Goal: Task Accomplishment & Management: Use online tool/utility

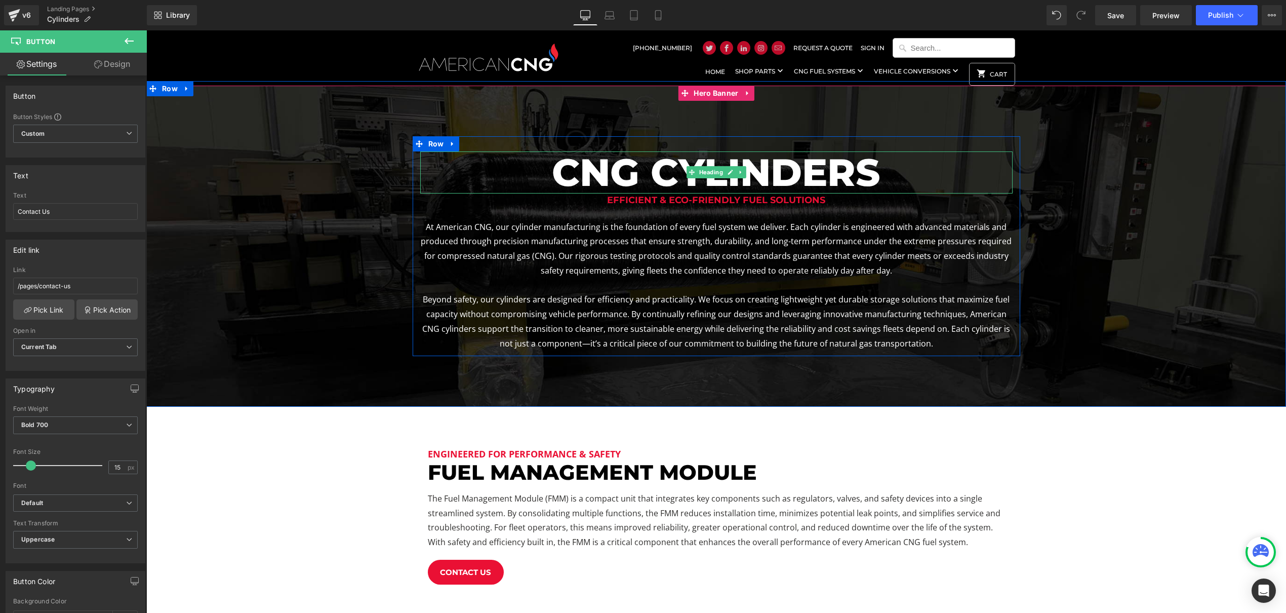
click at [747, 172] on h1 "cng cylinders" at bounding box center [716, 172] width 592 height 42
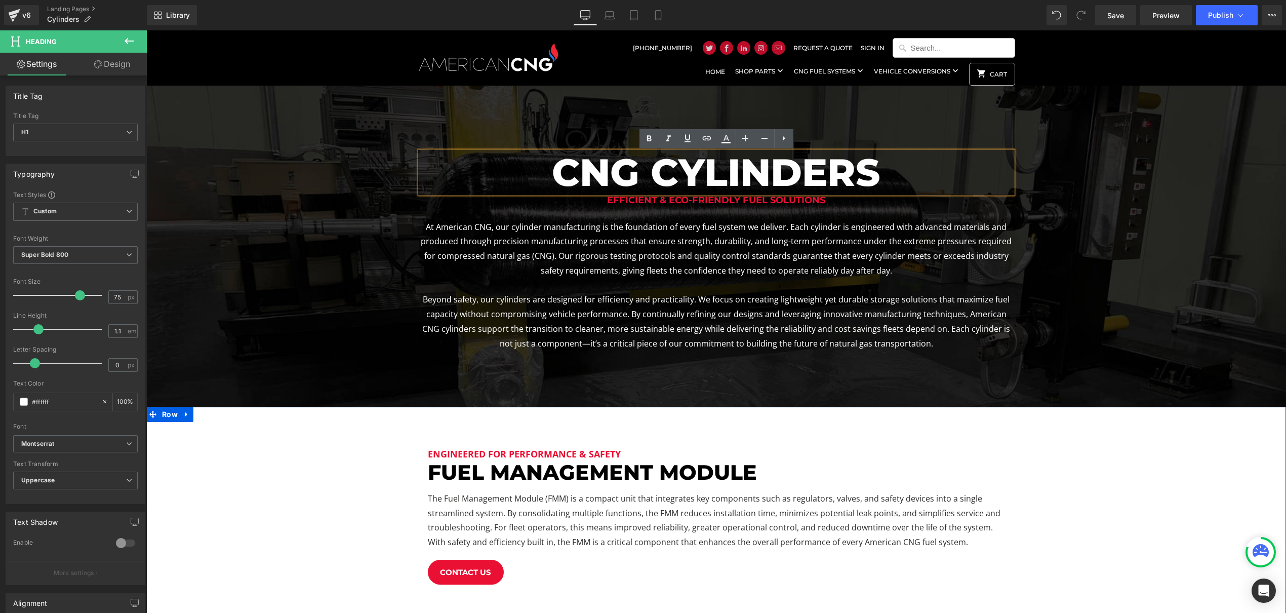
click at [1187, 508] on div "Engineered for Performance & Safety Heading FUel management module Heading The …" at bounding box center [715, 510] width 1139 height 208
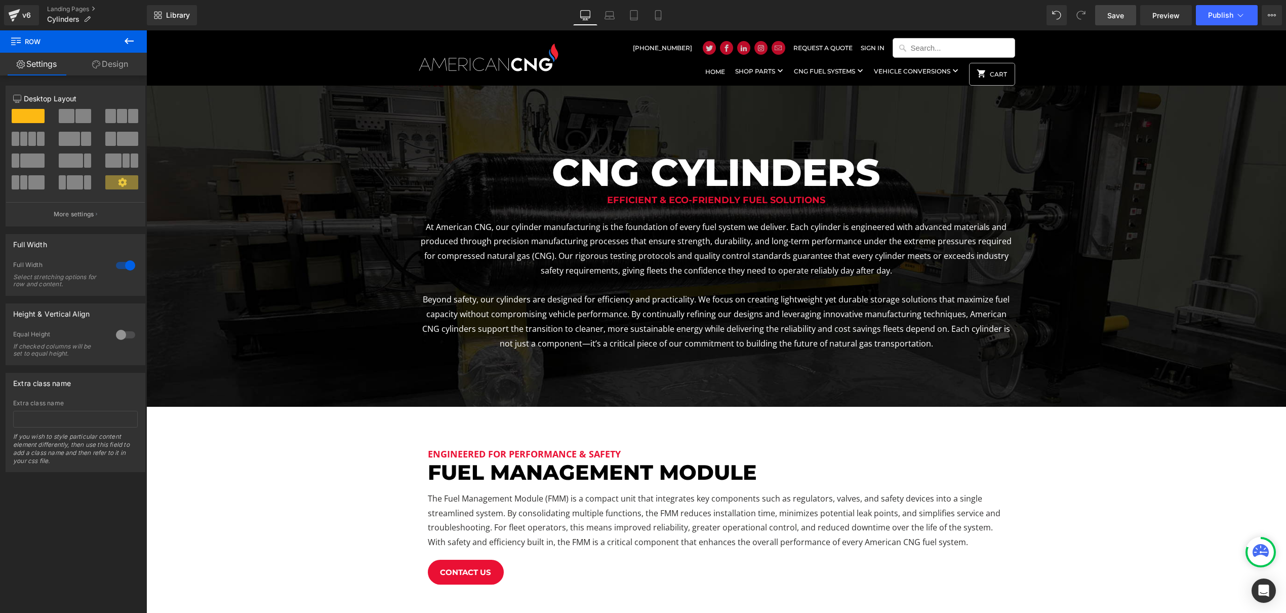
click at [1119, 15] on span "Save" at bounding box center [1115, 15] width 17 height 11
click at [1241, 14] on icon at bounding box center [1240, 15] width 10 height 10
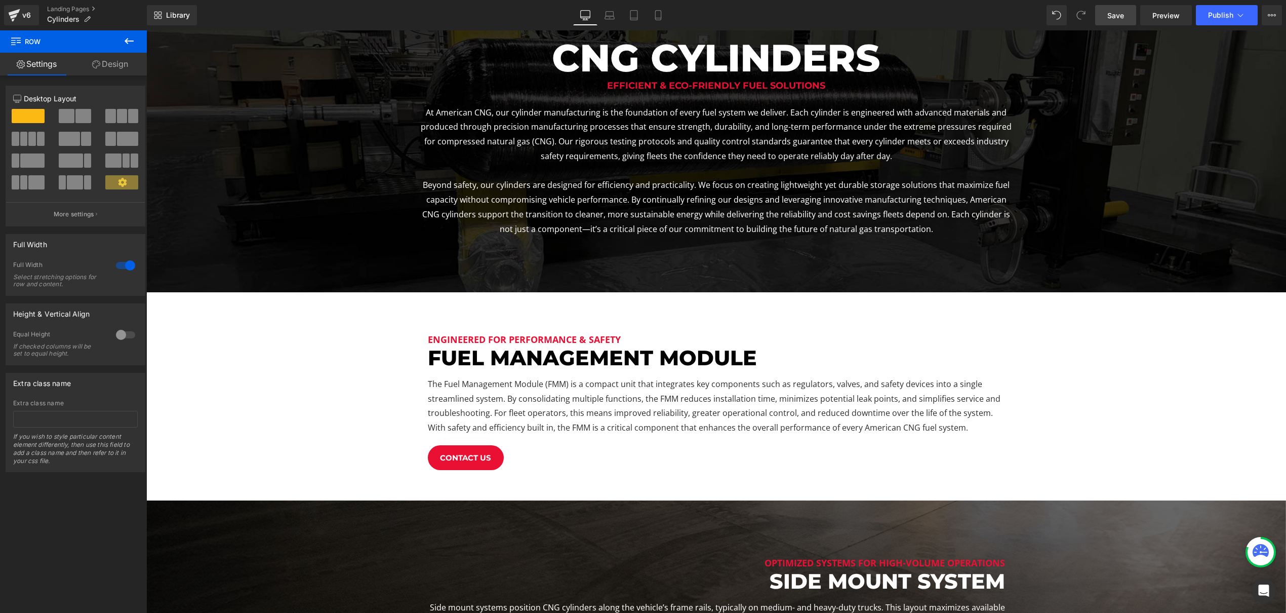
scroll to position [294, 0]
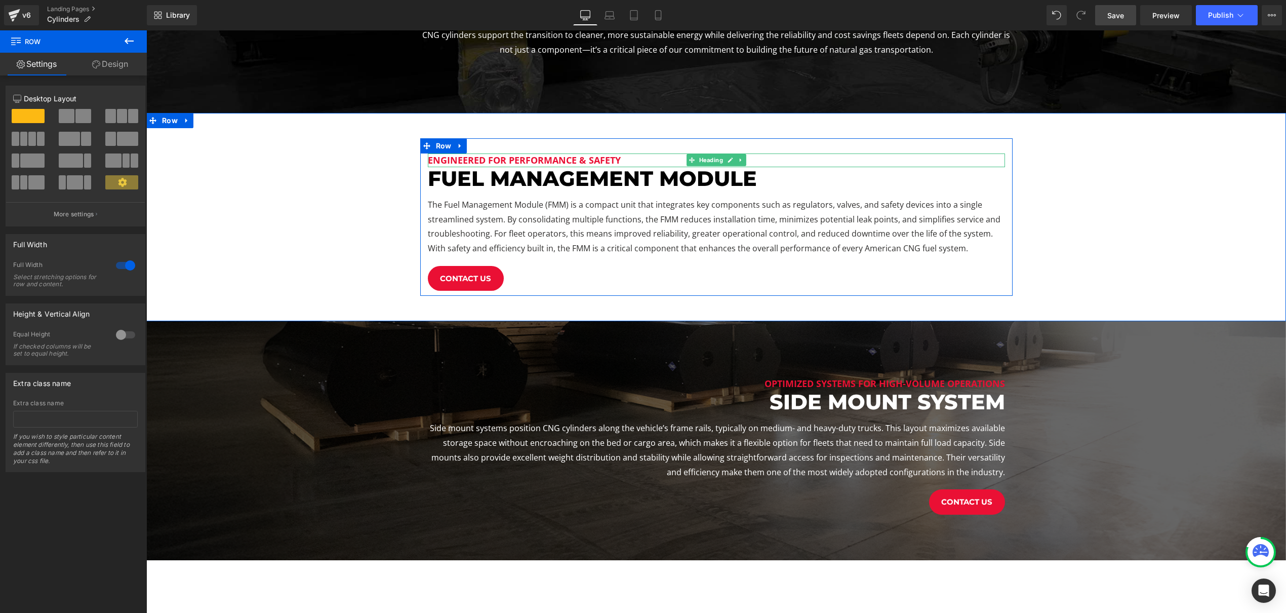
click at [530, 162] on h1 "Engineered for Performance & Safety" at bounding box center [716, 160] width 577 height 14
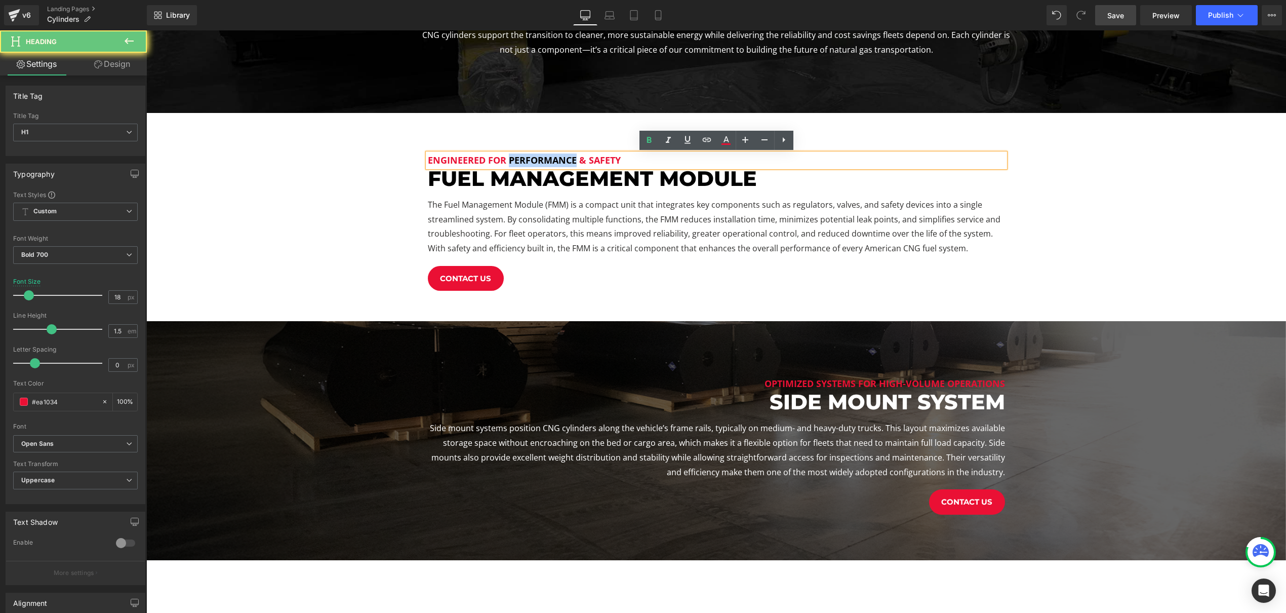
click at [530, 162] on h1 "Engineered for Performance & Safety" at bounding box center [716, 160] width 577 height 14
click at [588, 192] on div "Engineered for Performance & Safety Heading FUel management module Heading The …" at bounding box center [716, 221] width 592 height 137
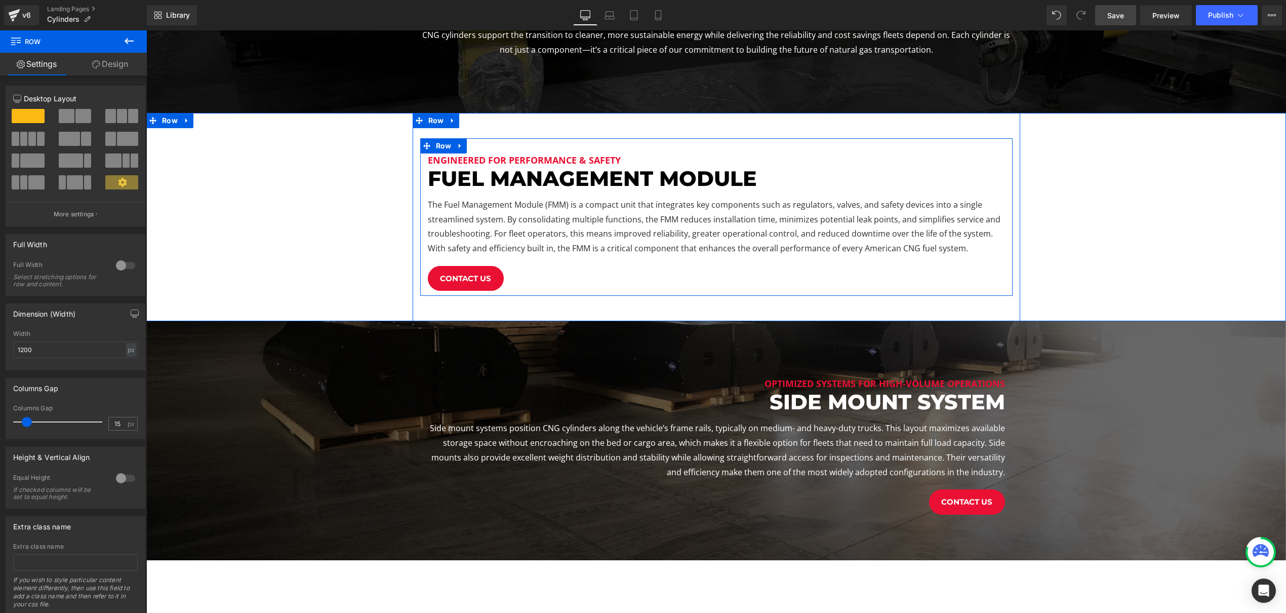
click at [613, 228] on p "The Fuel Management Module (FMM) is a compact unit that integrates key componen…" at bounding box center [716, 226] width 577 height 58
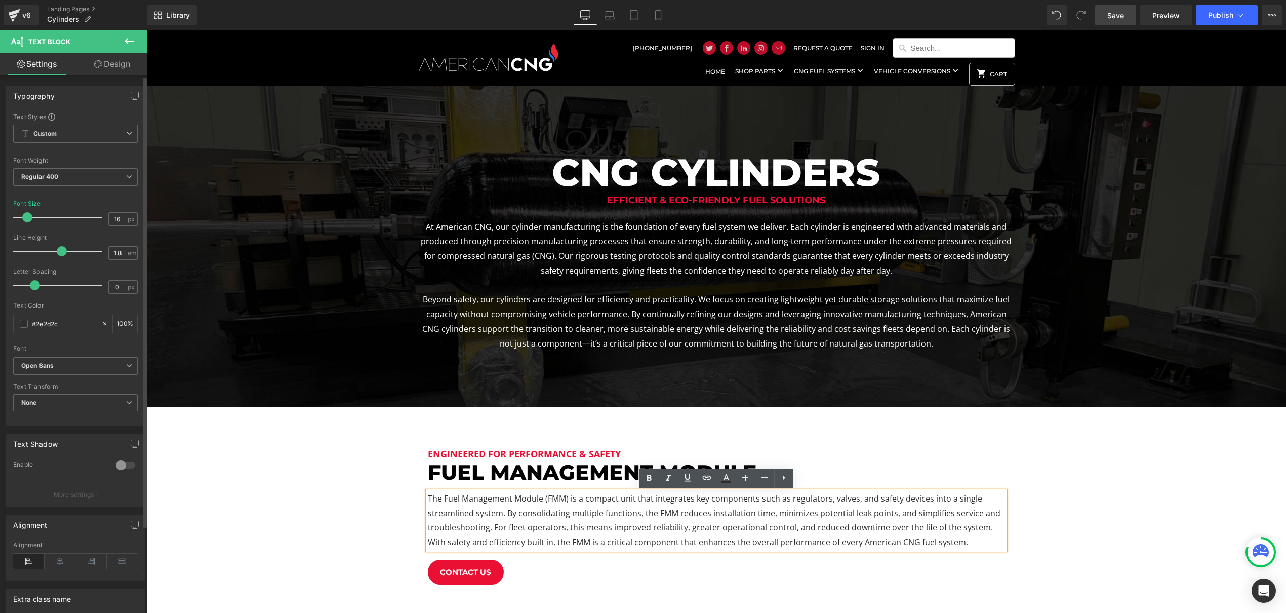
scroll to position [191, 0]
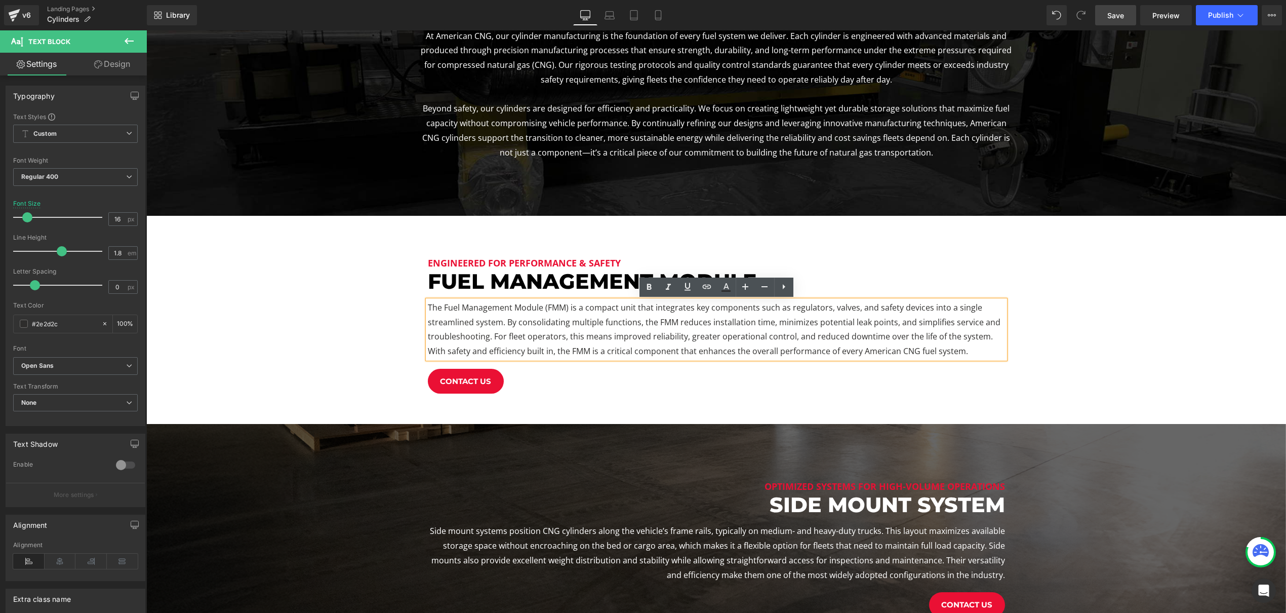
click at [542, 341] on p "The Fuel Management Module (FMM) is a compact unit that integrates key componen…" at bounding box center [716, 329] width 577 height 58
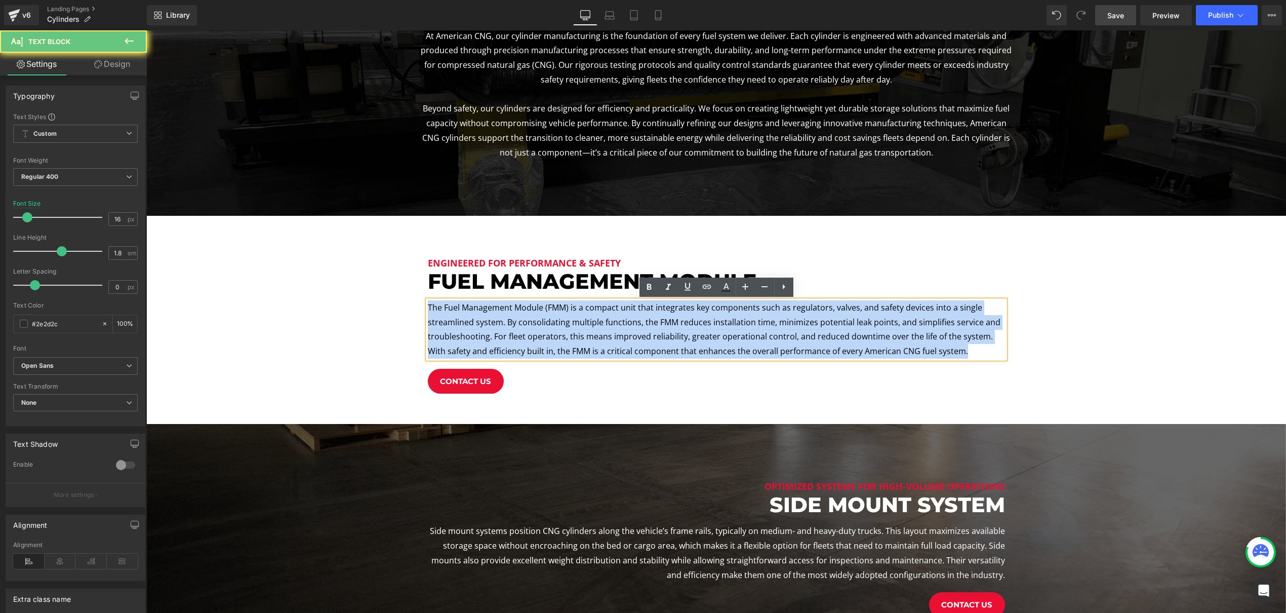
click at [542, 341] on p "The Fuel Management Module (FMM) is a compact unit that integrates key componen…" at bounding box center [716, 329] width 577 height 58
click at [615, 282] on h1 "FUel management module" at bounding box center [716, 281] width 577 height 23
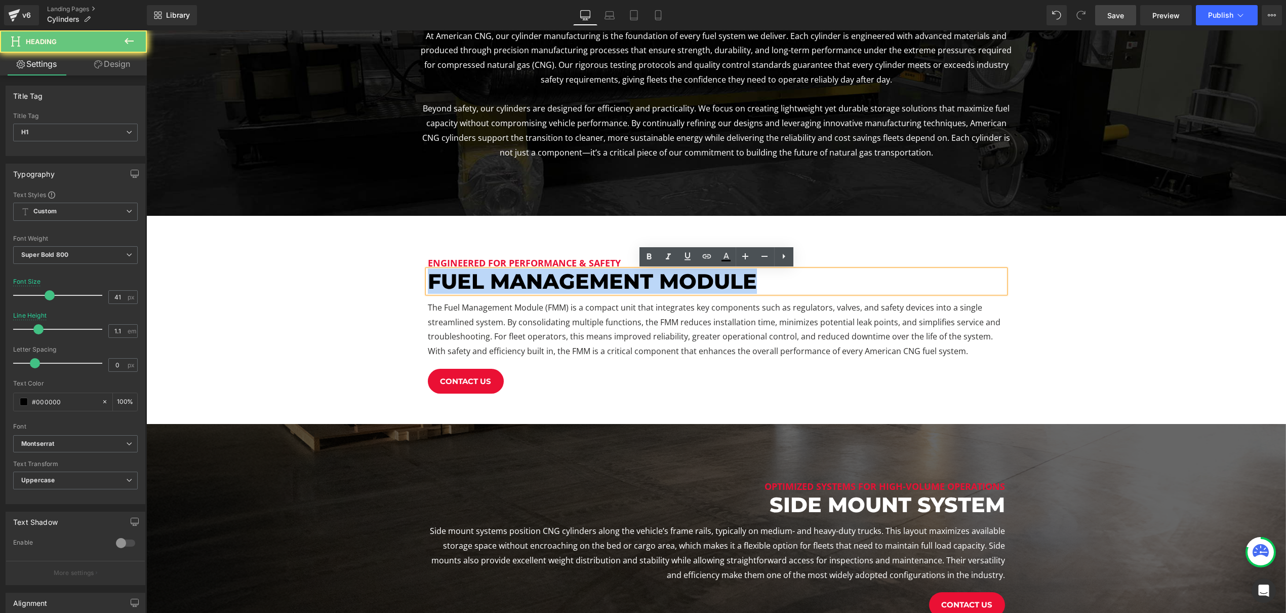
click at [615, 282] on h1 "FUel management module" at bounding box center [716, 281] width 577 height 23
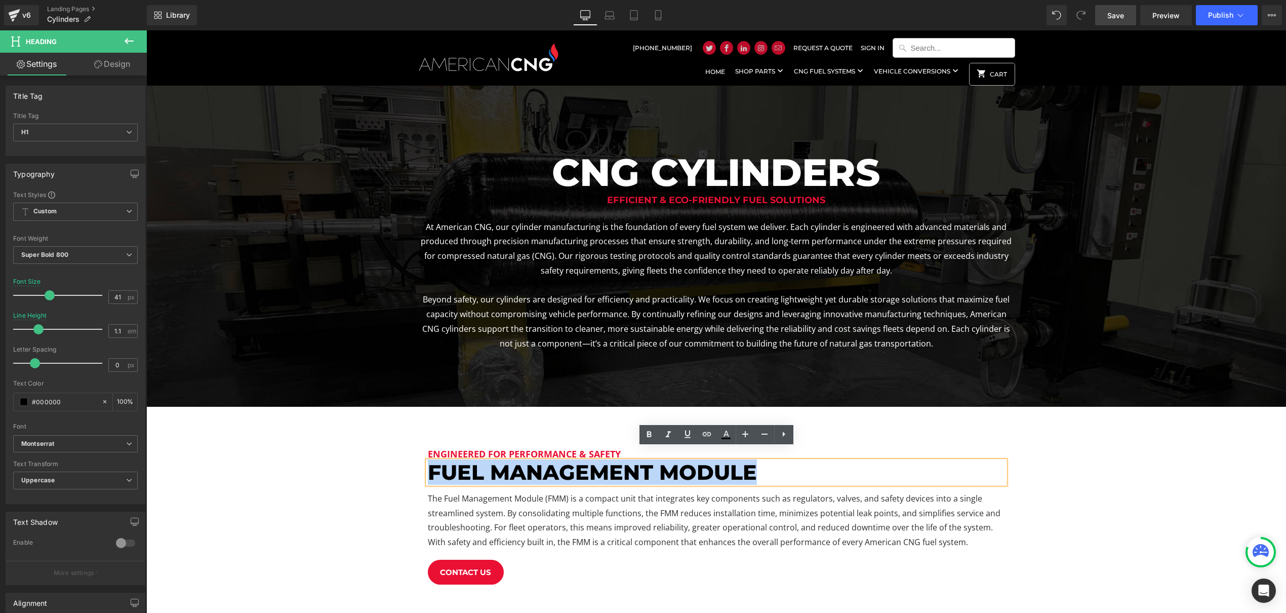
scroll to position [161, 0]
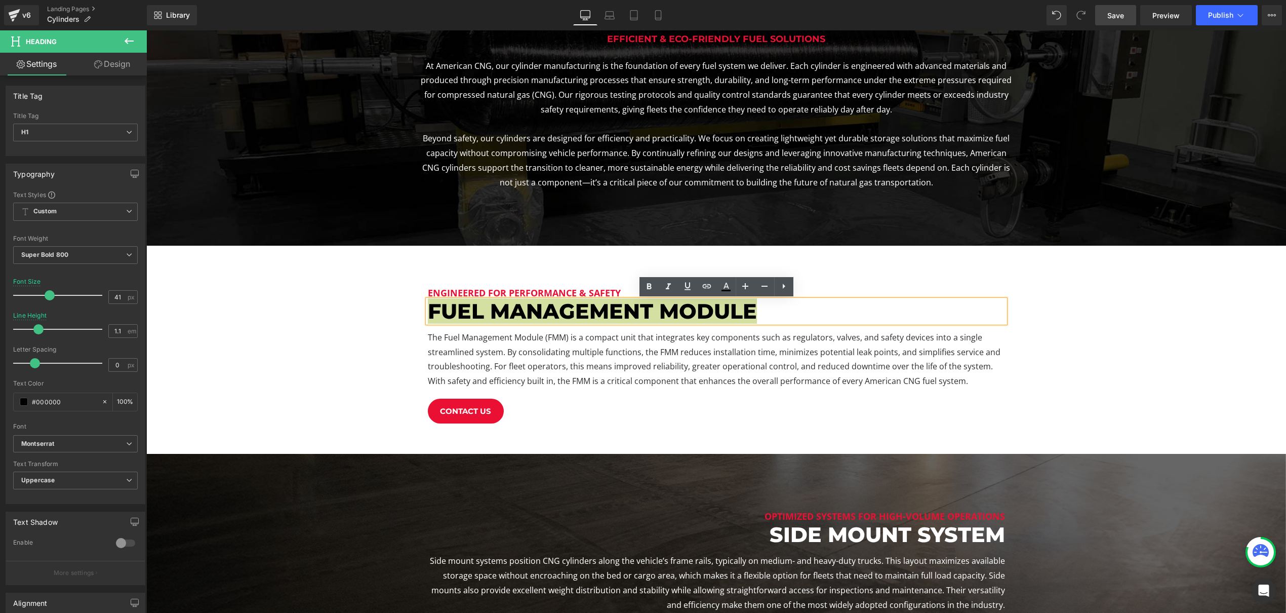
click at [1113, 14] on span "Save" at bounding box center [1115, 15] width 17 height 11
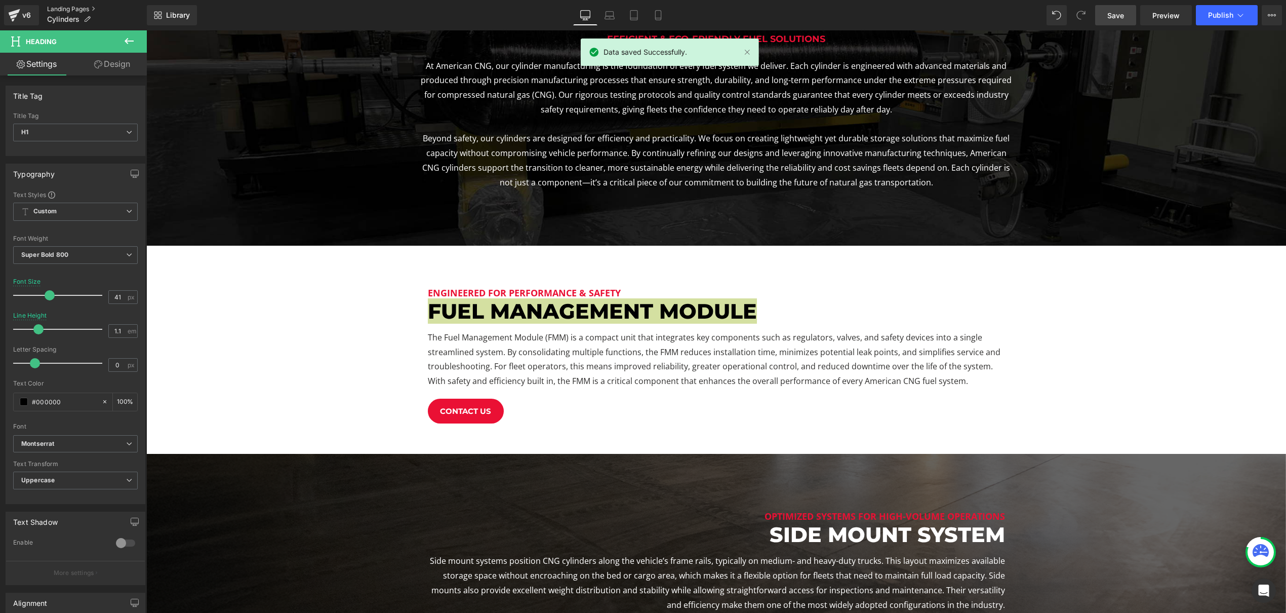
click at [72, 10] on link "Landing Pages" at bounding box center [97, 9] width 100 height 8
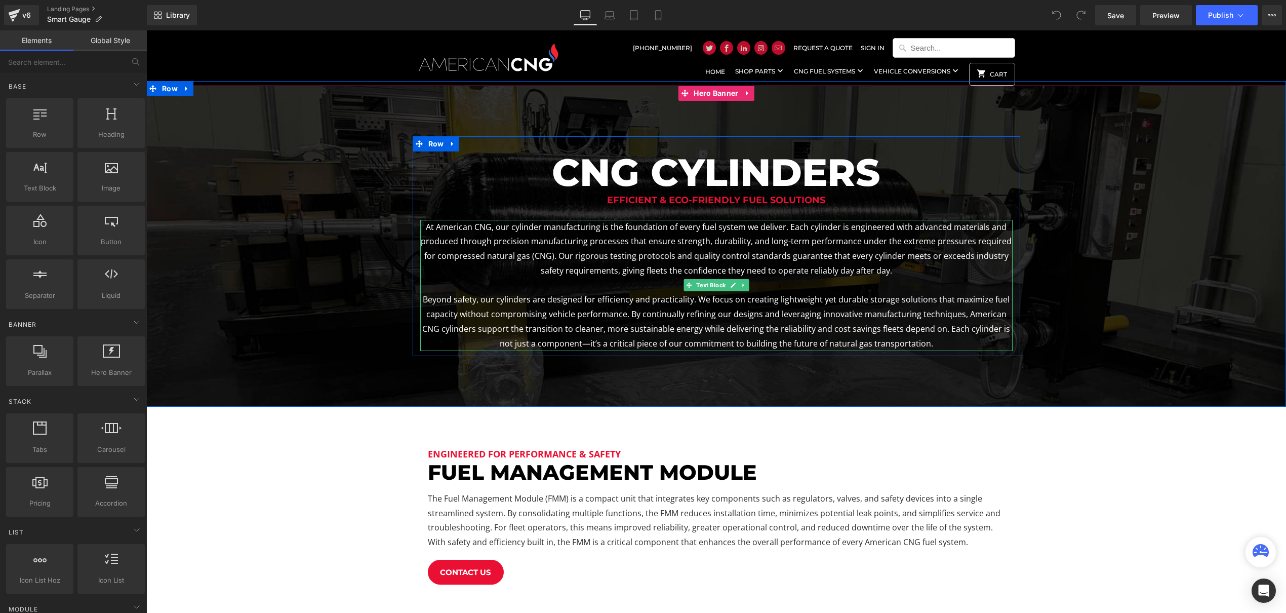
scroll to position [1351, 1139]
click at [689, 164] on h1 "cng cylinders" at bounding box center [716, 172] width 592 height 42
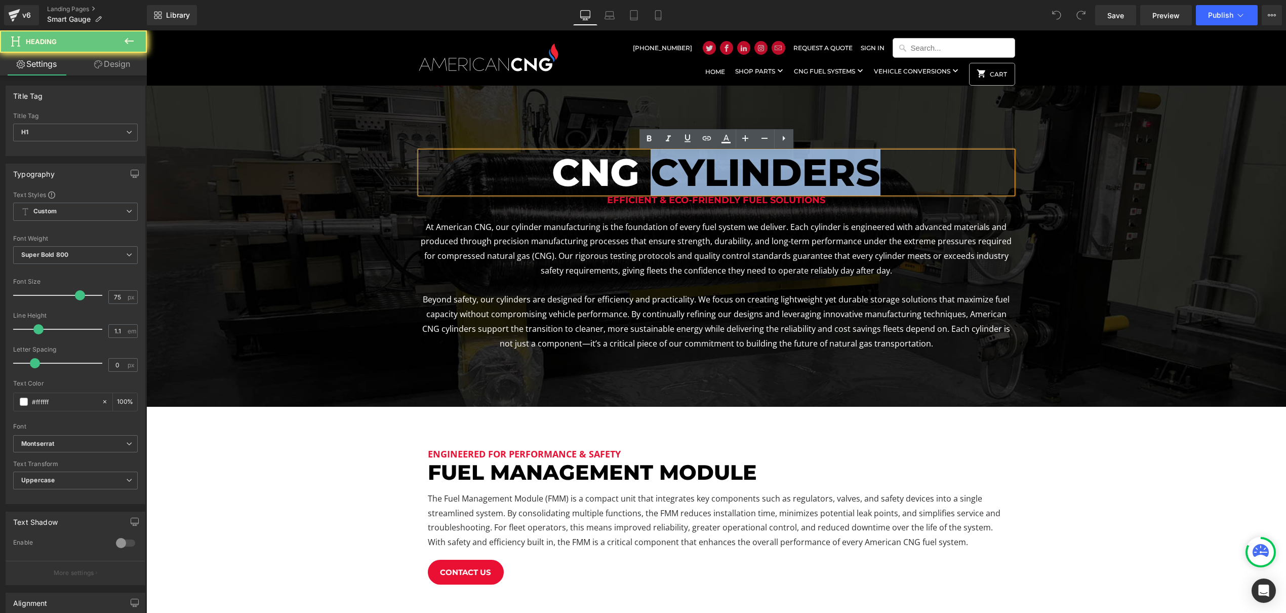
click at [689, 164] on h1 "cng cylinders" at bounding box center [716, 172] width 592 height 42
click at [729, 170] on h1 "cng cylinders" at bounding box center [716, 172] width 592 height 42
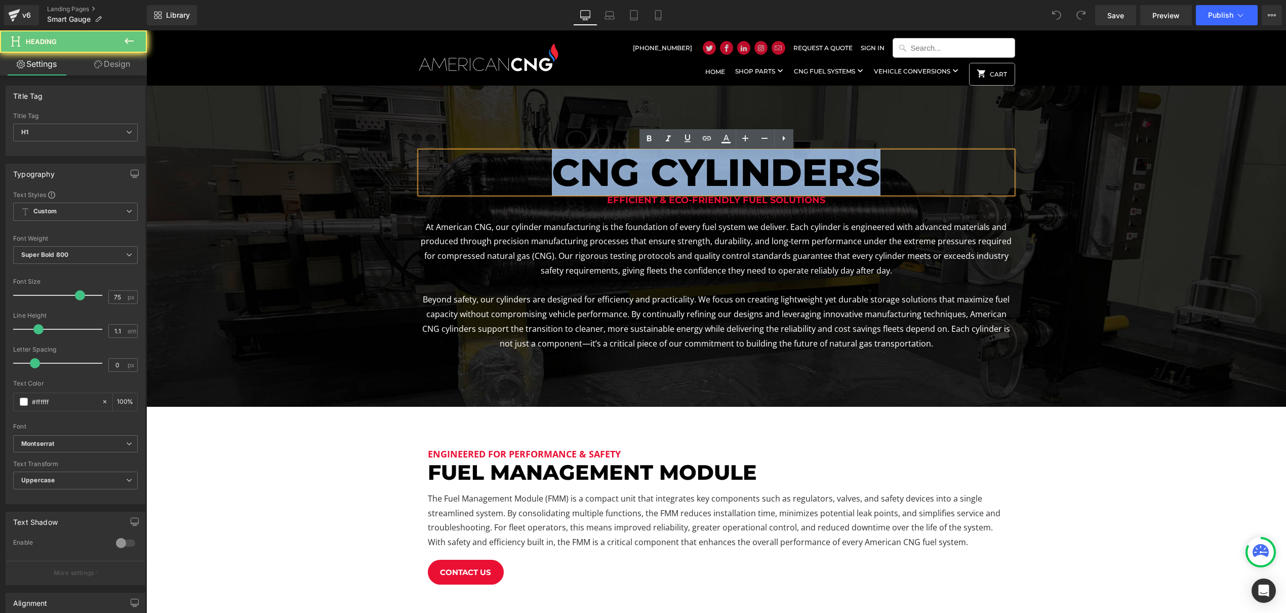
click at [729, 170] on h1 "cng cylinders" at bounding box center [716, 172] width 592 height 42
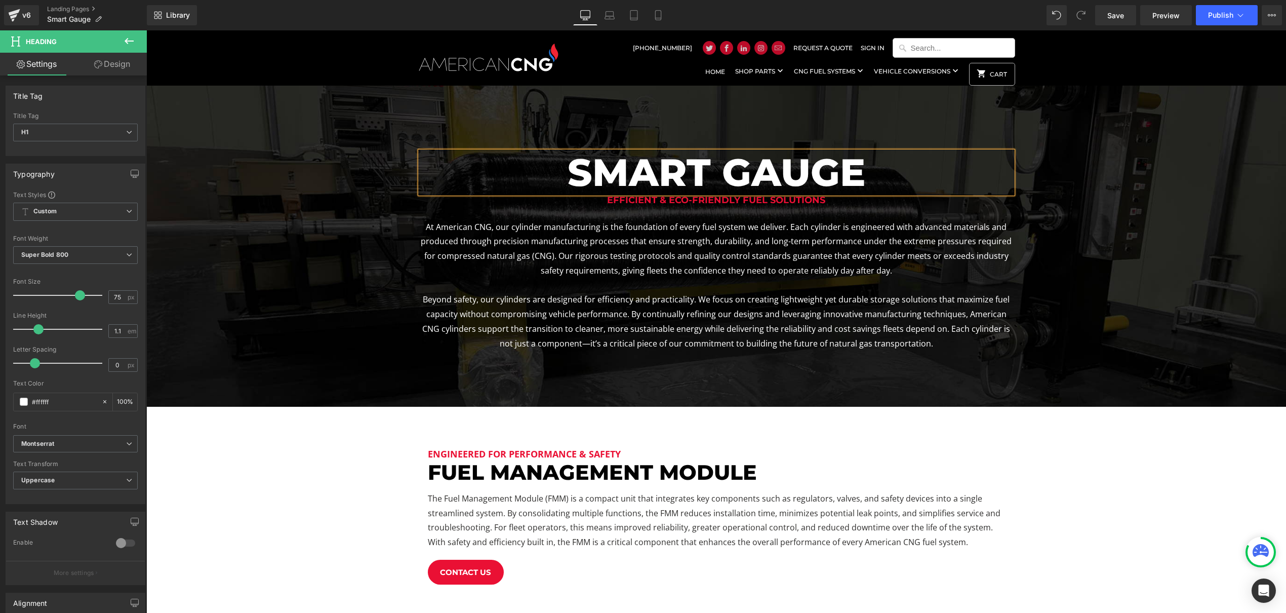
click at [798, 199] on h1 "Efficient & Eco-Friendly Fuel Solutions" at bounding box center [716, 200] width 592 height 14
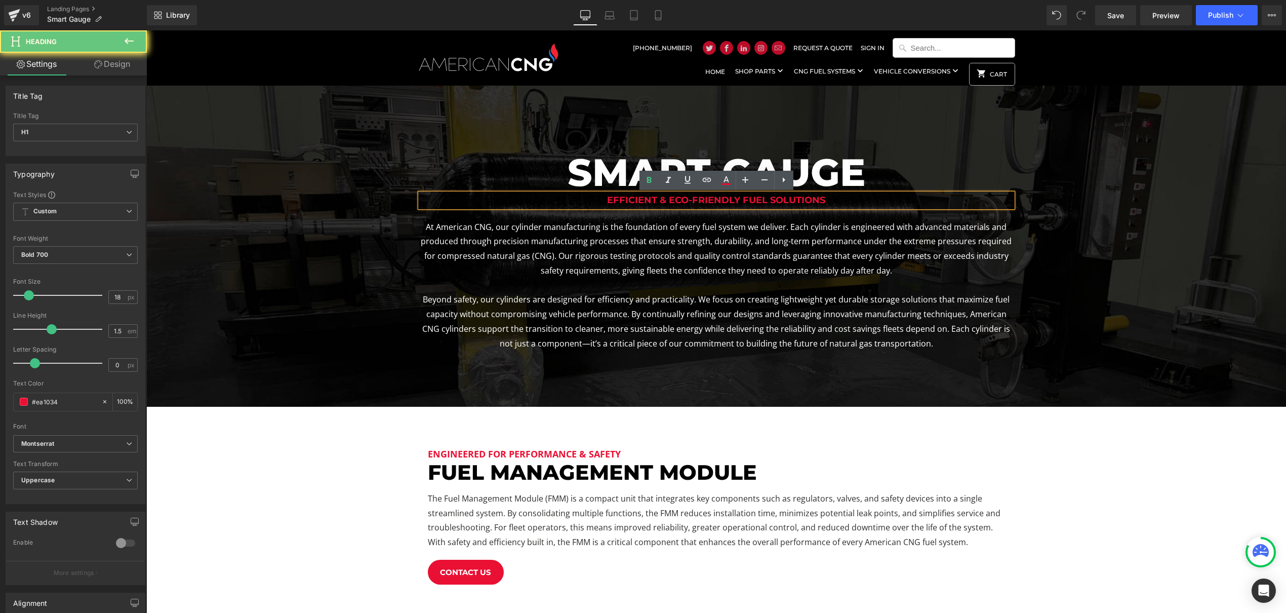
click at [798, 199] on h1 "Efficient & Eco-Friendly Fuel Solutions" at bounding box center [716, 200] width 592 height 14
click at [1185, 203] on span "smart gauge Heading Efficient & Eco-Friendly Fuel Solutions Heading At American…" at bounding box center [715, 246] width 1139 height 220
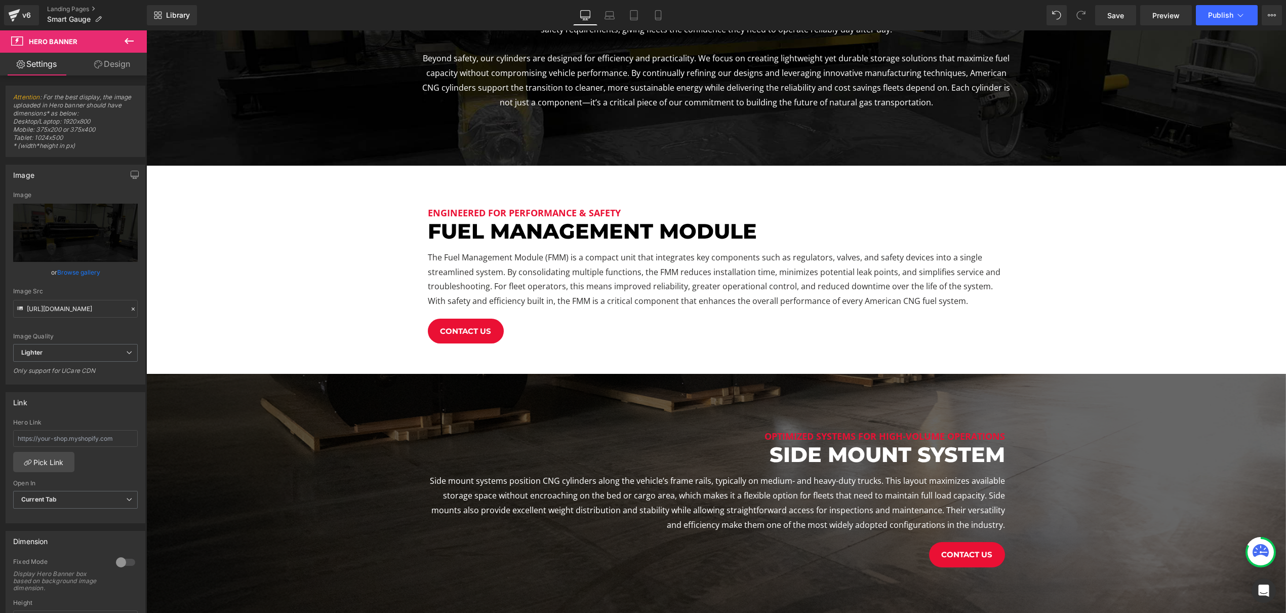
scroll to position [0, 0]
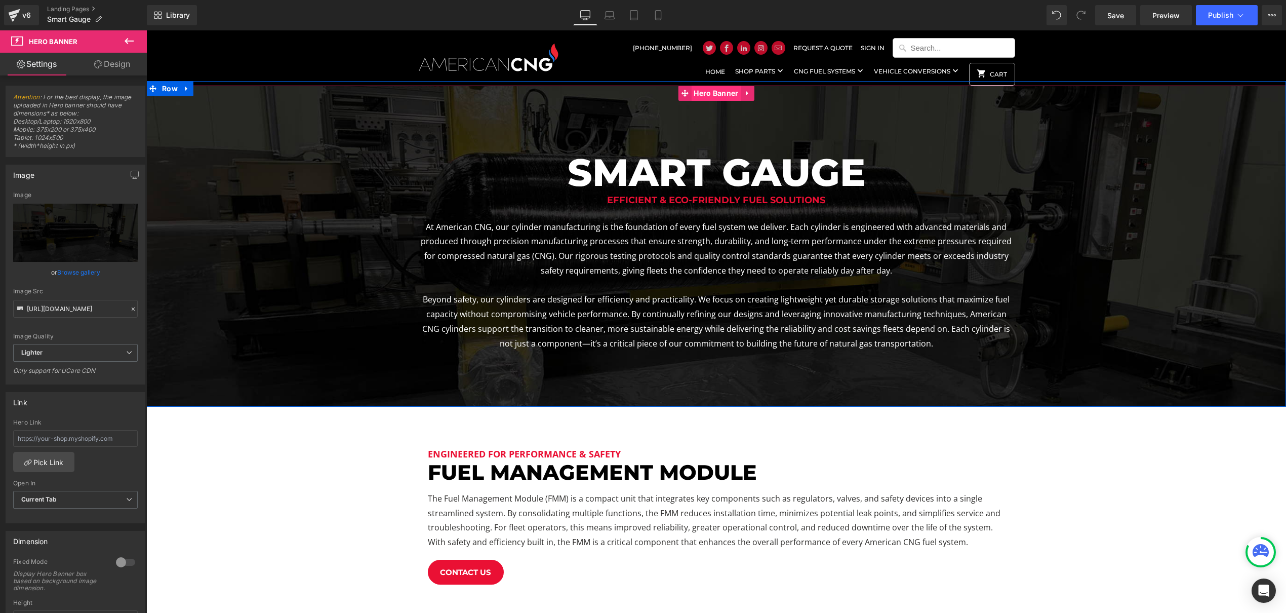
click at [707, 96] on span "Hero Banner" at bounding box center [716, 93] width 50 height 15
click at [129, 210] on icon at bounding box center [130, 211] width 12 height 12
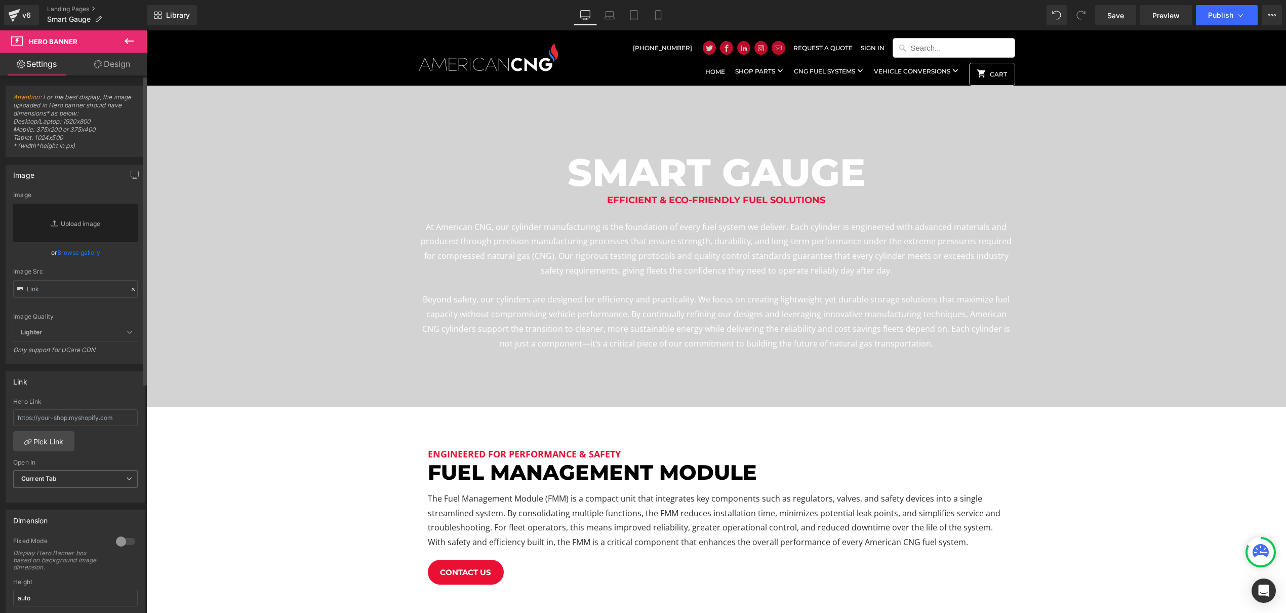
click at [84, 251] on link "Browse gallery" at bounding box center [78, 252] width 43 height 18
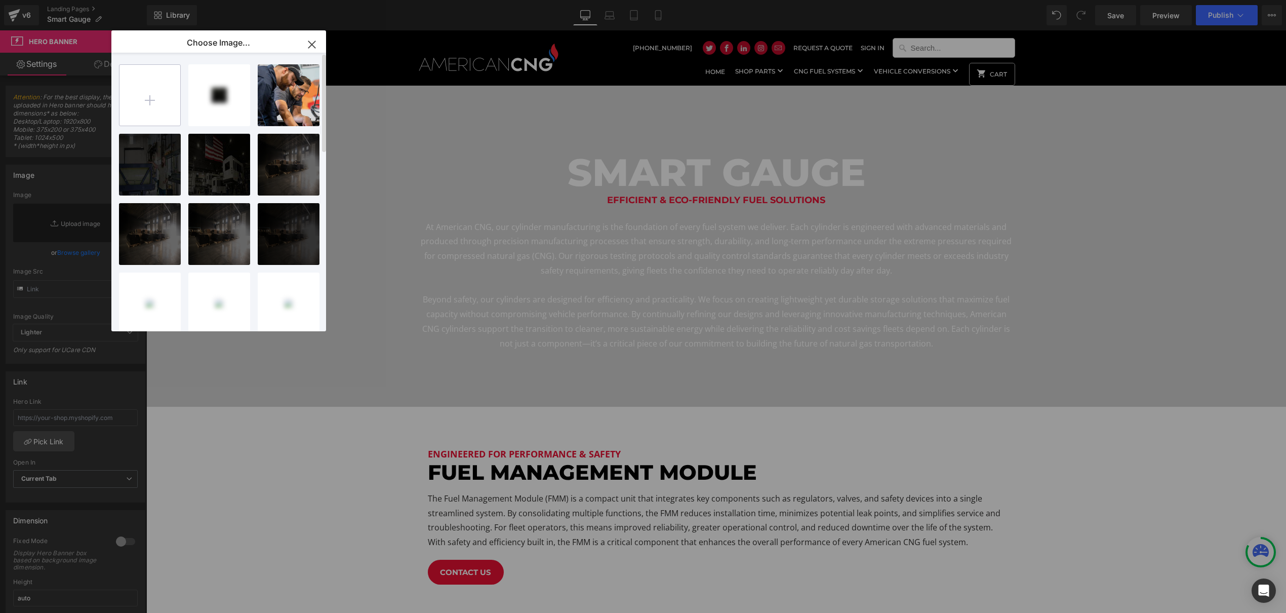
click at [154, 88] on input "file" at bounding box center [149, 95] width 61 height 61
type input "C:\fakepath\hero.png"
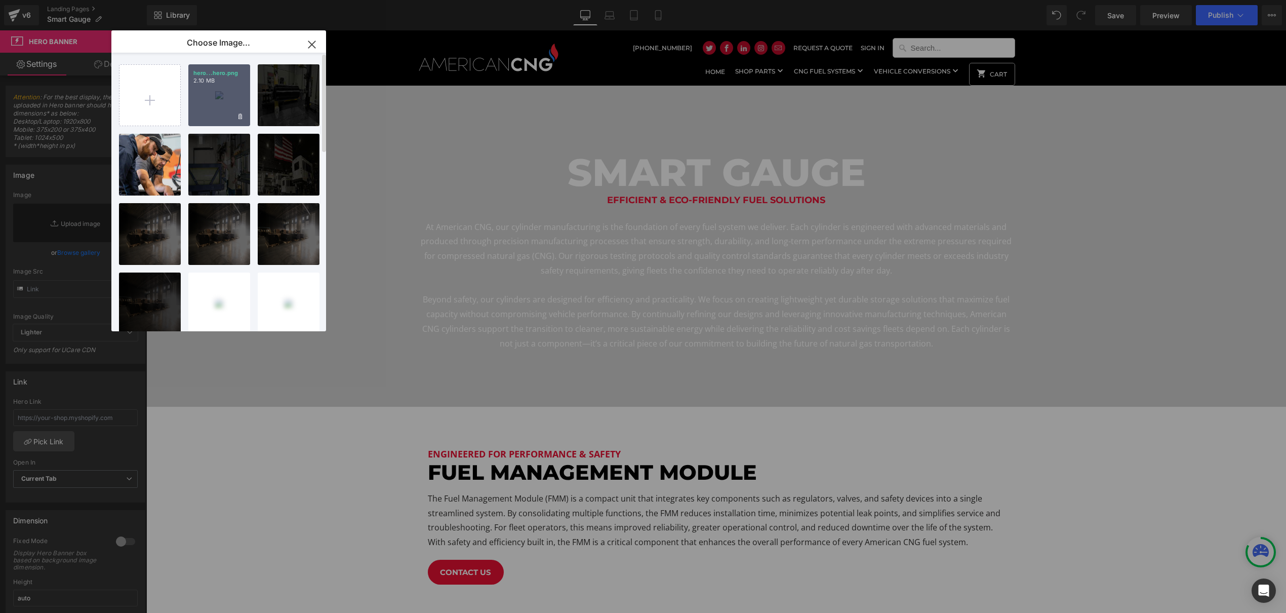
click at [229, 91] on div "hero...hero.png 2.10 MB" at bounding box center [219, 95] width 62 height 62
type input "https://ucarecdn.com/9050a77d-c73b-4617-b3df-44d9ed8ee588/-/format/auto/-/previ…"
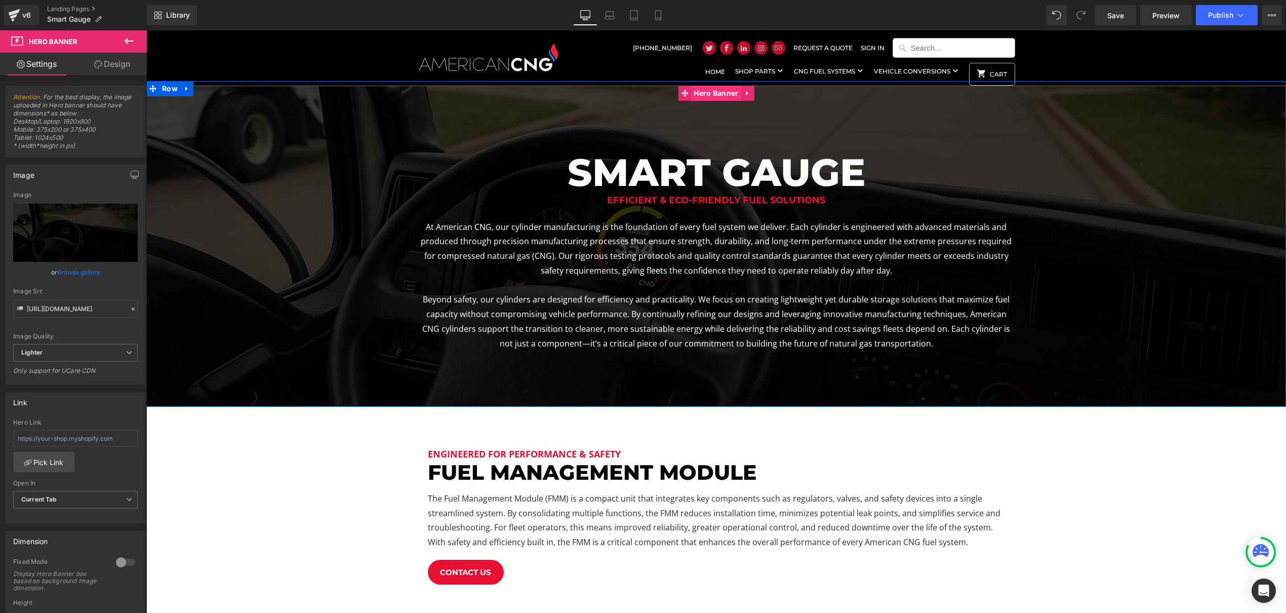
click at [723, 94] on span "Hero Banner" at bounding box center [716, 93] width 50 height 15
click at [124, 211] on icon at bounding box center [130, 211] width 12 height 12
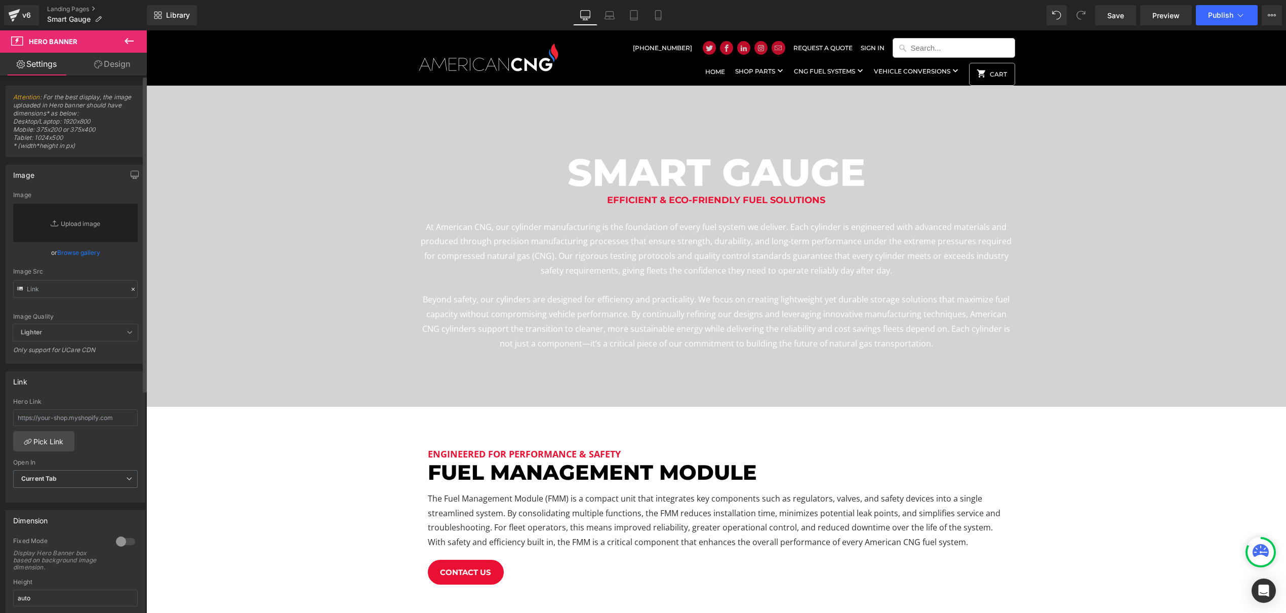
click at [90, 251] on link "Browse gallery" at bounding box center [78, 252] width 43 height 18
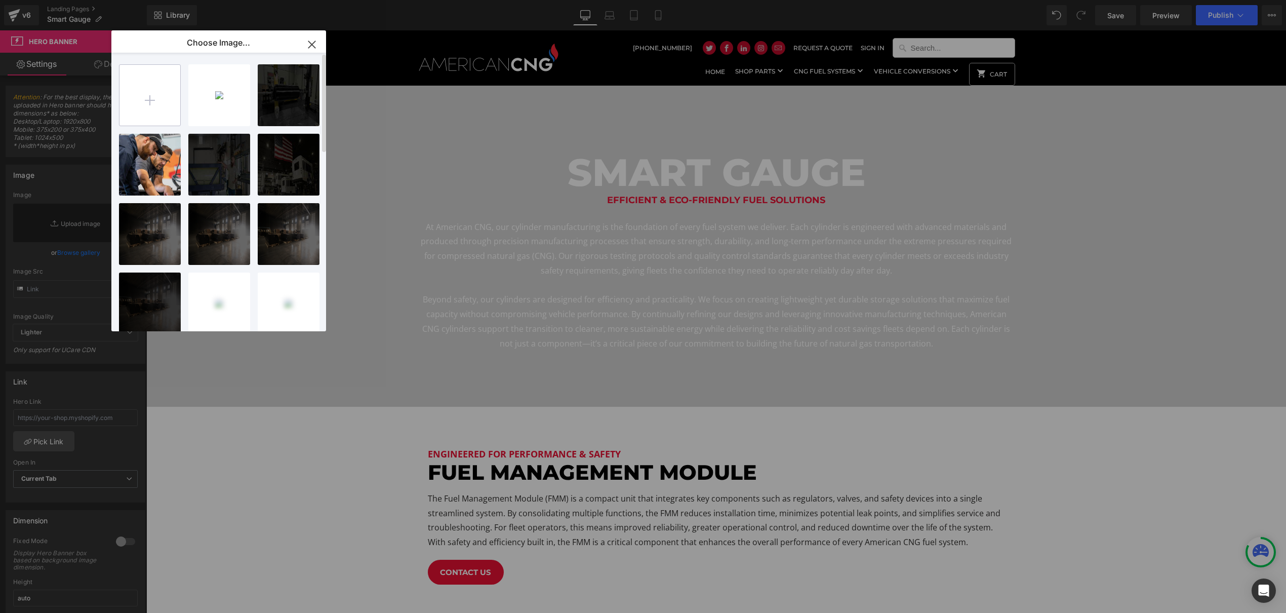
click at [143, 99] on input "file" at bounding box center [149, 95] width 61 height 61
type input "C:\fakepath\hero.jpg"
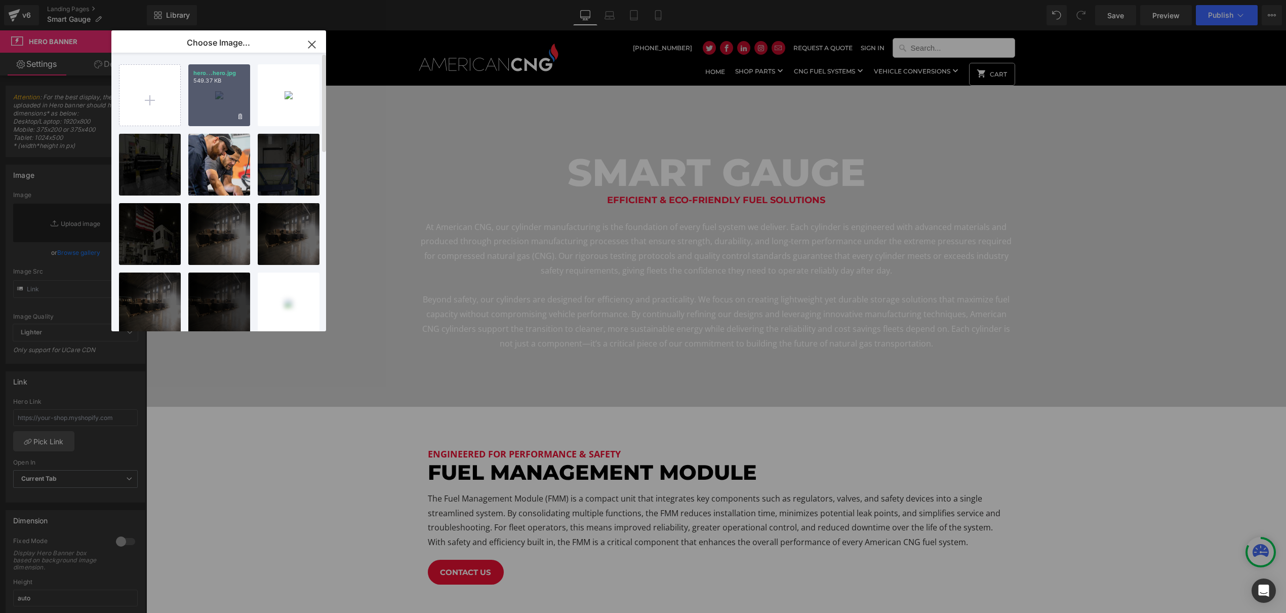
click at [226, 93] on div "hero...hero.jpg 549.37 KB" at bounding box center [219, 95] width 62 height 62
type input "https://ucarecdn.com/8b7ee0ff-fa4a-4daa-8e9e-fbe9c7d133f0/-/format/auto/-/previ…"
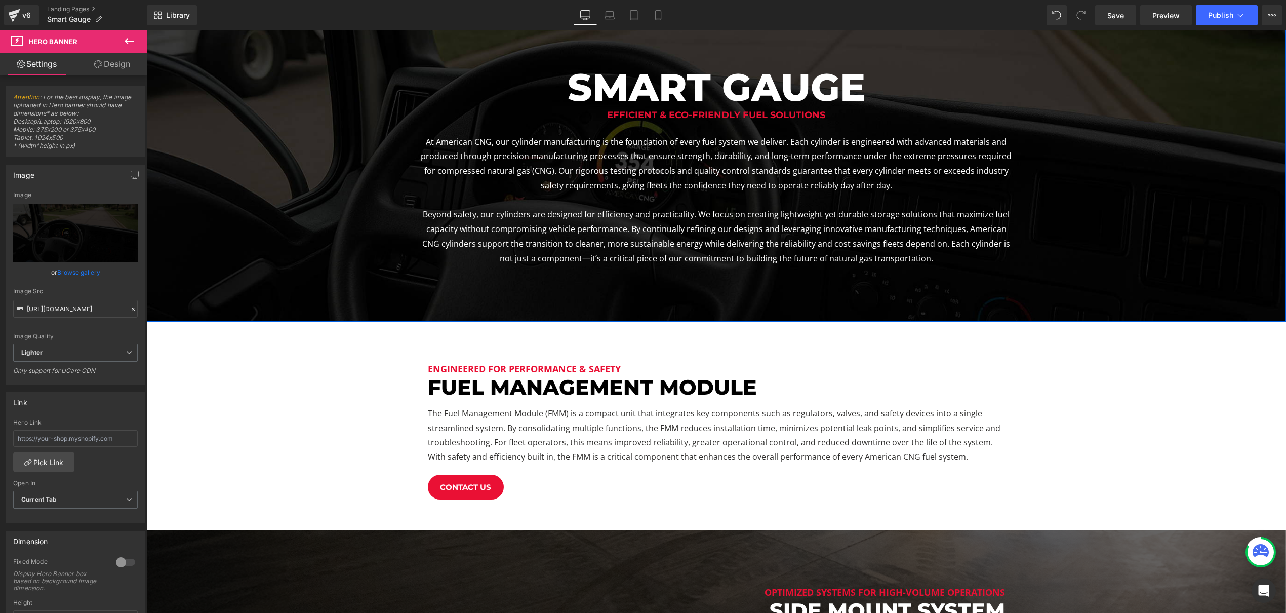
scroll to position [87, 0]
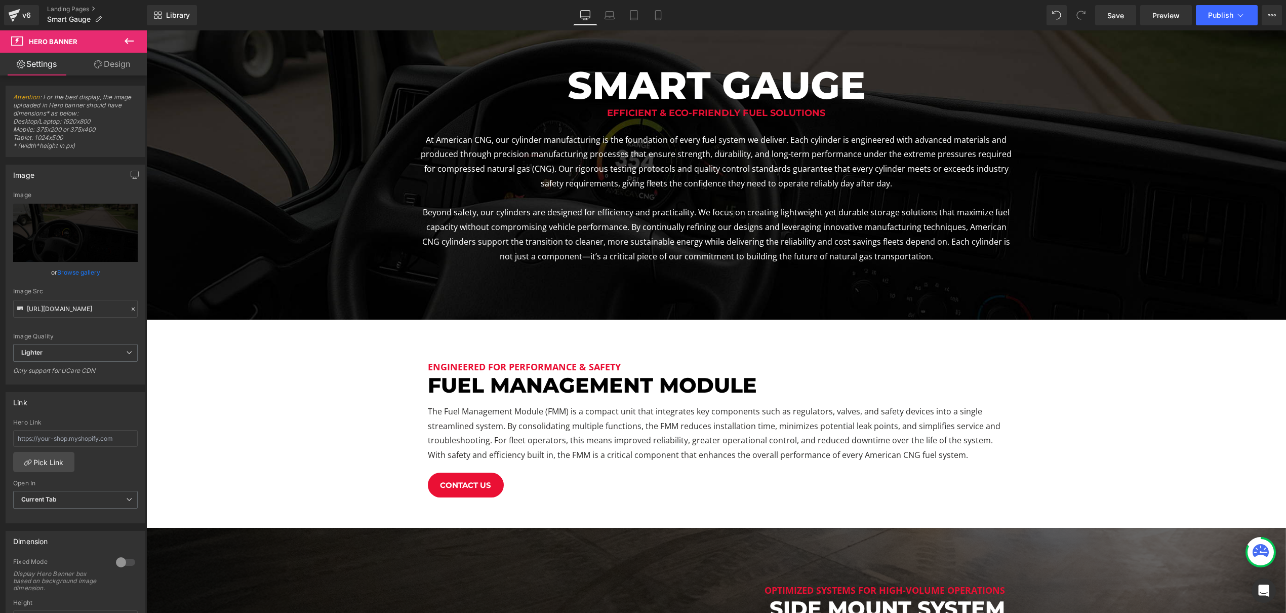
click at [793, 263] on div "At American CNG, our cylinder manufacturing is the foundation of every fuel sys…" at bounding box center [716, 198] width 592 height 131
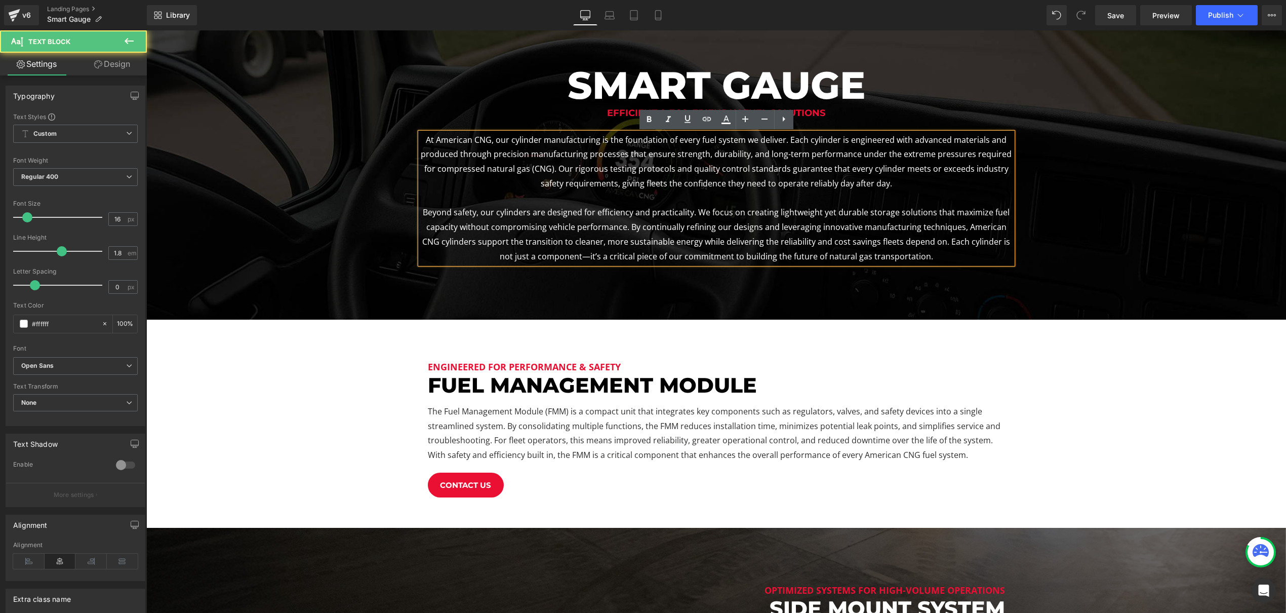
click at [792, 253] on p "Beyond safety, our cylinders are designed for efficiency and practicality. We f…" at bounding box center [716, 234] width 592 height 58
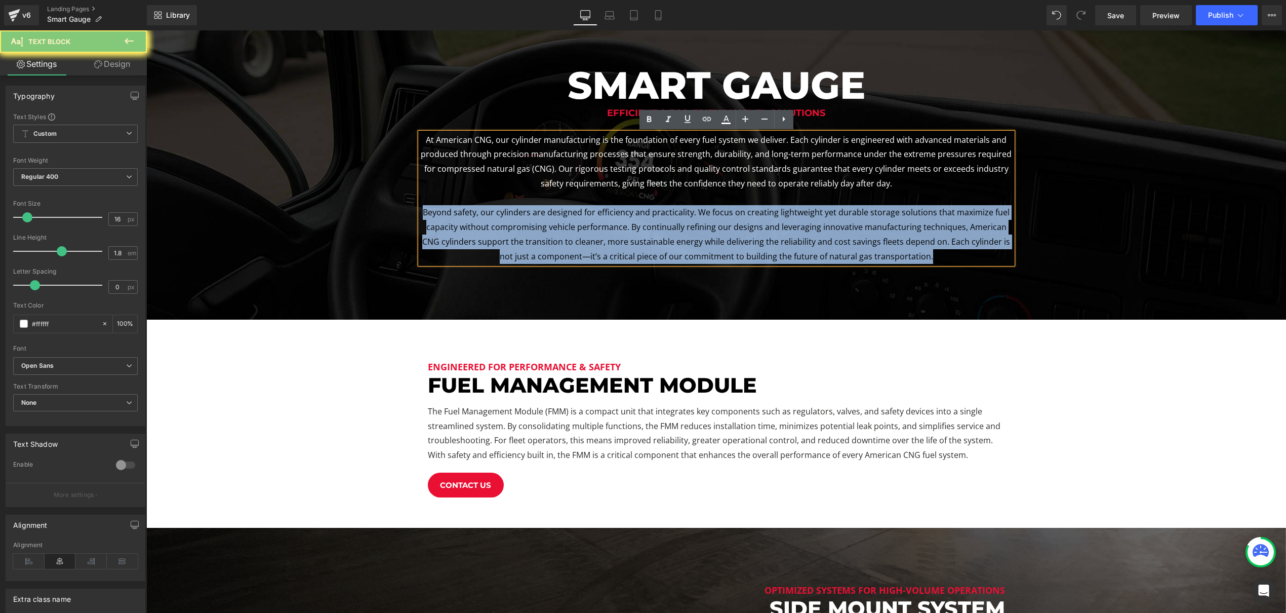
click at [792, 253] on p "Beyond safety, our cylinders are designed for efficiency and practicality. We f…" at bounding box center [716, 234] width 592 height 58
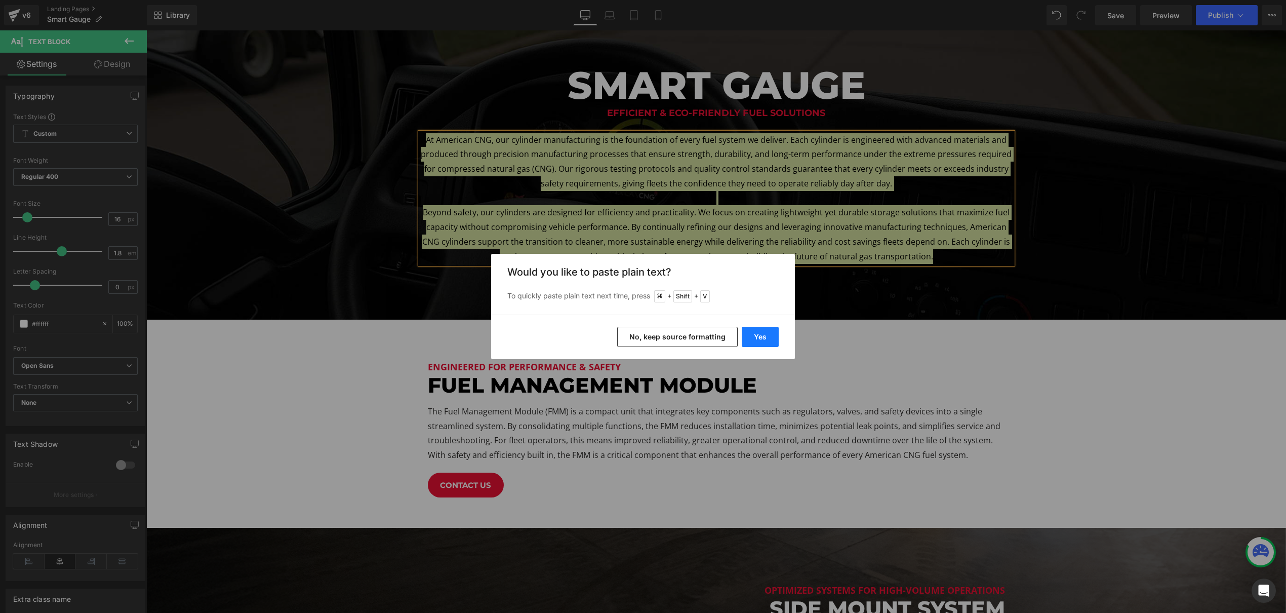
click at [761, 336] on button "Yes" at bounding box center [760, 336] width 37 height 20
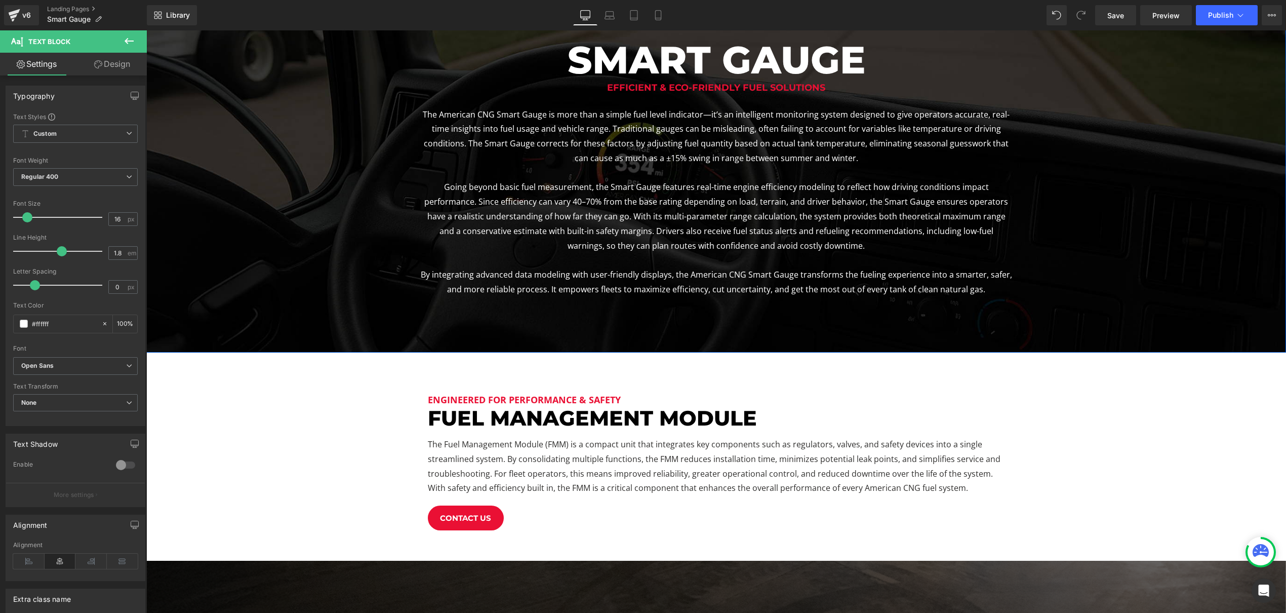
scroll to position [0, 0]
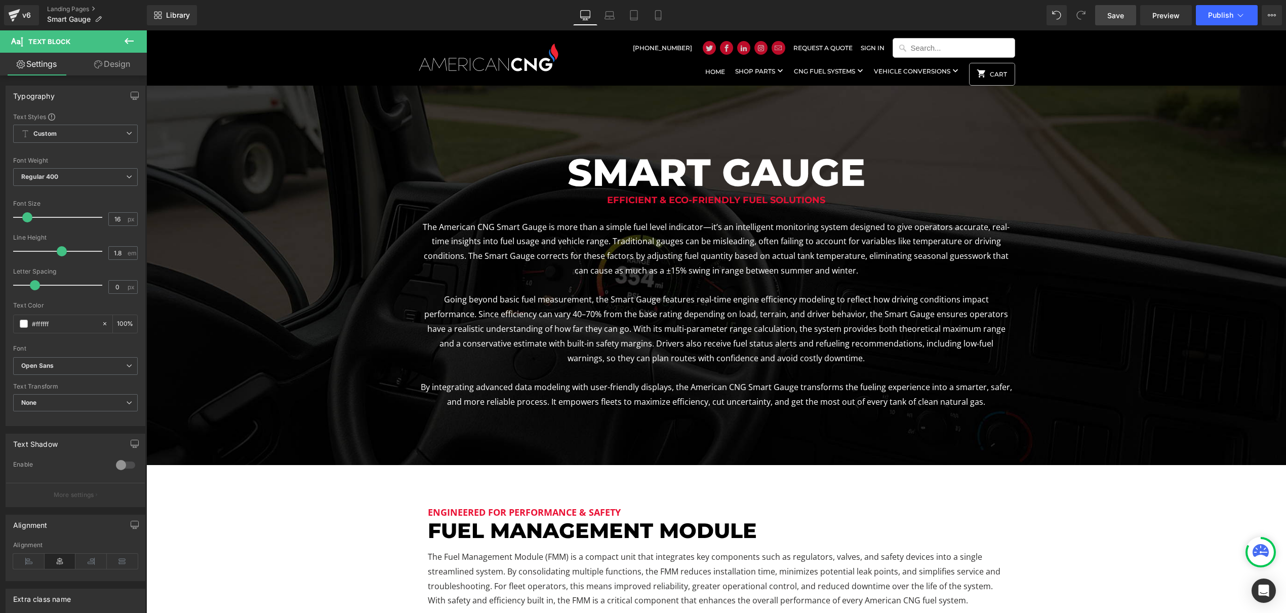
click at [1116, 17] on span "Save" at bounding box center [1115, 15] width 17 height 11
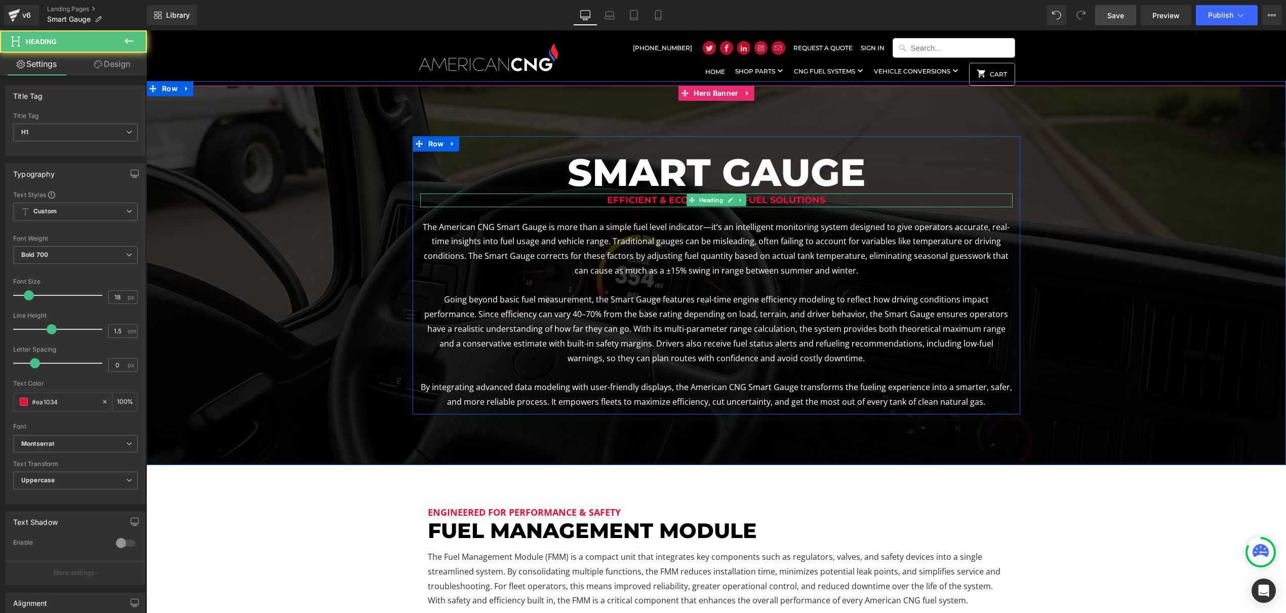
click at [762, 201] on h1 "Efficient & Eco-Friendly Fuel Solutions" at bounding box center [716, 200] width 592 height 14
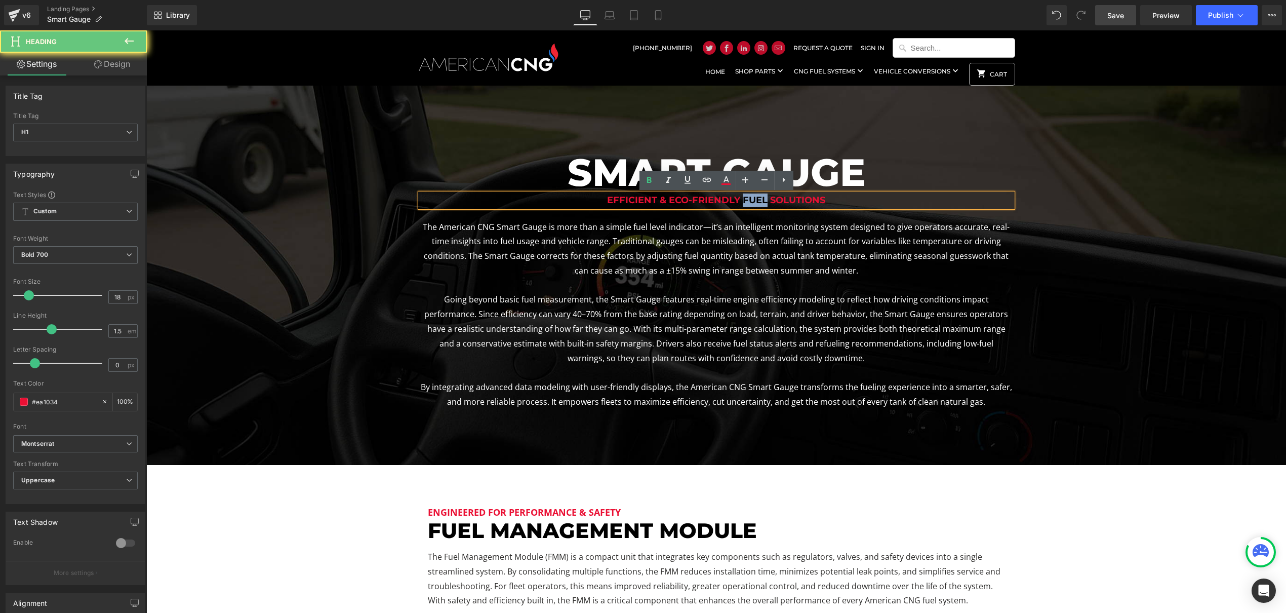
click at [762, 201] on h1 "Efficient & Eco-Friendly Fuel Solutions" at bounding box center [716, 200] width 592 height 14
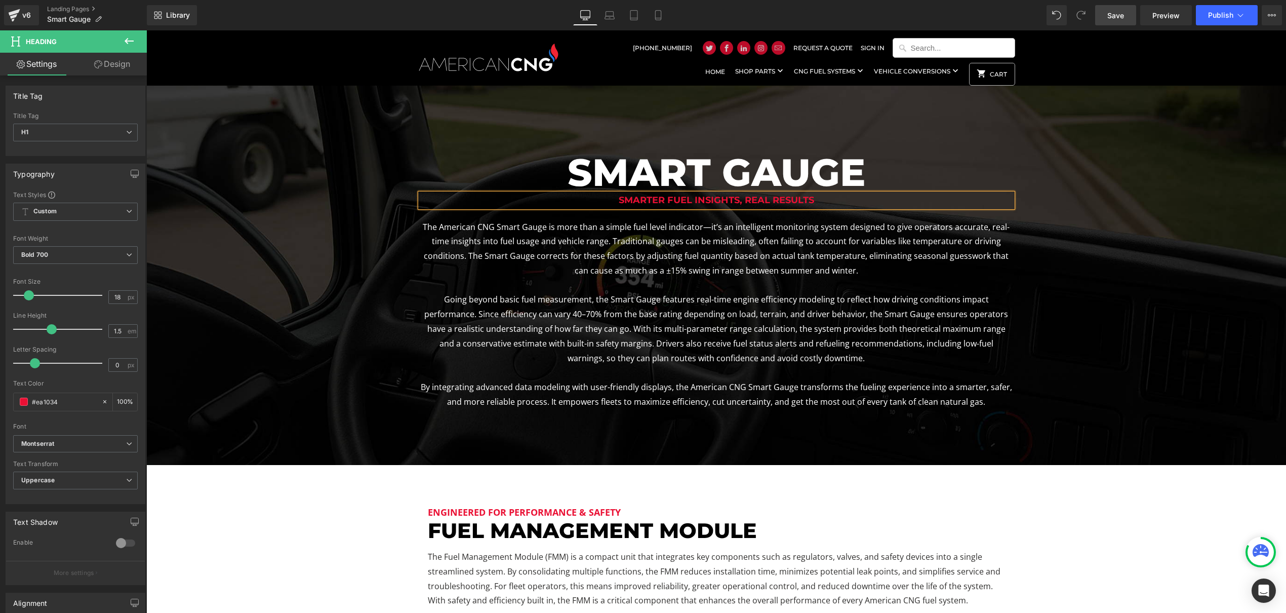
click at [902, 146] on div "smart gauge Heading Smarter Fuel Insights, Real Results Heading The American CN…" at bounding box center [716, 275] width 607 height 278
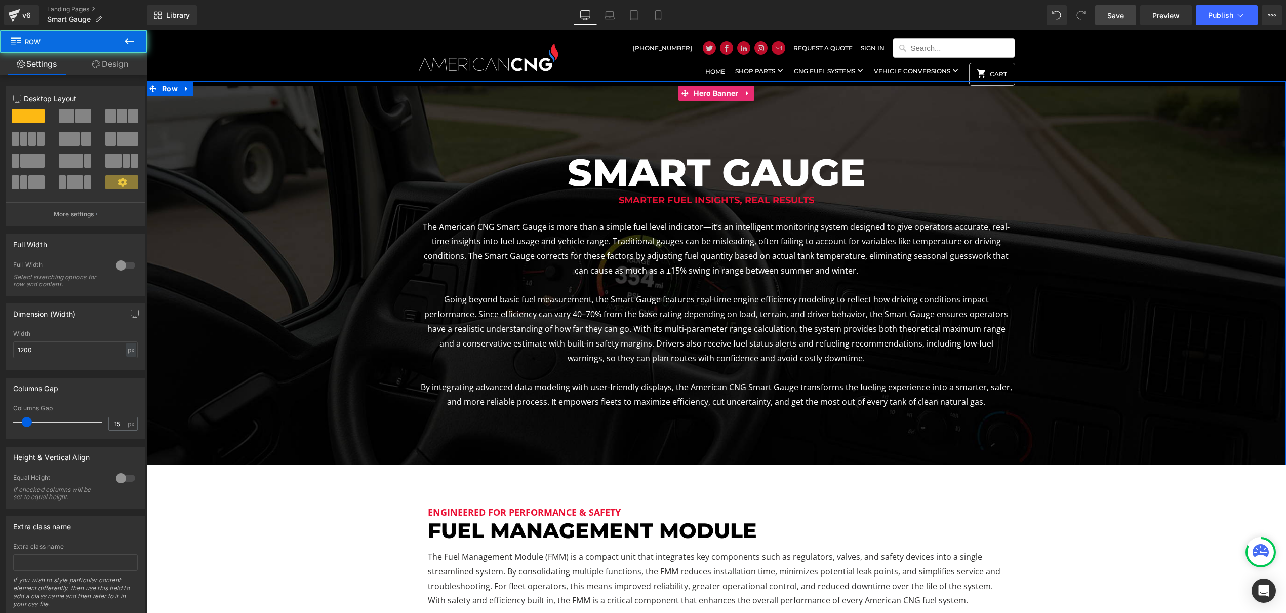
click at [1113, 189] on span "smart gauge Heading Smarter Fuel Insights, Real Results Heading The American CN…" at bounding box center [715, 275] width 1139 height 278
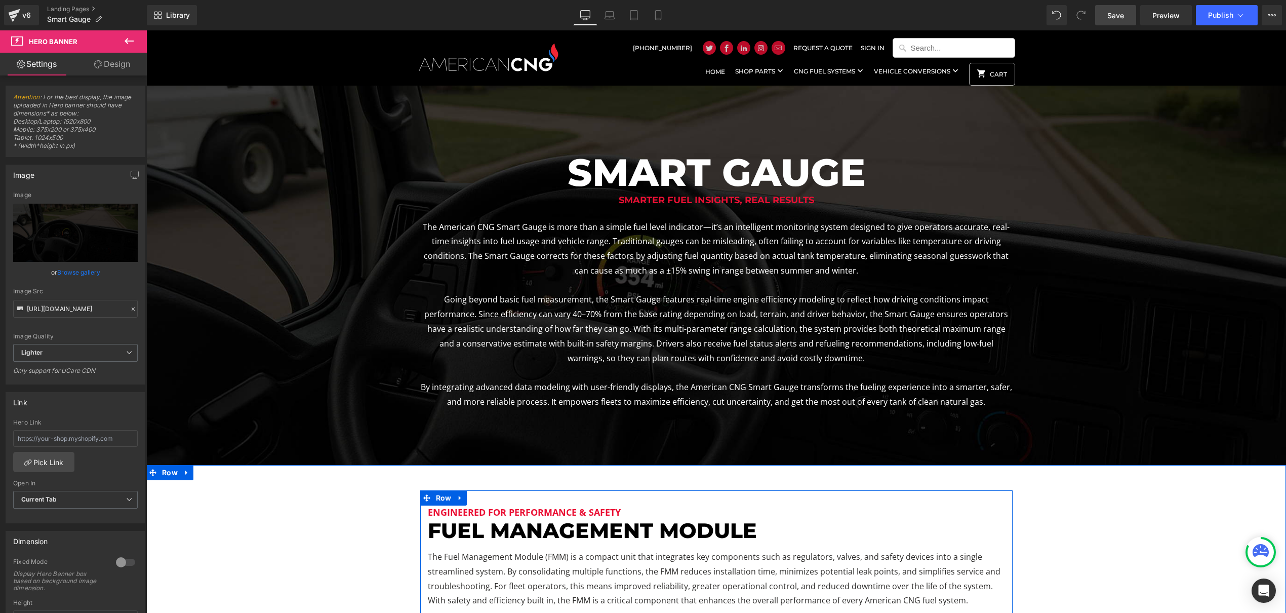
scroll to position [221, 0]
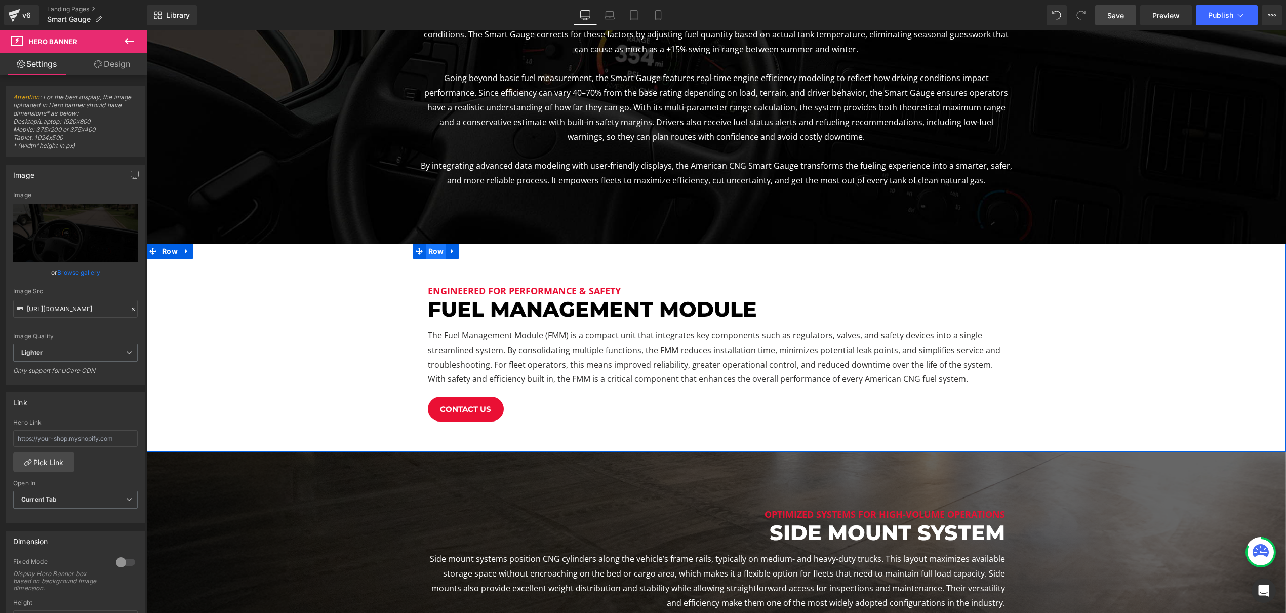
click at [429, 250] on span "Row" at bounding box center [436, 250] width 21 height 15
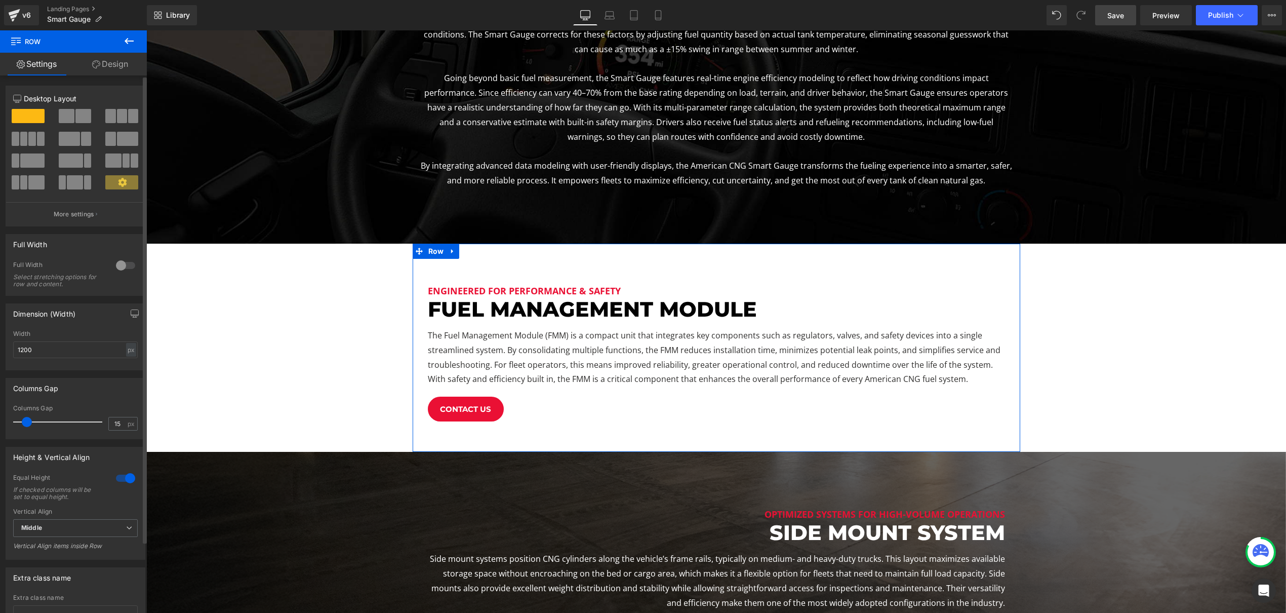
click at [69, 114] on span at bounding box center [67, 116] width 16 height 14
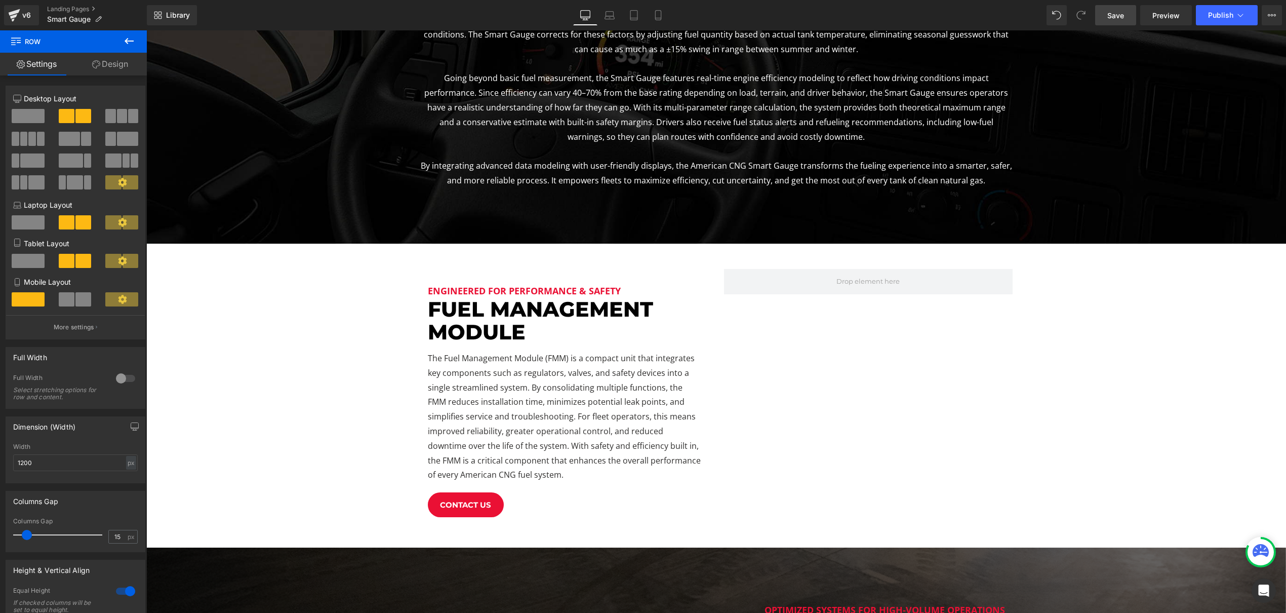
scroll to position [1505, 1139]
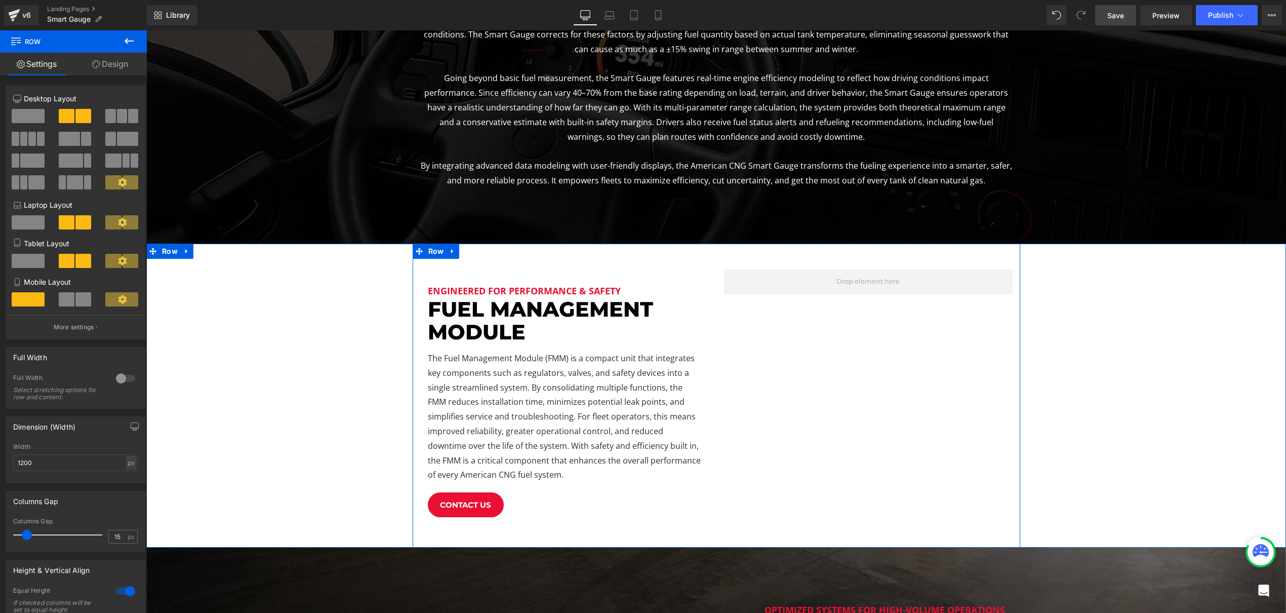
click at [834, 374] on div at bounding box center [868, 396] width 304 height 254
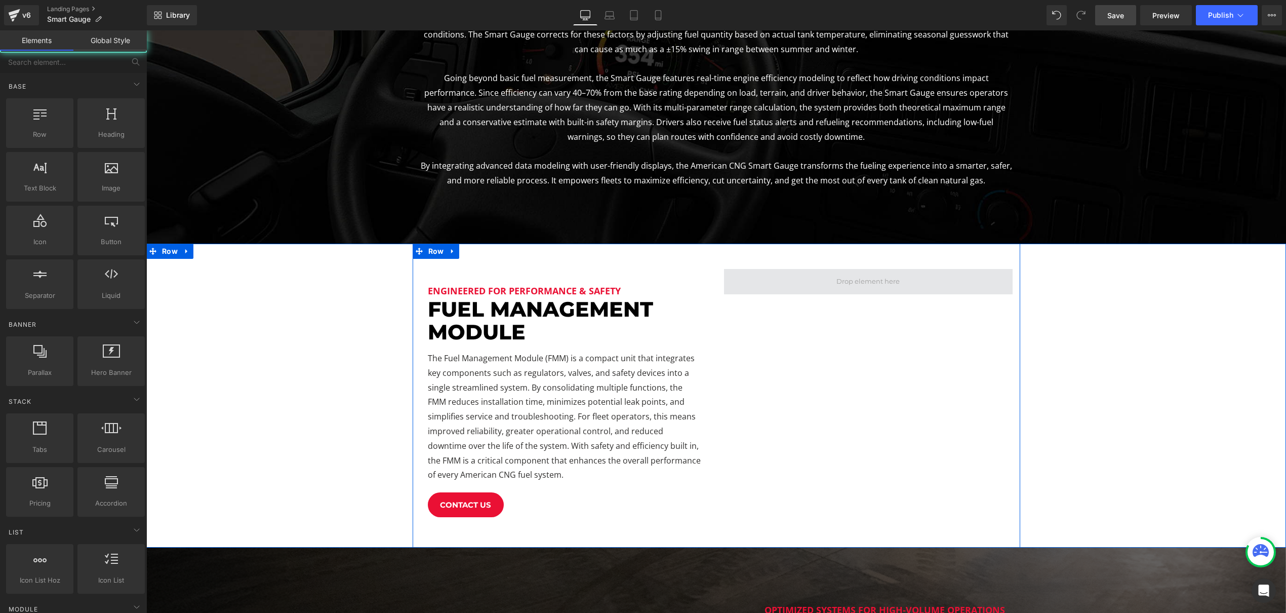
click at [886, 286] on span at bounding box center [868, 281] width 70 height 18
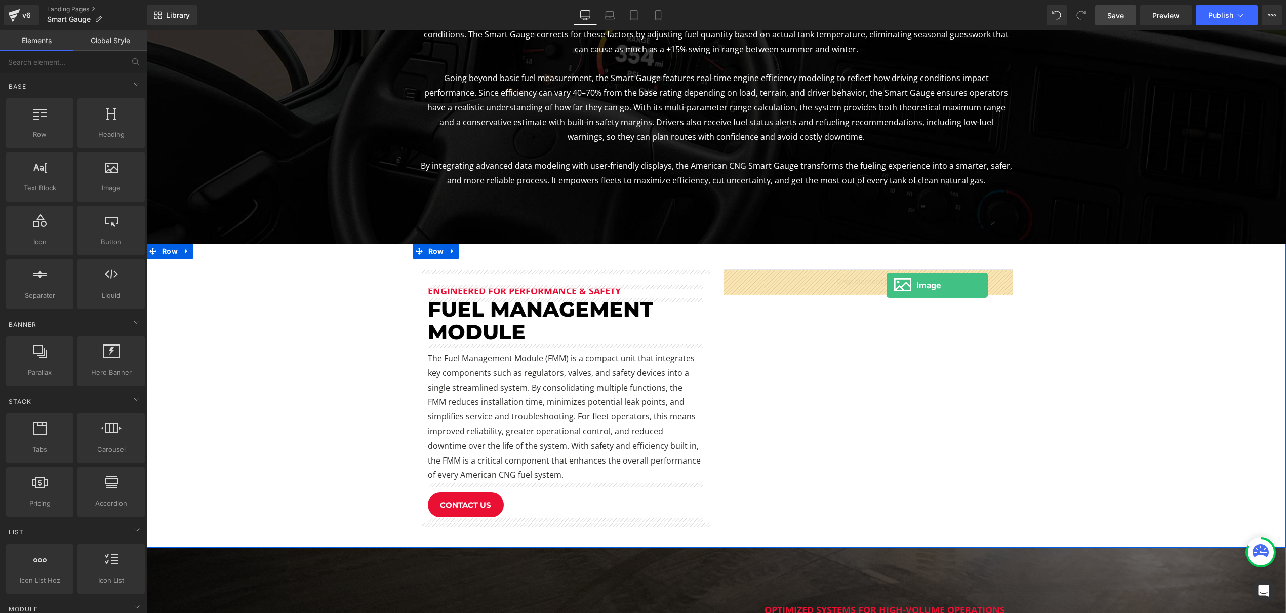
drag, startPoint x: 291, startPoint y: 206, endPoint x: 887, endPoint y: 284, distance: 601.4
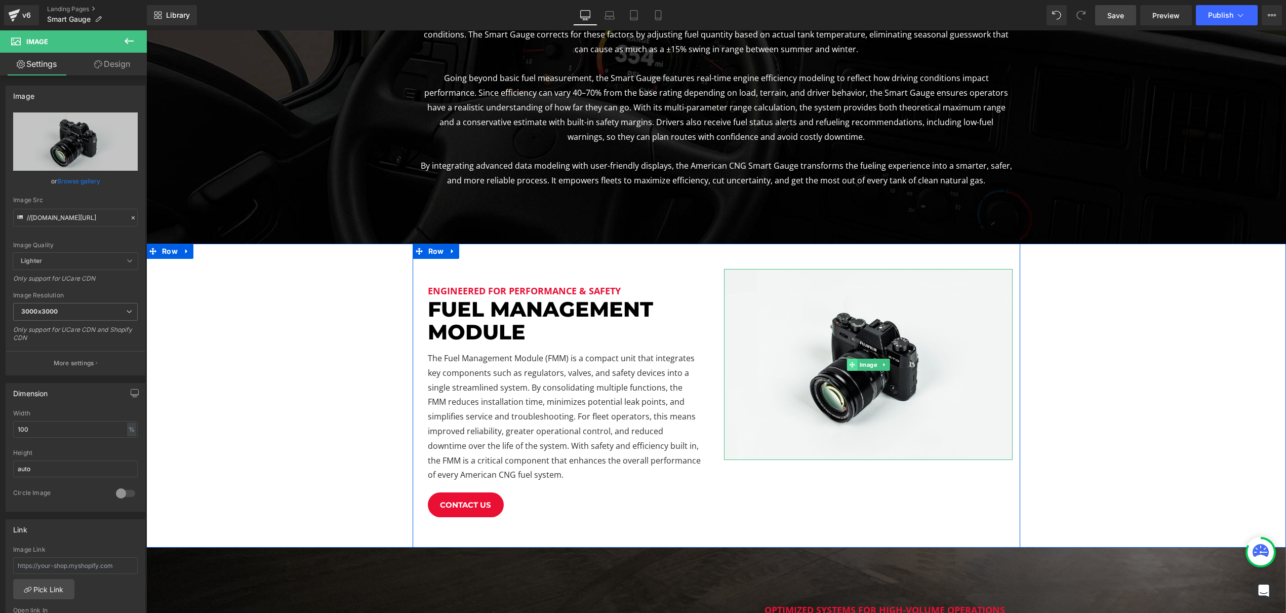
drag, startPoint x: 870, startPoint y: 364, endPoint x: 851, endPoint y: 361, distance: 19.1
click at [870, 364] on span "Image" at bounding box center [868, 364] width 22 height 12
click at [446, 274] on span "Row" at bounding box center [443, 276] width 21 height 15
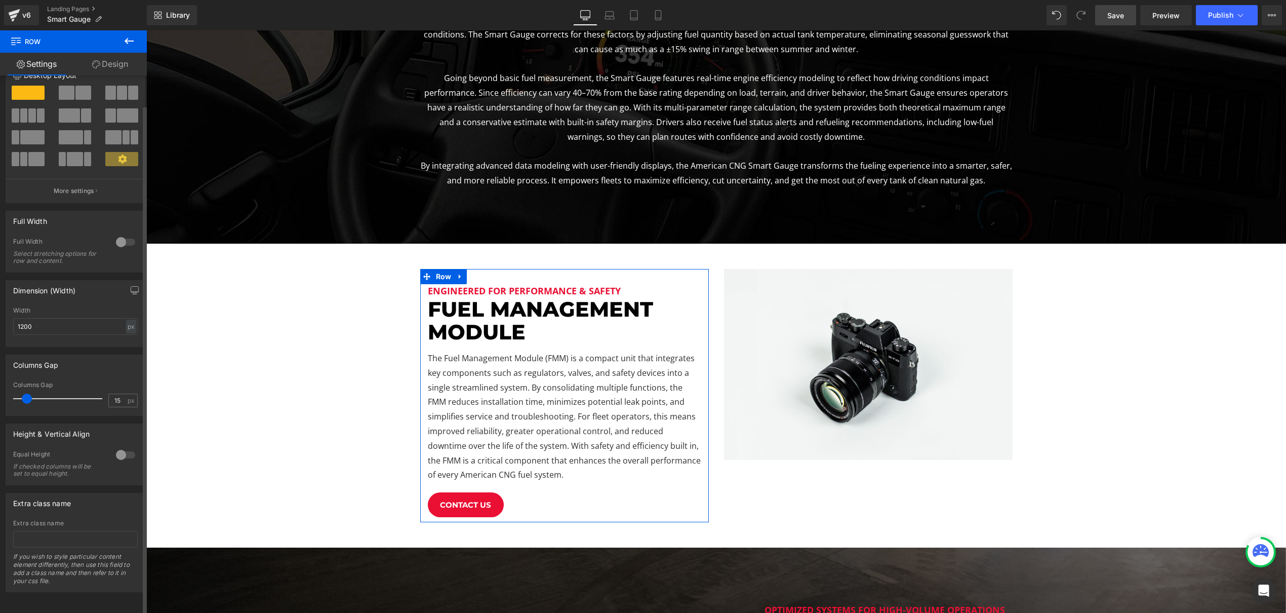
scroll to position [28, 0]
click at [119, 448] on div at bounding box center [125, 454] width 24 height 16
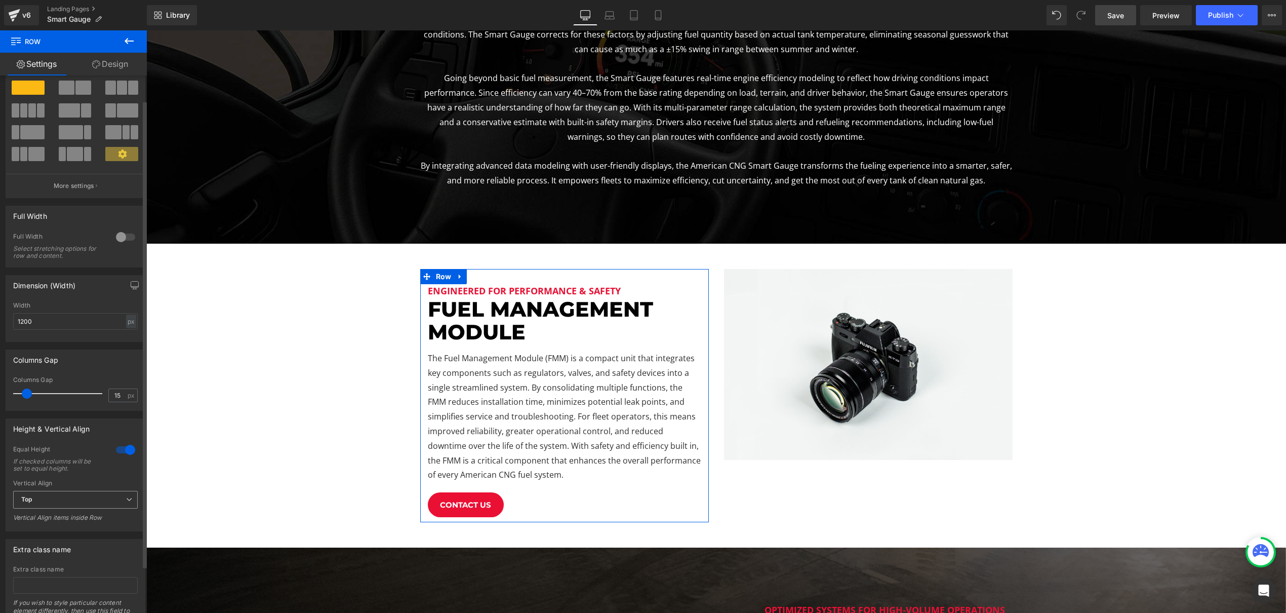
click at [96, 494] on span "Top" at bounding box center [75, 500] width 125 height 18
click at [94, 531] on li "Middle" at bounding box center [73, 532] width 120 height 15
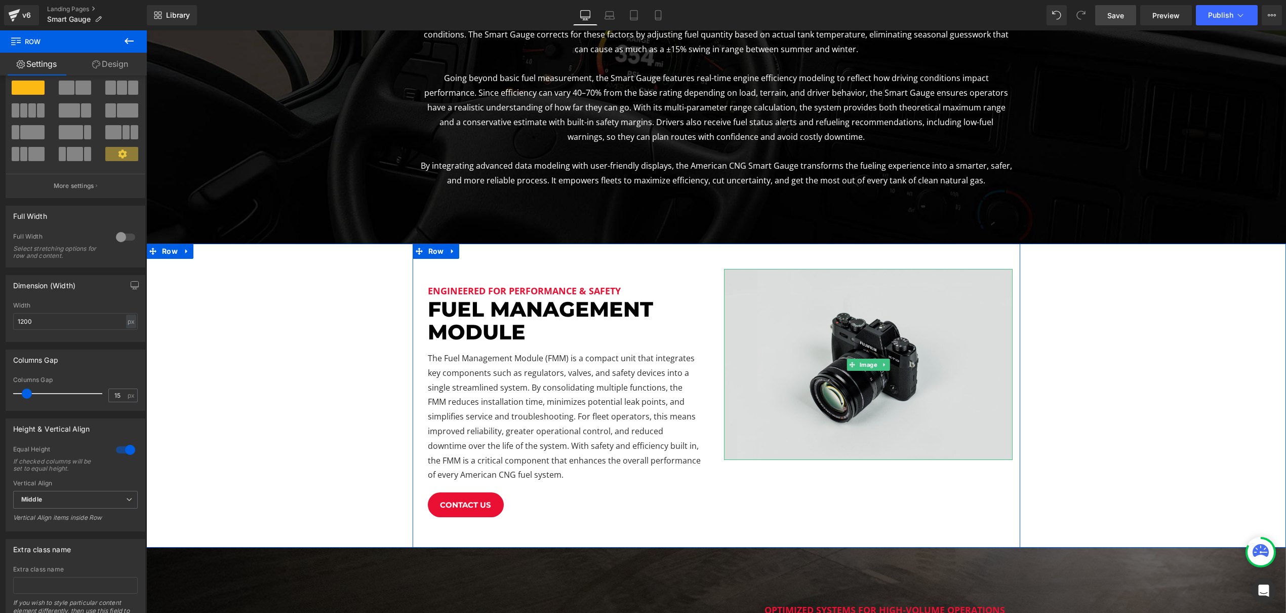
scroll to position [291, 0]
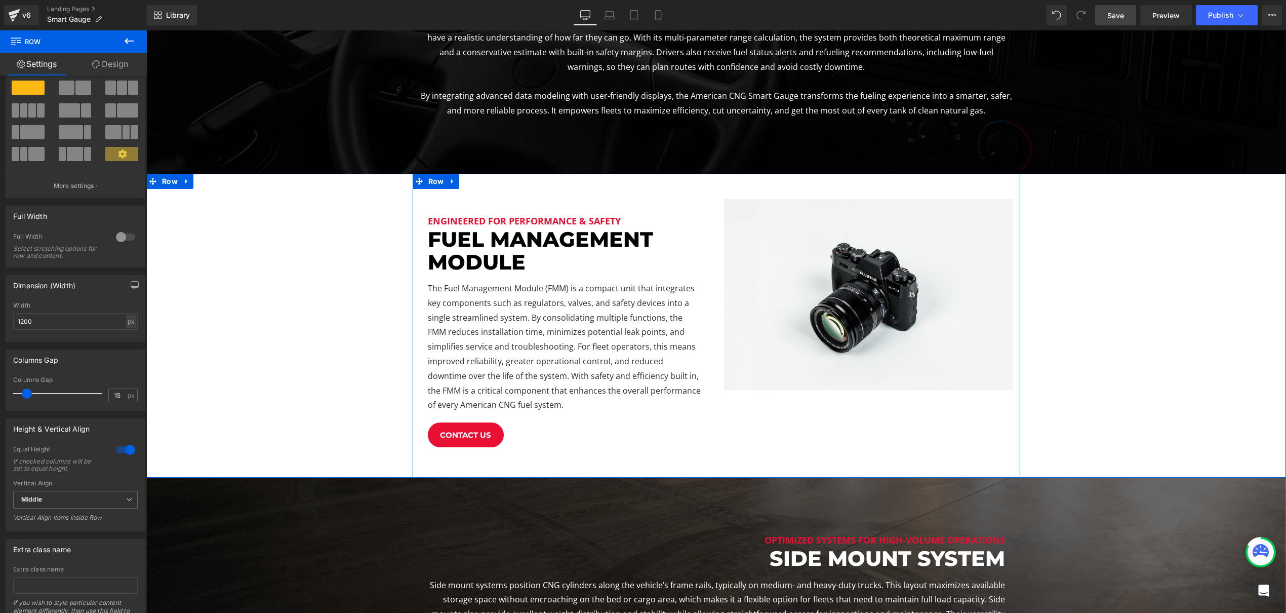
click at [552, 203] on div "Engineered for Performance & Safety Heading FUel management module Heading The …" at bounding box center [564, 326] width 289 height 254
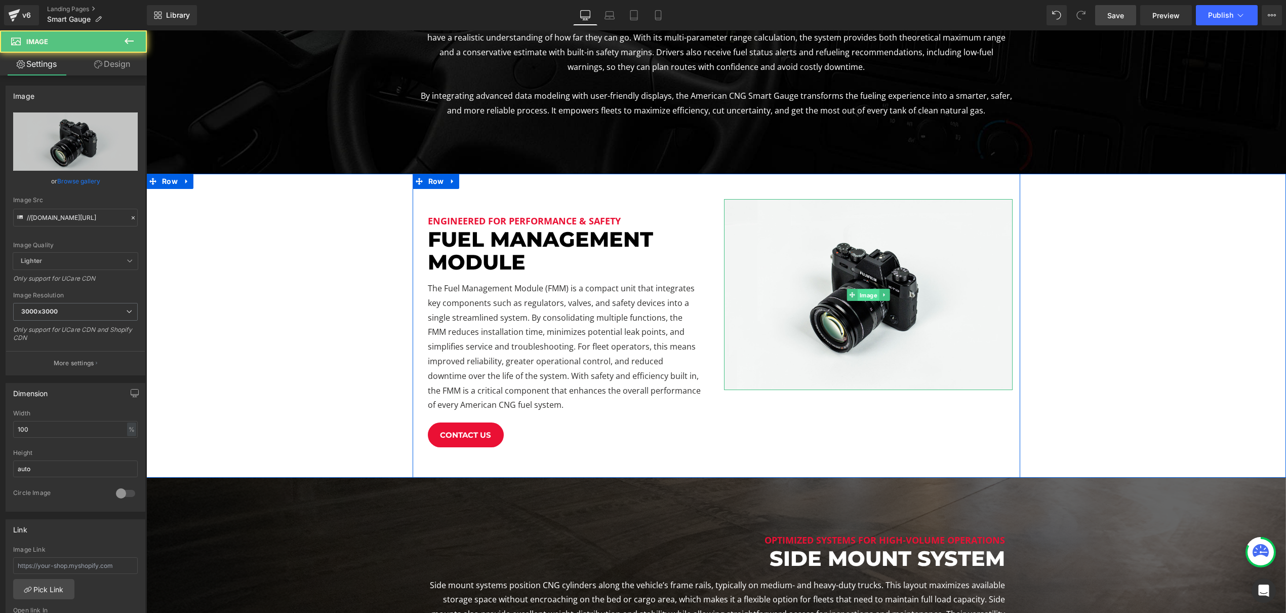
click at [869, 294] on span "Image" at bounding box center [868, 295] width 22 height 12
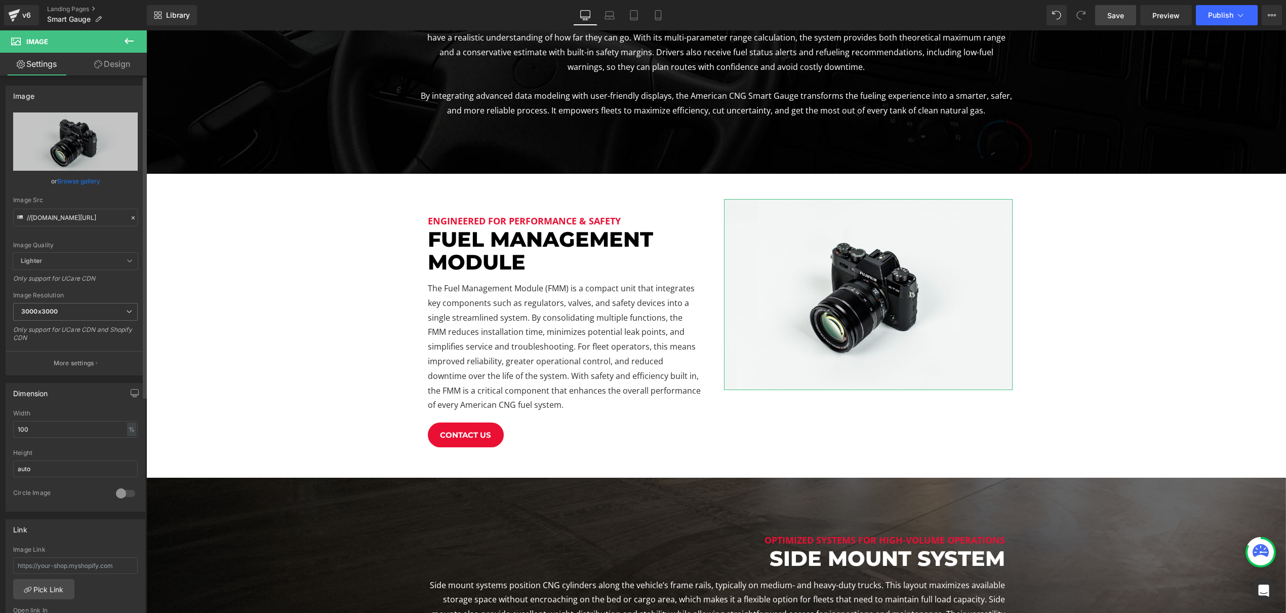
click at [82, 176] on link "Browse gallery" at bounding box center [78, 181] width 43 height 18
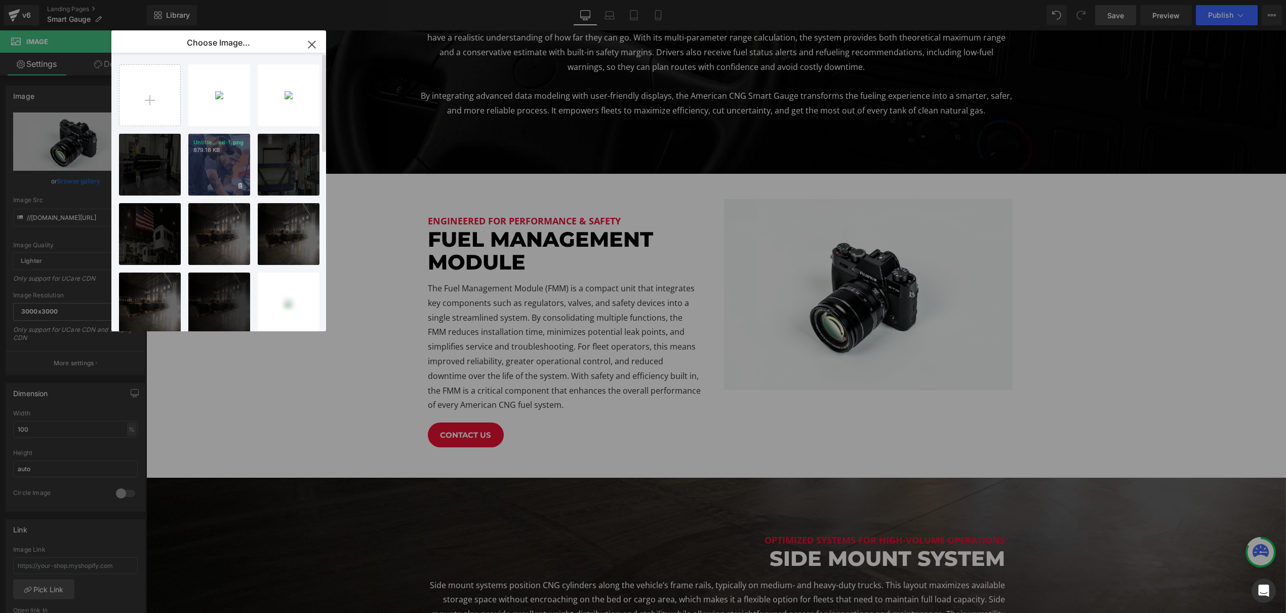
click at [217, 159] on div "Untitle...ed-1.png 879.18 KB" at bounding box center [219, 165] width 62 height 62
type input "https://ucarecdn.com/8b69d7b3-b409-4304-b6cf-a8ced9b043f3/-/format/auto/-/previ…"
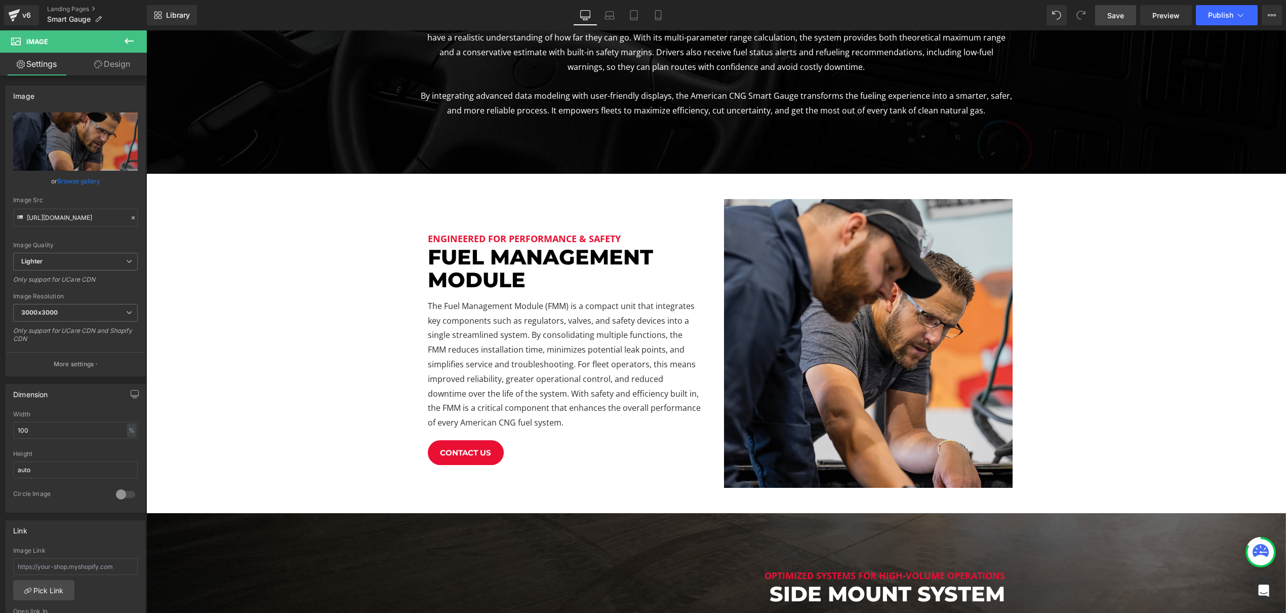
scroll to position [1540, 1139]
click at [67, 429] on input "100" at bounding box center [75, 430] width 125 height 17
type input "50"
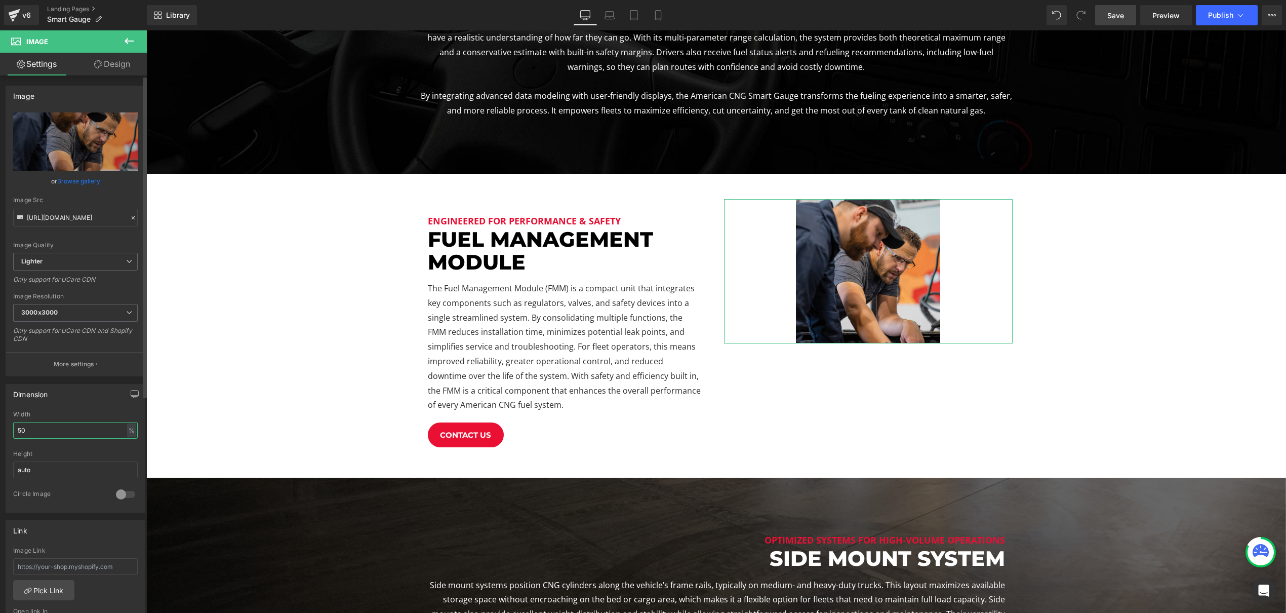
scroll to position [5, 5]
click at [1107, 256] on div "Engineered for Performance & Safety Heading FUel management module Heading The …" at bounding box center [715, 326] width 1139 height 304
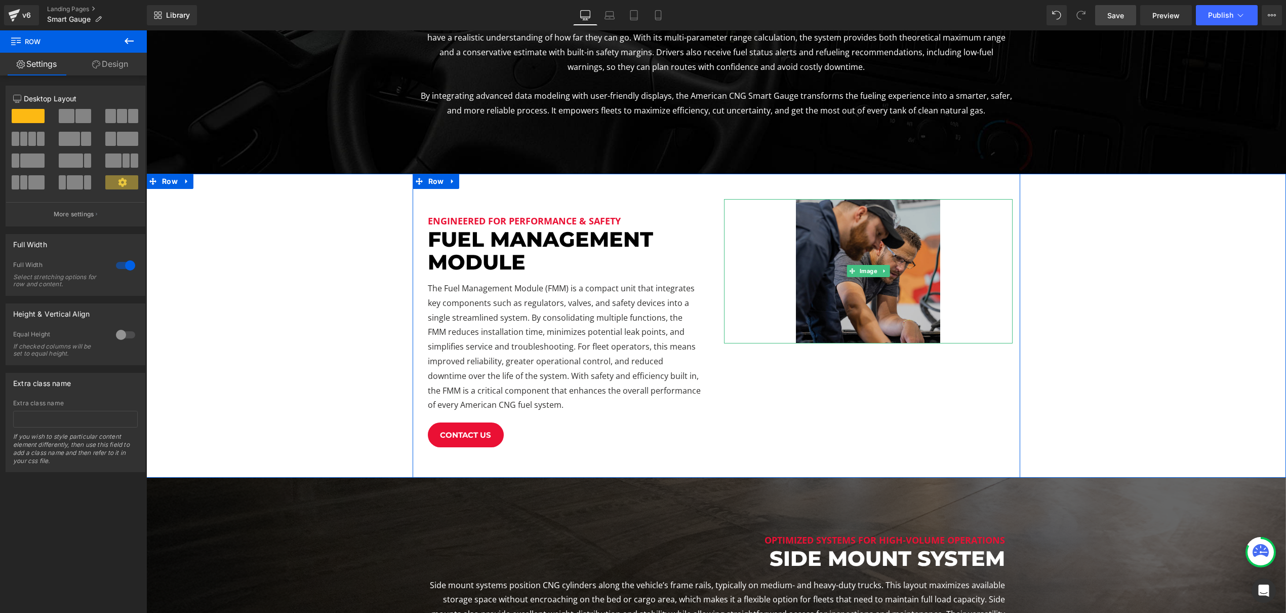
click at [804, 204] on img at bounding box center [868, 271] width 144 height 144
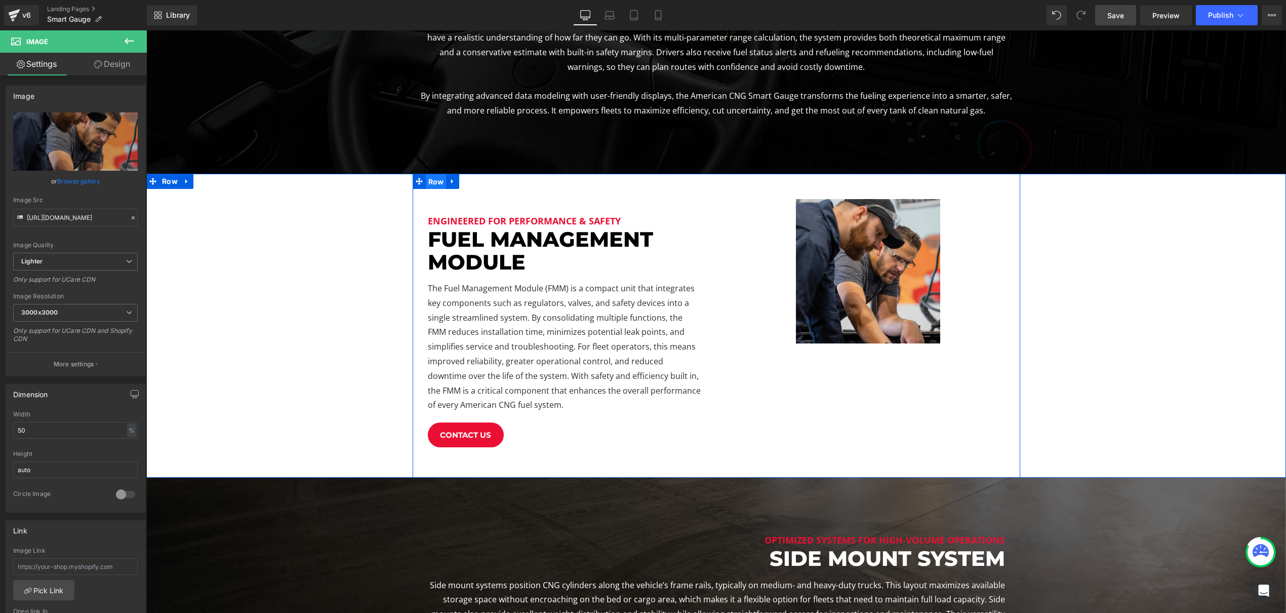
click at [432, 182] on span "Row" at bounding box center [436, 181] width 21 height 15
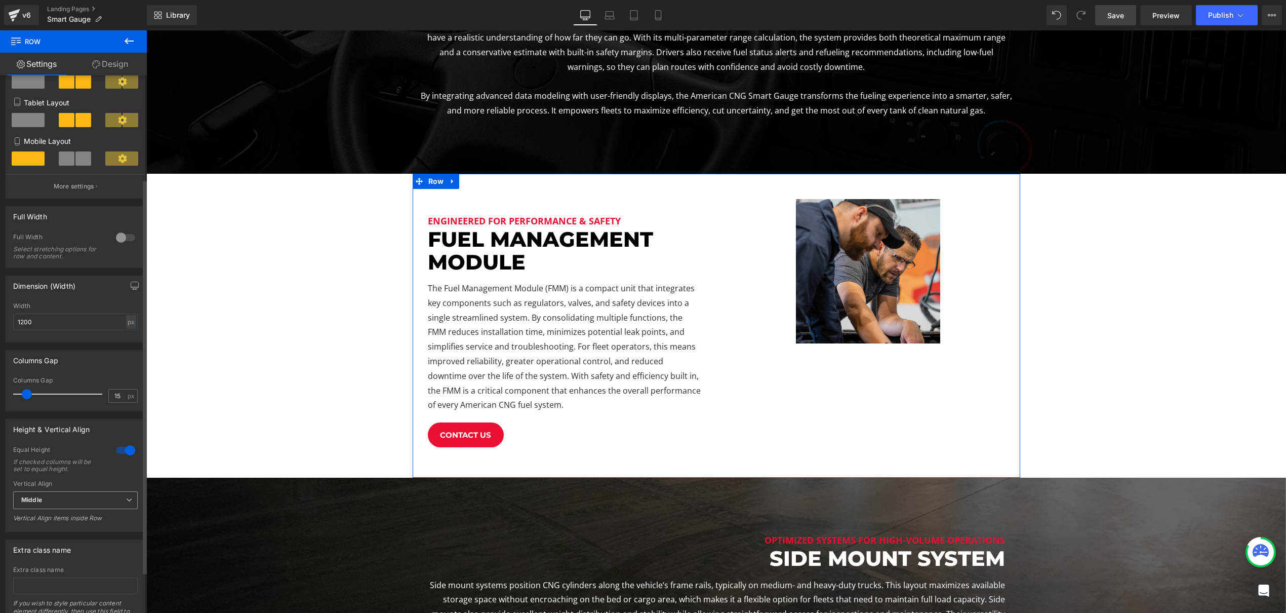
scroll to position [162, 0]
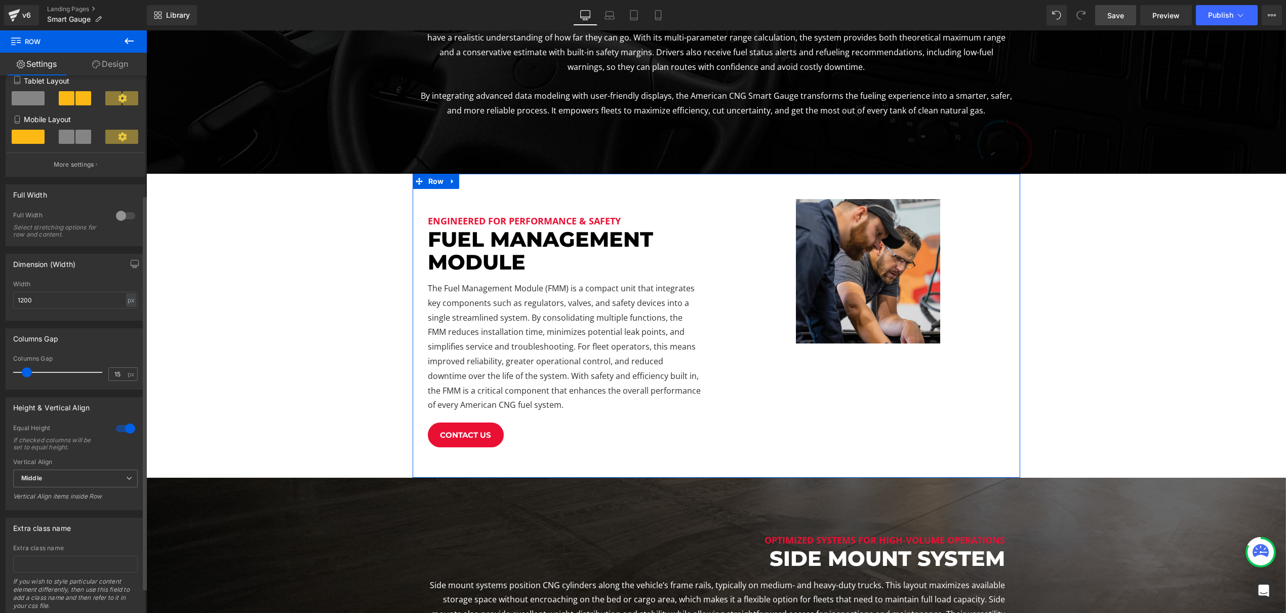
click at [125, 427] on div at bounding box center [125, 428] width 24 height 16
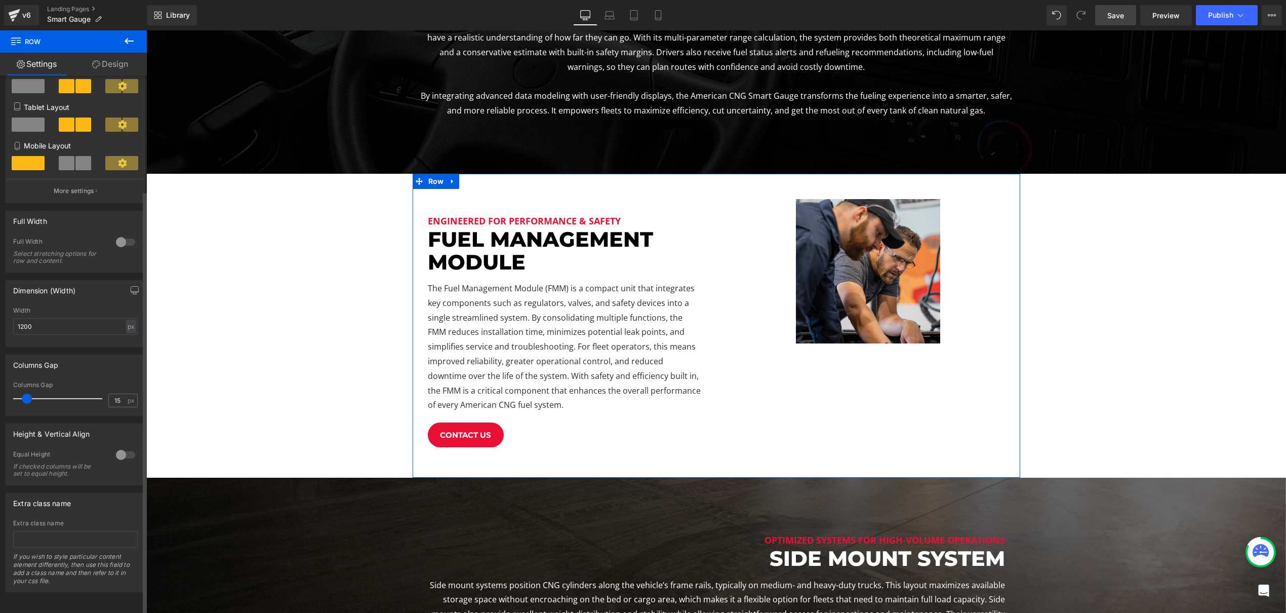
click at [123, 448] on div at bounding box center [125, 454] width 24 height 16
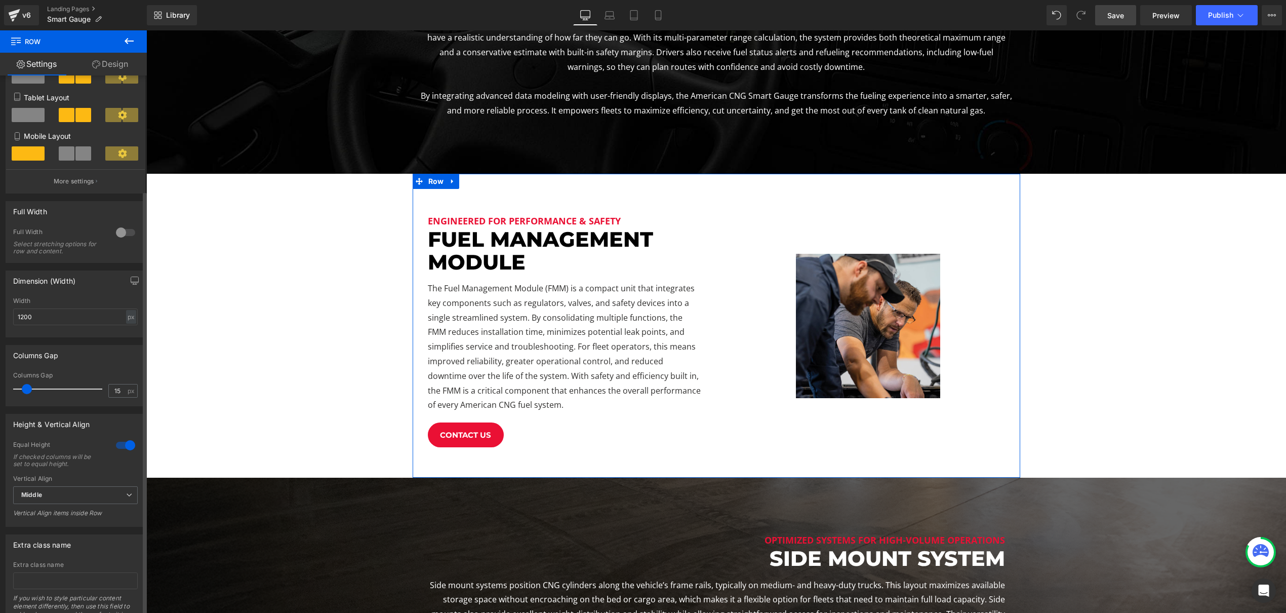
scroll to position [163, 0]
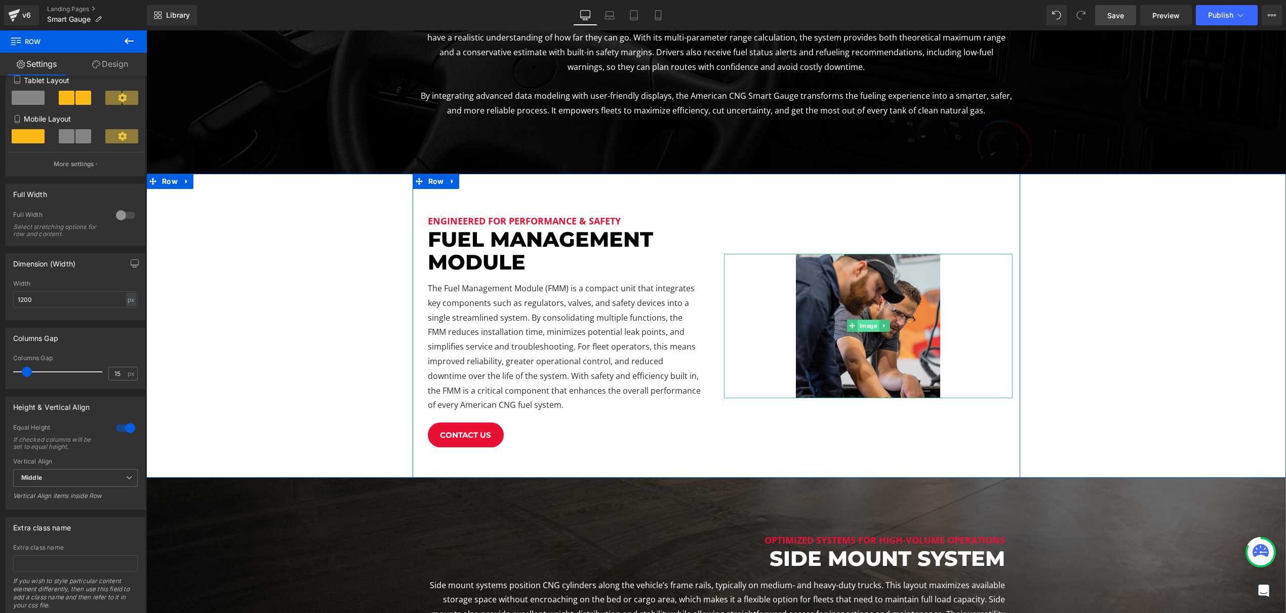
click at [870, 328] on span "Image" at bounding box center [868, 325] width 22 height 12
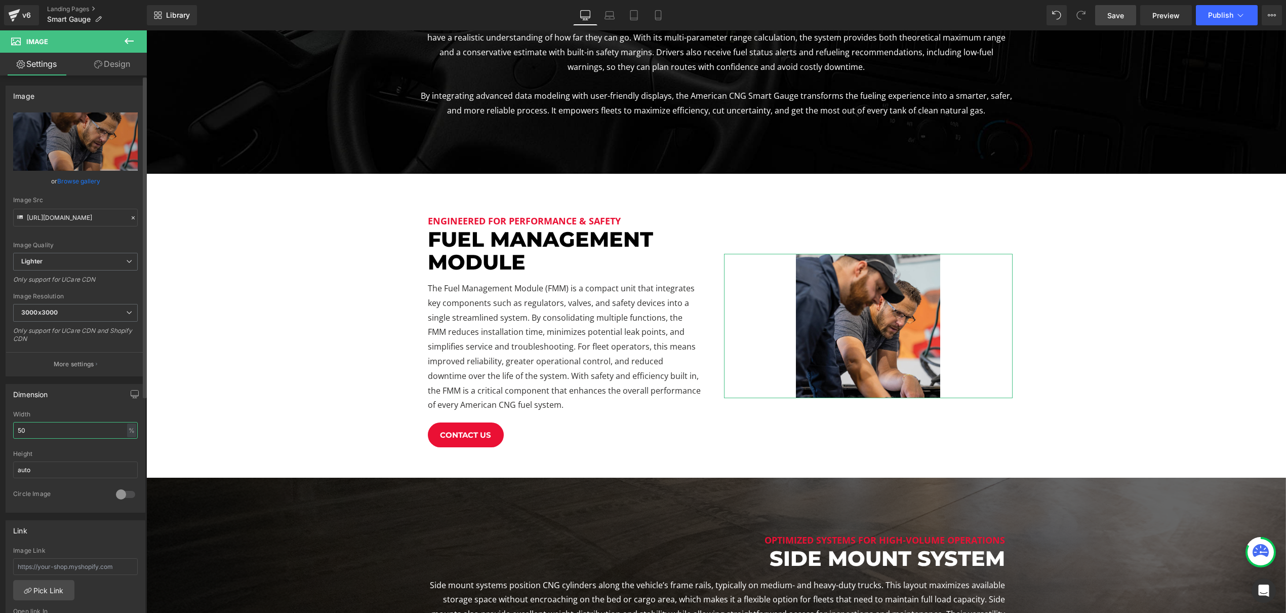
click at [40, 427] on input "50" at bounding box center [75, 430] width 125 height 17
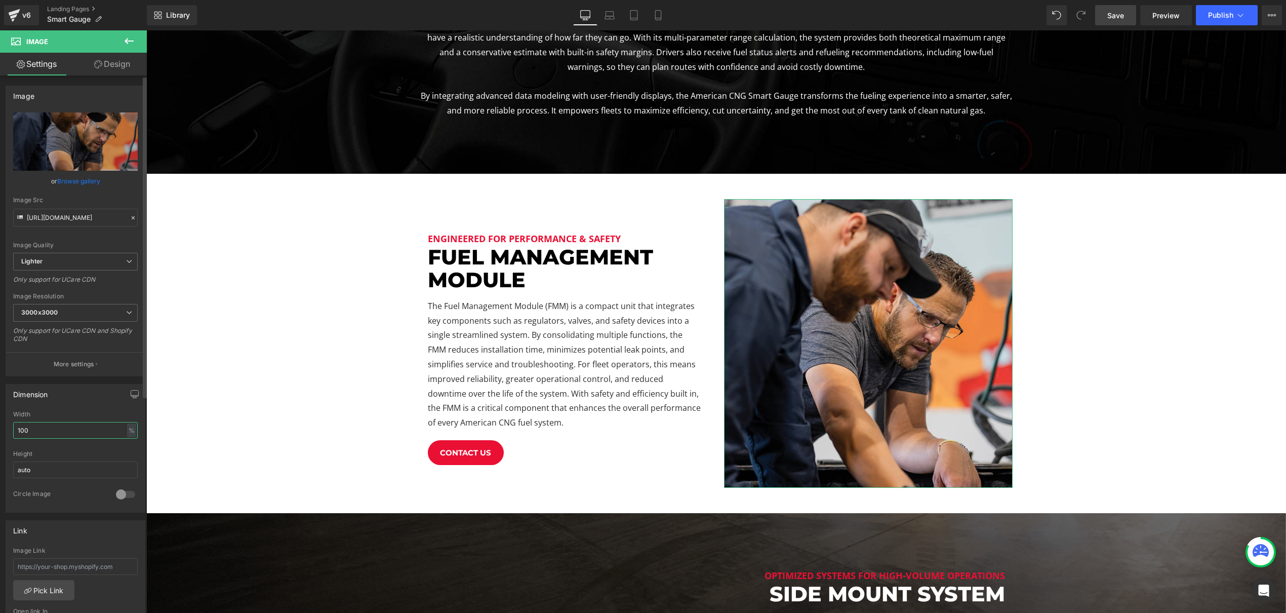
scroll to position [5, 5]
click at [24, 424] on input "100" at bounding box center [75, 430] width 125 height 17
type input "80"
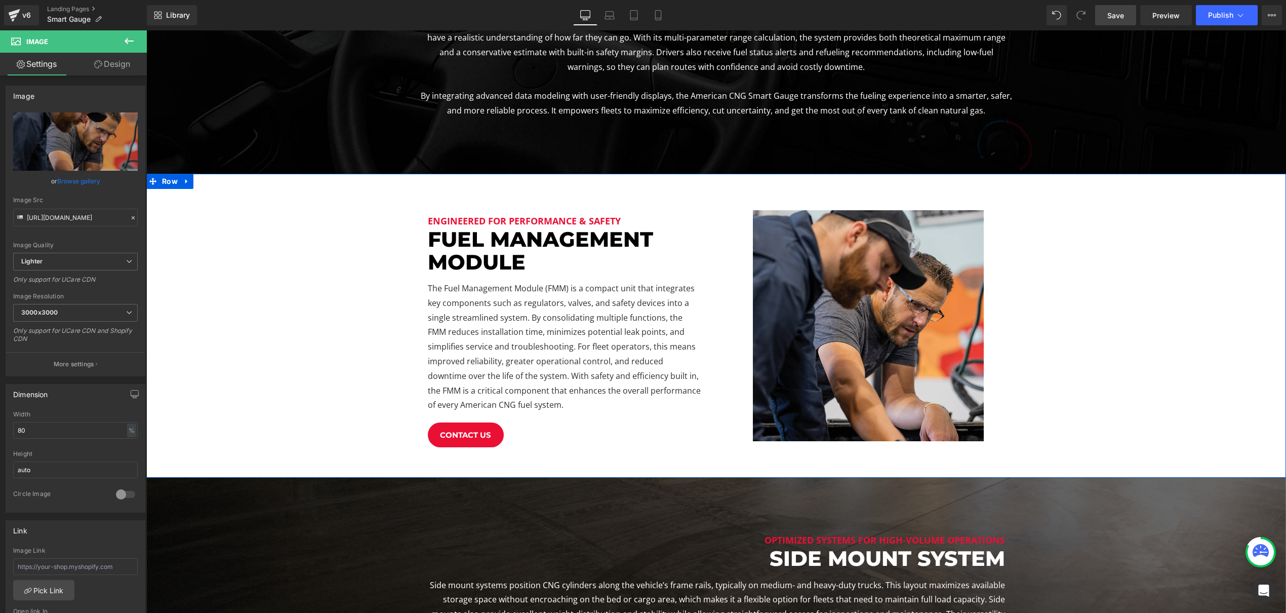
click at [1224, 322] on div "Engineered for Performance & Safety Heading FUel management module Heading The …" at bounding box center [715, 326] width 1139 height 304
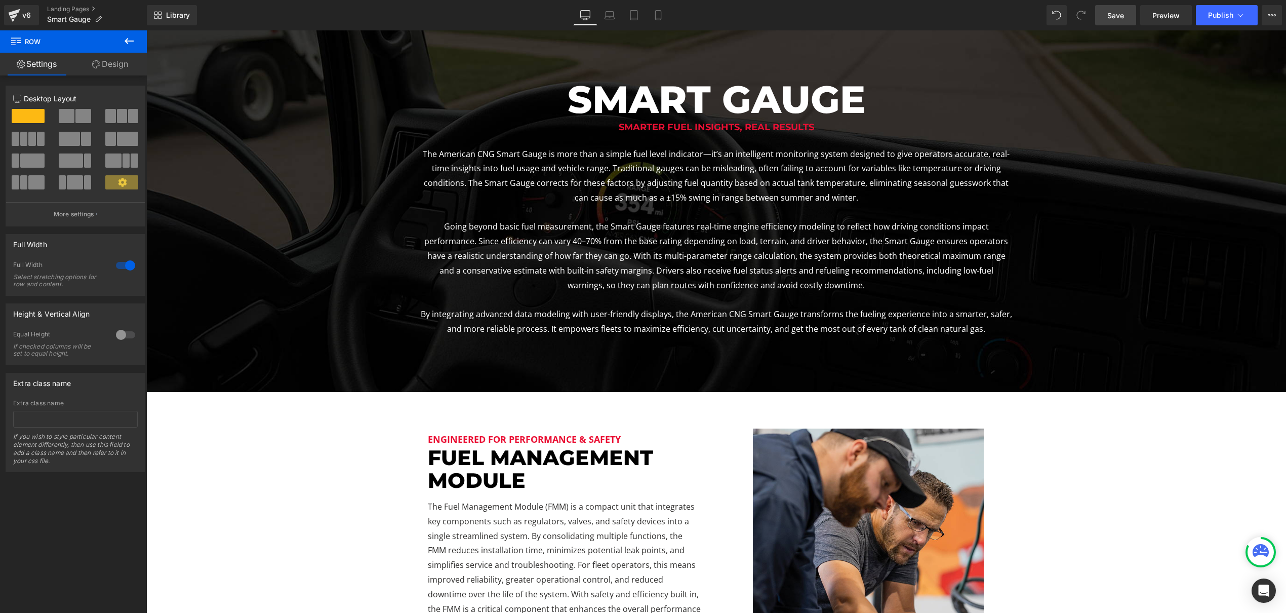
scroll to position [283, 0]
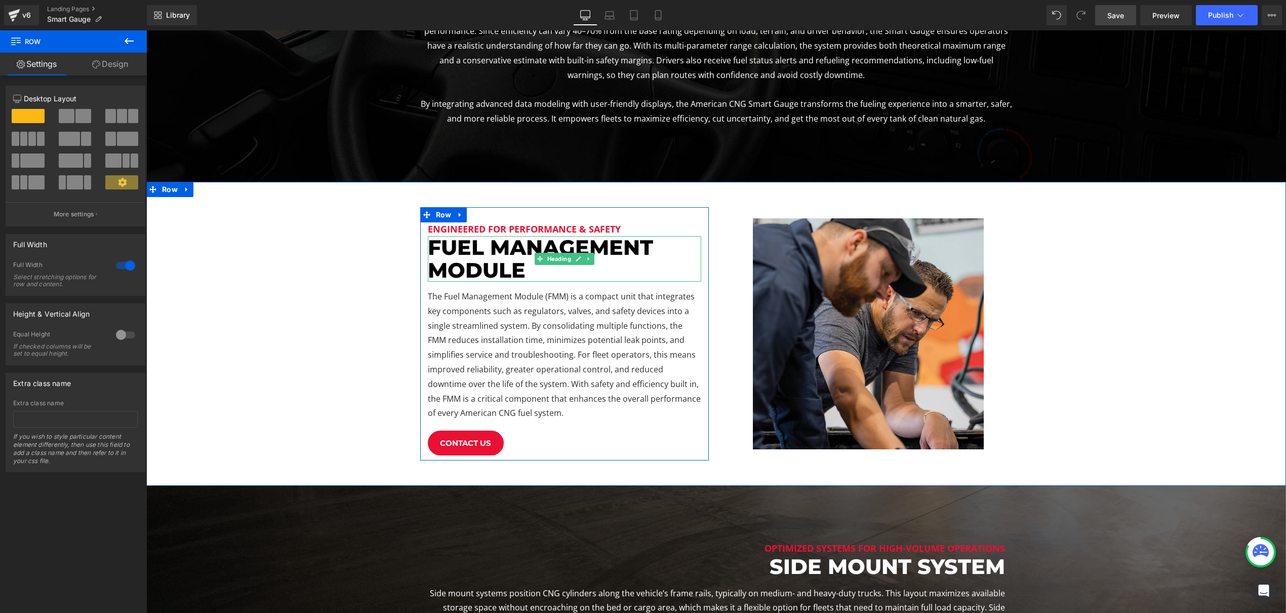
click at [505, 268] on h1 "FUel management module" at bounding box center [564, 259] width 273 height 46
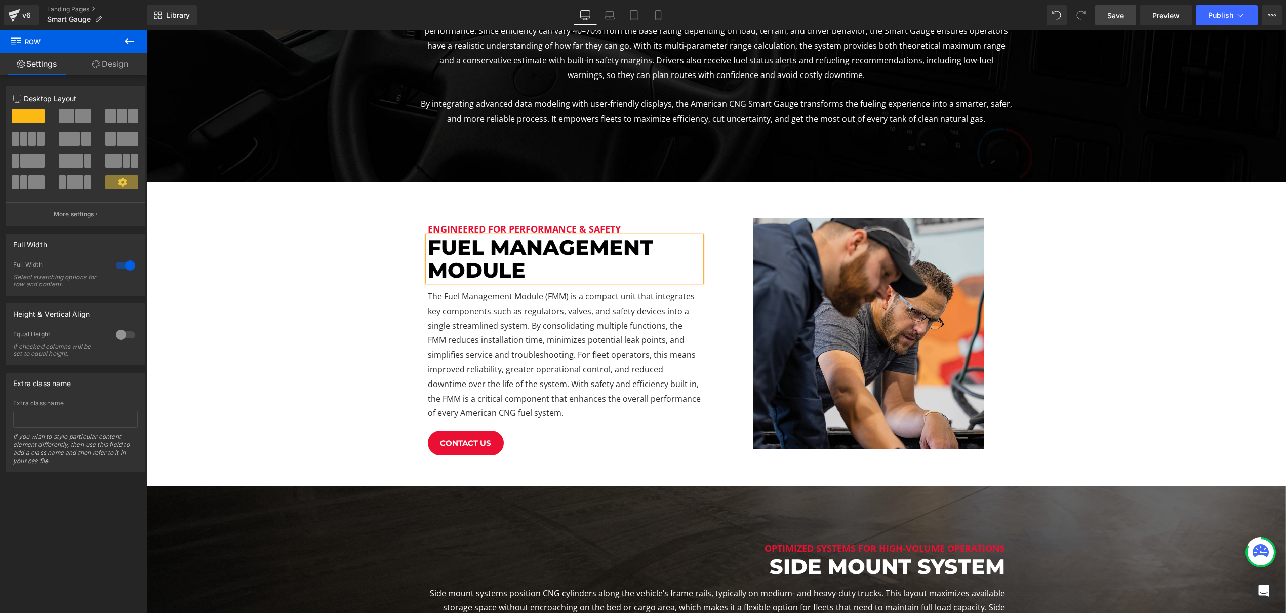
click at [505, 268] on h1 "FUel management module" at bounding box center [564, 259] width 273 height 46
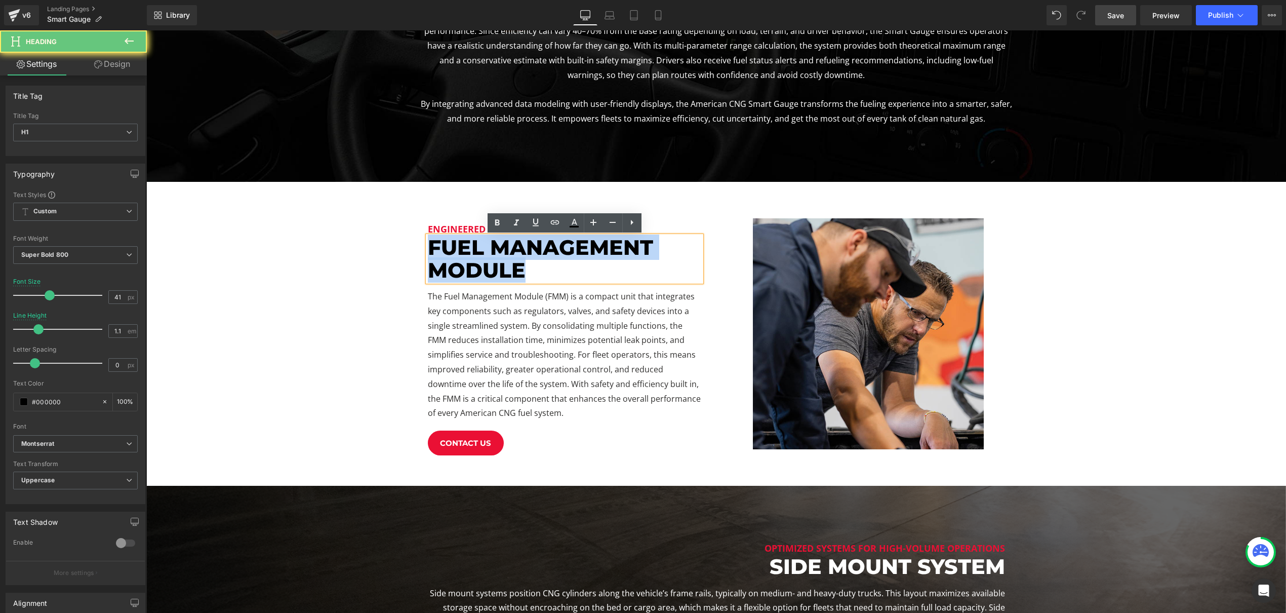
click at [505, 268] on h1 "FUel management module" at bounding box center [564, 259] width 273 height 46
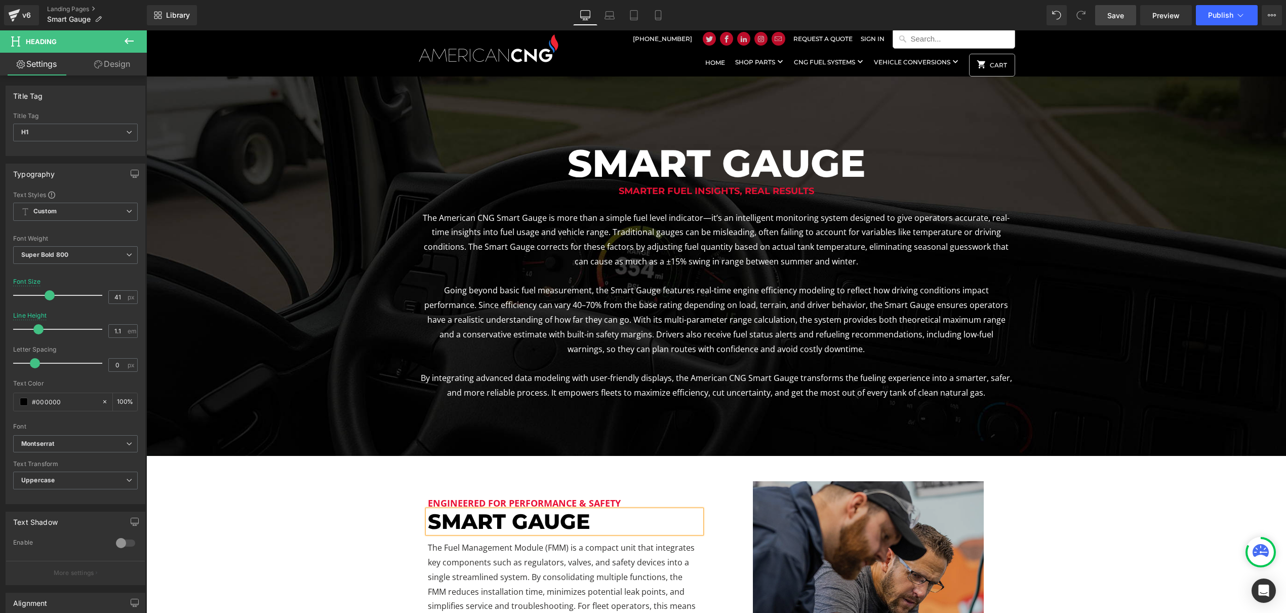
scroll to position [222, 0]
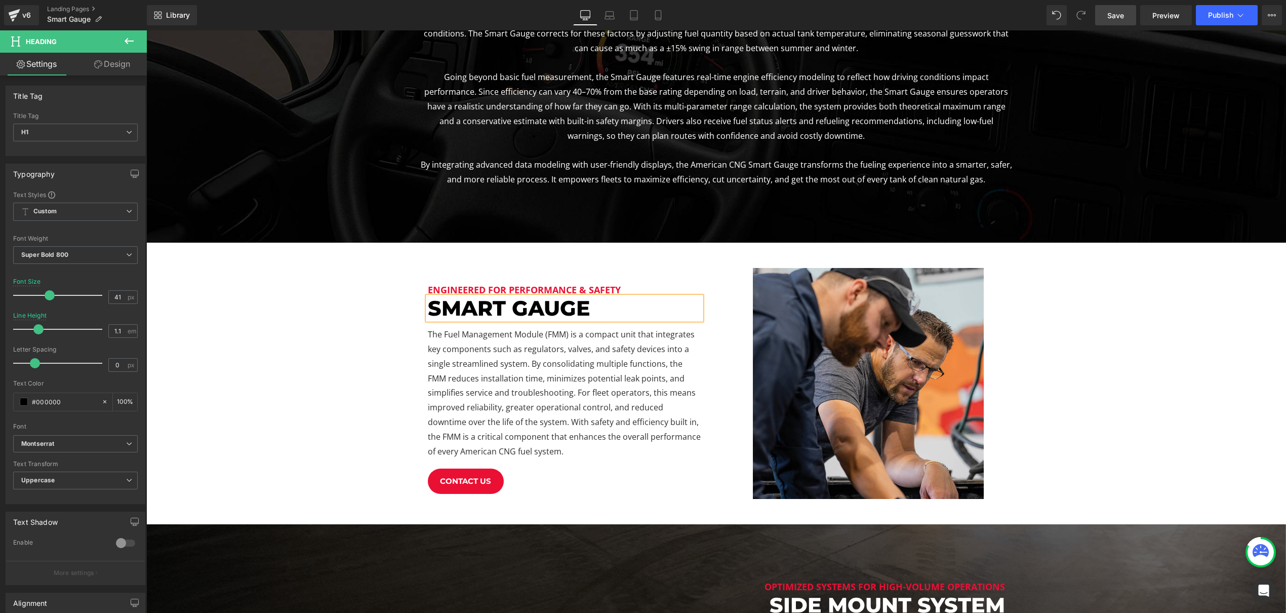
click at [554, 309] on h1 "SMart gauge" at bounding box center [564, 308] width 273 height 23
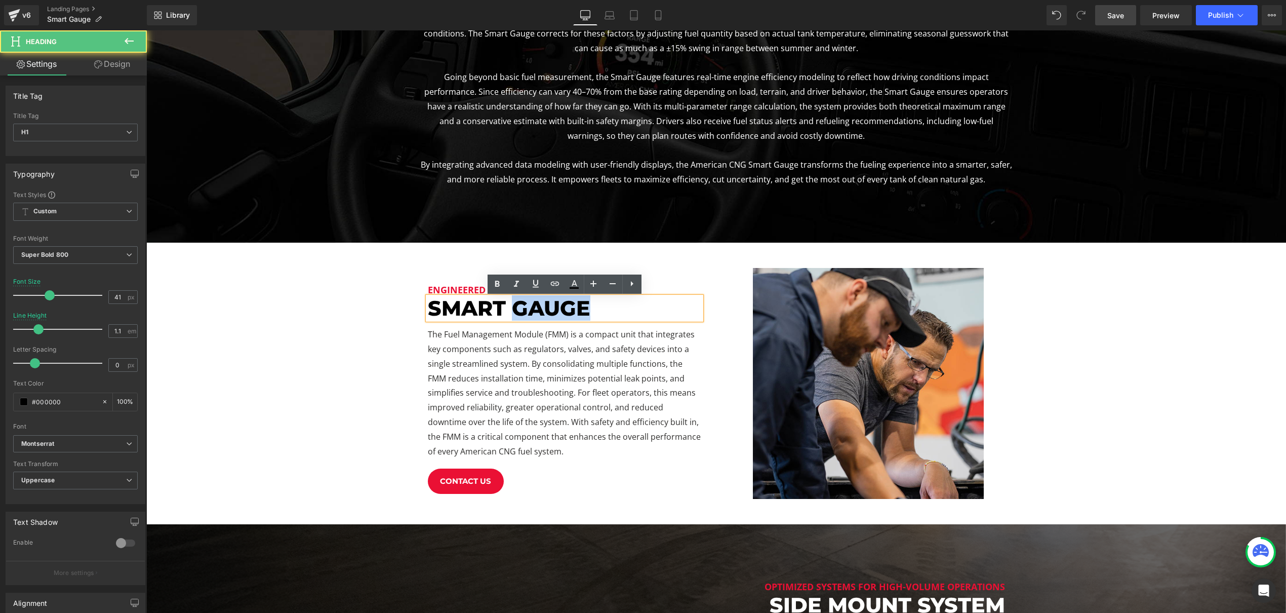
click at [554, 309] on h1 "SMart gauge" at bounding box center [564, 308] width 273 height 23
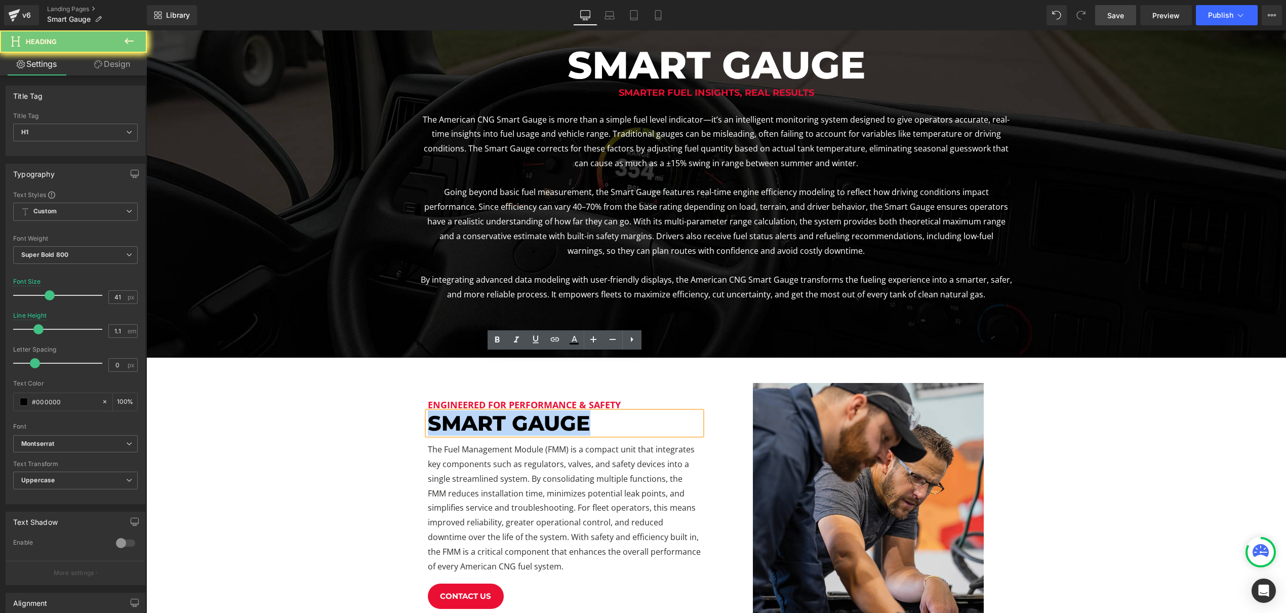
scroll to position [37, 0]
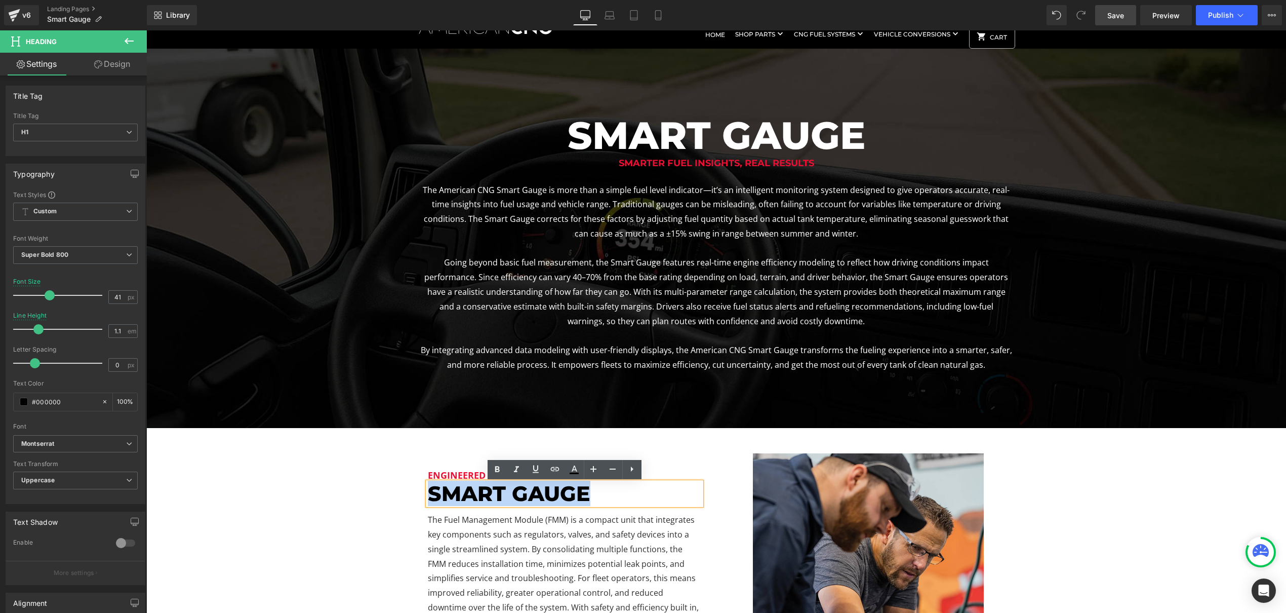
click at [466, 474] on h1 "Engineered for Performance & Safety" at bounding box center [564, 475] width 273 height 14
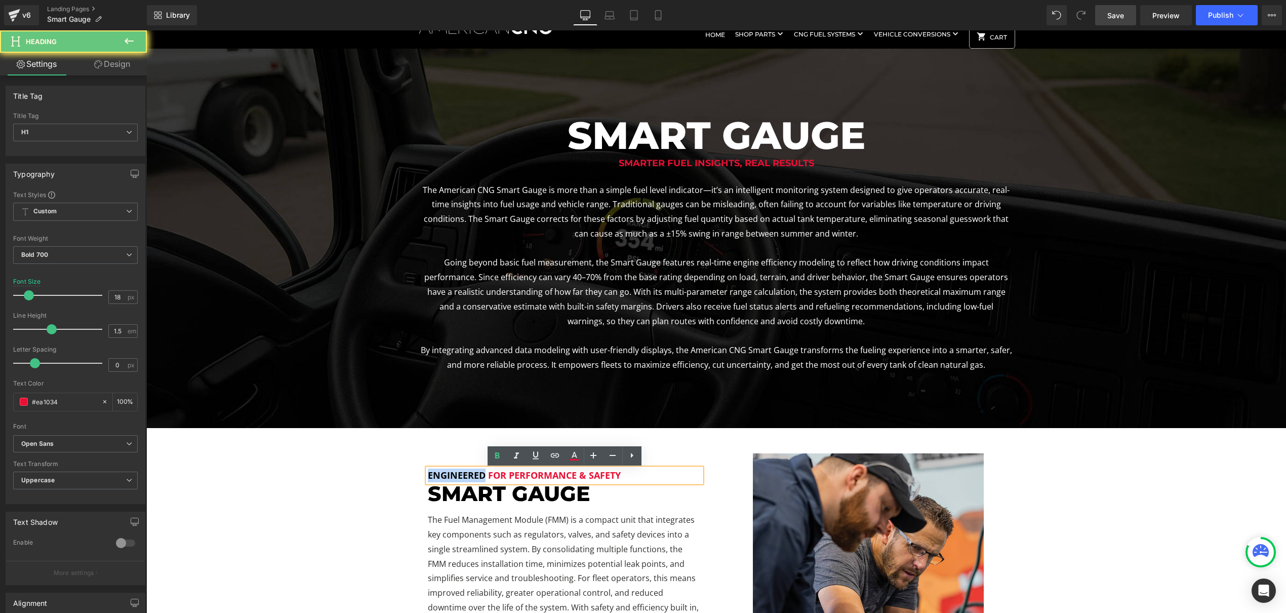
click at [466, 474] on h1 "Engineered for Performance & Safety" at bounding box center [564, 475] width 273 height 14
click at [489, 474] on h1 "Engineered for Performance & Safety" at bounding box center [564, 475] width 273 height 14
paste div
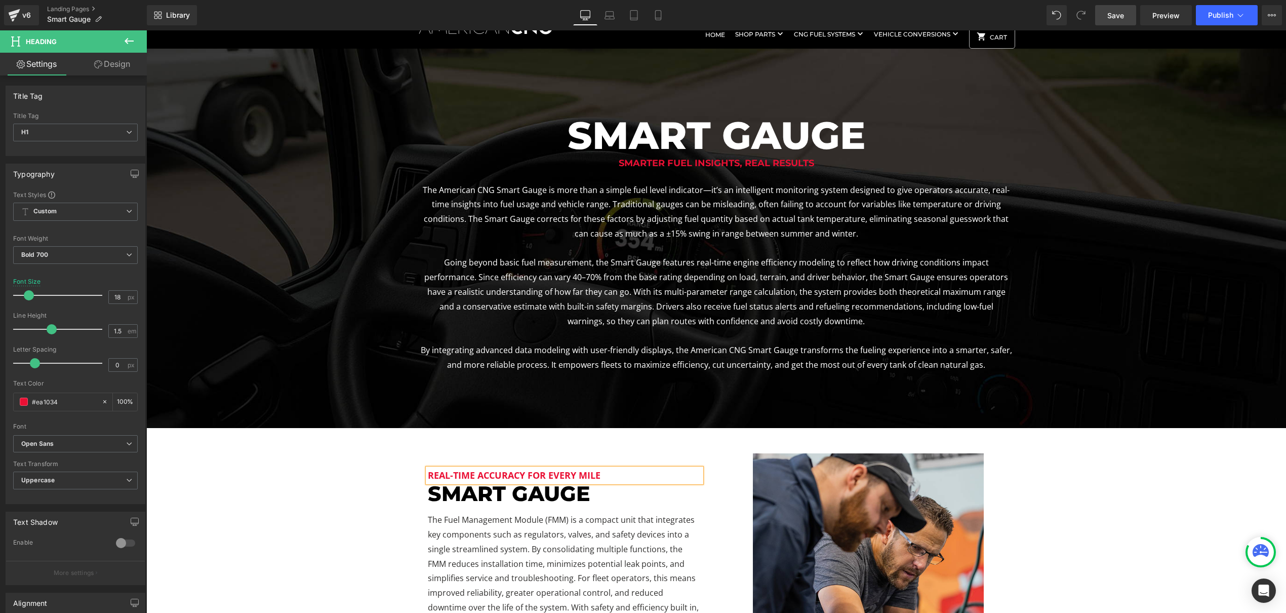
click at [373, 454] on div "Real-Time Accuracy for Every Mile Heading SMart gauge Heading The Fuel Manageme…" at bounding box center [715, 568] width 1139 height 281
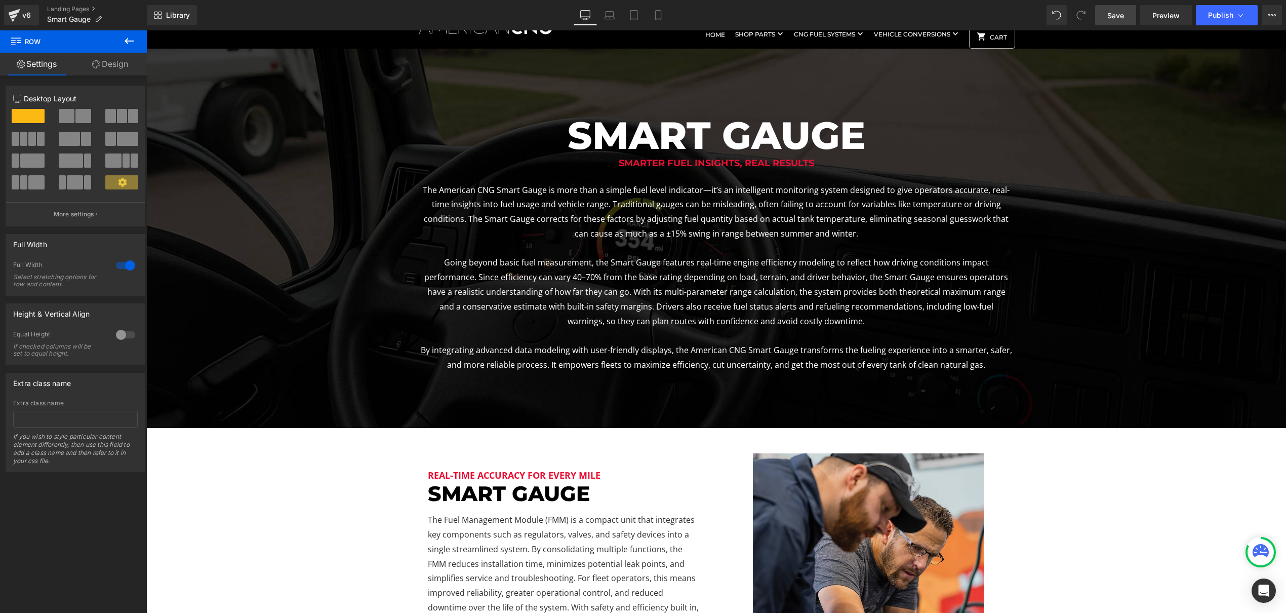
click at [493, 493] on h1 "SMart gauge" at bounding box center [564, 493] width 273 height 23
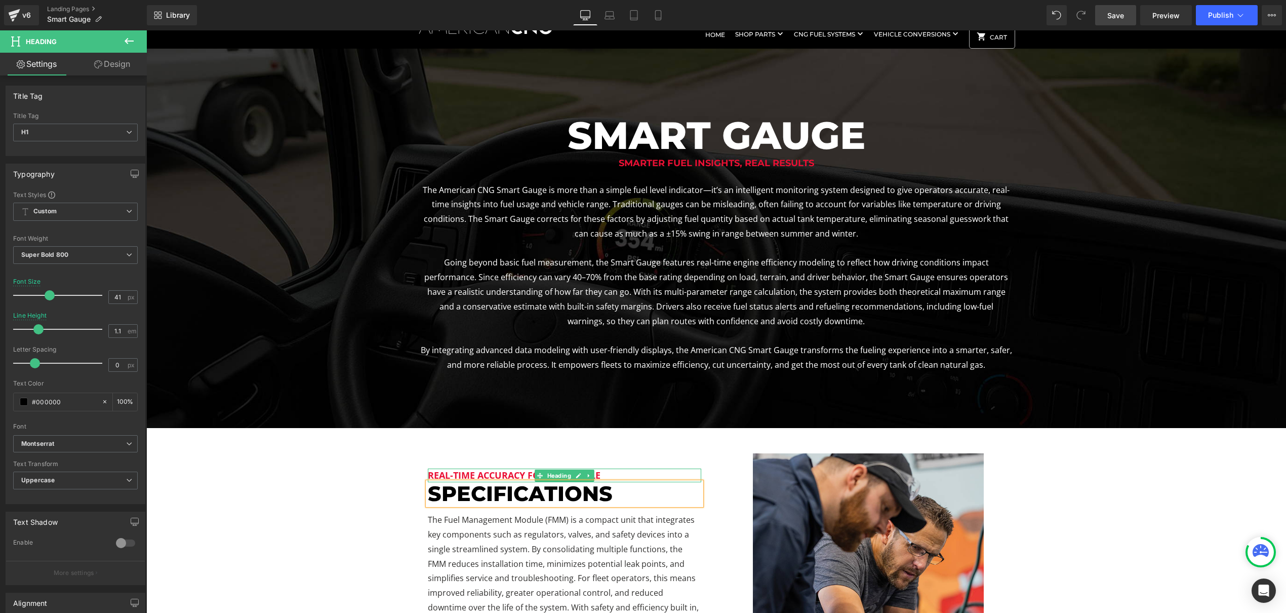
click at [480, 376] on div "smart gauge Heading Smarter Fuel Insights, Real Results Heading The American CN…" at bounding box center [716, 238] width 607 height 278
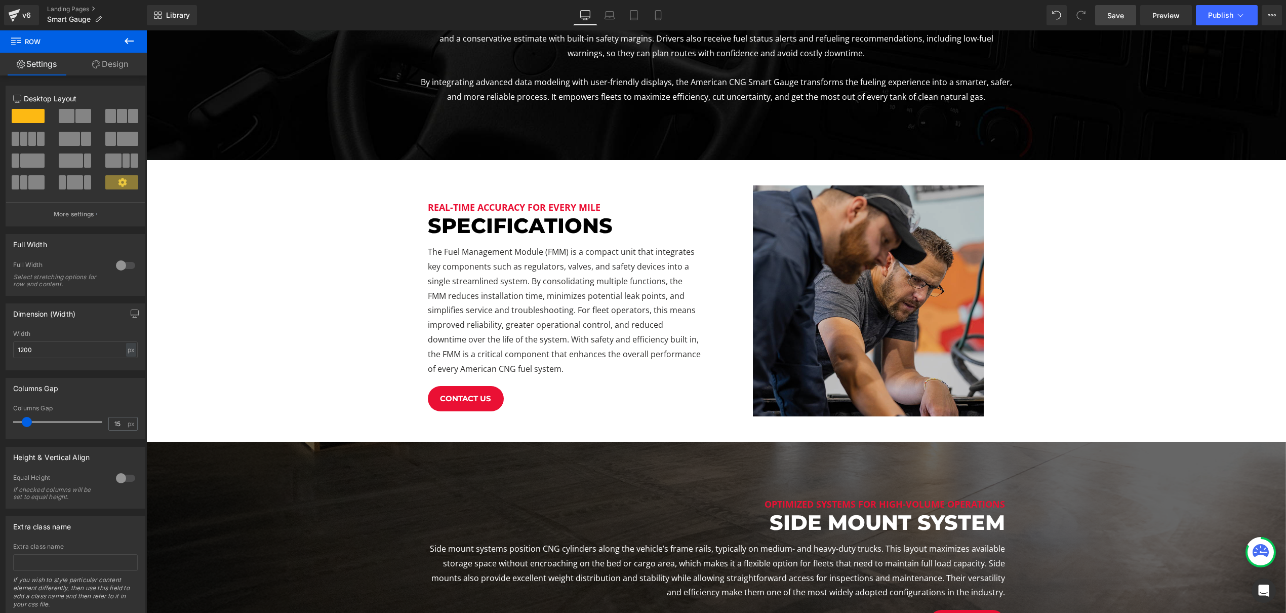
scroll to position [463, 0]
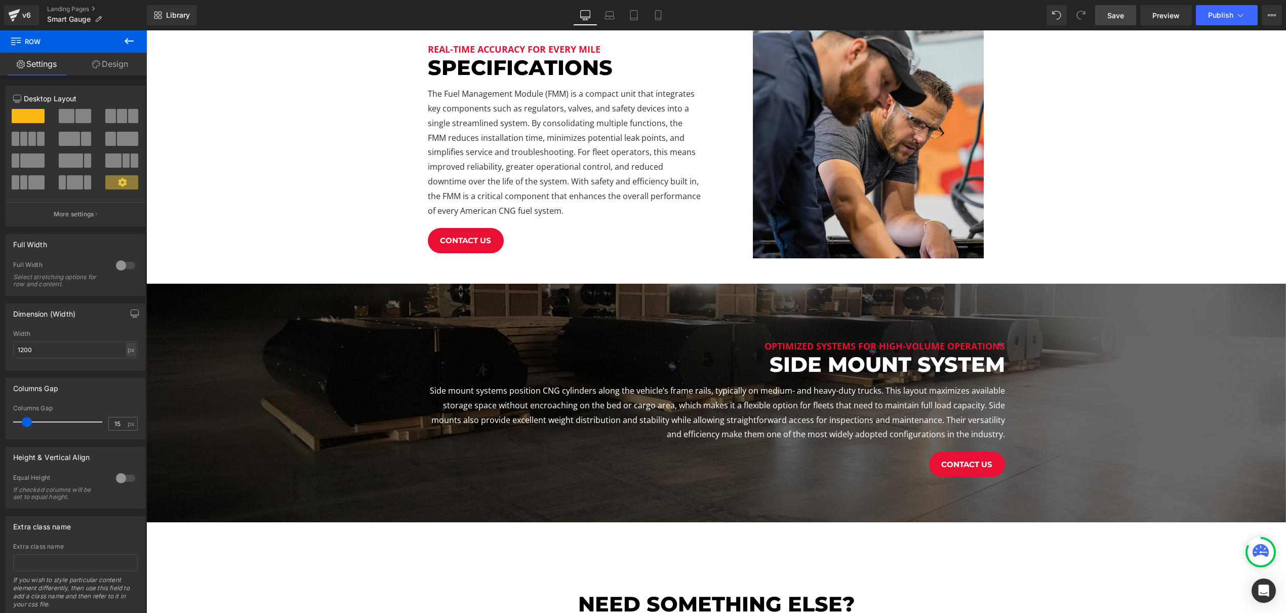
click at [1091, 238] on div "Real-Time Accuracy for Every Mile Heading specifications Heading The Fuel Manag…" at bounding box center [715, 142] width 1139 height 281
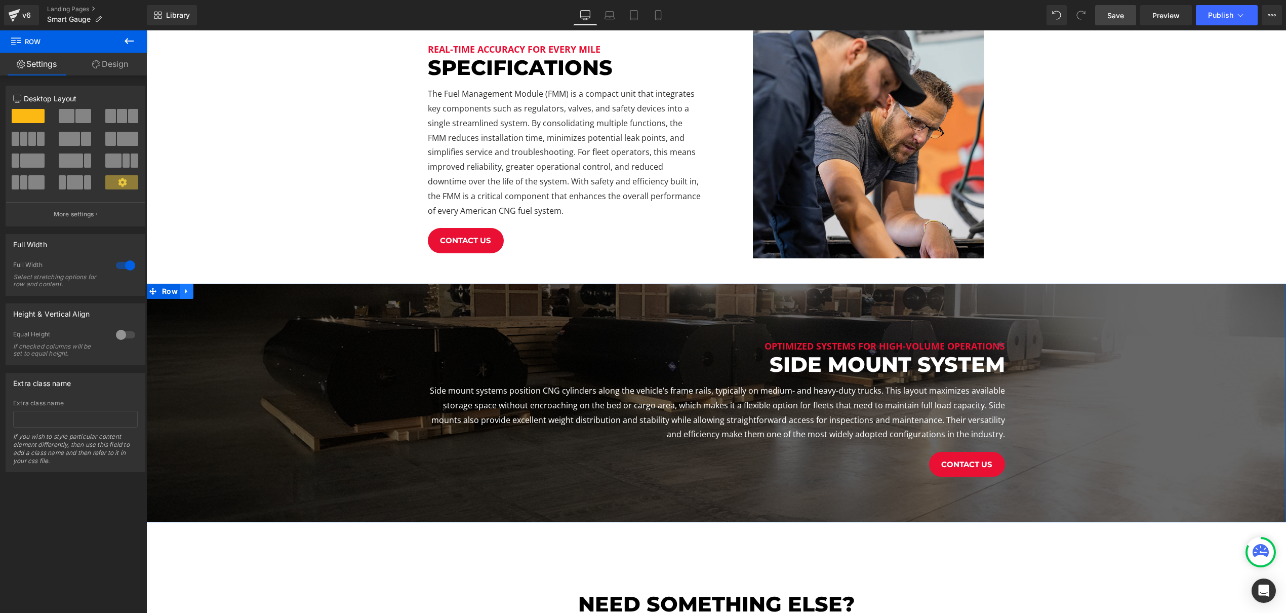
click at [185, 290] on icon at bounding box center [186, 291] width 7 height 8
click at [215, 292] on icon at bounding box center [213, 291] width 7 height 7
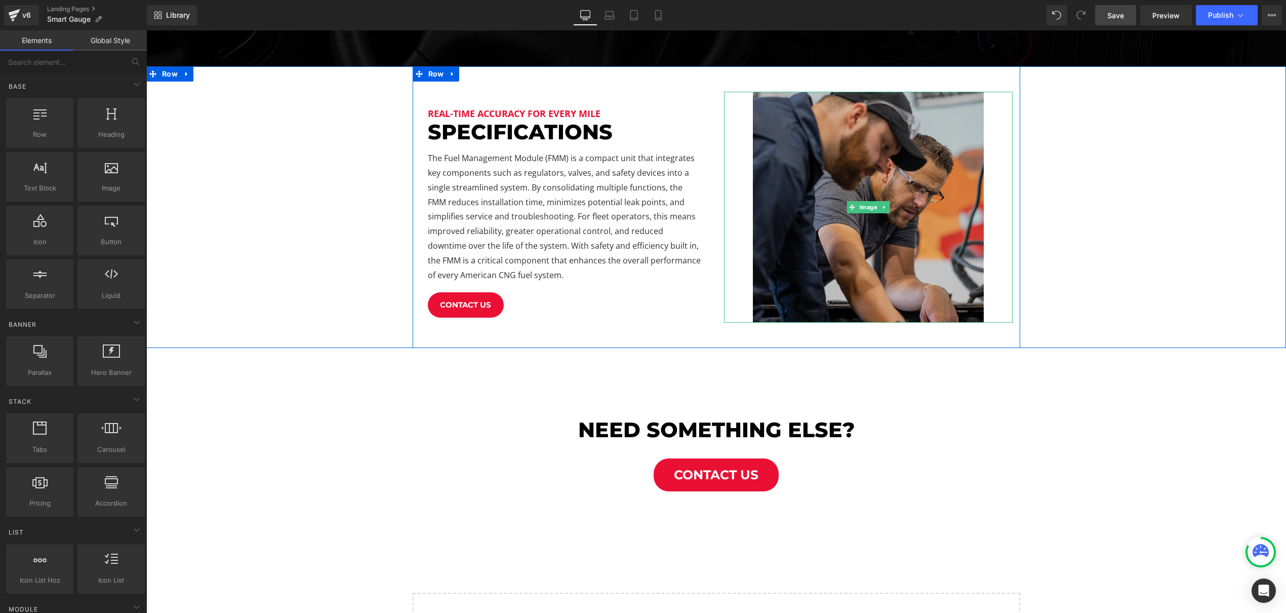
scroll to position [166, 0]
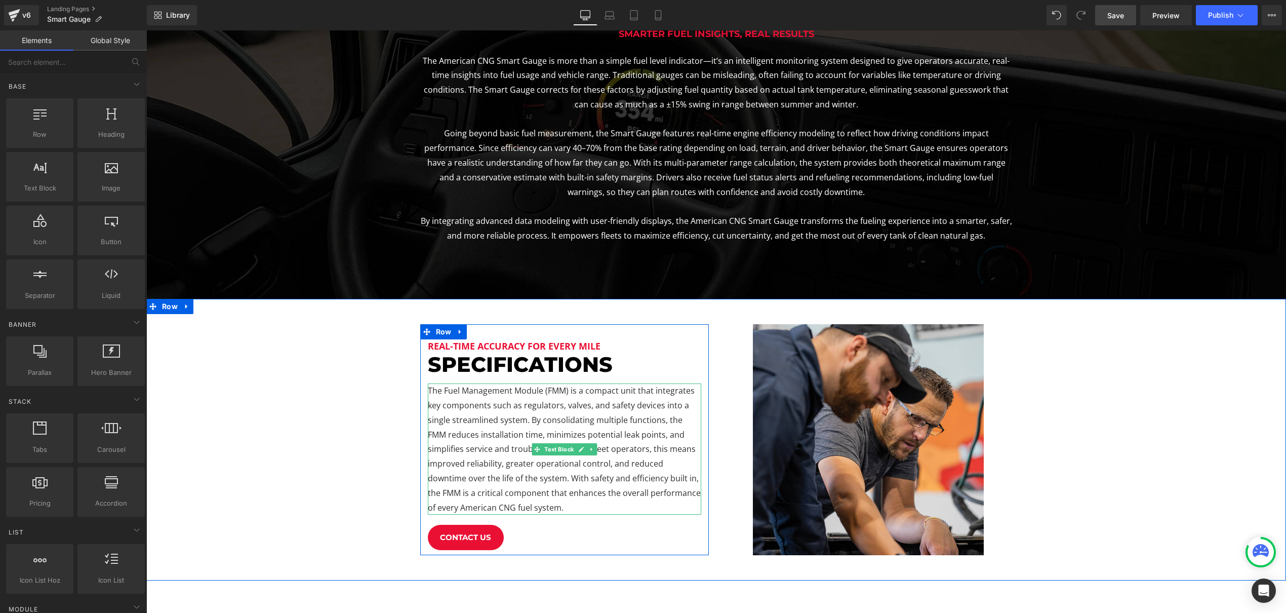
click at [504, 429] on p "The Fuel Management Module (FMM) is a compact unit that integrates key componen…" at bounding box center [564, 448] width 273 height 131
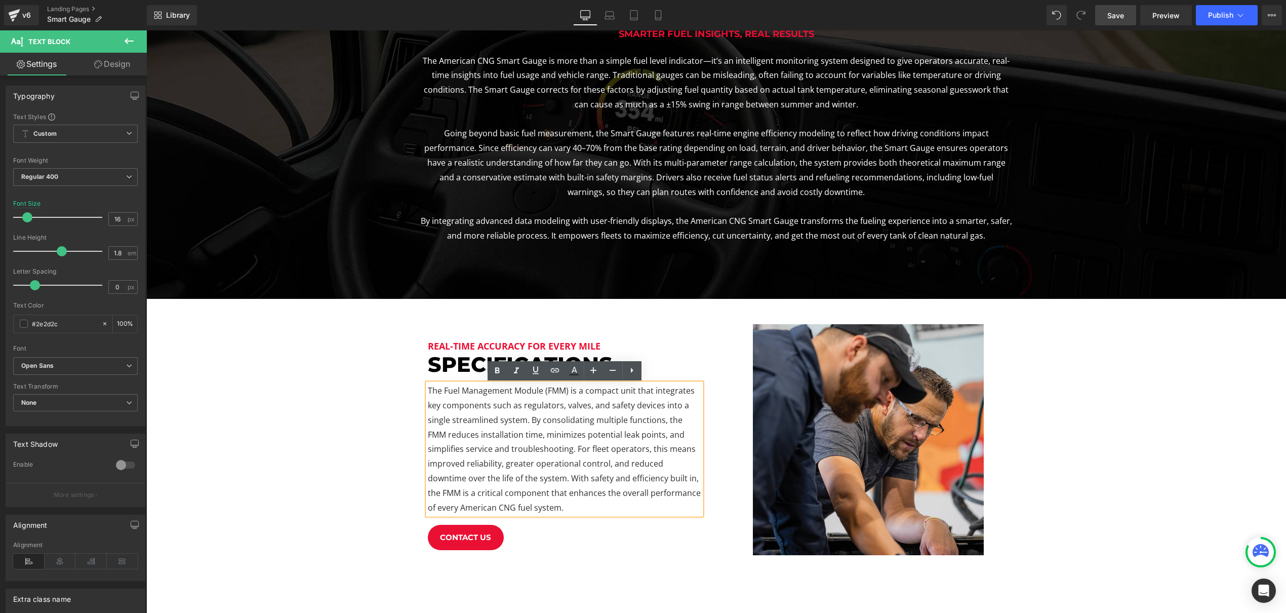
click at [445, 363] on h1 "specifications" at bounding box center [564, 364] width 273 height 23
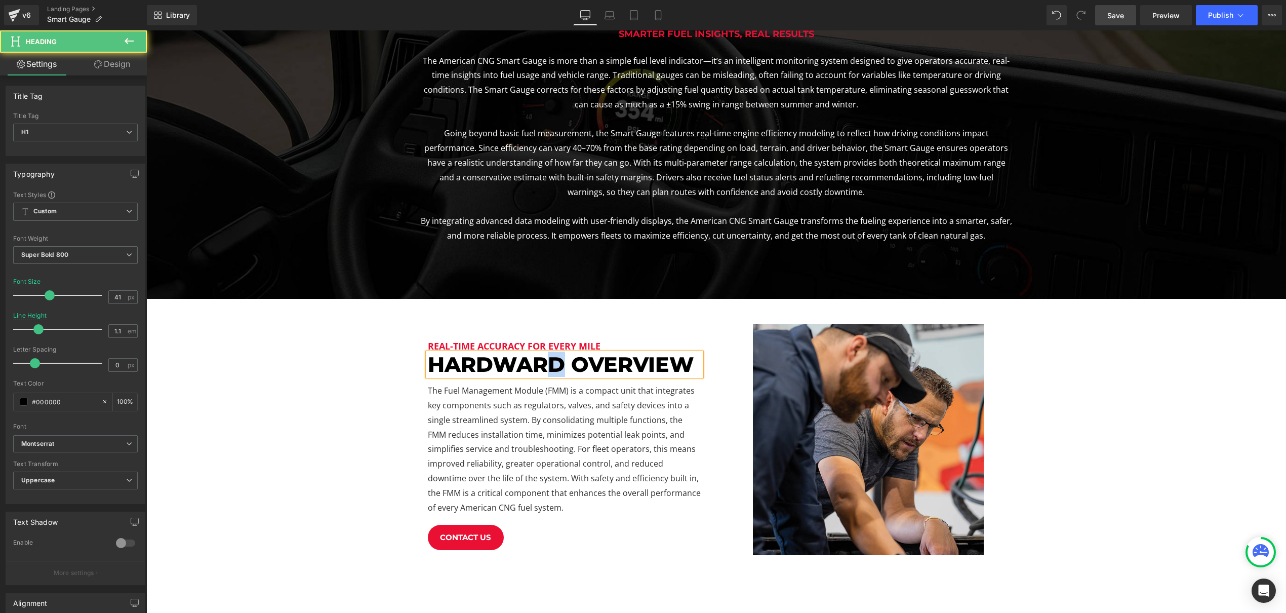
drag, startPoint x: 562, startPoint y: 361, endPoint x: 555, endPoint y: 362, distance: 6.7
click at [555, 362] on h1 "hardward overview" at bounding box center [564, 364] width 273 height 23
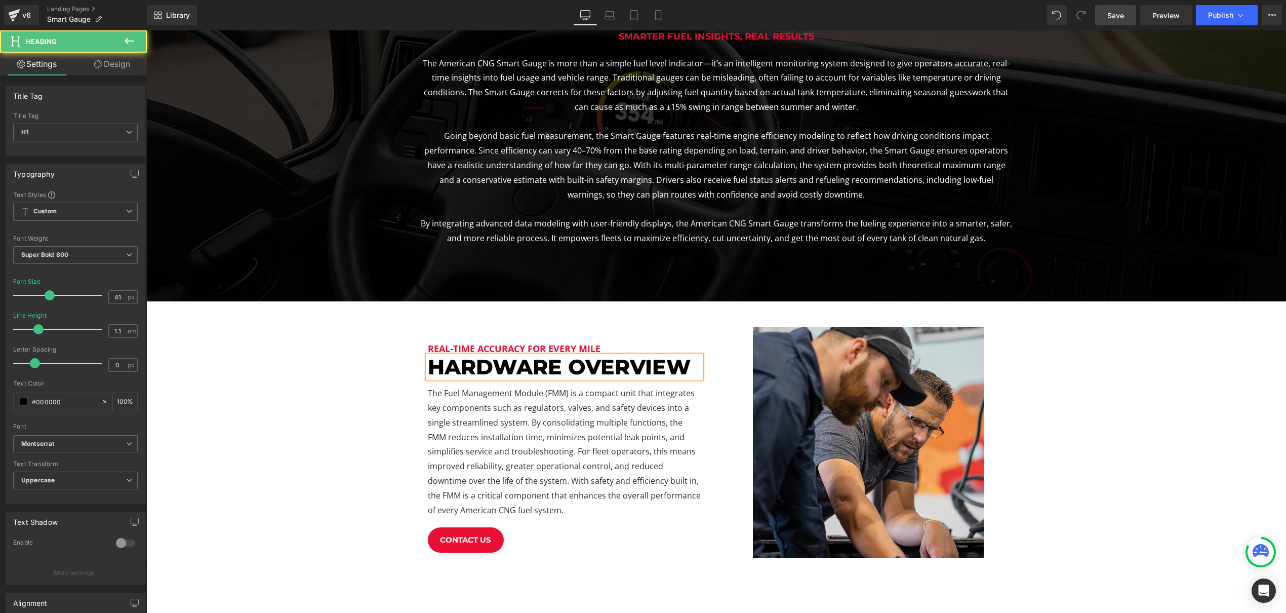
click at [363, 421] on div "Real-Time Accuracy for Every Mile Heading hardware overview Heading The Fuel Ma…" at bounding box center [715, 441] width 1139 height 281
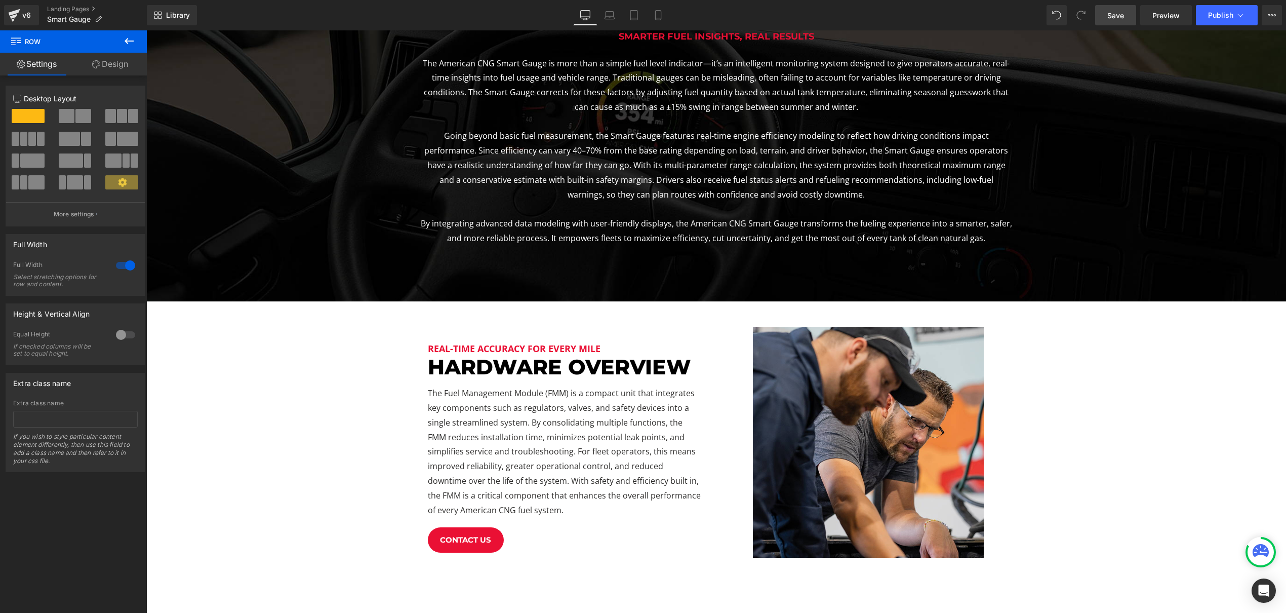
click at [555, 476] on p "The Fuel Management Module (FMM) is a compact unit that integrates key componen…" at bounding box center [564, 451] width 273 height 131
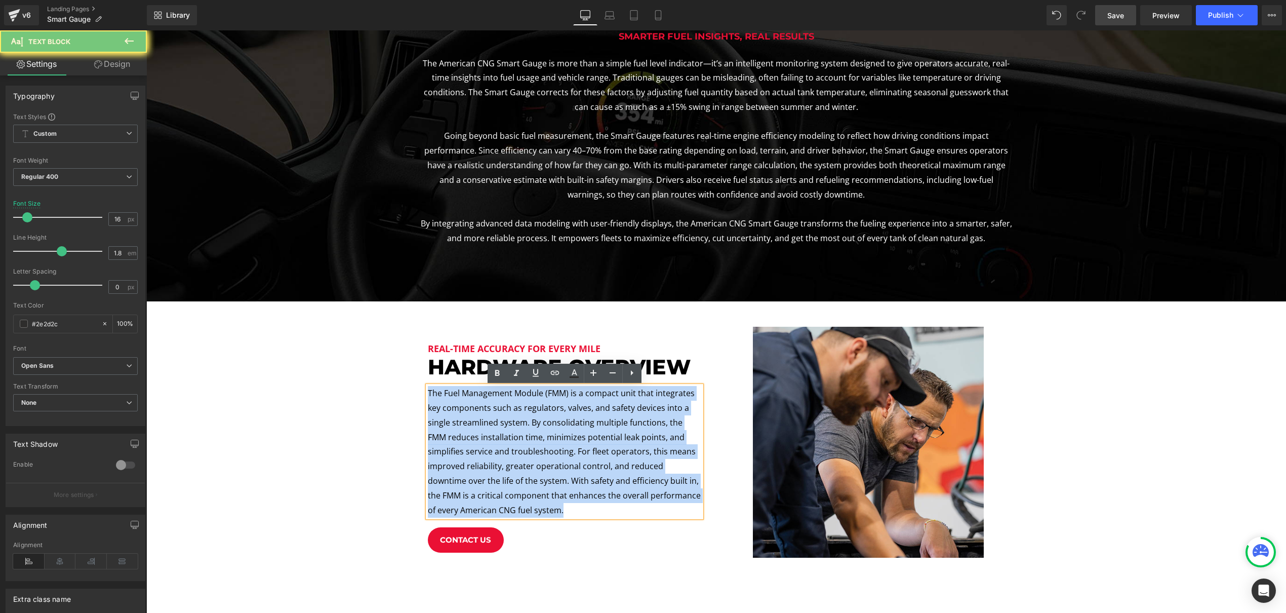
click at [555, 476] on p "The Fuel Management Module (FMM) is a compact unit that integrates key componen…" at bounding box center [564, 451] width 273 height 131
click at [1139, 504] on div "Real-Time Accuracy for Every Mile Heading hardware overview Heading The Fuel Ma…" at bounding box center [715, 441] width 1139 height 281
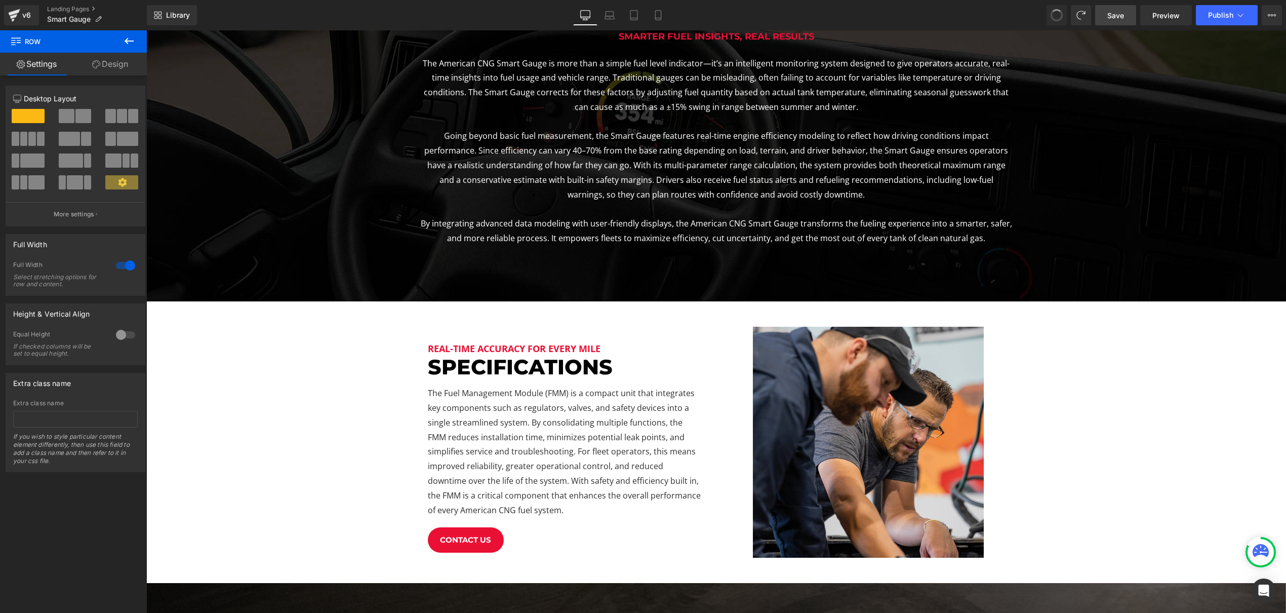
scroll to position [1482, 1139]
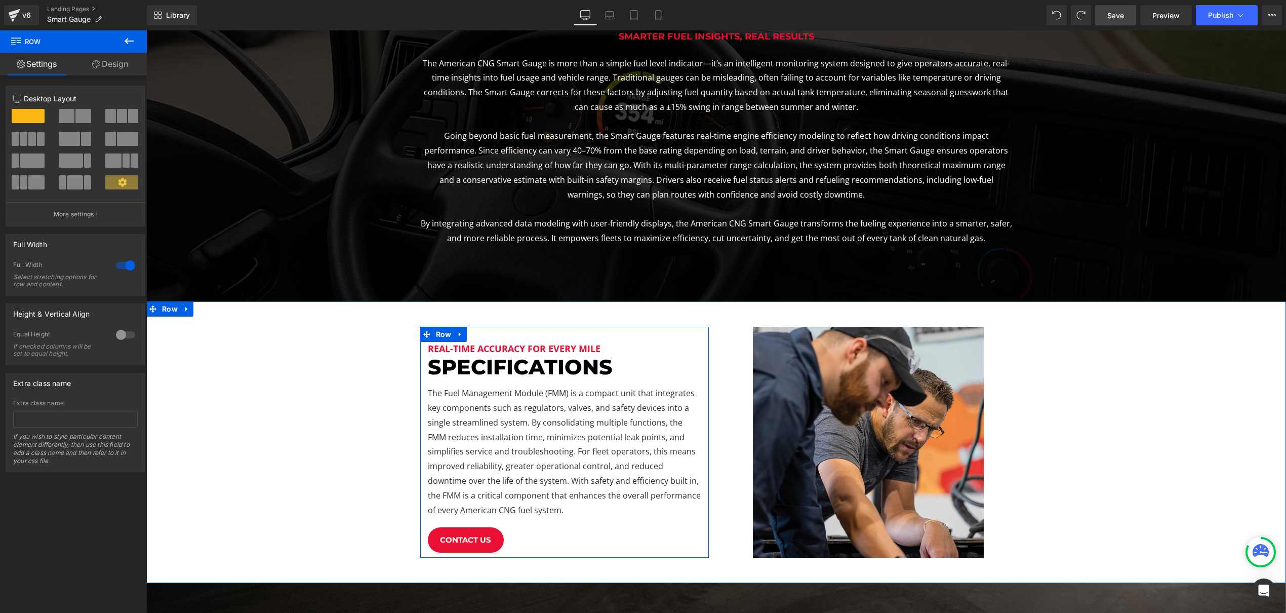
click at [498, 364] on h1 "specifications" at bounding box center [564, 366] width 273 height 23
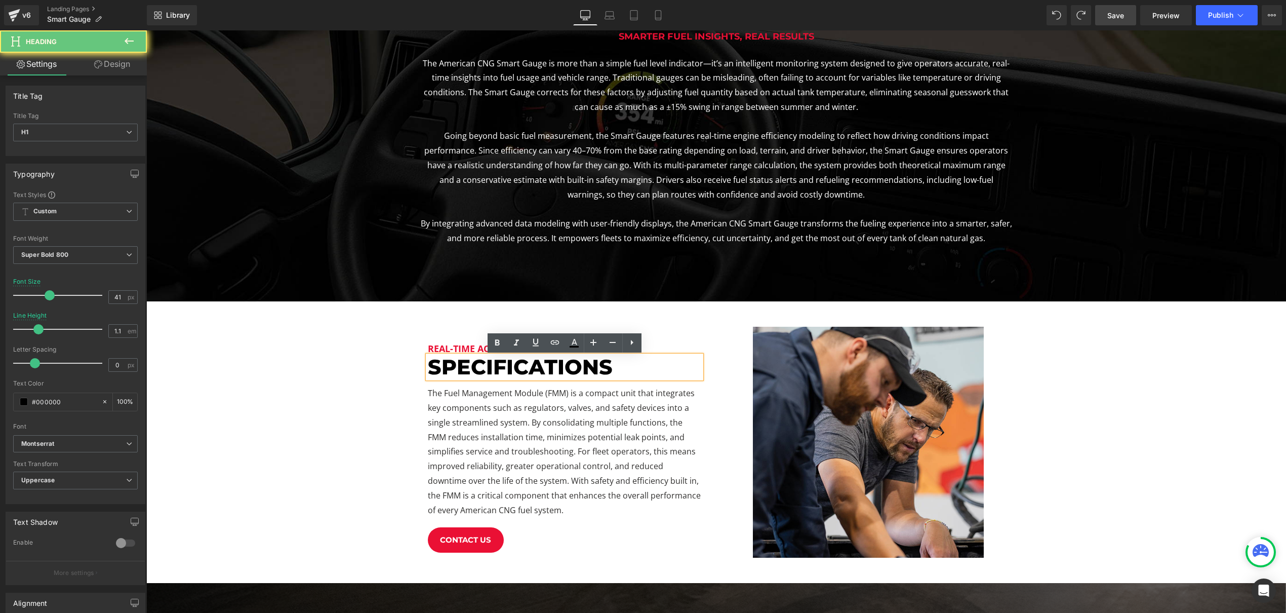
click at [498, 364] on h1 "specifications" at bounding box center [564, 366] width 273 height 23
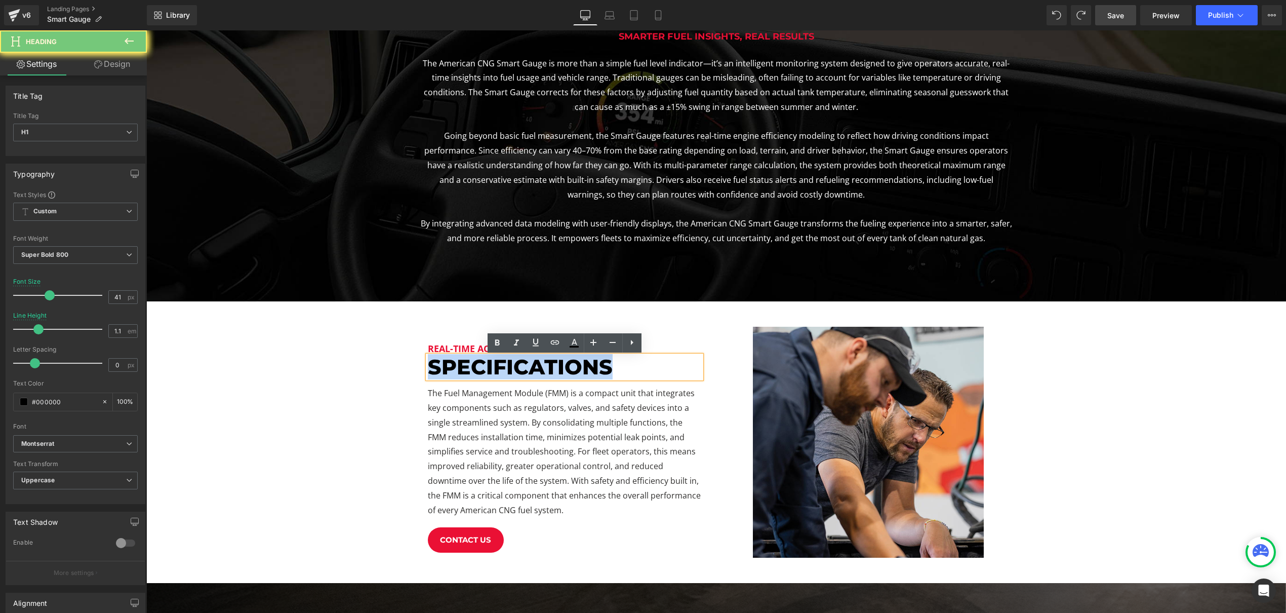
click at [498, 364] on h1 "specifications" at bounding box center [564, 366] width 273 height 23
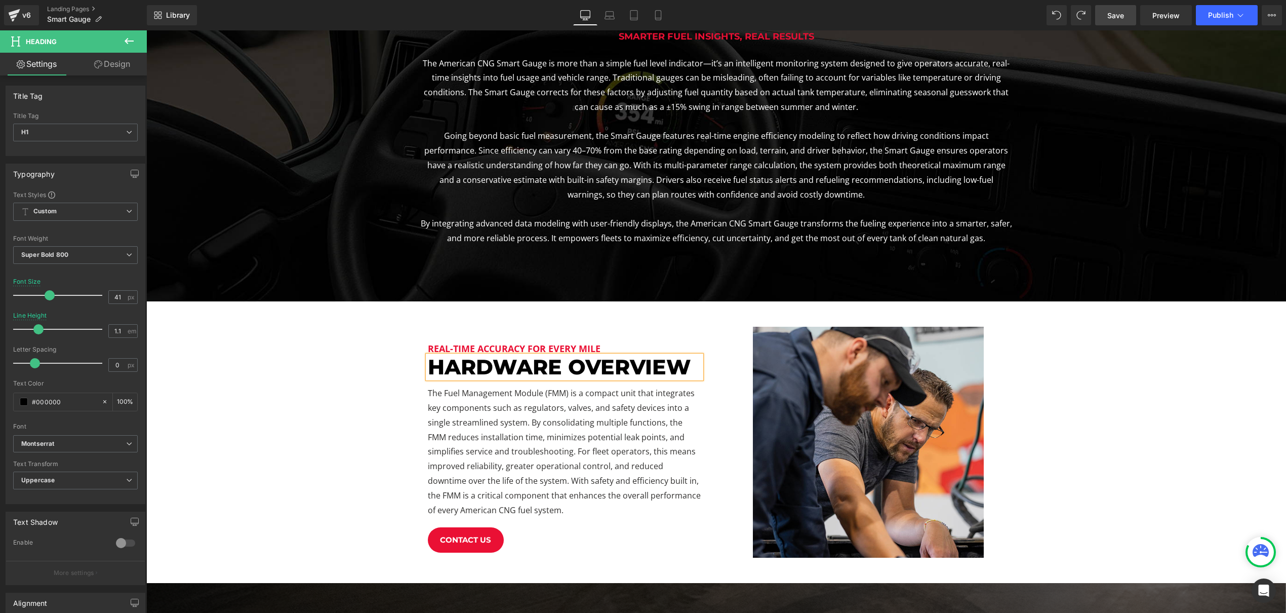
click at [564, 484] on p "The Fuel Management Module (FMM) is a compact unit that integrates key componen…" at bounding box center [564, 451] width 273 height 131
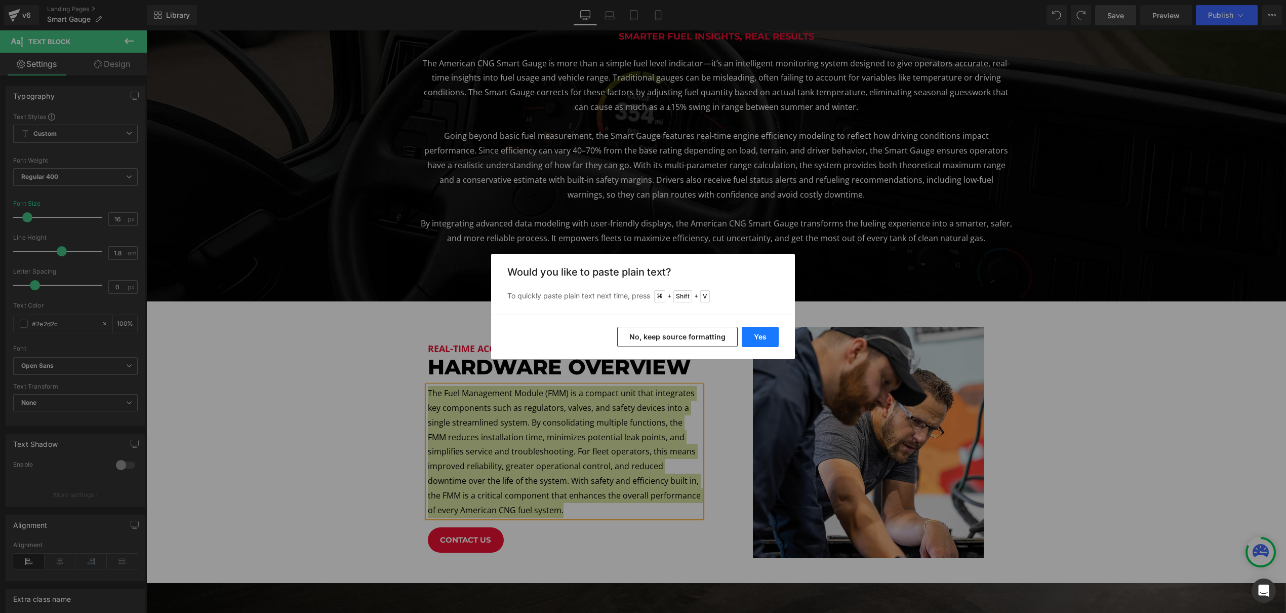
click at [760, 334] on button "Yes" at bounding box center [760, 336] width 37 height 20
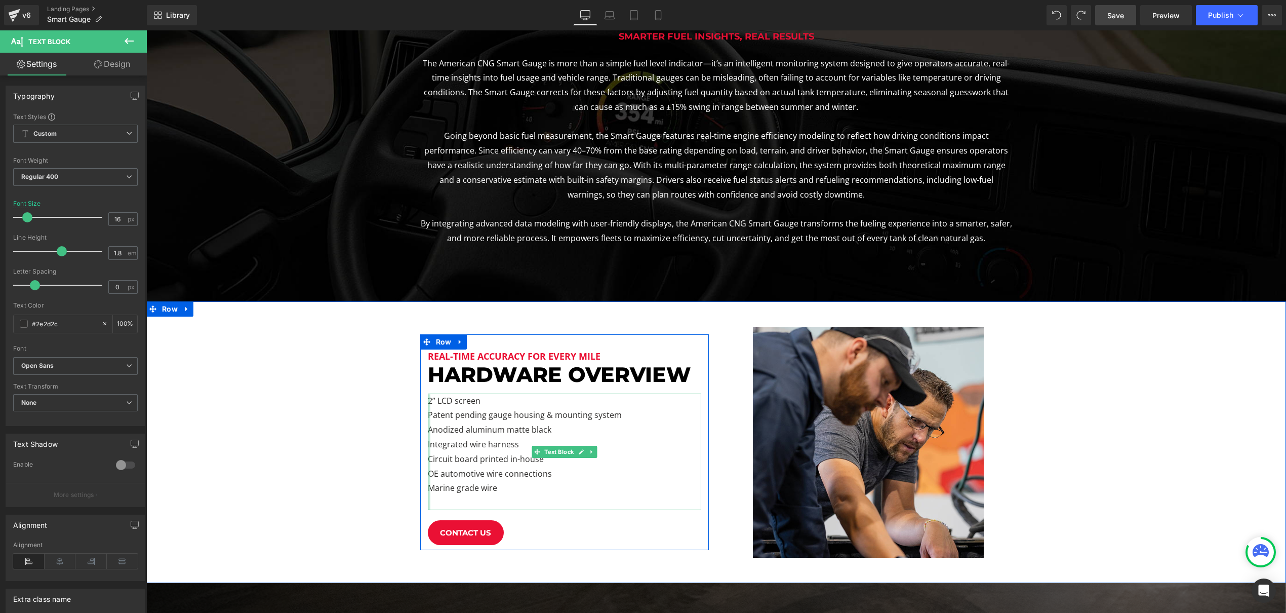
click at [430, 401] on div at bounding box center [429, 451] width 3 height 116
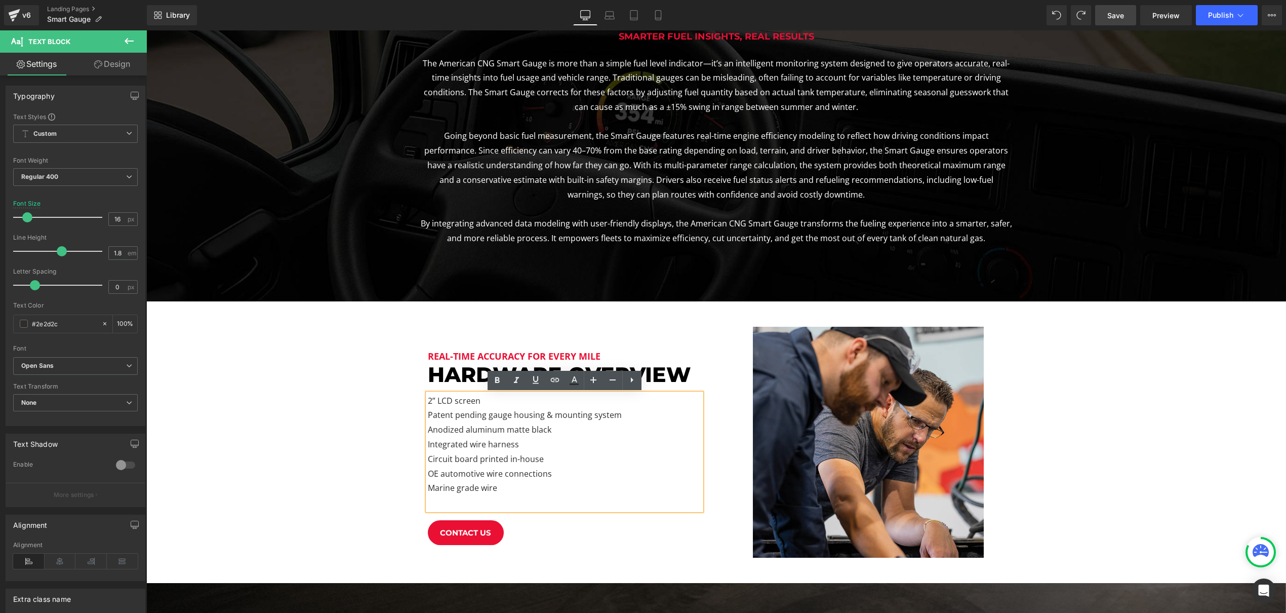
click at [546, 445] on p "Integrated wire harness" at bounding box center [564, 444] width 273 height 15
click at [559, 501] on p at bounding box center [564, 502] width 273 height 15
click at [606, 541] on div "Contact Us" at bounding box center [564, 532] width 273 height 25
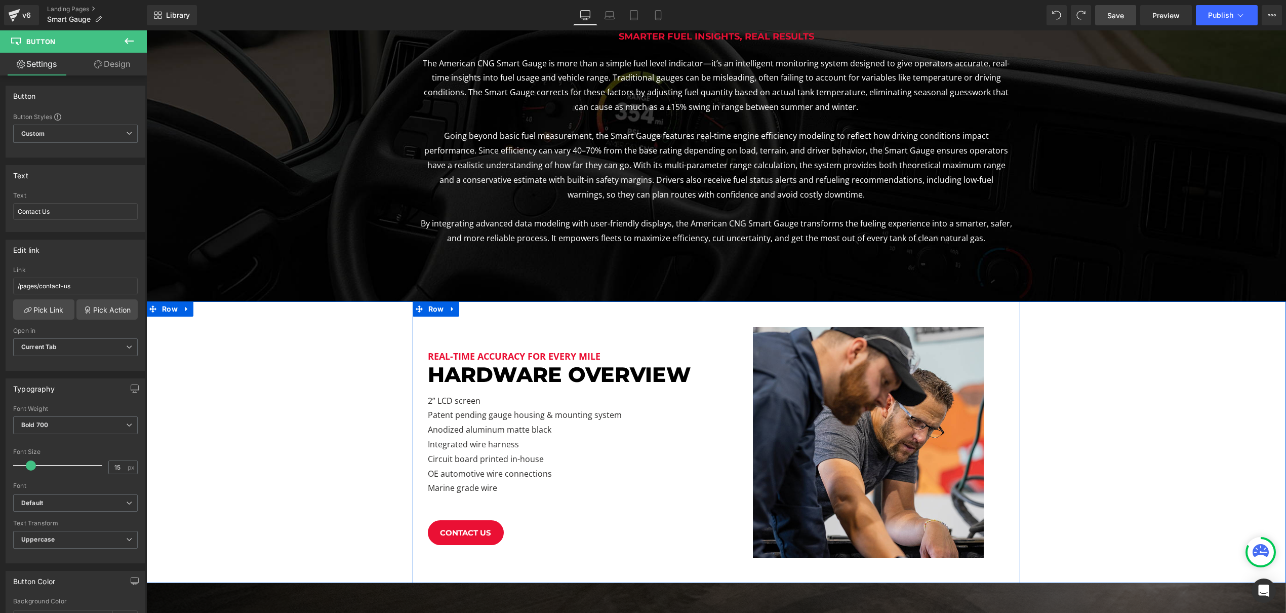
click at [525, 493] on p "Marine grade wire" at bounding box center [564, 487] width 273 height 15
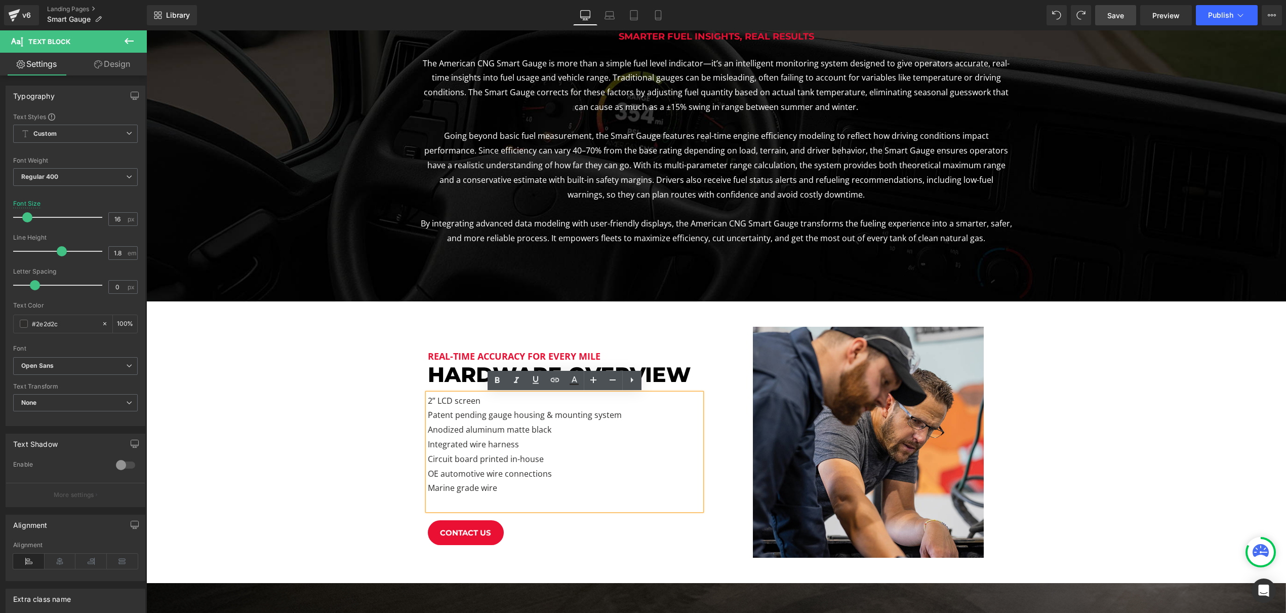
click at [525, 502] on p at bounding box center [564, 502] width 273 height 15
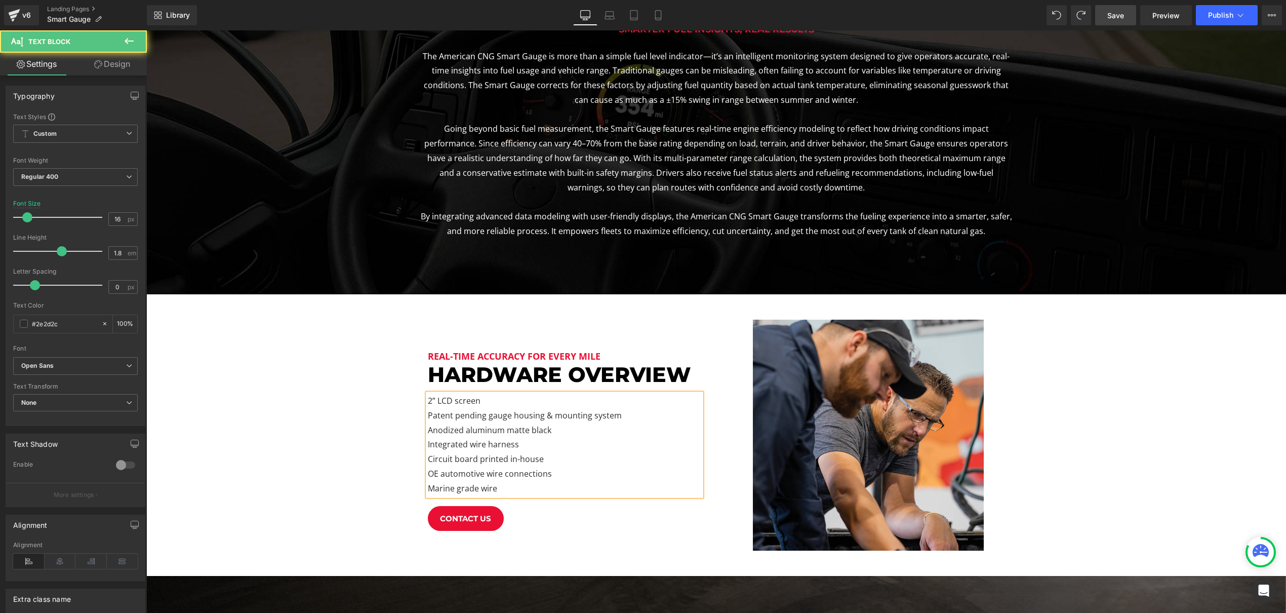
drag, startPoint x: 503, startPoint y: 487, endPoint x: 428, endPoint y: 398, distance: 116.4
click at [428, 398] on div "2” LCD screen Patent pending gauge housing & mounting system Anodized aluminum …" at bounding box center [564, 444] width 273 height 102
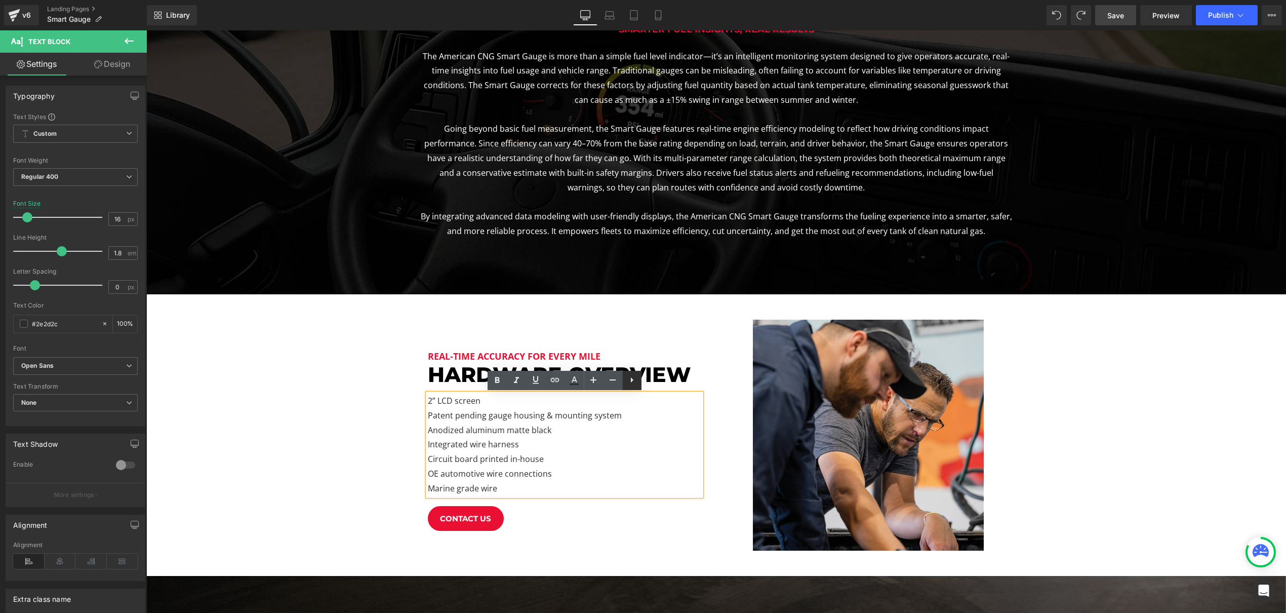
click at [635, 379] on icon at bounding box center [632, 380] width 12 height 12
click at [631, 382] on icon at bounding box center [632, 380] width 2 height 6
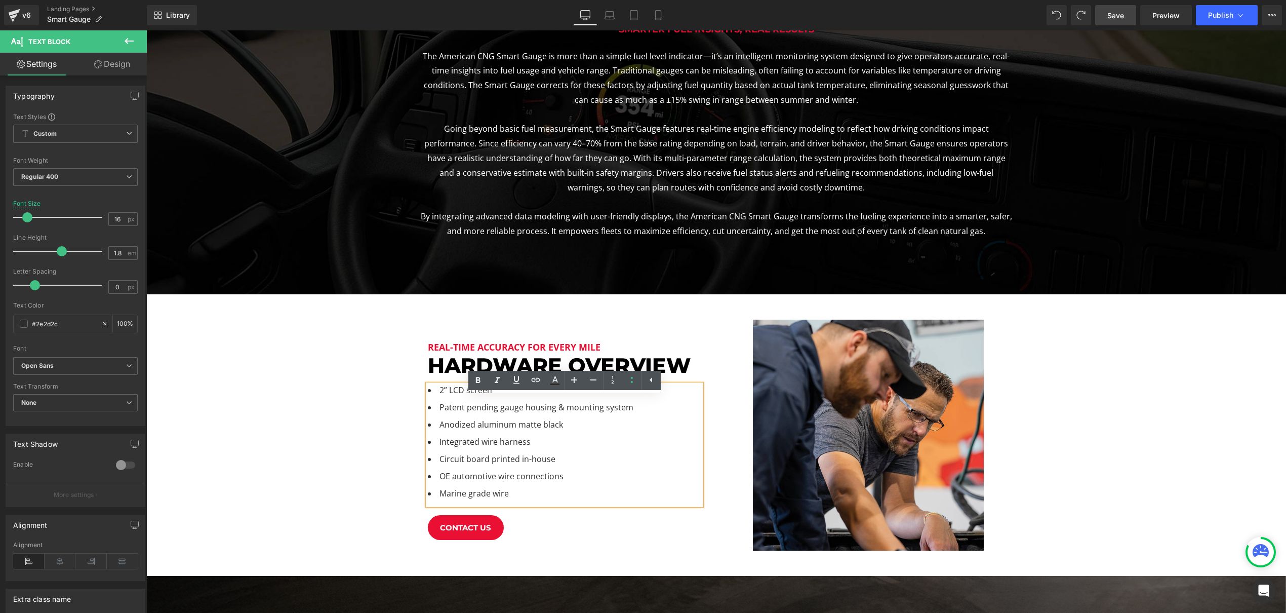
click at [724, 478] on div "Image" at bounding box center [868, 434] width 289 height 231
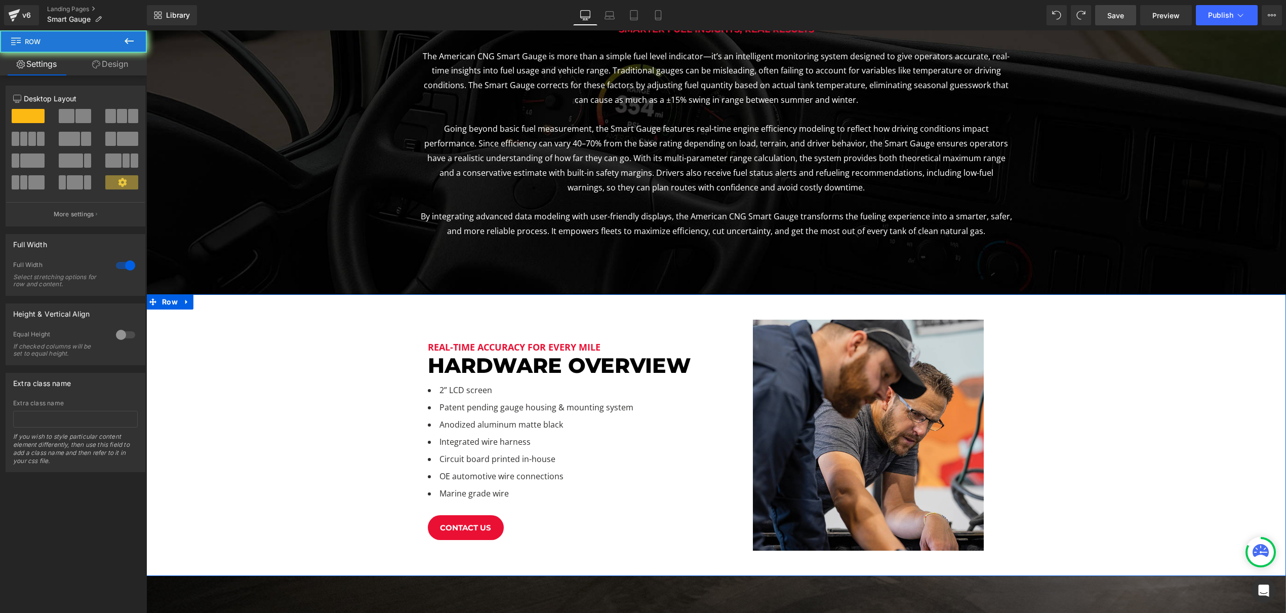
click at [277, 408] on div "Real-Time Accuracy for Every Mile Heading hardware overview Heading 2” LCD scre…" at bounding box center [715, 434] width 1139 height 281
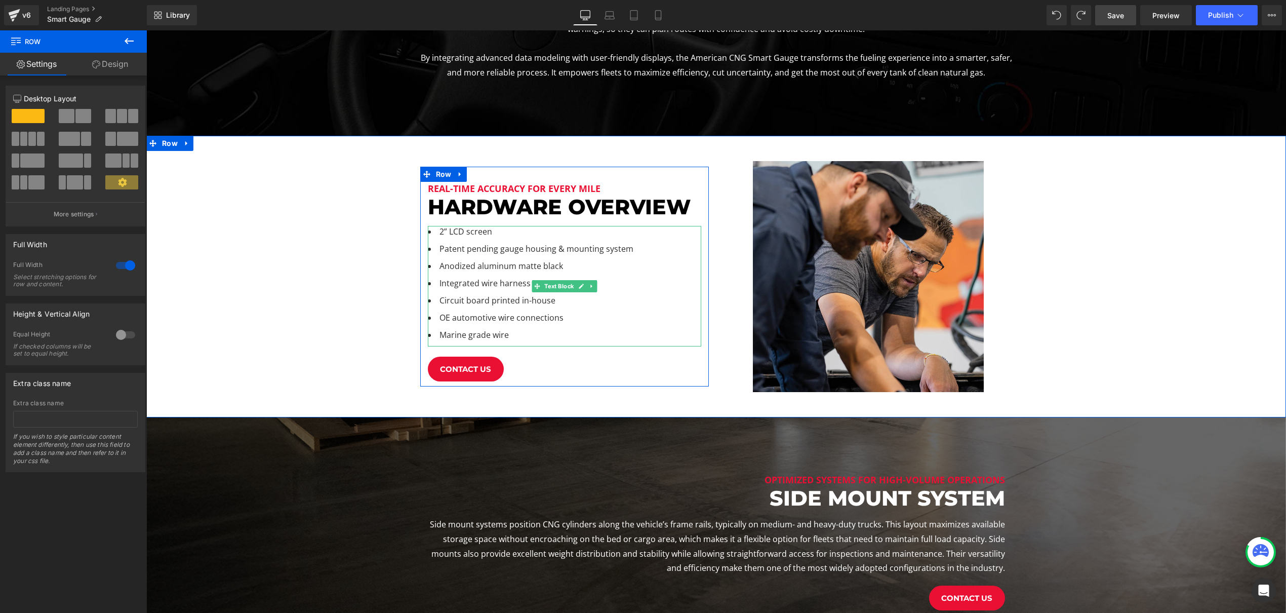
click at [500, 302] on li "Circuit board printed in-house" at bounding box center [564, 303] width 273 height 17
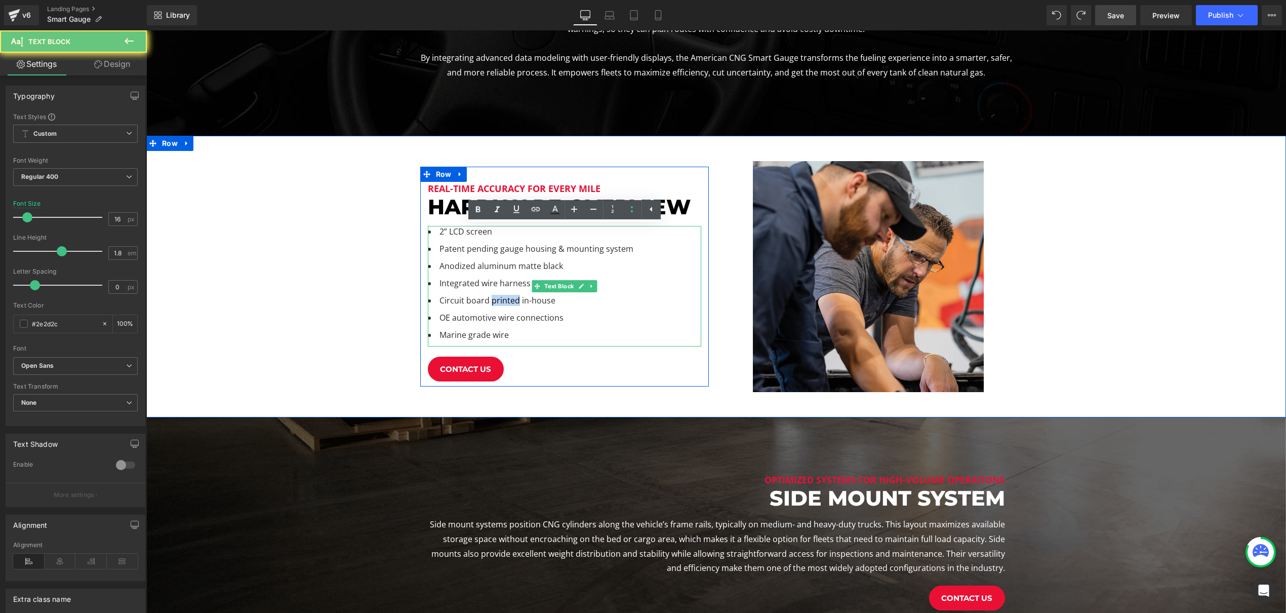
click at [500, 302] on li "Circuit board printed in-house" at bounding box center [564, 303] width 273 height 17
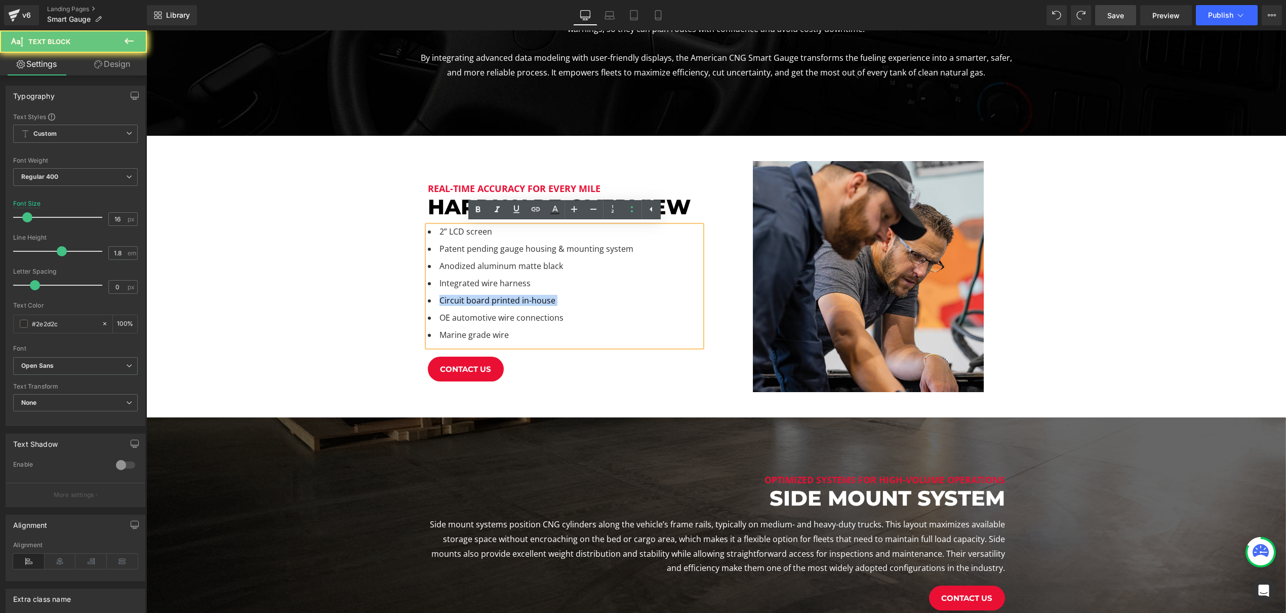
click at [500, 302] on li "Circuit board printed in-house" at bounding box center [564, 303] width 273 height 17
click at [496, 329] on li "OE automotive wire connections" at bounding box center [564, 320] width 273 height 17
click at [743, 361] on div at bounding box center [868, 276] width 289 height 231
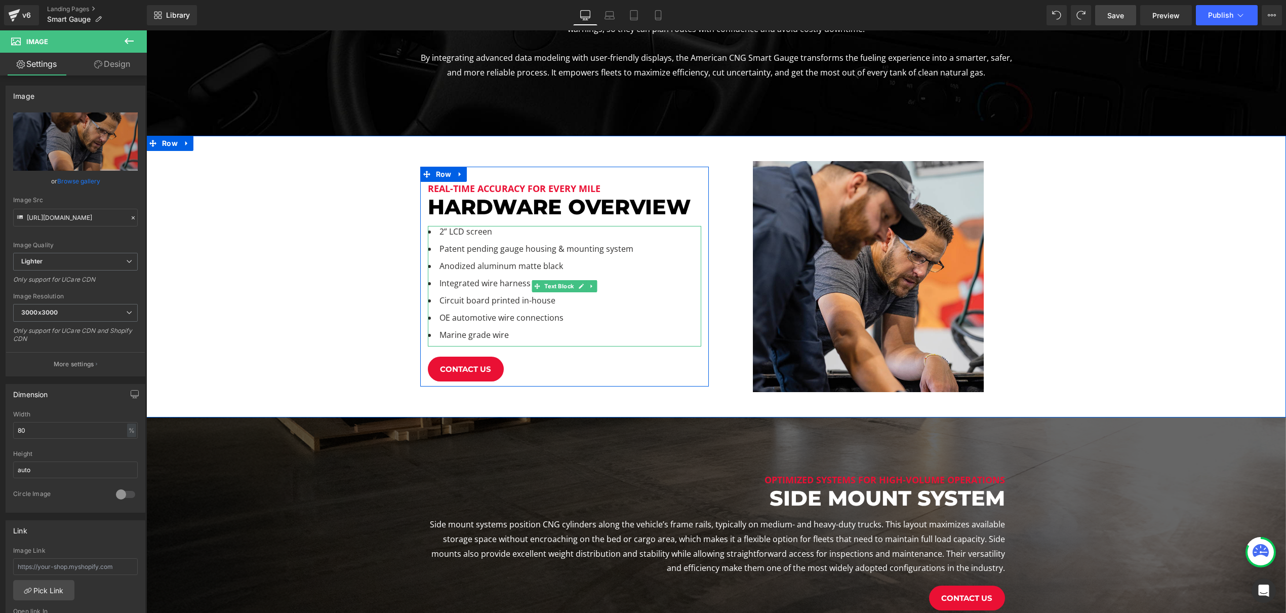
click at [498, 332] on li "Marine grade wire" at bounding box center [564, 337] width 273 height 17
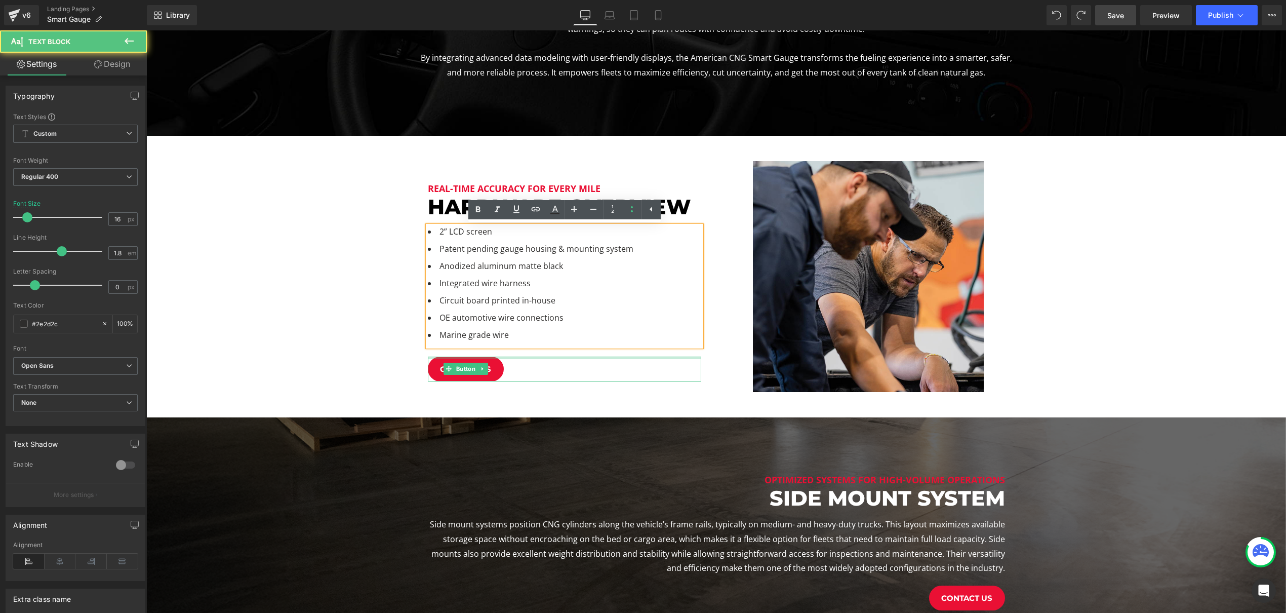
click at [634, 359] on div at bounding box center [564, 357] width 273 height 3
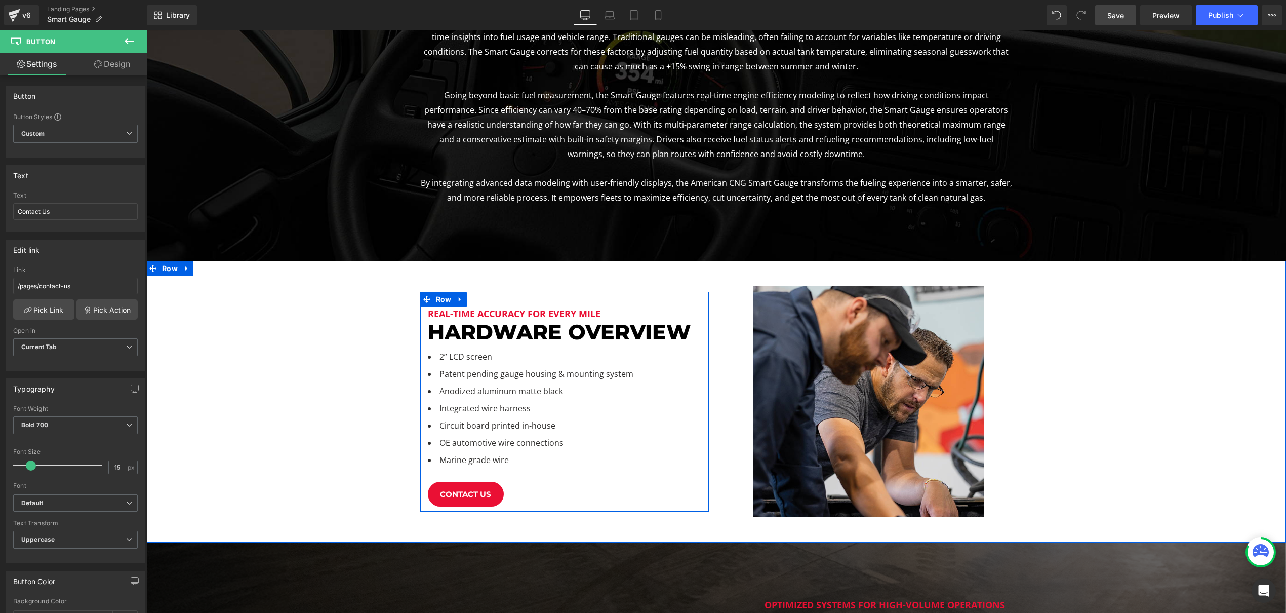
scroll to position [193, 0]
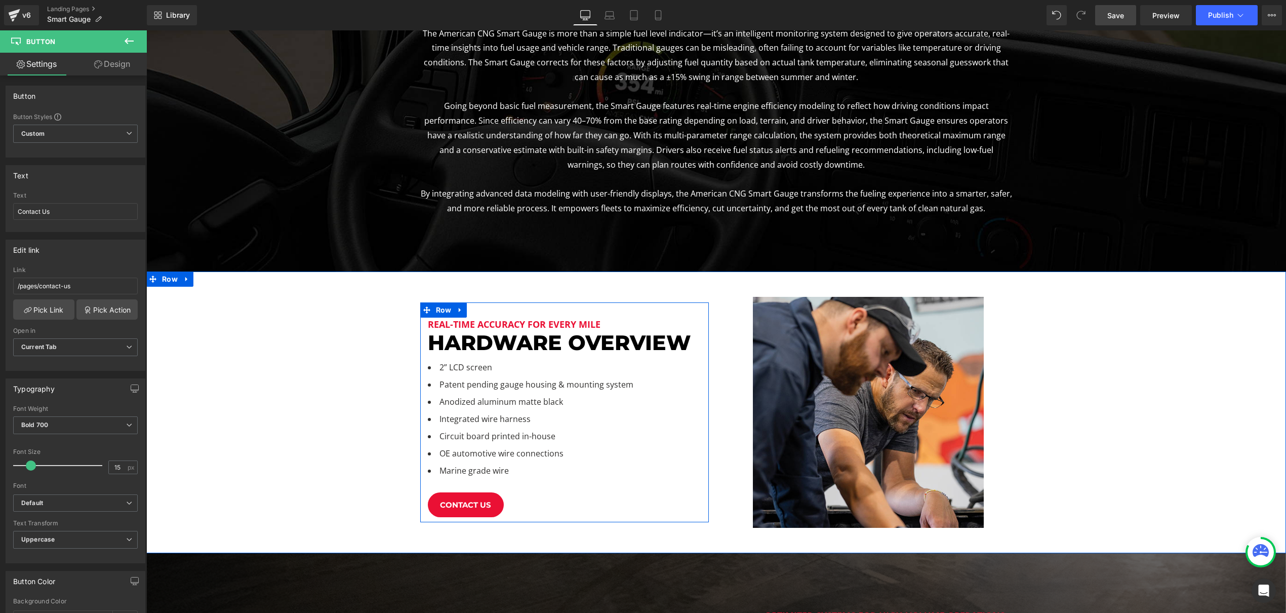
click at [498, 463] on li "OE automotive wire connections" at bounding box center [564, 455] width 273 height 17
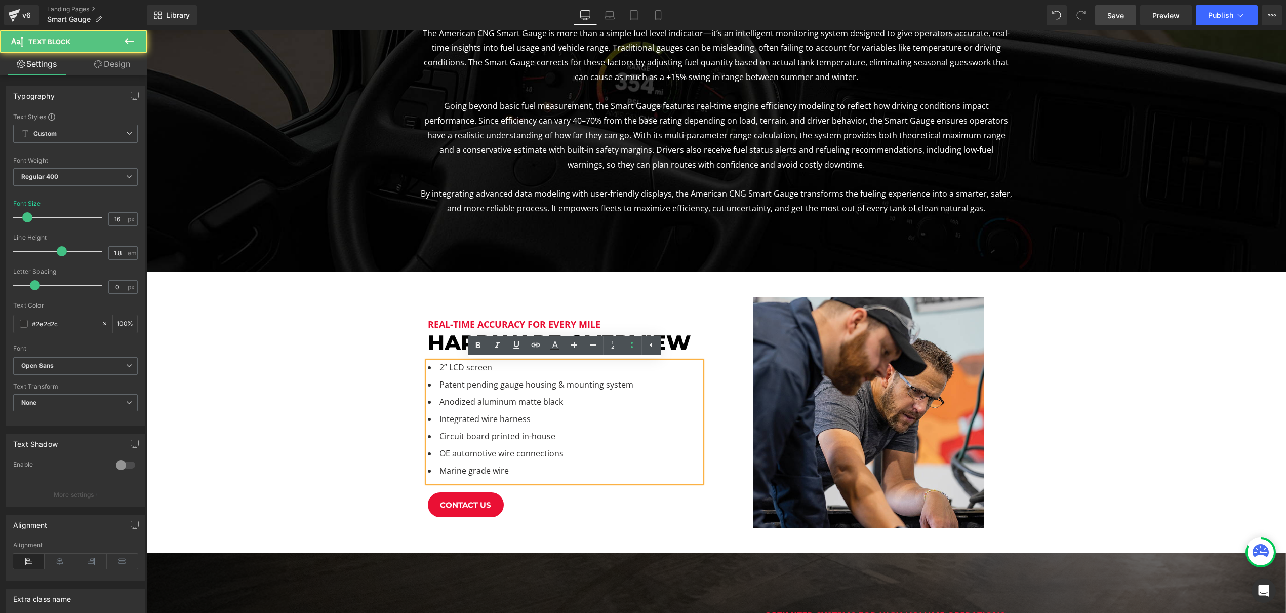
drag, startPoint x: 521, startPoint y: 470, endPoint x: 426, endPoint y: 361, distance: 144.2
click at [428, 361] on div "2” LCD screen Patent pending gauge housing & mounting system Anodized aluminum …" at bounding box center [564, 421] width 273 height 120
click at [690, 456] on li "OE automotive wire connections" at bounding box center [564, 455] width 273 height 17
click at [1117, 357] on div "Real-Time Accuracy for Every Mile Heading hardware overview Heading 2” LCD scre…" at bounding box center [715, 411] width 1139 height 281
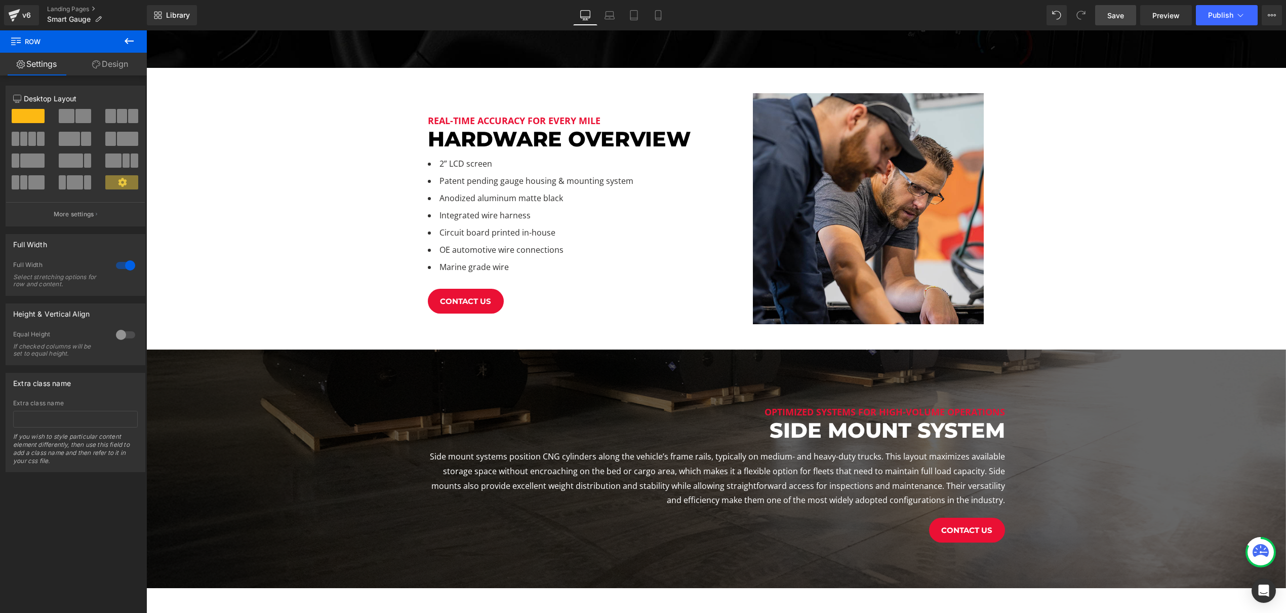
scroll to position [420, 0]
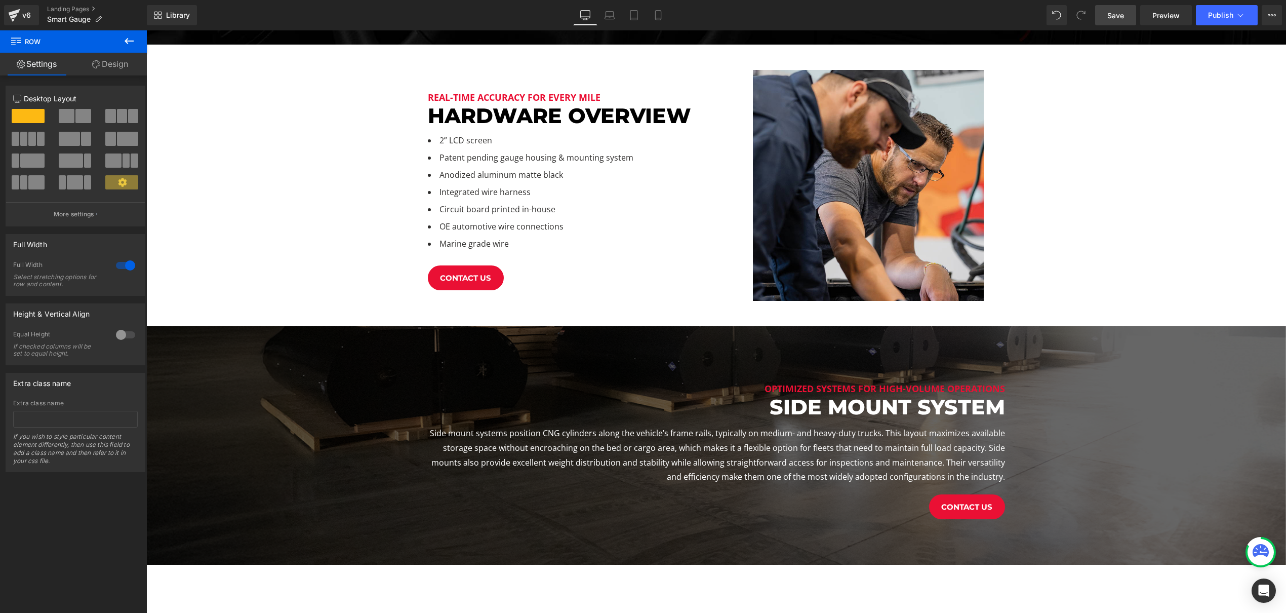
click at [926, 391] on h1 "Optimized Systems for High-Volume Operations" at bounding box center [716, 389] width 577 height 14
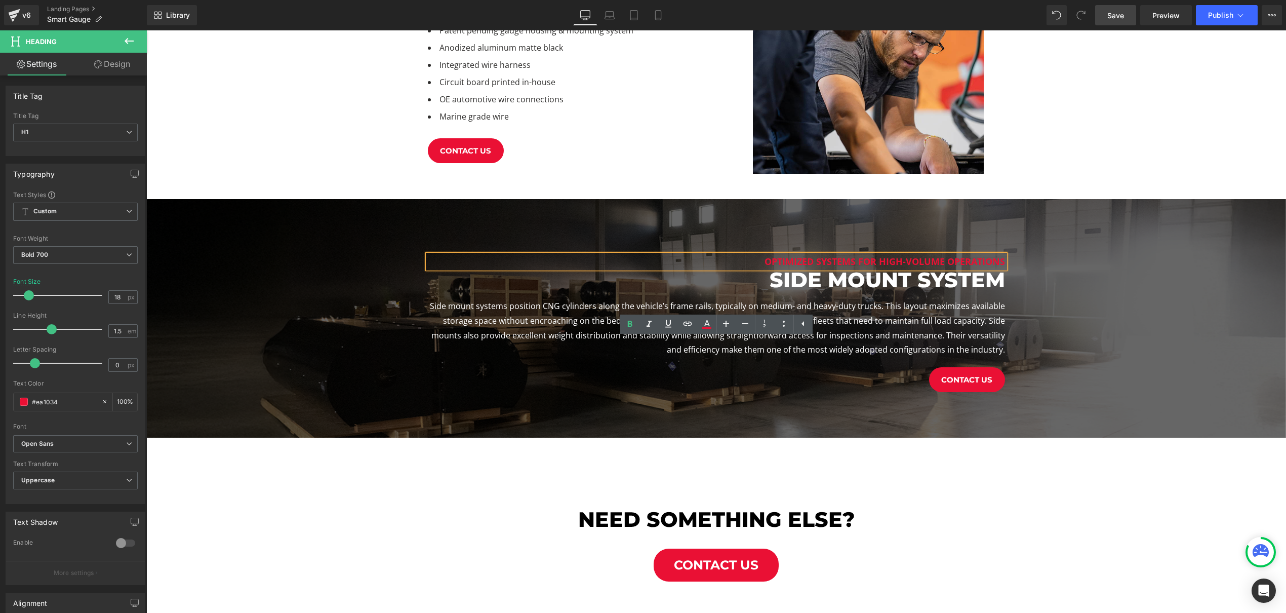
scroll to position [572, 0]
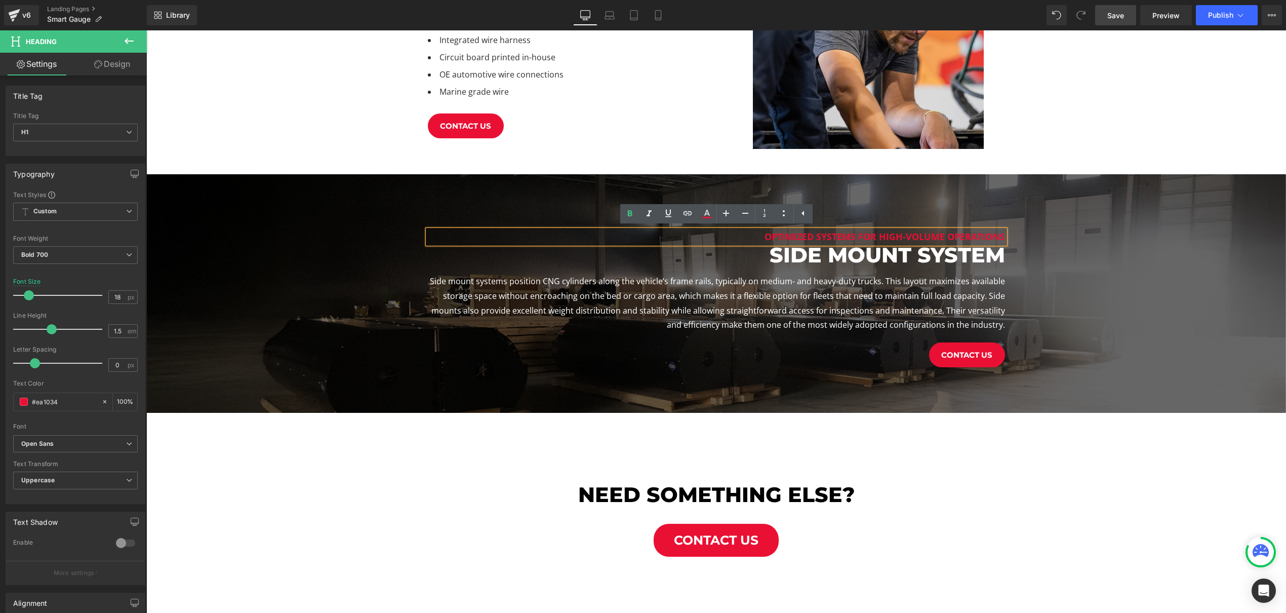
click at [146, 30] on div at bounding box center [146, 30] width 0 height 0
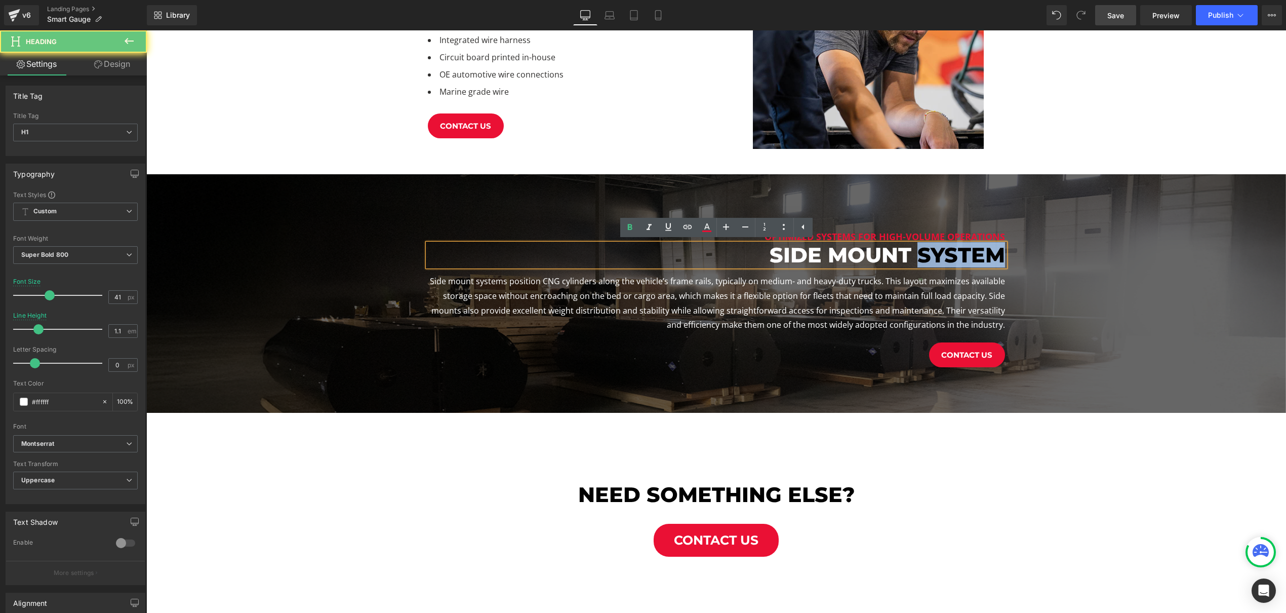
click at [932, 266] on h1 "Side mount system" at bounding box center [716, 254] width 577 height 23
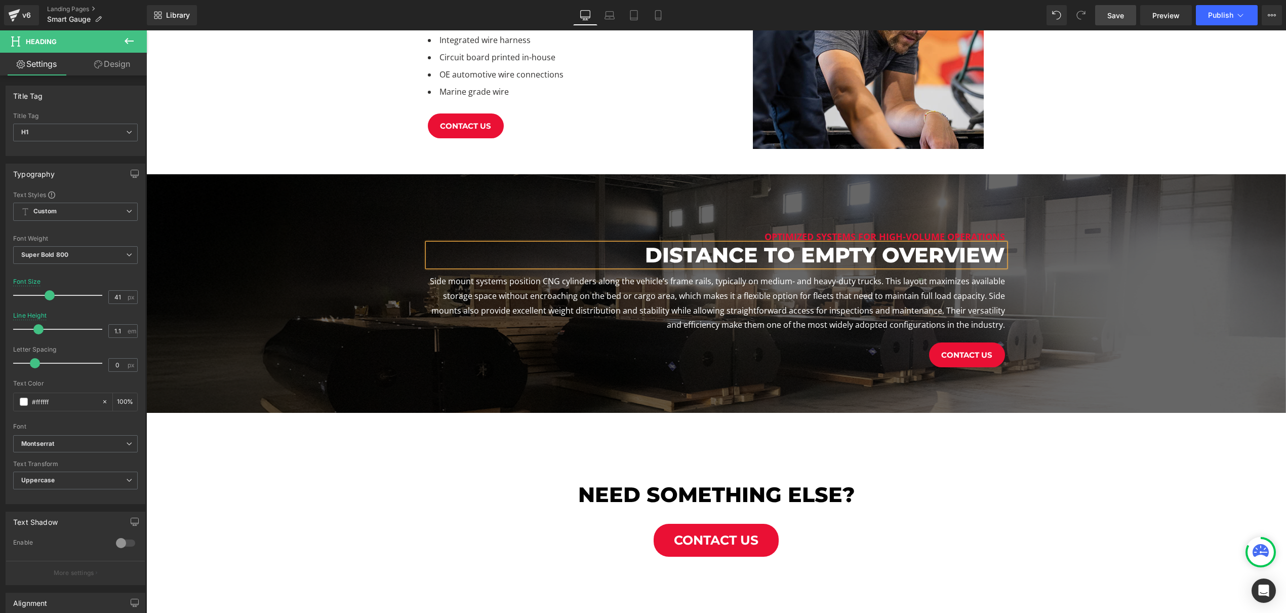
click at [727, 186] on div at bounding box center [715, 321] width 1139 height 582
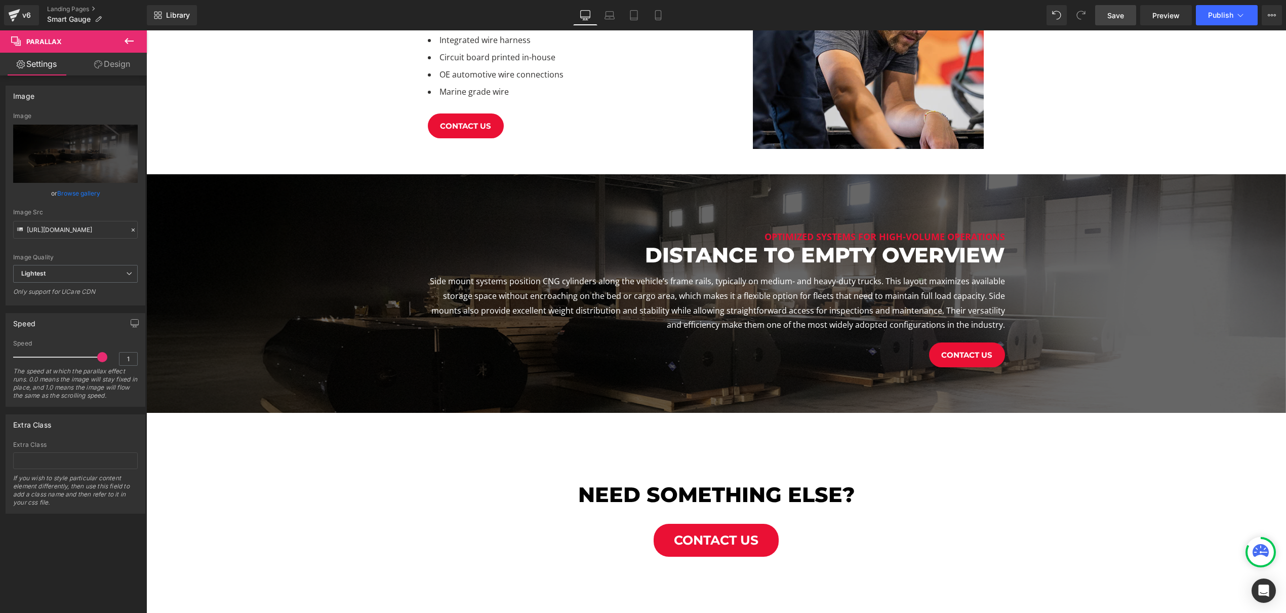
click at [888, 236] on h1 "Optimized Systems for High-Volume Operations" at bounding box center [716, 237] width 577 height 14
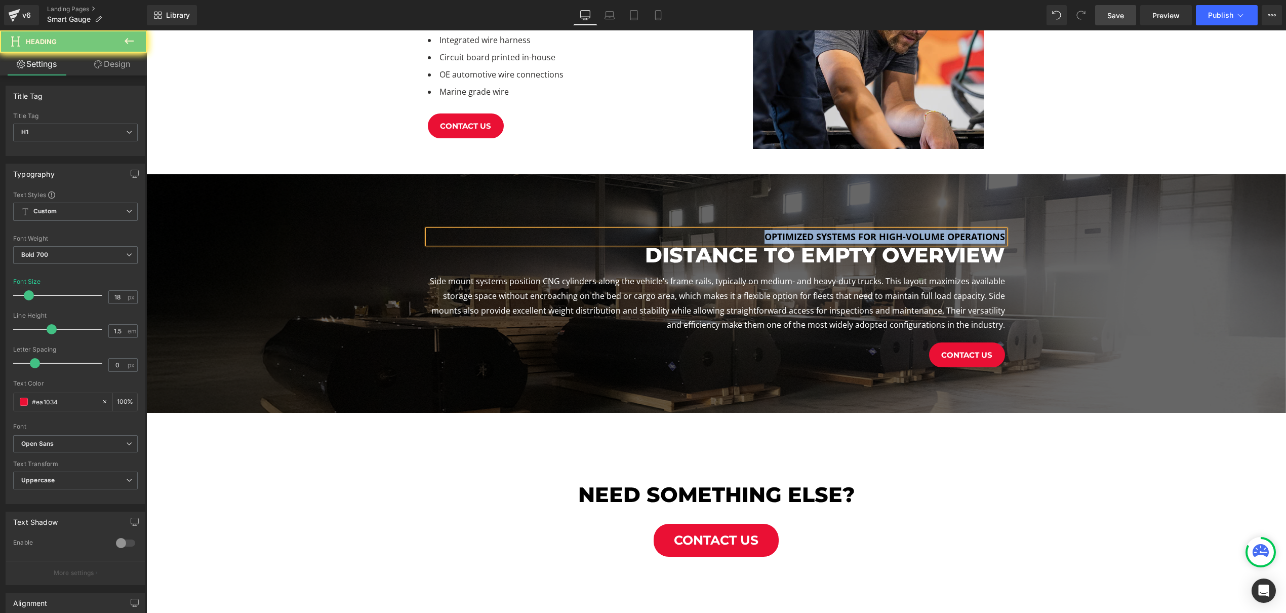
paste div
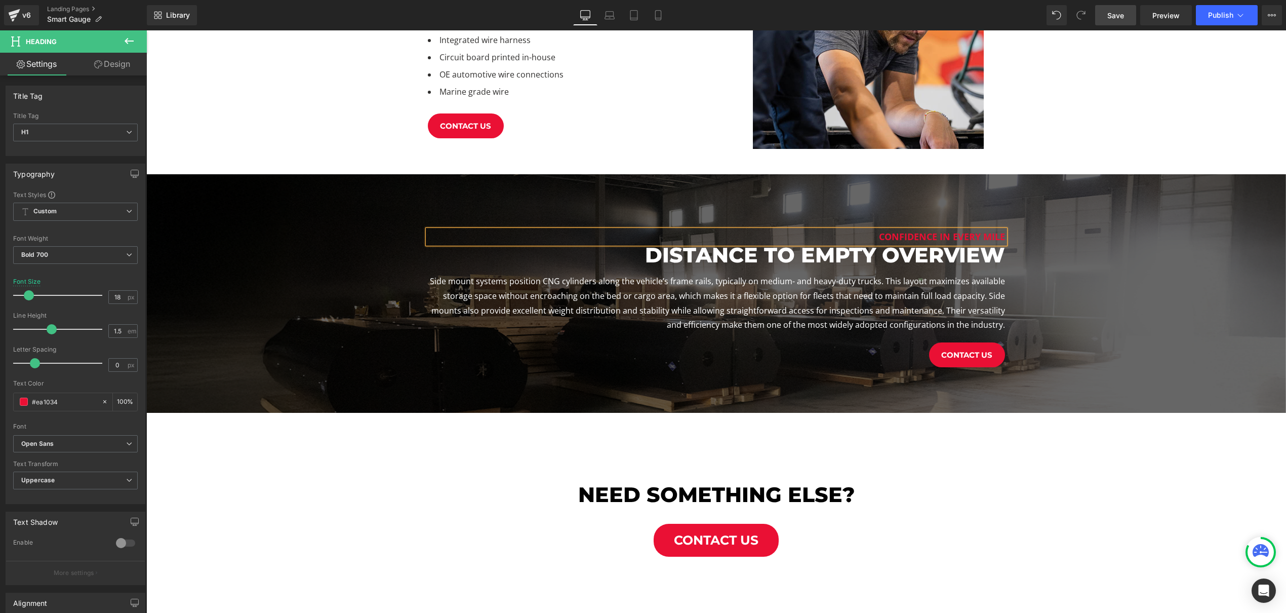
click at [1132, 292] on span "Confidence in Every Mile Heading Distance to empty overview Heading Side mount …" at bounding box center [715, 293] width 1139 height 208
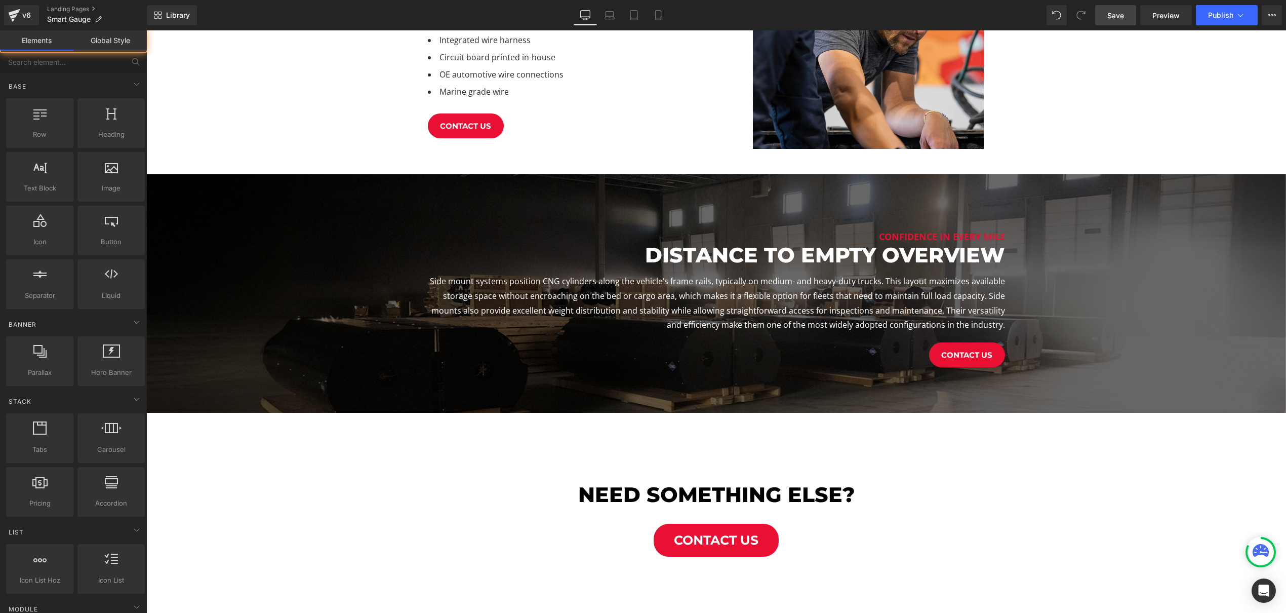
click at [1121, 501] on div "smart gauge Heading Smarter Fuel Insights, Real Results Heading The American CN…" at bounding box center [715, 131] width 1139 height 1219
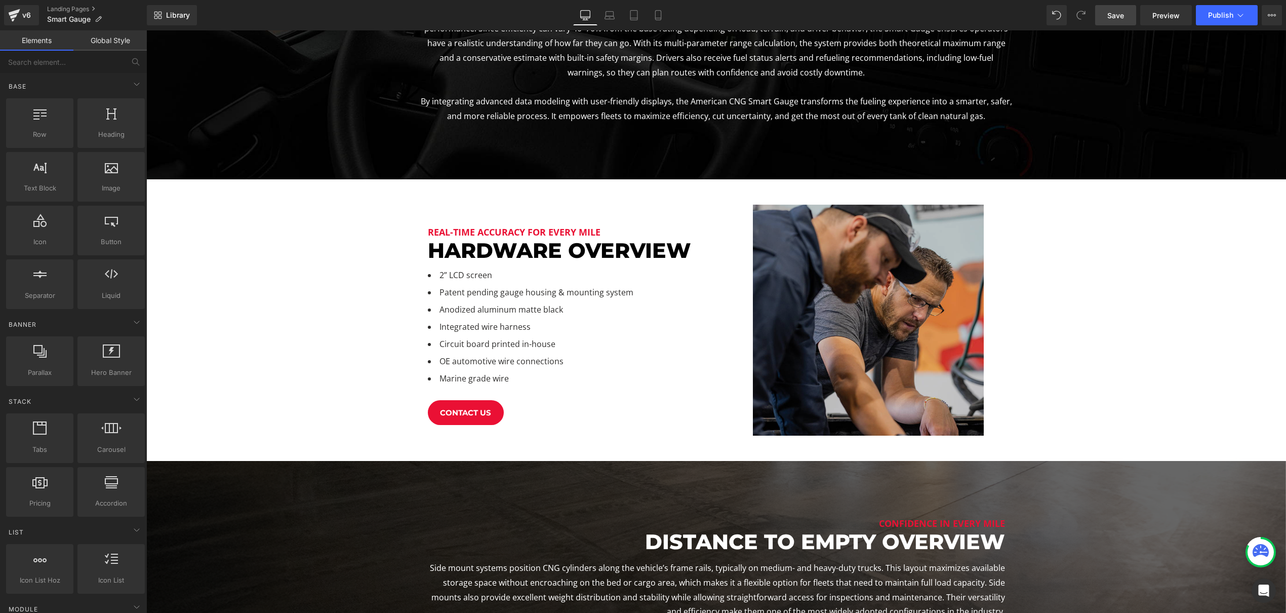
scroll to position [542, 0]
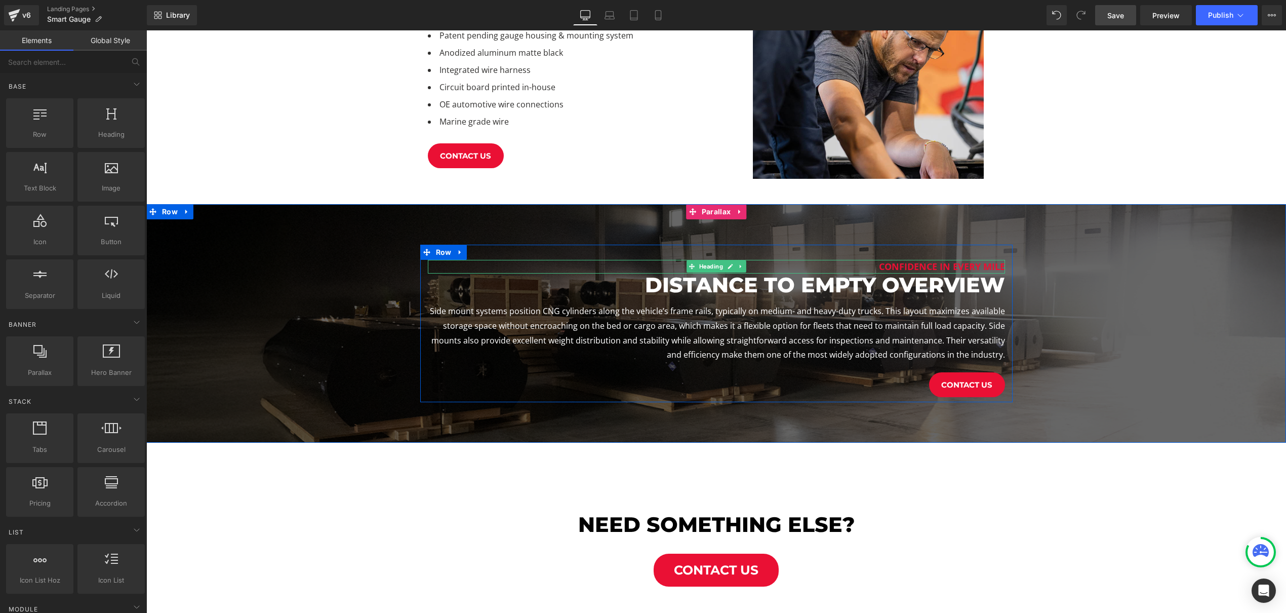
click at [969, 266] on h1 "Confidence in Every Mile" at bounding box center [716, 267] width 577 height 14
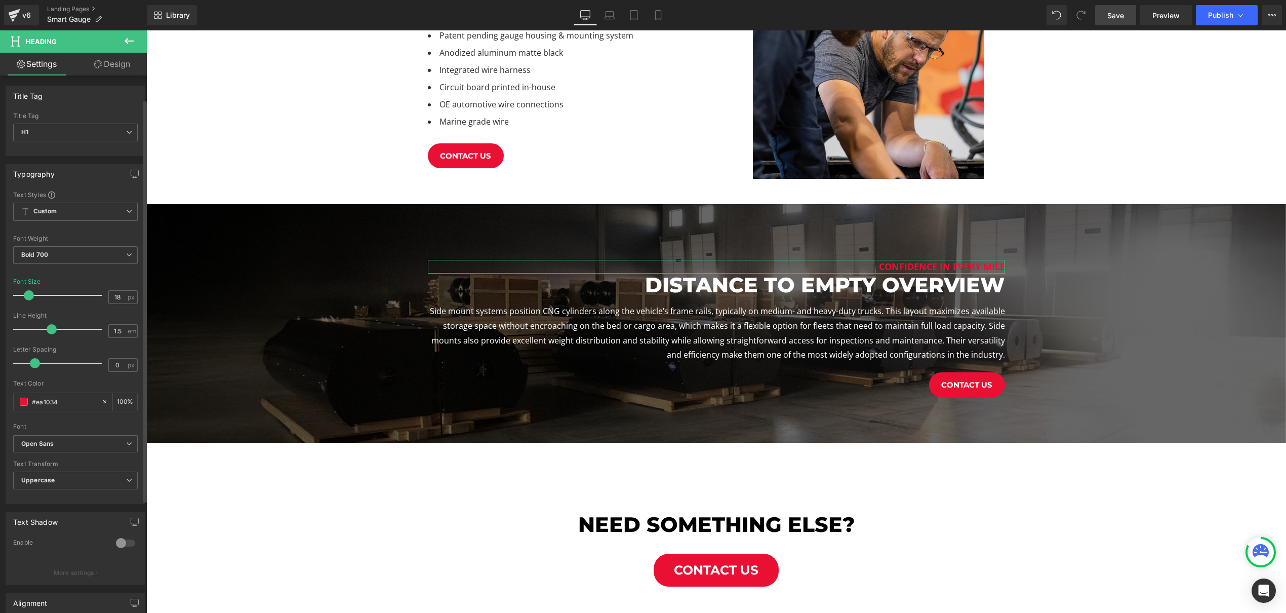
scroll to position [108, 0]
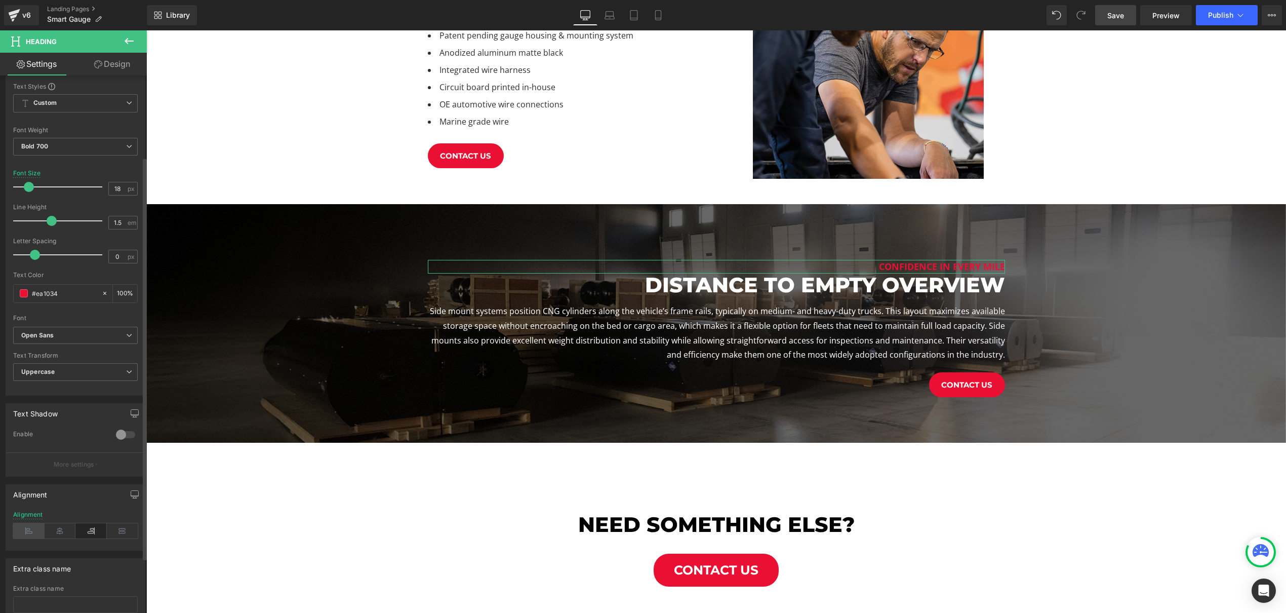
click at [17, 530] on icon at bounding box center [28, 530] width 31 height 15
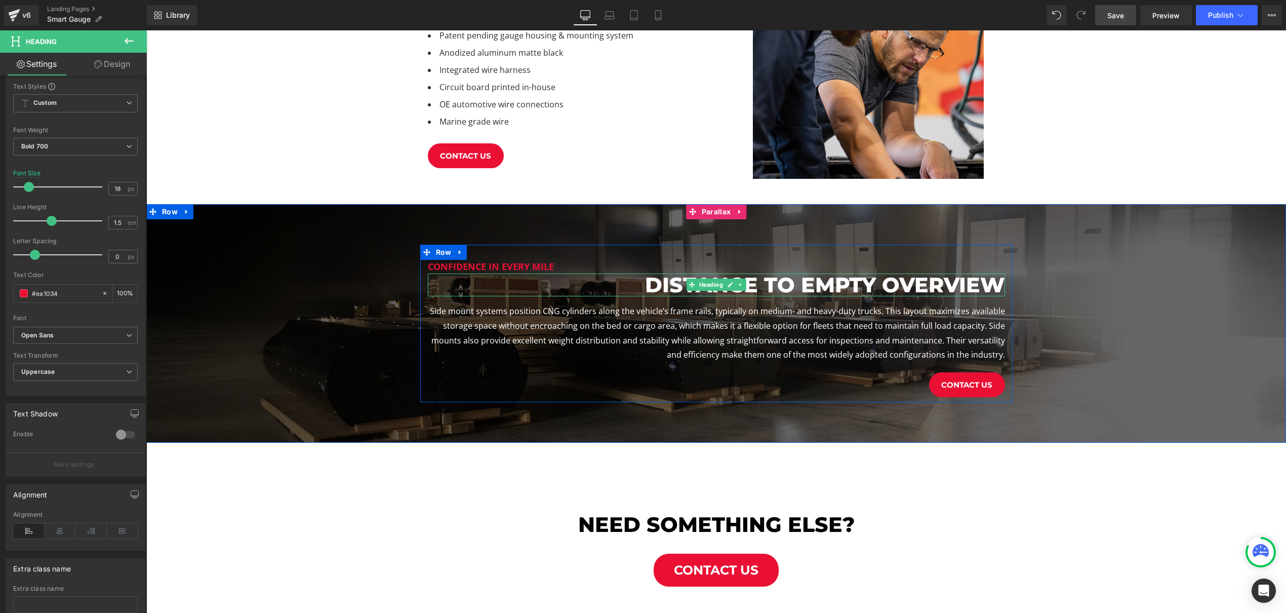
click at [812, 282] on h1 "Distance to empty overview" at bounding box center [716, 284] width 577 height 23
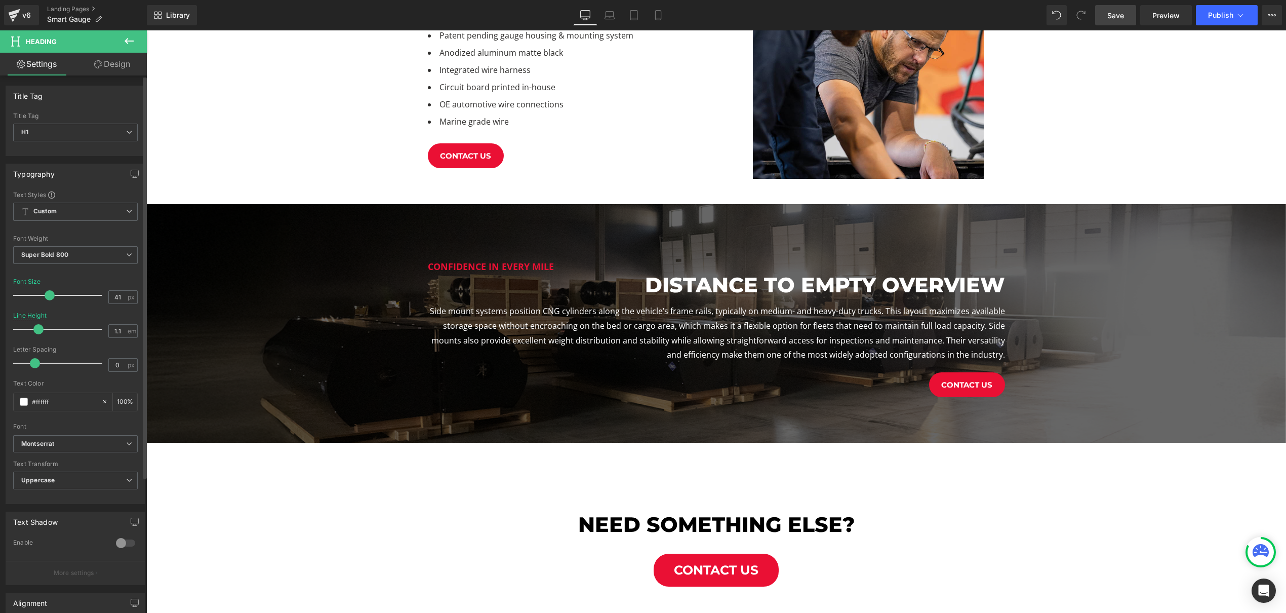
scroll to position [102, 0]
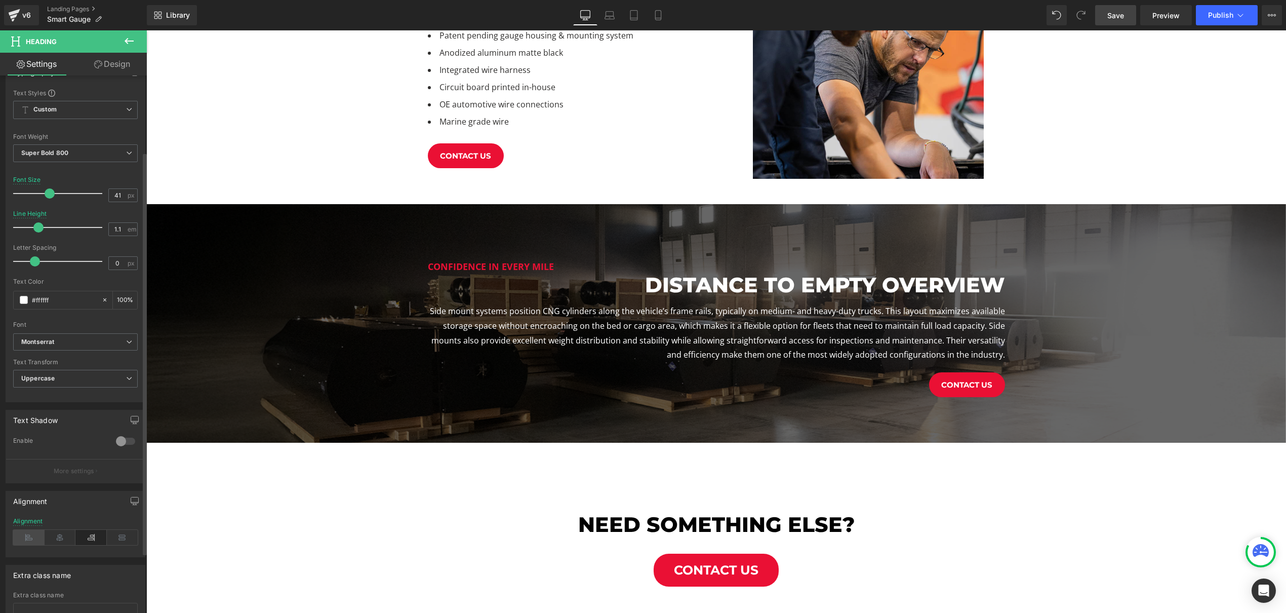
click at [27, 533] on icon at bounding box center [28, 536] width 31 height 15
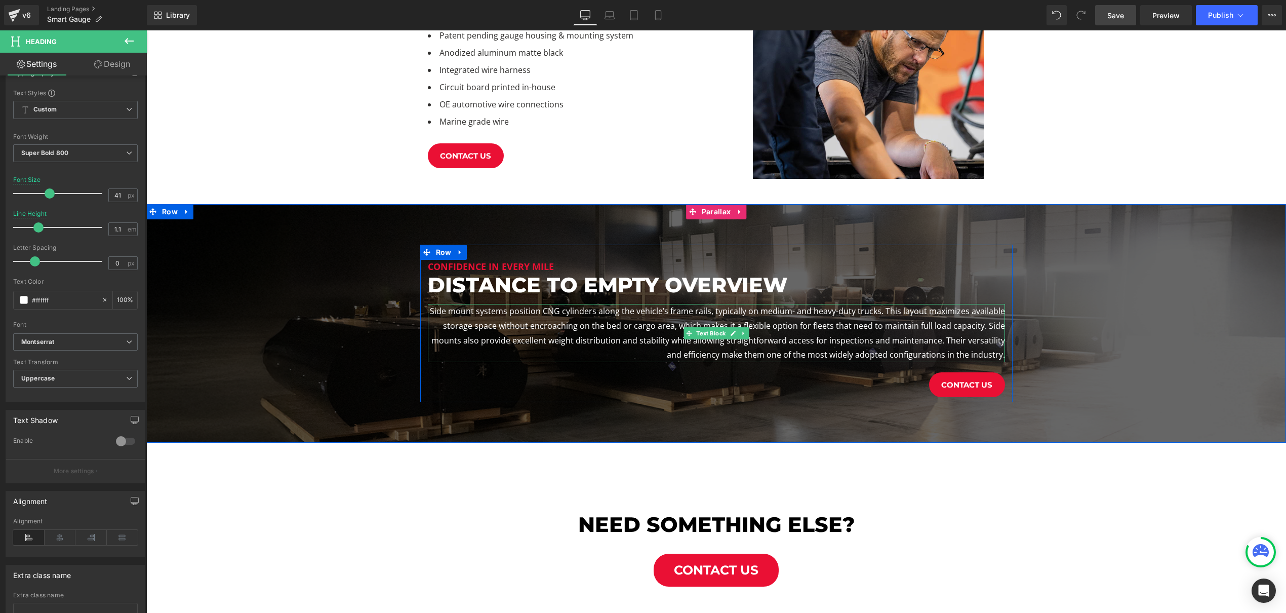
click at [834, 331] on p "Side mount systems position CNG cylinders along the vehicle’s frame rails, typi…" at bounding box center [716, 333] width 577 height 58
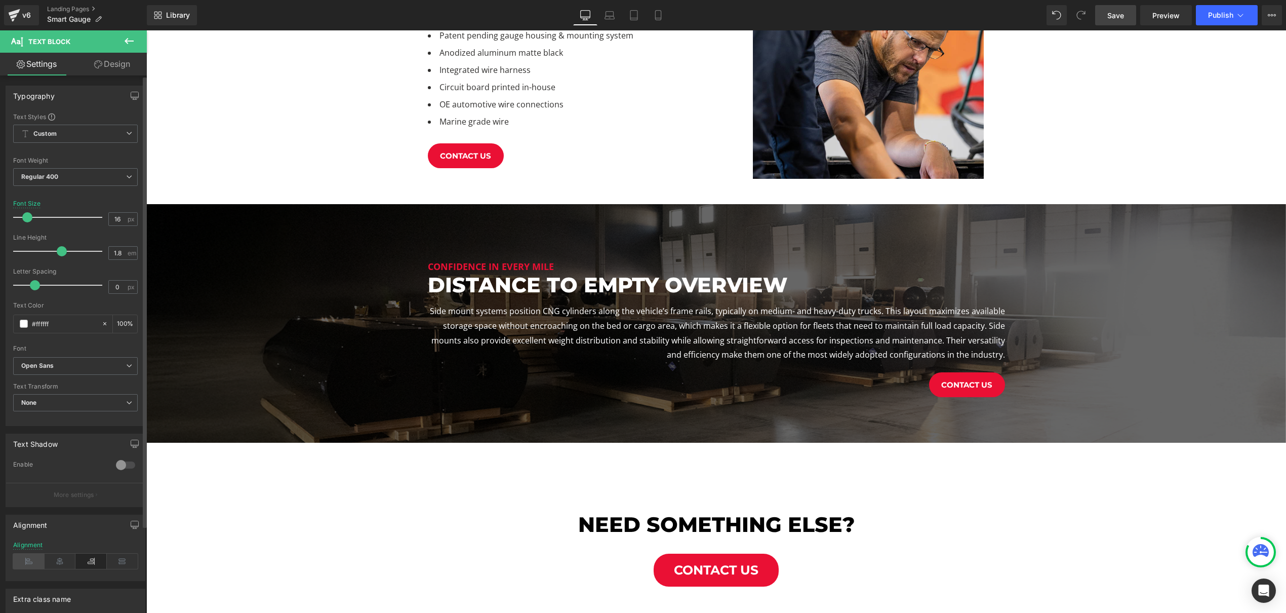
click at [27, 558] on icon at bounding box center [28, 560] width 31 height 15
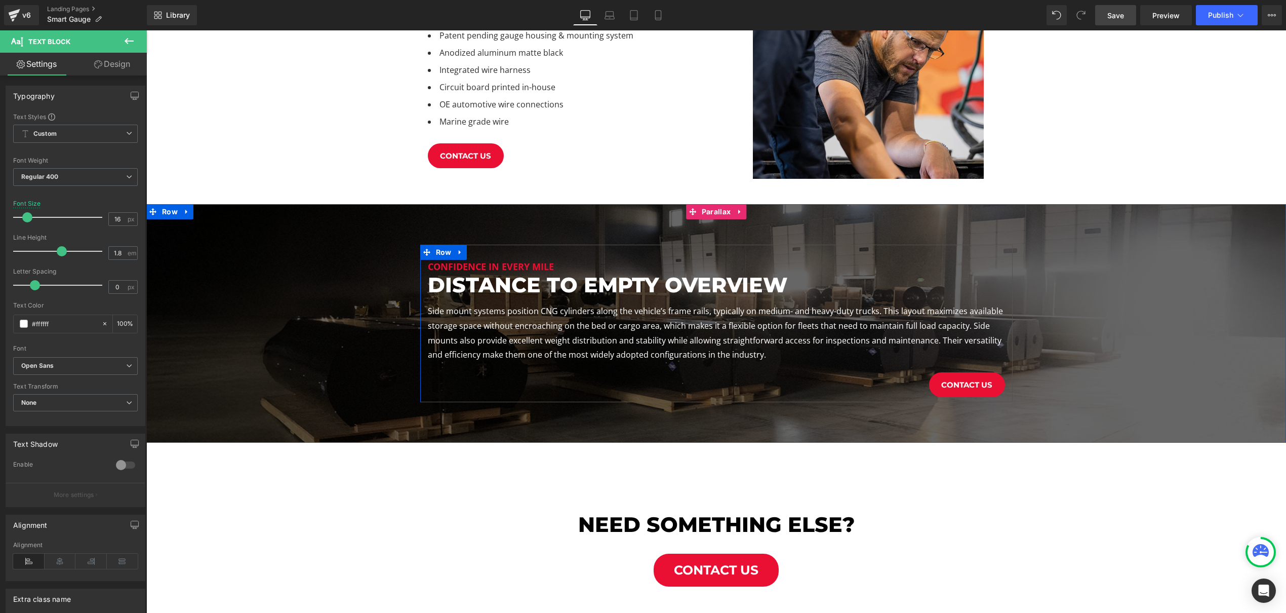
click at [727, 385] on span "Button" at bounding box center [715, 385] width 23 height 12
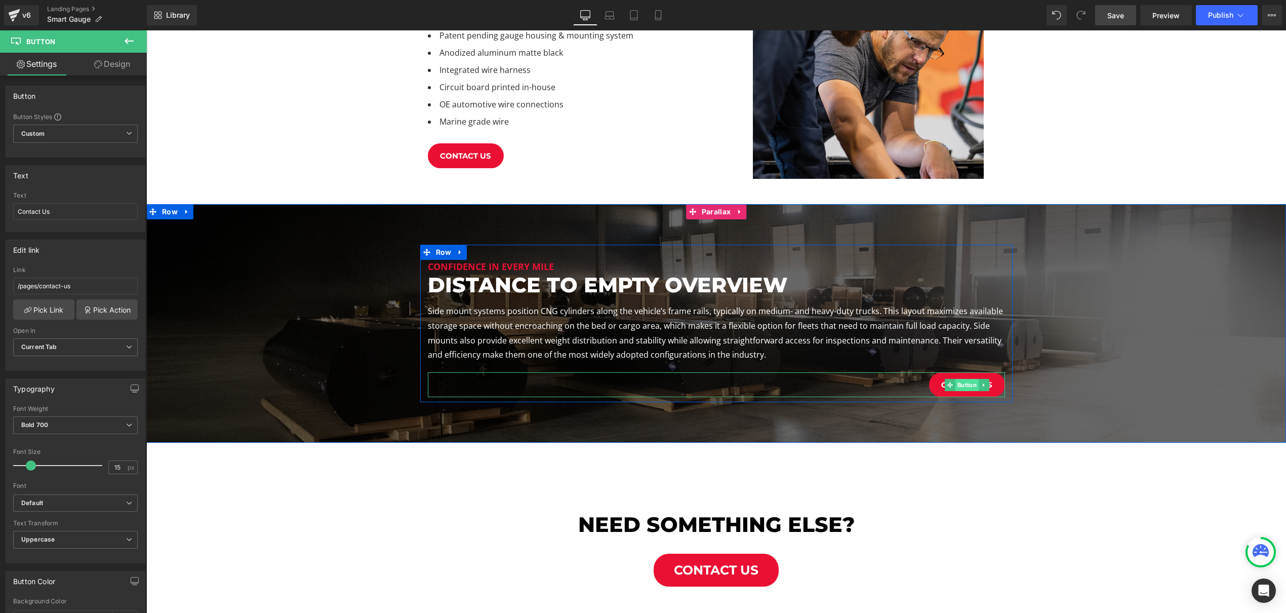
click at [960, 382] on span "Button" at bounding box center [966, 385] width 23 height 12
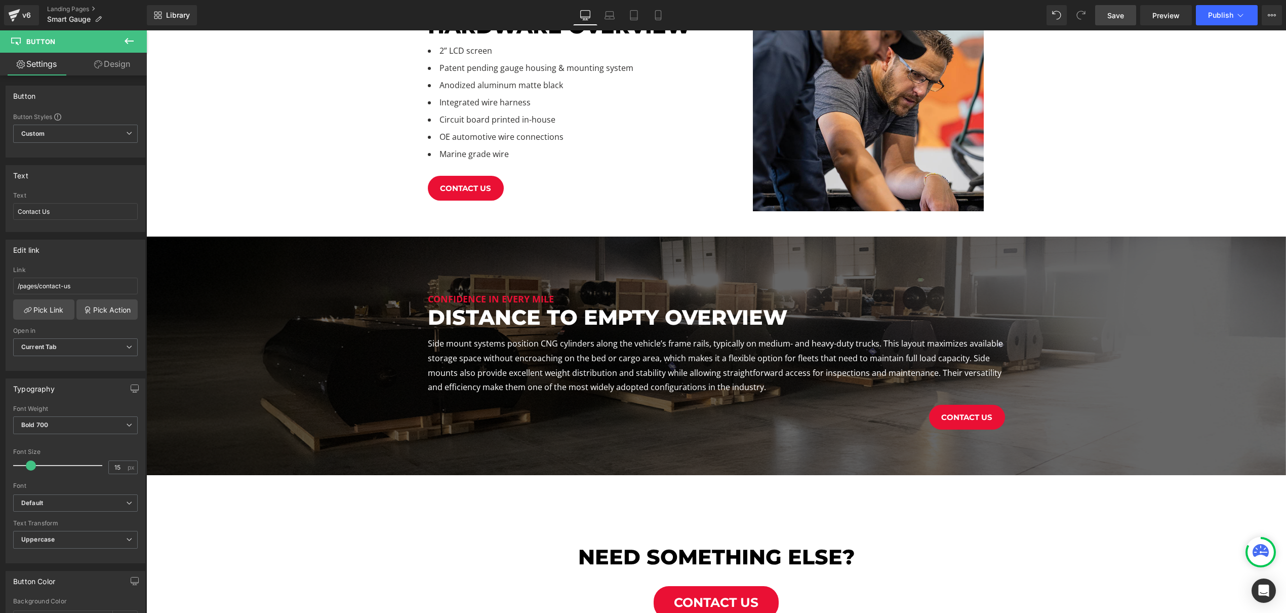
scroll to position [525, 0]
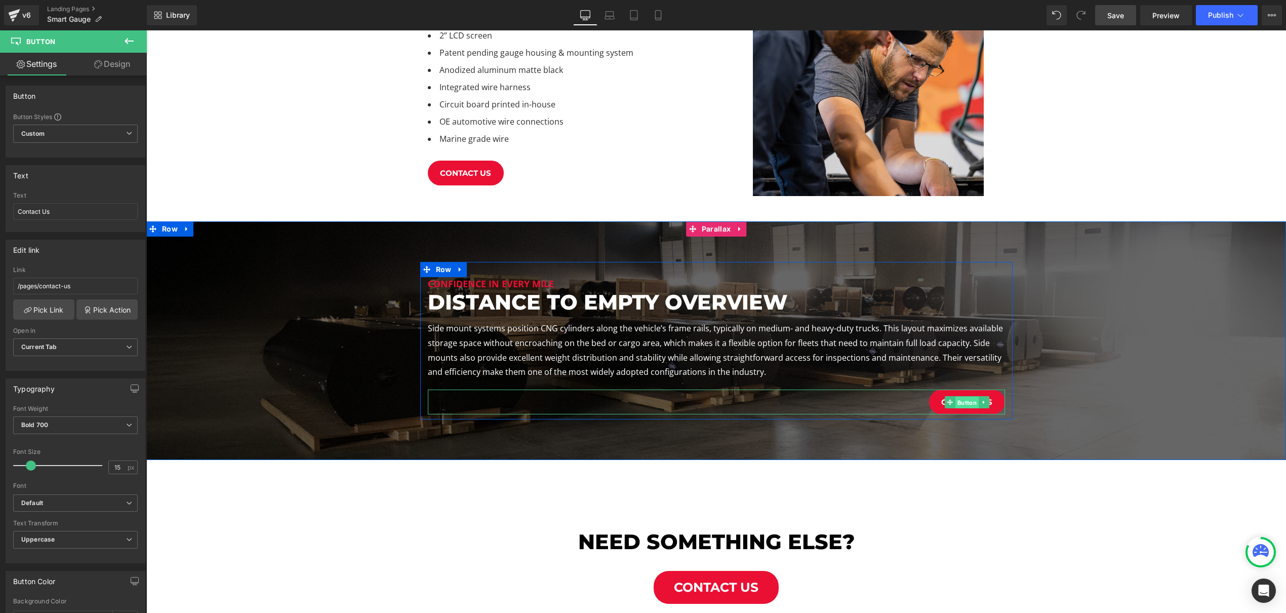
click at [962, 403] on span "Button" at bounding box center [966, 402] width 23 height 12
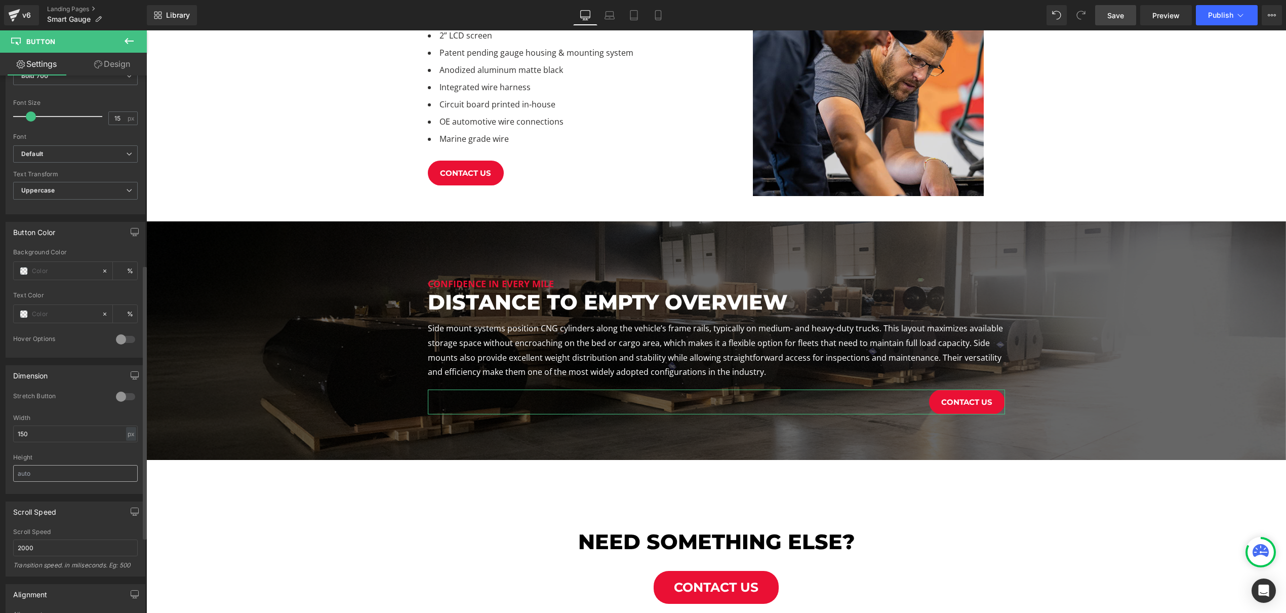
scroll to position [520, 0]
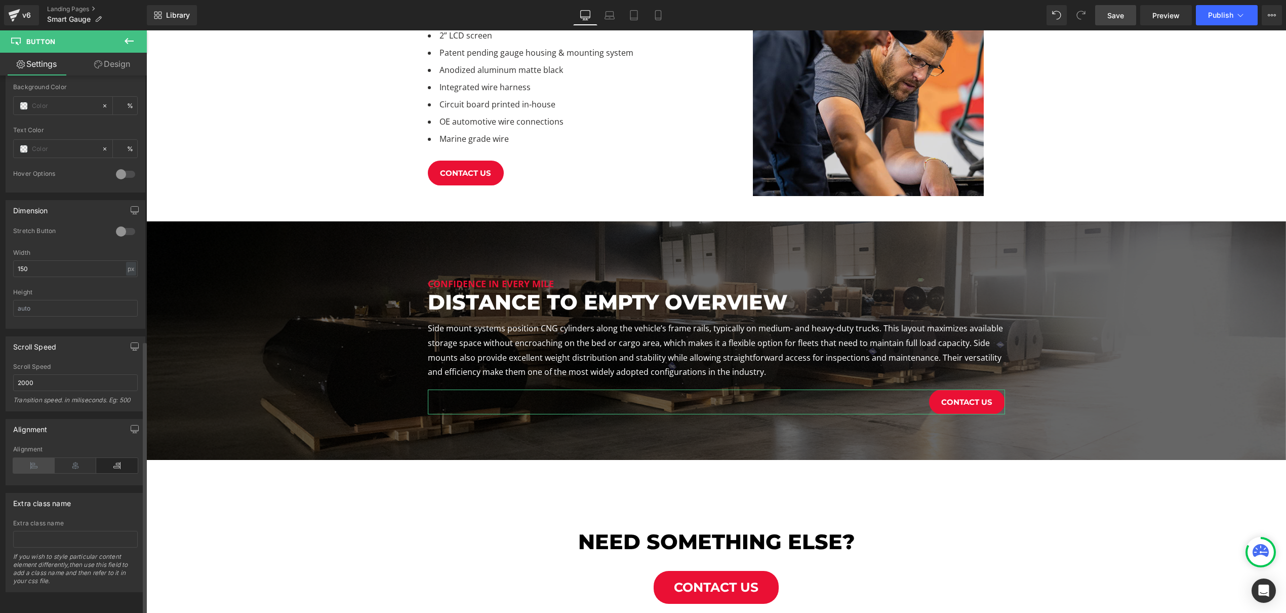
click at [36, 458] on icon at bounding box center [34, 465] width 42 height 15
click at [329, 494] on div "smart gauge Heading Smarter Fuel Insights, Real Results Heading The American CN…" at bounding box center [715, 178] width 1139 height 1219
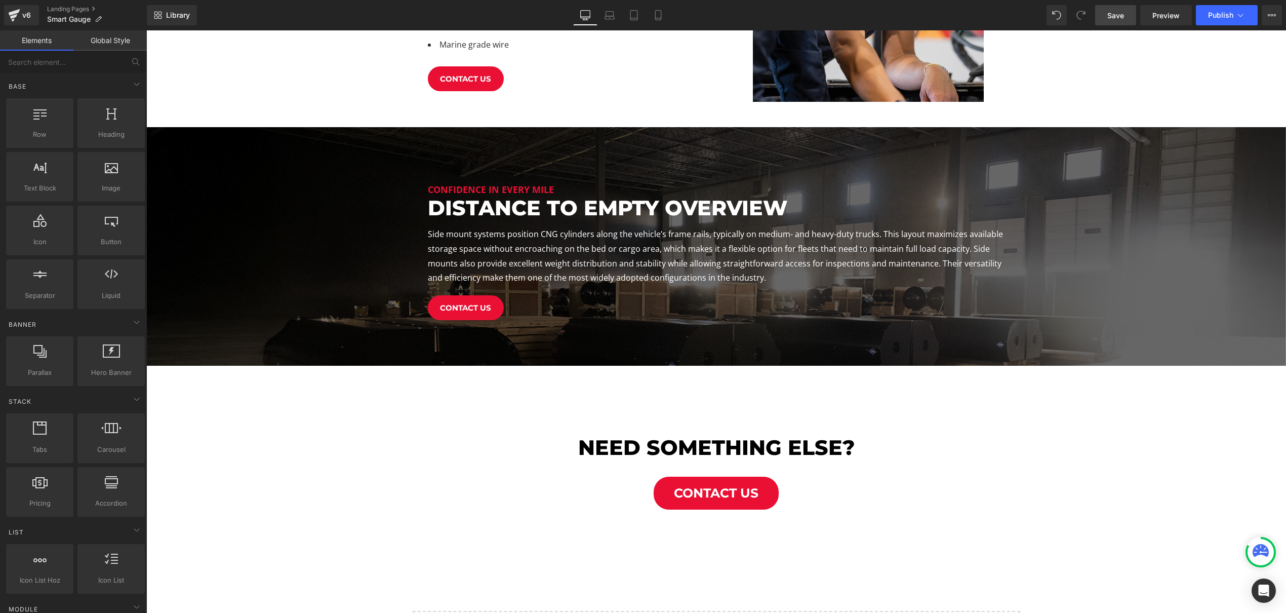
scroll to position [620, 0]
click at [550, 265] on p "Side mount systems position CNG cylinders along the vehicle’s frame rails, typi…" at bounding box center [716, 255] width 577 height 58
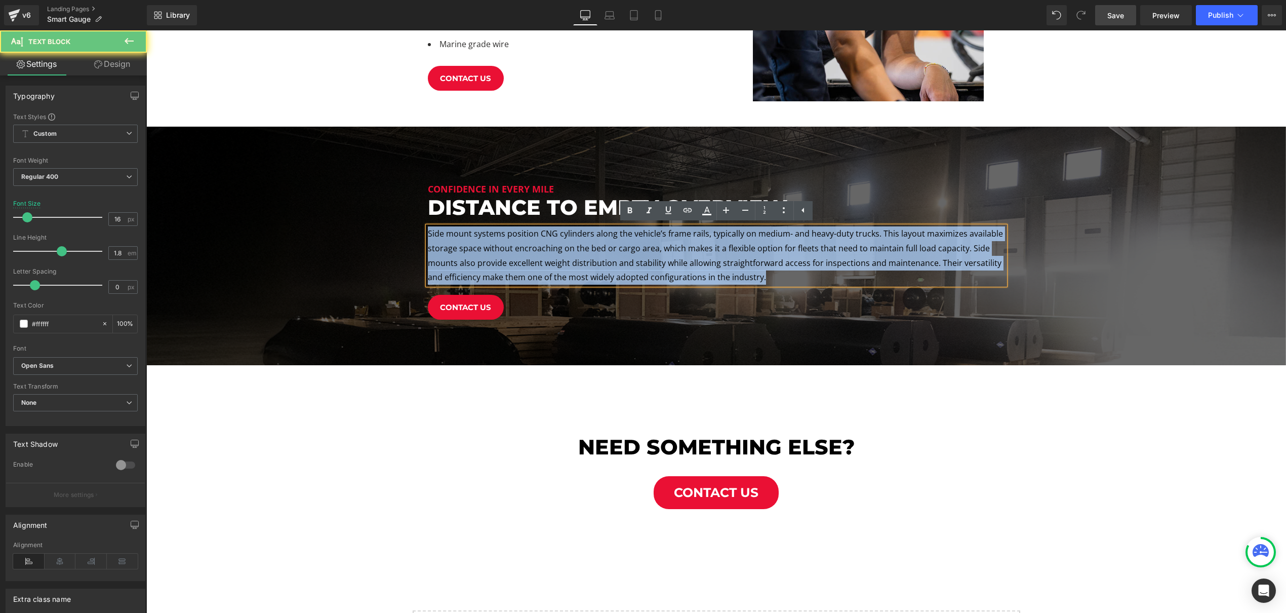
click at [550, 265] on p "Side mount systems position CNG cylinders along the vehicle’s frame rails, typi…" at bounding box center [716, 255] width 577 height 58
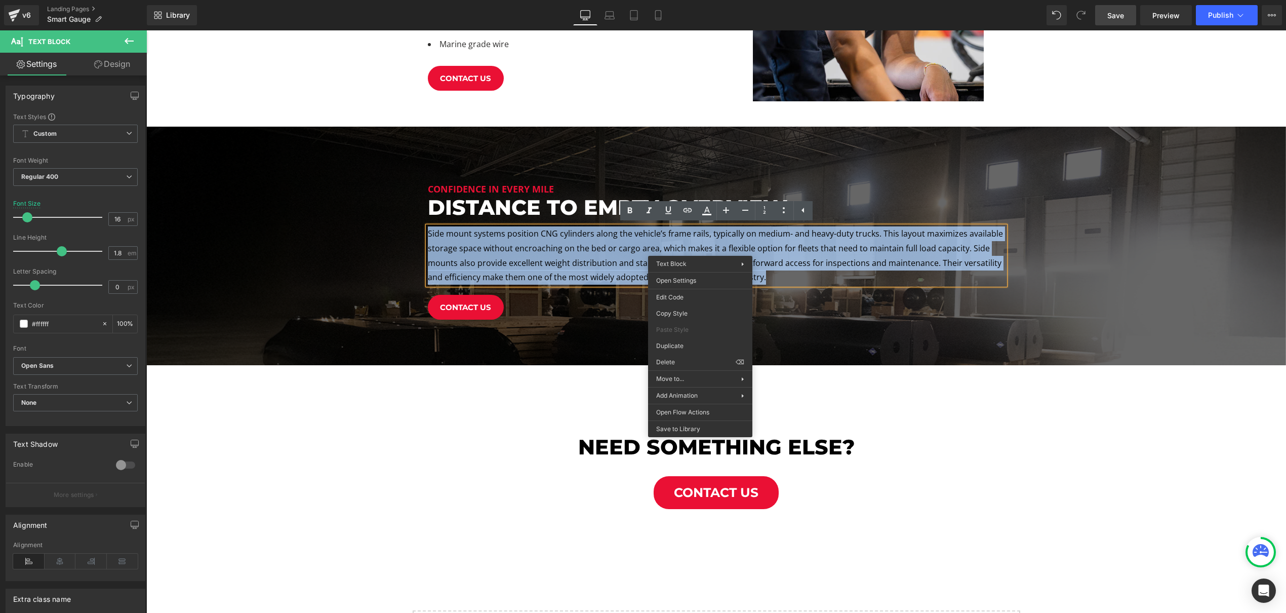
click at [624, 247] on p "Side mount systems position CNG cylinders along the vehicle’s frame rails, typi…" at bounding box center [716, 255] width 577 height 58
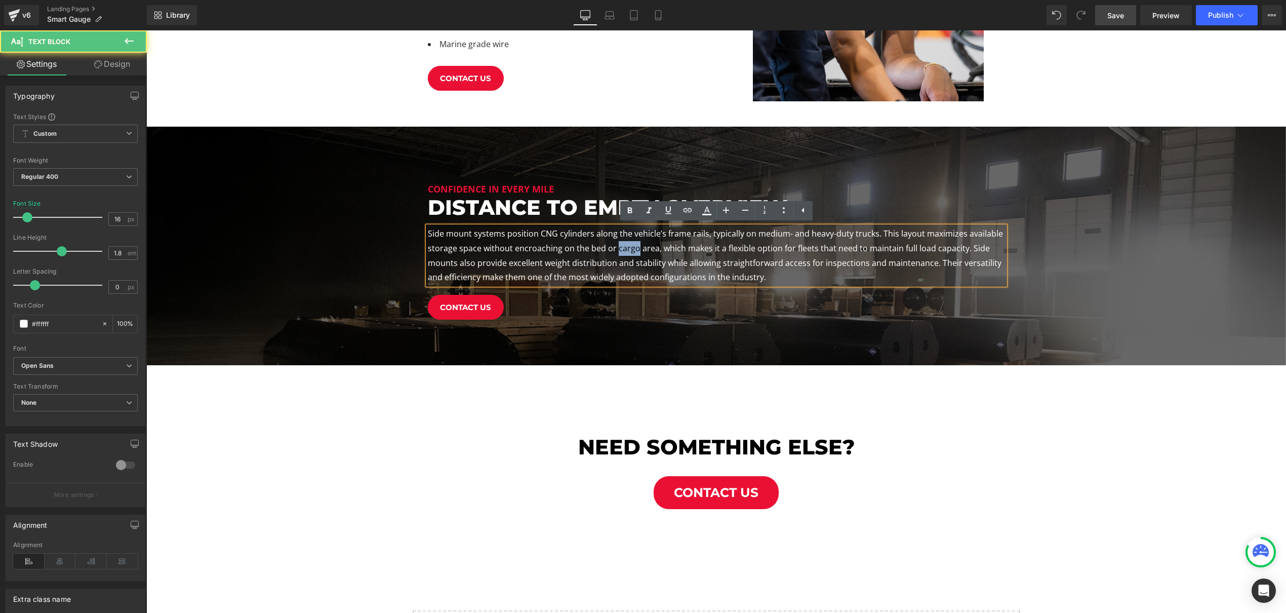
click at [624, 247] on p "Side mount systems position CNG cylinders along the vehicle’s frame rails, typi…" at bounding box center [716, 255] width 577 height 58
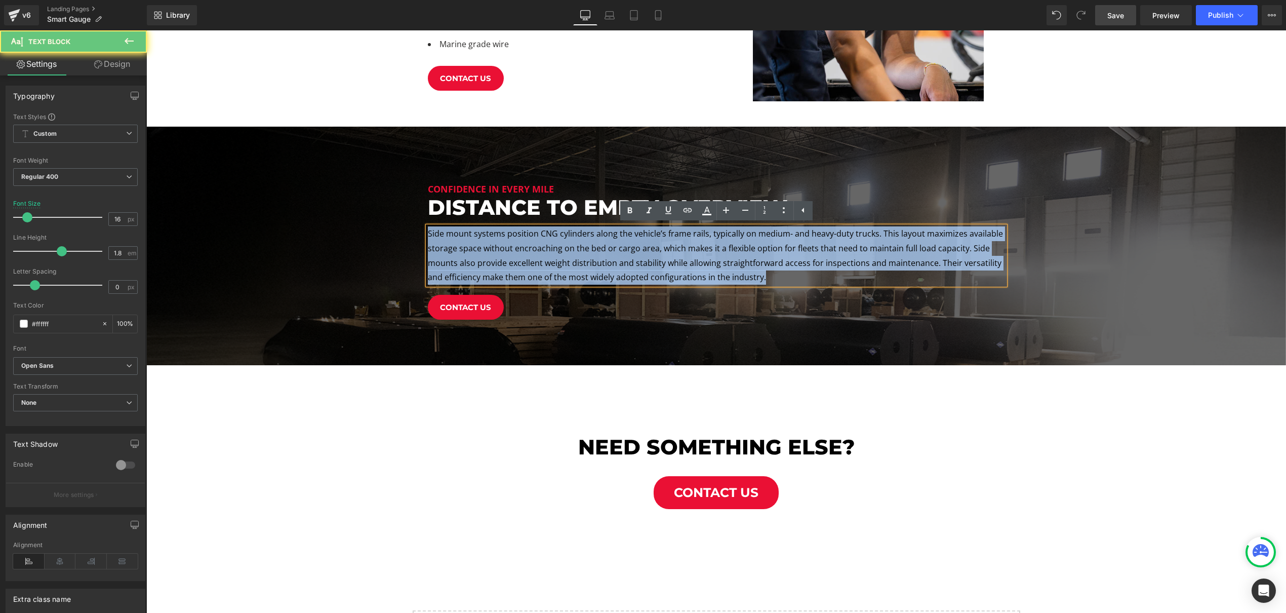
click at [624, 247] on p "Side mount systems position CNG cylinders along the vehicle’s frame rails, typi…" at bounding box center [716, 255] width 577 height 58
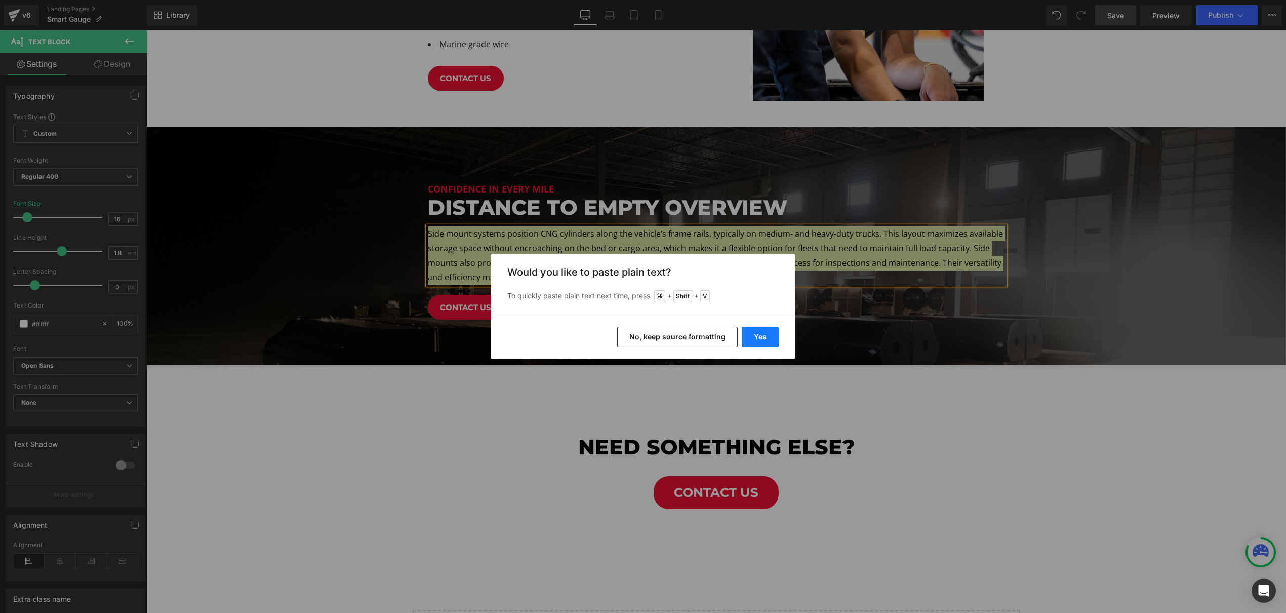
click at [757, 335] on button "Yes" at bounding box center [760, 336] width 37 height 20
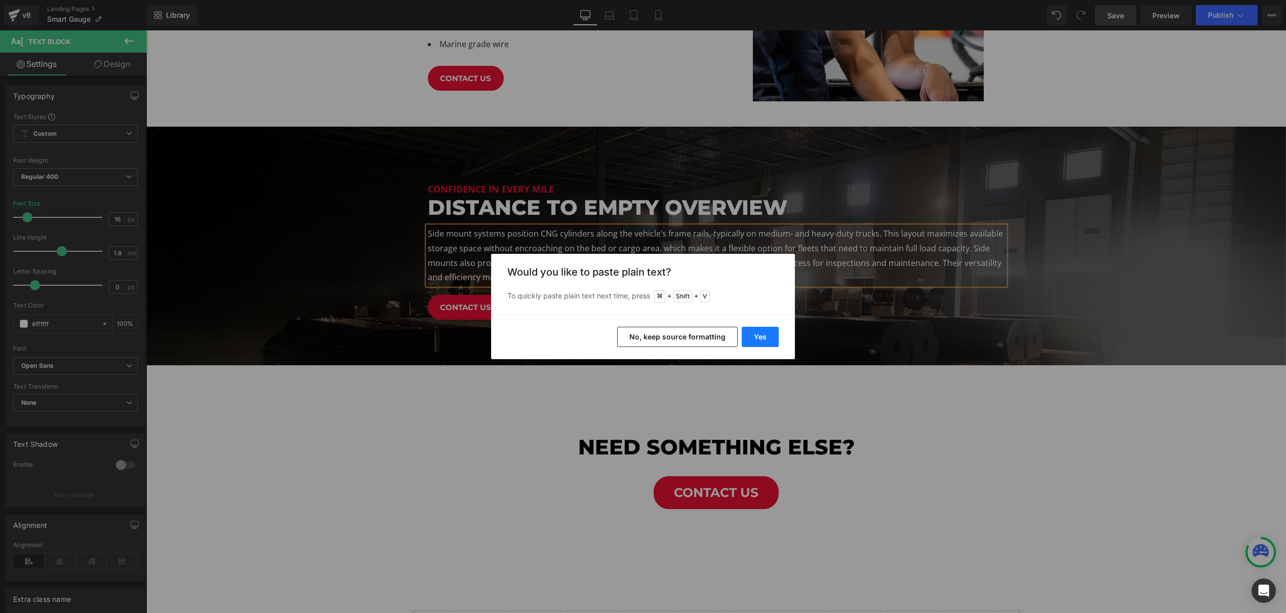
scroll to position [5, 5]
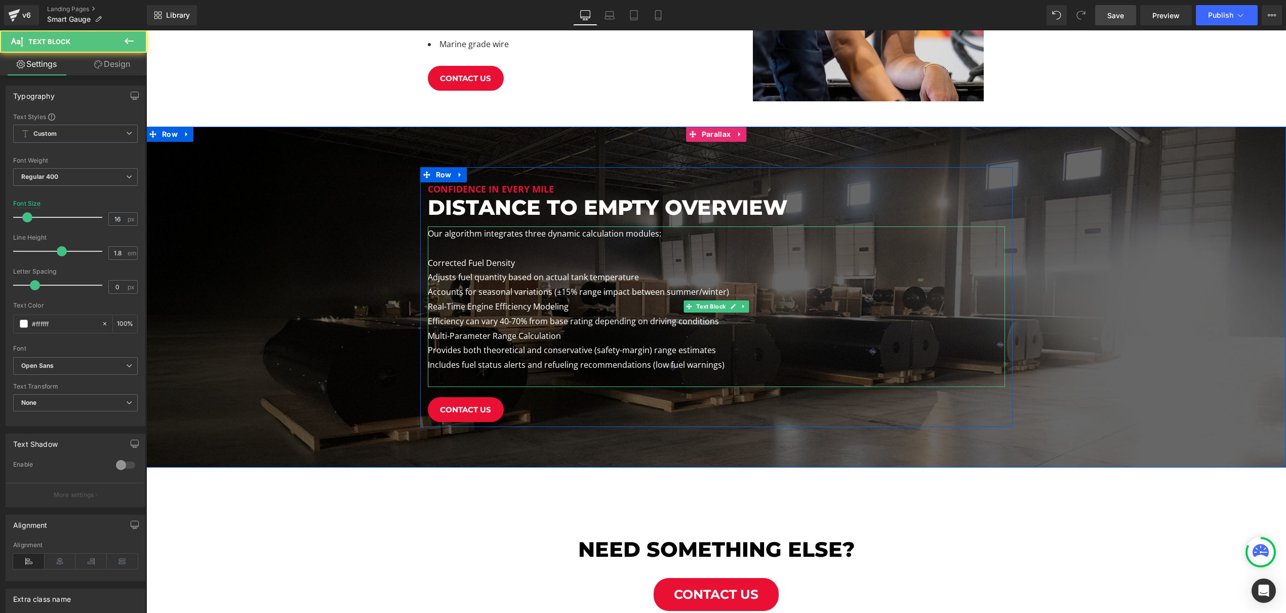
click at [480, 271] on p "Adjusts fuel quantity based on actual tank temperature" at bounding box center [716, 277] width 577 height 15
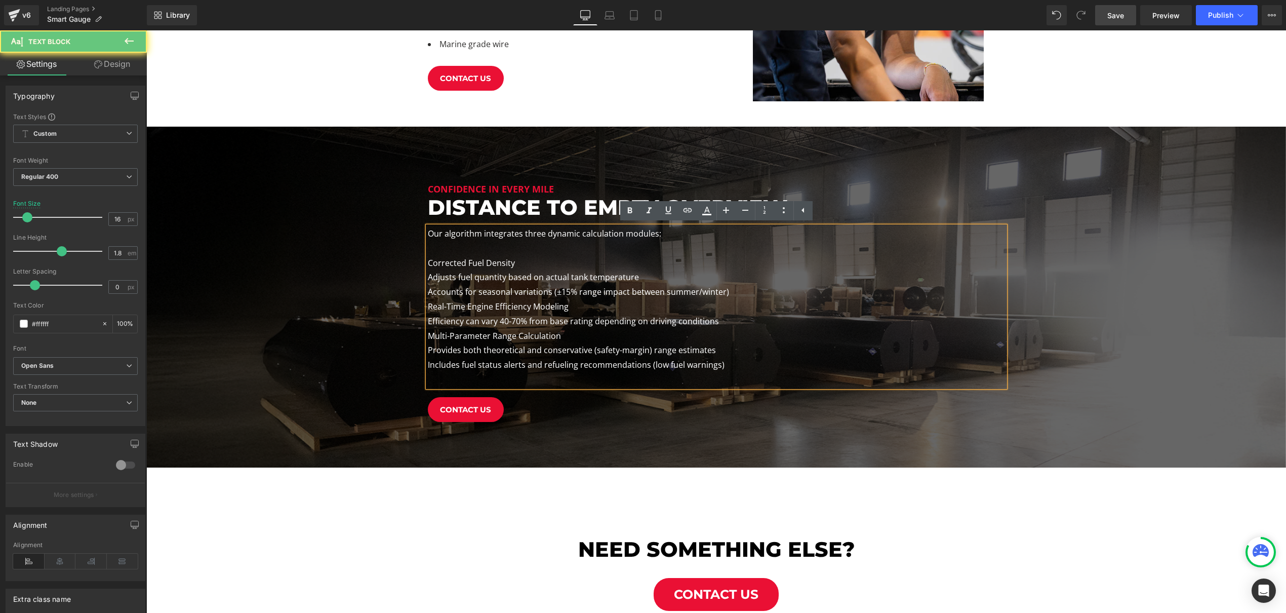
click at [525, 266] on p "Corrected Fuel Density" at bounding box center [716, 263] width 577 height 15
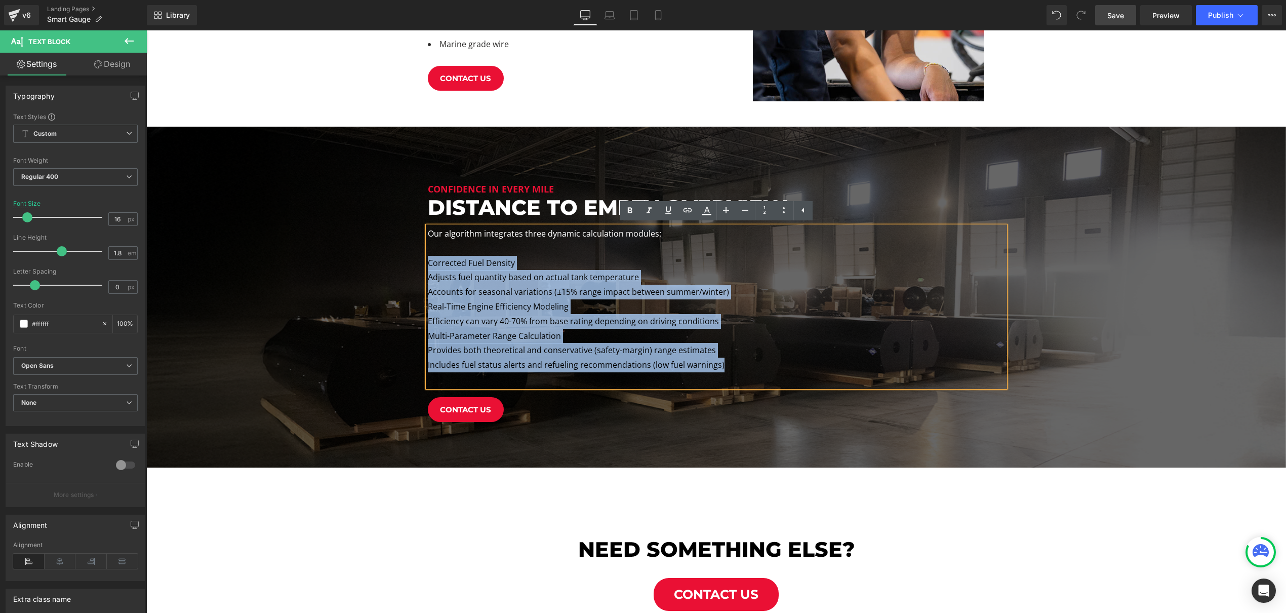
drag, startPoint x: 722, startPoint y: 366, endPoint x: 429, endPoint y: 260, distance: 311.6
click at [429, 260] on div "Our algorithm integrates three dynamic calculation modules: Corrected Fuel Dens…" at bounding box center [716, 306] width 577 height 160
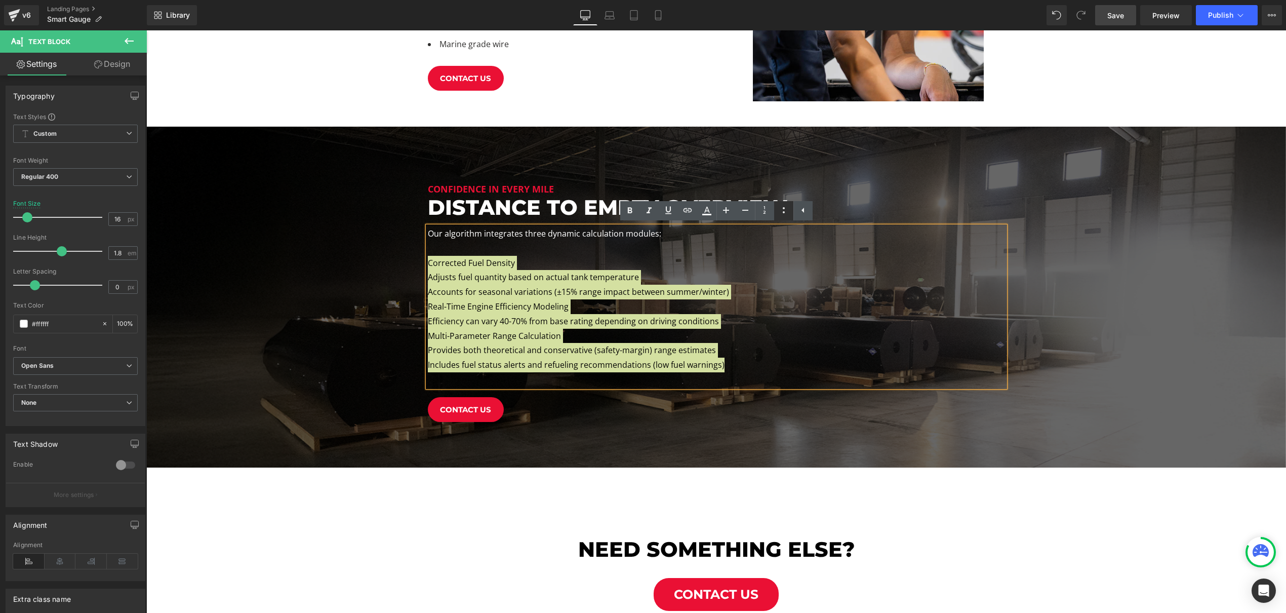
click at [787, 212] on icon at bounding box center [784, 210] width 12 height 12
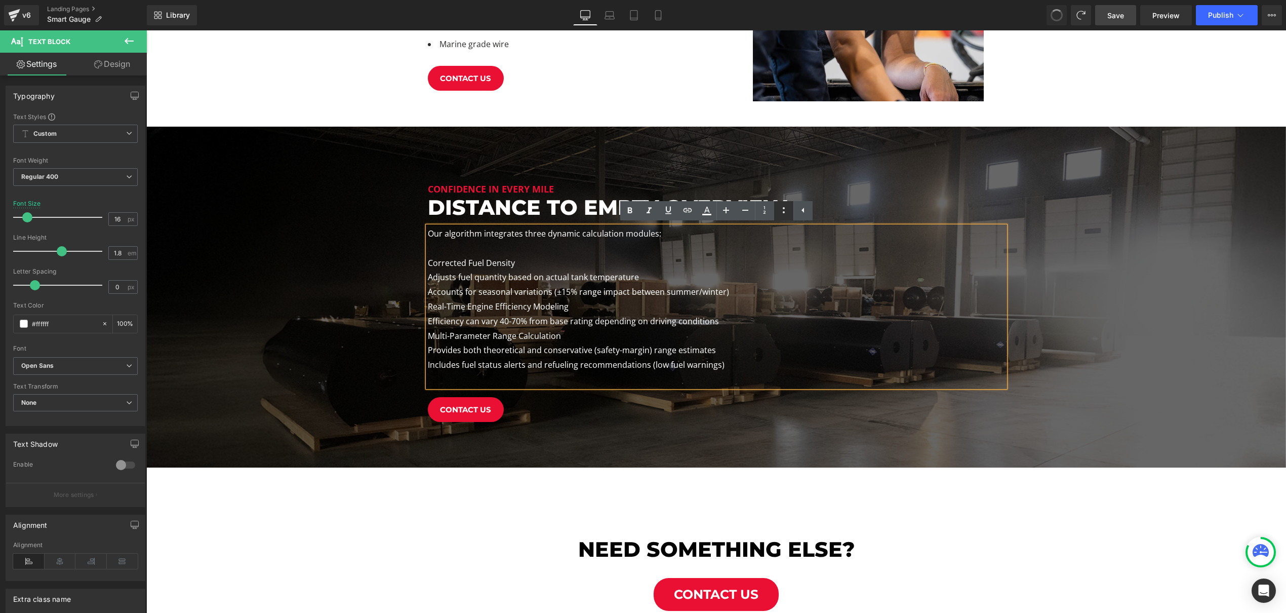
scroll to position [1584, 1139]
click at [761, 211] on icon at bounding box center [764, 210] width 12 height 12
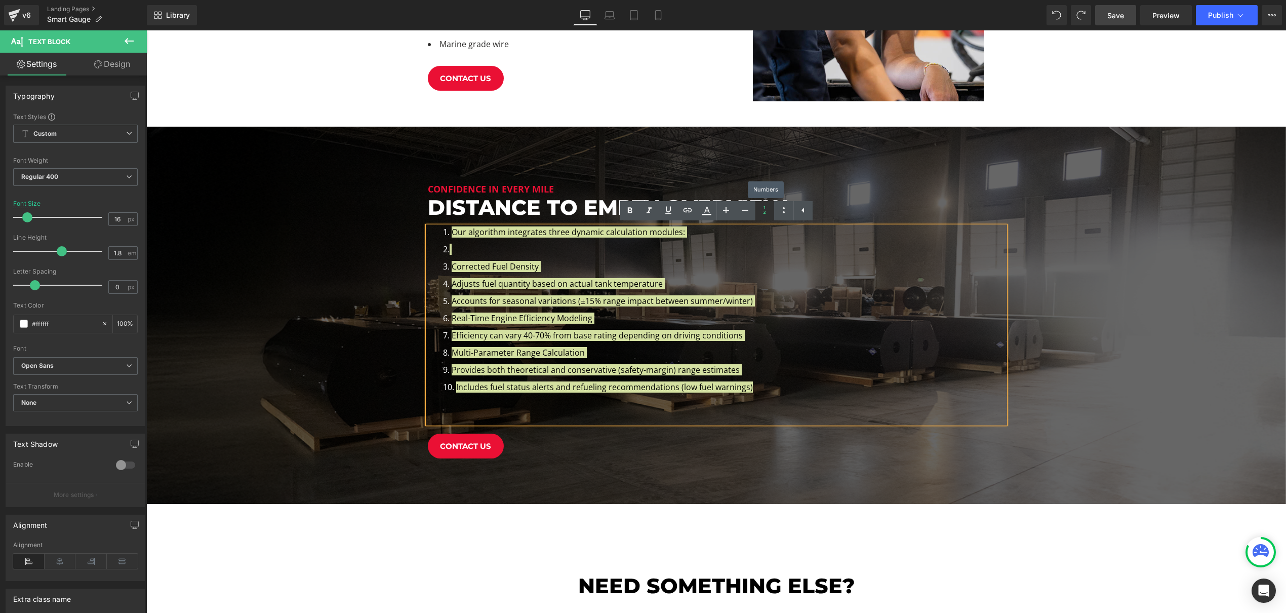
scroll to position [1621, 1139]
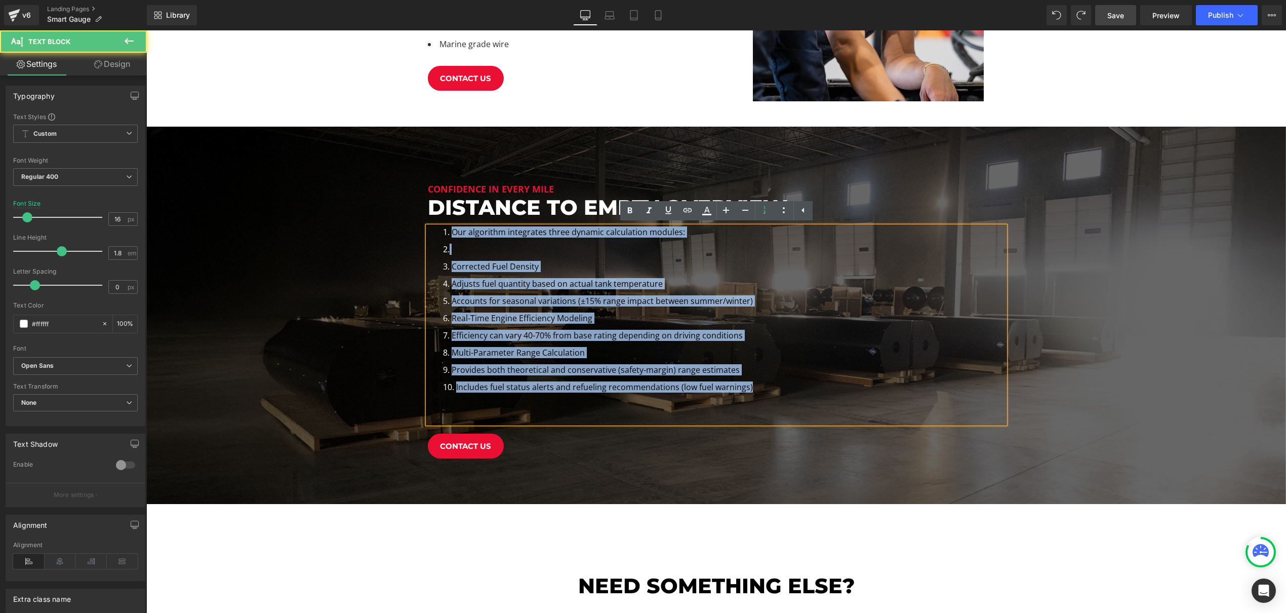
click at [481, 257] on li at bounding box center [724, 251] width 562 height 17
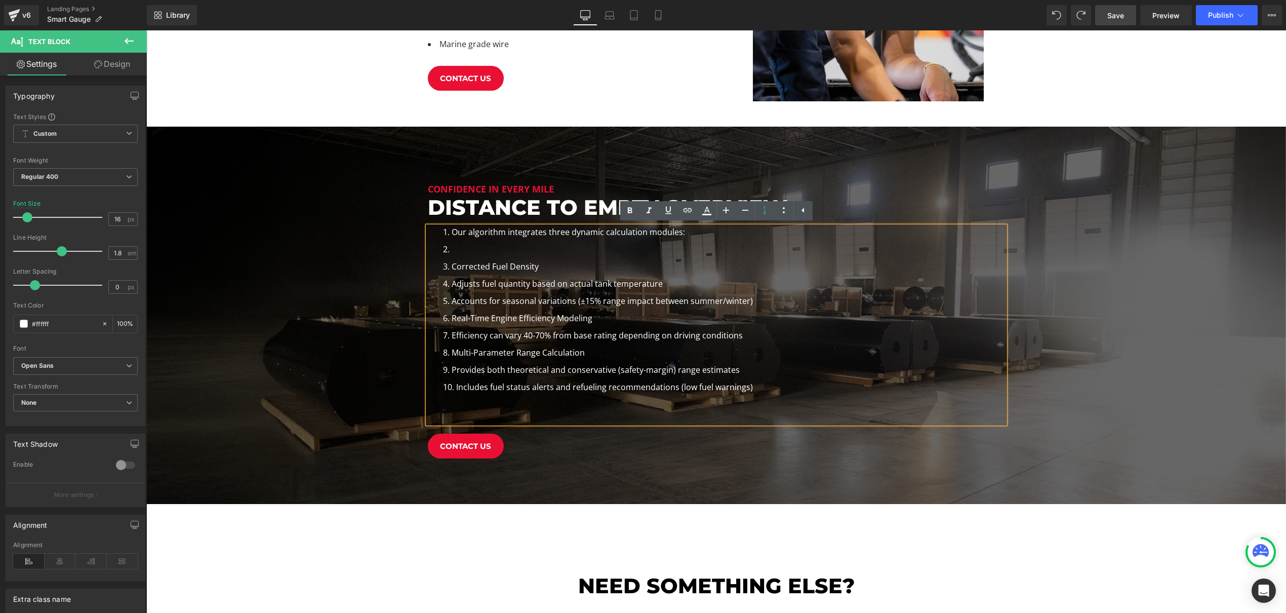
scroll to position [1584, 1139]
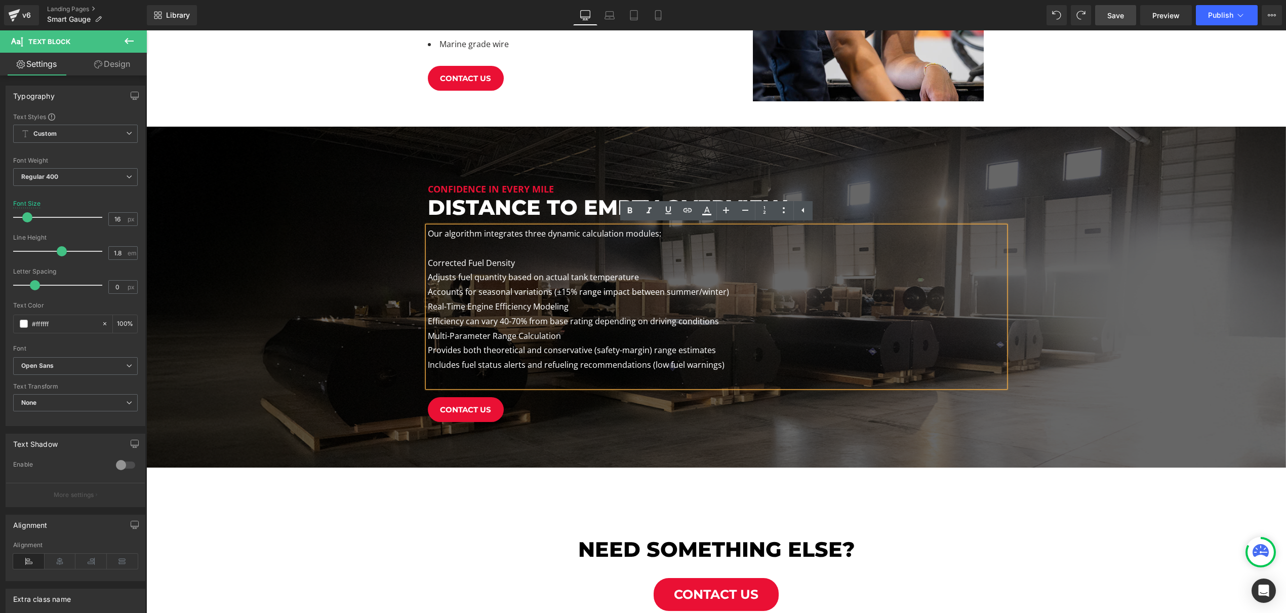
click at [552, 287] on p "Accounts for seasonal variations (±15% range impact between summer/winter)" at bounding box center [716, 291] width 577 height 15
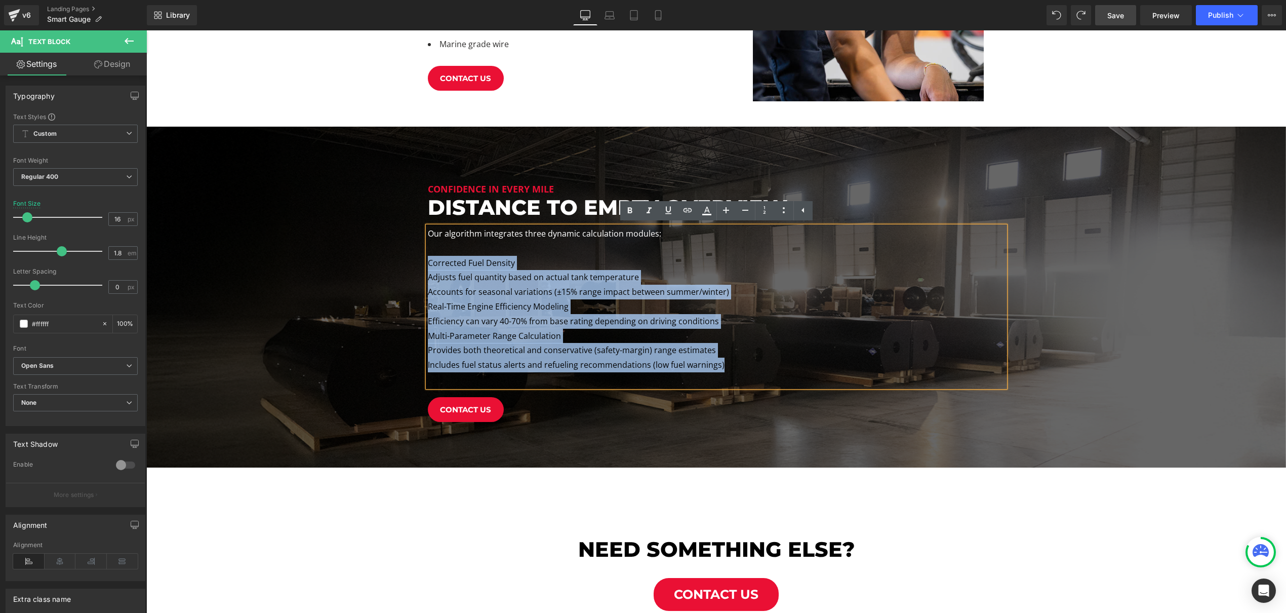
drag, startPoint x: 722, startPoint y: 363, endPoint x: 413, endPoint y: 259, distance: 325.9
click at [413, 259] on div "Confidence in Every Mile Heading Distance to empty overview Heading Our algorit…" at bounding box center [716, 297] width 607 height 260
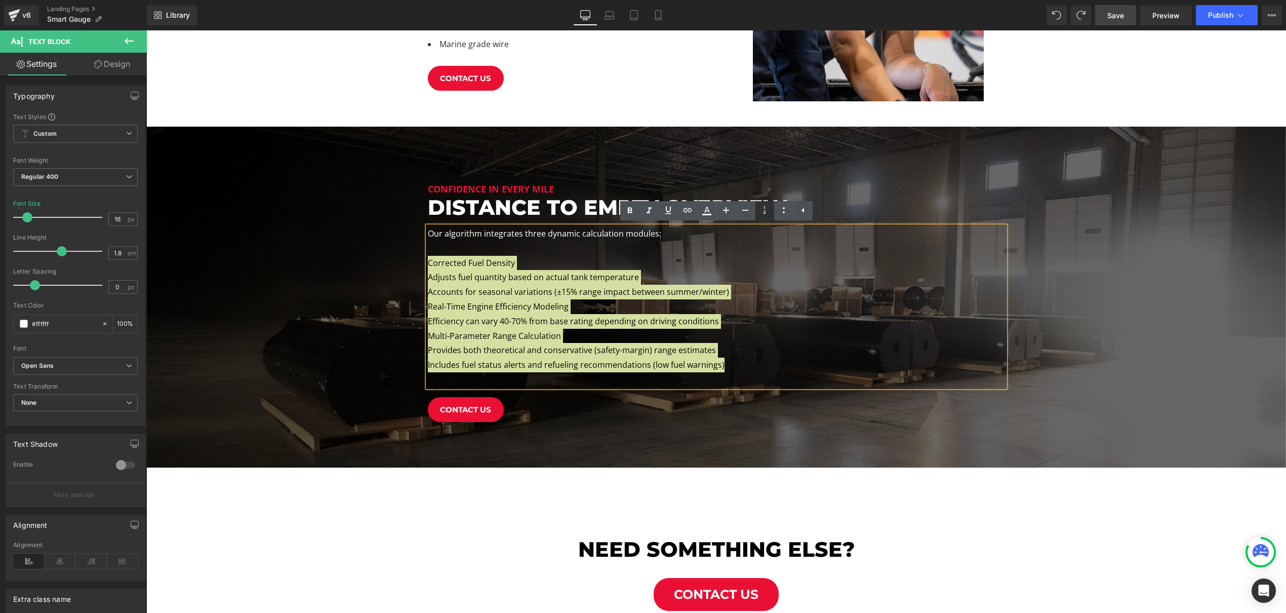
click at [762, 211] on icon at bounding box center [764, 210] width 12 height 12
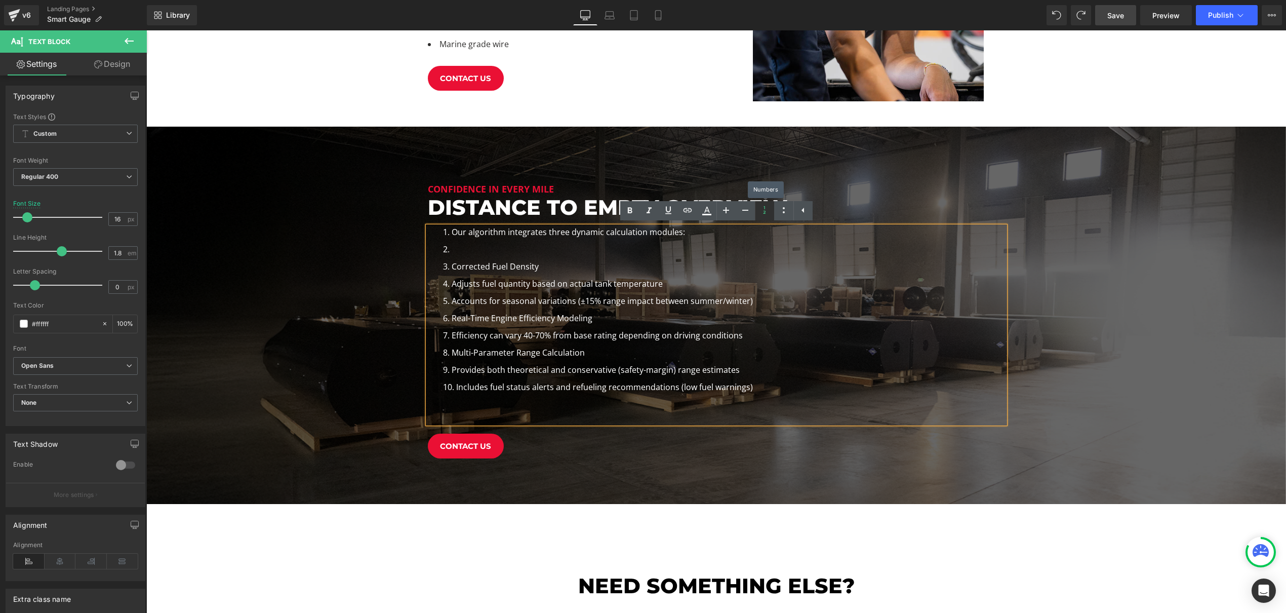
scroll to position [1621, 1139]
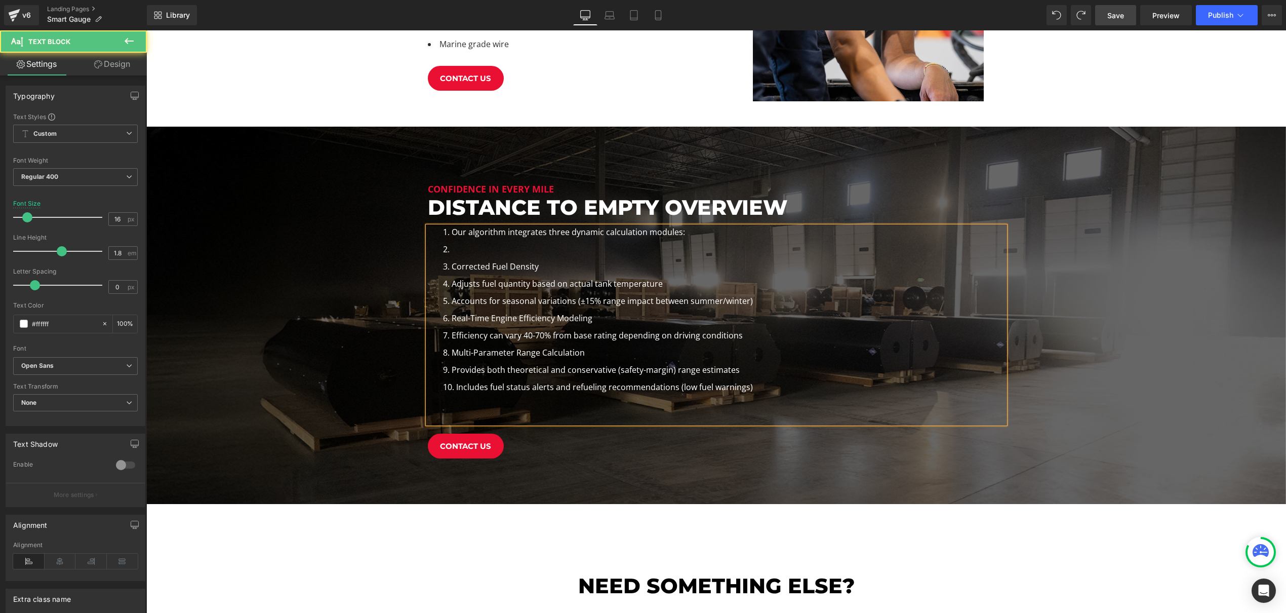
click at [476, 250] on li at bounding box center [724, 251] width 562 height 17
click at [454, 232] on li "Our algorithm integrates three dynamic calculation modules:" at bounding box center [724, 234] width 562 height 17
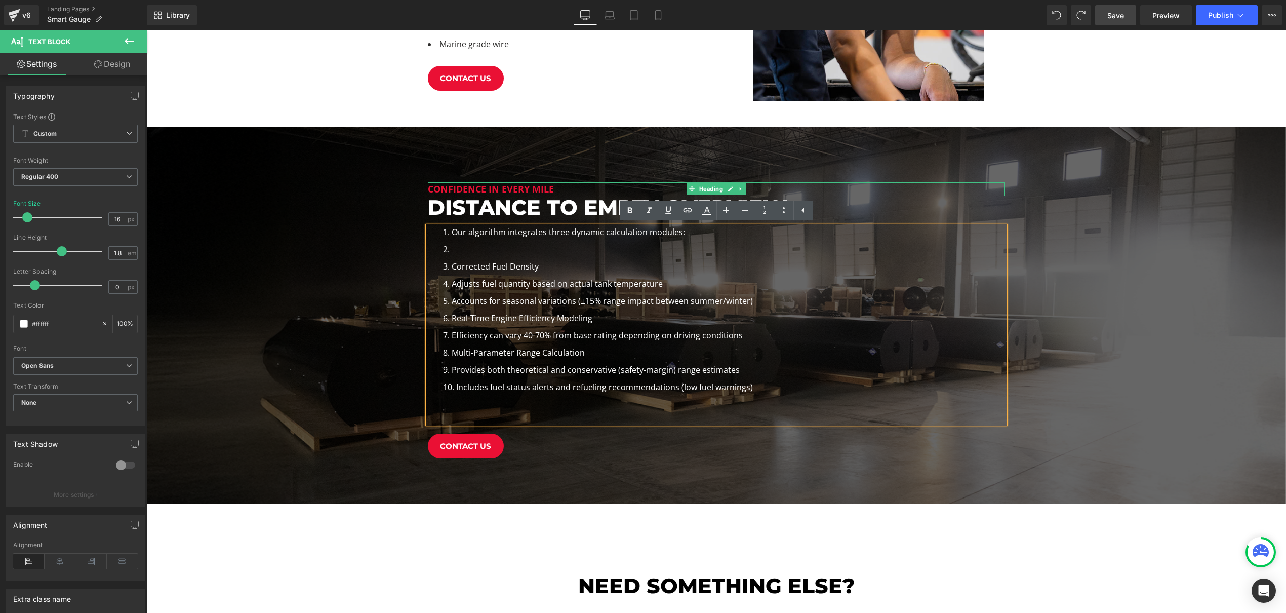
drag, startPoint x: 893, startPoint y: 189, endPoint x: 899, endPoint y: 189, distance: 5.6
click at [893, 189] on h1 "Confidence in Every Mile" at bounding box center [716, 189] width 577 height 14
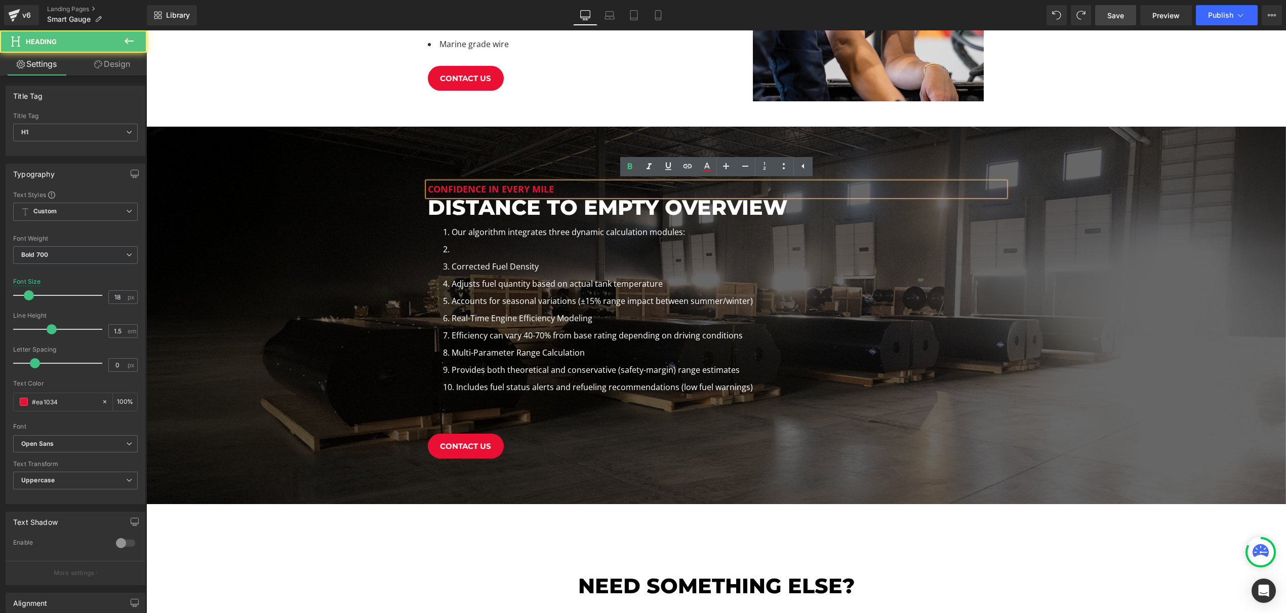
click at [1175, 229] on span "Confidence in Every Mile Heading Distance to empty overview Heading Our algorit…" at bounding box center [715, 315] width 1139 height 347
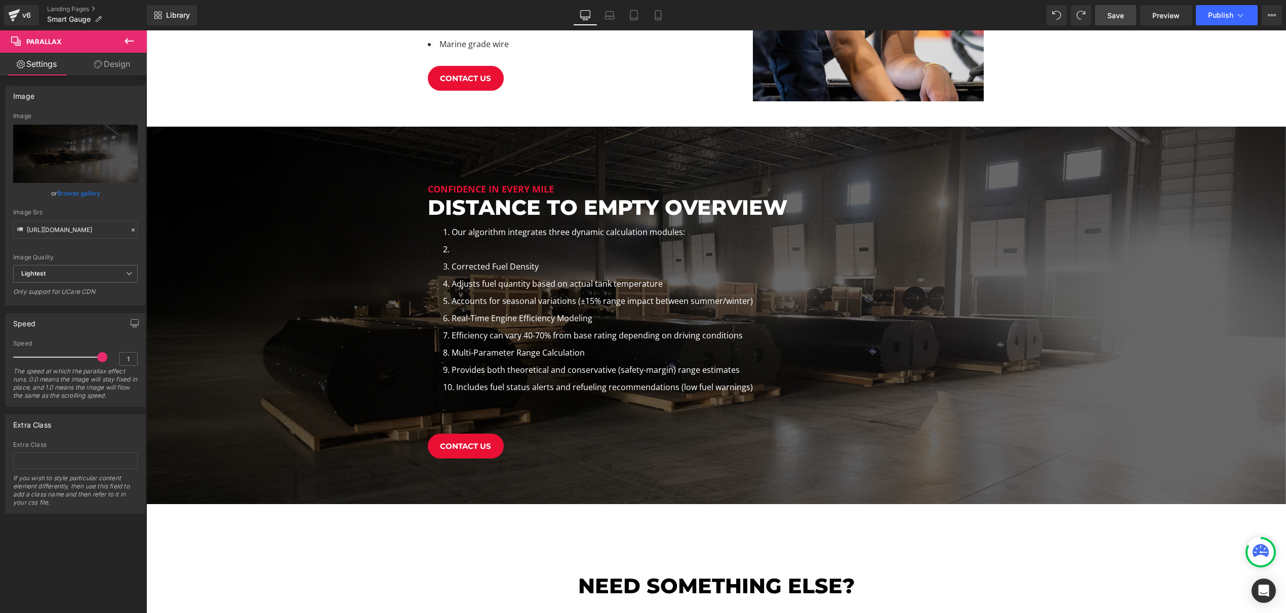
scroll to position [1584, 1139]
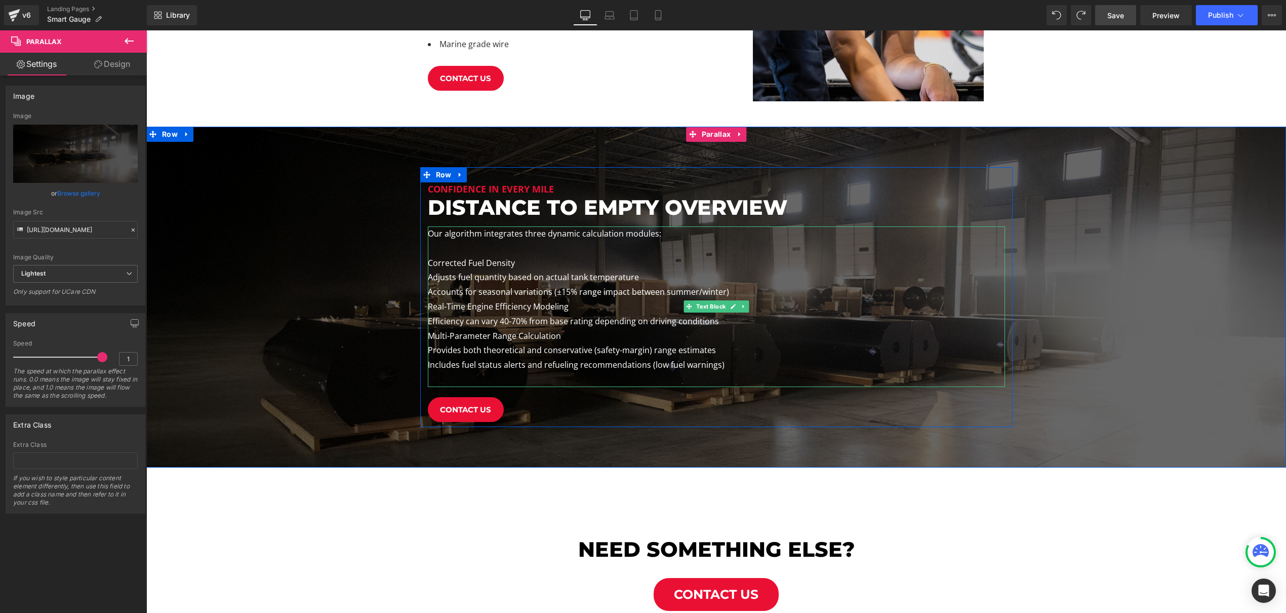
click at [541, 327] on p "Efficiency can vary 40-70% from base rating depending on driving conditions" at bounding box center [716, 321] width 577 height 15
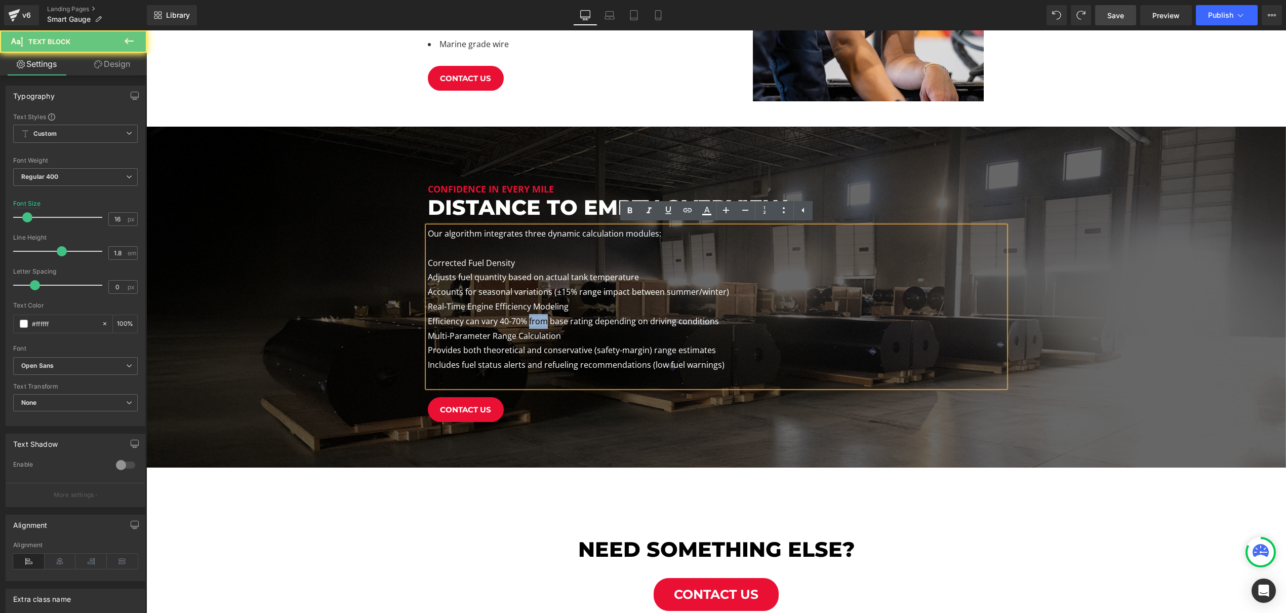
click at [541, 327] on p "Efficiency can vary 40-70% from base rating depending on driving conditions" at bounding box center [716, 321] width 577 height 15
click at [504, 227] on p "Our algorithm integrates three dynamic calculation modules:" at bounding box center [716, 233] width 577 height 15
click at [623, 330] on p "Multi-Parameter Range Calculation" at bounding box center [716, 336] width 577 height 15
click at [658, 403] on div "Contact Us" at bounding box center [716, 409] width 577 height 25
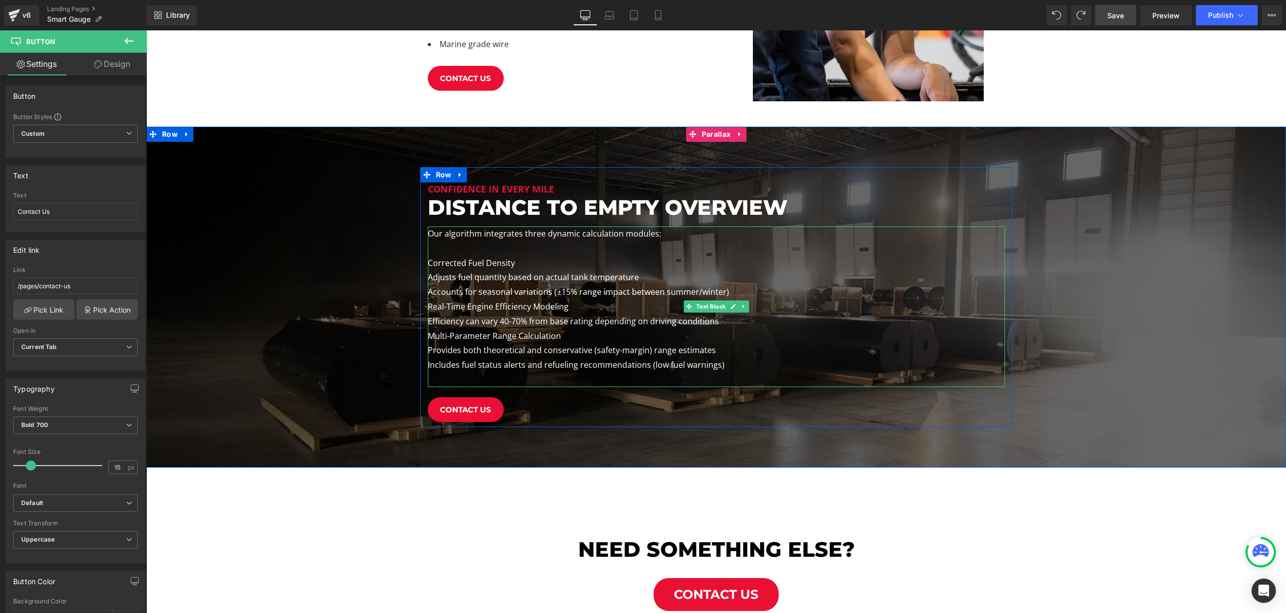
click at [623, 239] on p "Our algorithm integrates three dynamic calculation modules:" at bounding box center [716, 233] width 577 height 15
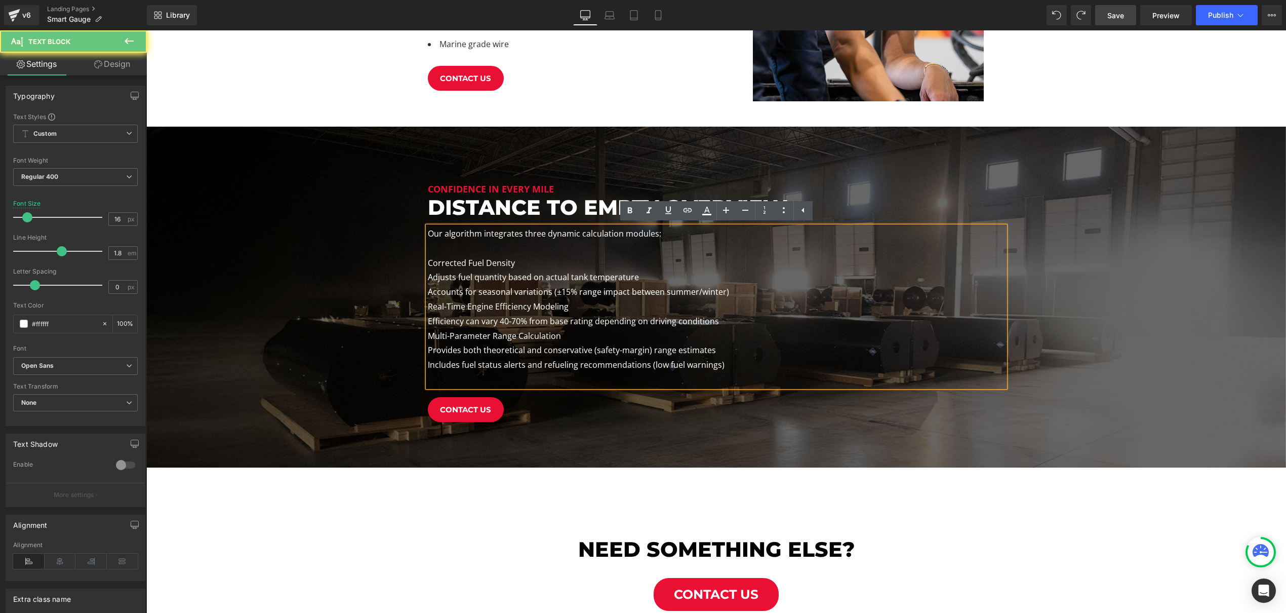
click at [623, 239] on p "Our algorithm integrates three dynamic calculation modules:" at bounding box center [716, 233] width 577 height 15
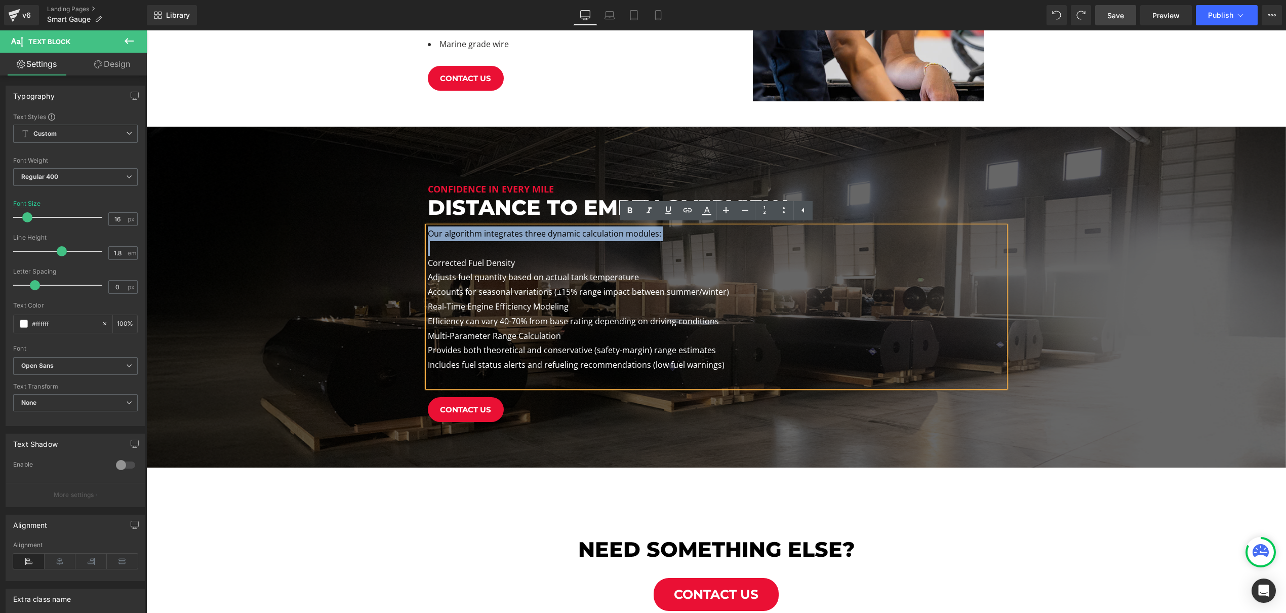
copy p "Our algorithm integrates three dynamic calculation modules:"
click at [511, 186] on h1 "Confidence in Every Mile" at bounding box center [716, 189] width 577 height 14
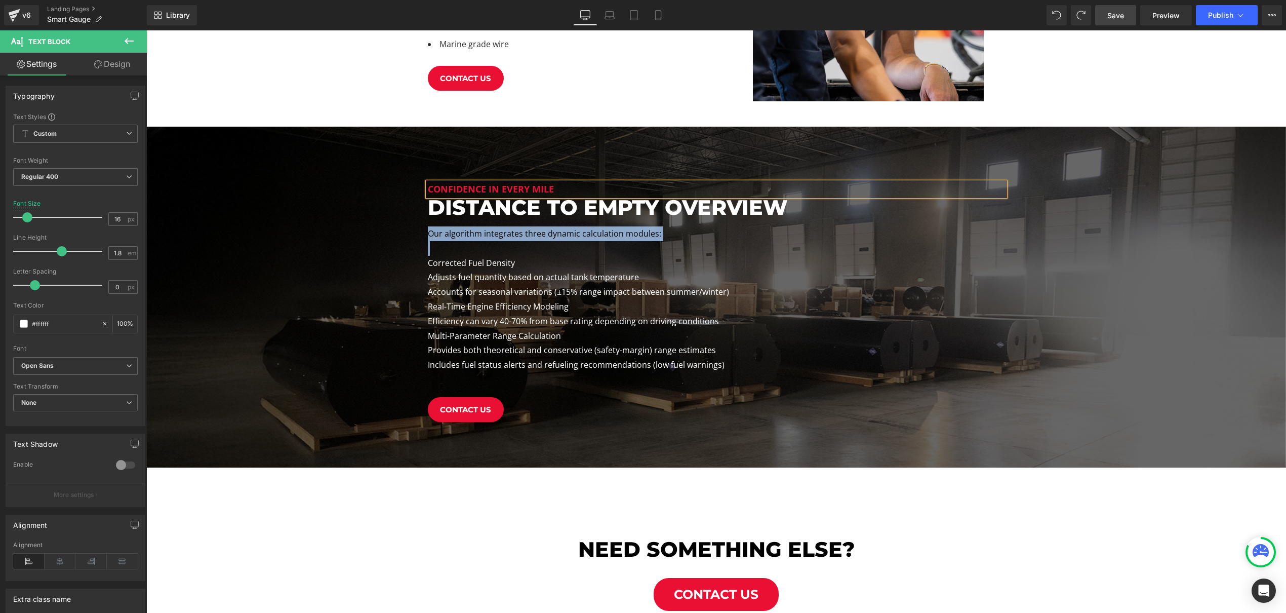
click at [511, 186] on h1 "Confidence in Every Mile" at bounding box center [716, 189] width 577 height 14
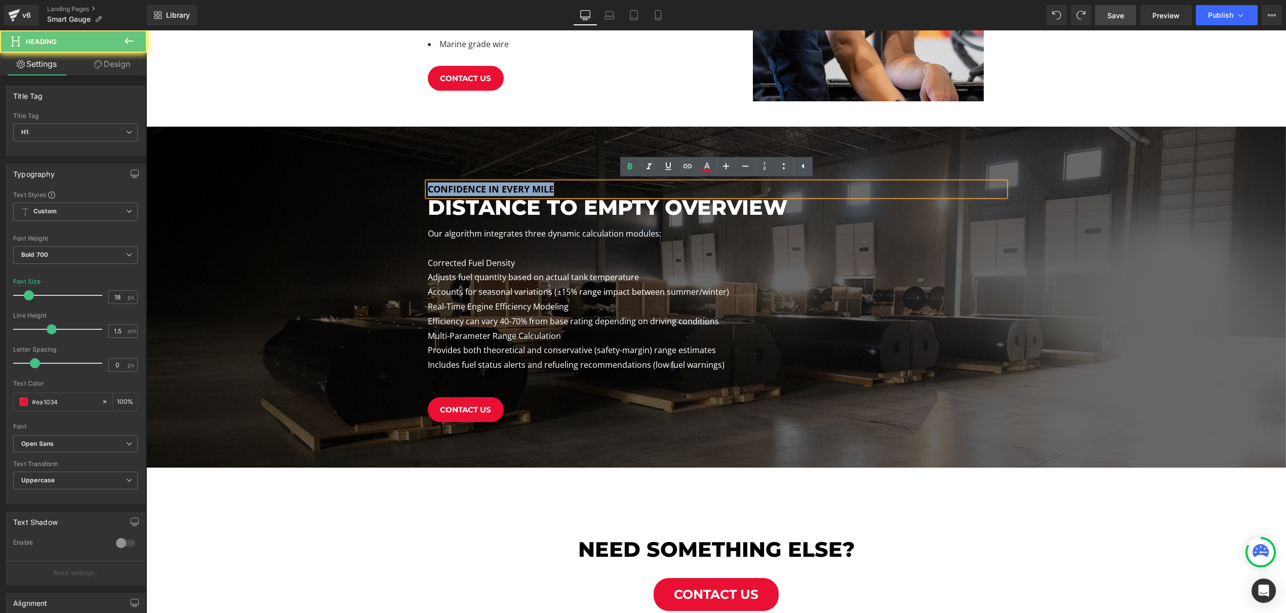
click at [511, 186] on h1 "Confidence in Every Mile" at bounding box center [716, 189] width 577 height 14
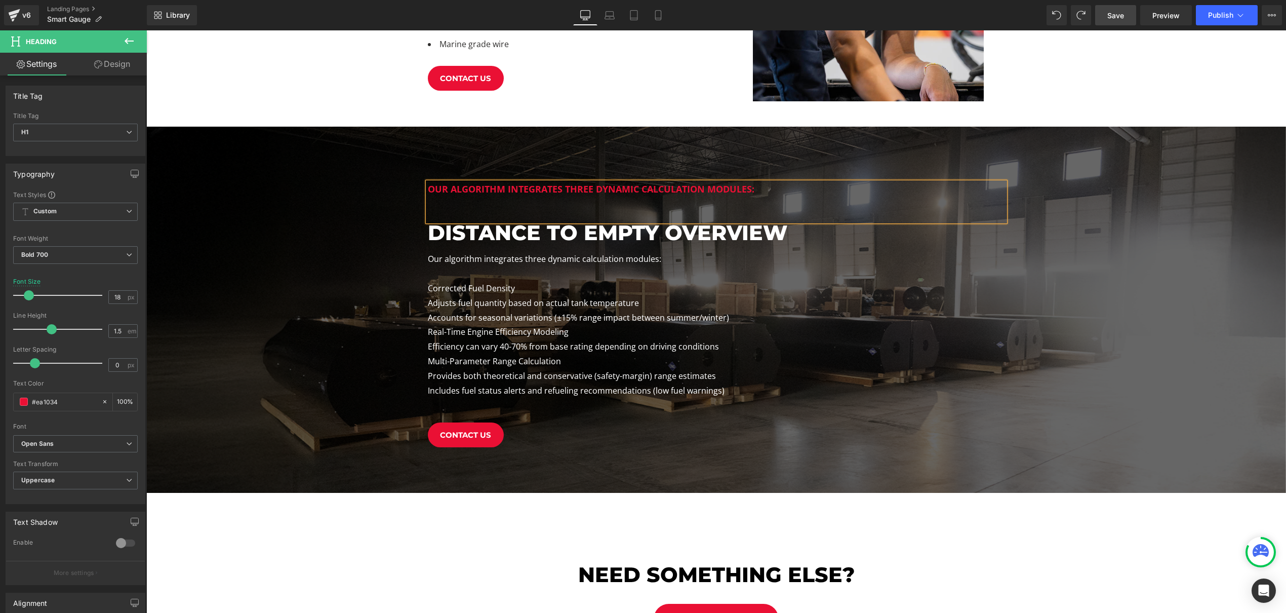
click at [529, 207] on div at bounding box center [716, 202] width 577 height 13
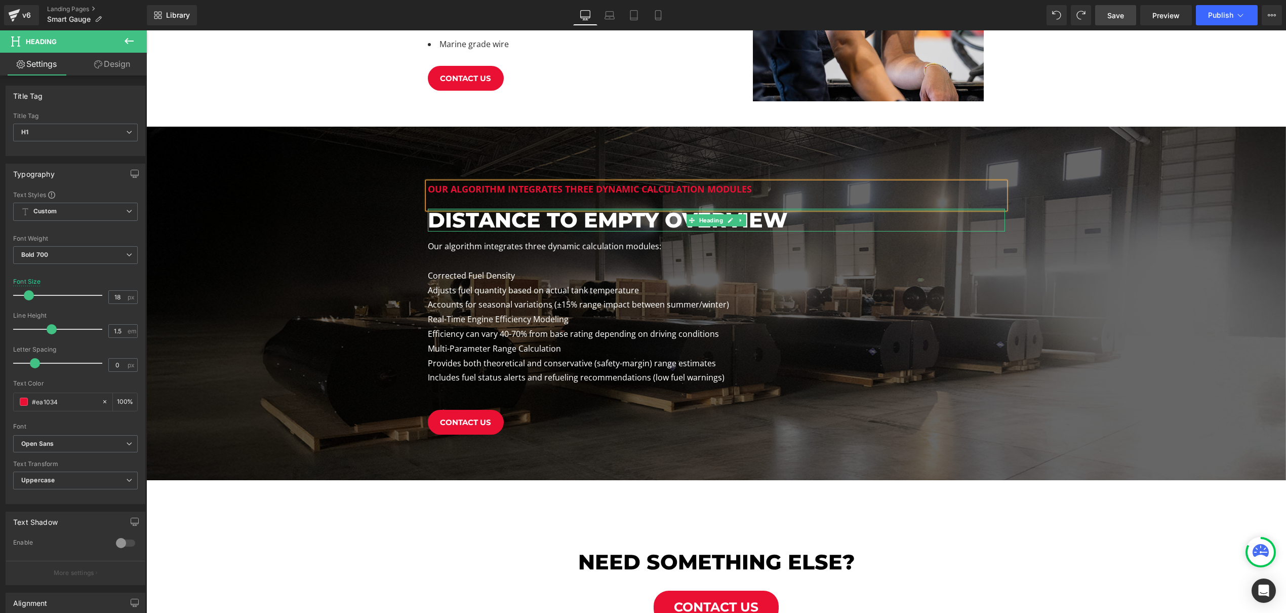
scroll to position [1584, 1139]
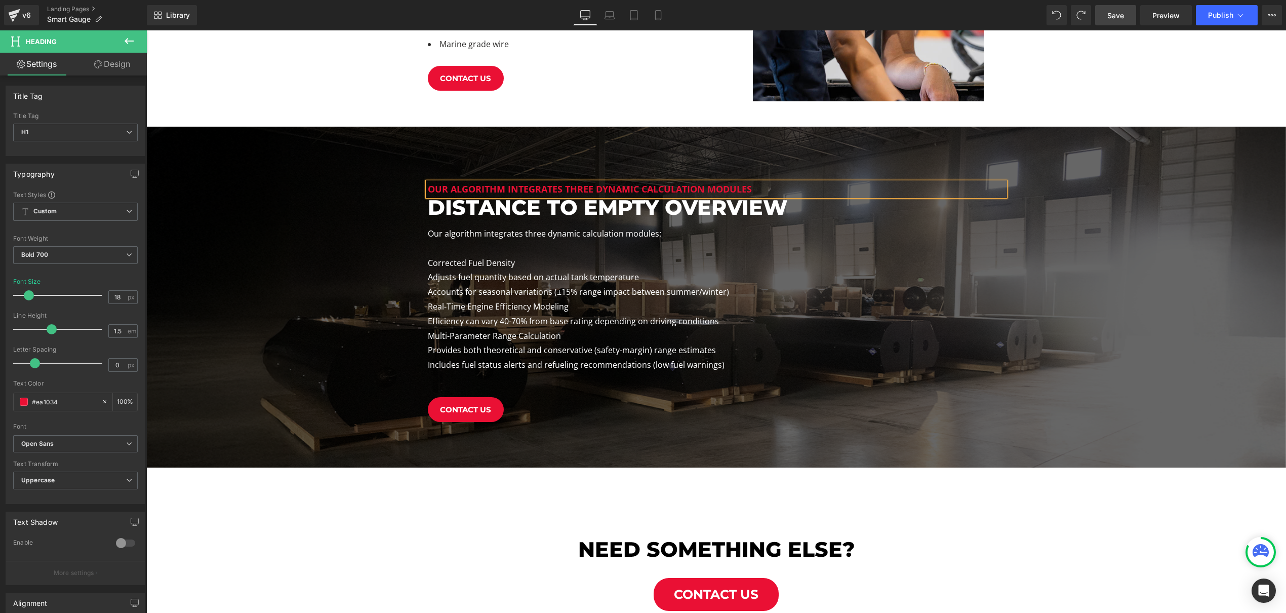
click at [302, 225] on span "Our algorithm integrates three dynamic calculation modules Heading Distance to …" at bounding box center [715, 297] width 1139 height 310
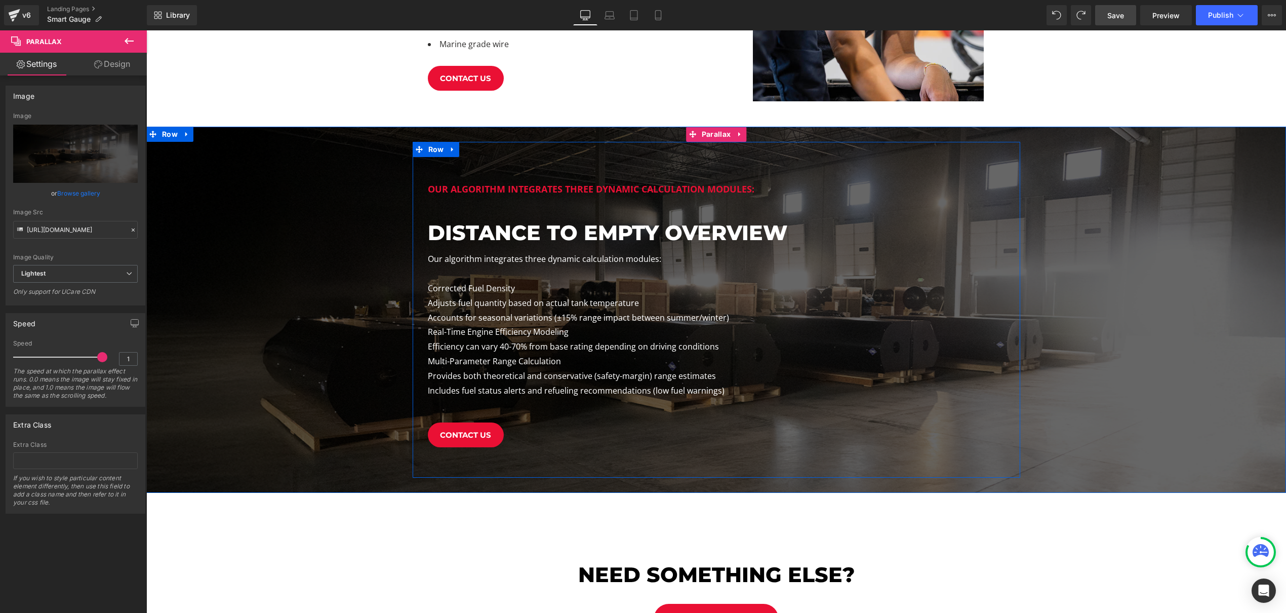
scroll to position [5, 5]
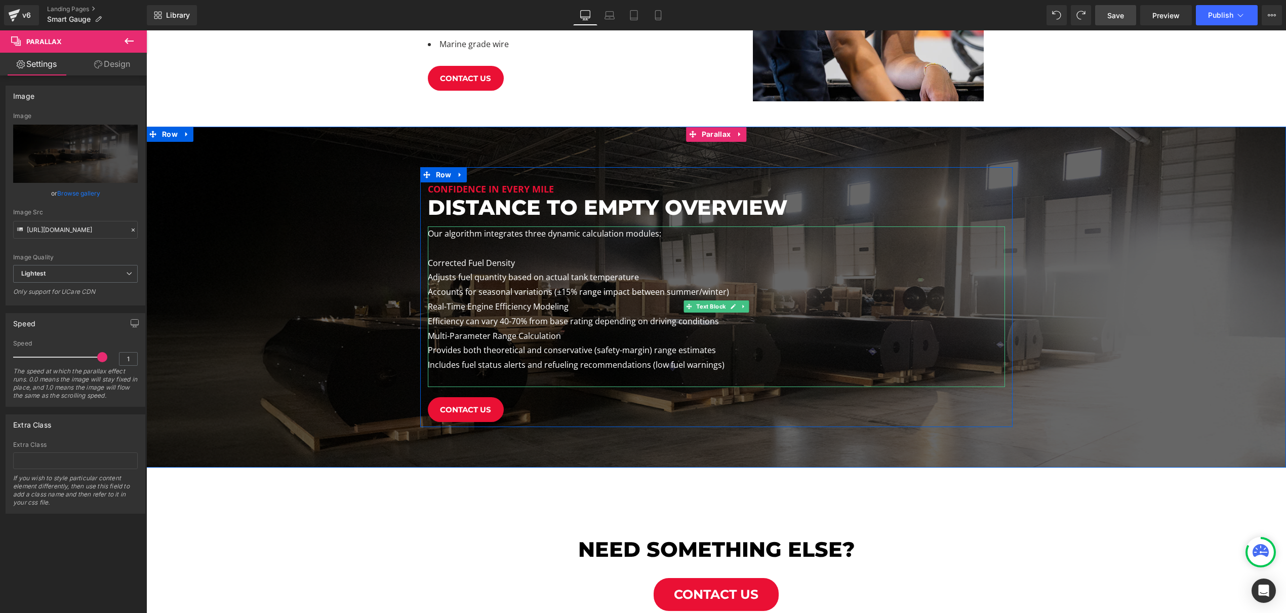
click at [546, 232] on p "Our algorithm integrates three dynamic calculation modules:" at bounding box center [716, 233] width 577 height 15
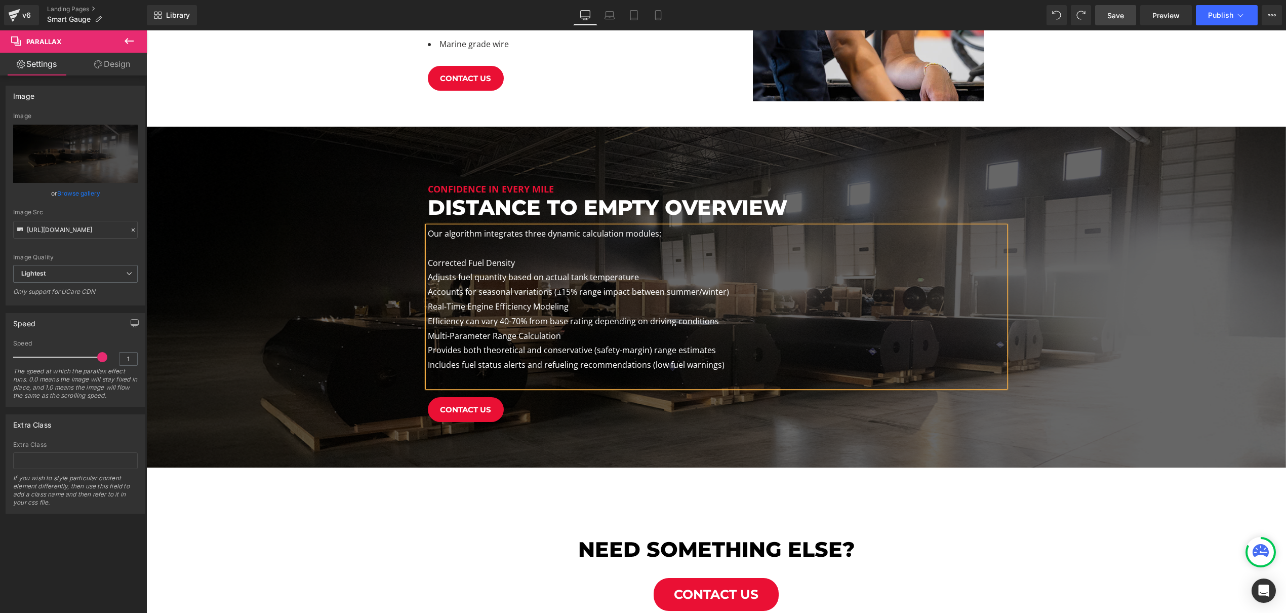
click at [546, 232] on p "Our algorithm integrates three dynamic calculation modules:" at bounding box center [716, 233] width 577 height 15
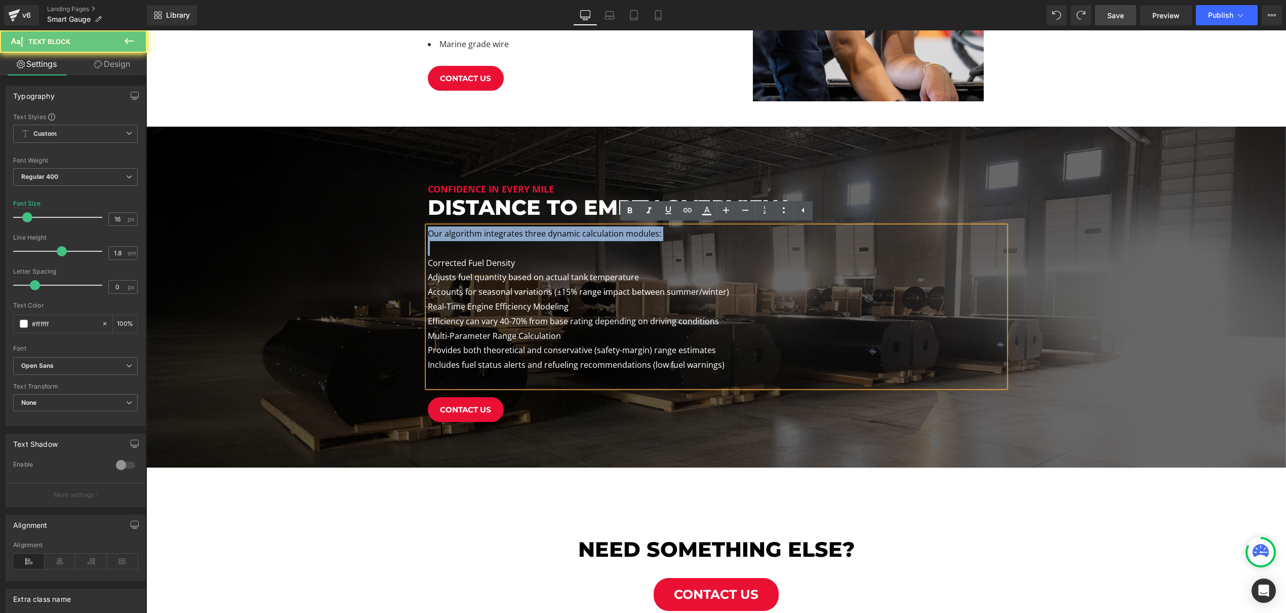
click at [546, 232] on p "Our algorithm integrates three dynamic calculation modules:" at bounding box center [716, 233] width 577 height 15
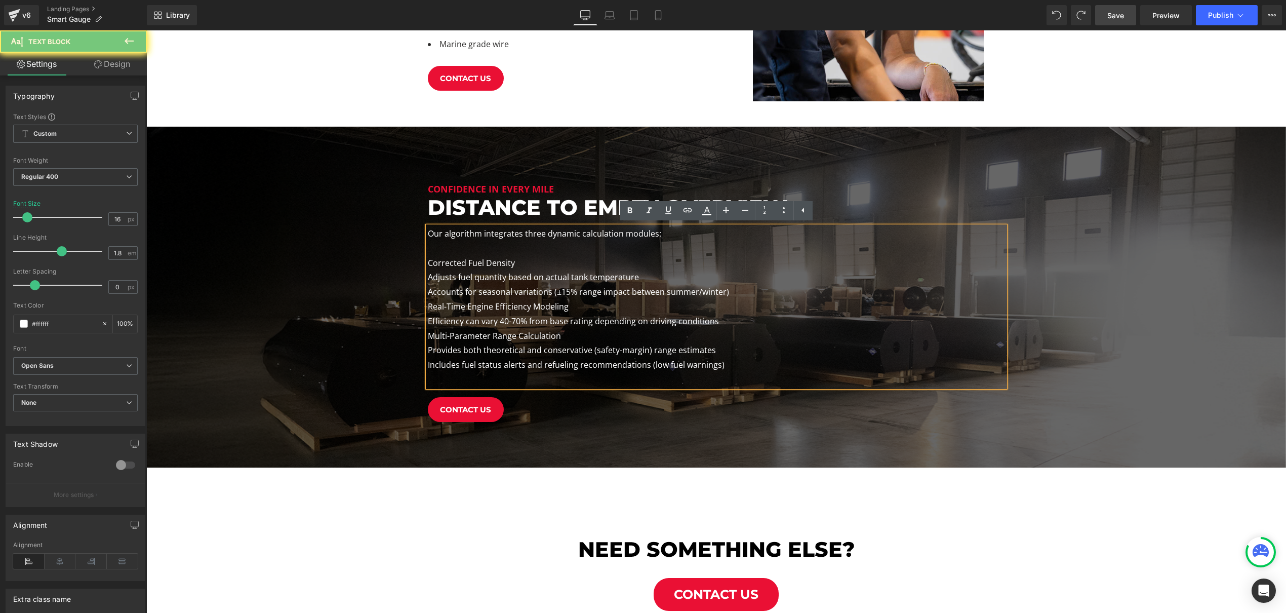
click at [881, 295] on p "Accounts for seasonal variations (±15% range impact between summer/winter)" at bounding box center [716, 291] width 577 height 15
click at [877, 282] on p "Adjusts fuel quantity based on actual tank temperature" at bounding box center [716, 277] width 577 height 15
click at [1161, 262] on span "Confidence in Every Mile Heading Distance to empty overview Heading Our algorit…" at bounding box center [715, 297] width 1139 height 310
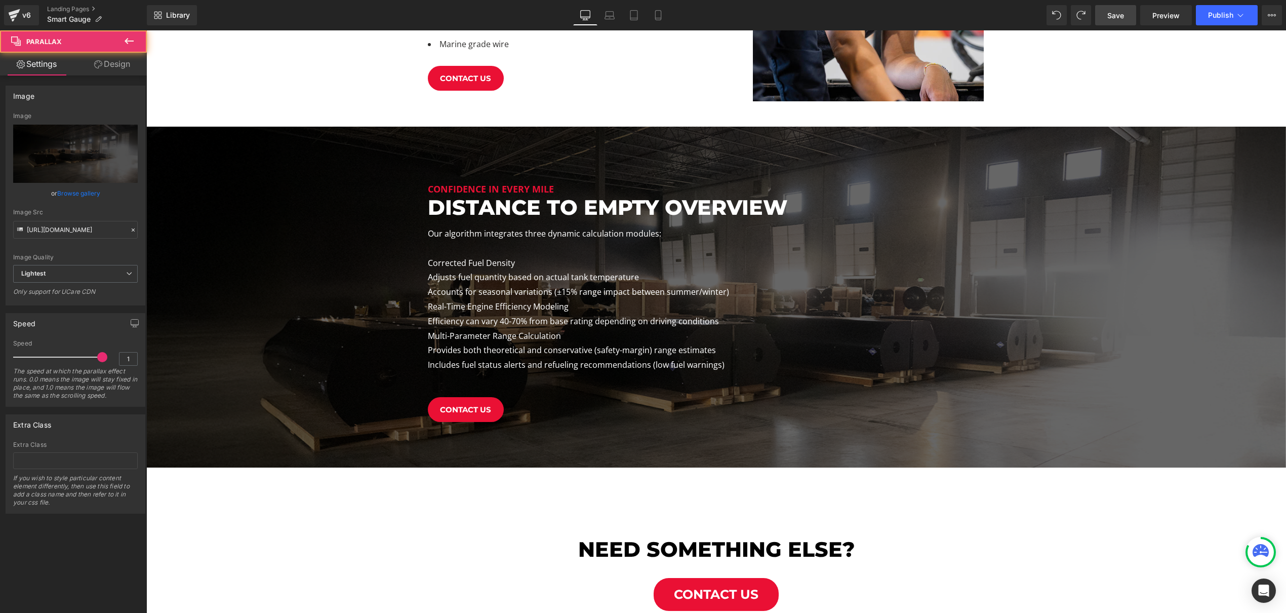
click at [682, 284] on p "Adjusts fuel quantity based on actual tank temperature" at bounding box center [716, 277] width 577 height 15
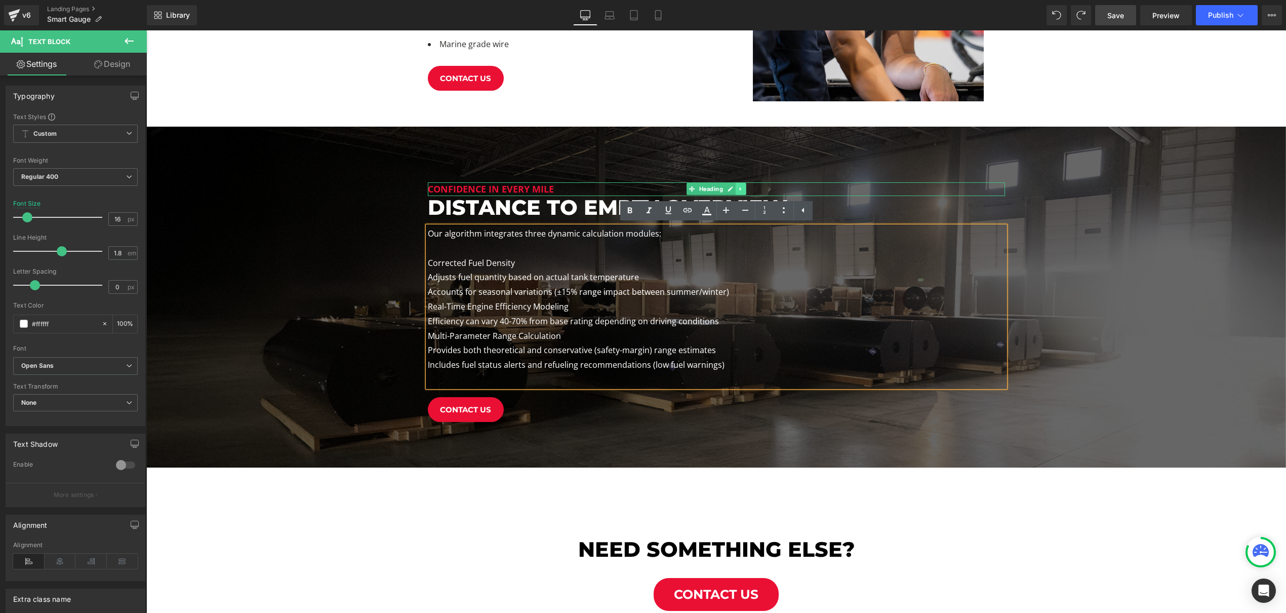
click at [740, 189] on icon at bounding box center [740, 189] width 2 height 4
click at [737, 191] on icon at bounding box center [735, 189] width 6 height 6
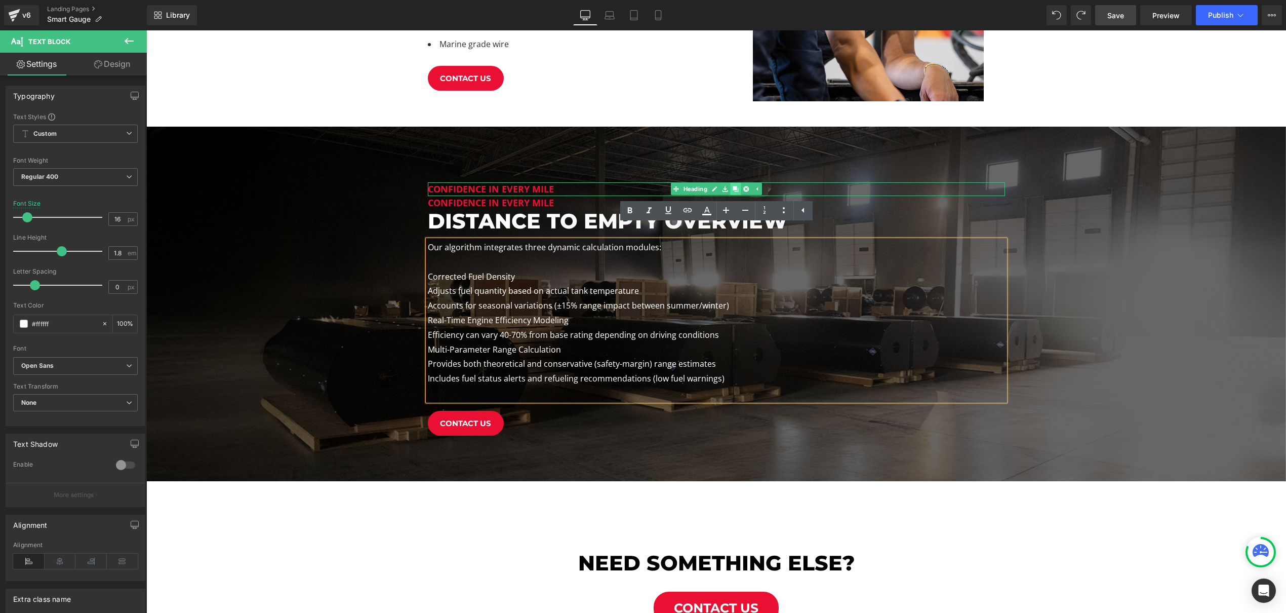
scroll to position [1598, 1139]
click at [486, 203] on h1 "Confidence in Every Mile" at bounding box center [716, 203] width 577 height 14
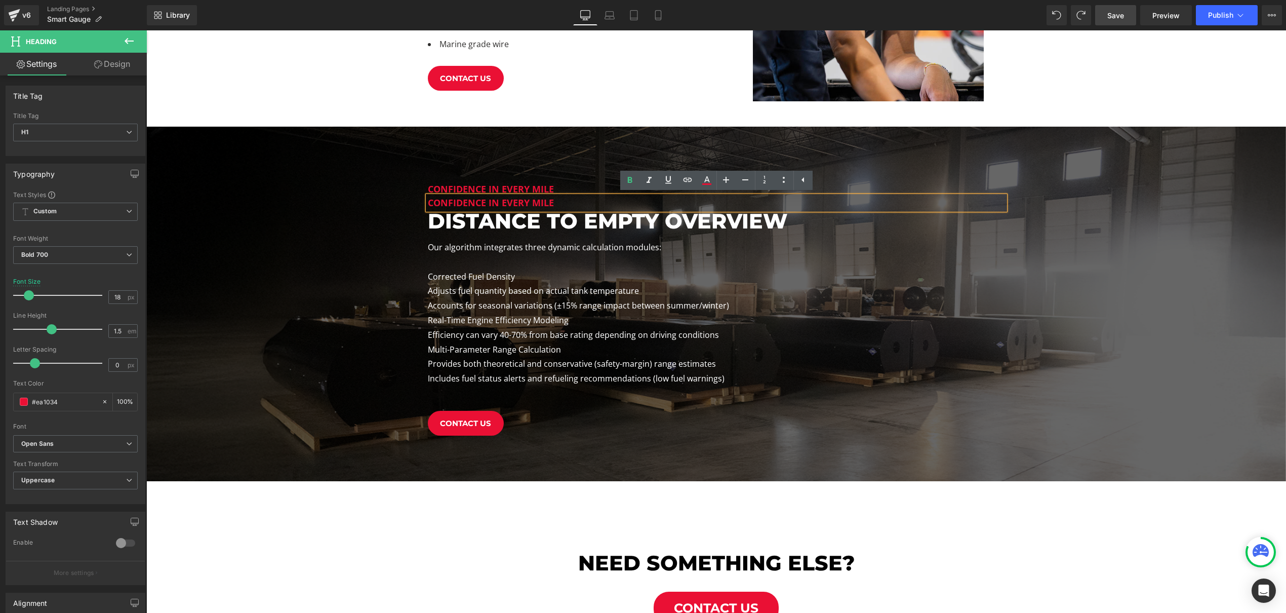
click at [690, 205] on h1 "Confidence in Every Mile" at bounding box center [716, 203] width 577 height 14
click at [943, 312] on p "Accounts for seasonal variations (±15% range impact between summer/winter)" at bounding box center [716, 305] width 577 height 15
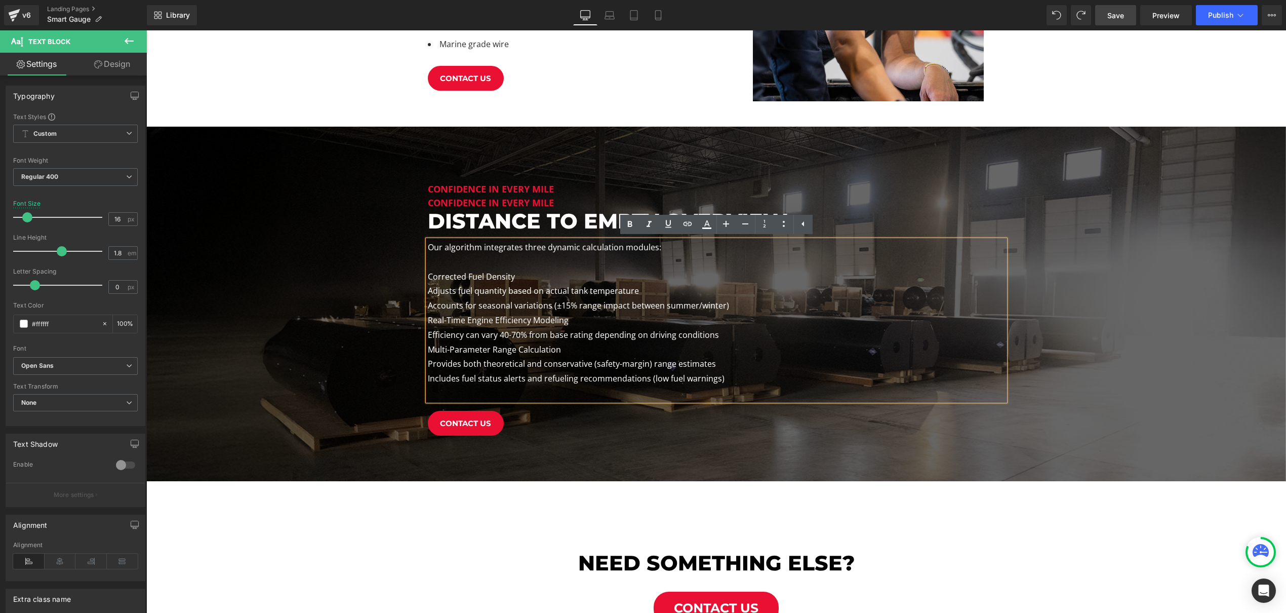
click at [1269, 218] on span "Confidence in Every Mile Heading Confidence in Every Mile Heading Distance to e…" at bounding box center [715, 304] width 1139 height 324
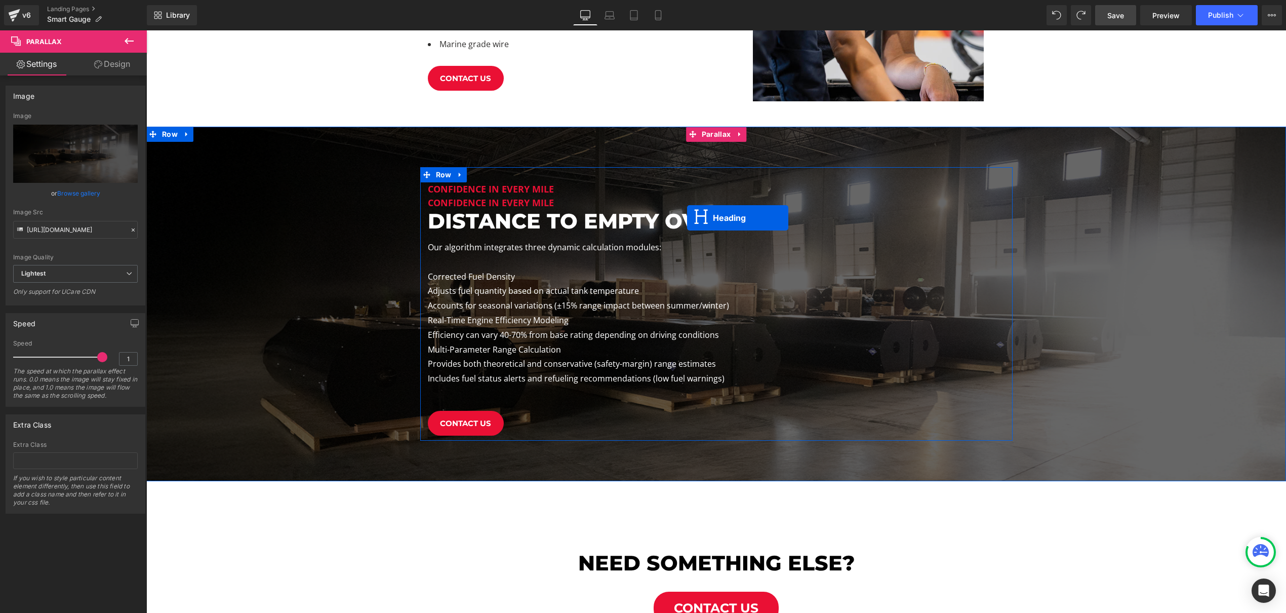
scroll to position [1610, 1139]
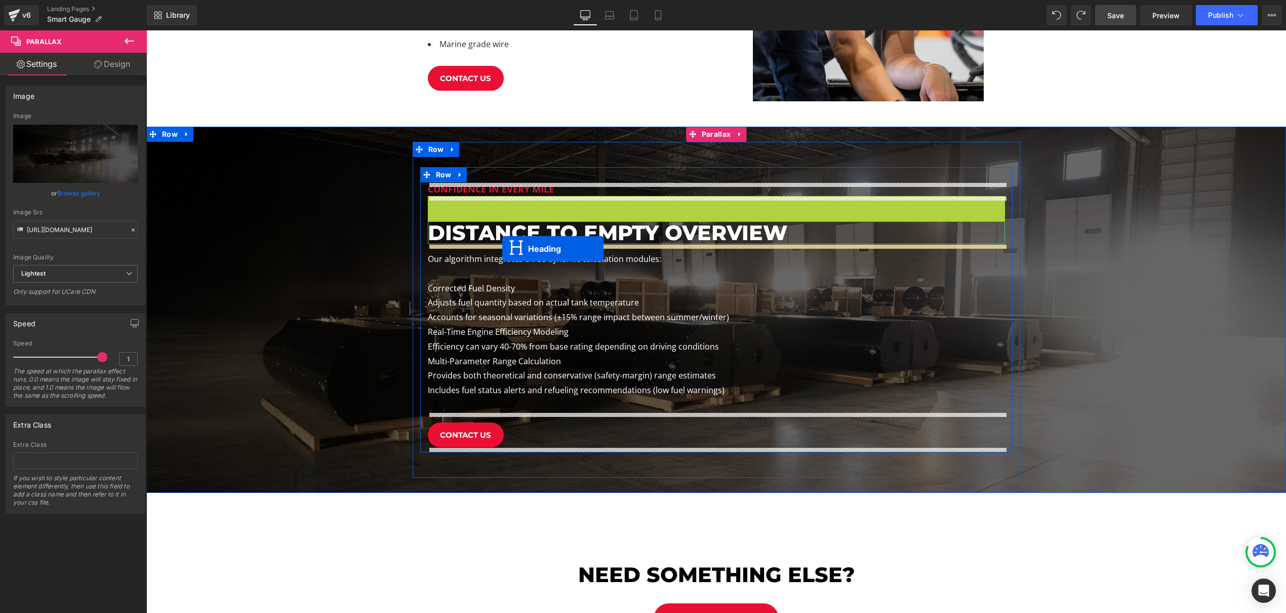
drag, startPoint x: 691, startPoint y: 202, endPoint x: 502, endPoint y: 249, distance: 194.8
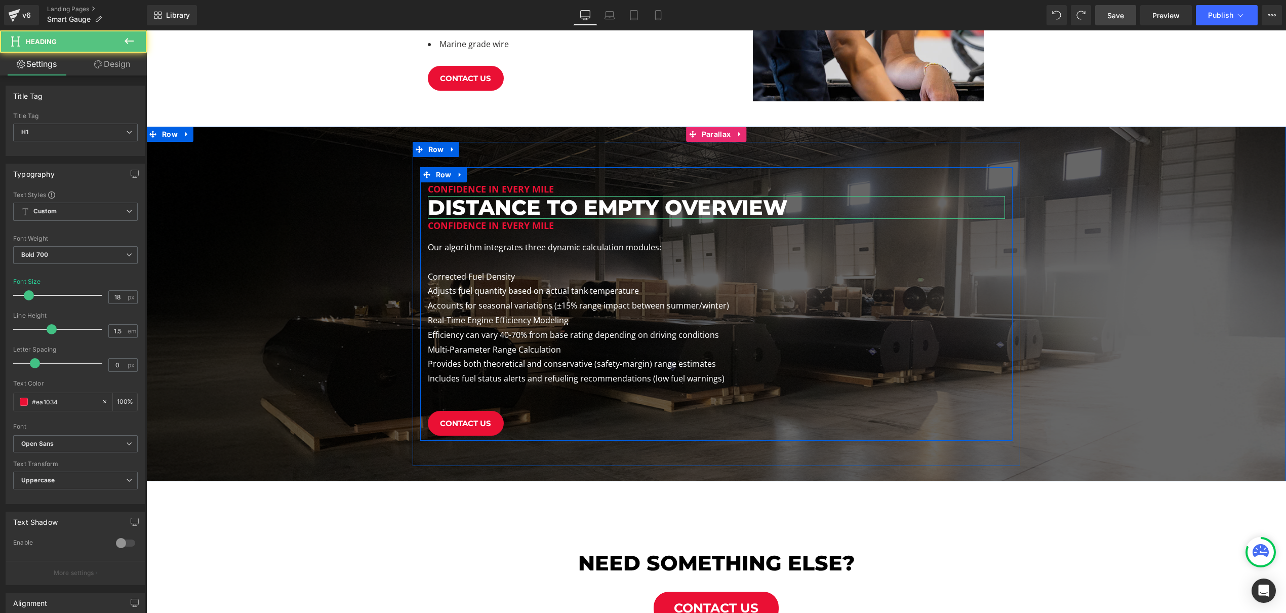
scroll to position [1598, 1139]
click at [537, 226] on h1 "Confidence in Every Mile" at bounding box center [716, 226] width 577 height 14
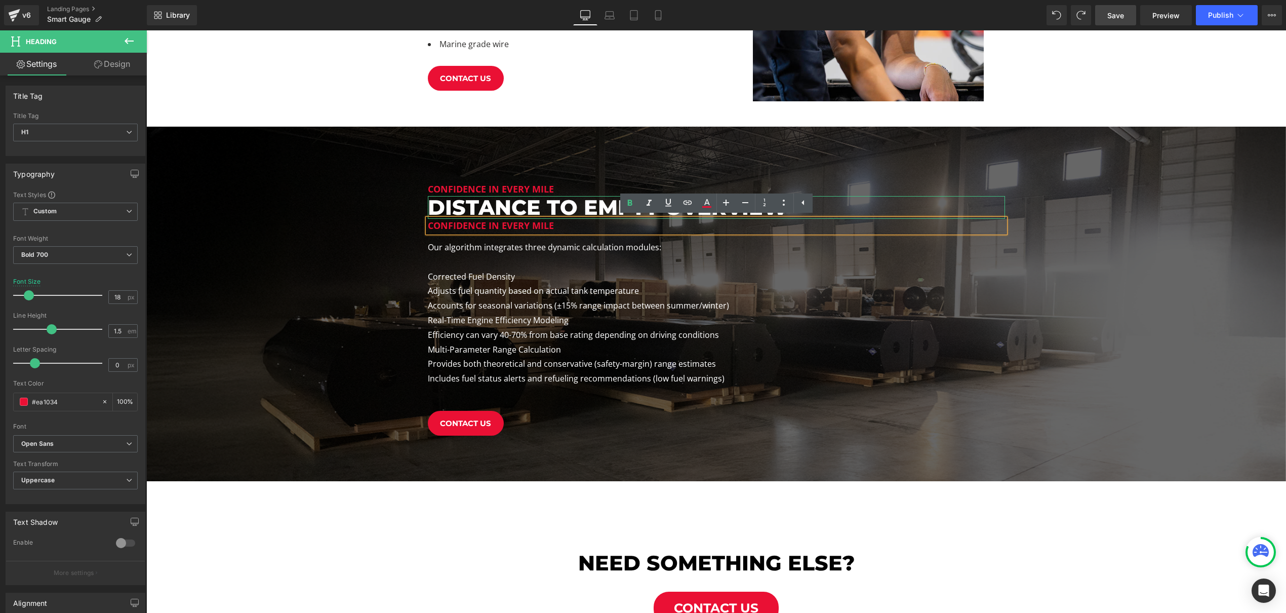
click at [706, 280] on p "Corrected Fuel Density" at bounding box center [716, 276] width 577 height 15
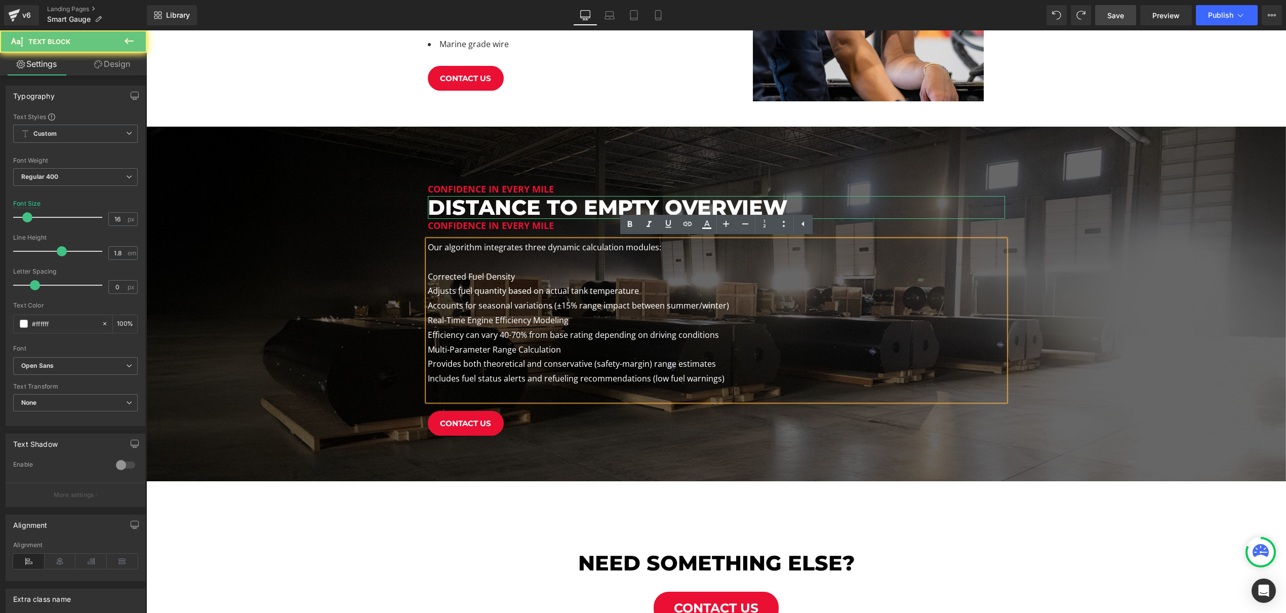
click at [501, 248] on p "Our algorithm integrates three dynamic calculation modules:" at bounding box center [716, 247] width 577 height 15
click at [725, 380] on p "Includes fuel status alerts and refueling recommendations (low fuel warnings)" at bounding box center [716, 378] width 577 height 15
click at [606, 252] on p "Our algorithm integrates three dynamic calculation modules:" at bounding box center [716, 247] width 577 height 15
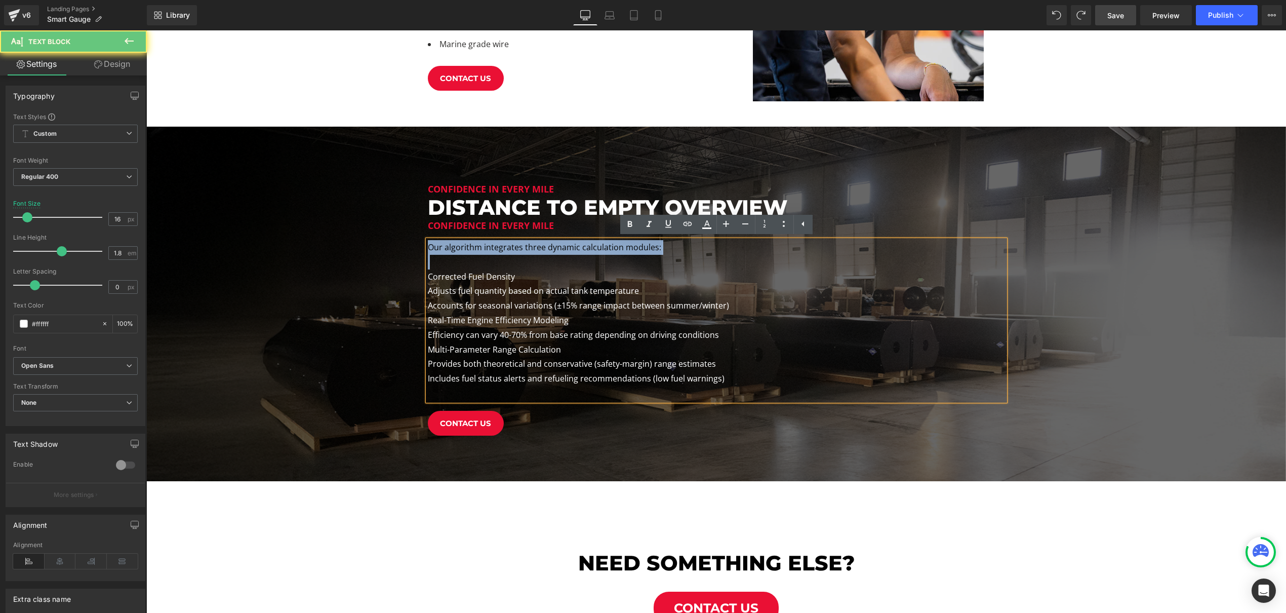
click at [606, 252] on p "Our algorithm integrates three dynamic calculation modules:" at bounding box center [716, 247] width 577 height 15
copy p "Our algorithm integrates three dynamic calculation modules:"
click at [479, 222] on h1 "Confidence in Every Mile" at bounding box center [716, 226] width 577 height 14
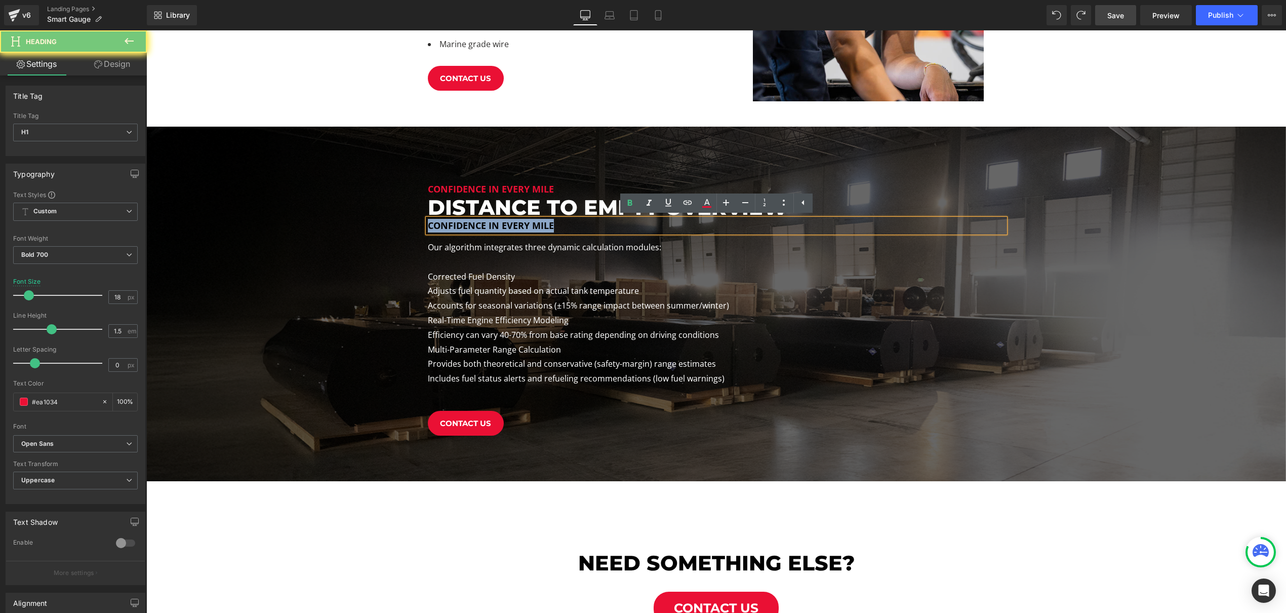
click at [479, 222] on h1 "Confidence in Every Mile" at bounding box center [716, 226] width 577 height 14
paste div
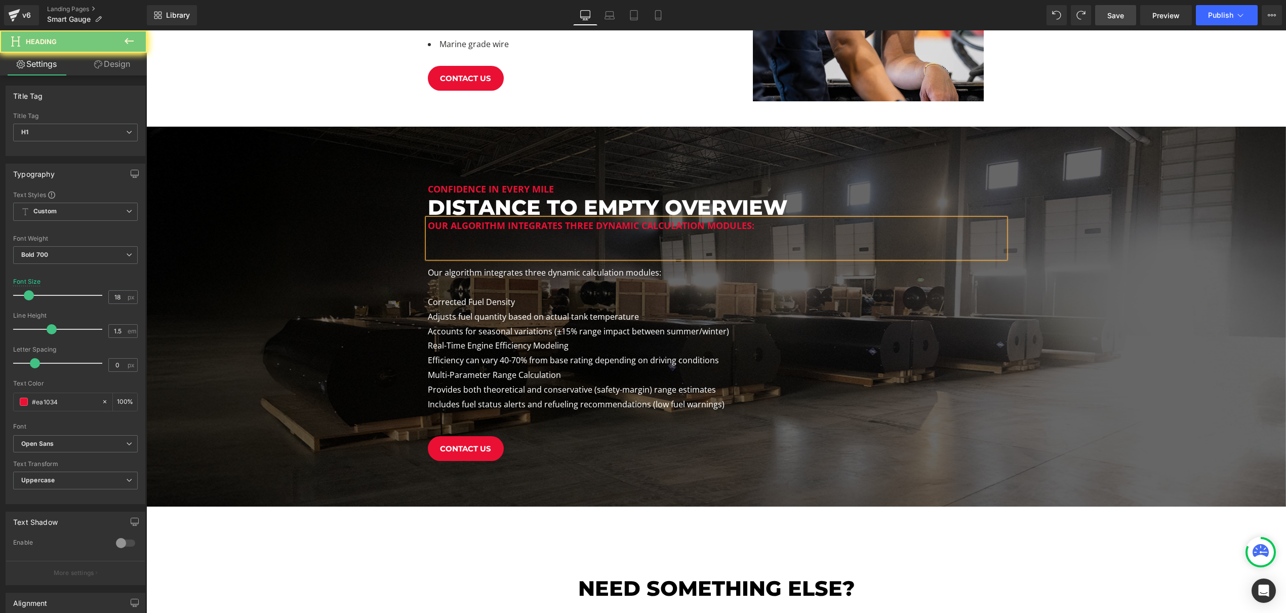
scroll to position [5, 5]
click at [468, 253] on div at bounding box center [716, 251] width 577 height 13
click at [467, 254] on div at bounding box center [716, 251] width 577 height 13
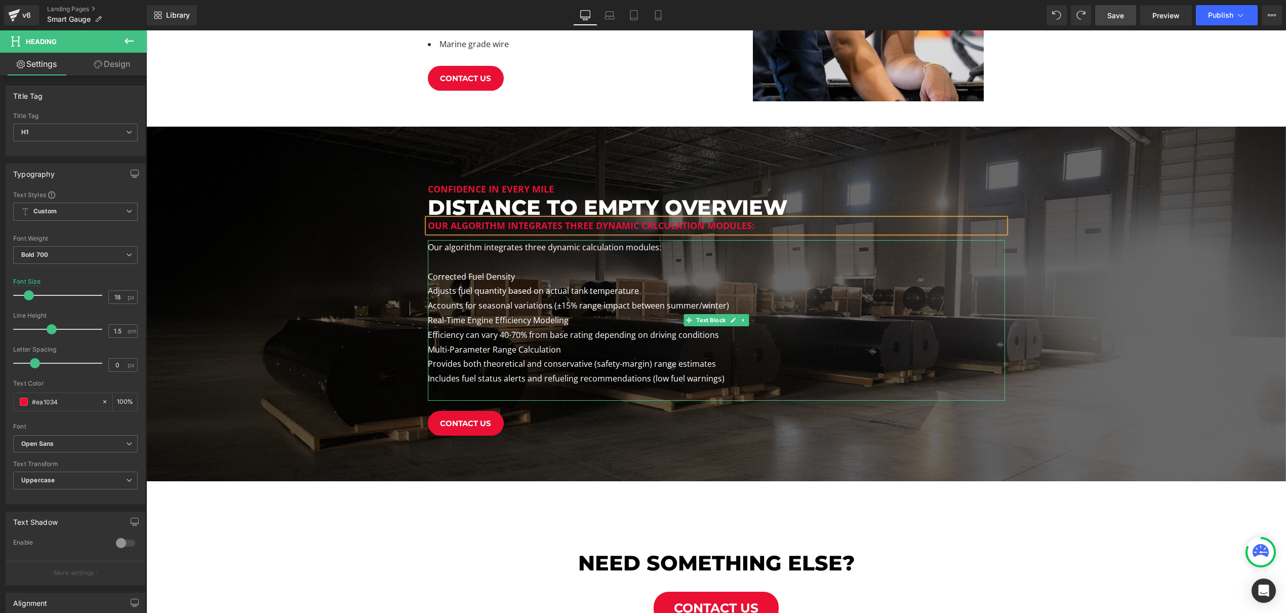
scroll to position [1598, 1139]
click at [801, 164] on div "Confidence in Every Mile Heading Distance to empty overview Heading Our algorit…" at bounding box center [716, 304] width 607 height 324
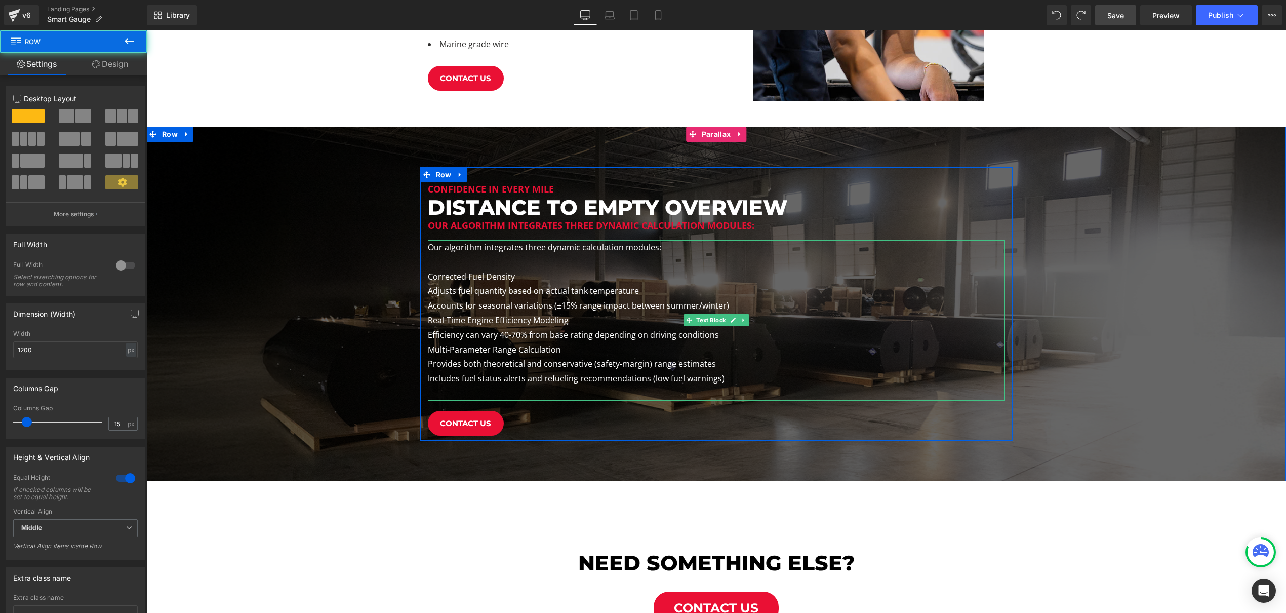
click at [578, 248] on p "Our algorithm integrates three dynamic calculation modules:" at bounding box center [716, 247] width 577 height 15
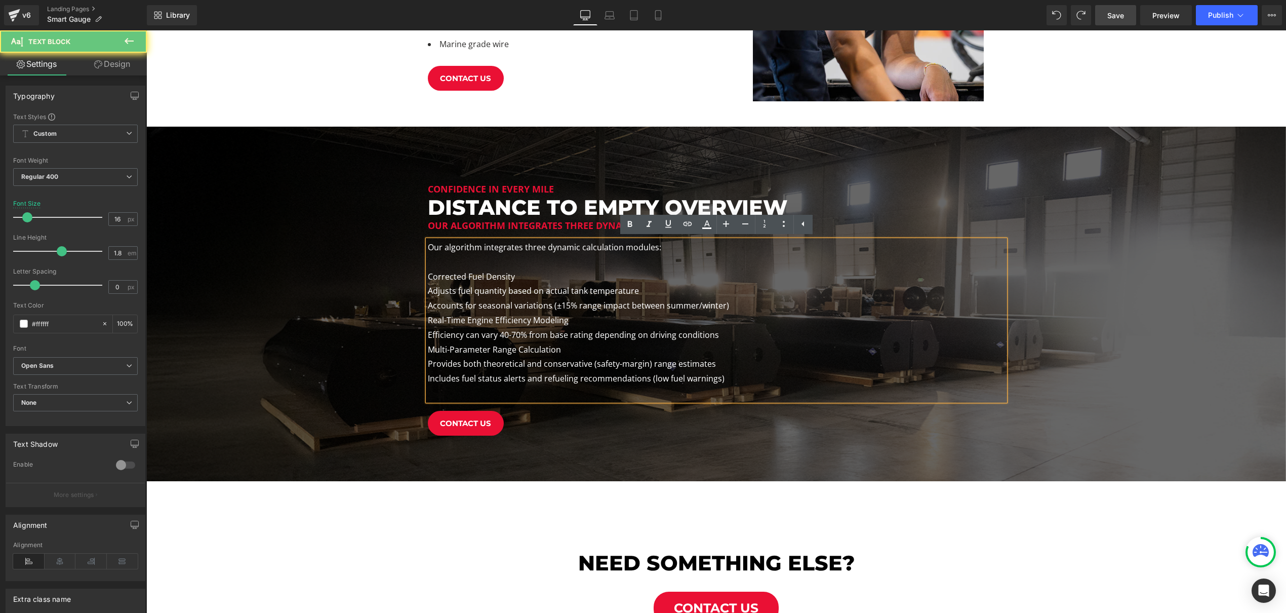
click at [578, 248] on p "Our algorithm integrates three dynamic calculation modules:" at bounding box center [716, 247] width 577 height 15
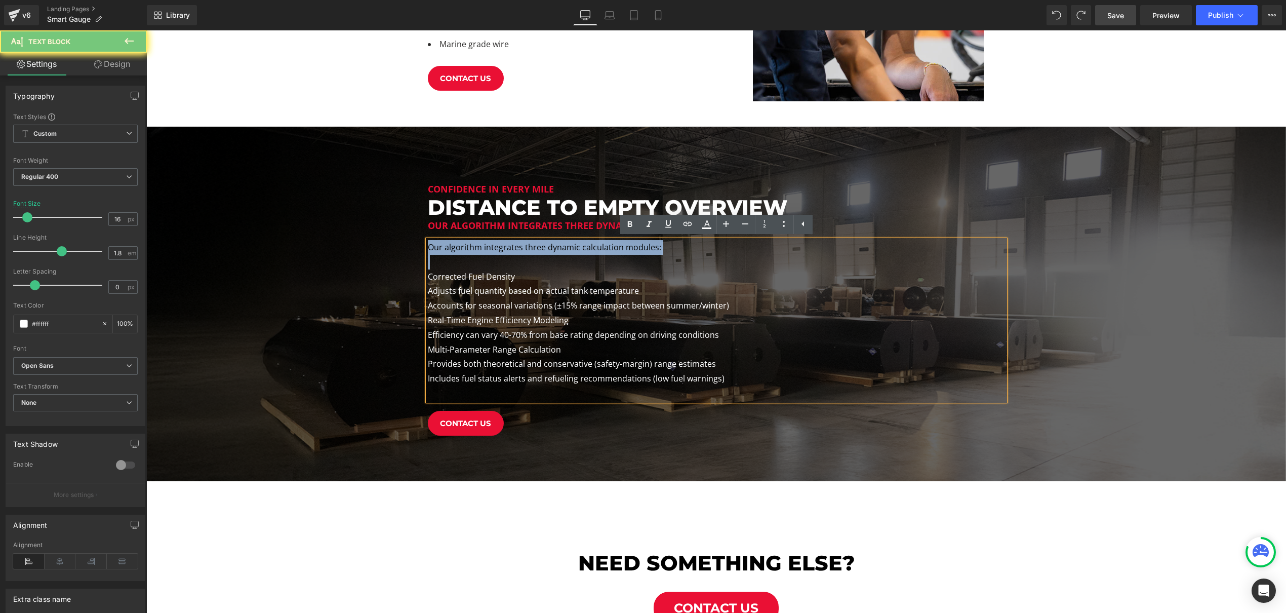
click at [578, 248] on p "Our algorithm integrates three dynamic calculation modules:" at bounding box center [716, 247] width 577 height 15
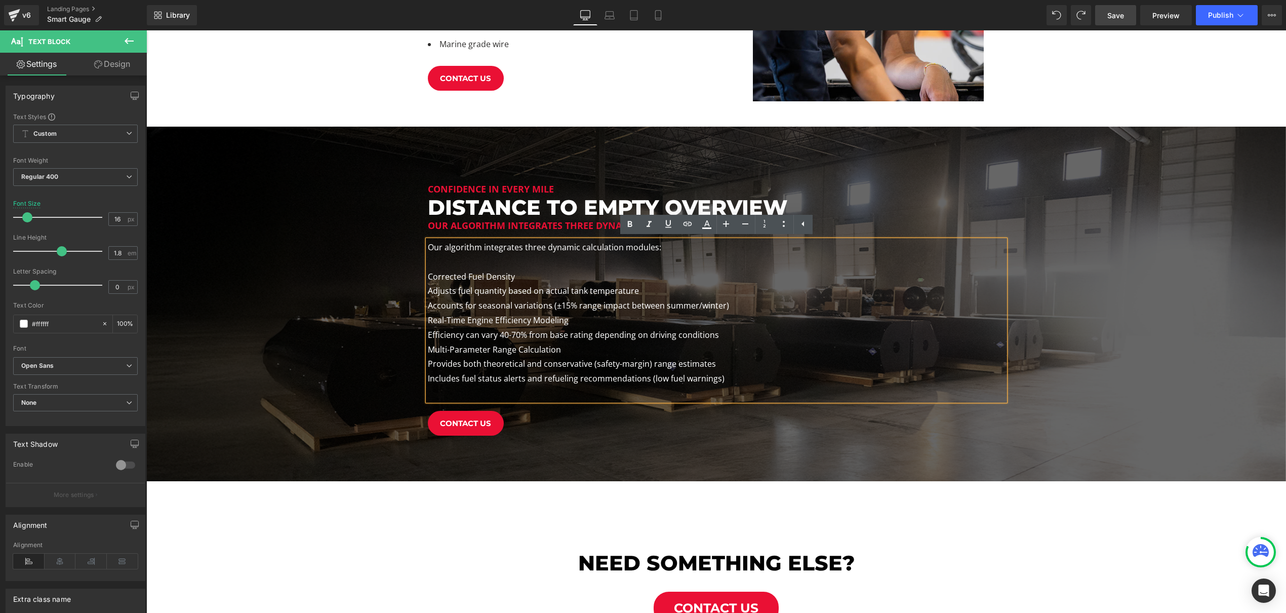
scroll to position [1598, 1139]
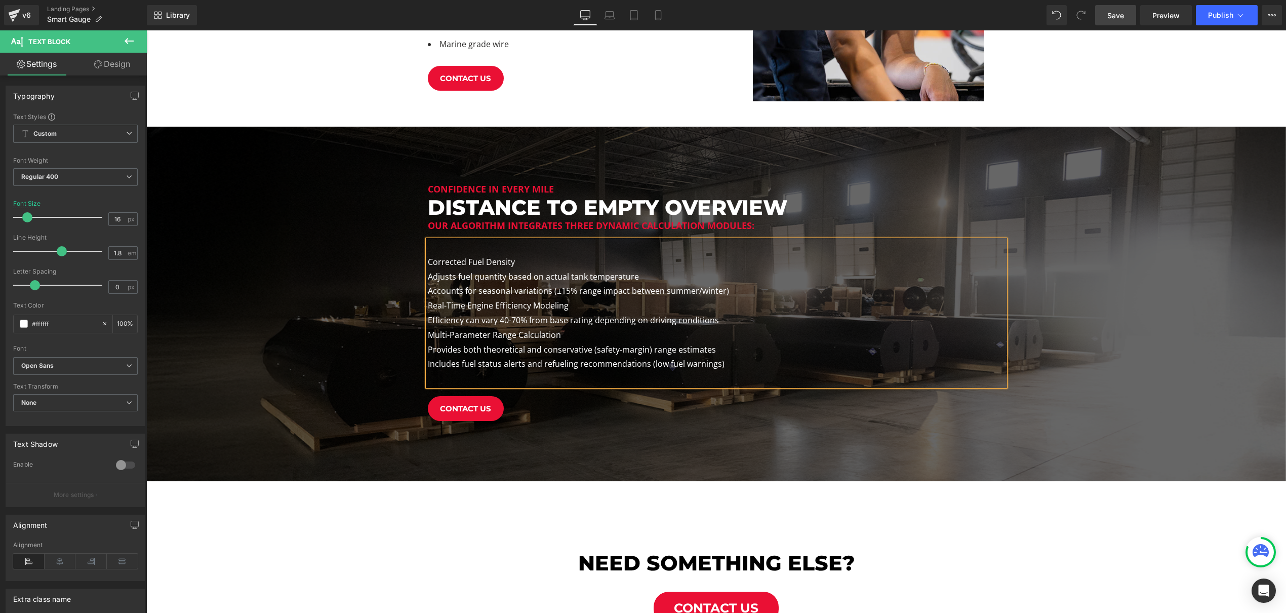
click at [428, 261] on p "Corrected Fuel Density" at bounding box center [716, 262] width 577 height 15
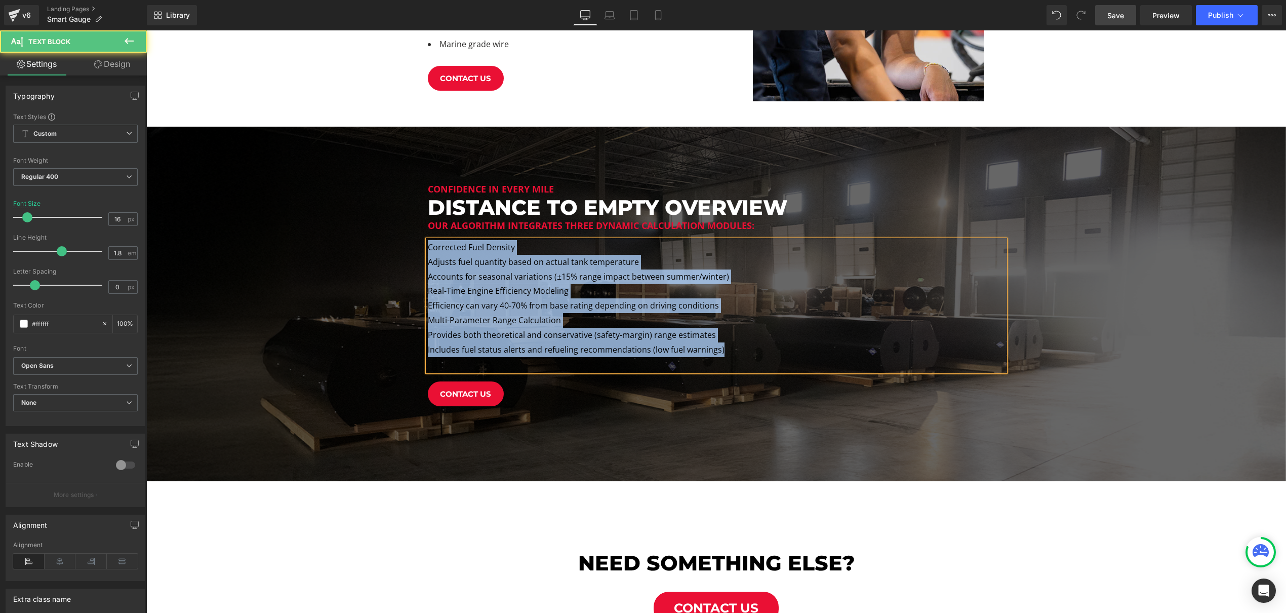
drag, startPoint x: 723, startPoint y: 350, endPoint x: 428, endPoint y: 242, distance: 314.2
click at [428, 242] on div "Corrected Fuel Density Adjusts fuel quantity based on actual tank temperature A…" at bounding box center [716, 305] width 577 height 131
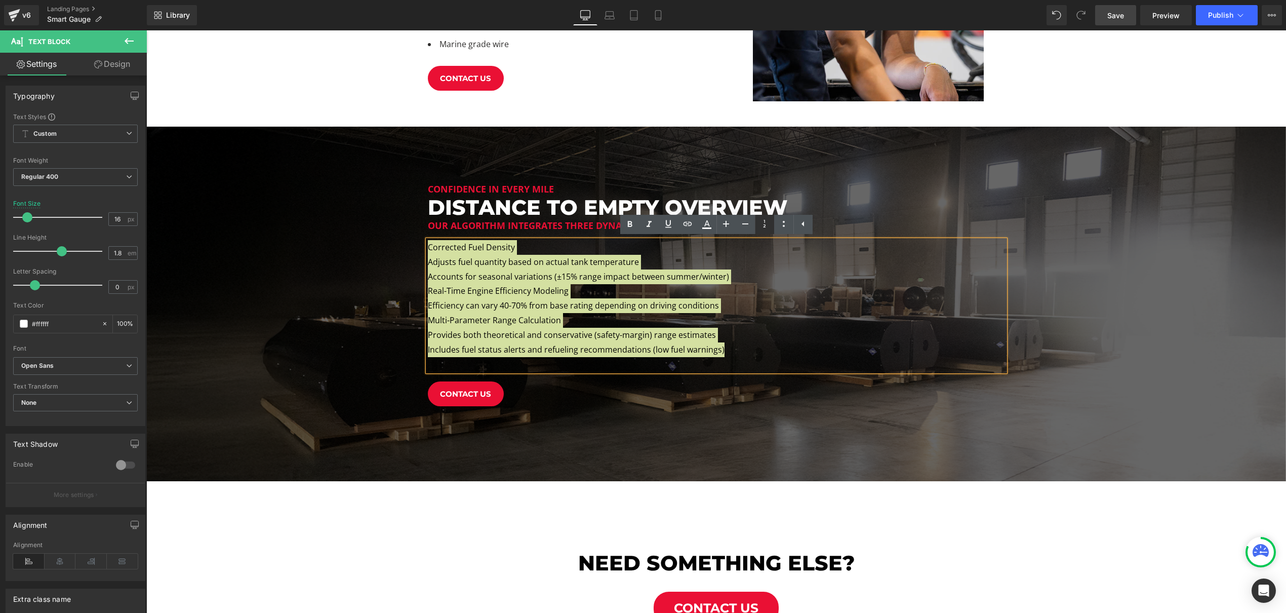
click at [769, 226] on icon at bounding box center [764, 224] width 12 height 12
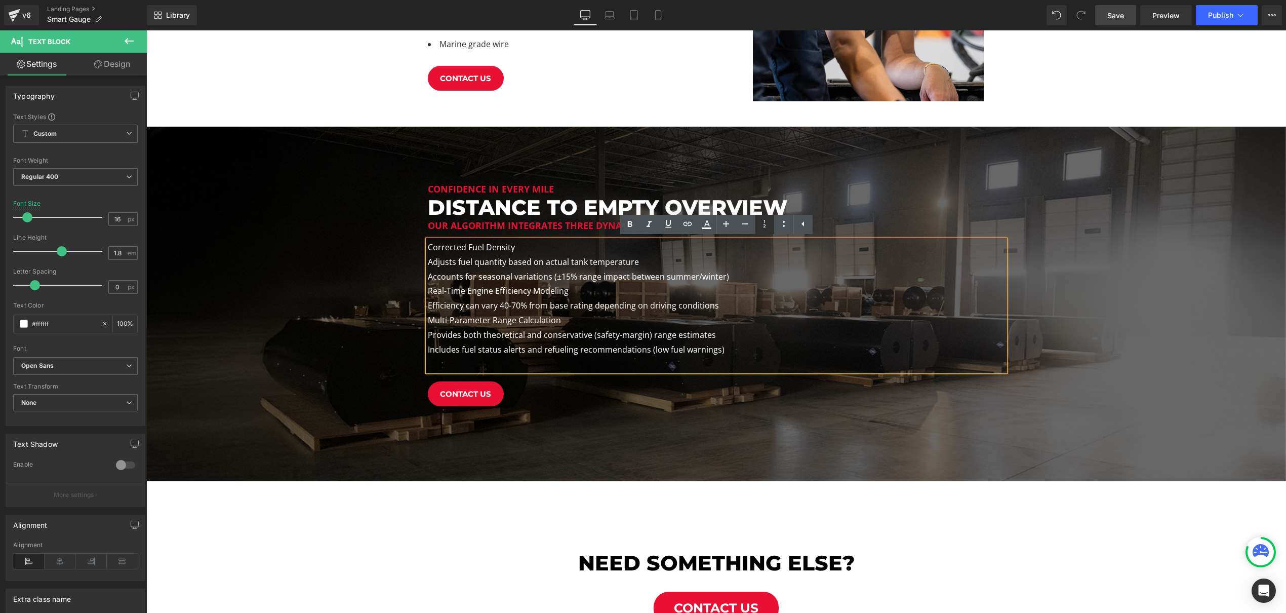
scroll to position [1600, 1139]
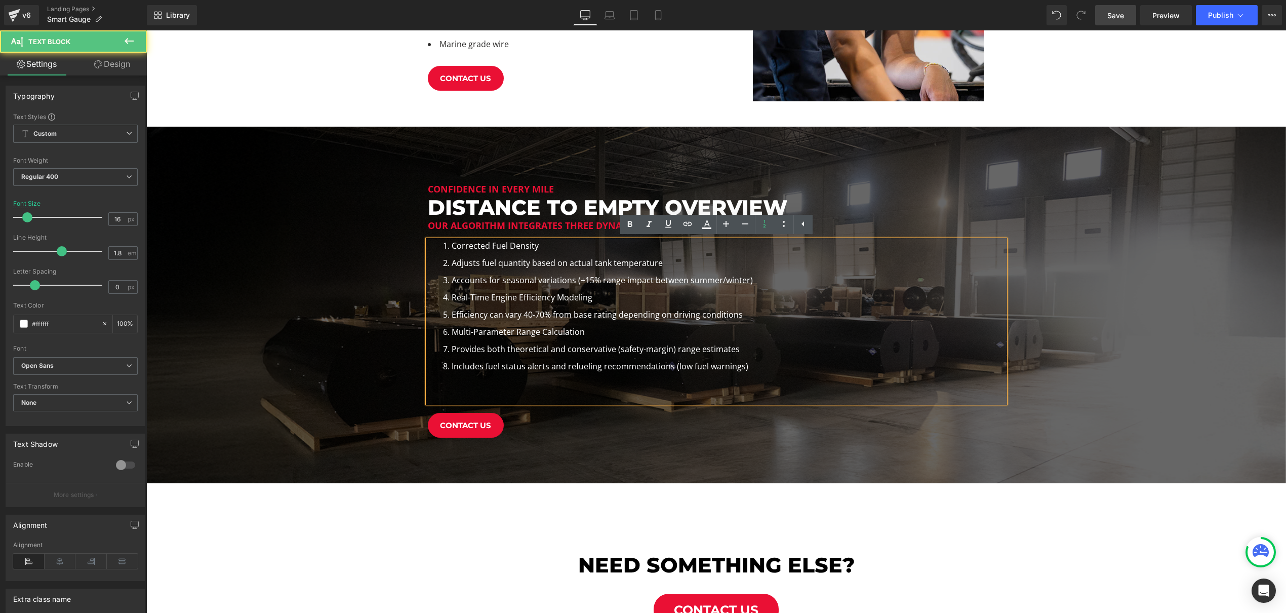
click at [450, 263] on li "Adjusts fuel quantity based on actual tank temperature" at bounding box center [724, 265] width 562 height 17
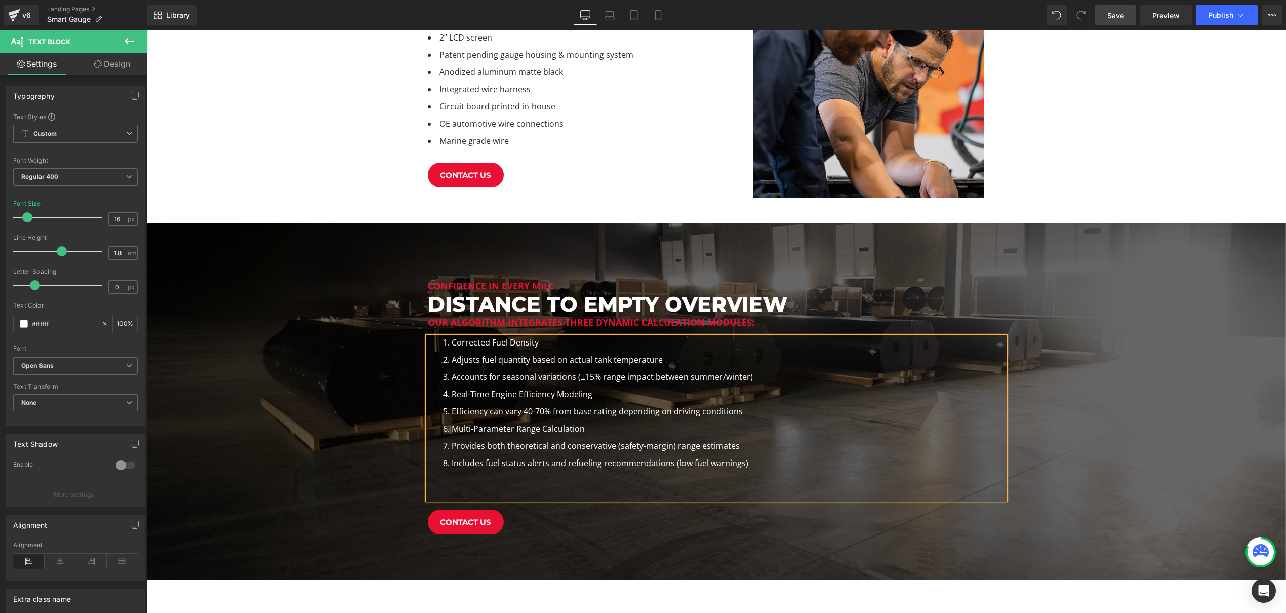
scroll to position [480, 0]
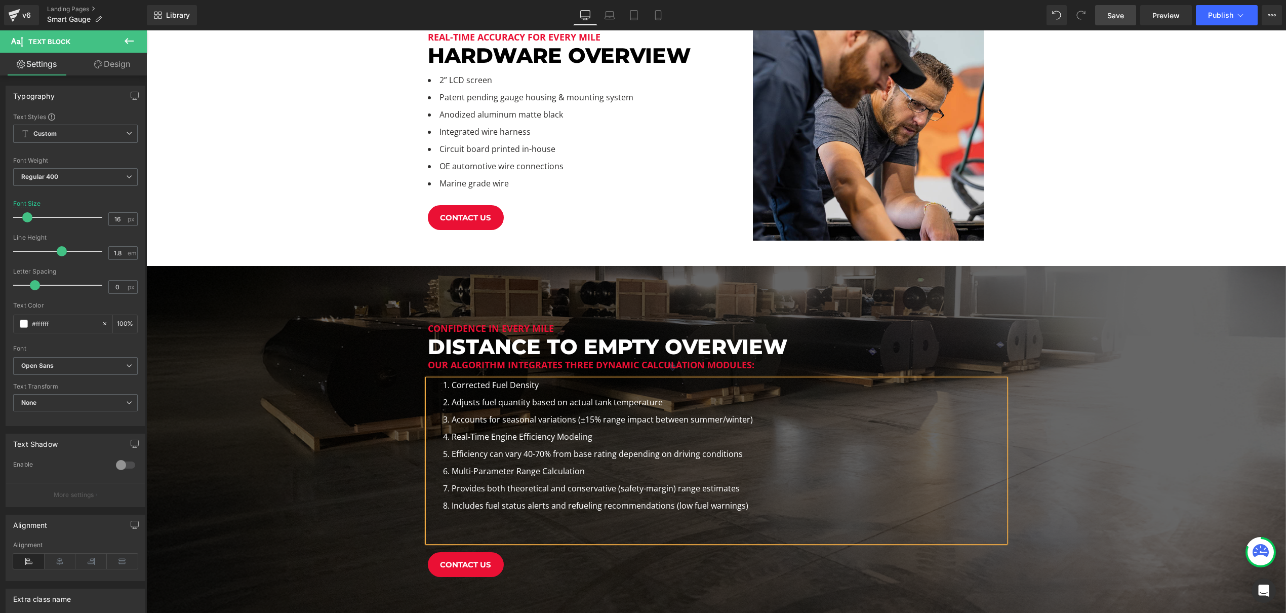
click at [450, 400] on li "Adjusts fuel quantity based on actual tank temperature" at bounding box center [724, 404] width 562 height 17
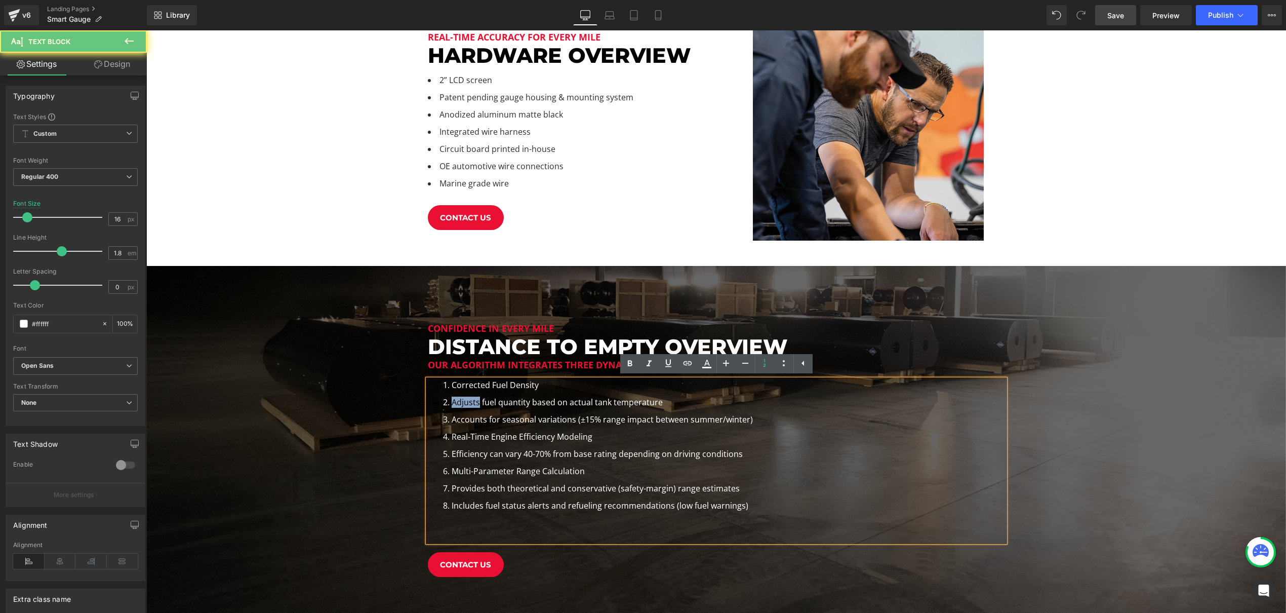
click at [451, 400] on li "Adjusts fuel quantity based on actual tank temperature" at bounding box center [724, 404] width 562 height 17
click at [453, 400] on li "Adjusts fuel quantity based on actual tank temperature" at bounding box center [724, 404] width 562 height 17
click at [800, 362] on icon at bounding box center [803, 363] width 12 height 12
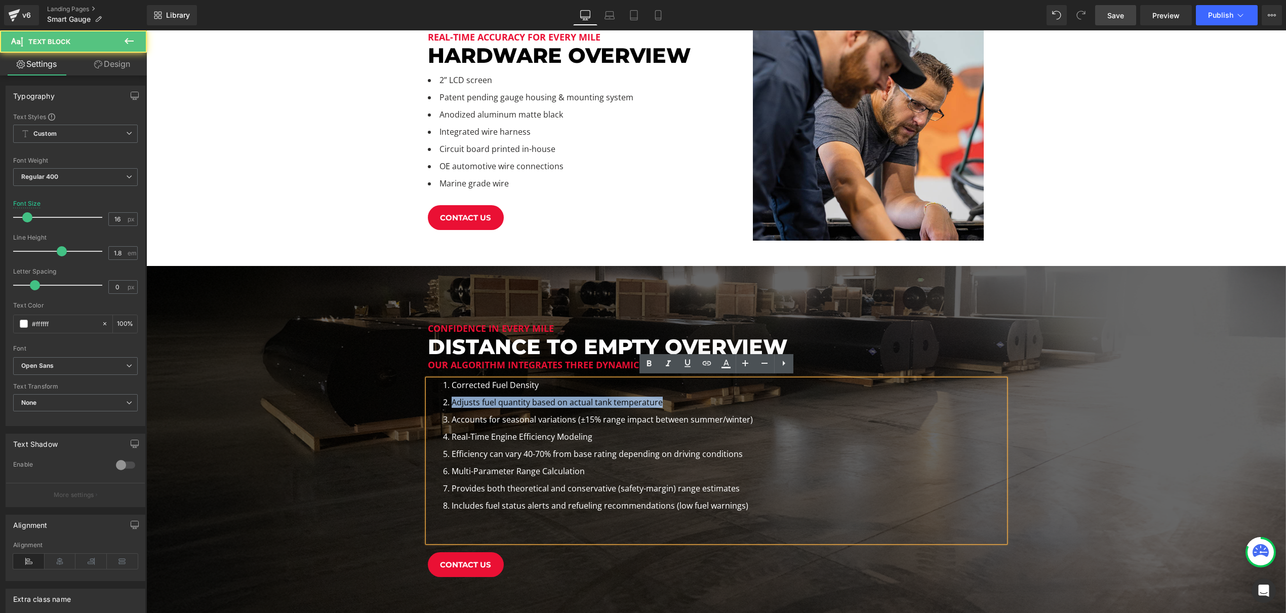
drag, startPoint x: 445, startPoint y: 403, endPoint x: 689, endPoint y: 409, distance: 244.6
click at [689, 409] on li "Adjusts fuel quantity based on actual tank temperature" at bounding box center [724, 404] width 562 height 17
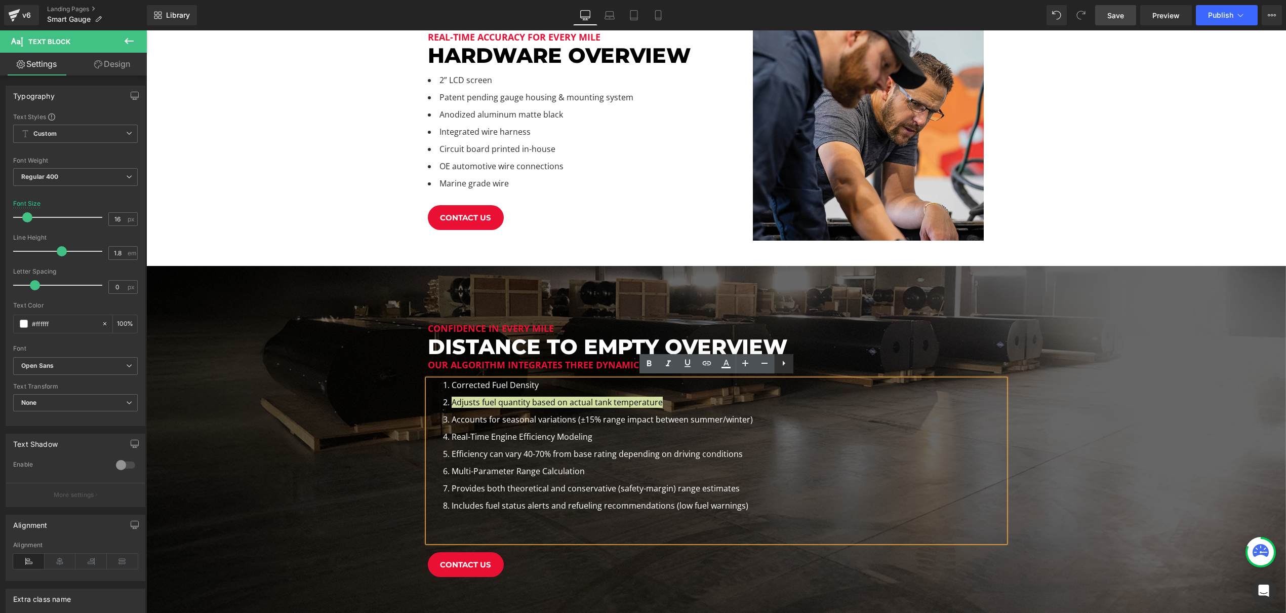
click at [782, 363] on icon at bounding box center [784, 363] width 12 height 12
click at [789, 364] on icon at bounding box center [784, 363] width 12 height 12
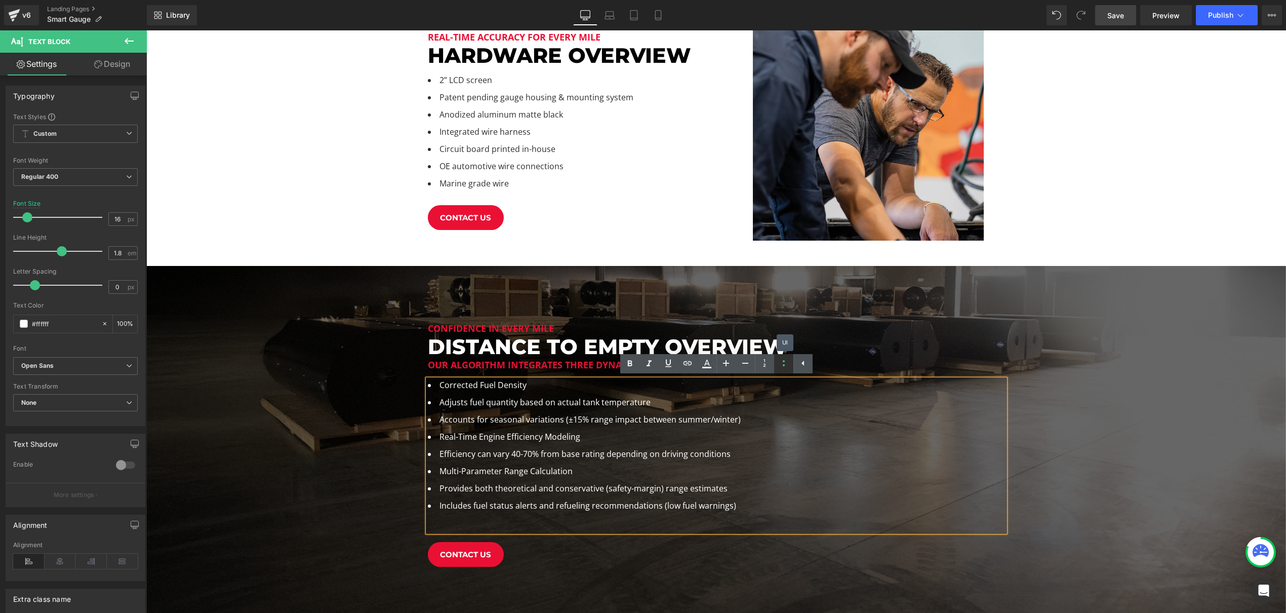
click at [784, 365] on icon at bounding box center [784, 363] width 2 height 6
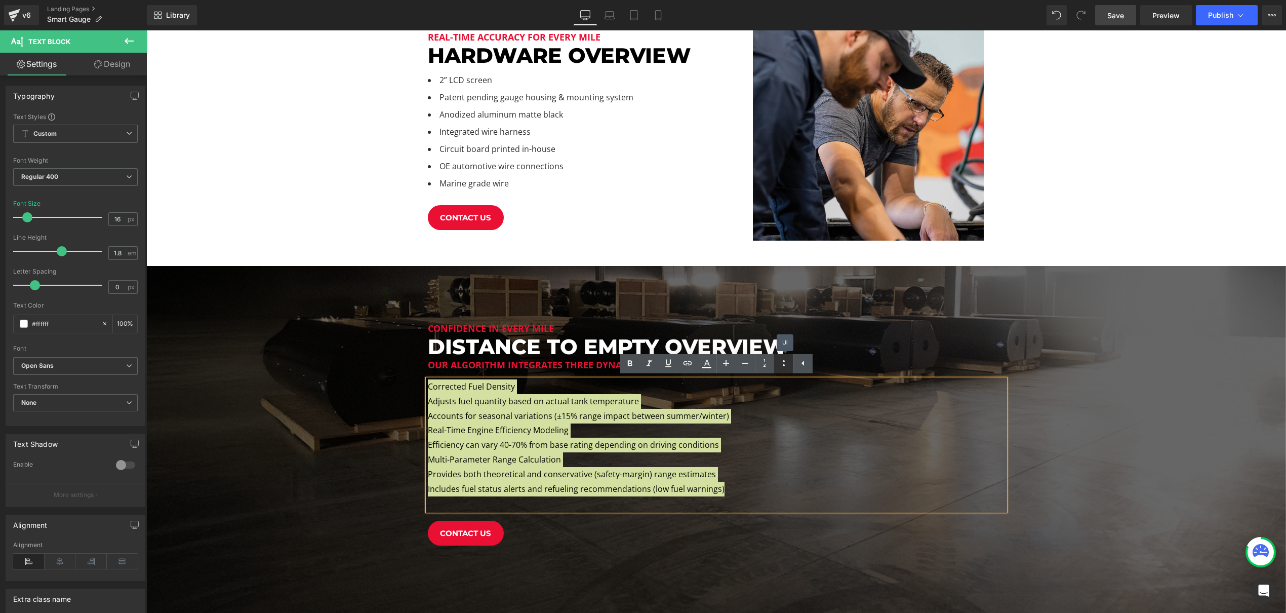
click at [784, 365] on icon at bounding box center [784, 363] width 2 height 6
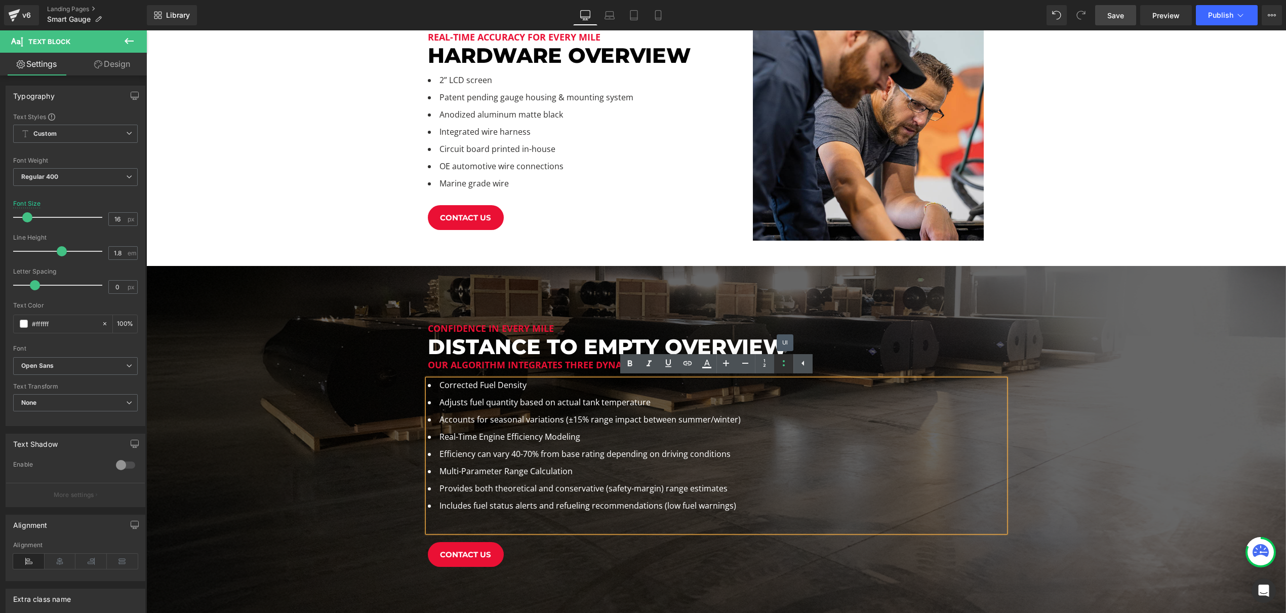
scroll to position [5, 5]
click at [784, 365] on icon at bounding box center [784, 363] width 2 height 6
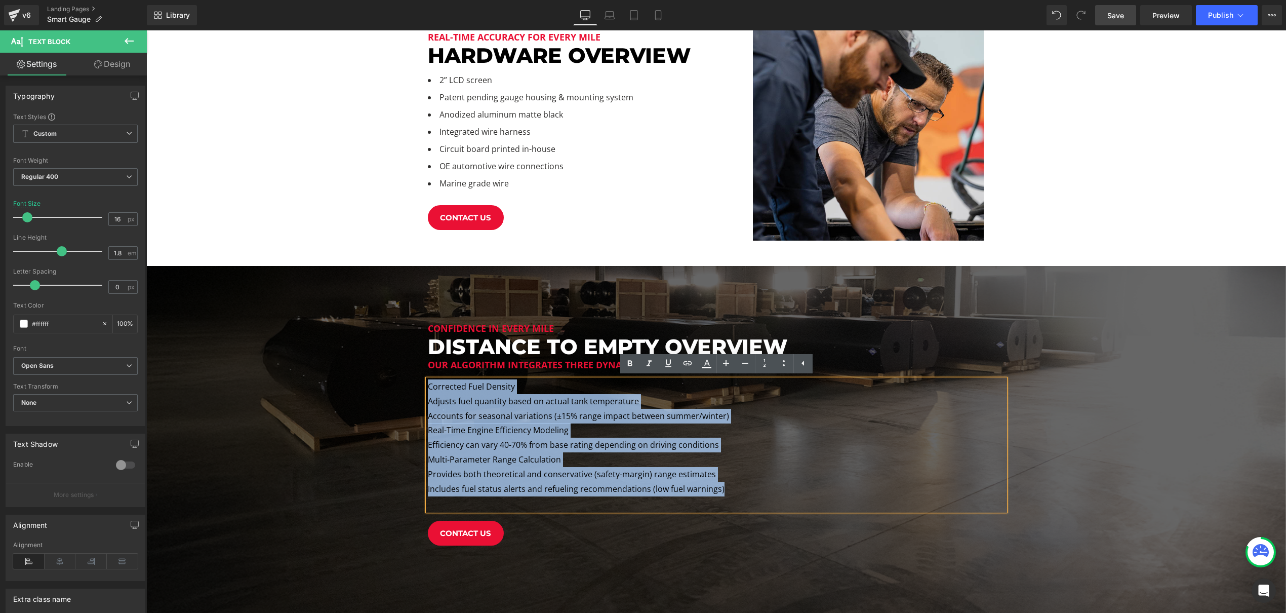
click at [1099, 369] on span "Confidence in Every Mile Heading Distance to empty overview Heading Our algorit…" at bounding box center [715, 443] width 1139 height 324
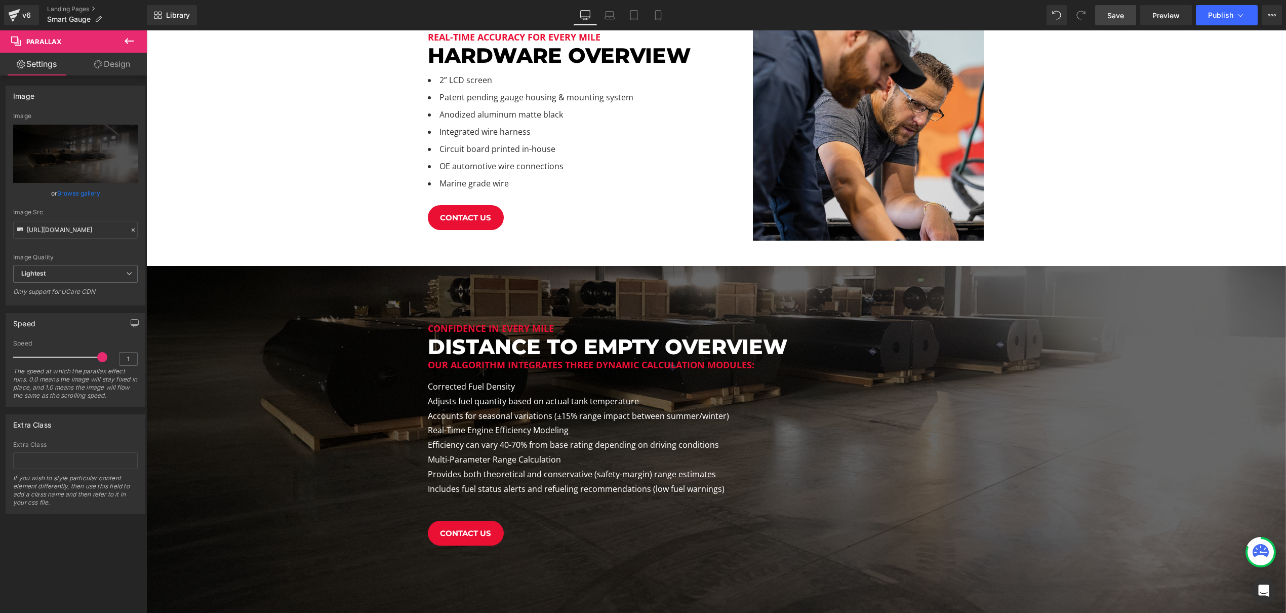
click at [488, 462] on span "Multi-Parameter Range Calculation" at bounding box center [494, 459] width 133 height 11
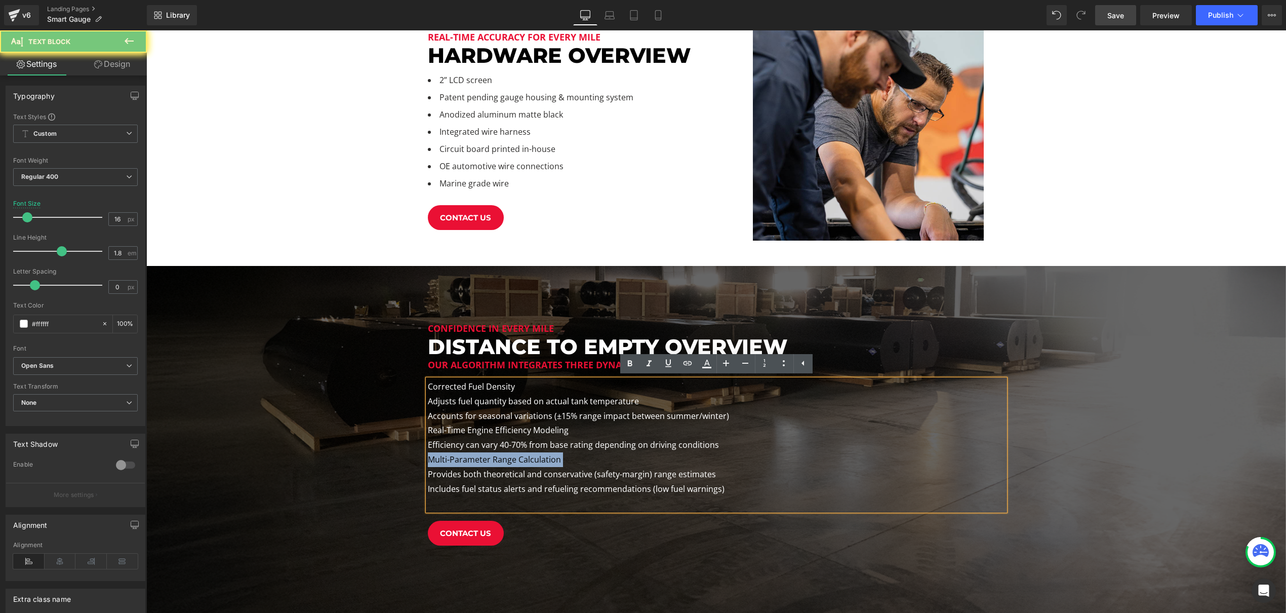
click at [488, 462] on span "Multi-Parameter Range Calculation" at bounding box center [494, 459] width 133 height 11
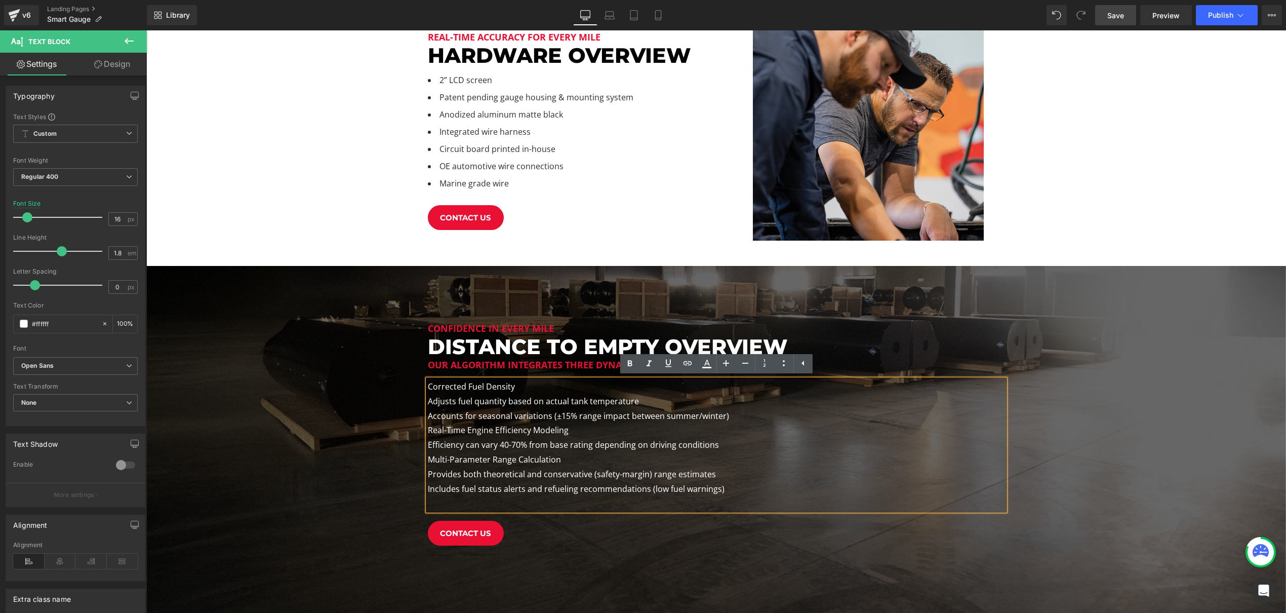
click at [486, 441] on span "Efficiency can vary 40-70% from base rating depending on driving conditions" at bounding box center [573, 444] width 291 height 11
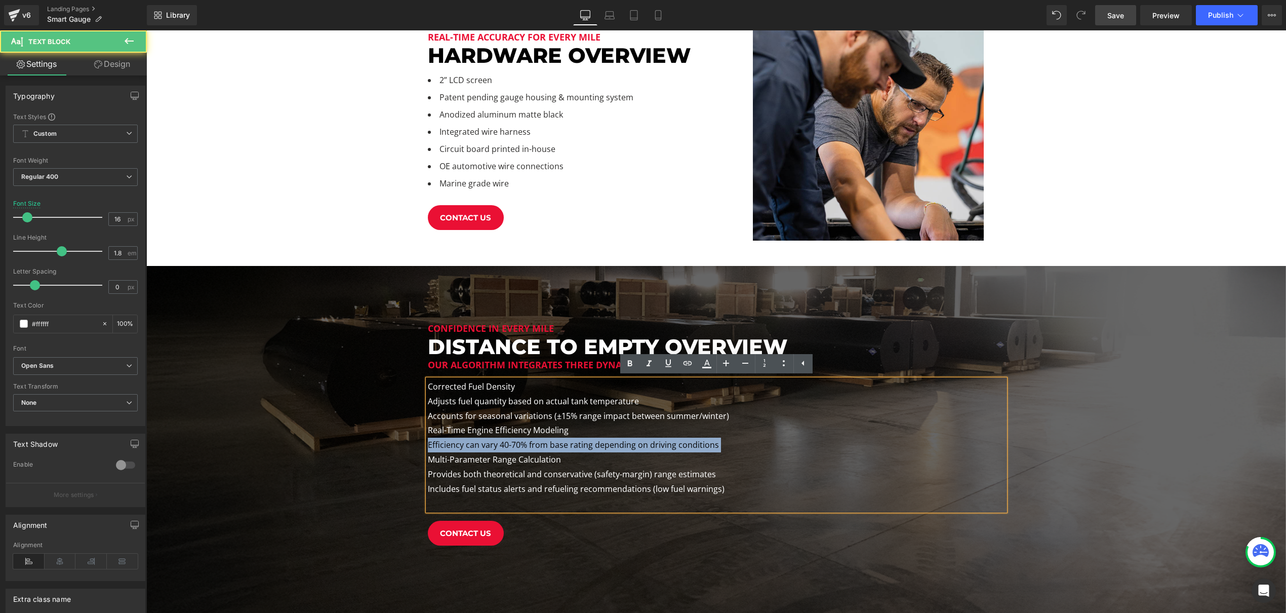
click at [486, 441] on span "Efficiency can vary 40-70% from base rating depending on driving conditions" at bounding box center [573, 444] width 291 height 11
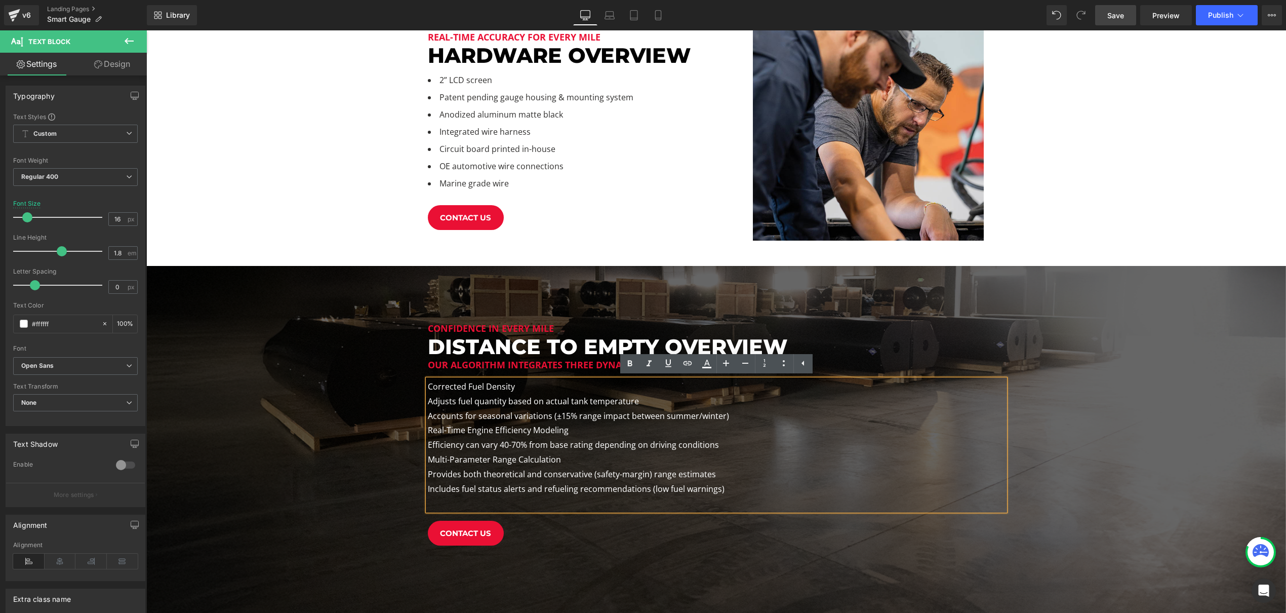
click at [598, 453] on p "Corrected Fuel Density Adjusts fuel quantity based on actual tank temperature A…" at bounding box center [716, 437] width 577 height 116
click at [697, 470] on span "Provides both theoretical and conservative (safety-margin) range estimates" at bounding box center [572, 473] width 288 height 11
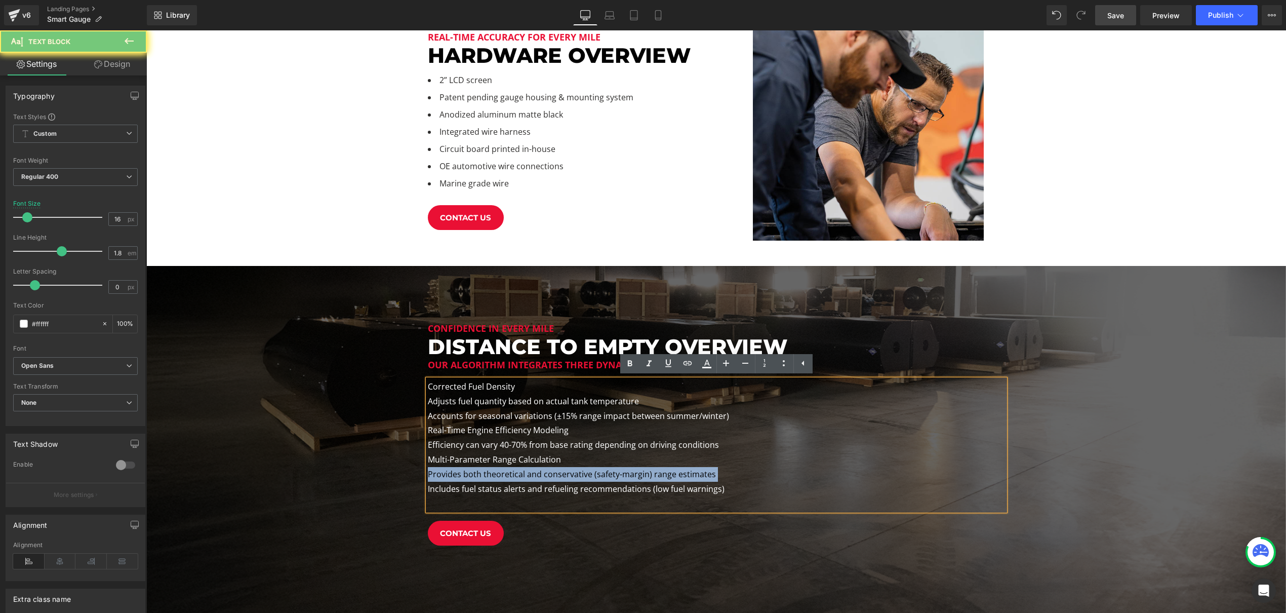
click at [697, 470] on span "Provides both theoretical and conservative (safety-margin) range estimates" at bounding box center [572, 473] width 288 height 11
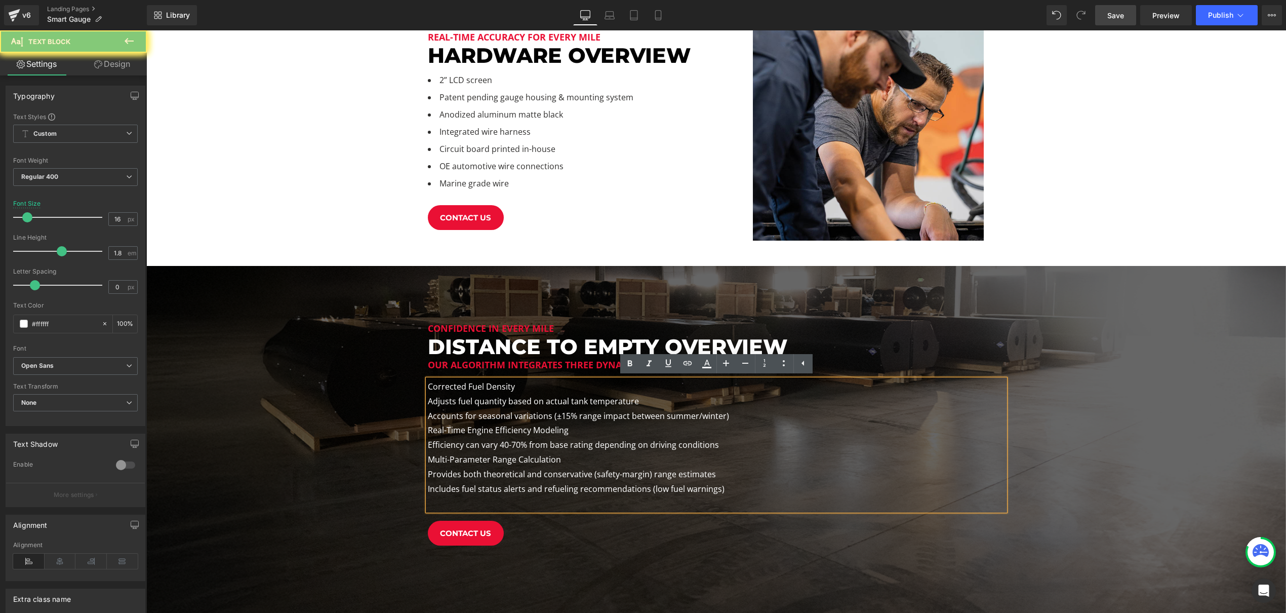
click at [688, 488] on span "Includes fuel status alerts and refueling recommendations (low fuel warnings)" at bounding box center [576, 488] width 297 height 11
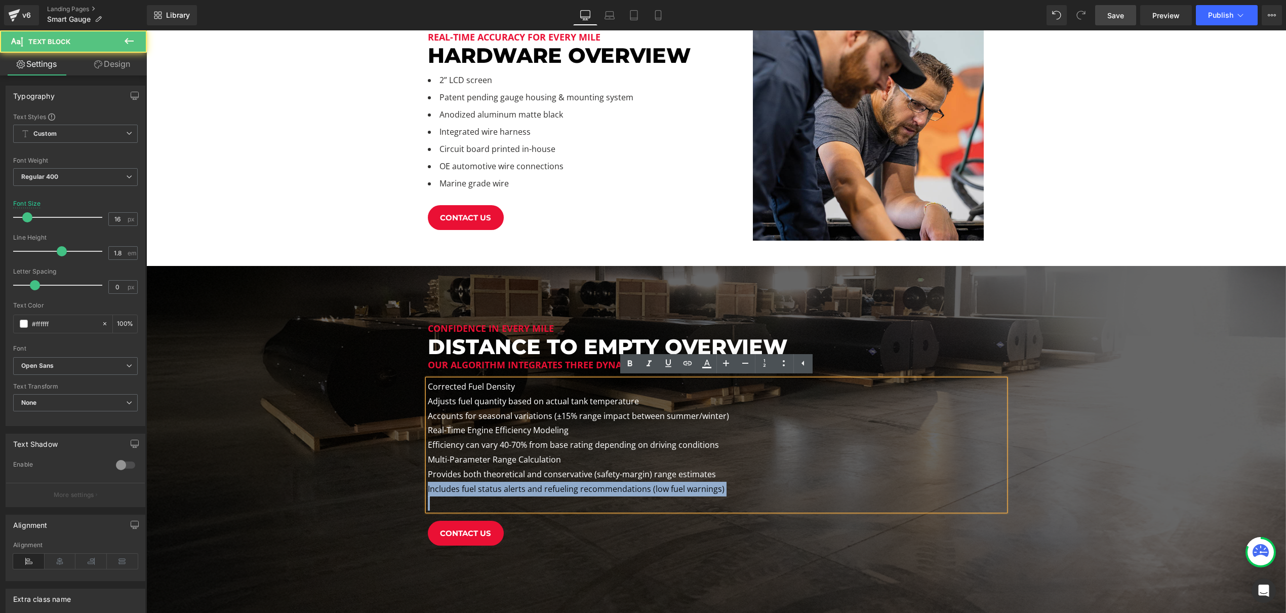
click at [688, 488] on span "Includes fuel status alerts and refueling recommendations (low fuel warnings)" at bounding box center [576, 488] width 297 height 11
click at [505, 288] on div "Confidence in Every Mile Heading Distance to empty overview Heading Our algorit…" at bounding box center [716, 443] width 607 height 324
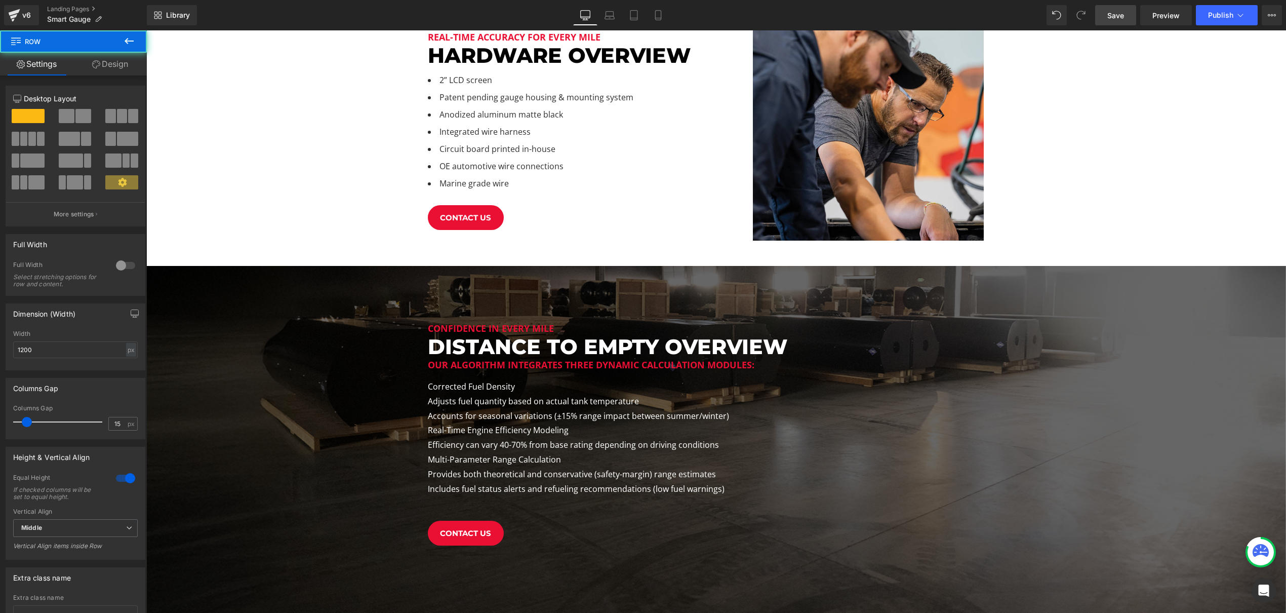
click at [537, 413] on span "Accounts for seasonal variations (±15% range impact between summer/winter)" at bounding box center [578, 415] width 301 height 11
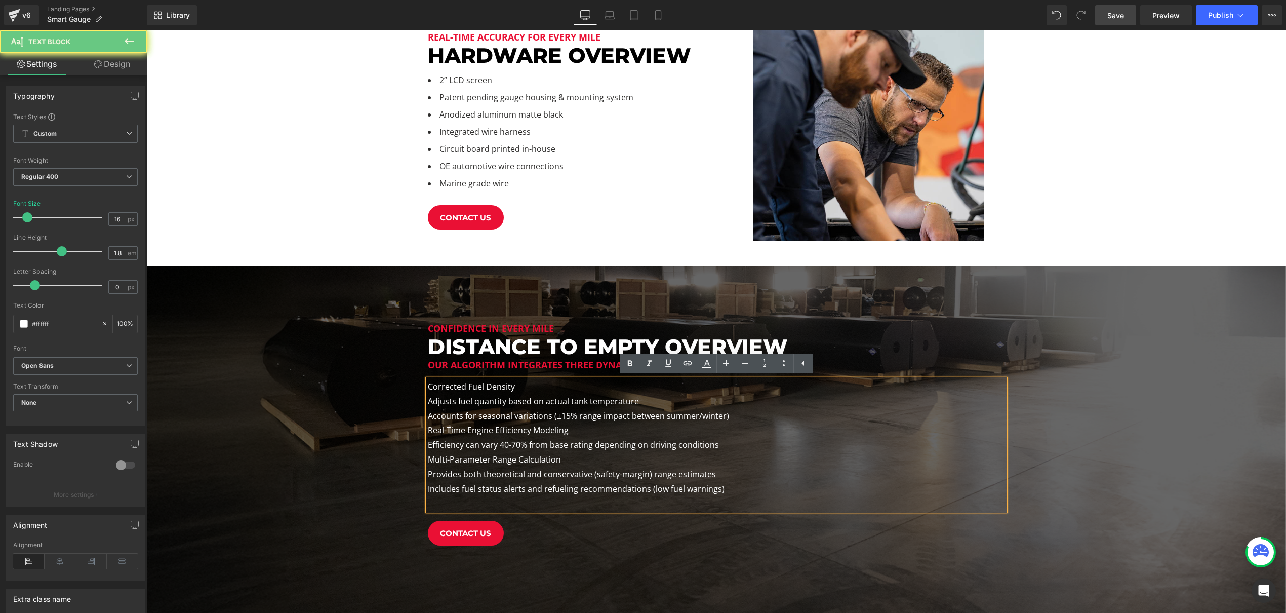
click at [537, 413] on span "Accounts for seasonal variations (±15% range impact between summer/winter)" at bounding box center [578, 415] width 301 height 11
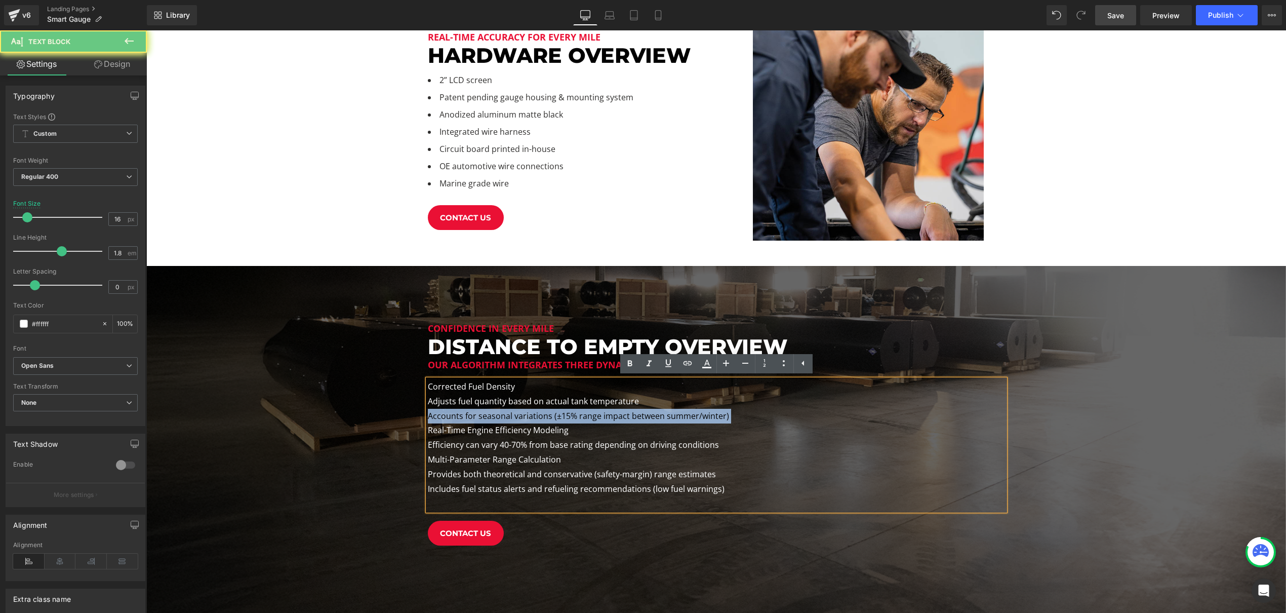
click at [537, 413] on span "Accounts for seasonal variations (±15% range impact between summer/winter)" at bounding box center [578, 415] width 301 height 11
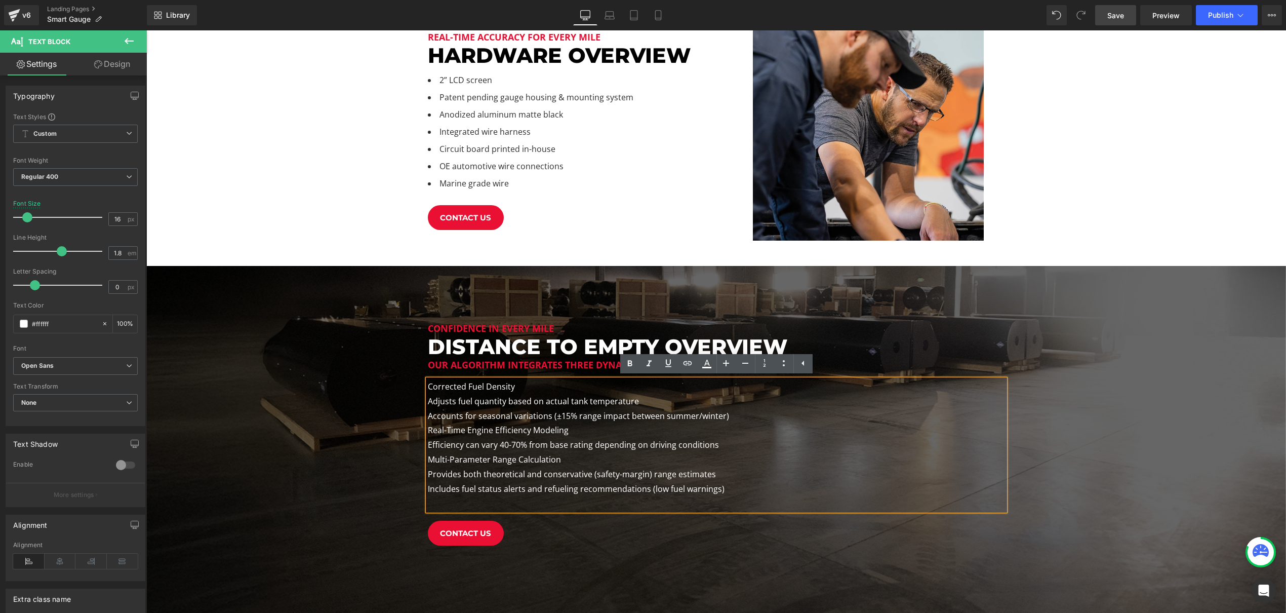
click at [504, 384] on span "Corrected Fuel Density" at bounding box center [471, 386] width 87 height 11
click at [556, 363] on h1 "Our algorithm integrates three dynamic calculation modules:" at bounding box center [716, 365] width 577 height 14
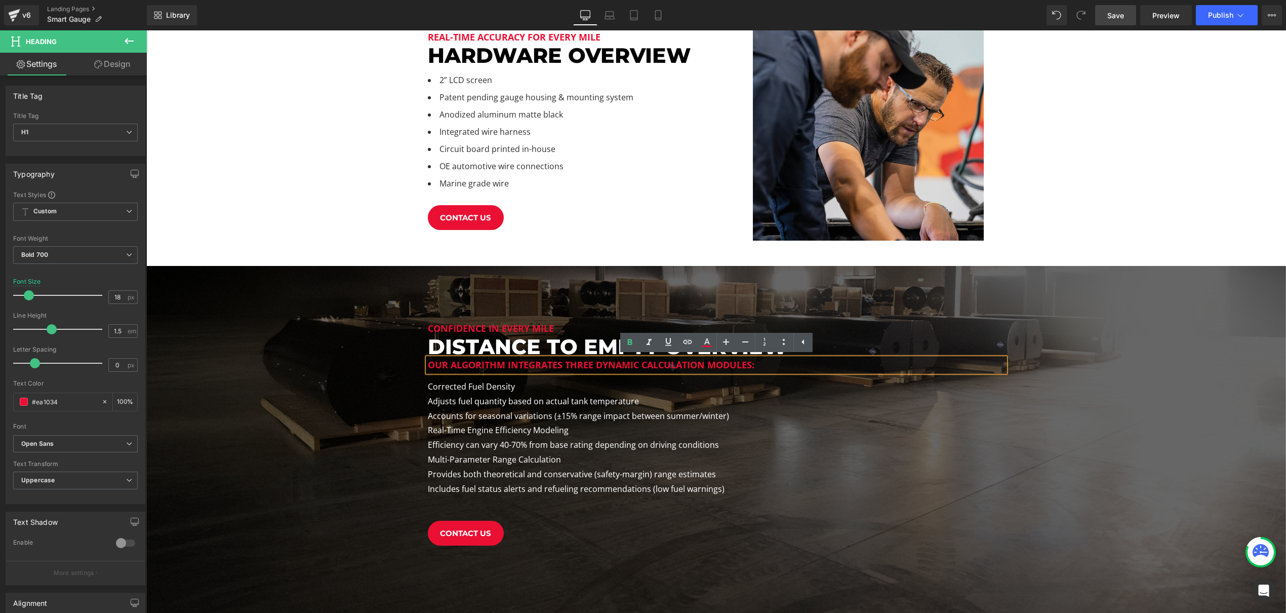
click at [511, 398] on span "Adjusts fuel quantity based on actual tank temperature" at bounding box center [533, 400] width 211 height 11
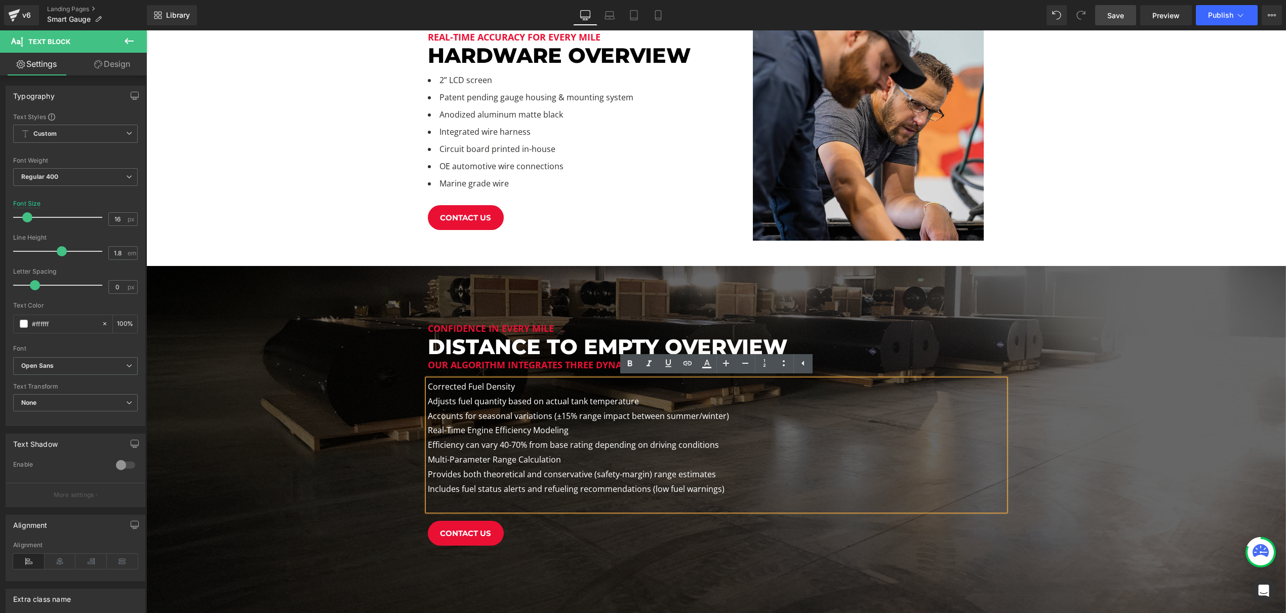
click at [519, 390] on p "Corrected Fuel Density Adjusts fuel quantity based on actual tank temperature A…" at bounding box center [716, 437] width 577 height 116
click at [628, 364] on icon at bounding box center [629, 363] width 5 height 6
click at [532, 405] on span "Adjusts fuel quantity based on actual tank temperature" at bounding box center [533, 400] width 211 height 11
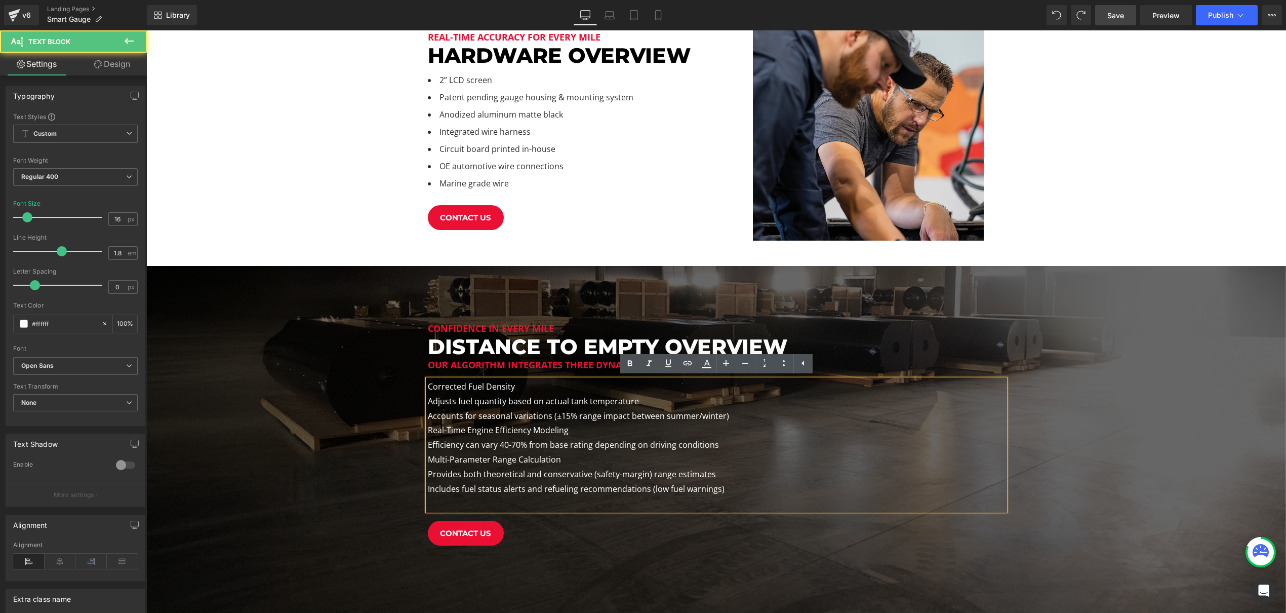
click at [566, 366] on h1 "Our algorithm integrates three dynamic calculation modules:" at bounding box center [716, 365] width 577 height 14
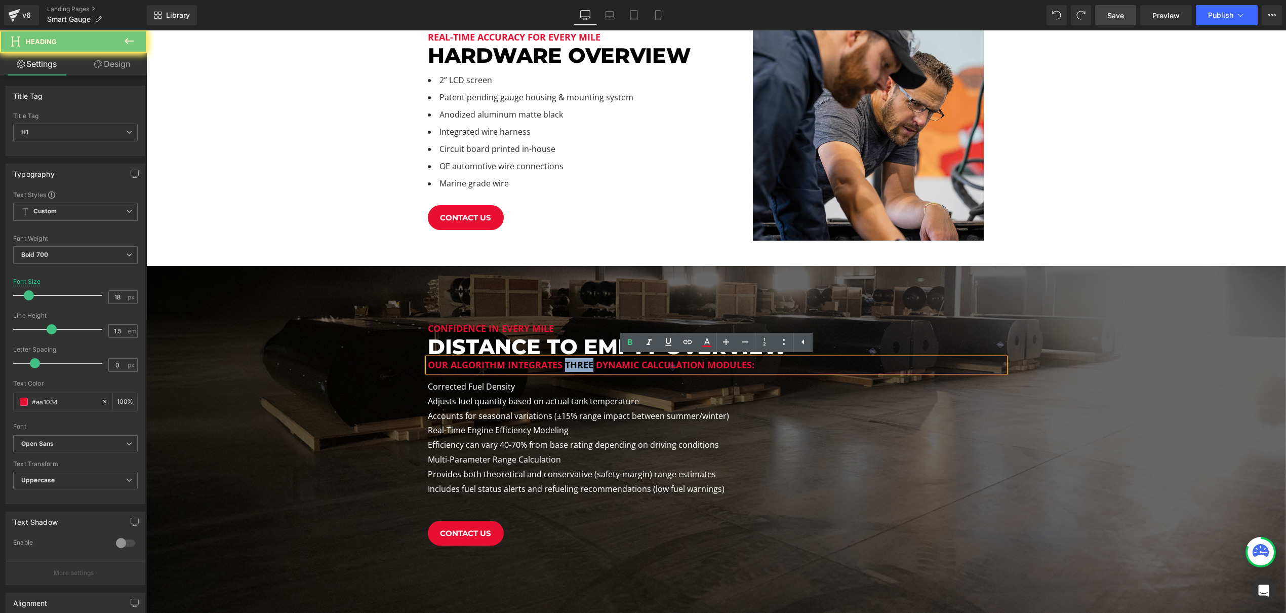
click at [566, 366] on h1 "Our algorithm integrates three dynamic calculation modules:" at bounding box center [716, 365] width 577 height 14
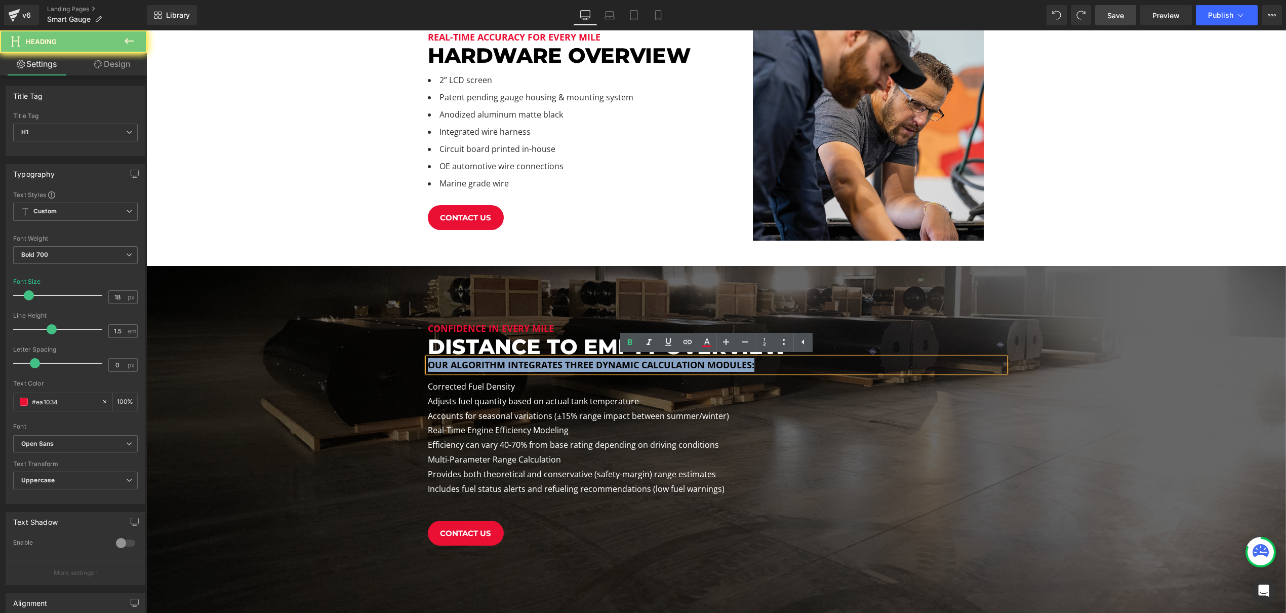
click at [566, 366] on h1 "Our algorithm integrates three dynamic calculation modules:" at bounding box center [716, 365] width 577 height 14
click at [729, 387] on p "Corrected Fuel Density Adjusts fuel quantity based on actual tank temperature A…" at bounding box center [716, 437] width 577 height 116
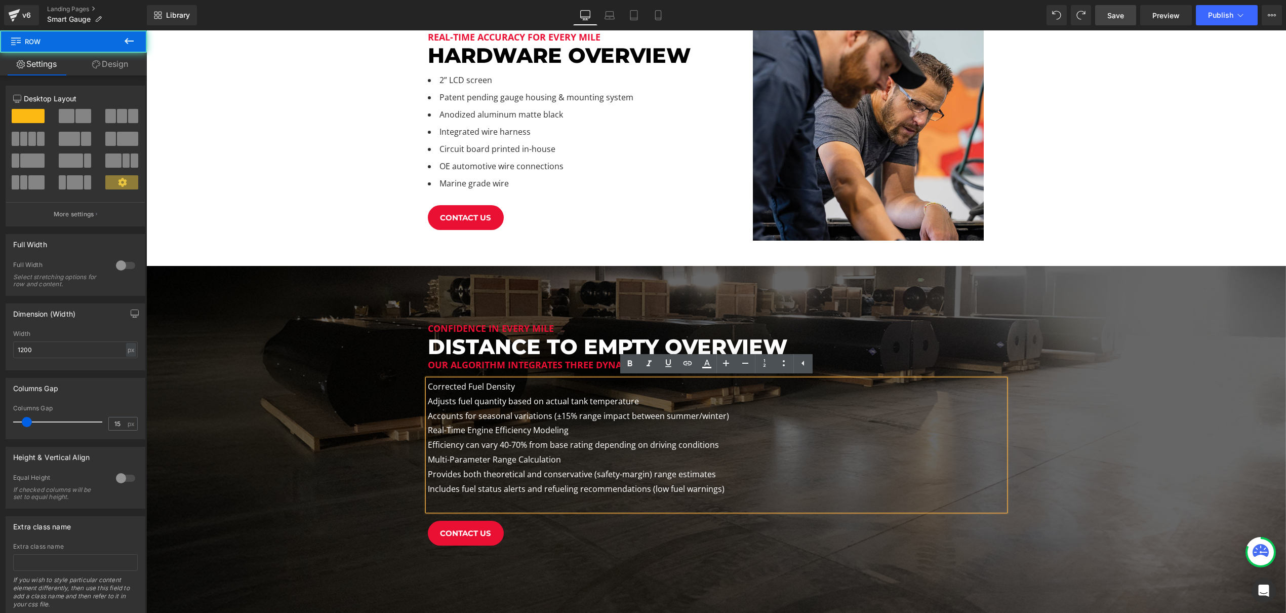
click at [982, 311] on div "Confidence in Every Mile Heading Distance to empty overview Heading Our algorit…" at bounding box center [716, 442] width 592 height 273
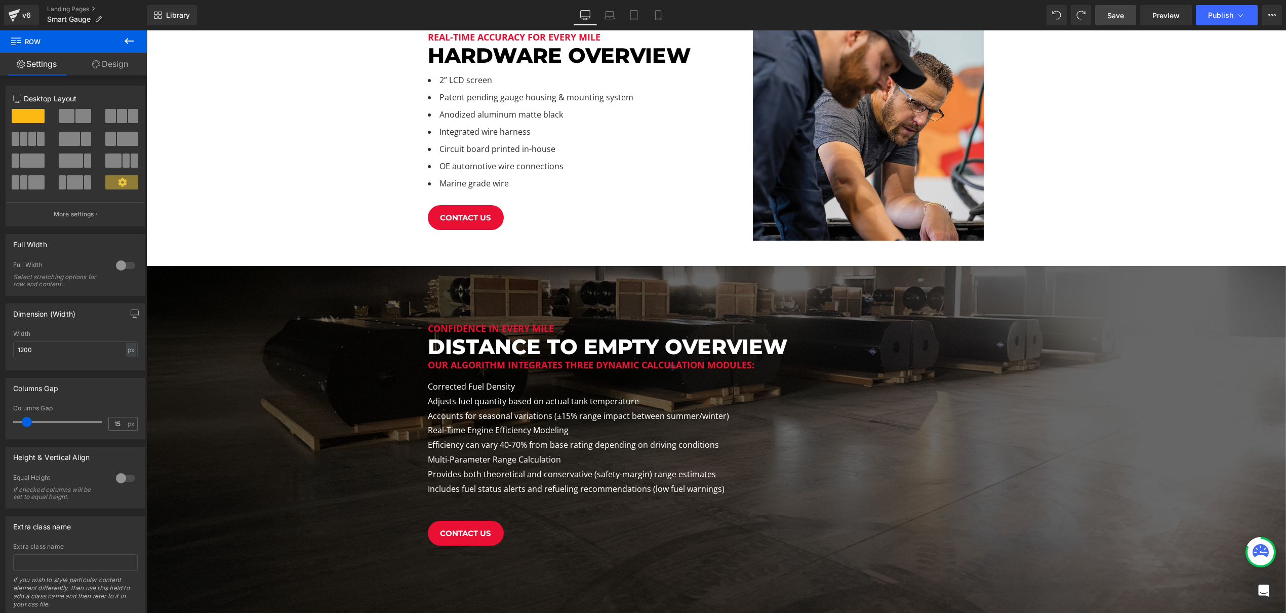
click at [128, 44] on icon at bounding box center [129, 41] width 12 height 12
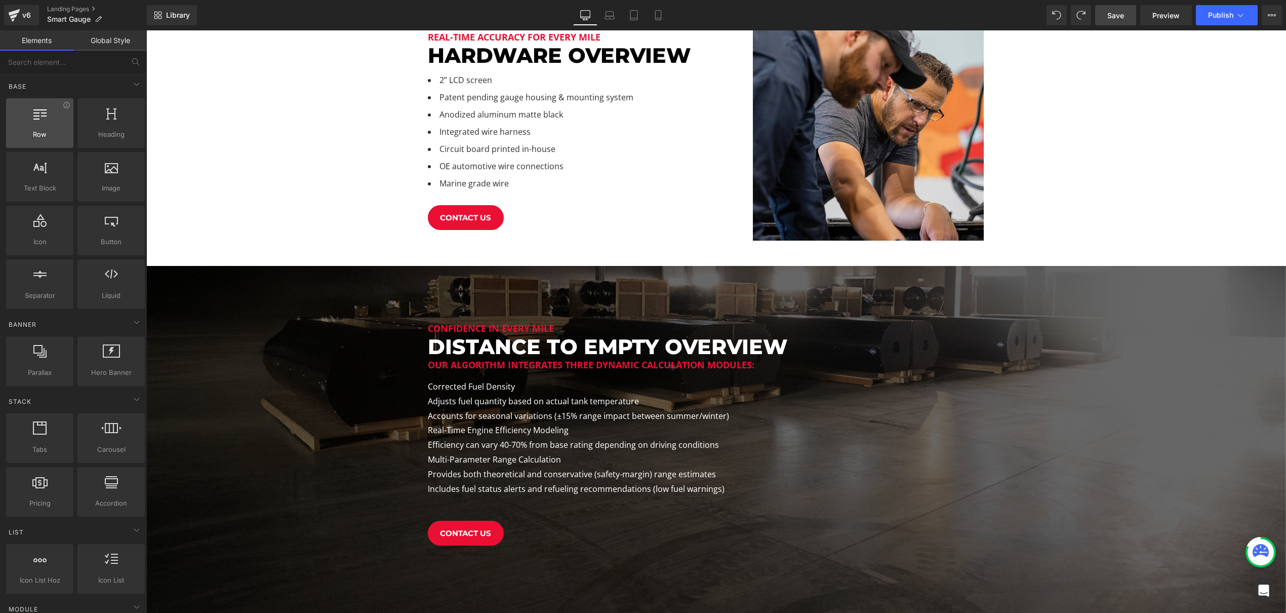
click at [46, 125] on div at bounding box center [39, 117] width 61 height 23
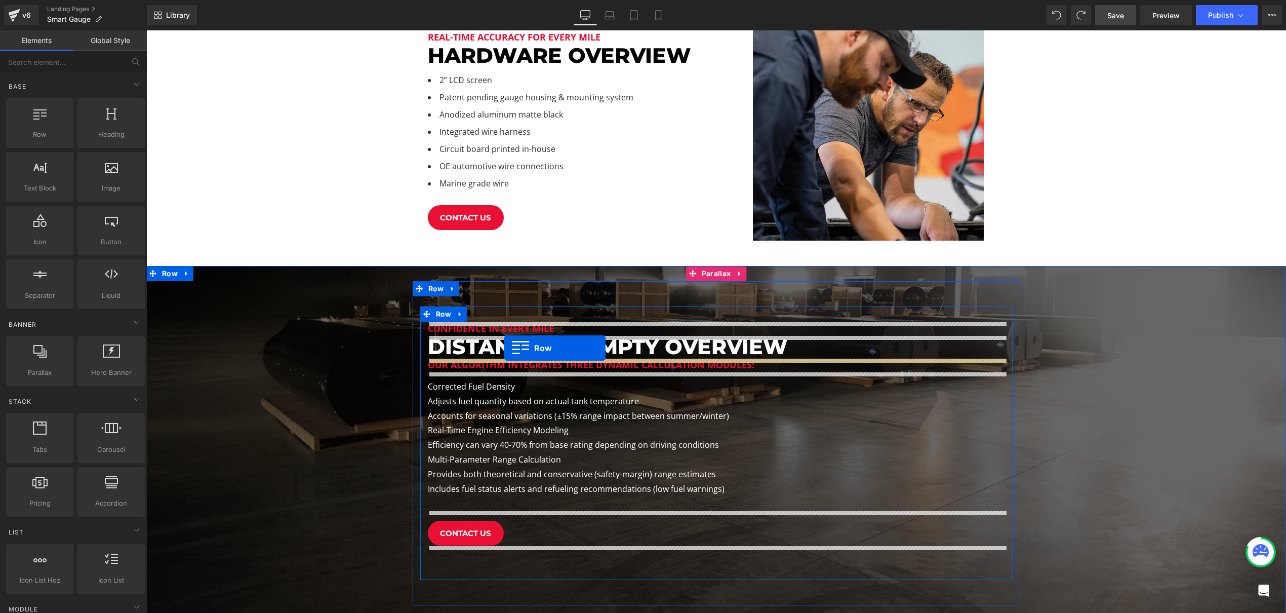
drag, startPoint x: 179, startPoint y: 153, endPoint x: 504, endPoint y: 348, distance: 379.1
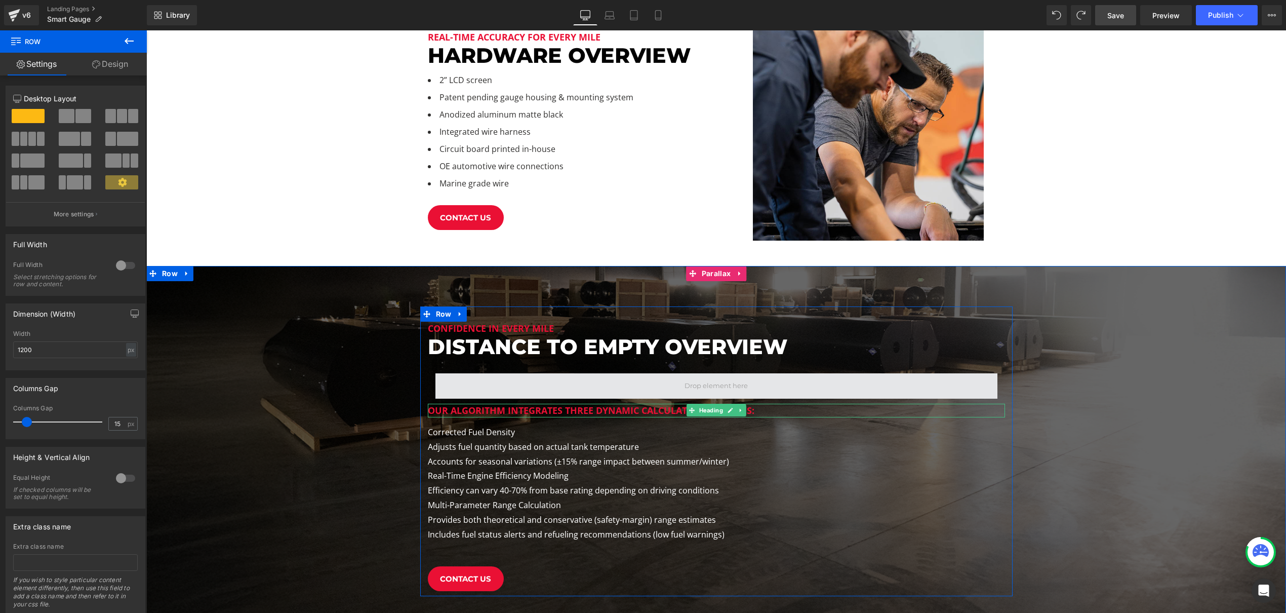
scroll to position [1626, 1139]
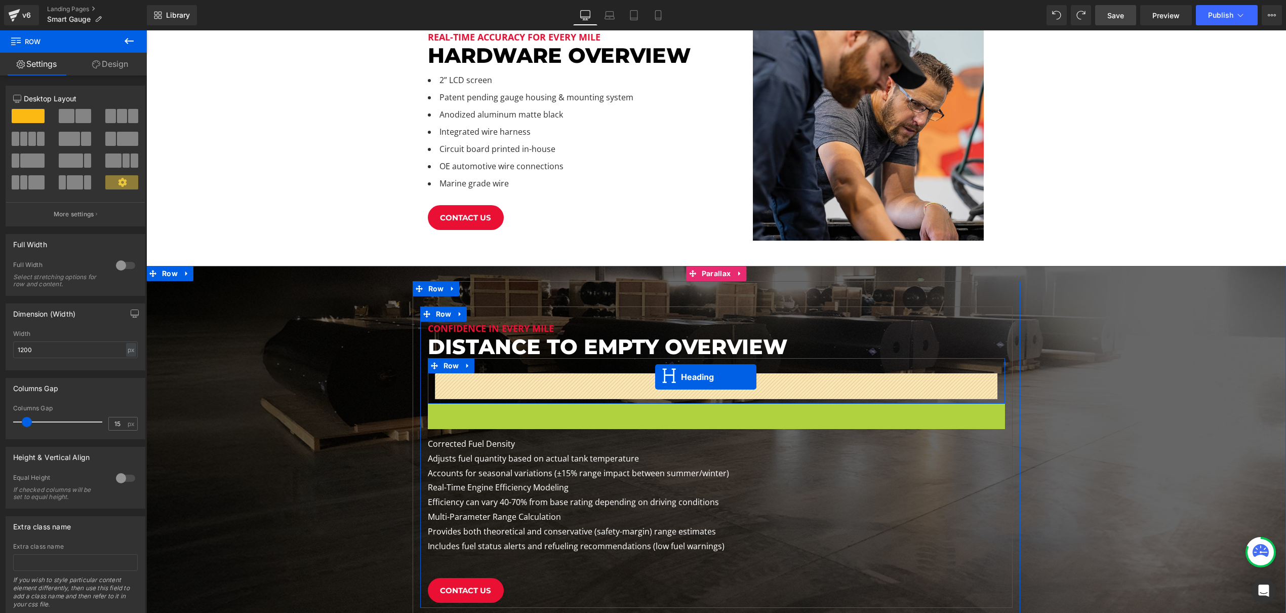
drag, startPoint x: 691, startPoint y: 413, endPoint x: 655, endPoint y: 377, distance: 50.8
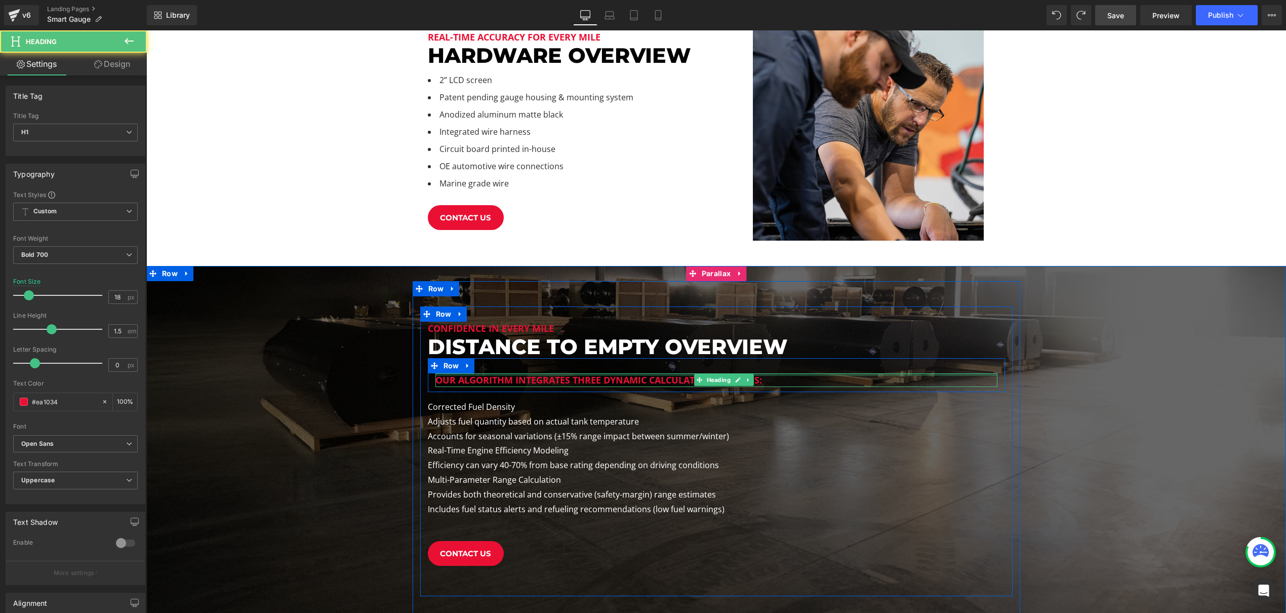
scroll to position [5, 5]
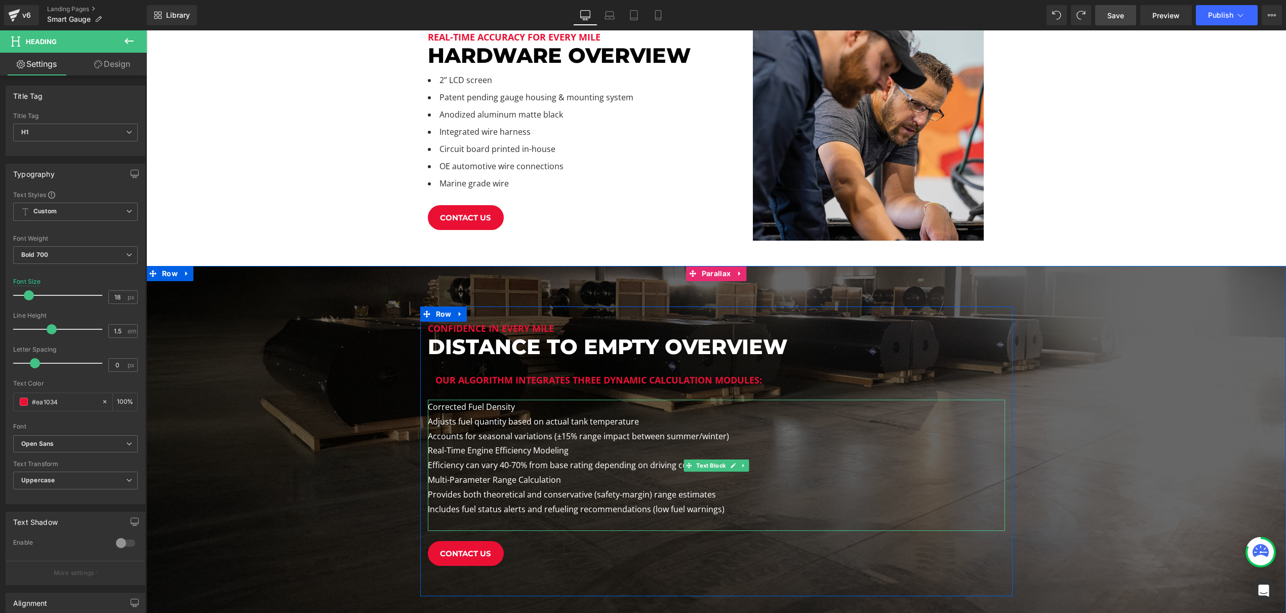
click at [452, 406] on span "Corrected Fuel Density" at bounding box center [471, 406] width 87 height 11
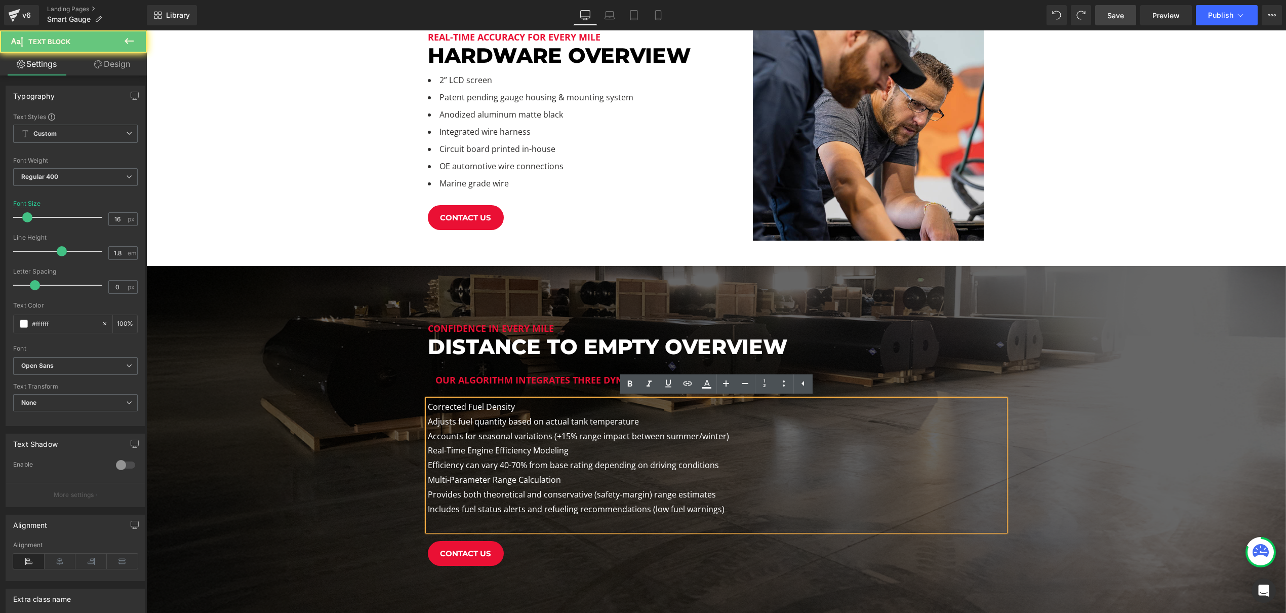
click at [452, 406] on span "Corrected Fuel Density" at bounding box center [471, 406] width 87 height 11
click at [280, 365] on span "Confidence in Every Mile Heading Distance to empty overview Heading Our algorit…" at bounding box center [715, 451] width 1139 height 340
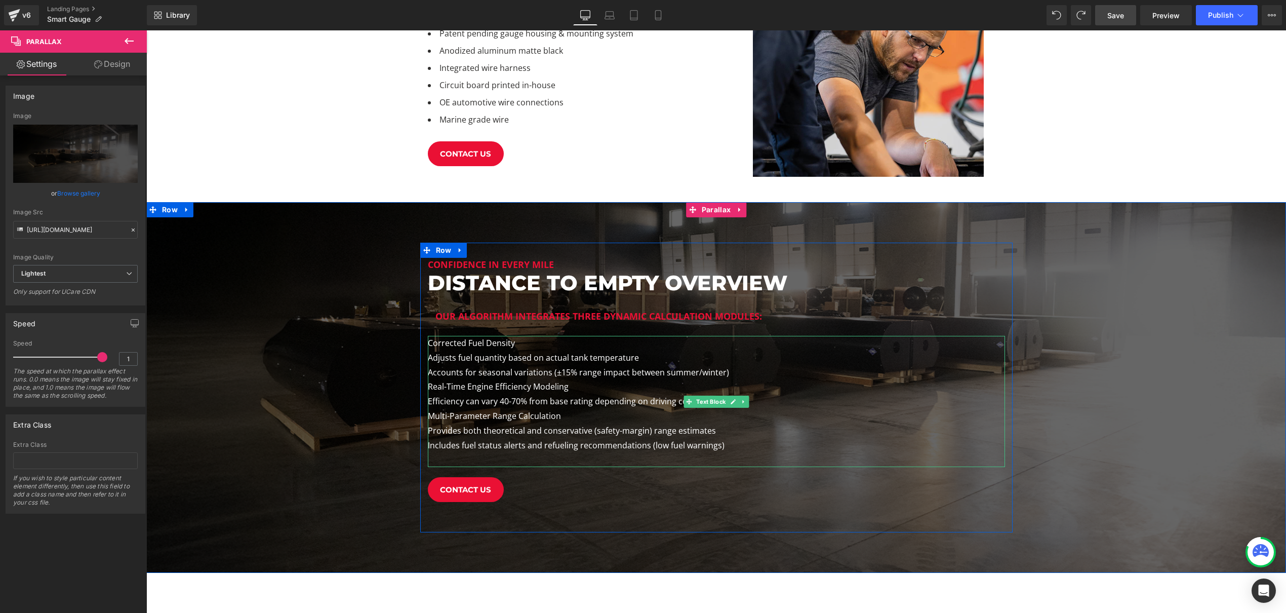
scroll to position [547, 0]
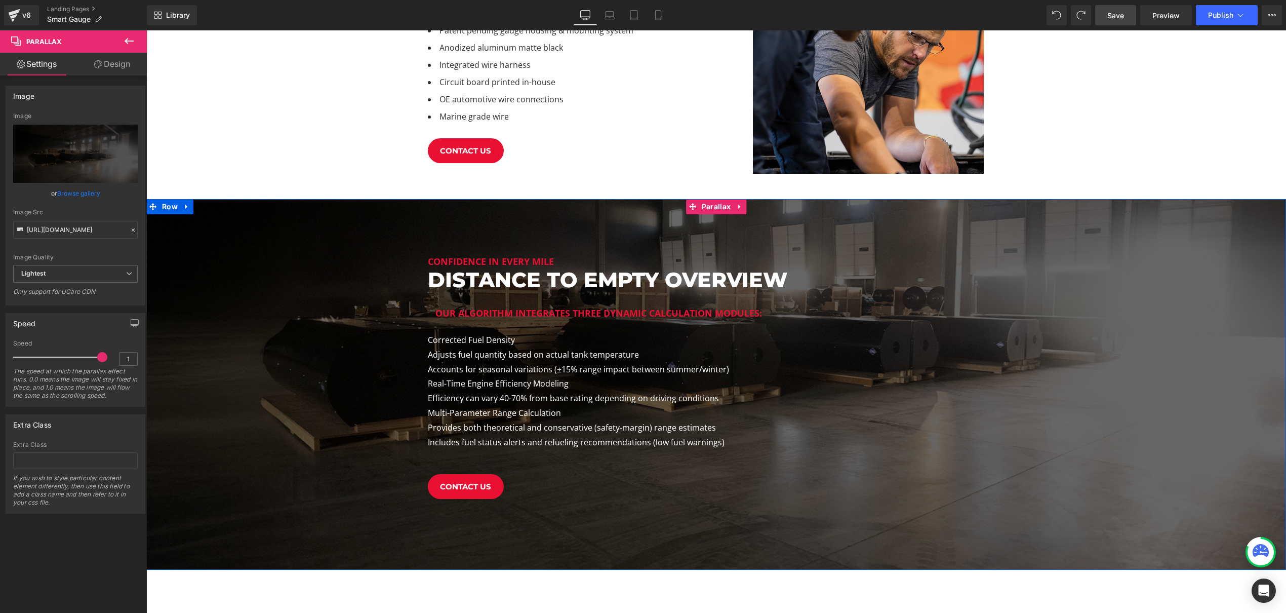
click at [1142, 436] on span "Confidence in Every Mile Heading Distance to empty overview Heading Our algorit…" at bounding box center [715, 384] width 1139 height 340
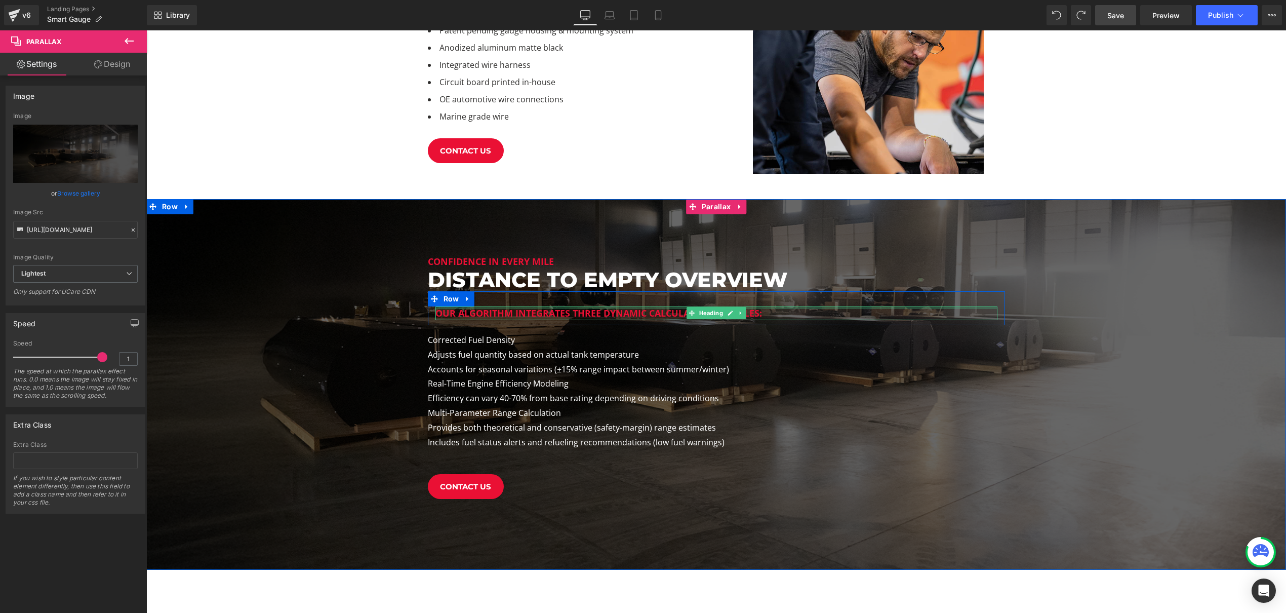
click at [609, 312] on h1 "Our algorithm integrates three dynamic calculation modules:" at bounding box center [716, 313] width 562 height 14
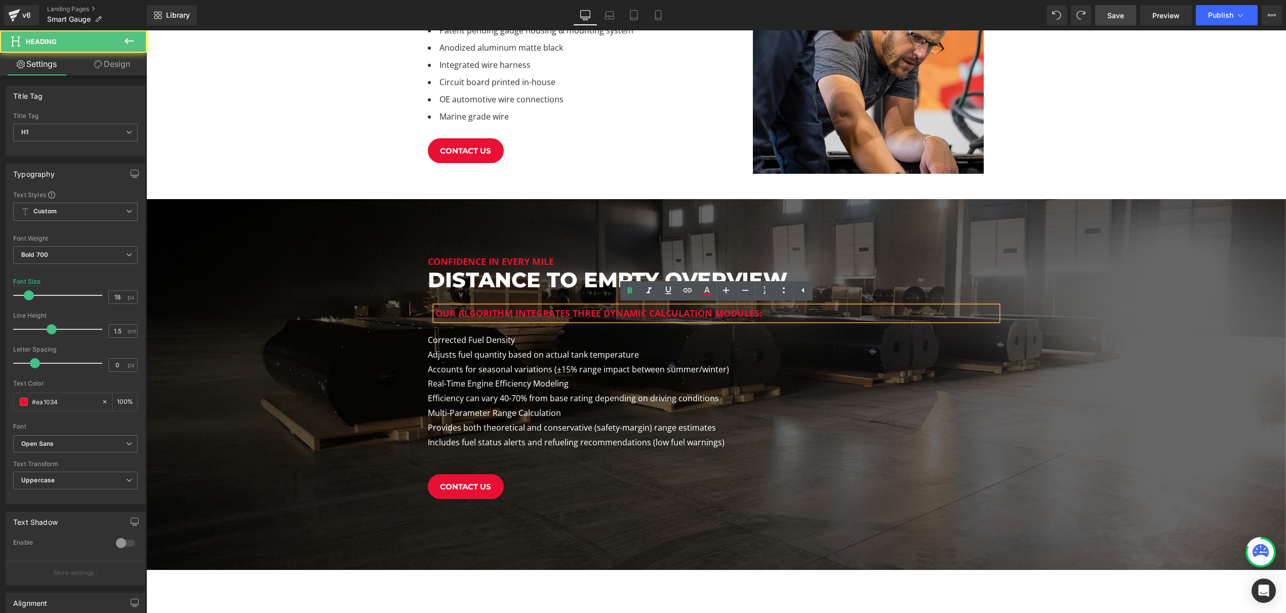
click at [609, 312] on h1 "Our algorithm integrates three dynamic calculation modules:" at bounding box center [716, 313] width 562 height 14
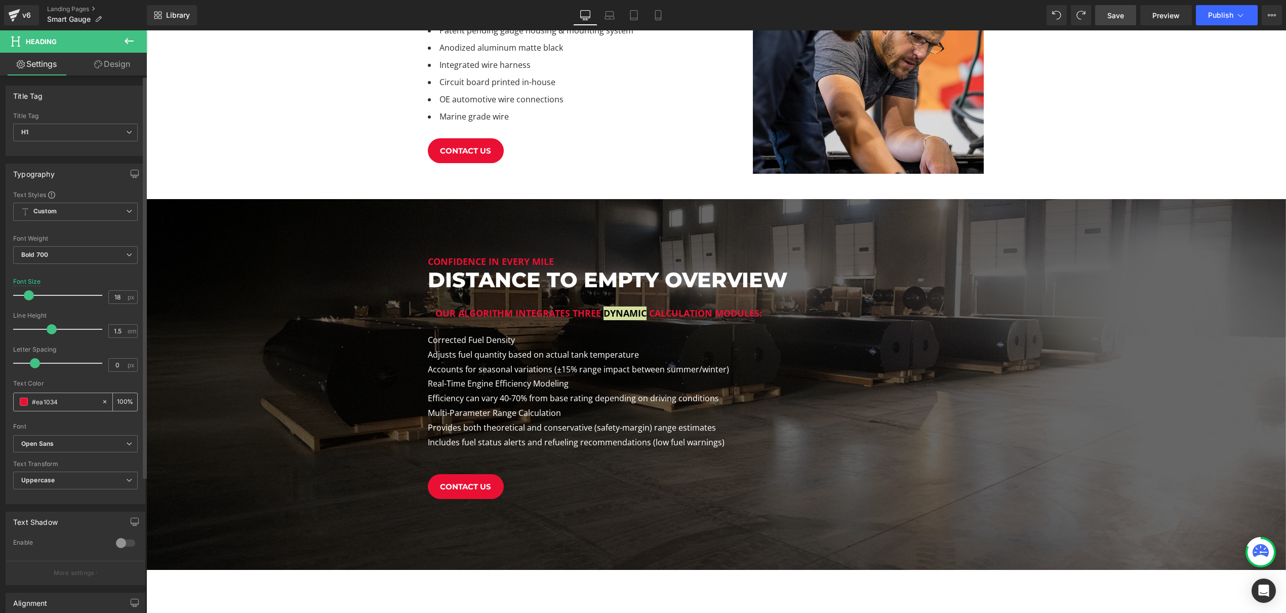
click at [21, 400] on span at bounding box center [24, 401] width 8 height 8
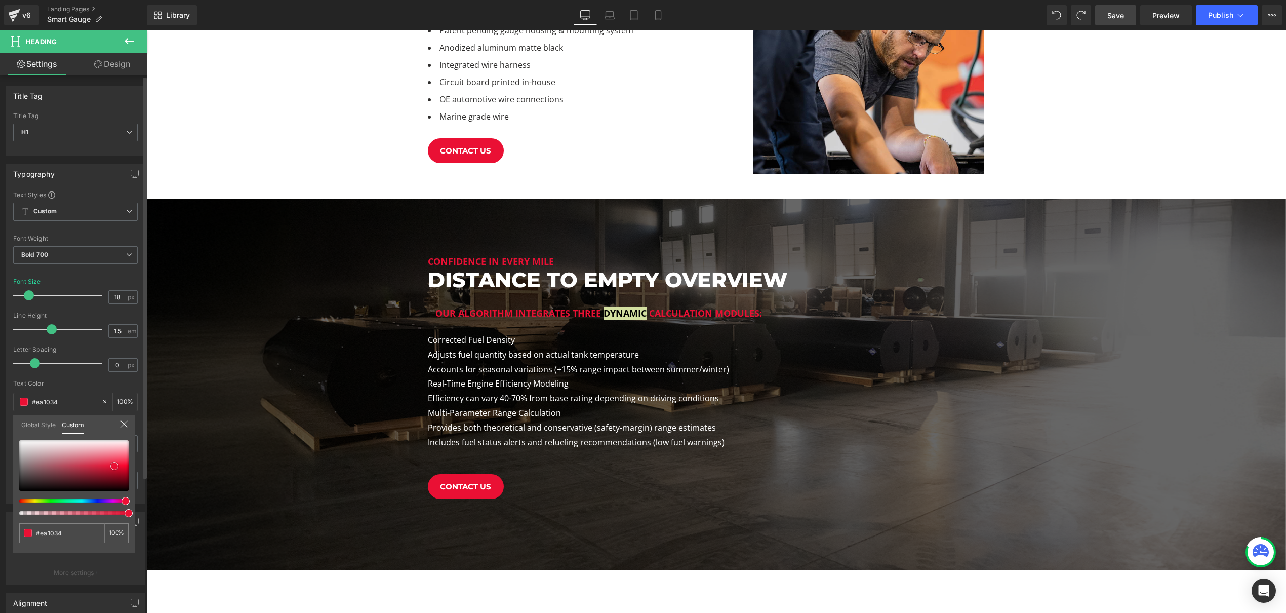
type input "#b19499"
type input "#edecec"
type input "#ffffff"
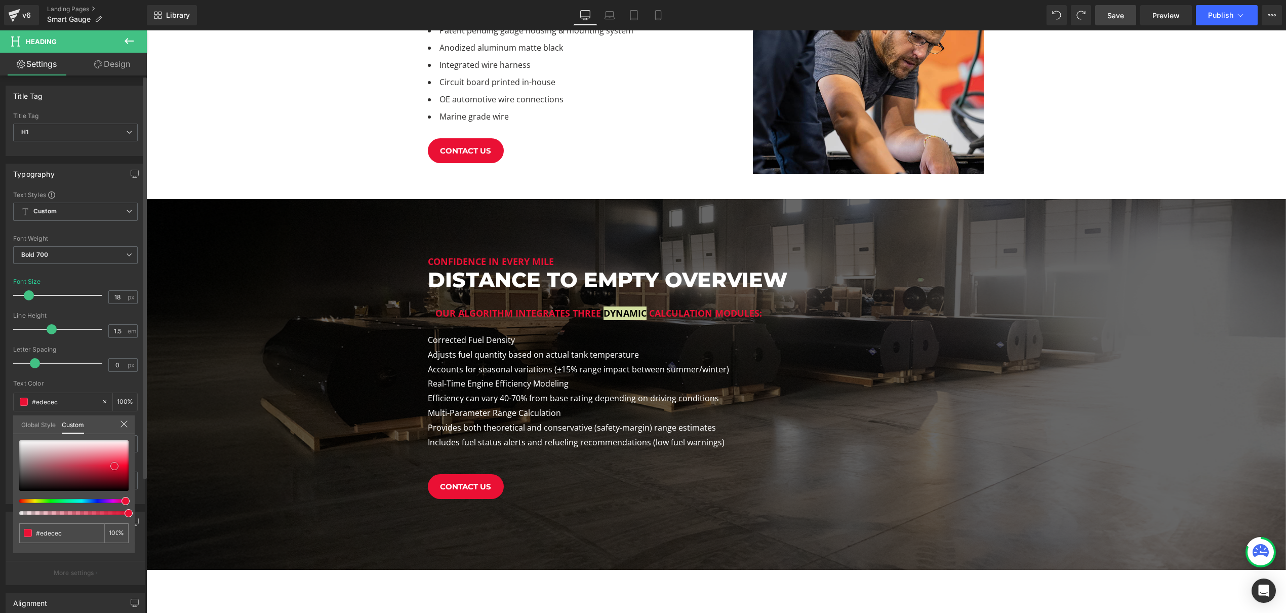
type input "#ffffff"
drag, startPoint x: 12, startPoint y: 431, endPoint x: 6, endPoint y: 424, distance: 9.7
click at [6, 424] on div "Typography Text Styles Custom Custom Setup Global Style Custom Setup Global Sty…" at bounding box center [75, 330] width 151 height 348
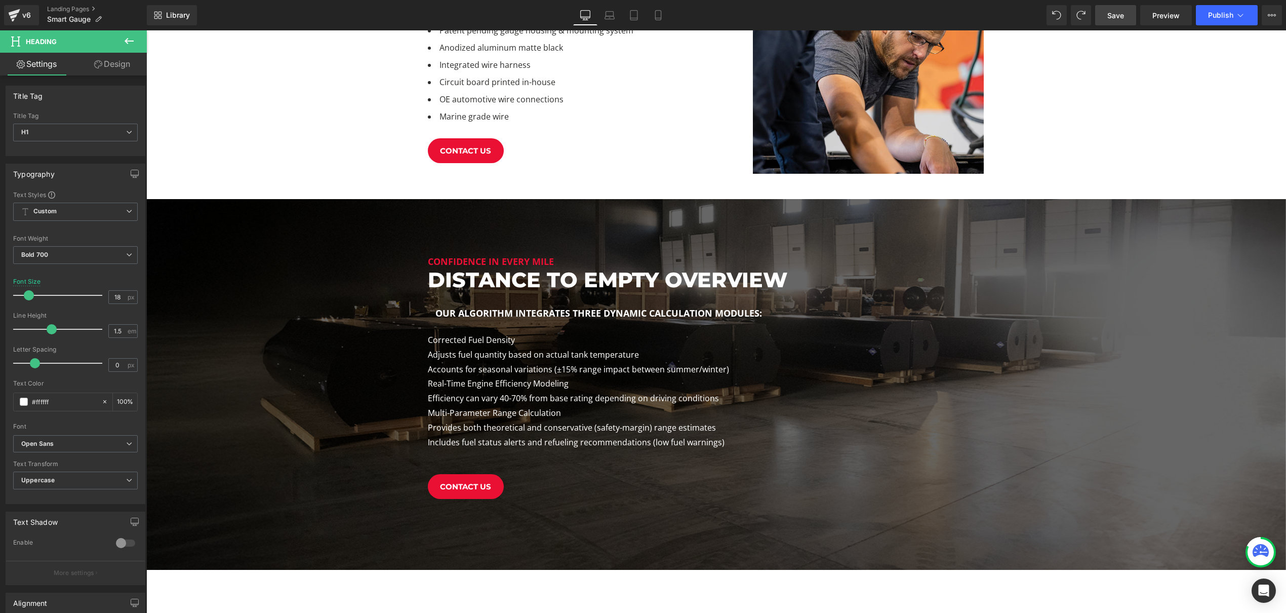
click at [334, 313] on body "NEW BUSINESS HOURS: MONDAY - THURSDAY | 7am - 5pm 855-264-8265 Request A Quote …" at bounding box center [715, 289] width 1139 height 1613
click at [326, 314] on span "Confidence in Every Mile Heading Distance to empty overview Heading Our algorit…" at bounding box center [715, 384] width 1139 height 340
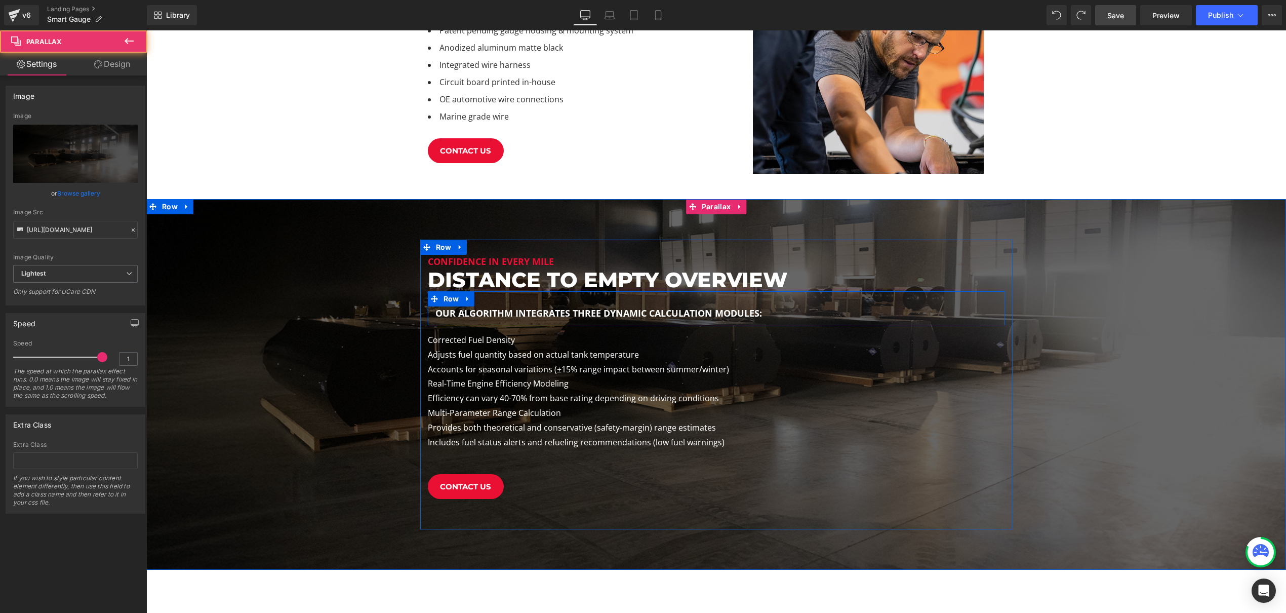
click at [522, 303] on div "Our algorithm integrates three dynamic calculation modules: Heading Row" at bounding box center [716, 308] width 577 height 34
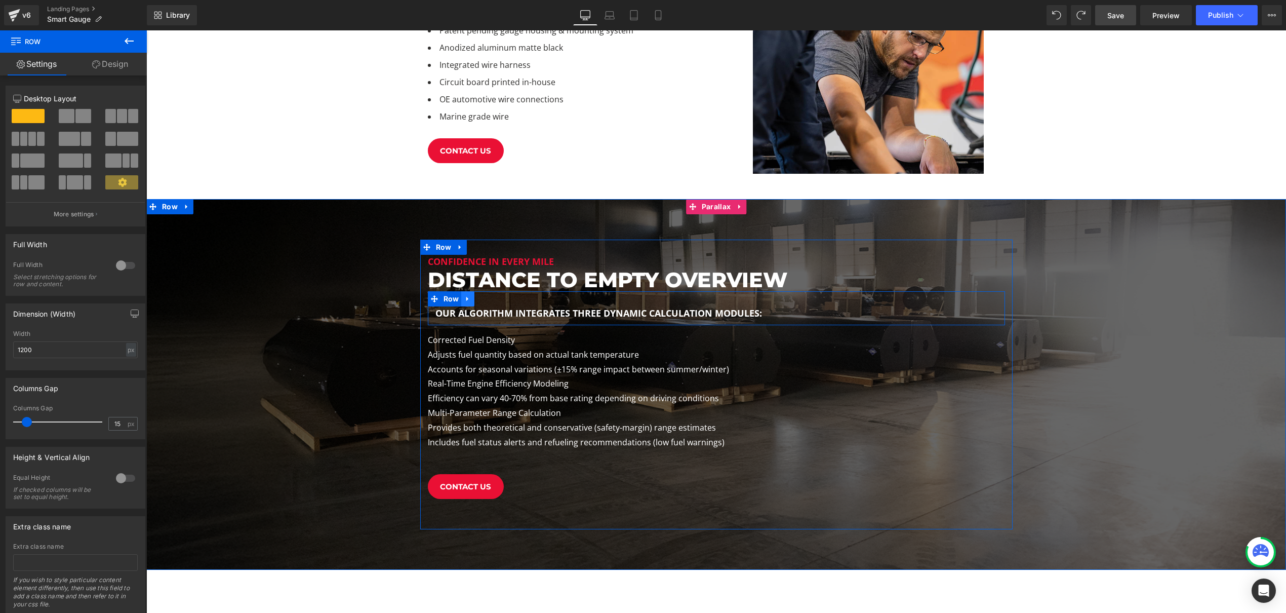
click at [468, 301] on icon at bounding box center [467, 299] width 7 height 8
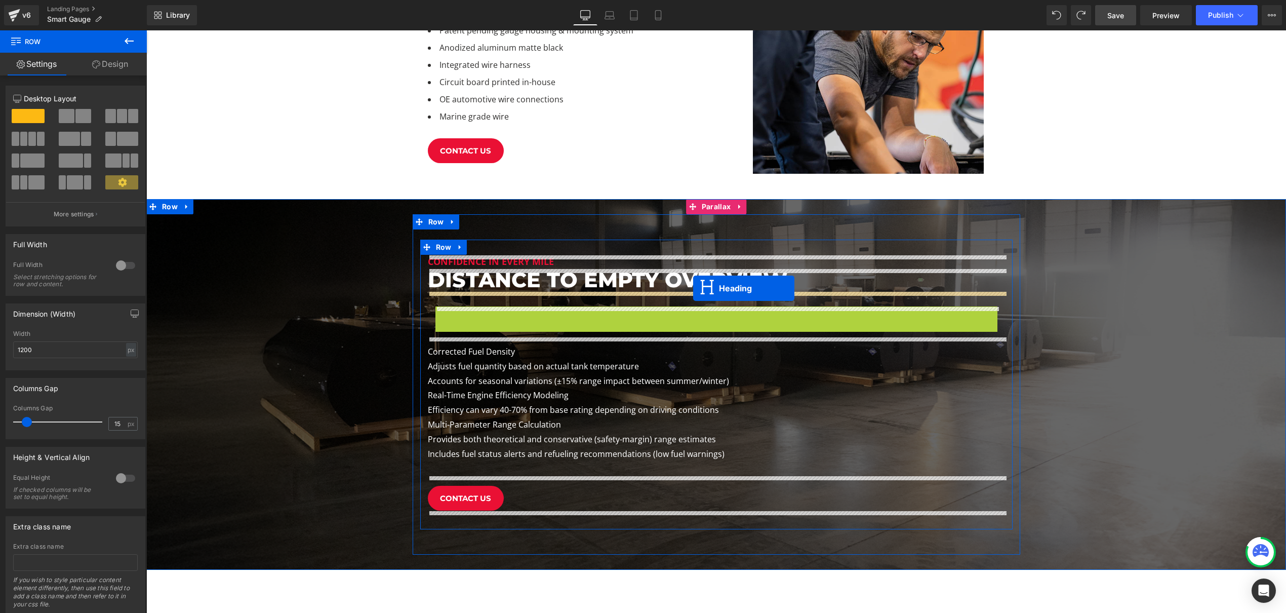
drag, startPoint x: 693, startPoint y: 314, endPoint x: 693, endPoint y: 288, distance: 25.8
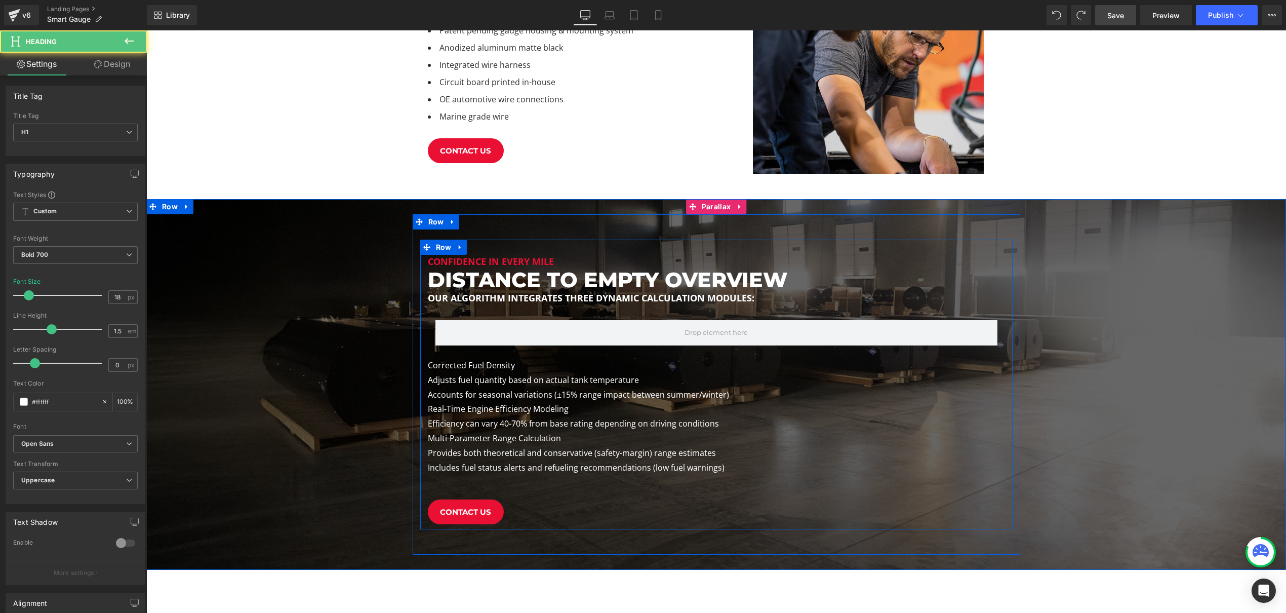
scroll to position [1614, 1139]
click at [712, 299] on span "Heading" at bounding box center [711, 298] width 28 height 12
click at [736, 297] on link at bounding box center [741, 298] width 11 height 12
click at [686, 297] on link "Heading" at bounding box center [705, 298] width 38 height 12
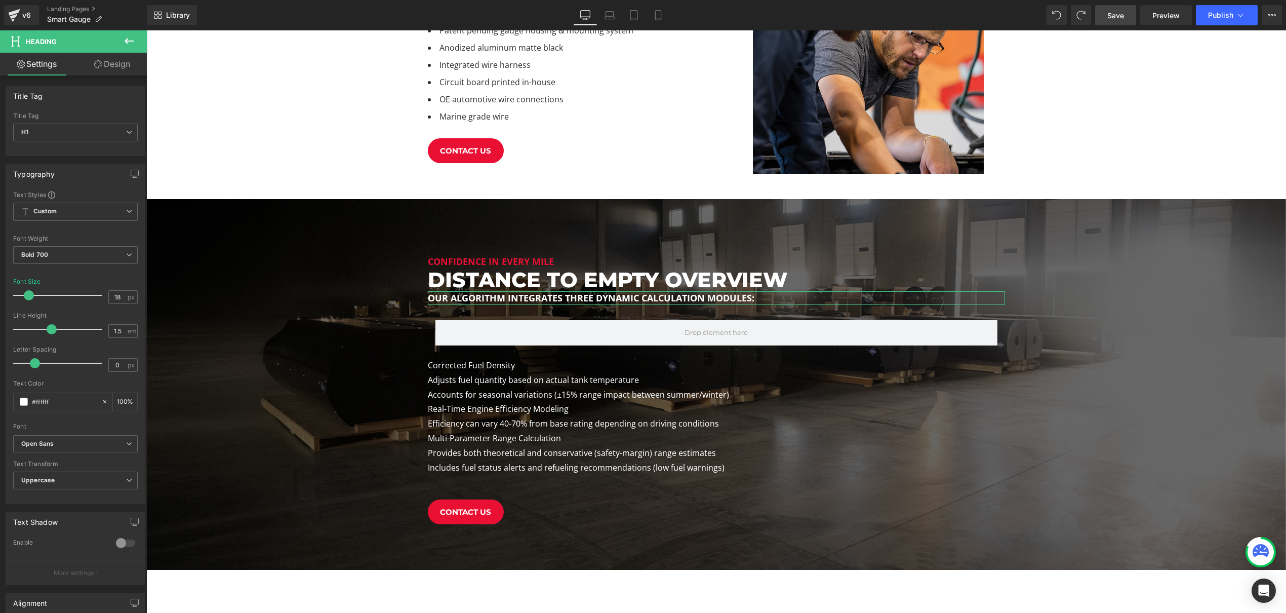
click at [110, 59] on link "Design" at bounding box center [111, 64] width 73 height 23
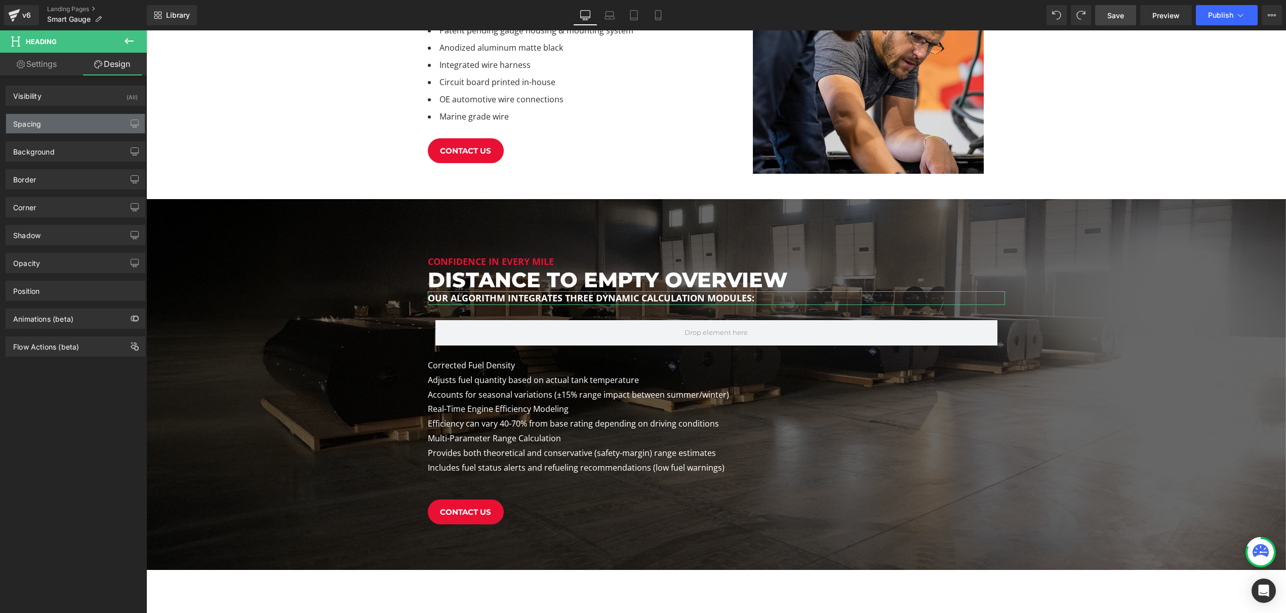
click at [54, 118] on div "Spacing" at bounding box center [75, 123] width 139 height 19
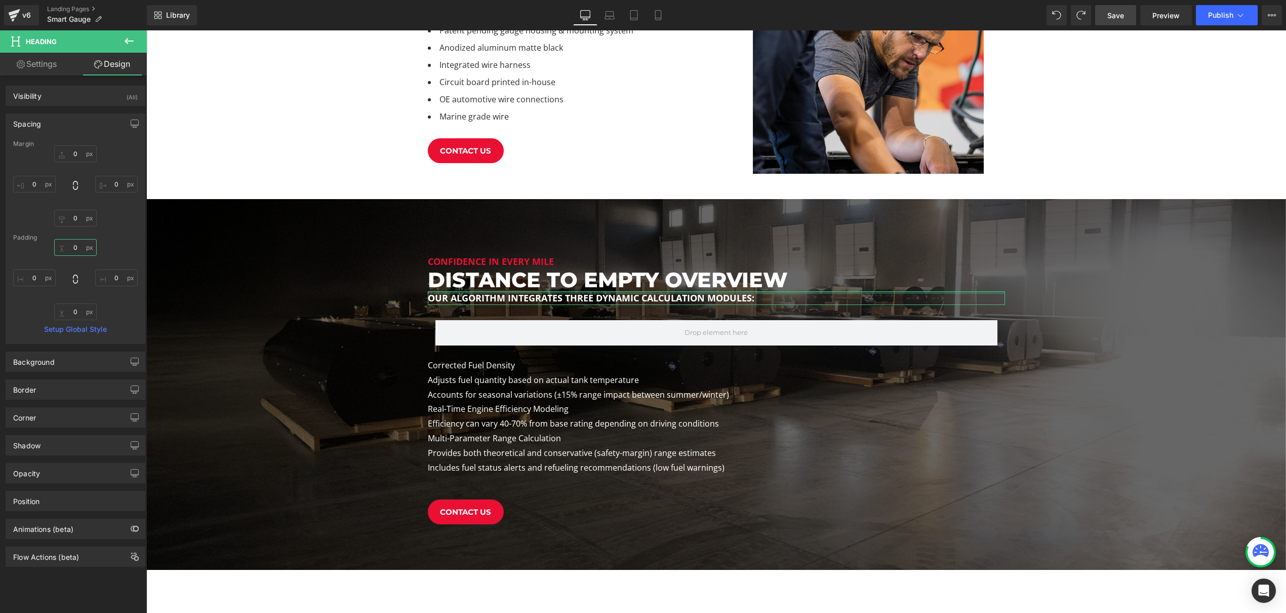
click at [81, 252] on input "0" at bounding box center [75, 247] width 43 height 17
type input "15"
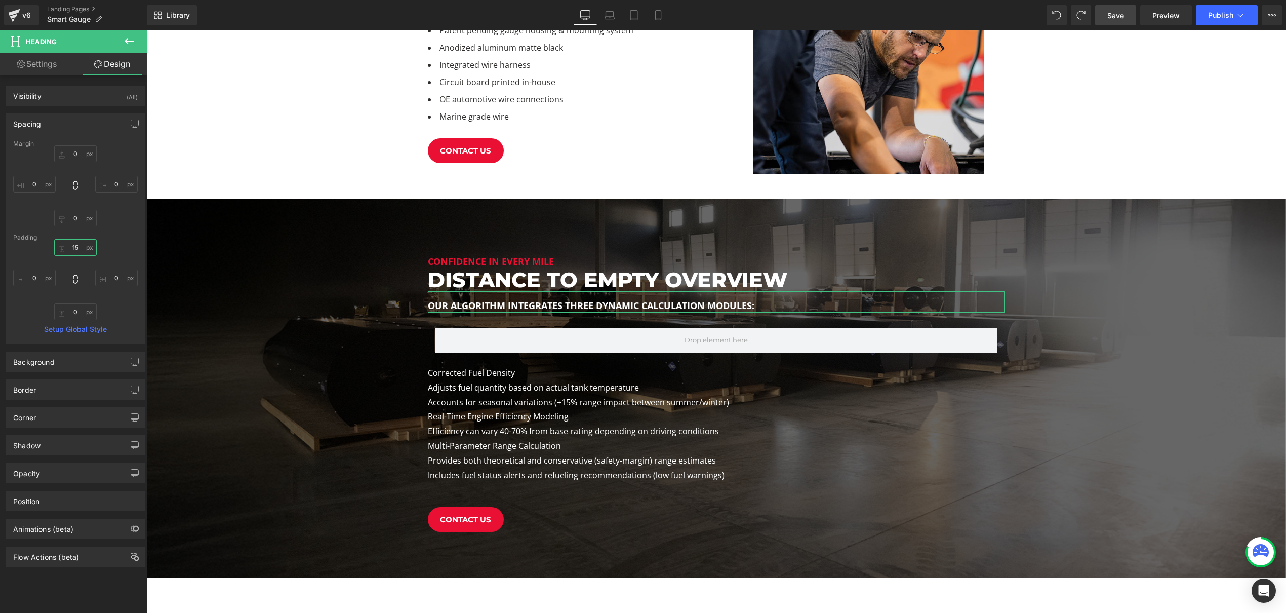
scroll to position [1622, 1139]
click at [275, 263] on span "Confidence in Every Mile Heading Distance to empty overview Heading Our algorit…" at bounding box center [715, 388] width 1139 height 348
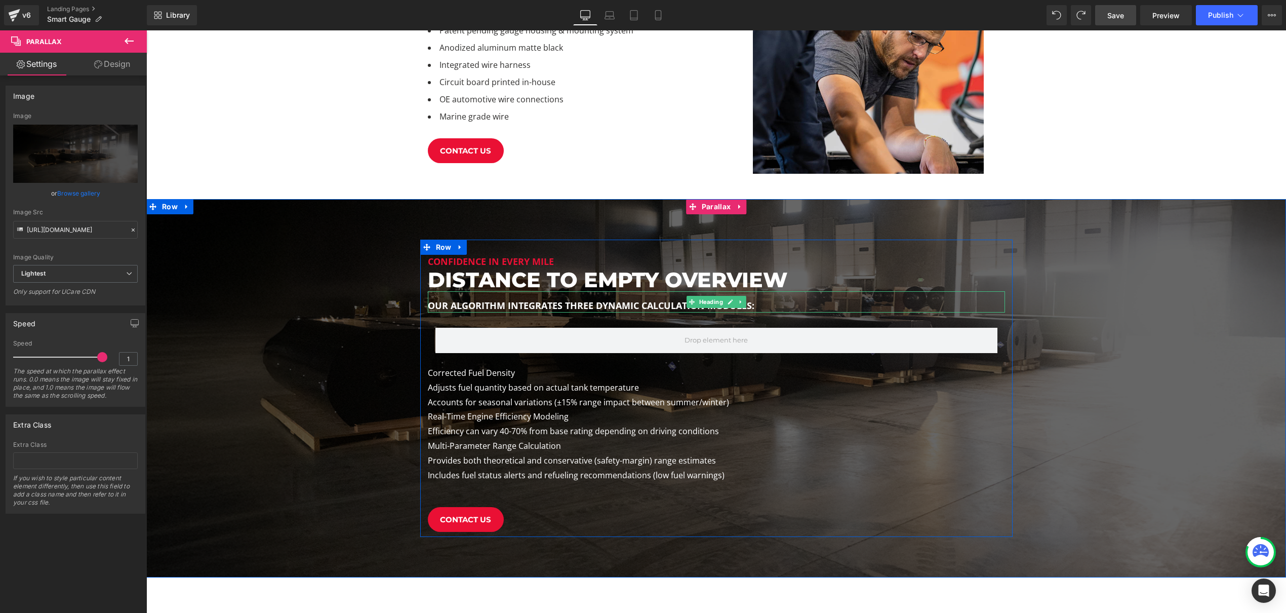
click at [757, 307] on h1 "Our algorithm integrates three dynamic calculation modules:" at bounding box center [716, 306] width 577 height 14
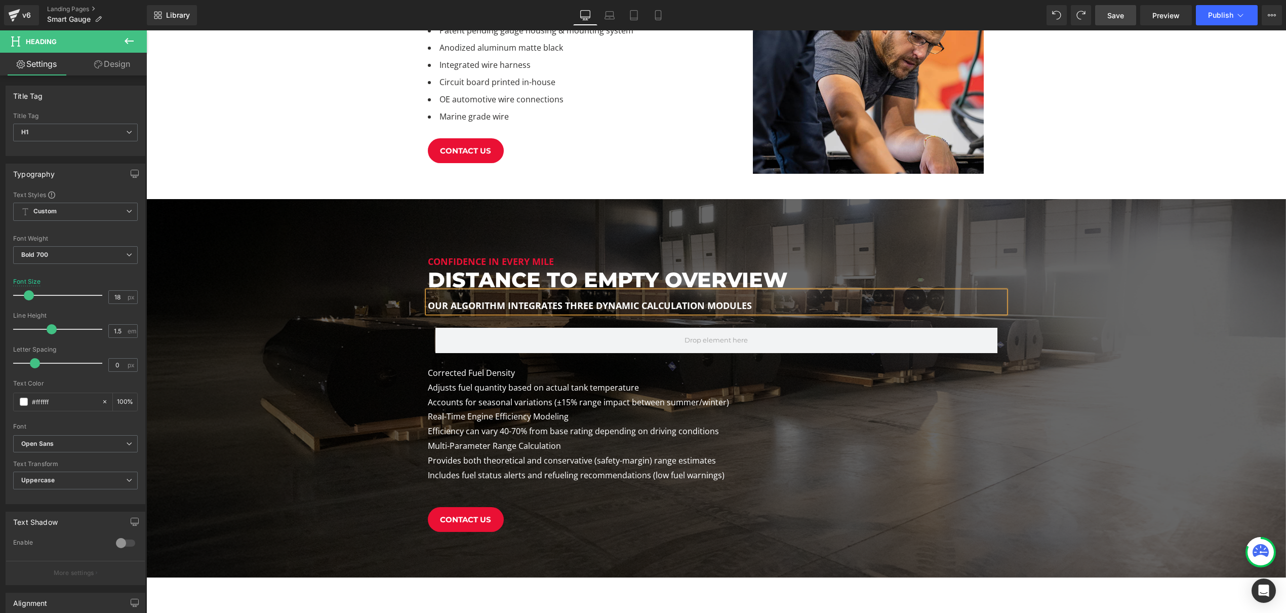
click at [385, 296] on span "Confidence in Every Mile Heading Distance to empty overview Heading Our algorit…" at bounding box center [715, 388] width 1139 height 348
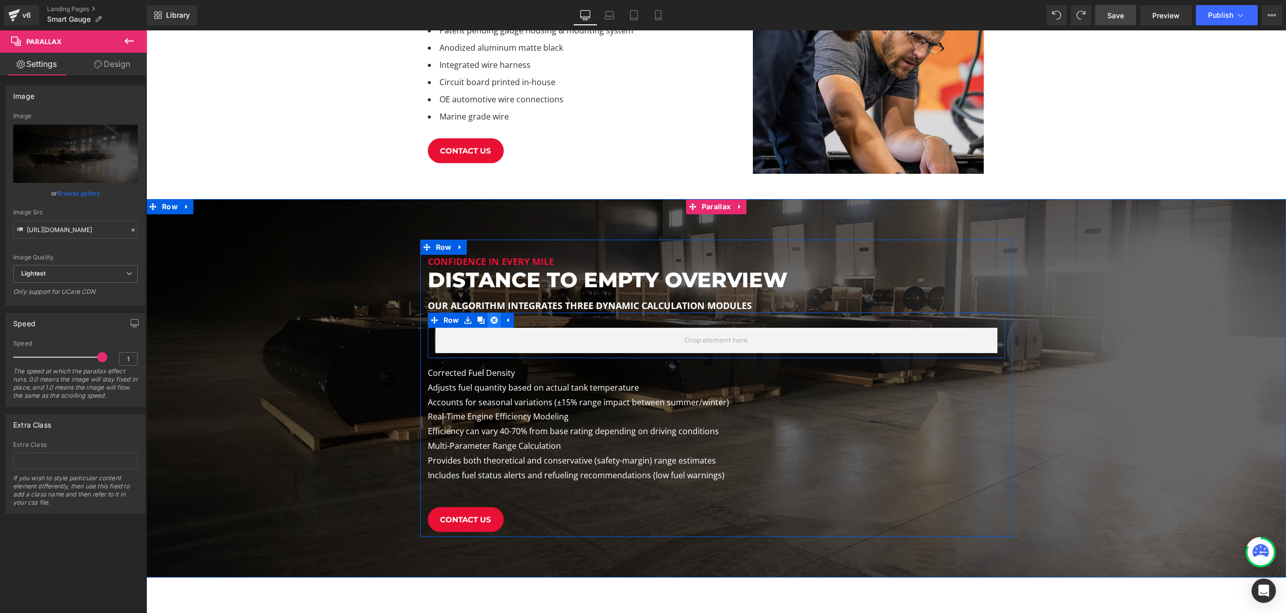
click at [492, 321] on icon at bounding box center [494, 319] width 7 height 7
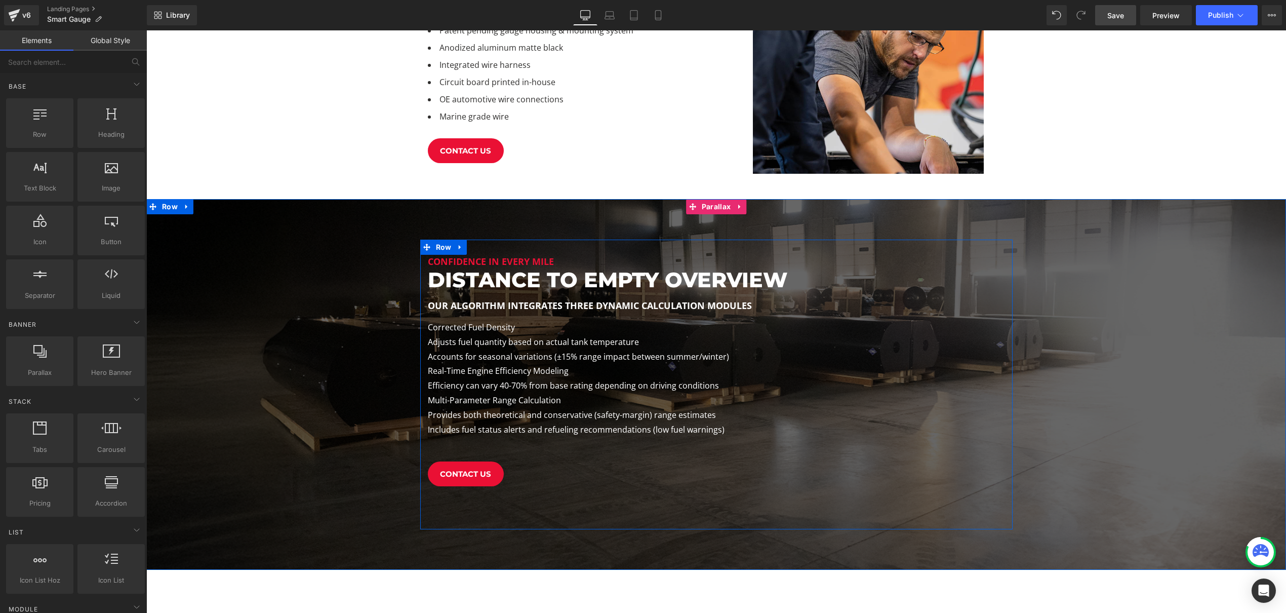
scroll to position [5, 5]
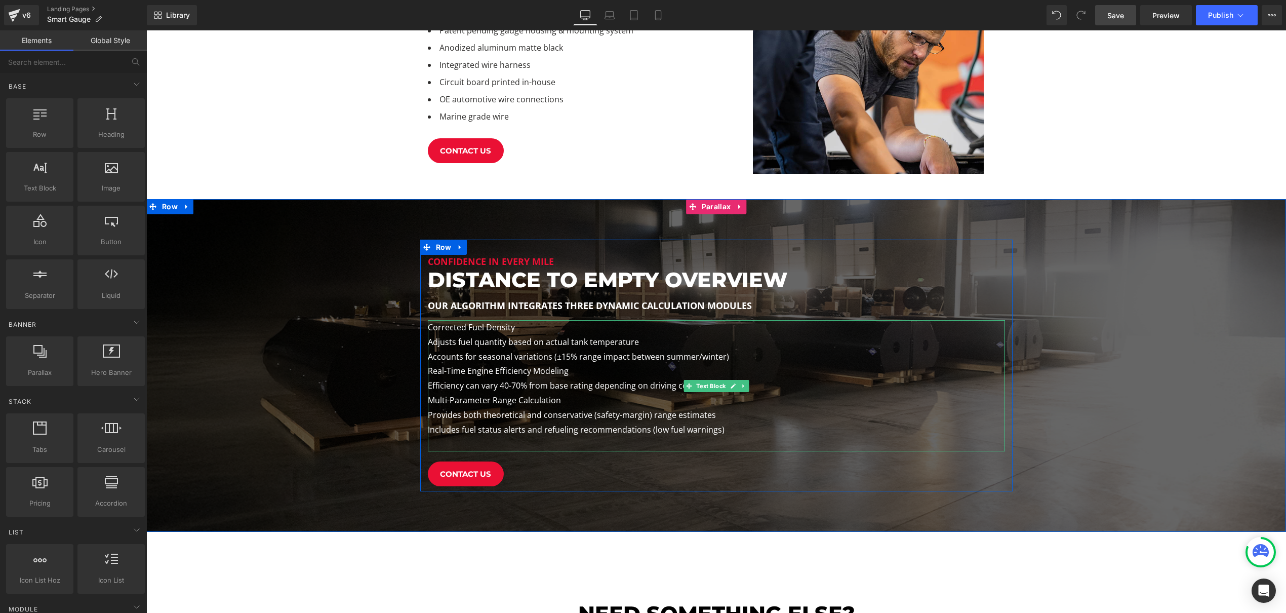
click at [469, 335] on p "Corrected Fuel Density Adjusts fuel quantity based on actual tank temperature A…" at bounding box center [716, 378] width 577 height 116
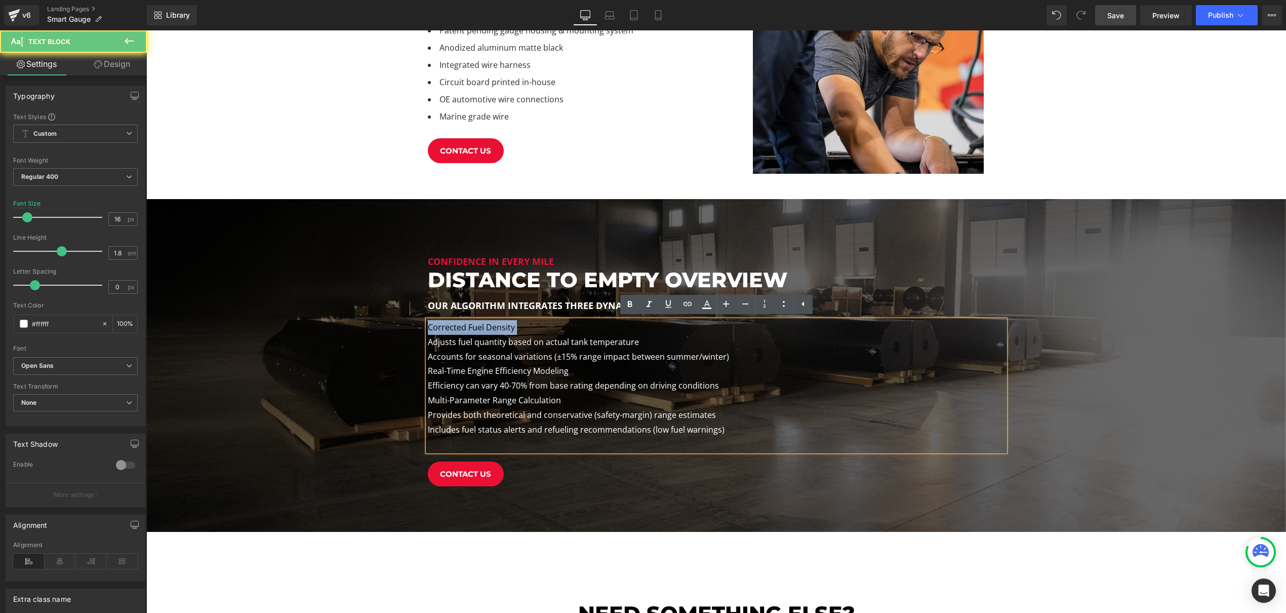
click at [469, 335] on p "Corrected Fuel Density Adjusts fuel quantity based on actual tank temperature A…" at bounding box center [716, 378] width 577 height 116
click at [594, 428] on span "Includes fuel status alerts and refueling recommendations (low fuel warnings)" at bounding box center [576, 429] width 297 height 11
click at [1041, 257] on span "Confidence in Every Mile Heading Distance to empty overview Heading Our algorit…" at bounding box center [715, 365] width 1139 height 302
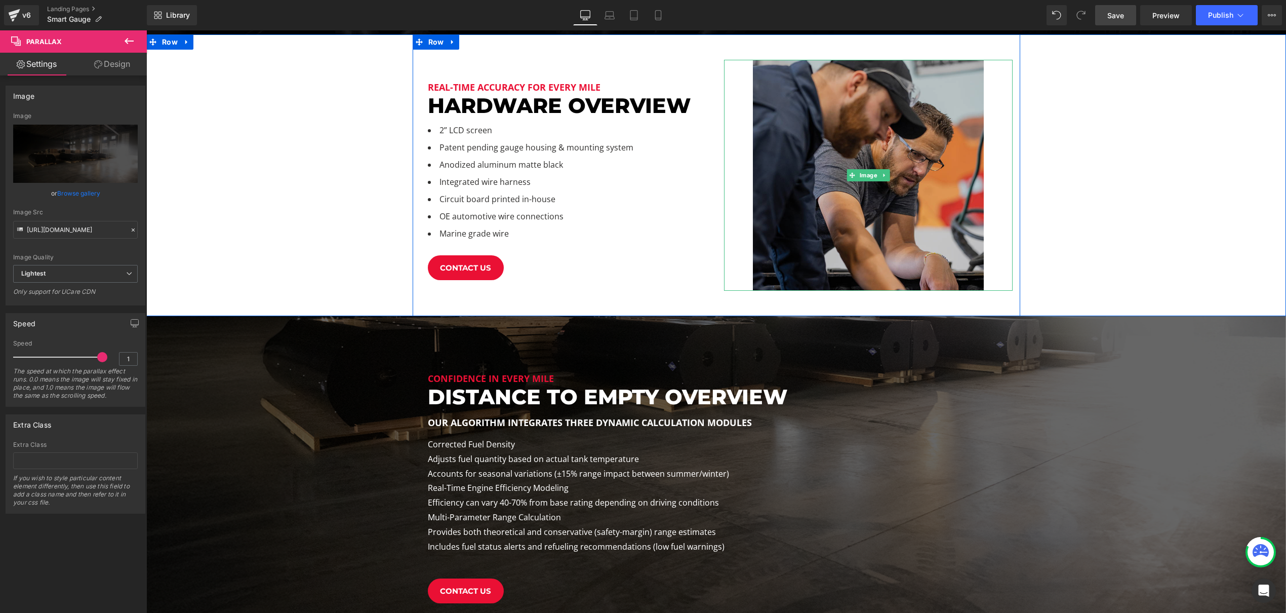
scroll to position [478, 0]
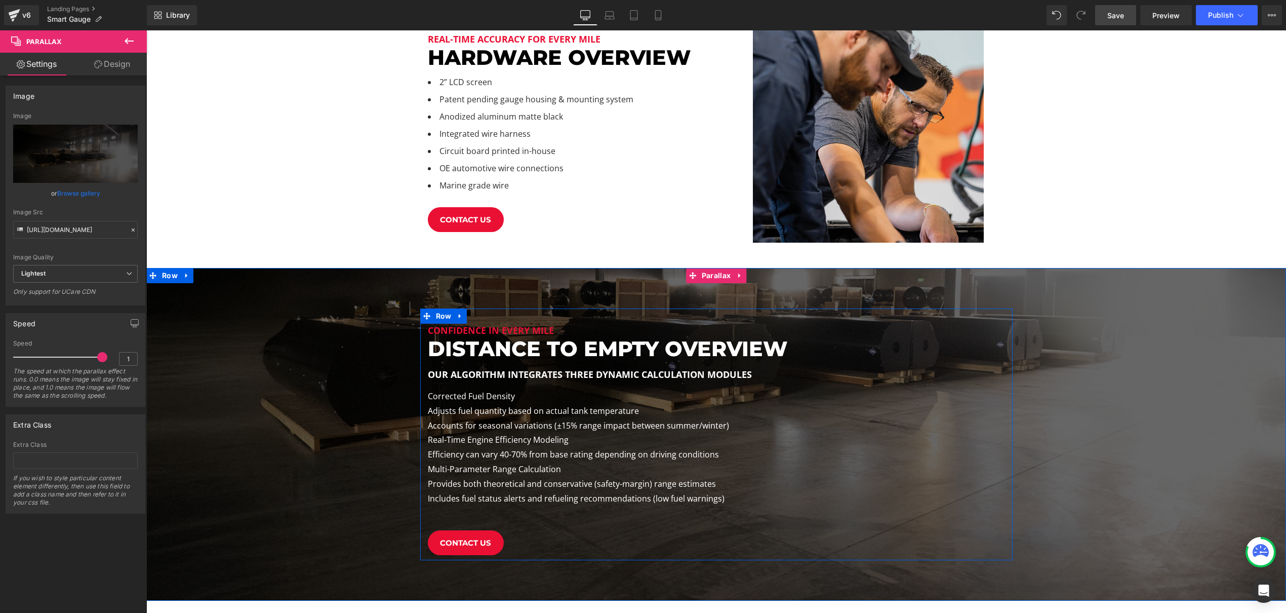
click at [492, 433] on p "Corrected Fuel Density Adjusts fuel quantity based on actual tank temperature A…" at bounding box center [716, 447] width 577 height 116
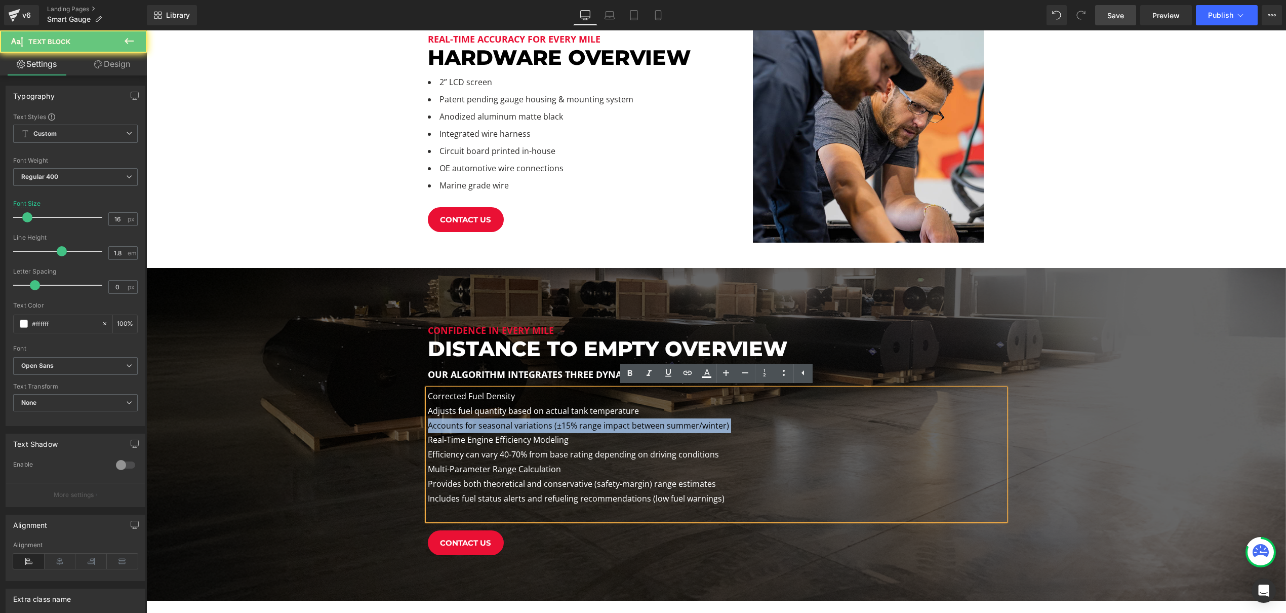
click at [492, 433] on p "Corrected Fuel Density Adjusts fuel quantity based on actual tank temperature A…" at bounding box center [716, 447] width 577 height 116
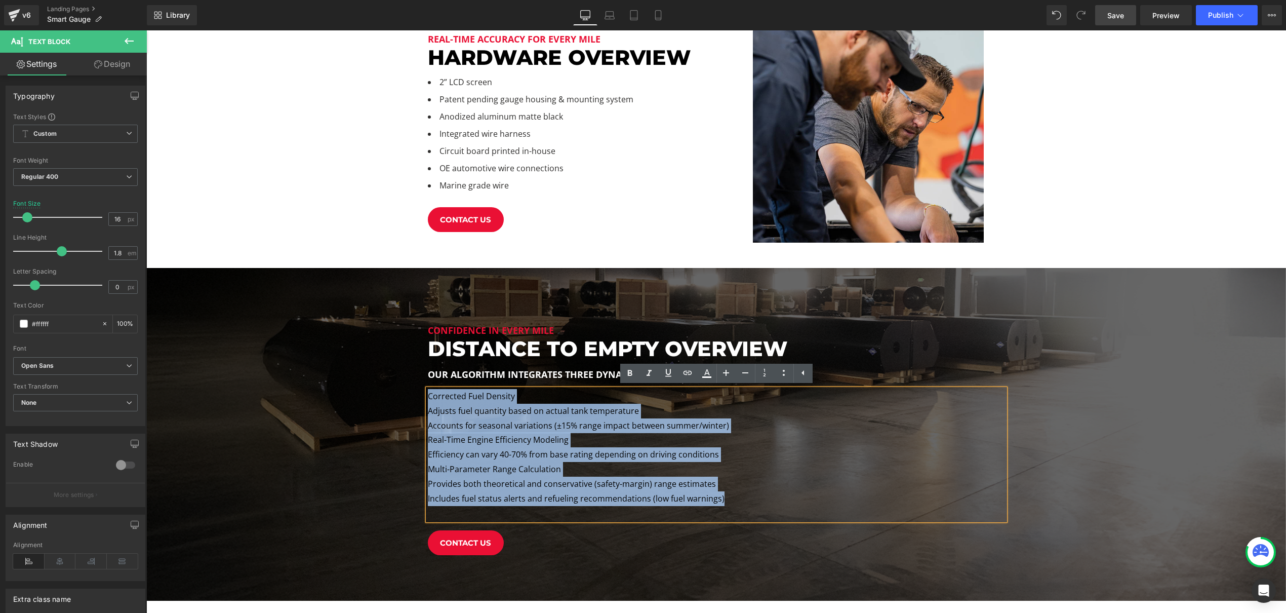
drag, startPoint x: 698, startPoint y: 497, endPoint x: 428, endPoint y: 396, distance: 287.8
click at [428, 396] on p "Corrected Fuel Density Adjusts fuel quantity based on actual tank temperature A…" at bounding box center [716, 447] width 577 height 116
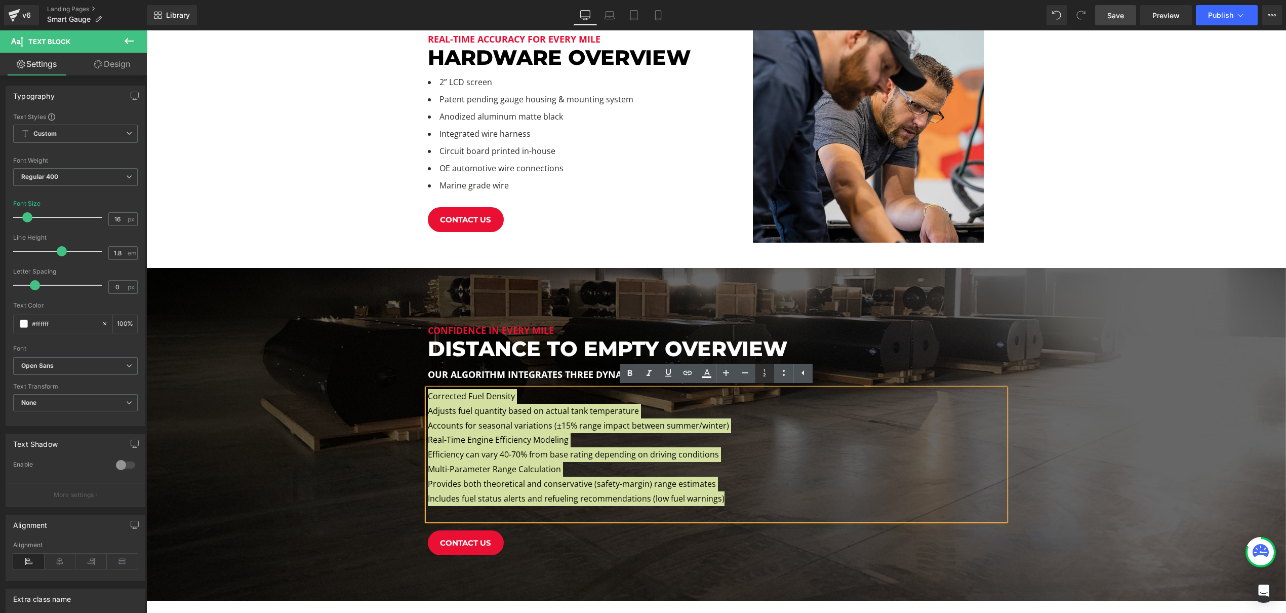
click at [767, 371] on icon at bounding box center [764, 372] width 12 height 12
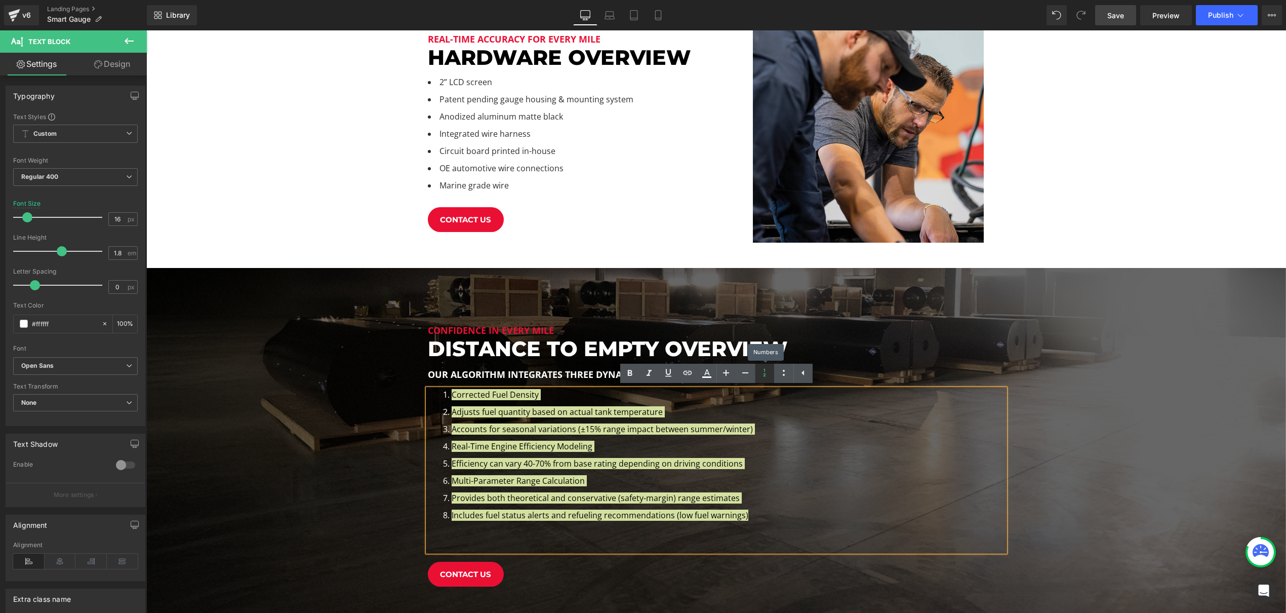
scroll to position [1608, 1139]
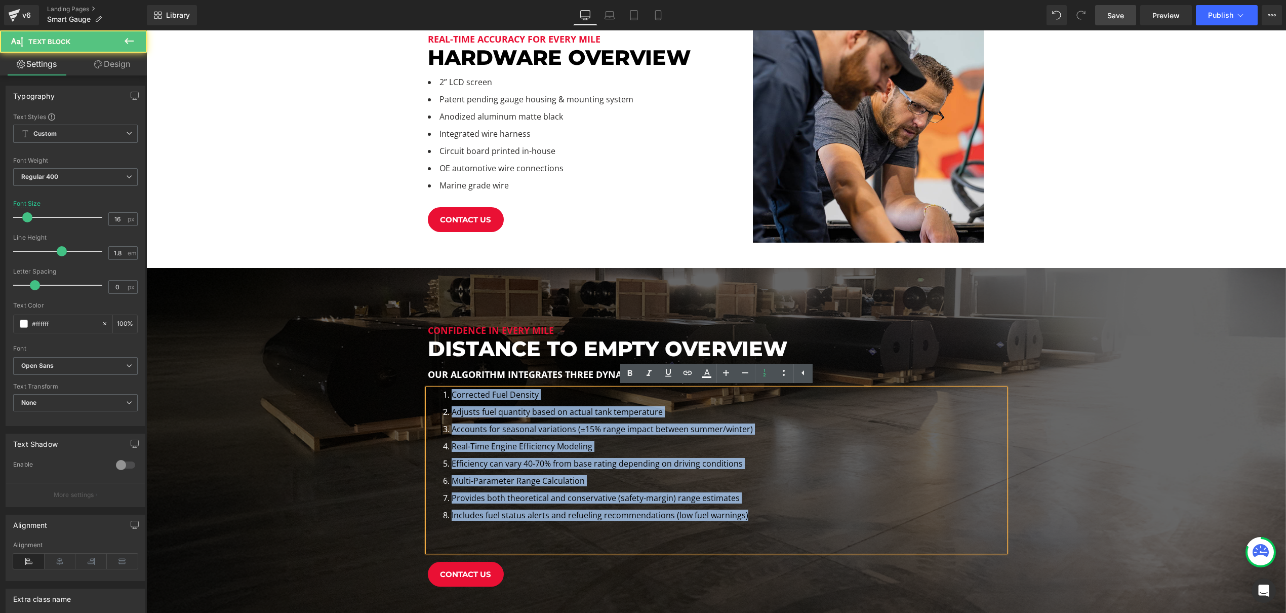
click at [774, 505] on li "Provides both theoretical and conservative (safety-margin) range estimates" at bounding box center [724, 500] width 562 height 17
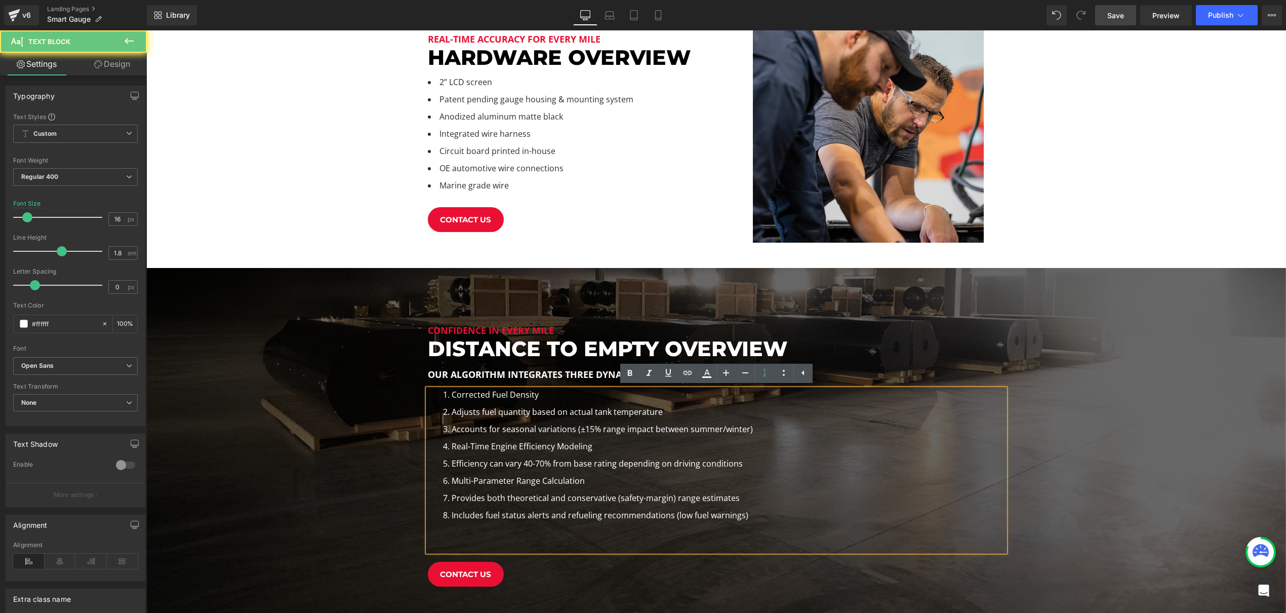
click at [777, 515] on li "Includes fuel status alerts and refueling recommendations (low fuel warnings)" at bounding box center [724, 517] width 562 height 17
click at [561, 402] on li "Corrected Fuel Density" at bounding box center [724, 397] width 562 height 17
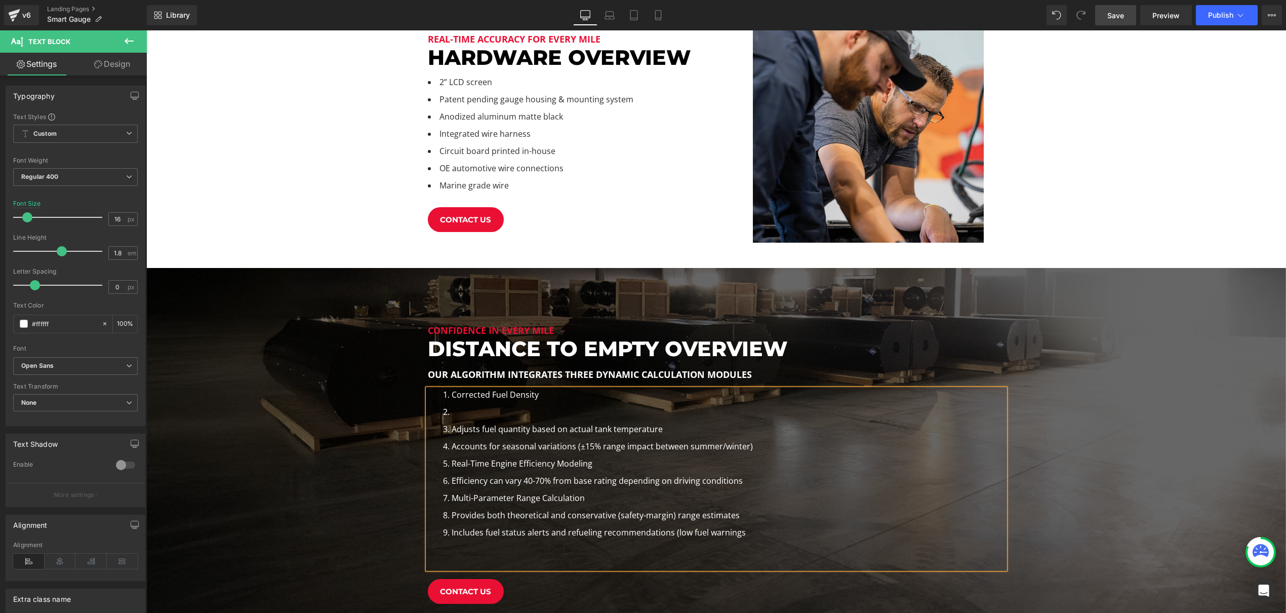
scroll to position [1632, 1139]
click at [536, 424] on div at bounding box center [716, 423] width 577 height 15
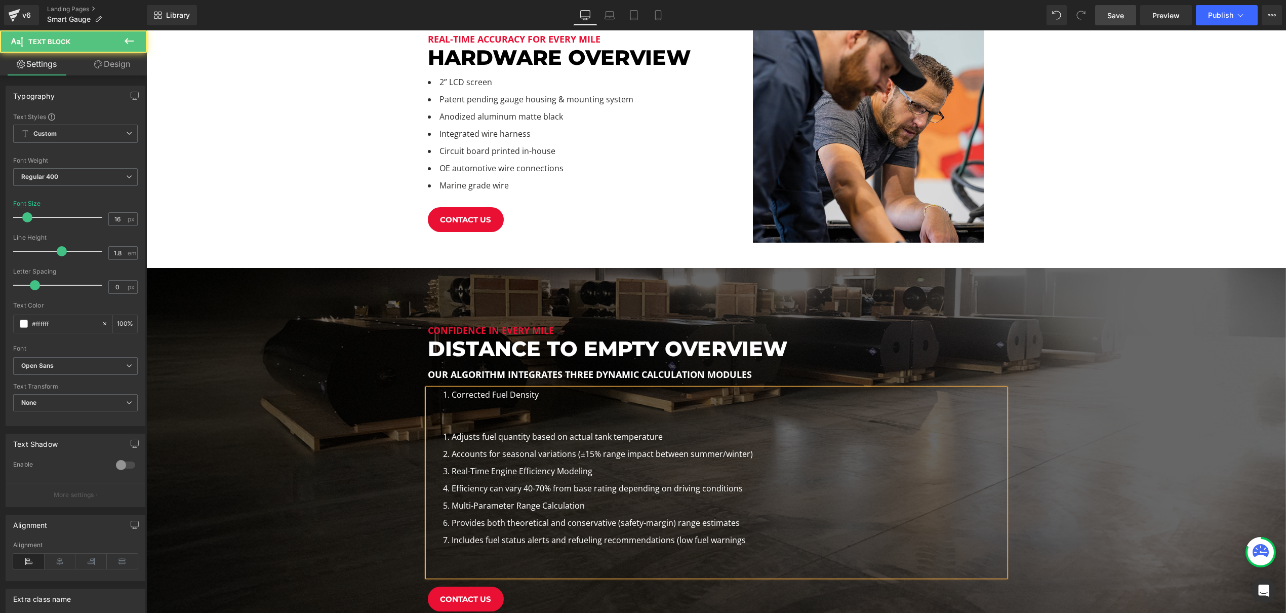
click at [551, 397] on li "Corrected Fuel Density" at bounding box center [724, 397] width 562 height 17
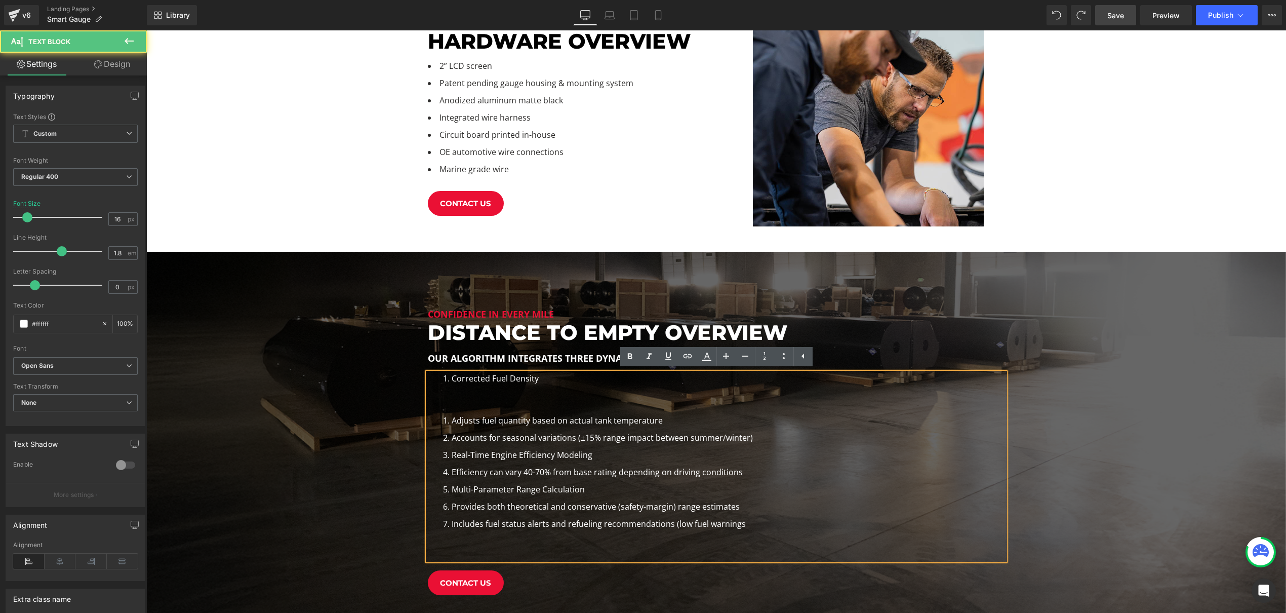
drag, startPoint x: 462, startPoint y: 389, endPoint x: 540, endPoint y: 375, distance: 78.8
click at [462, 389] on li "Corrected Fuel Density" at bounding box center [724, 381] width 562 height 17
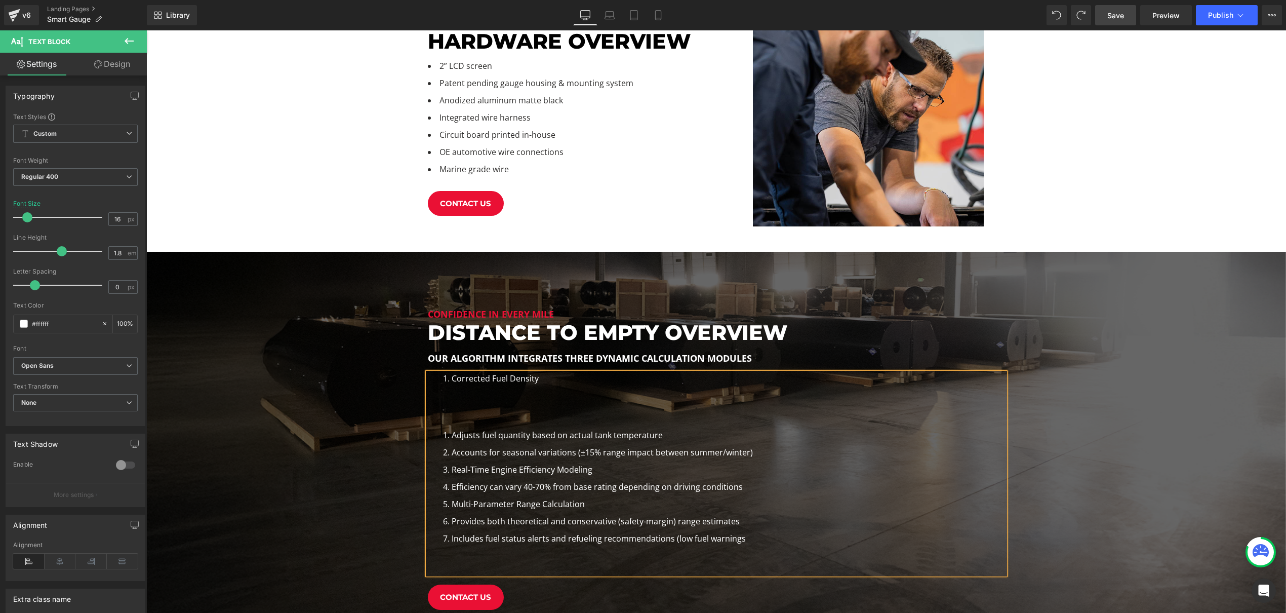
scroll to position [5, 5]
click at [501, 408] on div "sdfgadf" at bounding box center [716, 407] width 577 height 15
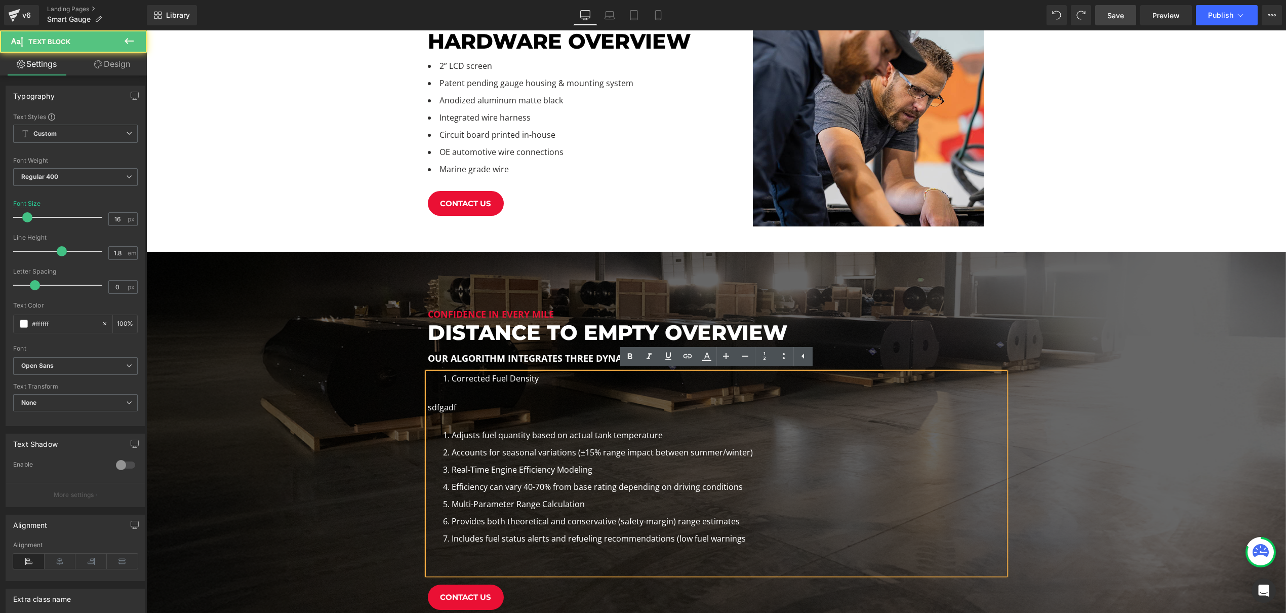
click at [433, 410] on div "sdfgadf" at bounding box center [716, 407] width 577 height 15
drag, startPoint x: 463, startPoint y: 409, endPoint x: 423, endPoint y: 409, distance: 39.5
click at [423, 409] on div "Confidence in Every Mile Heading Distance to empty overview Heading Our algorit…" at bounding box center [716, 458] width 592 height 302
click at [782, 353] on icon at bounding box center [784, 356] width 12 height 12
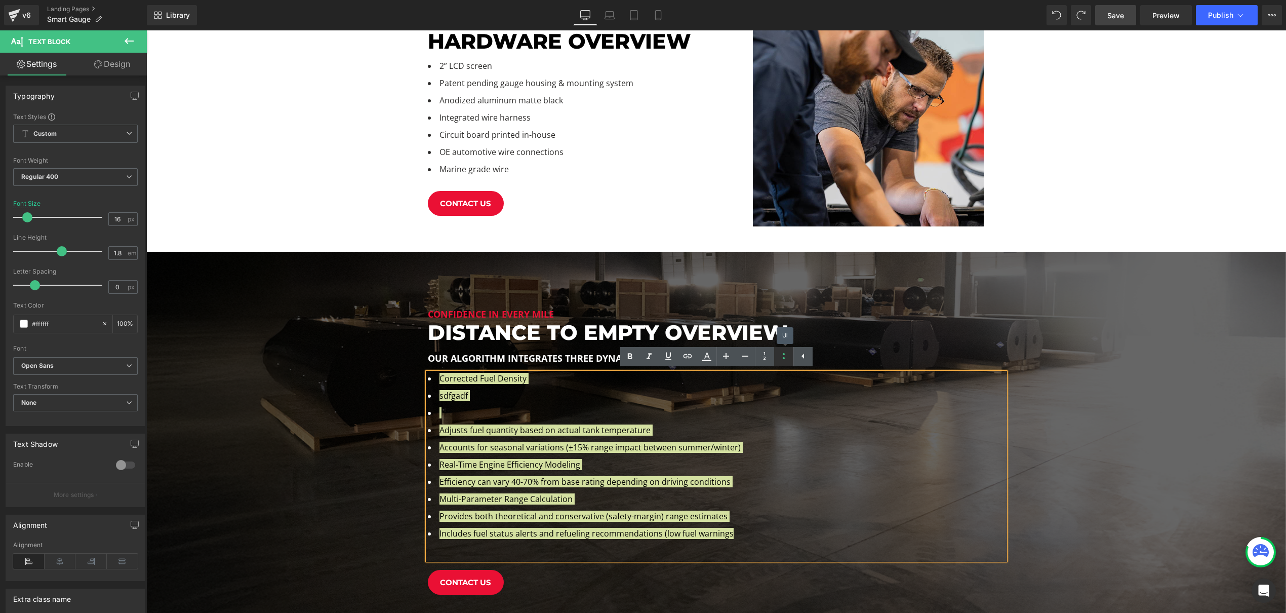
scroll to position [0, 0]
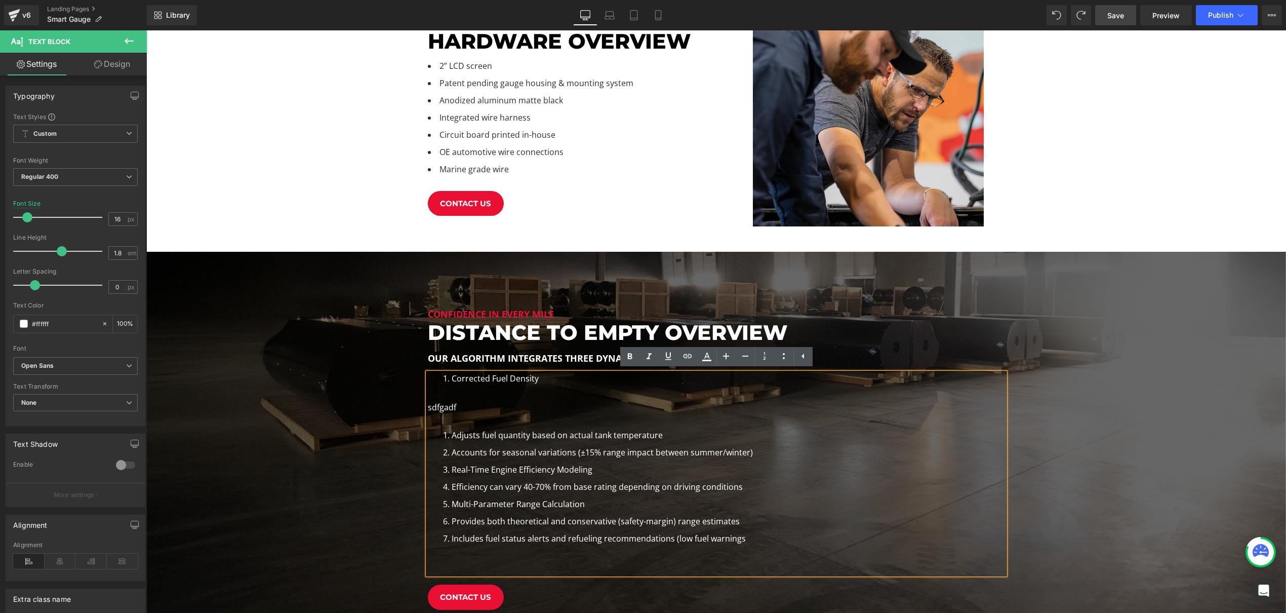
click at [469, 402] on div "sdfgadf" at bounding box center [716, 407] width 577 height 15
click at [429, 411] on div "sdfgadf" at bounding box center [716, 407] width 577 height 15
click at [782, 354] on icon at bounding box center [784, 356] width 12 height 12
click at [771, 447] on li "Accounts for seasonal variations (±15% range impact between summer/winter)" at bounding box center [724, 454] width 562 height 17
click at [514, 429] on div at bounding box center [716, 422] width 577 height 15
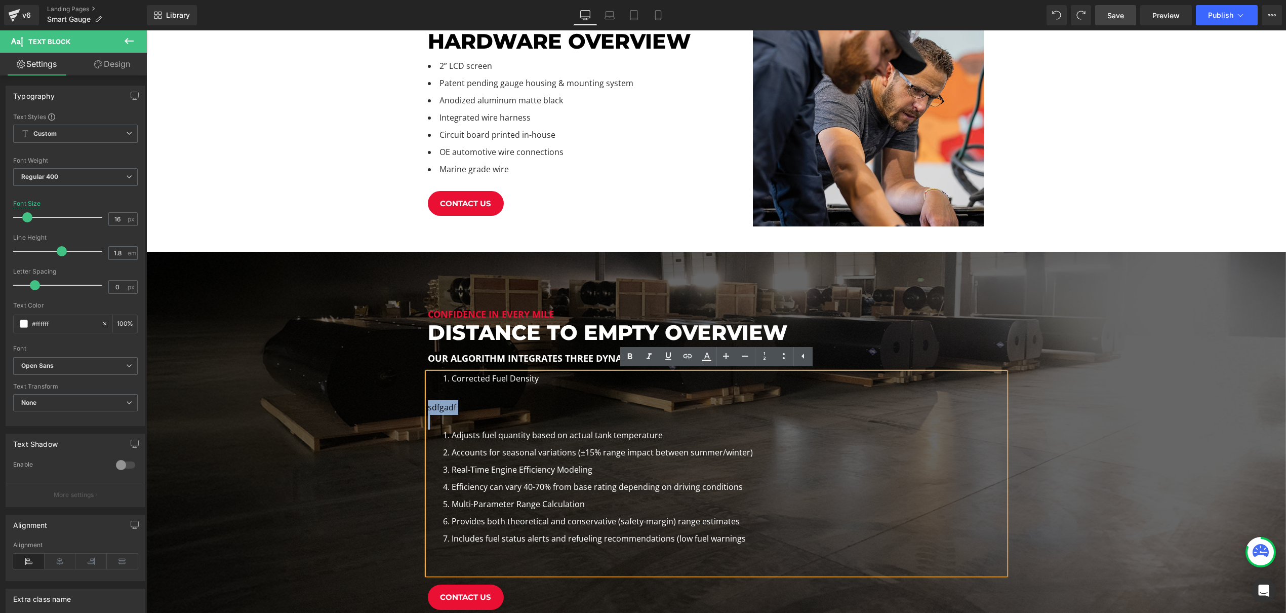
drag, startPoint x: 463, startPoint y: 412, endPoint x: 435, endPoint y: 394, distance: 33.4
click at [435, 394] on div "Corrected Fuel Density sdfgadf Adjusts fuel quantity based on actual tank tempe…" at bounding box center [716, 473] width 577 height 201
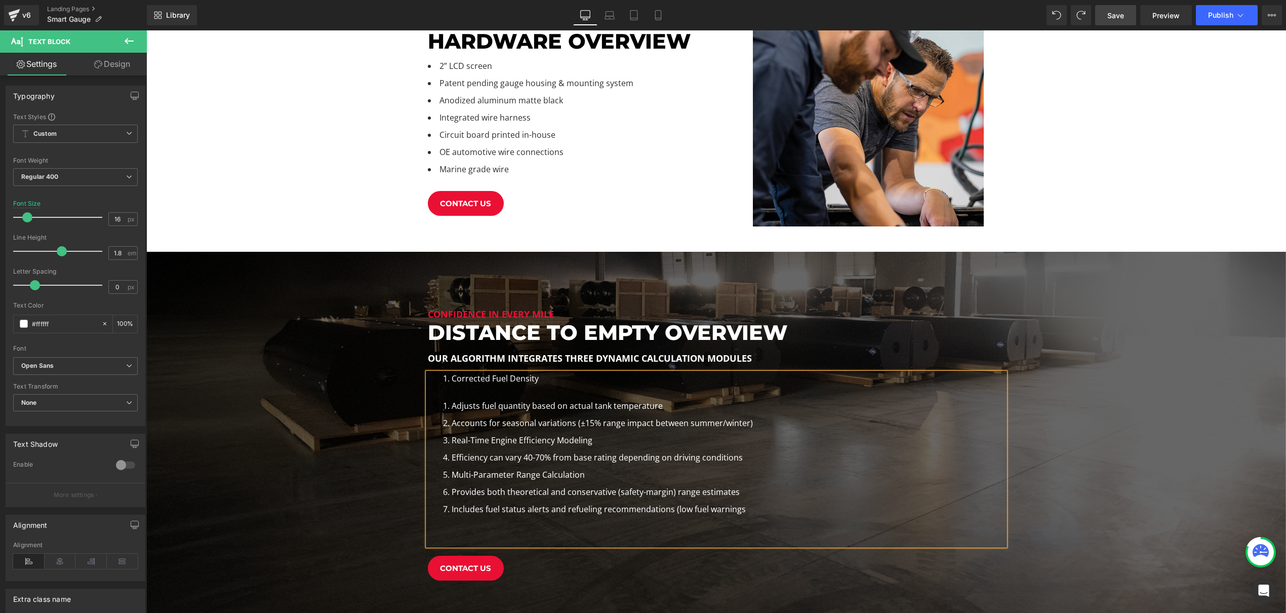
click at [434, 402] on div "Corrected Fuel Density Adjusts fuel quantity based on actual tank temperature A…" at bounding box center [716, 459] width 577 height 173
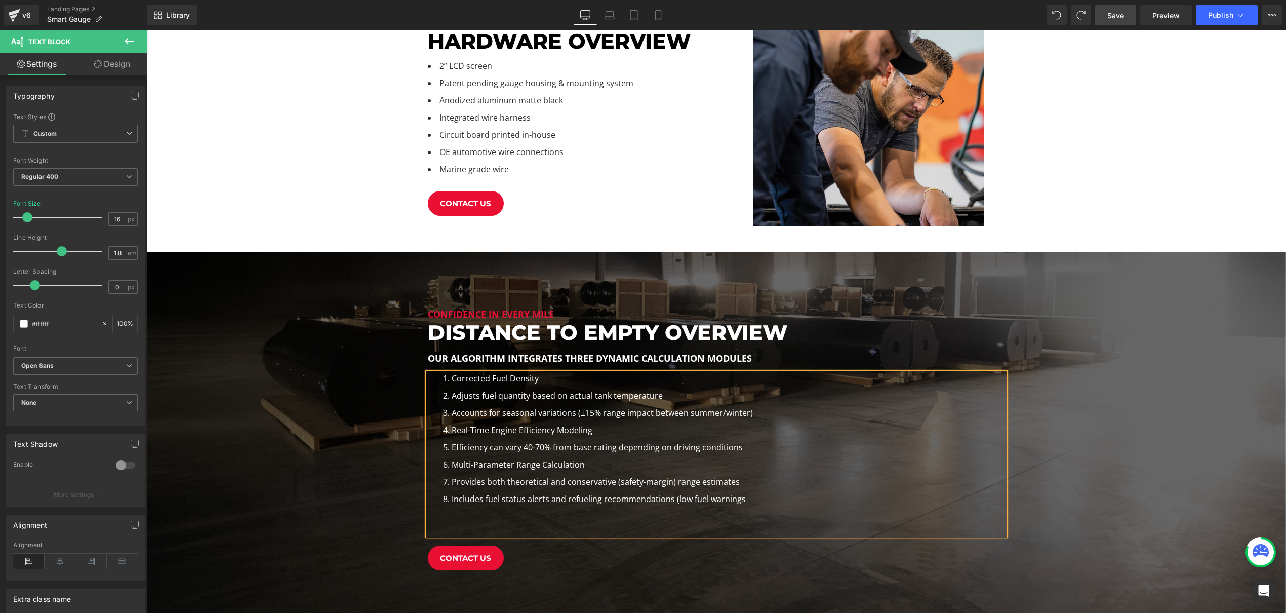
click at [556, 378] on li "Corrected Fuel Density" at bounding box center [724, 381] width 562 height 17
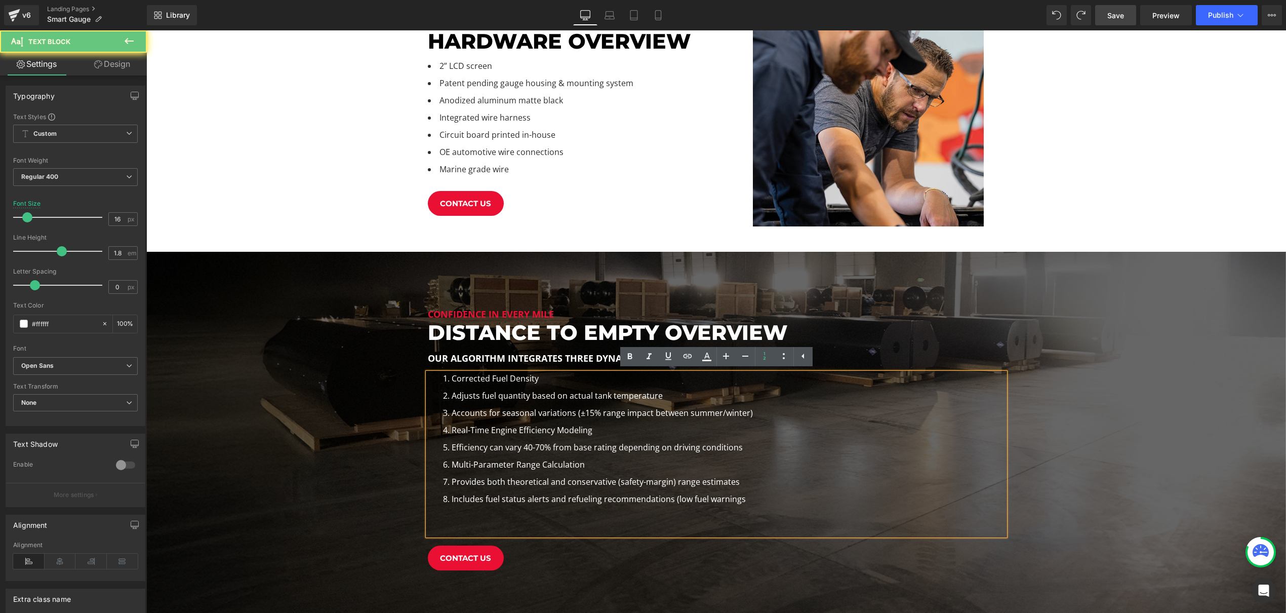
click at [695, 431] on li "Real-Time Engine Efficiency Modeling" at bounding box center [724, 432] width 562 height 17
click at [452, 395] on span "Adjusts fuel quantity based on actual tank temperature" at bounding box center [557, 395] width 211 height 11
click at [802, 359] on icon at bounding box center [803, 356] width 12 height 12
click at [778, 357] on icon at bounding box center [784, 356] width 12 height 12
click at [763, 407] on li "Accounts for seasonal variations (±15% range impact between summer/winter)" at bounding box center [724, 415] width 562 height 17
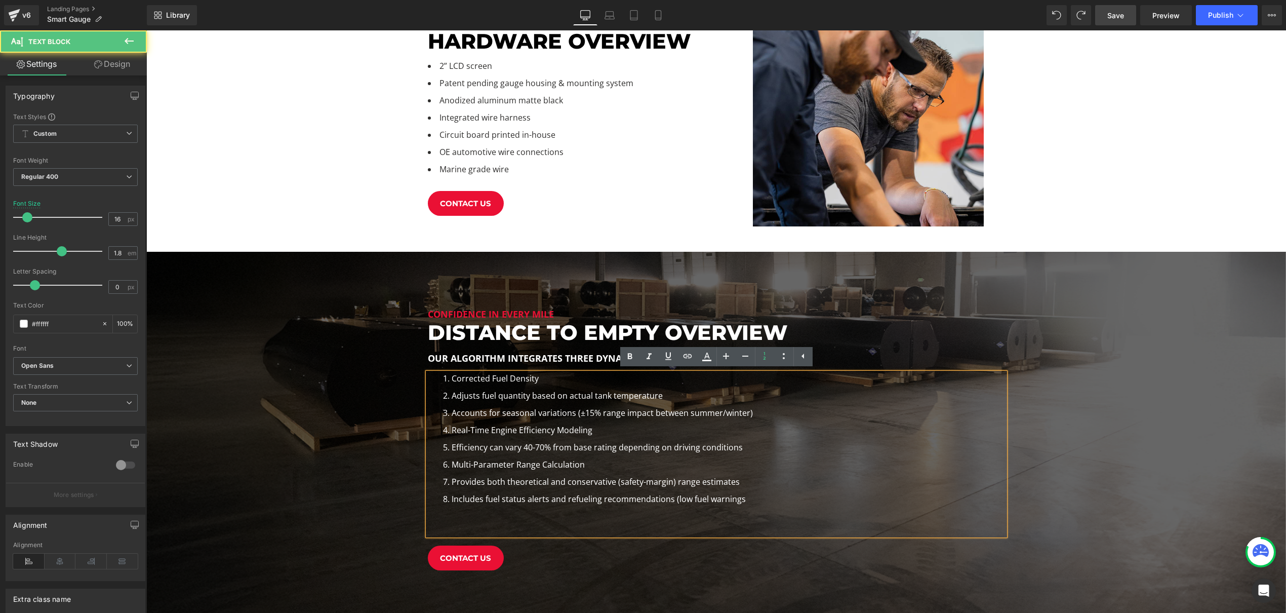
click at [584, 522] on p at bounding box center [716, 527] width 577 height 15
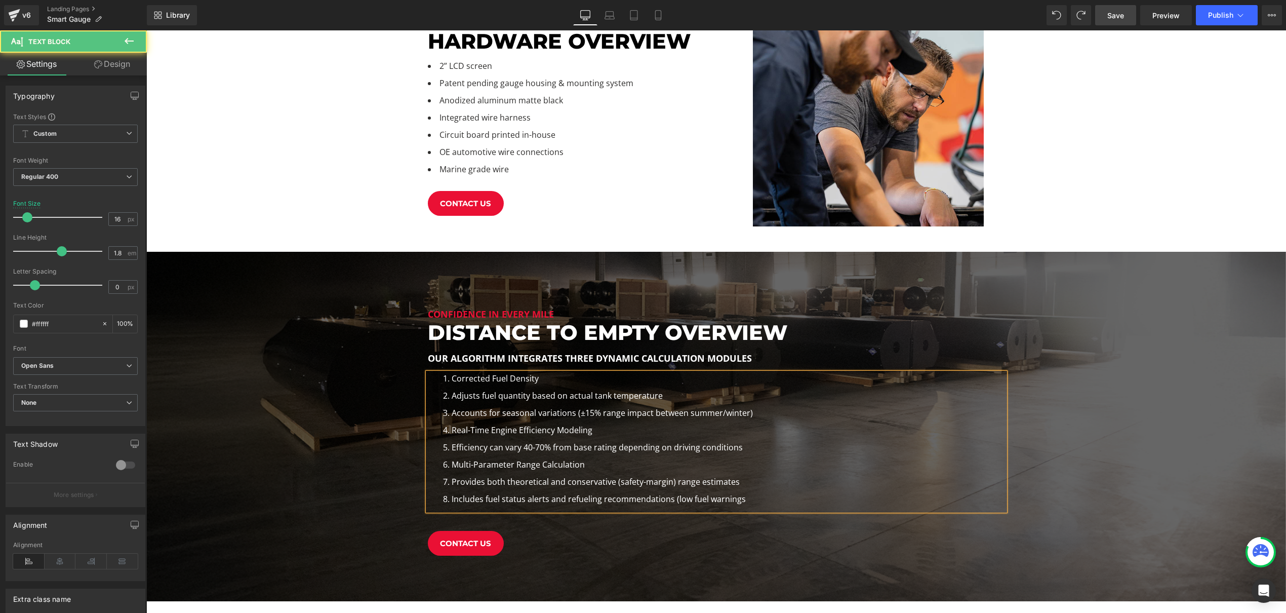
click at [770, 472] on li "Multi-Parameter Range Calculation" at bounding box center [724, 467] width 562 height 17
click at [729, 469] on li "Multi-Parameter Range Calculation" at bounding box center [724, 467] width 562 height 17
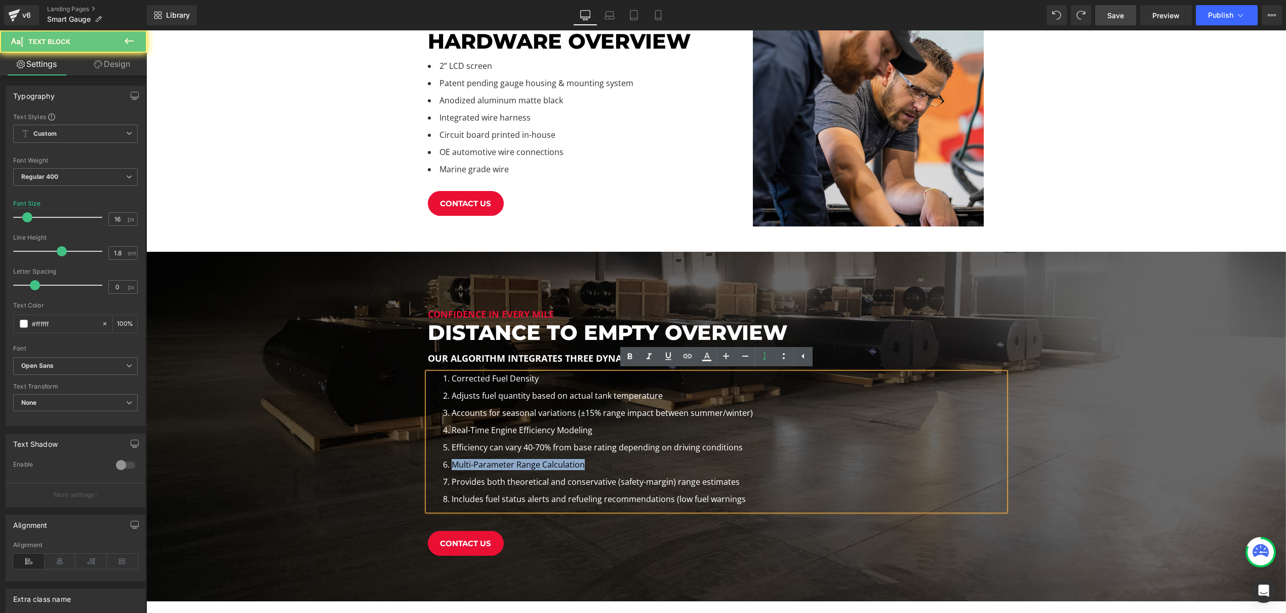
click at [729, 469] on li "Multi-Parameter Range Calculation" at bounding box center [724, 467] width 562 height 17
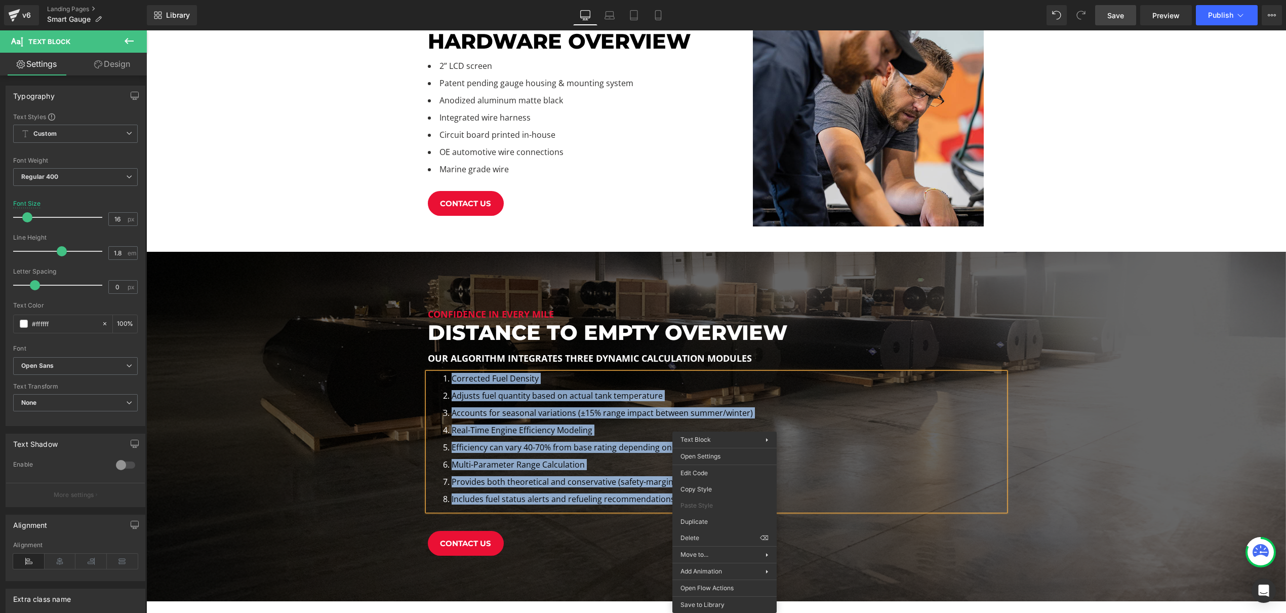
click at [677, 407] on span "Accounts for seasonal variations (±15% range impact between summer/winter)" at bounding box center [602, 412] width 301 height 11
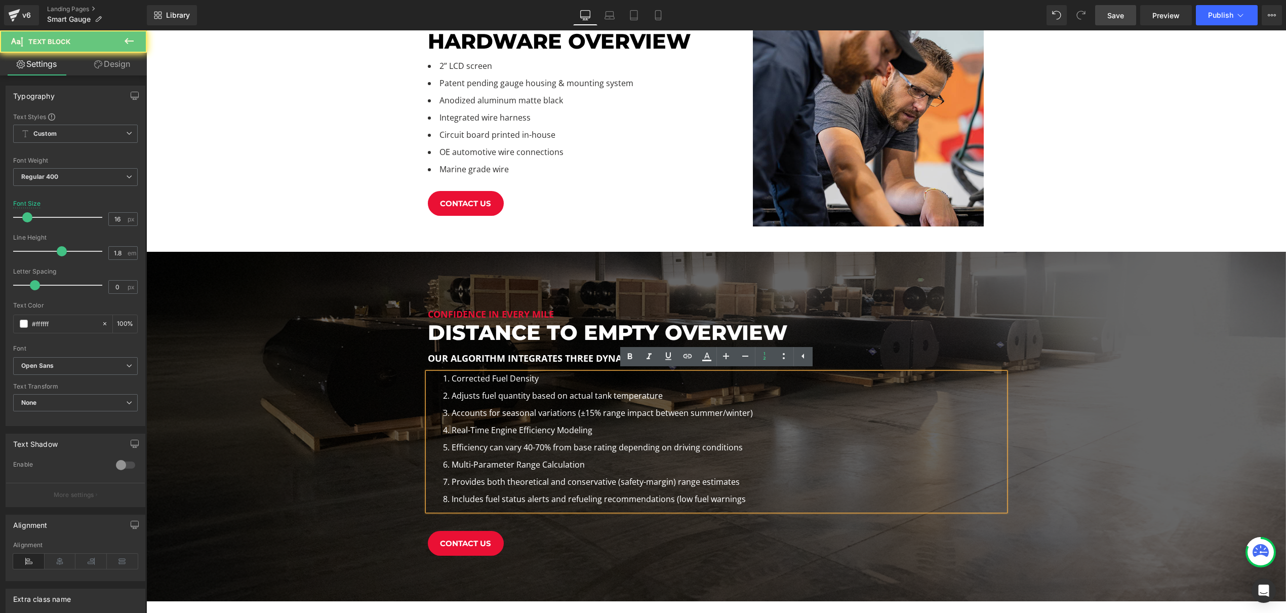
click at [665, 416] on span "Accounts for seasonal variations (±15% range impact between summer/winter)" at bounding box center [602, 412] width 301 height 11
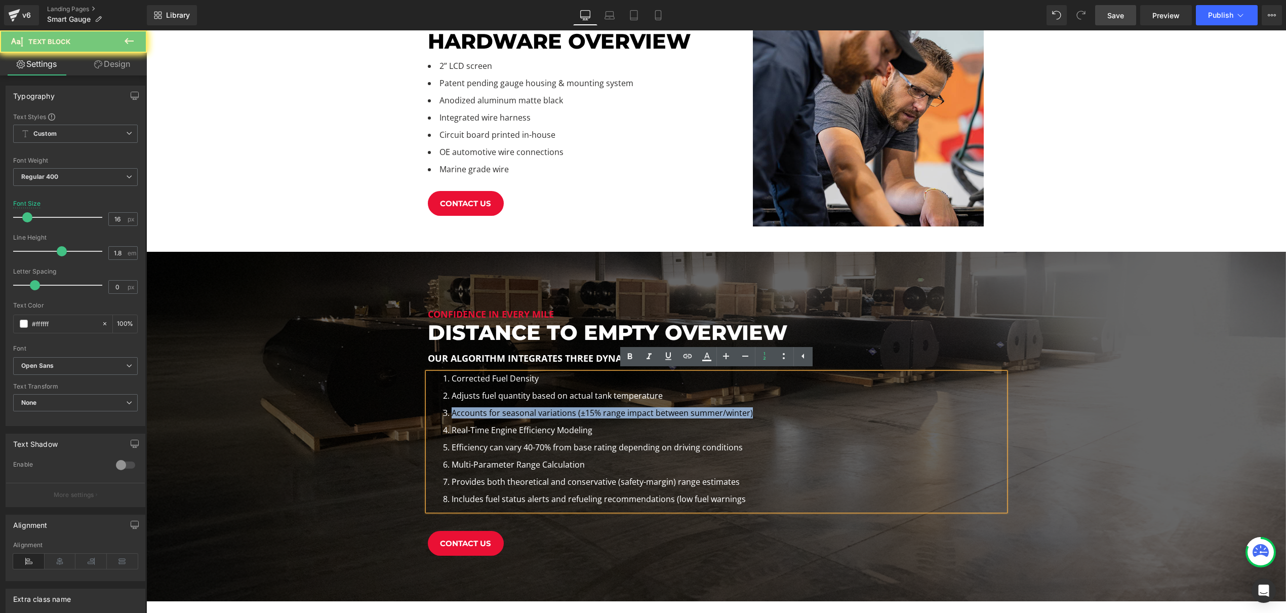
click at [665, 416] on span "Accounts for seasonal variations (±15% range impact between summer/winter)" at bounding box center [602, 412] width 301 height 11
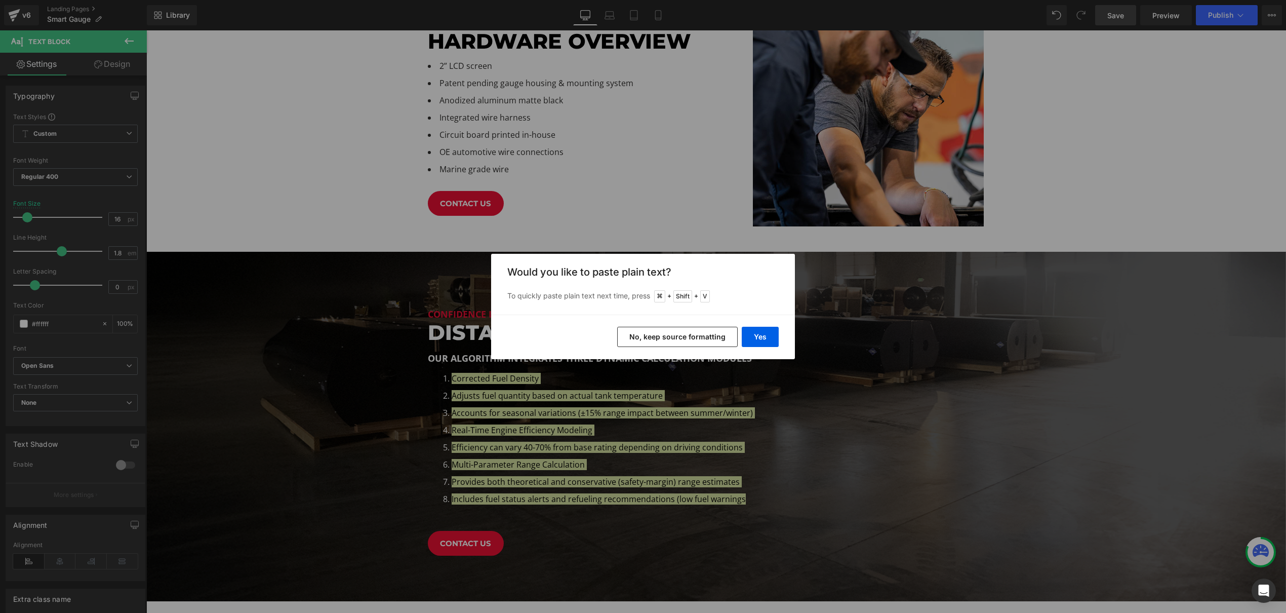
click at [693, 337] on button "No, keep source formatting" at bounding box center [677, 336] width 120 height 20
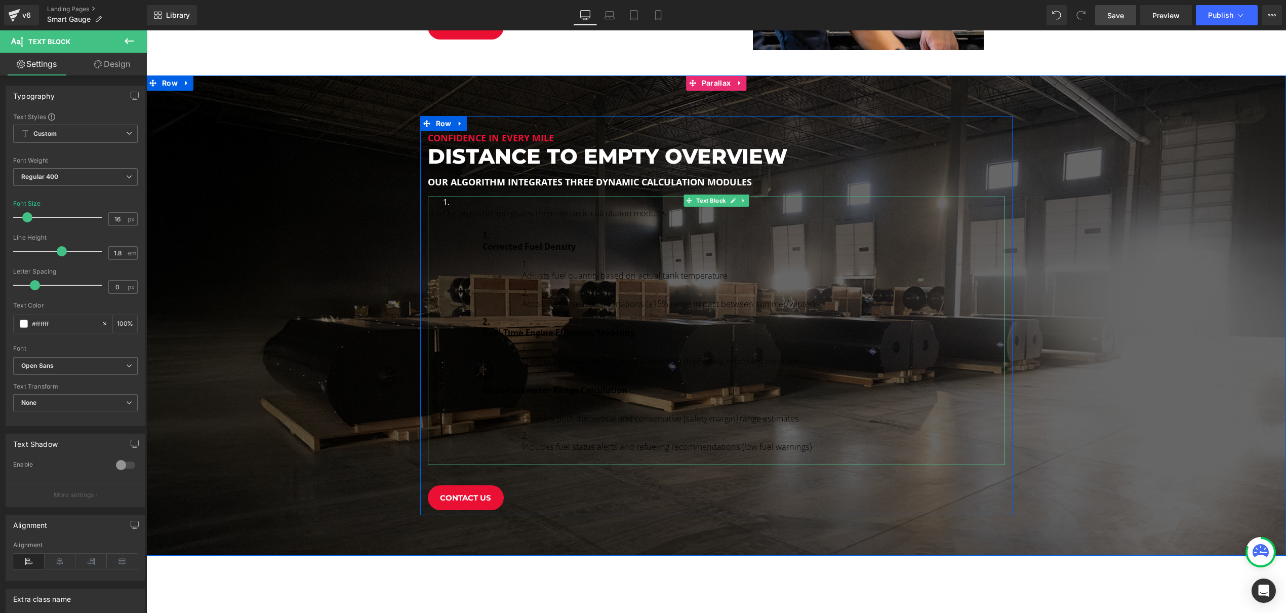
click at [703, 409] on li "Provides both theoretical and conservative (safety-margin) range estimates" at bounding box center [763, 415] width 483 height 28
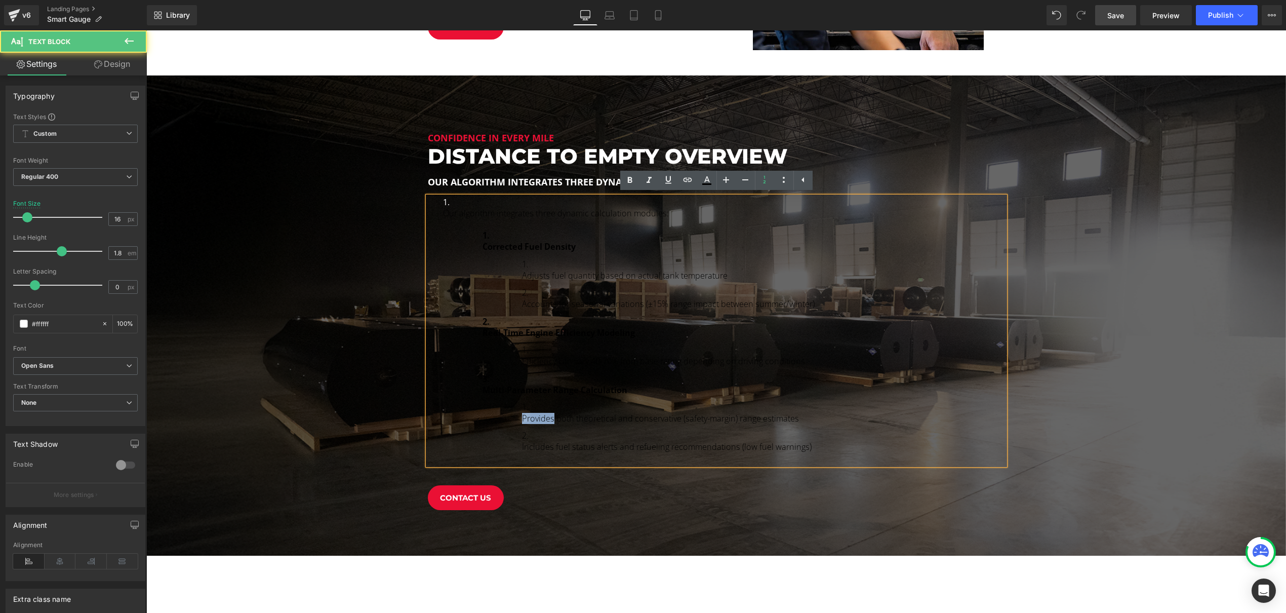
click at [703, 409] on li "Provides both theoretical and conservative (safety-margin) range estimates" at bounding box center [763, 415] width 483 height 28
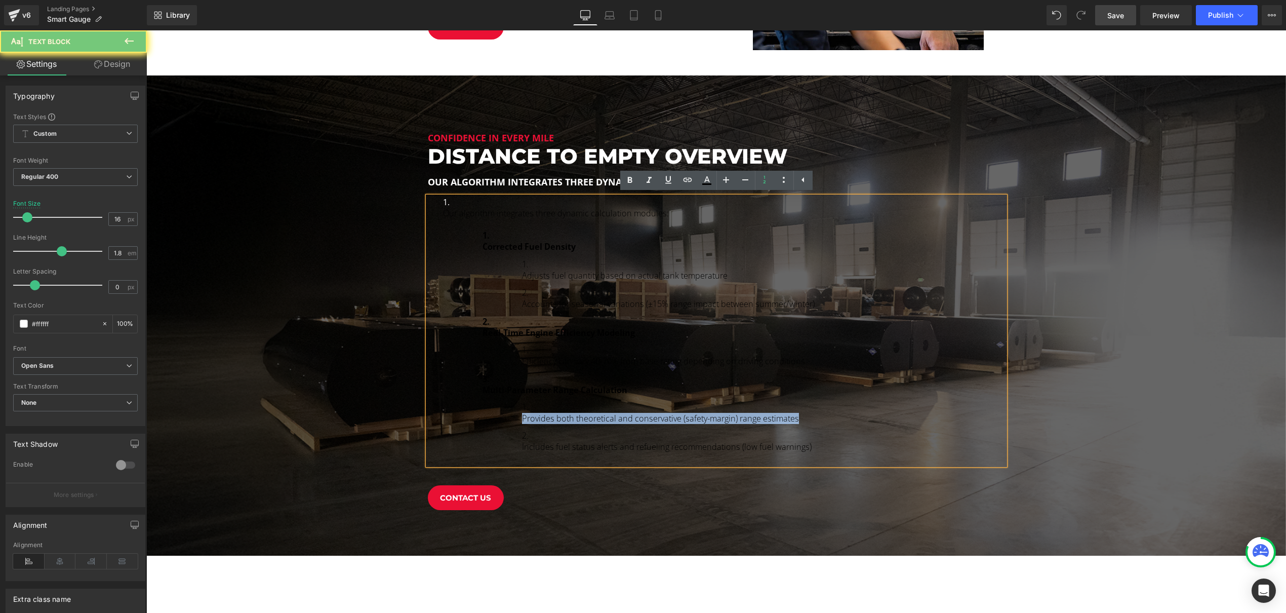
click at [703, 409] on li "Provides both theoretical and conservative (safety-margin) range estimates" at bounding box center [763, 415] width 483 height 28
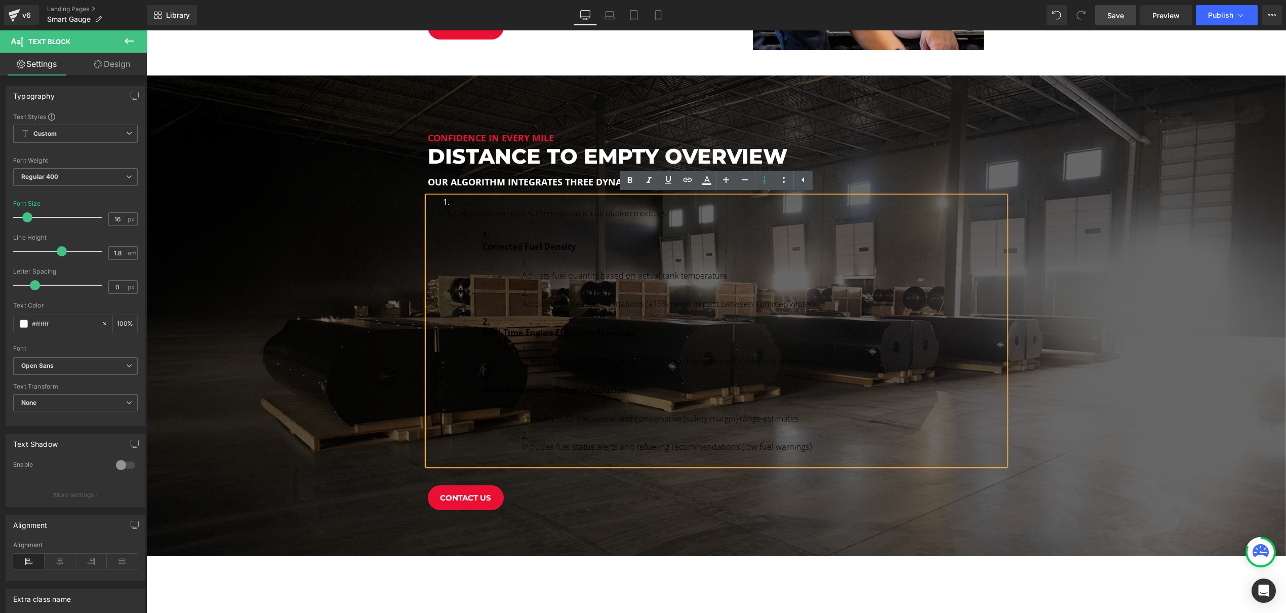
click at [711, 410] on li "Provides both theoretical and conservative (safety-margin) range estimates" at bounding box center [763, 415] width 483 height 28
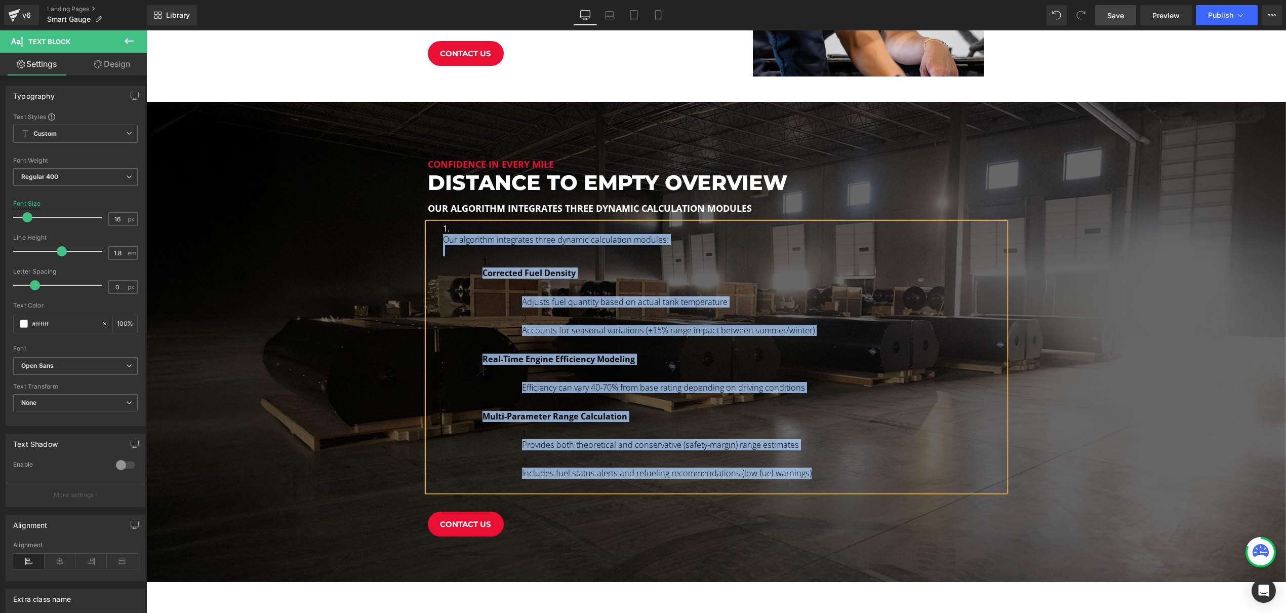
scroll to position [642, 0]
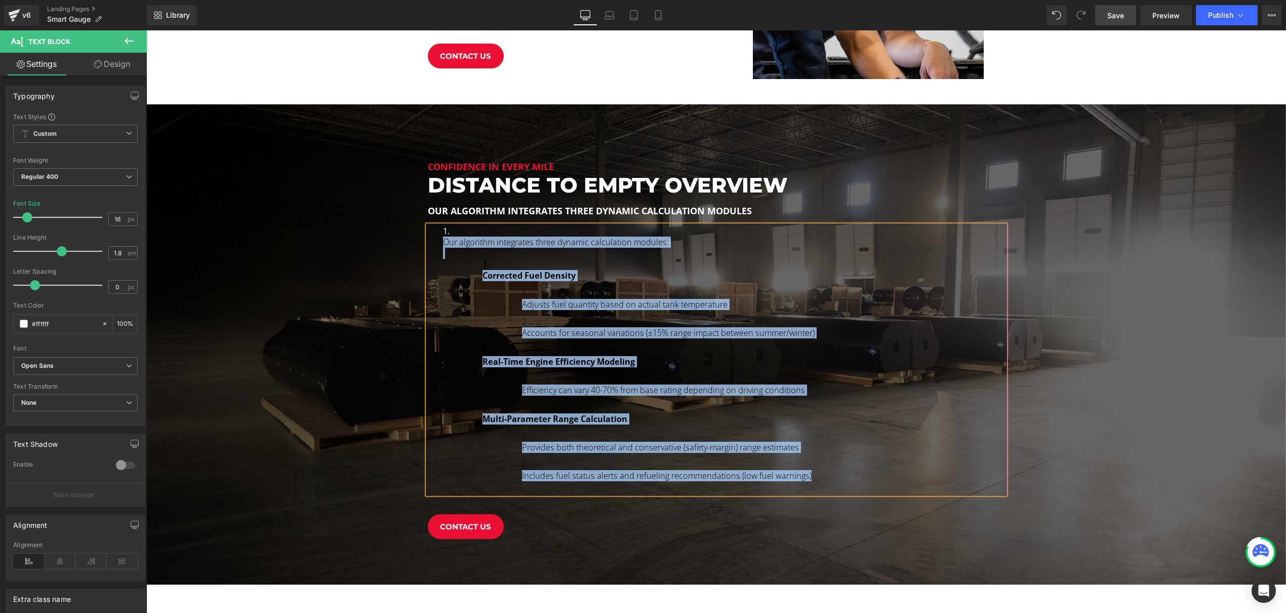
click at [1048, 381] on span "Confidence in Every Mile Heading Distance to empty overview Heading Our algorit…" at bounding box center [715, 344] width 1139 height 450
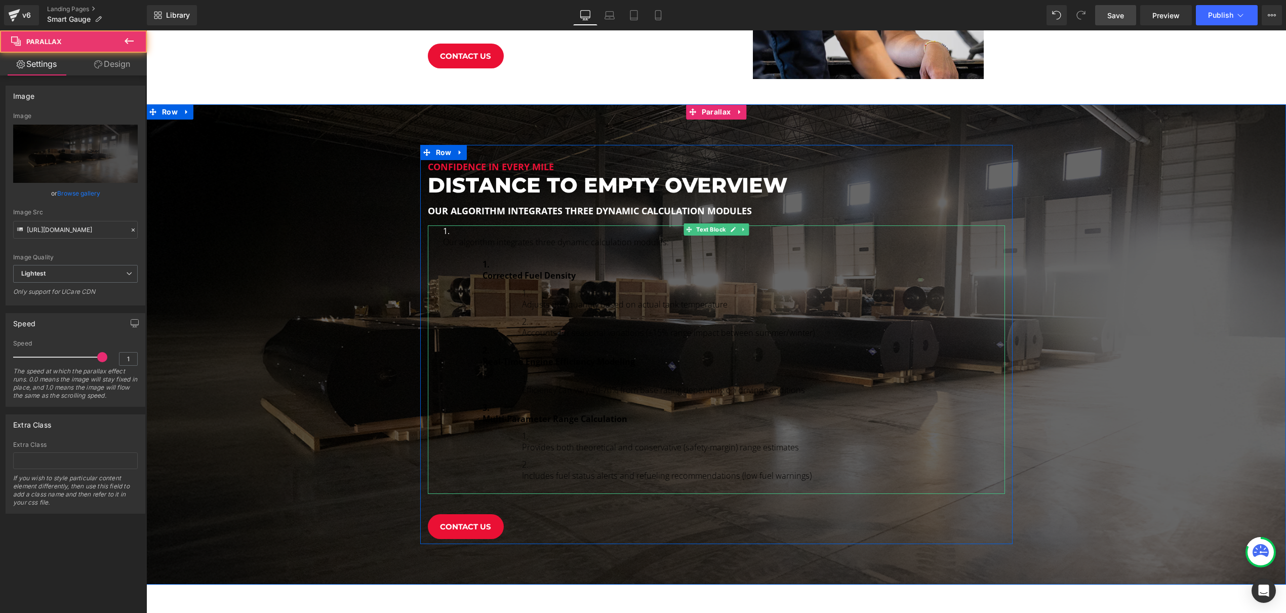
drag, startPoint x: 717, startPoint y: 319, endPoint x: 723, endPoint y: 293, distance: 27.4
click at [717, 319] on li "Accounts for seasonal variations (±15% range impact between summer/winter)" at bounding box center [763, 330] width 483 height 28
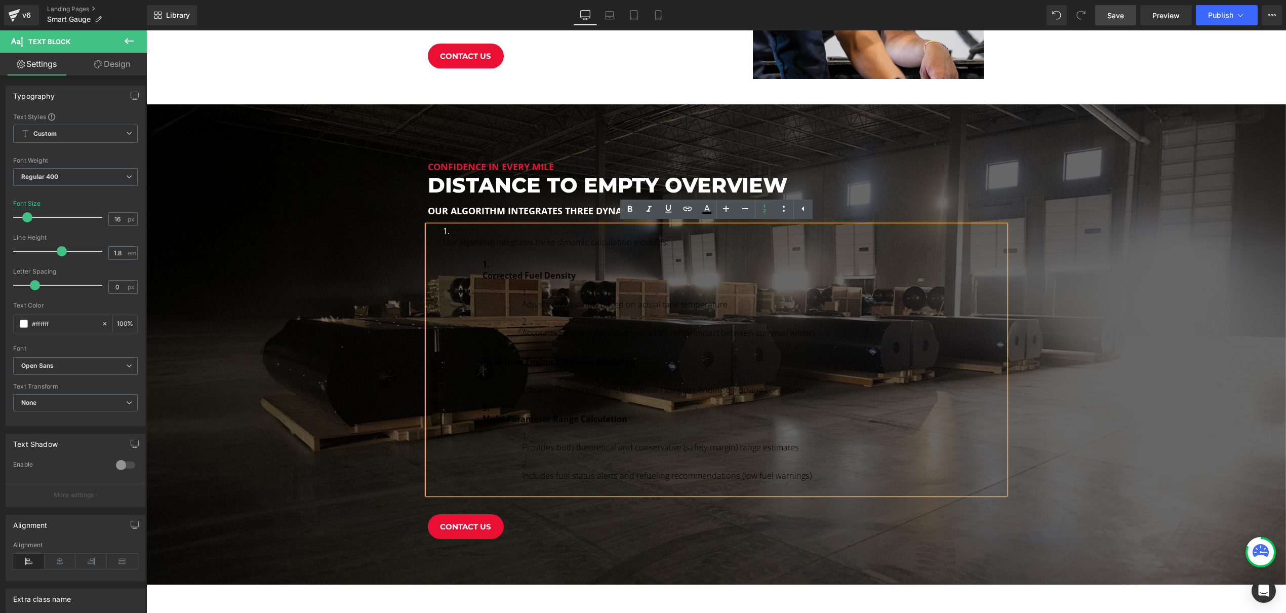
click at [710, 233] on li "Our algorithm integrates three dynamic calculation modules: Corrected Fuel Dens…" at bounding box center [724, 359] width 562 height 268
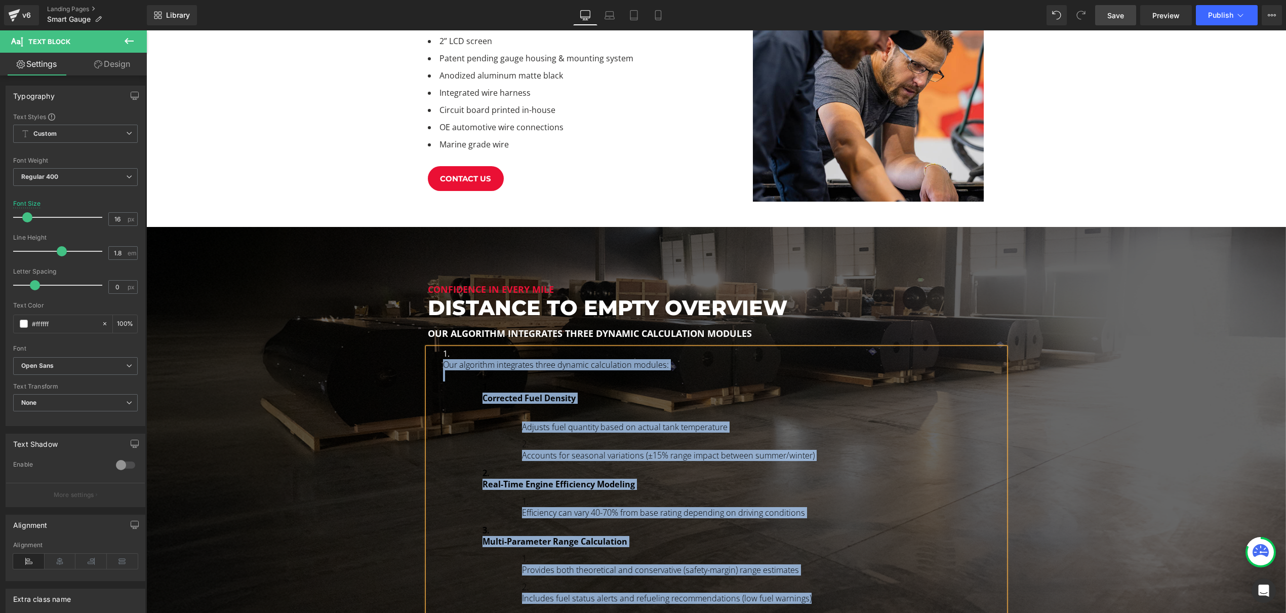
scroll to position [690, 0]
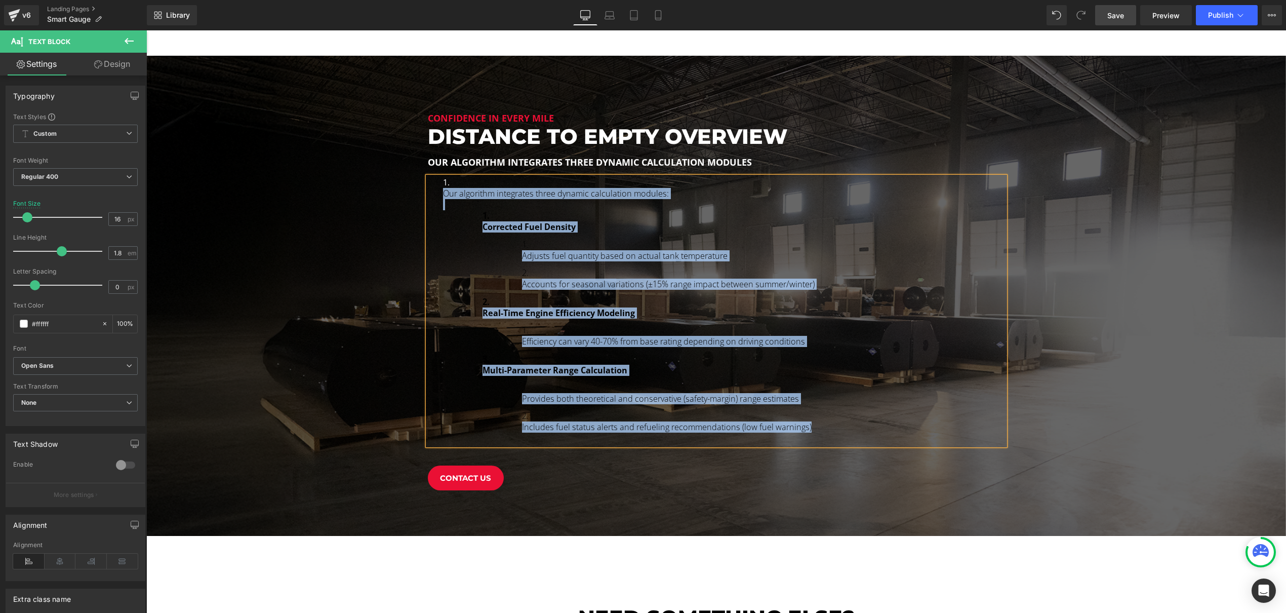
click at [707, 328] on li "Efficiency can vary 40-70% from base rating depending on driving conditions" at bounding box center [763, 338] width 483 height 28
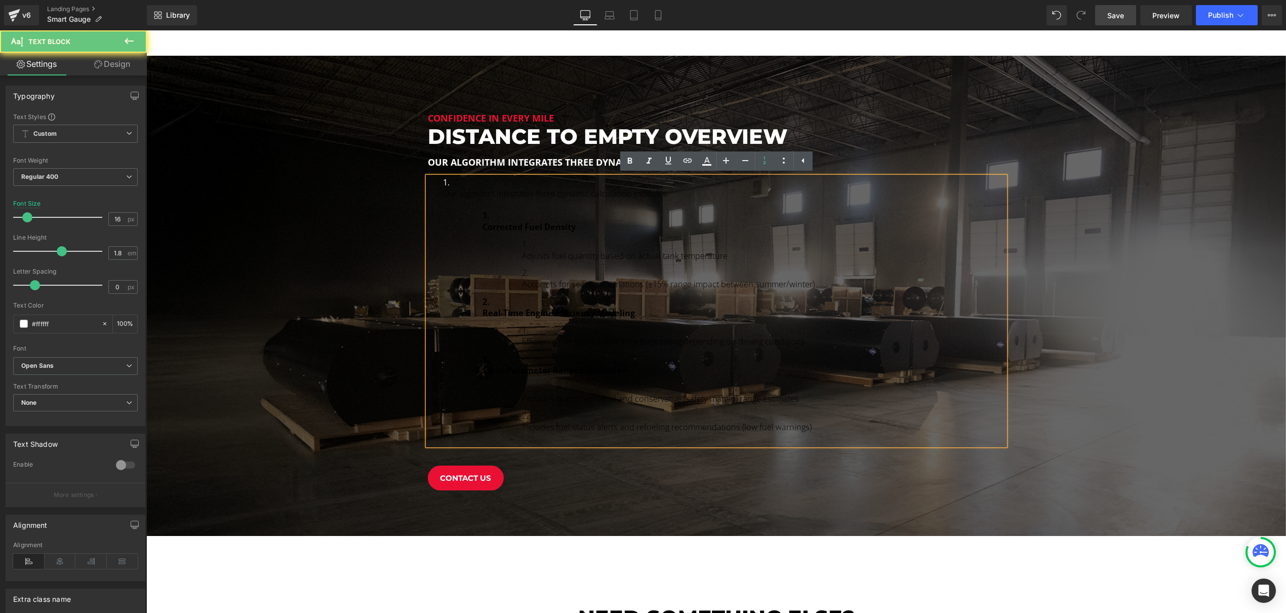
click at [814, 363] on li "Multi-Parameter Range Calculation" at bounding box center [743, 367] width 522 height 28
click at [828, 426] on p "Includes fuel status alerts and refueling recommendations (low fuel warnings)" at bounding box center [763, 426] width 483 height 11
click at [704, 158] on icon at bounding box center [707, 161] width 12 height 12
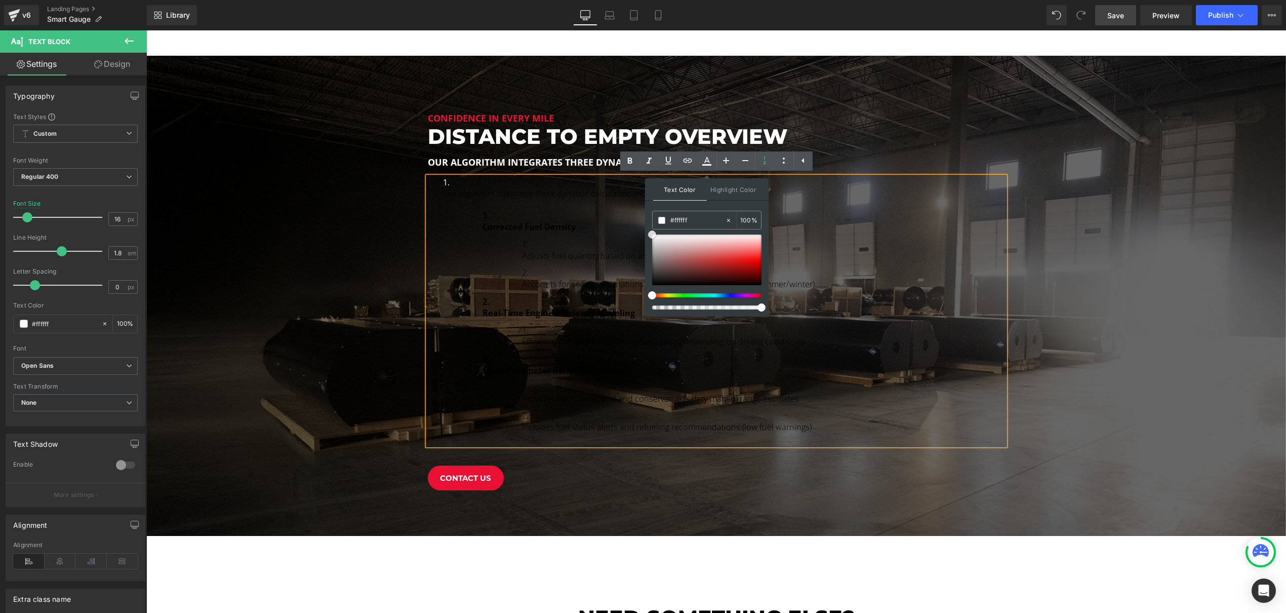
drag, startPoint x: 807, startPoint y: 272, endPoint x: 642, endPoint y: 220, distance: 173.1
click at [926, 251] on p "Adjusts fuel quantity based on actual tank temperature" at bounding box center [763, 255] width 483 height 11
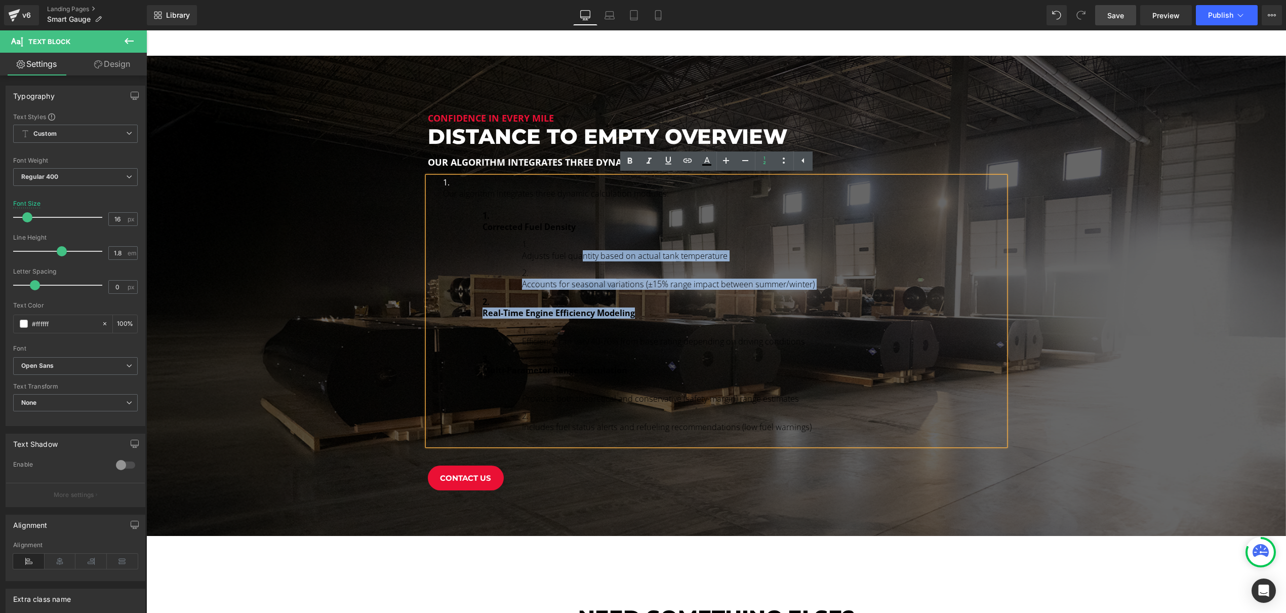
drag, startPoint x: 823, startPoint y: 331, endPoint x: 581, endPoint y: 253, distance: 254.4
click at [581, 253] on ol "Corrected Fuel Density Adjusts fuel quantity based on actual tank temperature A…" at bounding box center [731, 324] width 547 height 229
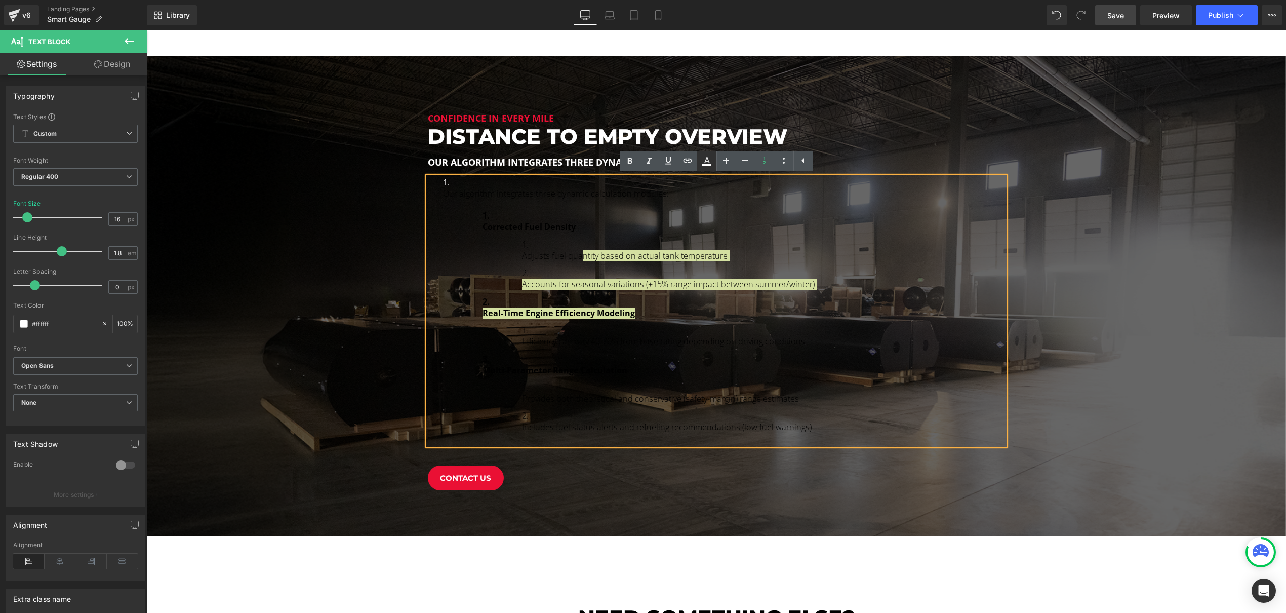
click at [703, 161] on icon at bounding box center [707, 161] width 12 height 12
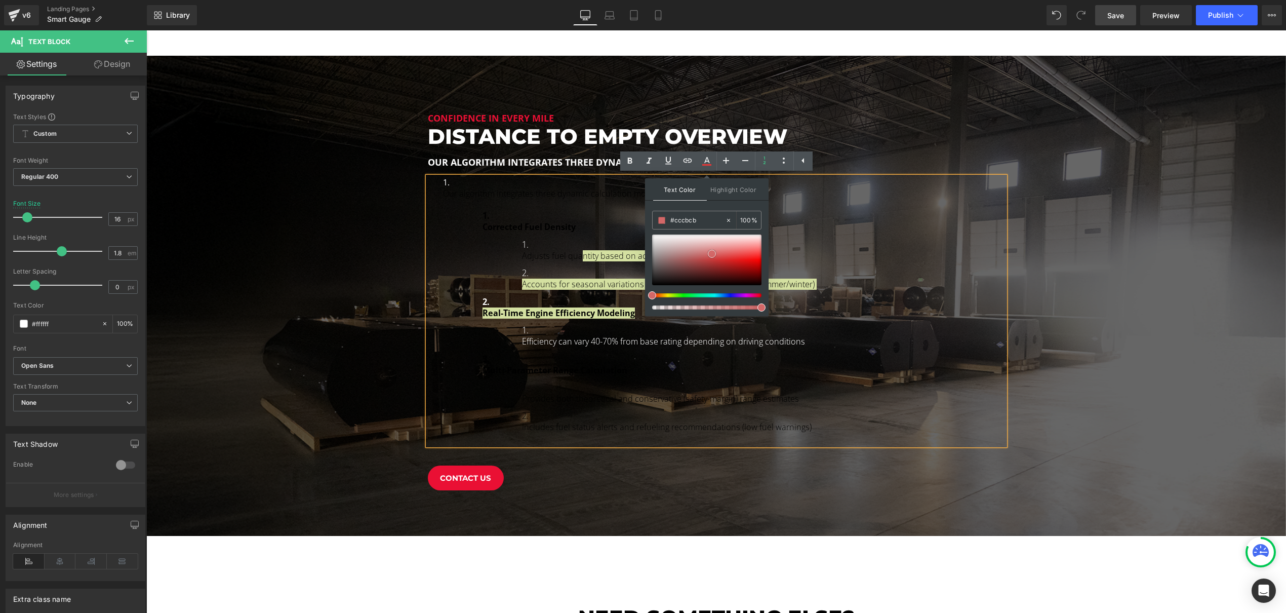
type input "#d1d1d1"
drag, startPoint x: 883, startPoint y: 307, endPoint x: 617, endPoint y: 206, distance: 284.9
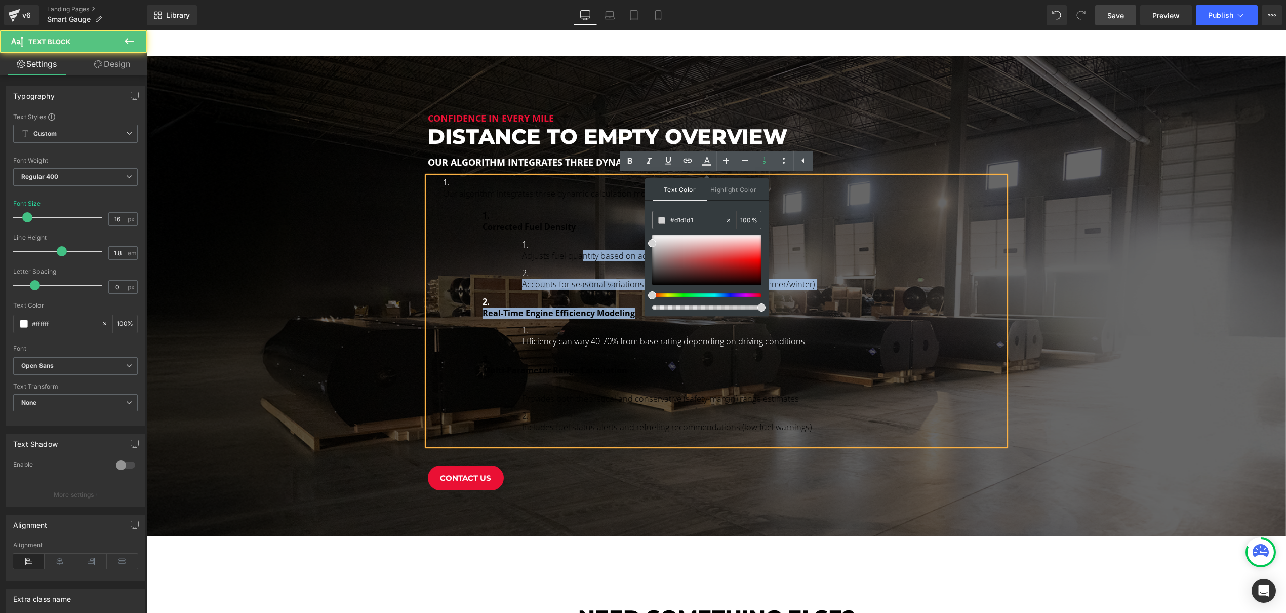
click at [956, 270] on li "Accounts for seasonal variations (±15% range impact between summer/winter)" at bounding box center [763, 281] width 483 height 28
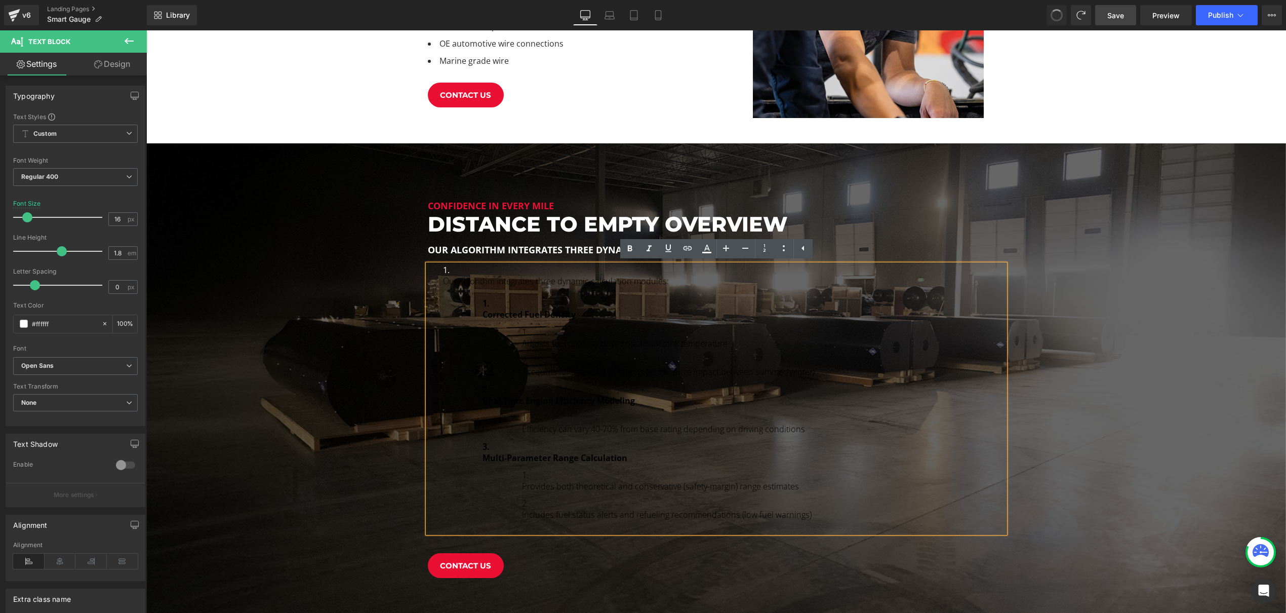
scroll to position [1593, 1139]
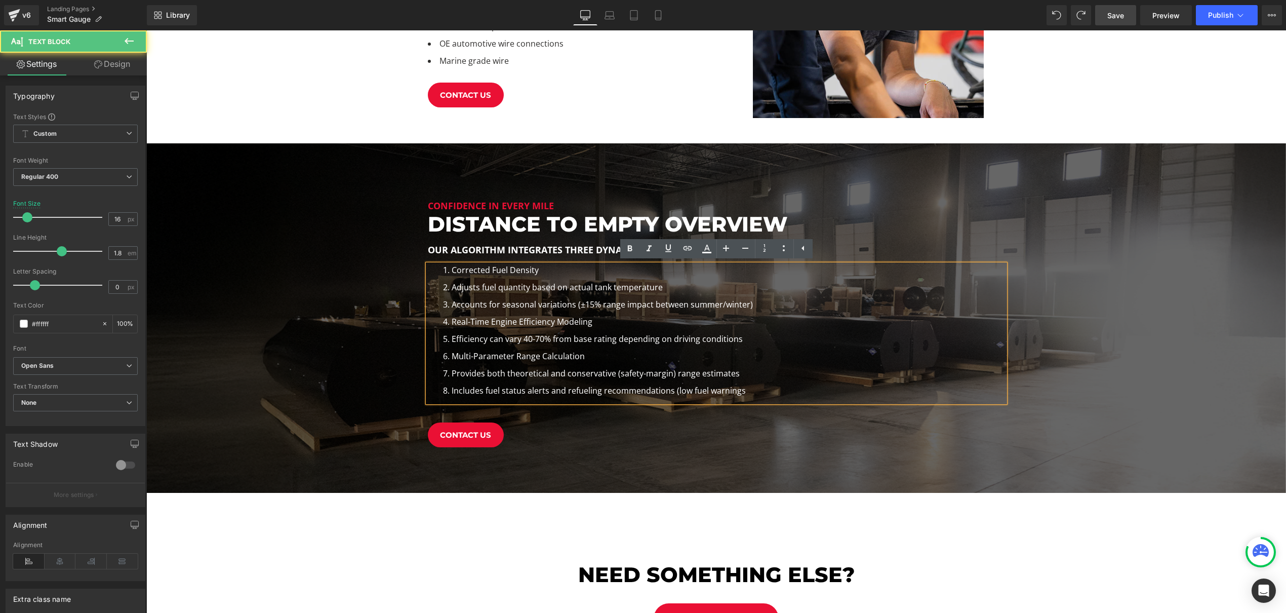
click at [555, 352] on span "Multi-Parameter Range Calculation" at bounding box center [518, 355] width 133 height 11
click at [536, 266] on span "Corrected Fuel Density" at bounding box center [495, 269] width 87 height 11
click at [556, 270] on li "Corrected Fuel Density" at bounding box center [724, 272] width 562 height 17
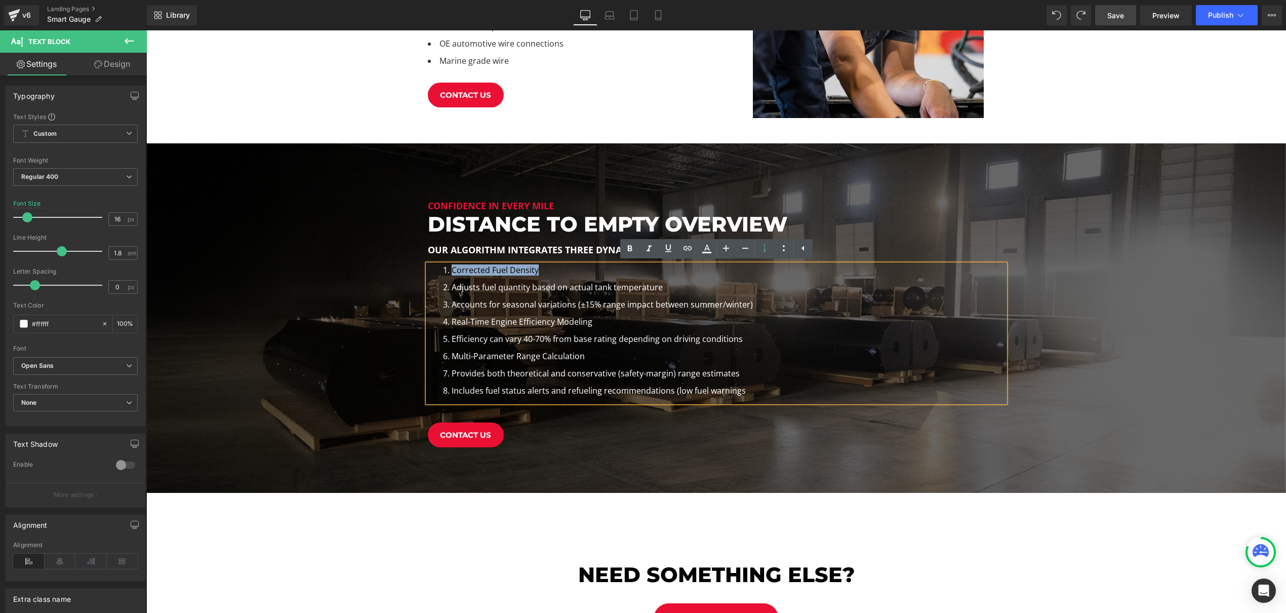
click at [600, 278] on li "Corrected Fuel Density" at bounding box center [724, 272] width 562 height 17
click at [610, 293] on li "Adjusts fuel quantity based on actual tank temperature" at bounding box center [724, 289] width 562 height 17
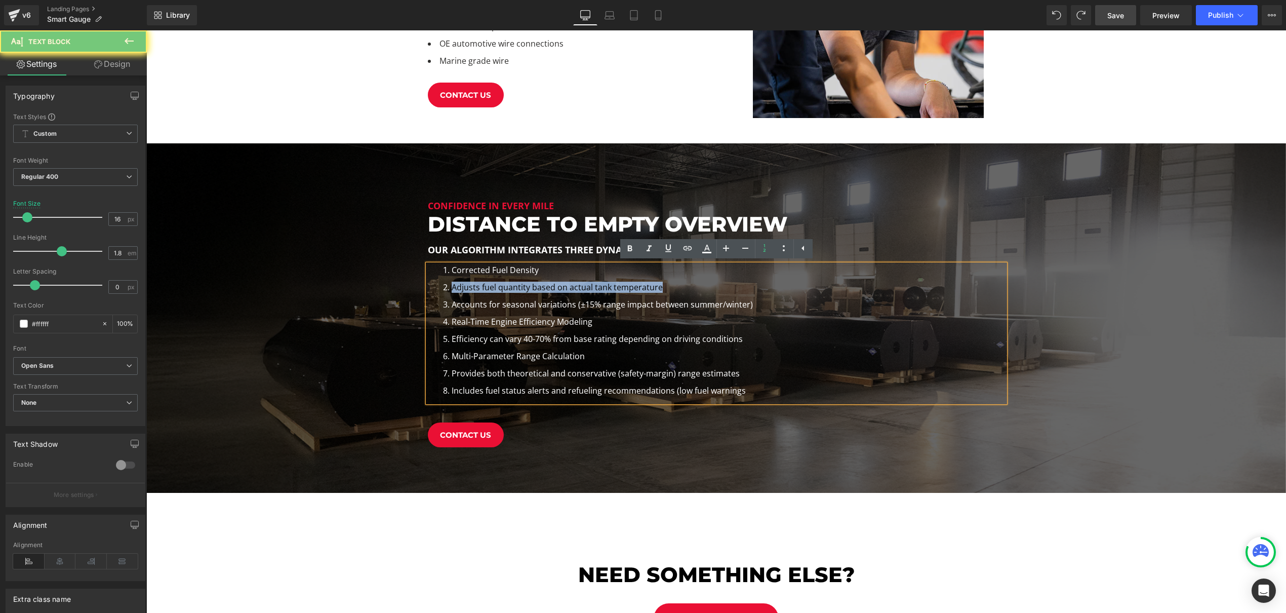
click at [610, 293] on li "Adjusts fuel quantity based on actual tank temperature" at bounding box center [724, 289] width 562 height 17
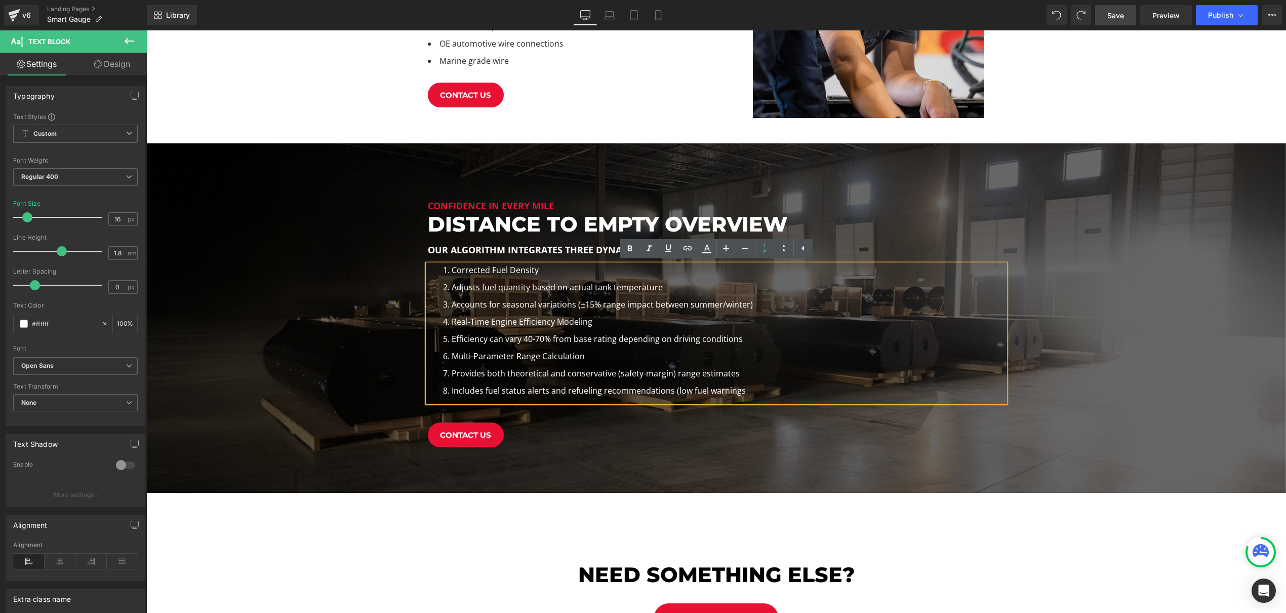
click at [622, 318] on li "Real-Time Engine Efficiency Modeling" at bounding box center [724, 324] width 562 height 17
click at [665, 369] on span "Provides both theoretical and conservative (safety-margin) range estimates" at bounding box center [596, 373] width 288 height 11
click at [889, 381] on li "Provides both theoretical and conservative (safety-margin) range estimates" at bounding box center [724, 376] width 562 height 17
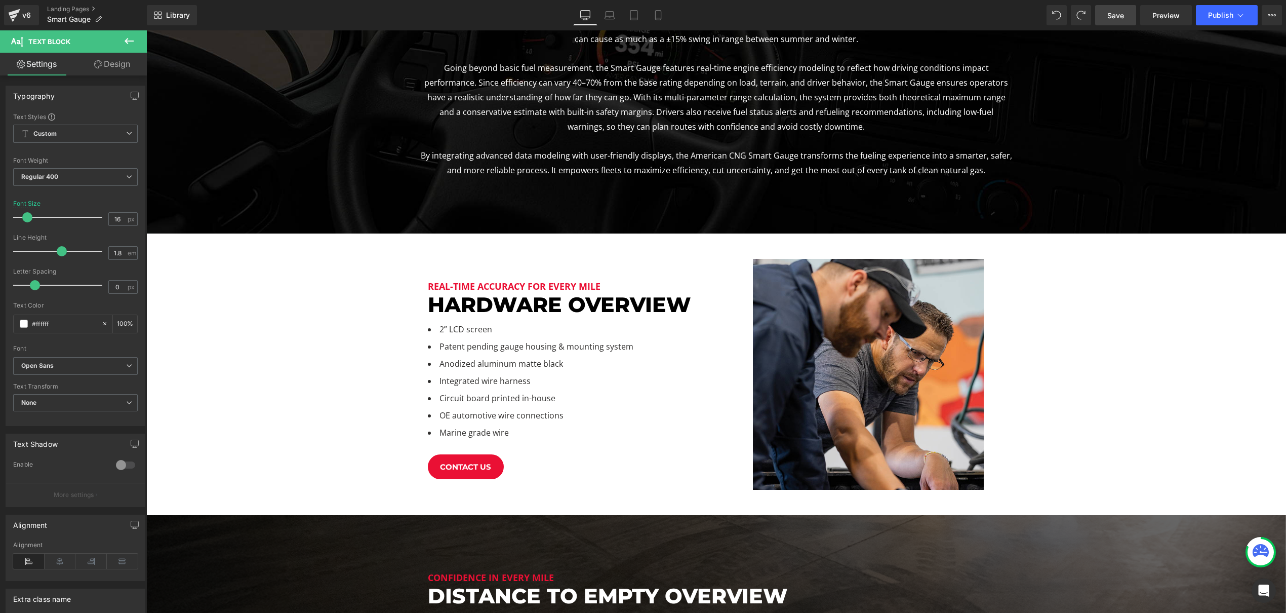
scroll to position [362, 0]
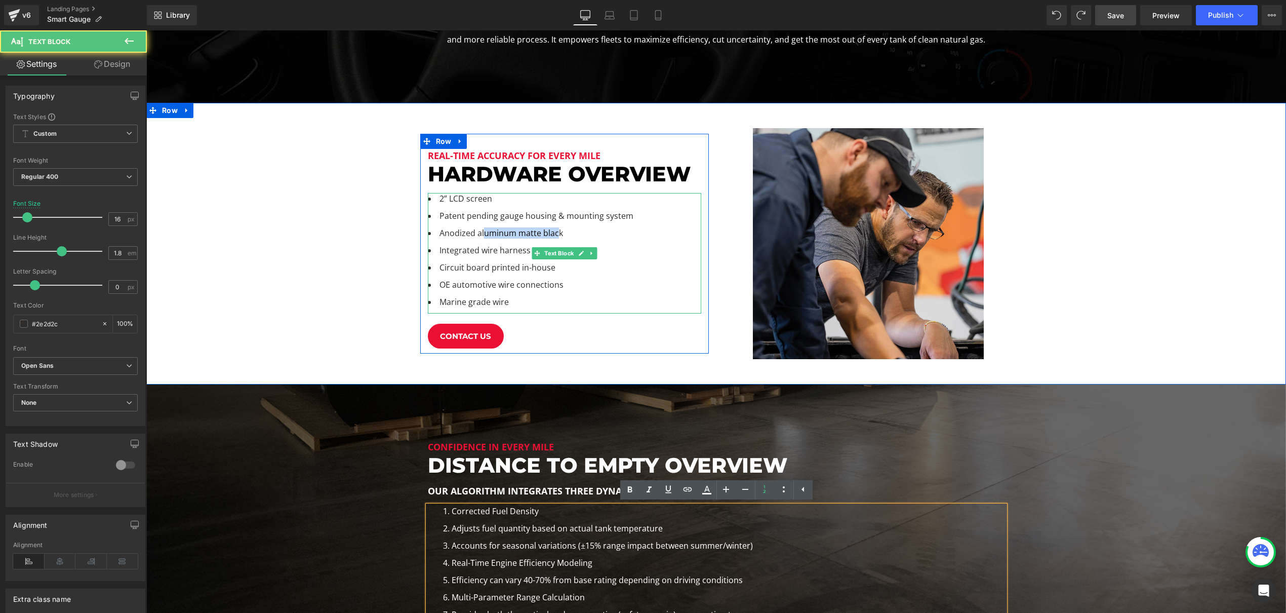
drag, startPoint x: 484, startPoint y: 231, endPoint x: 555, endPoint y: 232, distance: 70.9
click at [555, 232] on li "Anodized aluminum matte black" at bounding box center [564, 235] width 273 height 17
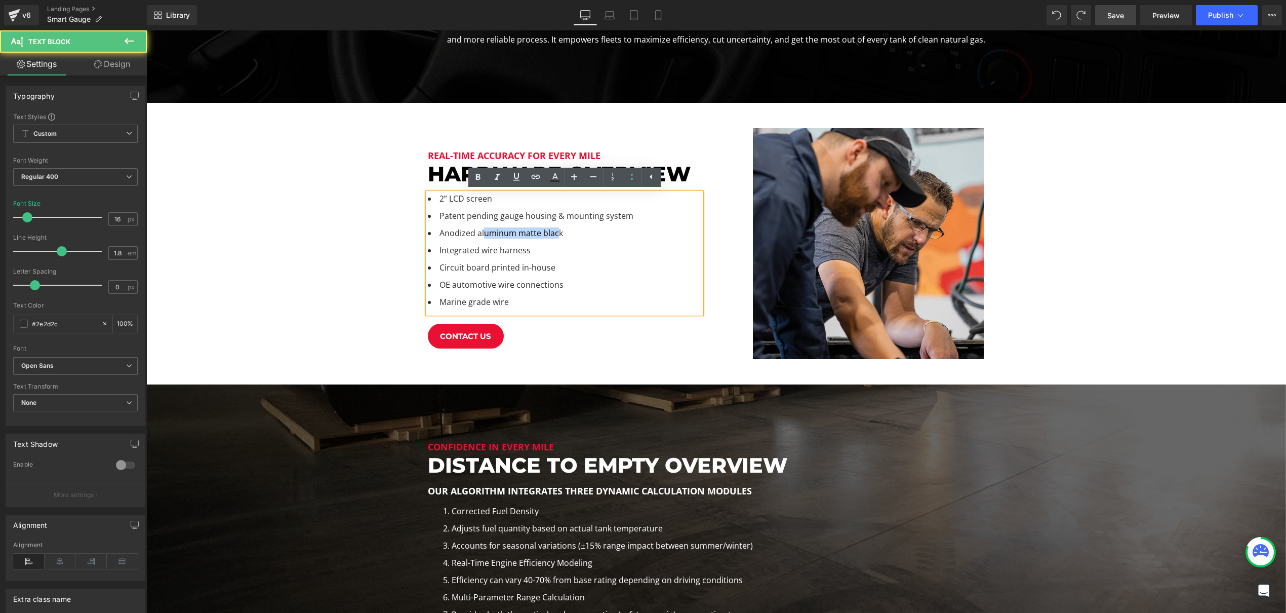
click at [298, 247] on div "Real-Time Accuracy for Every Mile Heading hardware overview Heading 2” LCD scre…" at bounding box center [715, 243] width 1139 height 281
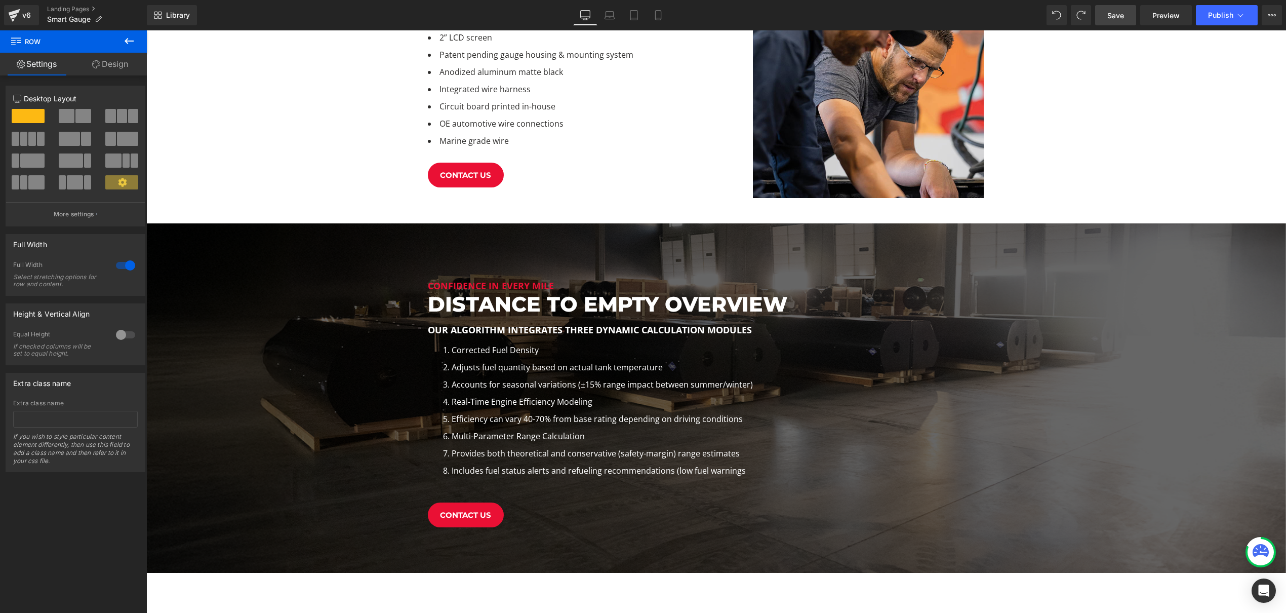
scroll to position [596, 0]
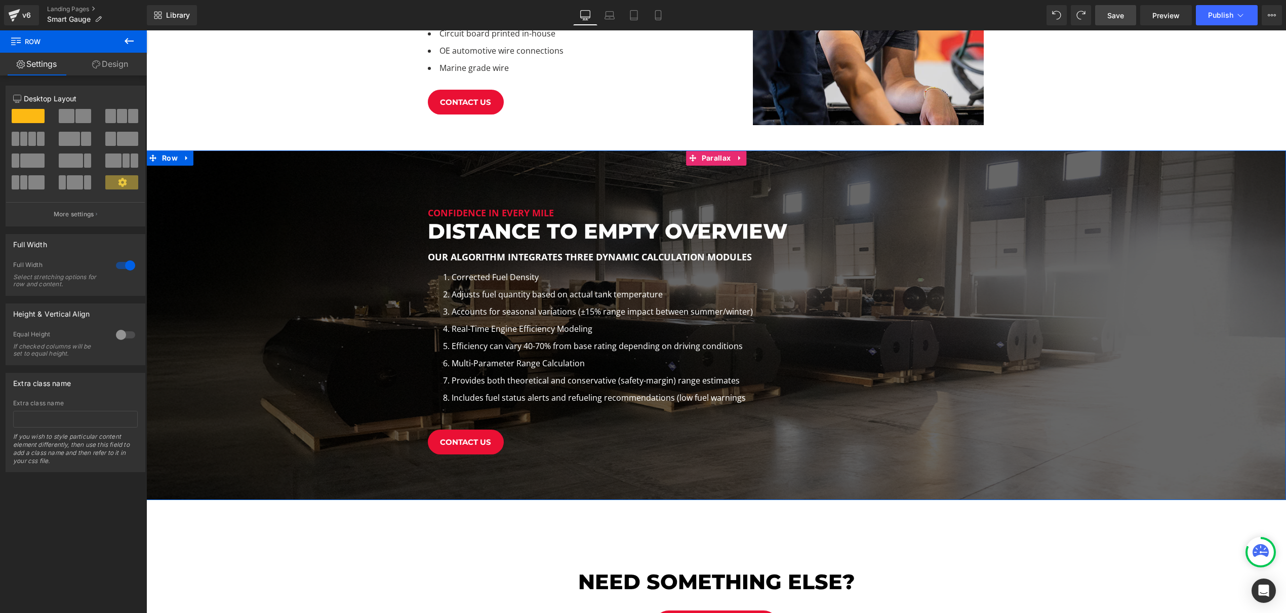
click at [1080, 323] on span "Confidence in Every Mile Heading Distance to empty overview Heading Our algorit…" at bounding box center [715, 325] width 1139 height 319
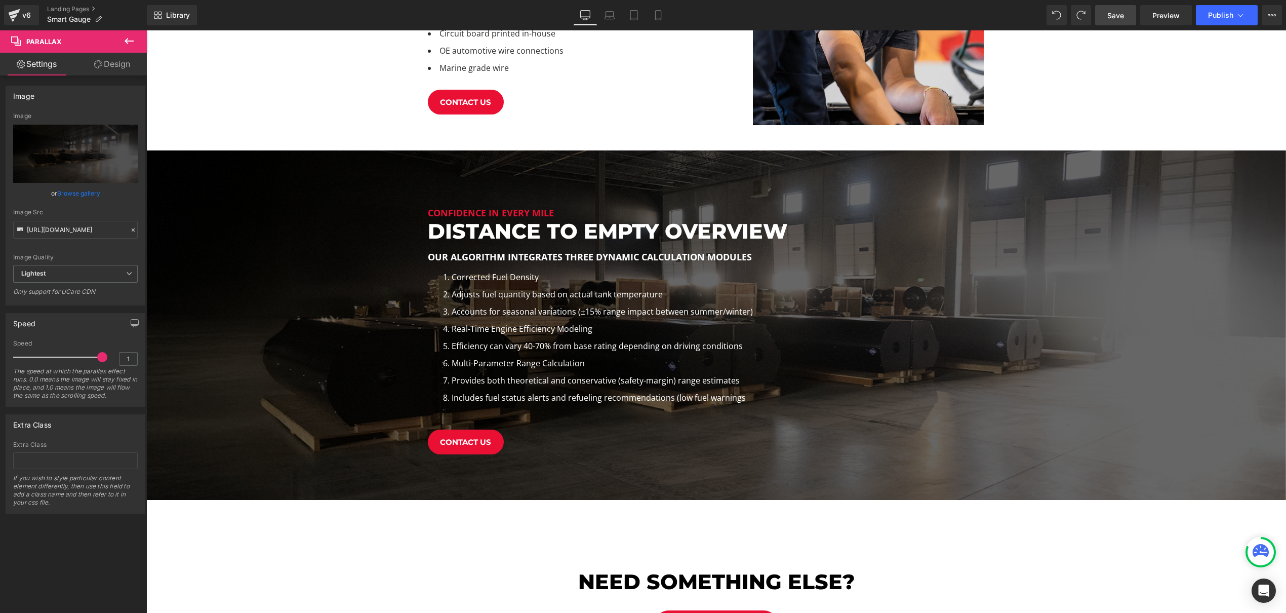
click at [543, 347] on span "Efficiency can vary 40-70% from base rating depending on driving conditions" at bounding box center [597, 345] width 291 height 11
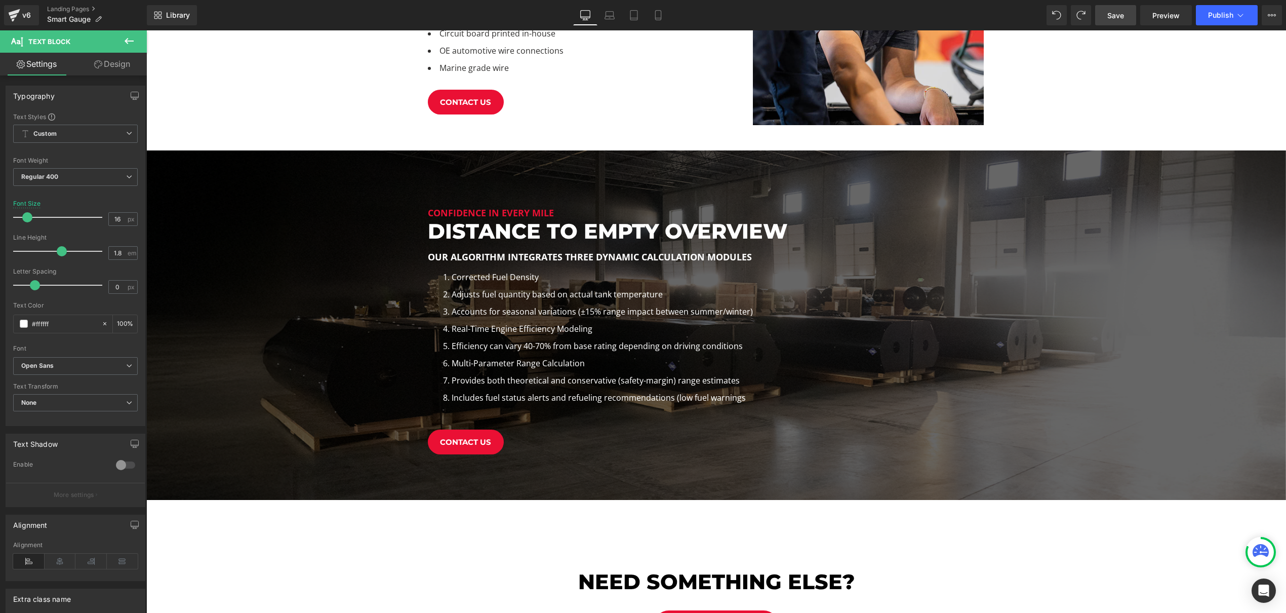
click at [136, 38] on button at bounding box center [128, 41] width 35 height 22
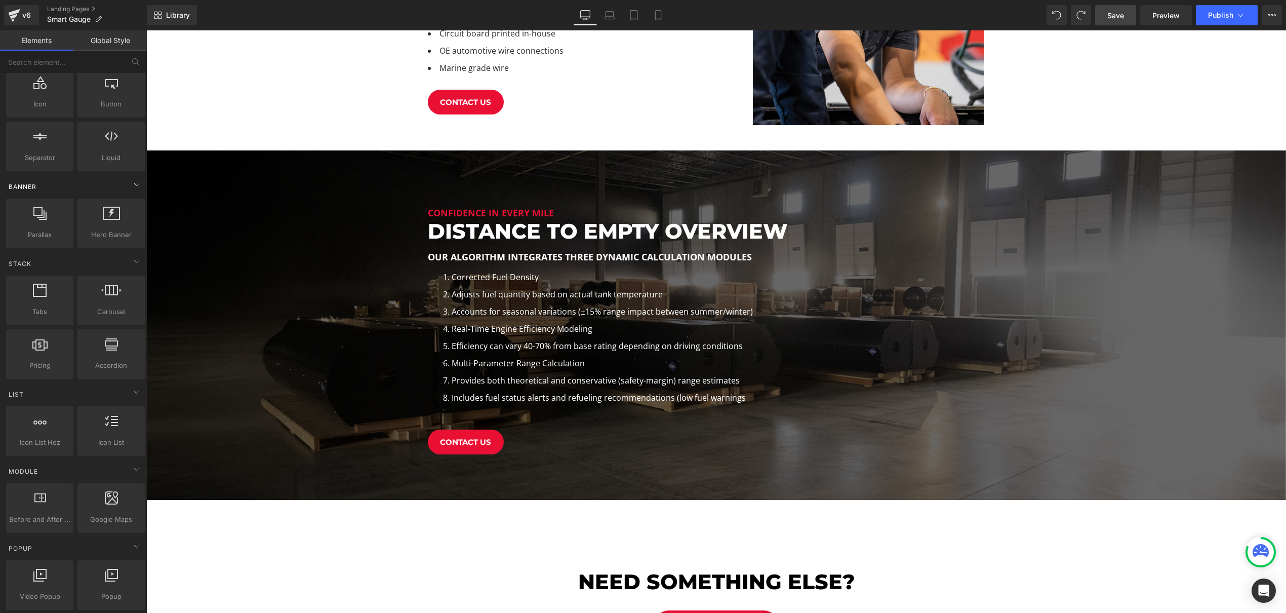
scroll to position [143, 0]
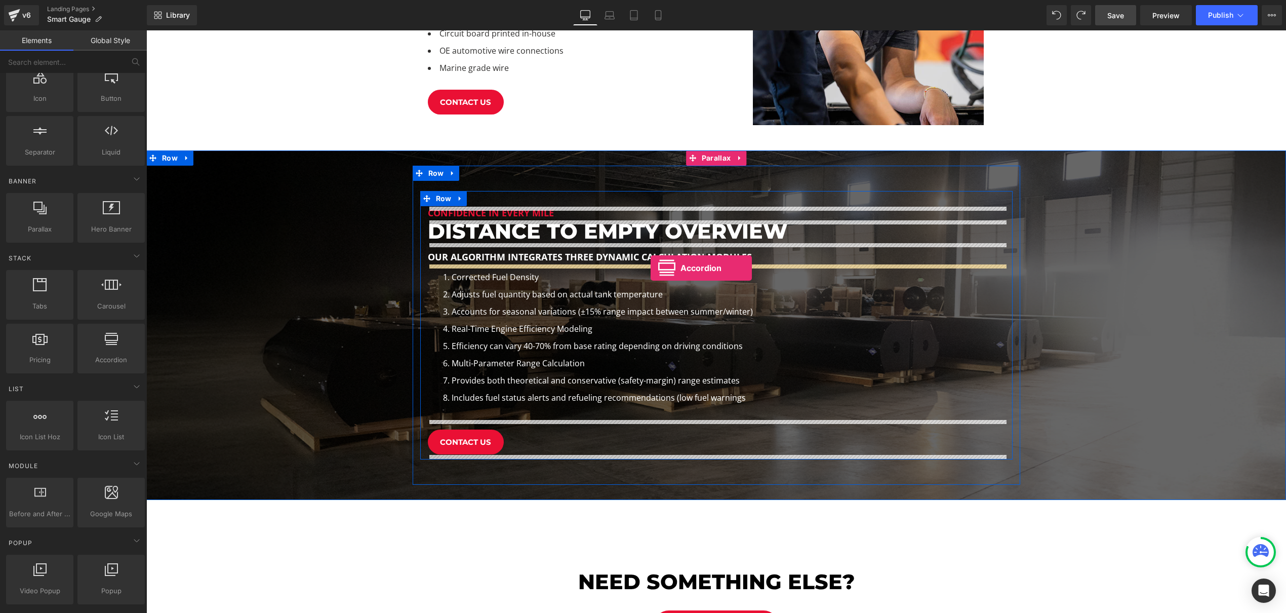
drag, startPoint x: 249, startPoint y: 375, endPoint x: 650, endPoint y: 268, distance: 415.5
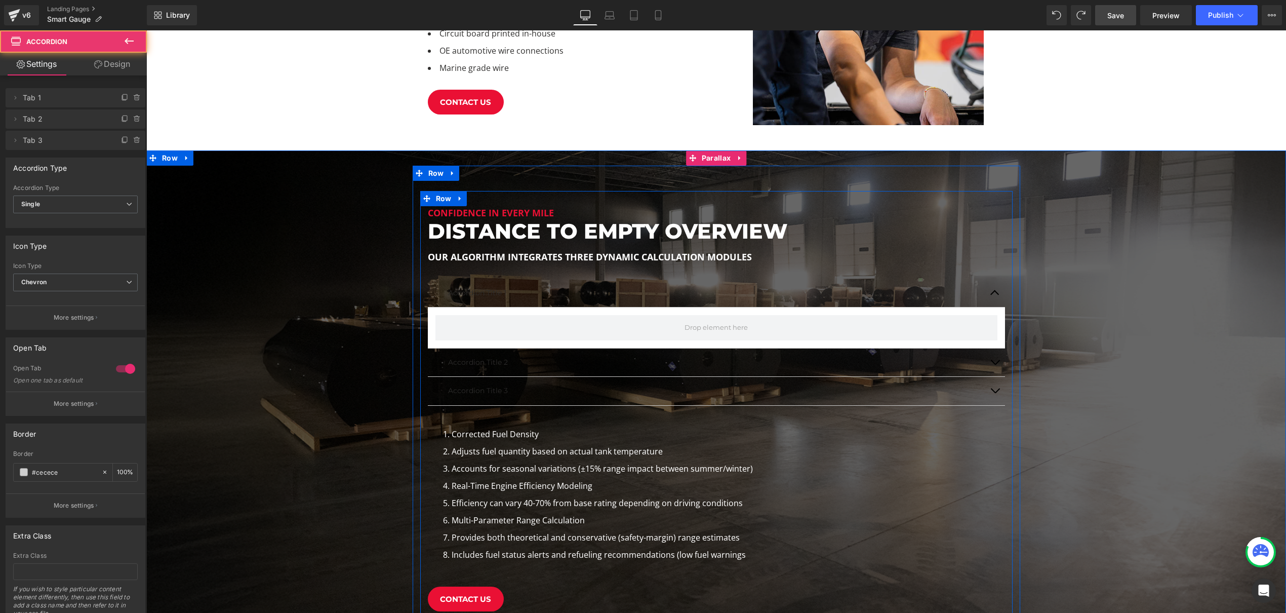
scroll to position [1749, 1139]
click at [727, 268] on span "Accordion" at bounding box center [716, 271] width 43 height 15
click at [995, 295] on span "button" at bounding box center [995, 295] width 0 height 0
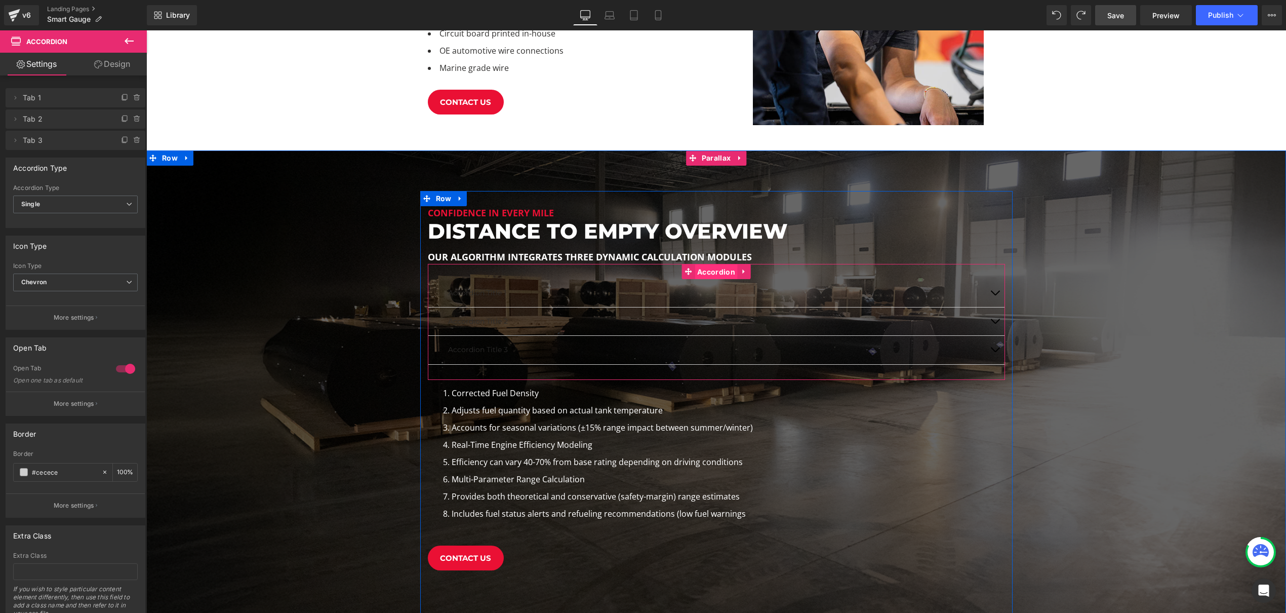
click at [722, 270] on span "Accordion" at bounding box center [716, 271] width 43 height 15
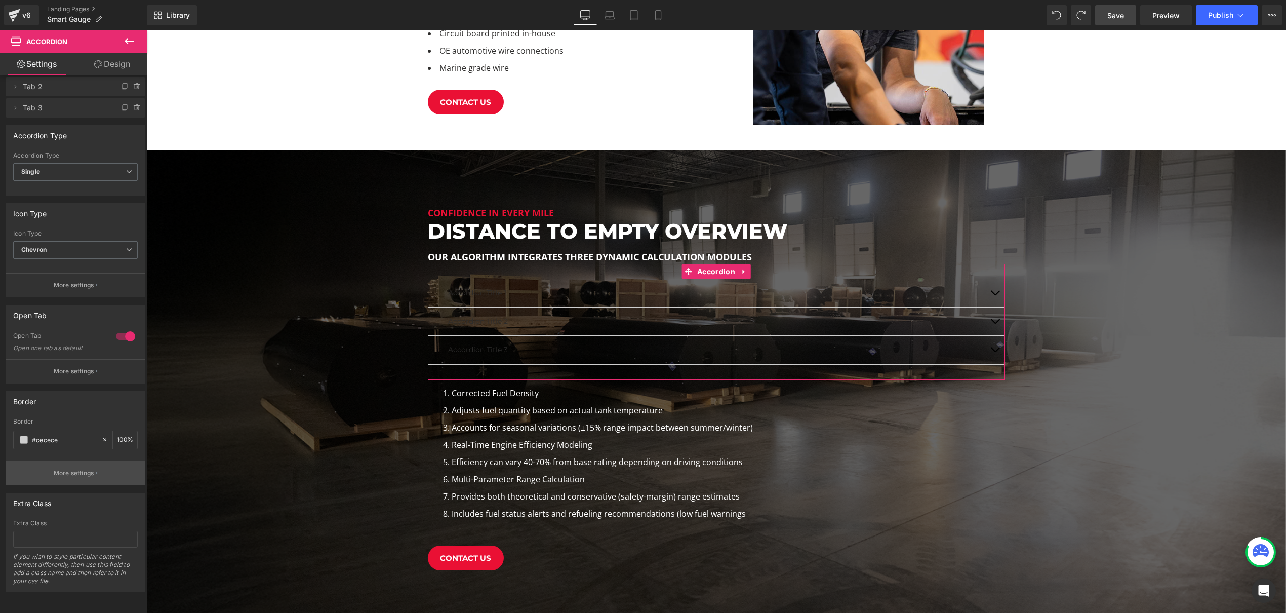
click at [86, 468] on p "More settings" at bounding box center [74, 472] width 40 height 9
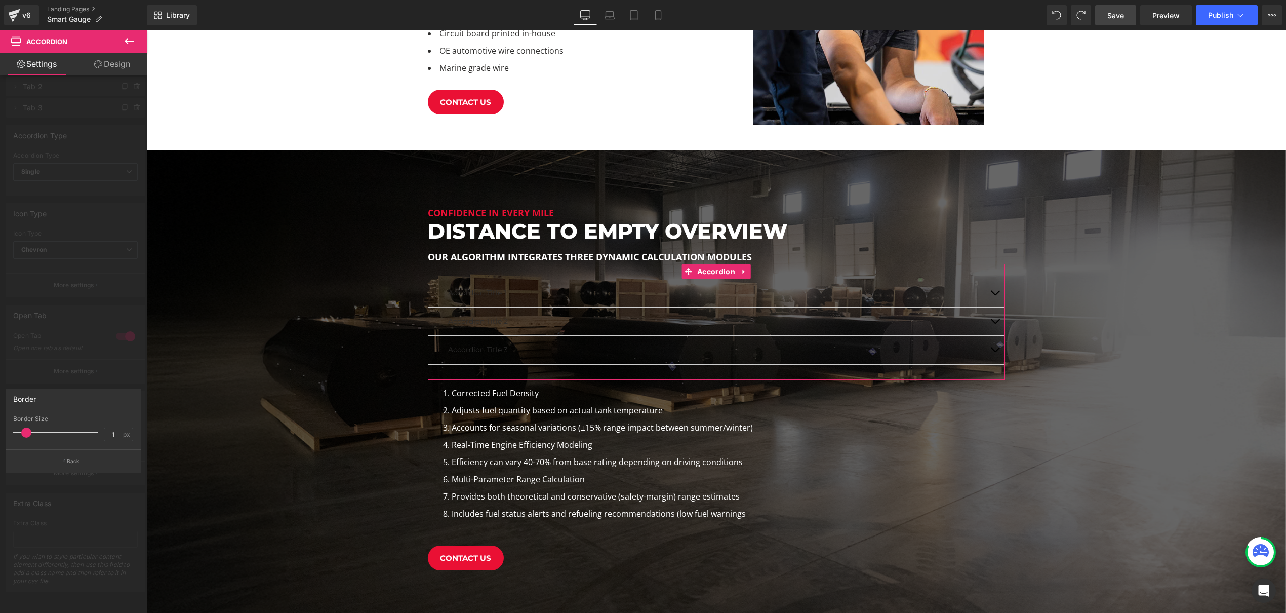
click at [91, 359] on div at bounding box center [73, 323] width 147 height 587
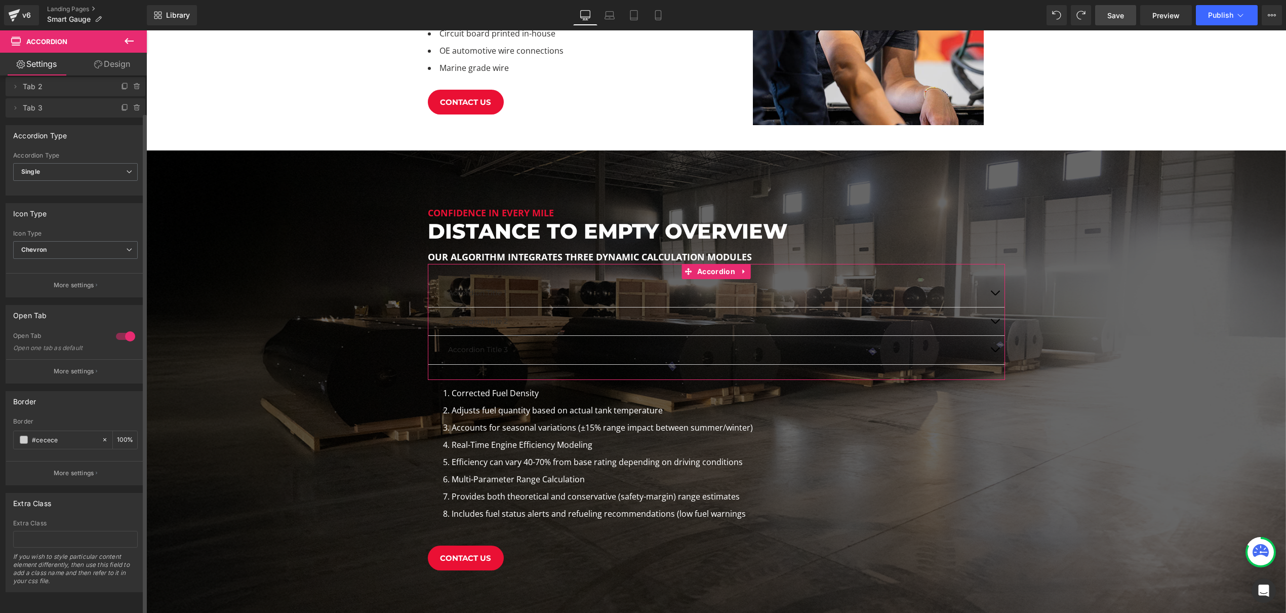
scroll to position [0, 0]
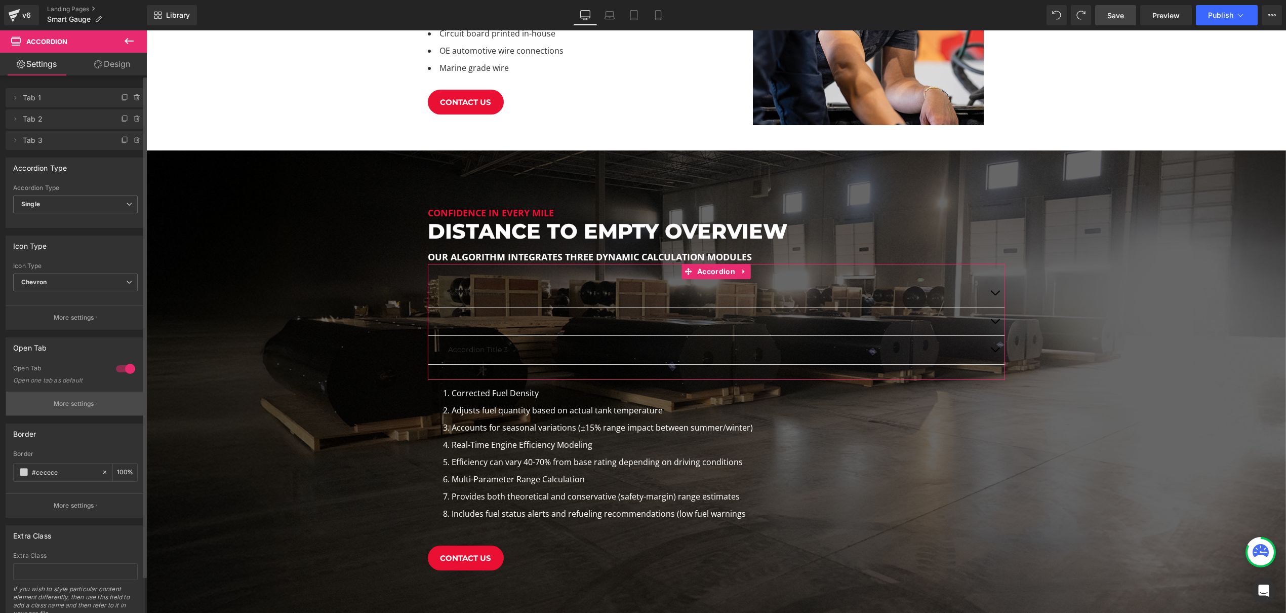
click at [94, 407] on button "More settings" at bounding box center [75, 403] width 139 height 24
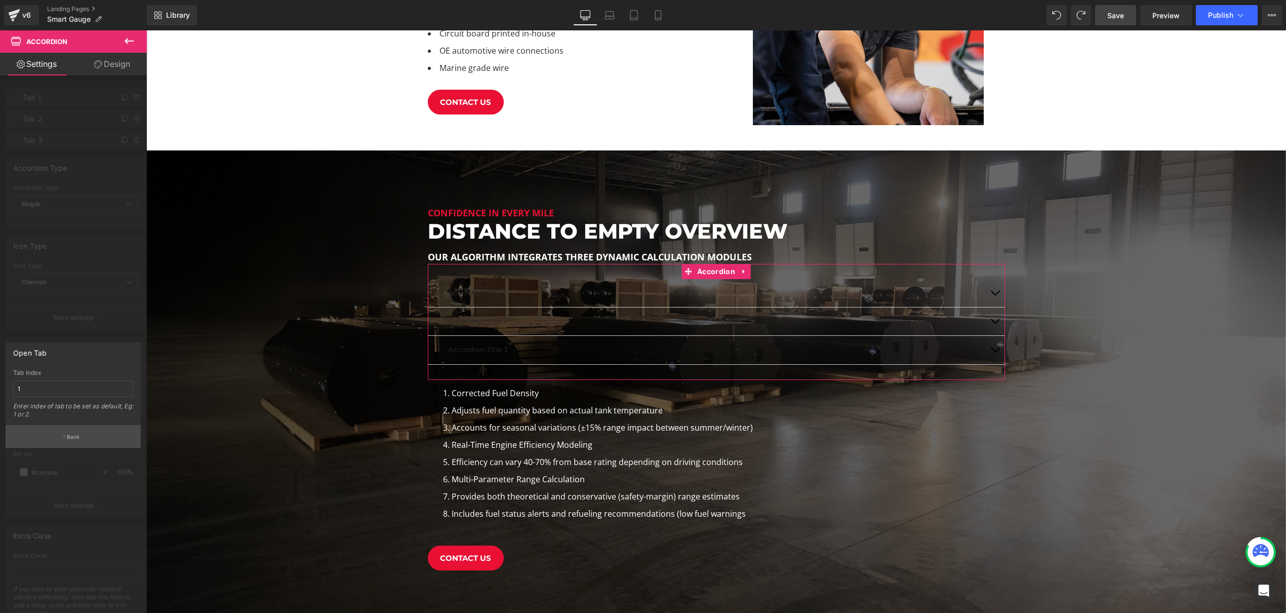
click at [81, 432] on button "Back" at bounding box center [73, 436] width 135 height 23
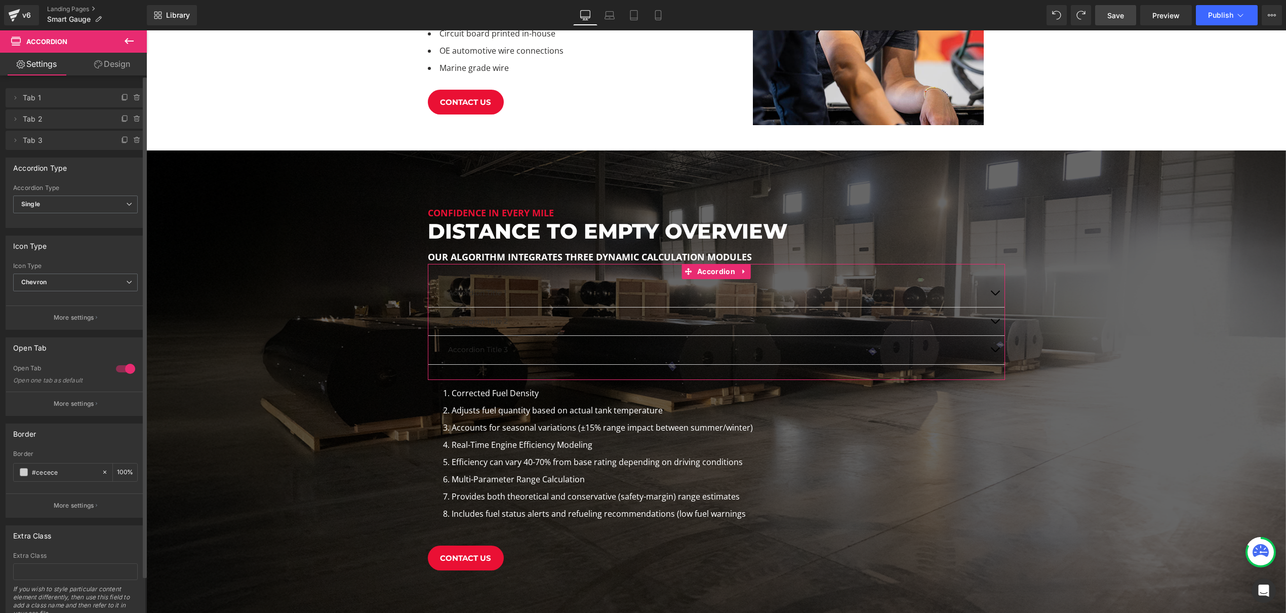
click at [70, 381] on div "Open one tab as default" at bounding box center [58, 380] width 91 height 7
click at [115, 370] on div at bounding box center [125, 368] width 24 height 16
click at [124, 369] on div at bounding box center [125, 368] width 24 height 16
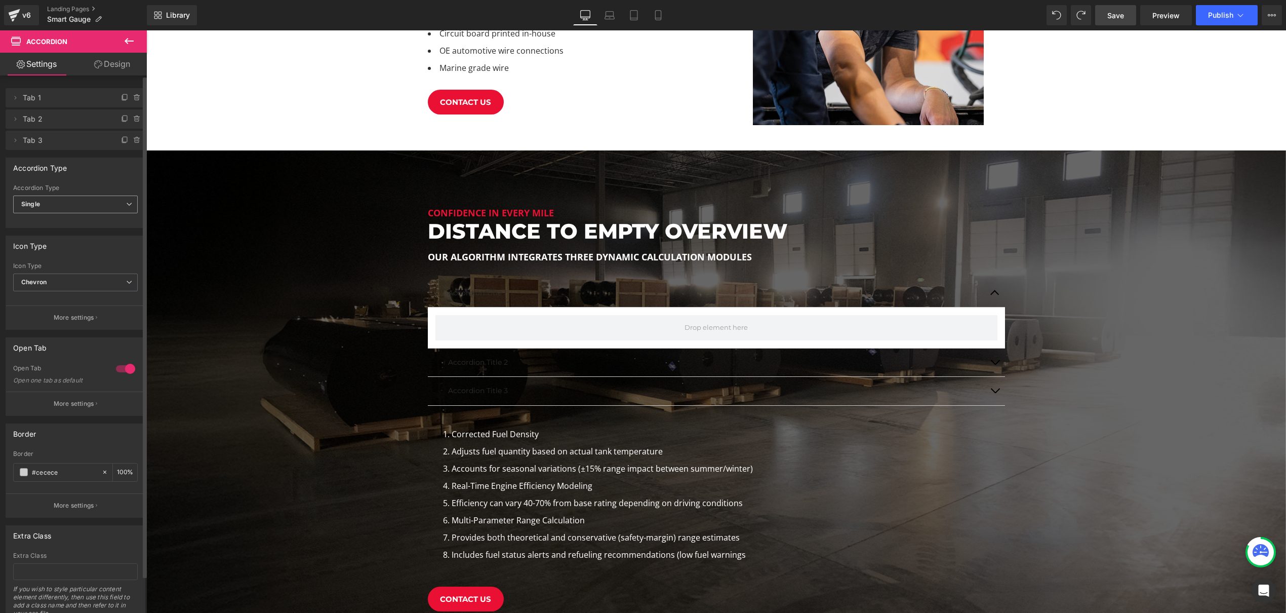
click at [93, 206] on span "Single" at bounding box center [75, 204] width 125 height 18
click at [89, 224] on li "Multiple" at bounding box center [73, 222] width 120 height 15
click at [90, 282] on span "Chevron" at bounding box center [75, 282] width 125 height 18
click at [96, 314] on li "Plus" at bounding box center [73, 315] width 120 height 15
click at [100, 288] on span "Plus" at bounding box center [75, 282] width 125 height 18
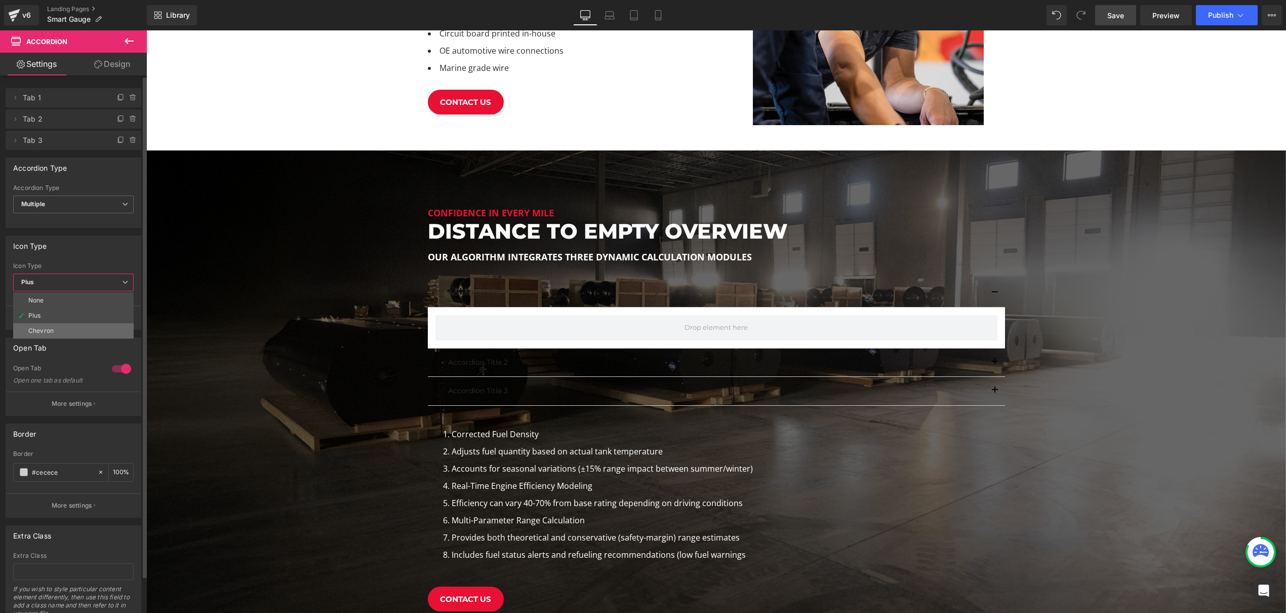
click at [92, 325] on li "Chevron" at bounding box center [73, 330] width 120 height 15
click at [111, 62] on link "Design" at bounding box center [111, 64] width 73 height 23
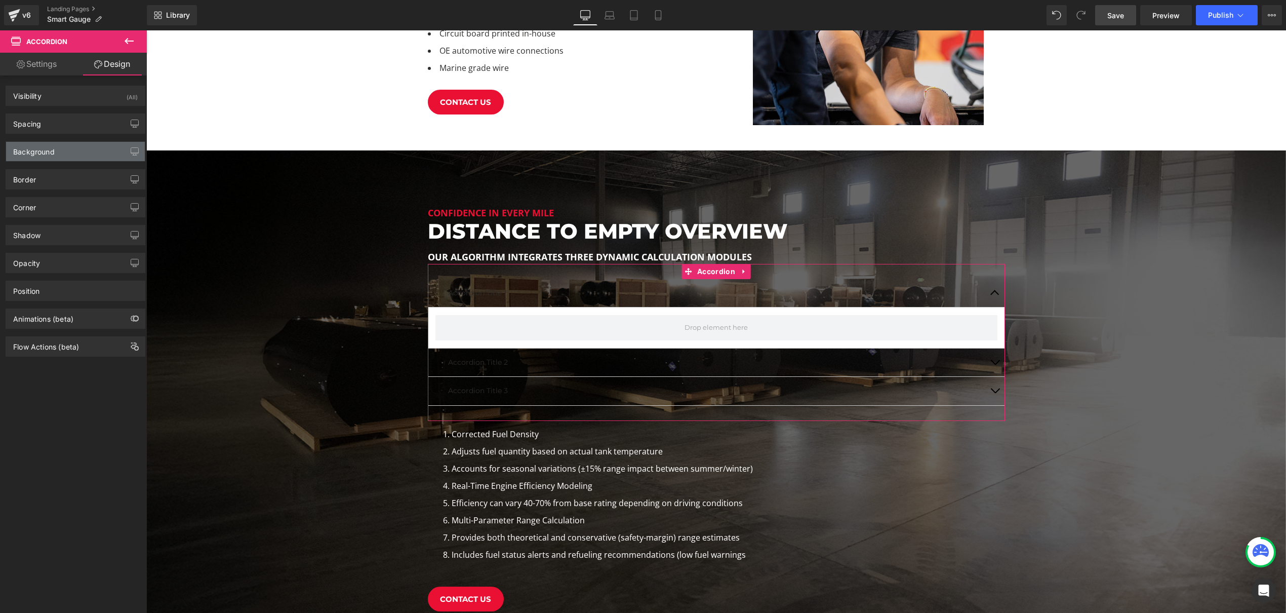
click at [74, 150] on div "Background" at bounding box center [75, 151] width 139 height 19
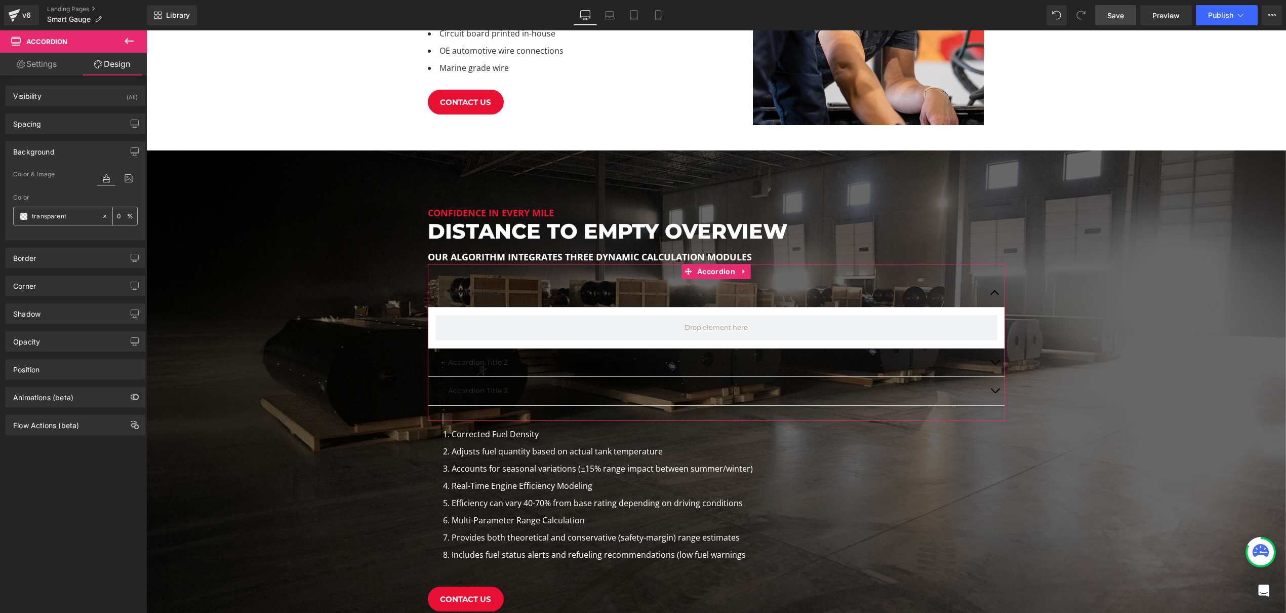
click at [24, 221] on div "transparent" at bounding box center [58, 216] width 88 height 18
click at [24, 216] on span at bounding box center [24, 216] width 8 height 8
click at [26, 215] on span at bounding box center [24, 216] width 8 height 8
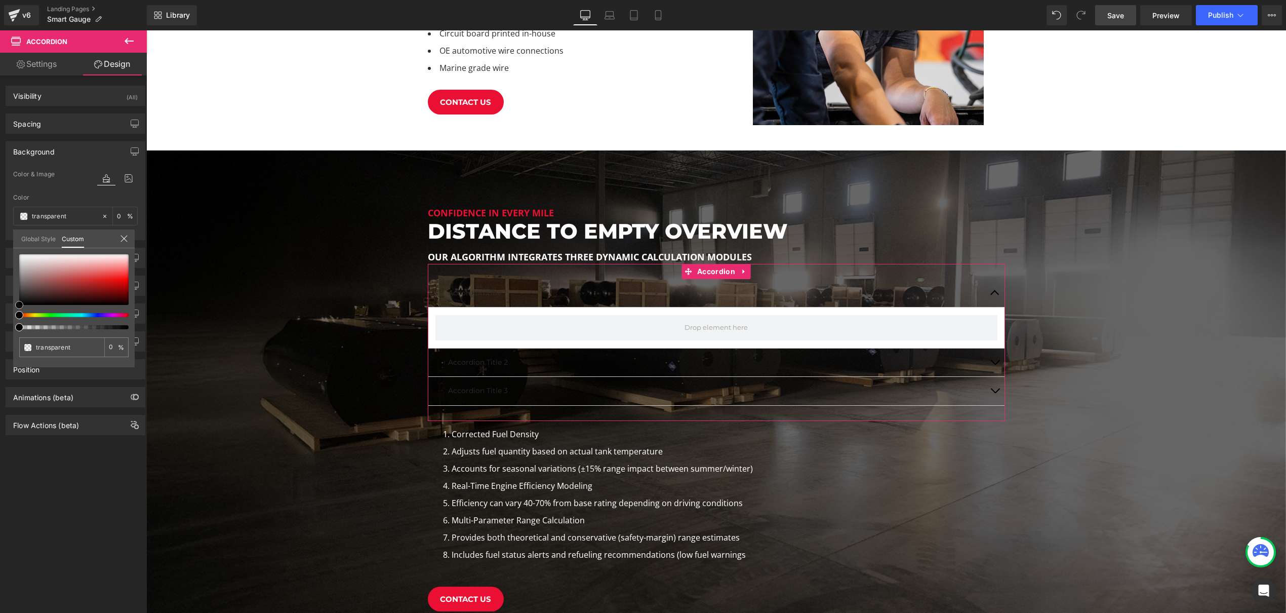
type input "#e9e1e1"
type input "100"
type input "#e9e1e1"
type input "100"
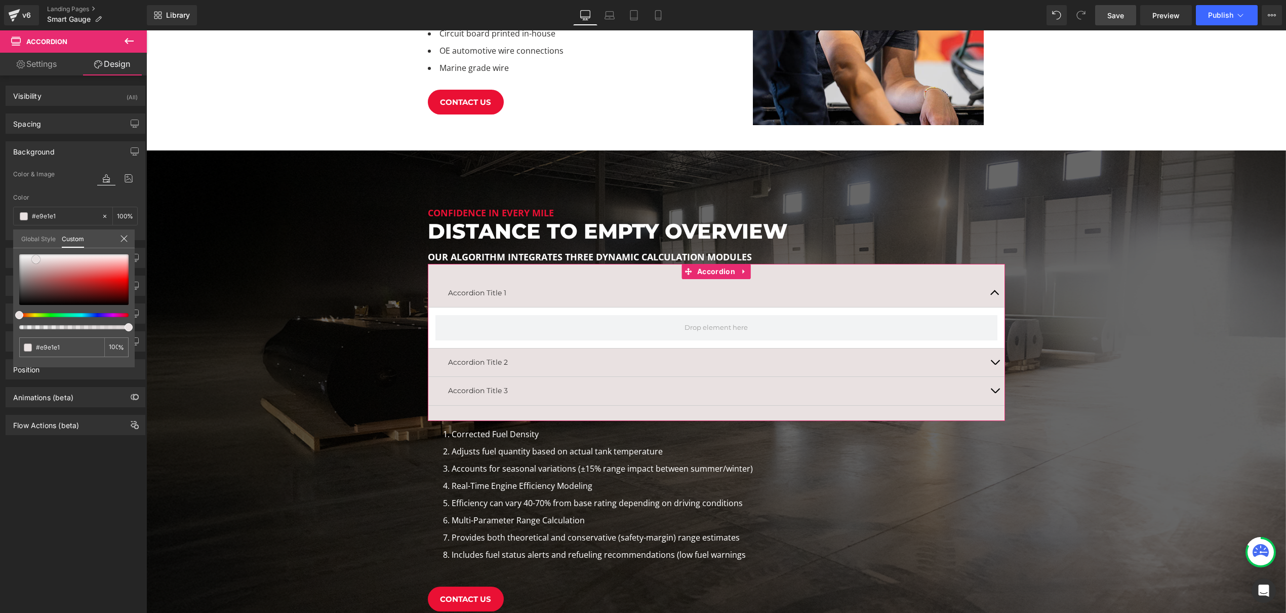
type input "#ffffff"
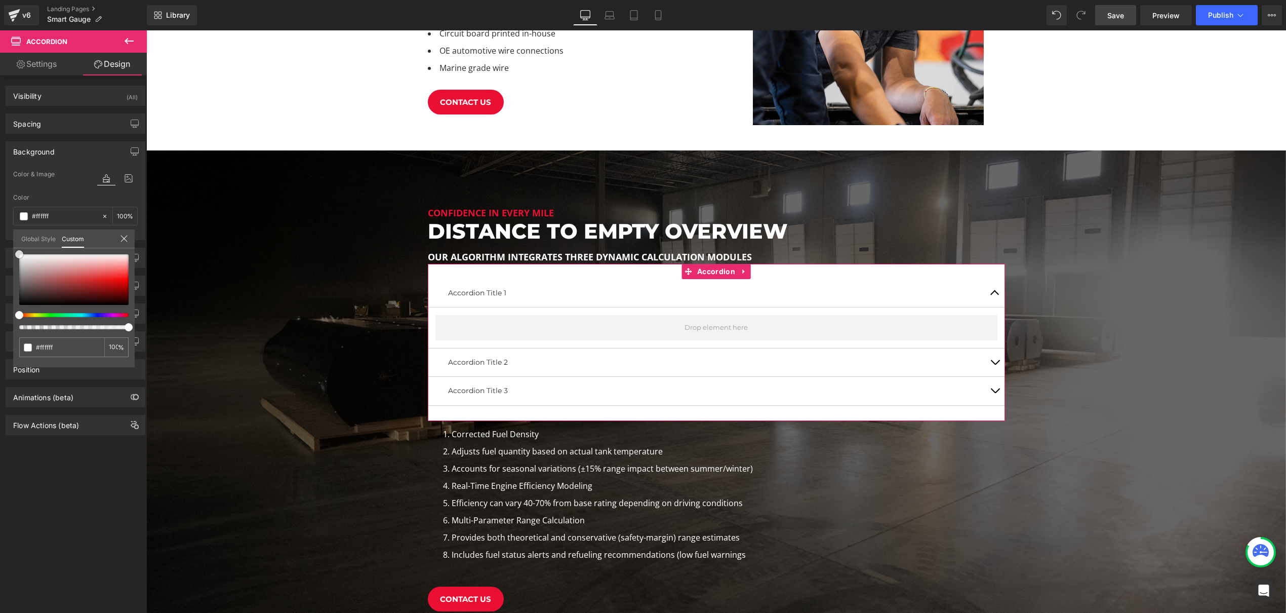
drag, startPoint x: 36, startPoint y: 259, endPoint x: 4, endPoint y: 238, distance: 38.5
click at [4, 238] on div "Background Color & Image color rgba(255, 255, 255, 1) Color #ffffff 100 % Image…" at bounding box center [75, 187] width 151 height 106
click at [277, 231] on body "NEW BUSINESS HOURS: MONDAY - THURSDAY | 7am - 5pm 855-264-8265 Request A Quote …" at bounding box center [715, 309] width 1139 height 1749
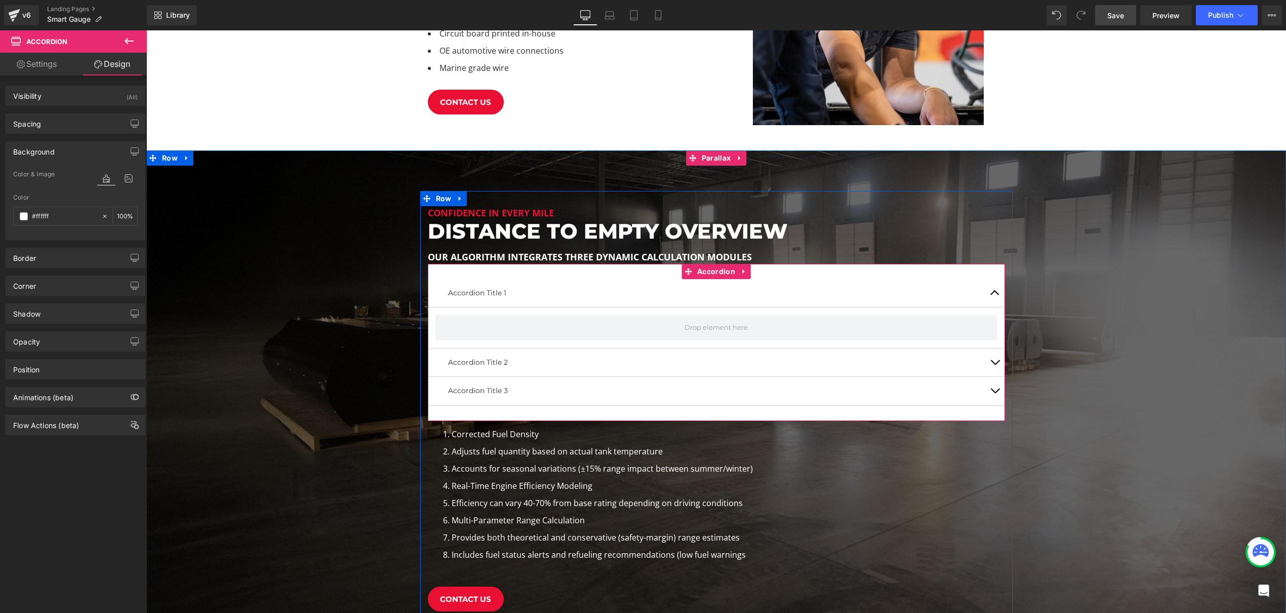
click at [995, 291] on button "button" at bounding box center [995, 293] width 20 height 28
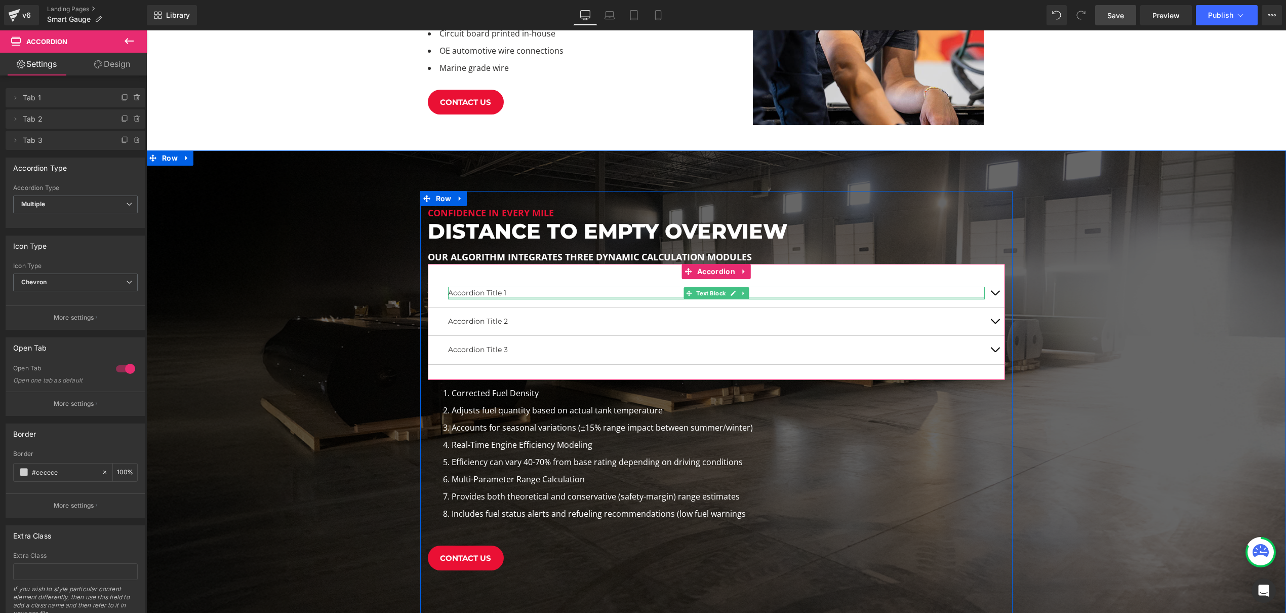
click at [492, 297] on div at bounding box center [716, 298] width 537 height 3
click at [492, 297] on p "Accordion Title 1" at bounding box center [716, 293] width 537 height 13
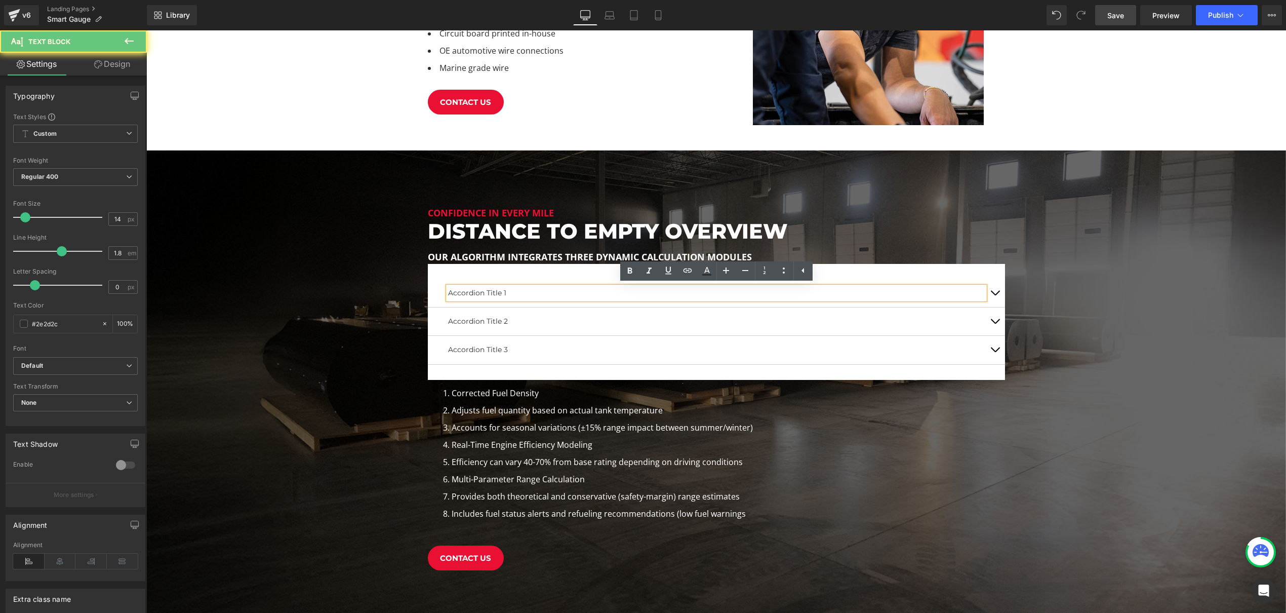
click at [492, 297] on p "Accordion Title 1" at bounding box center [716, 293] width 537 height 13
click at [529, 315] on div "Accordion Title 2 Text Block" at bounding box center [716, 321] width 577 height 28
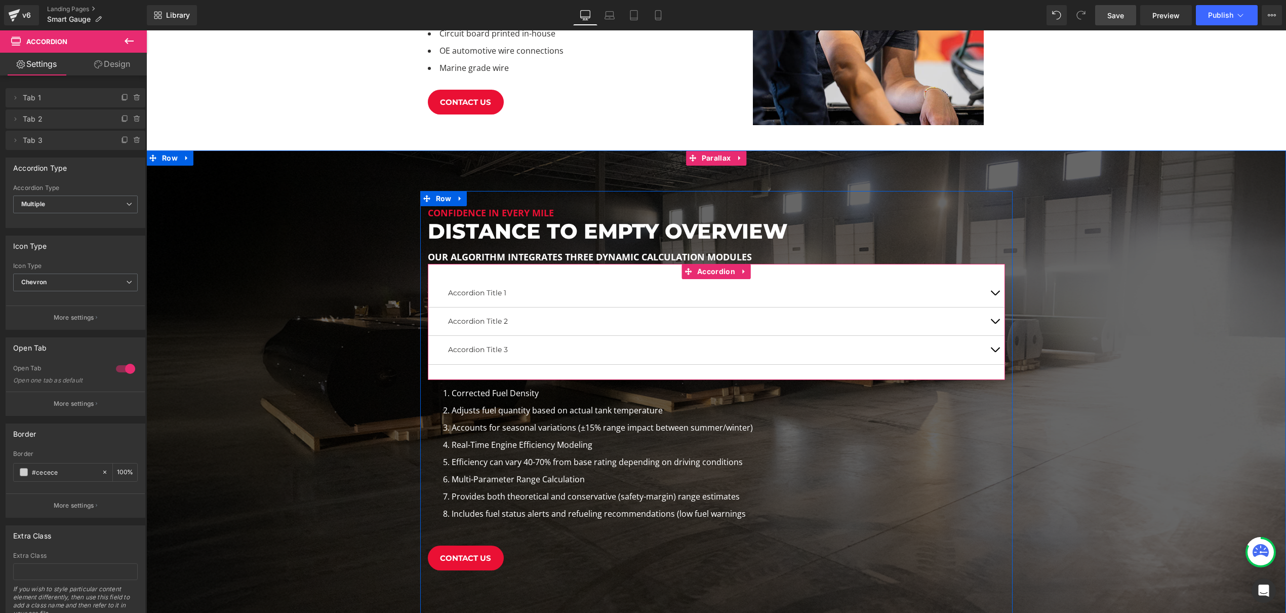
click at [991, 296] on button "button" at bounding box center [995, 293] width 20 height 28
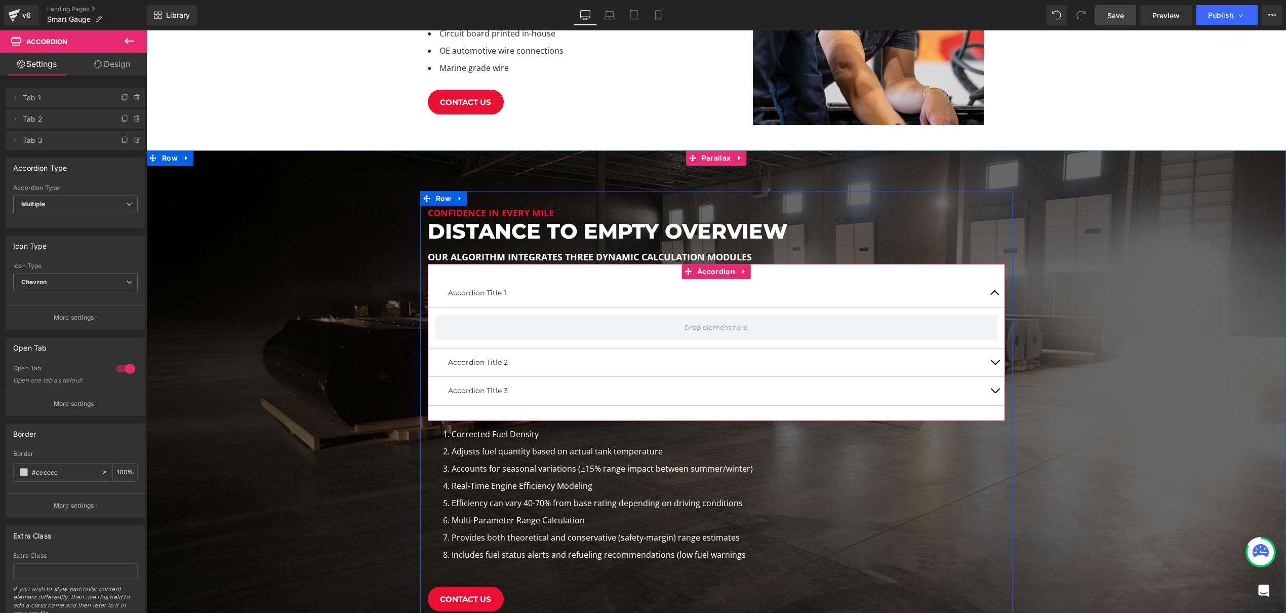
click at [991, 296] on button "button" at bounding box center [995, 293] width 20 height 28
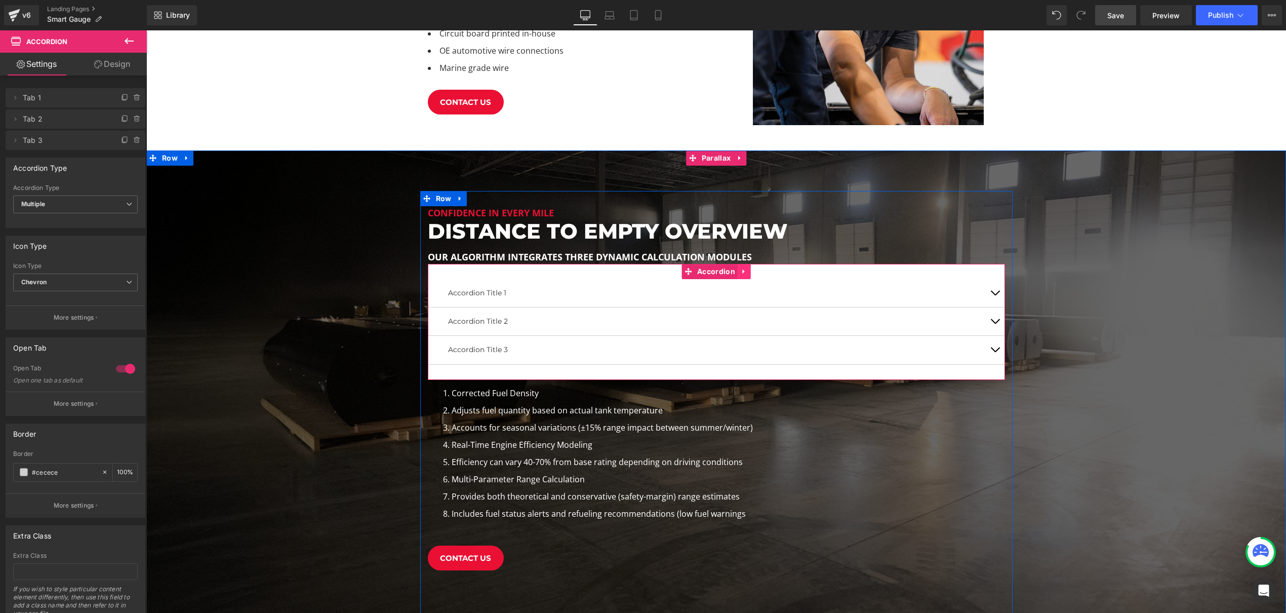
click at [743, 273] on icon at bounding box center [744, 271] width 2 height 5
click at [747, 273] on icon at bounding box center [750, 271] width 7 height 7
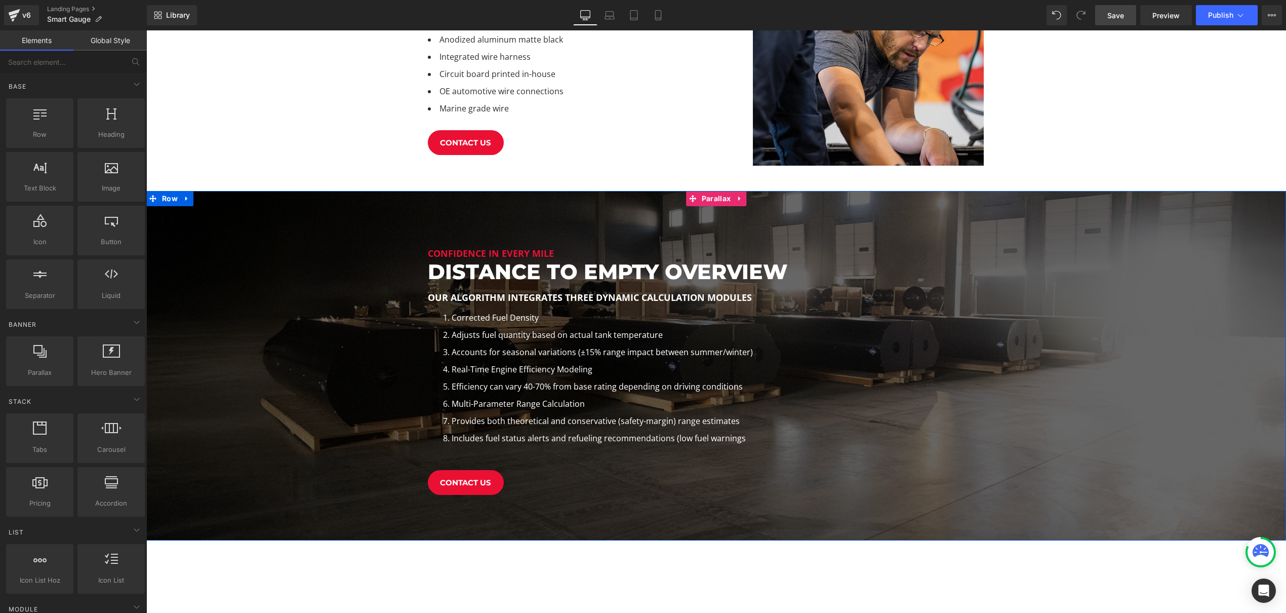
scroll to position [509, 0]
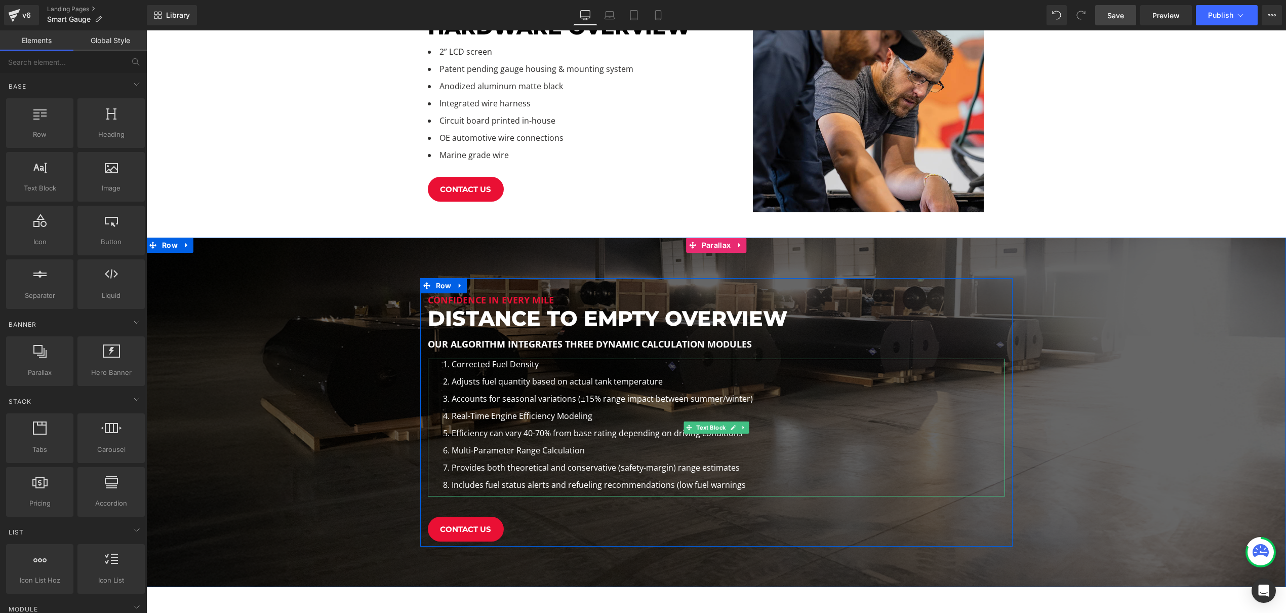
click at [540, 398] on span "Accounts for seasonal variations (±15% range impact between summer/winter)" at bounding box center [602, 398] width 301 height 11
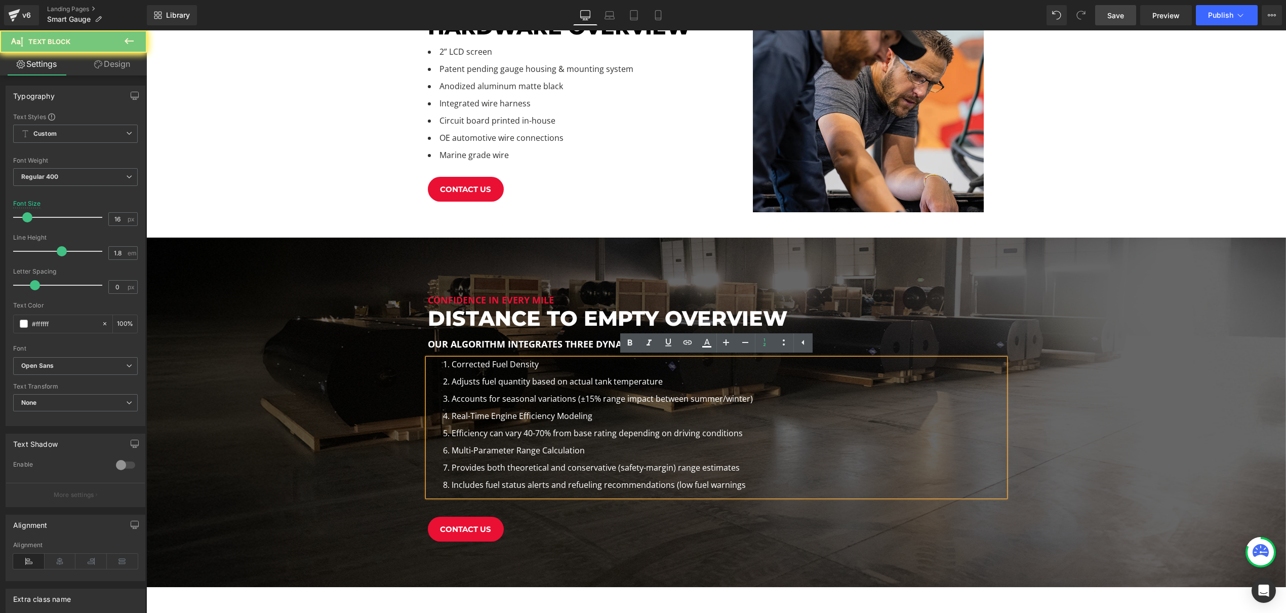
click at [540, 398] on span "Accounts for seasonal variations (±15% range impact between summer/winter)" at bounding box center [602, 398] width 301 height 11
click at [530, 368] on span "Corrected Fuel Density" at bounding box center [495, 363] width 87 height 11
click at [466, 326] on h1 "Distance to empty overview" at bounding box center [716, 318] width 577 height 23
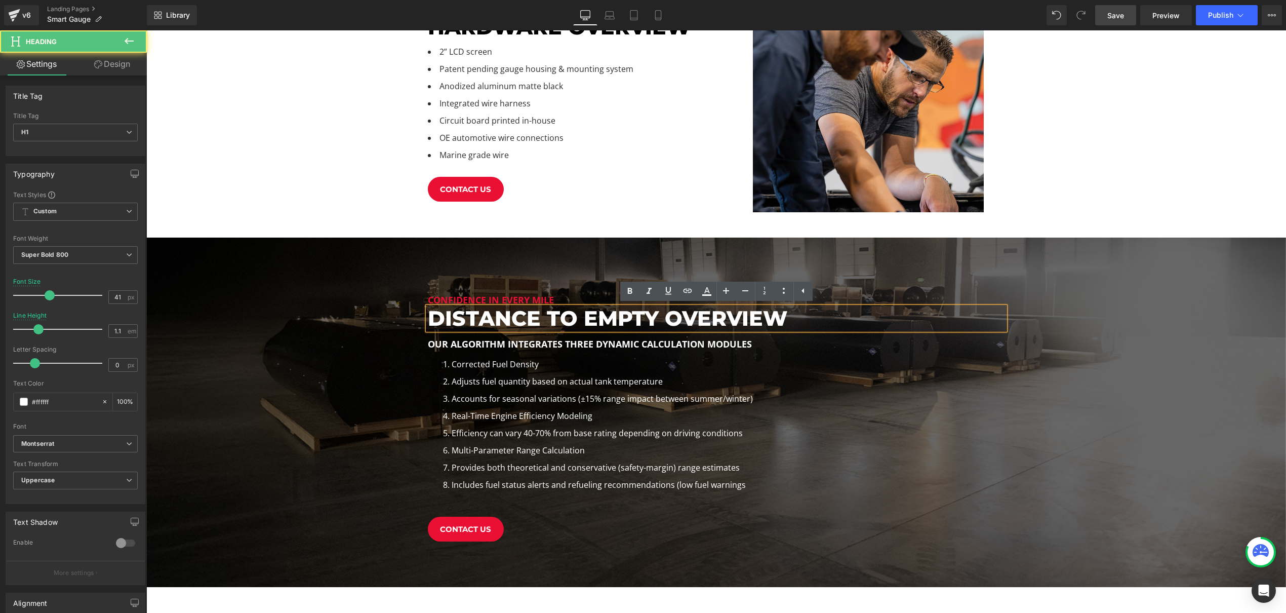
click at [478, 347] on h1 "Our algorithm integrates three dynamic calculation modules" at bounding box center [716, 344] width 577 height 14
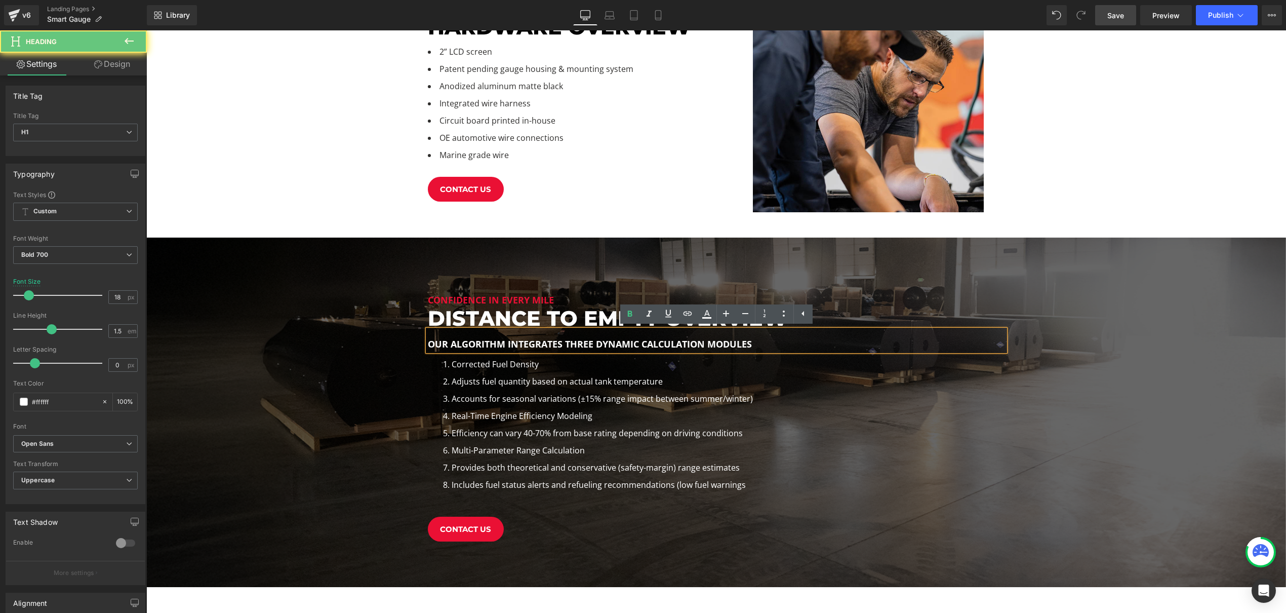
click at [492, 381] on span "Adjusts fuel quantity based on actual tank temperature" at bounding box center [557, 381] width 211 height 11
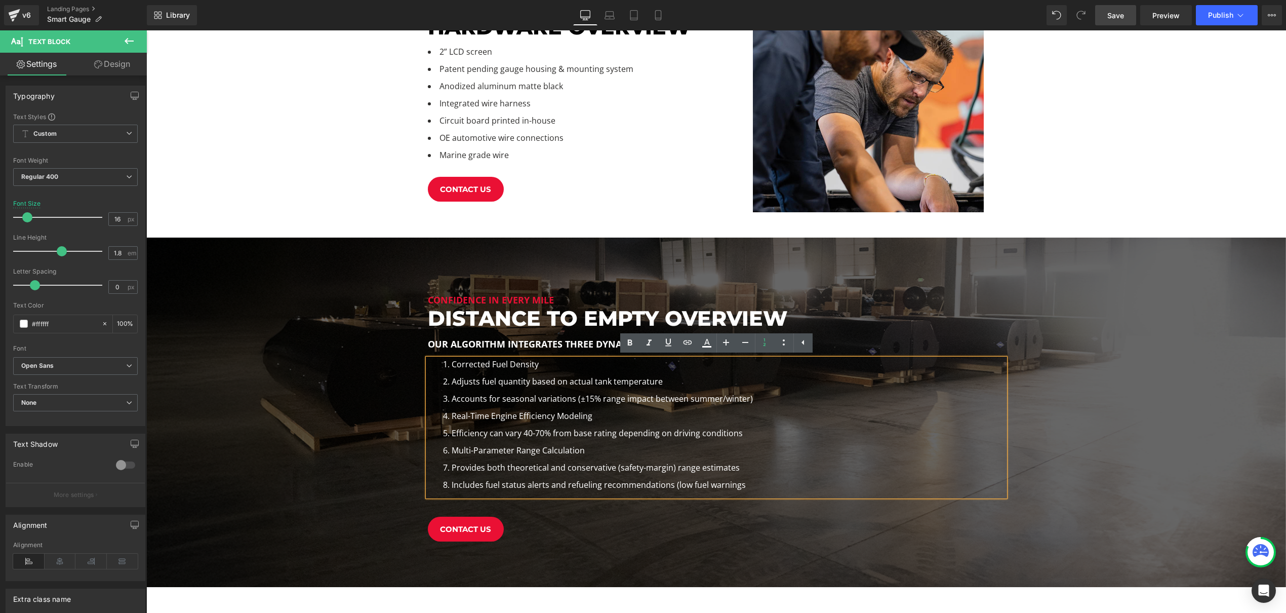
click at [1092, 362] on span "Confidence in Every Mile Heading Distance to empty overview Heading Our algorit…" at bounding box center [715, 412] width 1139 height 319
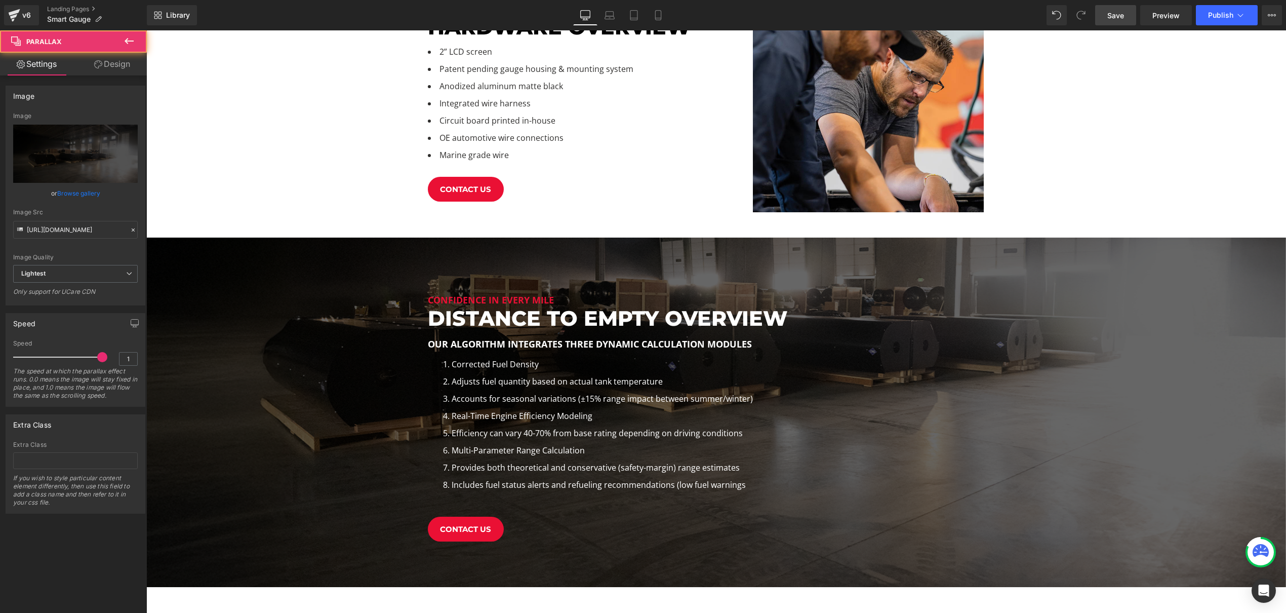
click at [779, 447] on li "Multi-Parameter Range Calculation" at bounding box center [724, 452] width 562 height 17
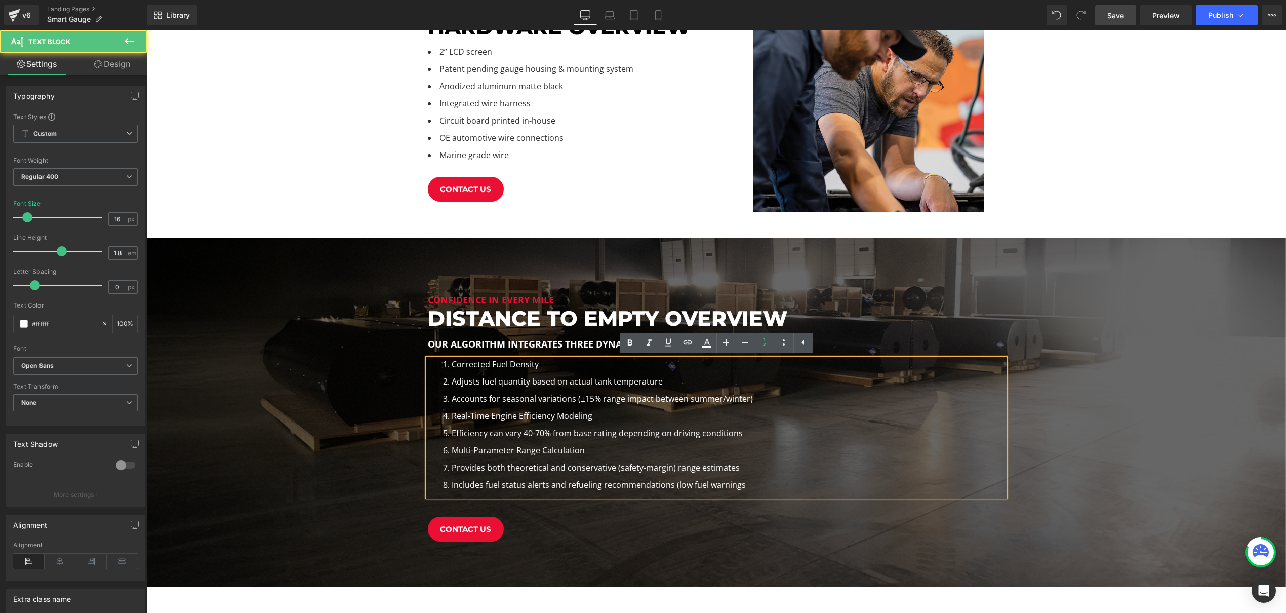
click at [590, 447] on li "Multi-Parameter Range Calculation" at bounding box center [724, 452] width 562 height 17
click at [570, 339] on h1 "Our algorithm integrates three dynamic calculation modules" at bounding box center [716, 344] width 577 height 14
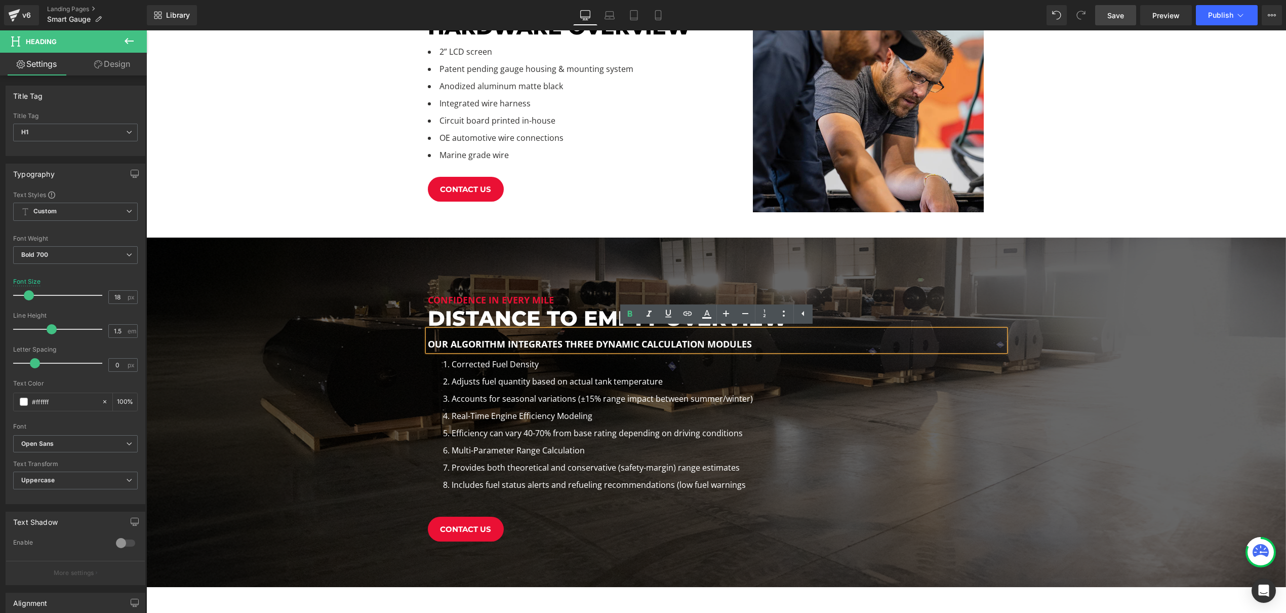
click at [580, 429] on span "Efficiency can vary 40-70% from base rating depending on driving conditions" at bounding box center [597, 432] width 291 height 11
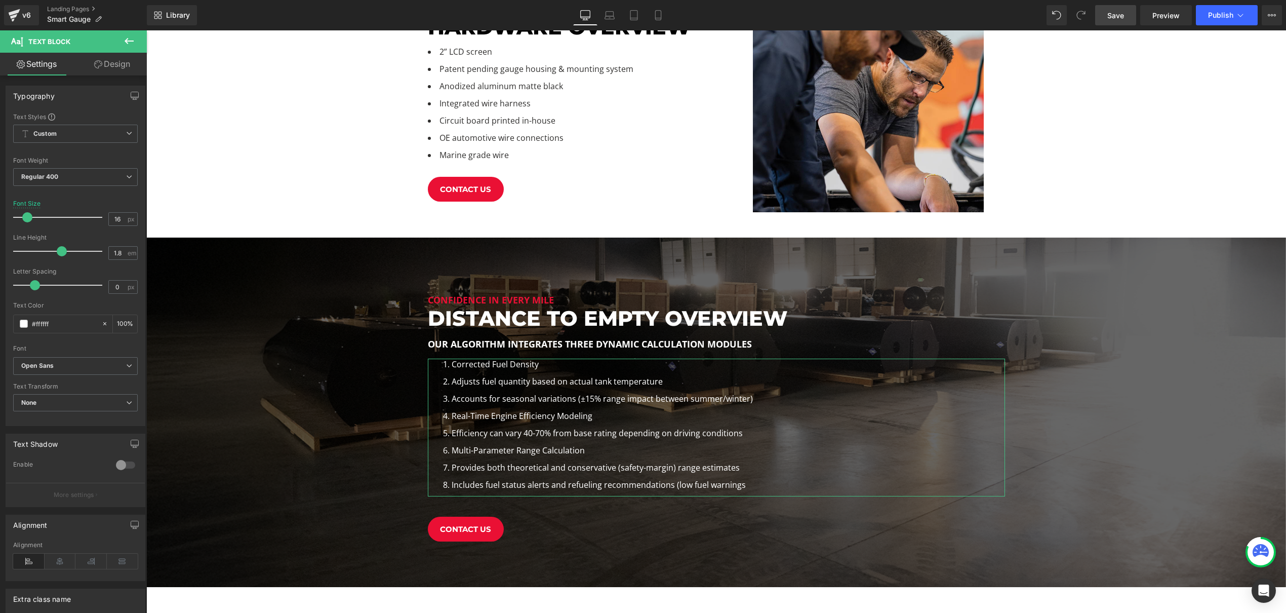
click at [135, 45] on button at bounding box center [128, 41] width 35 height 22
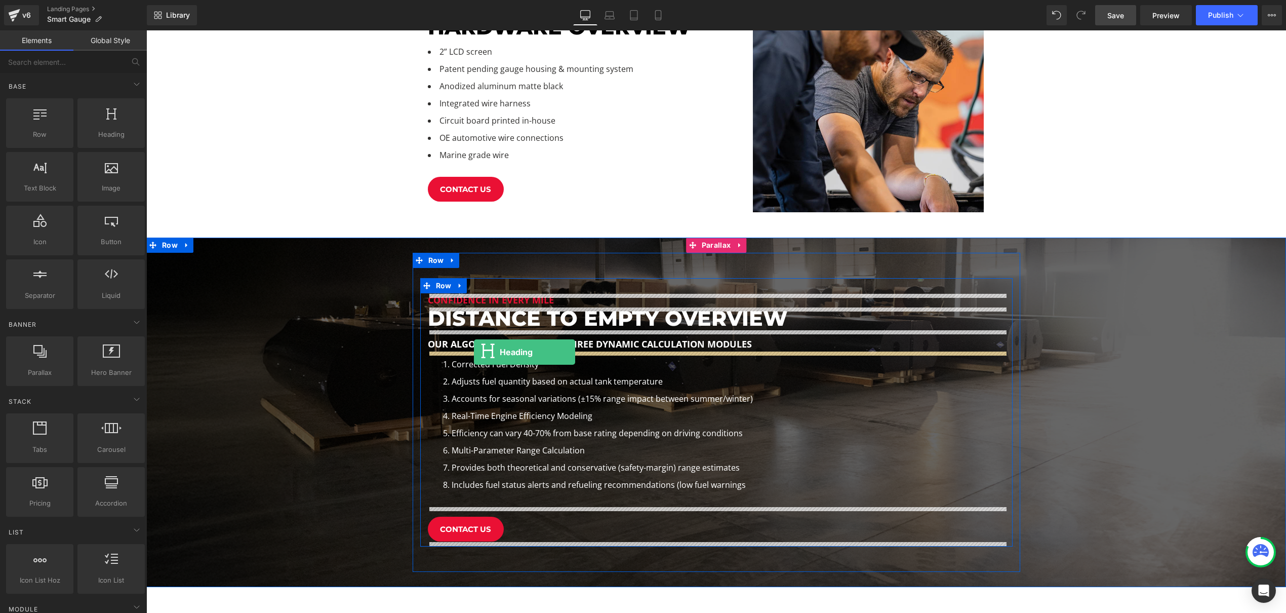
drag, startPoint x: 283, startPoint y: 249, endPoint x: 474, endPoint y: 352, distance: 217.0
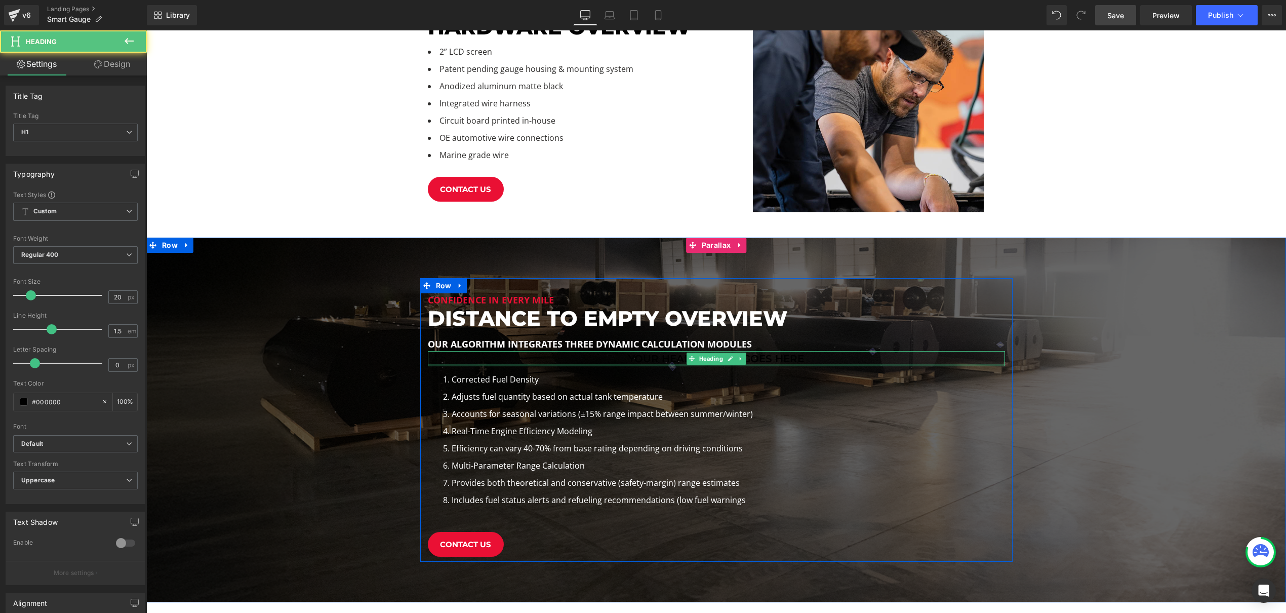
scroll to position [1608, 1139]
click at [484, 361] on h1 "Your heading text goes here" at bounding box center [716, 358] width 577 height 15
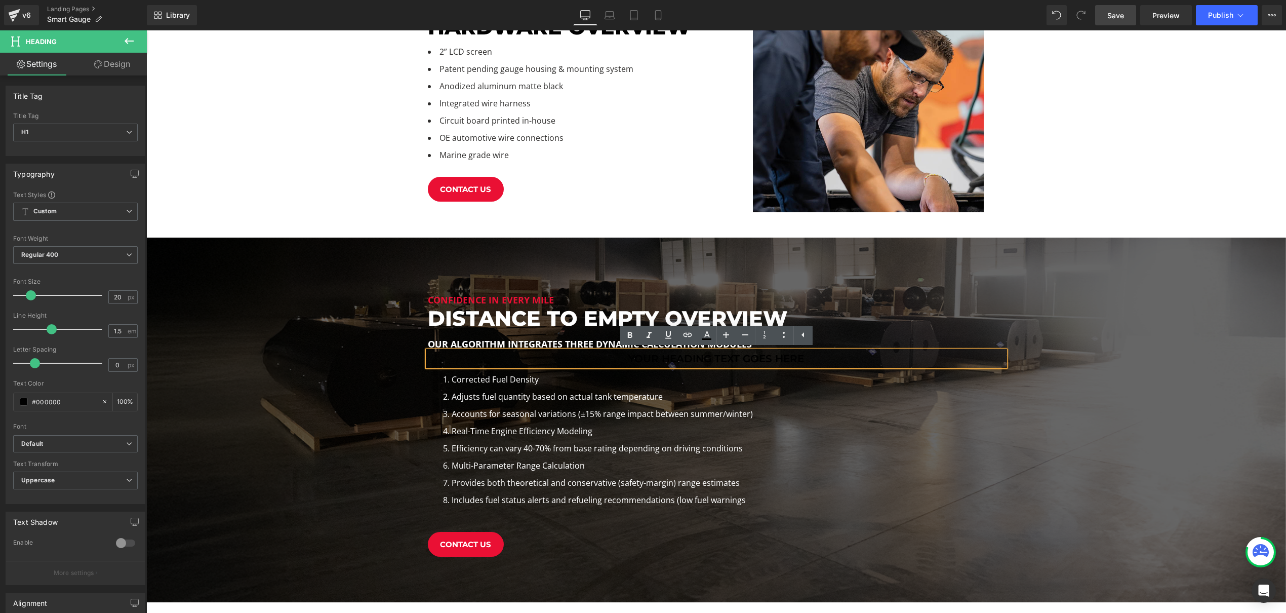
click at [953, 393] on li "Adjusts fuel quantity based on actual tank temperature" at bounding box center [724, 399] width 562 height 17
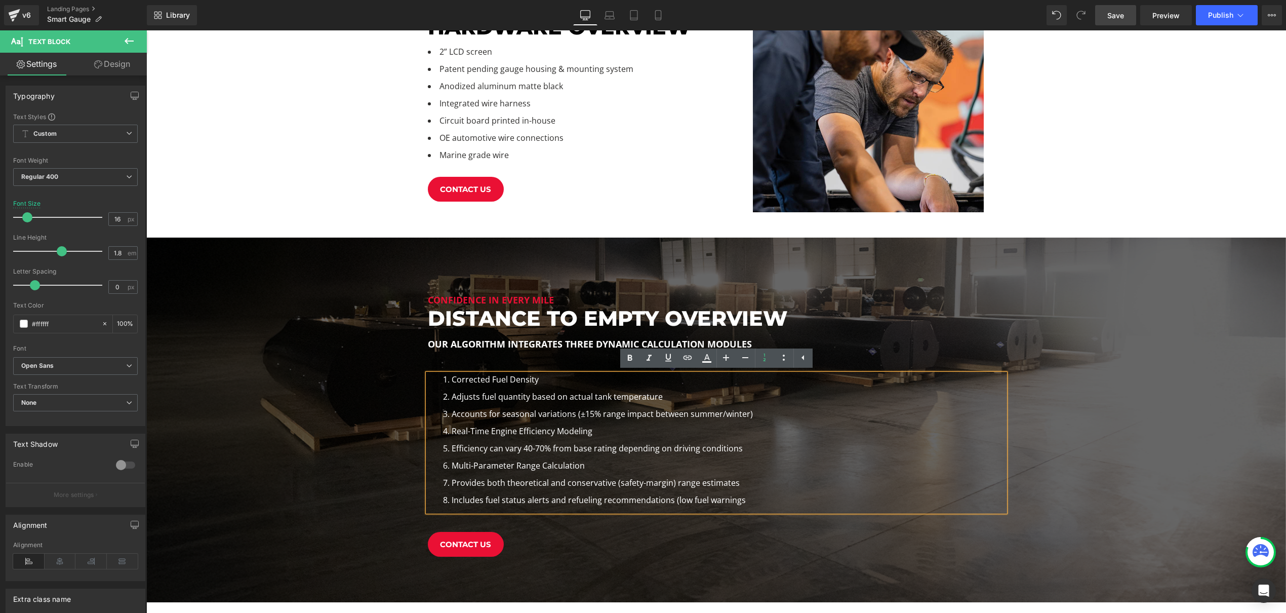
click at [899, 358] on h1 "Your heading text goes here" at bounding box center [716, 358] width 577 height 15
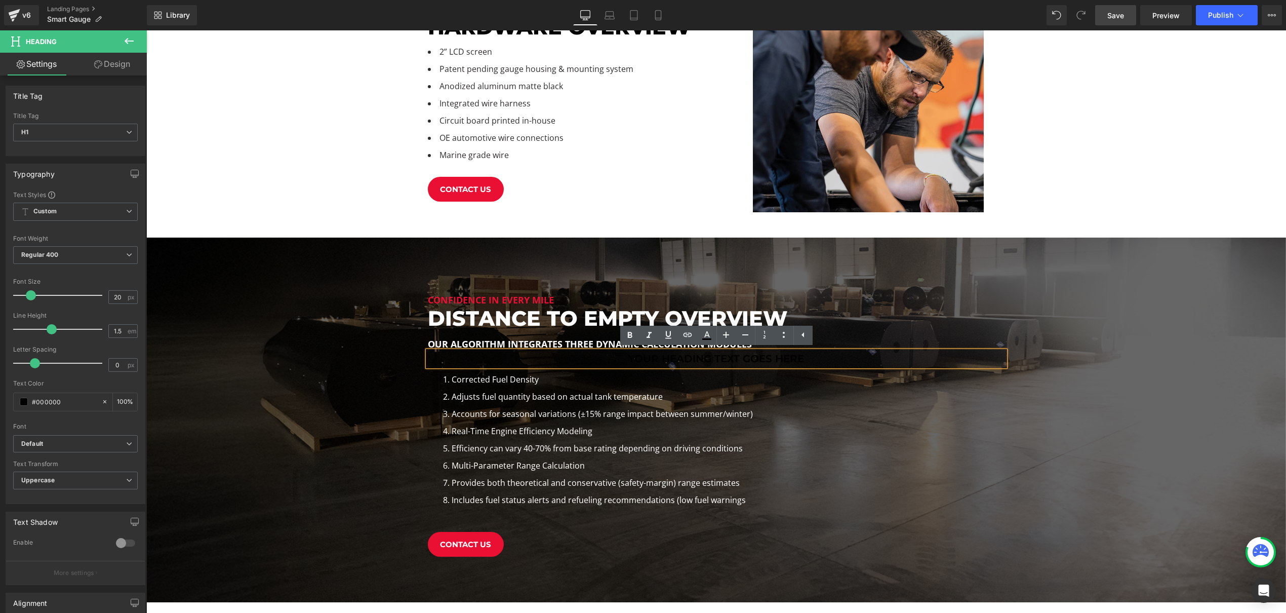
click at [732, 359] on h1 "Your heading text goes here" at bounding box center [716, 358] width 577 height 15
click at [856, 513] on div "Confidence in Every Mile Heading Distance to empty overview Heading Our algorit…" at bounding box center [716, 424] width 592 height 263
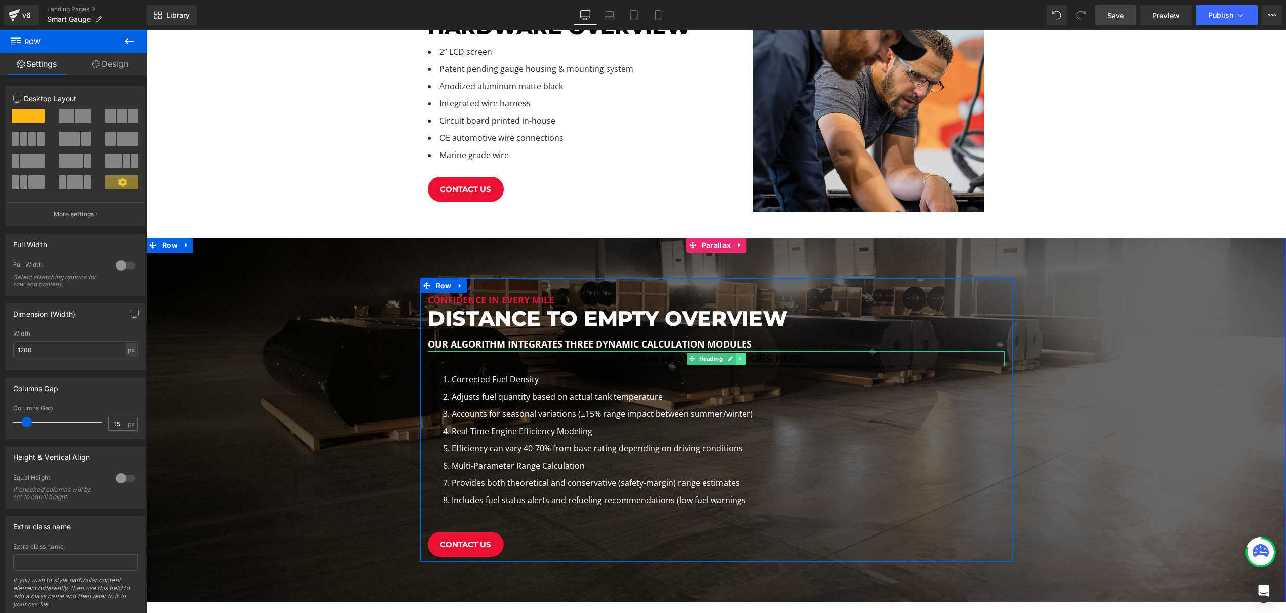
click at [741, 358] on icon at bounding box center [740, 359] width 2 height 4
click at [748, 360] on icon at bounding box center [746, 358] width 6 height 6
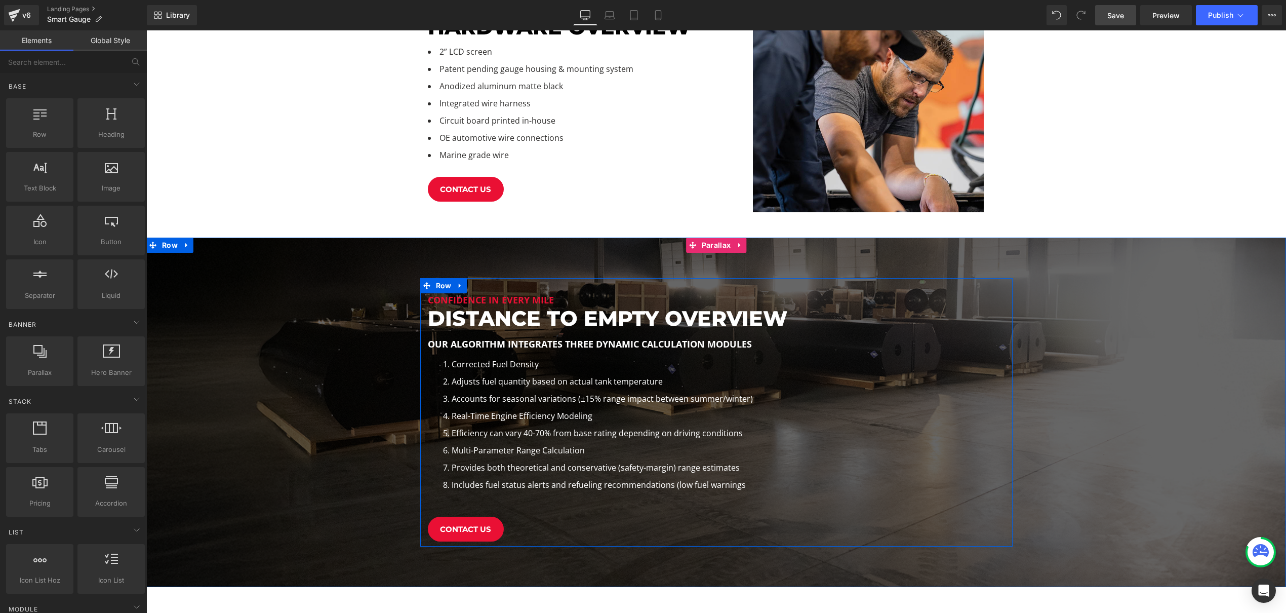
scroll to position [1593, 1139]
click at [743, 342] on icon at bounding box center [741, 340] width 6 height 6
click at [737, 342] on icon at bounding box center [735, 340] width 6 height 6
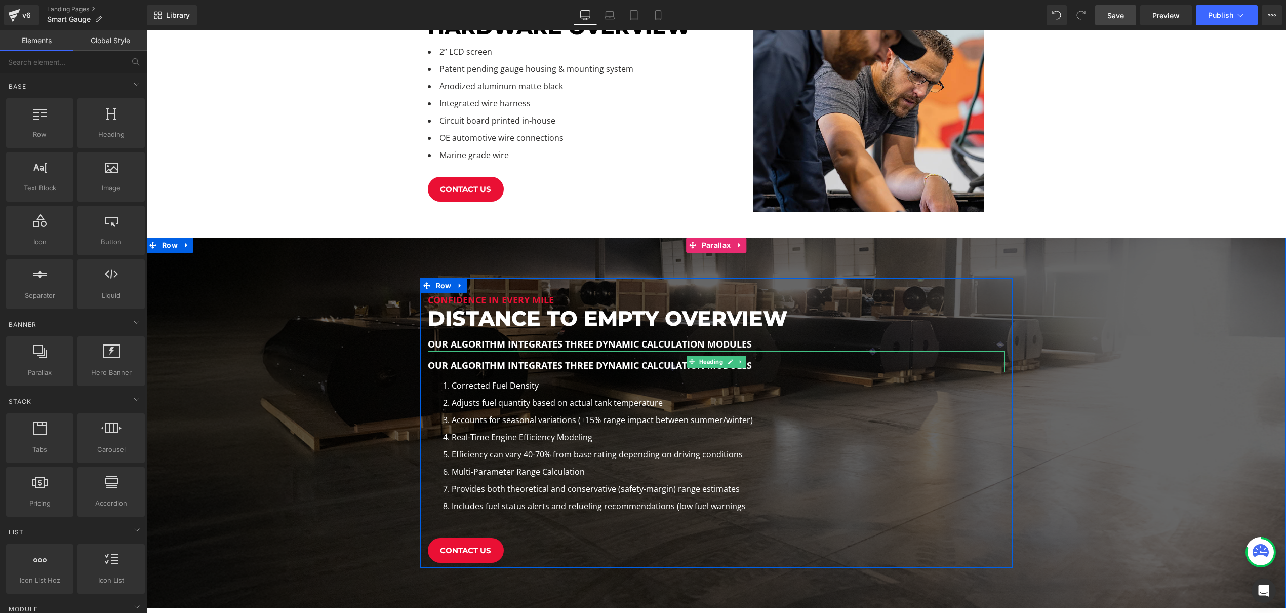
click at [532, 363] on h1 "Our algorithm integrates three dynamic calculation modules" at bounding box center [716, 365] width 577 height 14
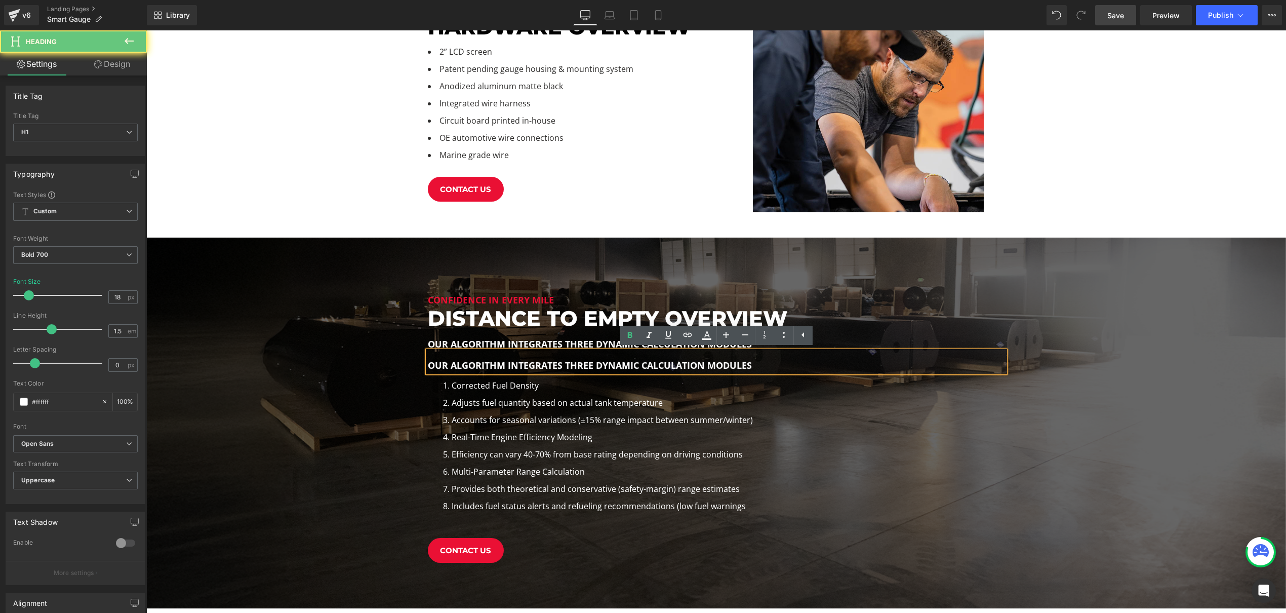
click at [532, 363] on h1 "Our algorithm integrates three dynamic calculation modules" at bounding box center [716, 365] width 577 height 14
click at [481, 369] on h1 "Our algorithm integrates three dynamic calculation modules" at bounding box center [716, 365] width 577 height 14
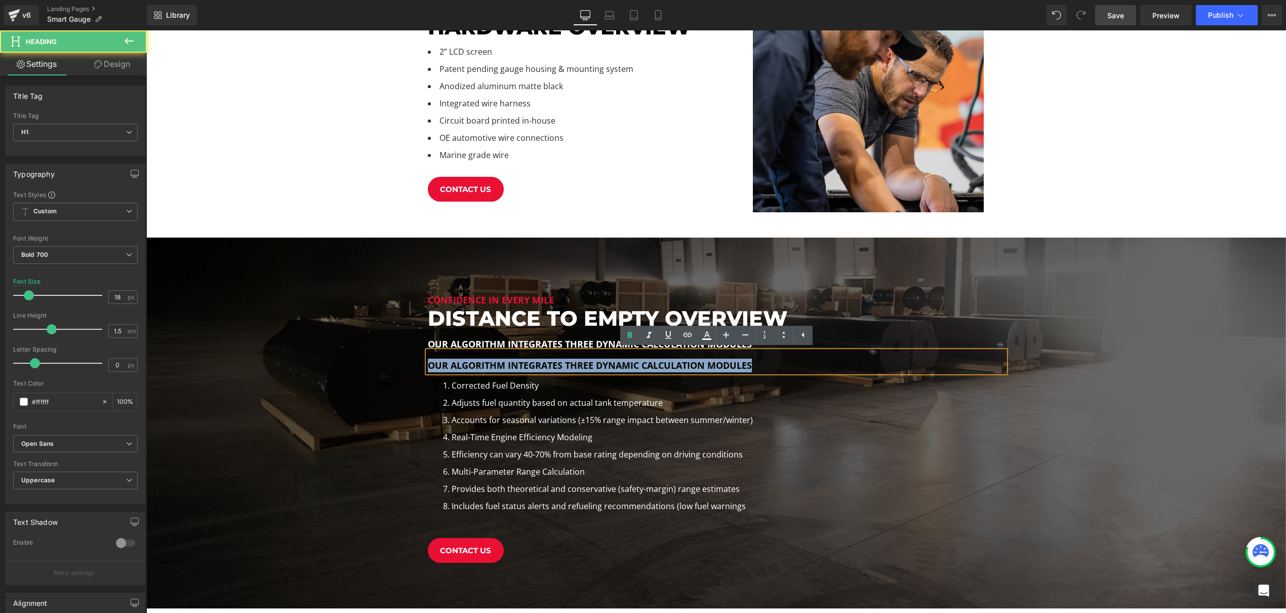
click at [481, 369] on h1 "Our algorithm integrates three dynamic calculation modules" at bounding box center [716, 365] width 577 height 14
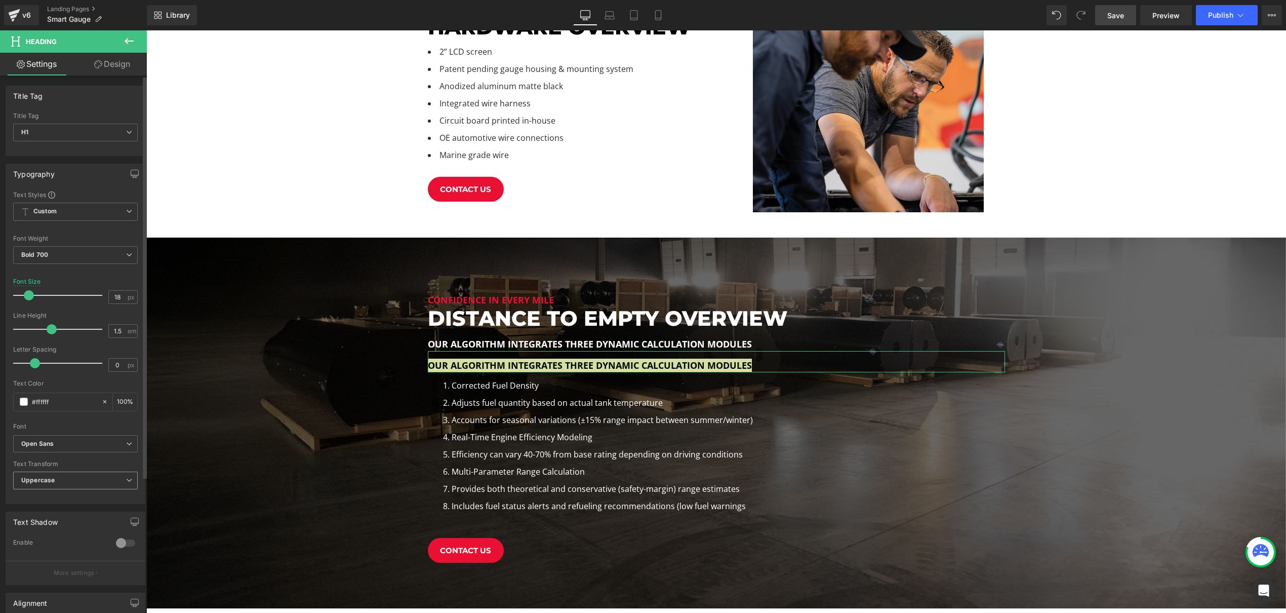
click at [79, 485] on span "Uppercase" at bounding box center [75, 480] width 125 height 18
click at [75, 499] on li "None" at bounding box center [73, 498] width 120 height 15
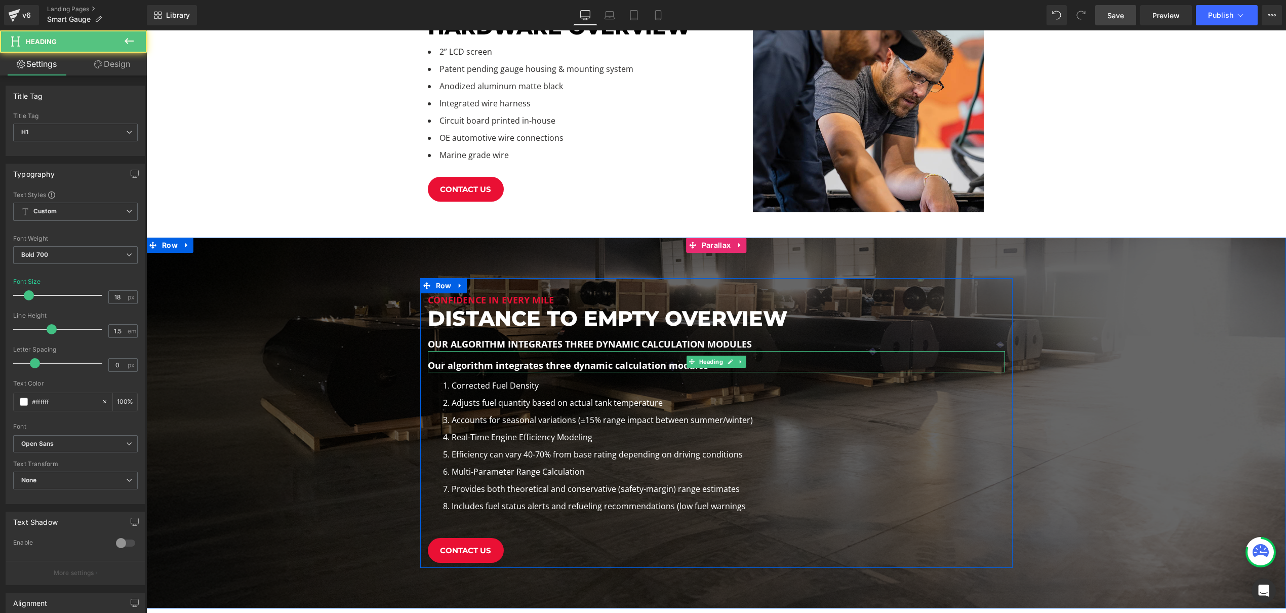
click at [430, 366] on h1 "Our algorithm integrates three dynamic calculation modules" at bounding box center [716, 365] width 577 height 14
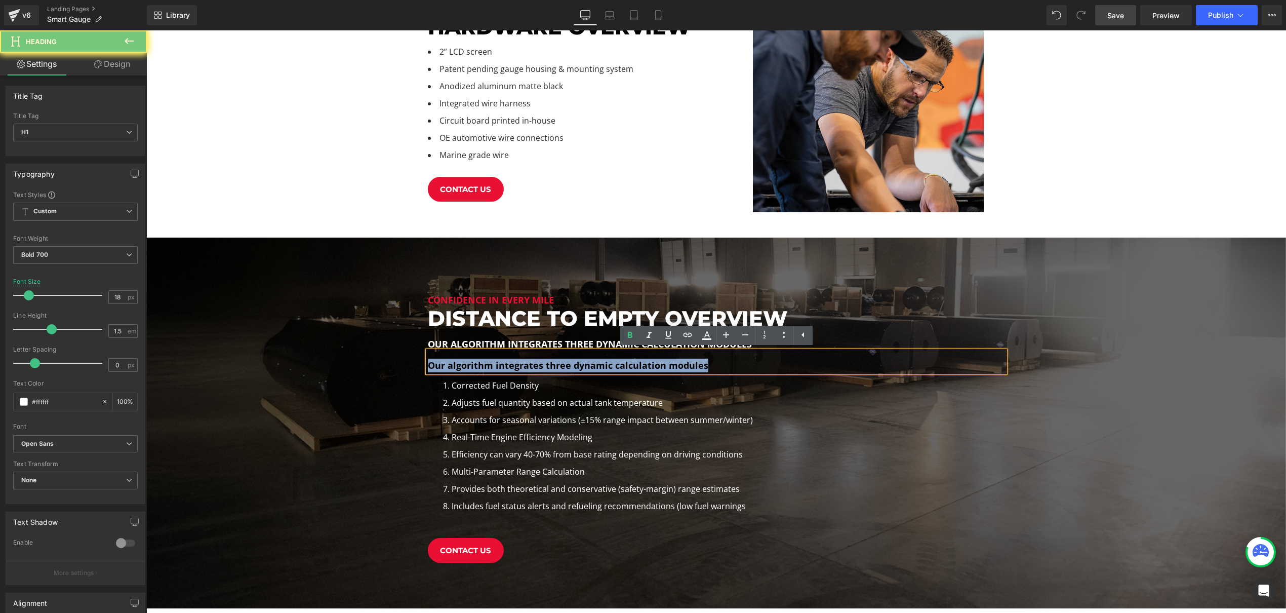
click at [430, 366] on h1 "Our algorithm integrates three dynamic calculation modules" at bounding box center [716, 365] width 577 height 14
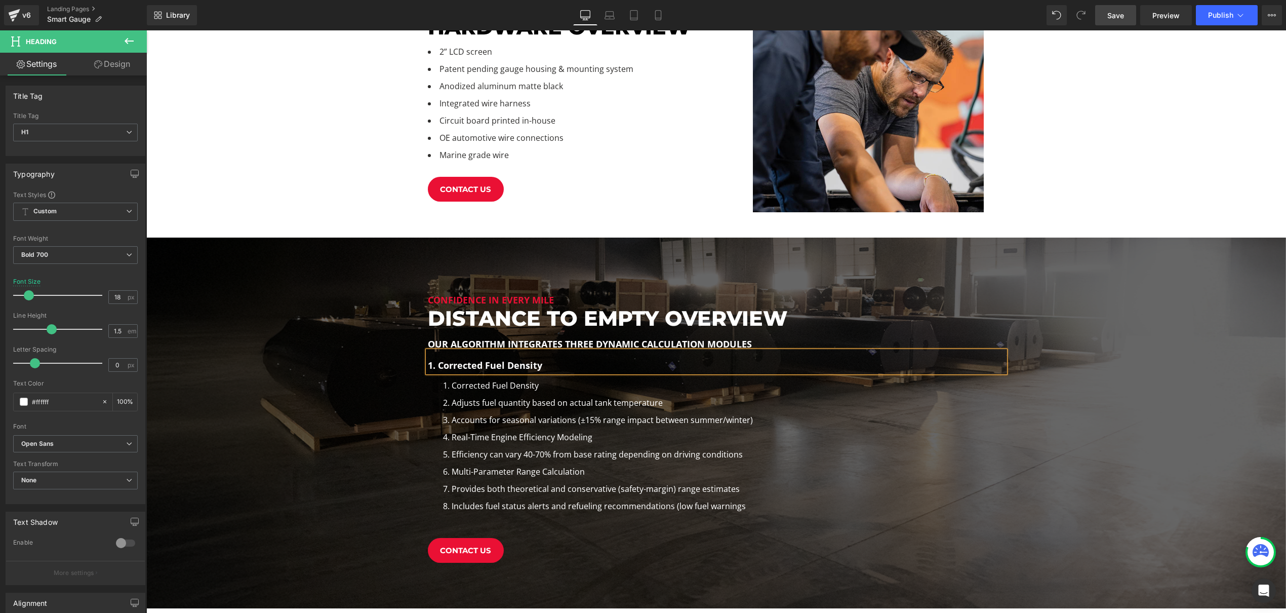
click at [412, 395] on span "Confidence in Every Mile Heading Distance to empty overview Heading Our algorit…" at bounding box center [715, 423] width 1139 height 340
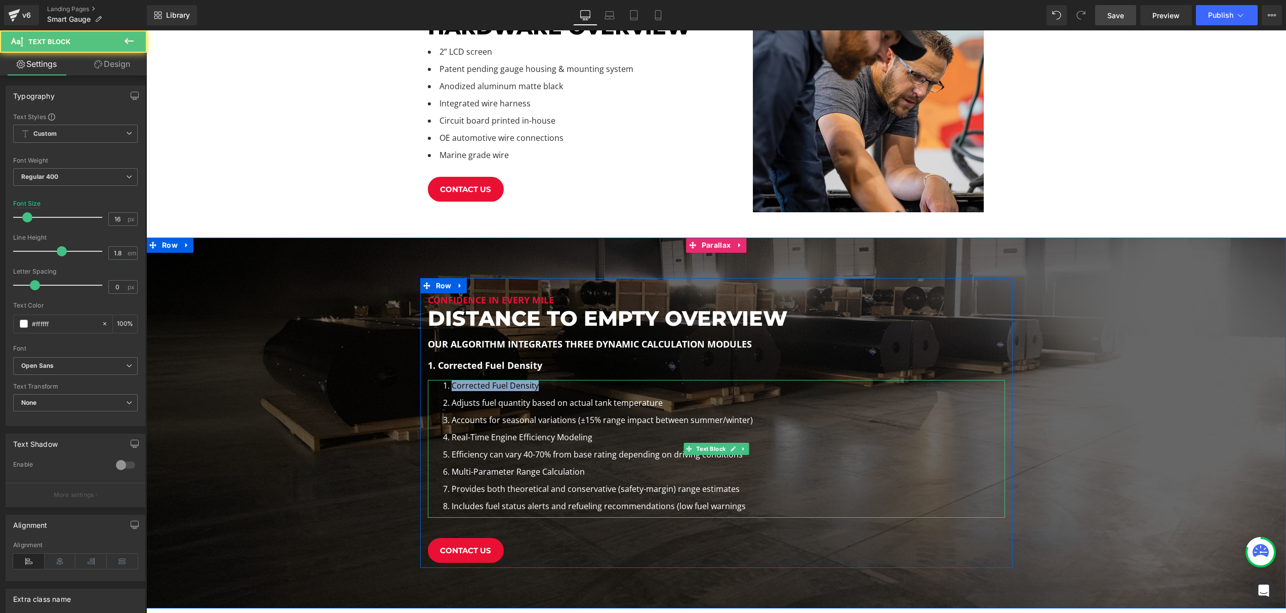
drag, startPoint x: 542, startPoint y: 388, endPoint x: 443, endPoint y: 386, distance: 99.2
click at [443, 386] on li "Corrected Fuel Density" at bounding box center [724, 388] width 562 height 17
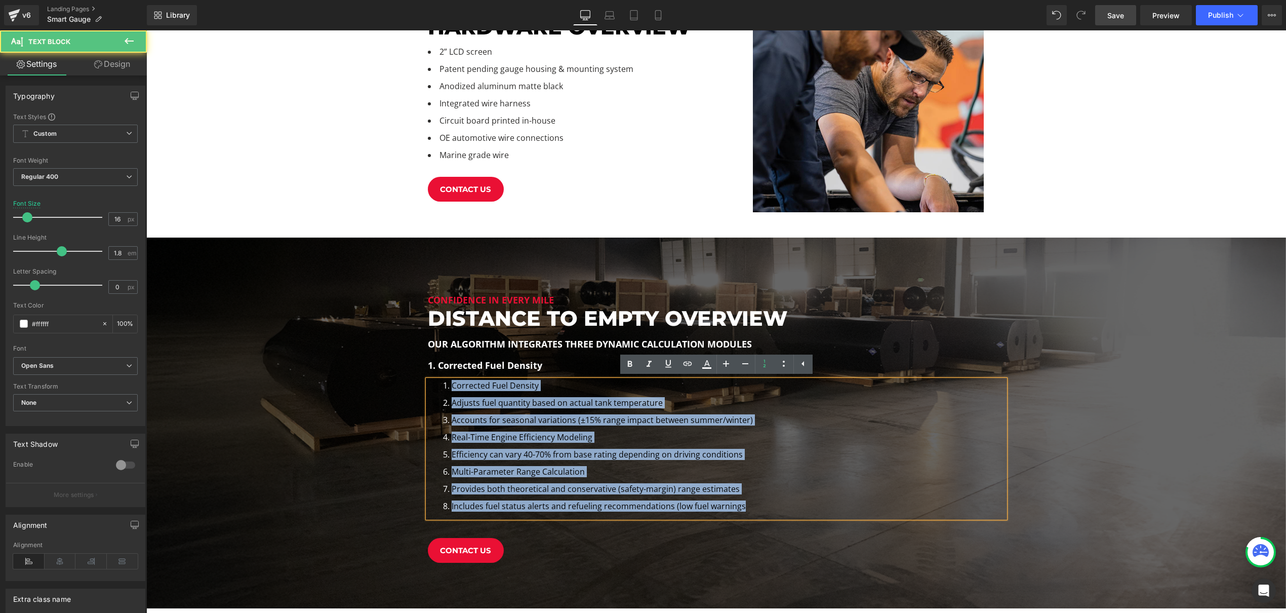
drag, startPoint x: 745, startPoint y: 509, endPoint x: 441, endPoint y: 380, distance: 330.0
click at [441, 380] on div "Corrected Fuel Density Adjusts fuel quantity based on actual tank temperature A…" at bounding box center [716, 449] width 577 height 138
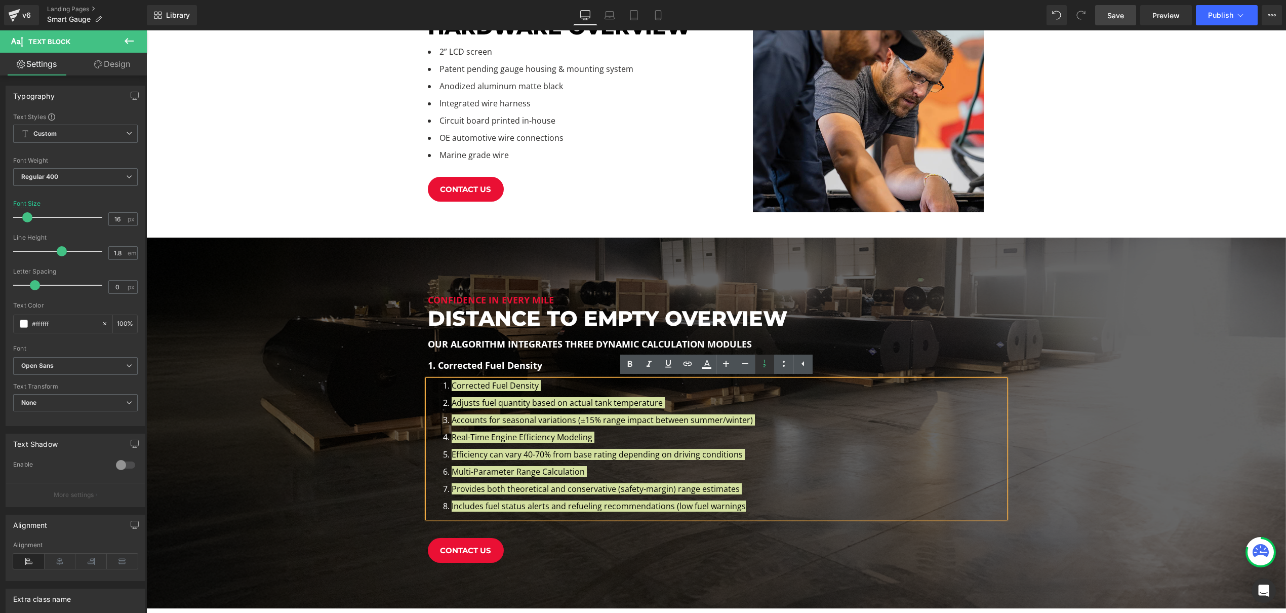
click at [764, 362] on icon at bounding box center [764, 363] width 12 height 12
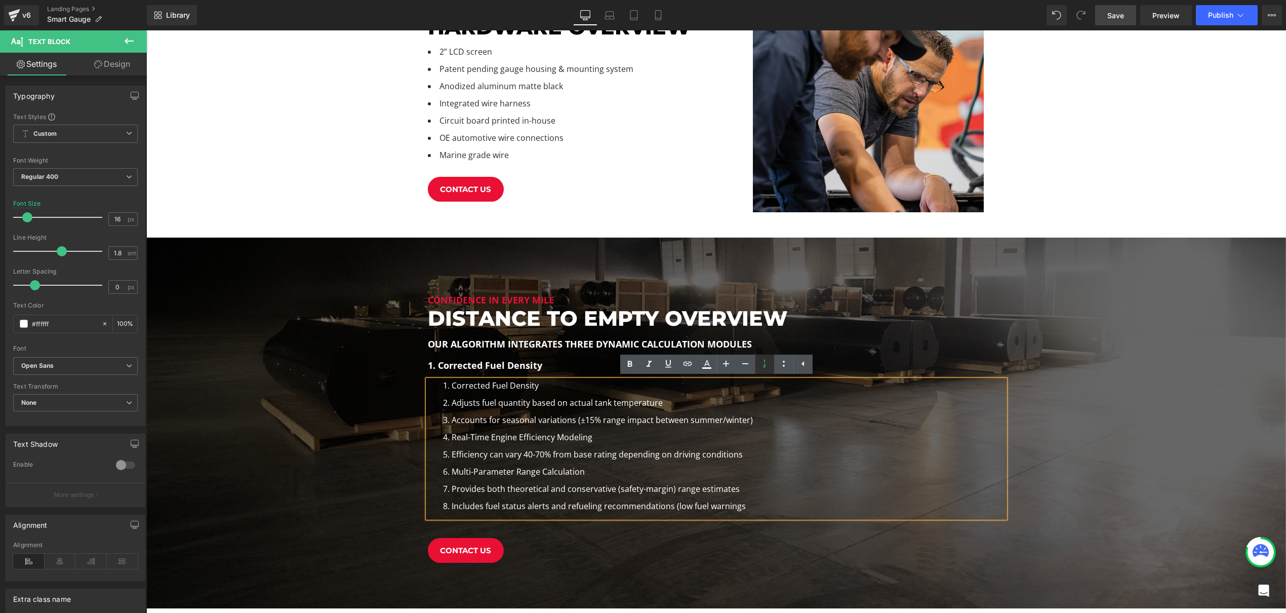
scroll to position [1614, 1139]
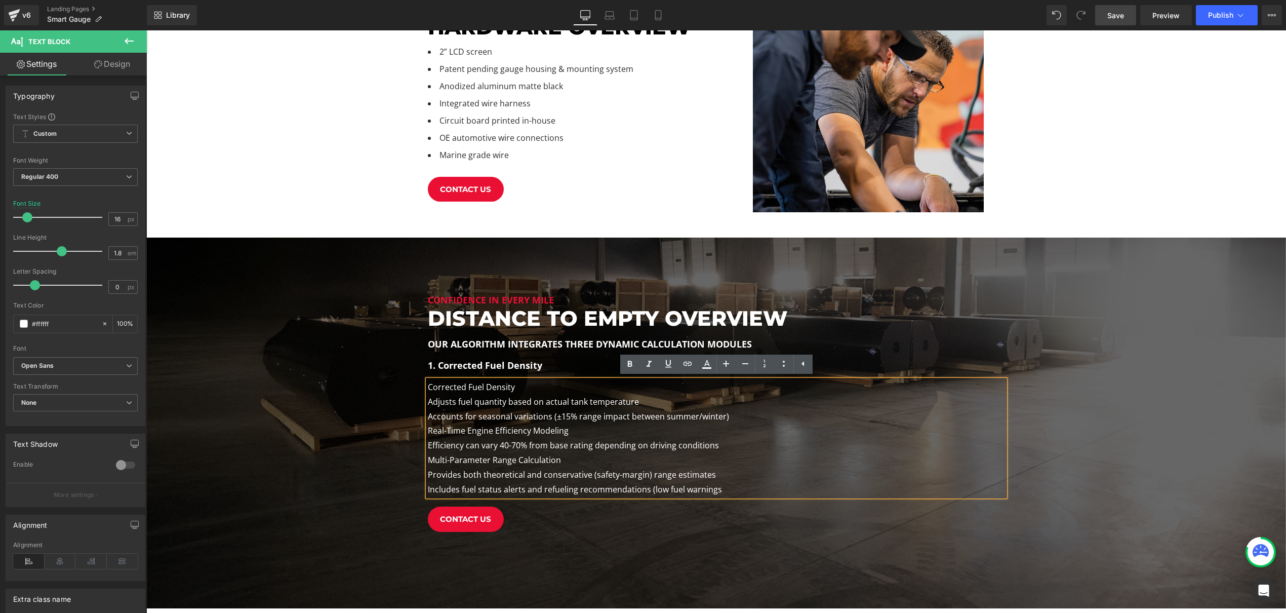
click at [431, 388] on span "Corrected Fuel Density" at bounding box center [471, 386] width 87 height 11
click at [428, 389] on span "Corrected Fuel Density" at bounding box center [471, 386] width 87 height 11
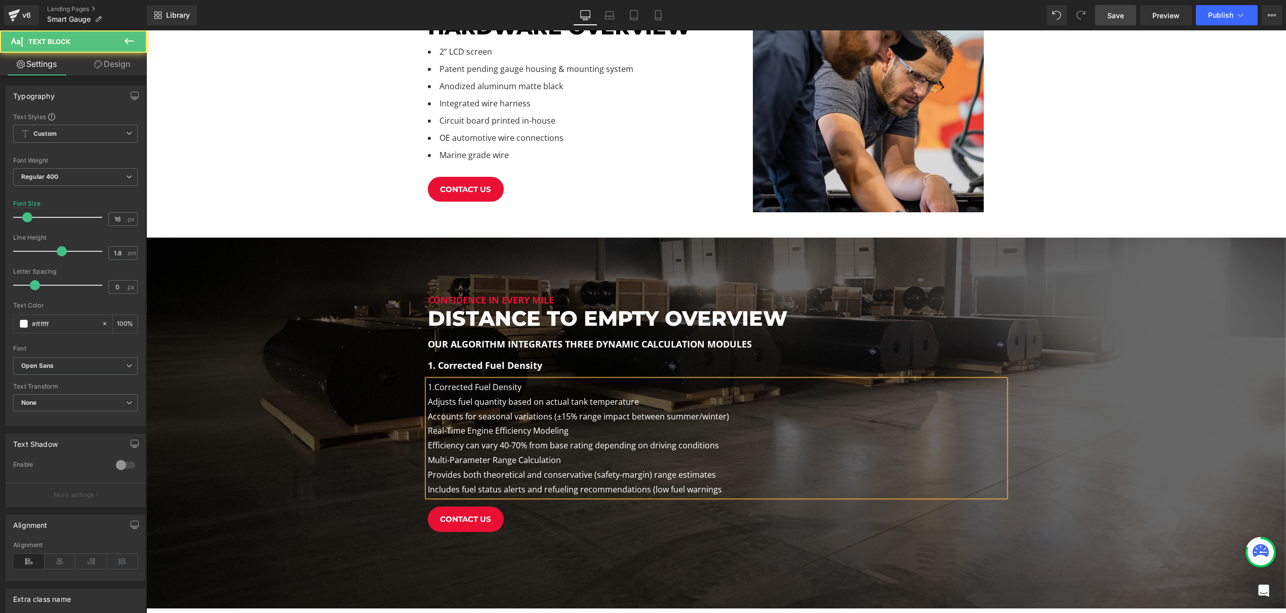
click at [544, 392] on div "1. Corrected Fuel Density Adjusts fuel quantity based on actual tank temperatur…" at bounding box center [716, 438] width 577 height 116
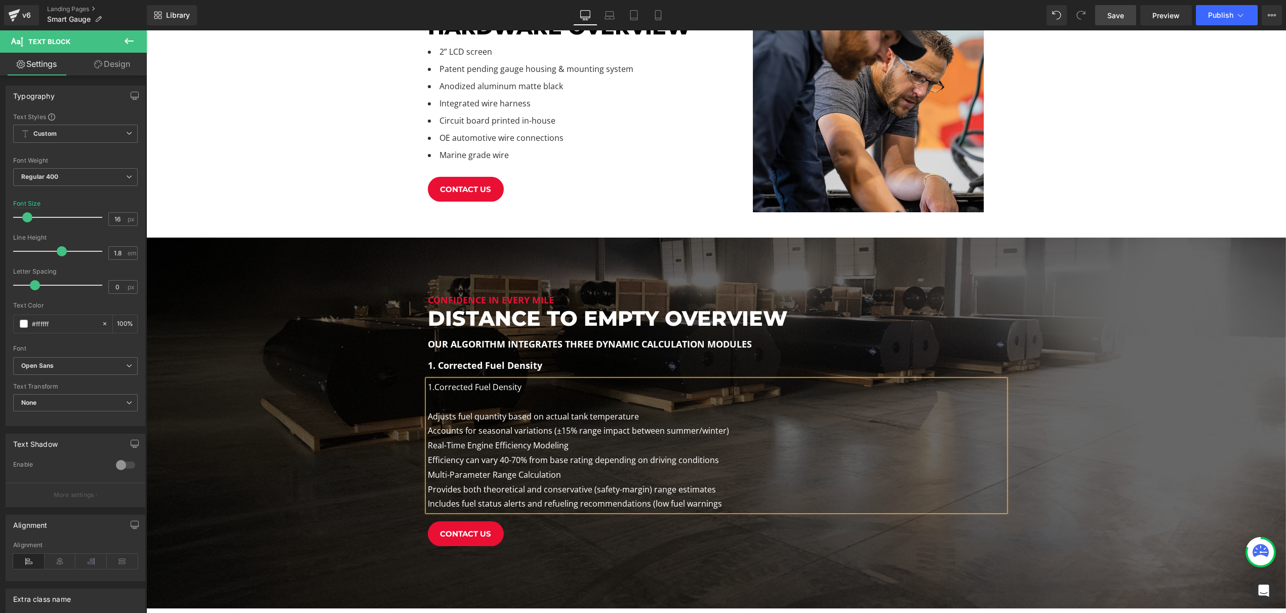
click at [447, 406] on div "Adjusts fuel quantity based on actual tank temperature Accounts for seasonal va…" at bounding box center [716, 452] width 577 height 116
click at [800, 362] on icon at bounding box center [803, 363] width 12 height 12
click at [781, 365] on icon at bounding box center [784, 363] width 12 height 12
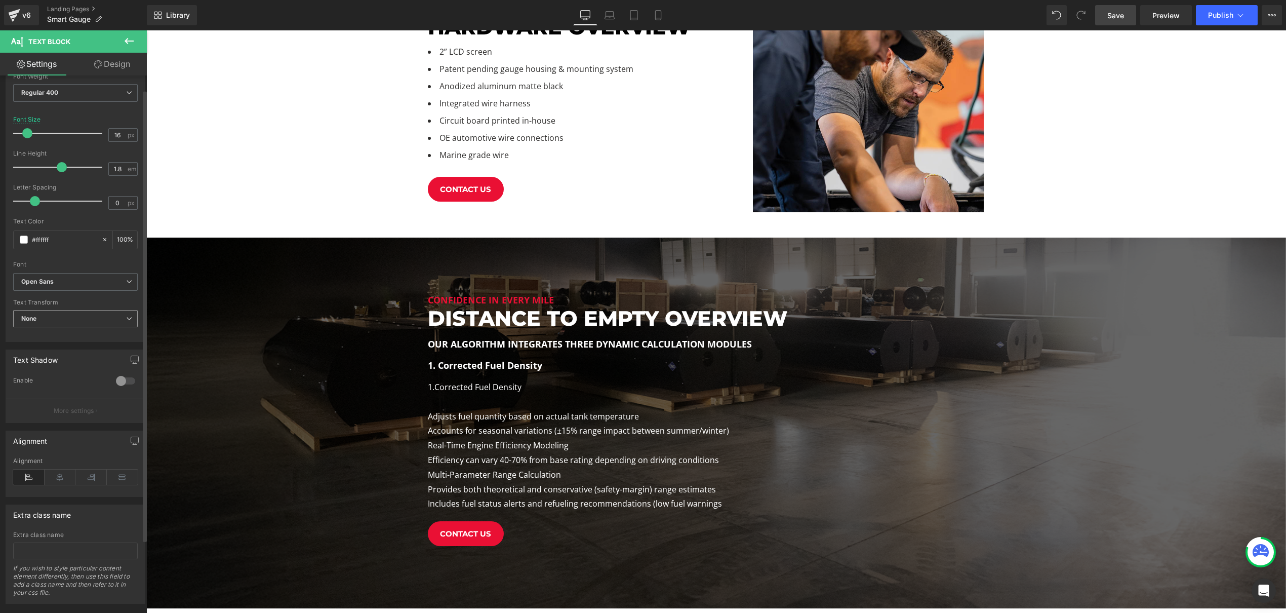
scroll to position [0, 0]
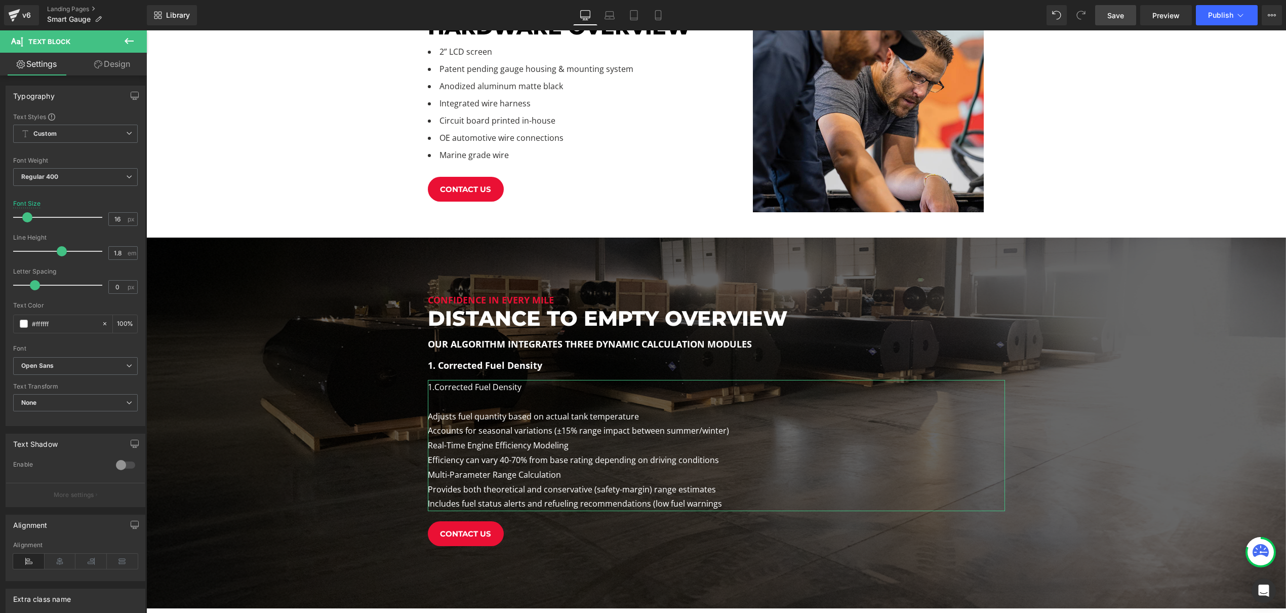
click at [111, 67] on link "Design" at bounding box center [111, 64] width 73 height 23
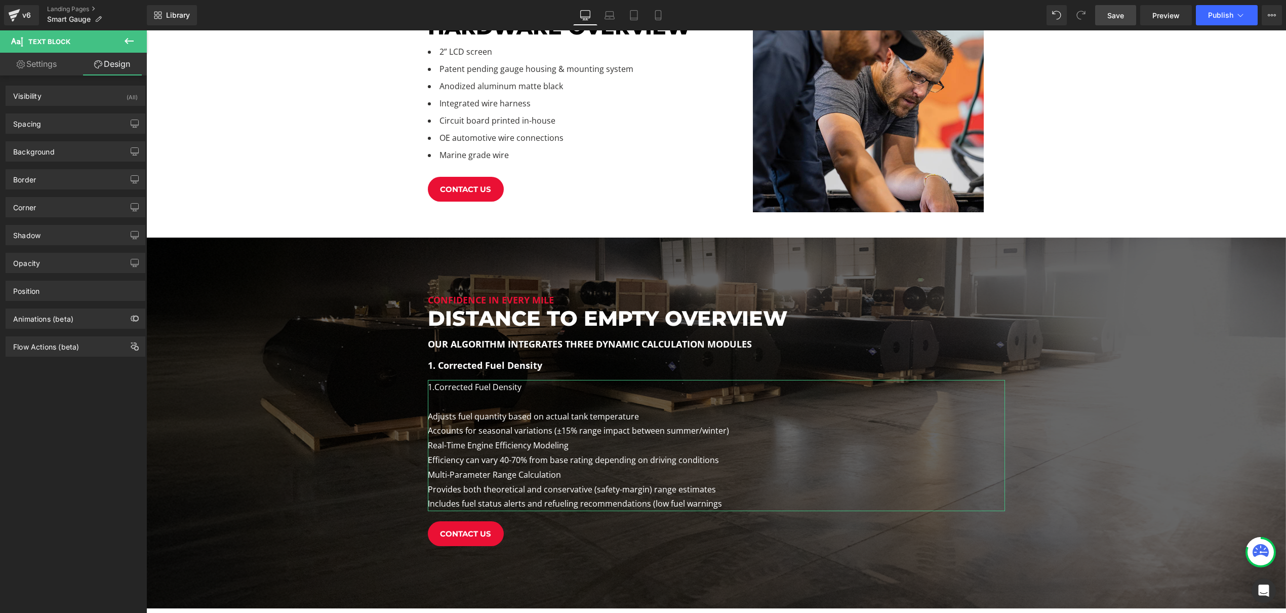
click at [42, 62] on link "Settings" at bounding box center [36, 64] width 73 height 23
type input "100"
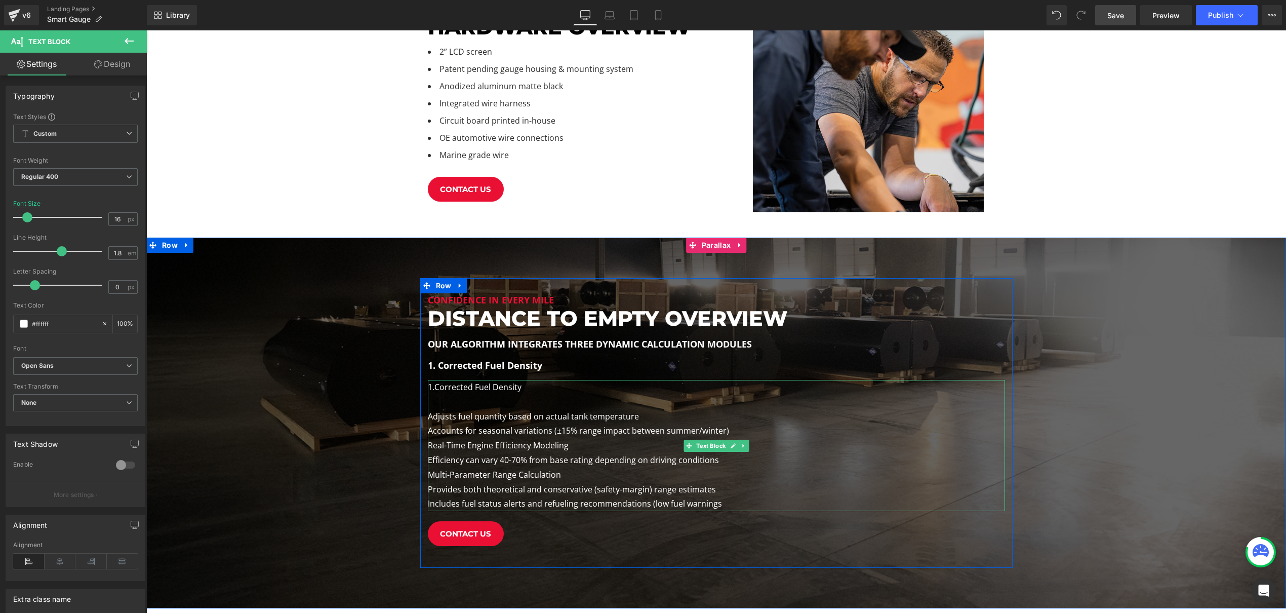
click at [471, 407] on div "Adjusts fuel quantity based on actual tank temperature Accounts for seasonal va…" at bounding box center [716, 452] width 577 height 116
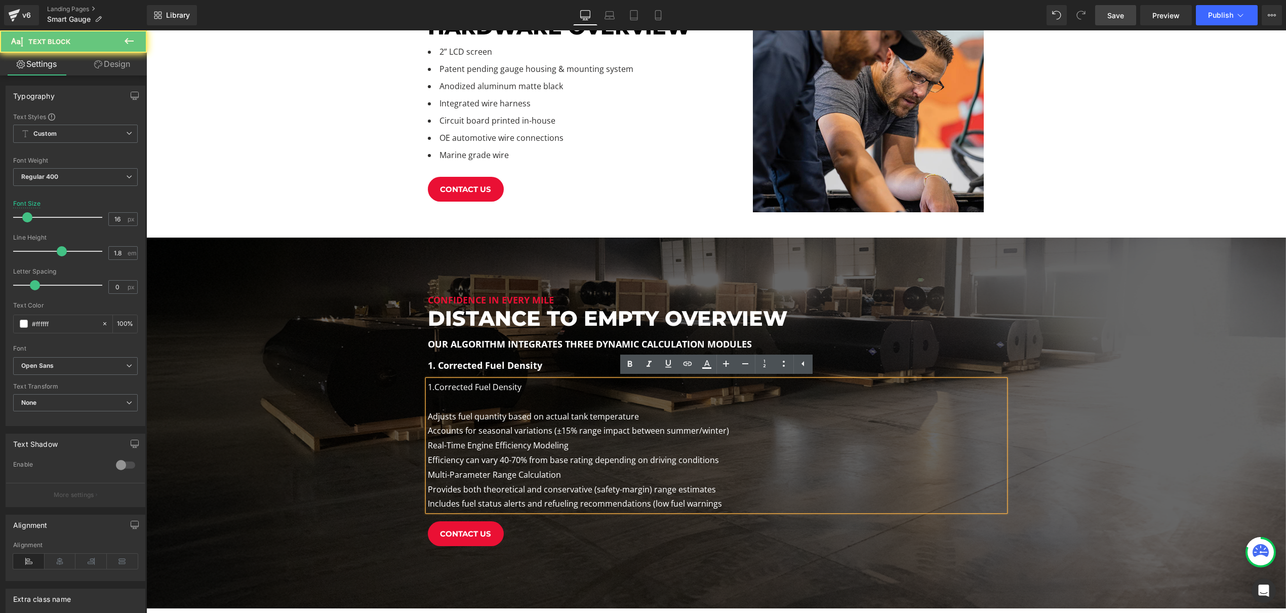
click at [491, 390] on span "Corrected Fuel Density" at bounding box center [477, 386] width 87 height 11
click at [476, 401] on div "Adjusts fuel quantity based on actual tank temperature Accounts for seasonal va…" at bounding box center [716, 452] width 577 height 116
click at [525, 394] on div "1. Corrected Fuel Density Adjusts fuel quantity based on actual tank temperatur…" at bounding box center [716, 445] width 577 height 131
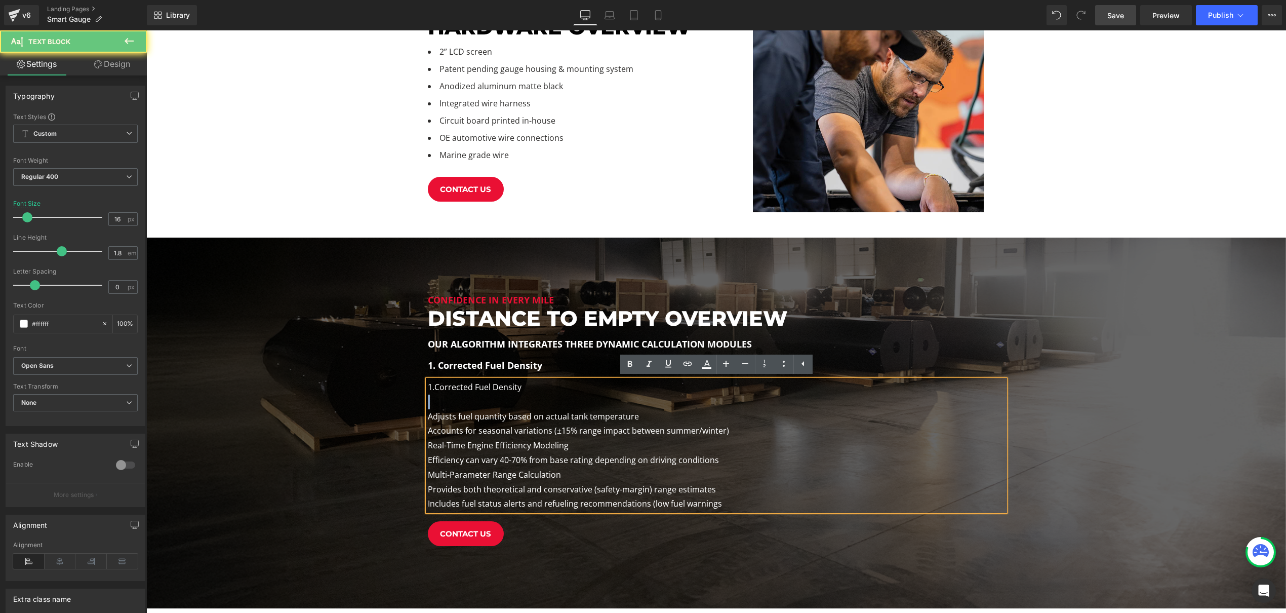
click at [543, 362] on h1 "1. Corrected Fuel Density" at bounding box center [716, 365] width 577 height 14
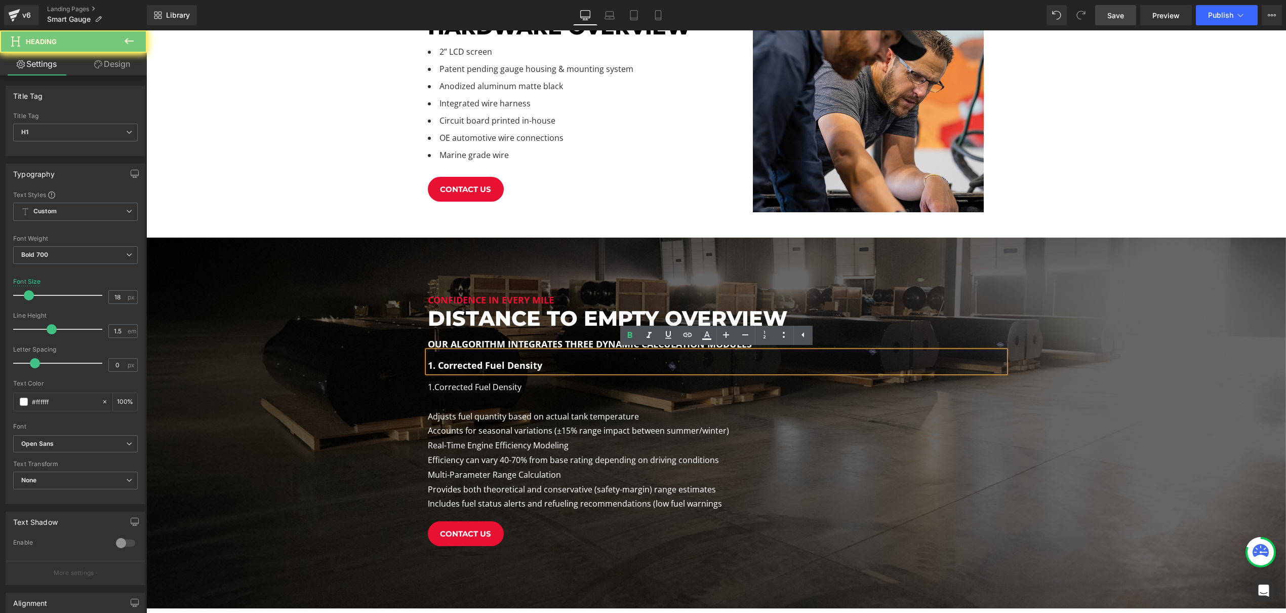
click at [518, 388] on span "Corrected Fuel Density" at bounding box center [477, 386] width 87 height 11
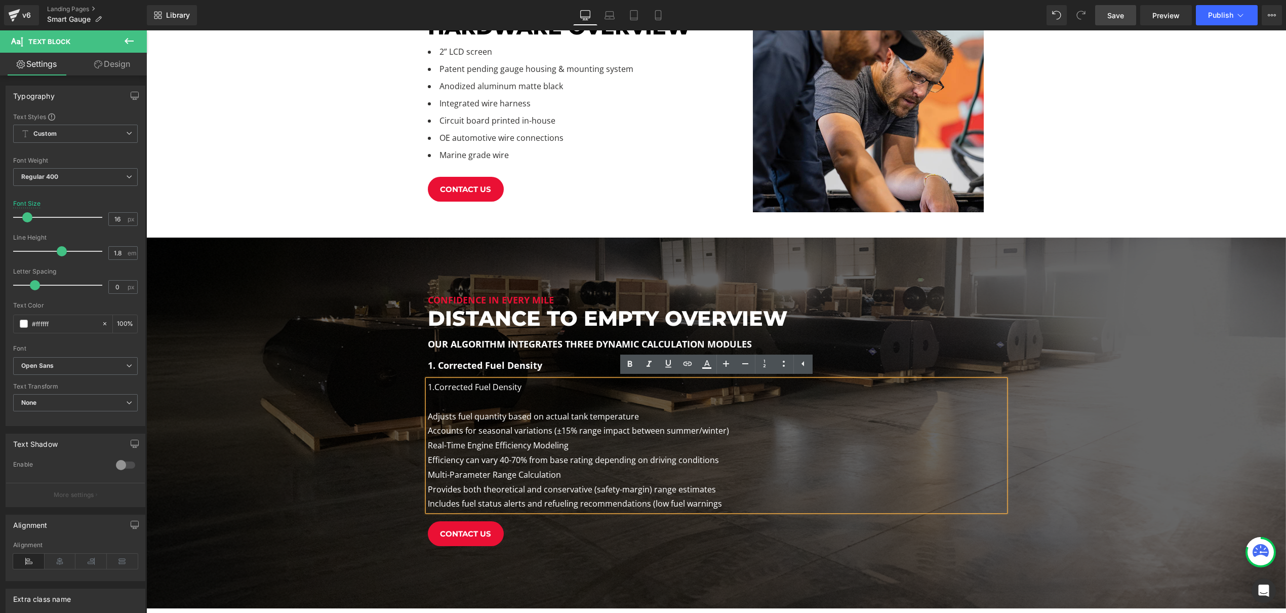
click at [470, 418] on span "Adjusts fuel quantity based on actual tank temperature" at bounding box center [533, 416] width 211 height 11
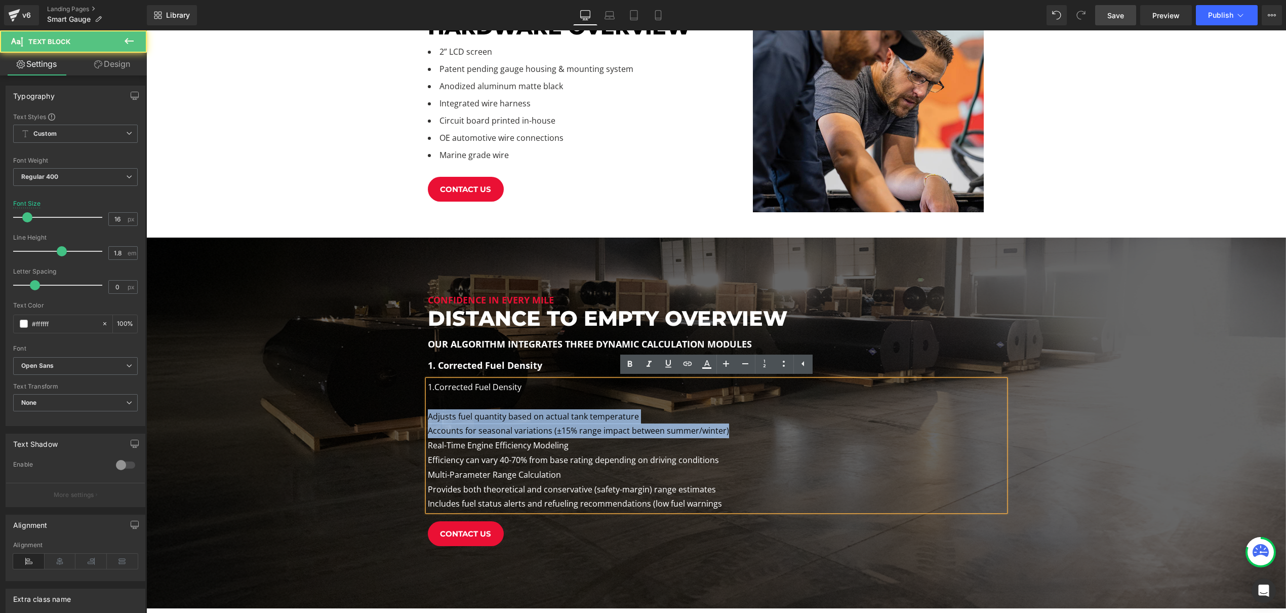
drag, startPoint x: 624, startPoint y: 426, endPoint x: 428, endPoint y: 414, distance: 196.8
click at [428, 414] on div "Adjusts fuel quantity based on actual tank temperature Accounts for seasonal va…" at bounding box center [716, 460] width 577 height 102
copy div "Adjusts fuel quantity based on actual tank temperature Accounts for seasonal va…"
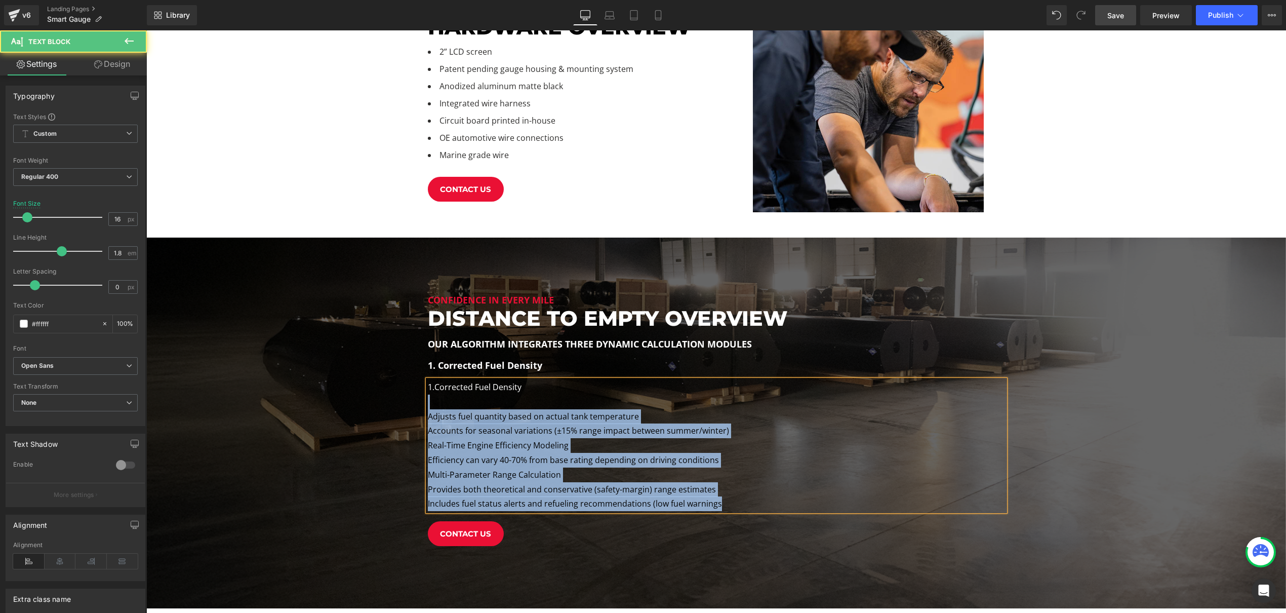
drag, startPoint x: 519, startPoint y: 389, endPoint x: 426, endPoint y: 386, distance: 93.7
click at [428, 386] on div "1. Corrected Fuel Density Adjusts fuel quantity based on actual tank temperatur…" at bounding box center [716, 445] width 577 height 131
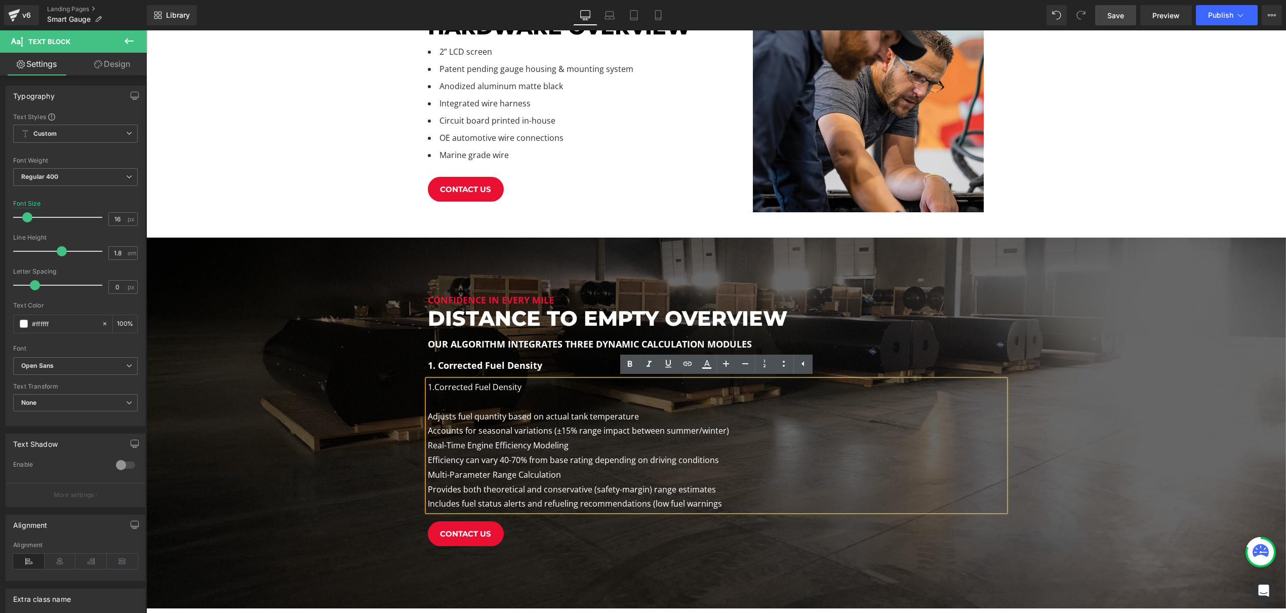
click at [504, 387] on span "Corrected Fuel Density" at bounding box center [477, 386] width 87 height 11
drag, startPoint x: 473, startPoint y: 384, endPoint x: 427, endPoint y: 384, distance: 46.1
click at [428, 384] on div "1. Corrected Fuel Density Adjusts fuel quantity based on actual tank temperatur…" at bounding box center [716, 445] width 577 height 131
click at [517, 387] on span "Corrected Fuel Density" at bounding box center [477, 386] width 87 height 11
drag, startPoint x: 530, startPoint y: 389, endPoint x: 429, endPoint y: 386, distance: 101.3
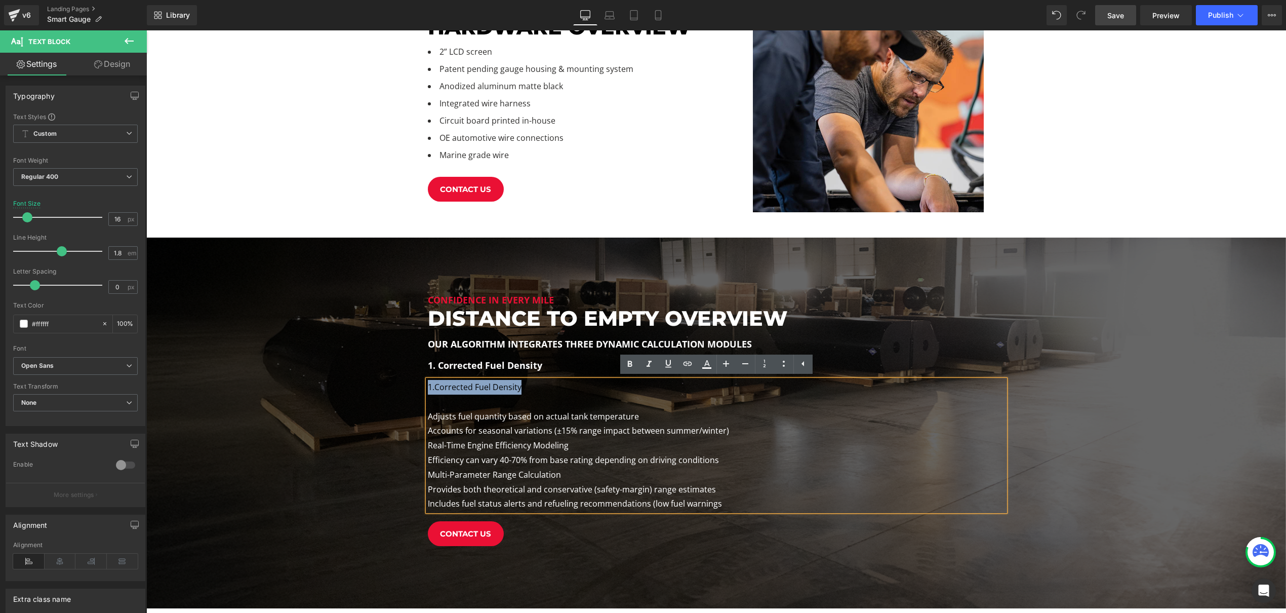
click at [429, 386] on div "1. Corrected Fuel Density Adjusts fuel quantity based on actual tank temperatur…" at bounding box center [716, 445] width 577 height 131
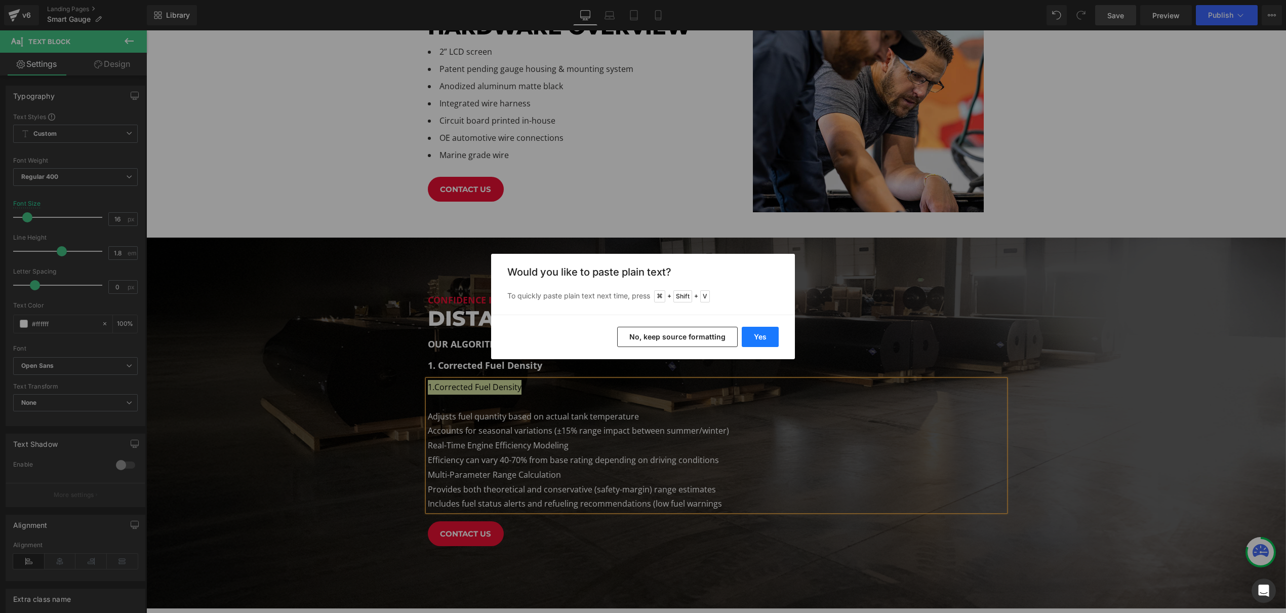
click at [753, 334] on button "Yes" at bounding box center [760, 336] width 37 height 20
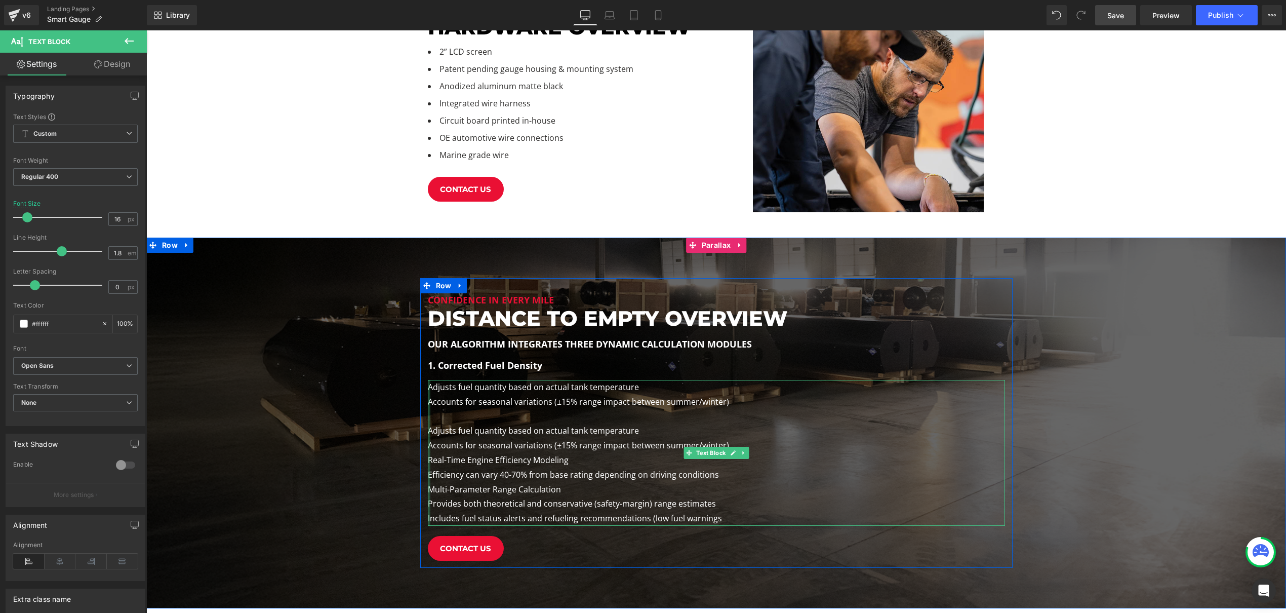
click at [429, 389] on div at bounding box center [429, 453] width 3 height 146
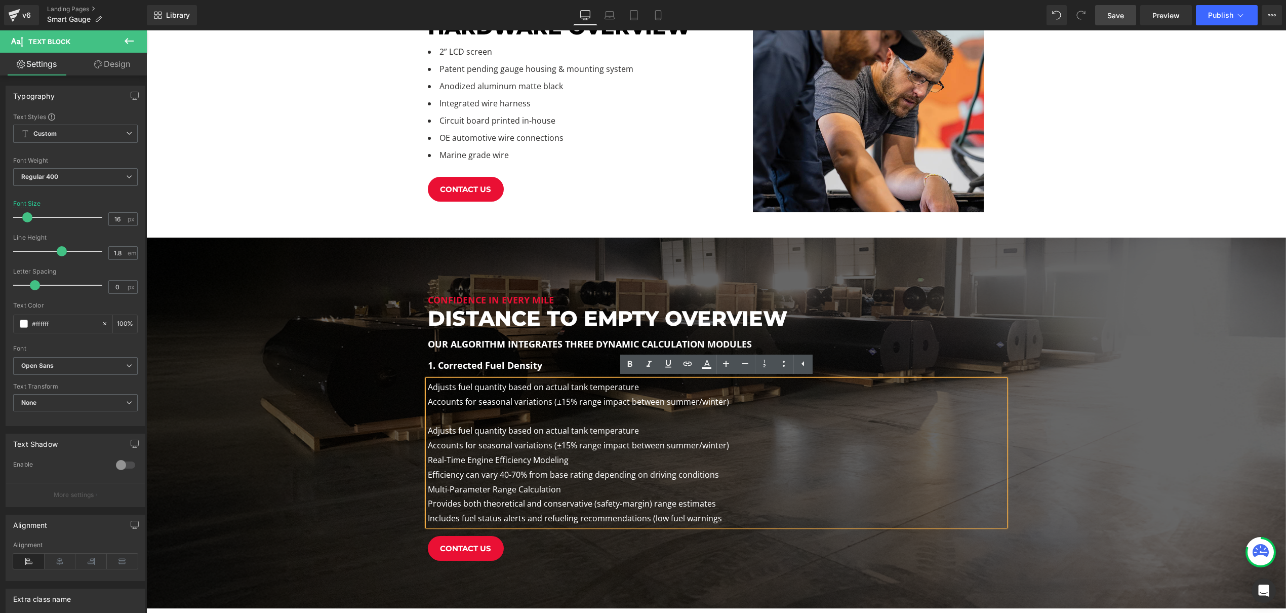
click at [430, 389] on div "Adjusts fuel quantity based on actual tank temperature Accounts for seasonal va…" at bounding box center [716, 453] width 577 height 146
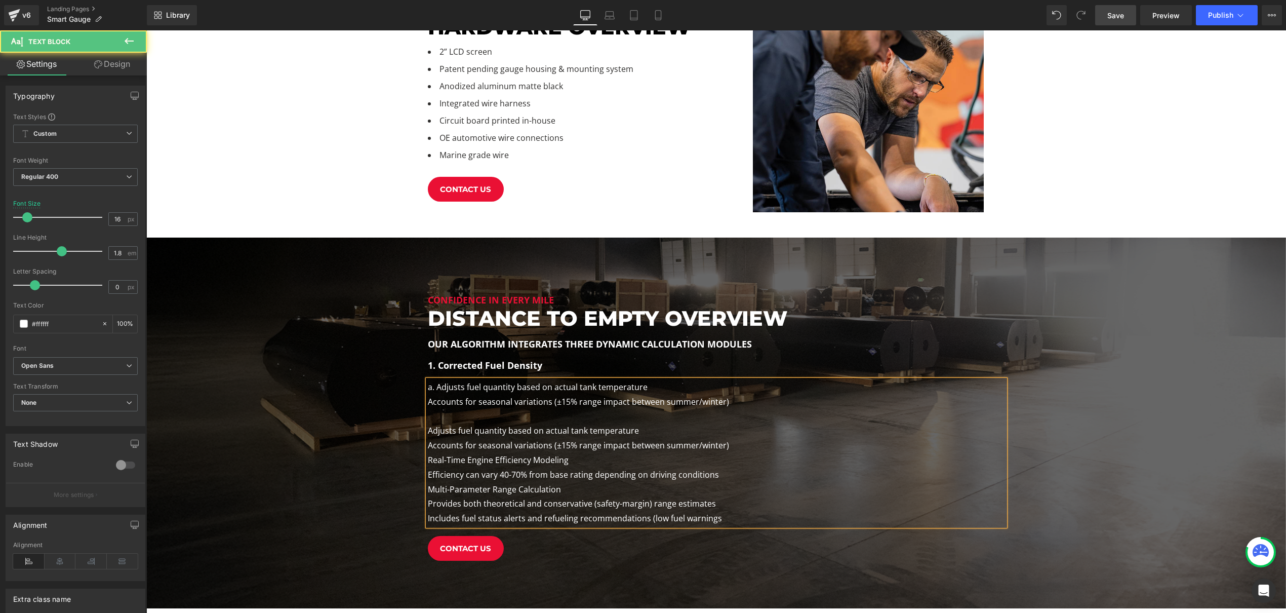
click at [428, 400] on div "Accounts for seasonal variations (±15% range impact between summer/winter) Adju…" at bounding box center [716, 459] width 577 height 131
click at [373, 344] on span "Confidence in Every Mile Heading Distance to empty overview Heading Our algorit…" at bounding box center [715, 423] width 1139 height 340
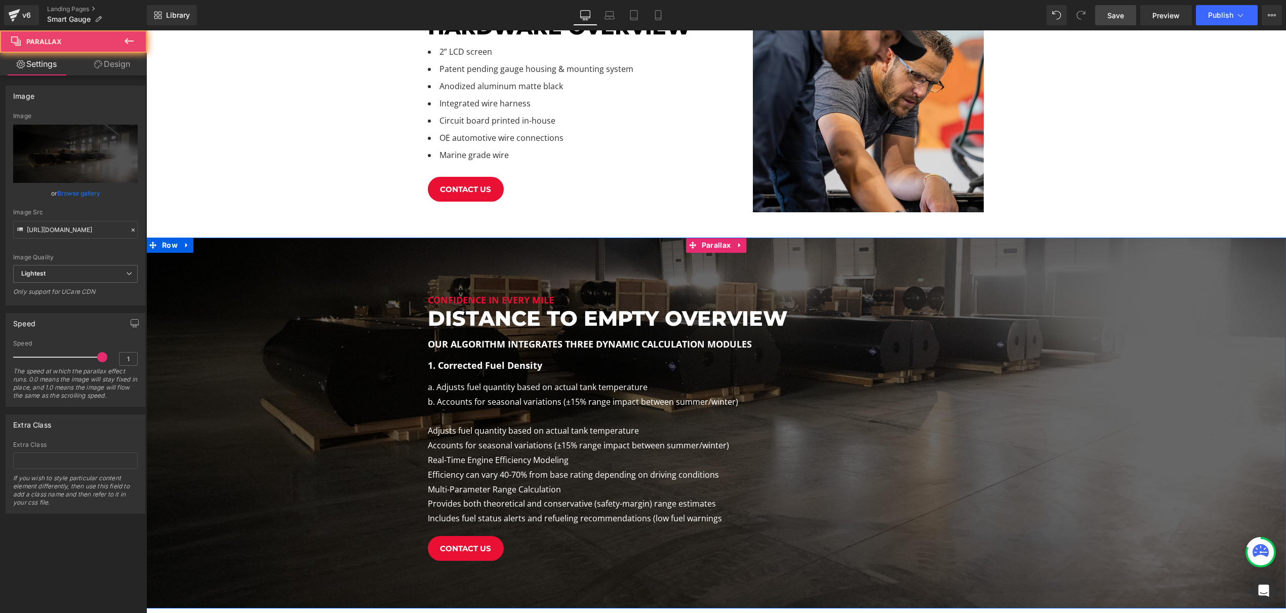
click at [307, 365] on span "Confidence in Every Mile Heading Distance to empty overview Heading Our algorit…" at bounding box center [715, 423] width 1139 height 340
click at [437, 388] on div "a. Adjusts fuel quantity based on actual tank temperature b. Accounts for seaso…" at bounding box center [716, 453] width 577 height 146
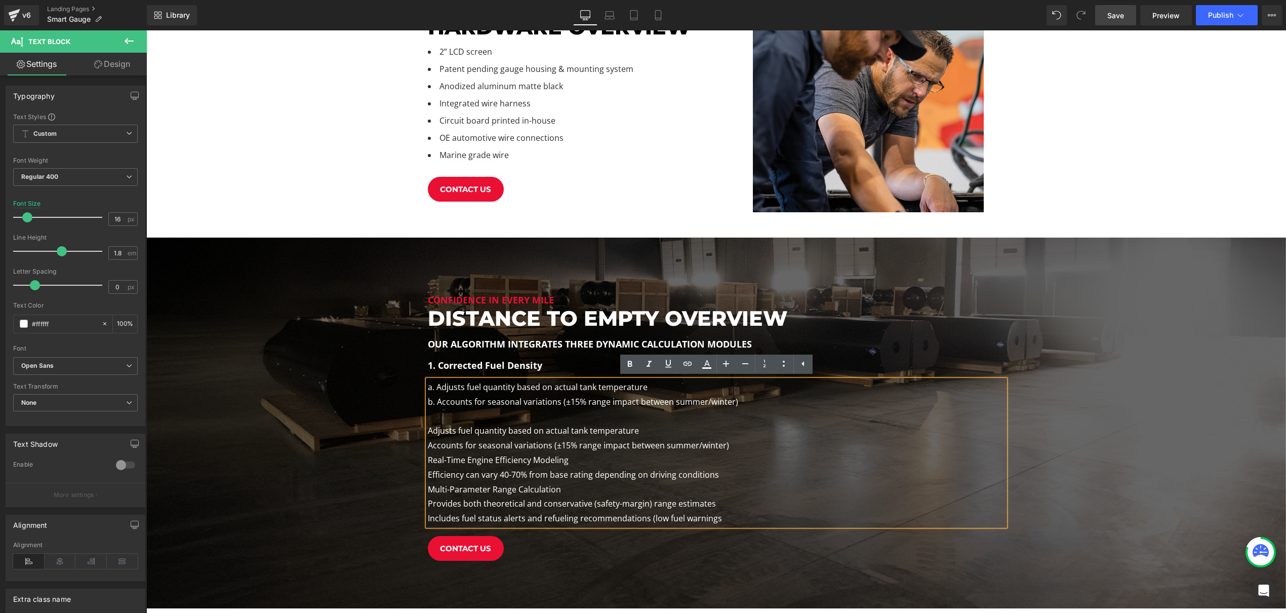
click at [479, 394] on div "a. Adjusts fuel quantity based on actual tank temperature b. Accounts for seaso…" at bounding box center [716, 453] width 577 height 146
click at [495, 469] on span "Efficiency can vary 40-70% from base rating depending on driving conditions" at bounding box center [573, 474] width 291 height 11
click at [345, 416] on span "Confidence in Every Mile Heading Distance to empty overview Heading Our algorit…" at bounding box center [715, 423] width 1139 height 340
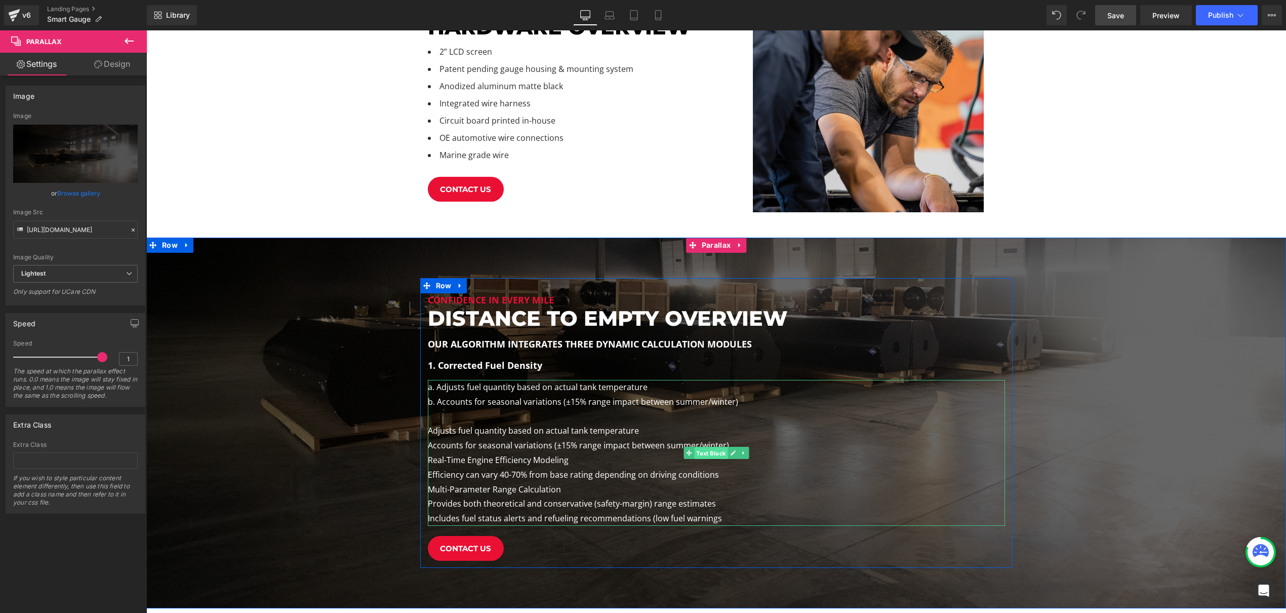
click at [708, 458] on span "Text Block" at bounding box center [710, 453] width 33 height 12
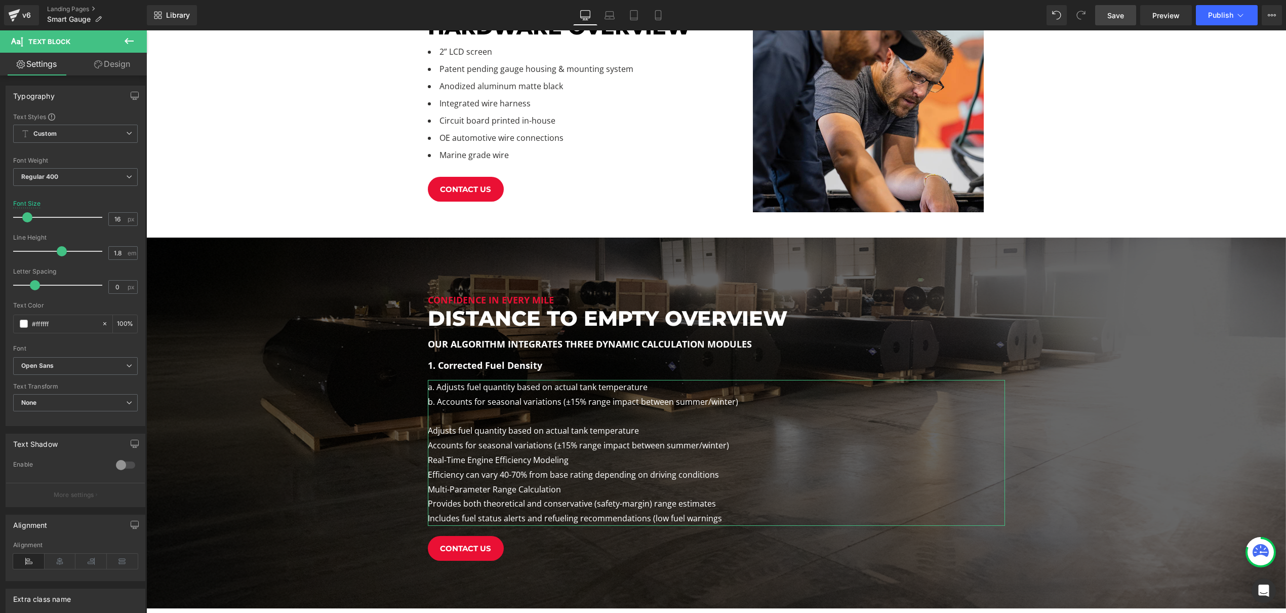
click at [125, 68] on link "Design" at bounding box center [111, 64] width 73 height 23
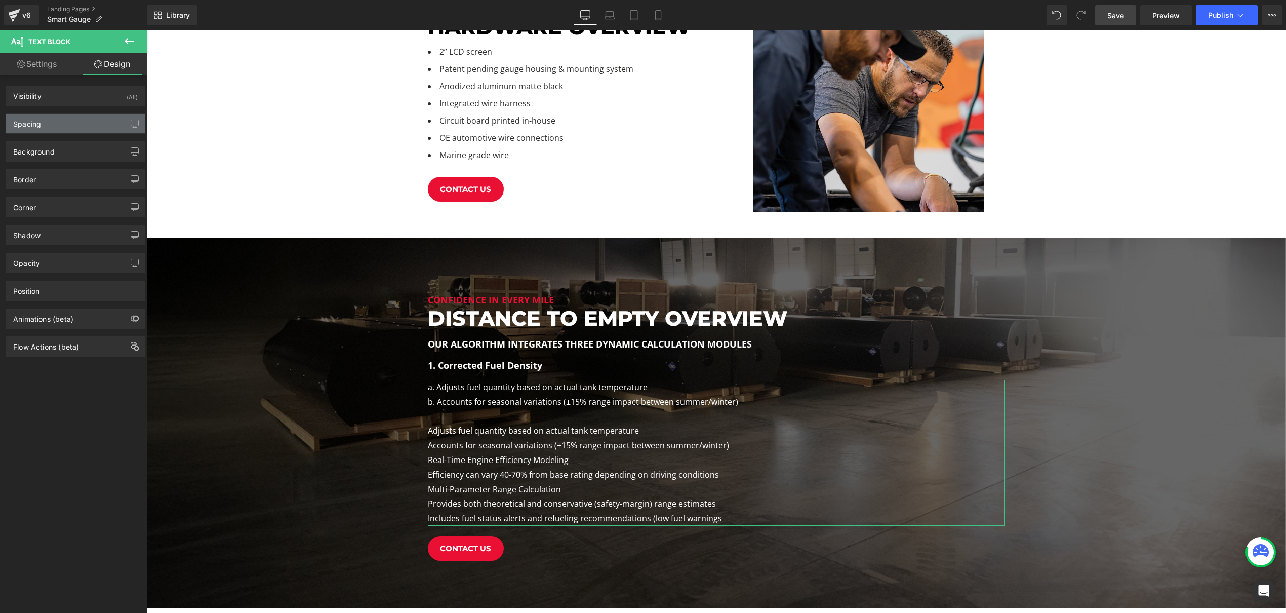
type input "15"
type input "0"
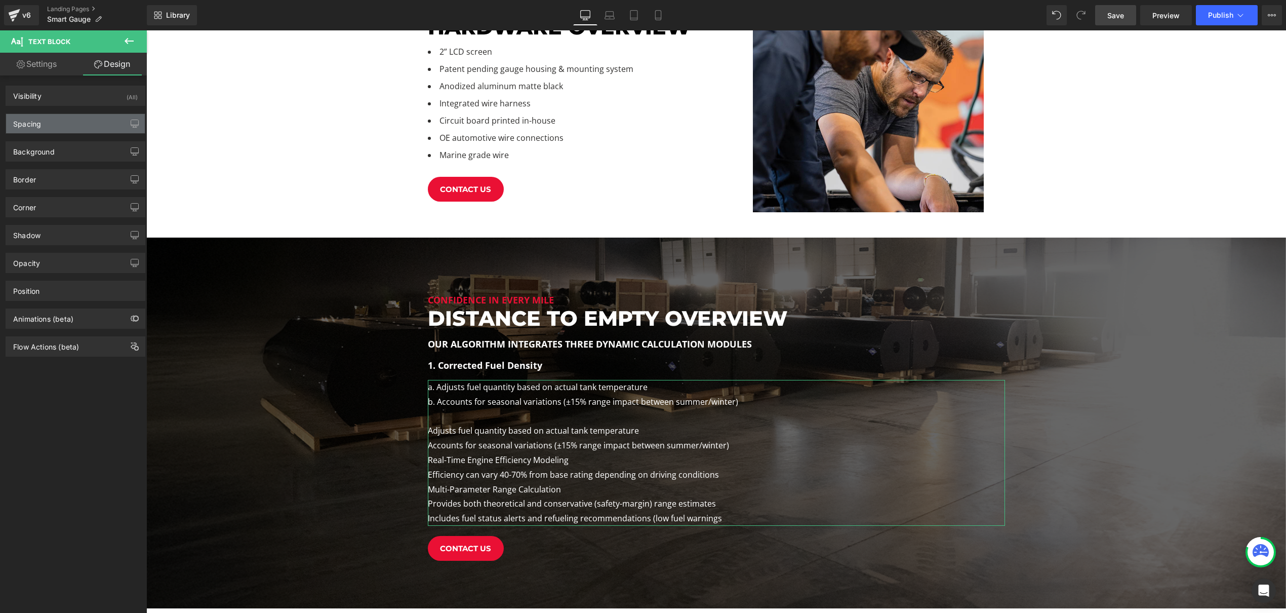
type input "0"
click at [64, 121] on div "Spacing" at bounding box center [75, 123] width 139 height 19
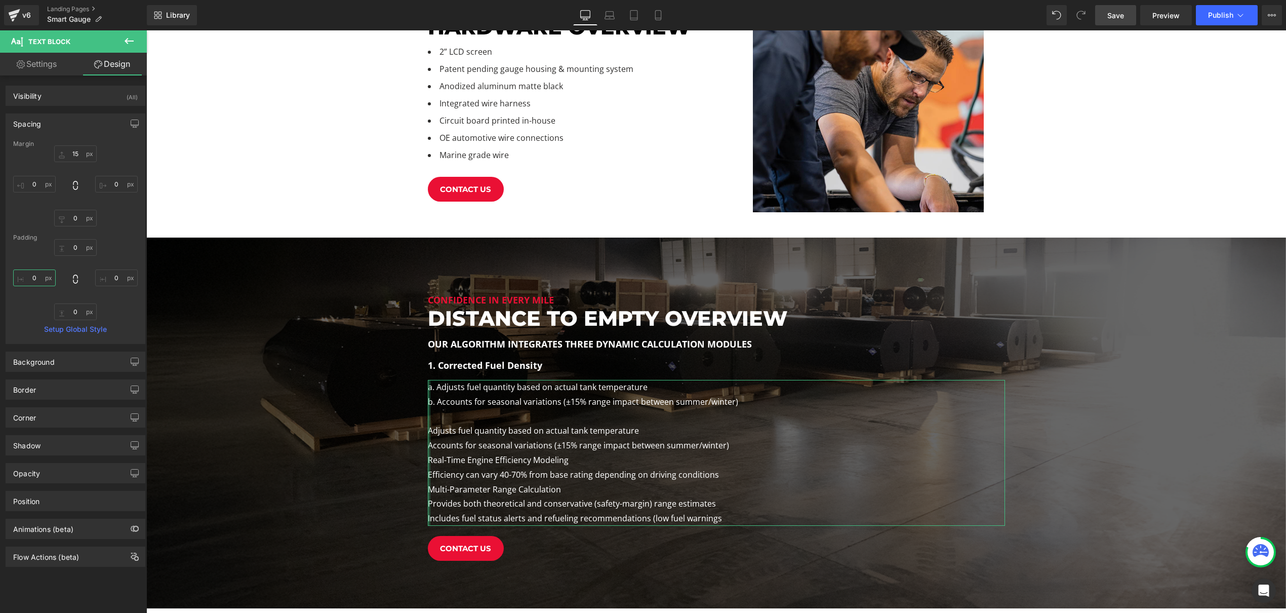
click at [34, 272] on input "0" at bounding box center [34, 277] width 43 height 17
type input "1"
type input "20"
click at [330, 294] on span "Confidence in Every Mile Heading Distance to empty overview Heading Our algorit…" at bounding box center [715, 423] width 1139 height 340
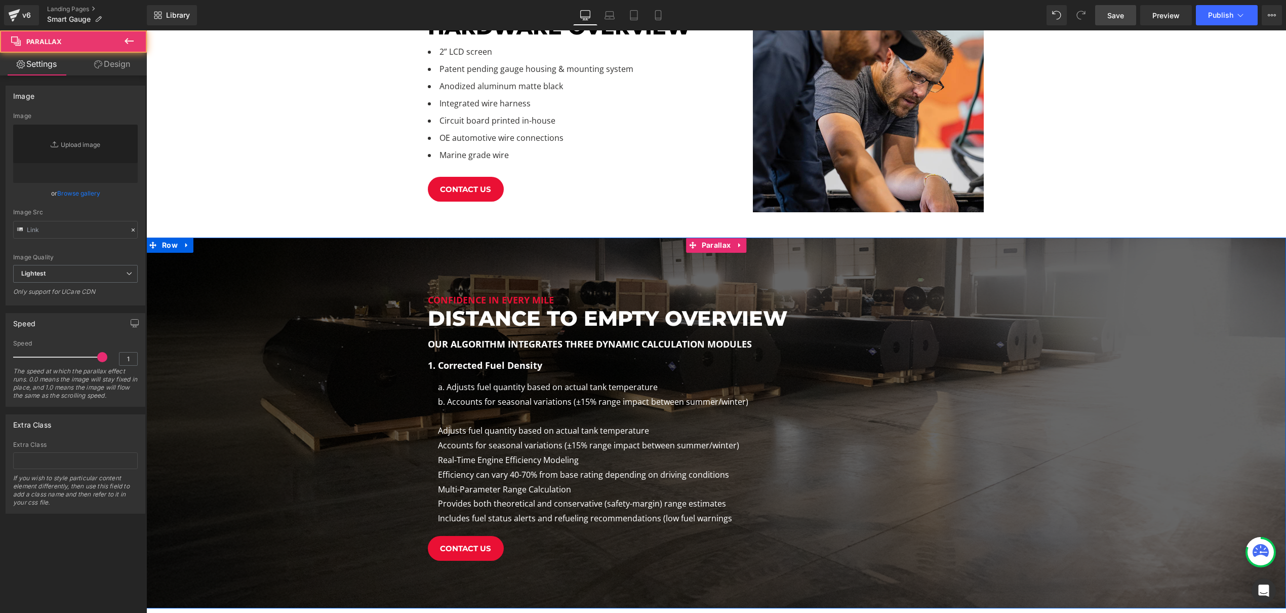
type input "[URL][DOMAIN_NAME]"
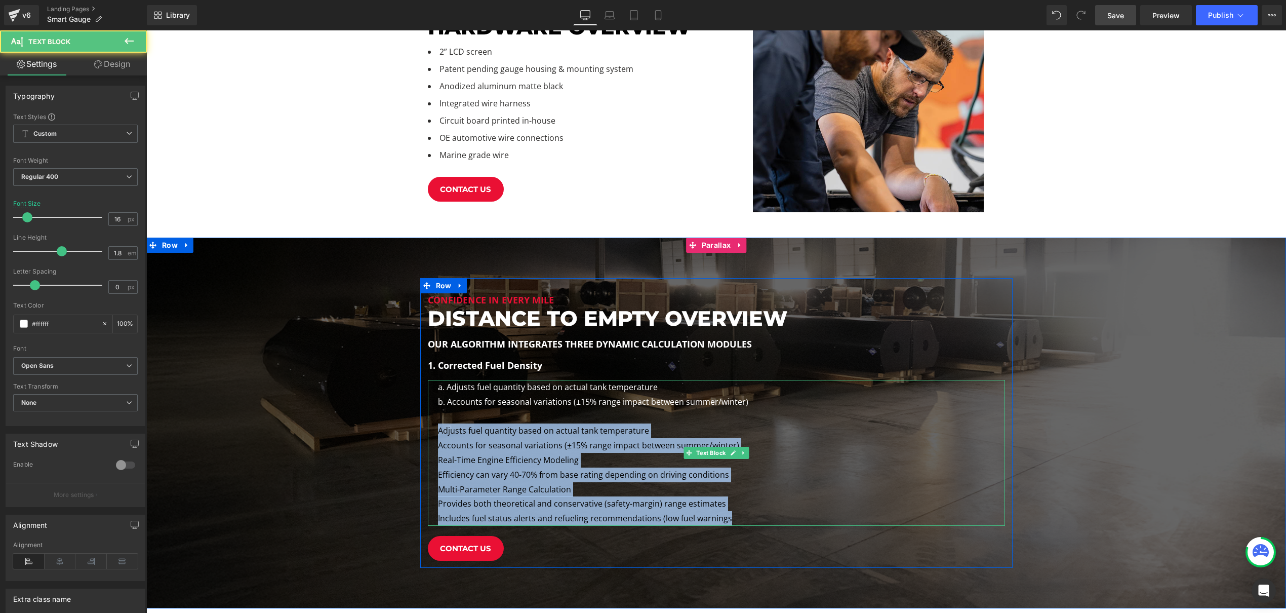
drag, startPoint x: 730, startPoint y: 517, endPoint x: 439, endPoint y: 433, distance: 303.0
click at [439, 433] on div "Adjusts fuel quantity based on actual tank temperature Accounts for seasonal va…" at bounding box center [721, 474] width 567 height 102
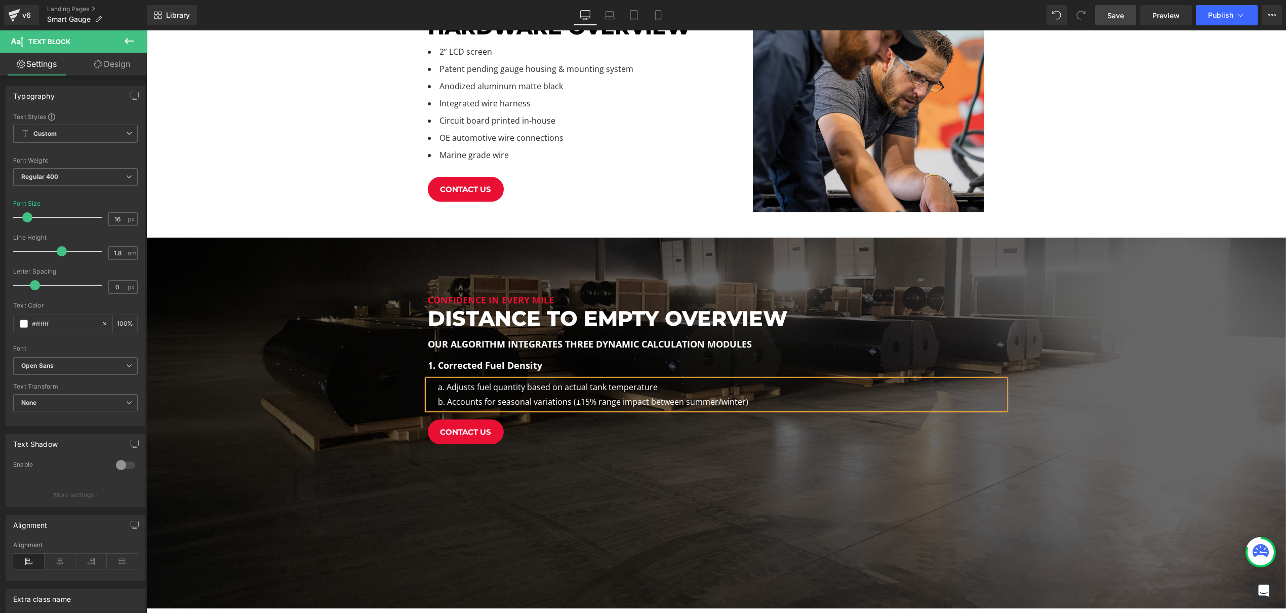
click at [475, 341] on h1 "Our algorithm integrates three dynamic calculation modules" at bounding box center [716, 344] width 577 height 14
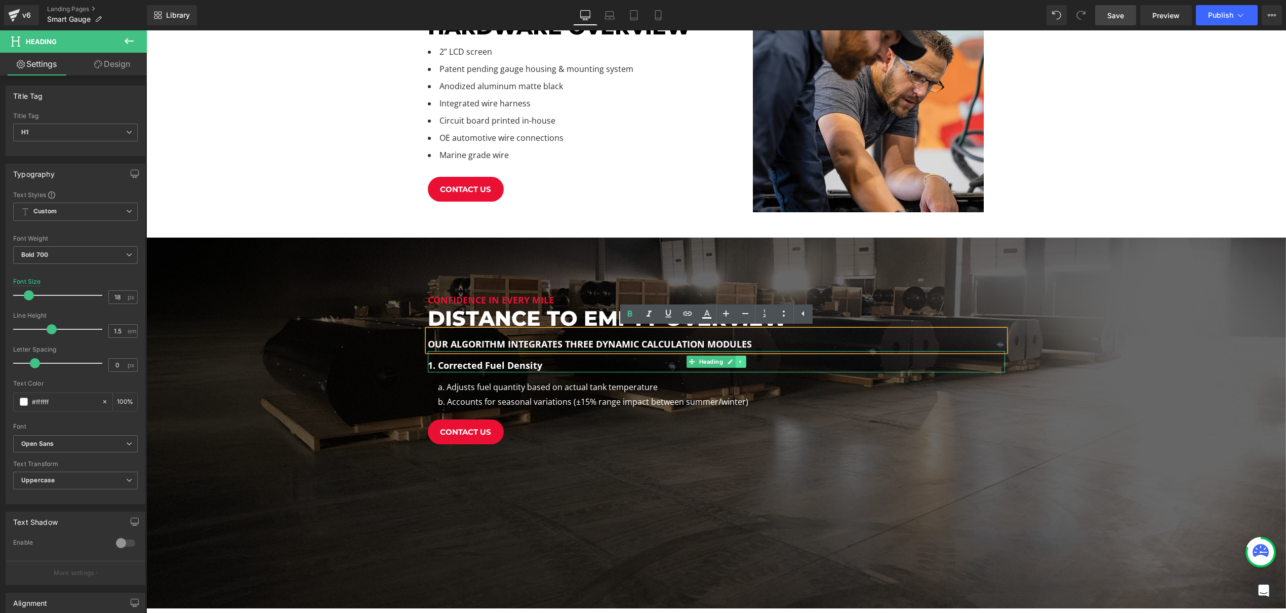
click at [741, 361] on icon at bounding box center [741, 361] width 6 height 6
click at [738, 363] on icon at bounding box center [735, 361] width 6 height 6
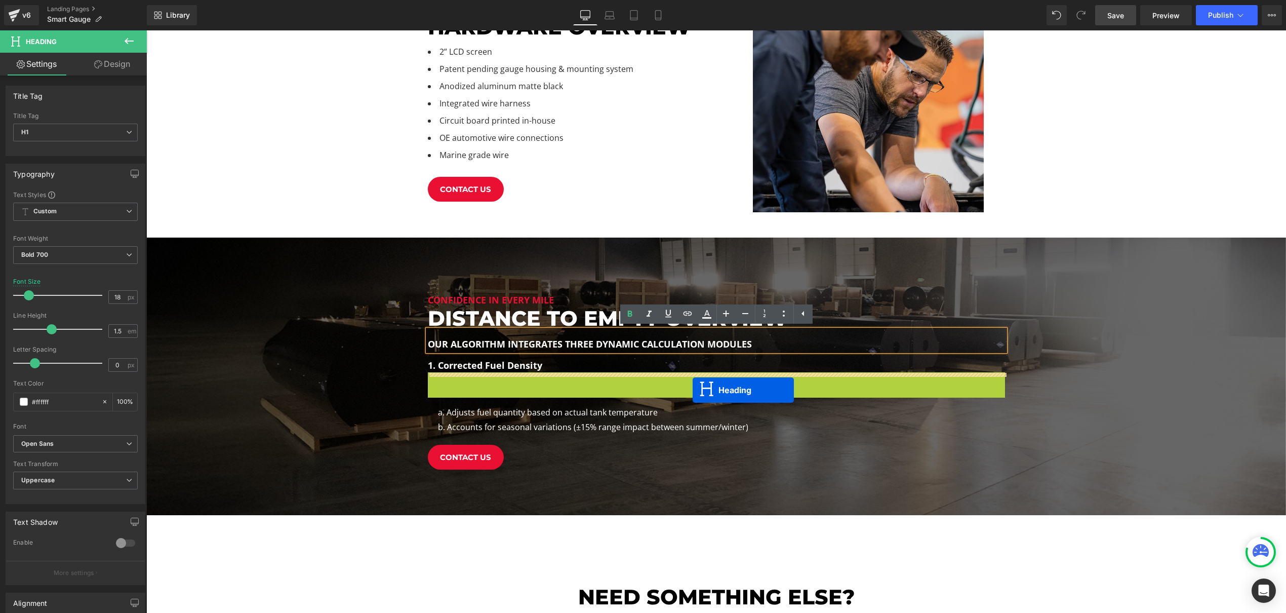
scroll to position [1521, 1139]
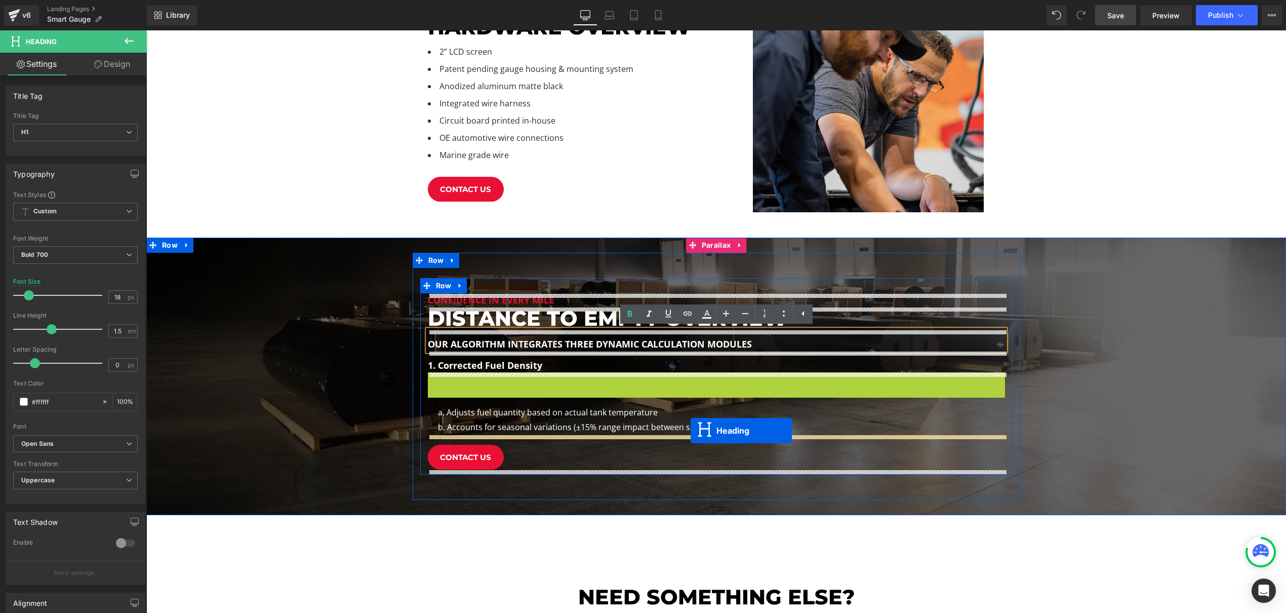
drag, startPoint x: 693, startPoint y: 384, endPoint x: 690, endPoint y: 430, distance: 46.6
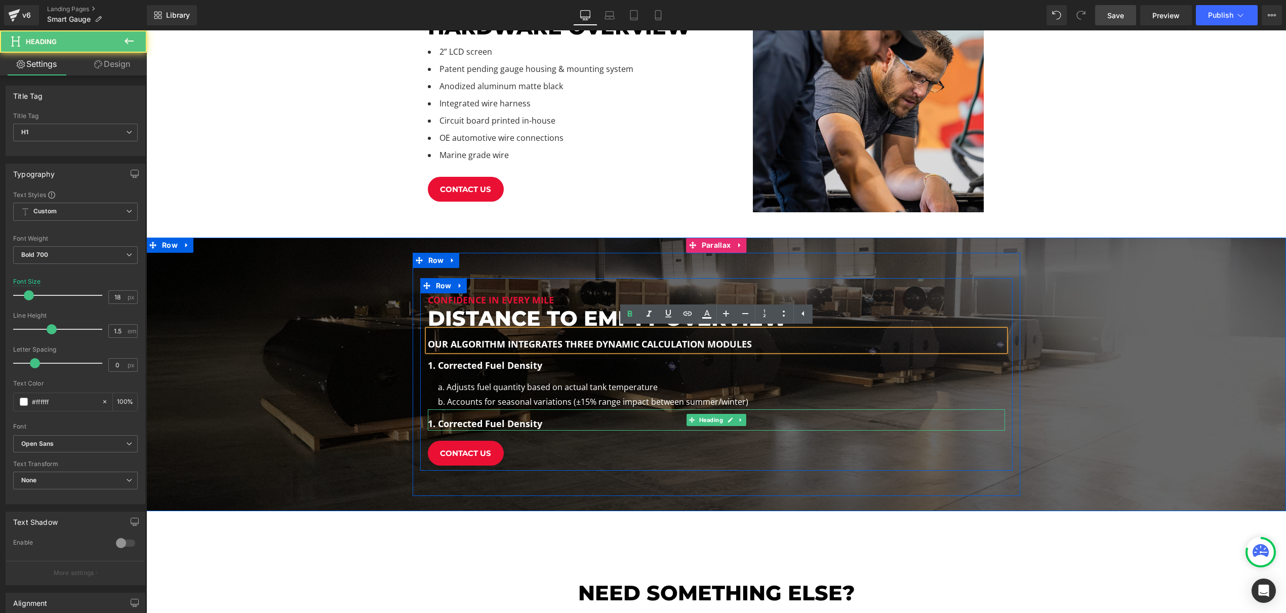
scroll to position [1517, 1139]
click at [429, 425] on div "1. Corrected Fuel Density Heading" at bounding box center [716, 419] width 577 height 21
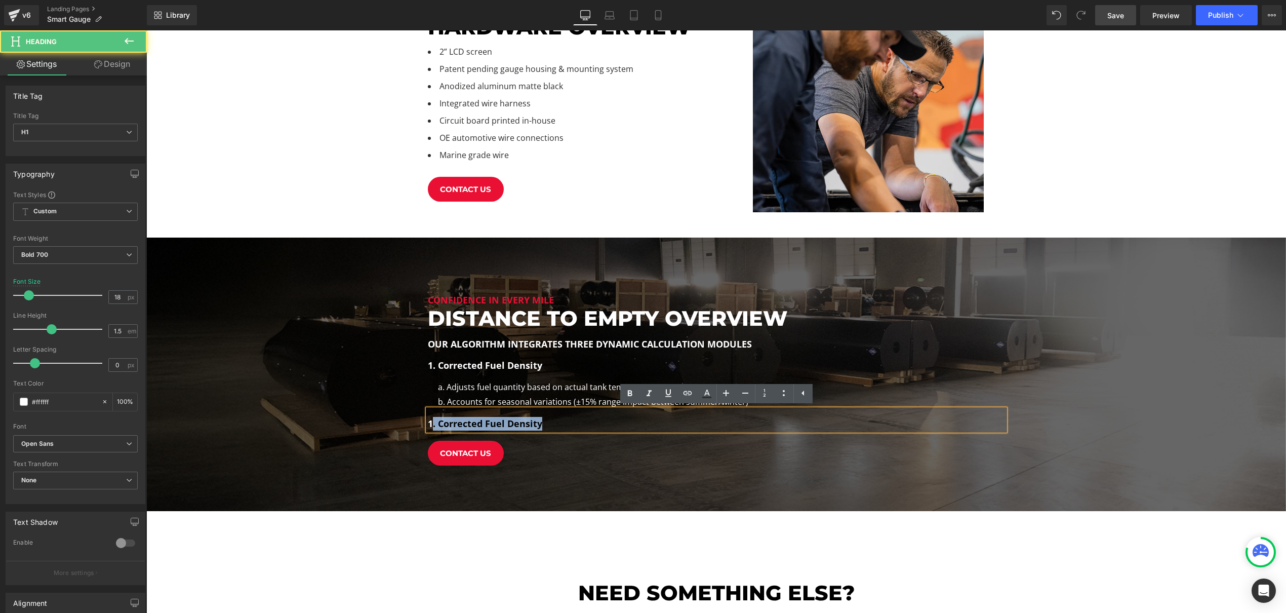
click at [434, 424] on h1 "1. Corrected Fuel Density" at bounding box center [716, 424] width 577 height 14
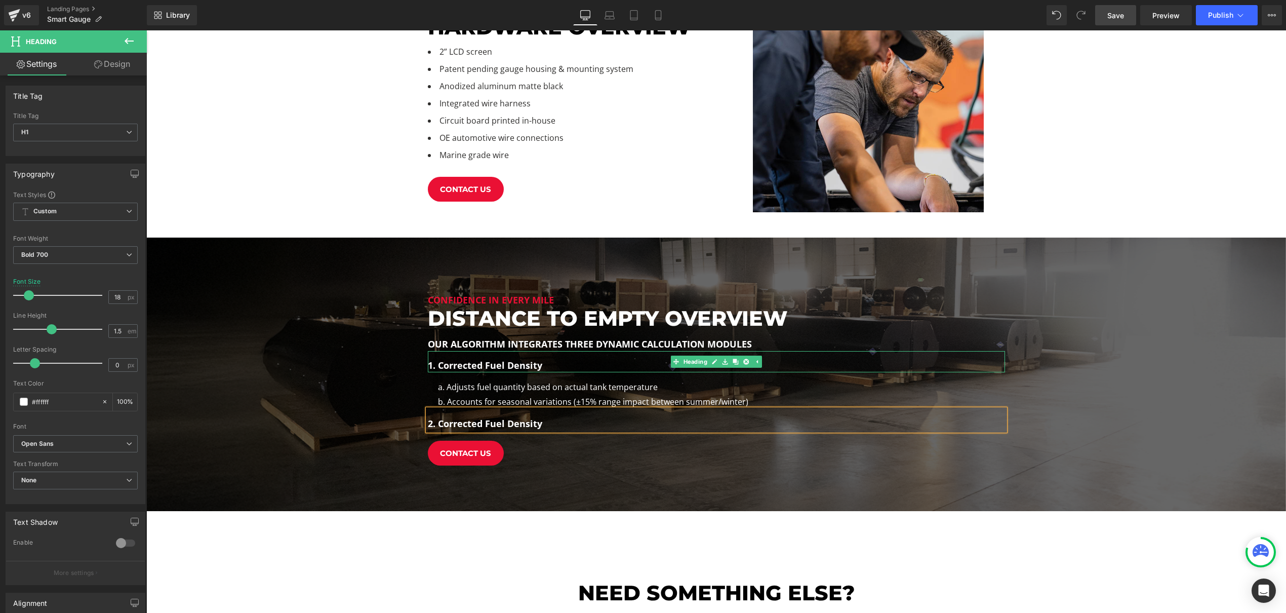
click at [435, 368] on h1 "1. Corrected Fuel Density" at bounding box center [716, 365] width 577 height 14
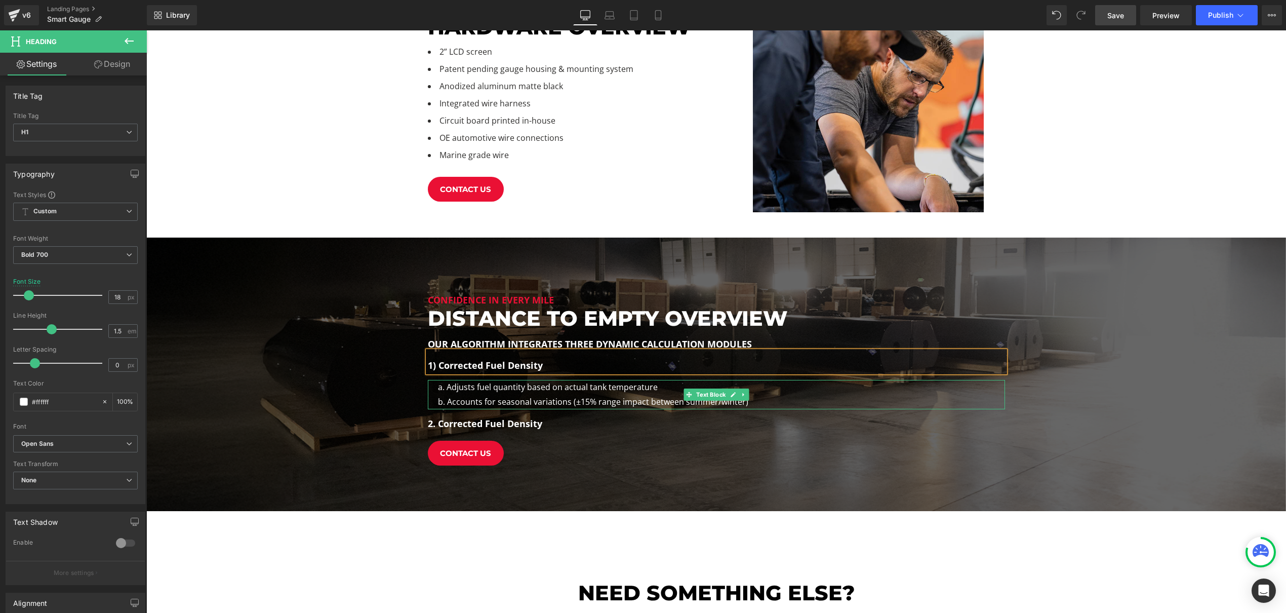
click at [446, 392] on div "a. Adjusts fuel quantity based on actual tank temperature b. Accounts for seaso…" at bounding box center [716, 394] width 577 height 29
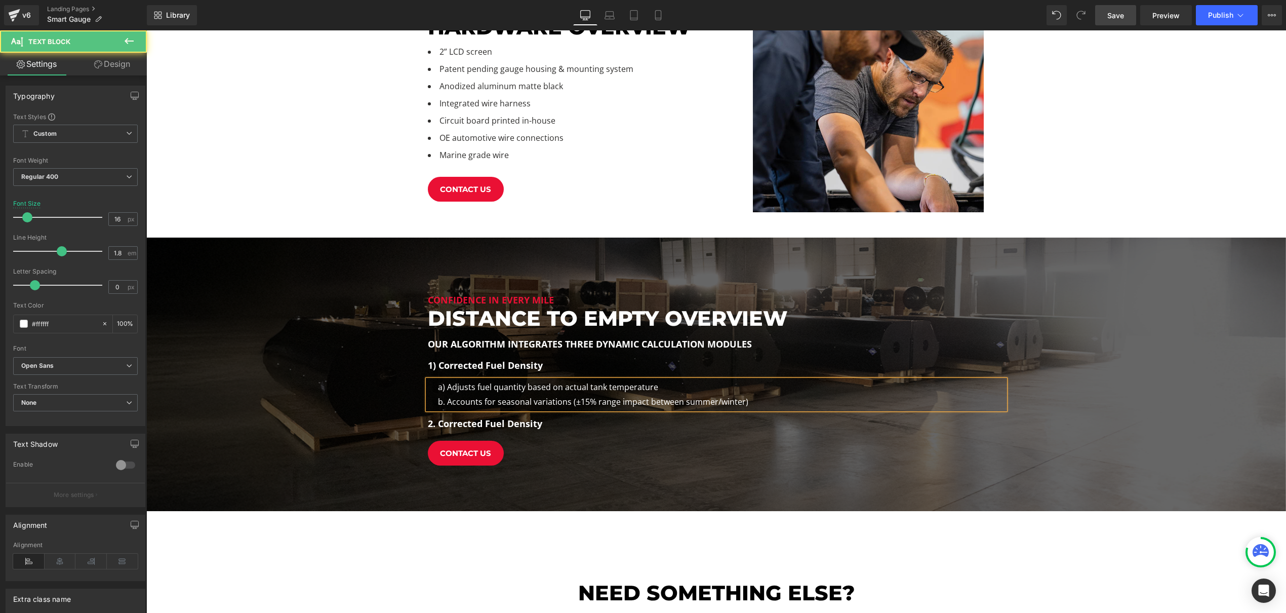
click at [446, 403] on div "b. Accounts for seasonal variations (±15% range impact between summer/winter)" at bounding box center [721, 401] width 567 height 15
click at [483, 426] on h1 "2. Corrected Fuel Density" at bounding box center [716, 424] width 577 height 14
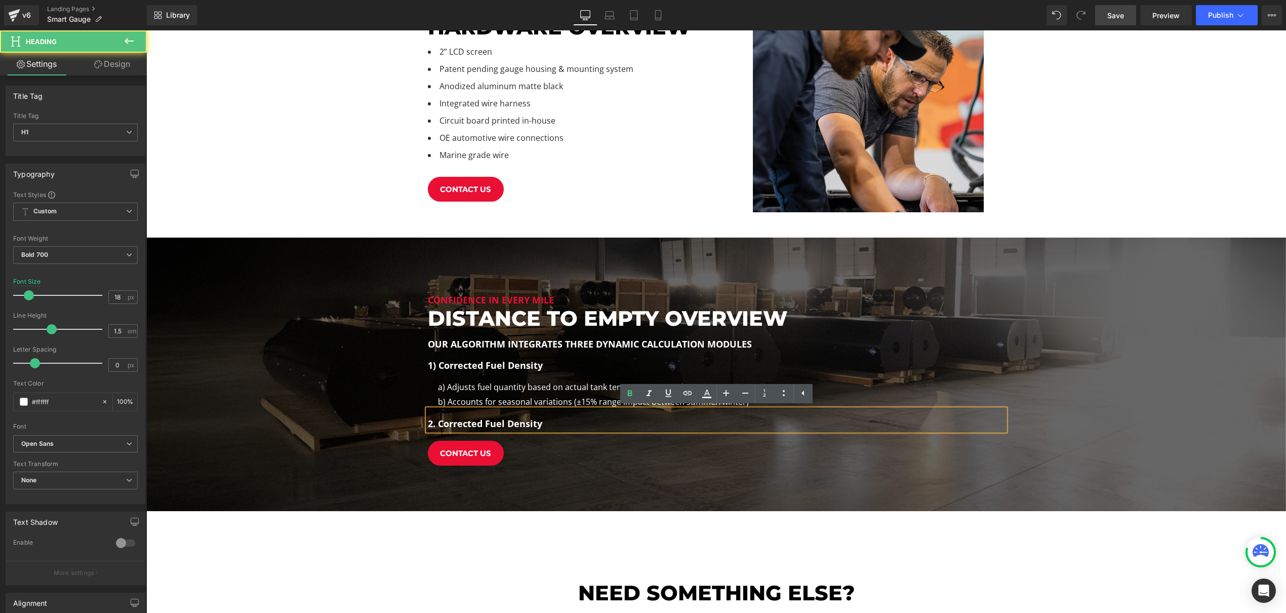
click at [433, 421] on h1 "2. Corrected Fuel Density" at bounding box center [716, 424] width 577 height 14
click at [436, 424] on h1 "2. Corrected Fuel Density" at bounding box center [716, 424] width 577 height 14
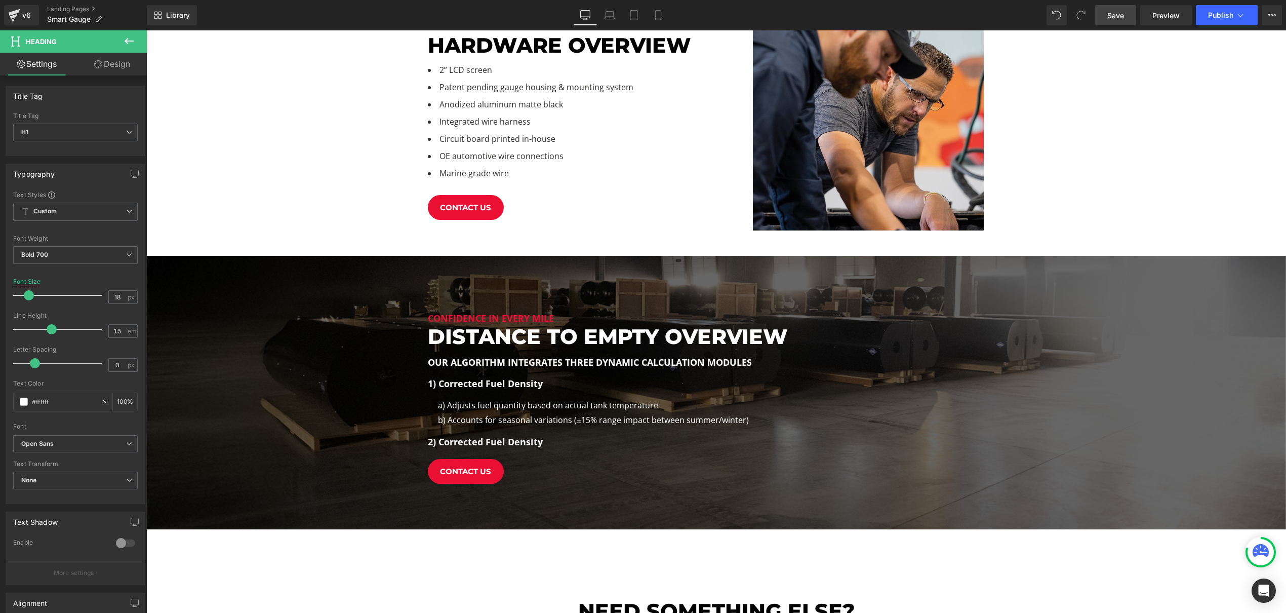
scroll to position [474, 0]
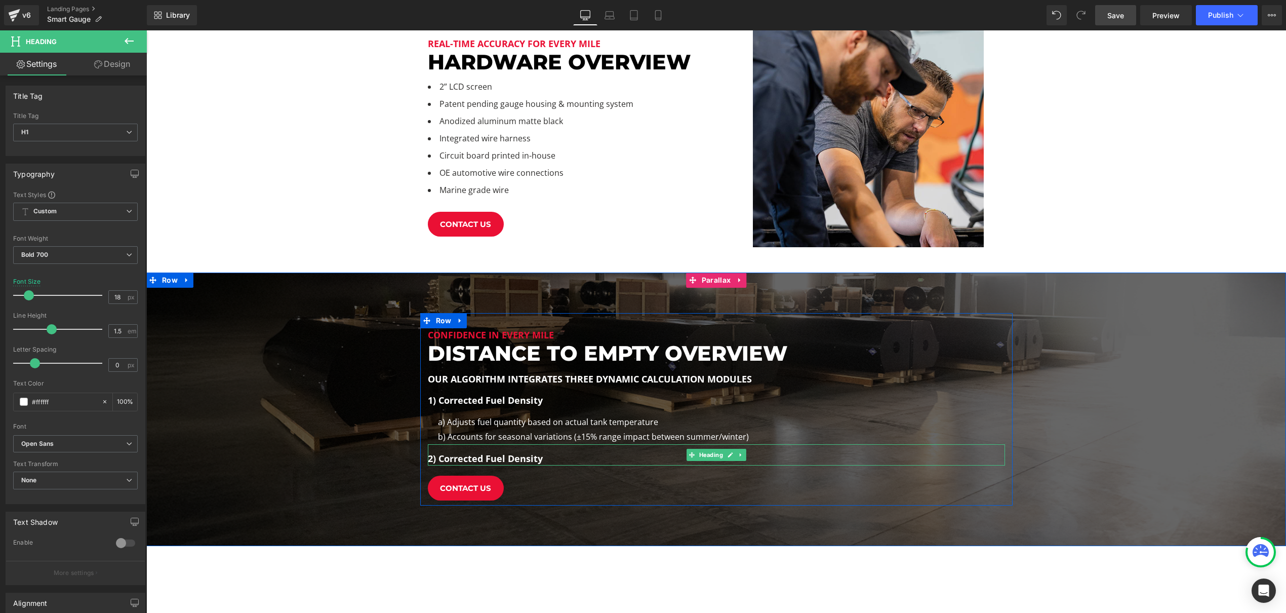
click at [562, 453] on h1 "2) Corrected Fuel Density" at bounding box center [716, 459] width 577 height 14
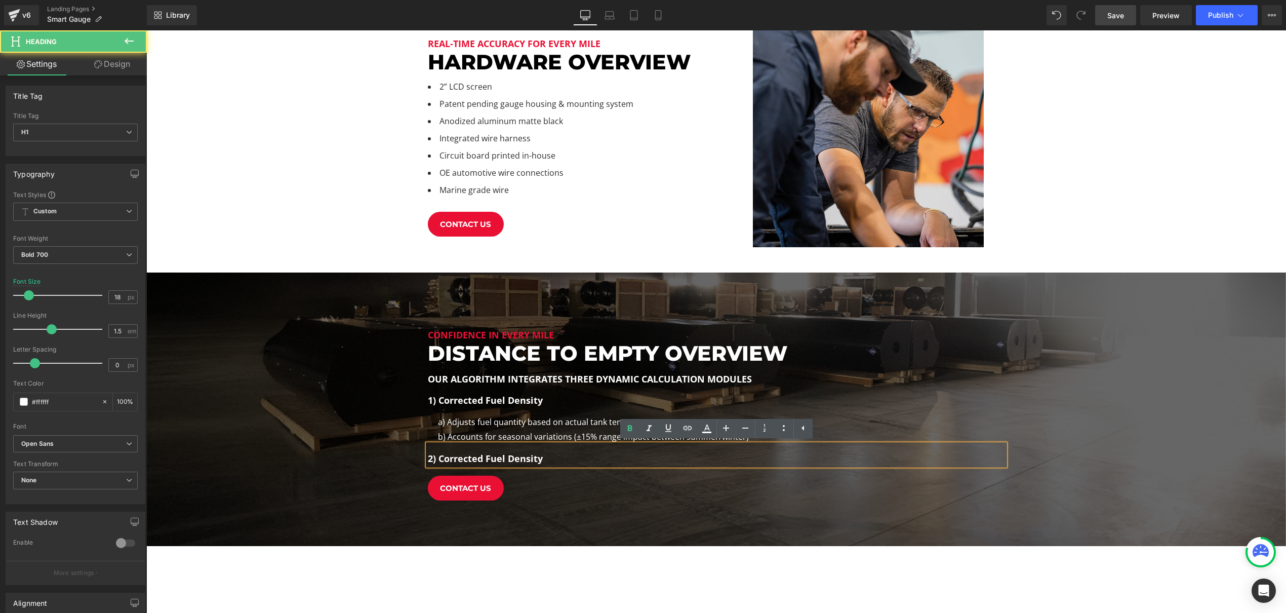
click at [535, 431] on div "b) Accounts for seasonal variations (±15% range impact between summer/winter)" at bounding box center [721, 436] width 567 height 15
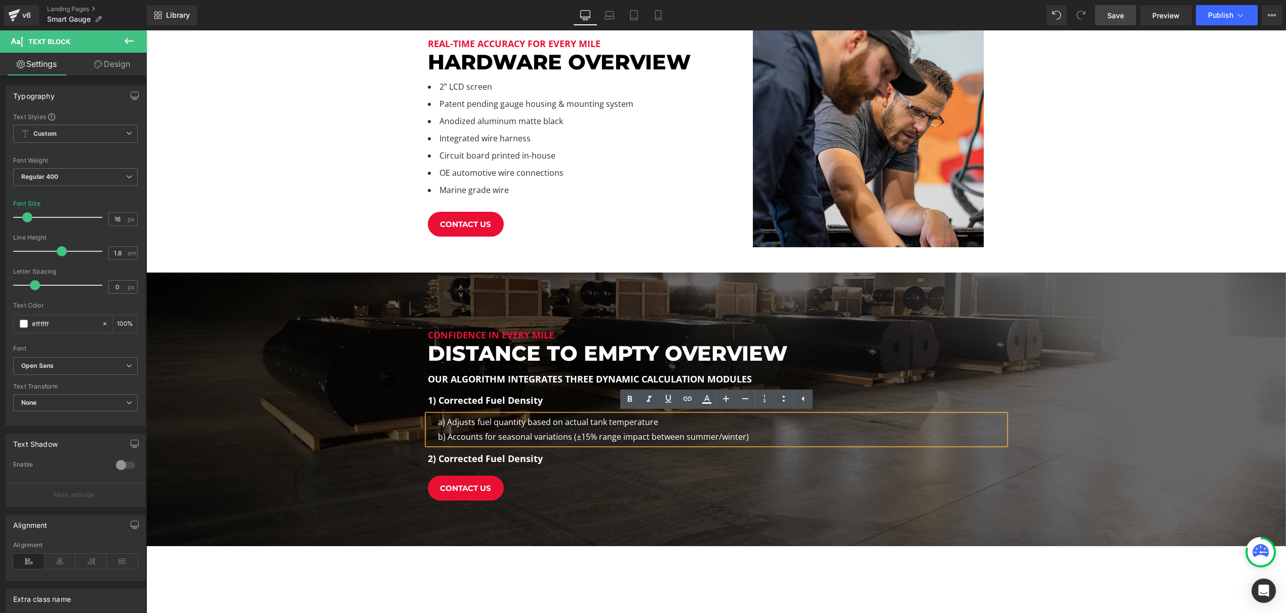
click at [767, 430] on div "b) Accounts for seasonal variations (±15% range impact between summer/winter)" at bounding box center [721, 436] width 567 height 15
click at [955, 356] on h1 "Distance to empty overview" at bounding box center [716, 353] width 577 height 23
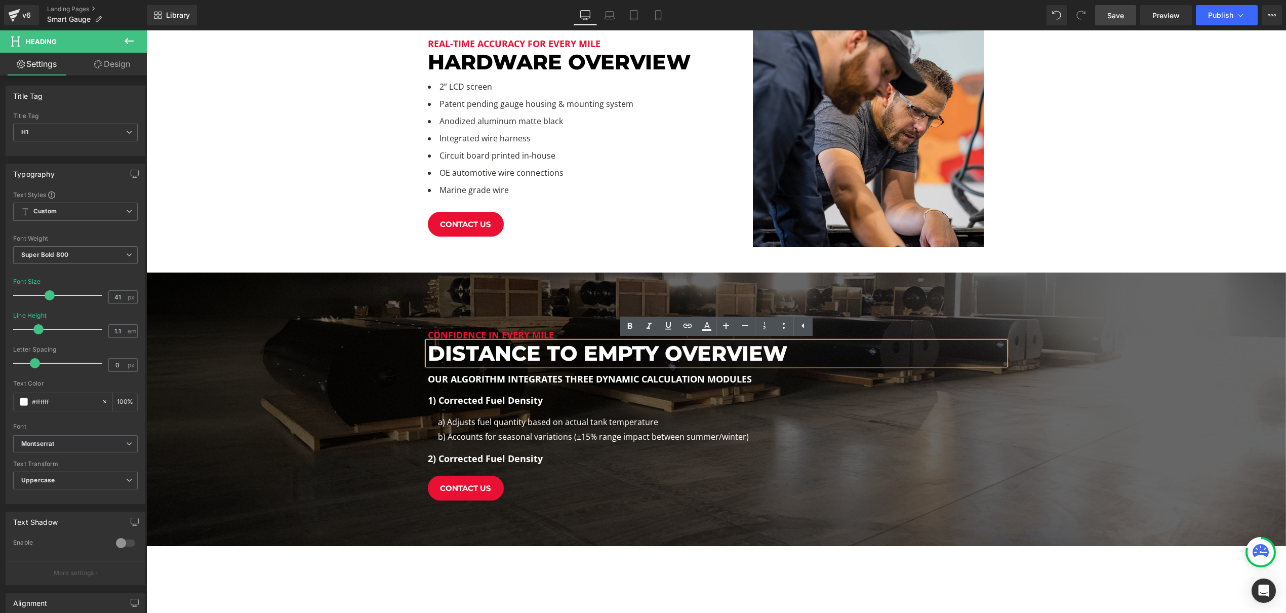
click at [1170, 416] on span "Confidence in Every Mile Heading Distance to empty overview Heading Our algorit…" at bounding box center [715, 409] width 1139 height 243
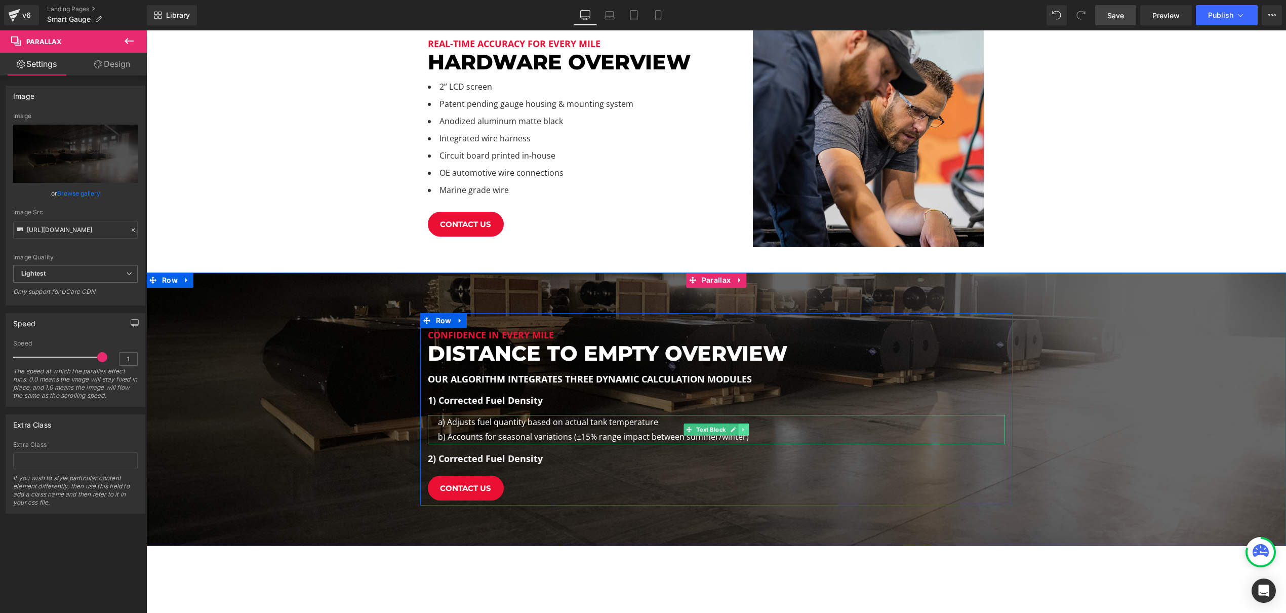
click at [745, 431] on icon at bounding box center [744, 429] width 6 height 6
click at [735, 431] on link at bounding box center [738, 429] width 11 height 12
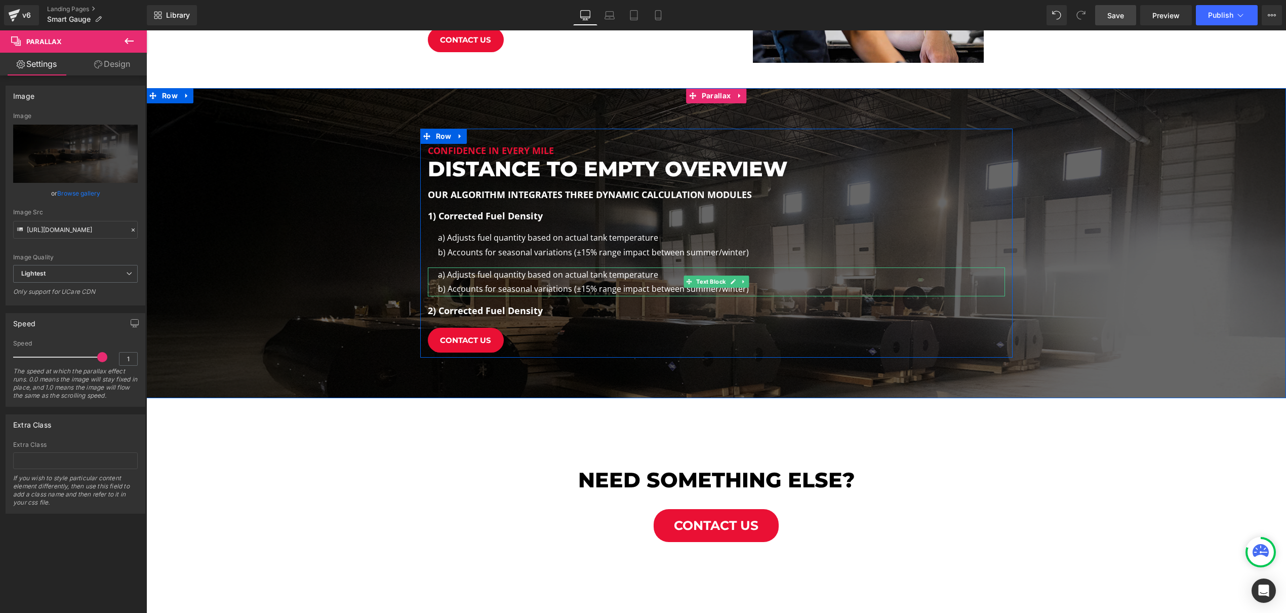
scroll to position [1553, 1139]
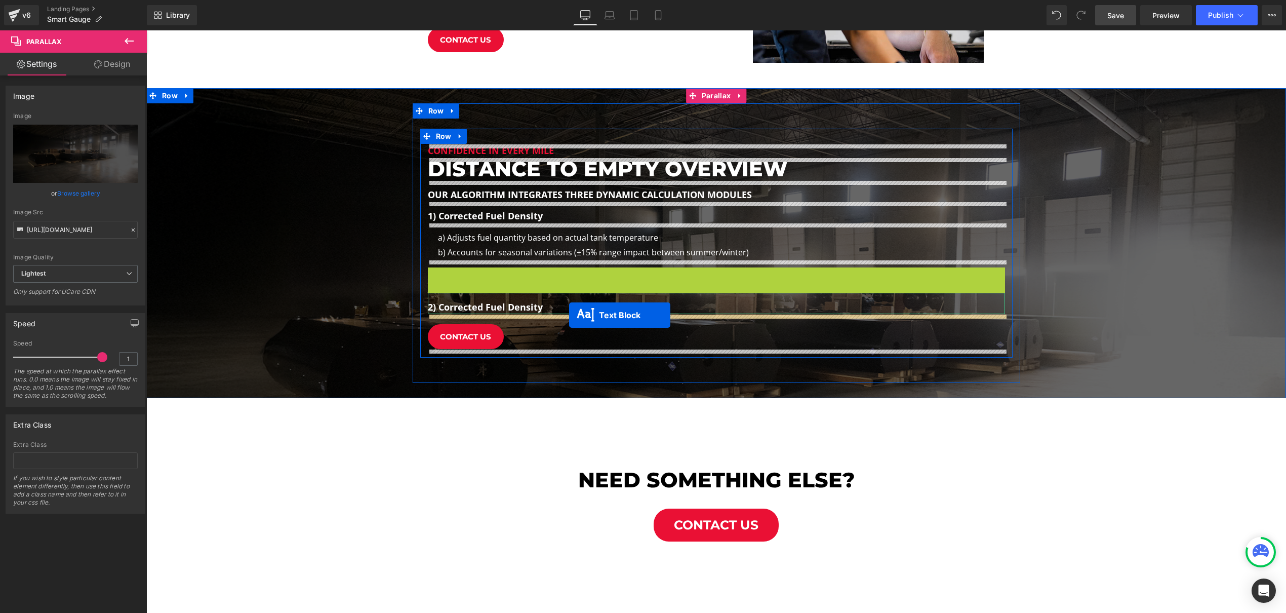
drag, startPoint x: 688, startPoint y: 282, endPoint x: 569, endPoint y: 315, distance: 123.8
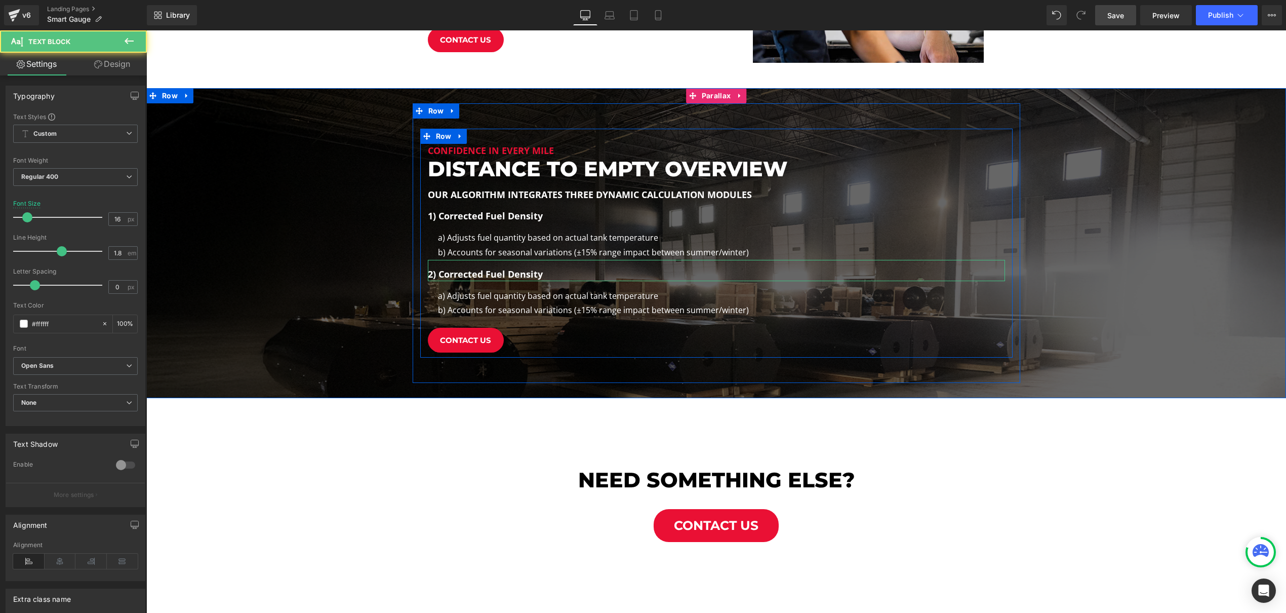
scroll to position [1554, 1139]
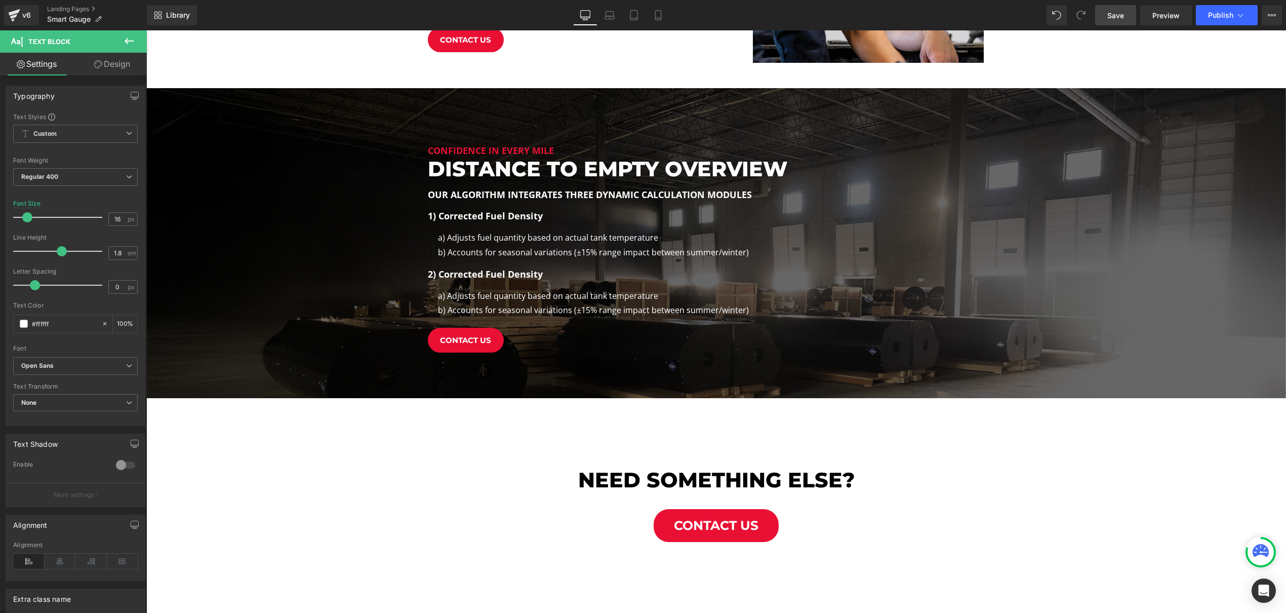
click at [651, 292] on div "a) Adjusts fuel quantity based on actual tank temperature b) Accounts for seaso…" at bounding box center [716, 303] width 577 height 29
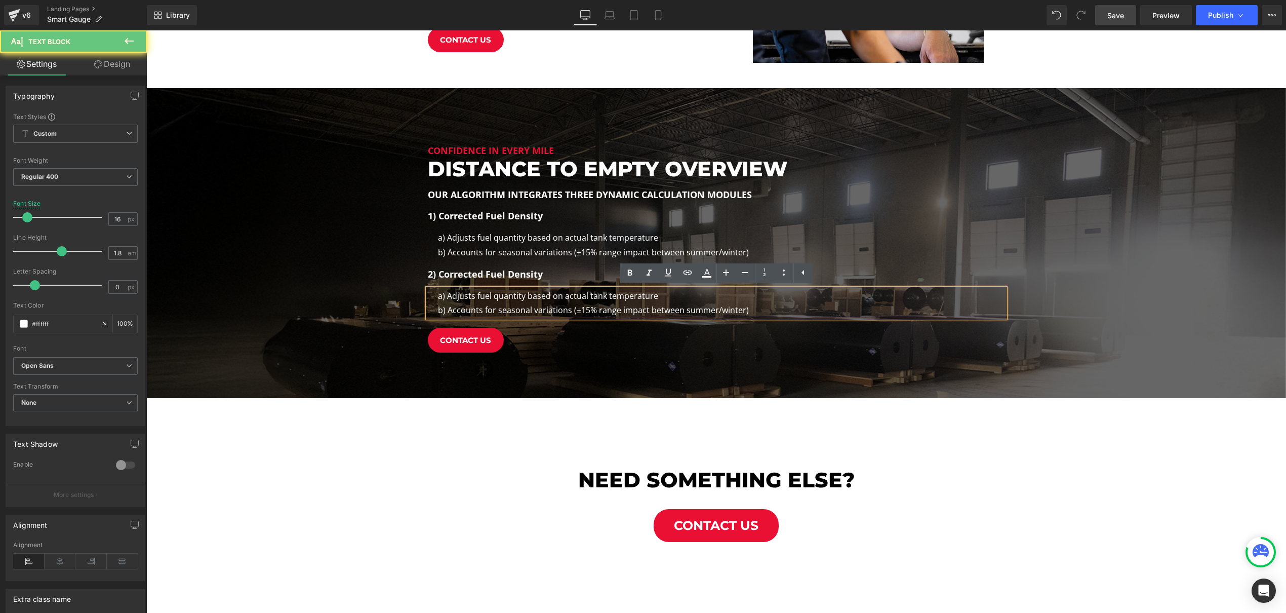
click at [677, 307] on div "b) Accounts for seasonal variations (±15% range impact between summer/winter)" at bounding box center [721, 310] width 567 height 15
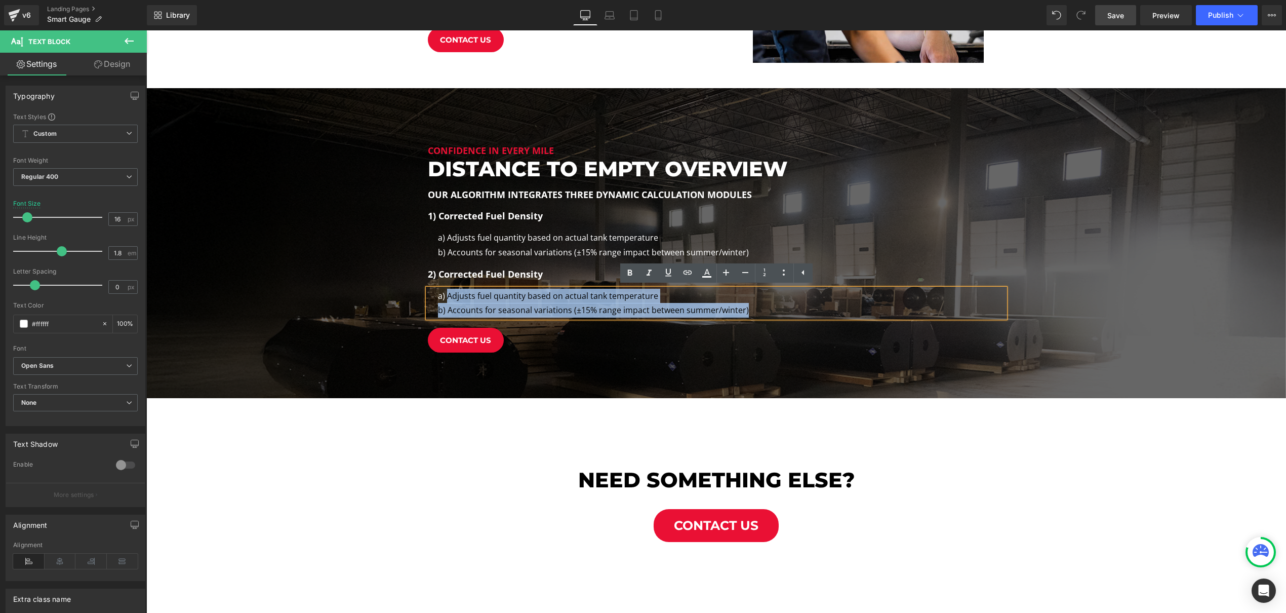
drag, startPoint x: 748, startPoint y: 311, endPoint x: 447, endPoint y: 293, distance: 301.2
click at [447, 293] on div "a) Adjusts fuel quantity based on actual tank temperature b) Accounts for seaso…" at bounding box center [716, 303] width 577 height 29
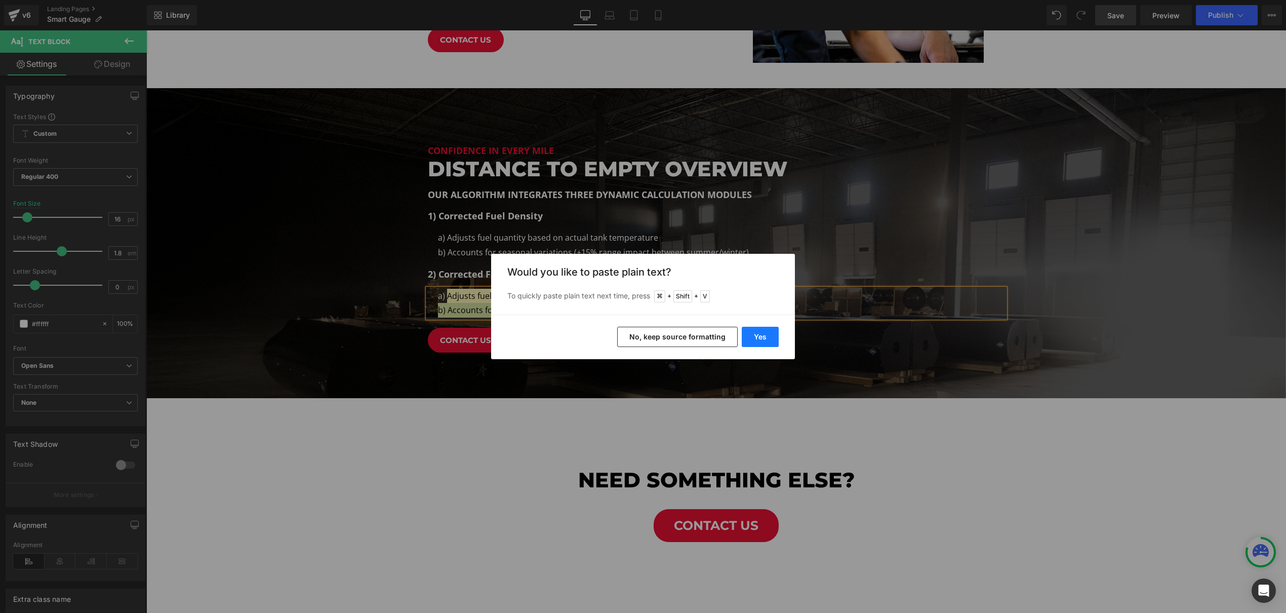
click at [764, 337] on button "Yes" at bounding box center [760, 336] width 37 height 20
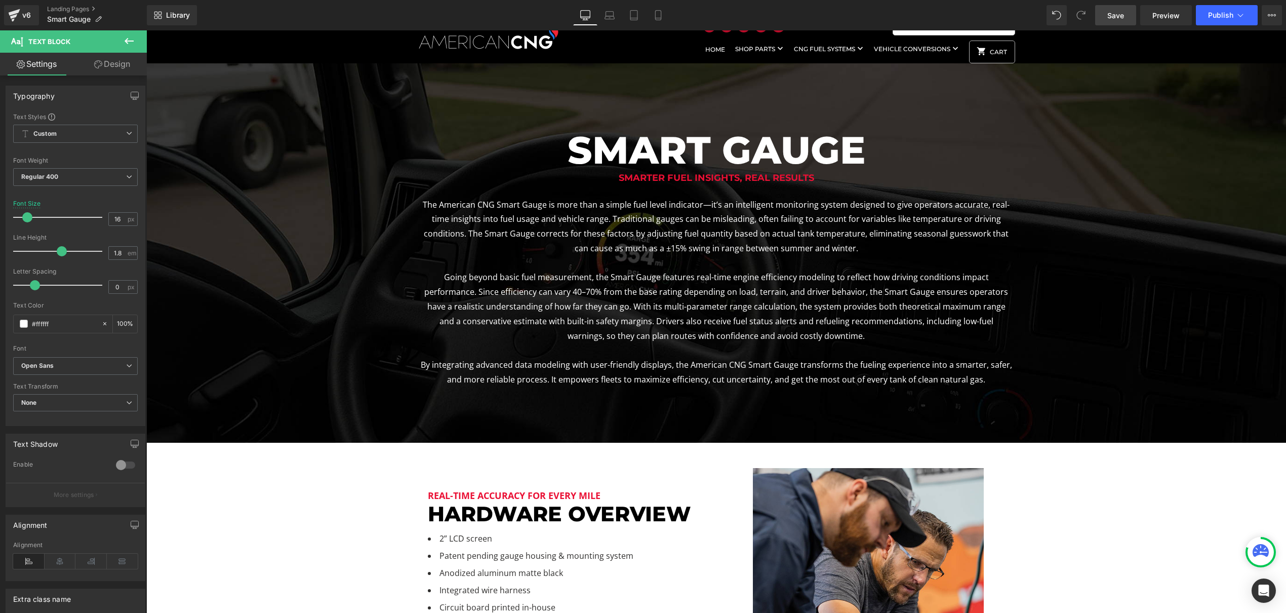
scroll to position [0, 0]
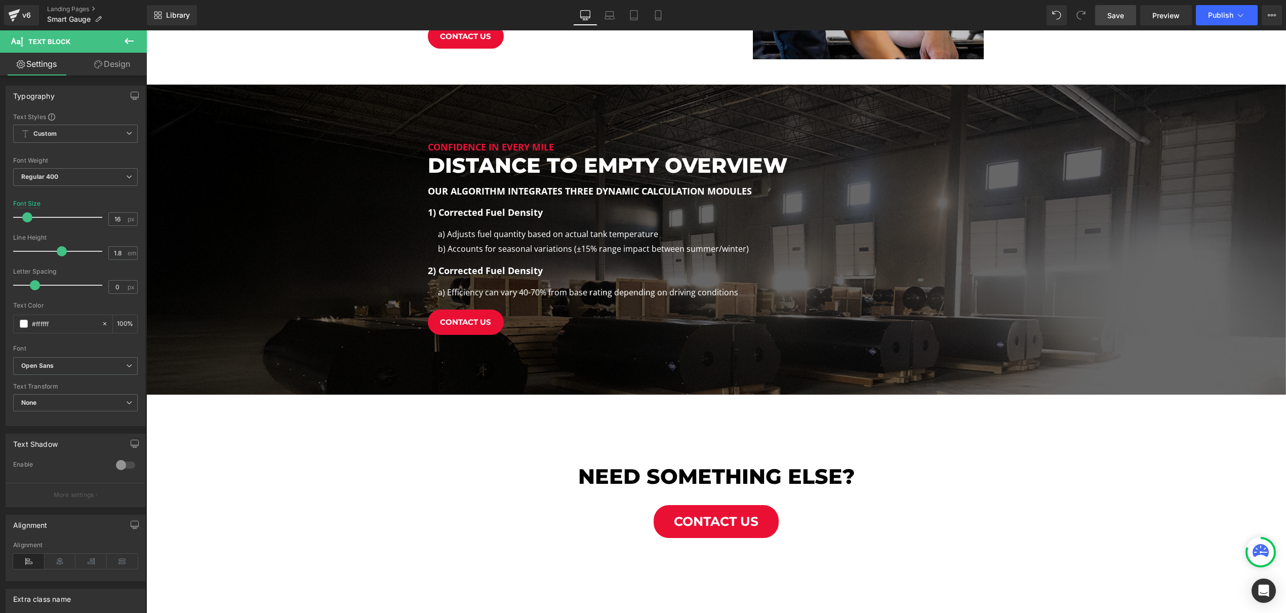
click at [843, 352] on div "Confidence in Every Mile Heading Distance to empty overview Heading Our algorit…" at bounding box center [716, 239] width 592 height 229
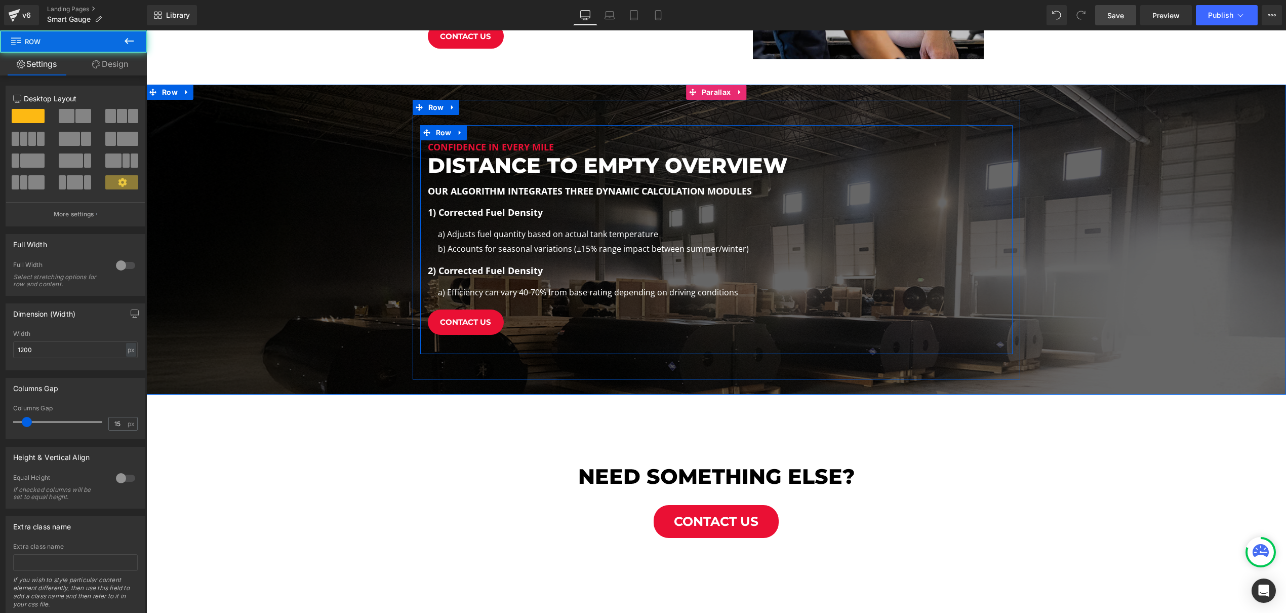
scroll to position [539, 0]
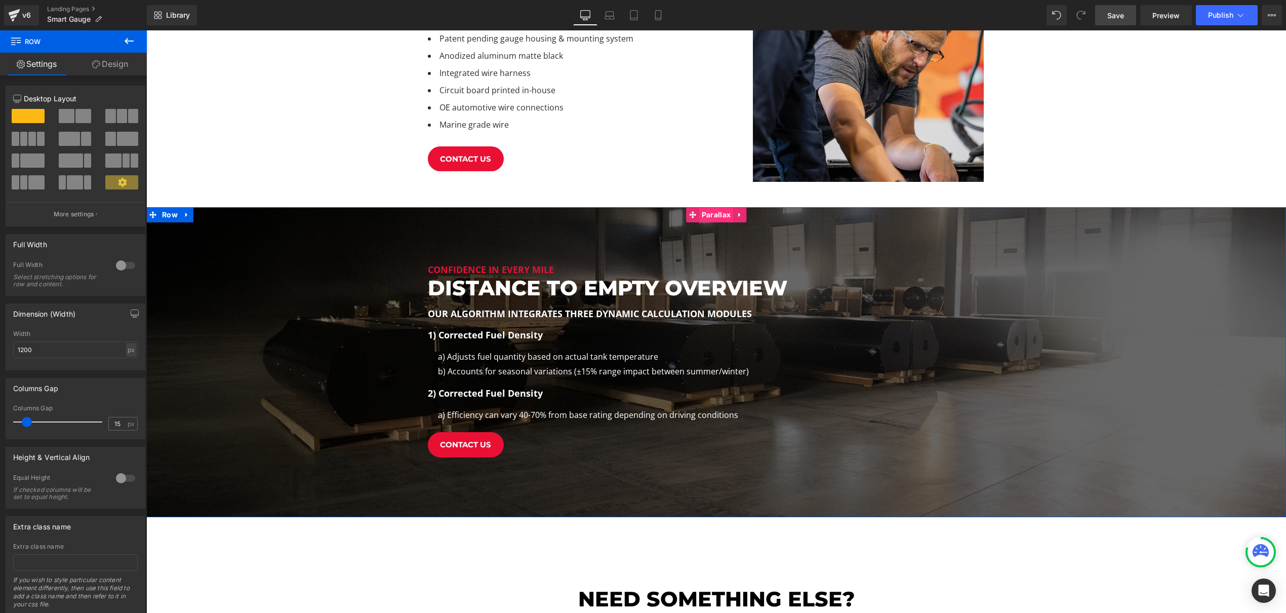
click at [709, 217] on span "Parallax" at bounding box center [716, 214] width 34 height 15
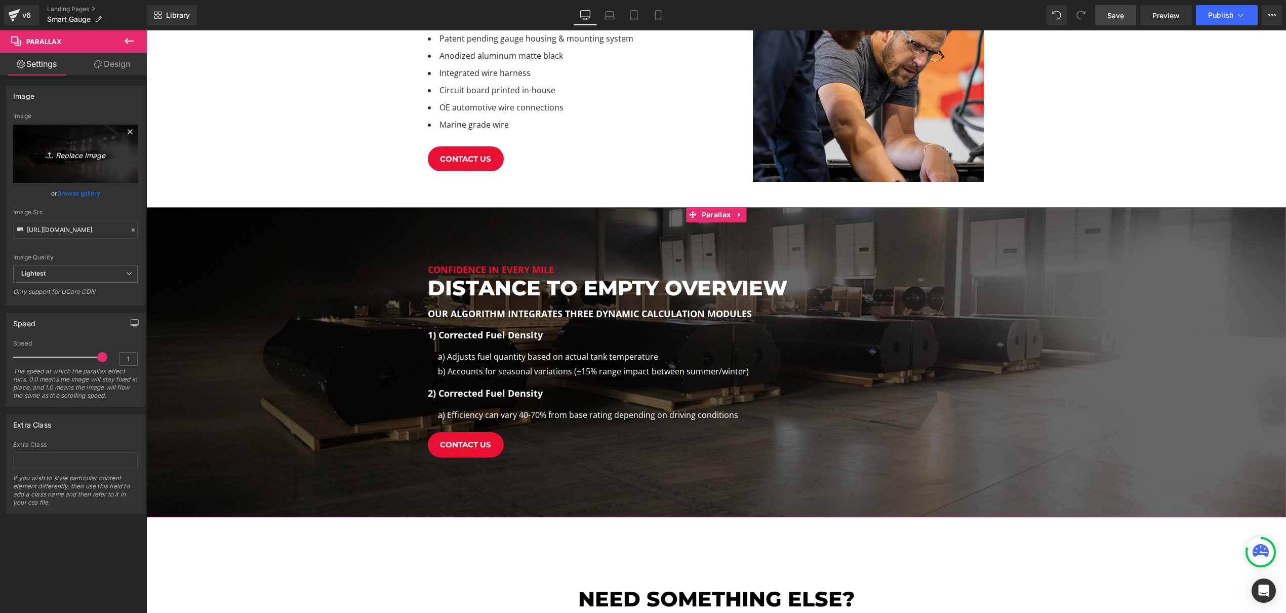
click at [88, 155] on icon "Replace Image" at bounding box center [75, 153] width 81 height 13
click at [130, 132] on icon at bounding box center [130, 132] width 12 height 12
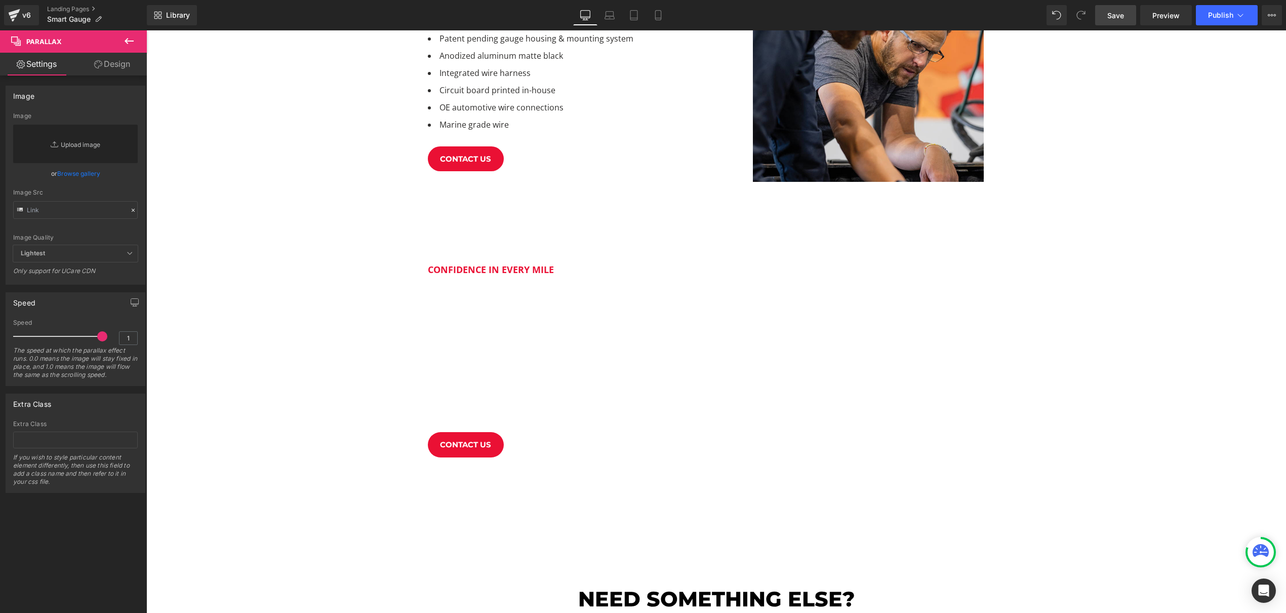
click at [90, 141] on link "Replace Image" at bounding box center [75, 144] width 125 height 38
click at [84, 174] on link "Browse gallery" at bounding box center [78, 174] width 43 height 18
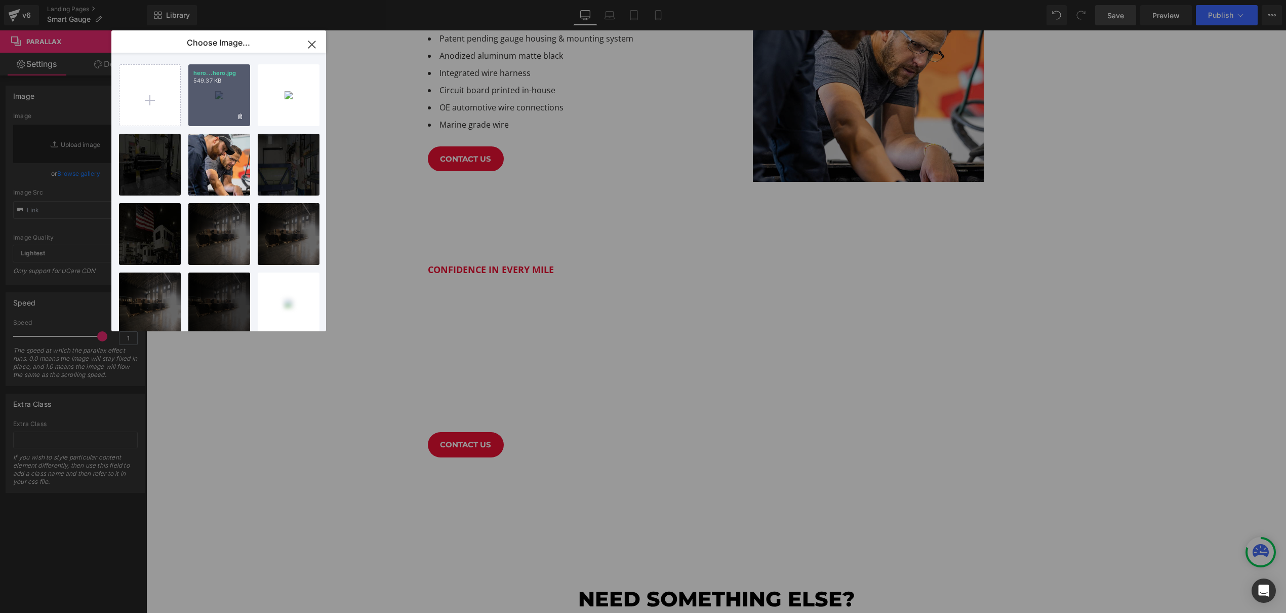
click at [220, 89] on div "hero...hero.jpg 549.37 KB" at bounding box center [219, 95] width 62 height 62
type input "[URL][DOMAIN_NAME]"
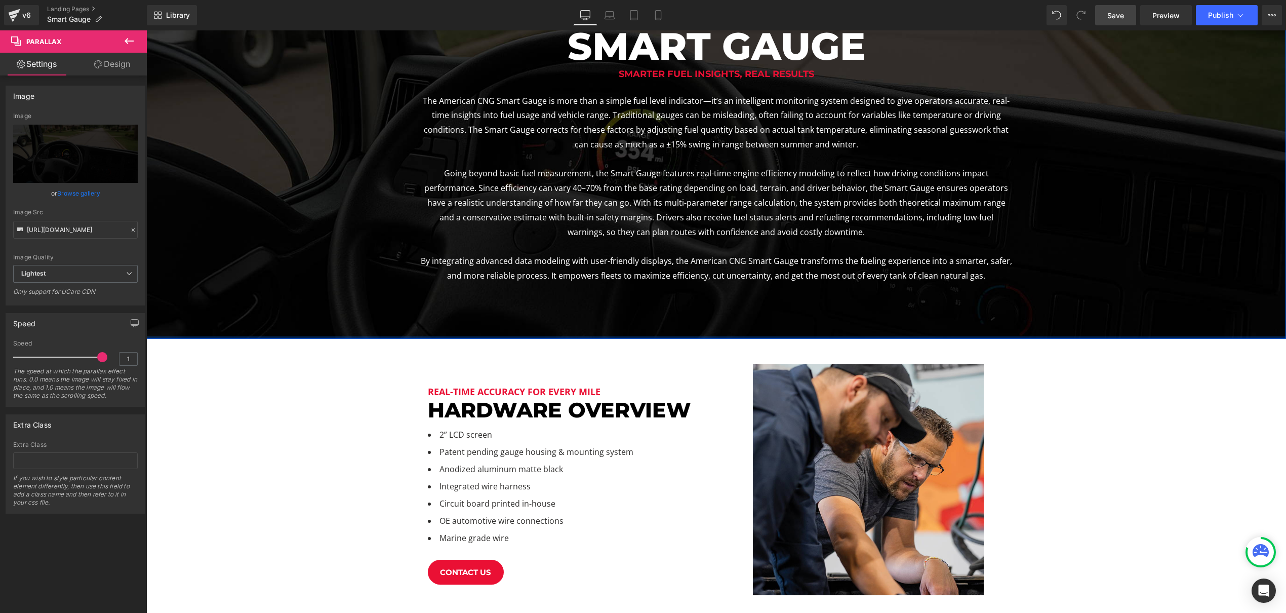
scroll to position [374, 0]
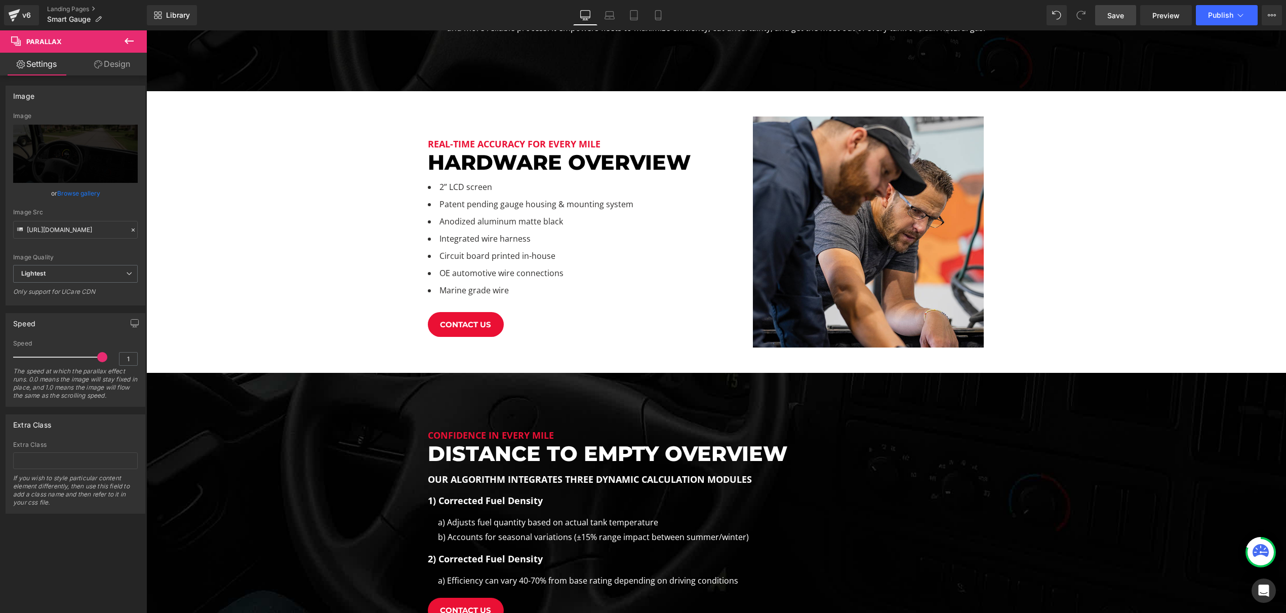
click at [604, 391] on div "Confidence in Every Mile Heading Distance to empty overview Heading Our algorit…" at bounding box center [716, 527] width 607 height 279
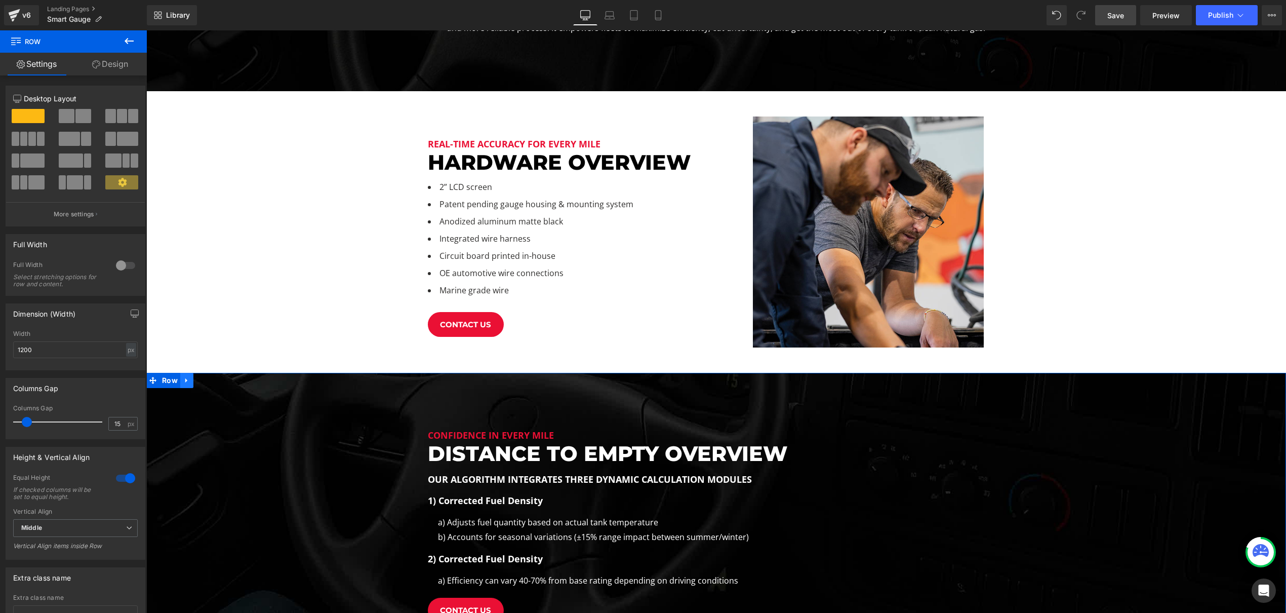
click at [187, 381] on icon at bounding box center [186, 380] width 7 height 8
click at [198, 381] on icon at bounding box center [199, 380] width 7 height 7
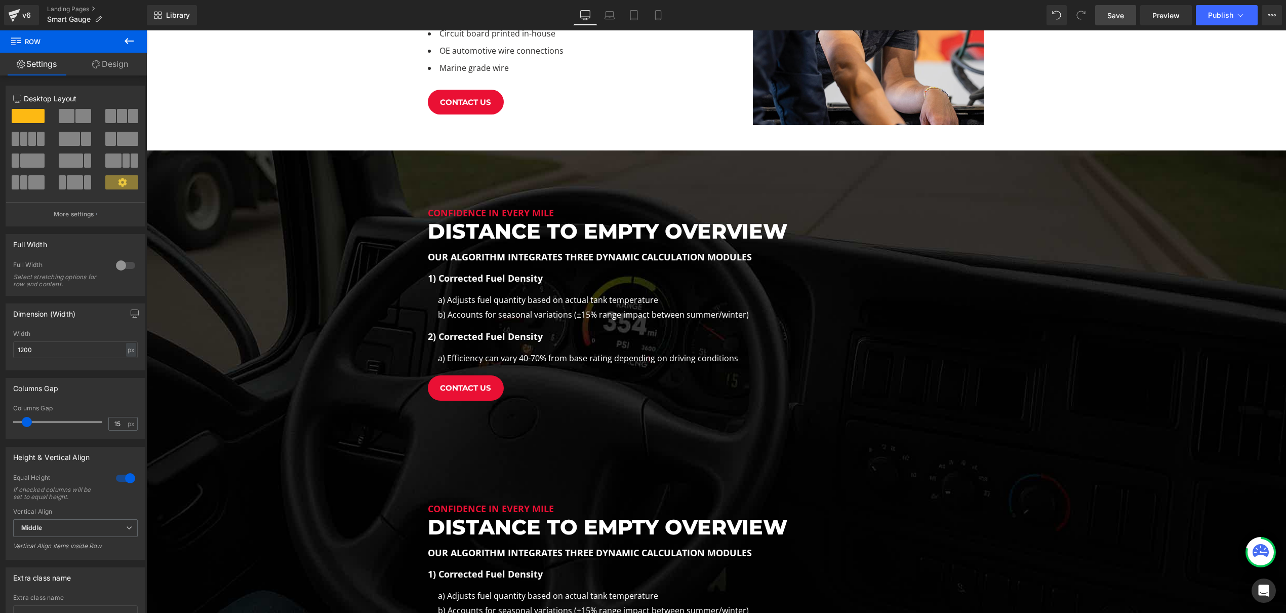
scroll to position [596, 0]
click at [303, 436] on div at bounding box center [715, 321] width 1139 height 582
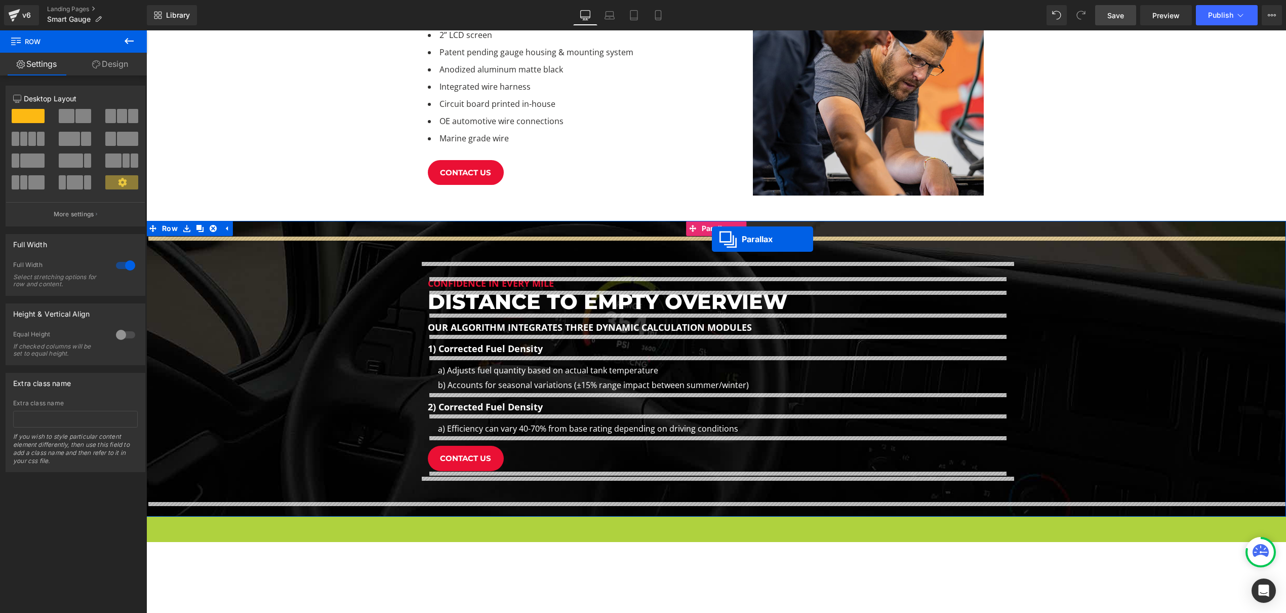
scroll to position [0, 0]
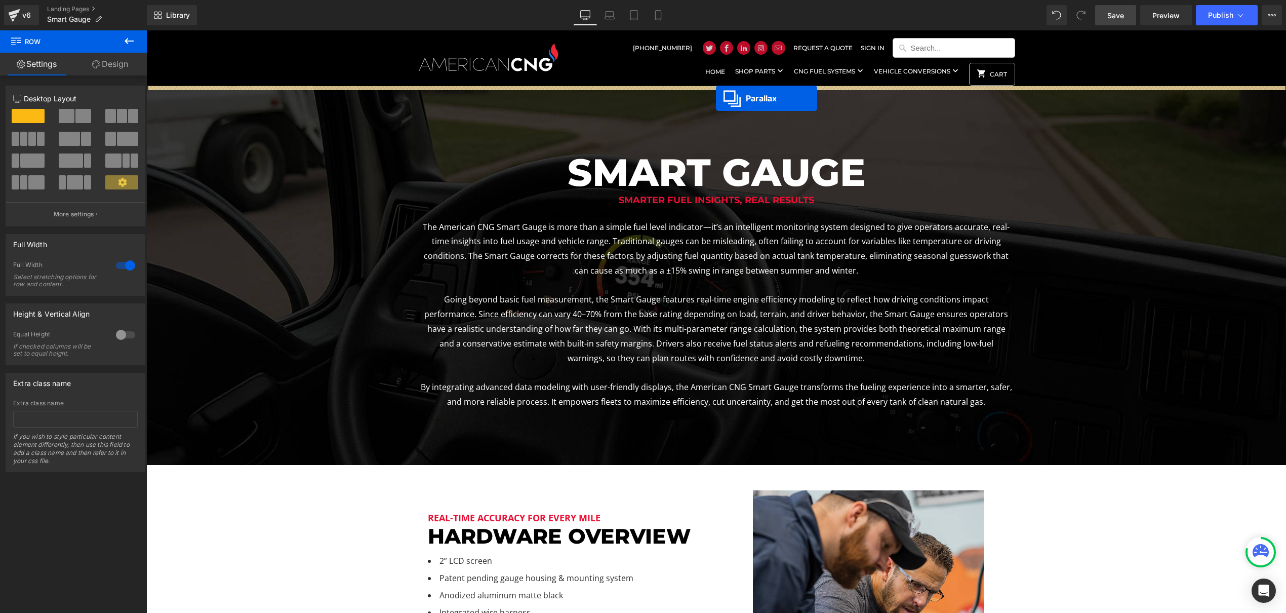
drag, startPoint x: 691, startPoint y: 452, endPoint x: 716, endPoint y: 98, distance: 354.7
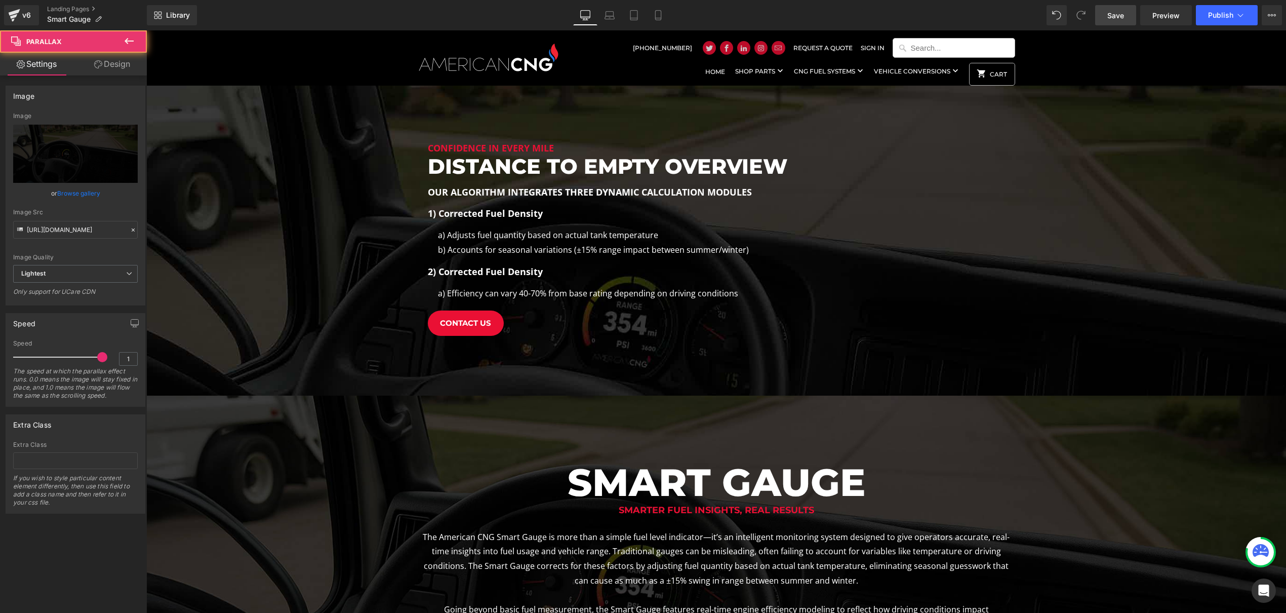
scroll to position [1874, 1139]
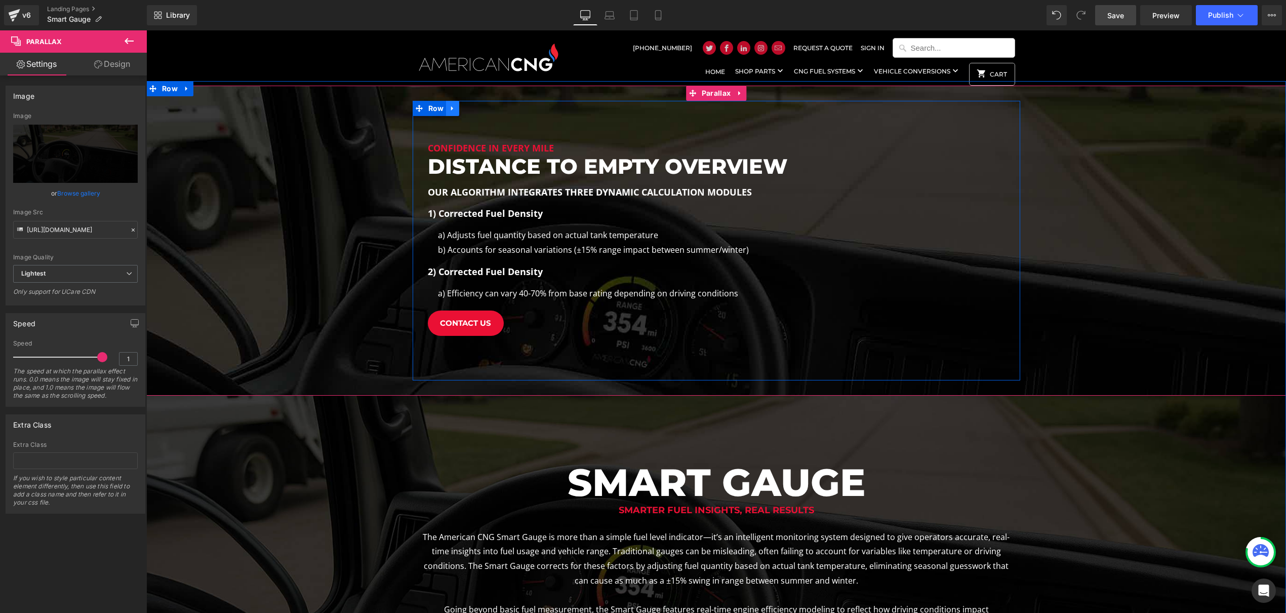
click at [454, 108] on icon at bounding box center [452, 109] width 7 height 8
click at [476, 109] on icon at bounding box center [478, 108] width 7 height 7
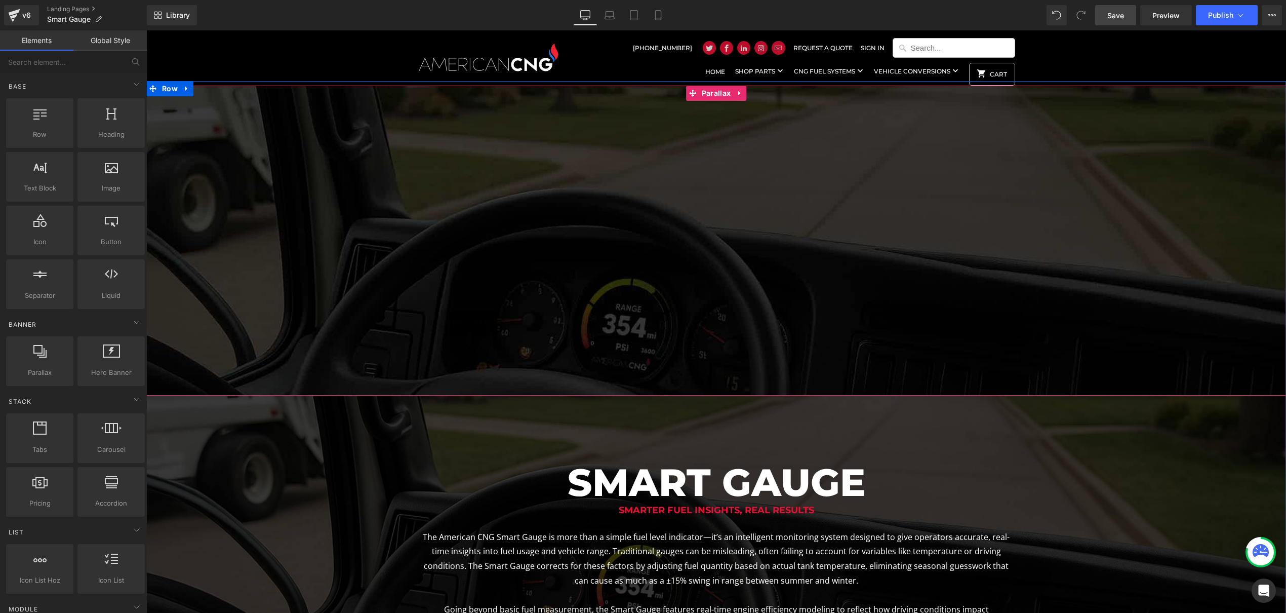
scroll to position [1620, 1139]
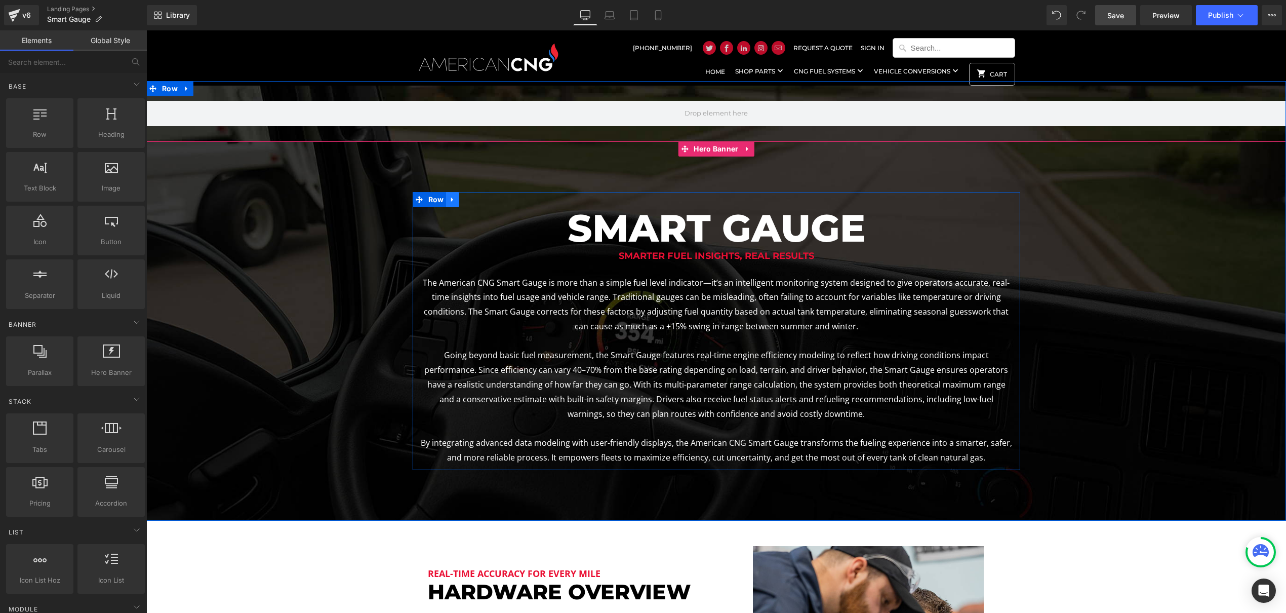
click at [452, 201] on icon at bounding box center [452, 199] width 2 height 5
click at [467, 201] on icon at bounding box center [465, 199] width 7 height 7
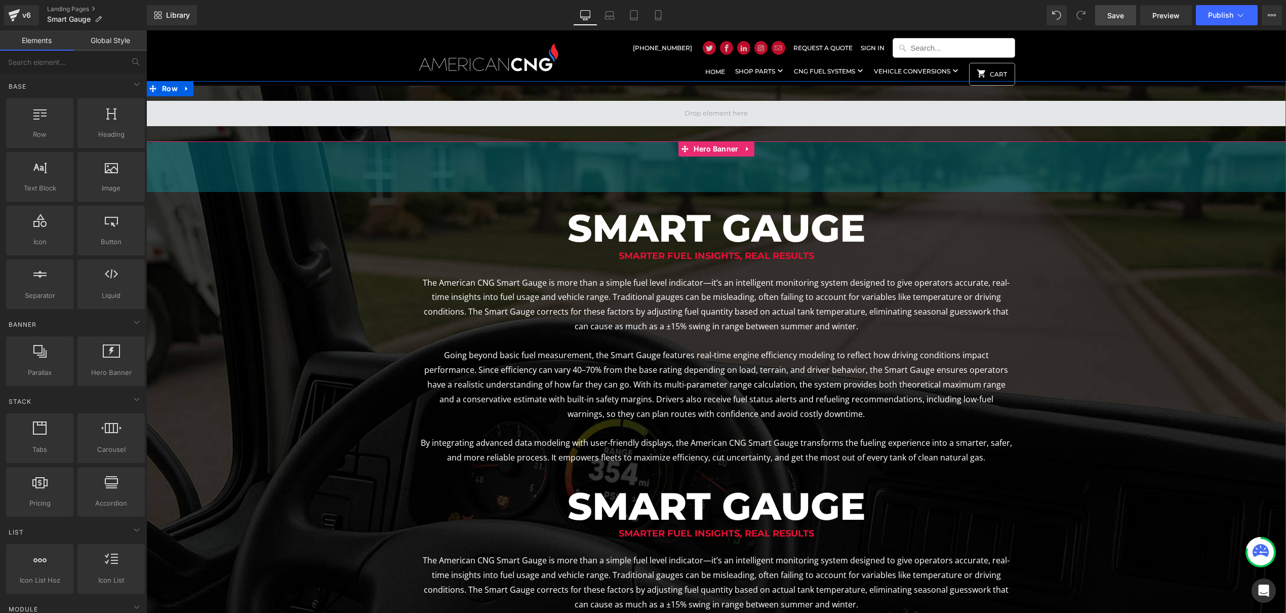
scroll to position [1645, 1139]
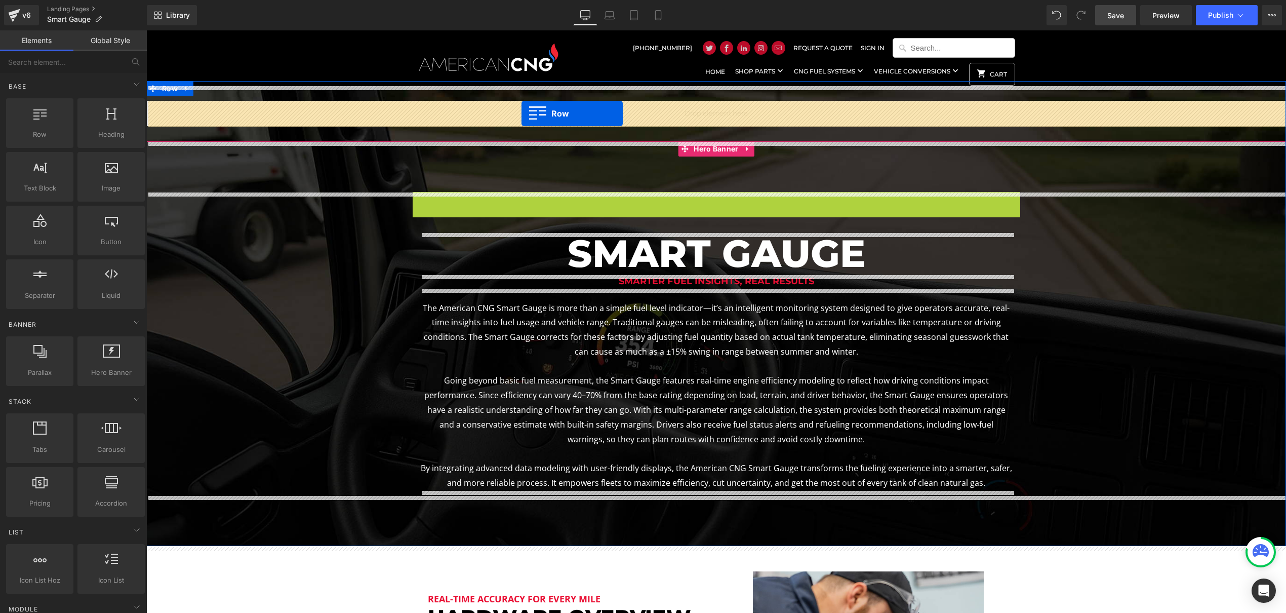
drag, startPoint x: 420, startPoint y: 197, endPoint x: 521, endPoint y: 113, distance: 132.0
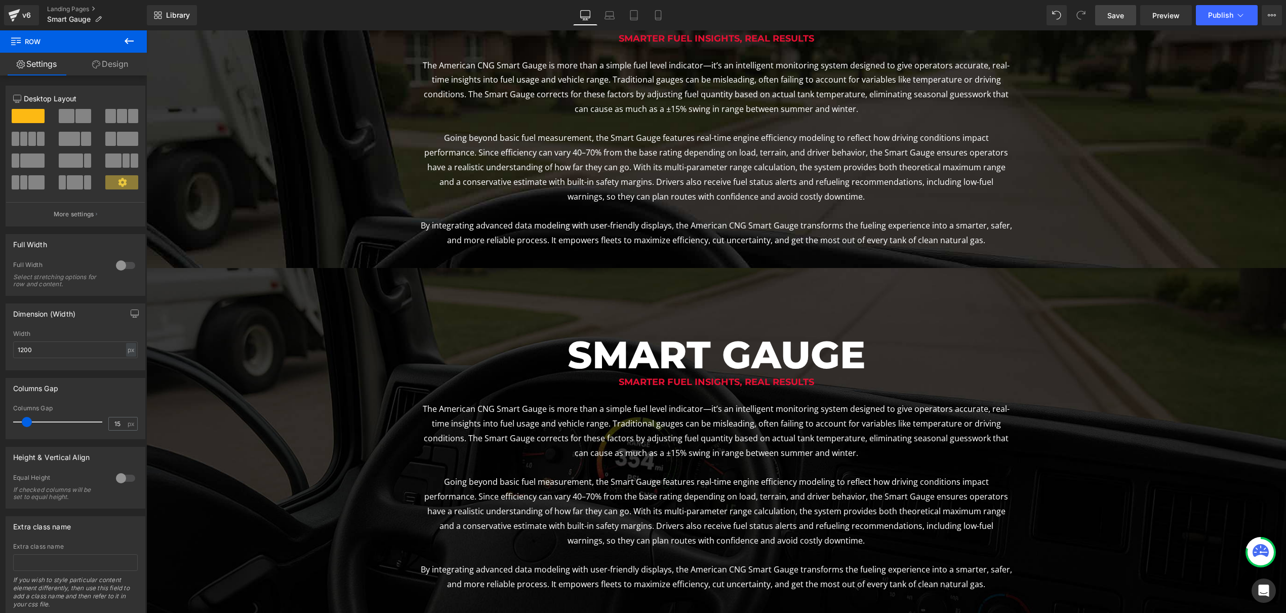
scroll to position [121, 0]
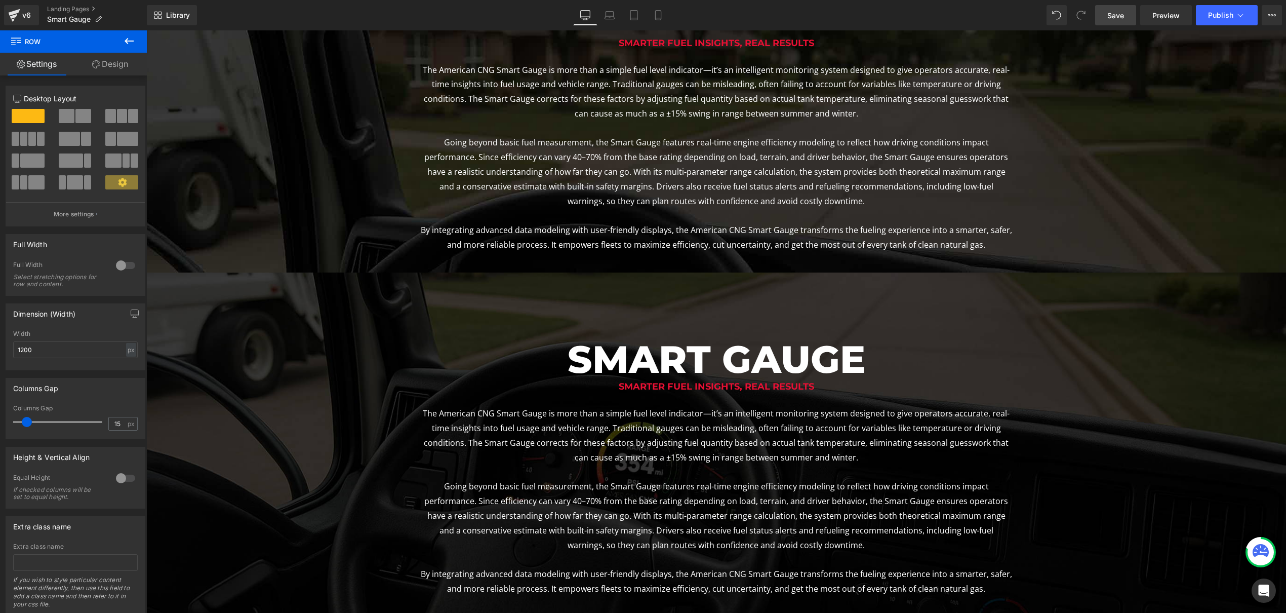
click at [686, 274] on div "smart gauge Heading Smarter Fuel Insights, Real Results Heading The American CN…" at bounding box center [715, 461] width 1139 height 379
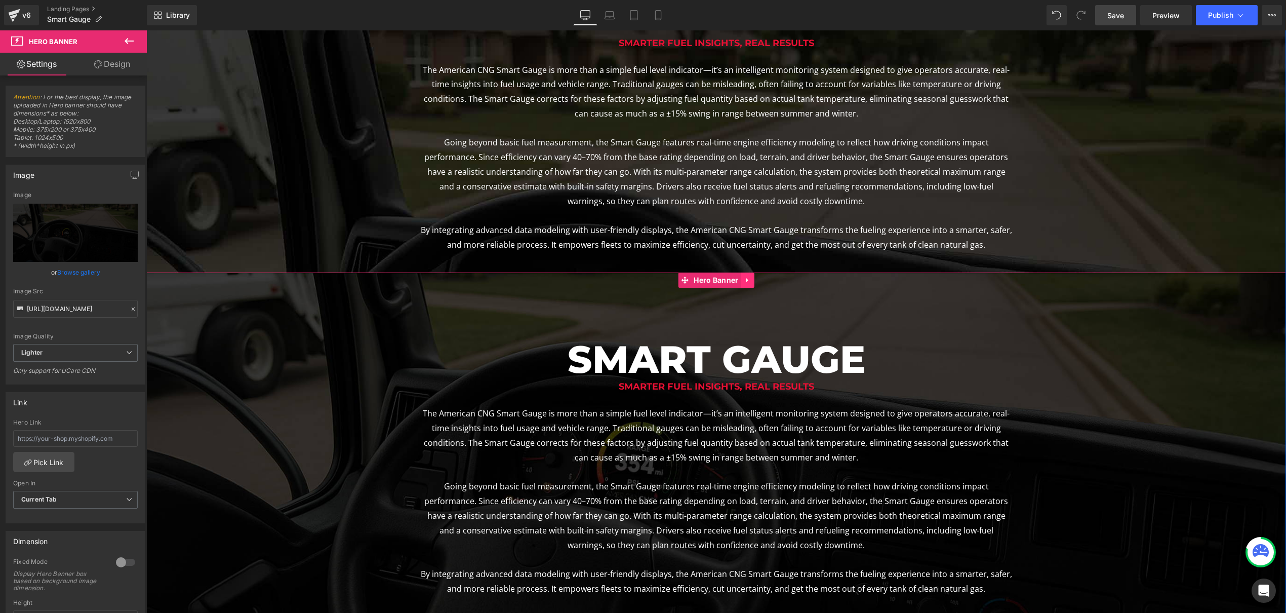
click at [744, 278] on icon at bounding box center [747, 280] width 7 height 8
click at [756, 281] on icon at bounding box center [754, 279] width 7 height 7
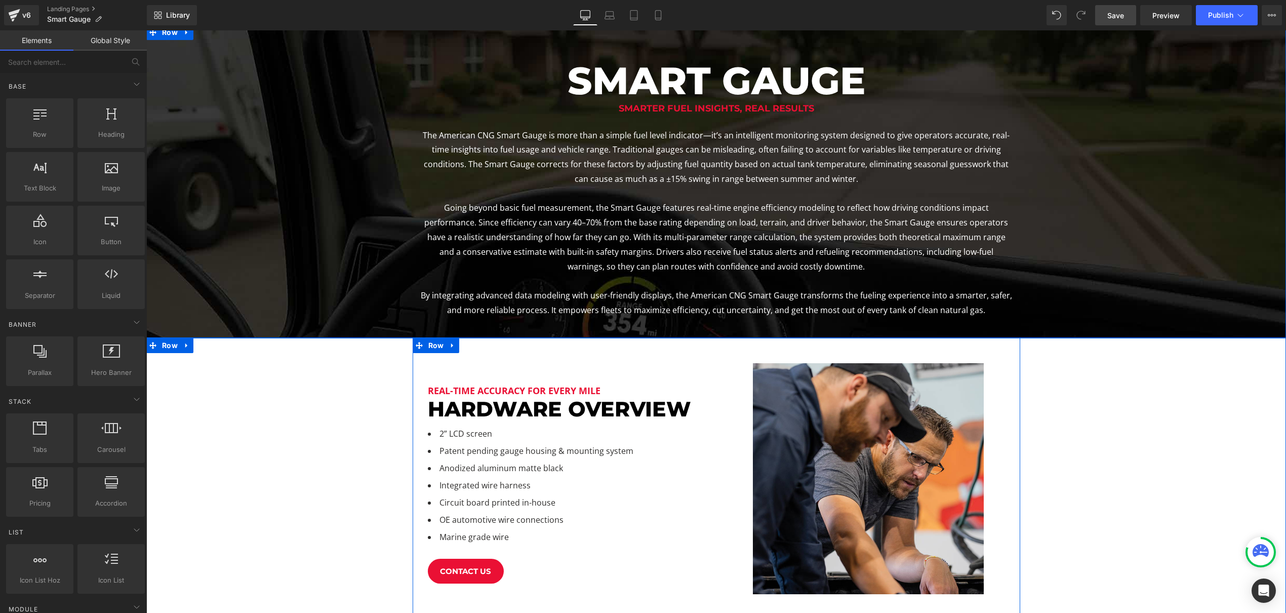
scroll to position [0, 0]
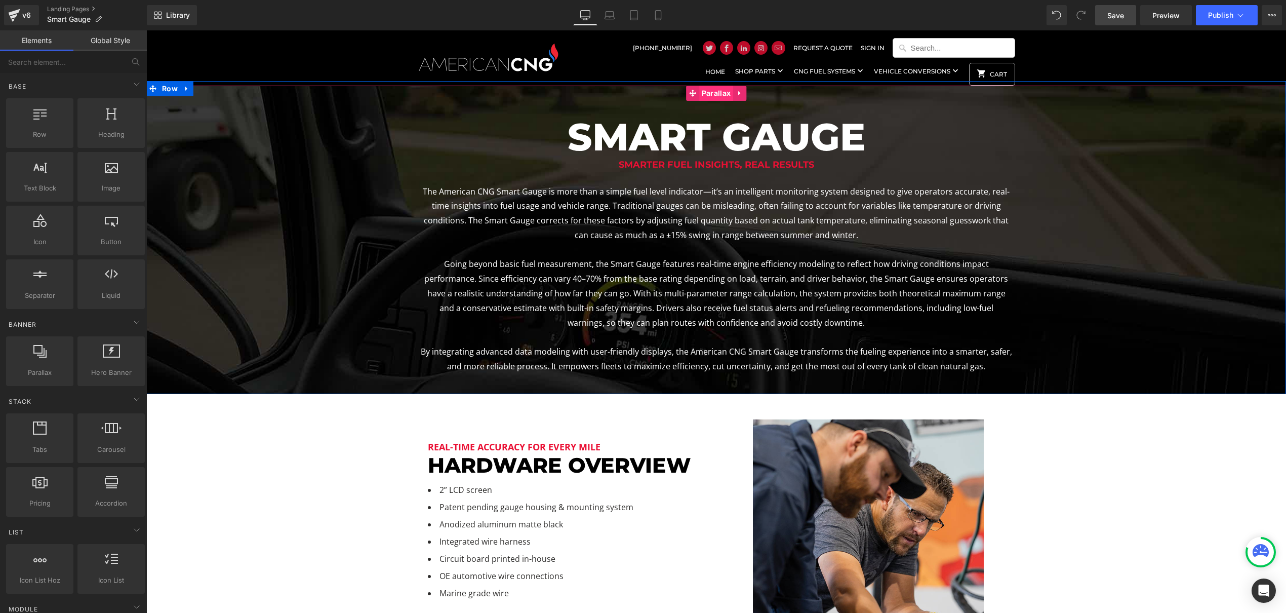
click at [707, 92] on span "Parallax" at bounding box center [716, 93] width 34 height 15
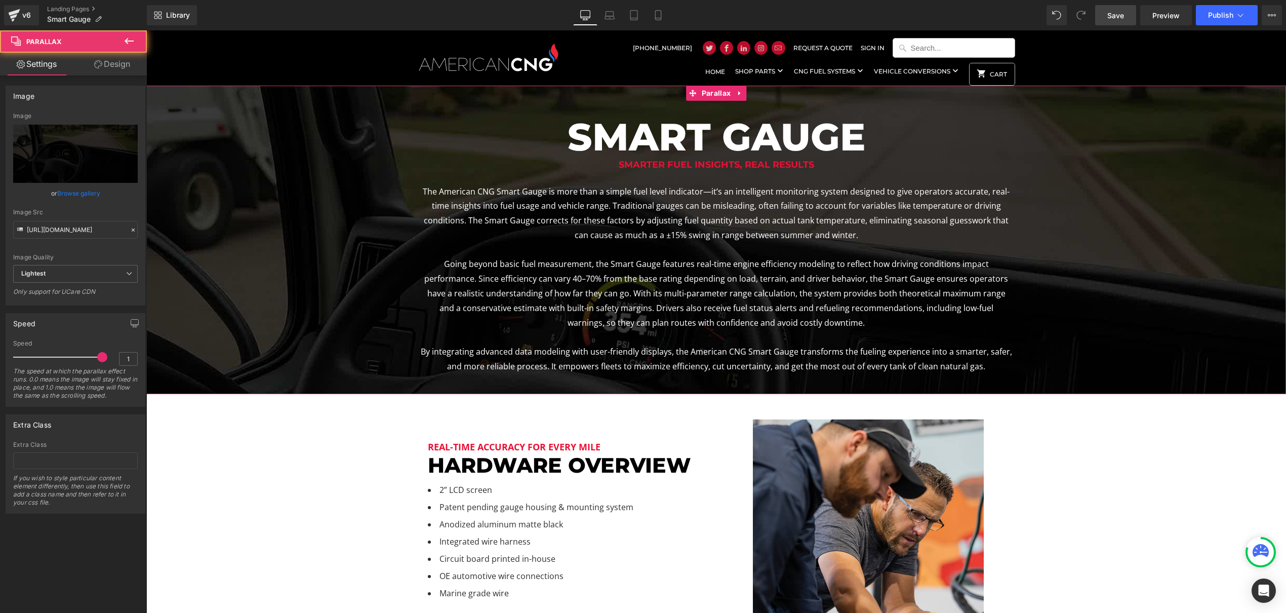
click at [109, 59] on link "Design" at bounding box center [111, 64] width 73 height 23
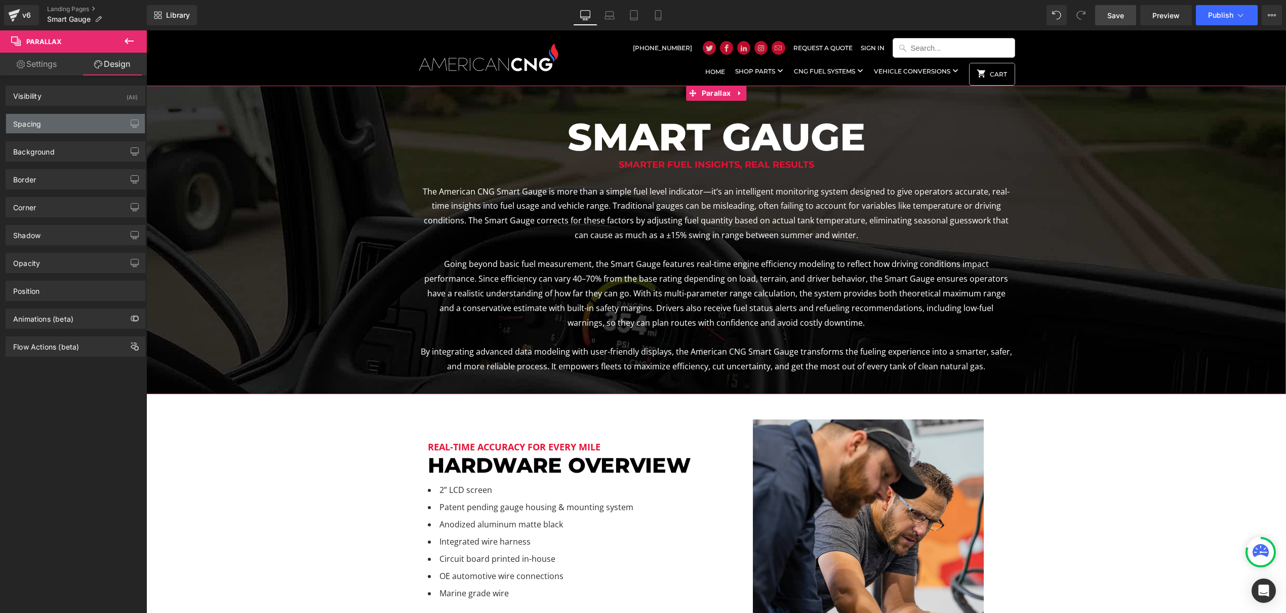
click at [40, 126] on div "Spacing" at bounding box center [27, 121] width 28 height 14
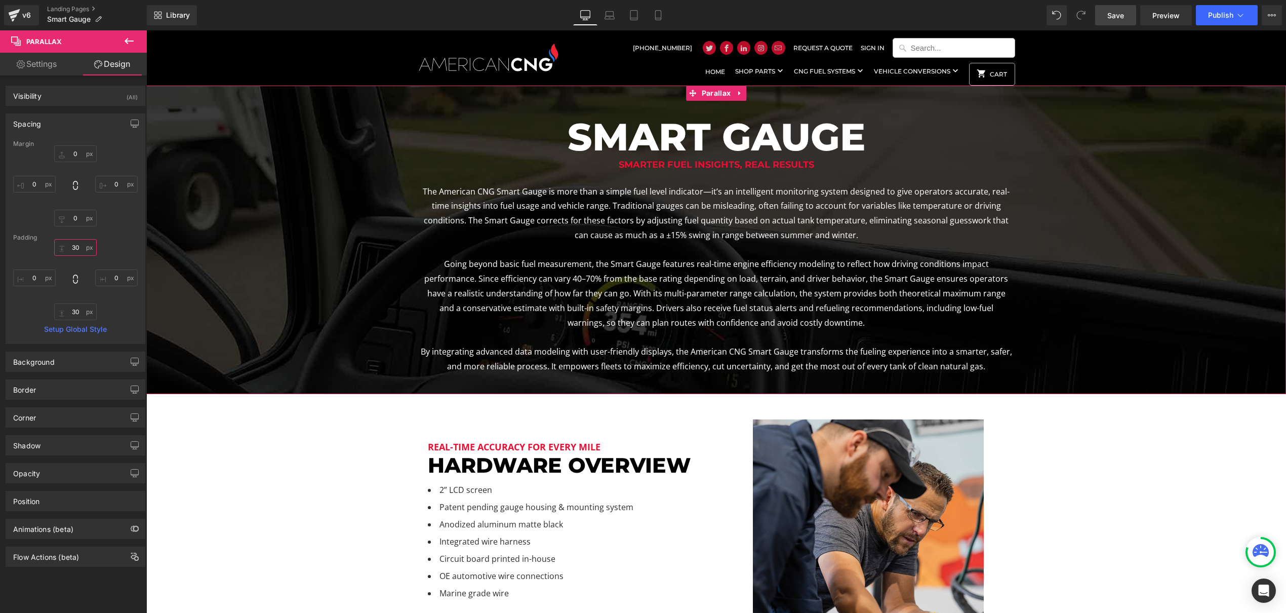
click at [75, 250] on input "text" at bounding box center [75, 247] width 43 height 17
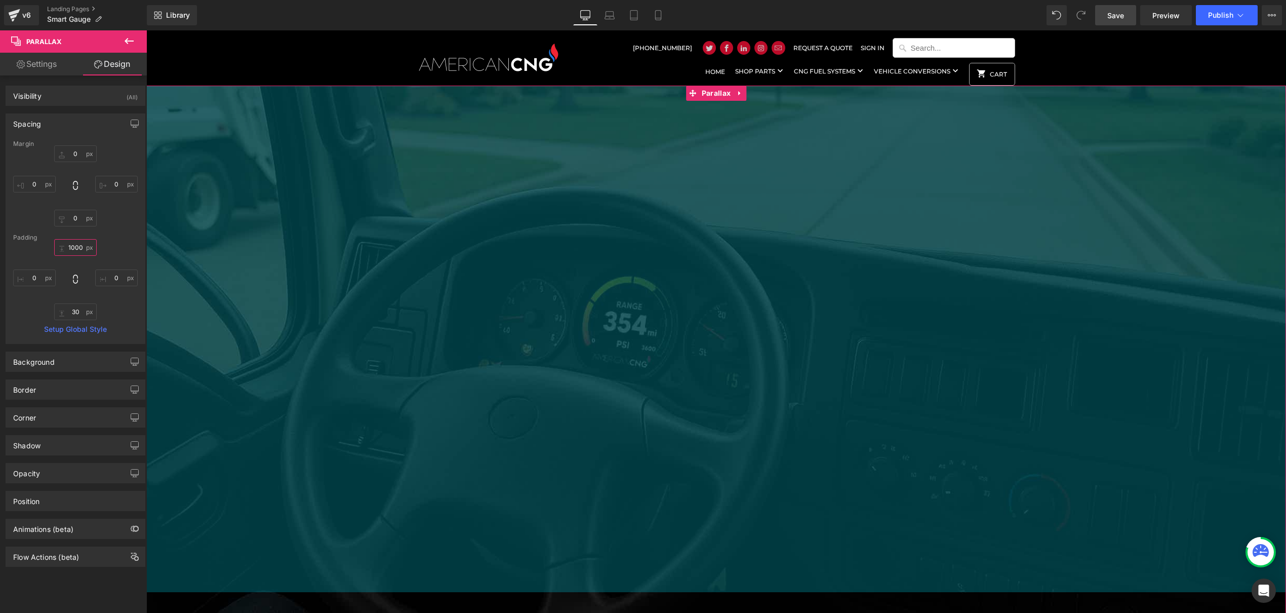
click at [69, 249] on input "1000" at bounding box center [75, 247] width 43 height 17
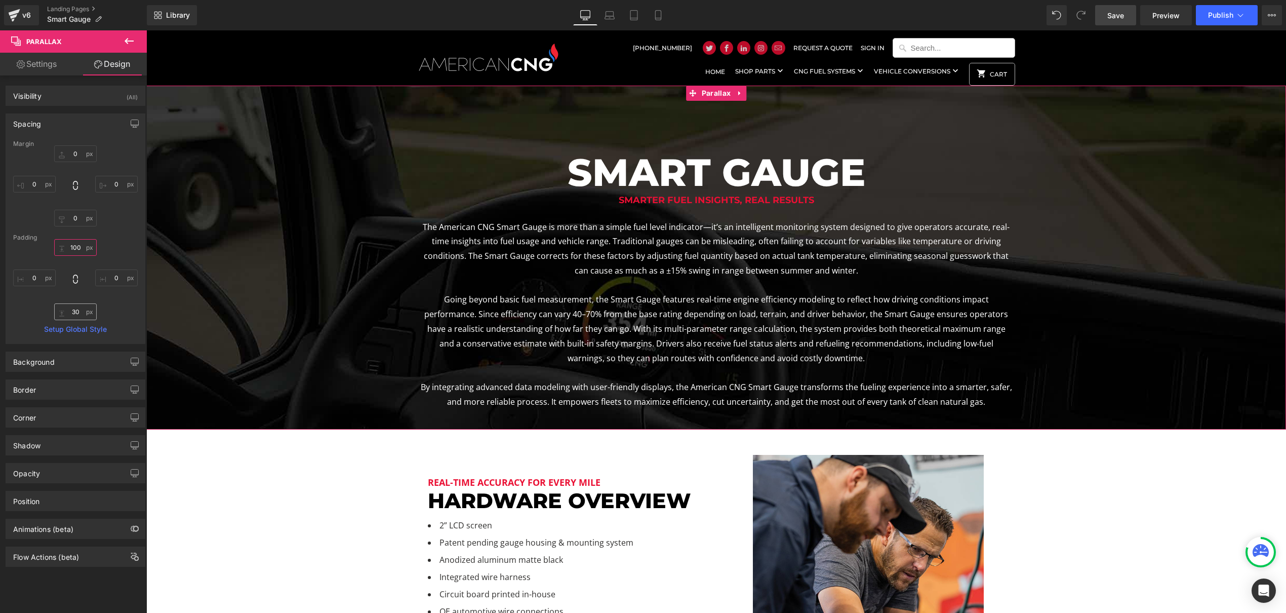
type input "100"
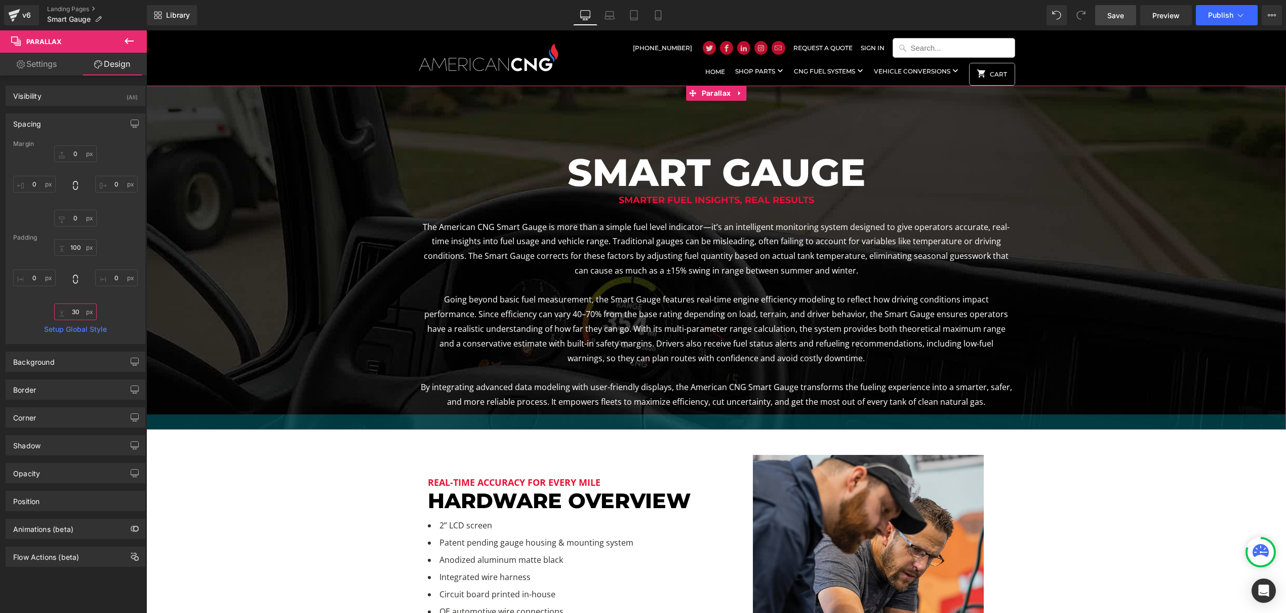
click at [75, 304] on input "text" at bounding box center [75, 311] width 43 height 17
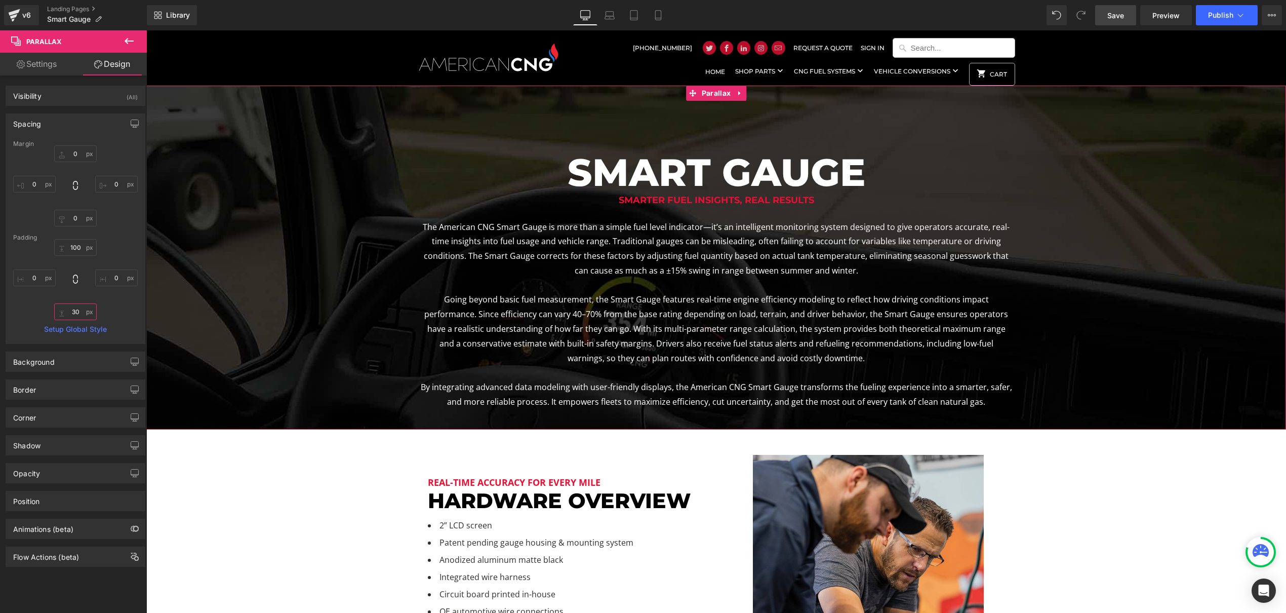
click at [76, 309] on input "text" at bounding box center [75, 311] width 43 height 17
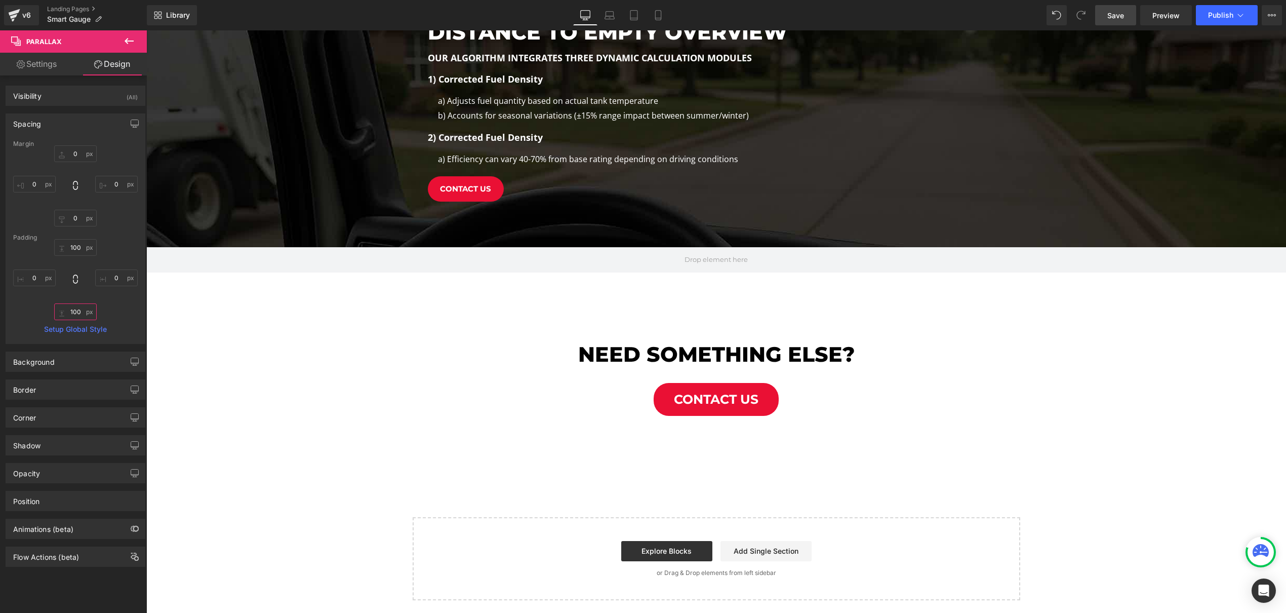
type input "100"
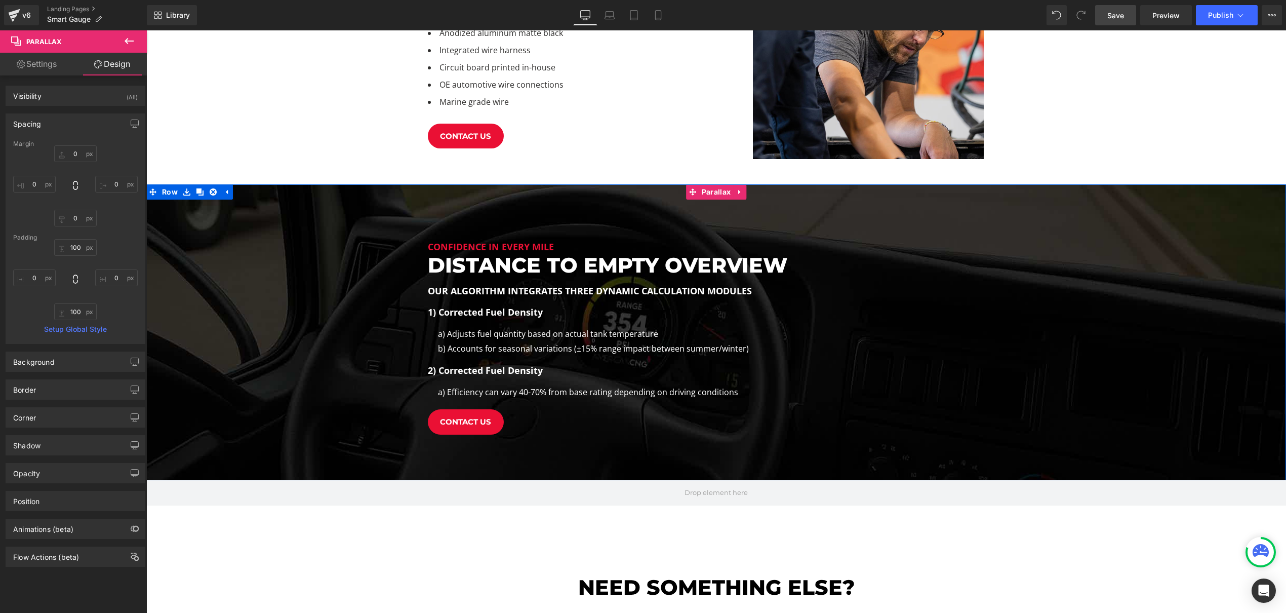
click at [501, 386] on div "a) Efficiency can vary 40-70% from base rating depending on driving conditions …" at bounding box center [716, 392] width 577 height 15
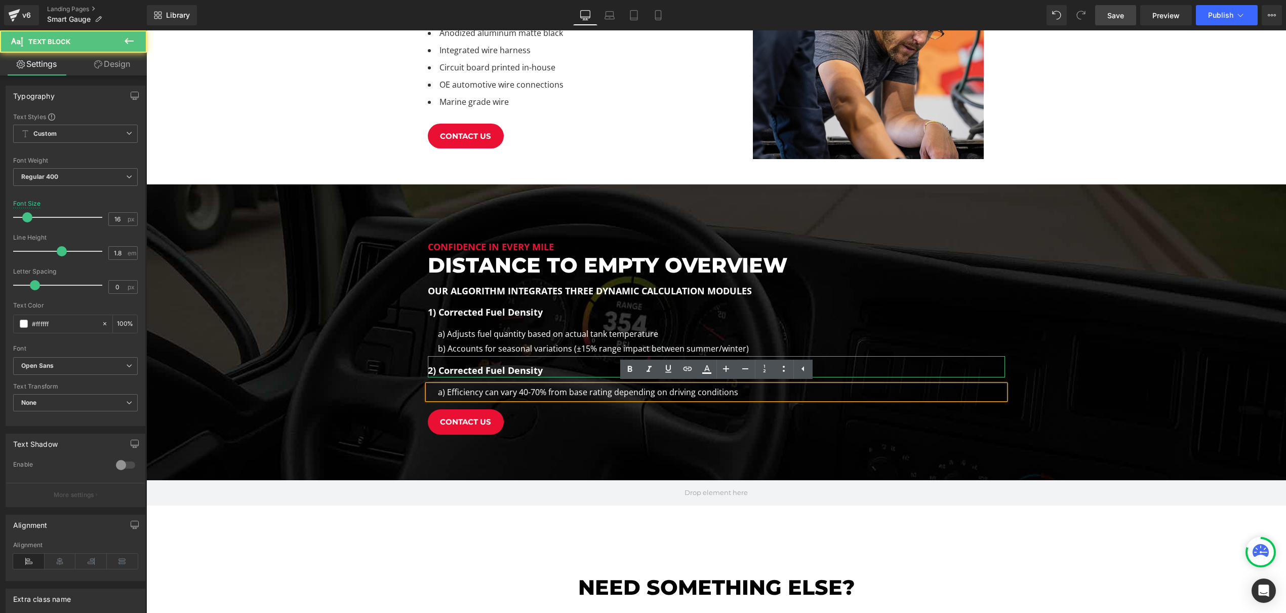
click at [485, 365] on h1 "2) Corrected Fuel Density" at bounding box center [716, 370] width 577 height 14
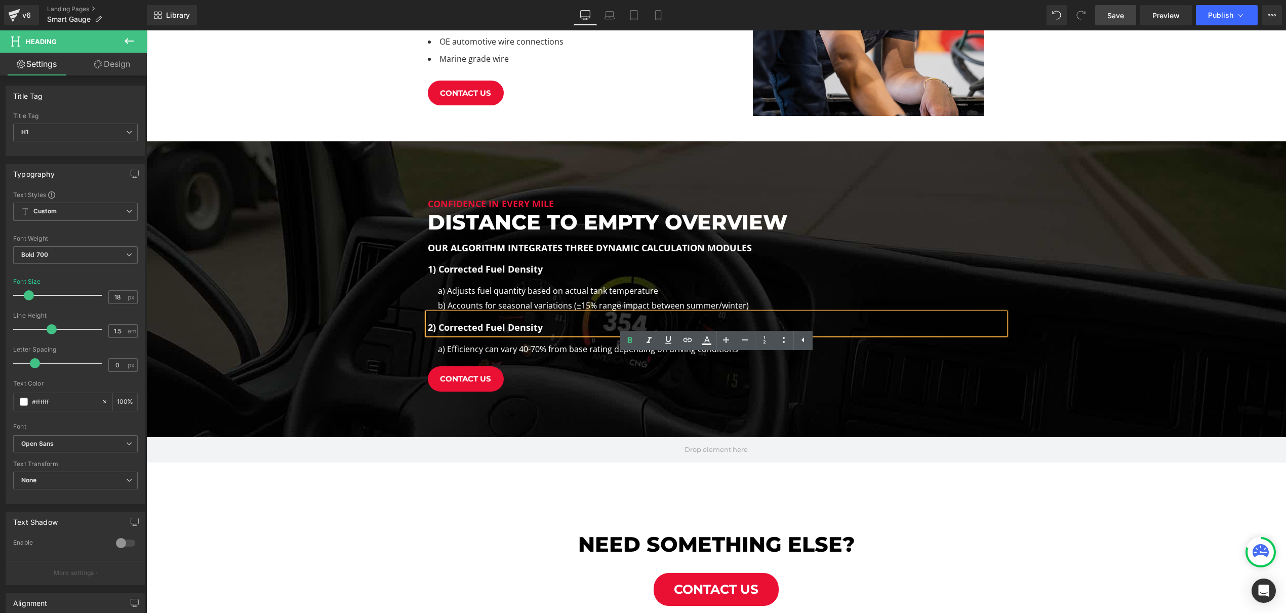
scroll to position [610, 0]
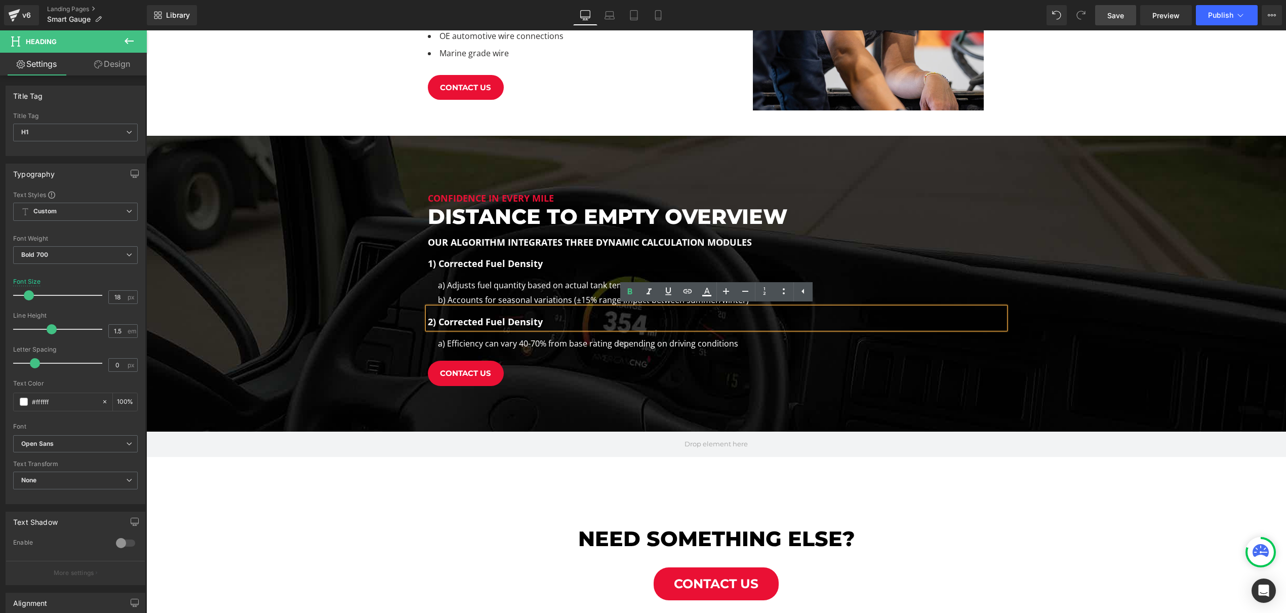
click at [493, 326] on h1 "2) Corrected Fuel Density" at bounding box center [716, 322] width 577 height 14
click at [146, 30] on div at bounding box center [146, 30] width 0 height 0
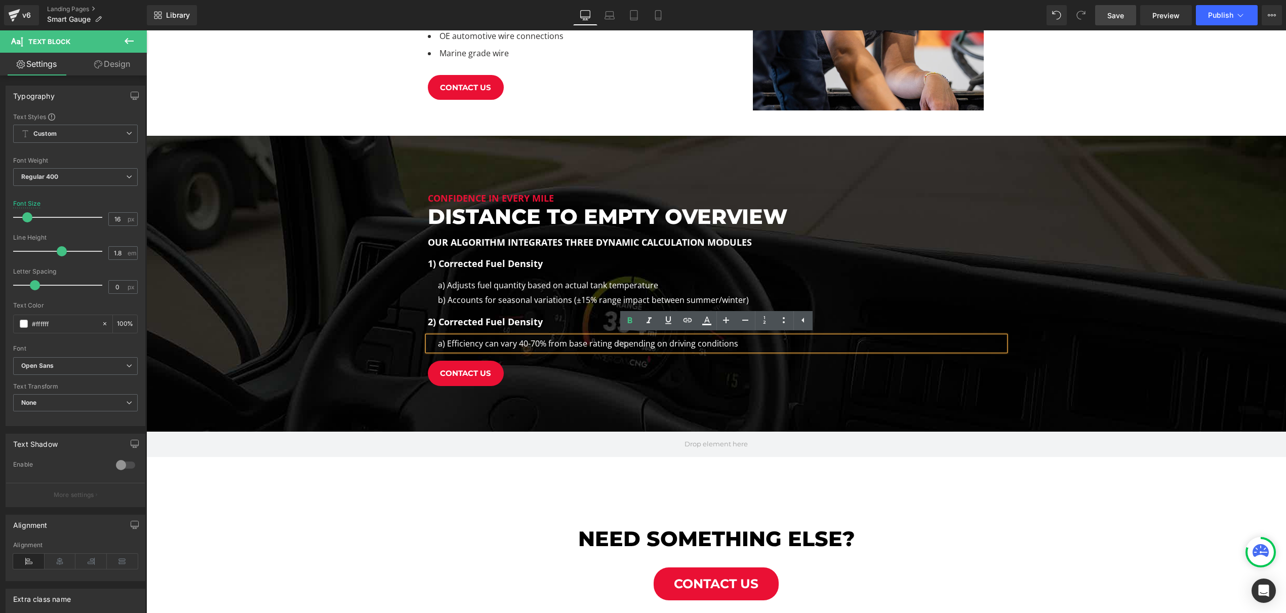
click at [529, 402] on div "Confidence in Every Mile Heading Distance to empty overview Heading Our algorit…" at bounding box center [716, 283] width 607 height 265
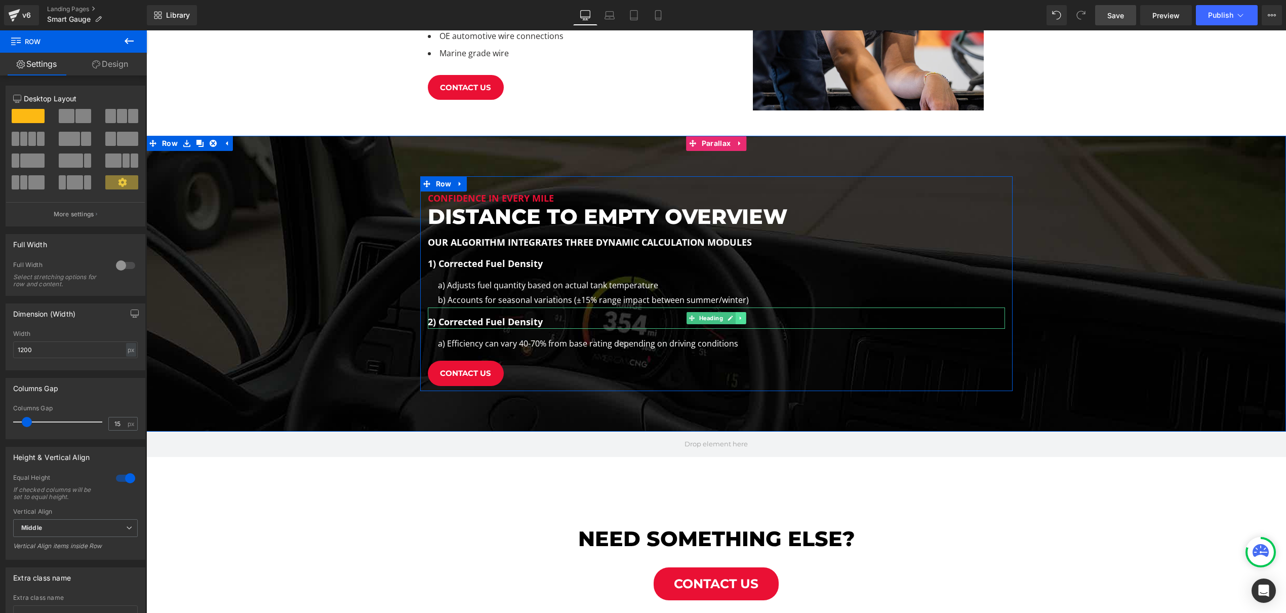
click at [743, 316] on link at bounding box center [741, 318] width 11 height 12
click at [727, 318] on link at bounding box center [724, 318] width 11 height 12
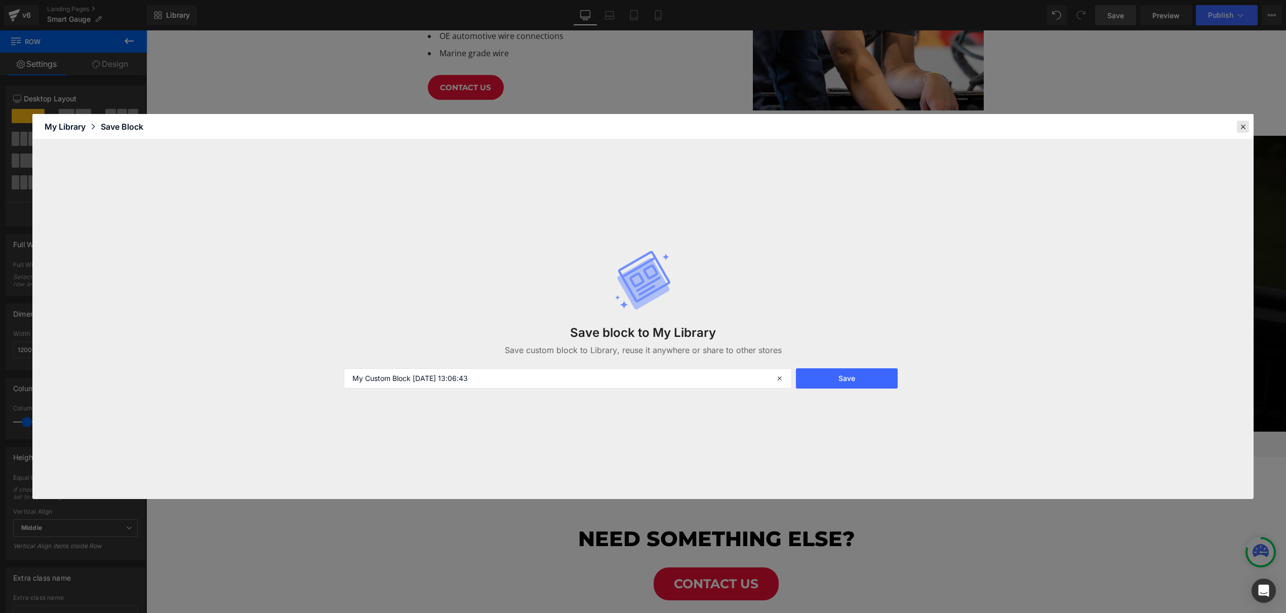
click at [1238, 125] on icon at bounding box center [1242, 126] width 9 height 9
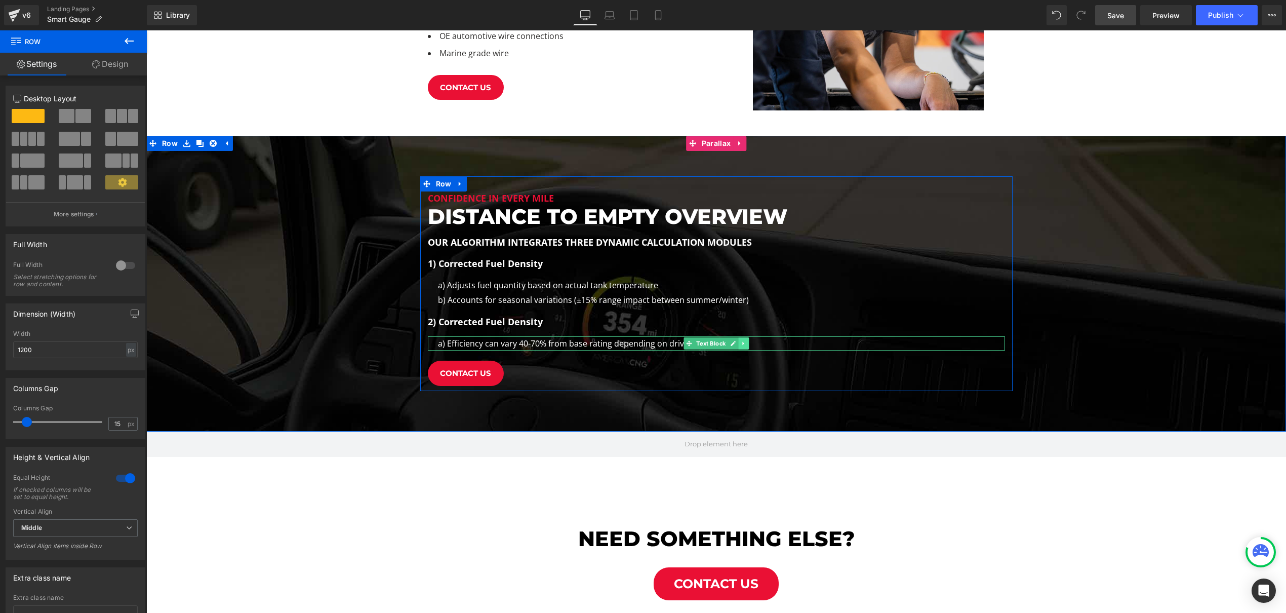
click at [743, 343] on icon at bounding box center [743, 344] width 2 height 4
click at [737, 344] on icon at bounding box center [739, 343] width 6 height 6
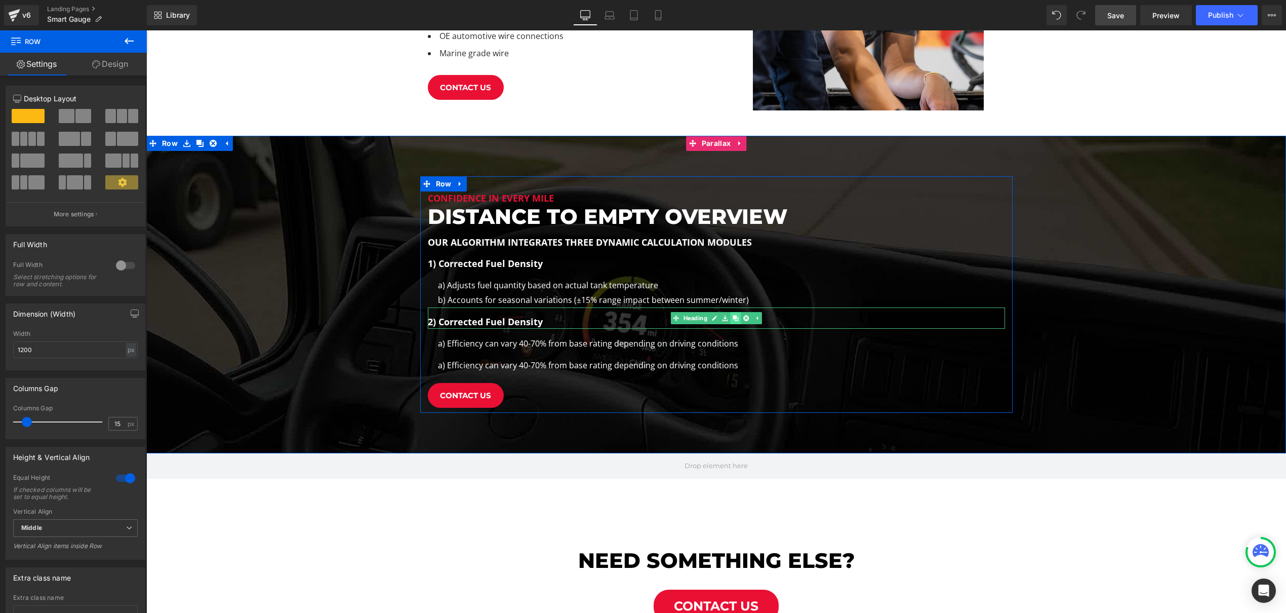
click at [738, 316] on link at bounding box center [735, 318] width 11 height 12
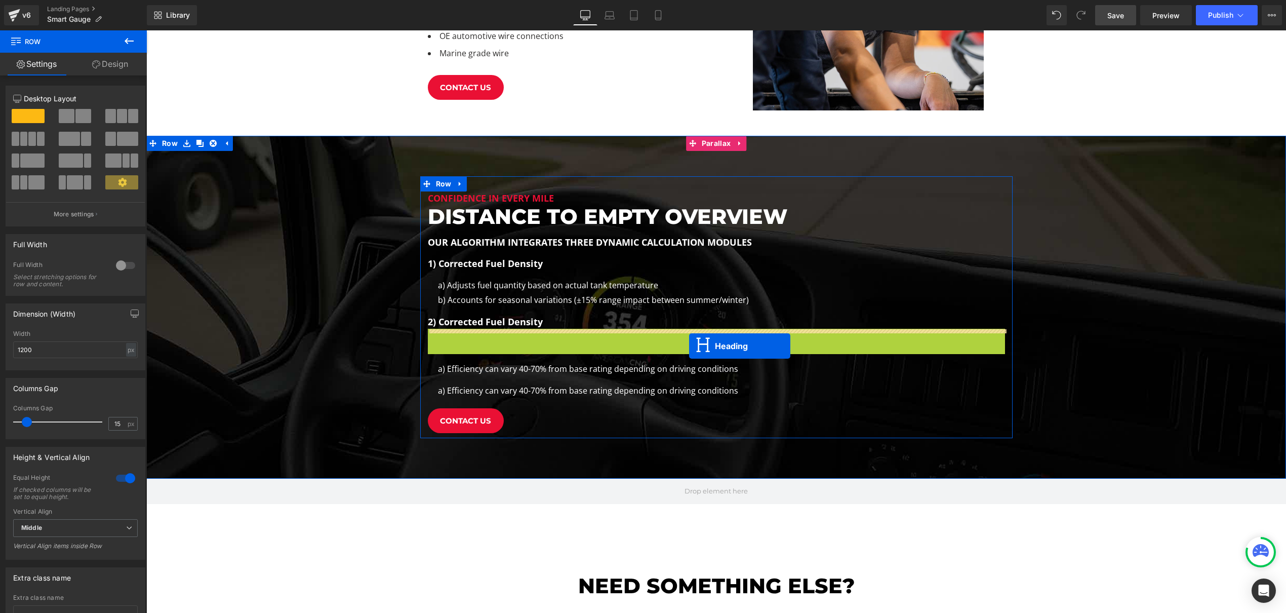
scroll to position [5, 5]
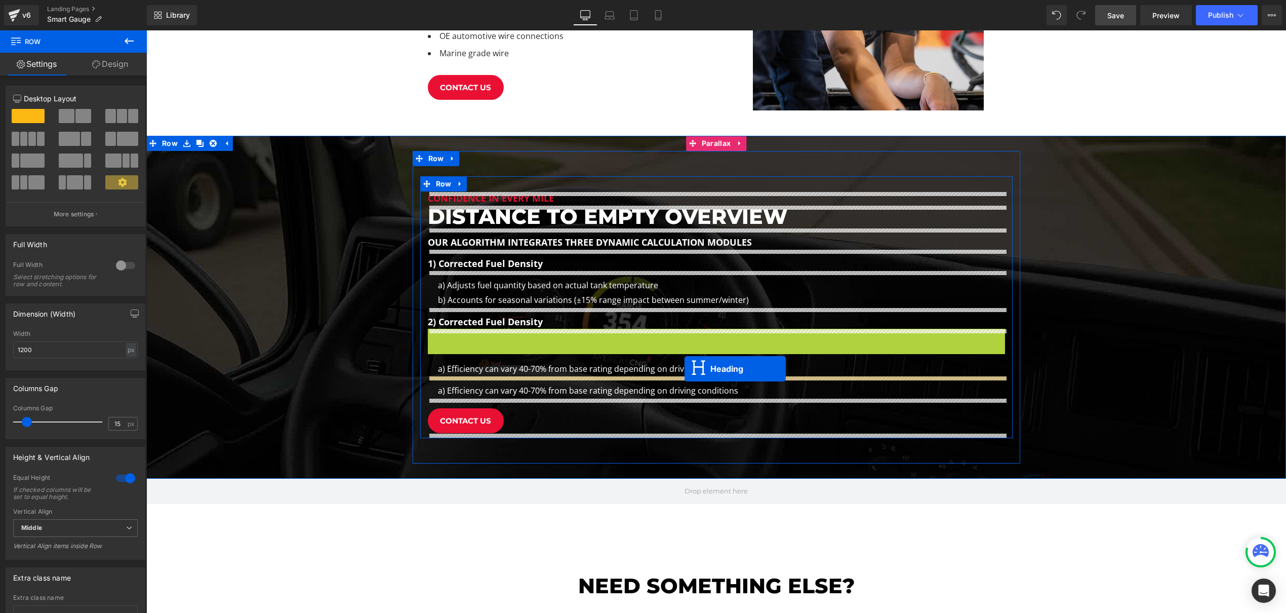
drag, startPoint x: 689, startPoint y: 341, endPoint x: 684, endPoint y: 369, distance: 27.8
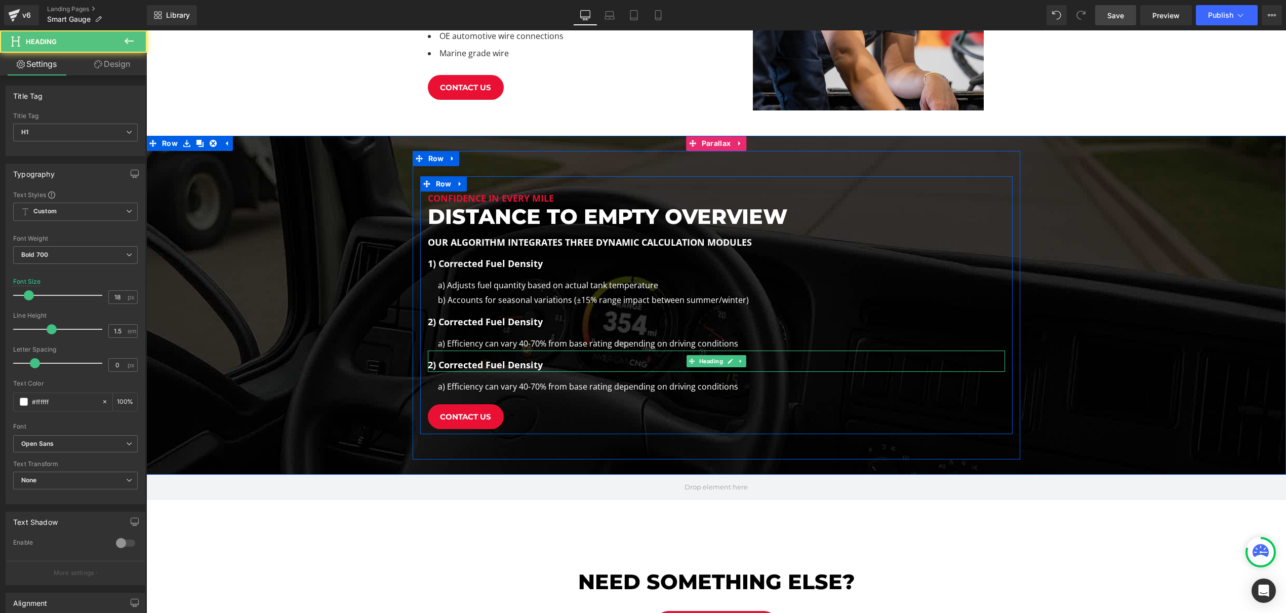
scroll to position [1608, 1139]
click at [433, 367] on h1 "2) Corrected Fuel Density" at bounding box center [716, 365] width 577 height 14
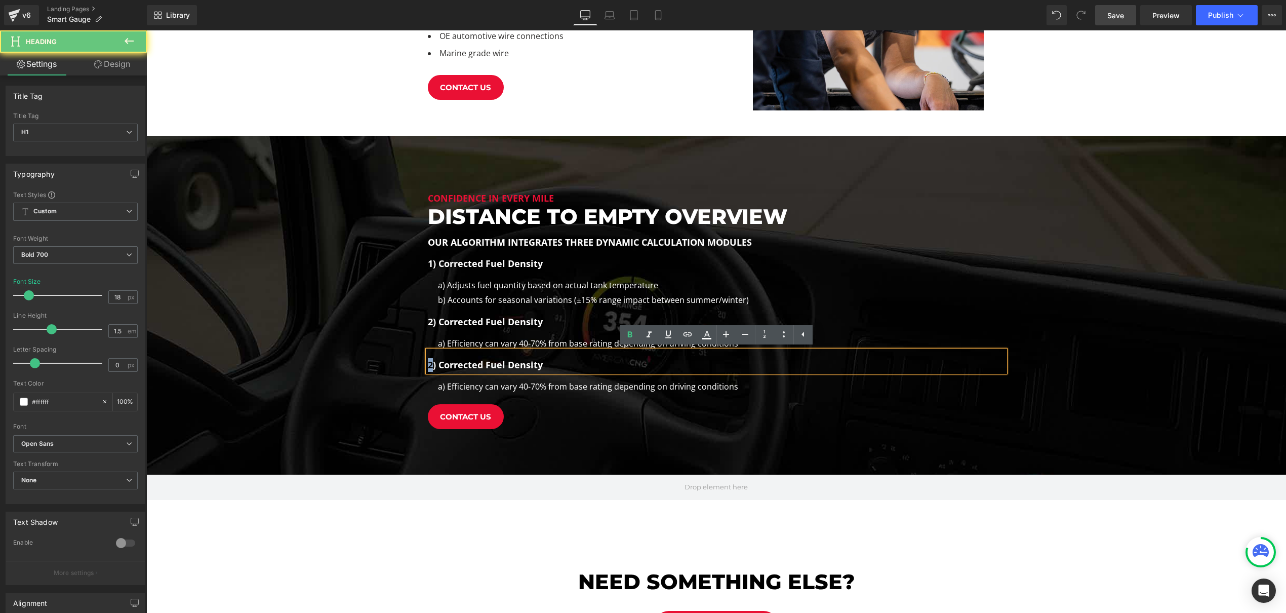
click at [429, 366] on h1 "2) Corrected Fuel Density" at bounding box center [716, 365] width 577 height 14
click at [485, 369] on h1 "3) Corrected Fuel Density" at bounding box center [716, 365] width 577 height 14
click at [509, 368] on h1 "3) Corrected Fuel Density" at bounding box center [716, 365] width 577 height 14
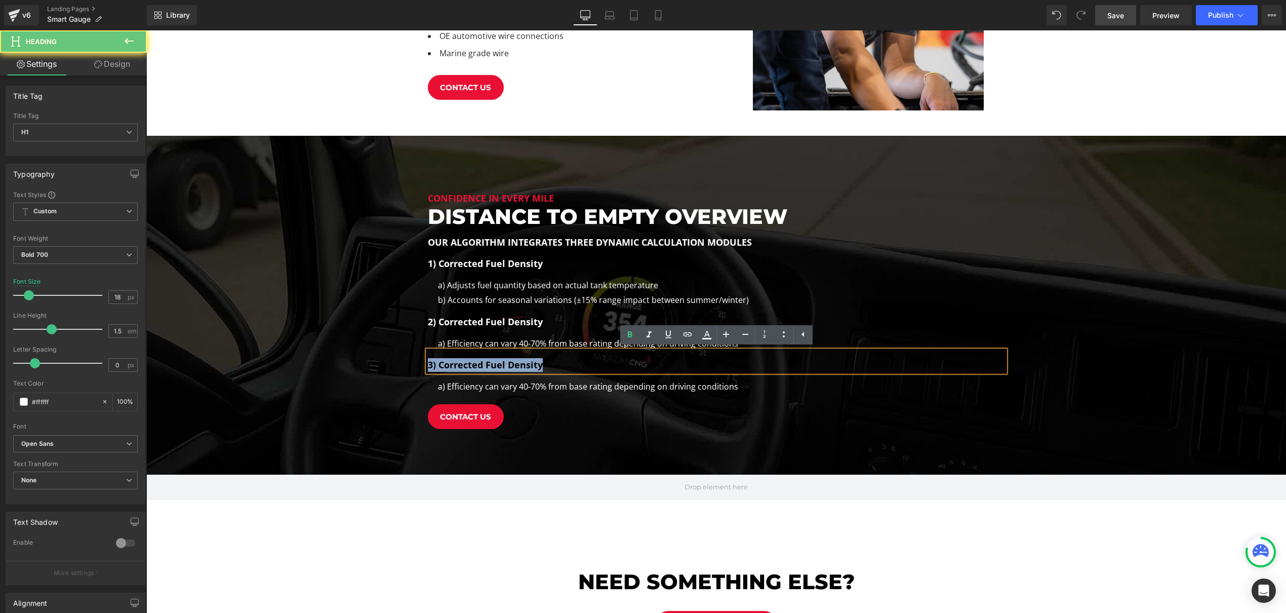
click at [509, 368] on h1 "3) Corrected Fuel Density" at bounding box center [716, 365] width 577 height 14
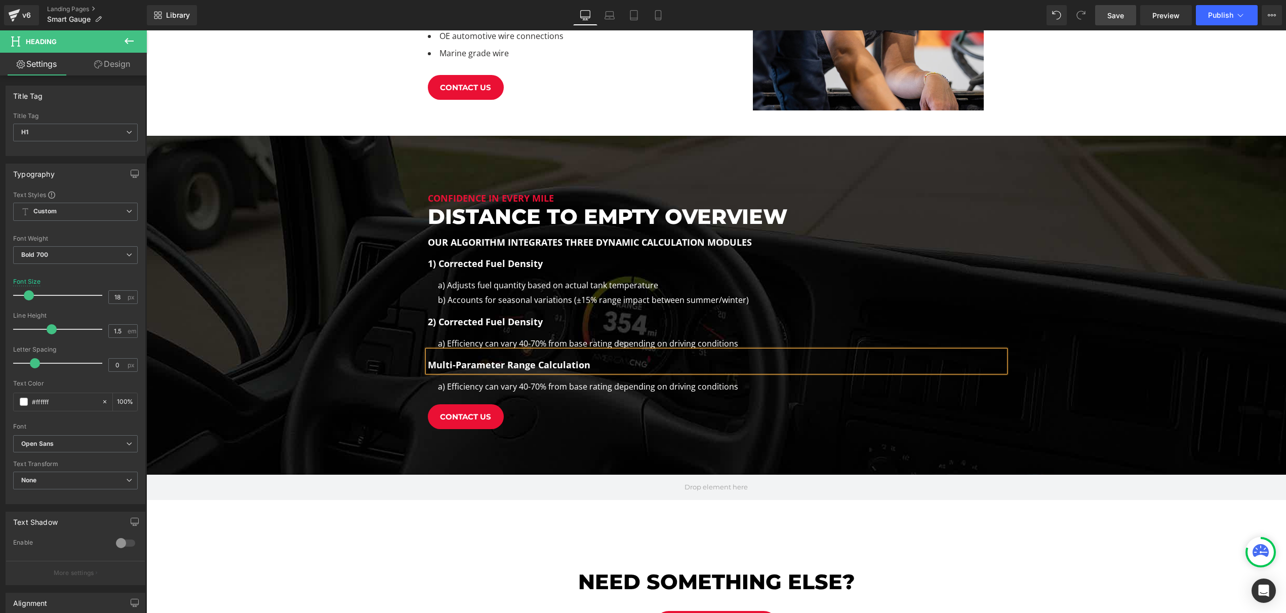
click at [482, 321] on h1 "2) Corrected Fuel Density" at bounding box center [716, 322] width 577 height 14
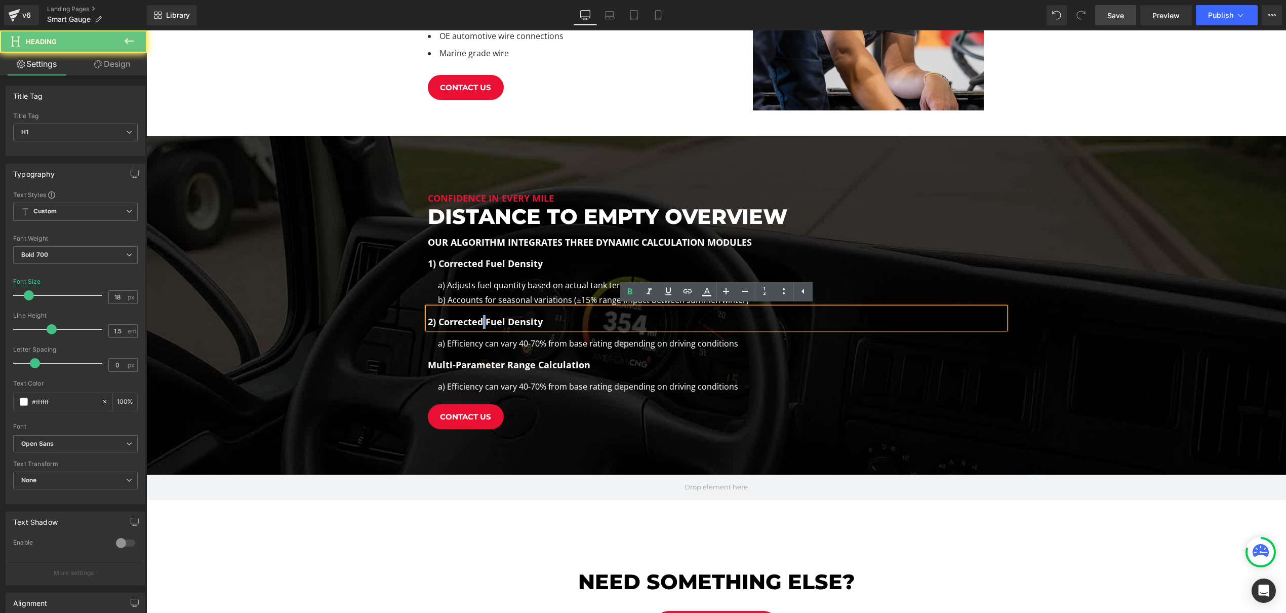
click at [482, 321] on h1 "2) Corrected Fuel Density" at bounding box center [716, 322] width 577 height 14
click at [508, 321] on h1 "2) Corrected Fuel Density" at bounding box center [716, 322] width 577 height 14
drag, startPoint x: 549, startPoint y: 321, endPoint x: 440, endPoint y: 325, distance: 108.9
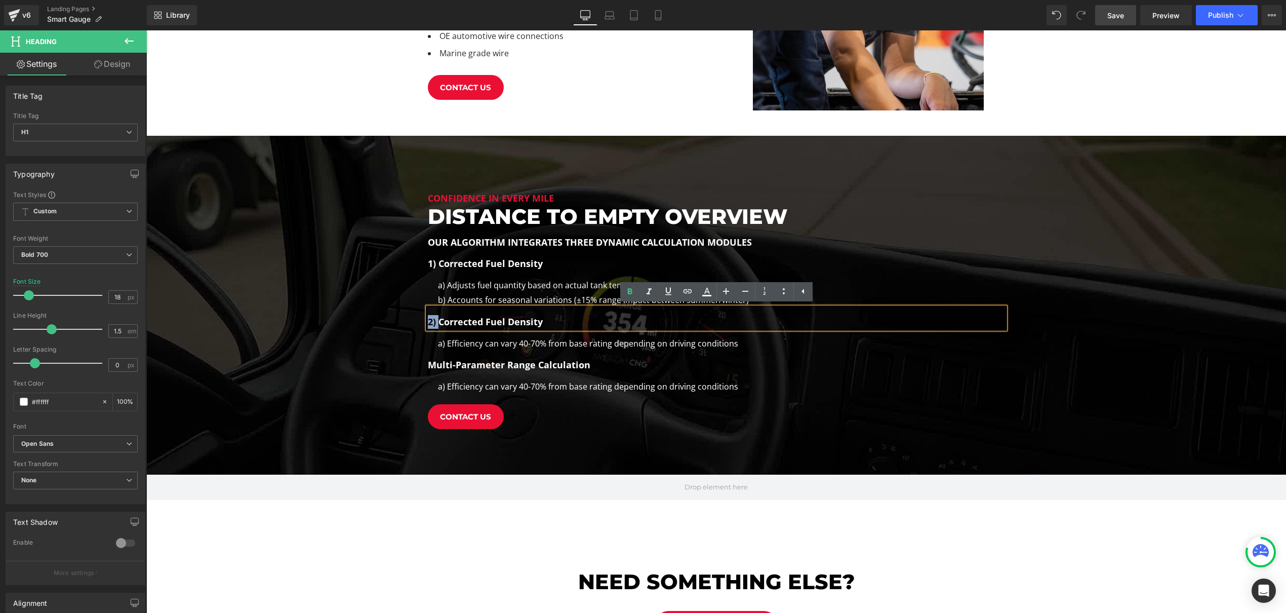
click at [440, 325] on h1 "2) Corrected Fuel Density" at bounding box center [716, 322] width 577 height 14
click at [444, 323] on h1 "2) Corrected Fuel Density" at bounding box center [716, 322] width 577 height 14
drag, startPoint x: 542, startPoint y: 322, endPoint x: 440, endPoint y: 322, distance: 101.2
click at [440, 322] on h1 "2) Corrected Fuel Density" at bounding box center [716, 322] width 577 height 14
paste div
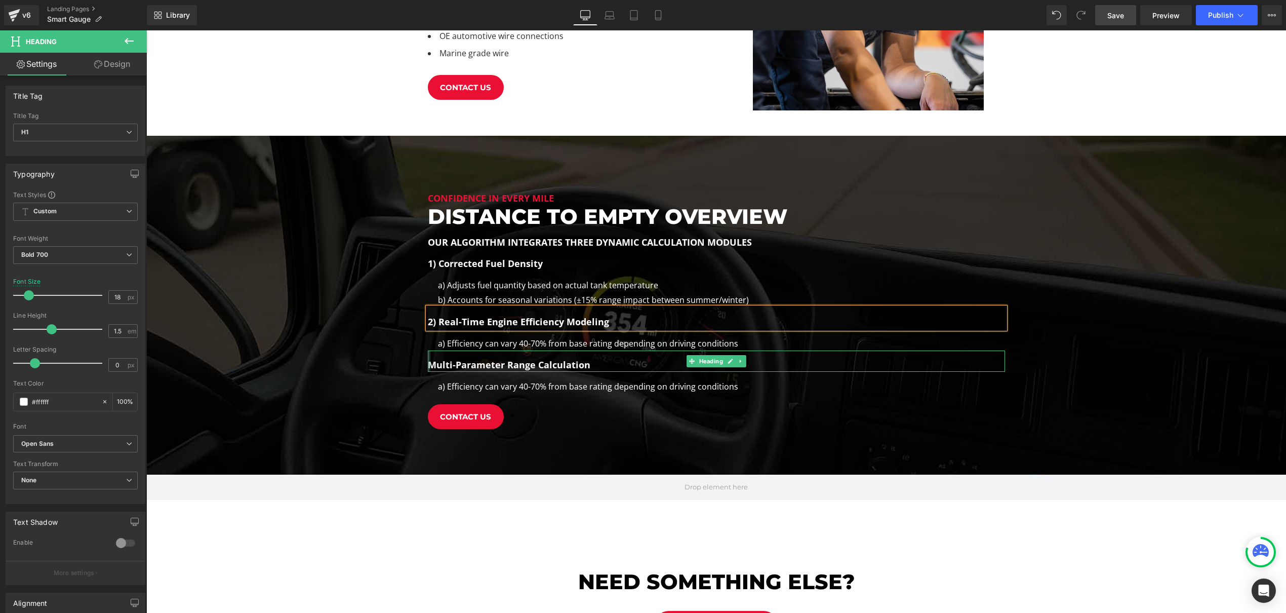
click at [428, 364] on div at bounding box center [429, 360] width 3 height 21
click at [428, 365] on h1 "Multi-Parameter Range Calculation" at bounding box center [716, 365] width 577 height 14
click at [651, 385] on div "a) Efficiency can vary 40-70% from base rating depending on driving conditions" at bounding box center [716, 386] width 577 height 15
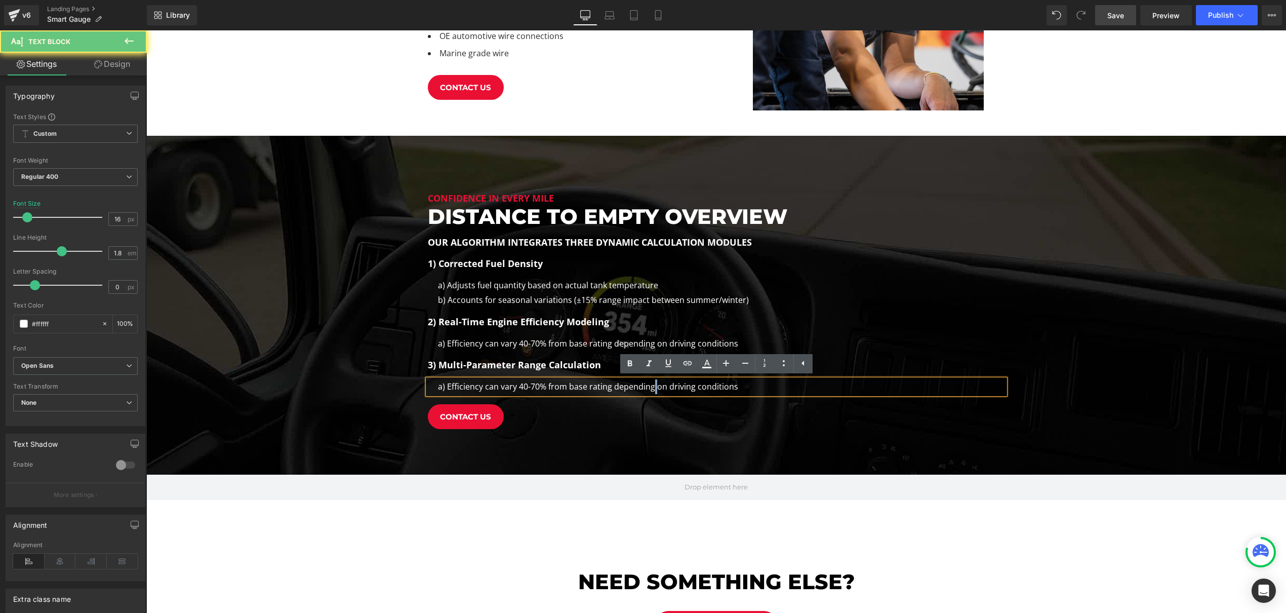
click at [651, 385] on div "a) Efficiency can vary 40-70% from base rating depending on driving conditions" at bounding box center [716, 386] width 577 height 15
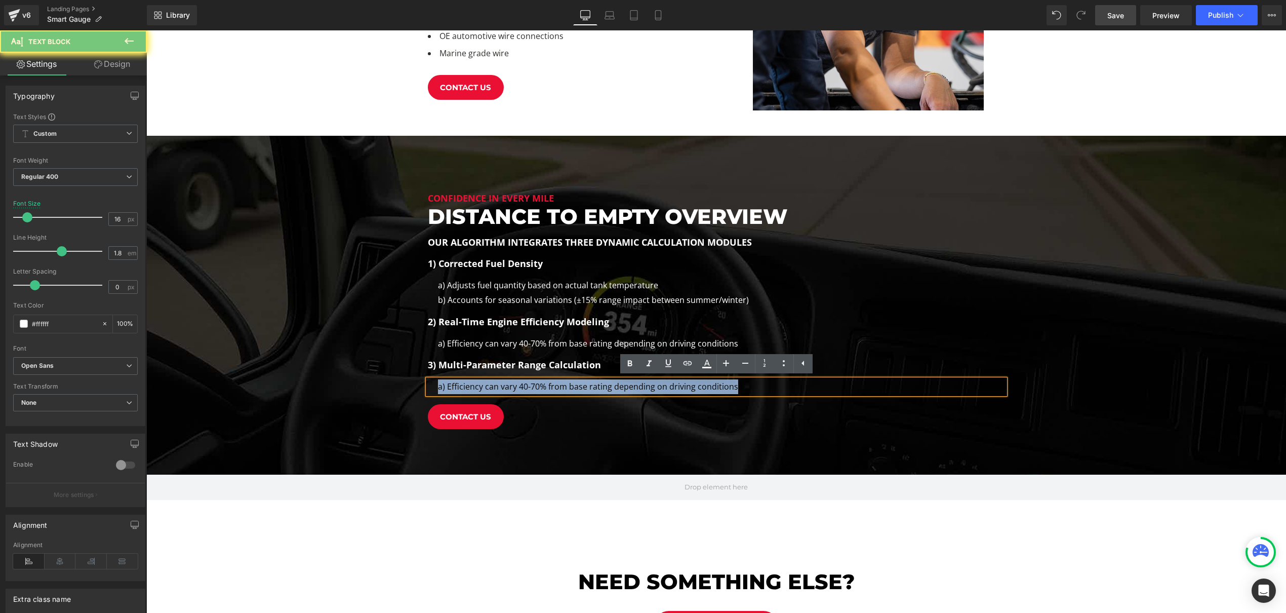
click at [651, 385] on div "a) Efficiency can vary 40-70% from base rating depending on driving conditions" at bounding box center [716, 386] width 577 height 15
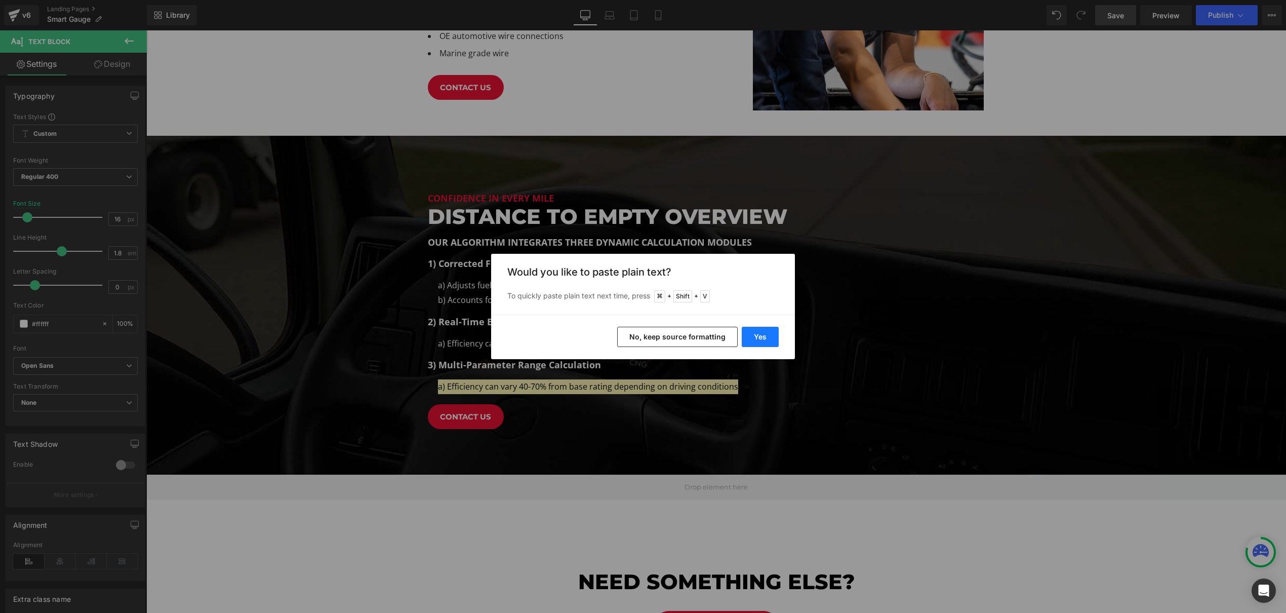
drag, startPoint x: 760, startPoint y: 331, endPoint x: 571, endPoint y: 311, distance: 189.8
click at [760, 331] on button "Yes" at bounding box center [760, 336] width 37 height 20
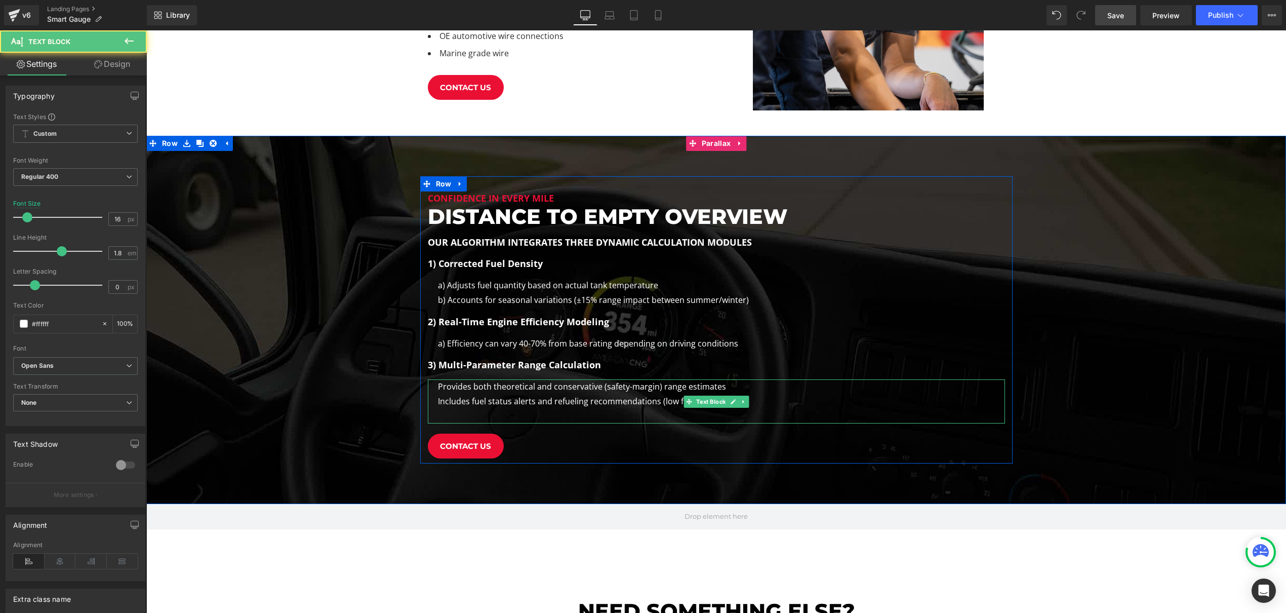
click at [439, 388] on div "Provides both theoretical and conservative (safety-margin) range estimates Incl…" at bounding box center [716, 401] width 577 height 44
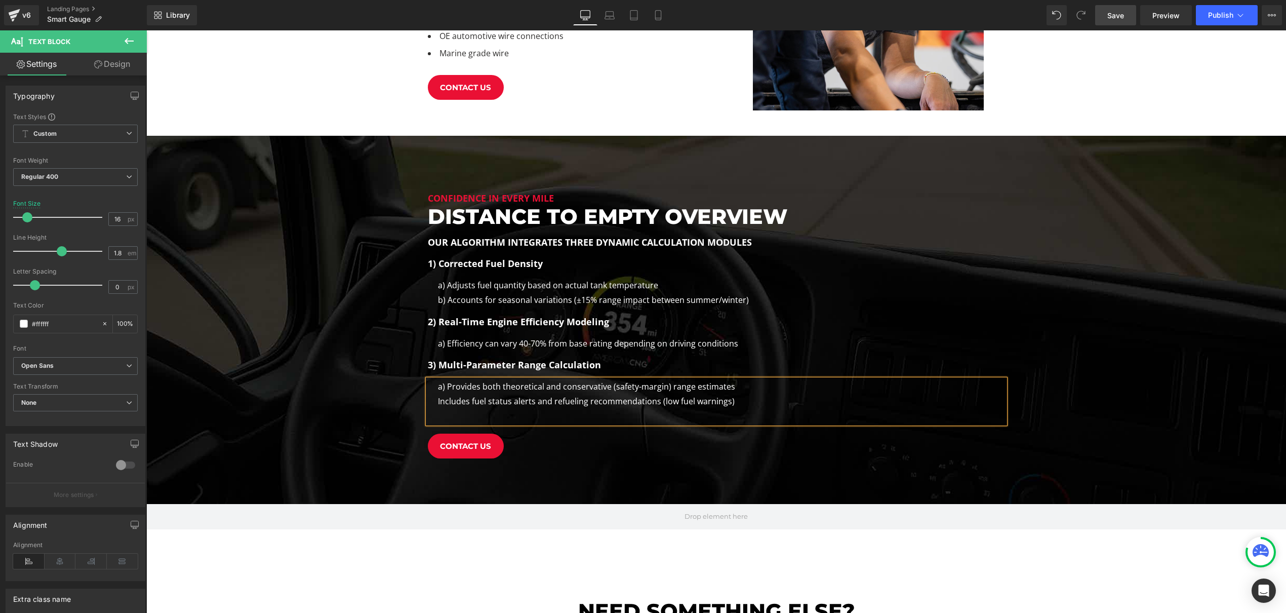
click at [438, 405] on div "Includes fuel status alerts and refueling recommendations (low fuel warnings)" at bounding box center [721, 401] width 567 height 15
click at [956, 227] on div at bounding box center [716, 226] width 577 height 3
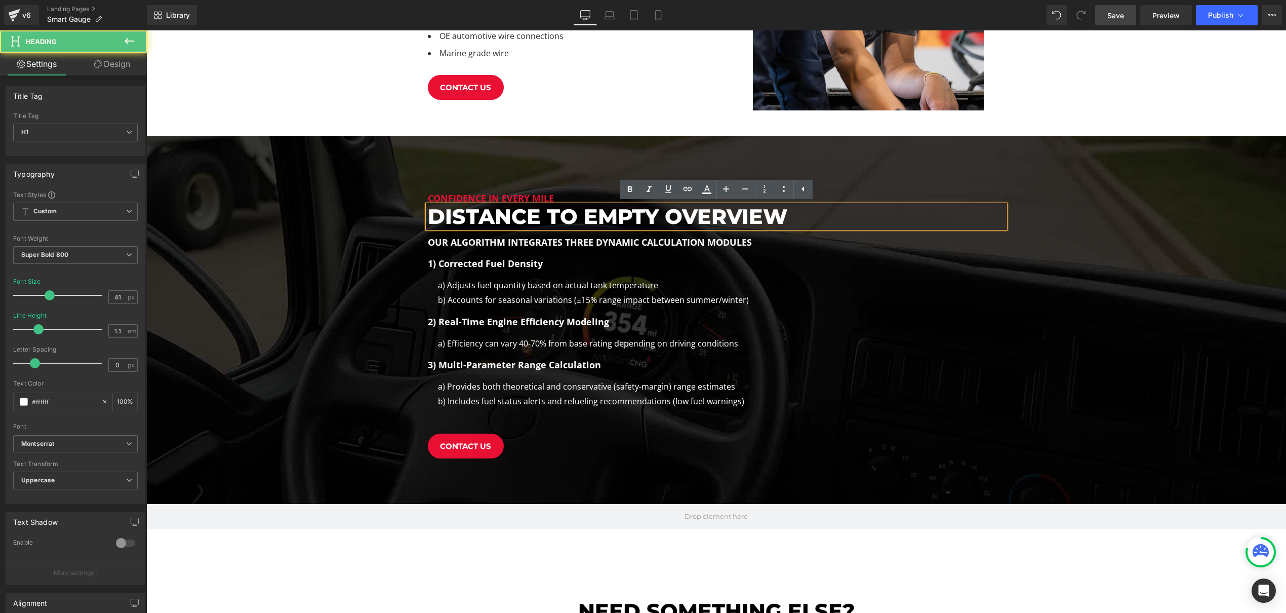
click at [1137, 338] on span "Confidence in Every Mile Heading Distance to empty overview Heading Our algorit…" at bounding box center [715, 320] width 1139 height 338
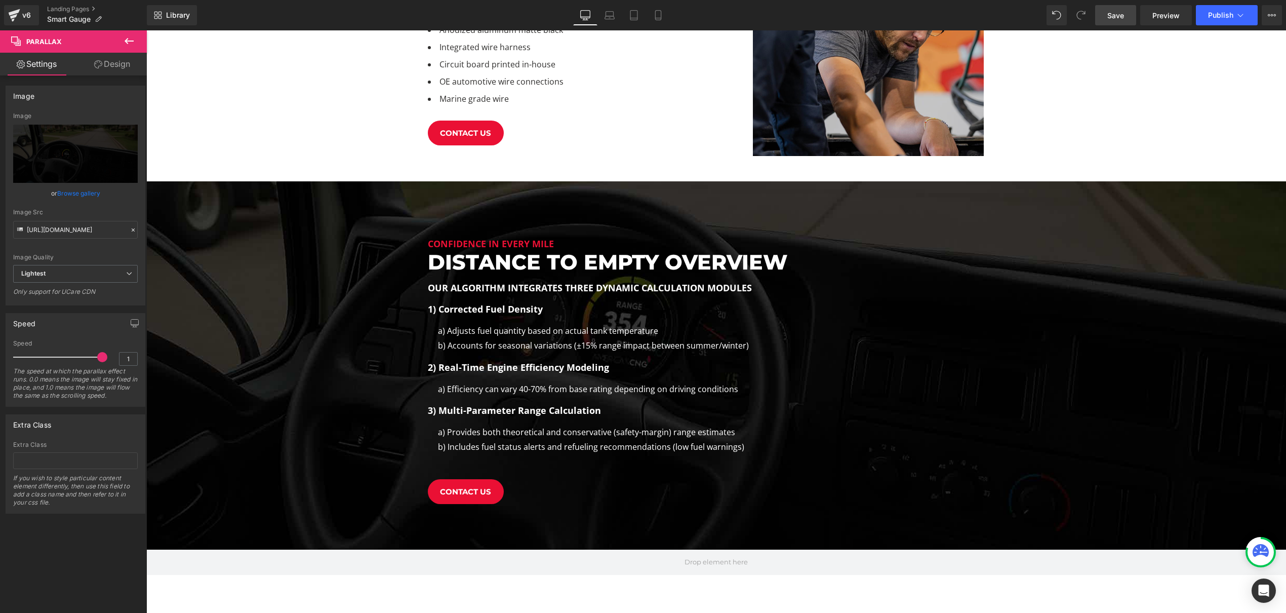
scroll to position [525, 0]
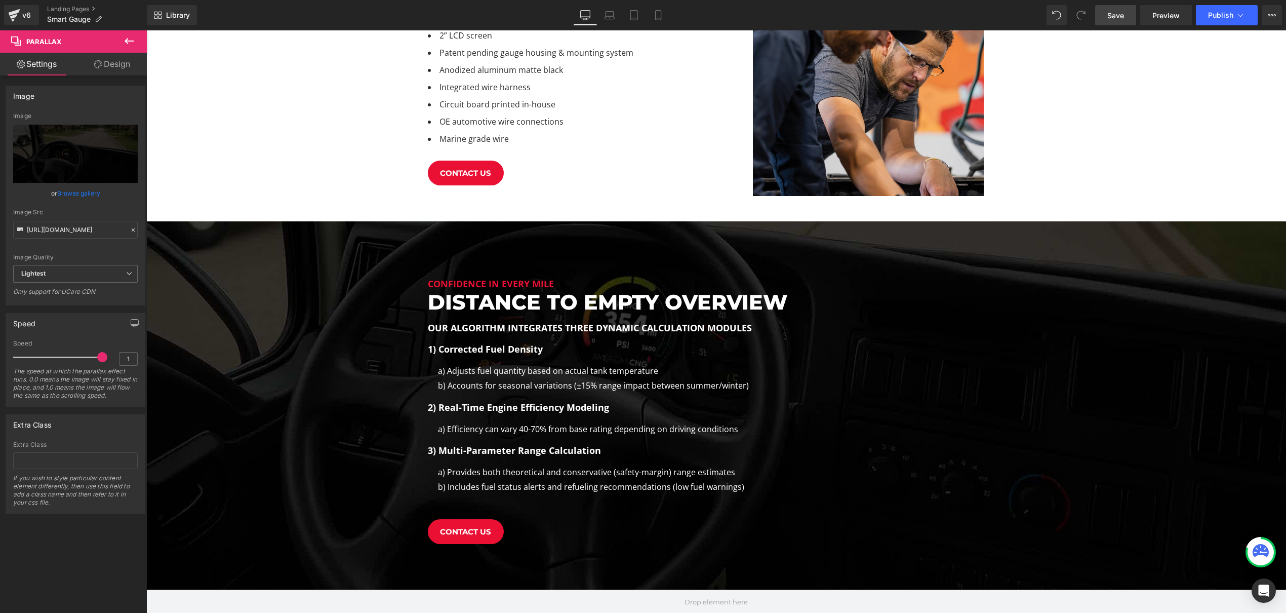
click at [685, 331] on h1 "Our algorithm integrates three dynamic calculation modules" at bounding box center [716, 328] width 577 height 14
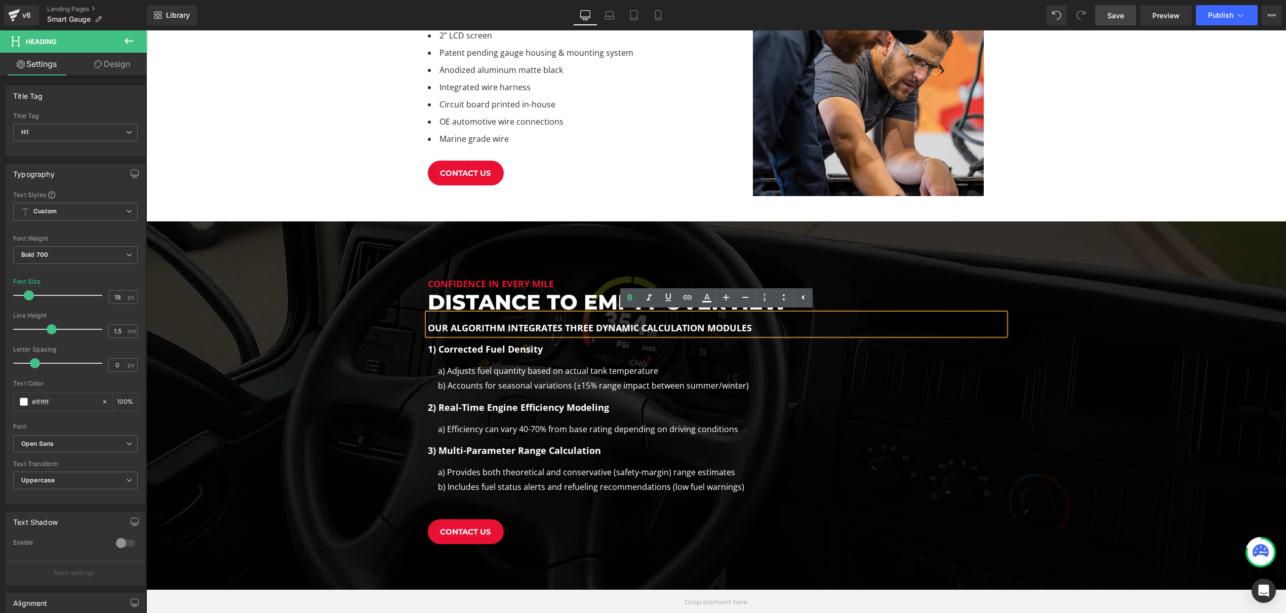
click at [1228, 288] on span "Confidence in Every Mile Heading Distance to empty overview Heading Our algorit…" at bounding box center [715, 405] width 1139 height 338
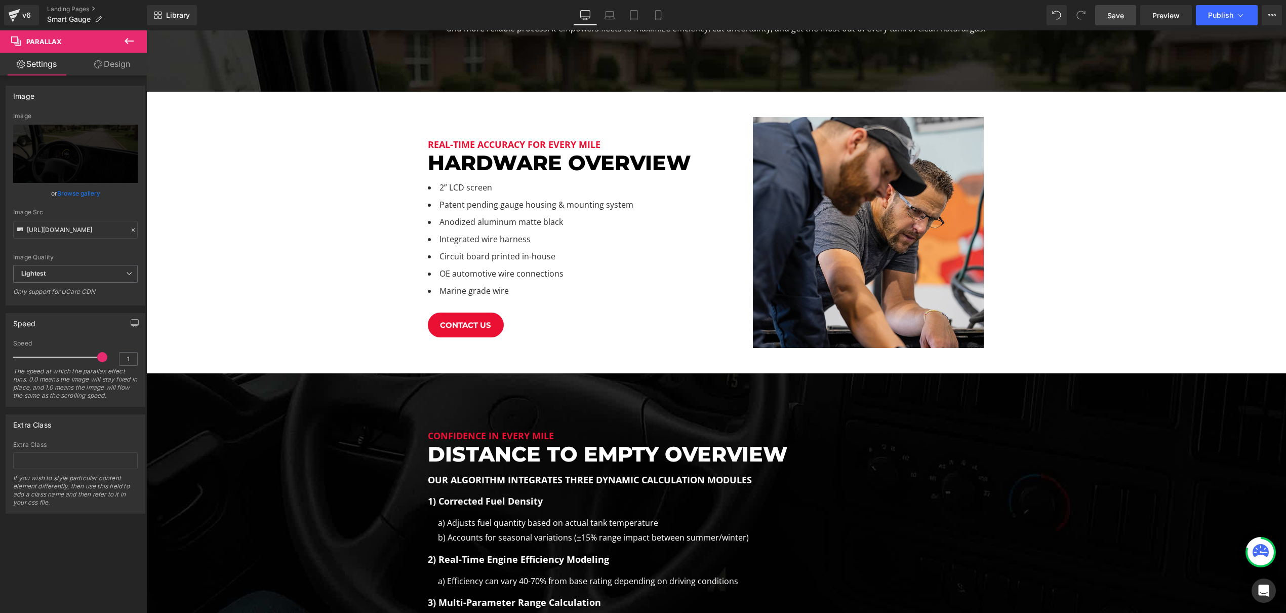
scroll to position [296, 0]
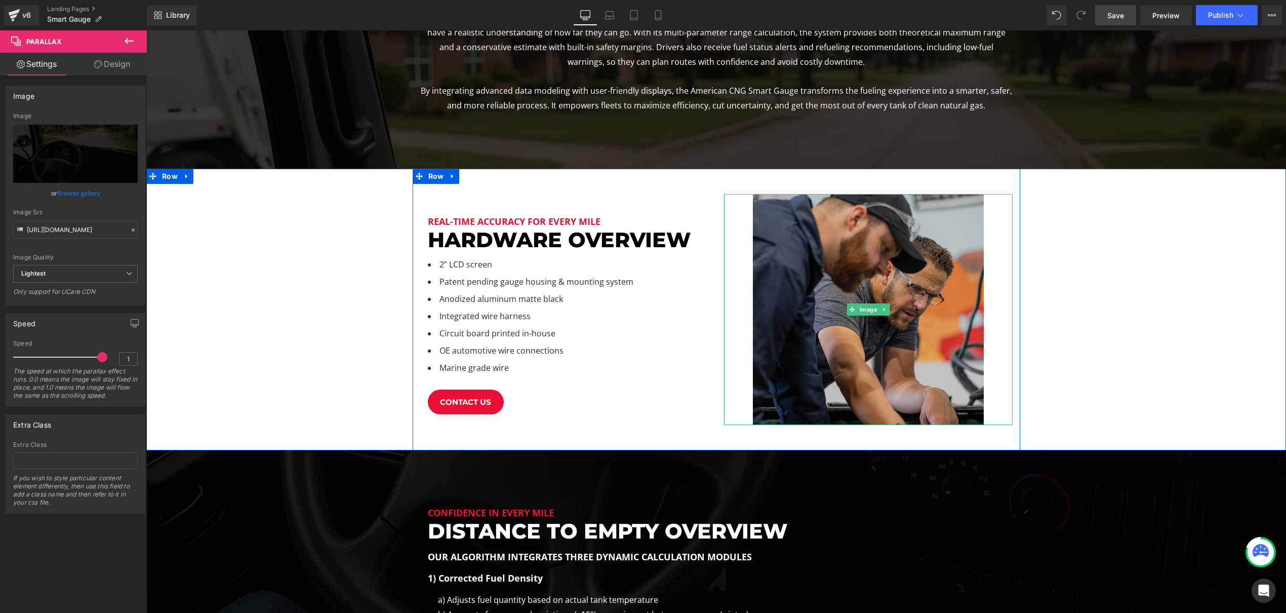
click at [894, 278] on img at bounding box center [868, 309] width 231 height 231
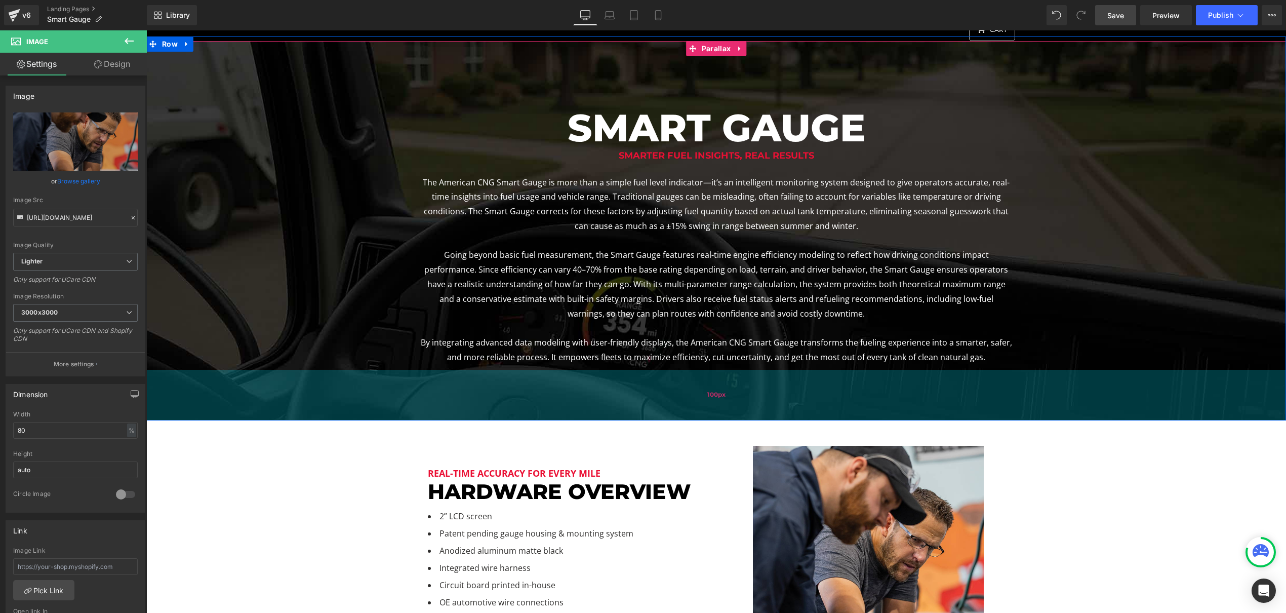
scroll to position [336, 0]
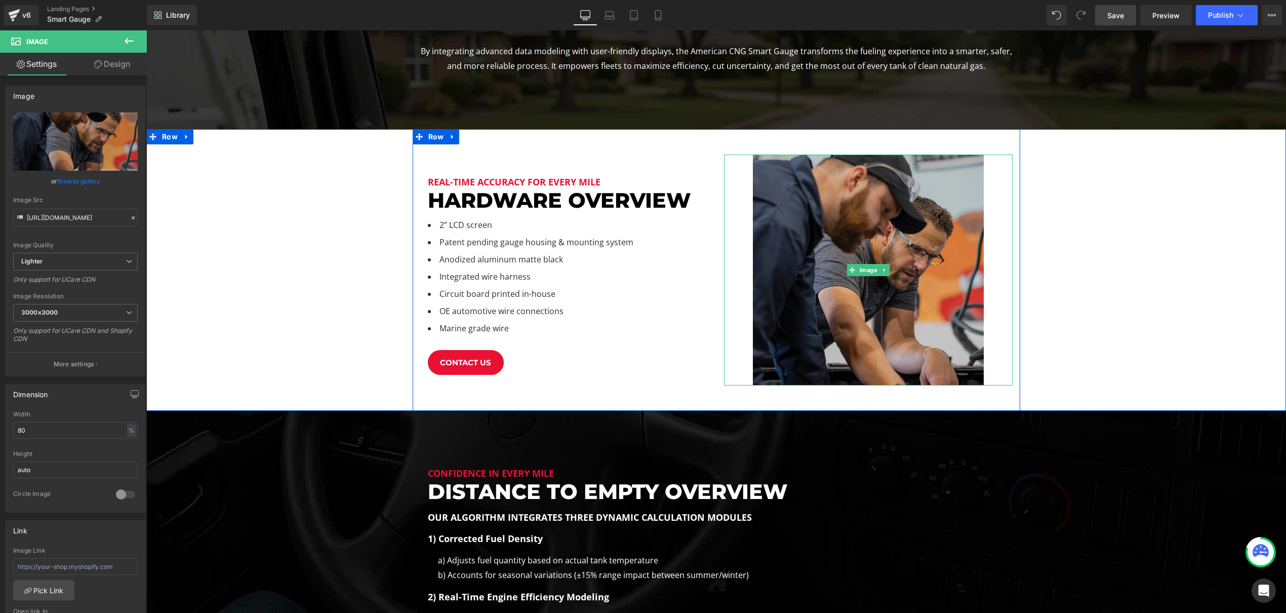
click at [867, 244] on img at bounding box center [868, 269] width 231 height 231
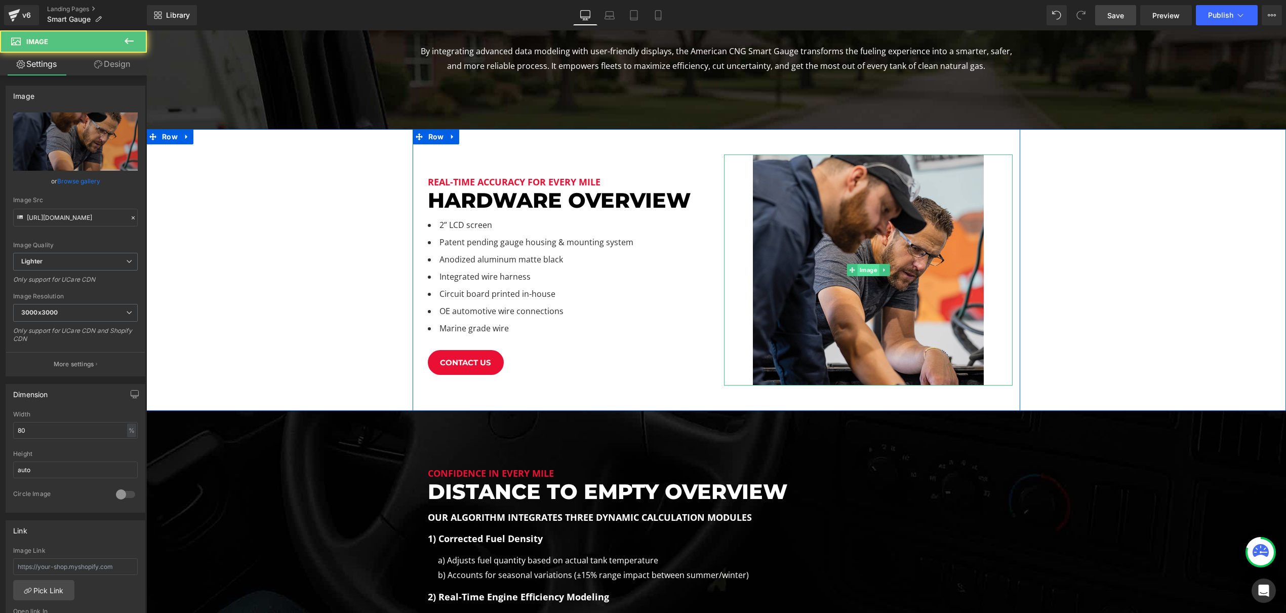
click at [866, 271] on span "Image" at bounding box center [868, 270] width 22 height 12
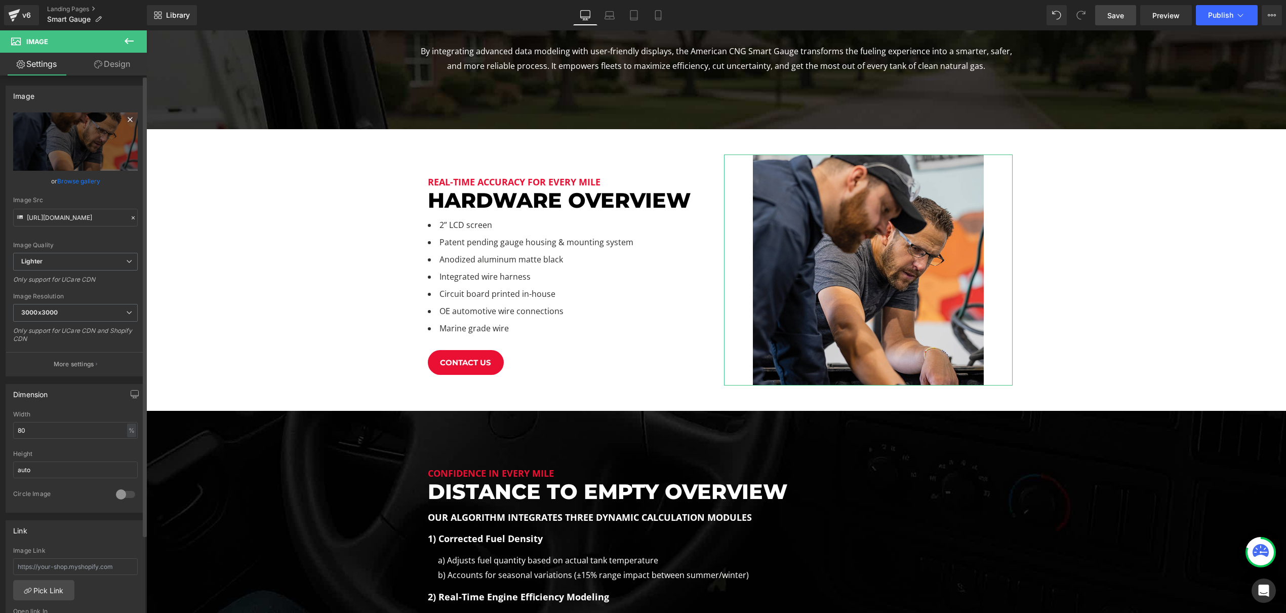
click at [128, 119] on icon at bounding box center [130, 119] width 5 height 5
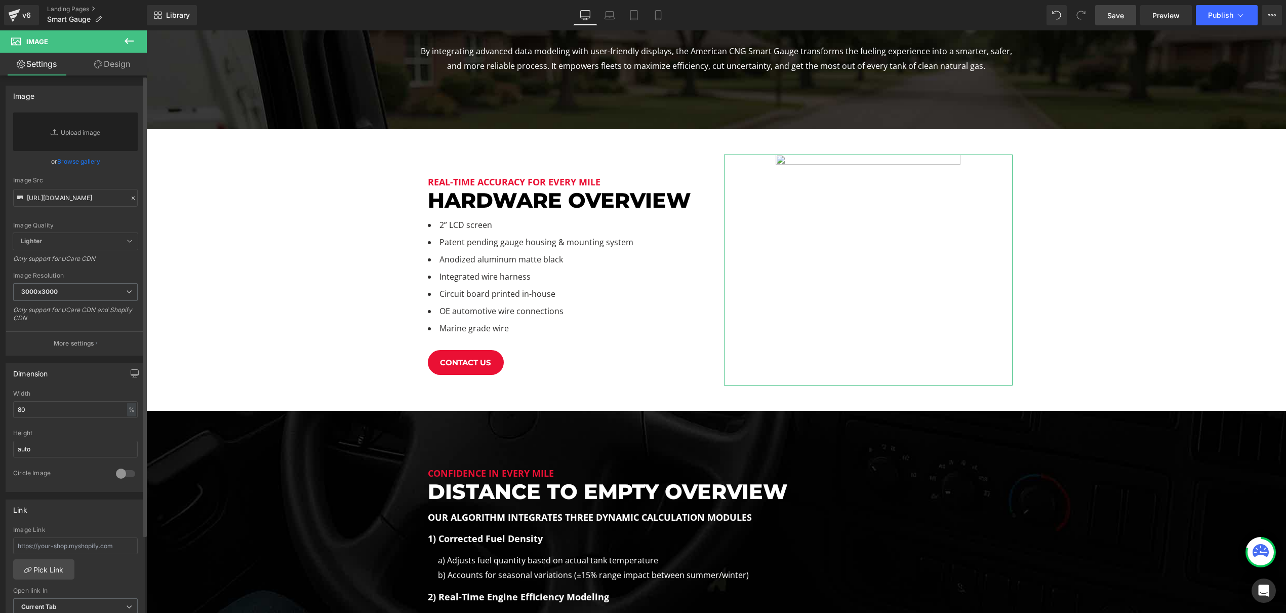
click at [78, 157] on link "Browse gallery" at bounding box center [78, 161] width 43 height 18
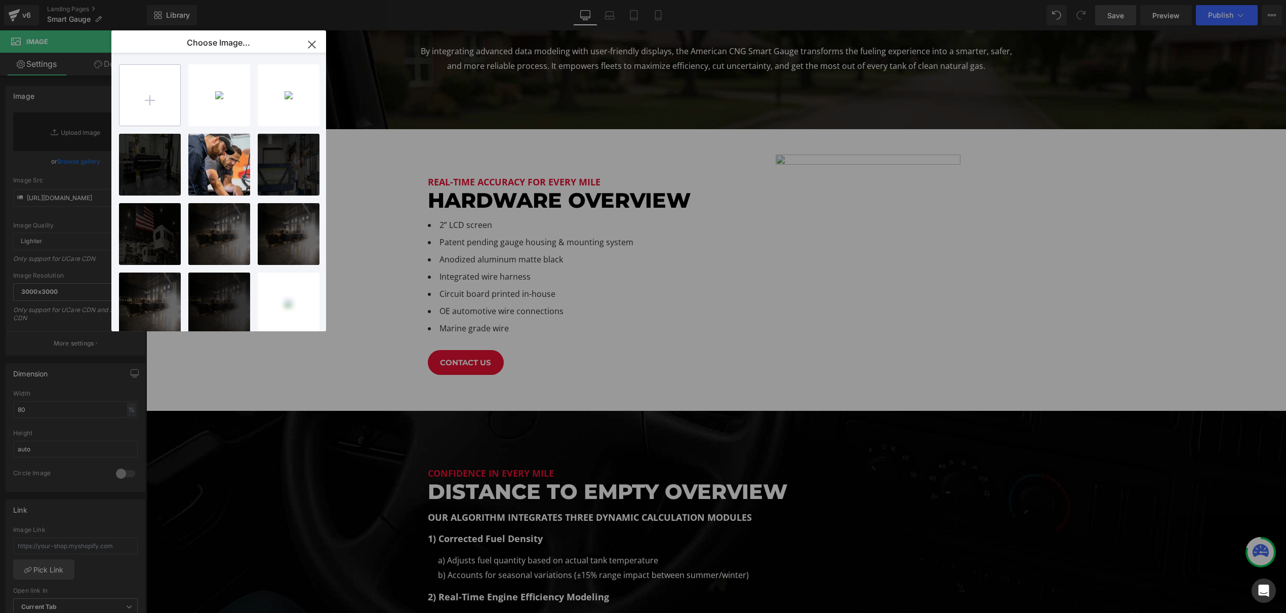
click at [148, 96] on input "file" at bounding box center [149, 95] width 61 height 61
type input "C:\fakepath\gauge mockup.png"
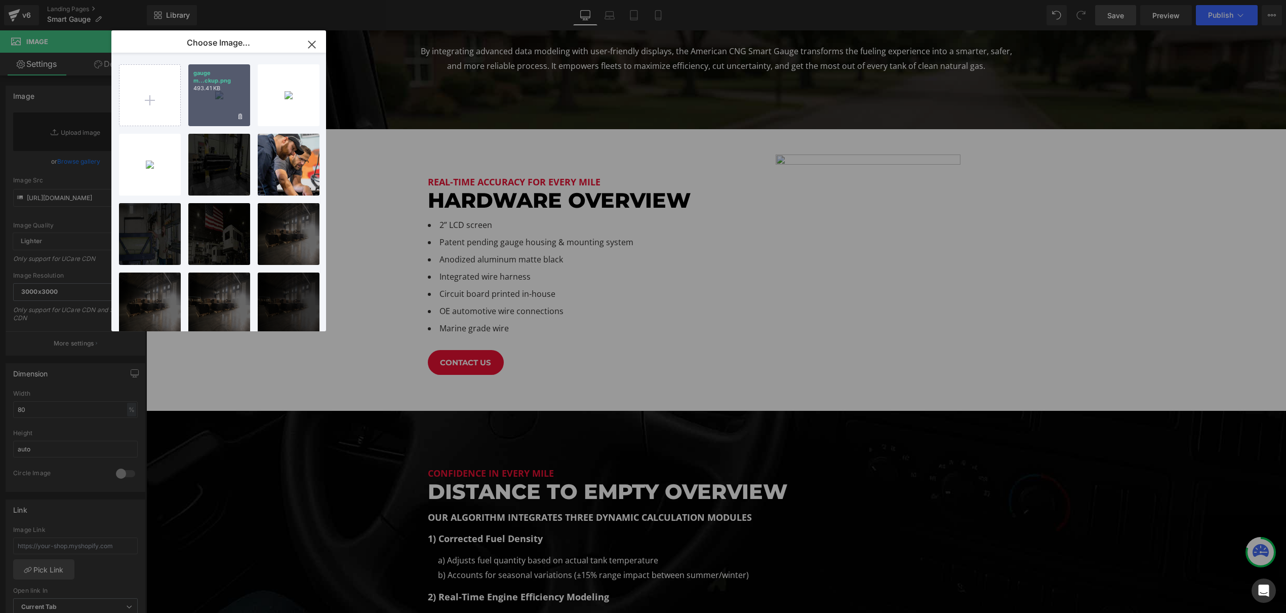
click at [222, 94] on div "gauge m...ckup.png 493.41 KB" at bounding box center [219, 95] width 62 height 62
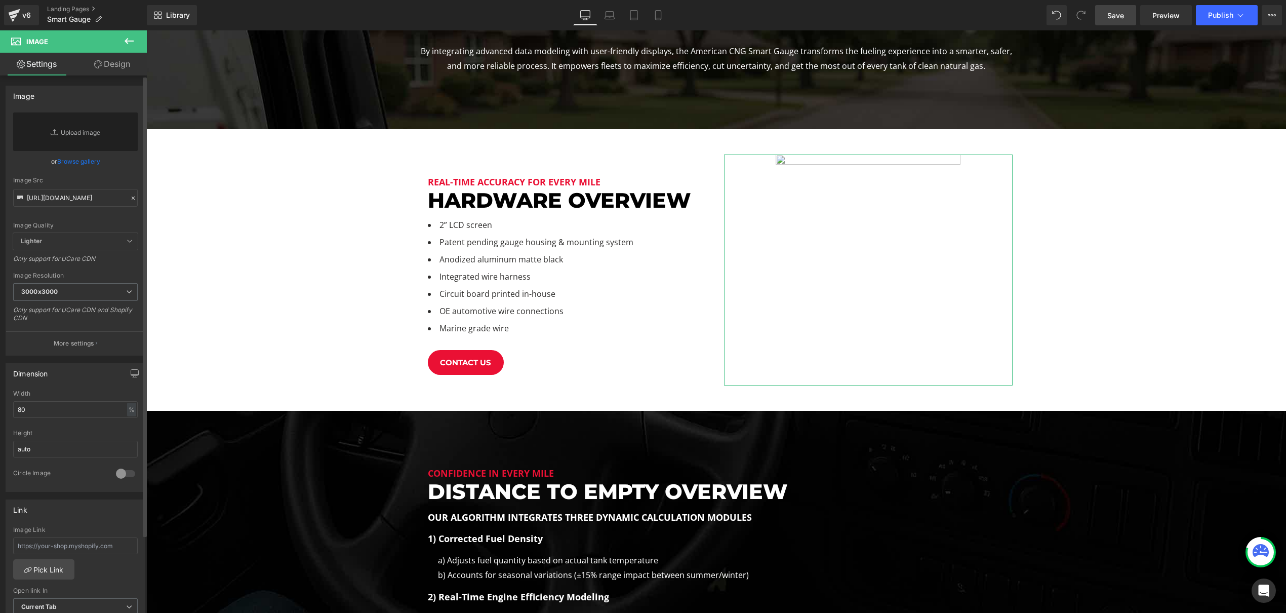
click at [79, 160] on link "Browse gallery" at bounding box center [78, 161] width 43 height 18
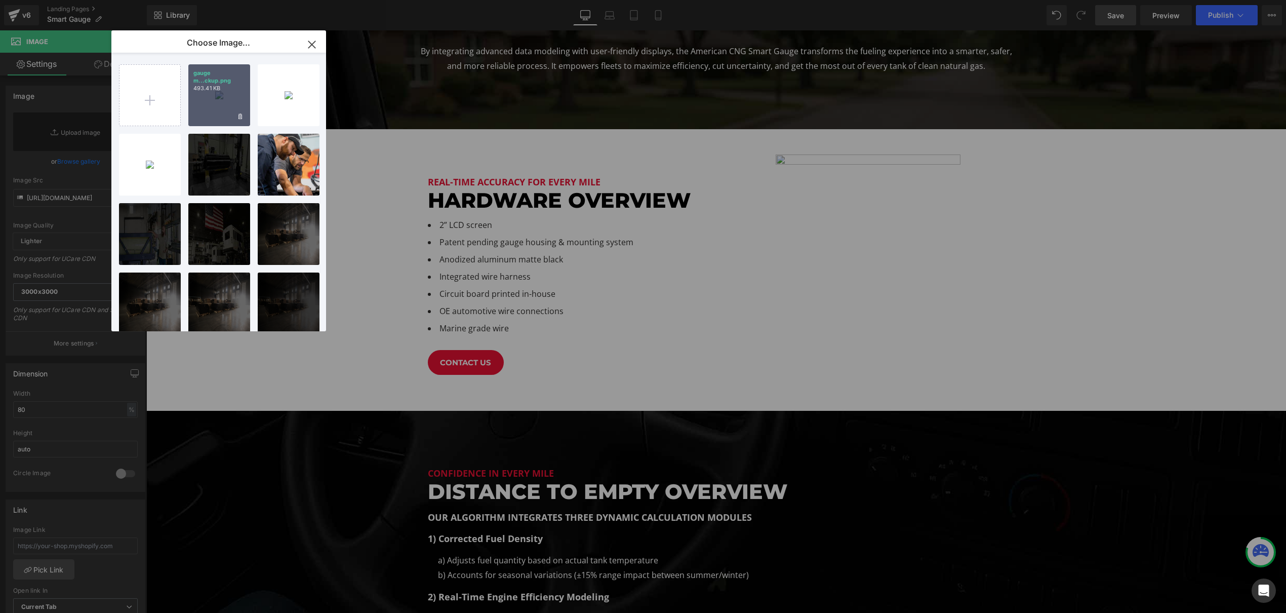
click at [216, 94] on div "gauge m...ckup.png 493.41 KB" at bounding box center [219, 95] width 62 height 62
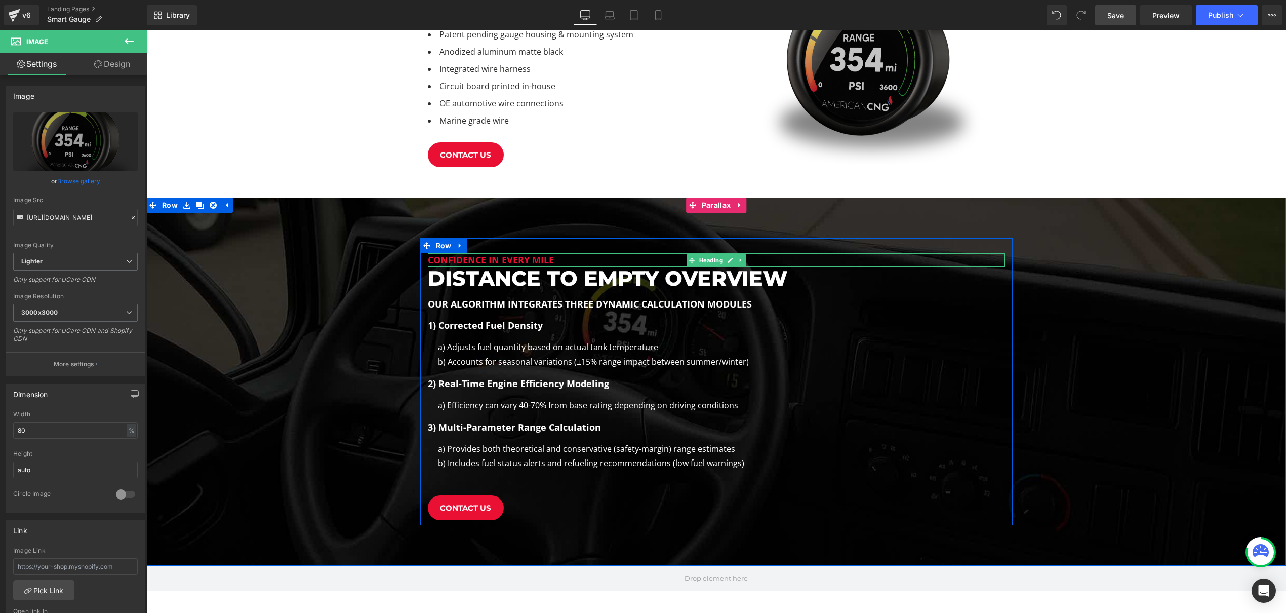
scroll to position [539, 0]
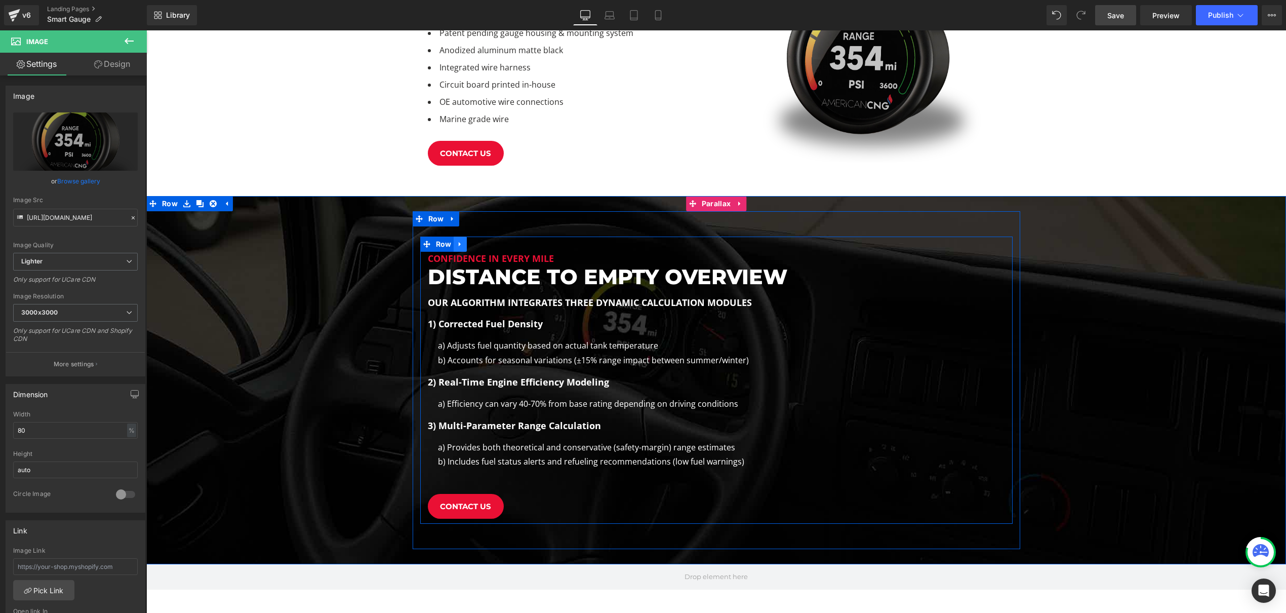
click at [457, 246] on icon at bounding box center [460, 244] width 7 height 8
click at [472, 244] on icon at bounding box center [473, 243] width 7 height 7
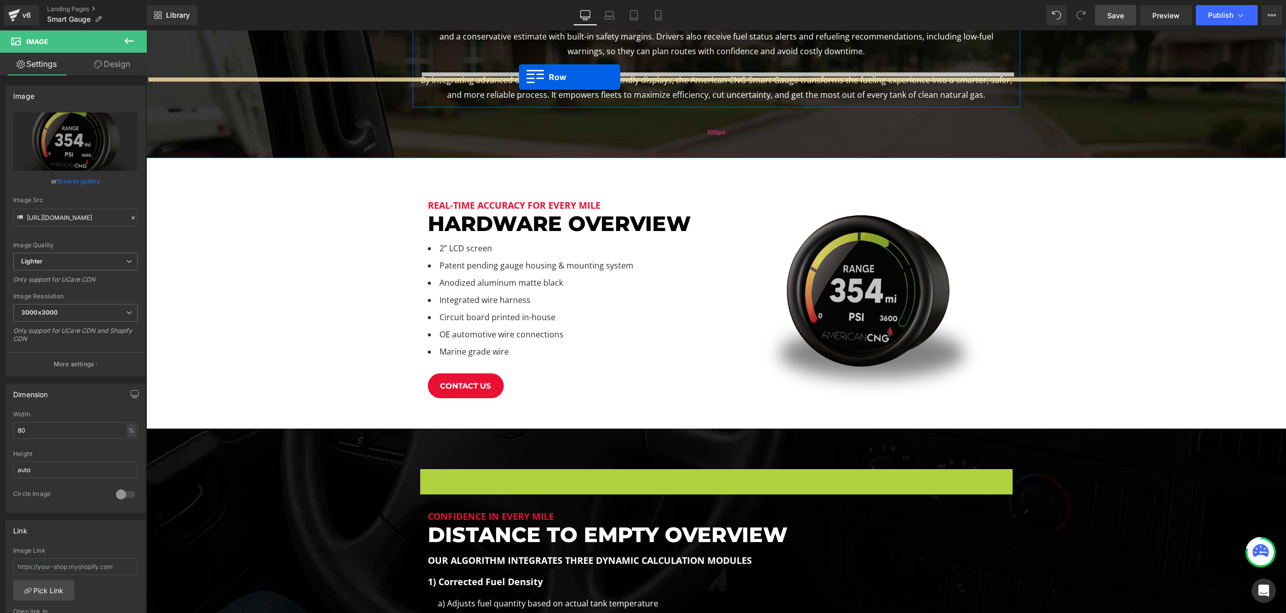
scroll to position [297, 0]
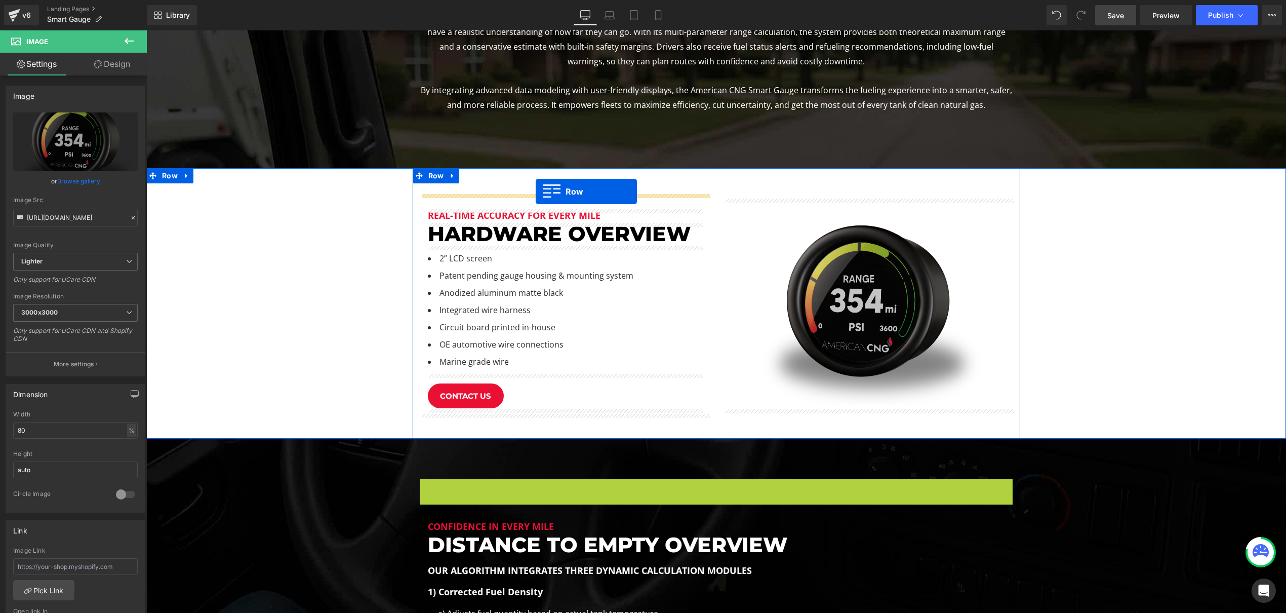
drag, startPoint x: 428, startPoint y: 365, endPoint x: 536, endPoint y: 191, distance: 204.8
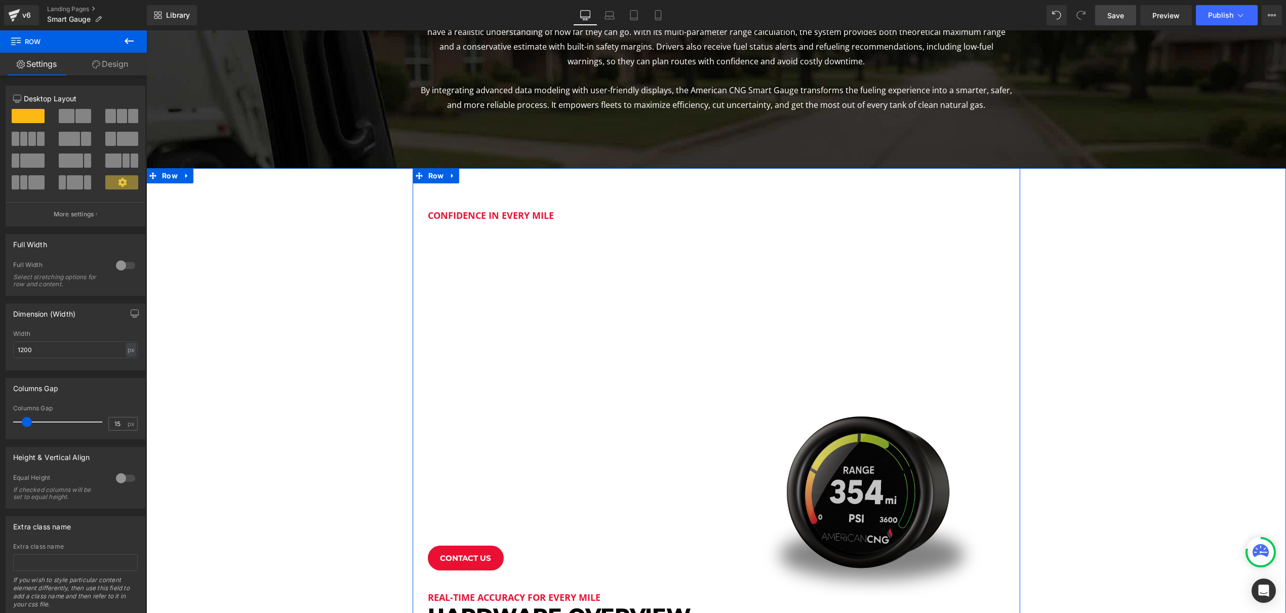
scroll to position [402, 0]
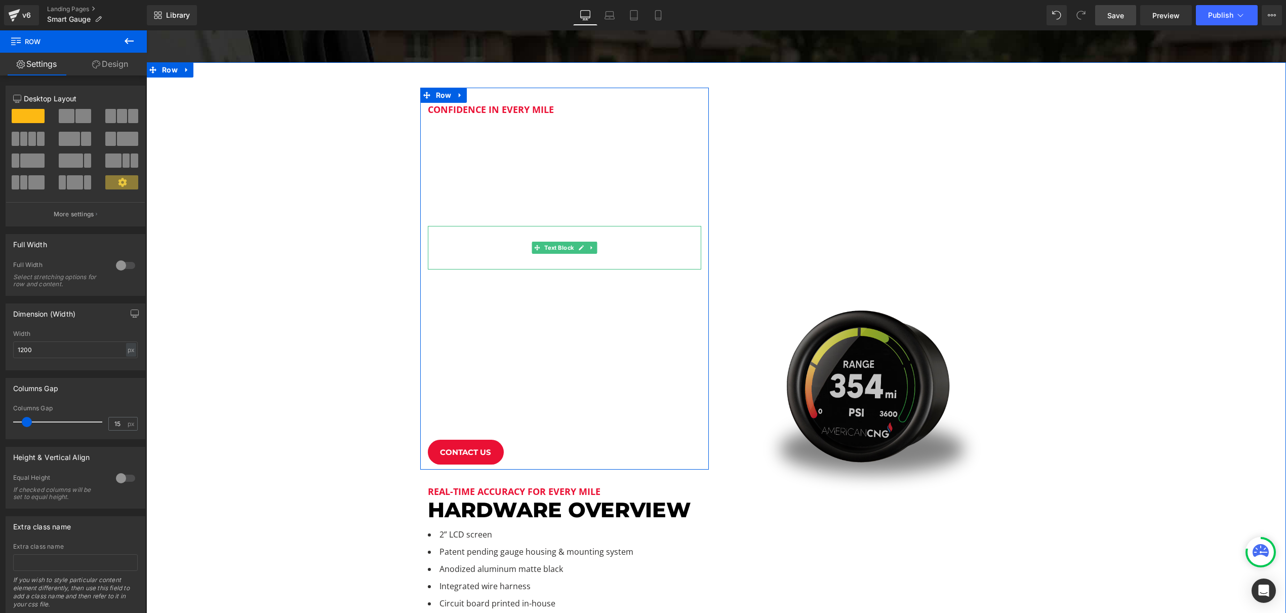
click at [504, 267] on div "b) Accounts for seasonal variations (±15% range impact between summer/winter)" at bounding box center [569, 254] width 263 height 29
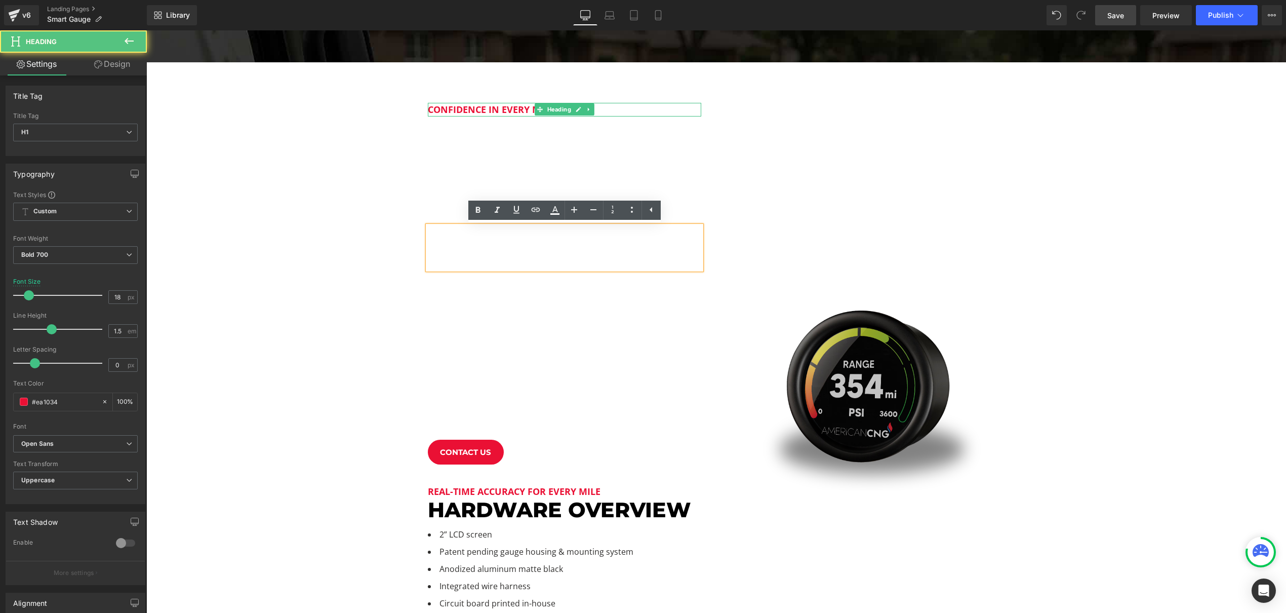
click at [581, 109] on div "Confidence in Every Mile Heading" at bounding box center [564, 110] width 273 height 14
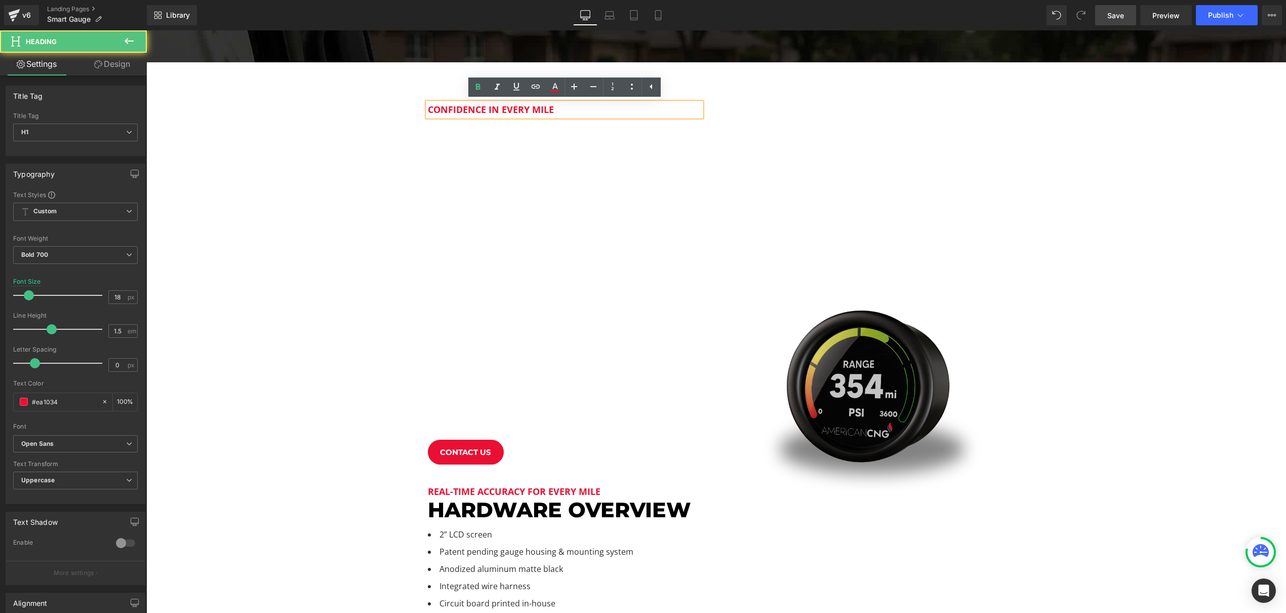
click at [776, 79] on div "Confidence in Every Mile Heading Distance to empty overview Heading Our algorit…" at bounding box center [716, 388] width 607 height 652
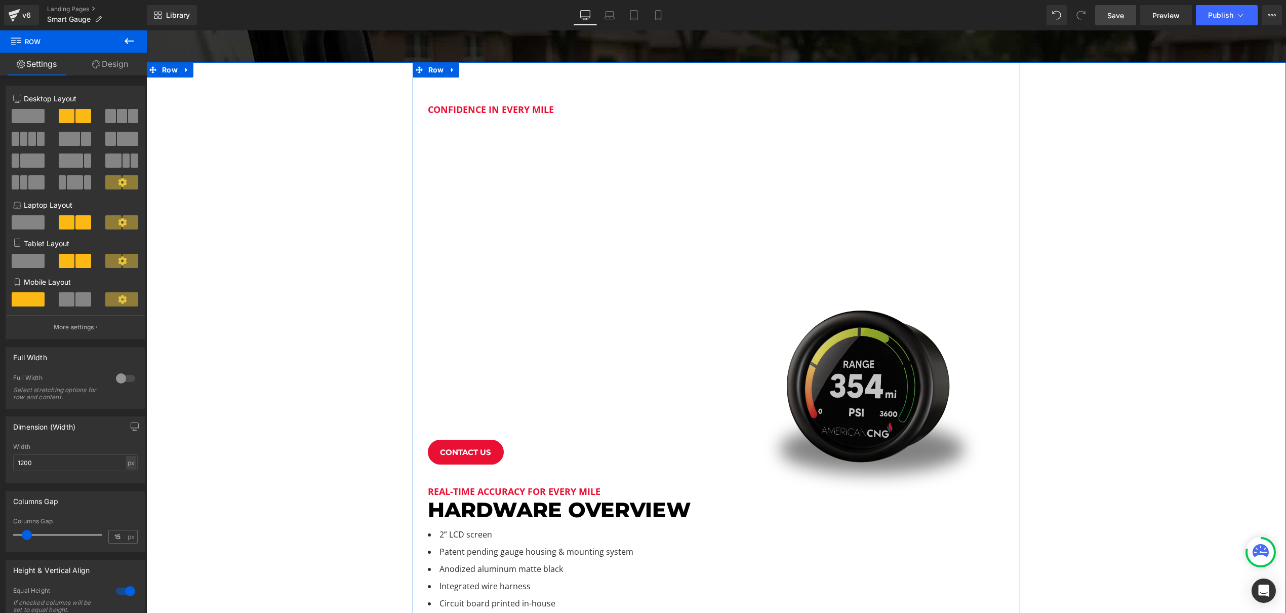
scroll to position [195, 0]
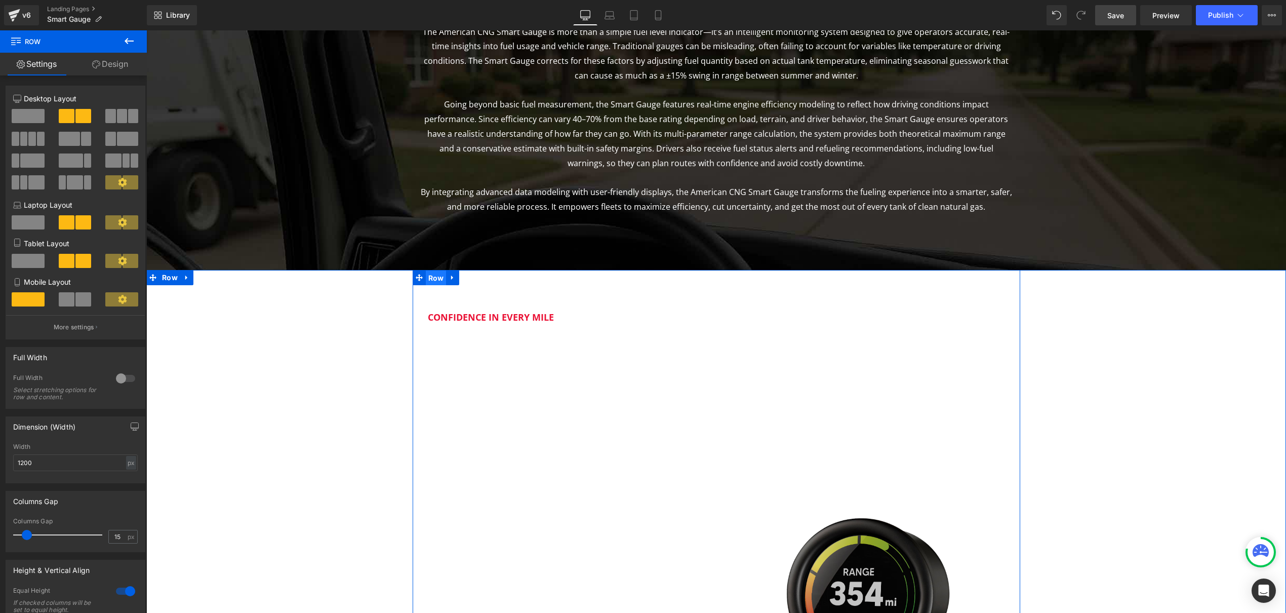
click at [439, 281] on span "Row" at bounding box center [436, 277] width 21 height 15
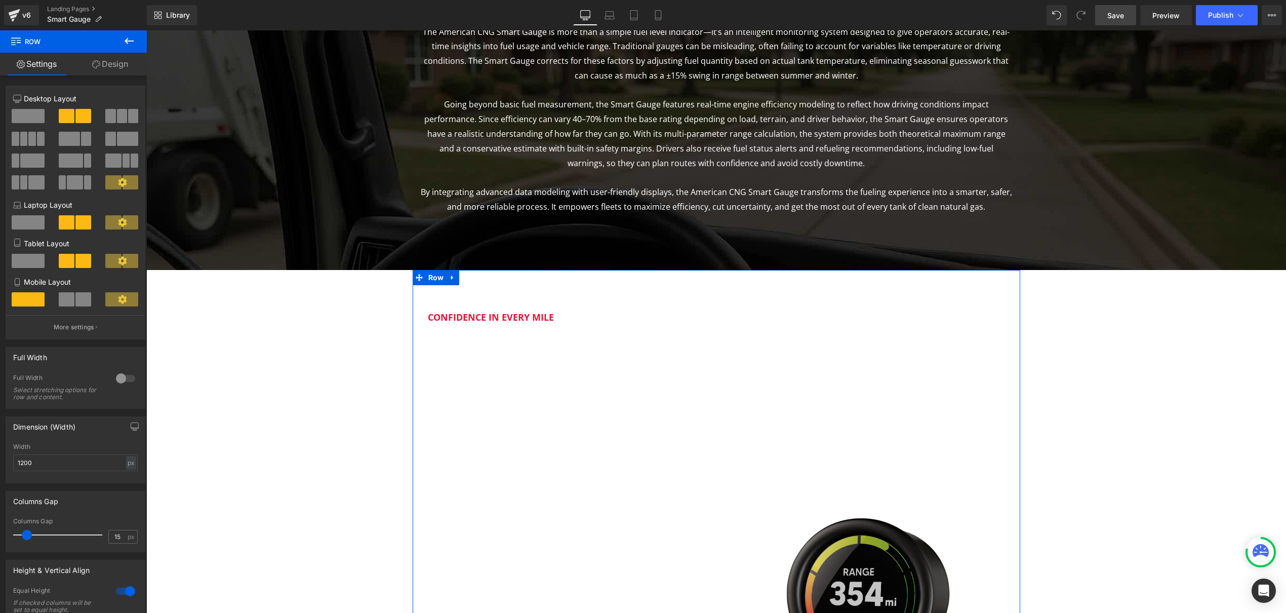
click at [71, 140] on span at bounding box center [69, 139] width 21 height 14
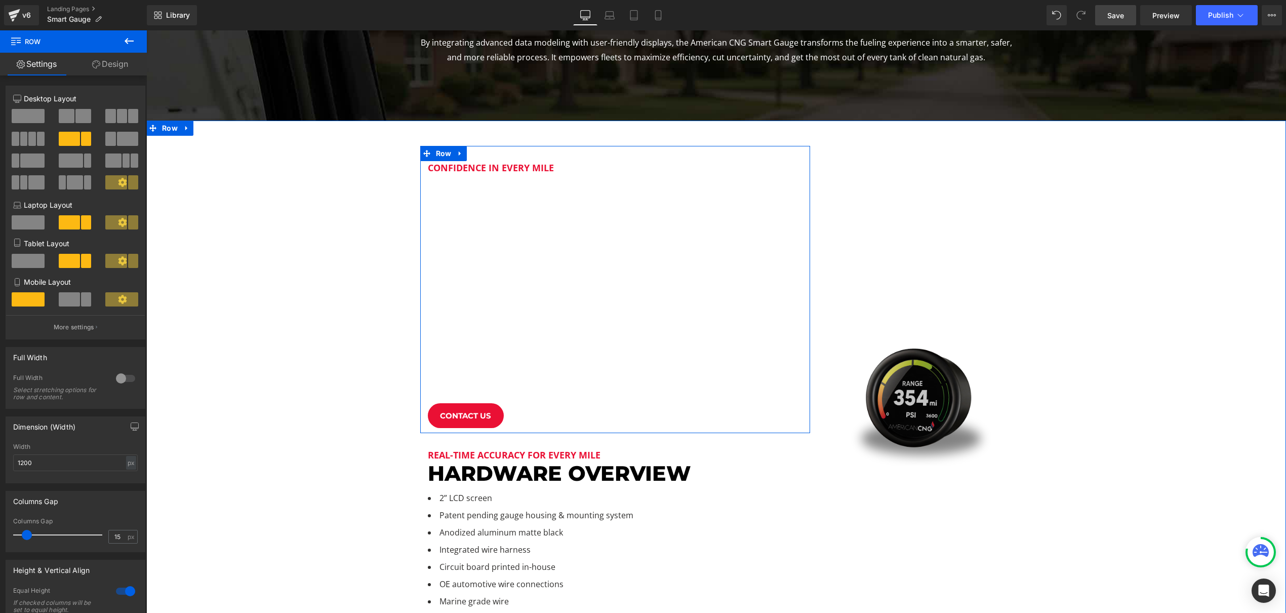
scroll to position [402, 0]
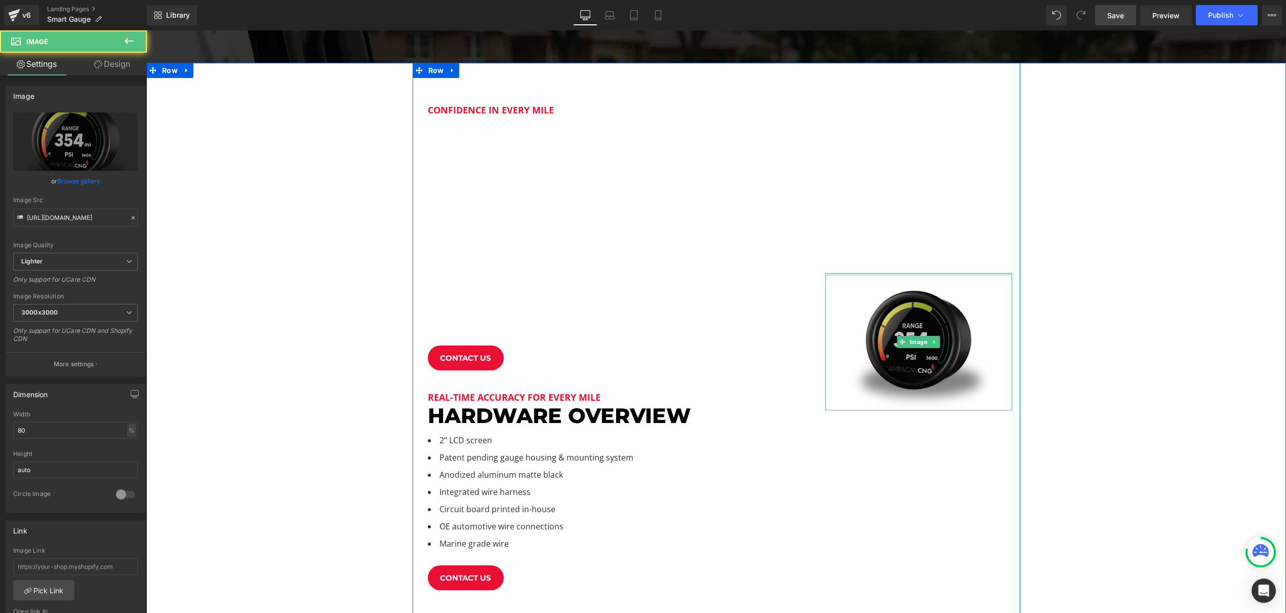
click at [906, 274] on div at bounding box center [918, 274] width 187 height 3
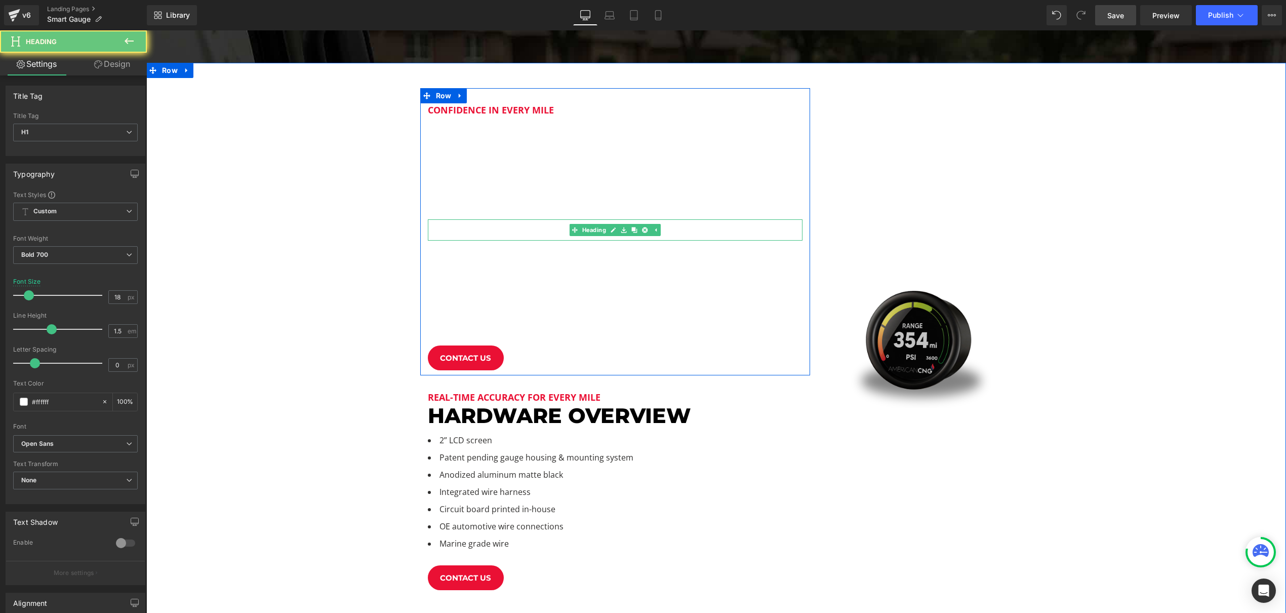
click at [646, 231] on div "2) Real-Time Engine Efficiency Modeling Heading" at bounding box center [615, 229] width 375 height 21
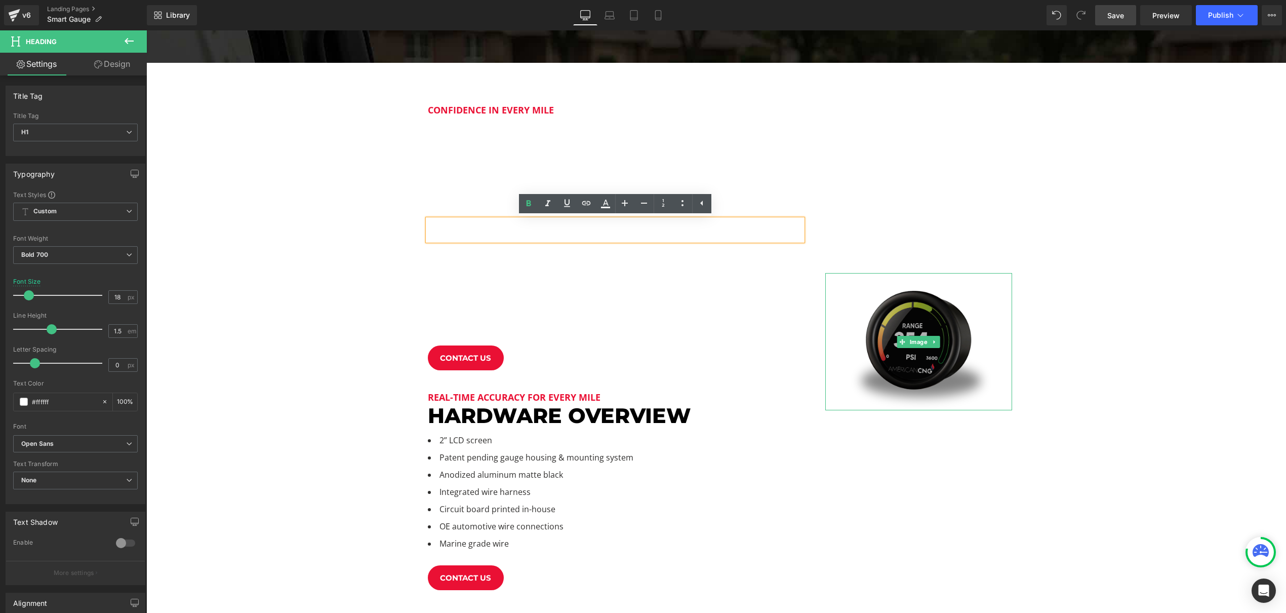
click at [913, 306] on img at bounding box center [919, 341] width 150 height 137
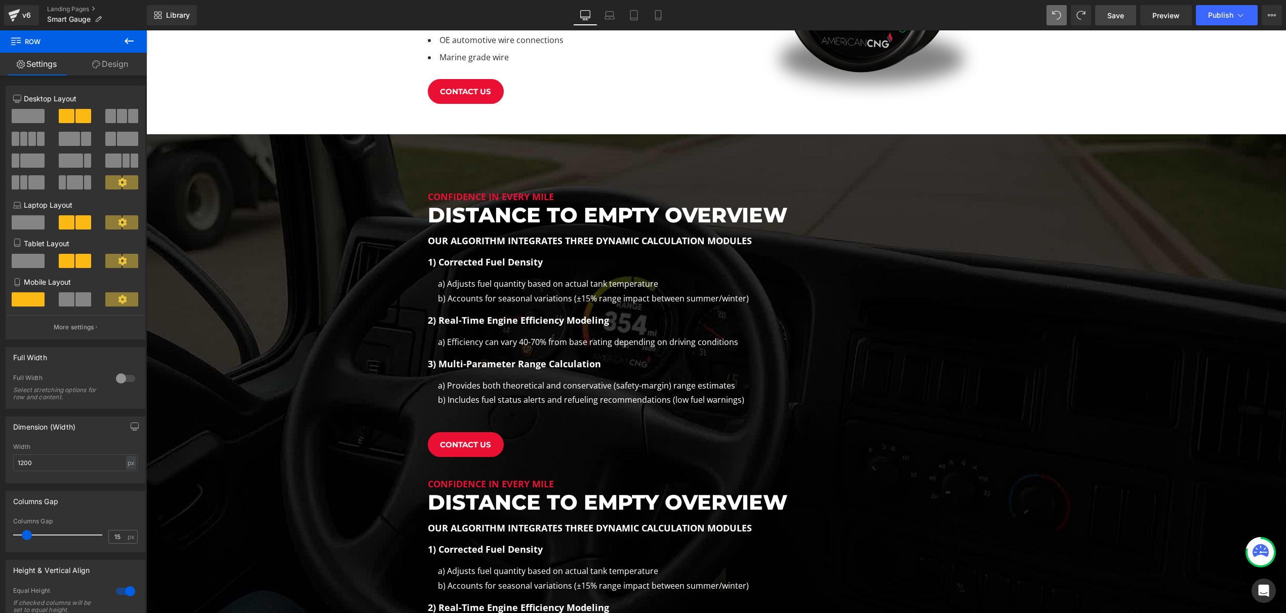
scroll to position [652, 0]
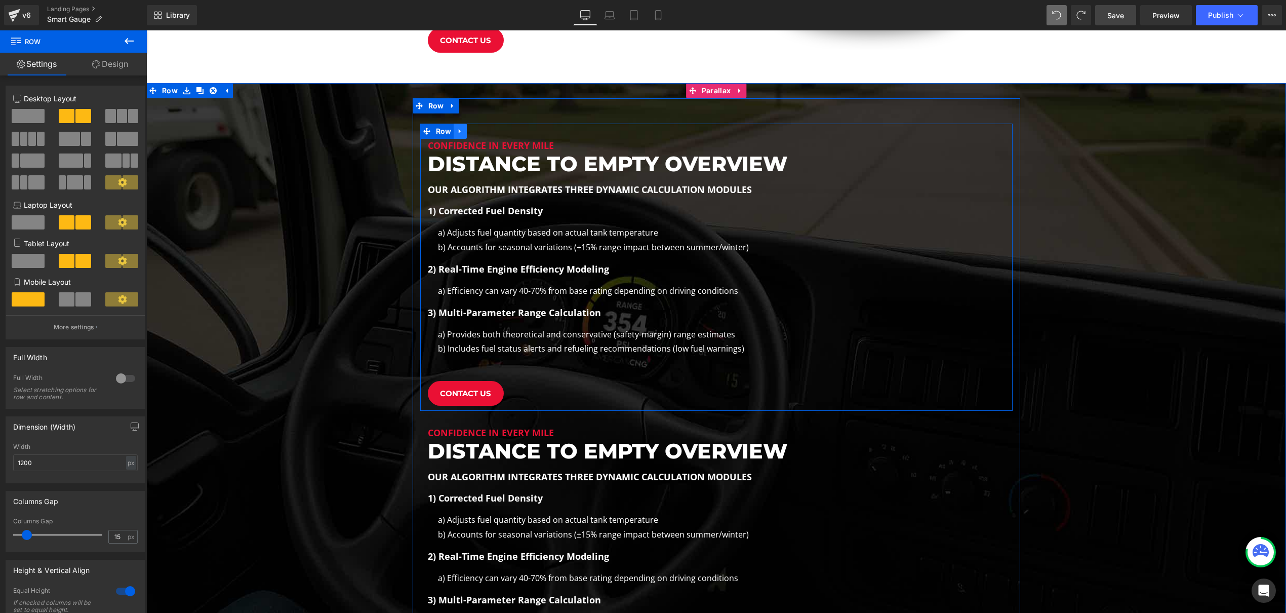
click at [461, 131] on icon at bounding box center [460, 132] width 7 height 8
click at [481, 133] on link at bounding box center [486, 131] width 13 height 15
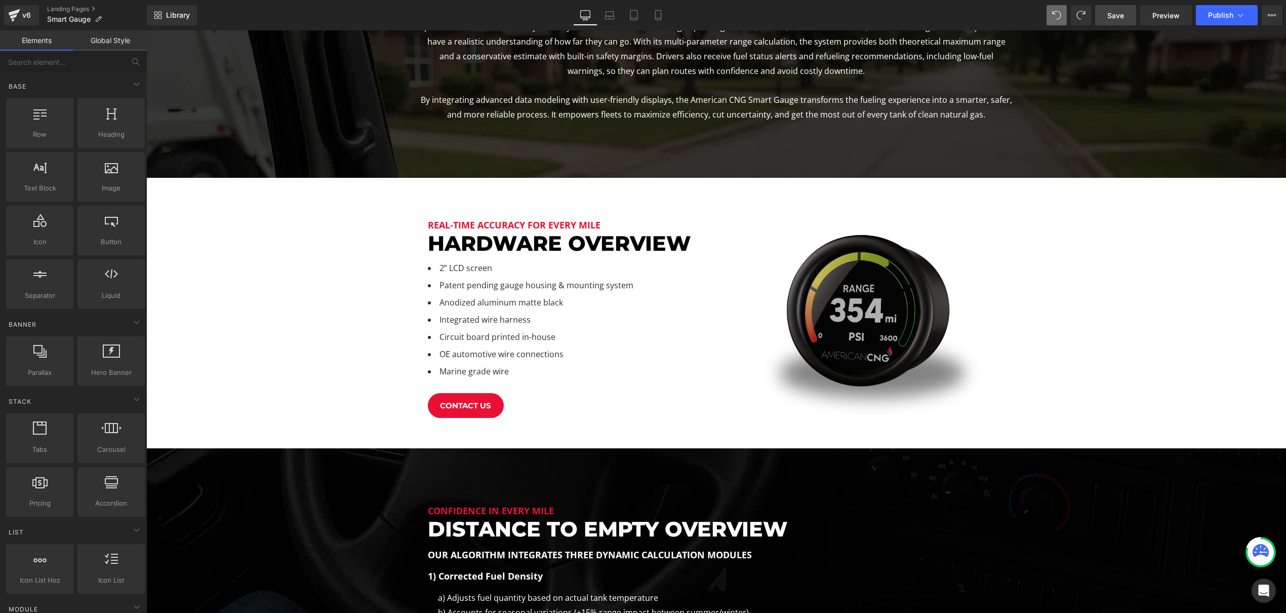
scroll to position [503, 0]
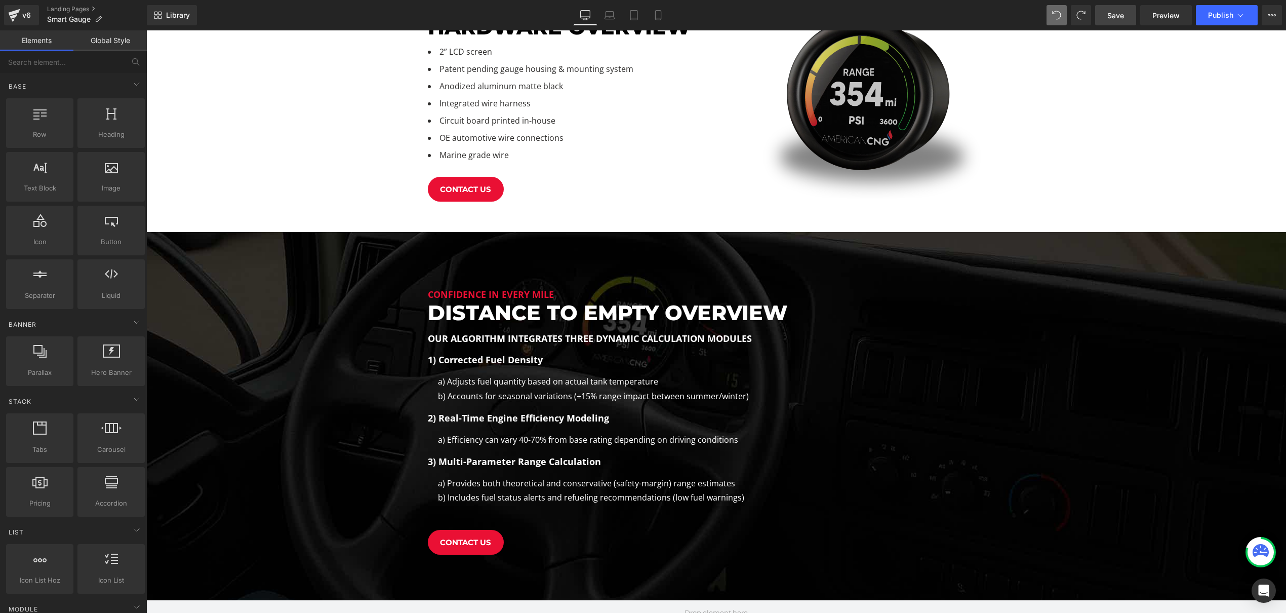
click at [791, 265] on div "Confidence in Every Mile Heading Distance to empty overview Heading Our algorit…" at bounding box center [716, 416] width 607 height 338
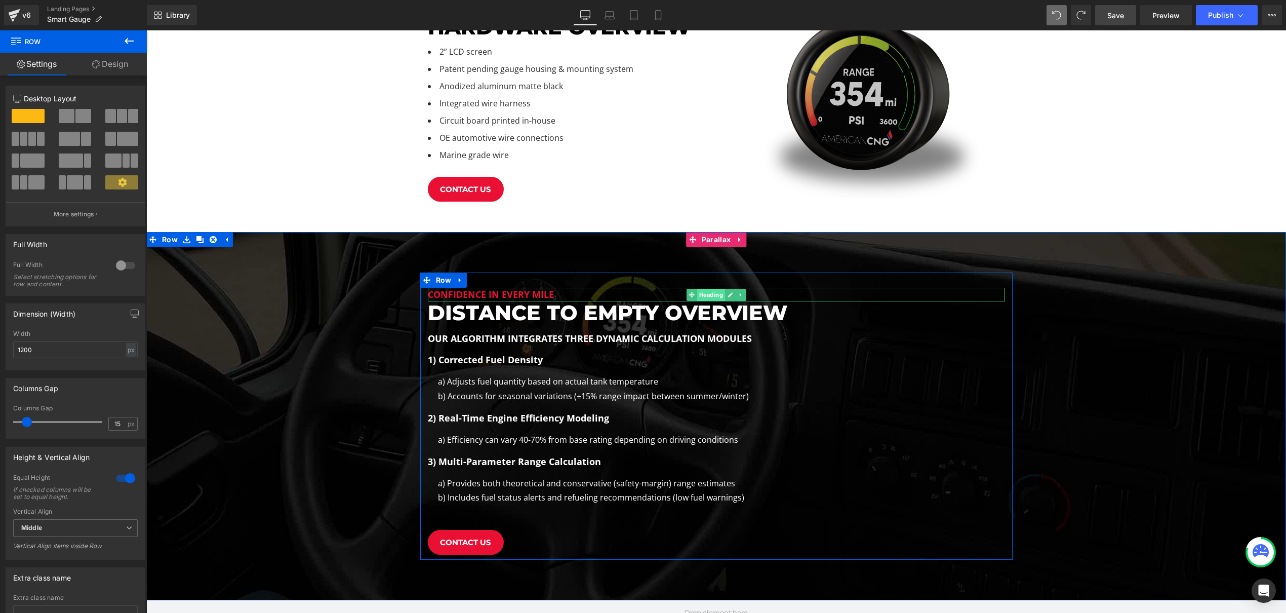
click at [711, 296] on span "Heading" at bounding box center [711, 295] width 28 height 12
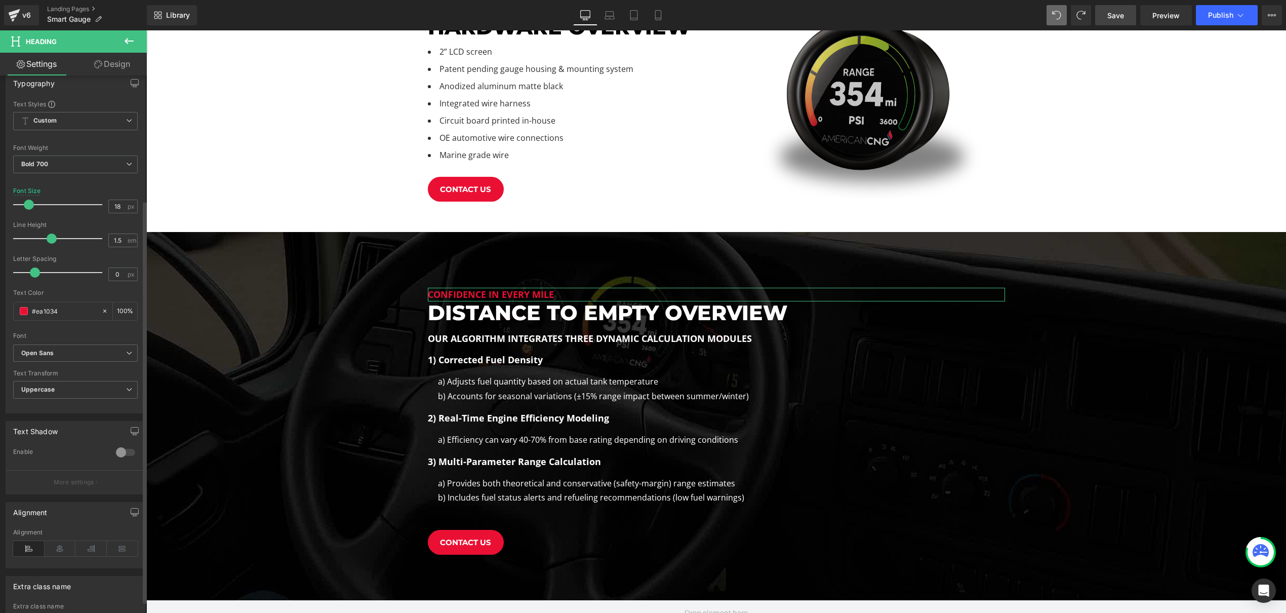
scroll to position [166, 0]
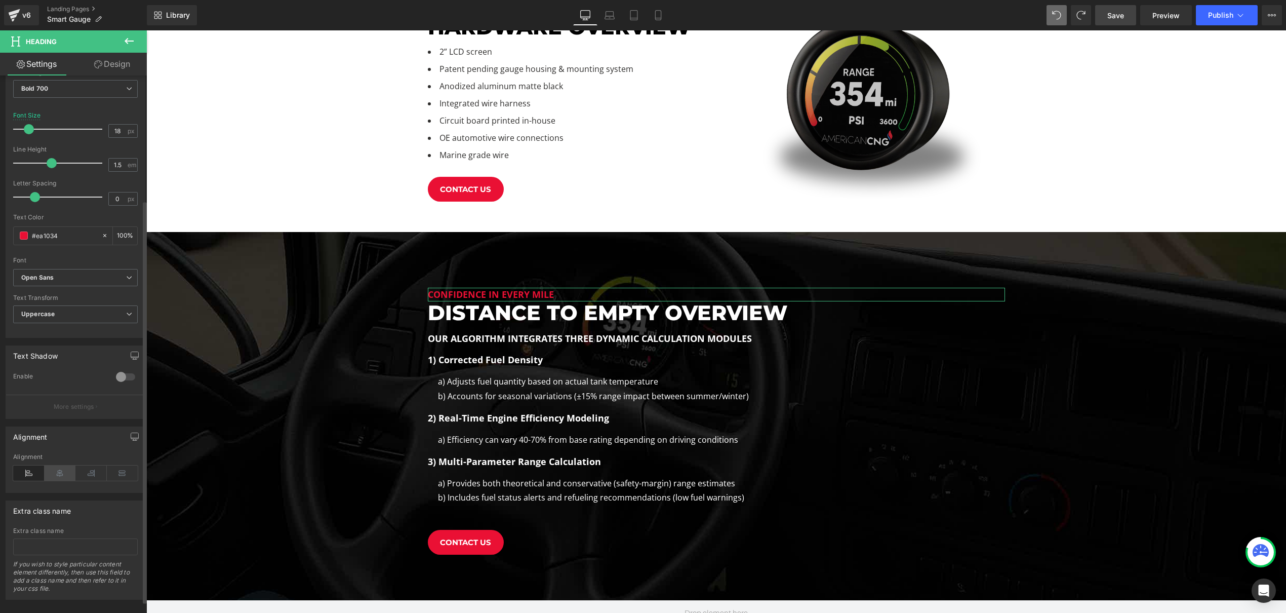
click at [64, 475] on icon at bounding box center [60, 472] width 31 height 15
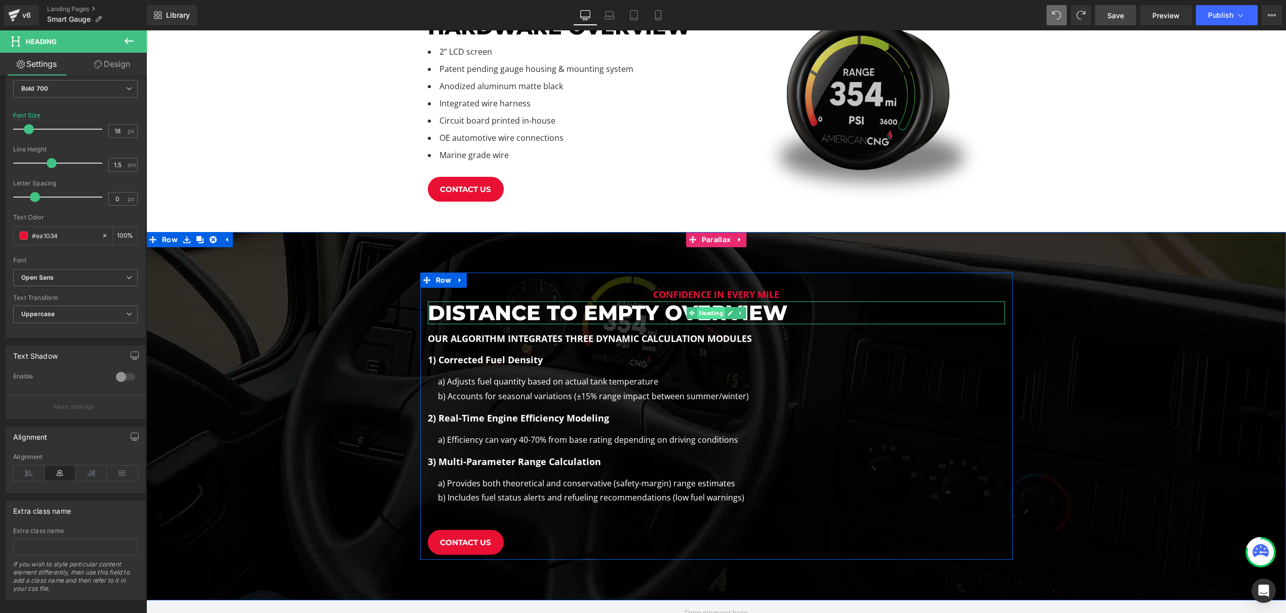
click at [711, 313] on span "Heading" at bounding box center [711, 313] width 28 height 12
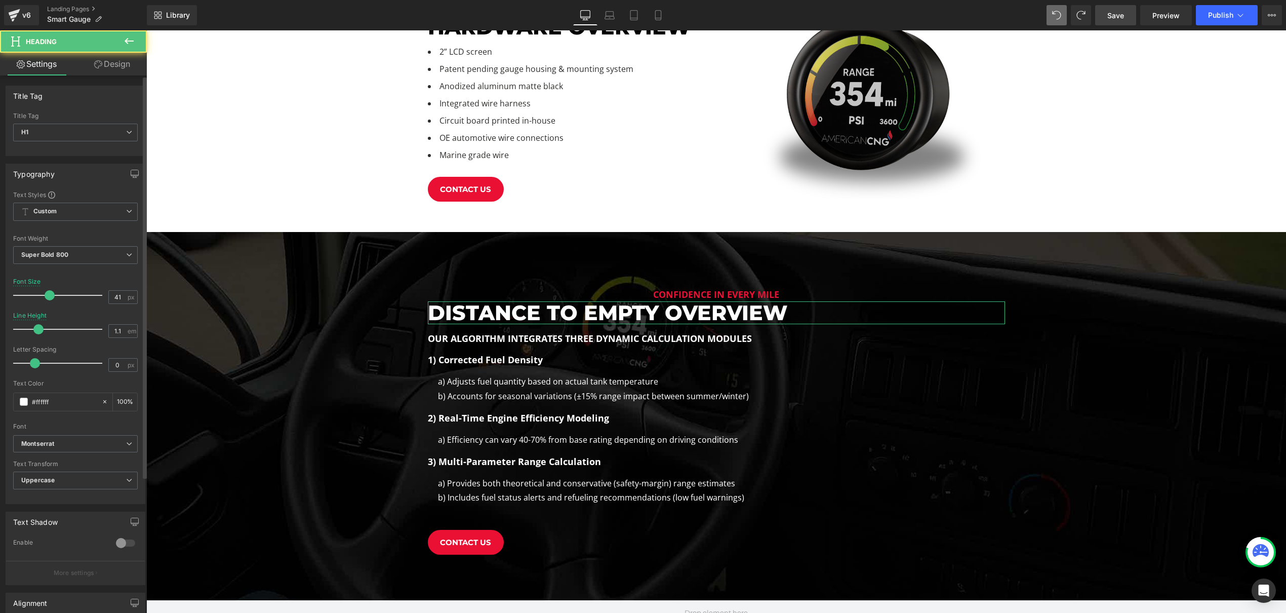
scroll to position [137, 0]
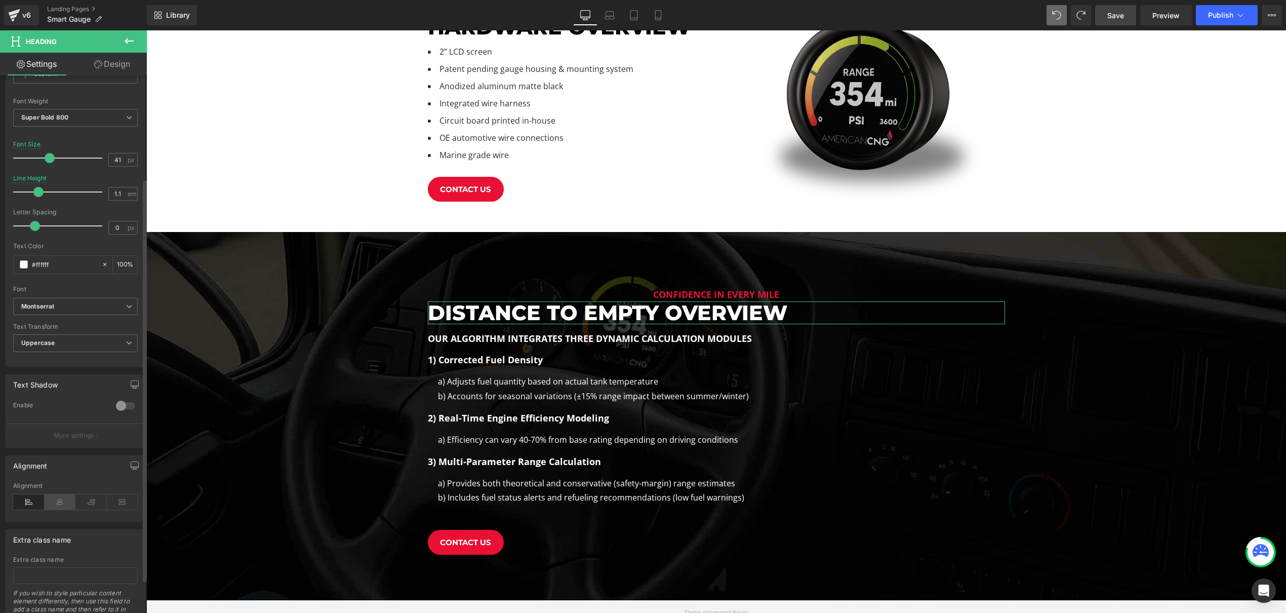
click at [62, 502] on icon at bounding box center [60, 501] width 31 height 15
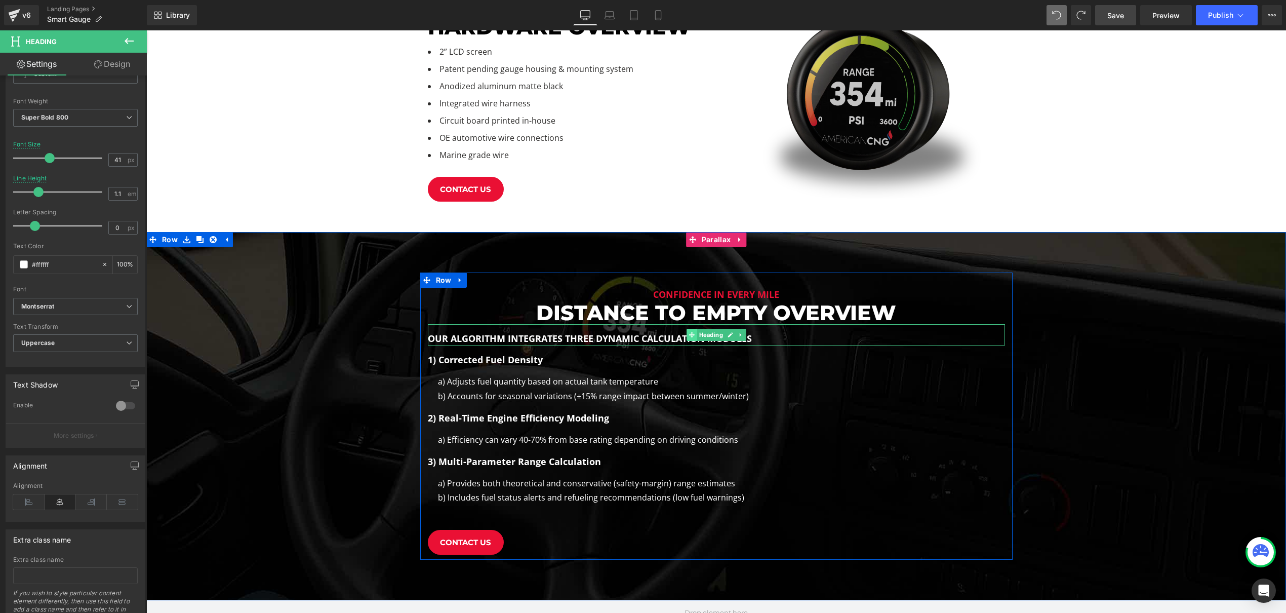
click at [704, 335] on span "Heading" at bounding box center [711, 335] width 28 height 12
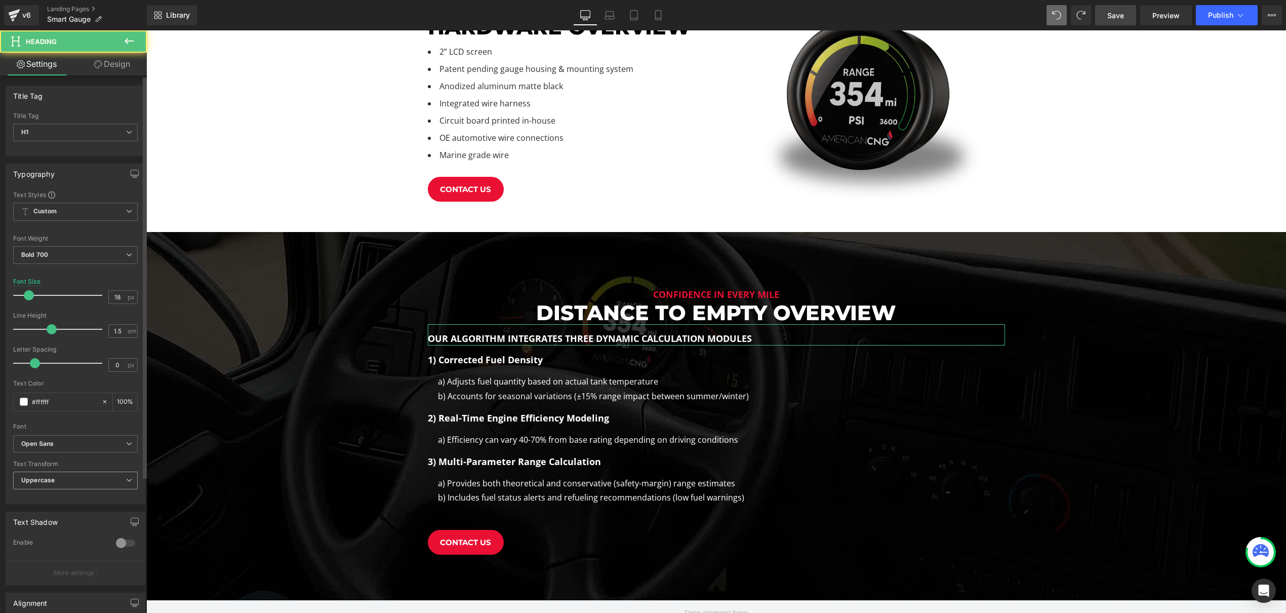
scroll to position [181, 0]
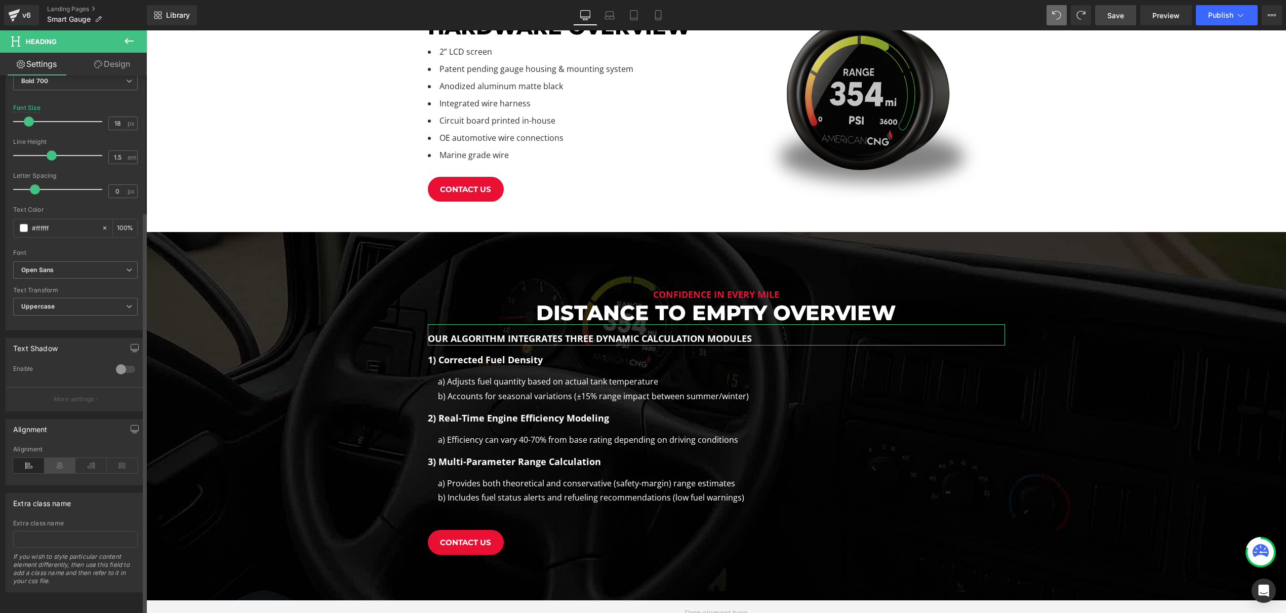
click at [63, 460] on icon at bounding box center [60, 465] width 31 height 15
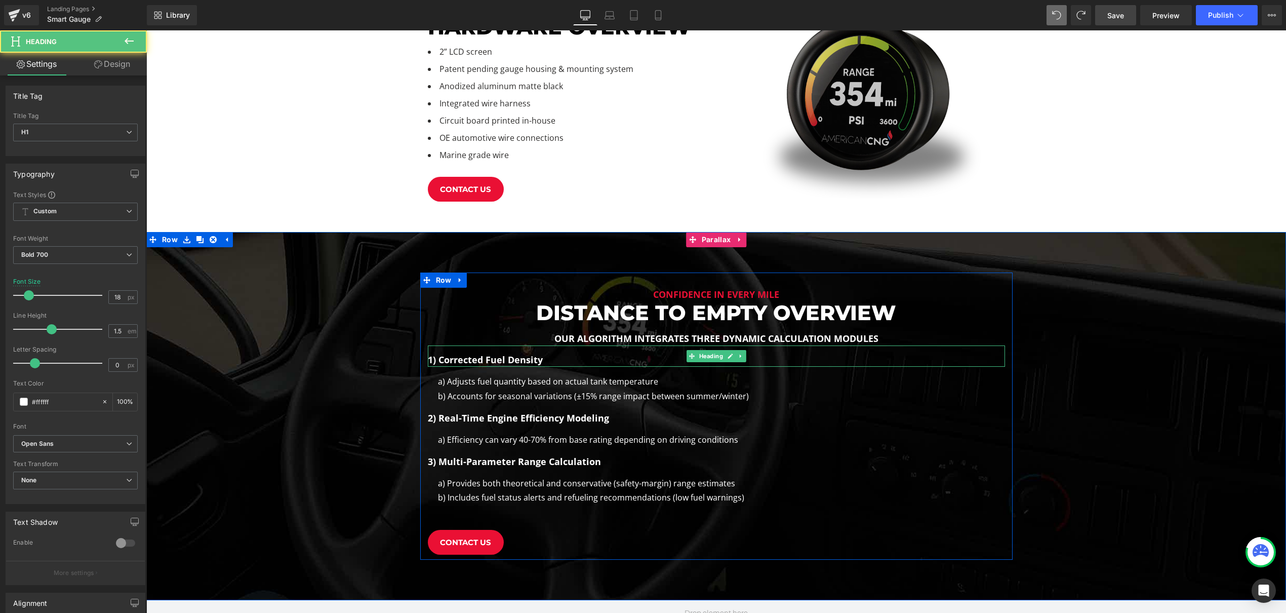
click at [516, 361] on h1 "1) Corrected Fuel Density" at bounding box center [716, 360] width 577 height 14
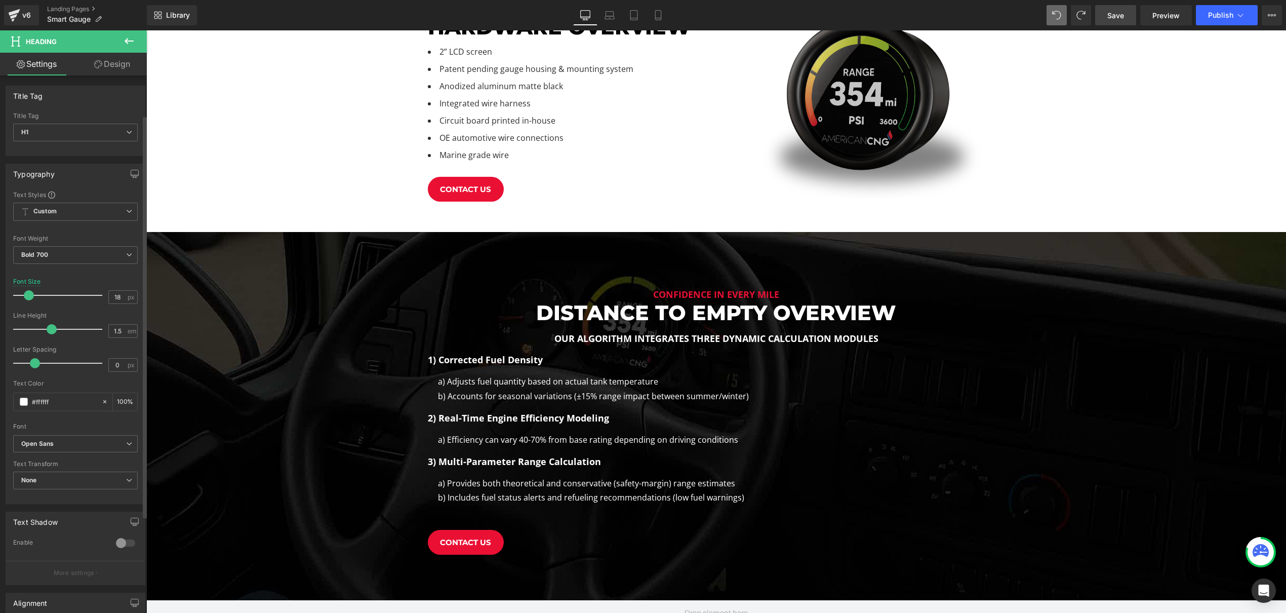
scroll to position [166, 0]
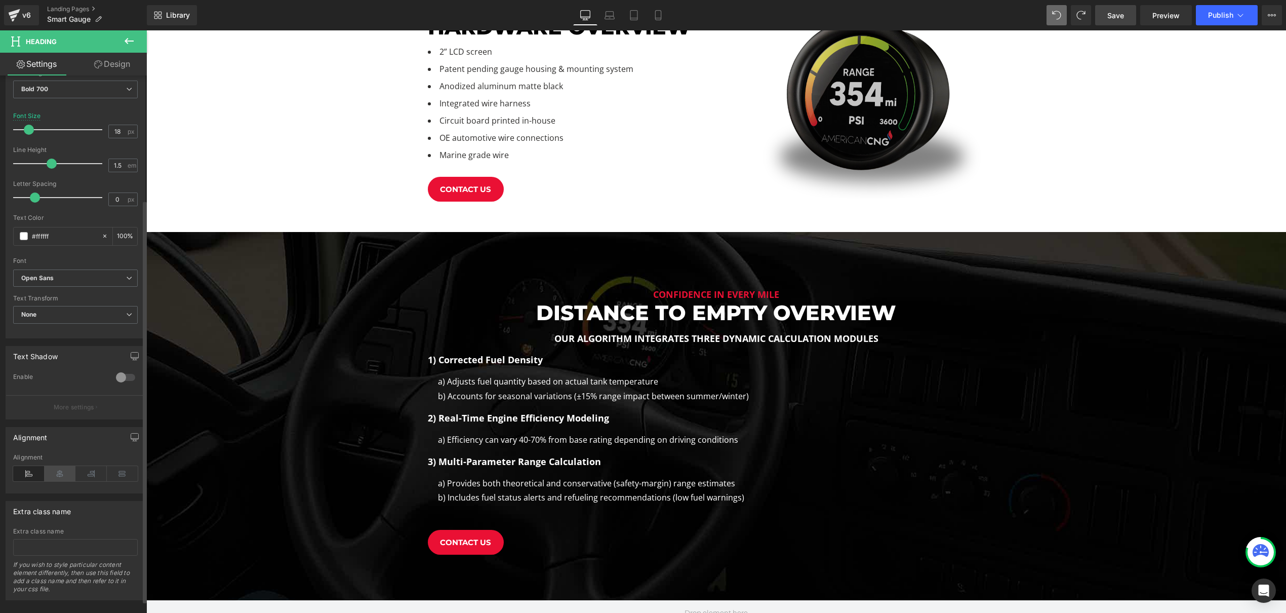
click at [60, 474] on icon at bounding box center [60, 473] width 31 height 15
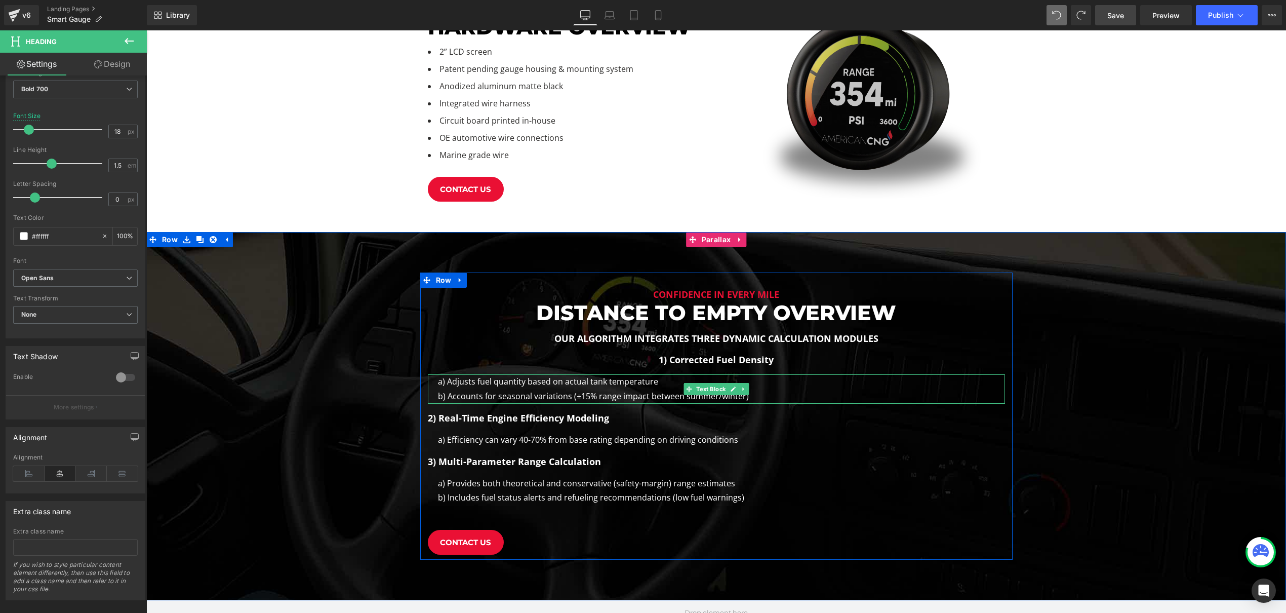
click at [630, 388] on div "a) Adjusts fuel quantity based on actual tank temperature b) Accounts for seaso…" at bounding box center [716, 388] width 577 height 29
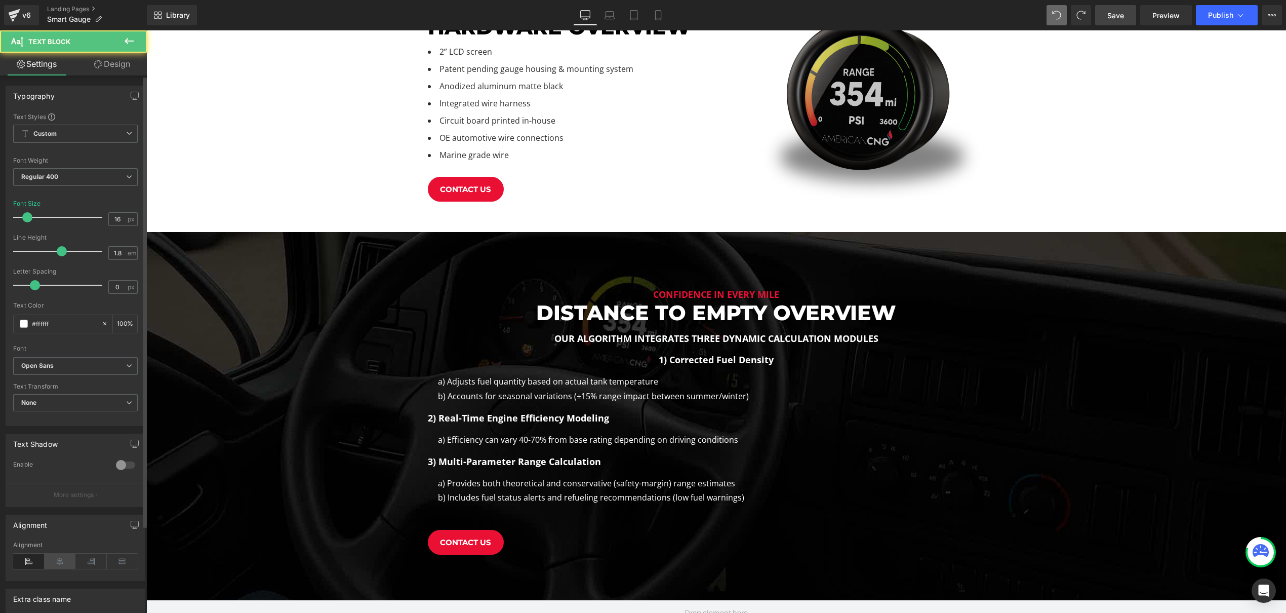
scroll to position [6, 0]
click at [61, 560] on icon at bounding box center [60, 555] width 31 height 15
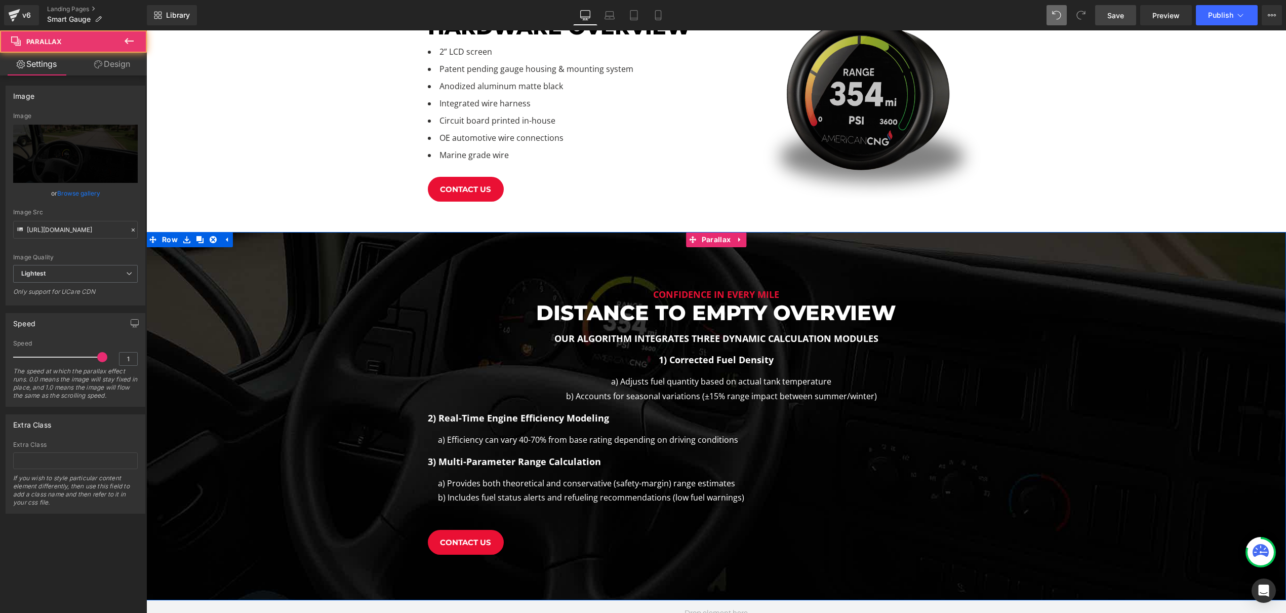
click at [217, 438] on span "Confidence in Every Mile Heading Distance to empty overview Heading Our algorit…" at bounding box center [715, 416] width 1139 height 338
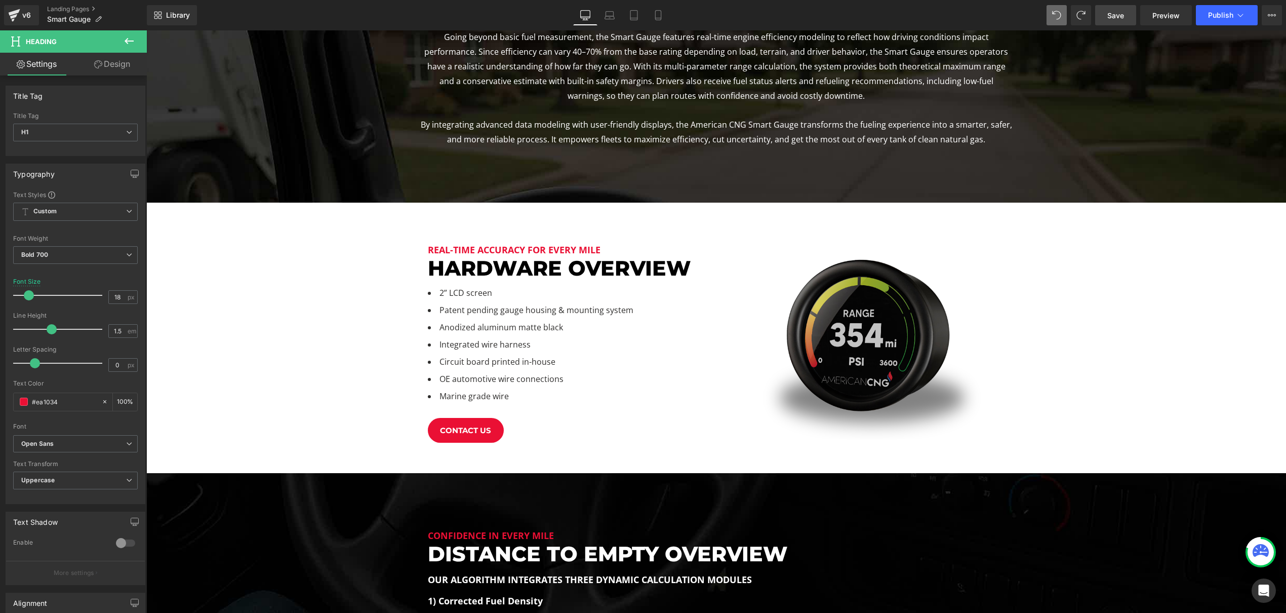
scroll to position [244, 0]
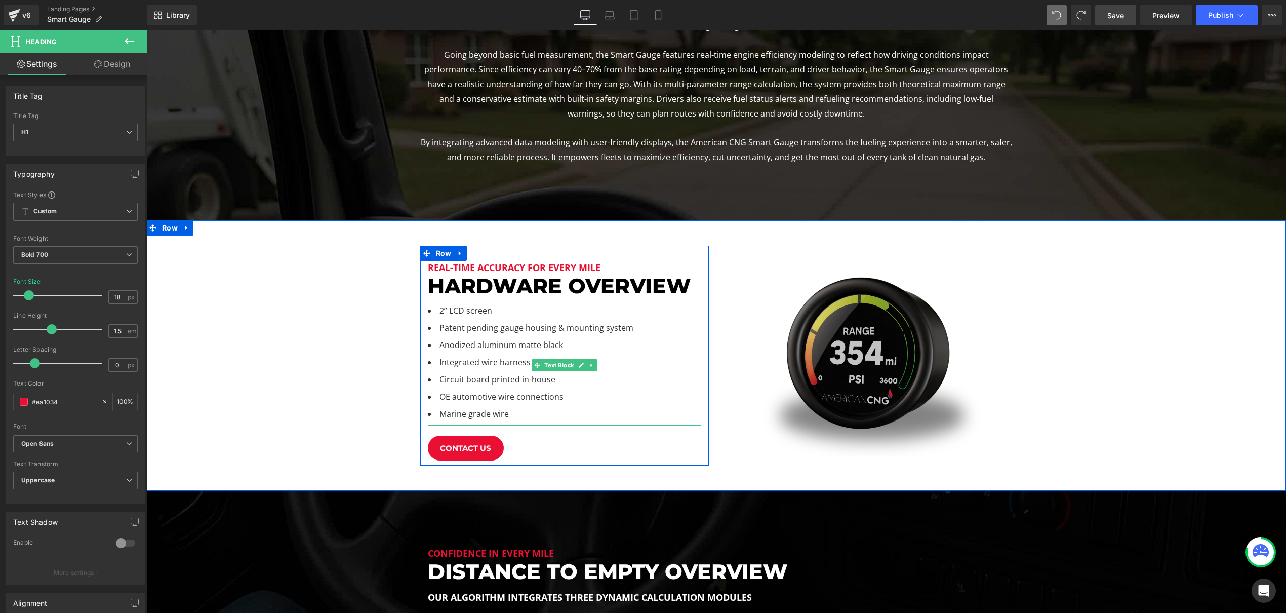
click at [467, 364] on li "Integrated wire harness" at bounding box center [564, 364] width 273 height 17
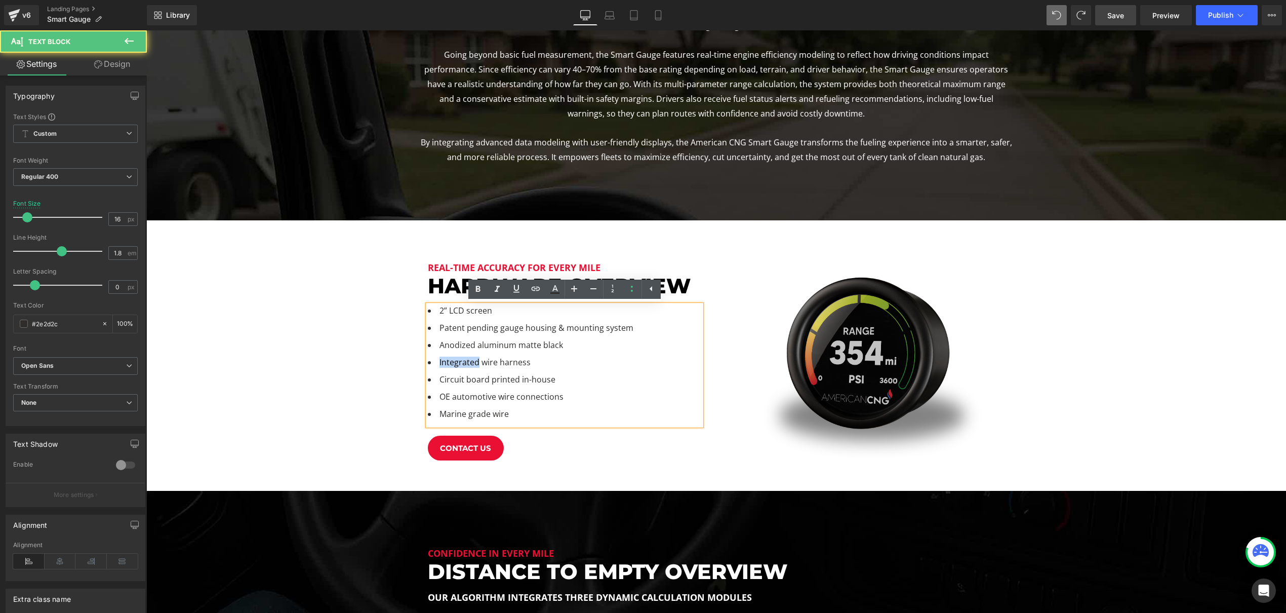
click at [467, 364] on li "Integrated wire harness" at bounding box center [564, 364] width 273 height 17
click at [483, 439] on link "Contact Us" at bounding box center [466, 447] width 76 height 25
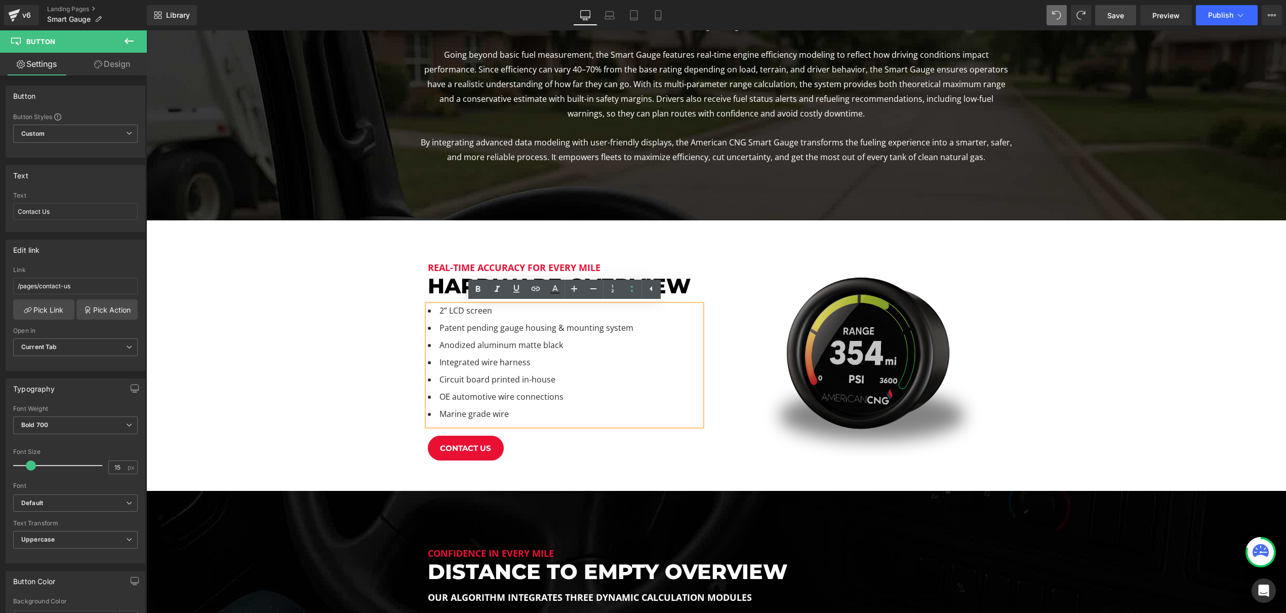
click at [1165, 386] on div "Real-Time Accuracy for Every Mile Heading hardware overview Heading 2” LCD scre…" at bounding box center [715, 355] width 1139 height 270
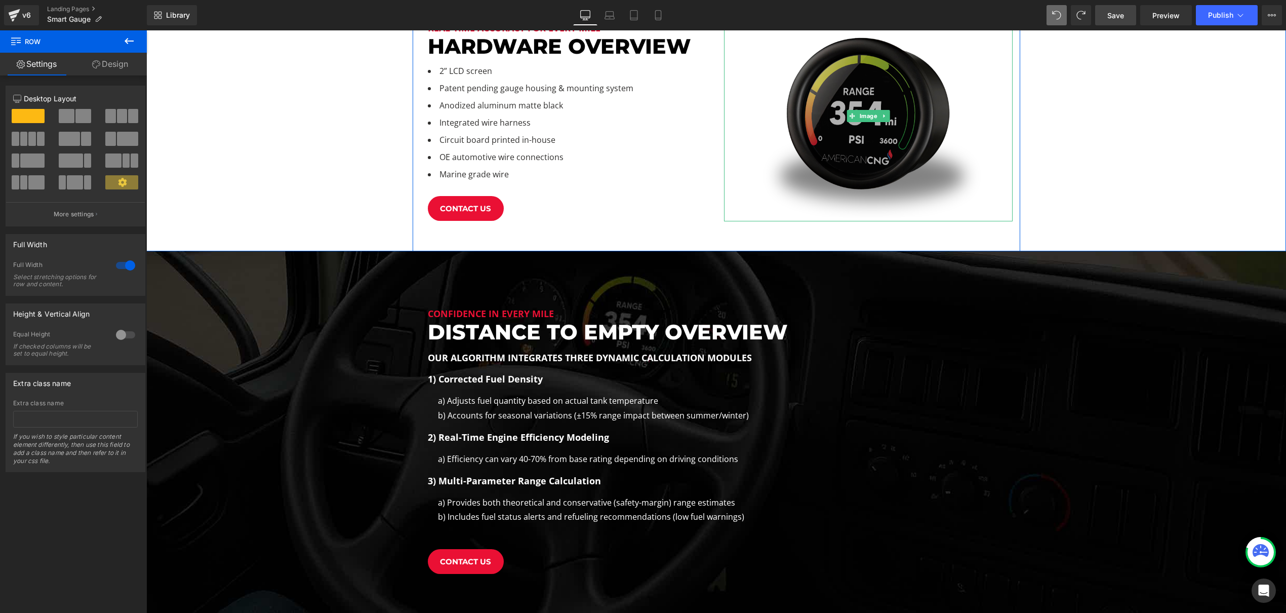
scroll to position [555, 0]
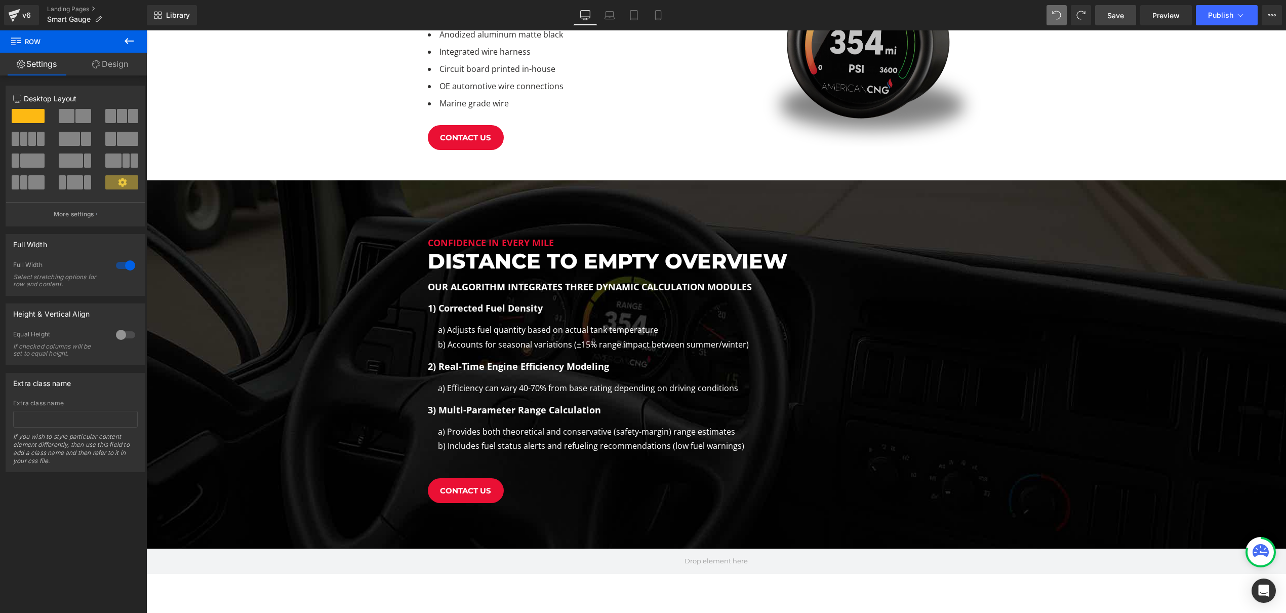
click at [806, 301] on div "1) Corrected Fuel Density" at bounding box center [716, 304] width 577 height 21
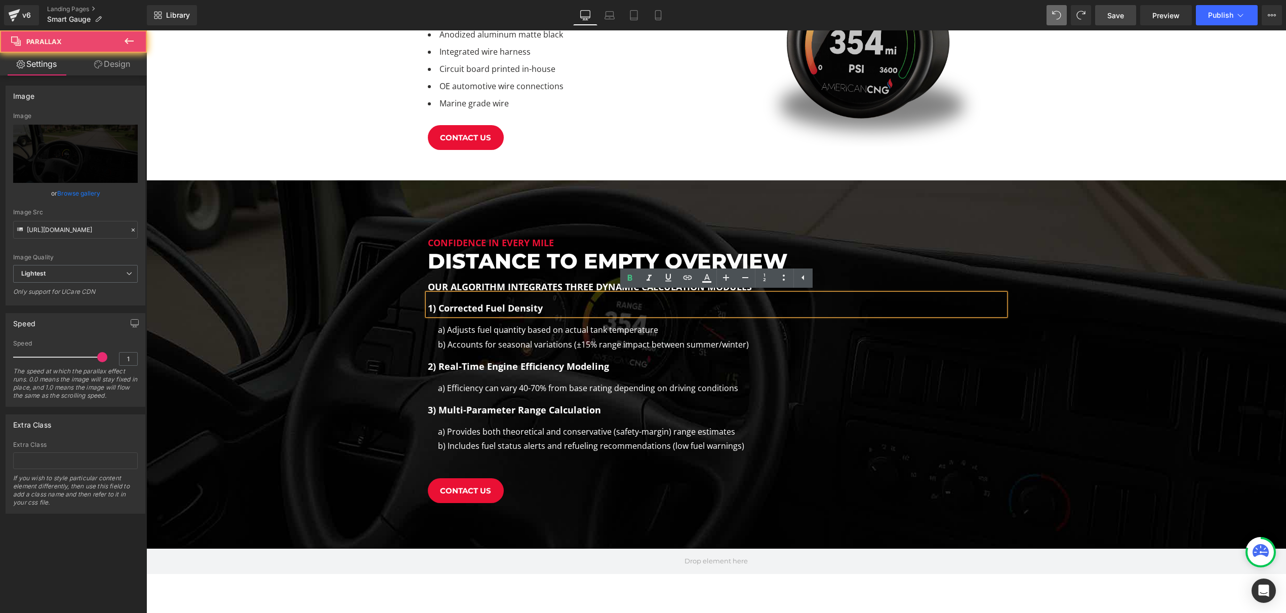
click at [1025, 334] on span "Confidence in Every Mile Heading Distance to empty overview Heading Our algorit…" at bounding box center [715, 364] width 1139 height 338
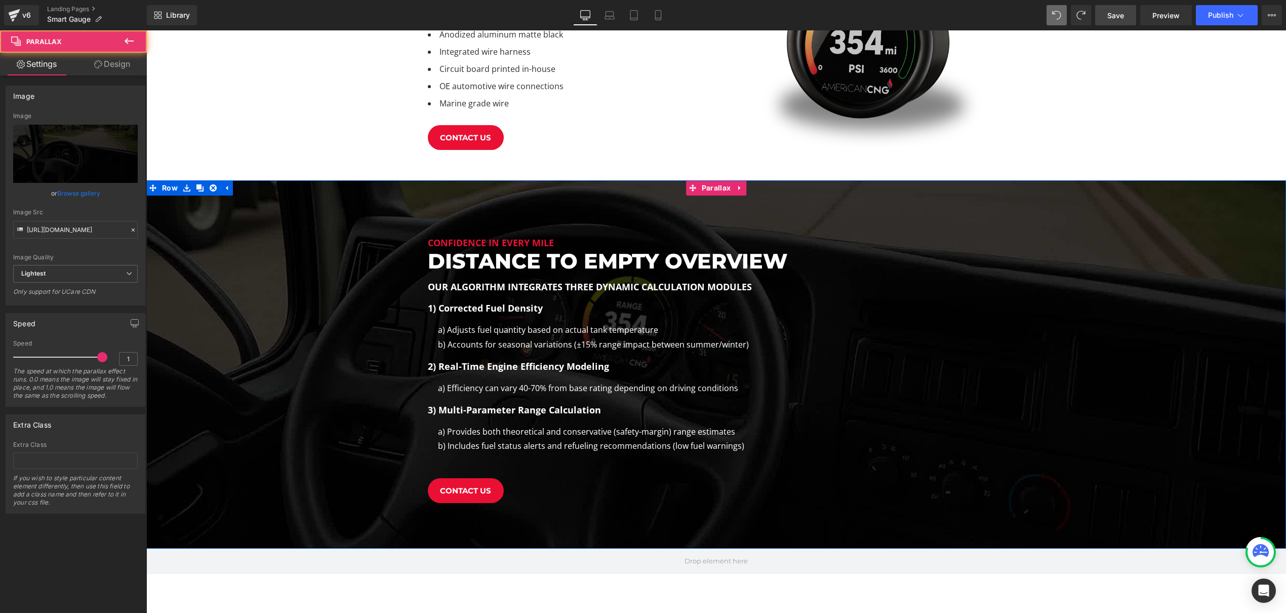
click at [1145, 326] on span "Confidence in Every Mile Heading Distance to empty overview Heading Our algorit…" at bounding box center [715, 364] width 1139 height 338
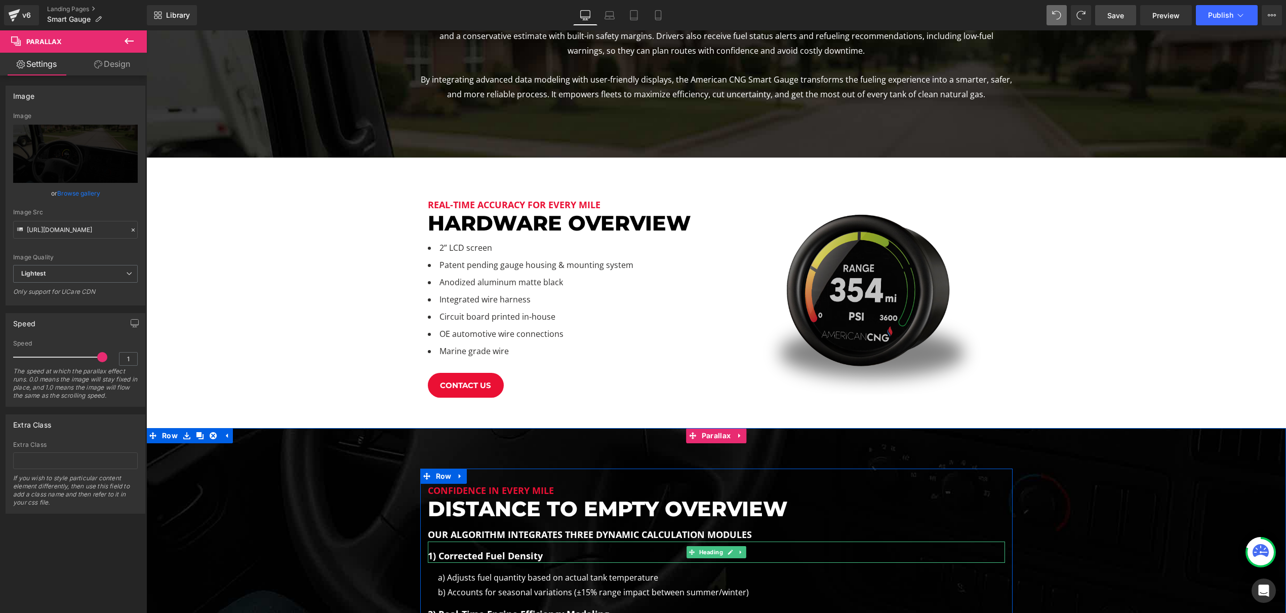
scroll to position [290, 0]
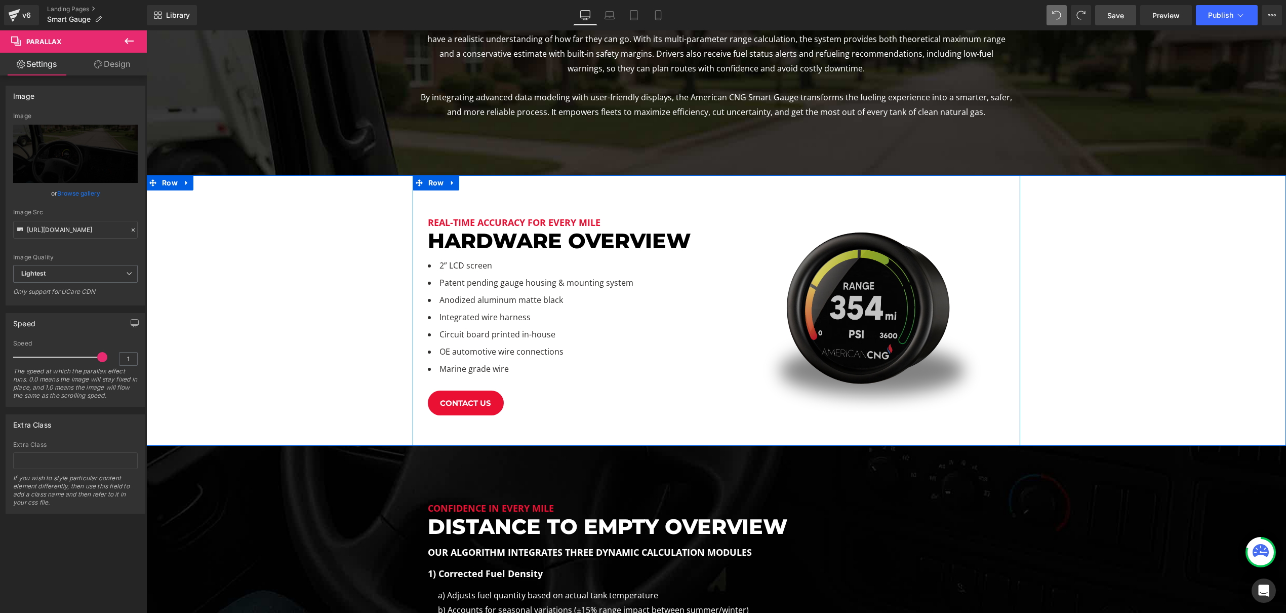
click at [591, 188] on div "Real-Time Accuracy for Every Mile Heading hardware overview Heading 2” LCD scre…" at bounding box center [716, 310] width 607 height 270
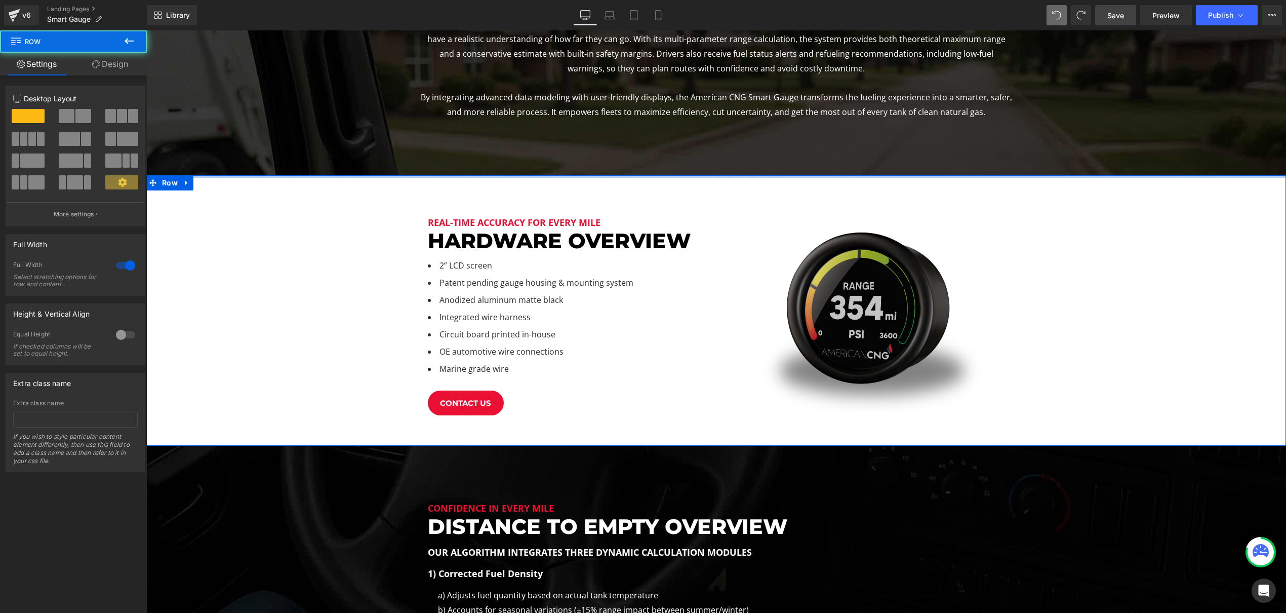
click at [663, 178] on div at bounding box center [715, 176] width 1139 height 3
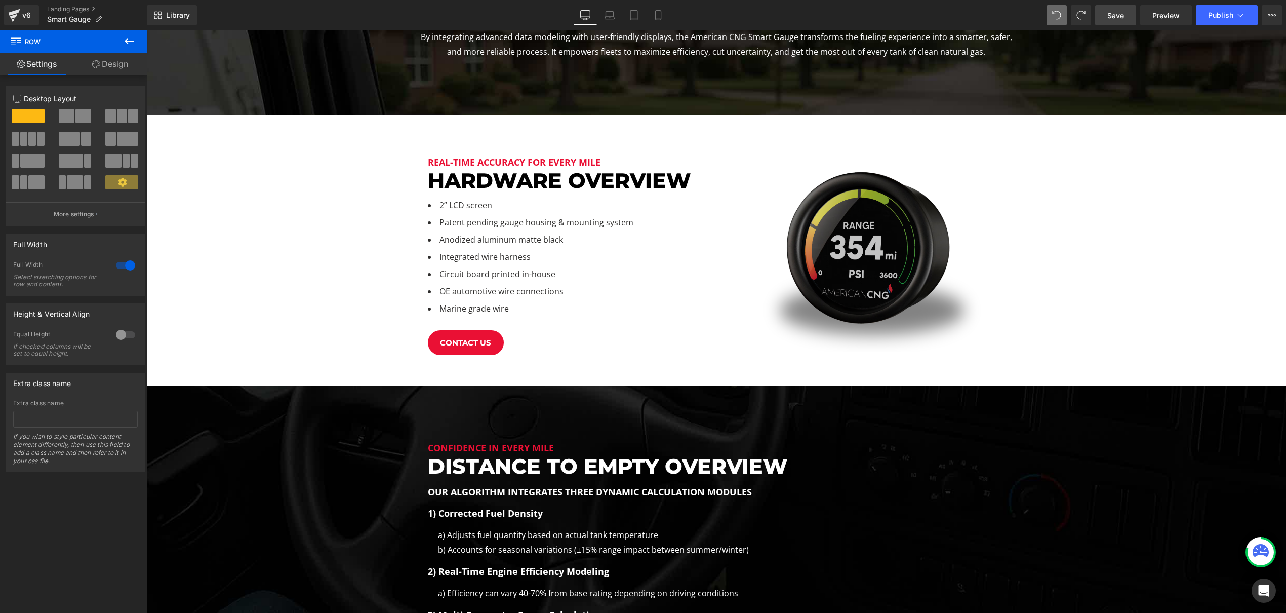
scroll to position [337, 0]
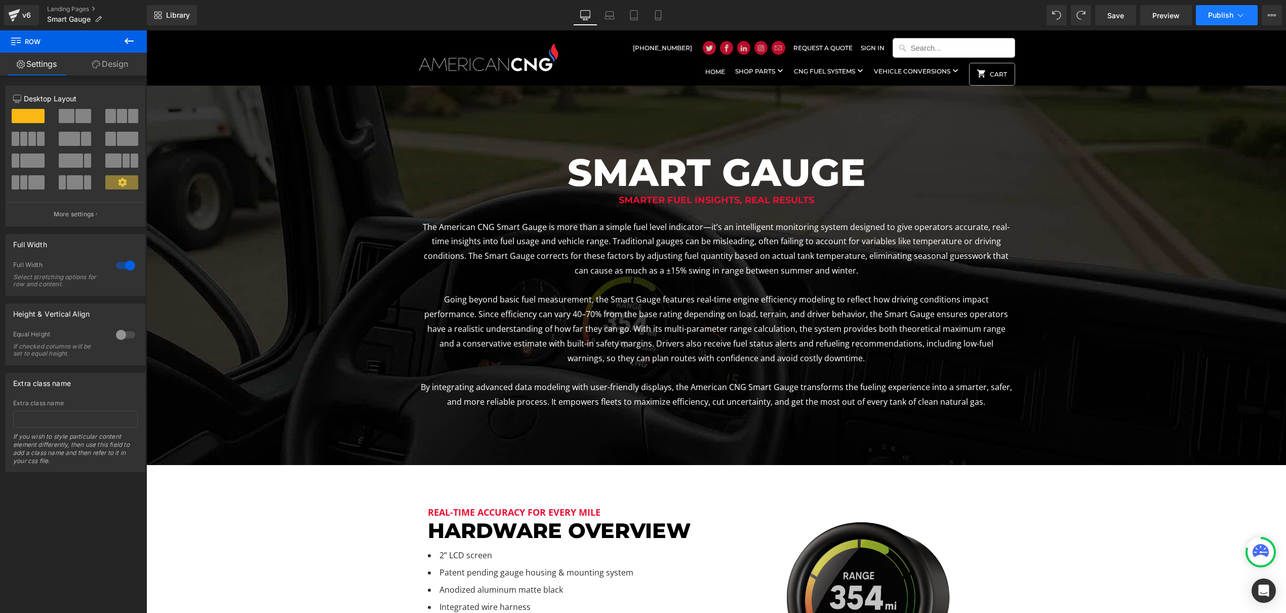
click at [1240, 17] on icon at bounding box center [1240, 15] width 10 height 10
click at [1119, 16] on span "Save" at bounding box center [1115, 15] width 17 height 11
click at [60, 7] on link "Landing Pages" at bounding box center [97, 9] width 100 height 8
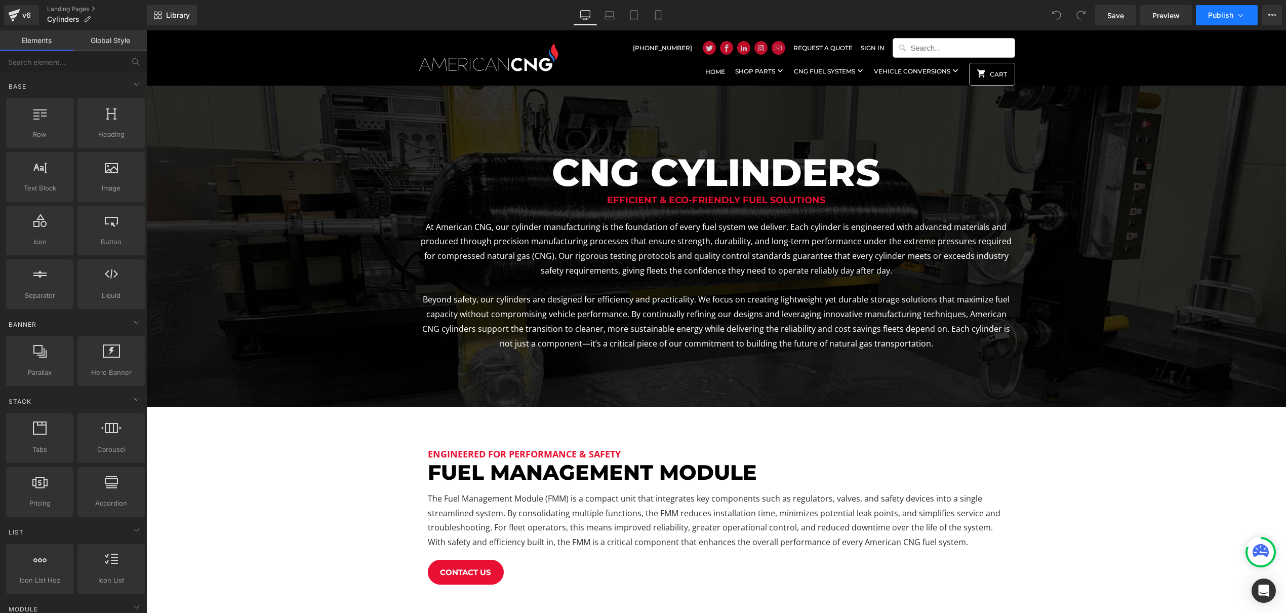
click at [1244, 8] on button "Publish" at bounding box center [1227, 15] width 62 height 20
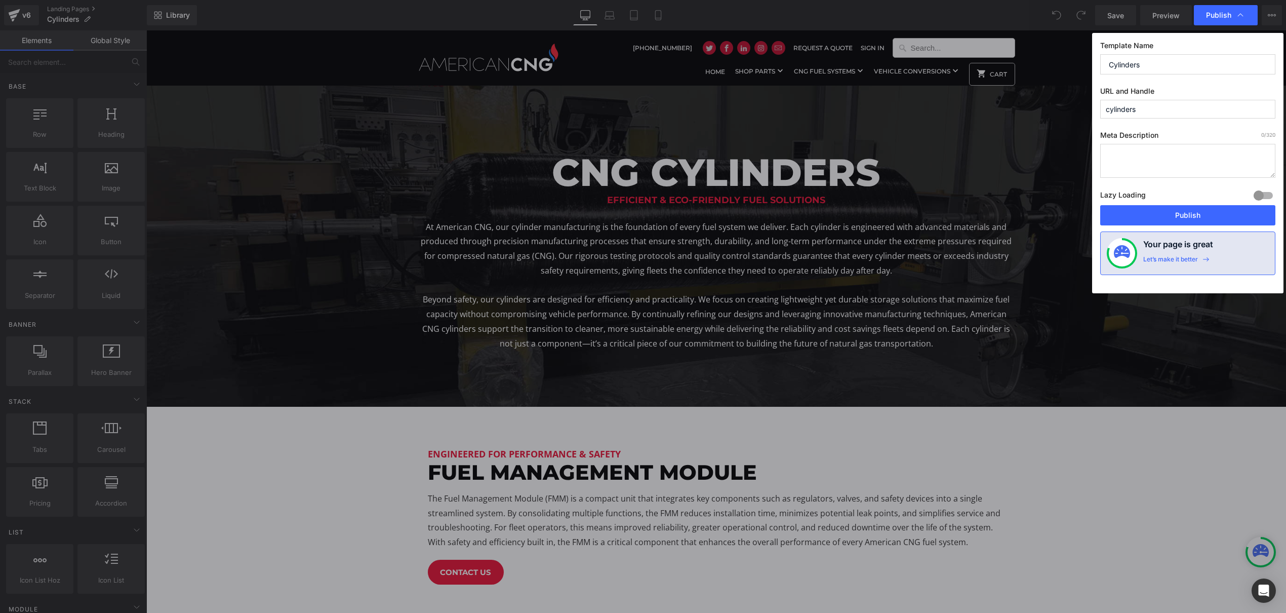
click at [1178, 103] on input "cylinders" at bounding box center [1187, 109] width 175 height 19
click at [1178, 105] on input "cylinders" at bounding box center [1187, 109] width 175 height 19
type input "cylinders222"
click at [1203, 211] on button "Publish" at bounding box center [1187, 215] width 175 height 20
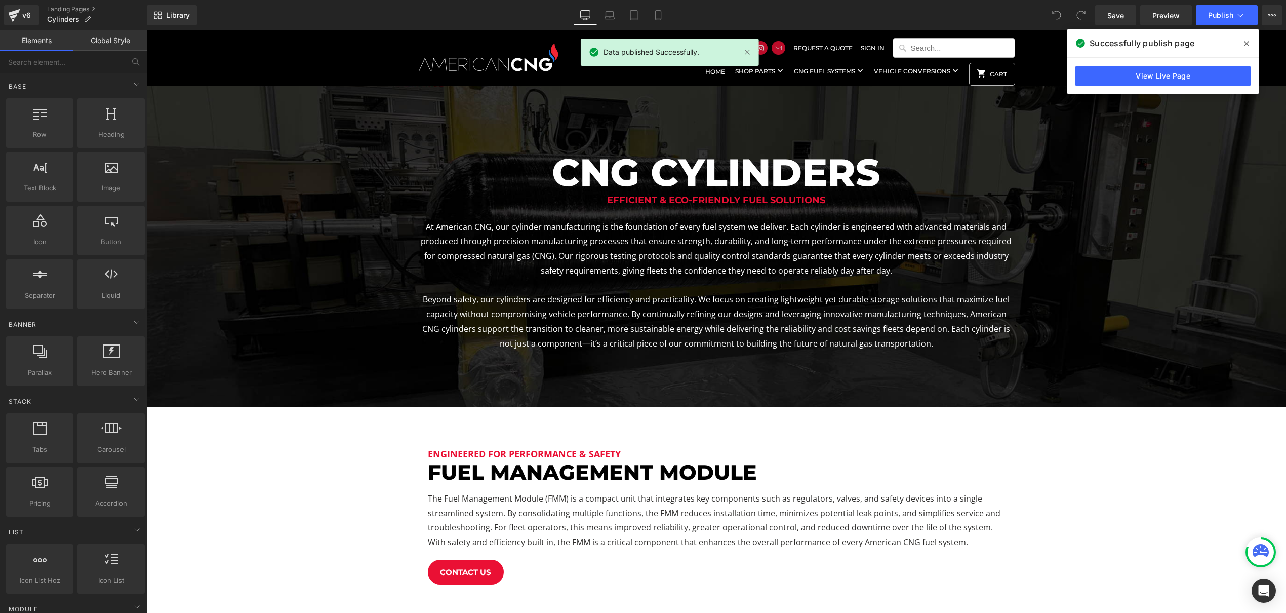
click at [1242, 15] on icon at bounding box center [1240, 15] width 10 height 10
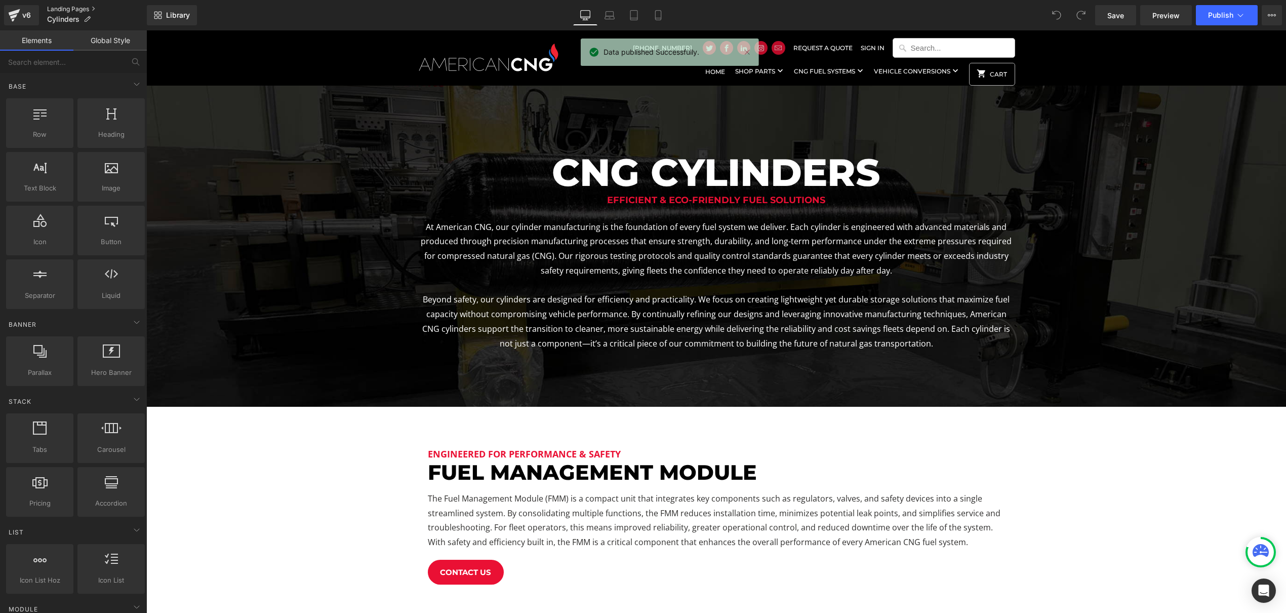
click at [66, 6] on link "Landing Pages" at bounding box center [97, 9] width 100 height 8
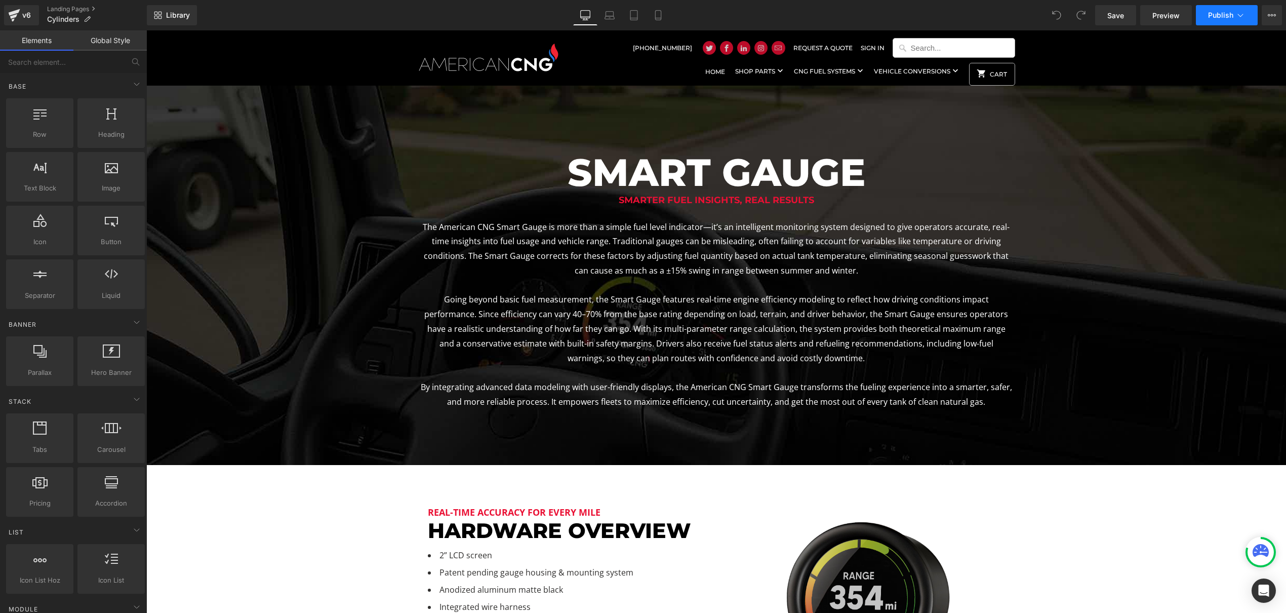
click at [1245, 9] on button "Publish" at bounding box center [1227, 15] width 62 height 20
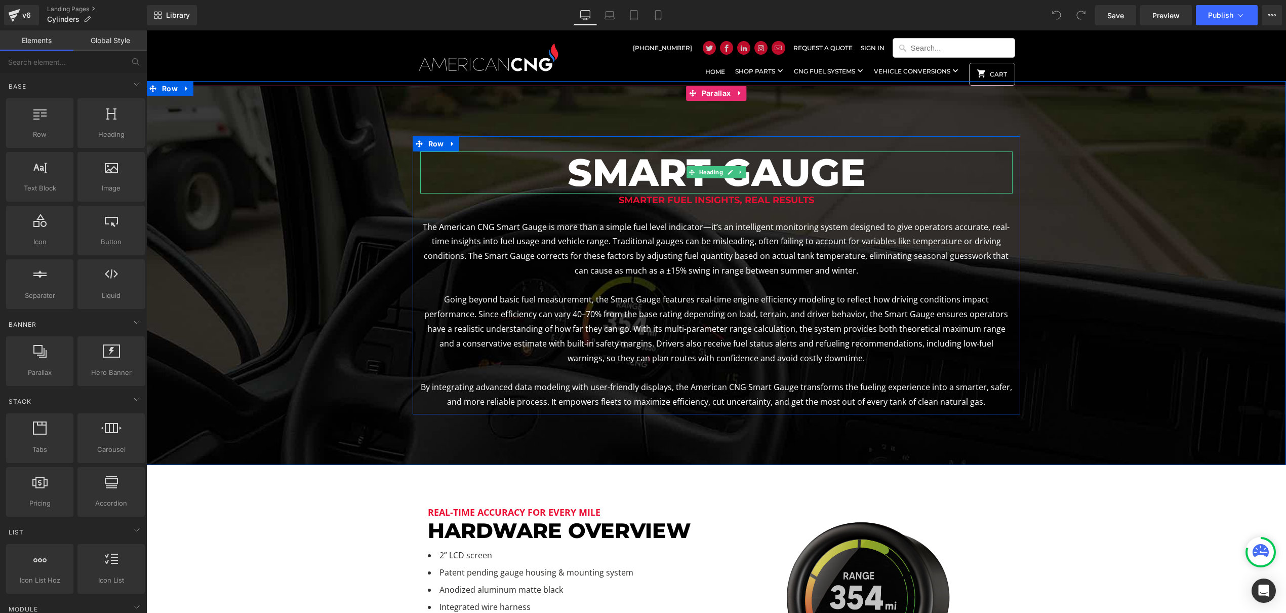
click at [759, 172] on h1 "smart gauge" at bounding box center [716, 172] width 592 height 42
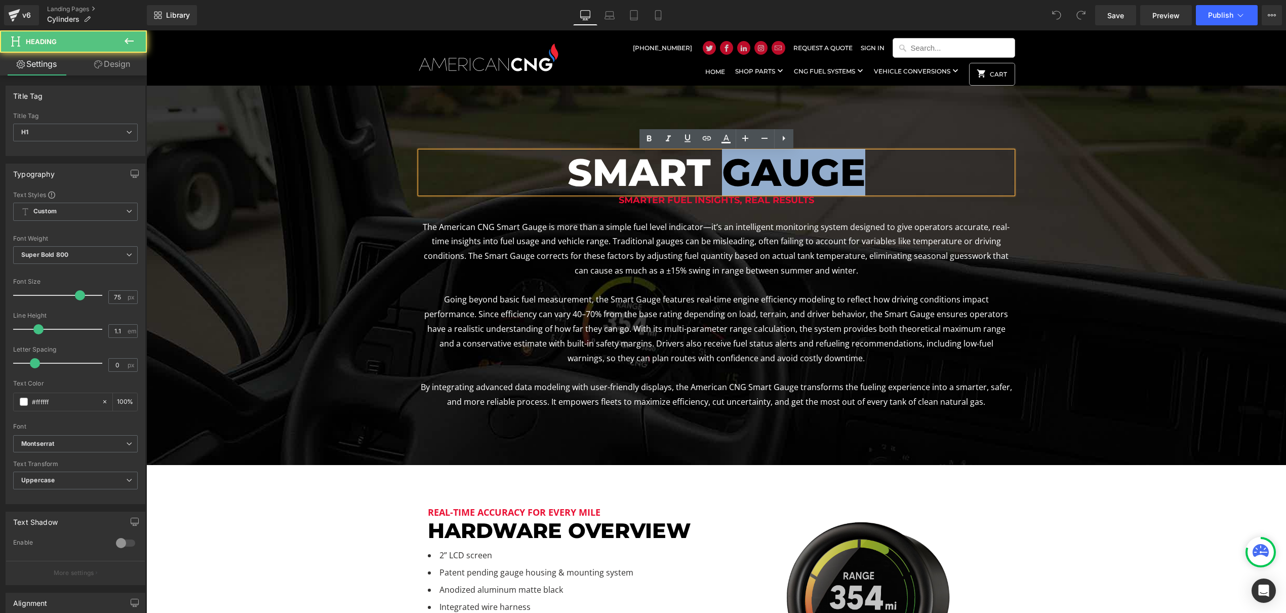
click at [759, 172] on h1 "smart gauge" at bounding box center [716, 172] width 592 height 42
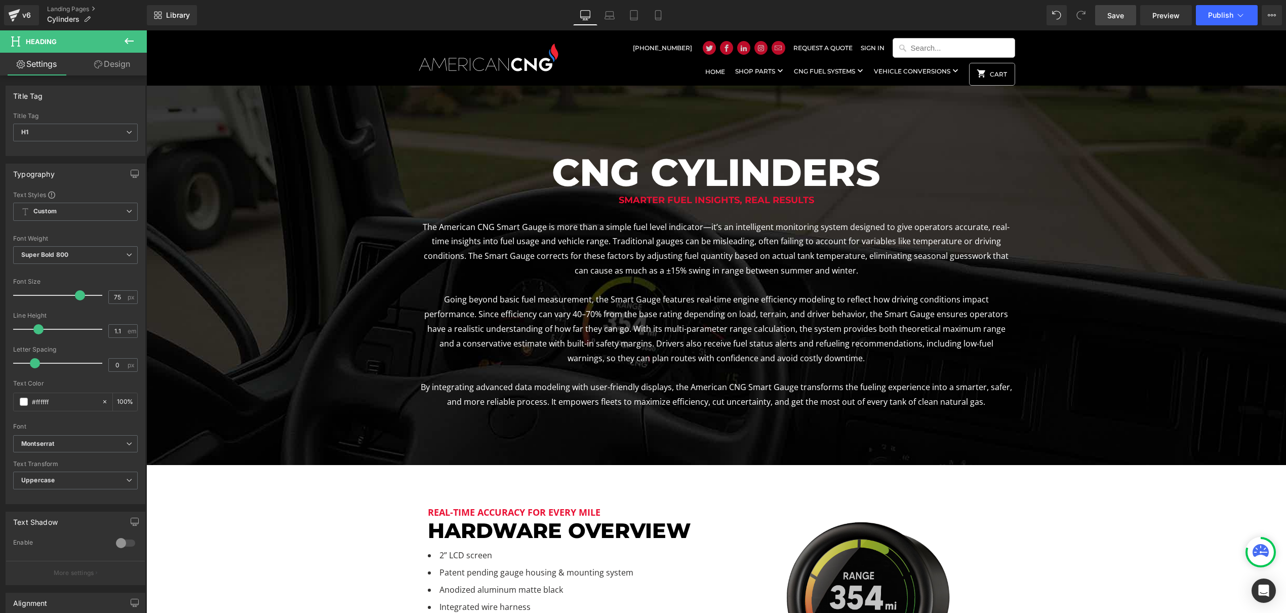
click at [1121, 13] on span "Save" at bounding box center [1115, 15] width 17 height 11
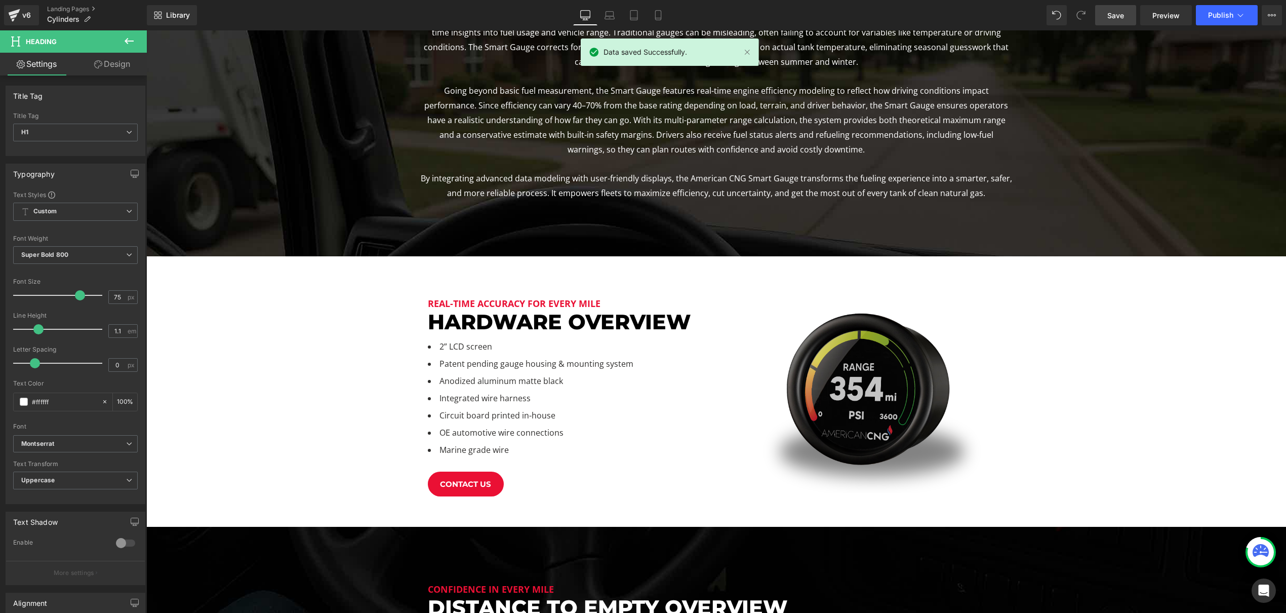
scroll to position [197, 0]
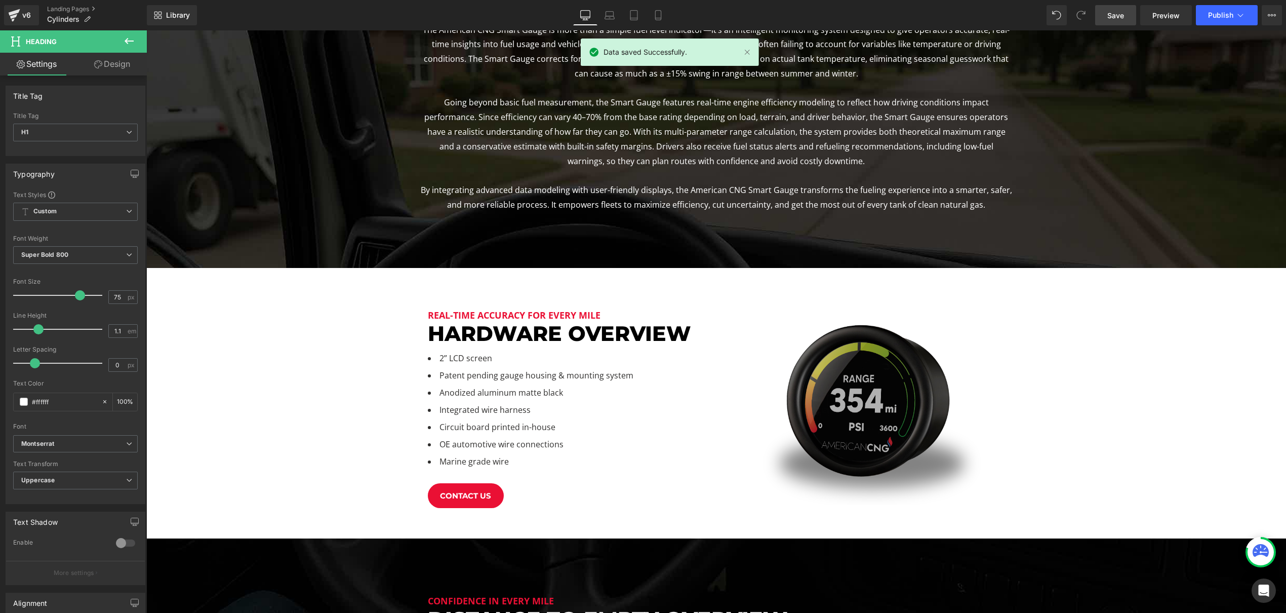
click at [869, 423] on img at bounding box center [868, 403] width 231 height 211
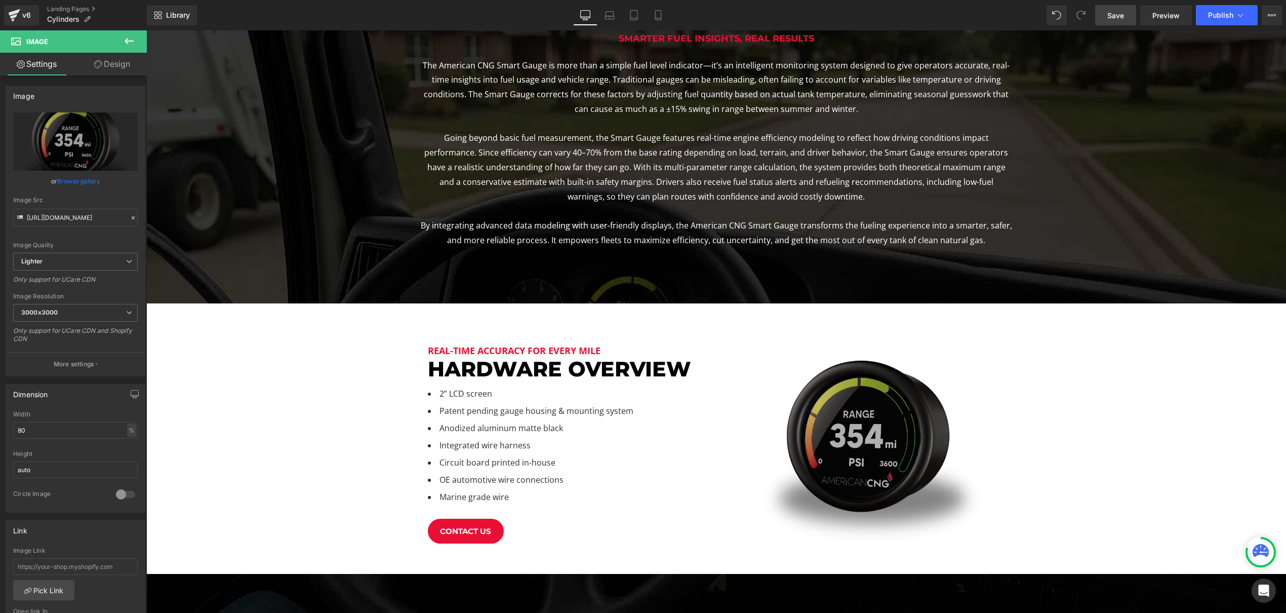
scroll to position [163, 0]
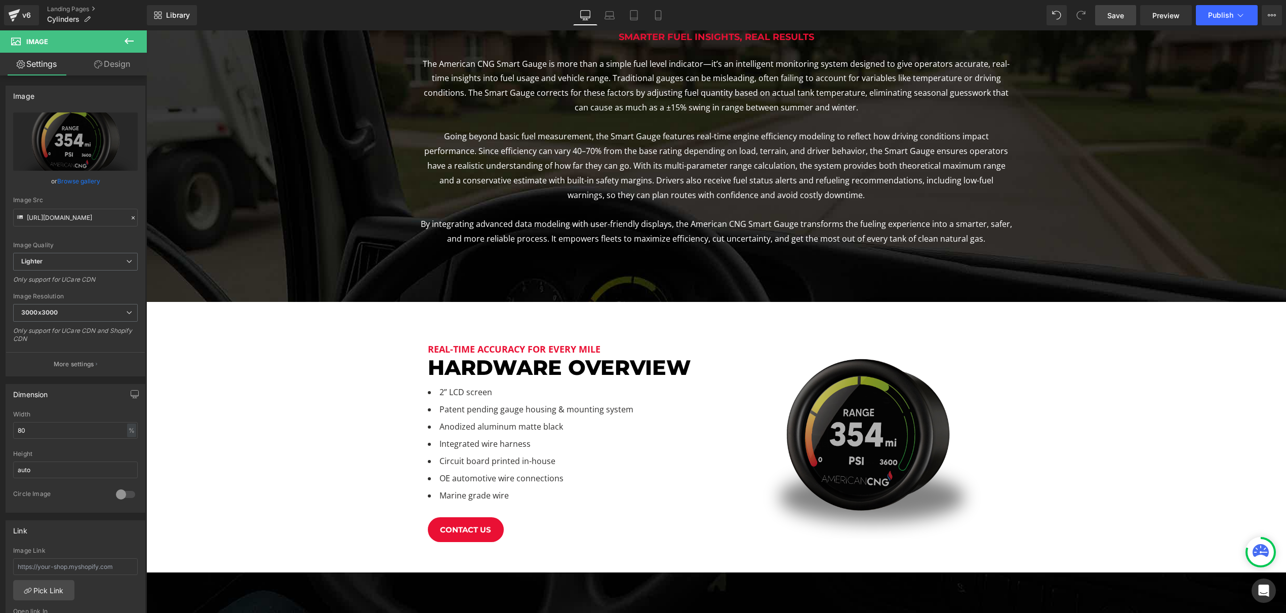
click at [849, 420] on img at bounding box center [868, 437] width 231 height 211
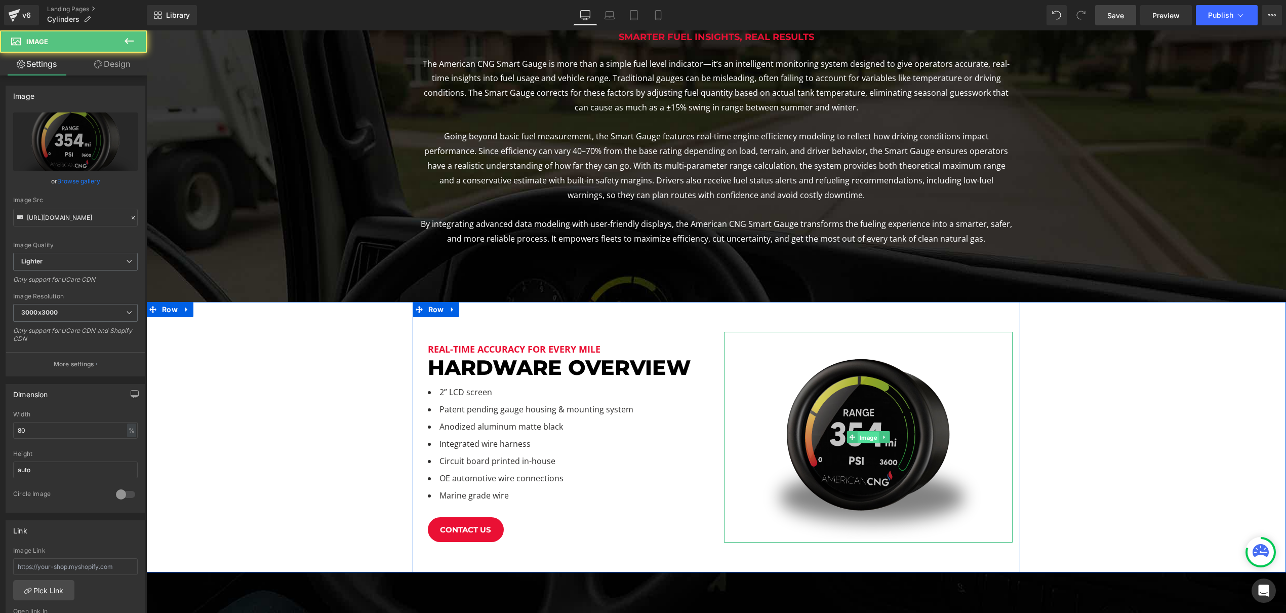
click at [873, 439] on span "Image" at bounding box center [868, 437] width 22 height 12
click at [866, 439] on span "Image" at bounding box center [868, 437] width 22 height 12
click at [867, 439] on span "Image" at bounding box center [868, 437] width 22 height 12
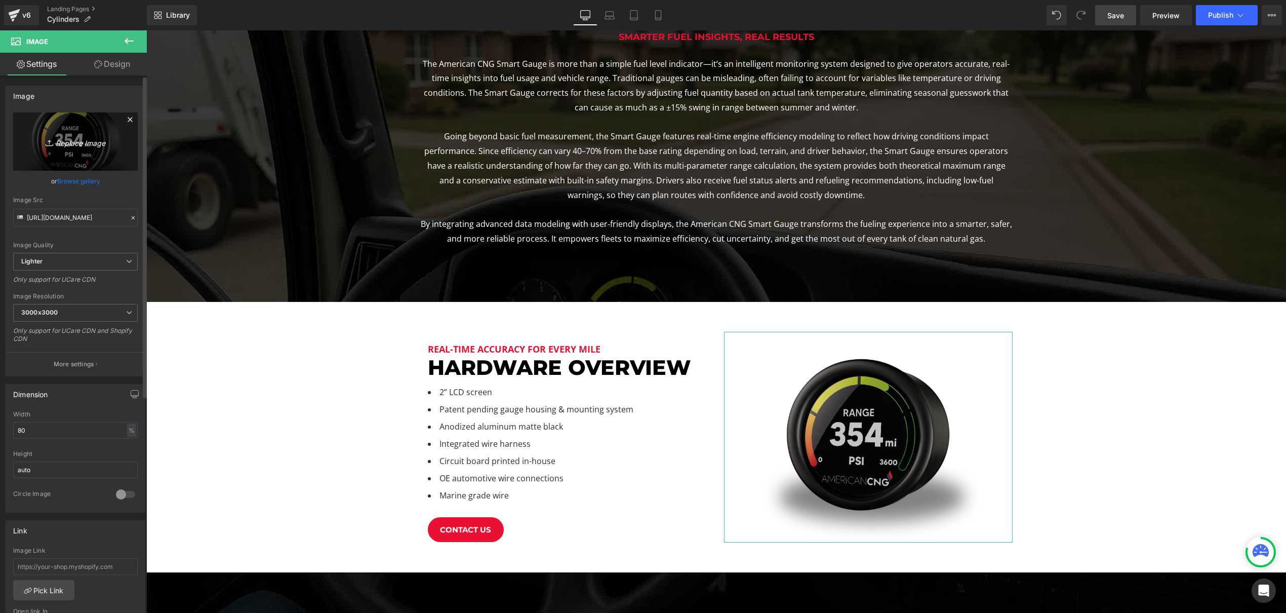
click at [84, 144] on icon "Replace Image" at bounding box center [75, 141] width 81 height 13
type input "C:\fakepath\cylinderimage.png"
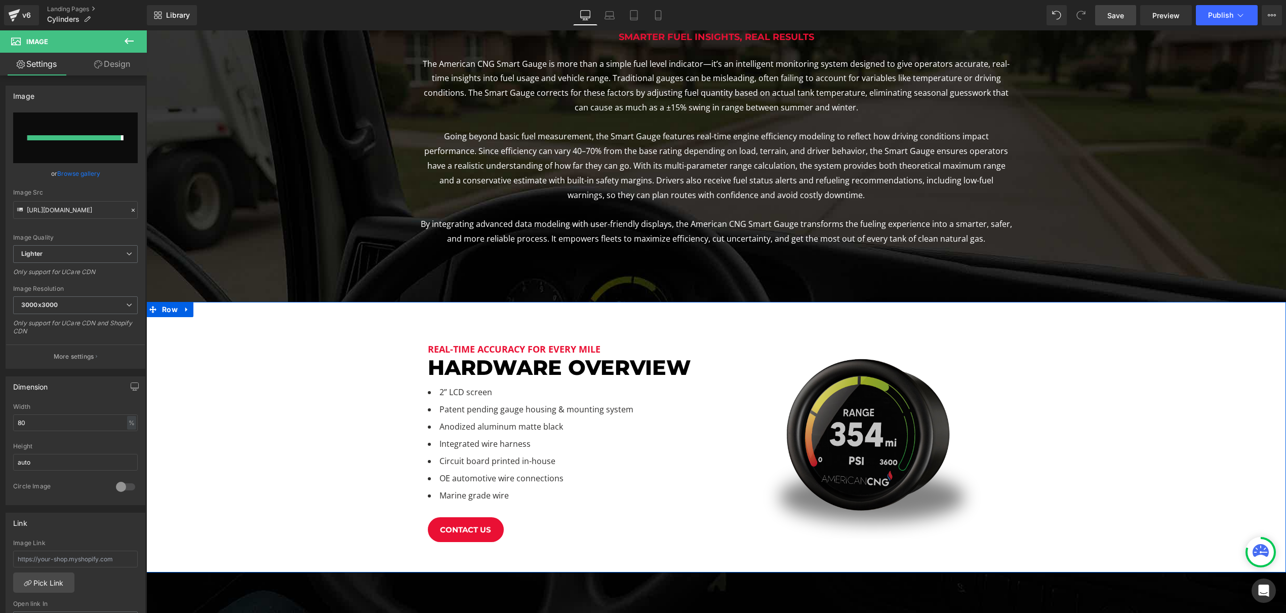
type input "[URL][DOMAIN_NAME]"
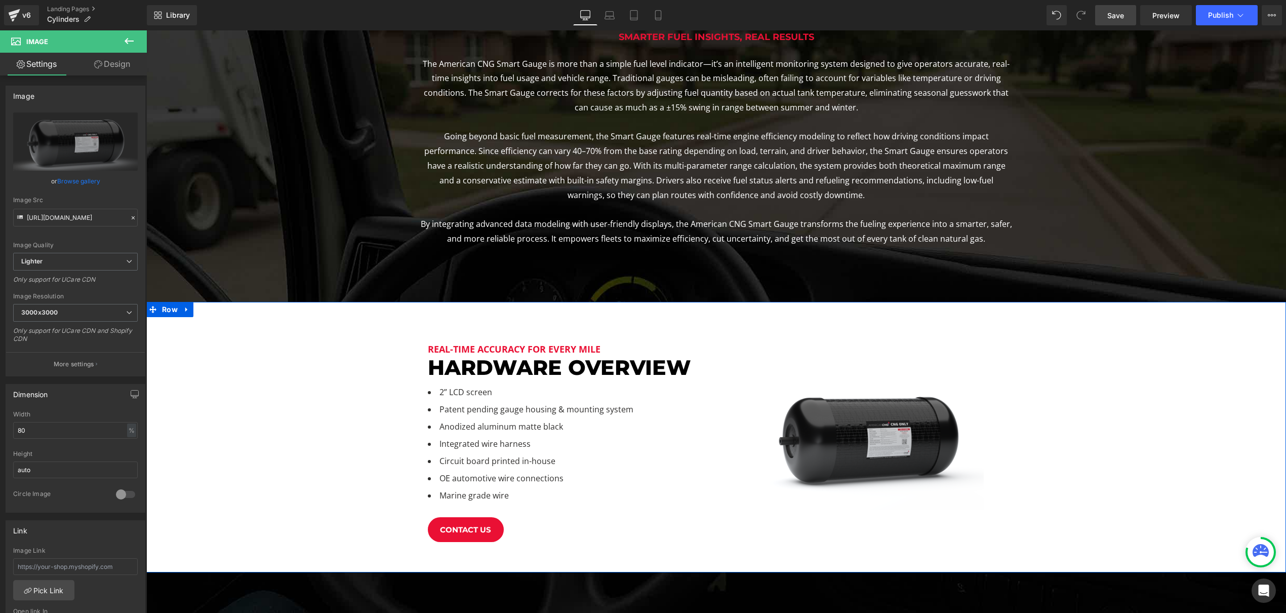
click at [1108, 409] on div "Real-Time Accuracy for Every Mile Heading hardware overview Heading 2” LCD scre…" at bounding box center [715, 437] width 1139 height 270
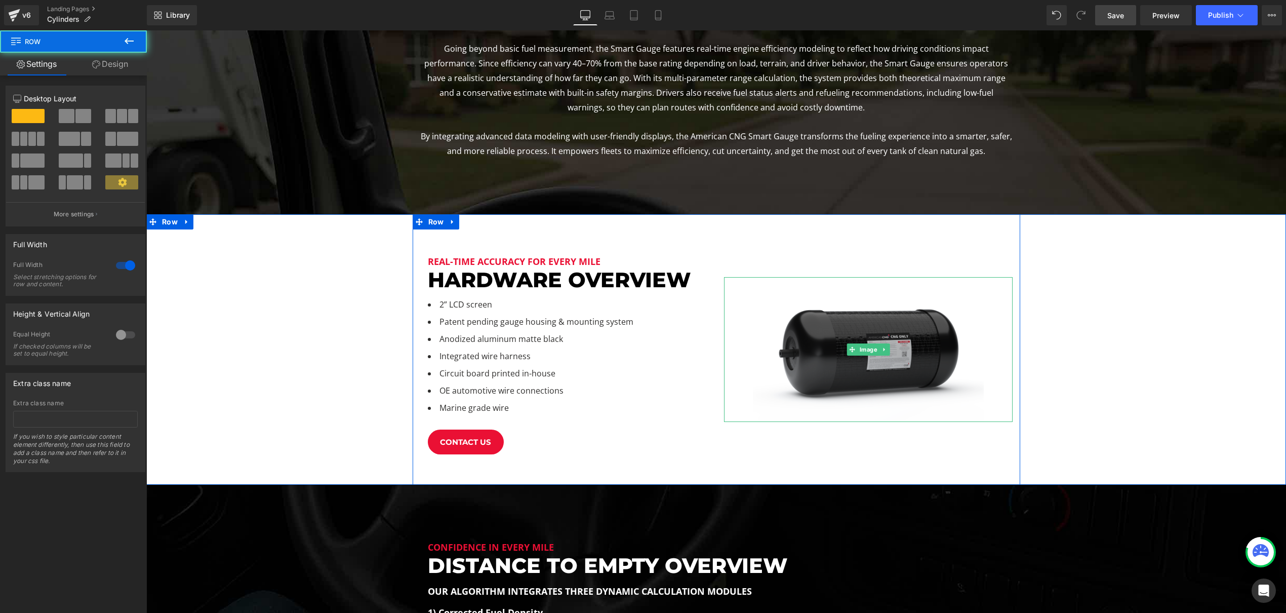
scroll to position [251, 0]
click at [856, 351] on span at bounding box center [851, 349] width 11 height 12
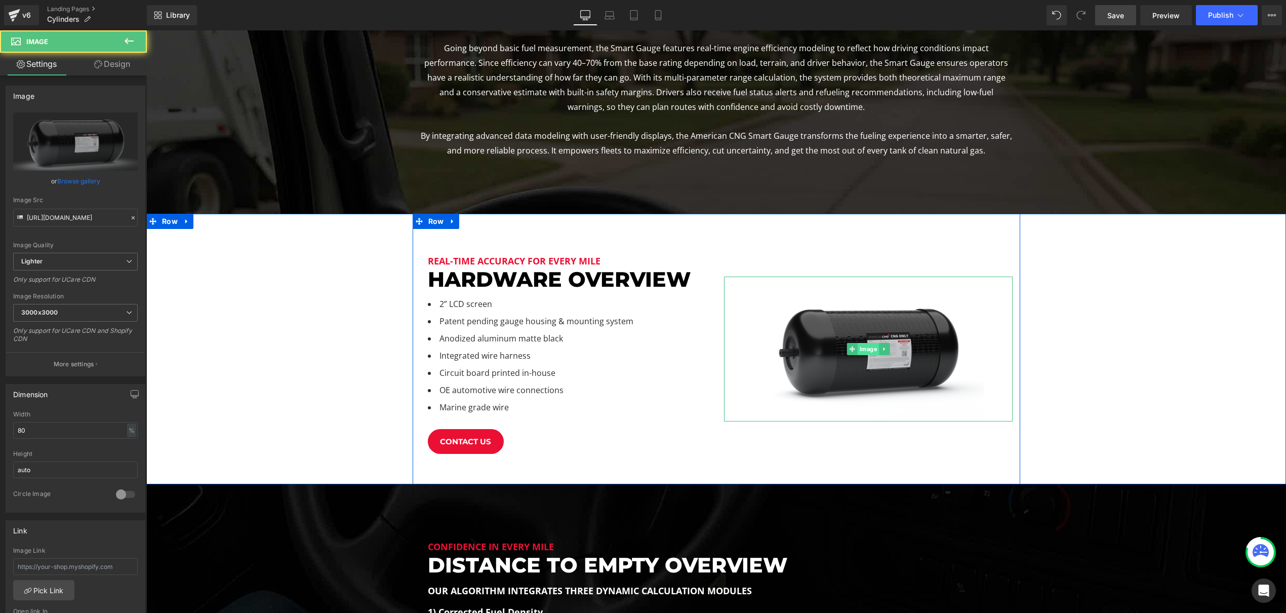
click at [862, 350] on span "Image" at bounding box center [868, 349] width 22 height 12
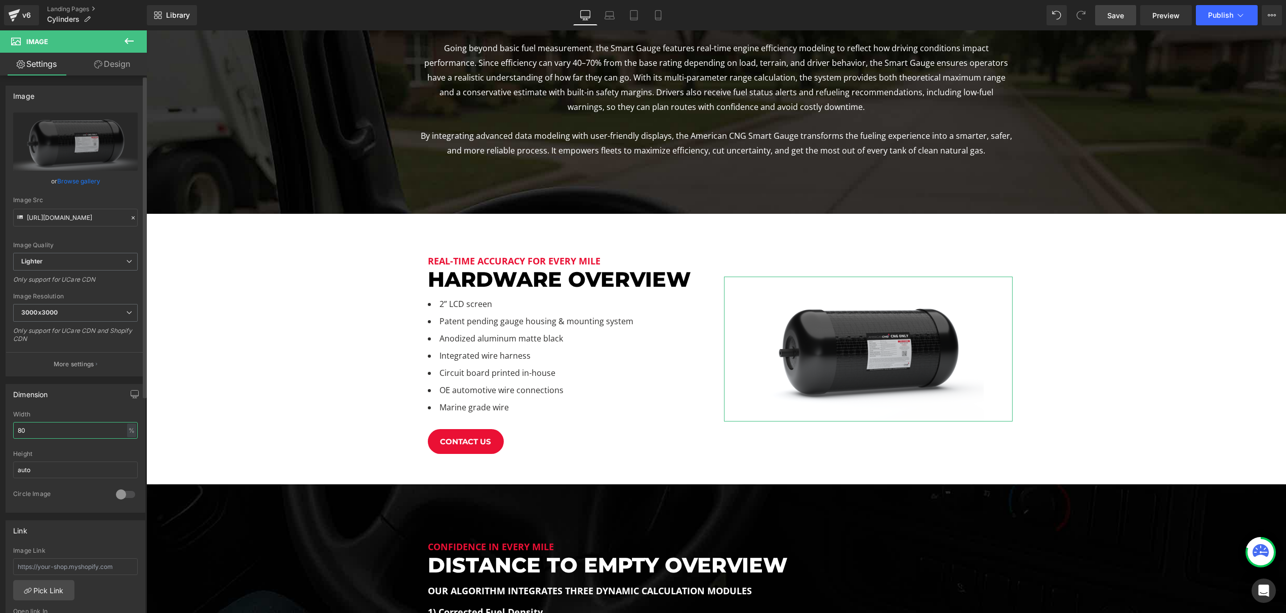
click at [69, 426] on input "80" at bounding box center [75, 430] width 125 height 17
type input "100"
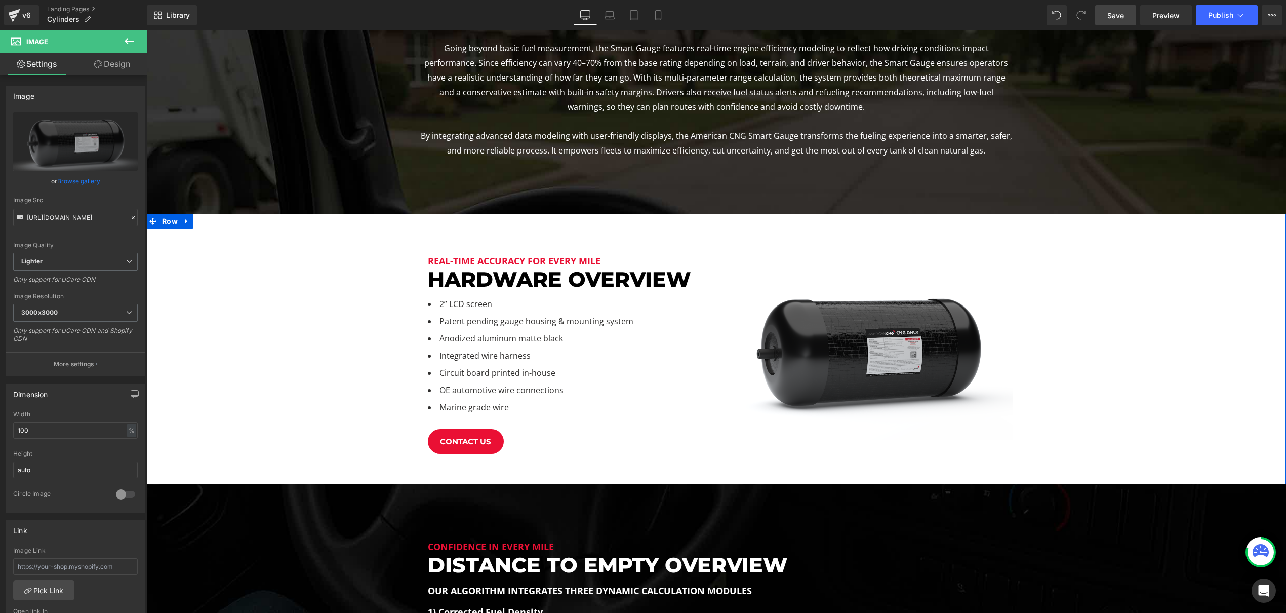
click at [1161, 337] on div "Real-Time Accuracy for Every Mile Heading hardware overview Heading 2” LCD scre…" at bounding box center [715, 349] width 1139 height 270
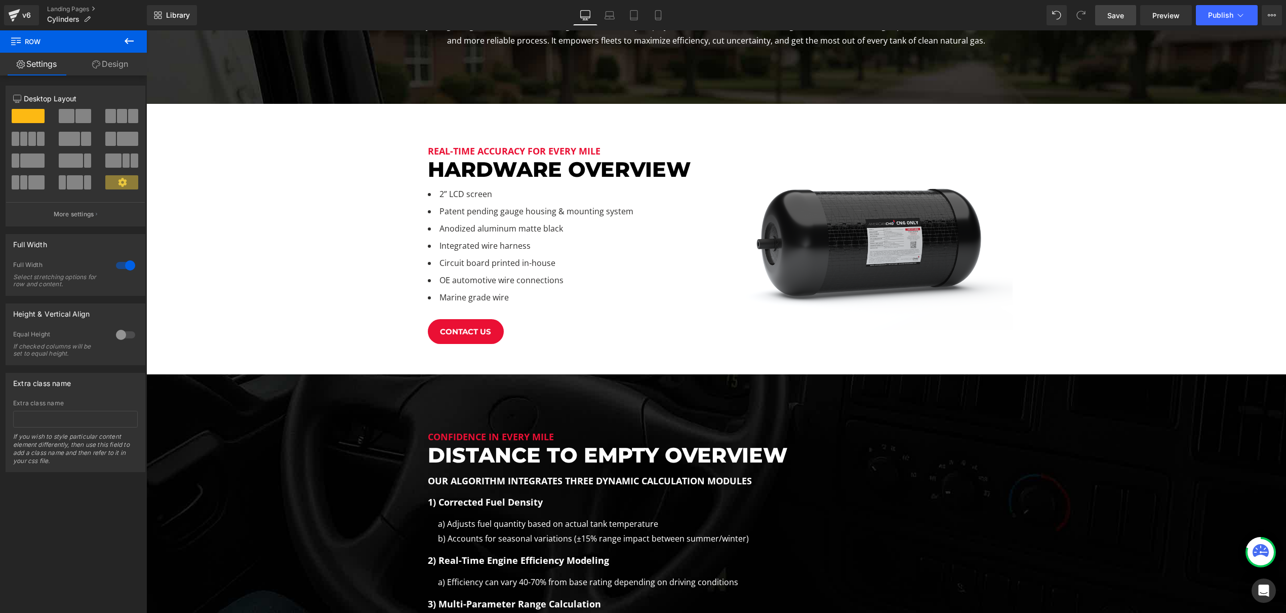
scroll to position [361, 0]
click at [556, 168] on div "hardware overview Heading" at bounding box center [564, 168] width 273 height 23
click at [556, 168] on h1 "hardware overview" at bounding box center [564, 168] width 273 height 23
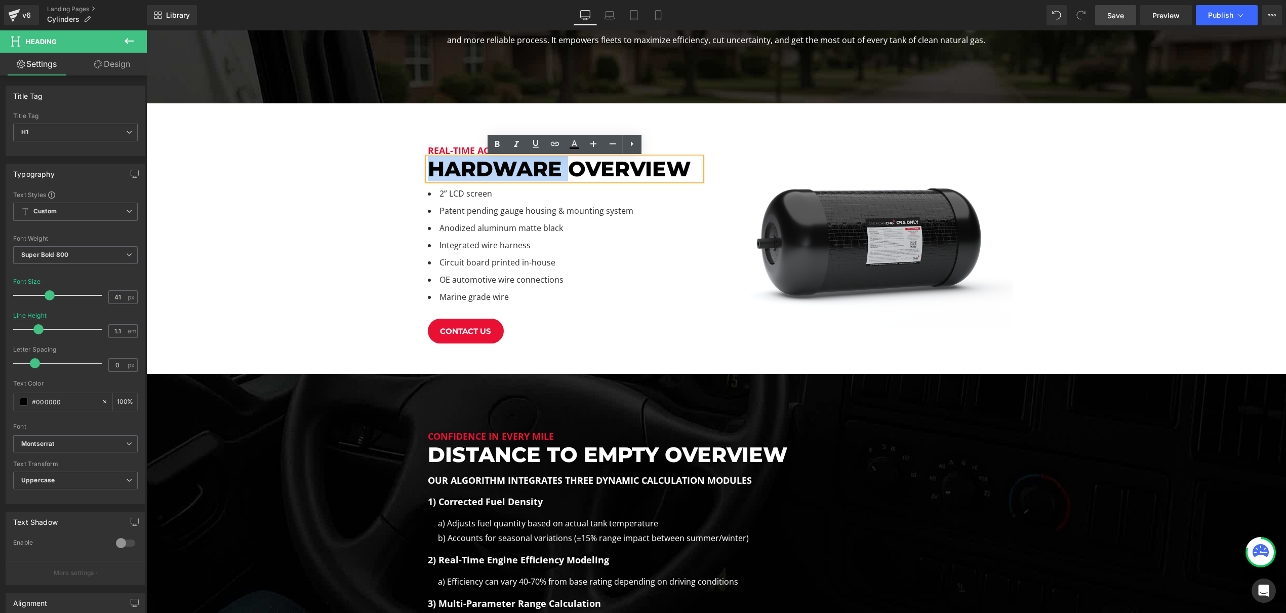
drag, startPoint x: 557, startPoint y: 170, endPoint x: 543, endPoint y: 171, distance: 14.2
click at [543, 171] on h1 "hardware overview" at bounding box center [564, 168] width 273 height 23
click at [545, 171] on h1 "hardware overview" at bounding box center [564, 168] width 273 height 23
drag, startPoint x: 552, startPoint y: 170, endPoint x: 376, endPoint y: 166, distance: 176.2
click at [376, 166] on div "Real-Time Accuracy for Every Mile Heading hardware overview Heading 2” LCD scre…" at bounding box center [715, 238] width 1139 height 270
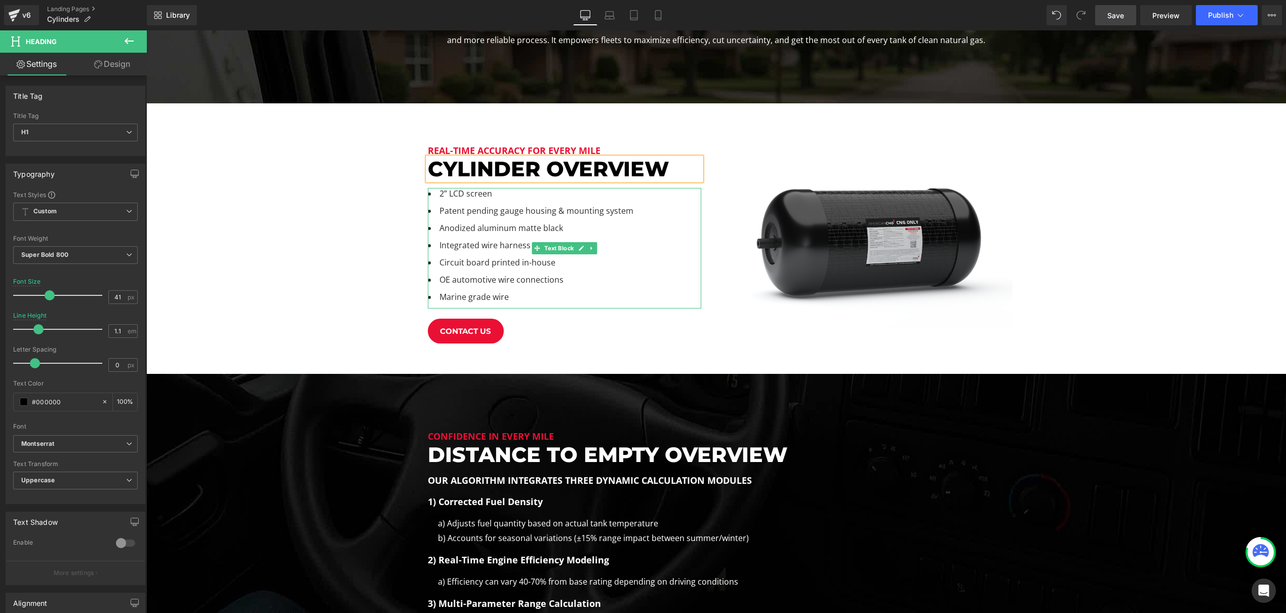
click at [537, 267] on li "Circuit board printed in-house" at bounding box center [564, 265] width 273 height 17
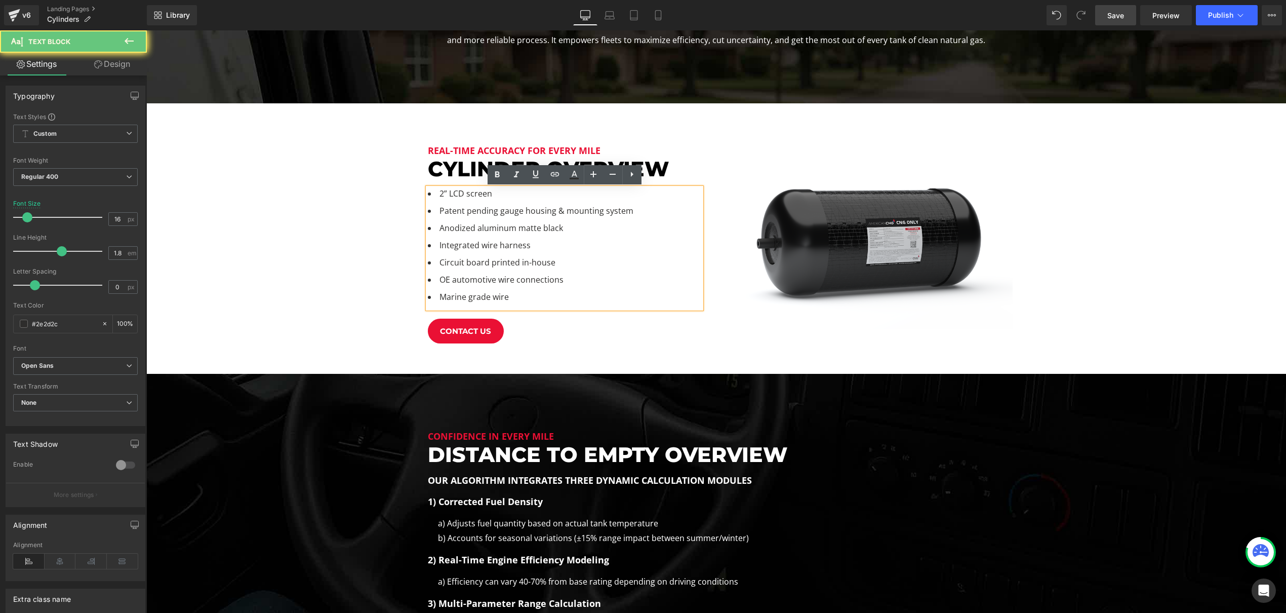
click at [529, 296] on li "Marine grade wire" at bounding box center [564, 299] width 273 height 17
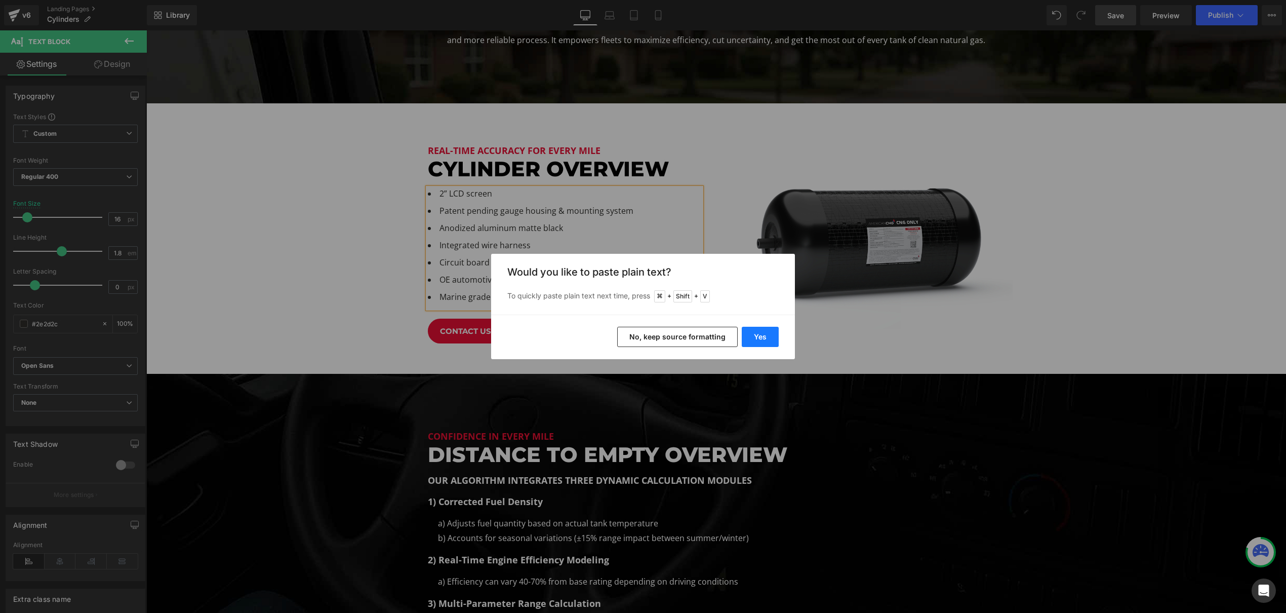
click at [767, 340] on button "Yes" at bounding box center [760, 336] width 37 height 20
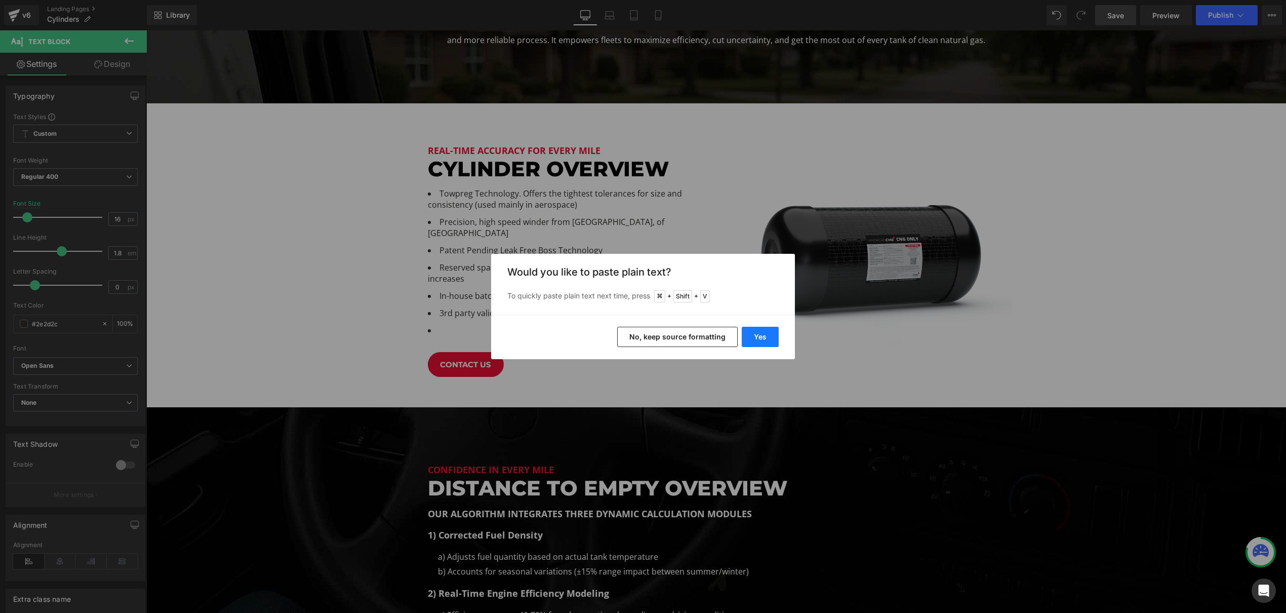
scroll to position [1648, 1139]
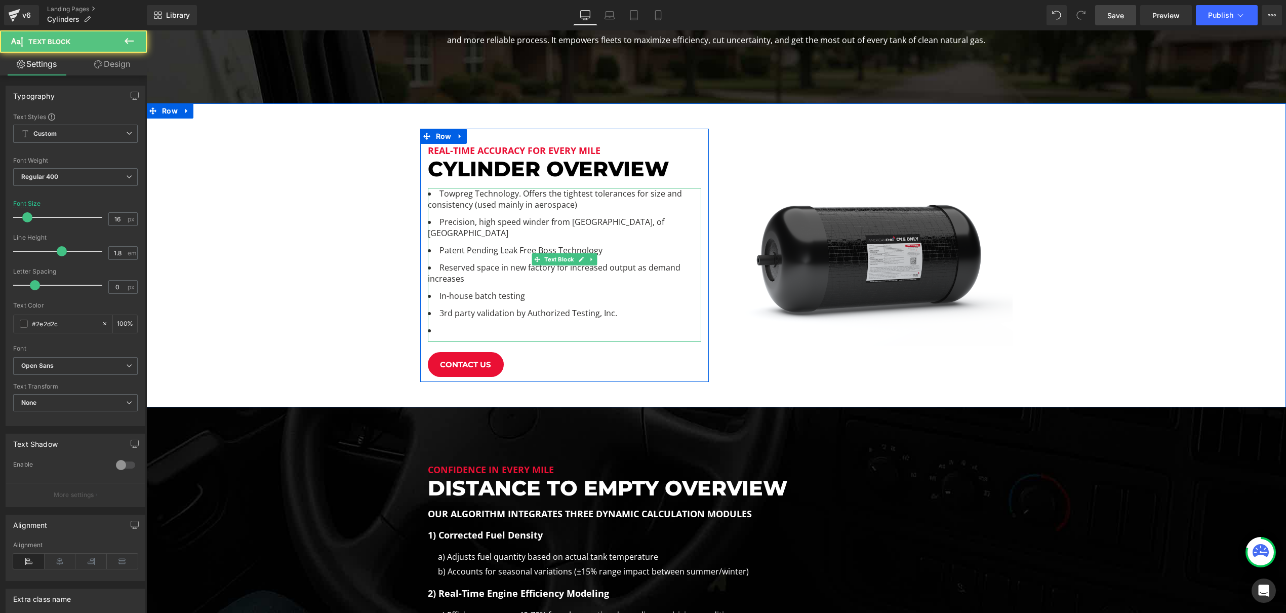
click at [455, 205] on li "Towpreg Technology. Offers the tightest tolerances for size and consistency (us…" at bounding box center [564, 202] width 273 height 28
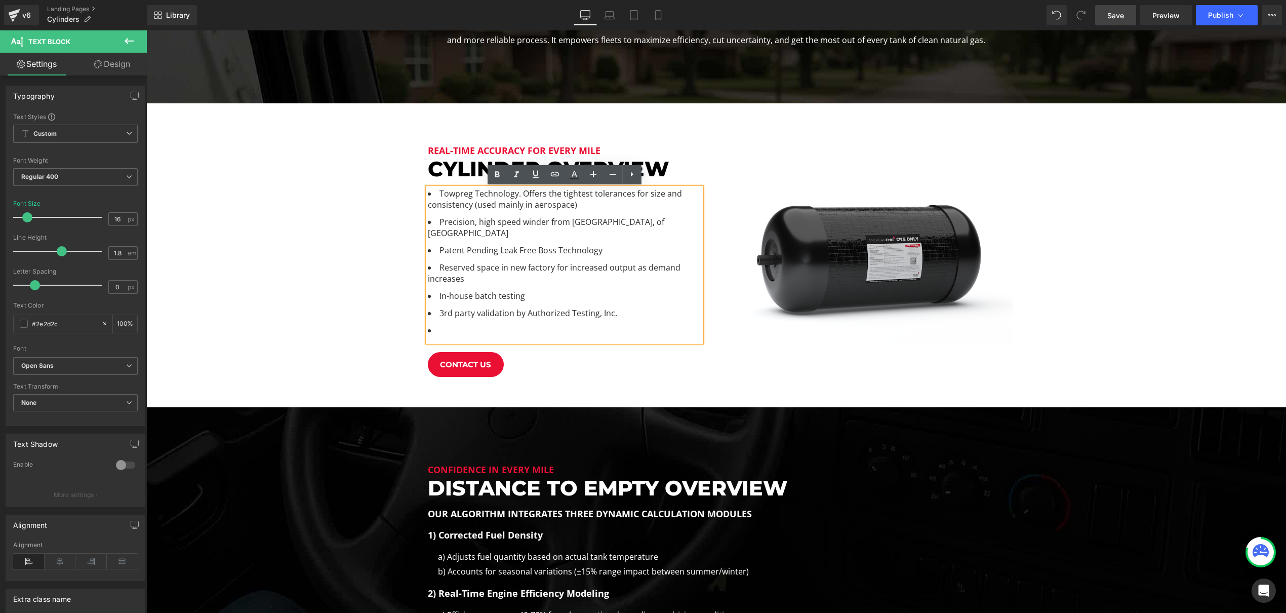
click at [428, 206] on li "Towpreg Technology. Offers the tightest tolerances for size and consistency (us…" at bounding box center [564, 202] width 273 height 28
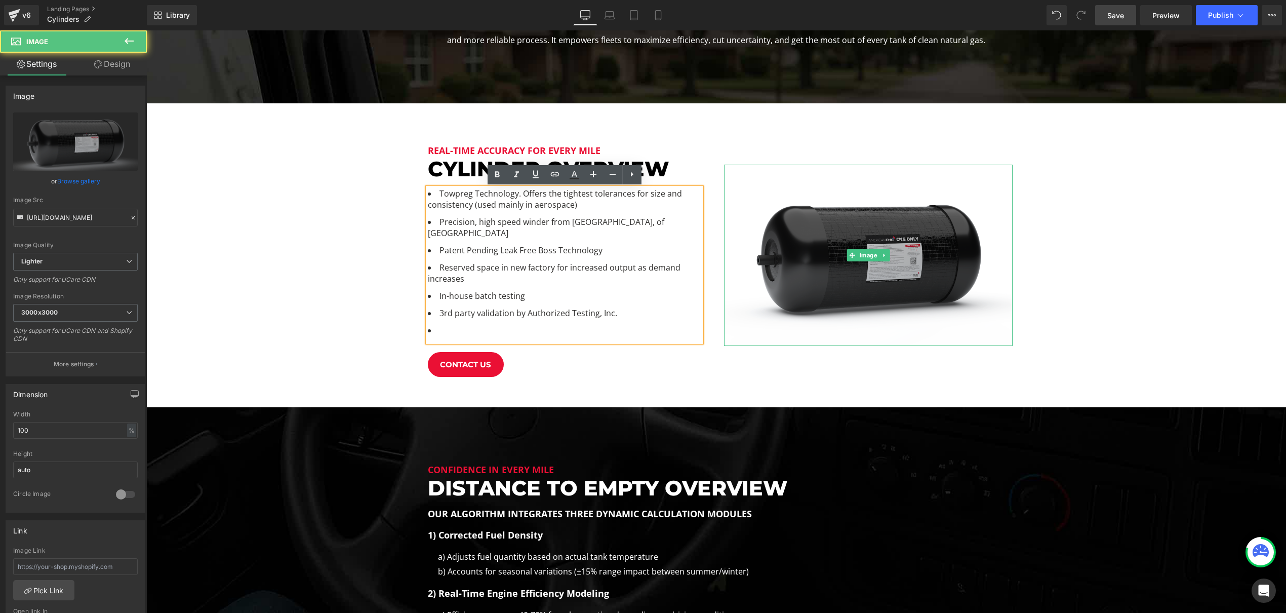
click at [786, 245] on img at bounding box center [868, 256] width 289 height 182
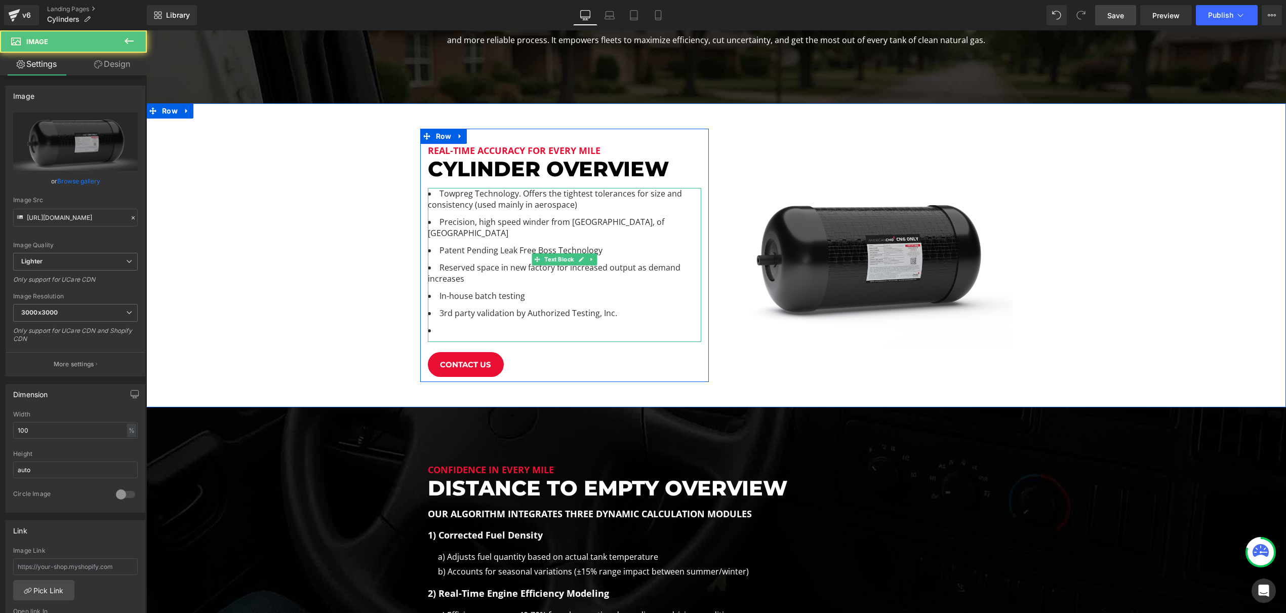
click at [562, 244] on li "Patent Pending Leak Free Boss Technology" at bounding box center [564, 252] width 273 height 17
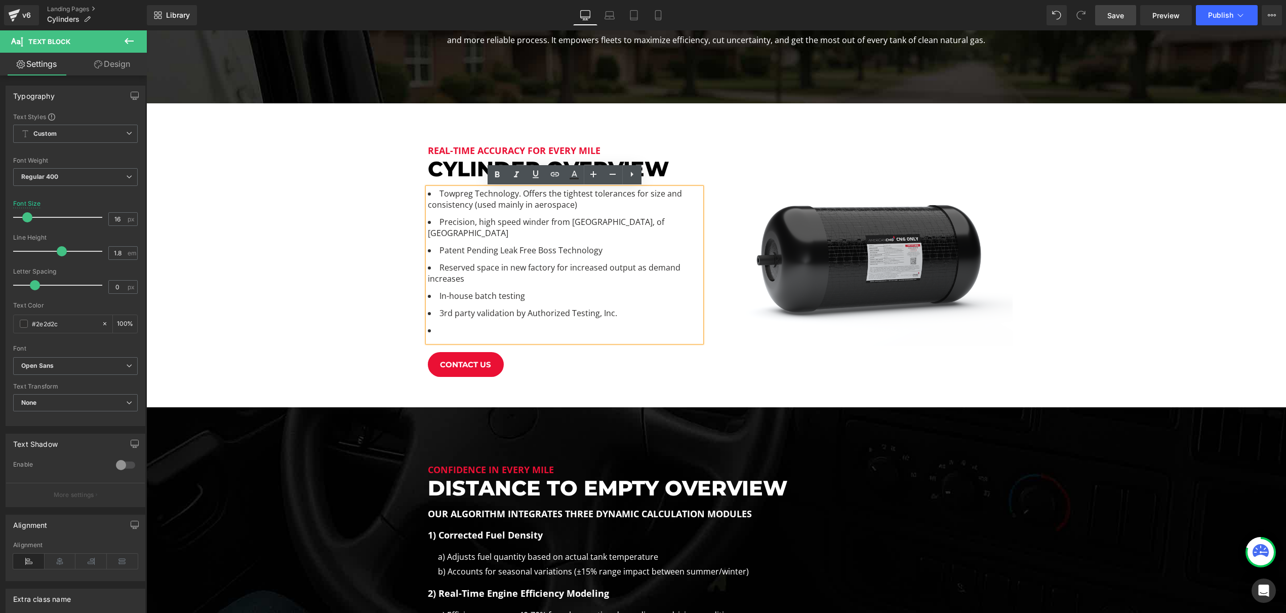
click at [348, 317] on div "Real-Time Accuracy for Every Mile Heading Cylinder overview Heading Towpreg Tec…" at bounding box center [715, 255] width 1139 height 304
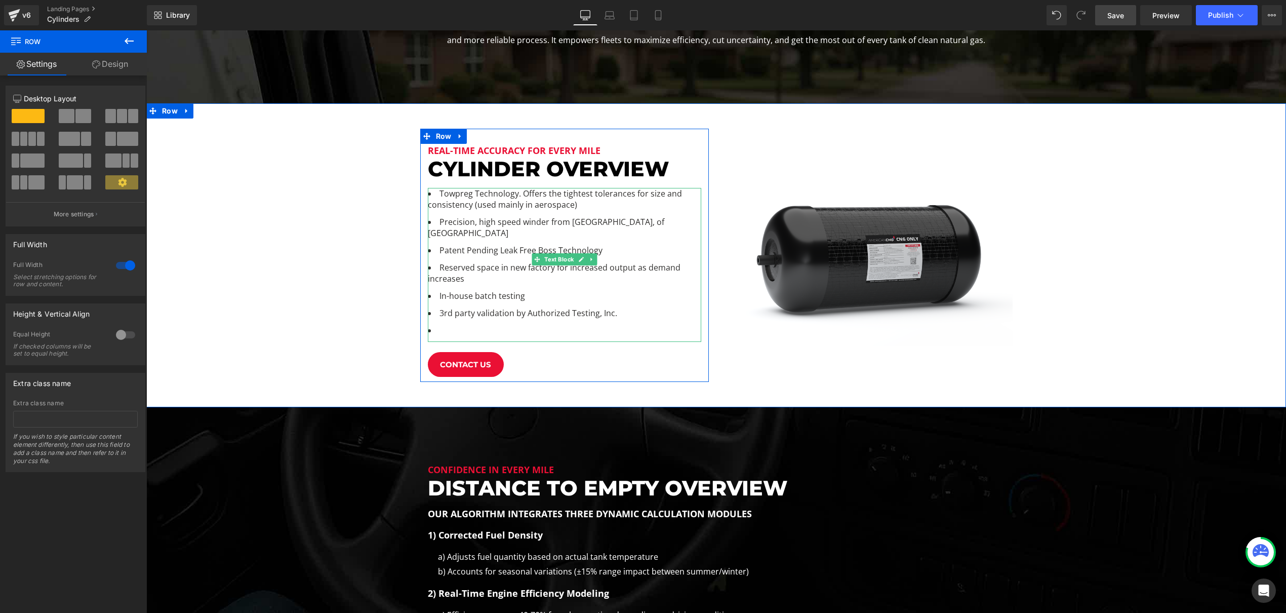
click at [486, 328] on li at bounding box center [564, 332] width 273 height 17
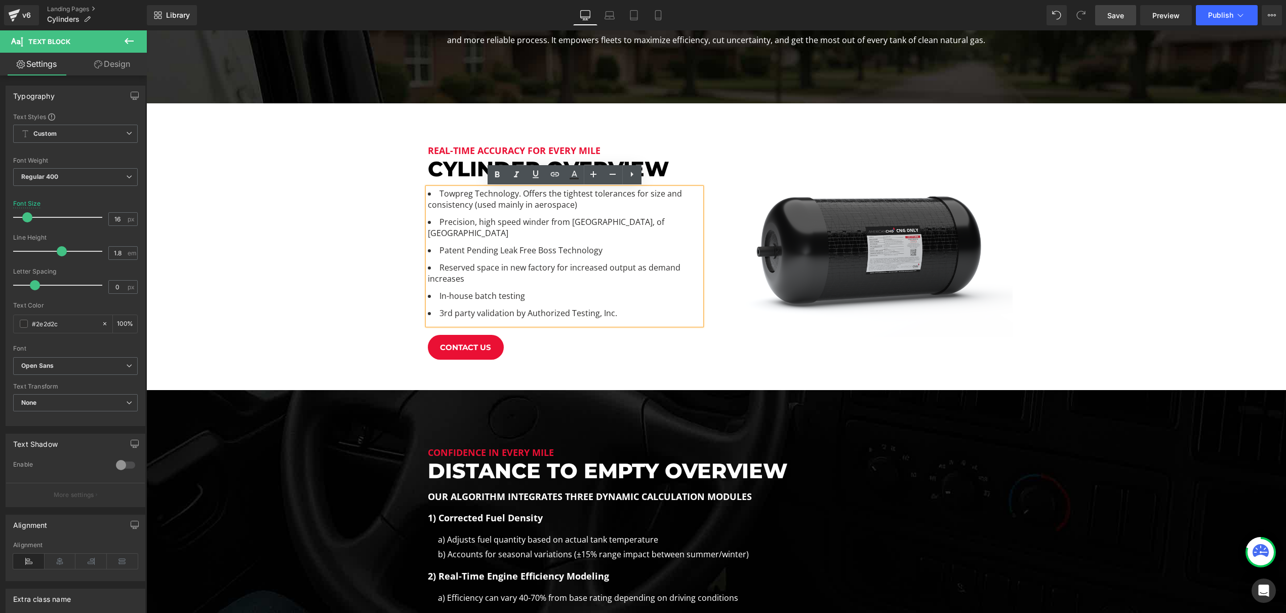
scroll to position [1631, 1139]
click at [464, 203] on li "Towpreg Technology. Offers the tightest tolerances for size and consistency (us…" at bounding box center [564, 202] width 273 height 28
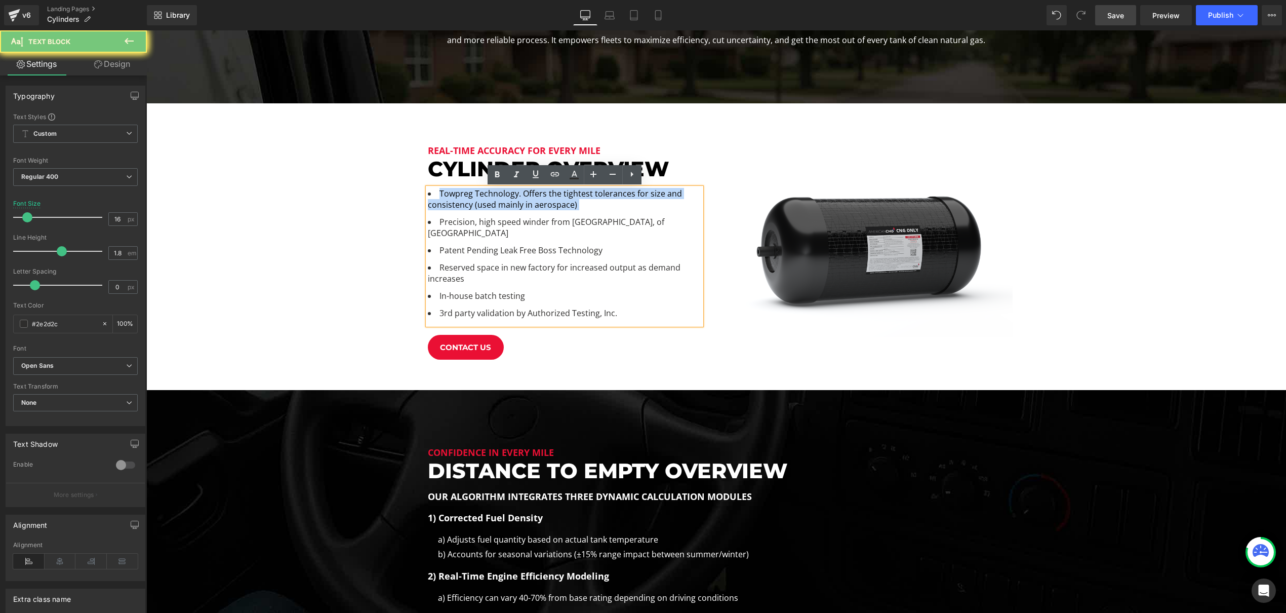
click at [464, 203] on li "Towpreg Technology. Offers the tightest tolerances for size and consistency (us…" at bounding box center [564, 202] width 273 height 28
click at [513, 219] on li "Precision, high speed winder from Roth, of Germany" at bounding box center [564, 230] width 273 height 28
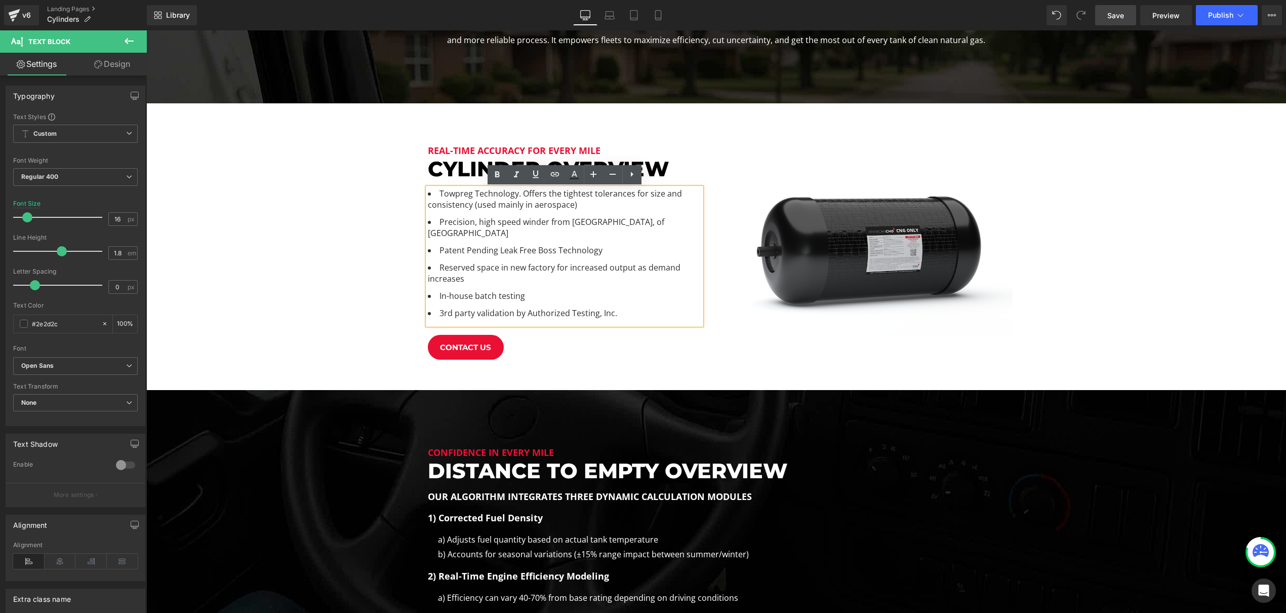
click at [298, 271] on div "Real-Time Accuracy for Every Mile Heading Cylinder overview Heading Towpreg Tec…" at bounding box center [715, 246] width 1139 height 287
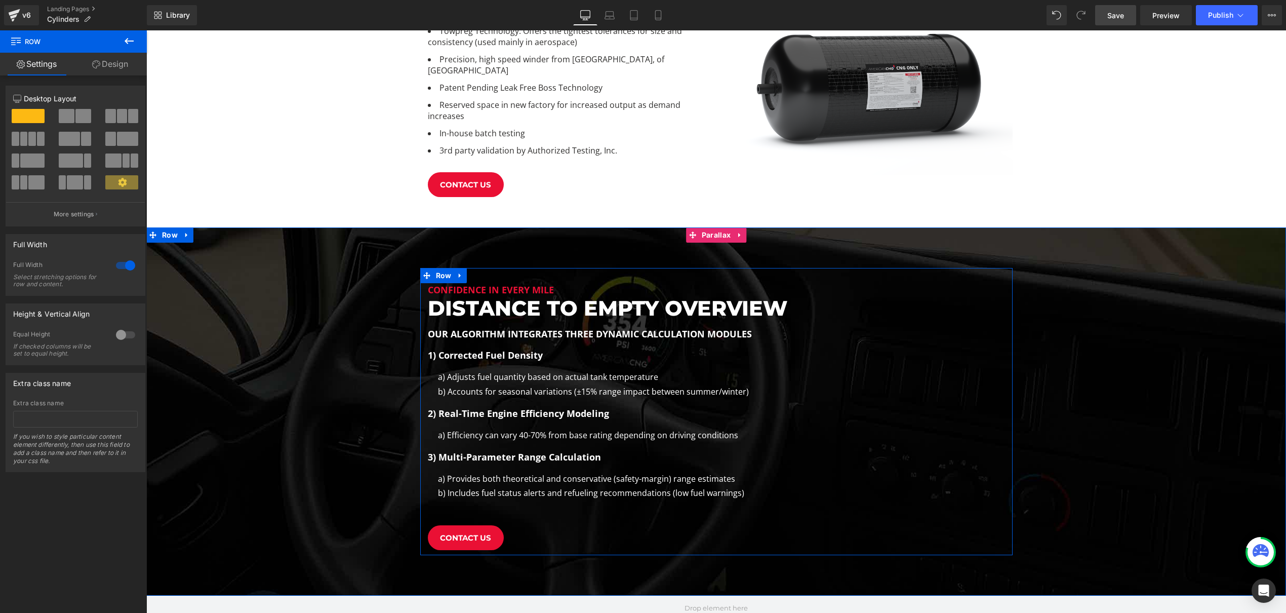
scroll to position [493, 0]
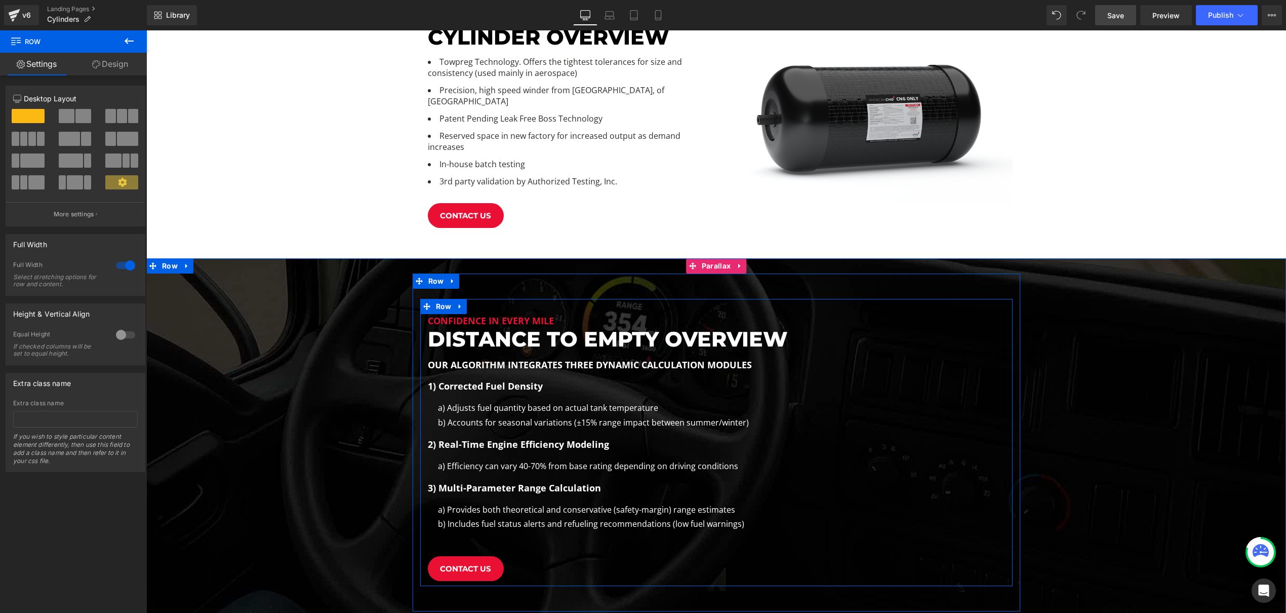
click at [494, 400] on div "a) Adjusts fuel quantity based on actual tank temperature b) Accounts for seaso…" at bounding box center [716, 414] width 577 height 29
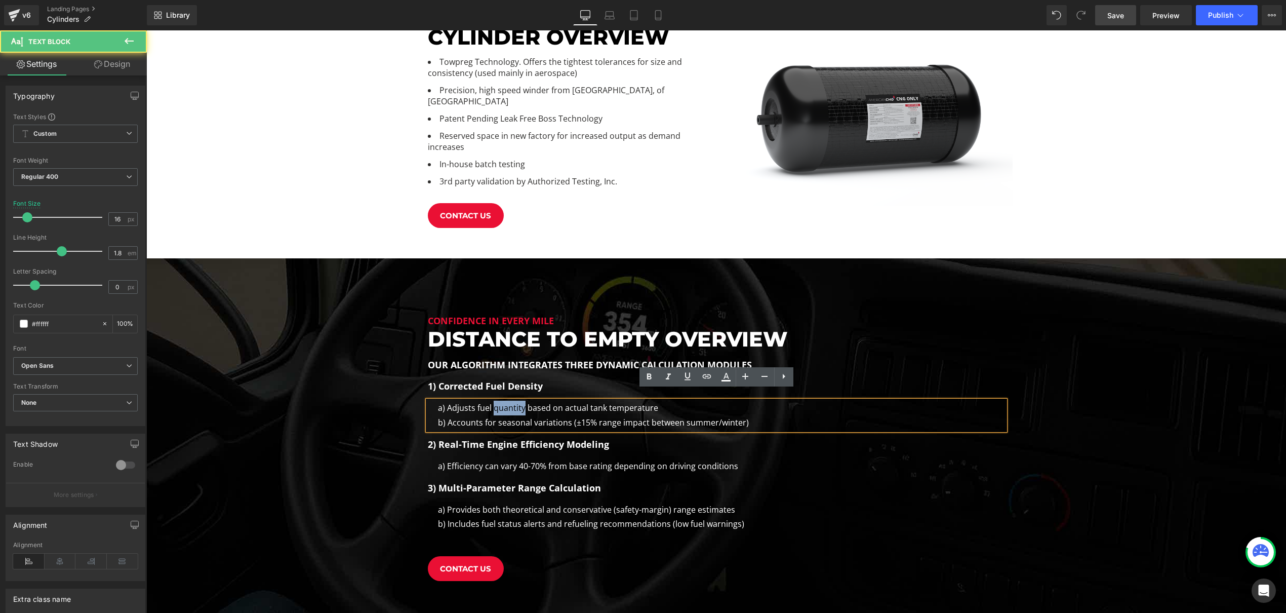
click at [494, 400] on div "a) Adjusts fuel quantity based on actual tank temperature b) Accounts for seaso…" at bounding box center [716, 414] width 577 height 29
click at [428, 405] on div "a) Adjusts fuel quantity based on actual tank temperature b) Accounts for seaso…" at bounding box center [716, 414] width 577 height 29
click at [434, 403] on div "a) Adjusts fuel quantity based on actual tank temperature b) Accounts for seaso…" at bounding box center [716, 414] width 577 height 29
click at [463, 403] on div "a) Adjusts fuel quantity based on actual tank temperature b) Accounts for seaso…" at bounding box center [716, 414] width 577 height 29
click at [450, 415] on div "b) Accounts for seasonal variations (±15% range impact between summer/winter)" at bounding box center [721, 422] width 567 height 15
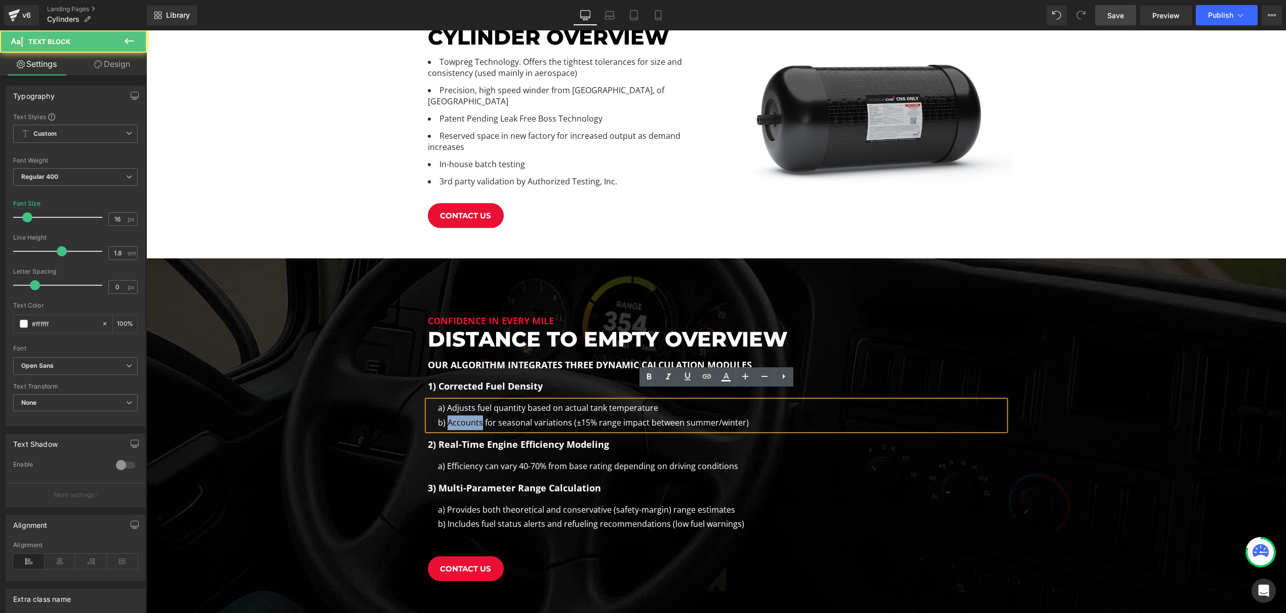
click at [450, 415] on div "b) Accounts for seasonal variations (±15% range impact between summer/winter)" at bounding box center [721, 422] width 567 height 15
click at [534, 430] on div "2) Real-Time Engine Efficiency Modeling" at bounding box center [716, 440] width 577 height 21
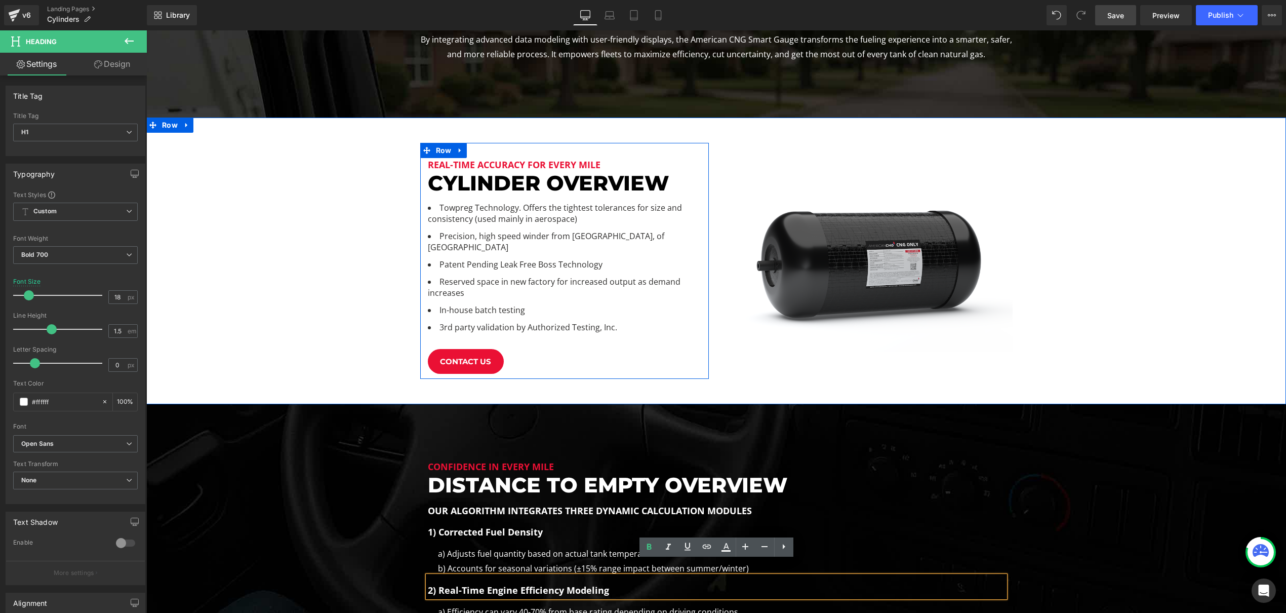
scroll to position [306, 0]
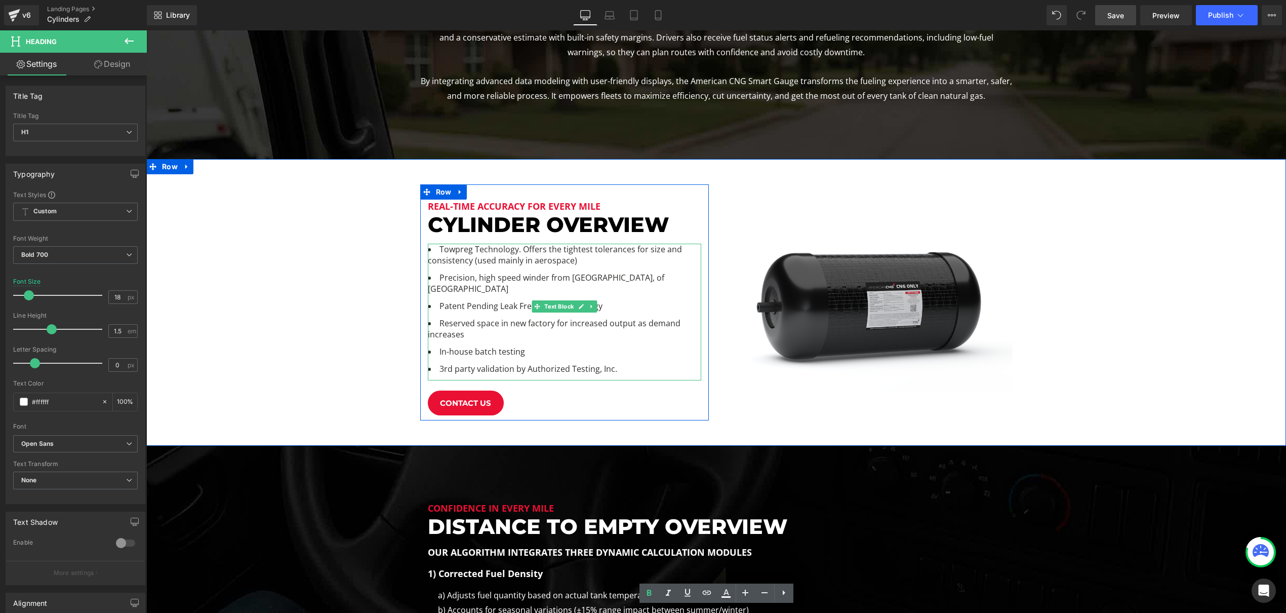
click at [494, 273] on li "Precision, high speed winder from Roth, of Germany" at bounding box center [564, 286] width 273 height 28
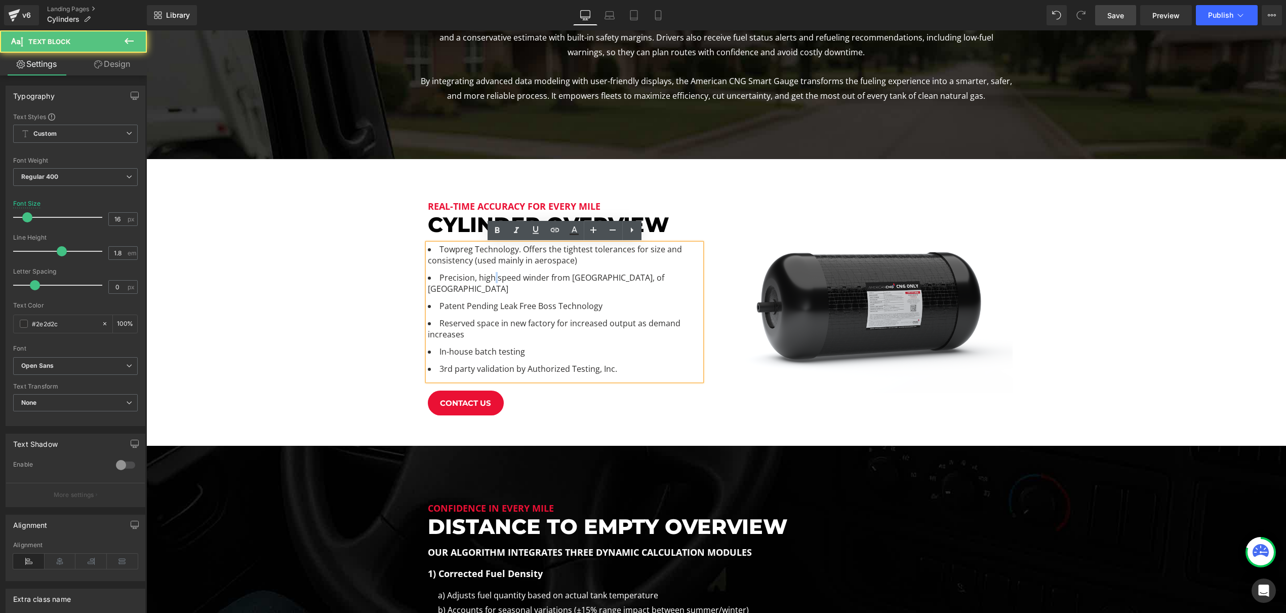
click at [494, 273] on li "Precision, high speed winder from Roth, of Germany" at bounding box center [564, 286] width 273 height 28
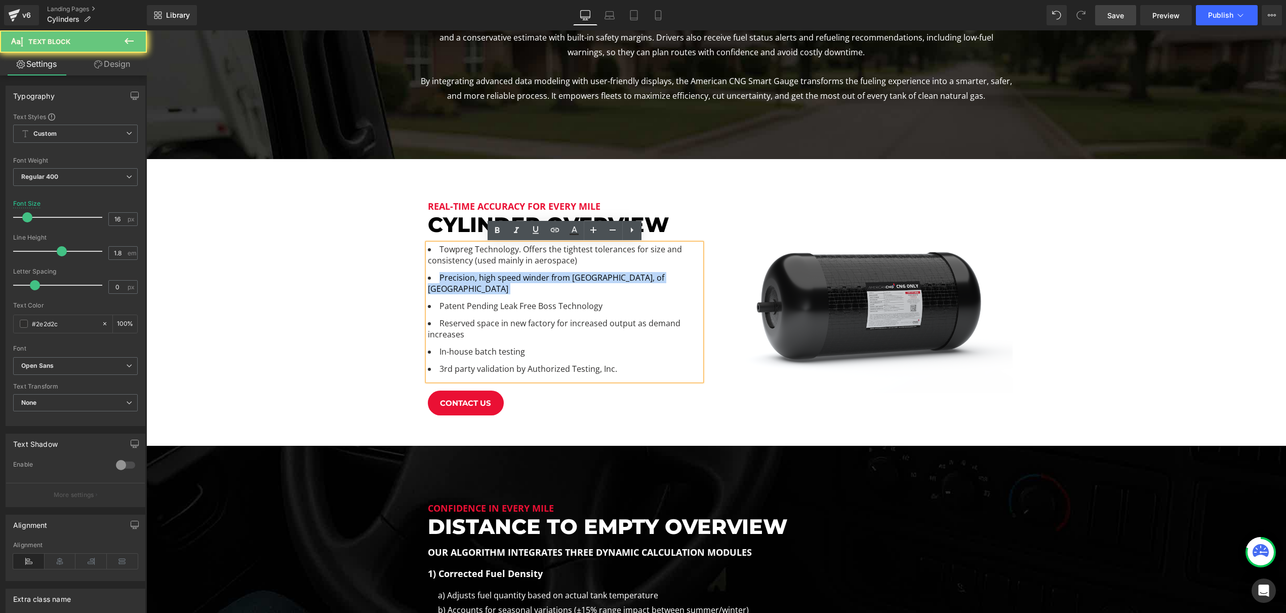
click at [494, 273] on li "Precision, high speed winder from Roth, of Germany" at bounding box center [564, 286] width 273 height 28
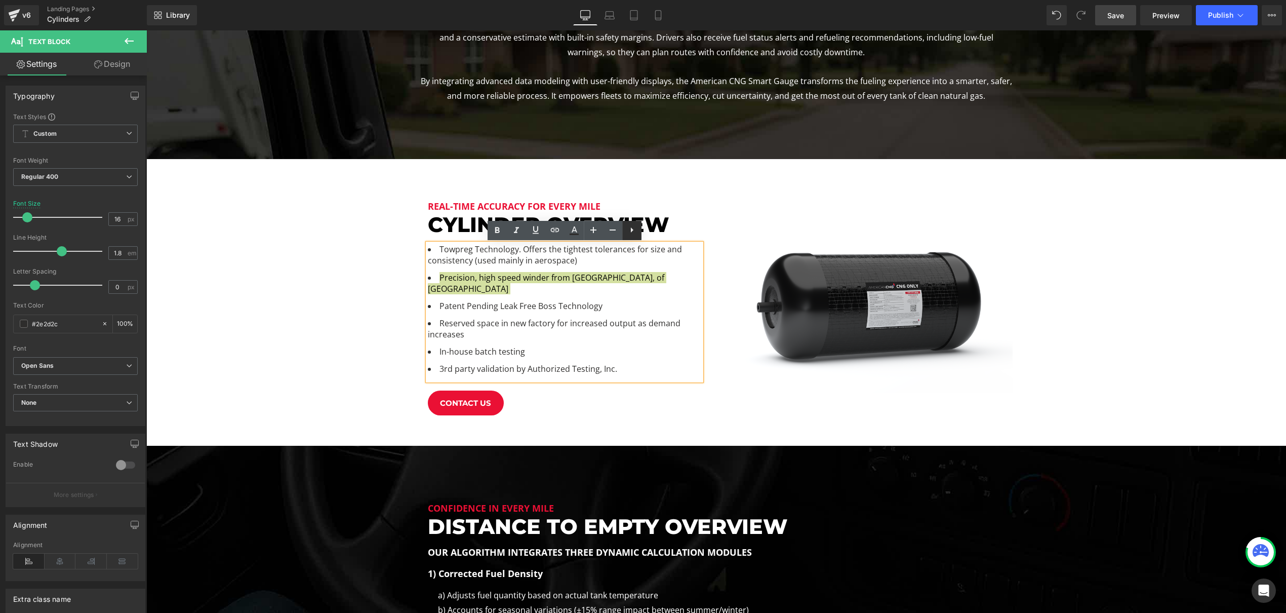
click at [630, 231] on icon at bounding box center [632, 230] width 12 height 12
click at [615, 233] on icon at bounding box center [612, 230] width 12 height 12
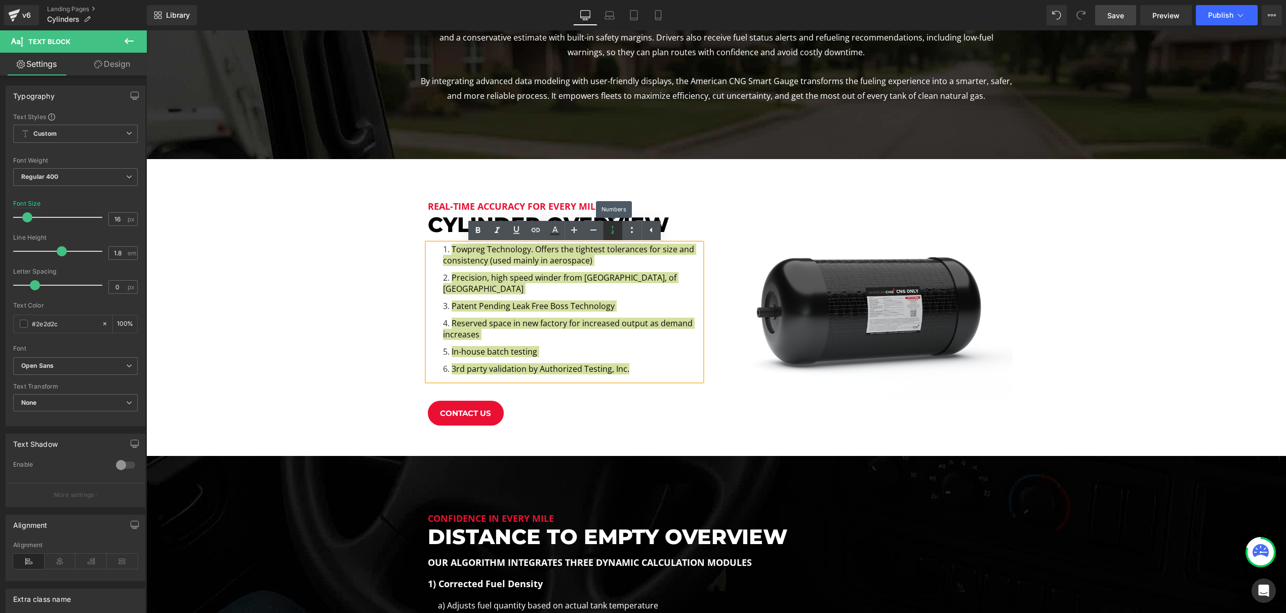
scroll to position [1641, 1139]
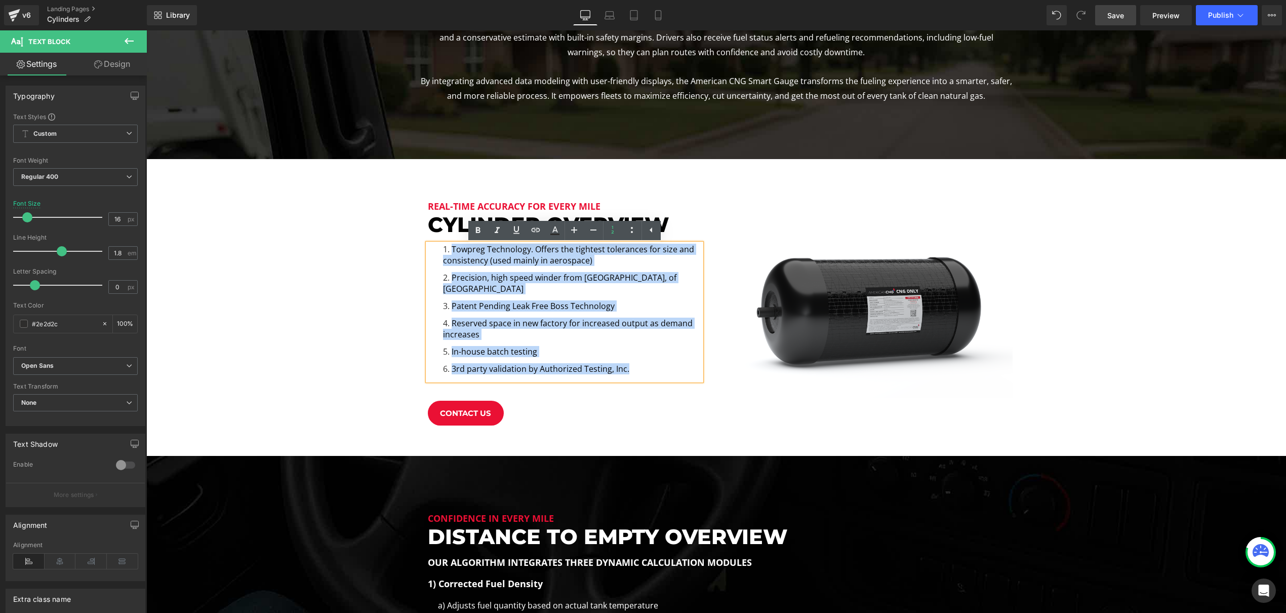
click at [684, 263] on li "Towpreg Technology. Offers the tightest tolerances for size and consistency (us…" at bounding box center [572, 257] width 258 height 28
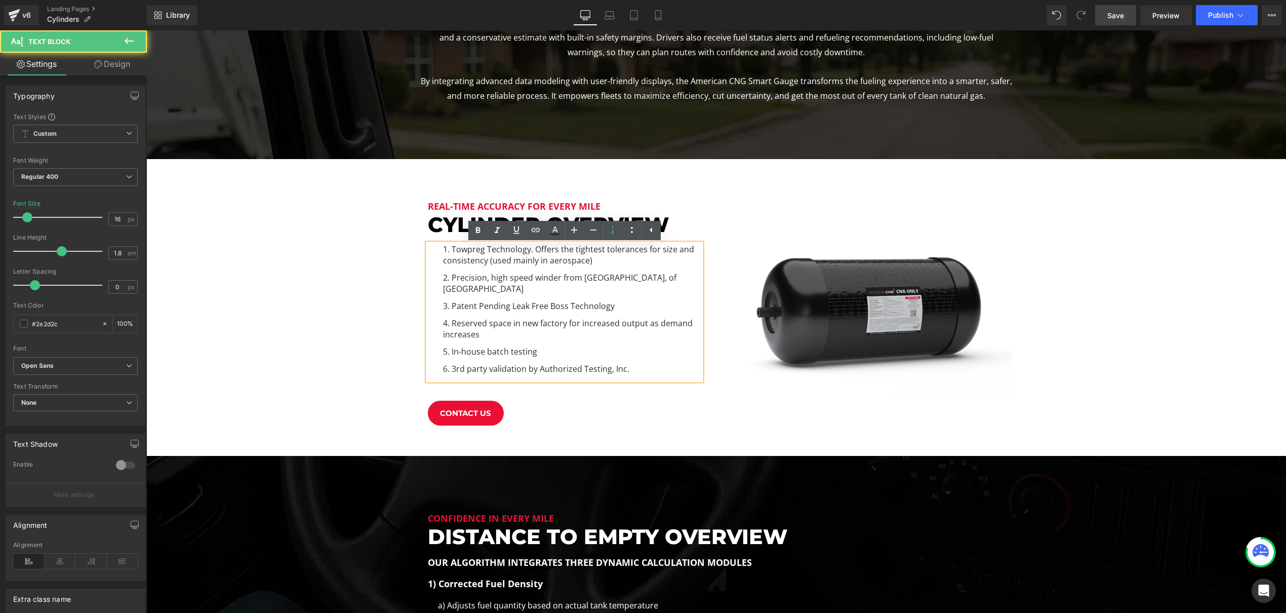
click at [832, 177] on div "Real-Time Accuracy for Every Mile Heading Cylinder overview Heading Towpreg Tec…" at bounding box center [716, 307] width 607 height 297
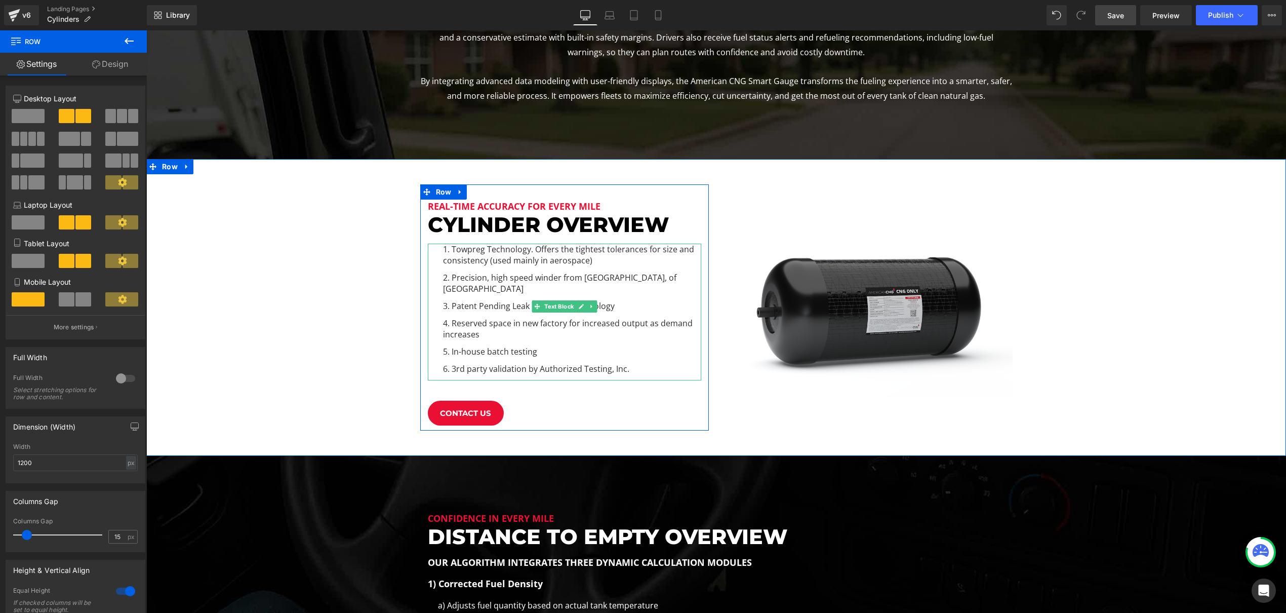
scroll to position [1631, 1139]
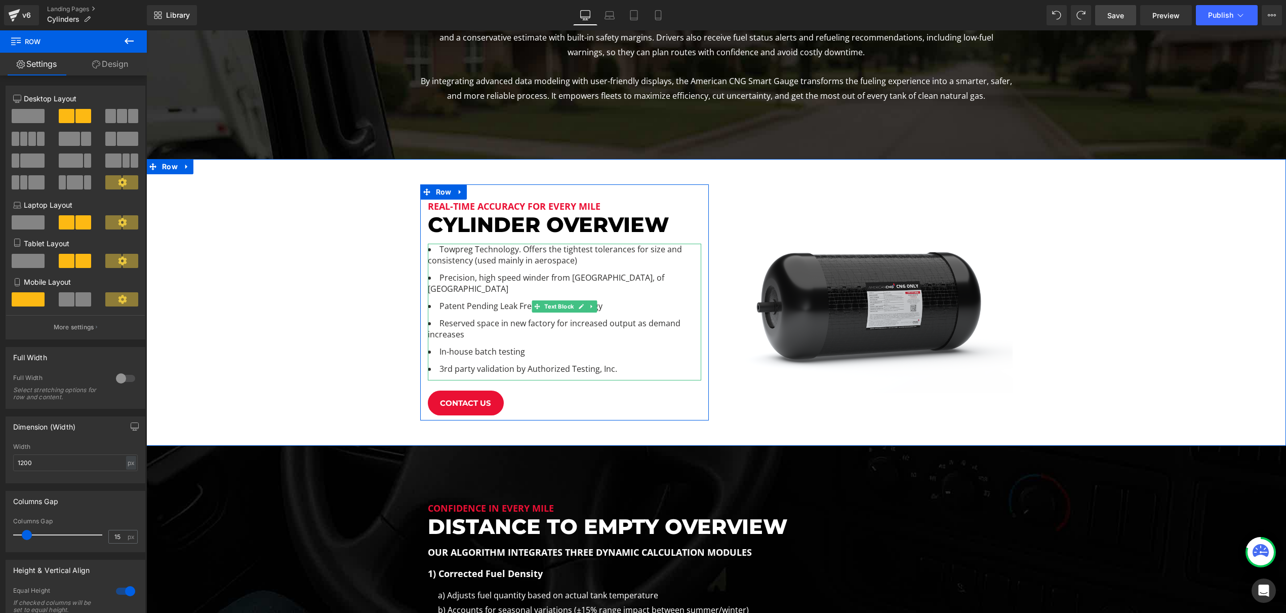
click at [636, 278] on li "Precision, high speed winder from Roth, of Germany" at bounding box center [564, 286] width 273 height 28
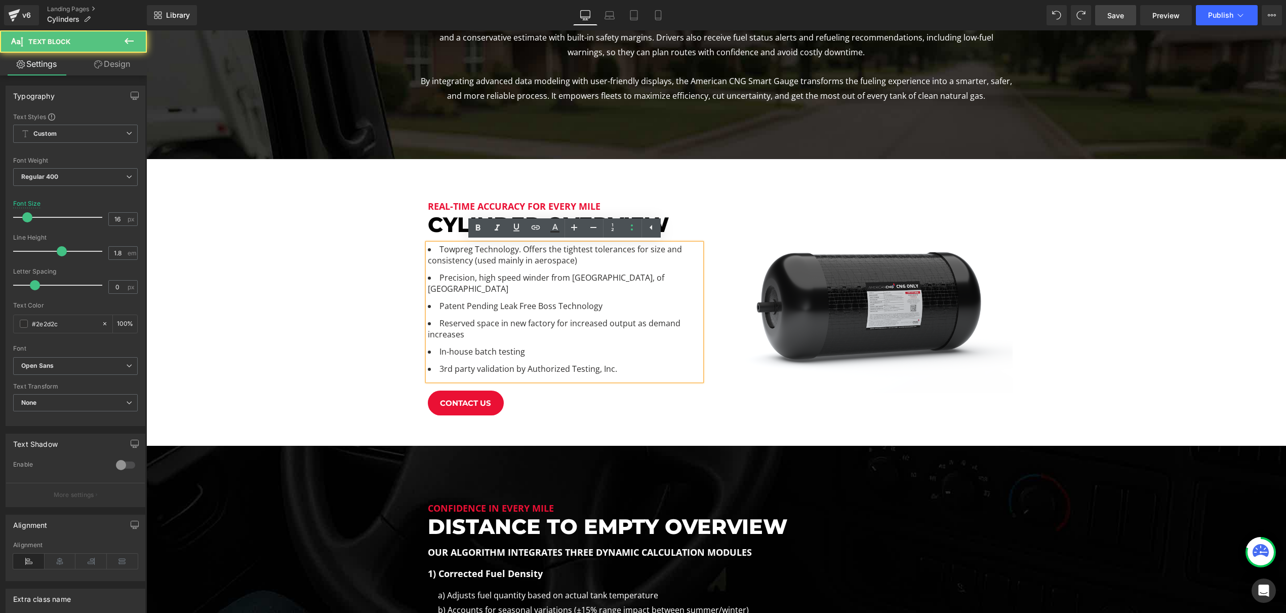
click at [429, 264] on li "Towpreg Technology. Offers the tightest tolerances for size and consistency (us…" at bounding box center [564, 257] width 273 height 28
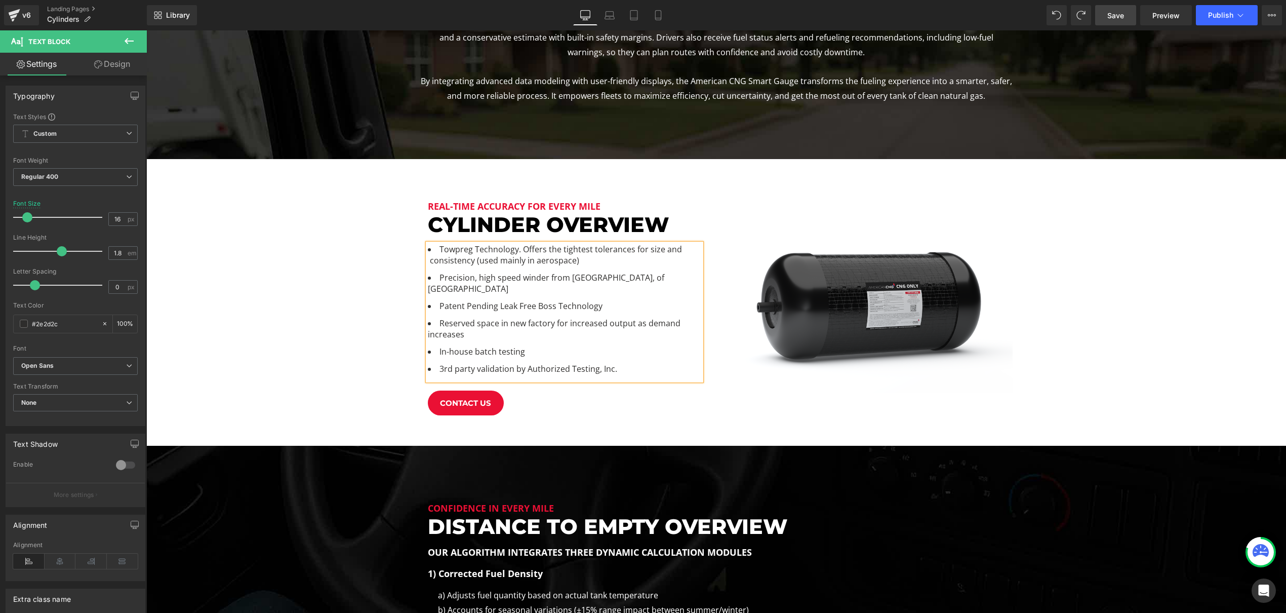
click at [561, 260] on li "Towpreg Technology. Offers the tightest tolerances for size and consistency (us…" at bounding box center [564, 257] width 273 height 28
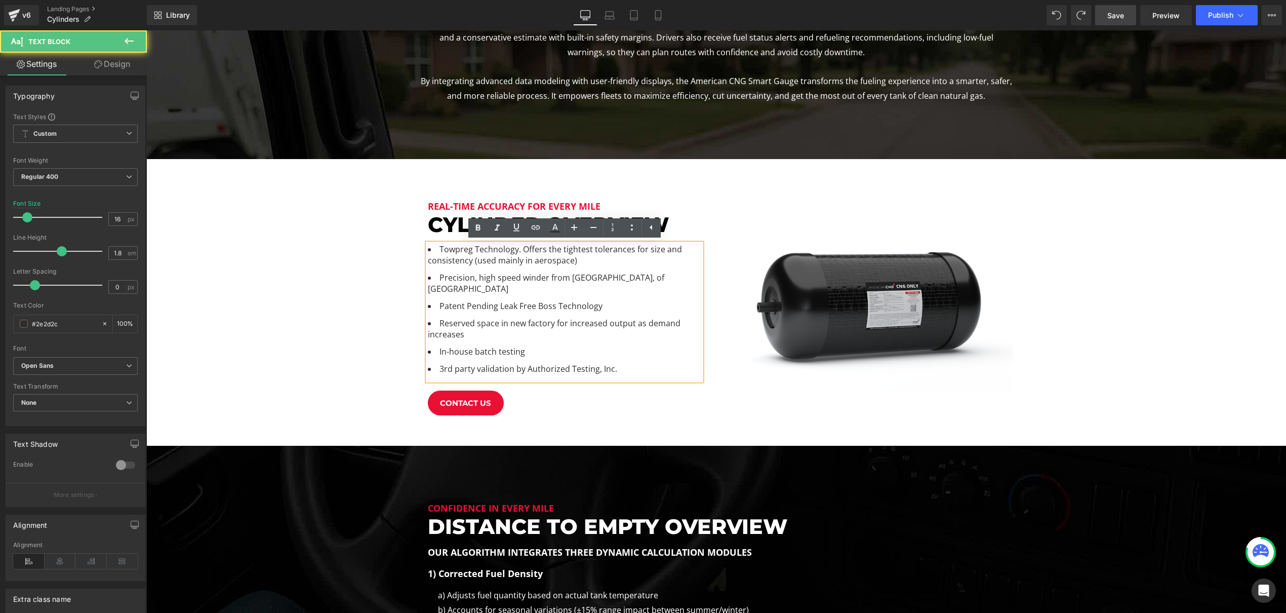
click at [605, 283] on li "Precision, high speed winder from Roth, of Germany" at bounding box center [564, 286] width 273 height 28
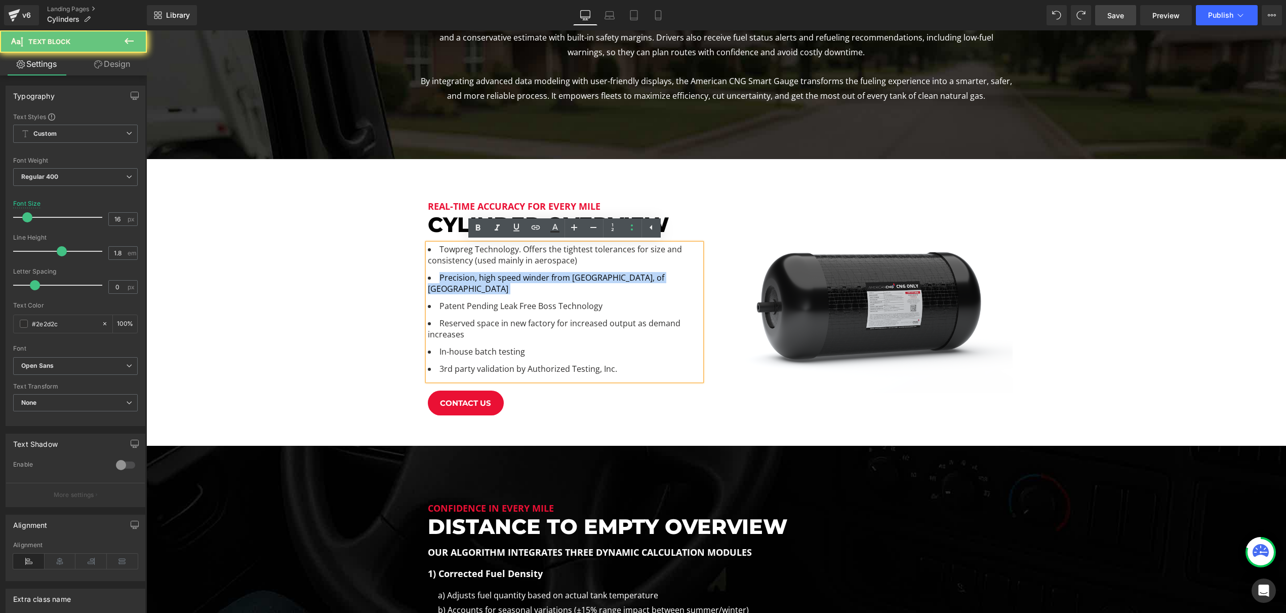
click at [605, 283] on li "Precision, high speed winder from Roth, of Germany" at bounding box center [564, 286] width 273 height 28
click at [851, 224] on img at bounding box center [868, 303] width 289 height 182
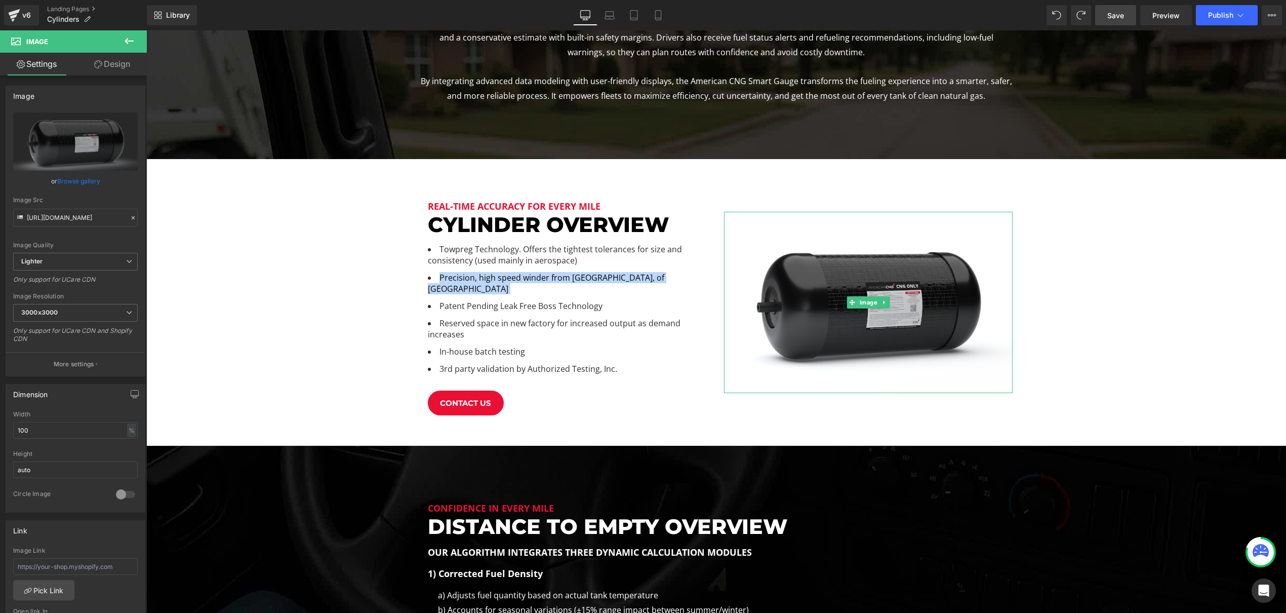
click at [706, 181] on div "Real-Time Accuracy for Every Mile Heading Cylinder overview Heading Towpreg Tec…" at bounding box center [716, 302] width 607 height 287
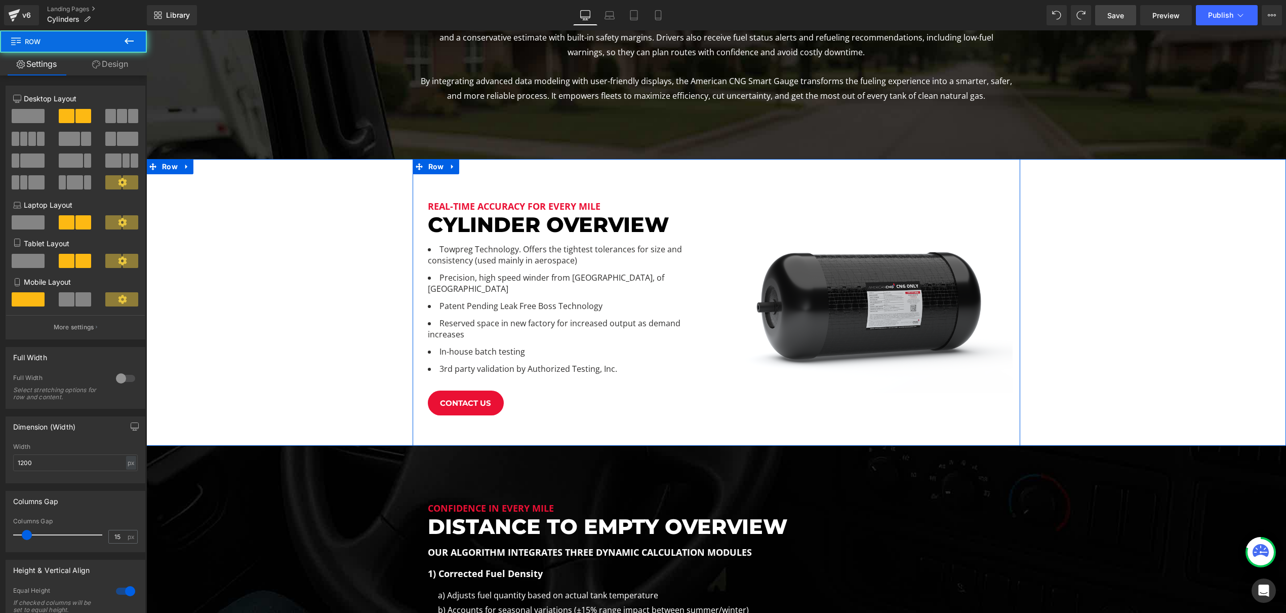
click at [591, 321] on li "Reserved space in new factory for increased output as demand increases" at bounding box center [564, 331] width 273 height 28
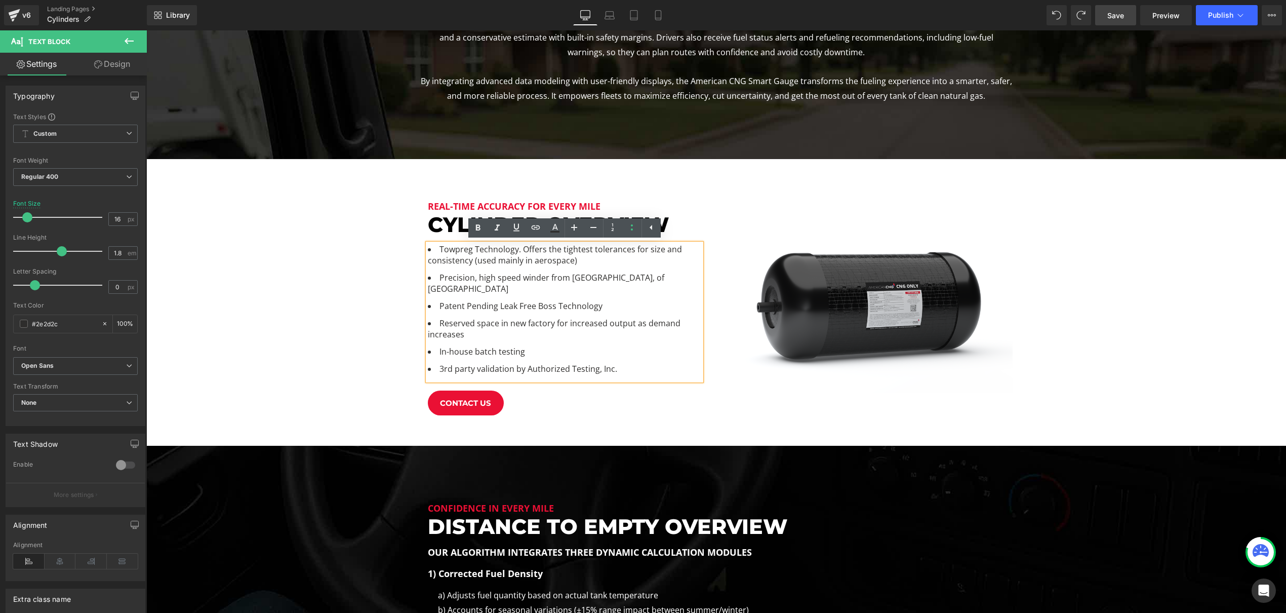
click at [618, 352] on li "In-house batch testing" at bounding box center [564, 354] width 273 height 17
click at [621, 363] on li "3rd party validation by Authorized Testing, Inc." at bounding box center [564, 371] width 273 height 17
drag, startPoint x: 624, startPoint y: 355, endPoint x: 722, endPoint y: 304, distance: 111.4
click at [624, 363] on li "3rd party validation by Authorized Testing, Inc." at bounding box center [564, 371] width 273 height 17
click at [704, 301] on div "Real-Time Accuracy for Every Mile Heading Cylinder overview Heading Towpreg Tec…" at bounding box center [564, 307] width 289 height 216
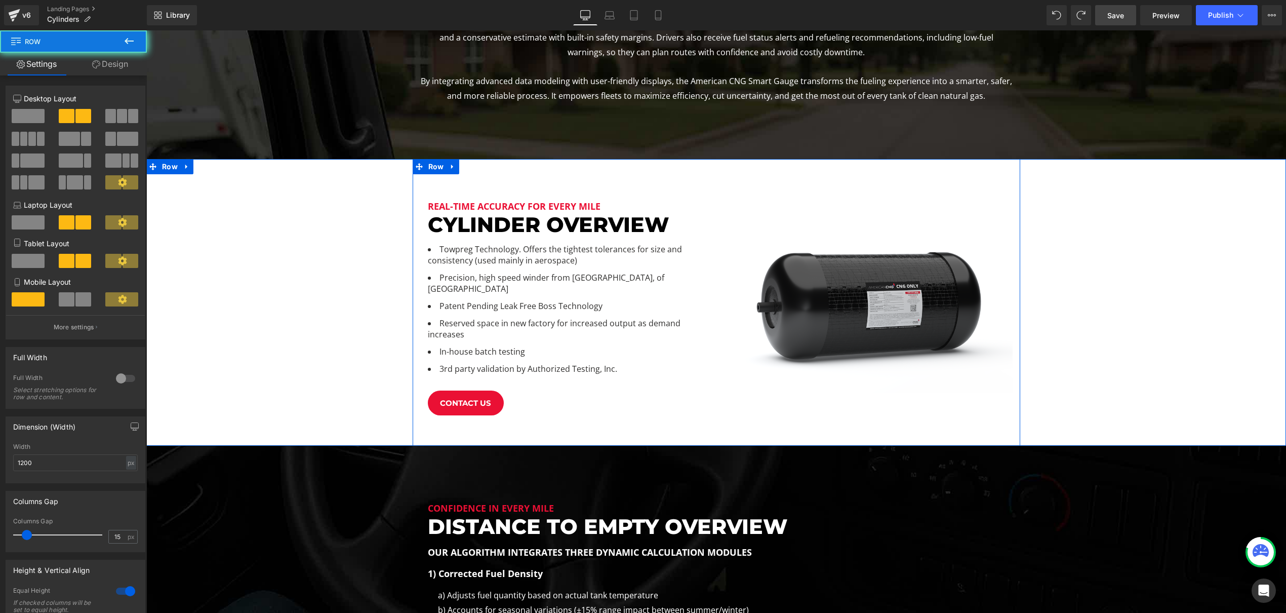
click at [786, 195] on div "Image" at bounding box center [868, 302] width 304 height 236
click at [855, 274] on img at bounding box center [868, 303] width 289 height 182
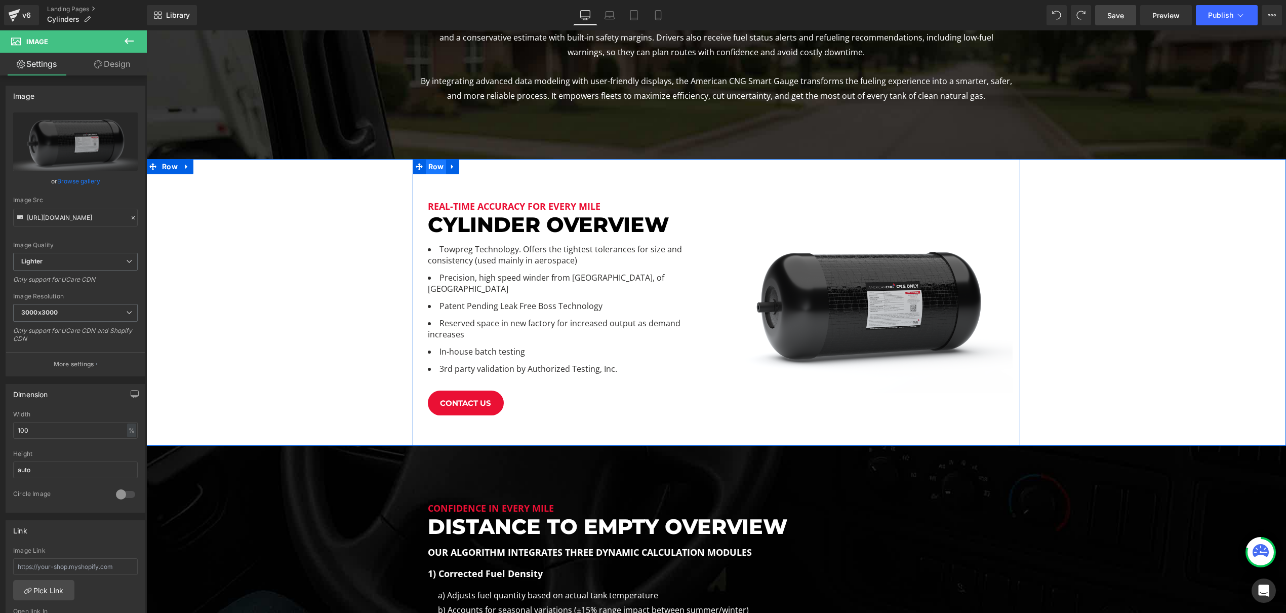
click at [439, 169] on span "Row" at bounding box center [436, 166] width 21 height 15
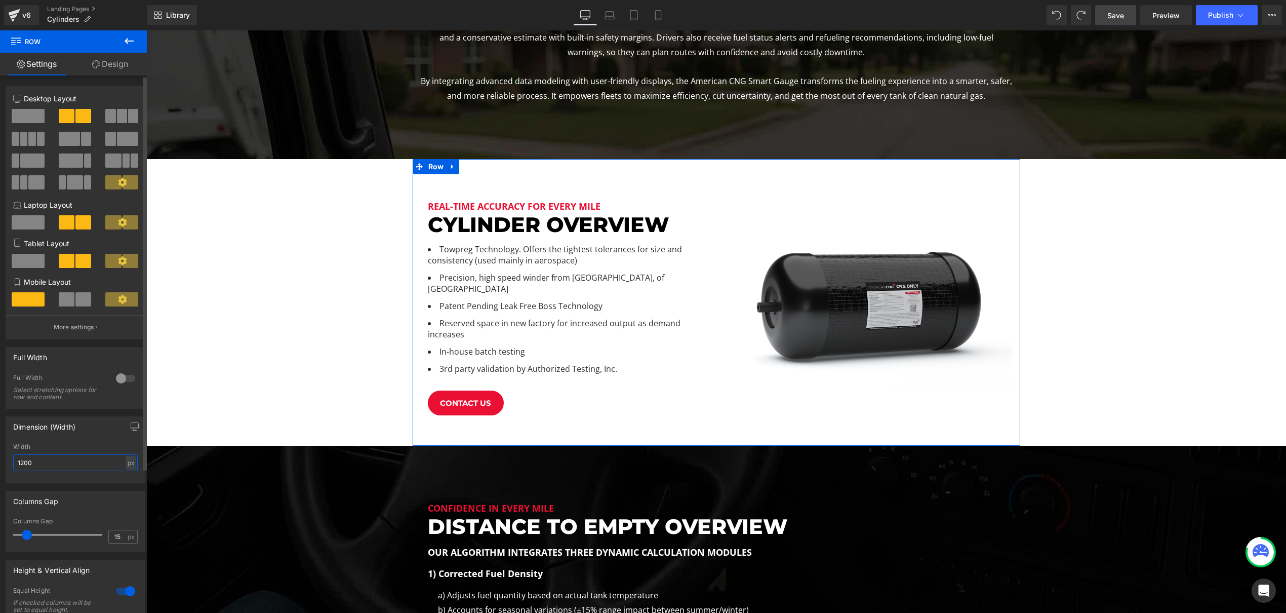
click at [59, 467] on input "1200" at bounding box center [75, 462] width 125 height 17
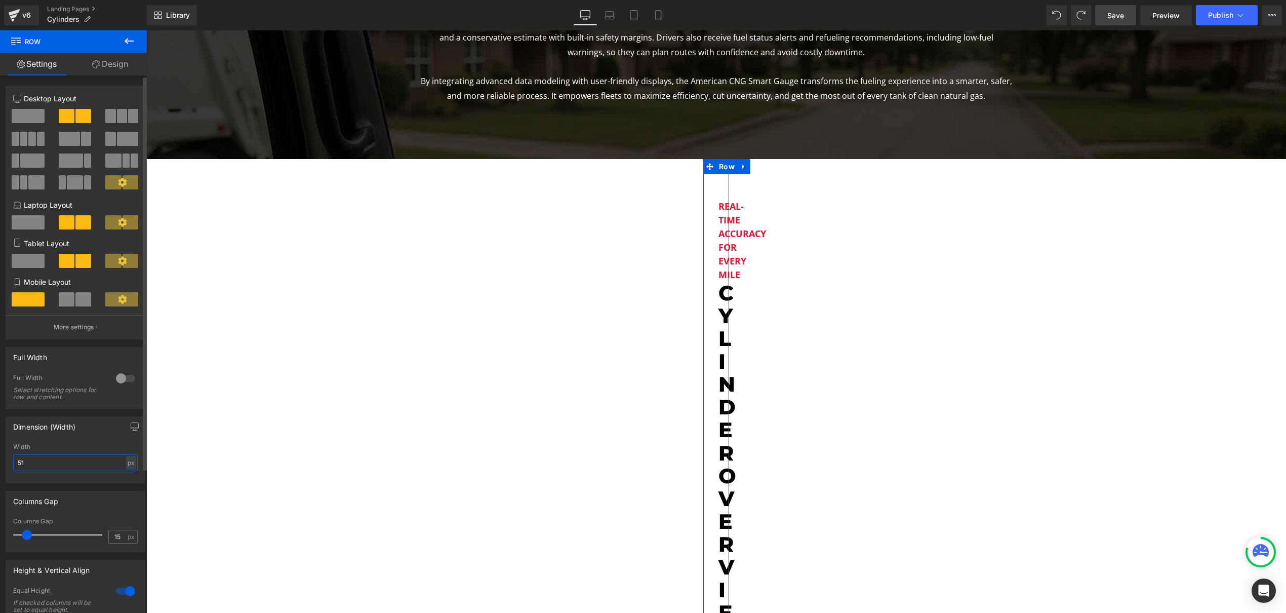
type input "5"
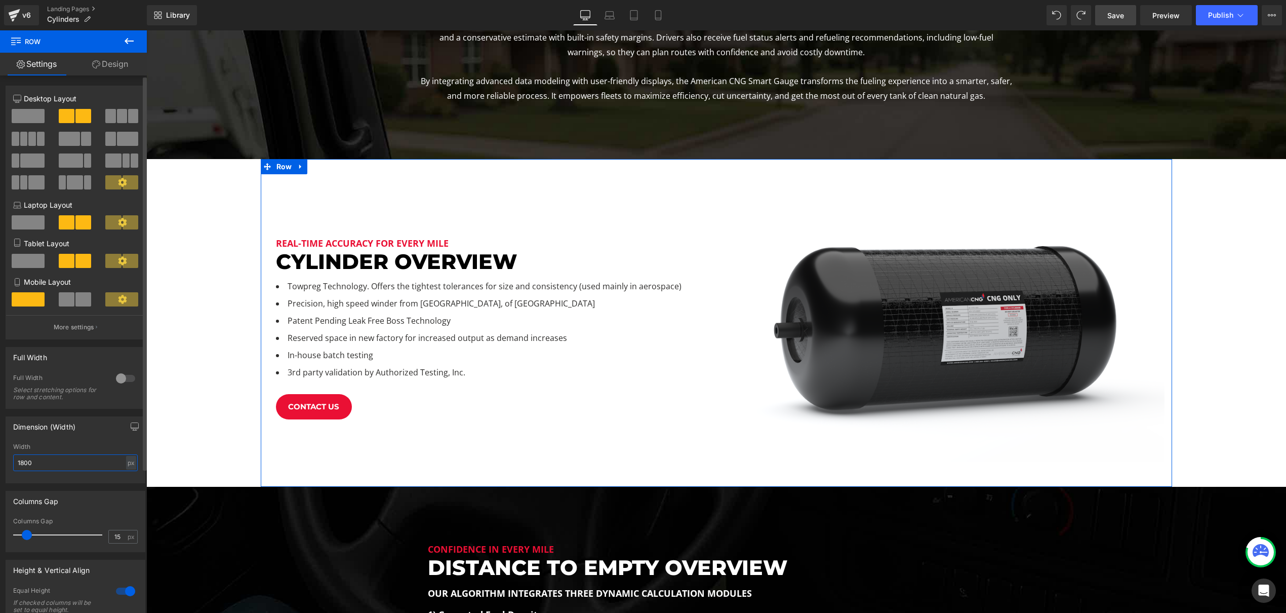
scroll to position [1683, 1139]
click at [38, 465] on input "1800" at bounding box center [75, 462] width 125 height 17
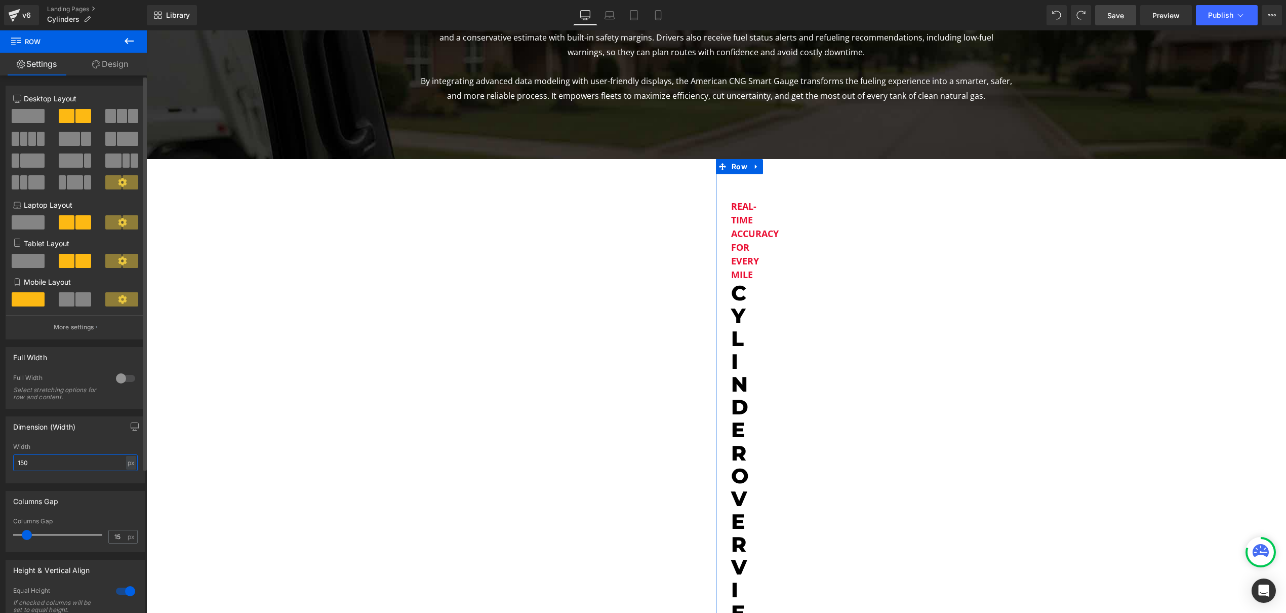
type input "1500"
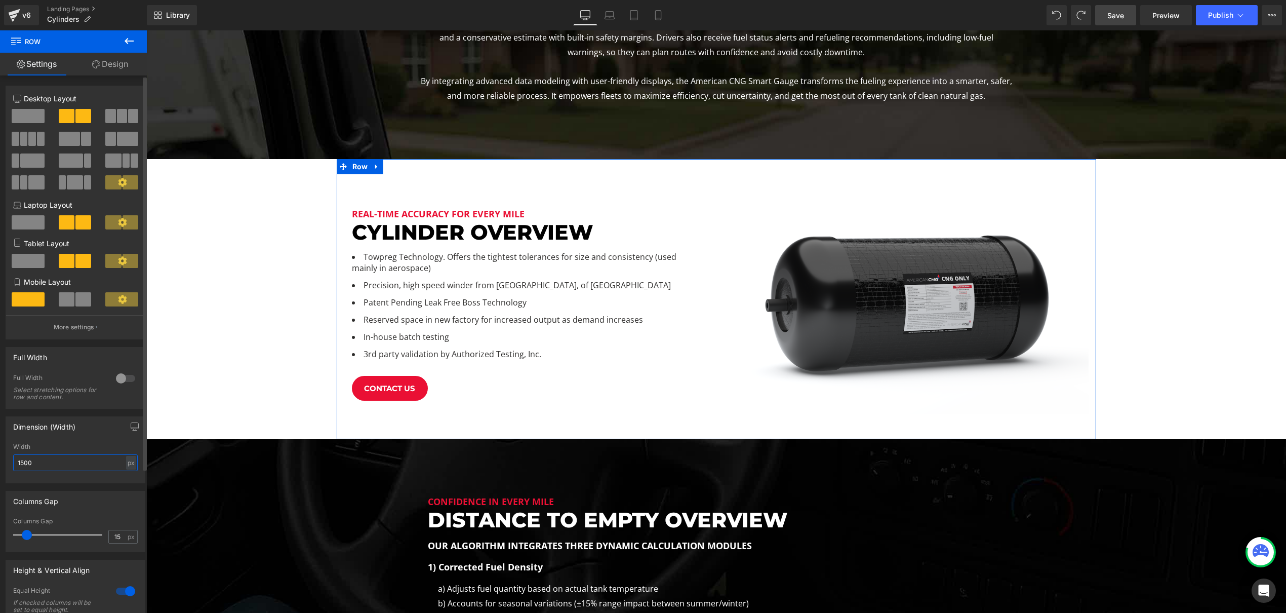
scroll to position [1635, 1139]
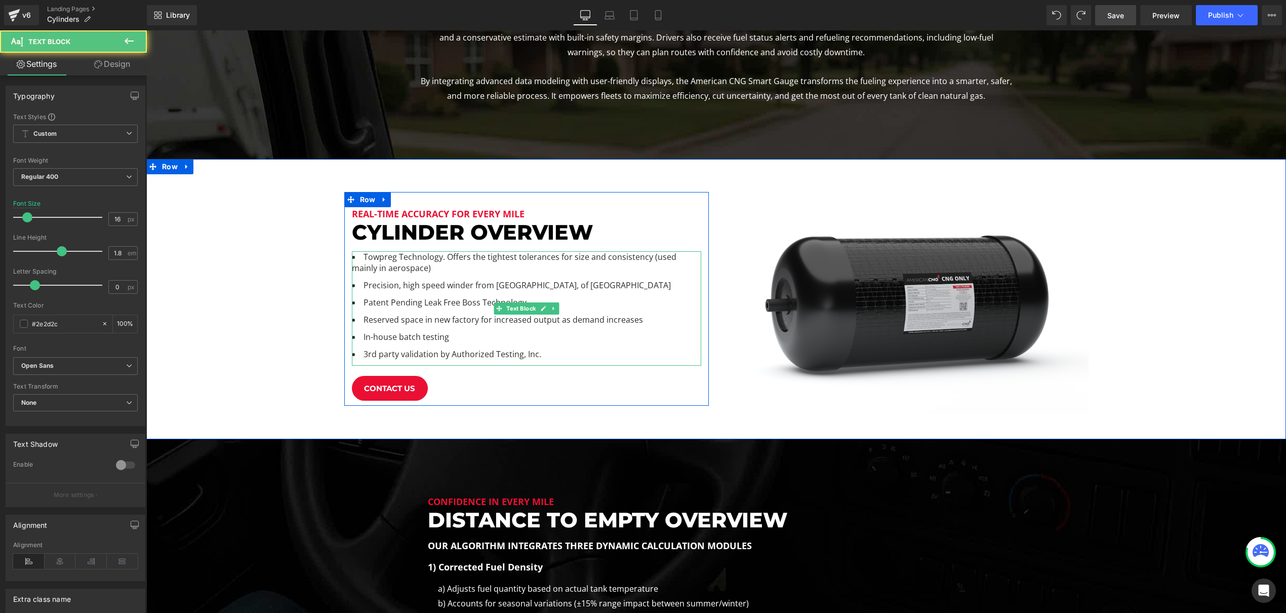
drag, startPoint x: 366, startPoint y: 271, endPoint x: 508, endPoint y: 267, distance: 142.3
click at [508, 267] on li "Towpreg Technology. Offers the tightest tolerances for size and consistency (us…" at bounding box center [526, 265] width 349 height 28
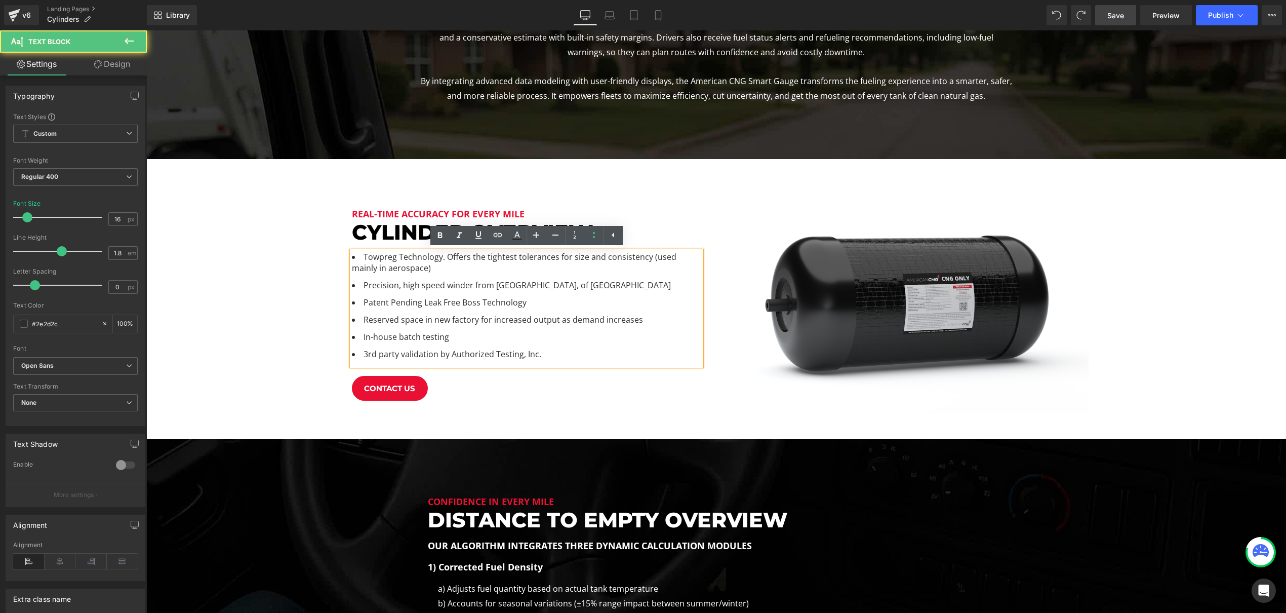
click at [601, 251] on div "Towpreg Technology. Offers the tightest tolerances for size and consistency (us…" at bounding box center [526, 308] width 349 height 114
click at [652, 256] on li "Towpreg Technology. Offers the tightest tolerances for size and consistency (us…" at bounding box center [526, 265] width 349 height 28
click at [650, 259] on li "Towpreg Technology. Offers the tightest tolerances for size and consistency (us…" at bounding box center [526, 265] width 349 height 28
click at [649, 259] on li "Towpreg Technology. Offers the tightest tolerances for size and consistency (us…" at bounding box center [526, 265] width 349 height 28
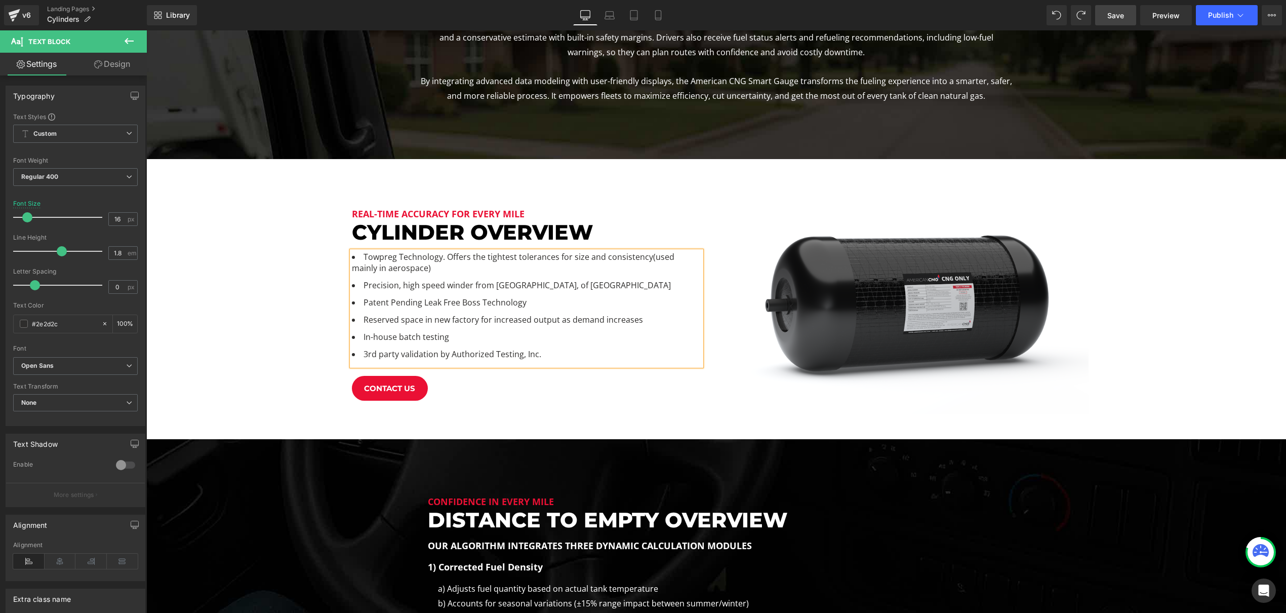
scroll to position [303, 0]
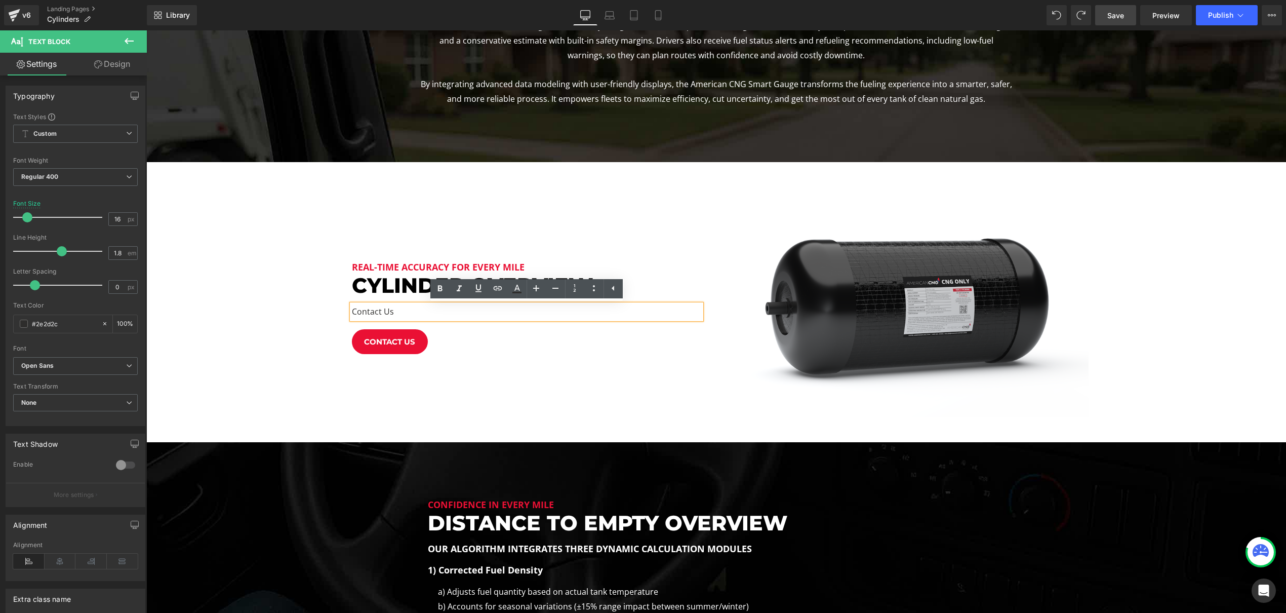
click at [337, 208] on div "Real-Time Accuracy for Every Mile Heading Cylinder overview Heading Contact Us …" at bounding box center [527, 301] width 380 height 229
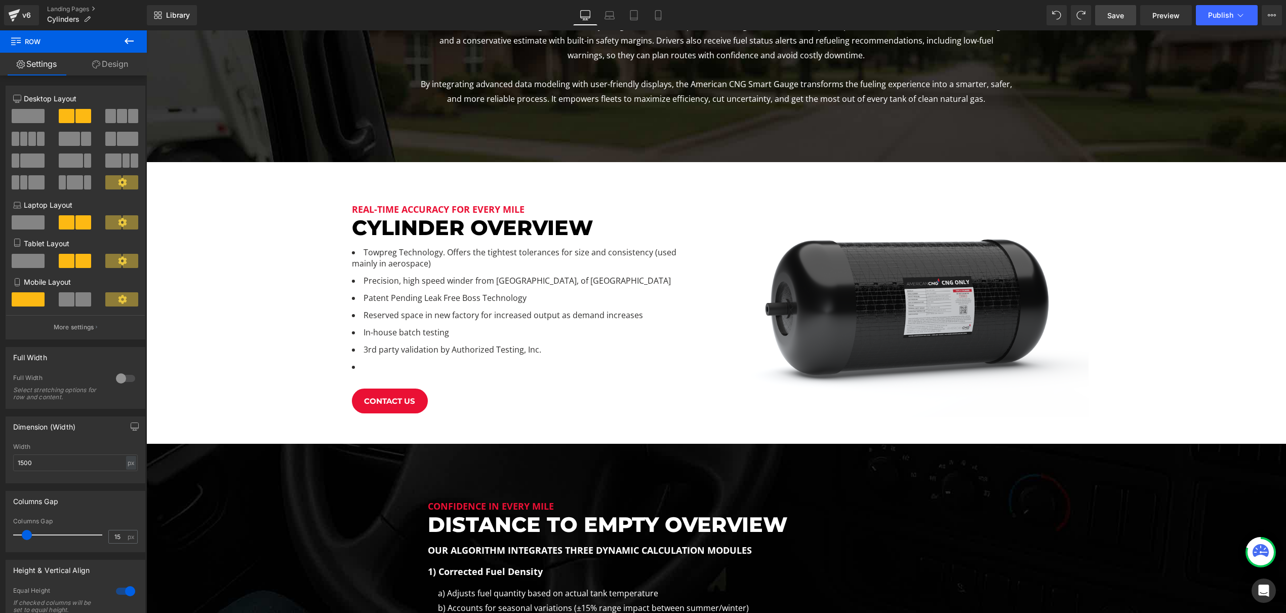
scroll to position [5, 5]
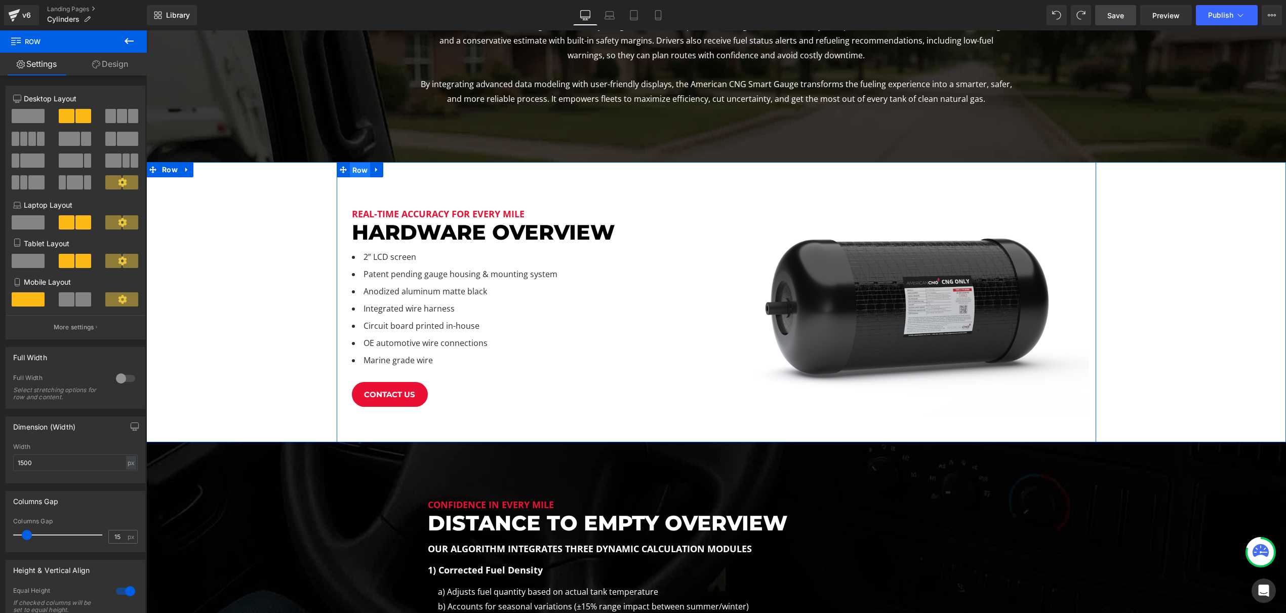
click at [361, 171] on span "Row" at bounding box center [360, 169] width 21 height 15
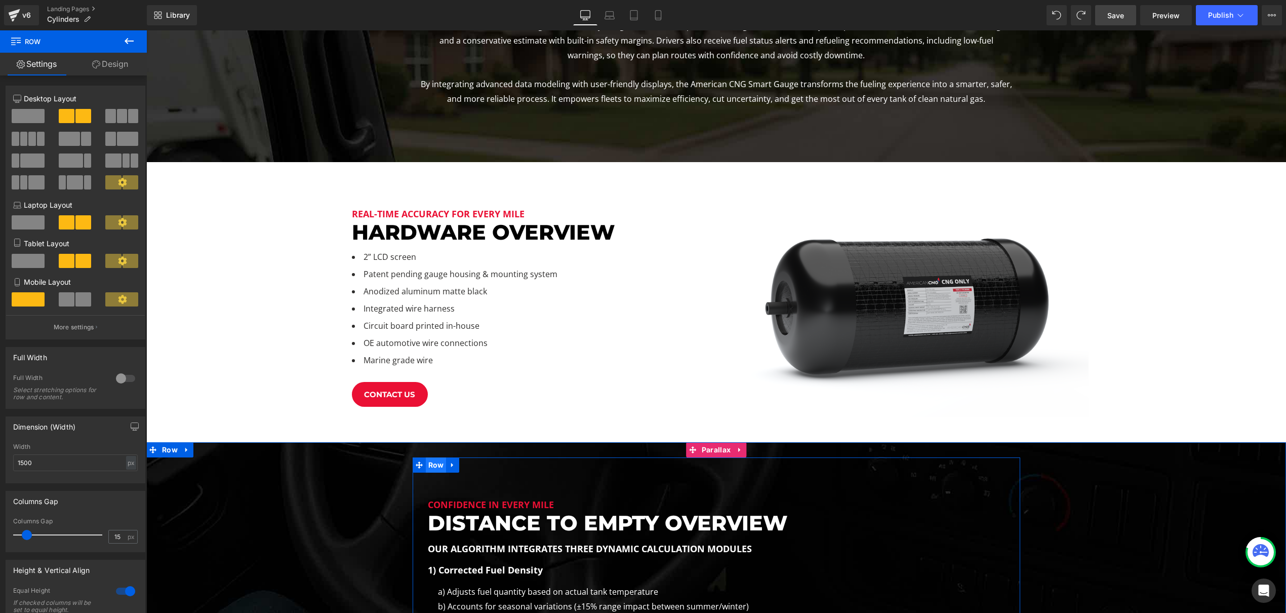
click at [437, 466] on span "Row" at bounding box center [436, 464] width 21 height 15
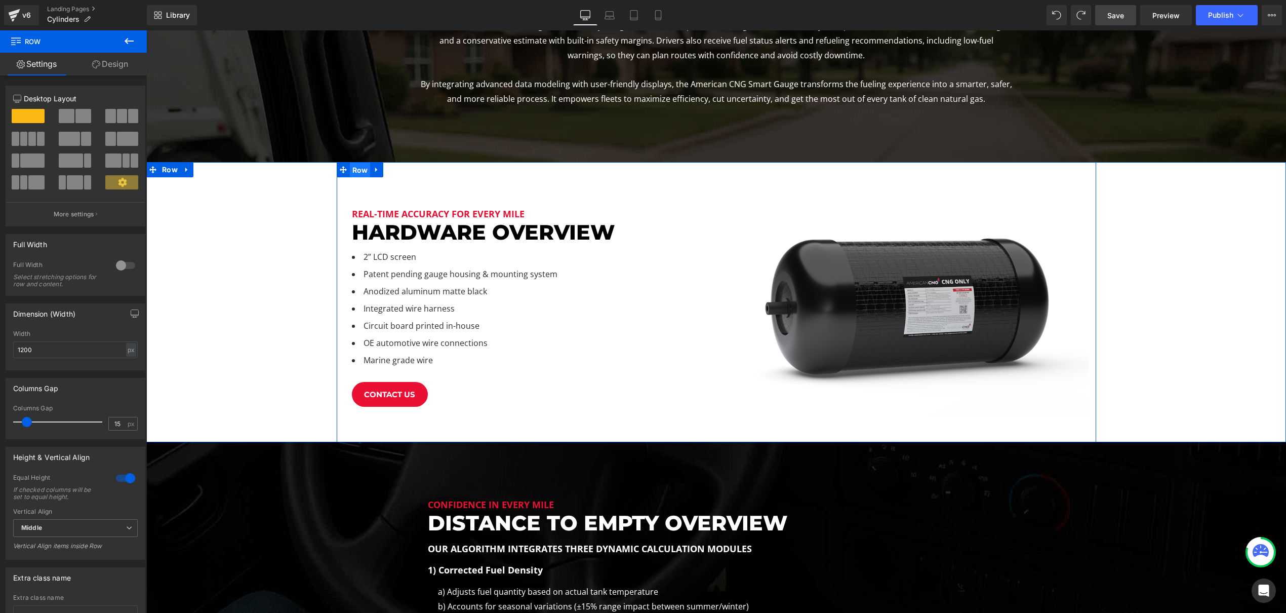
click at [359, 169] on span "Row" at bounding box center [360, 169] width 21 height 15
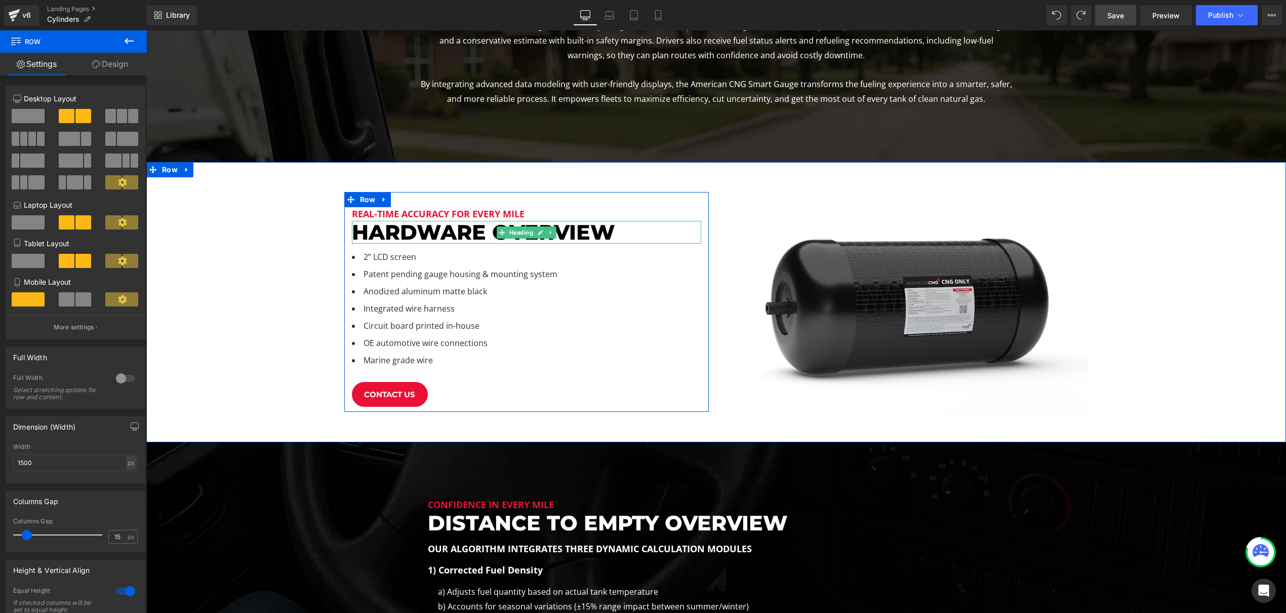
click at [415, 236] on h1 "hardware overview" at bounding box center [526, 232] width 349 height 23
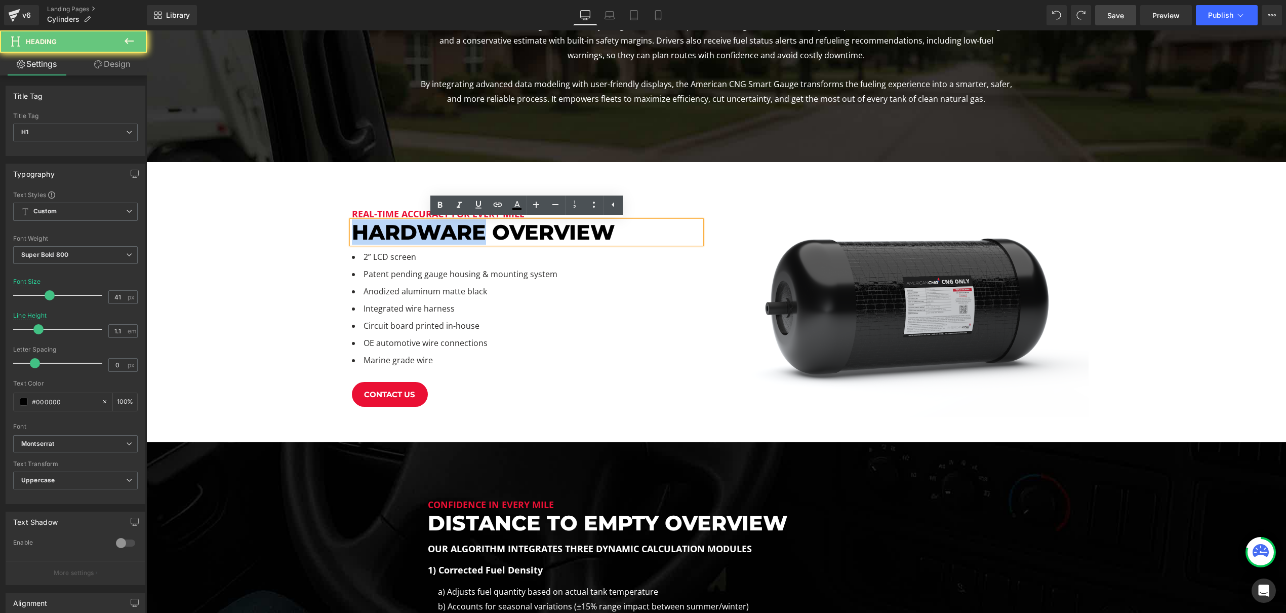
click at [415, 236] on h1 "hardware overview" at bounding box center [526, 232] width 349 height 23
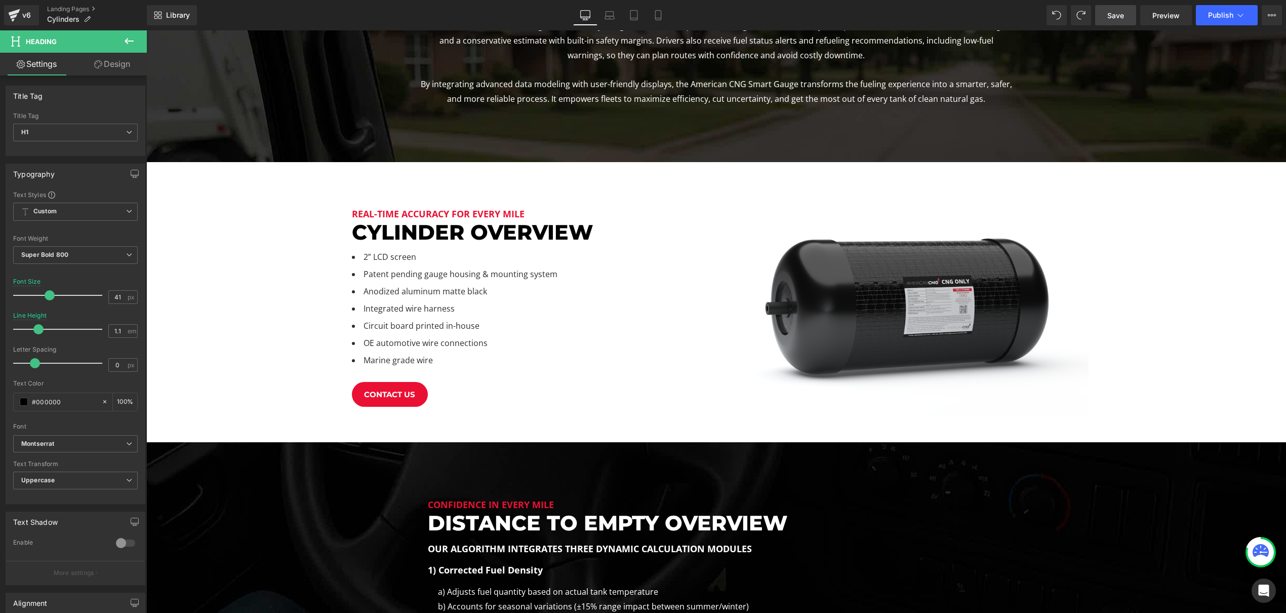
click at [649, 157] on div at bounding box center [715, 321] width 1139 height 582
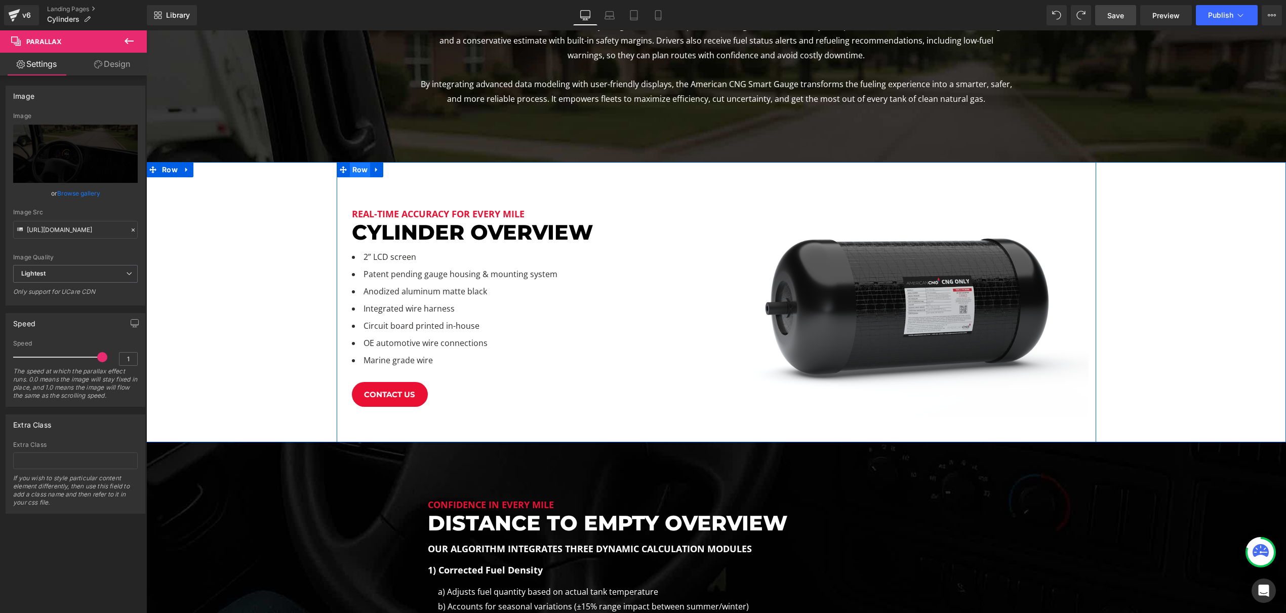
click at [363, 173] on span "Row" at bounding box center [360, 169] width 21 height 15
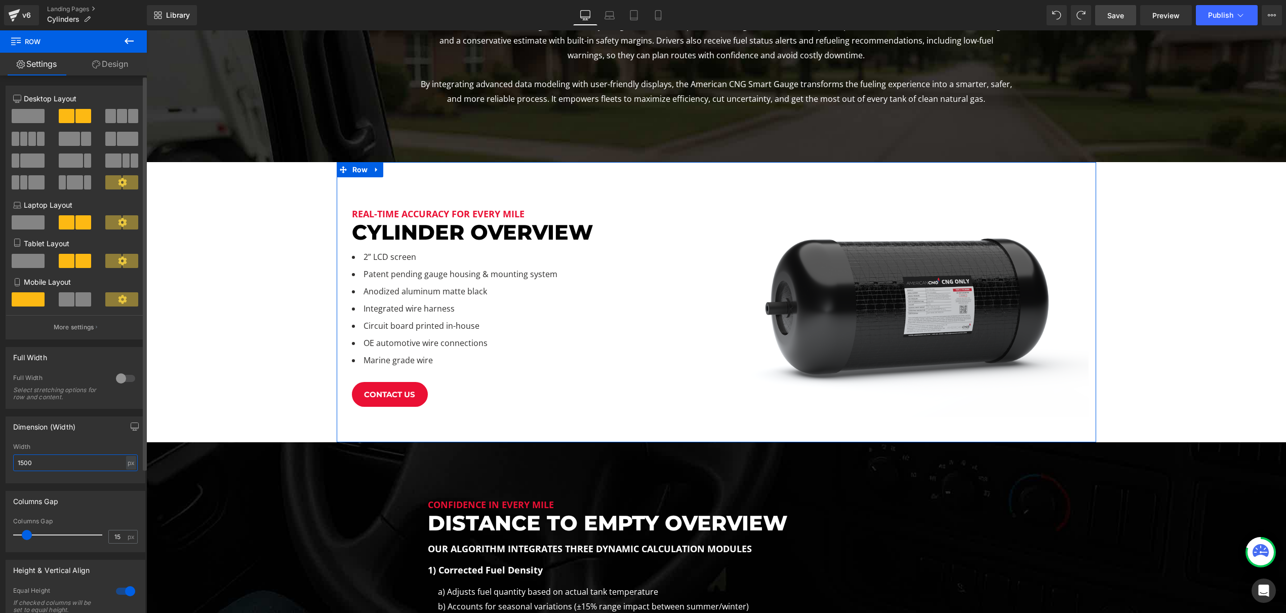
click at [43, 467] on input "1500" at bounding box center [75, 462] width 125 height 17
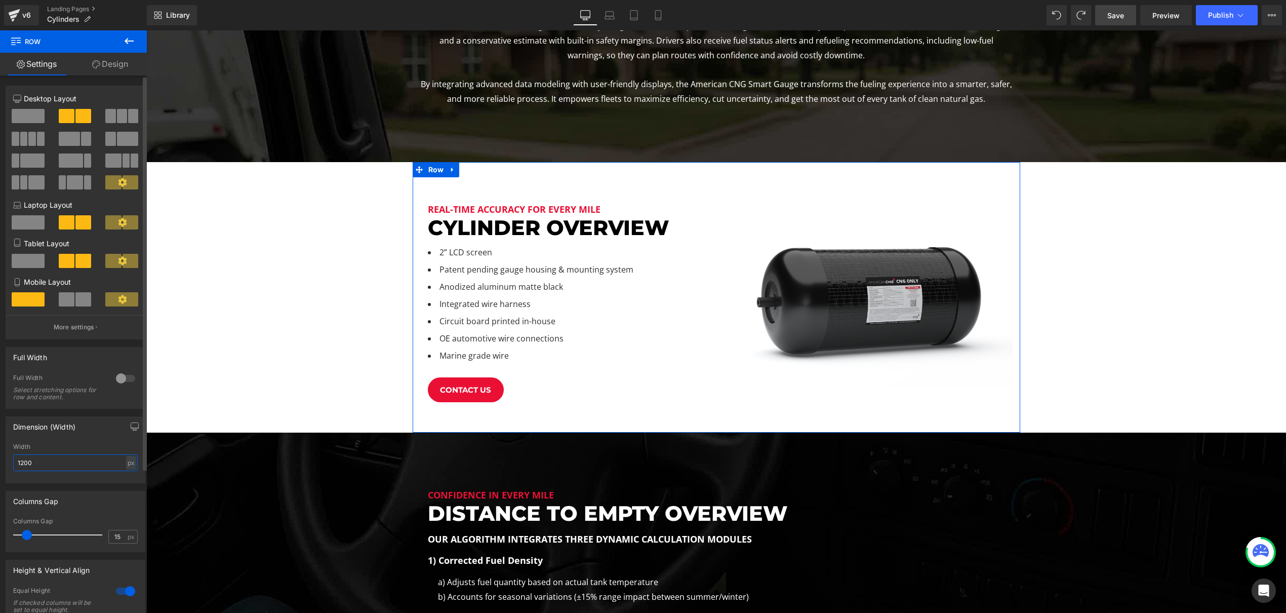
scroll to position [5, 5]
type input "1200"
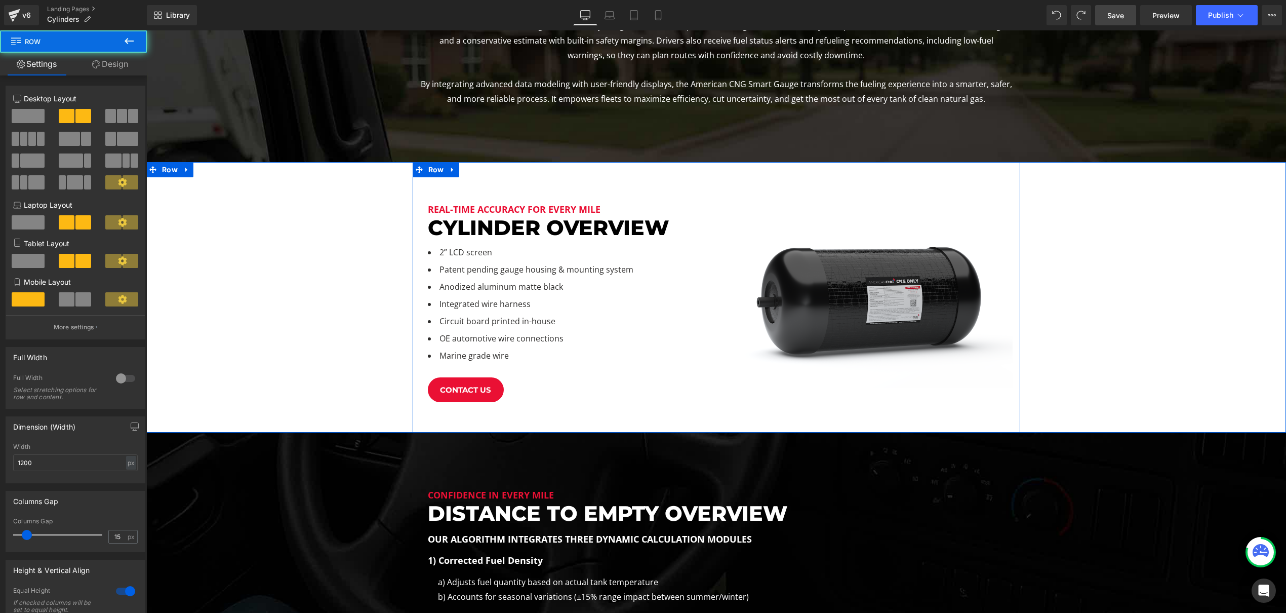
click at [708, 197] on div "Real-Time Accuracy for Every Mile Heading cylinder overview Heading 2” LCD scre…" at bounding box center [565, 297] width 304 height 220
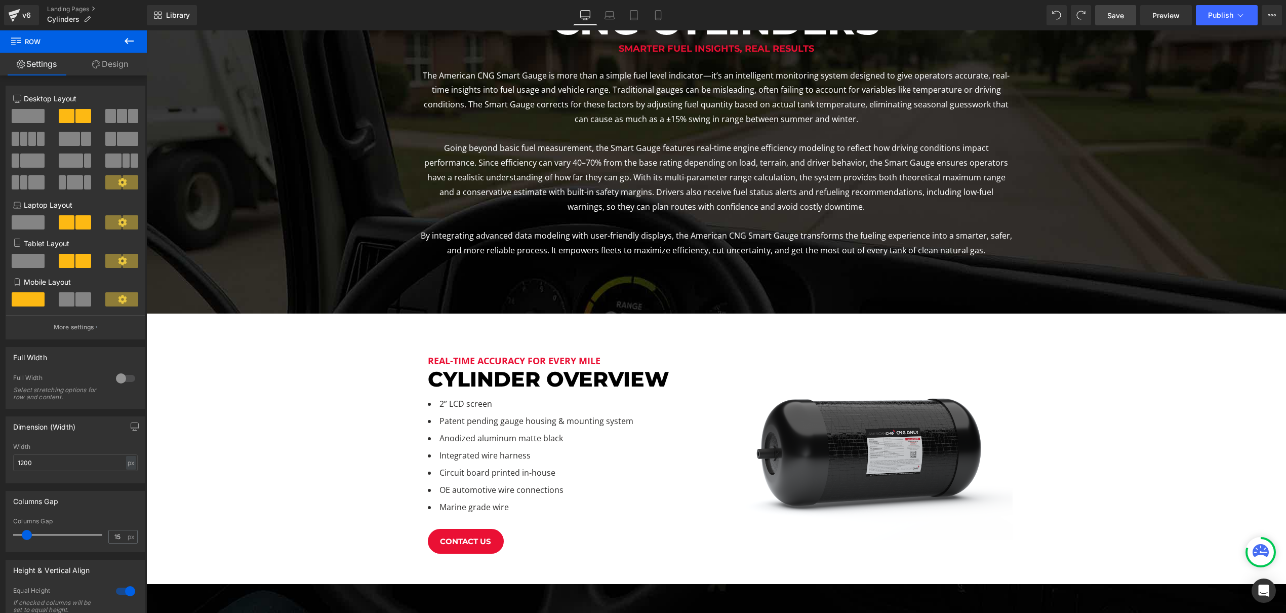
scroll to position [0, 0]
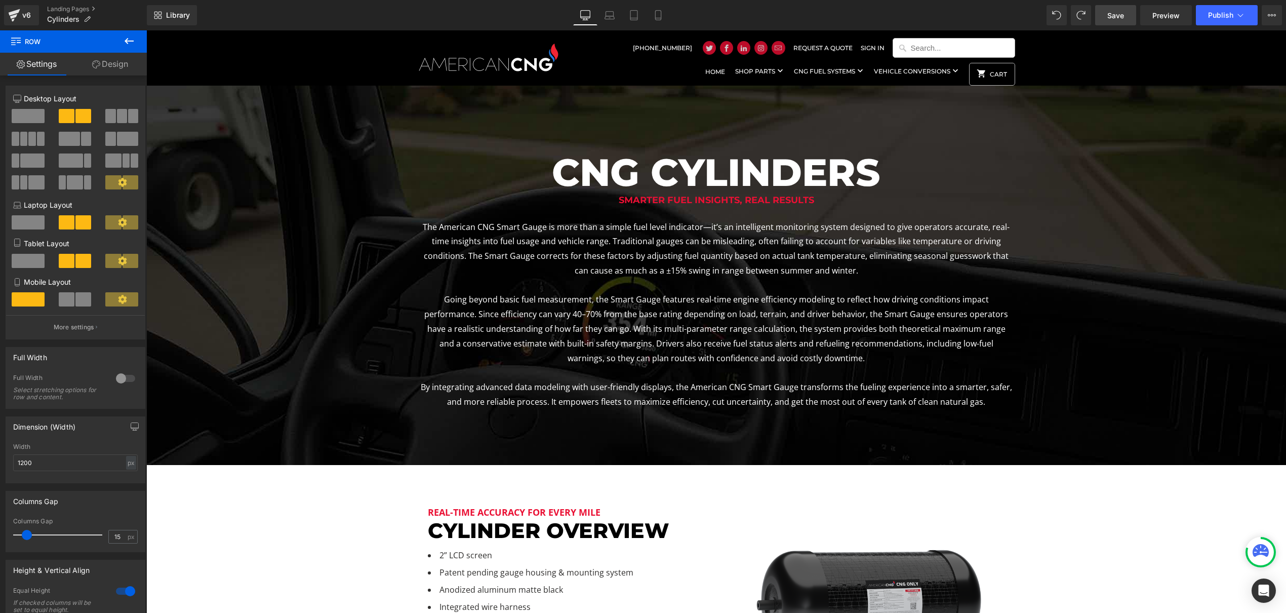
click at [792, 177] on h1 "cng cylinders" at bounding box center [716, 172] width 592 height 42
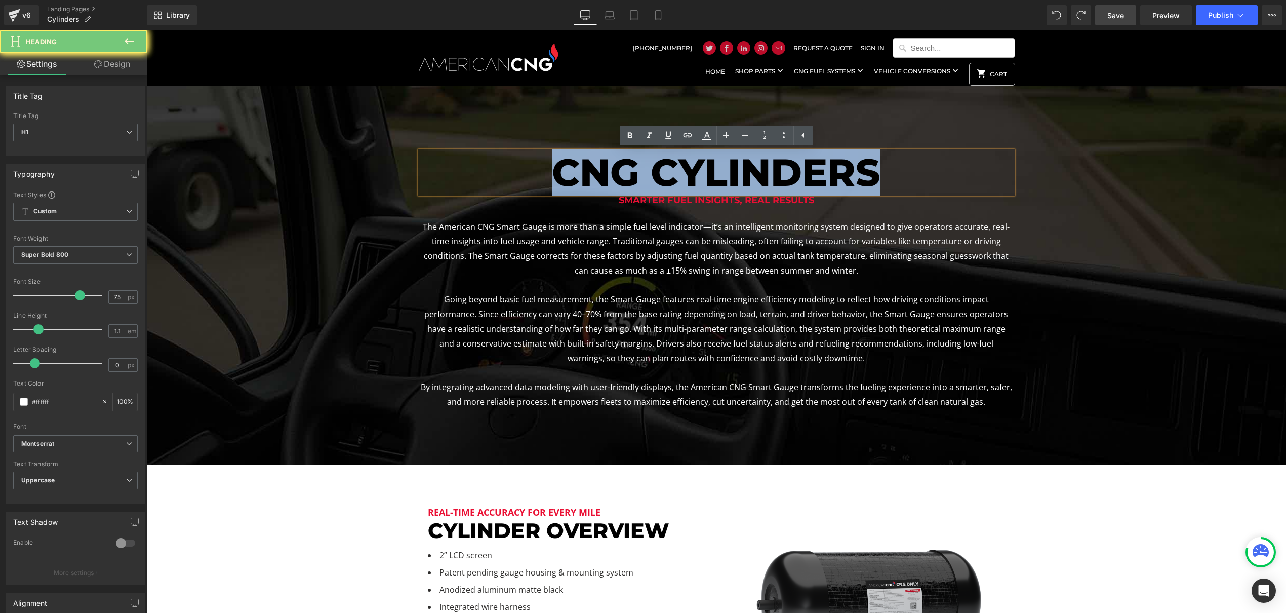
click at [792, 177] on h1 "cng cylinders" at bounding box center [716, 172] width 592 height 42
drag, startPoint x: 936, startPoint y: 193, endPoint x: 901, endPoint y: 175, distance: 40.1
click at [146, 30] on div at bounding box center [146, 30] width 0 height 0
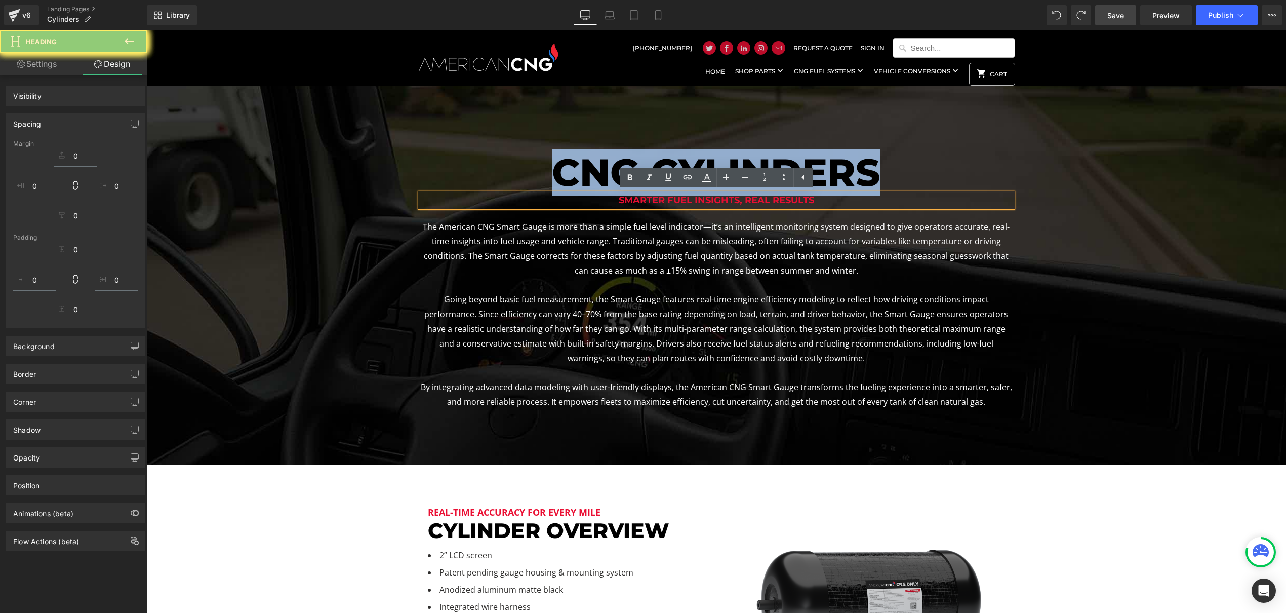
click at [891, 170] on h1 "cng cylinders" at bounding box center [716, 172] width 592 height 42
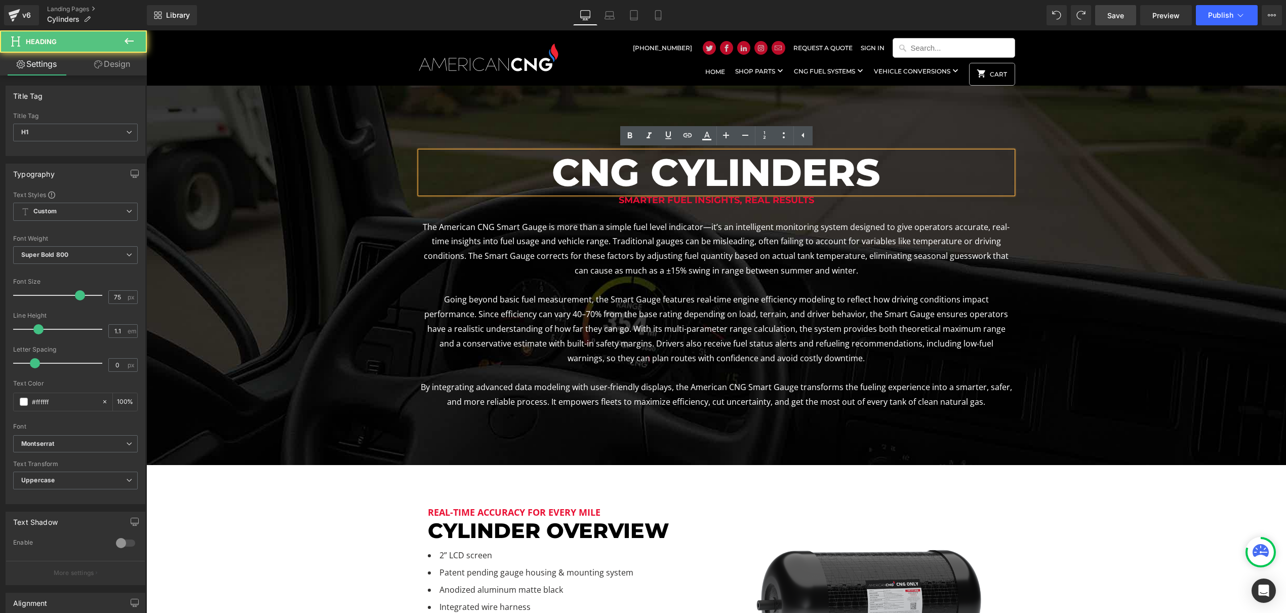
click at [871, 170] on h1 "cng cylinders" at bounding box center [716, 172] width 592 height 42
click at [738, 171] on h1 "cng cylinders" at bounding box center [716, 172] width 592 height 42
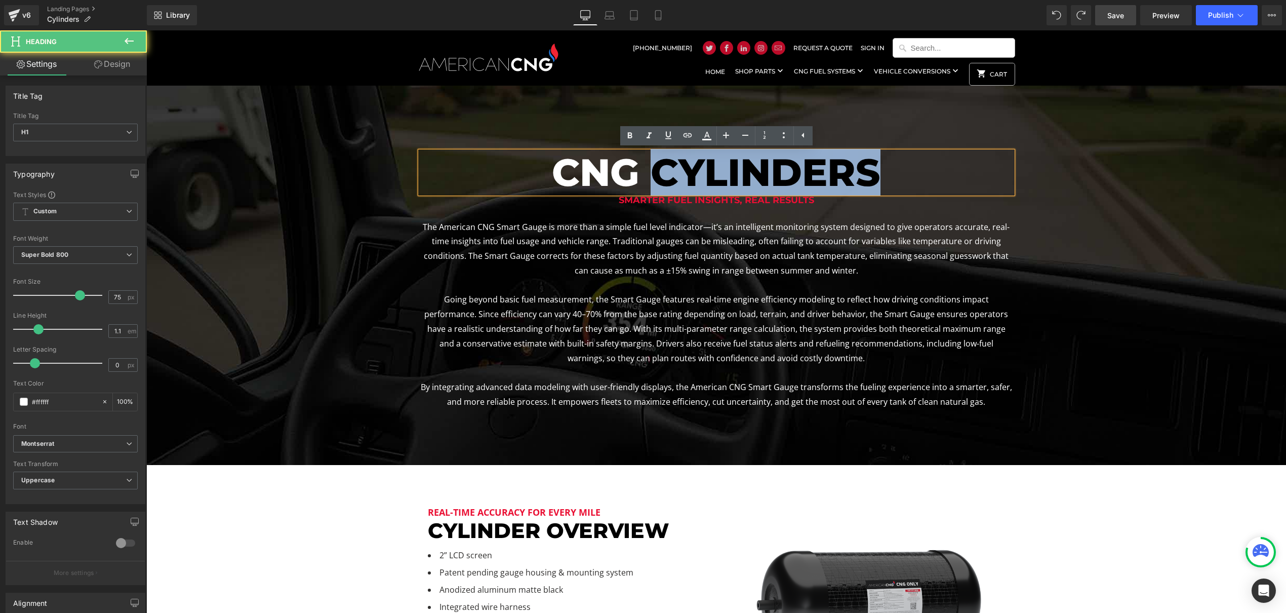
click at [738, 171] on h1 "cng cylinders" at bounding box center [716, 172] width 592 height 42
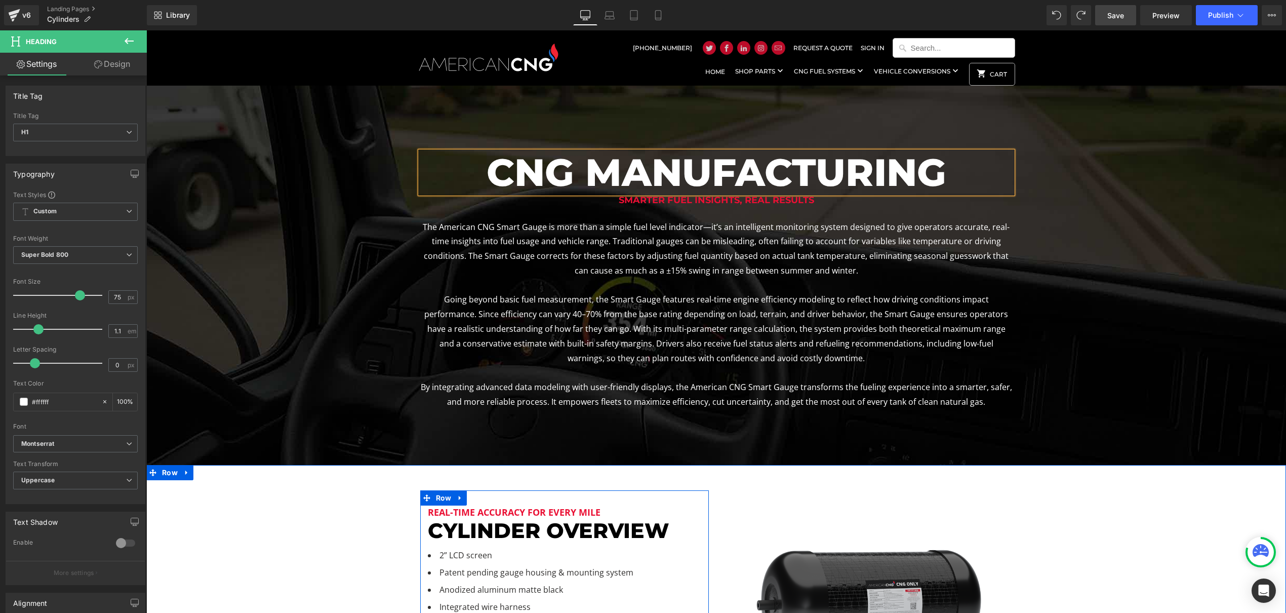
click at [560, 533] on span "Heading" at bounding box center [559, 530] width 28 height 12
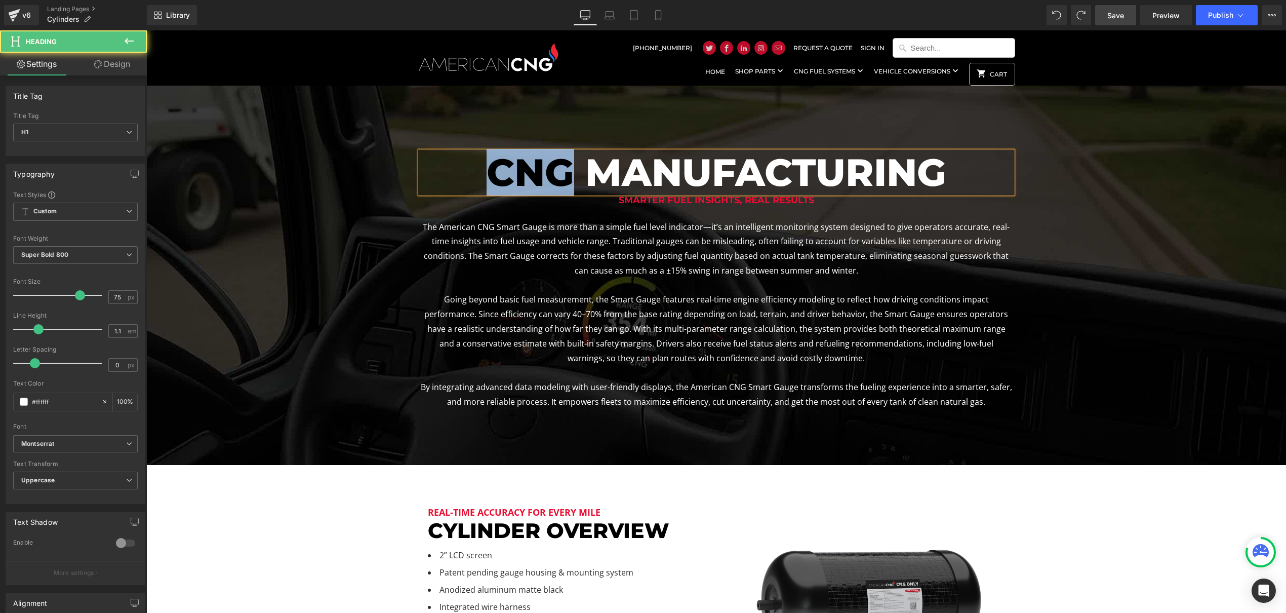
drag, startPoint x: 577, startPoint y: 174, endPoint x: 480, endPoint y: 172, distance: 96.7
click at [480, 172] on h1 "cng manufacturing" at bounding box center [716, 172] width 592 height 42
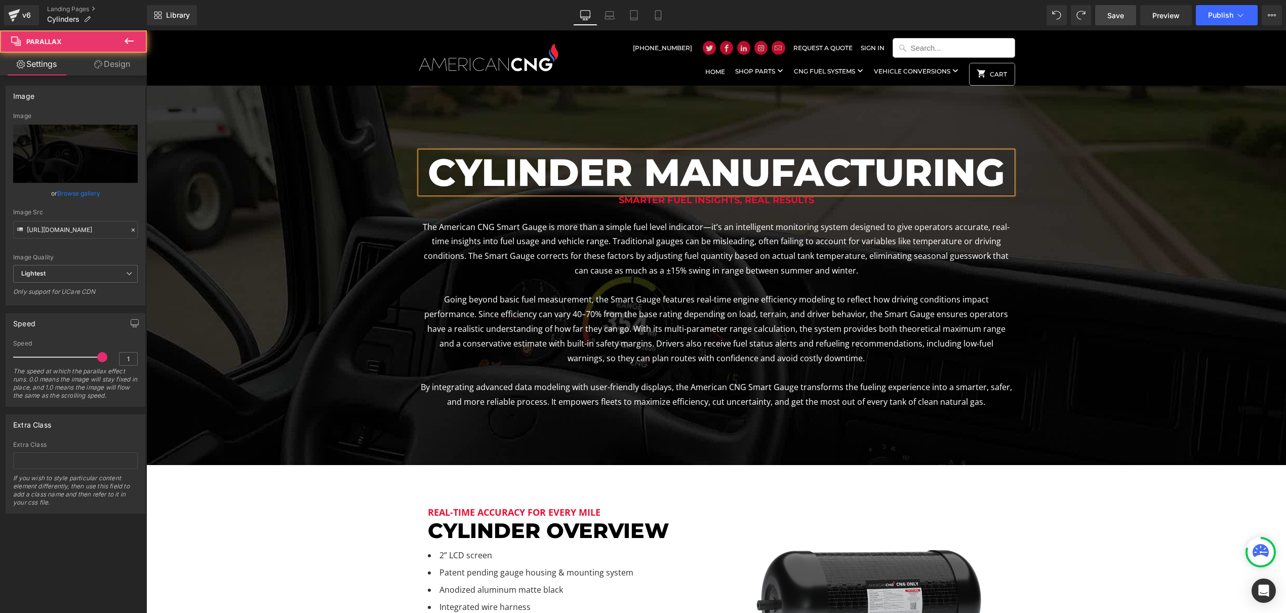
click at [1249, 107] on div at bounding box center [715, 321] width 1139 height 582
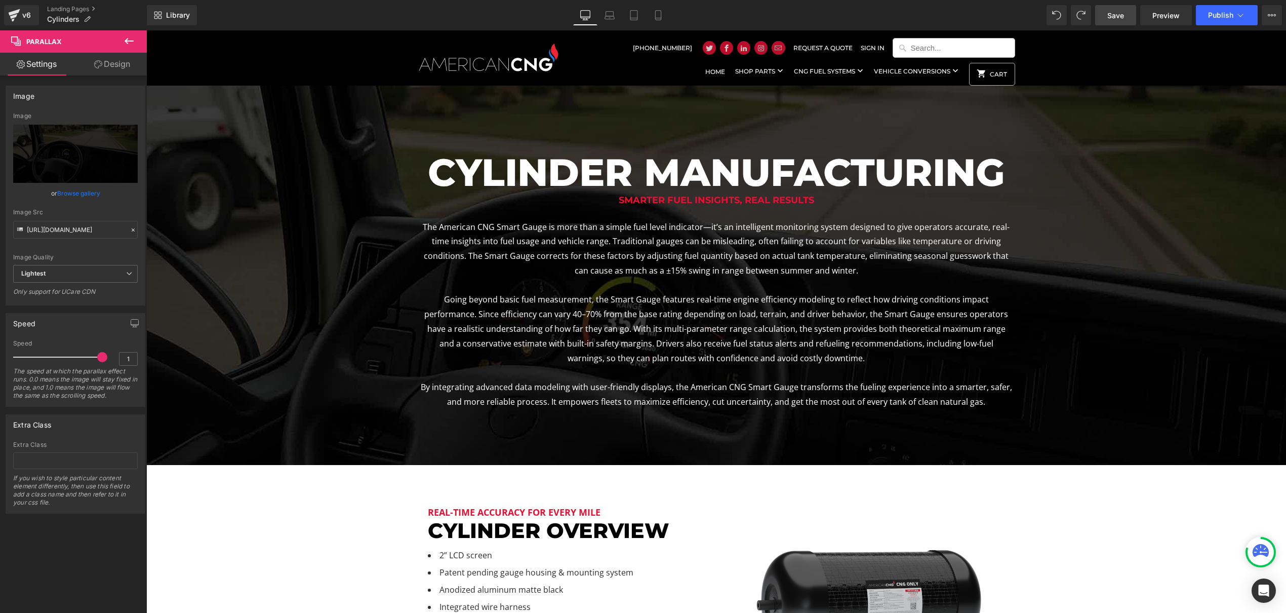
click at [648, 286] on p at bounding box center [716, 285] width 592 height 15
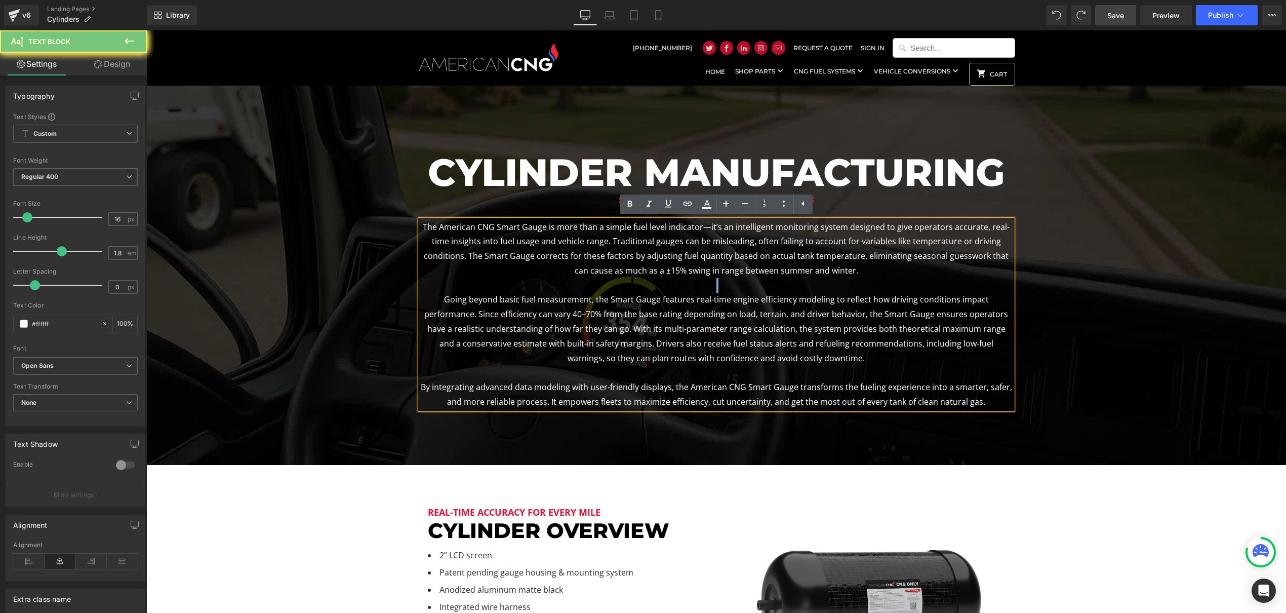
click at [648, 286] on p at bounding box center [716, 285] width 592 height 15
click at [677, 319] on p "Going beyond basic fuel measurement, the Smart Gauge features real-time engine …" at bounding box center [716, 328] width 592 height 73
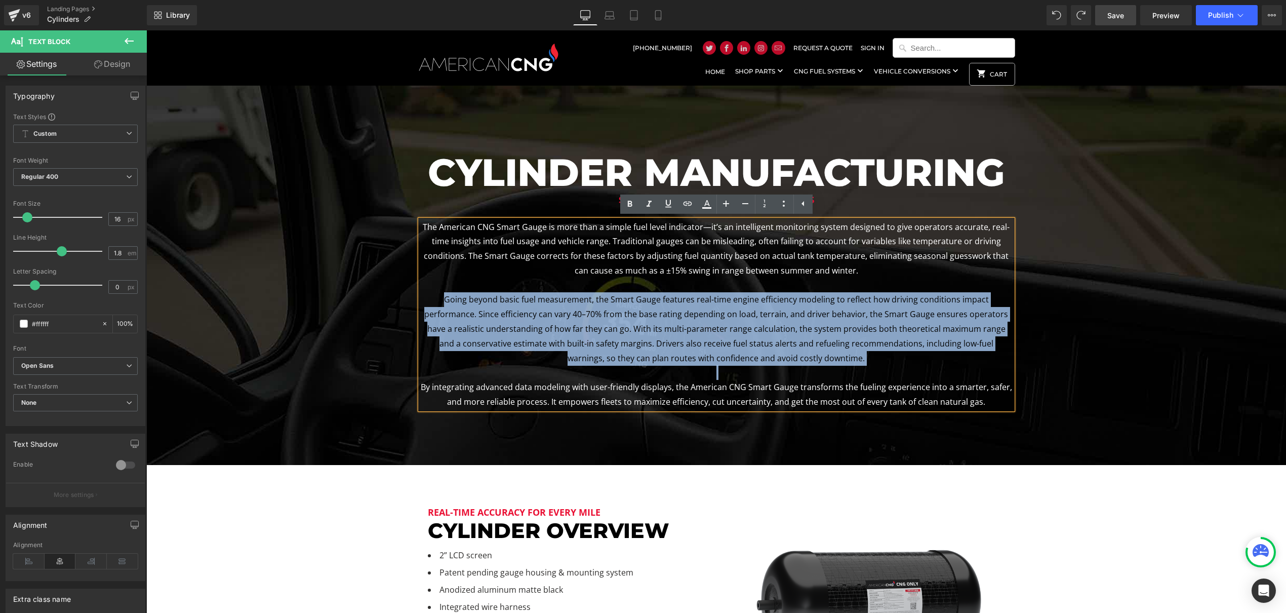
click at [677, 319] on p "Going beyond basic fuel measurement, the Smart Gauge features real-time engine …" at bounding box center [716, 328] width 592 height 73
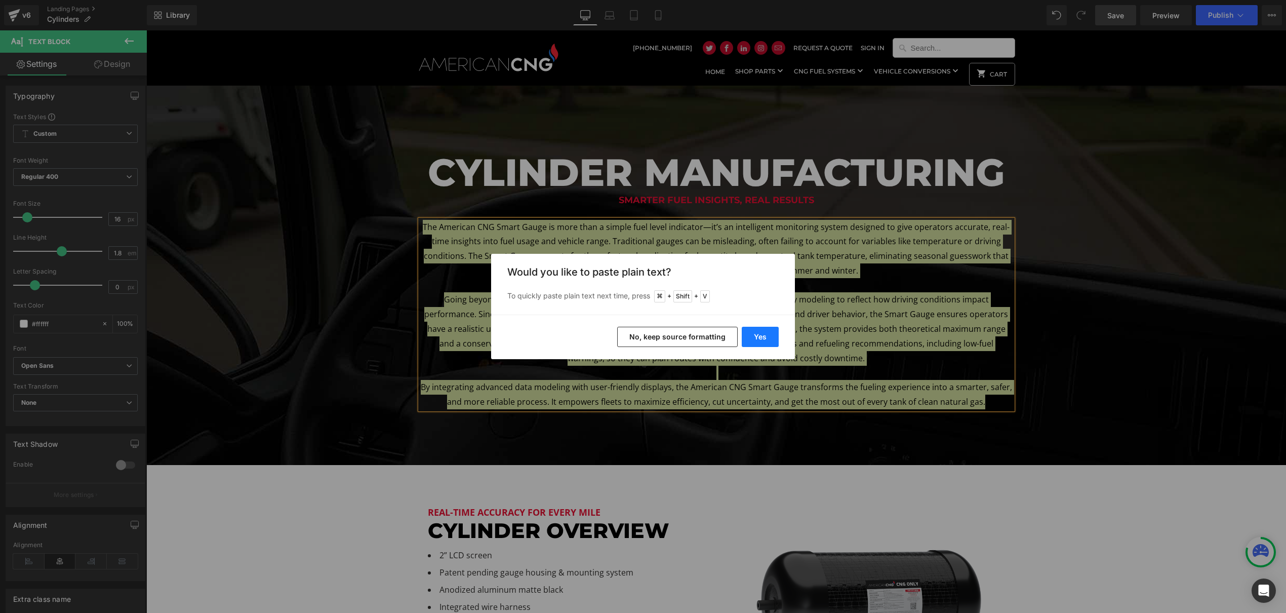
click at [765, 345] on button "Yes" at bounding box center [760, 336] width 37 height 20
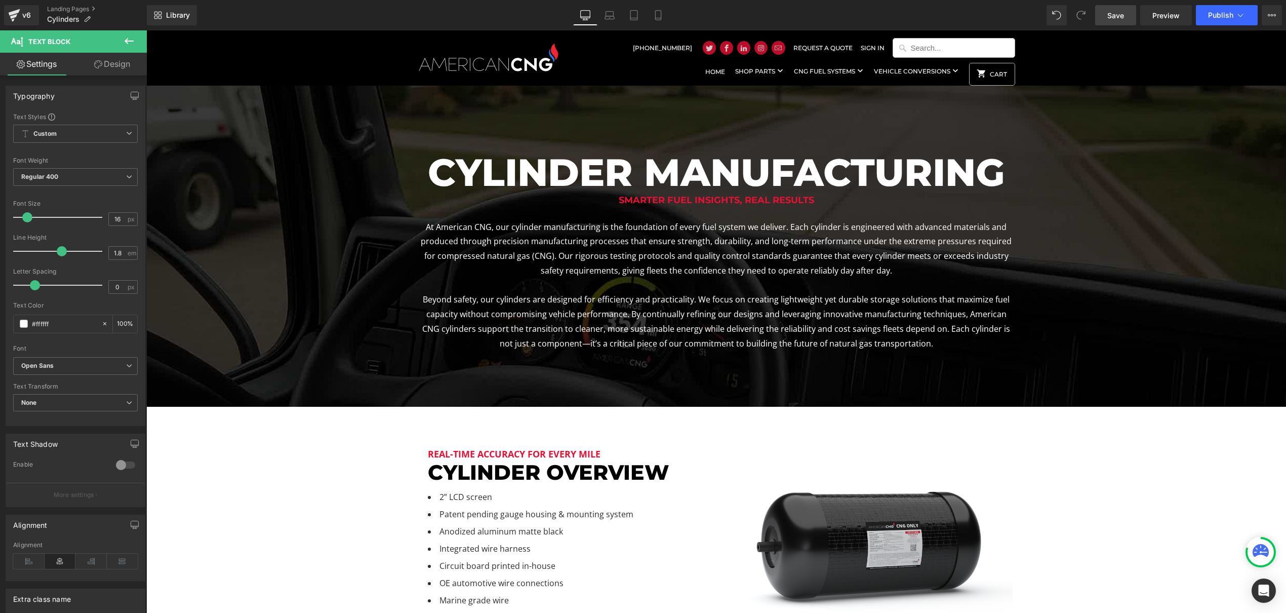
scroll to position [5, 5]
click at [738, 199] on icon at bounding box center [741, 200] width 6 height 6
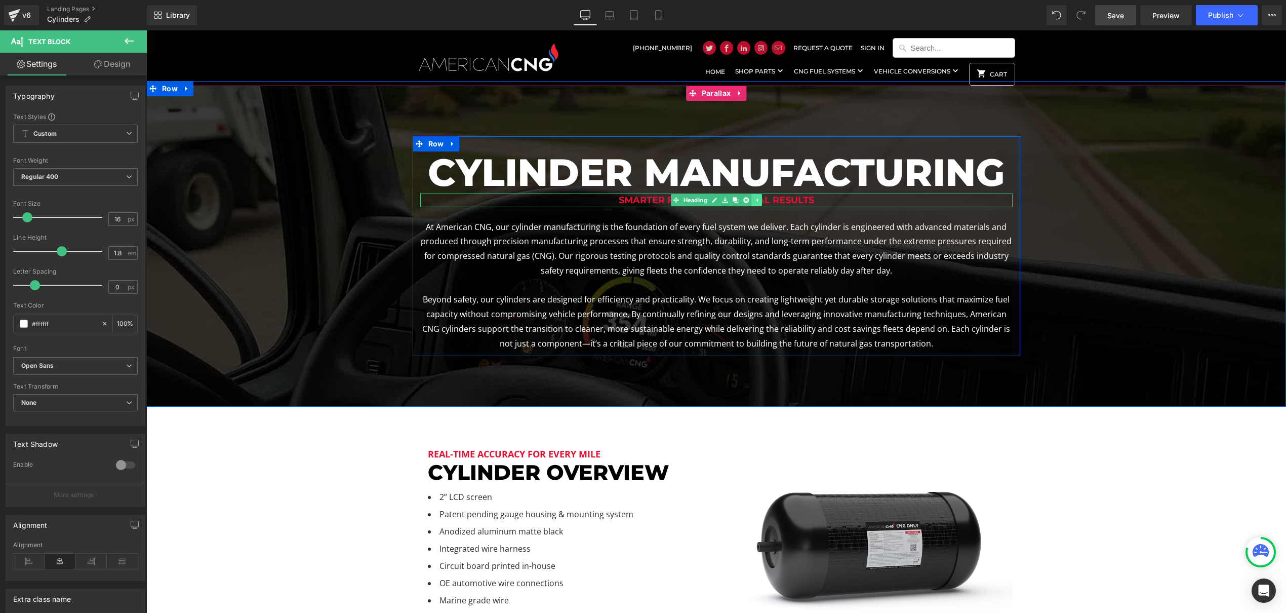
click at [737, 199] on icon at bounding box center [735, 200] width 6 height 6
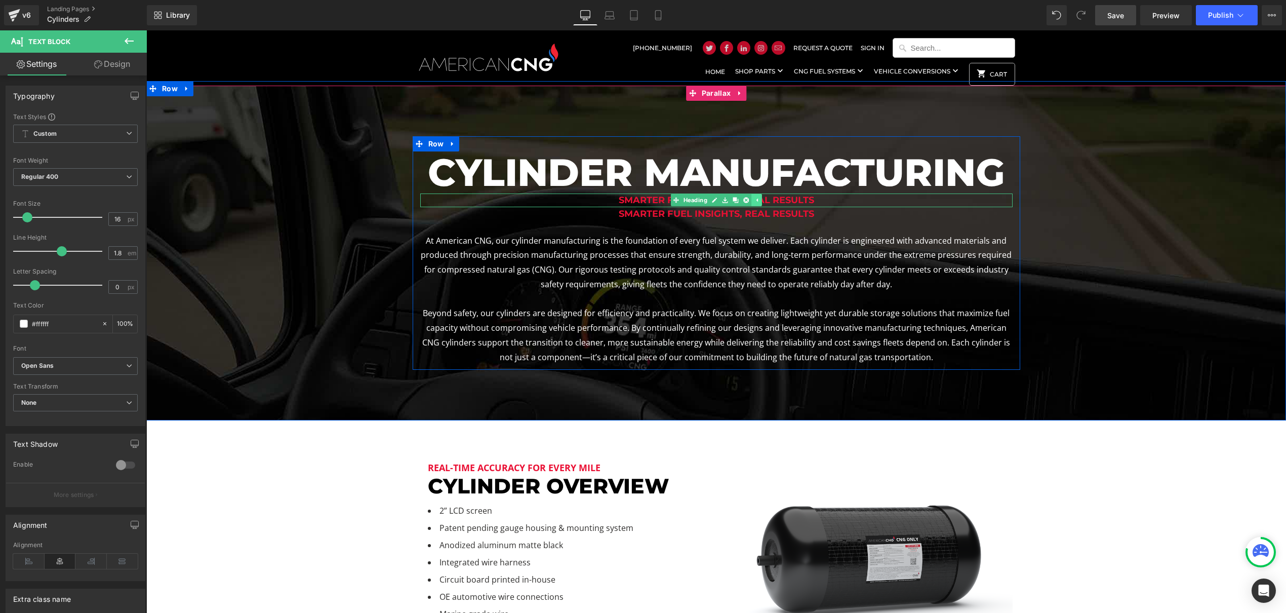
scroll to position [1581, 1139]
click at [745, 200] on icon at bounding box center [746, 200] width 6 height 6
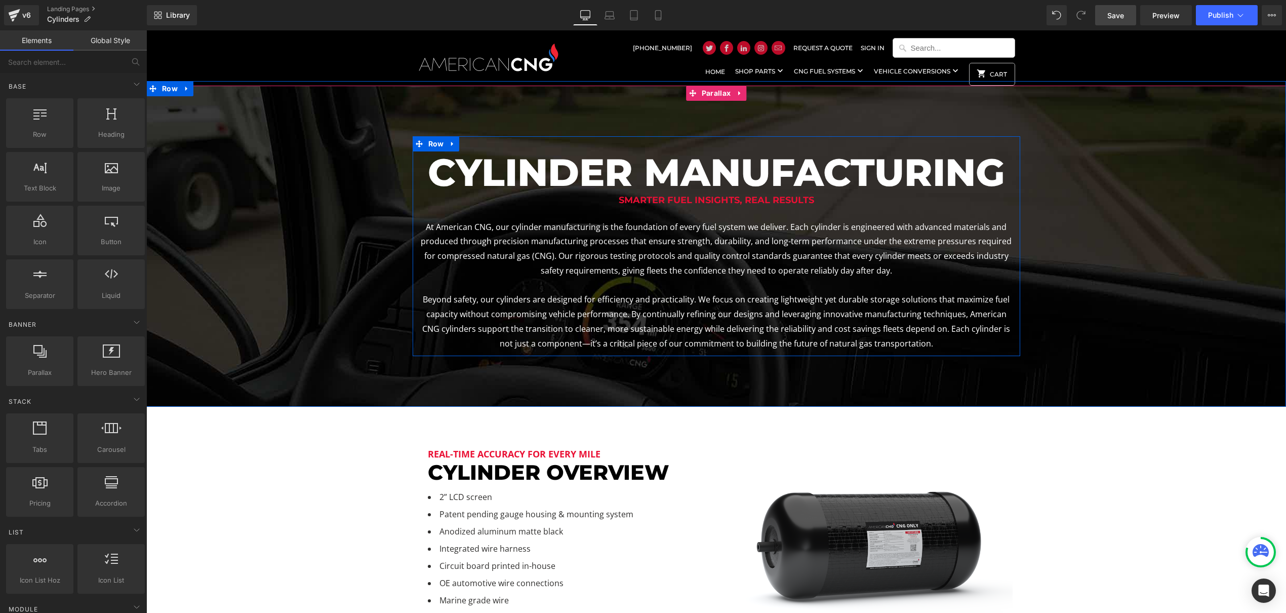
scroll to position [1568, 1139]
click at [761, 201] on h1 "Smarter Fuel Insights, Real Results" at bounding box center [716, 200] width 592 height 14
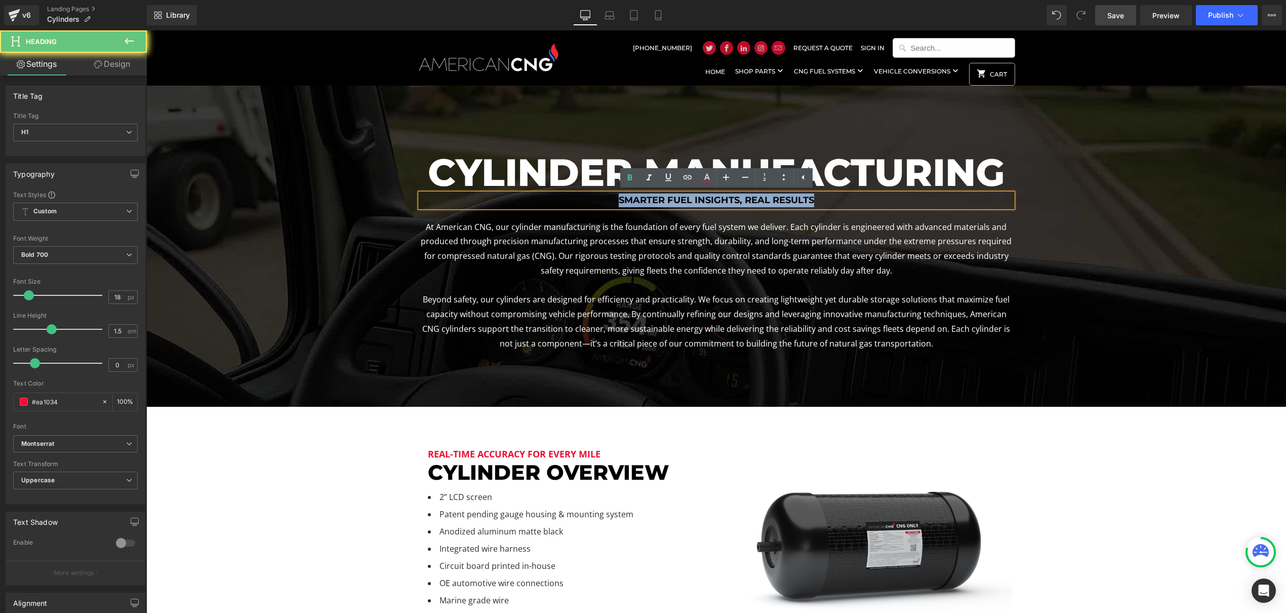
click at [761, 201] on h1 "Smarter Fuel Insights, Real Results" at bounding box center [716, 200] width 592 height 14
paste div
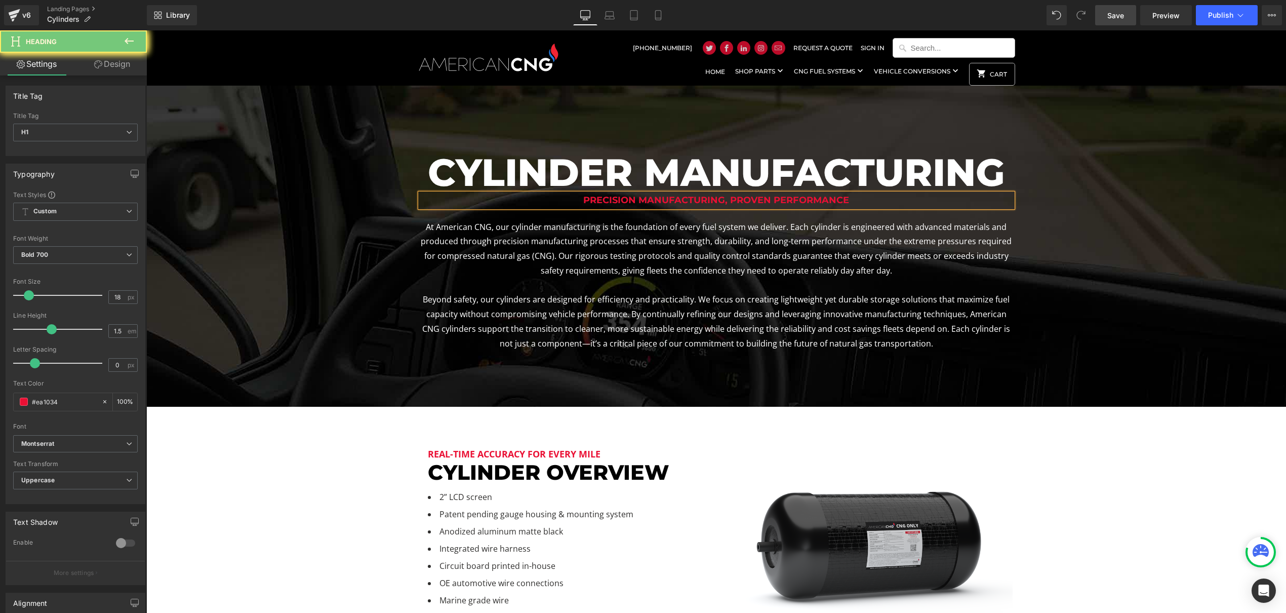
click at [1193, 241] on span "CYLINDER manufacturing Heading Precision Manufacturing, Proven Performance Head…" at bounding box center [715, 246] width 1139 height 220
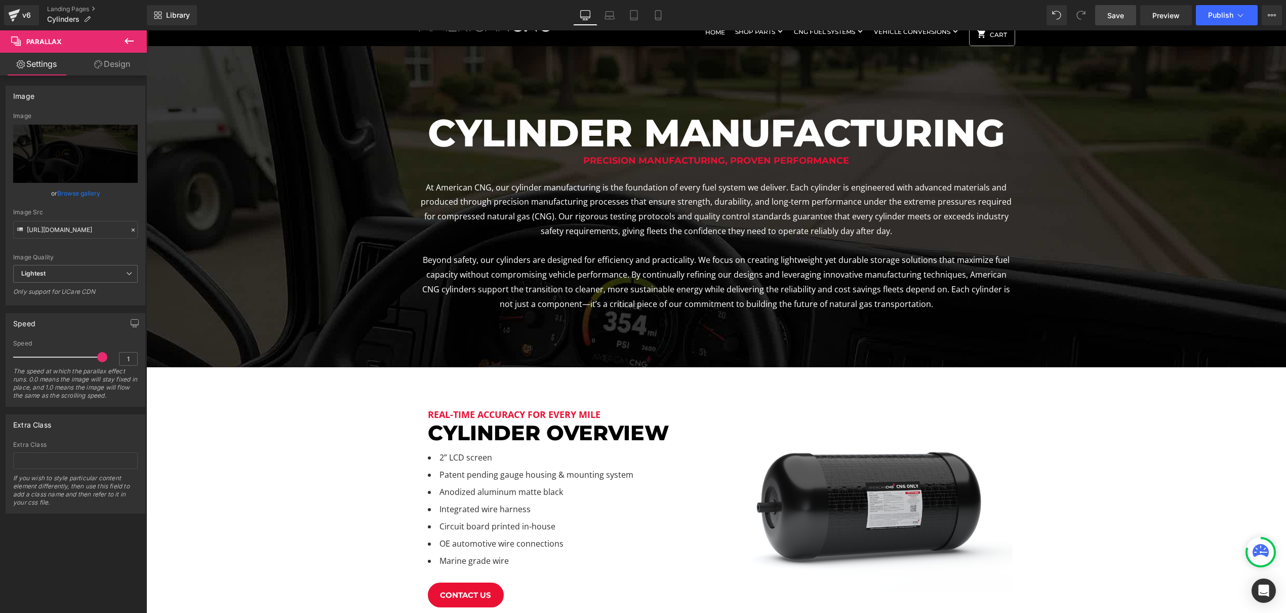
scroll to position [0, 0]
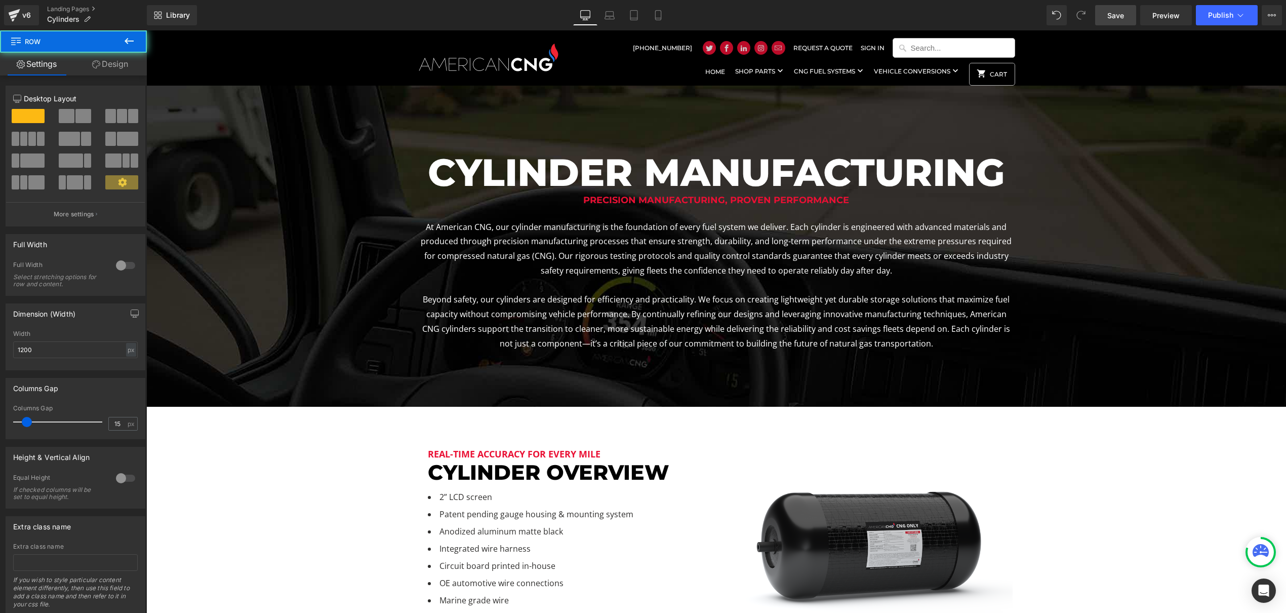
click at [617, 142] on div "CYLINDER manufacturing Heading Precision Manufacturing, Proven Performance Head…" at bounding box center [716, 246] width 607 height 220
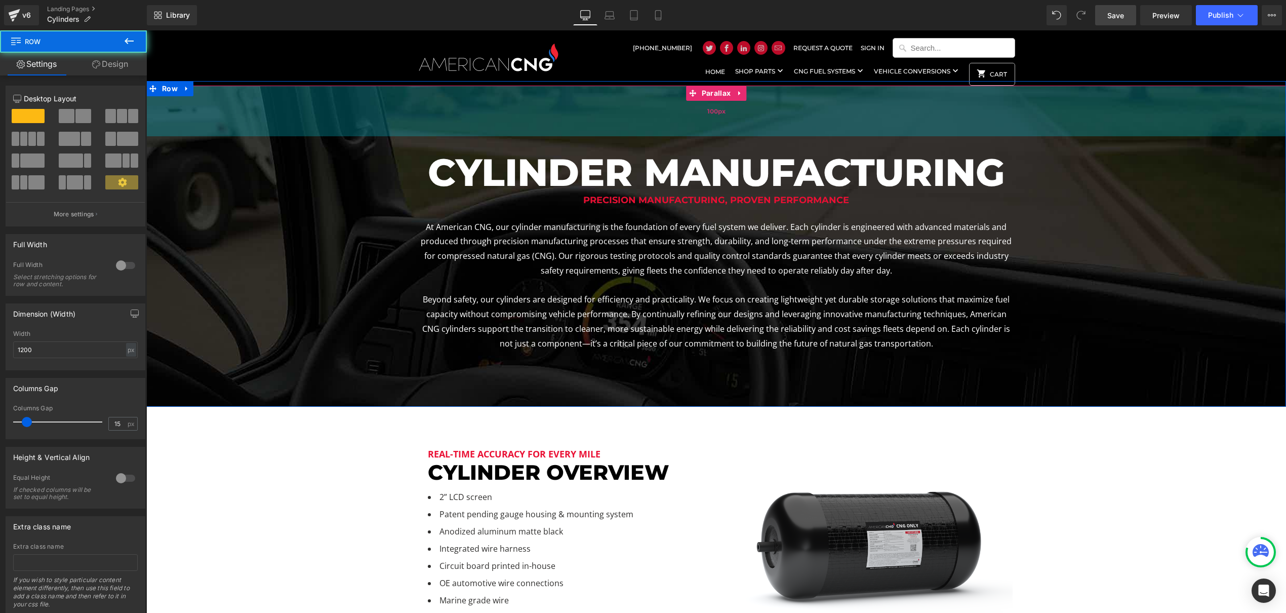
click at [715, 102] on div "100px" at bounding box center [715, 111] width 1139 height 51
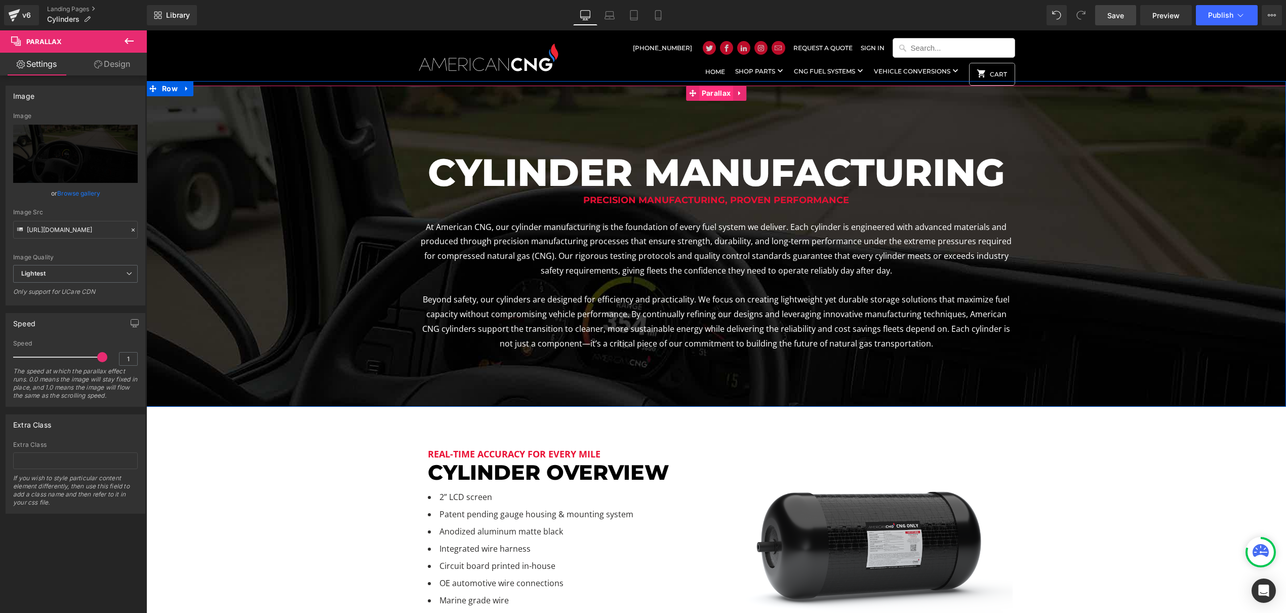
click at [716, 95] on span "Parallax" at bounding box center [716, 93] width 34 height 15
click at [124, 134] on icon at bounding box center [130, 132] width 12 height 12
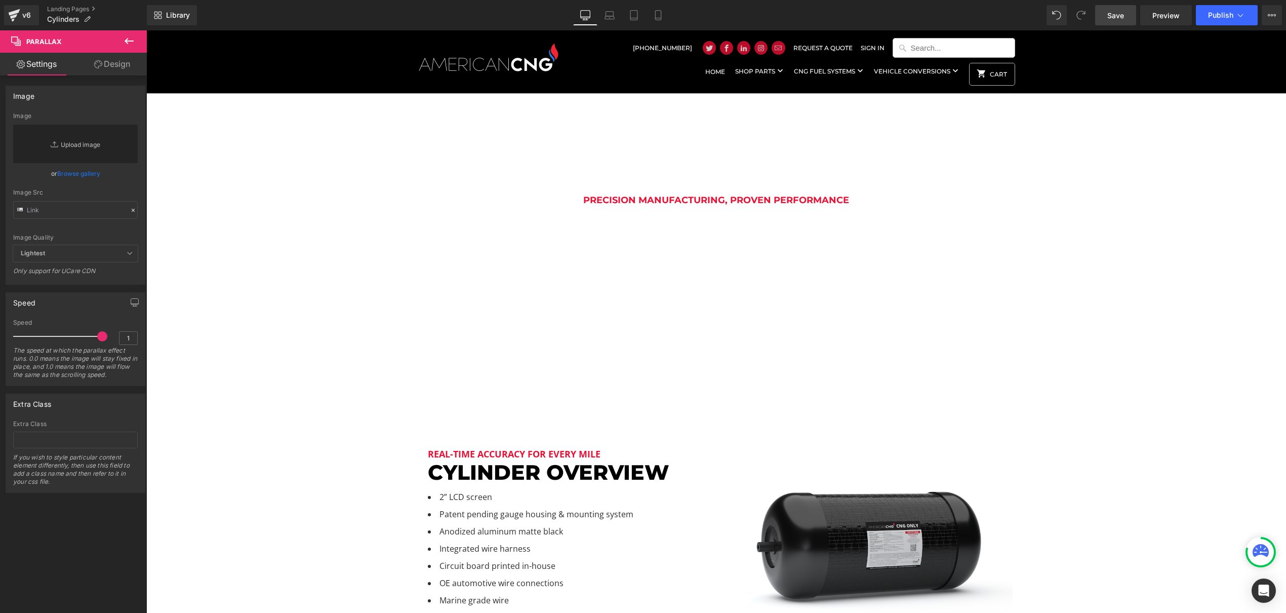
click at [84, 140] on link "Replace Image" at bounding box center [75, 144] width 125 height 38
click at [80, 172] on link "Browse gallery" at bounding box center [78, 174] width 43 height 18
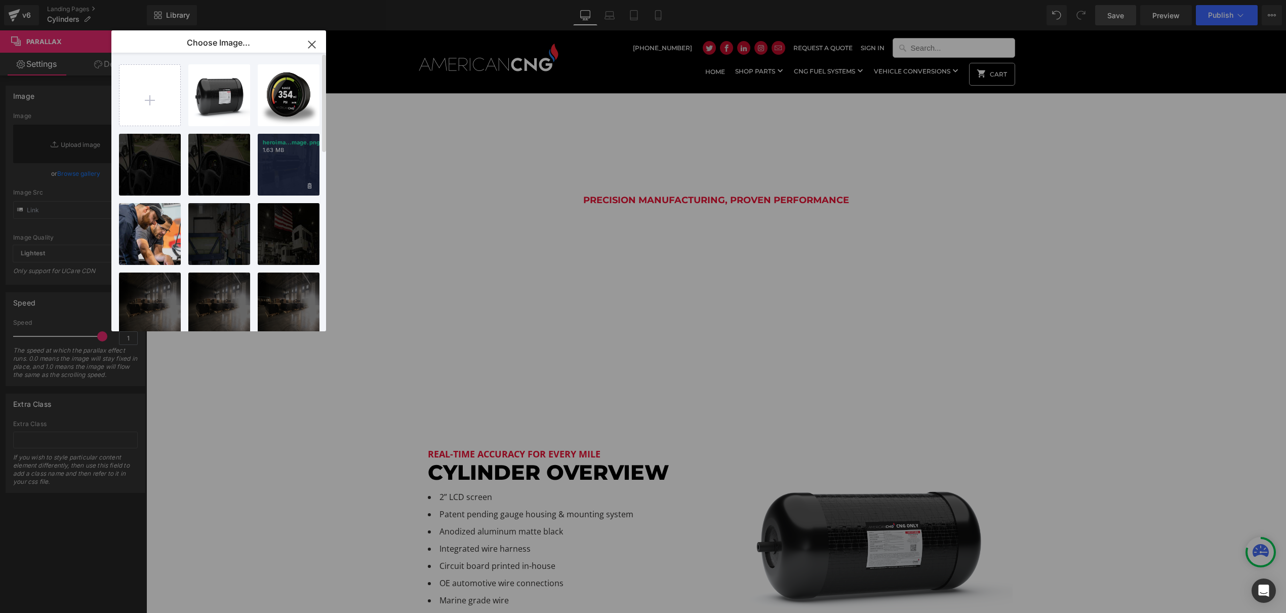
click at [299, 167] on div "heroima...mage.png 1.63 MB" at bounding box center [289, 165] width 62 height 62
type input "https://ucarecdn.com/df187d5a-5e51-4bb2-85fd-ad1cd0f1abbd/-/format/auto/-/previ…"
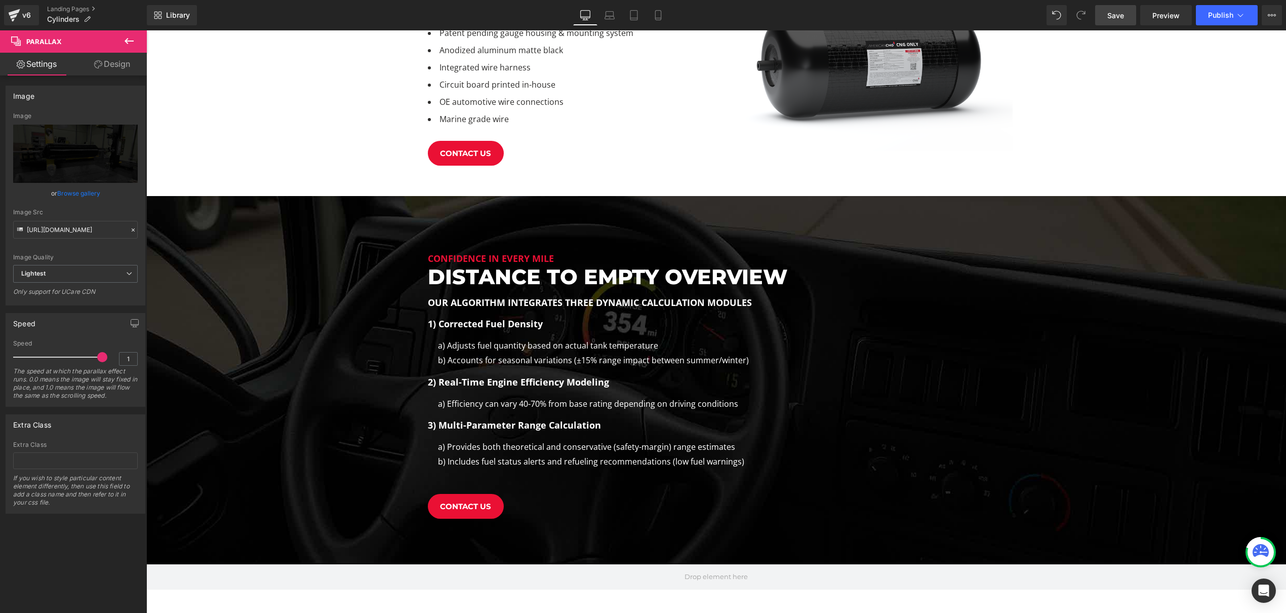
click at [1001, 236] on div "Confidence in Every Mile Heading Distance to empty overview Heading Our algorit…" at bounding box center [716, 379] width 592 height 287
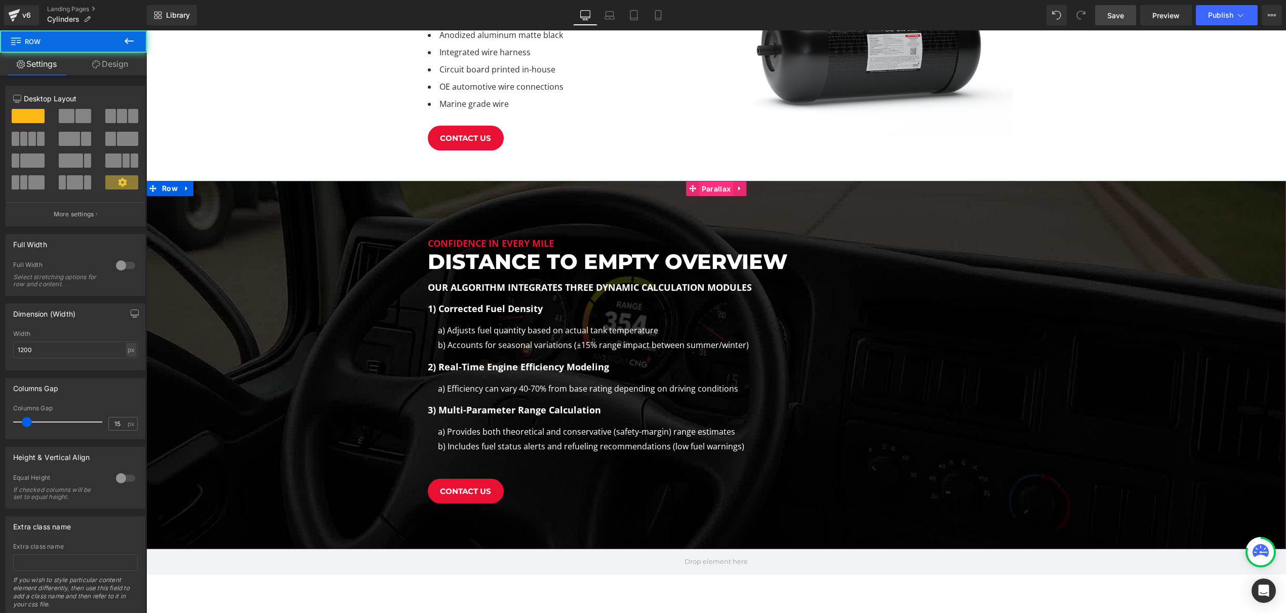
click at [706, 188] on span "Parallax" at bounding box center [716, 188] width 34 height 15
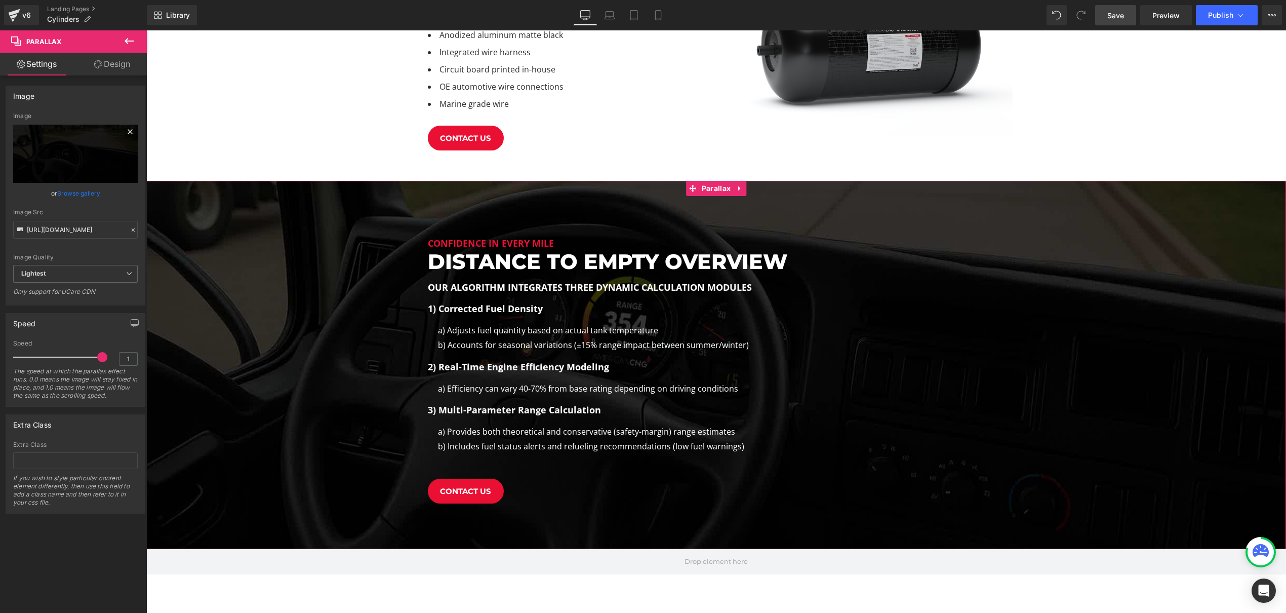
click at [128, 133] on icon at bounding box center [130, 131] width 5 height 5
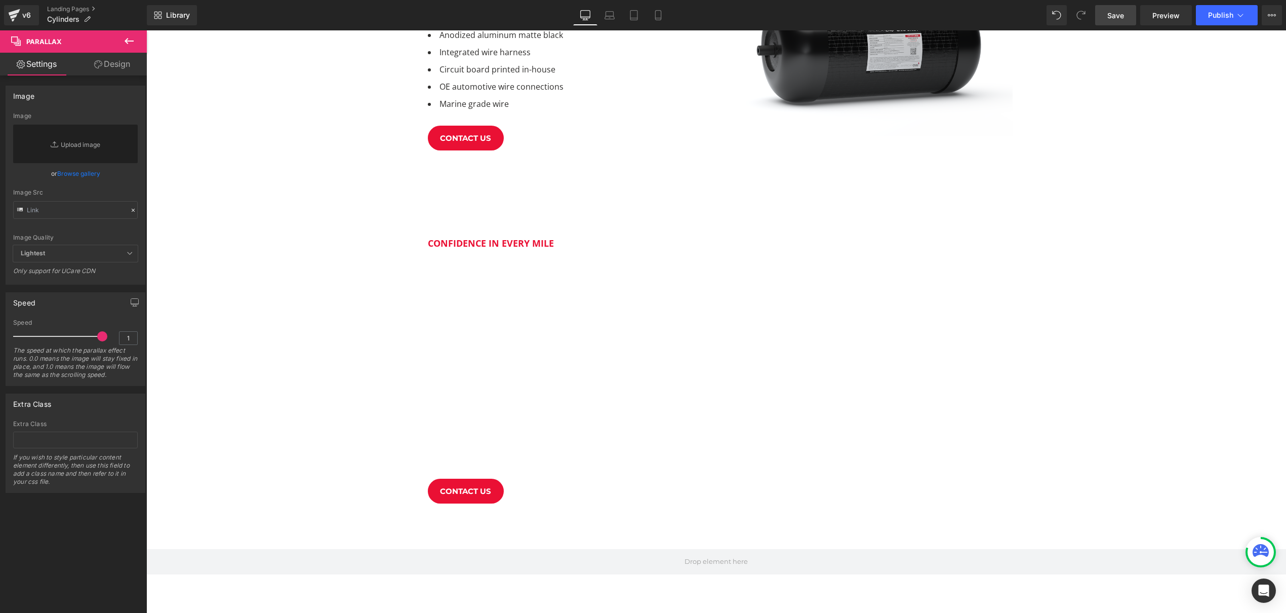
click at [73, 173] on link "Browse gallery" at bounding box center [78, 174] width 43 height 18
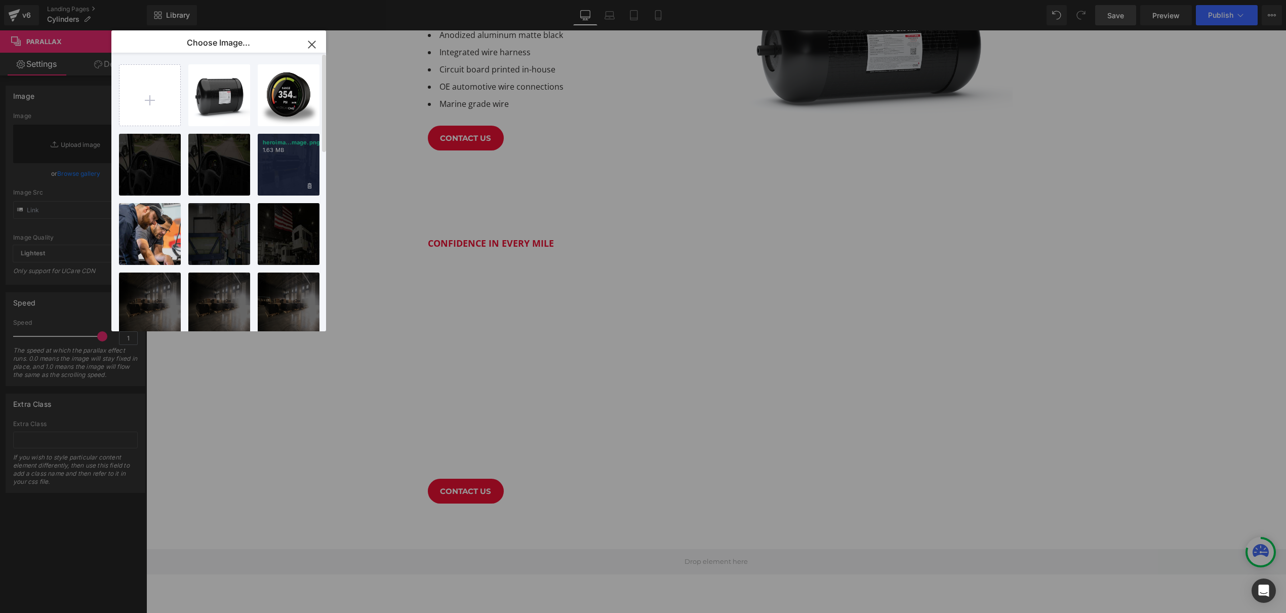
click at [302, 159] on div "heroima...mage.png 1.63 MB" at bounding box center [289, 165] width 62 height 62
type input "https://ucarecdn.com/df187d5a-5e51-4bb2-85fd-ad1cd0f1abbd/-/format/auto/-/previ…"
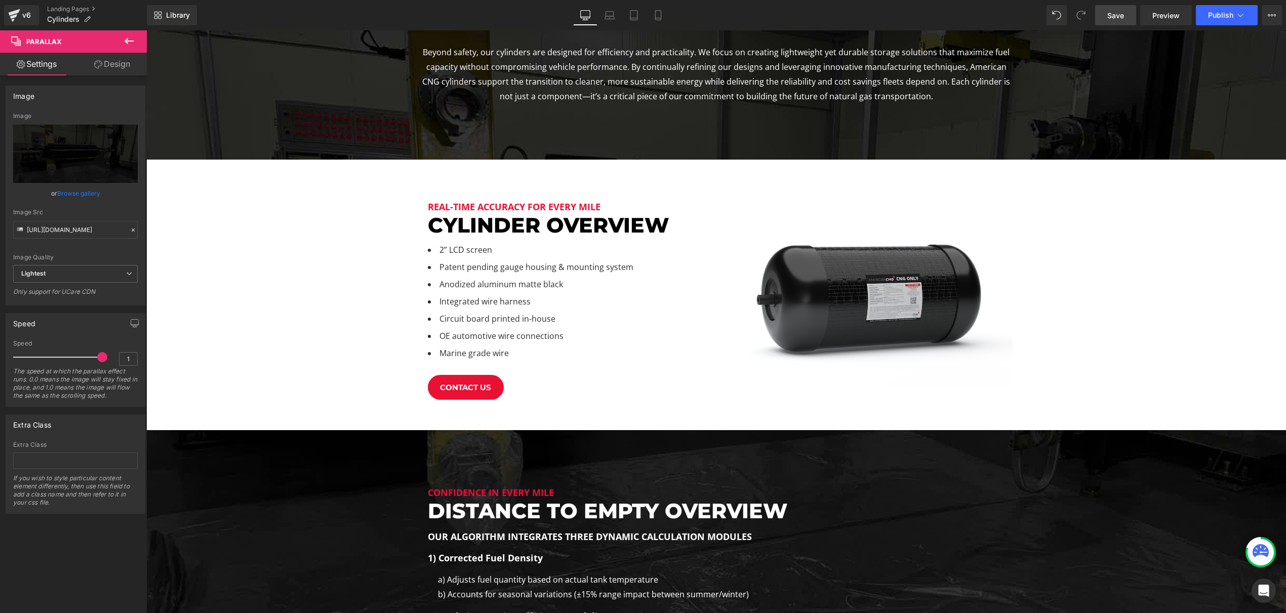
scroll to position [203, 0]
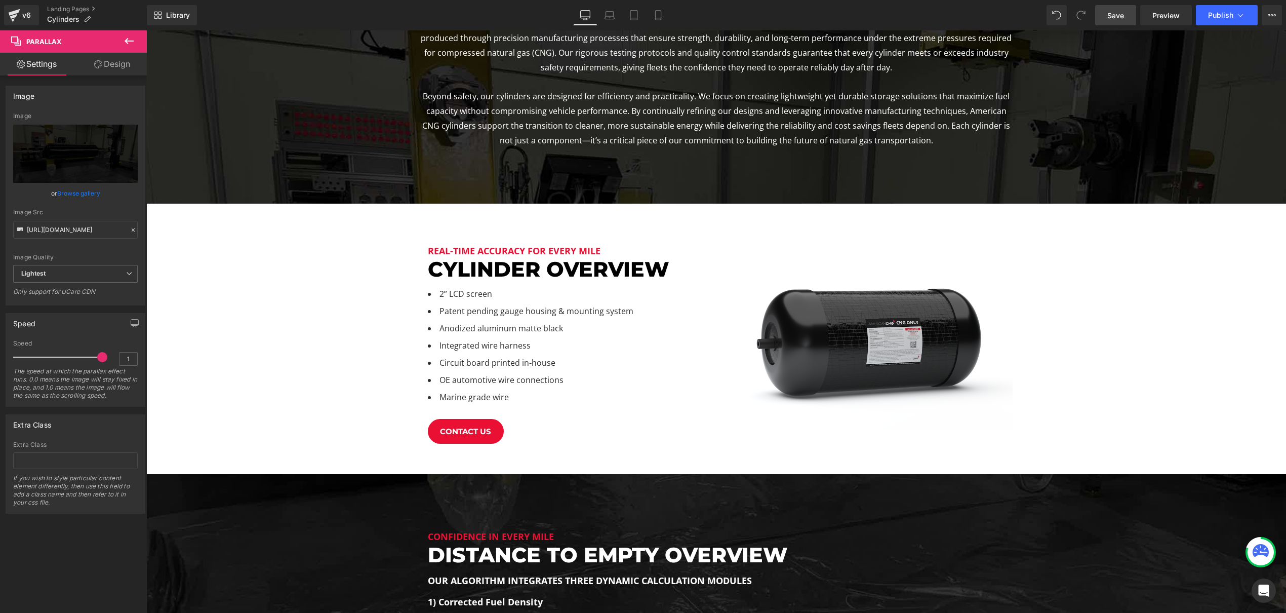
click at [483, 346] on li "Integrated wire harness" at bounding box center [564, 348] width 273 height 17
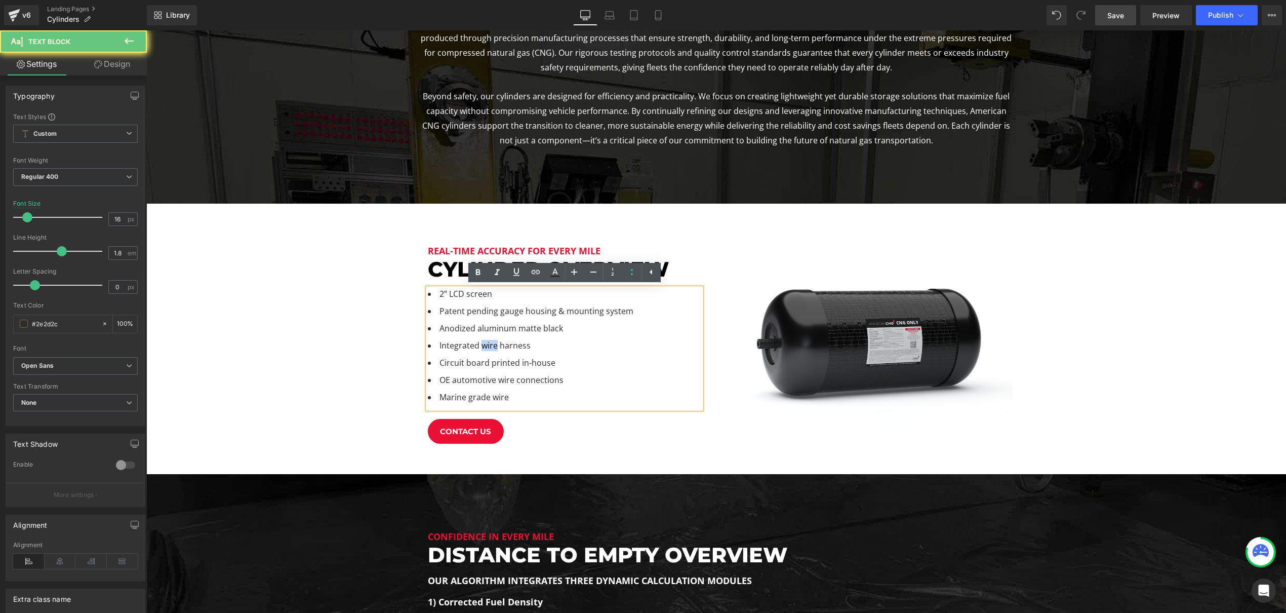
click at [483, 346] on li "Integrated wire harness" at bounding box center [564, 348] width 273 height 17
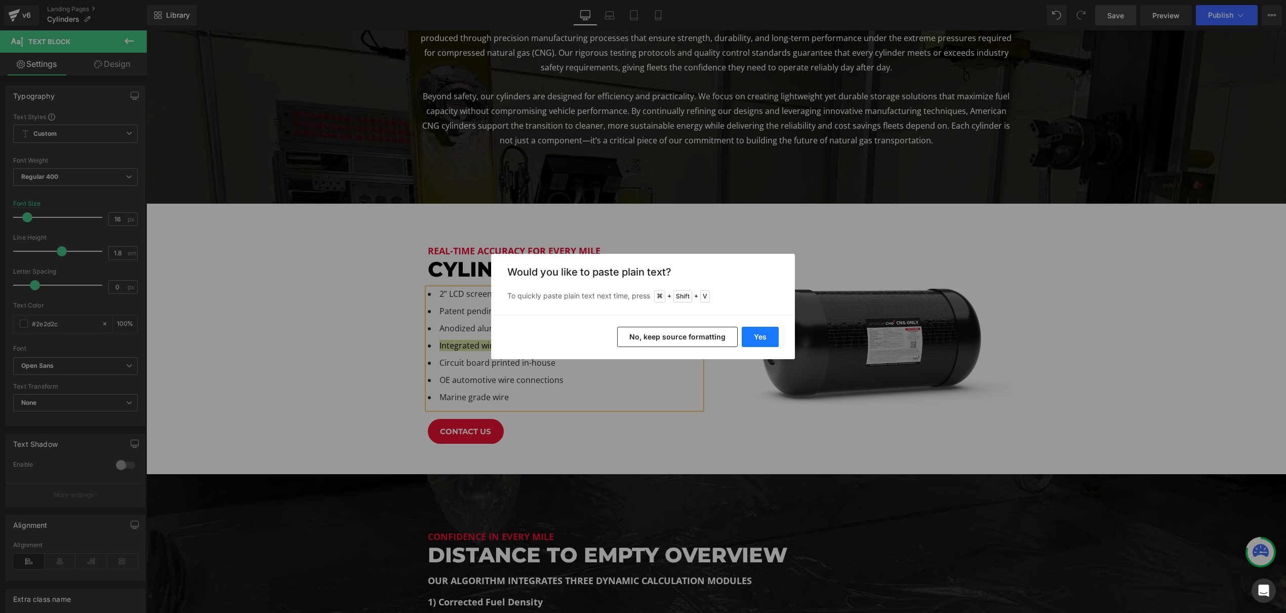
click at [761, 338] on button "Yes" at bounding box center [760, 336] width 37 height 20
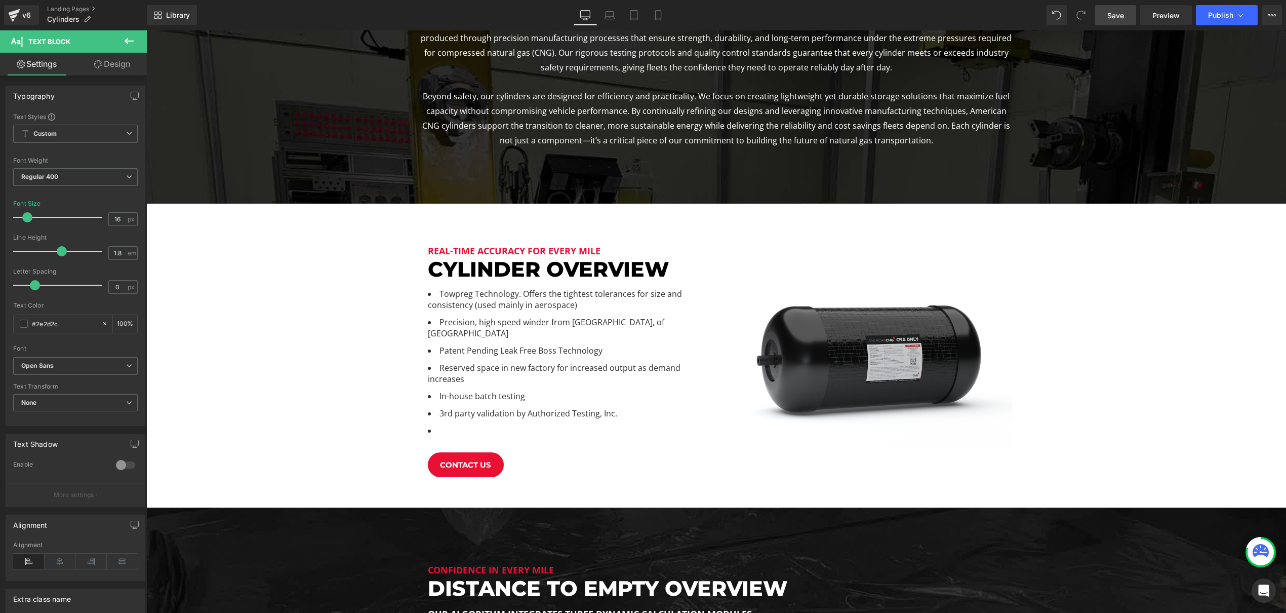
scroll to position [5, 5]
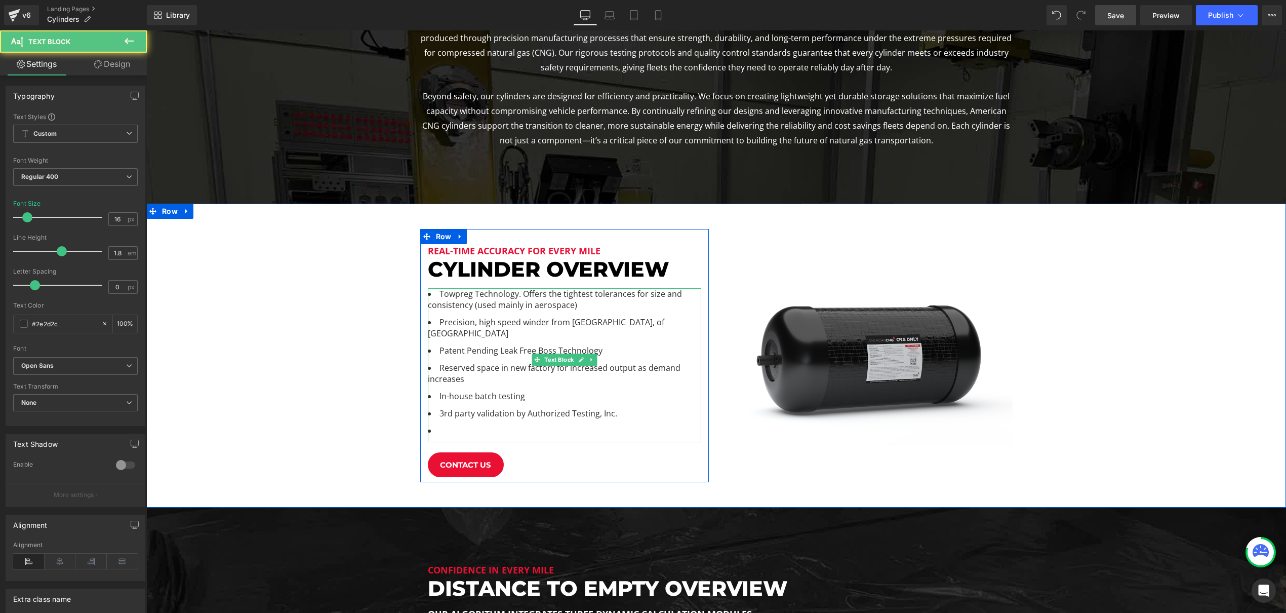
click at [464, 425] on li at bounding box center [564, 433] width 273 height 17
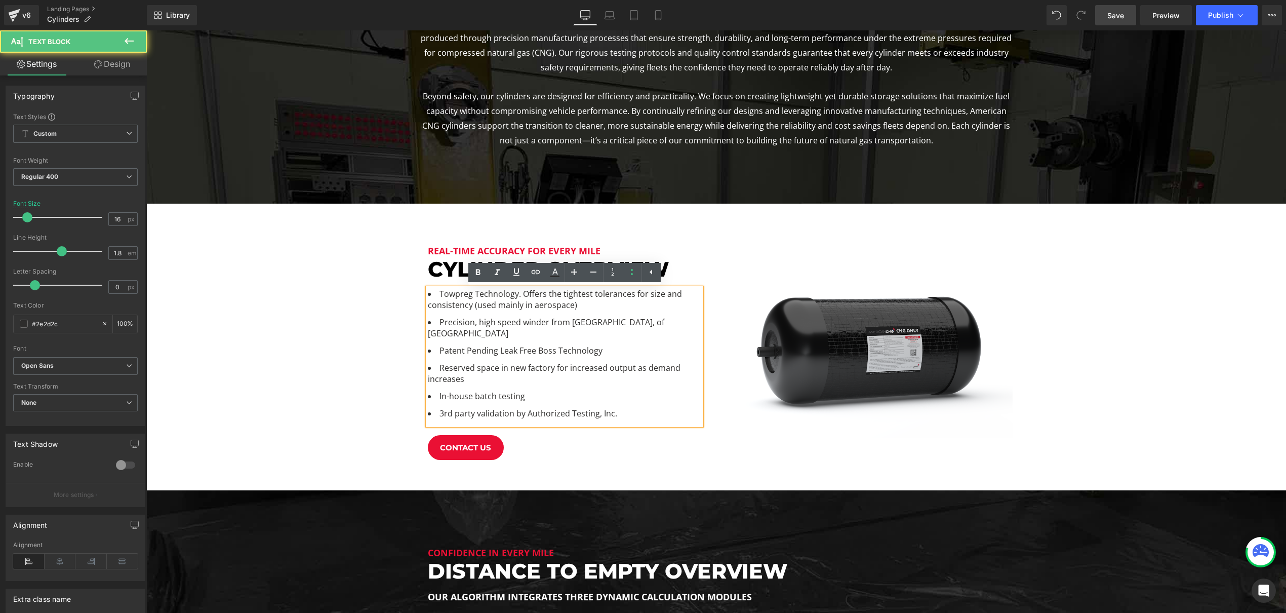
scroll to position [1573, 1139]
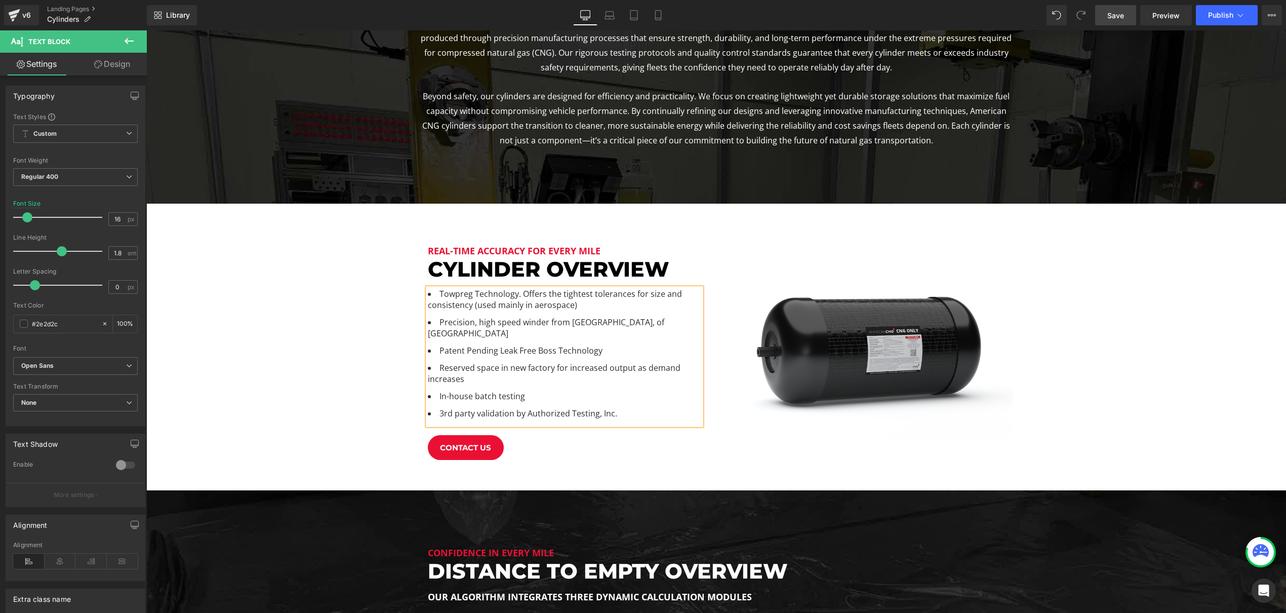
click at [452, 318] on li "Precision, high speed winder from Roth, of Germany" at bounding box center [564, 330] width 273 height 28
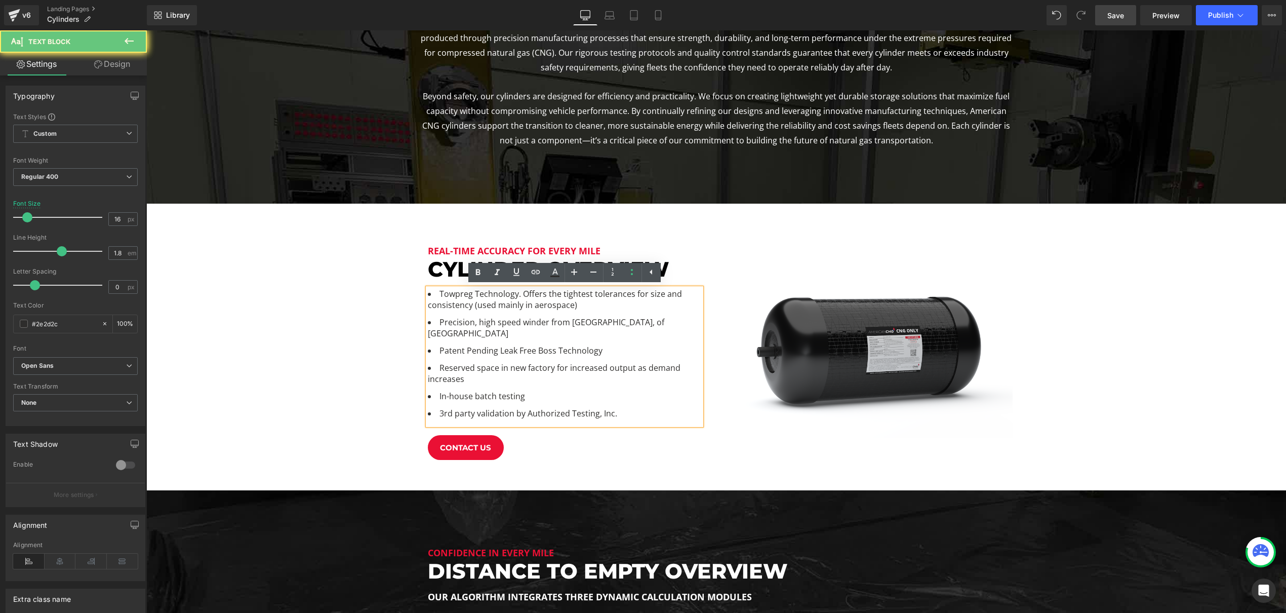
click at [622, 407] on li "3rd party validation by Authorized Testing, Inc." at bounding box center [564, 415] width 273 height 17
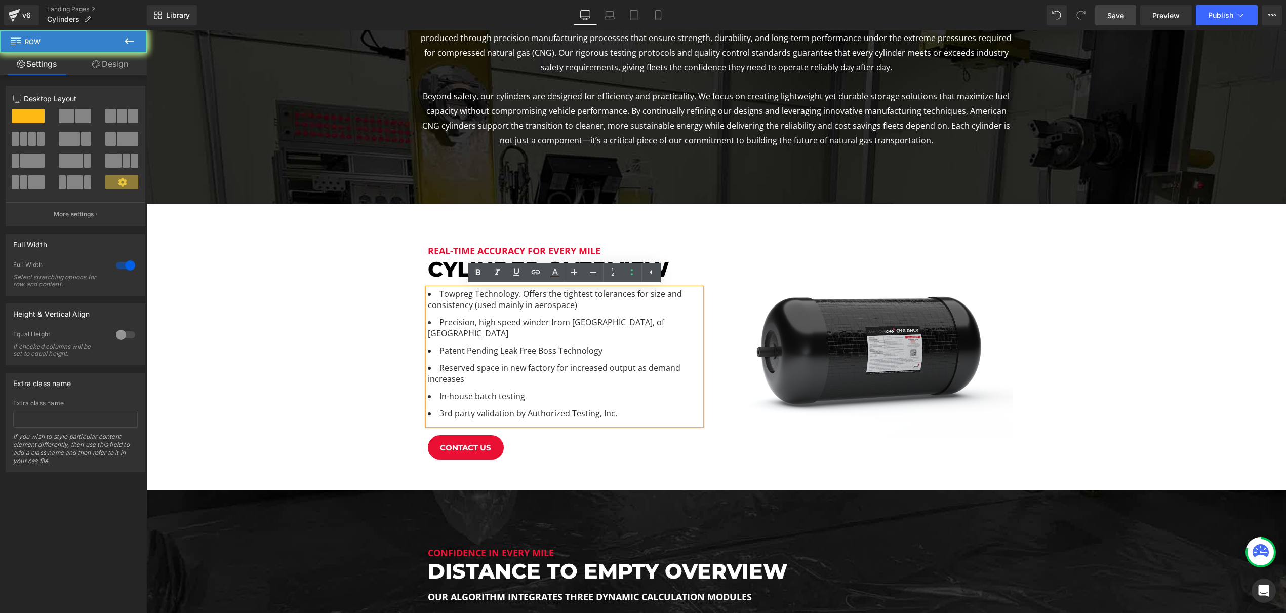
click at [326, 421] on div "Real-Time Accuracy for Every Mile Heading cylinder overview Heading Towpreg Tec…" at bounding box center [715, 346] width 1139 height 287
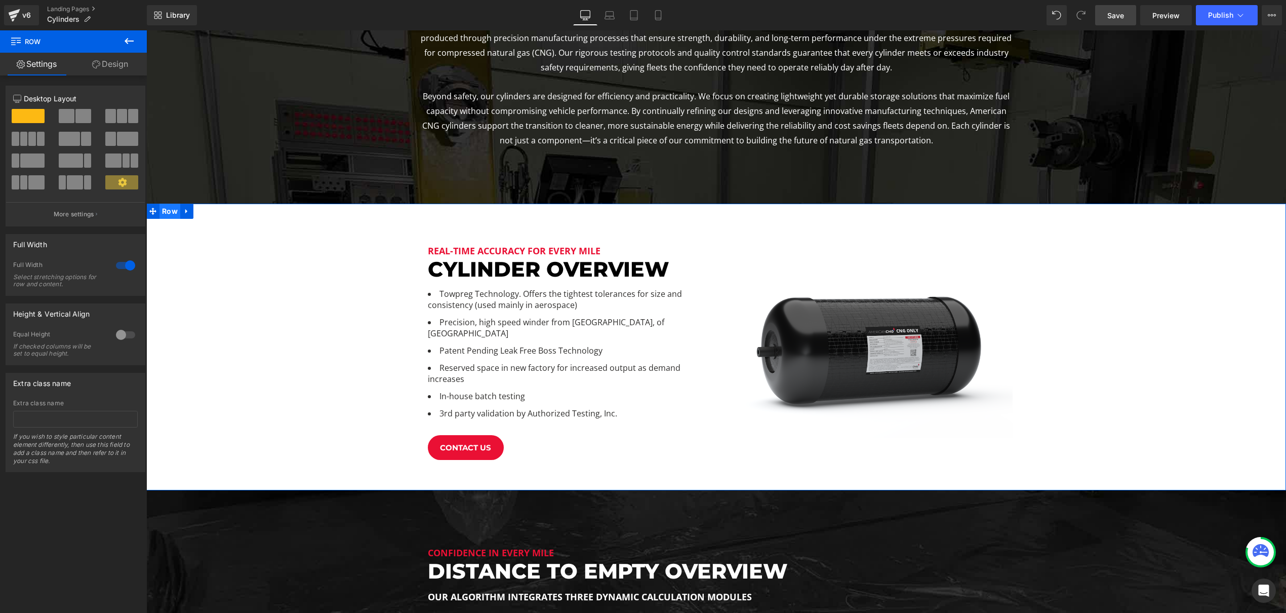
click at [175, 211] on span "Row" at bounding box center [169, 210] width 21 height 15
click at [430, 304] on li "Towpreg Technology. Offers the tightest tolerances for size and consistency (us…" at bounding box center [564, 302] width 273 height 28
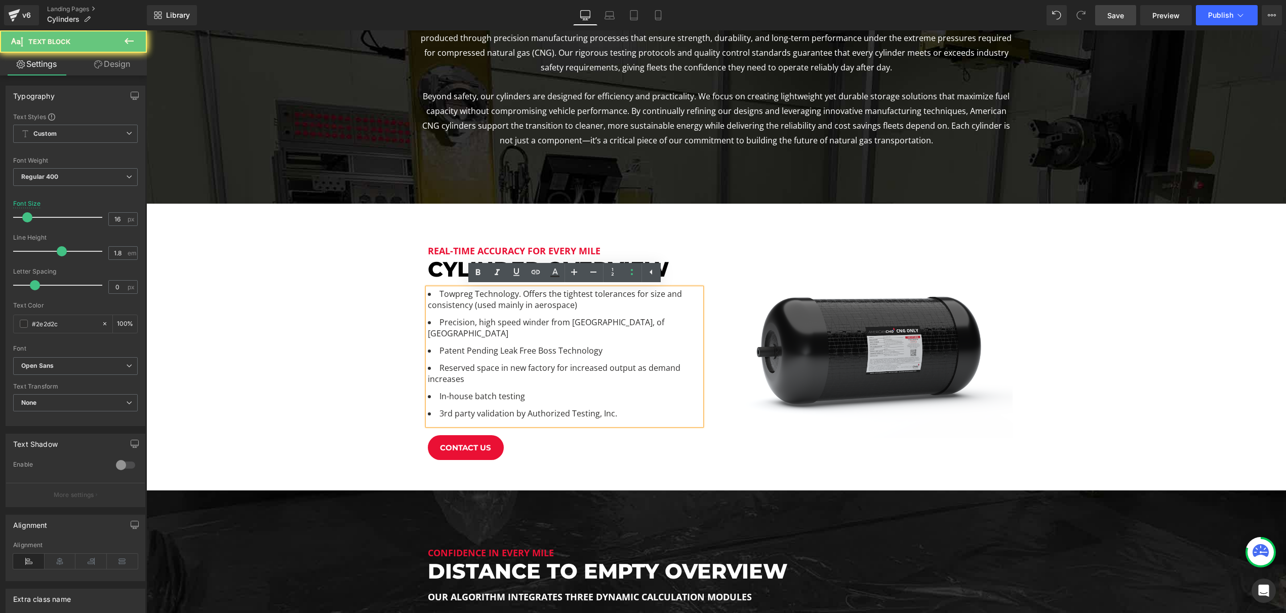
click at [429, 305] on li "Towpreg Technology. Offers the tightest tolerances for size and consistency (us…" at bounding box center [564, 302] width 273 height 28
click at [428, 308] on li "Towpreg Technology. Offers the tightest tolerances for size and consistency (us…" at bounding box center [564, 302] width 273 height 28
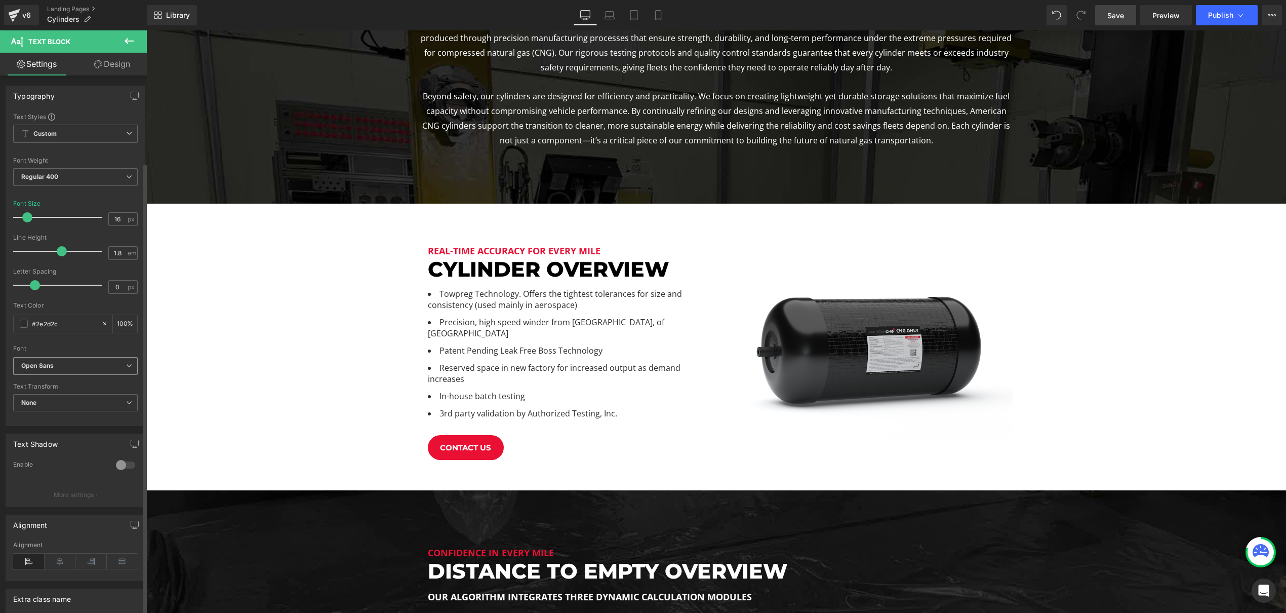
scroll to position [104, 0]
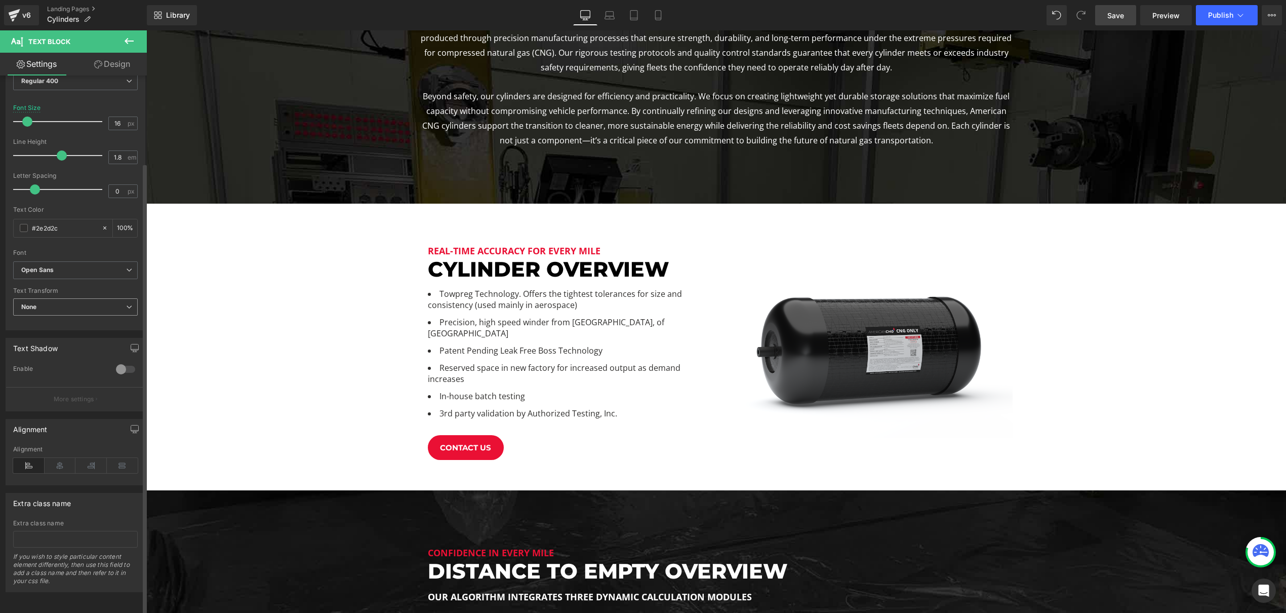
click at [53, 300] on span "None" at bounding box center [75, 307] width 125 height 18
click at [53, 300] on span "None" at bounding box center [73, 307] width 120 height 18
click at [57, 459] on icon at bounding box center [60, 465] width 31 height 15
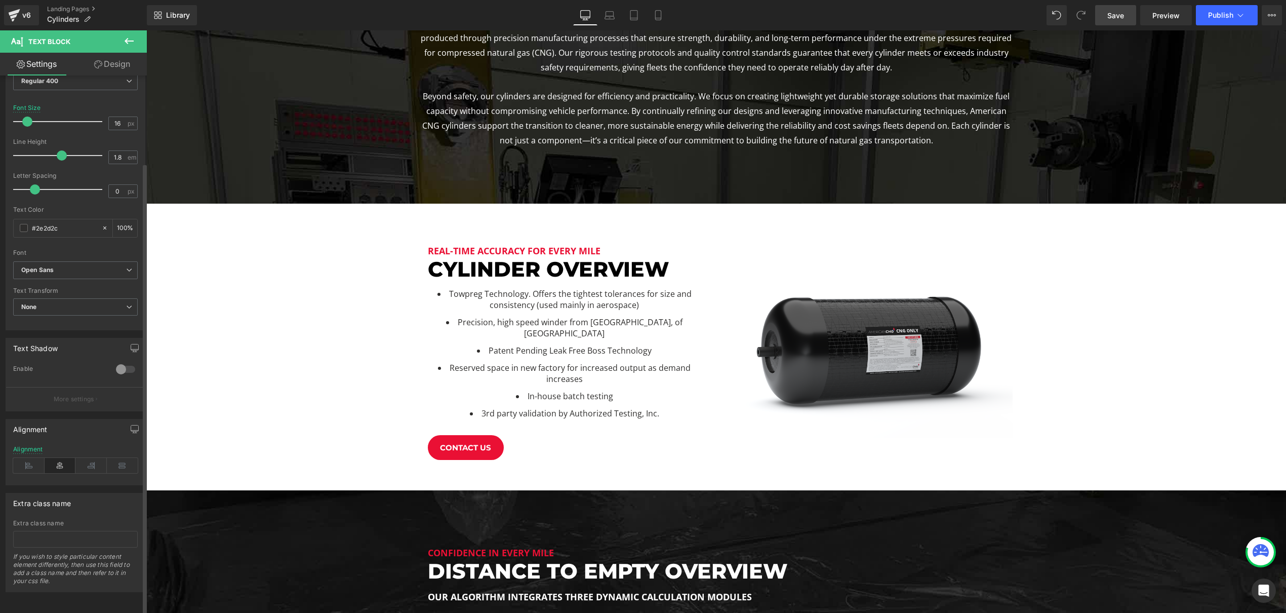
click at [57, 459] on icon at bounding box center [60, 465] width 31 height 15
click at [32, 459] on icon at bounding box center [28, 465] width 31 height 15
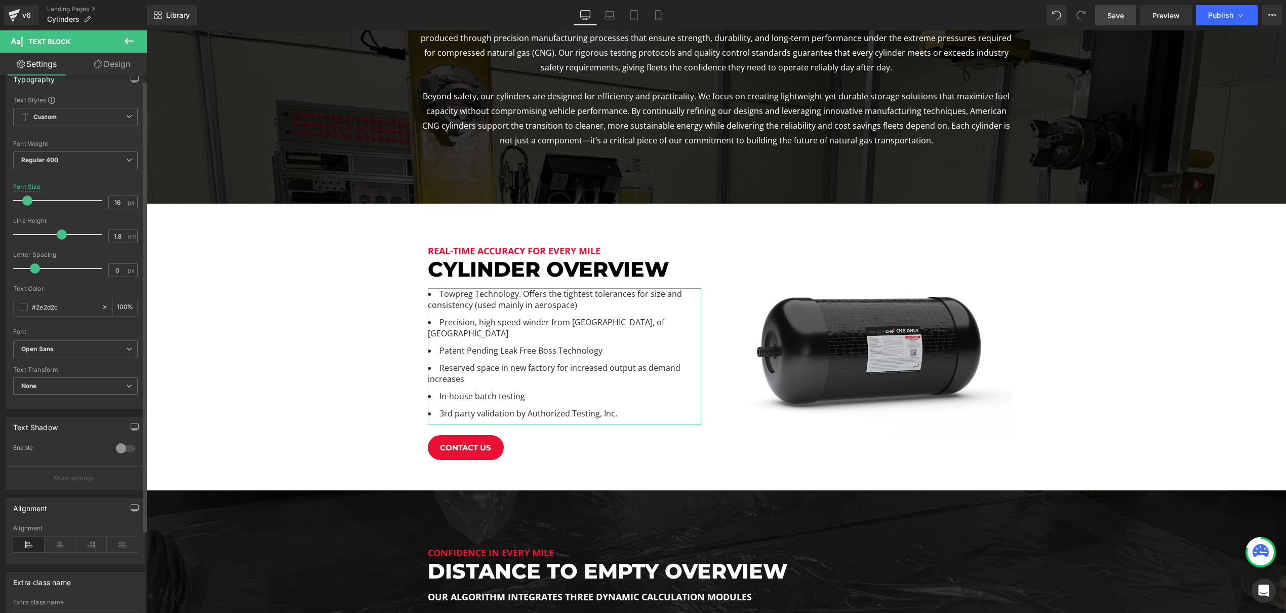
scroll to position [0, 0]
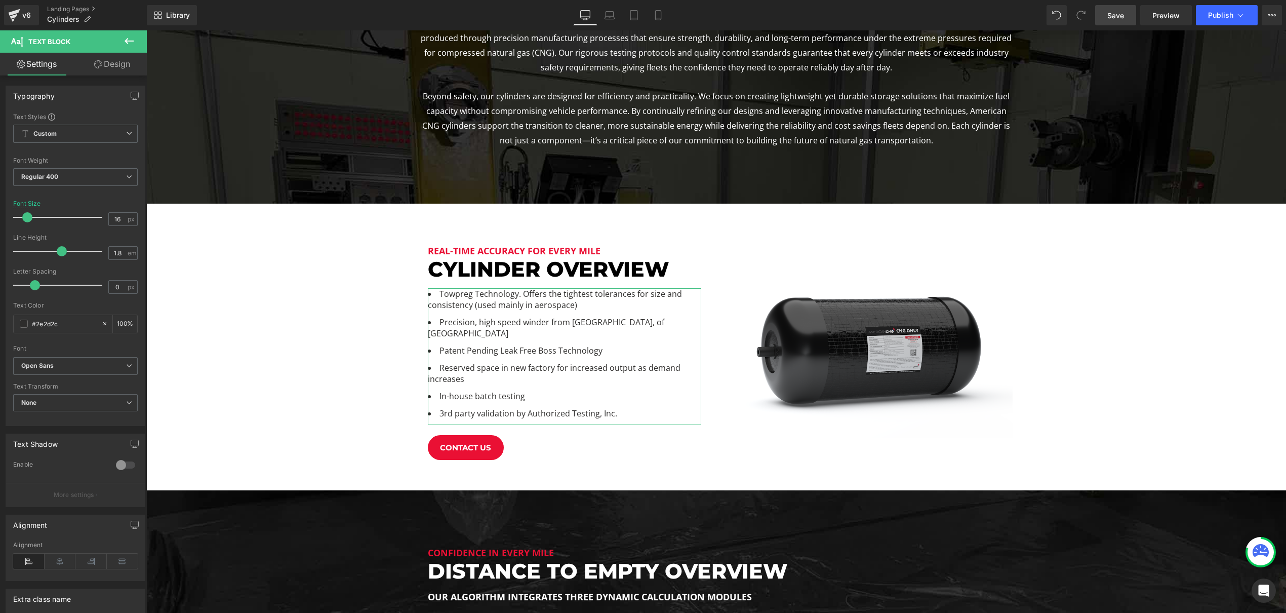
click at [106, 60] on link "Design" at bounding box center [111, 64] width 73 height 23
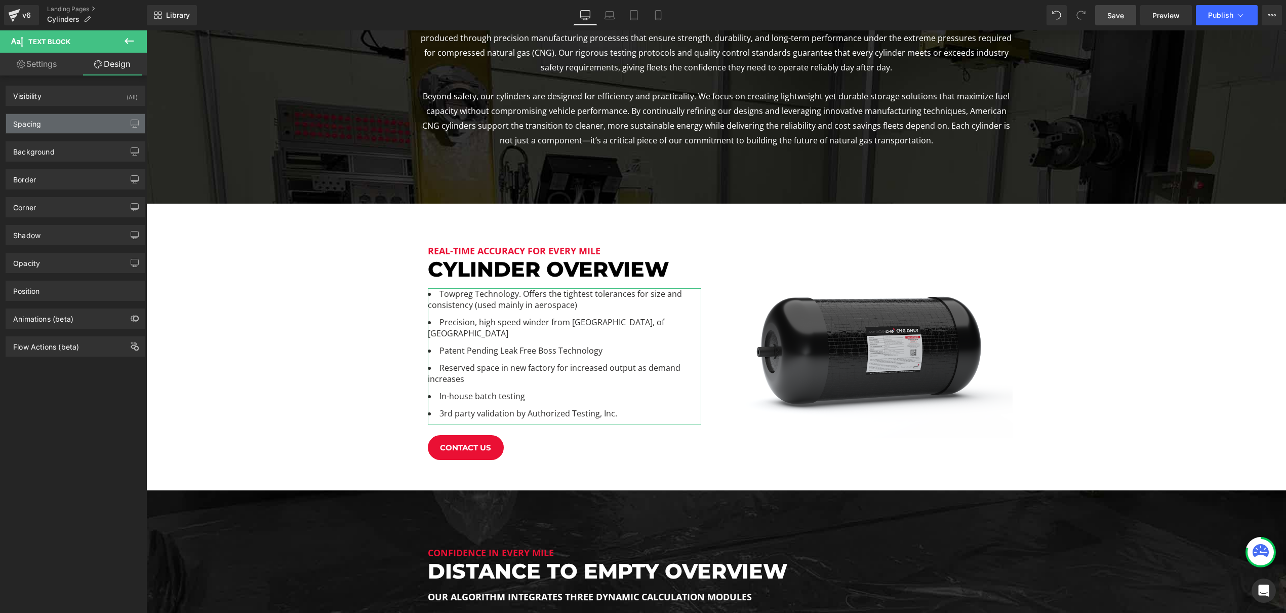
click at [55, 116] on div "Spacing" at bounding box center [75, 123] width 139 height 19
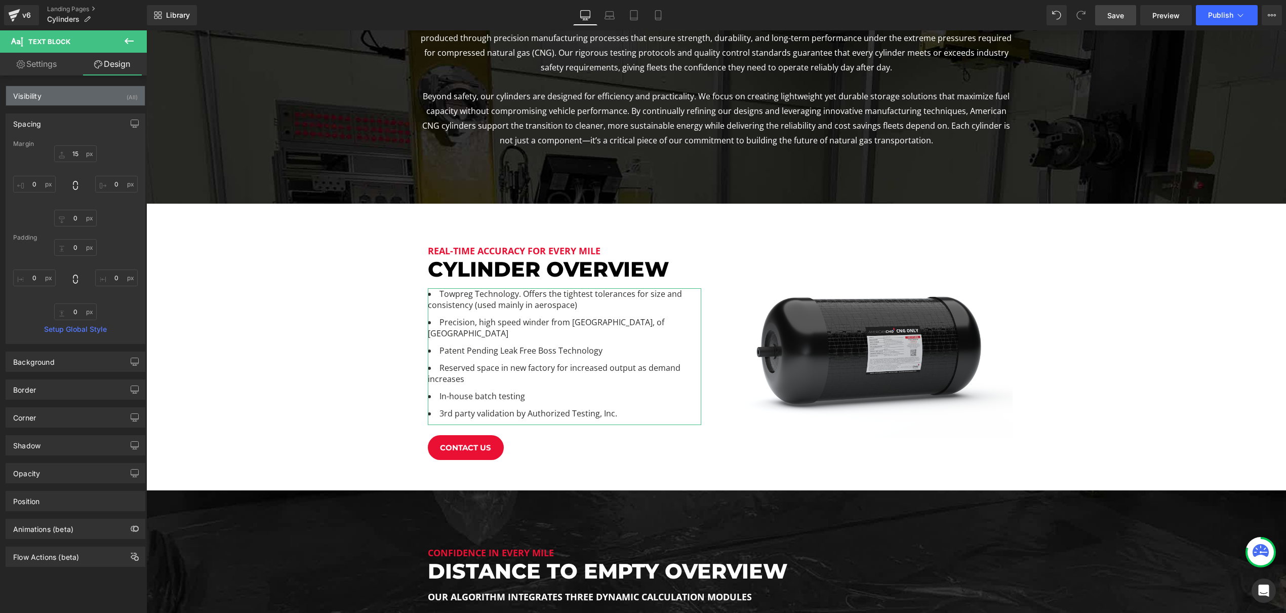
click at [75, 104] on div "Visibility (All)" at bounding box center [75, 95] width 139 height 19
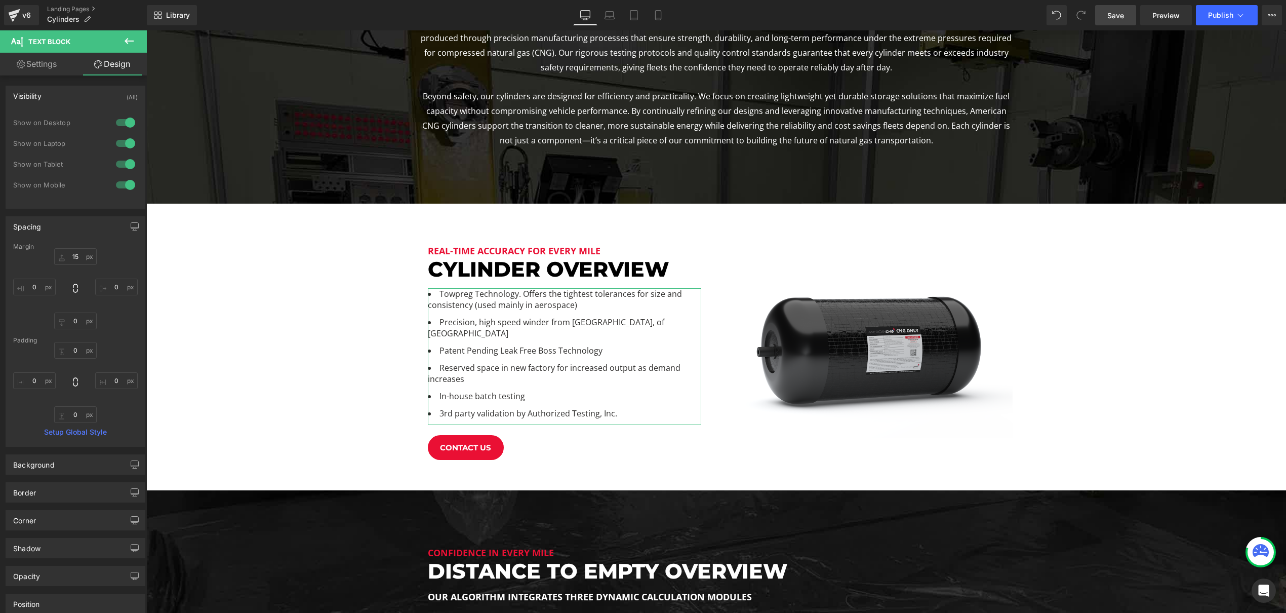
click at [75, 104] on div "Visibility (All)" at bounding box center [75, 95] width 139 height 19
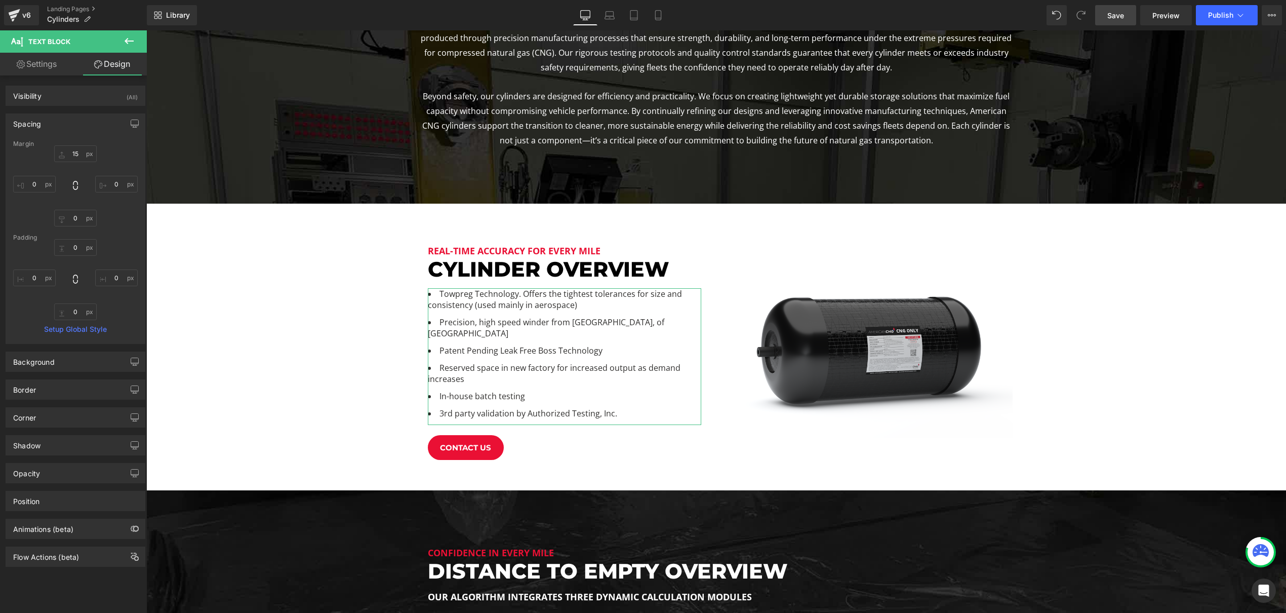
click at [76, 128] on div "Spacing" at bounding box center [75, 123] width 139 height 19
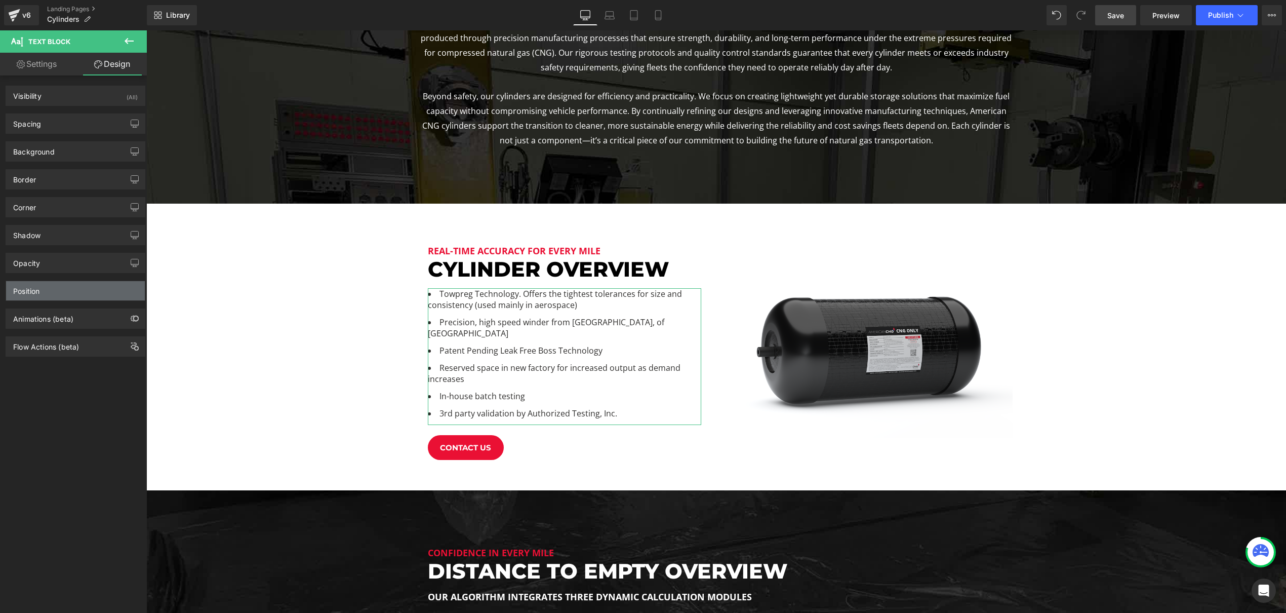
click at [96, 296] on div "Position" at bounding box center [75, 290] width 139 height 19
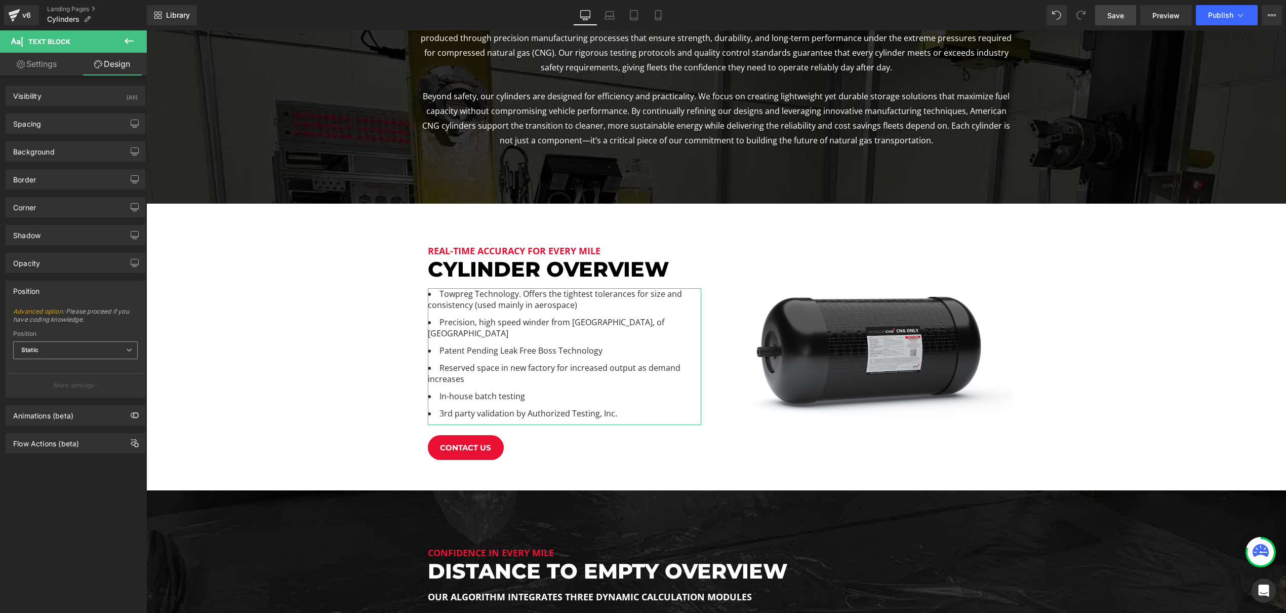
click at [85, 355] on span "Static" at bounding box center [75, 350] width 125 height 18
click at [99, 291] on div "Position" at bounding box center [75, 290] width 139 height 19
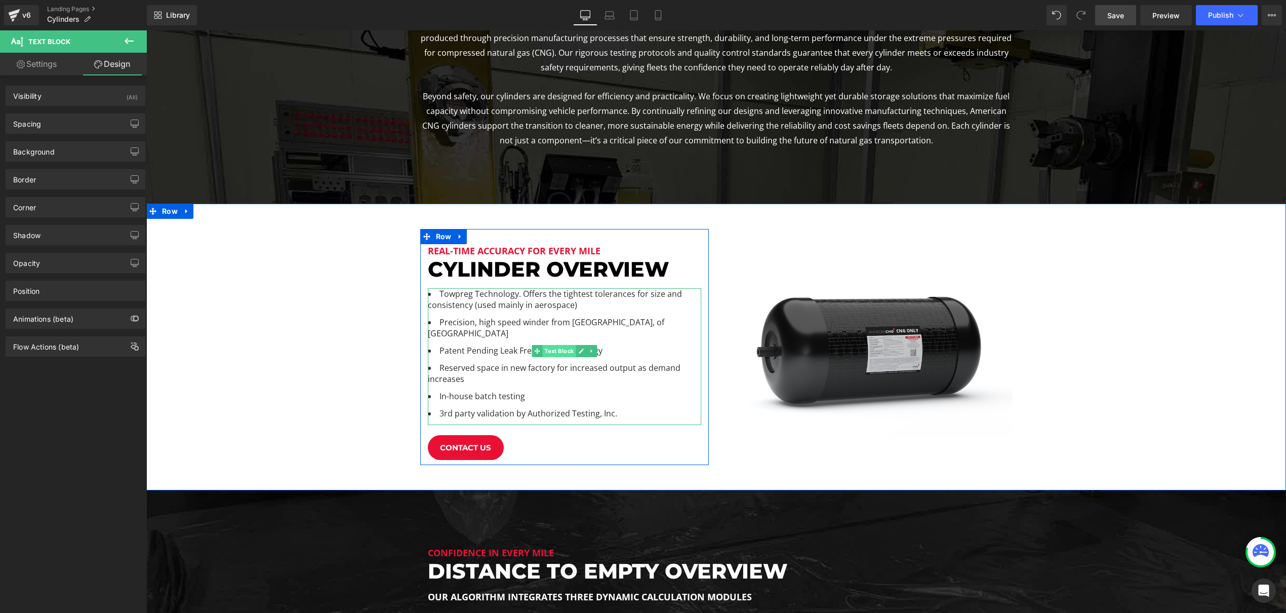
click at [563, 353] on span "Text Block" at bounding box center [558, 351] width 33 height 12
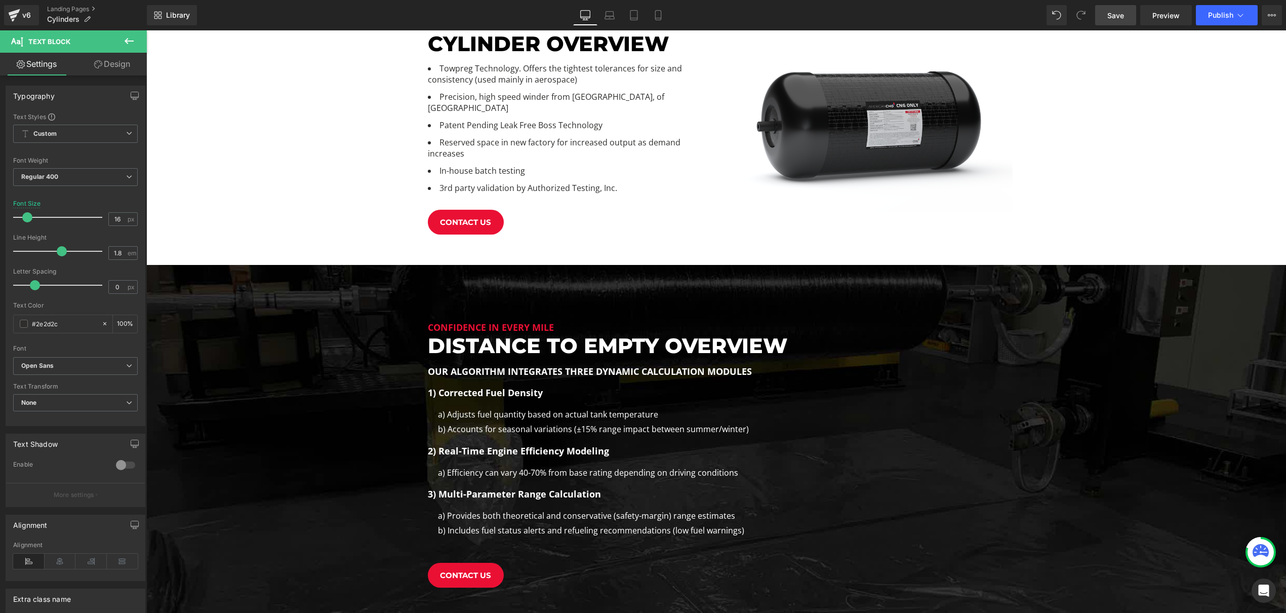
scroll to position [356, 0]
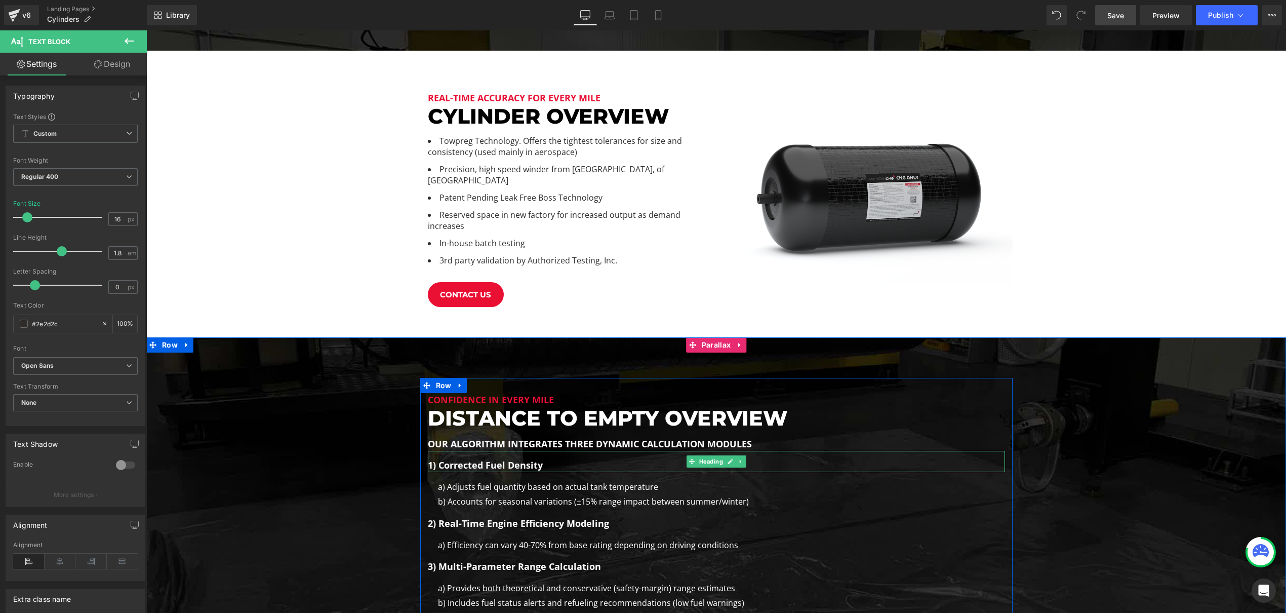
click at [511, 458] on h1 "1) Corrected Fuel Density" at bounding box center [716, 465] width 577 height 14
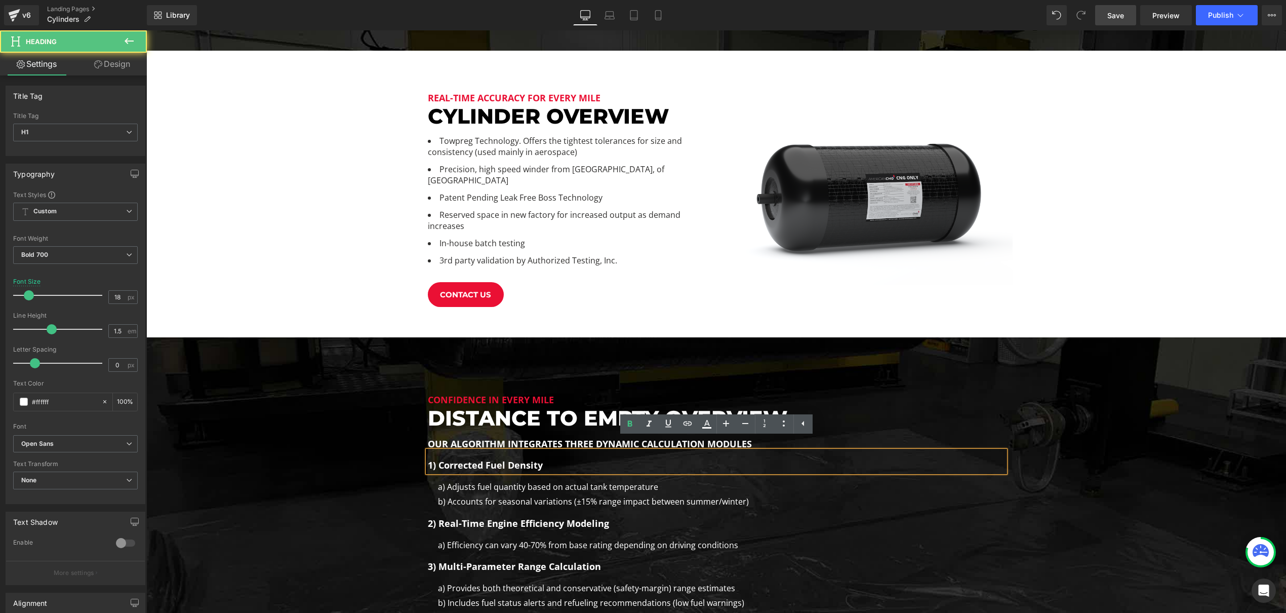
click at [562, 393] on h1 "Confidence in Every Mile" at bounding box center [716, 400] width 577 height 14
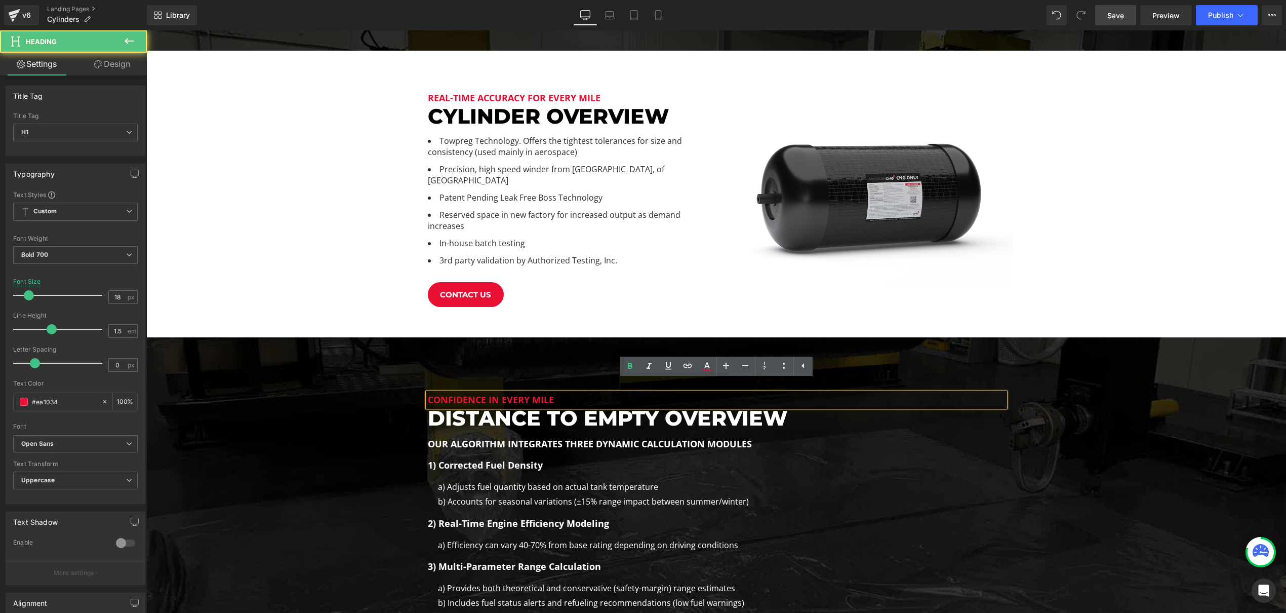
click at [537, 329] on div at bounding box center [715, 321] width 1139 height 582
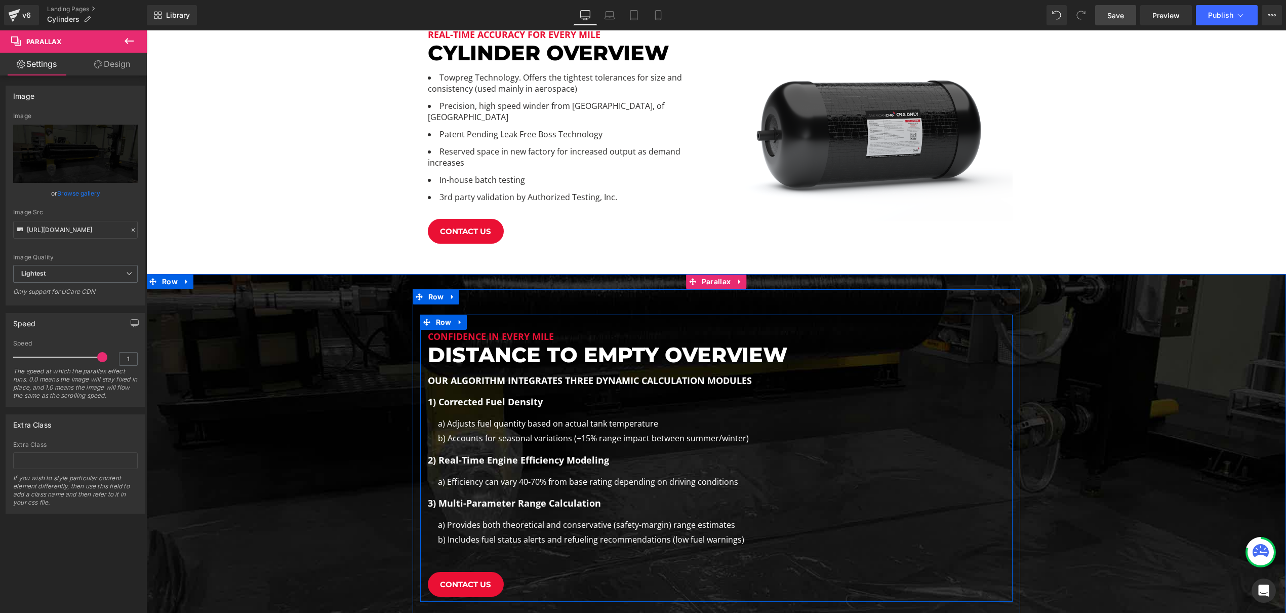
scroll to position [527, 0]
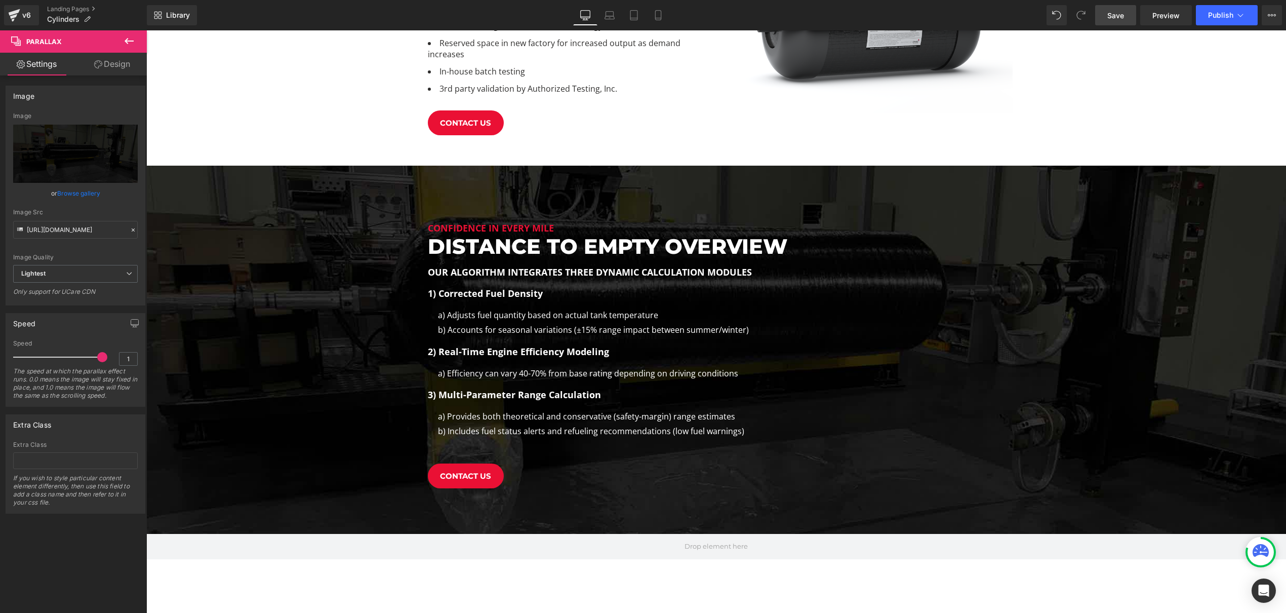
click at [125, 40] on icon at bounding box center [129, 41] width 9 height 6
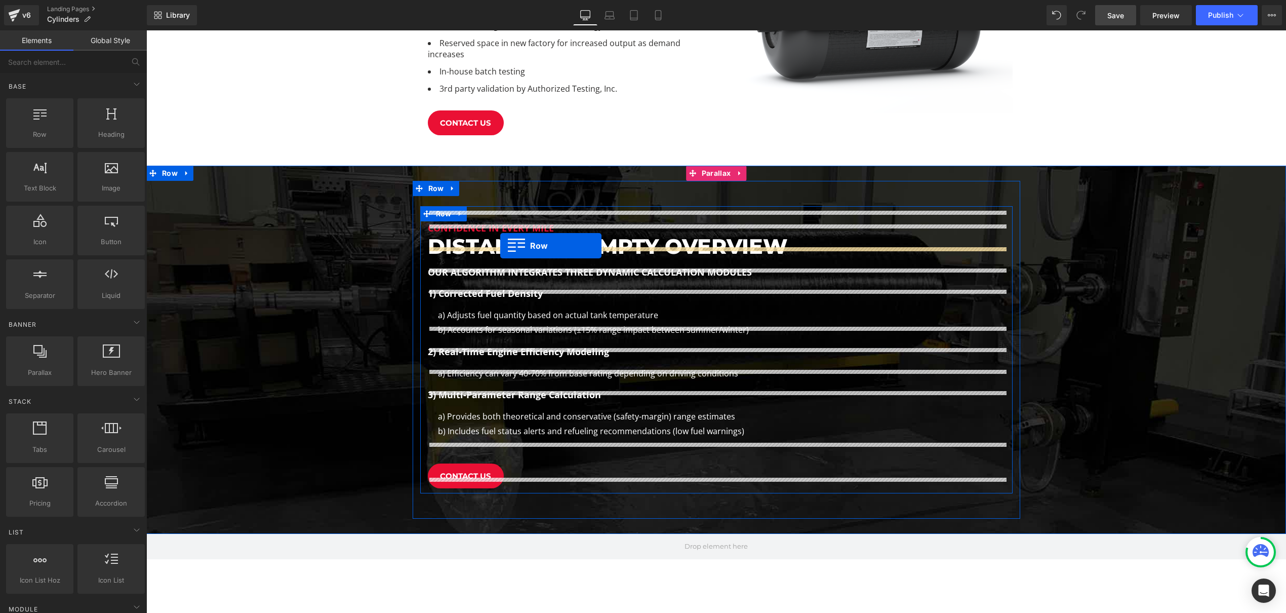
drag, startPoint x: 184, startPoint y: 153, endPoint x: 500, endPoint y: 246, distance: 329.7
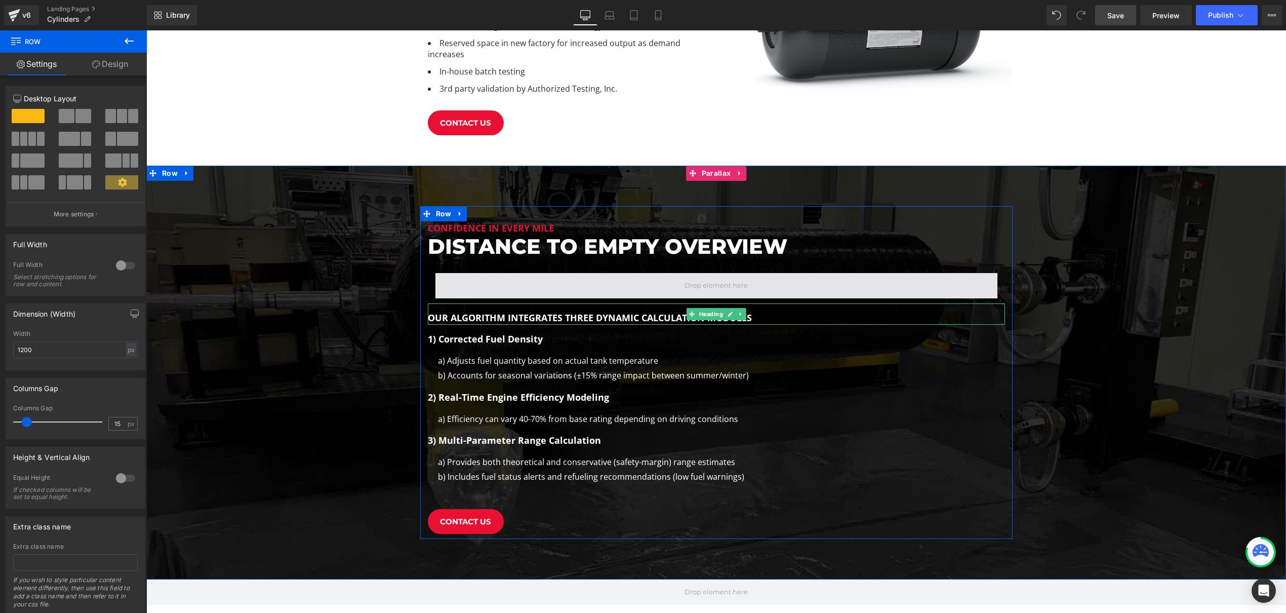
scroll to position [5, 5]
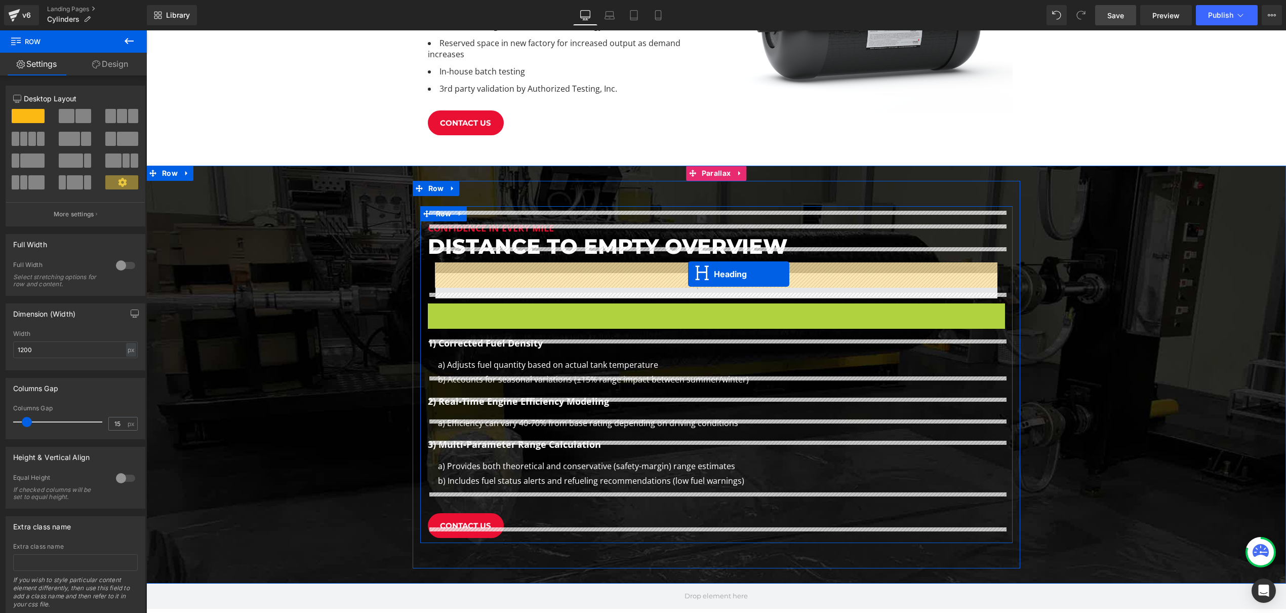
drag, startPoint x: 690, startPoint y: 302, endPoint x: 688, endPoint y: 274, distance: 28.5
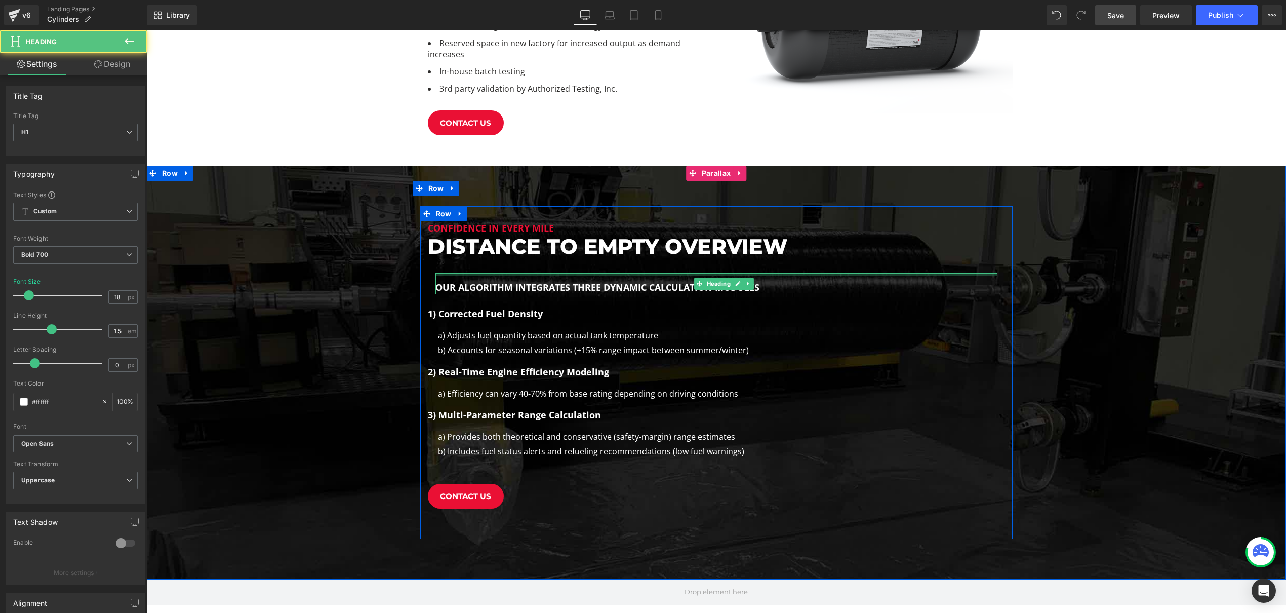
scroll to position [1618, 1139]
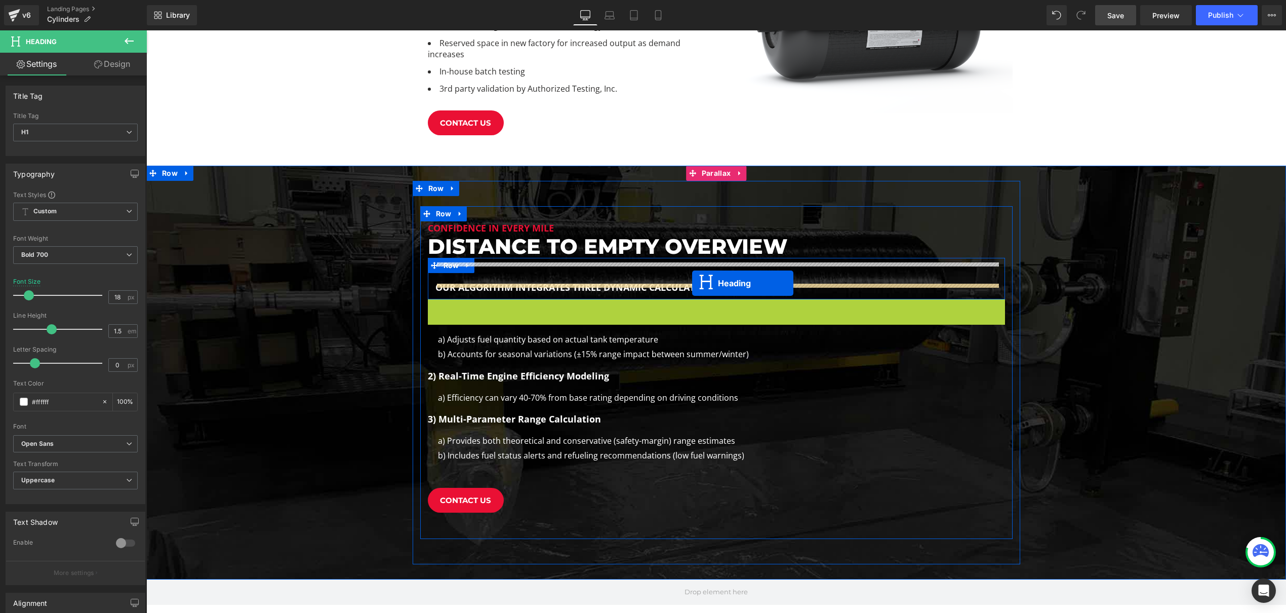
drag, startPoint x: 692, startPoint y: 298, endPoint x: 692, endPoint y: 283, distance: 14.7
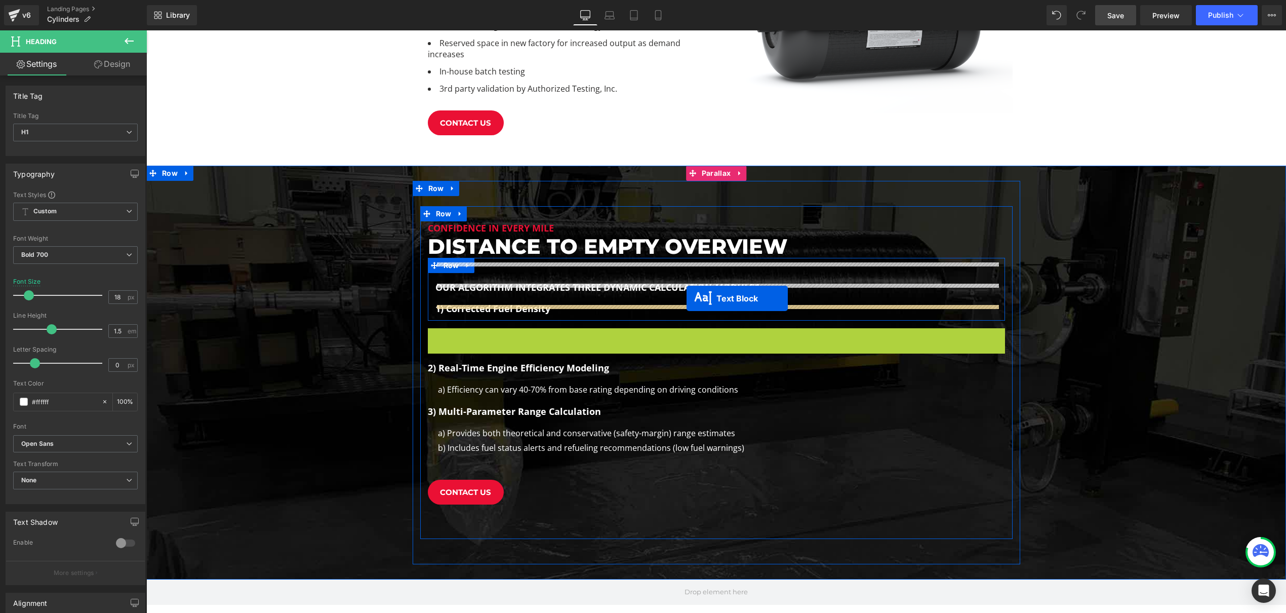
drag, startPoint x: 687, startPoint y: 333, endPoint x: 686, endPoint y: 298, distance: 34.4
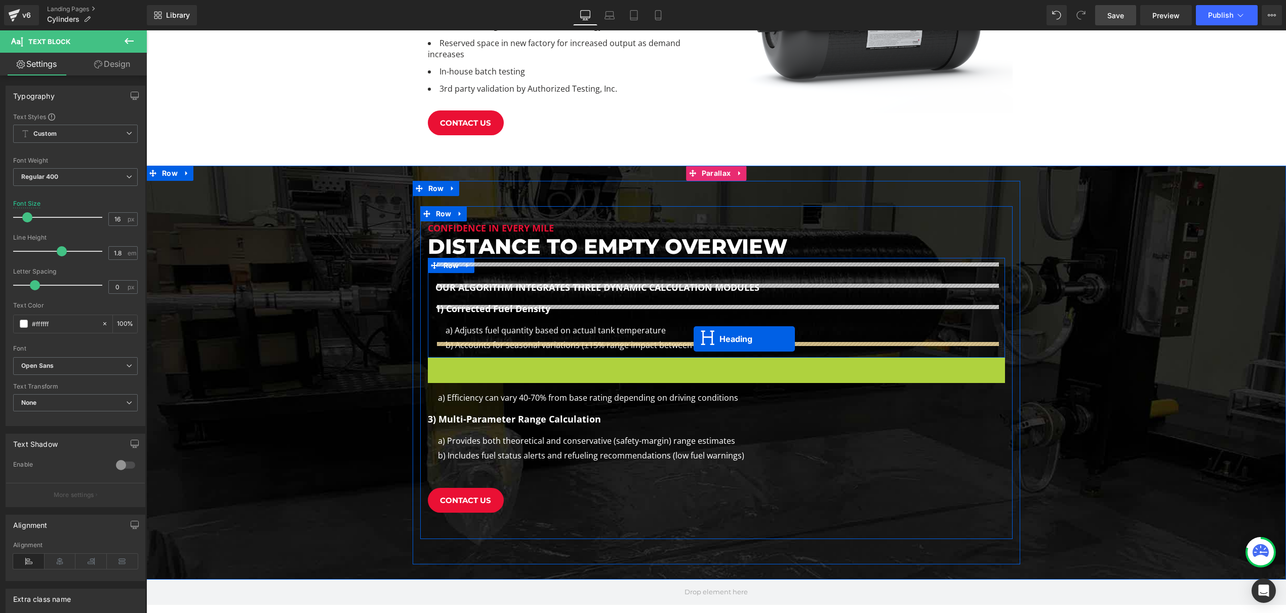
drag, startPoint x: 693, startPoint y: 357, endPoint x: 693, endPoint y: 339, distance: 18.2
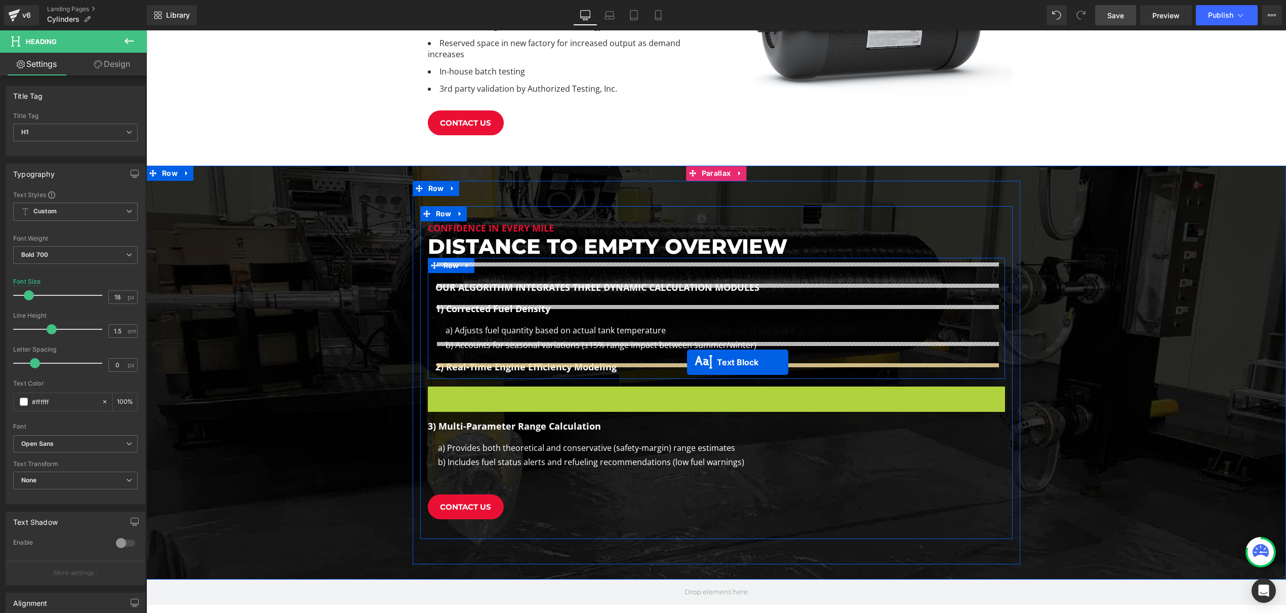
drag, startPoint x: 686, startPoint y: 382, endPoint x: 687, endPoint y: 362, distance: 20.3
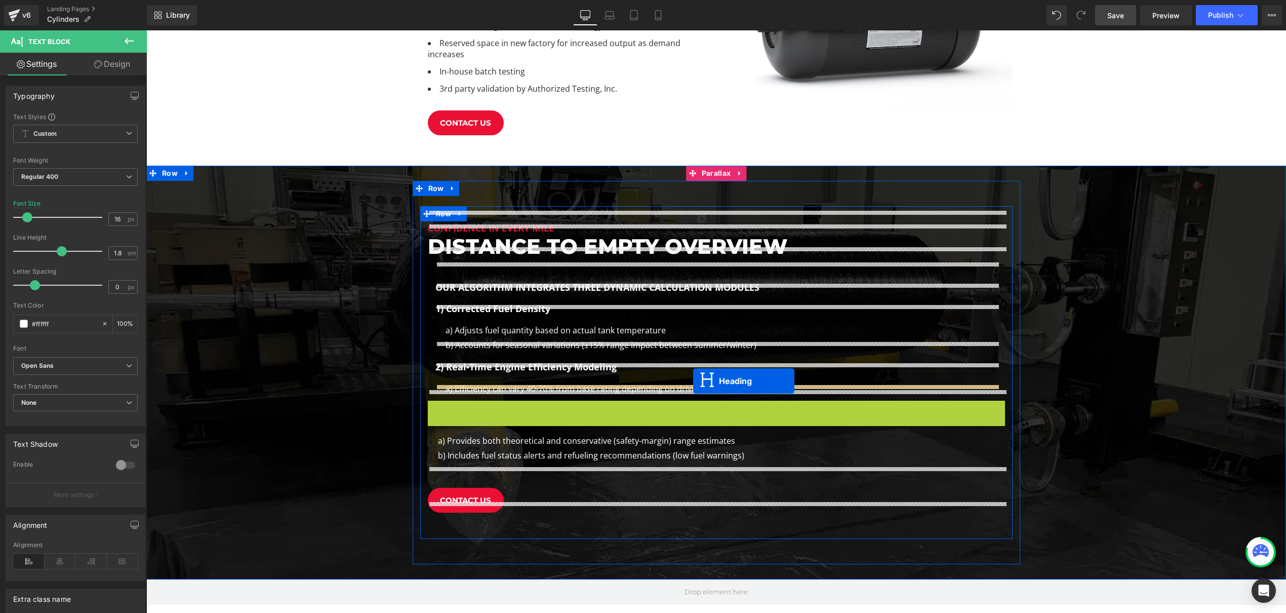
drag, startPoint x: 691, startPoint y: 397, endPoint x: 693, endPoint y: 381, distance: 16.3
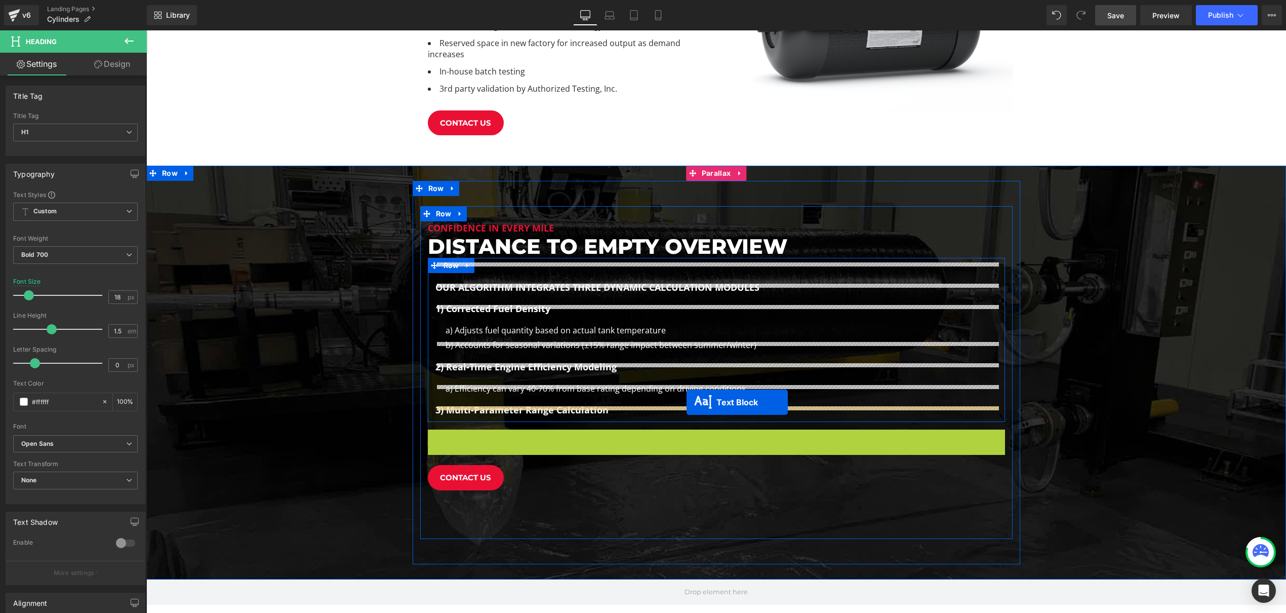
drag, startPoint x: 689, startPoint y: 437, endPoint x: 686, endPoint y: 402, distance: 35.6
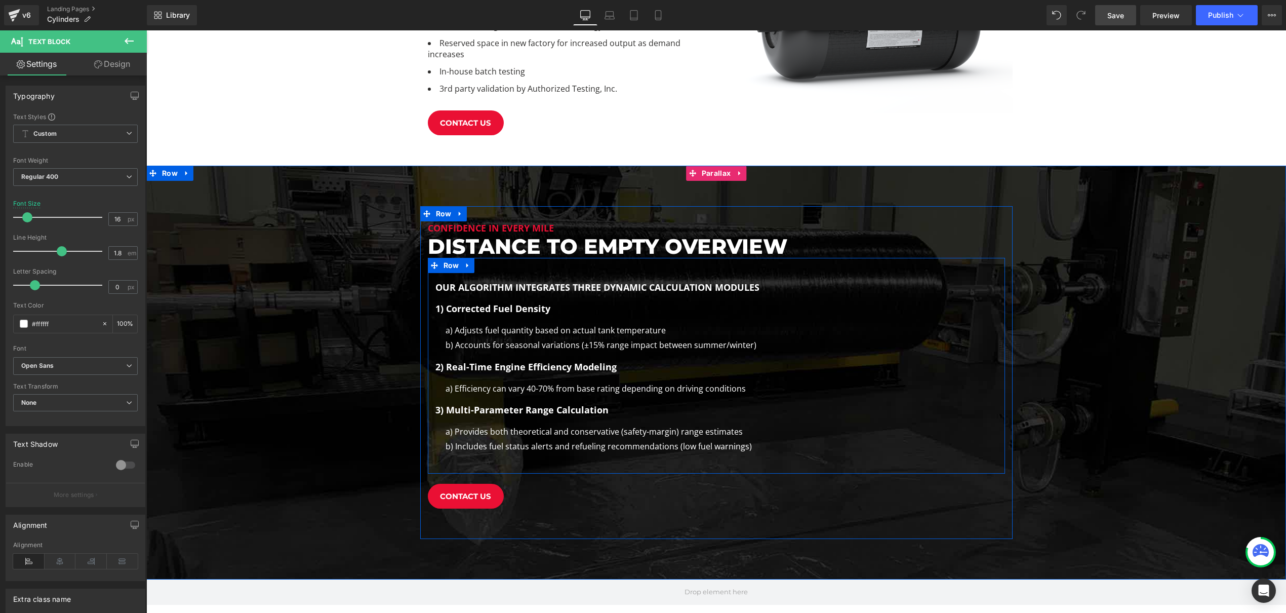
click at [484, 261] on div "Our algorithm integrates three dynamic calculation modules Heading 1) Corrected…" at bounding box center [716, 366] width 577 height 216
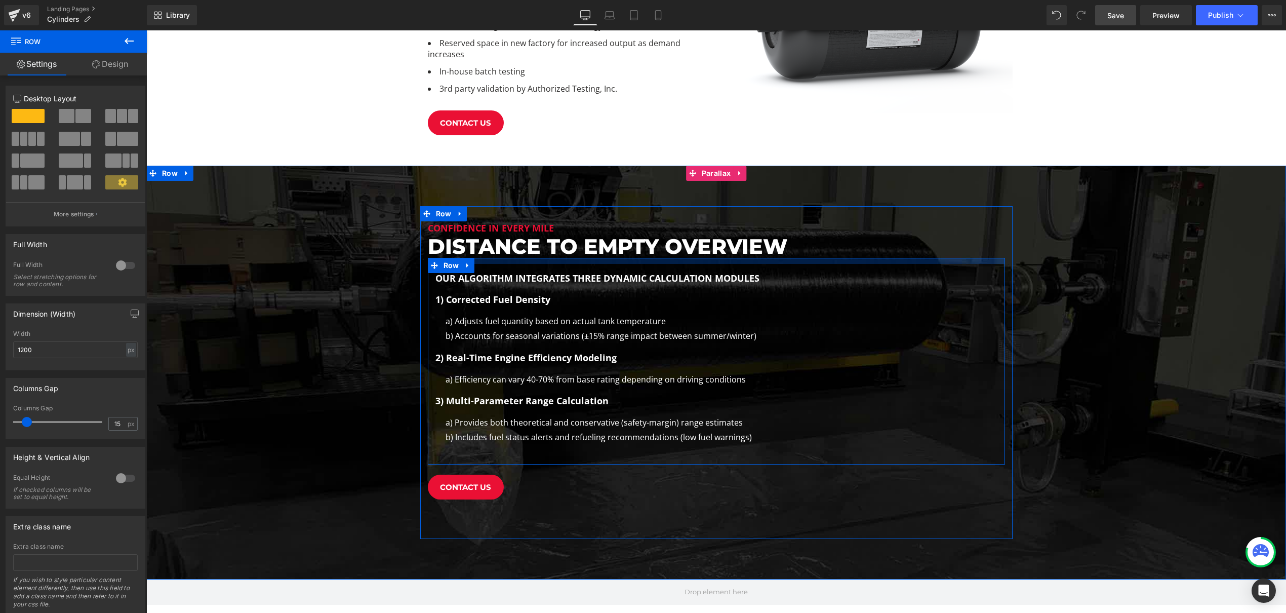
drag, startPoint x: 682, startPoint y: 253, endPoint x: 683, endPoint y: 243, distance: 9.1
click at [683, 243] on div "Confidence in Every Mile Heading Distance to empty overview Heading Our algorit…" at bounding box center [716, 360] width 592 height 278
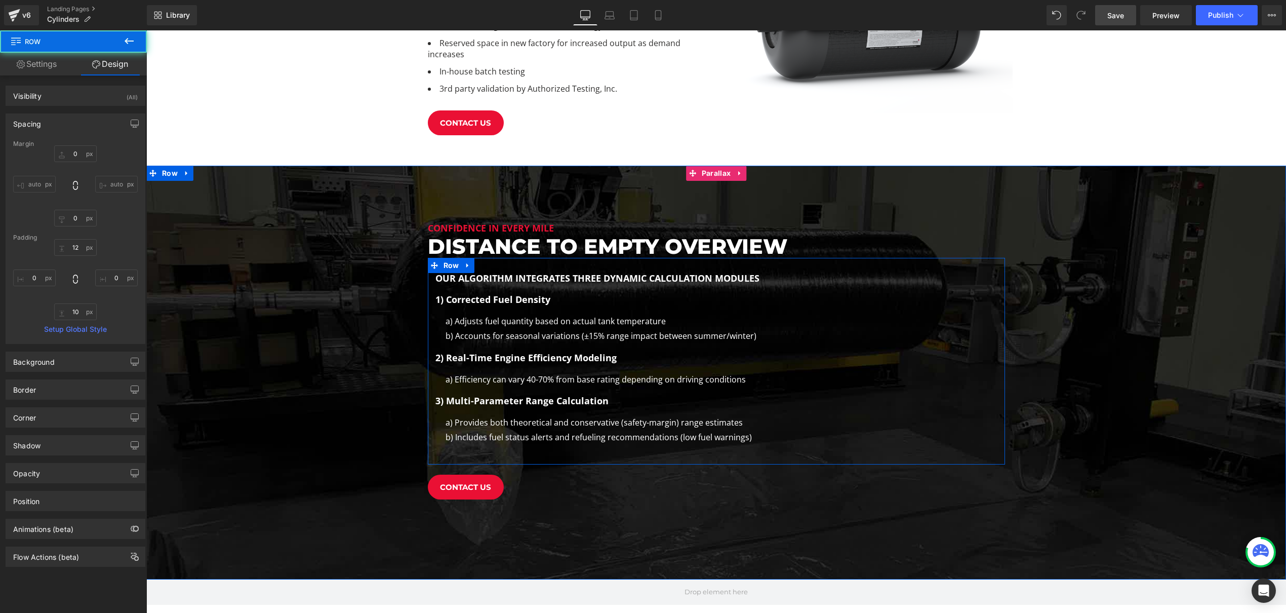
click at [1108, 342] on span "Confidence in Every Mile Heading Distance to empty overview Heading Our algorit…" at bounding box center [715, 372] width 1139 height 383
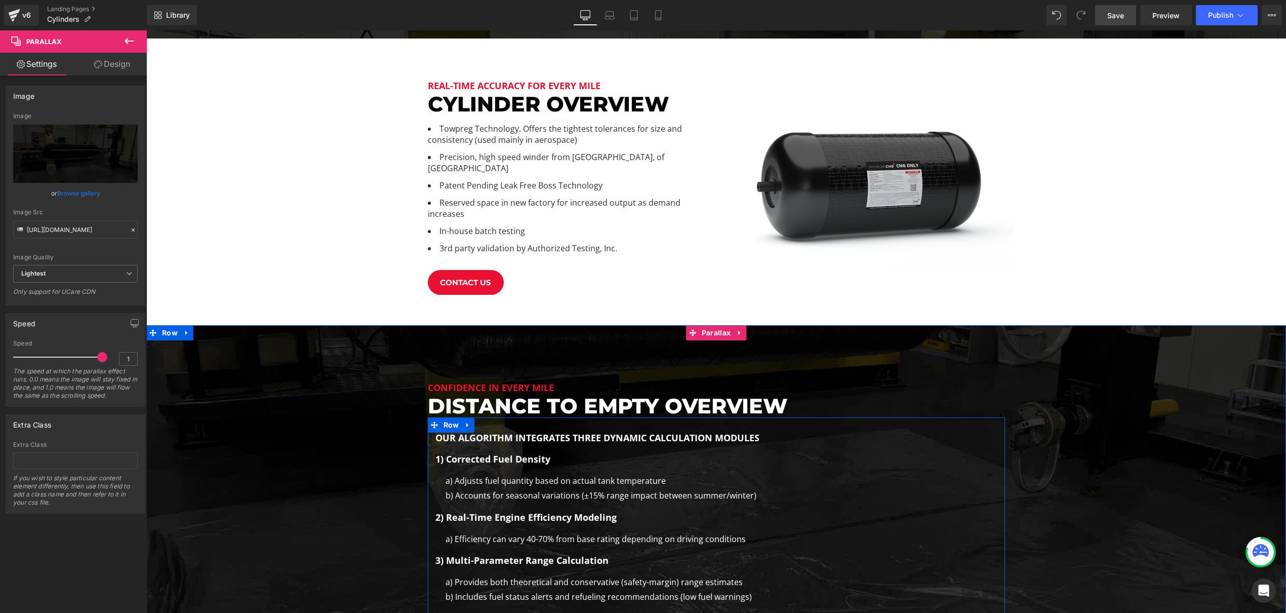
scroll to position [357, 0]
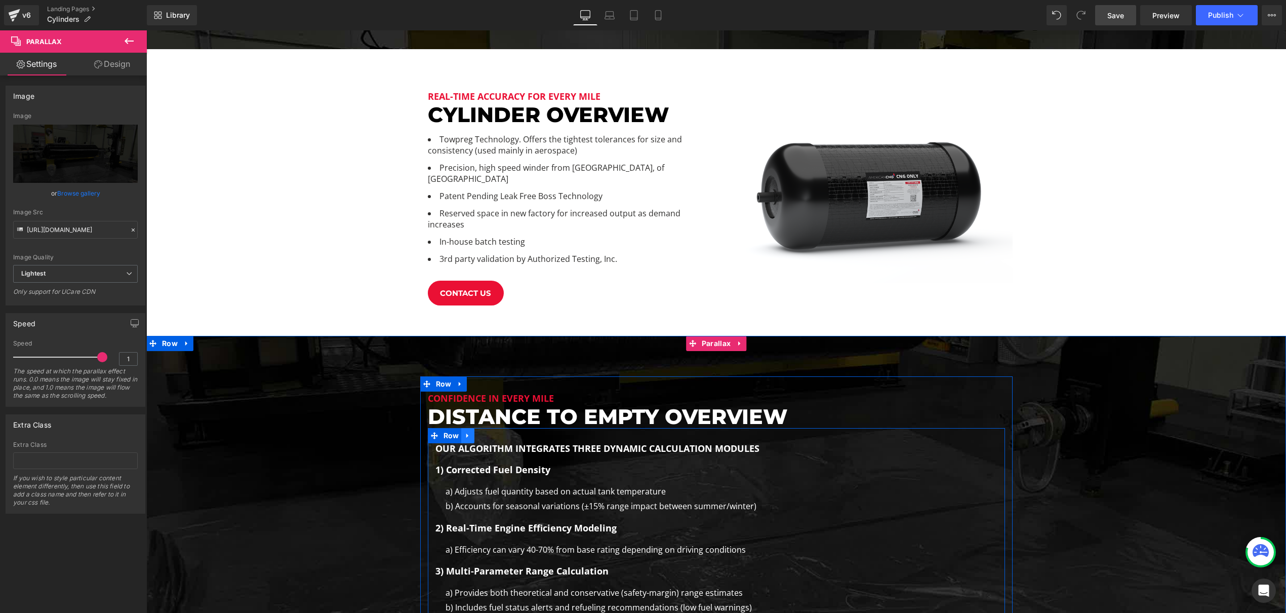
click at [467, 433] on icon at bounding box center [467, 435] width 2 height 5
click at [479, 432] on icon at bounding box center [480, 435] width 7 height 7
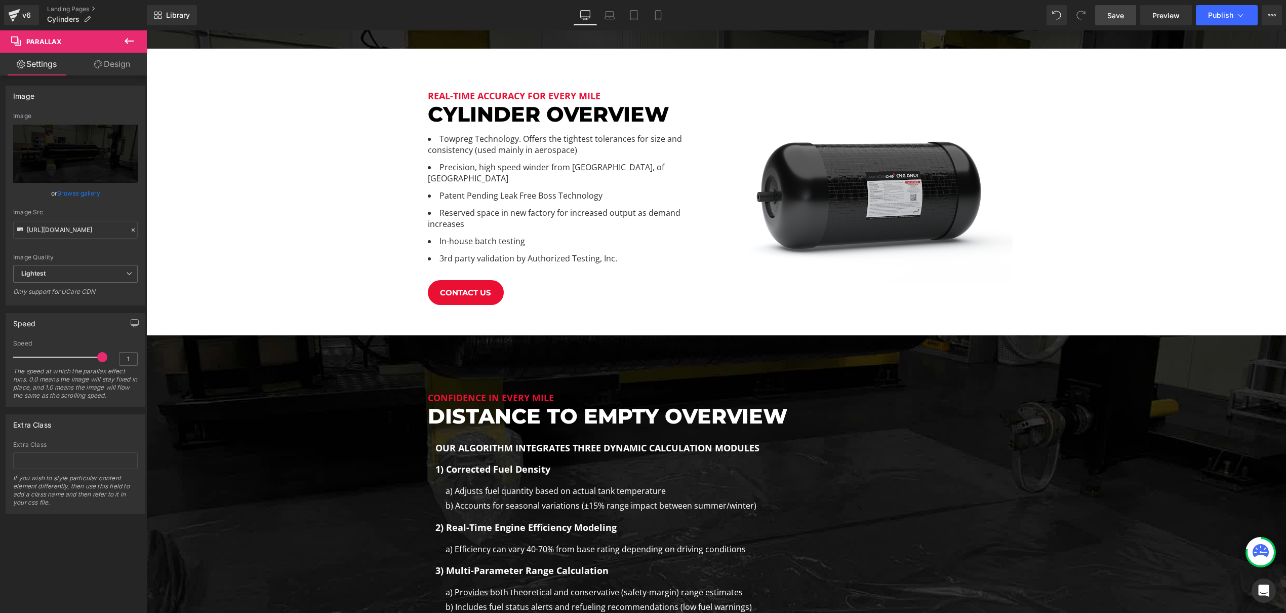
scroll to position [290, 0]
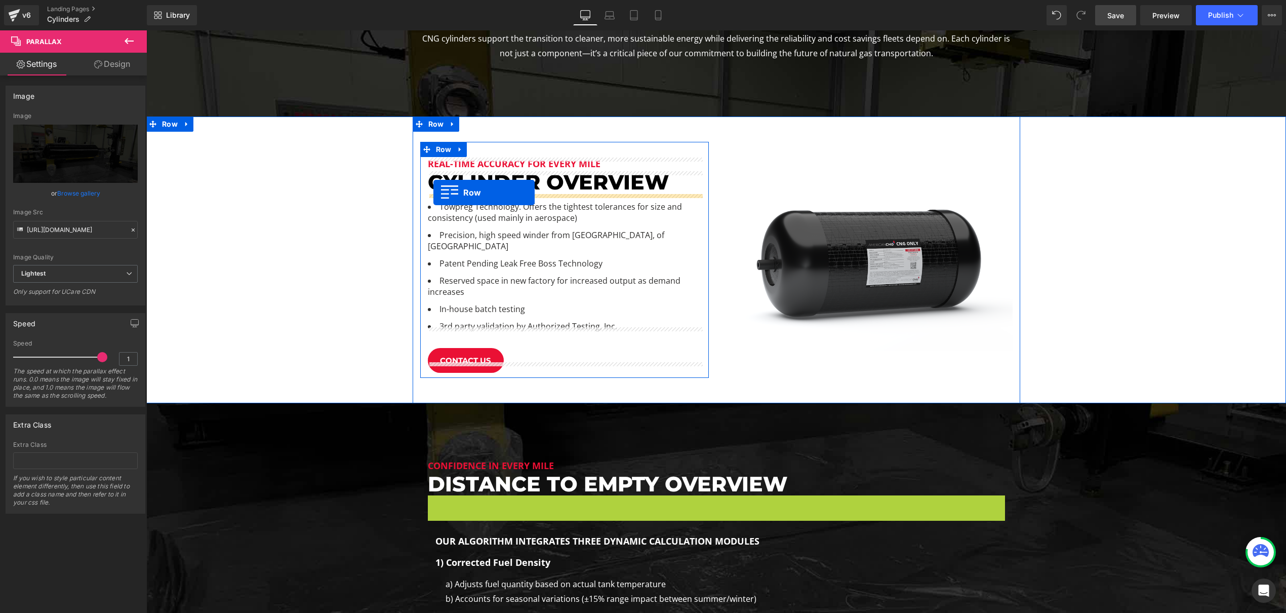
drag, startPoint x: 434, startPoint y: 495, endPoint x: 433, endPoint y: 192, distance: 303.2
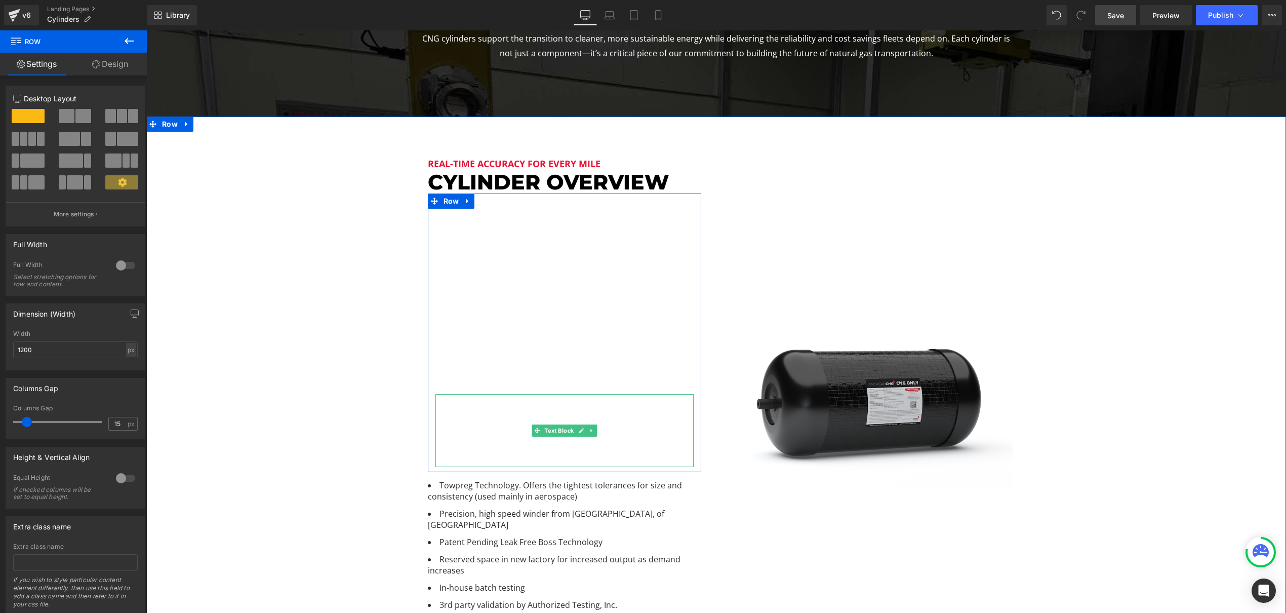
scroll to position [330, 0]
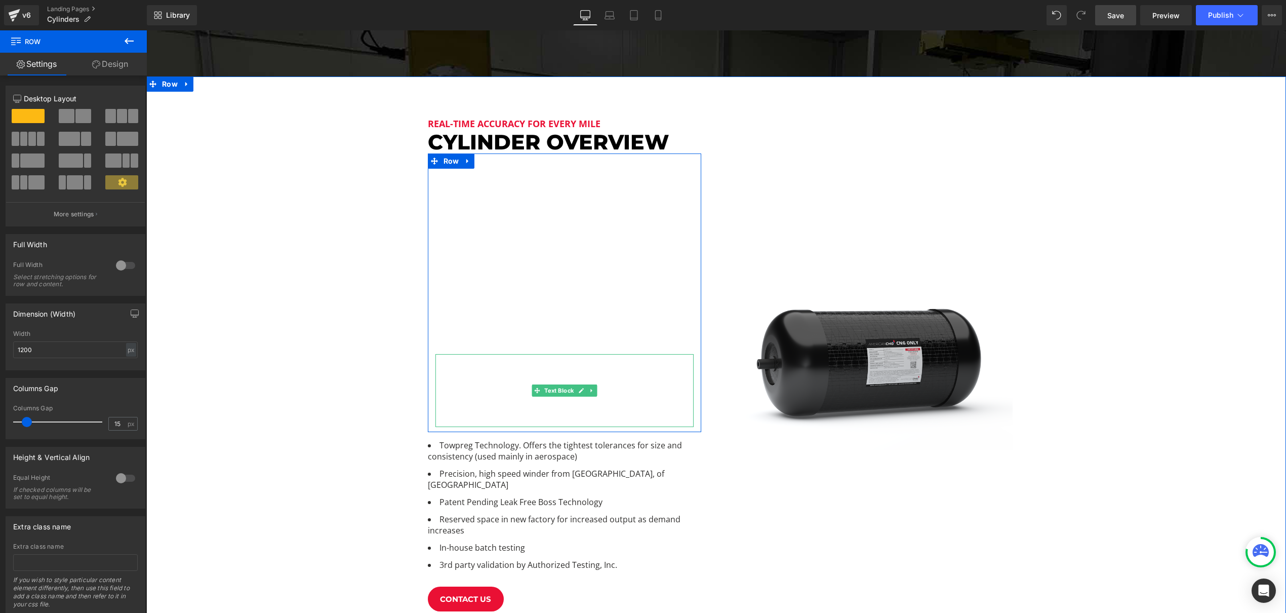
click at [552, 258] on div "b) Accounts for seasonal variations (±15% range impact between summer/winter)" at bounding box center [569, 252] width 248 height 29
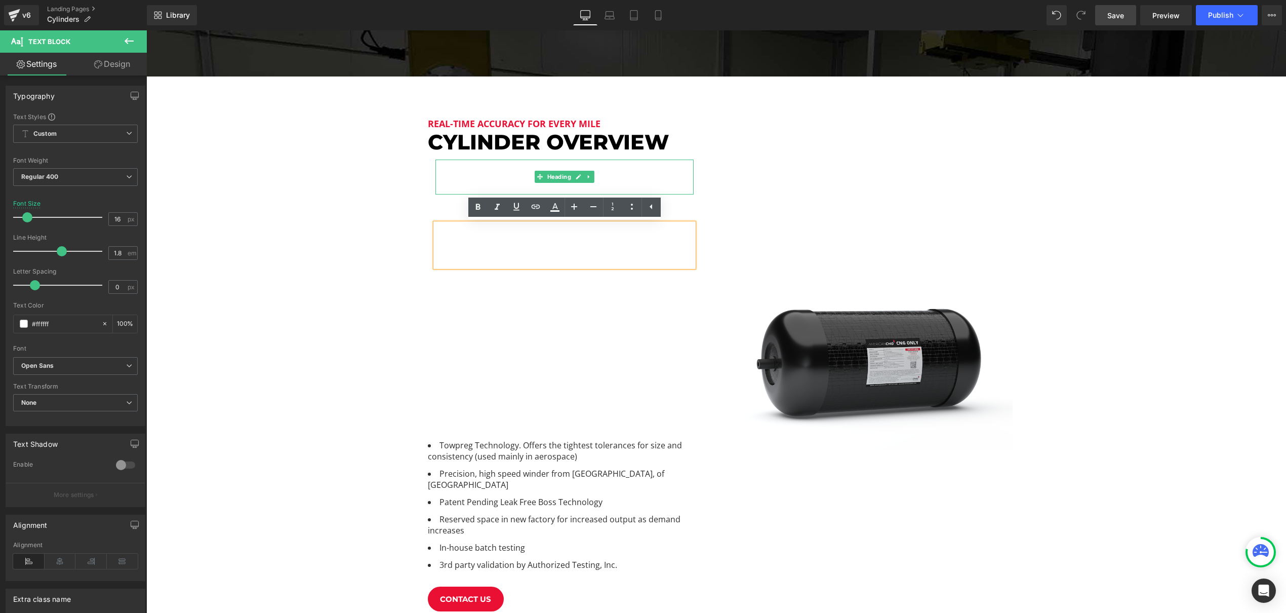
click at [458, 175] on h1 "Our algorithm integrates three dynamic calculation modules" at bounding box center [564, 180] width 258 height 27
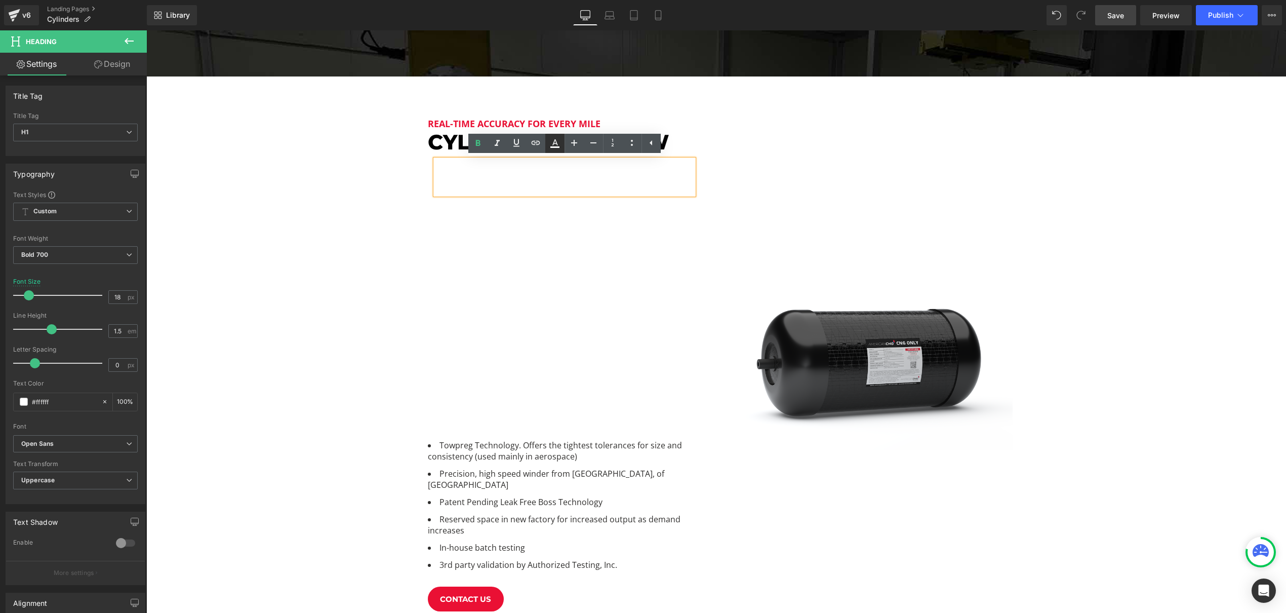
click at [558, 139] on icon at bounding box center [555, 143] width 12 height 12
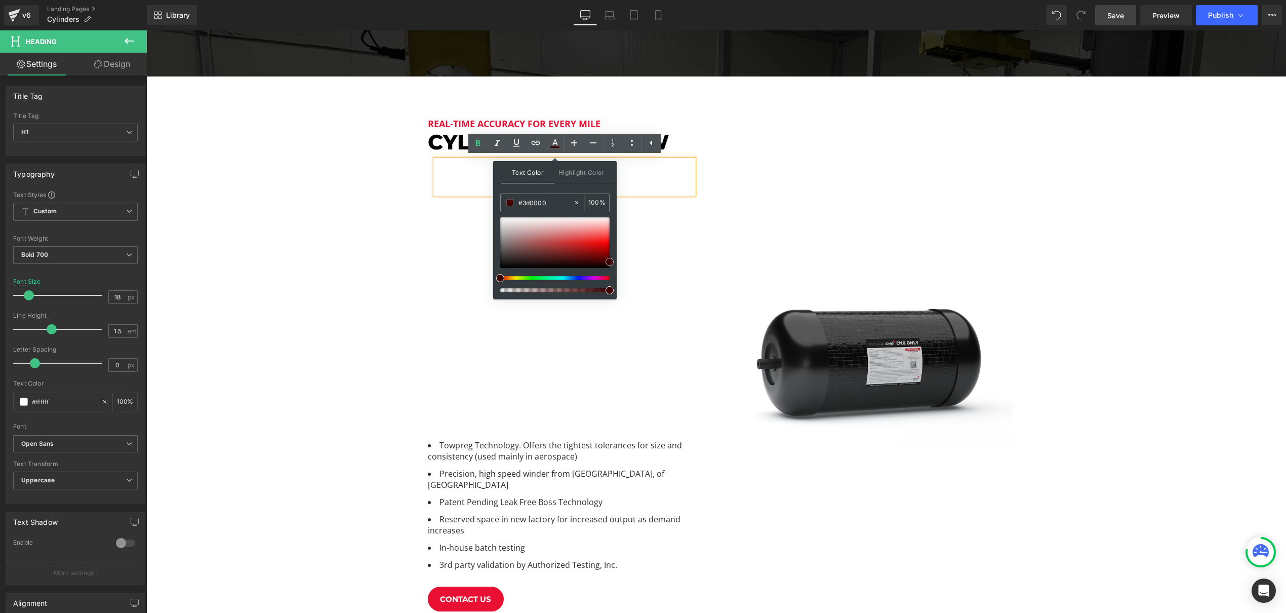
drag, startPoint x: 762, startPoint y: 292, endPoint x: 641, endPoint y: 292, distance: 121.0
drag, startPoint x: 644, startPoint y: 301, endPoint x: 484, endPoint y: 278, distance: 161.5
click at [713, 227] on div "Real-Time Accuracy for Every Mile Heading cylinder overview Heading Our algorit…" at bounding box center [565, 359] width 304 height 514
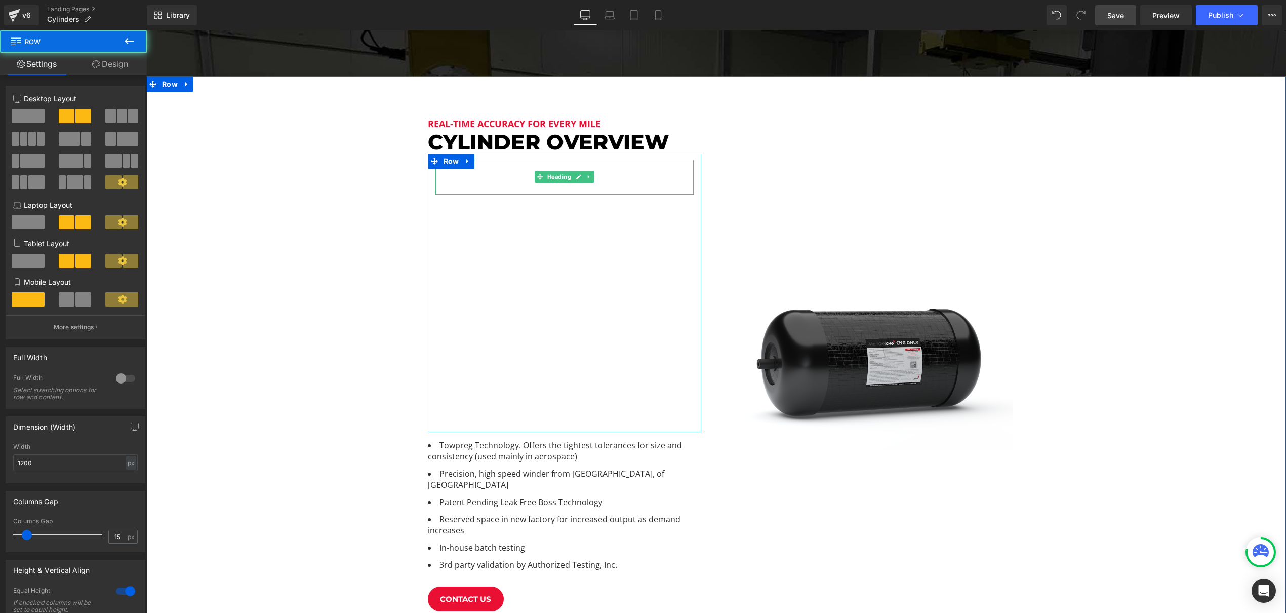
click at [508, 173] on h1 "Our algorithm integrates three dynamic calculation modules" at bounding box center [564, 180] width 258 height 27
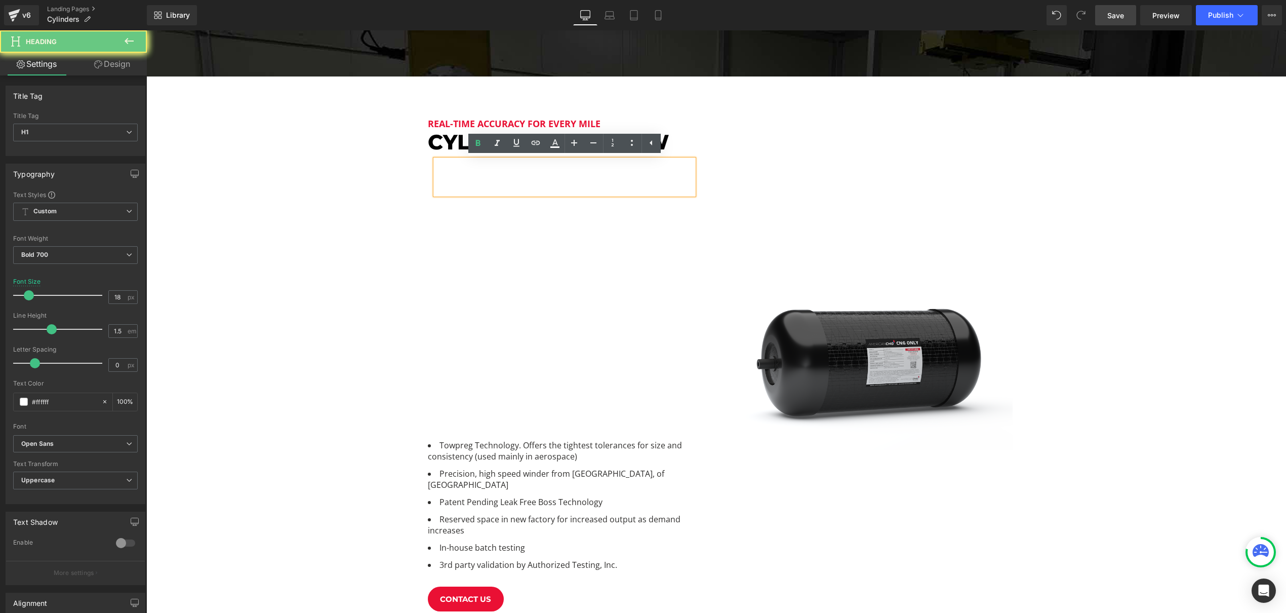
click at [508, 173] on h1 "Our algorithm integrates three dynamic calculation modules" at bounding box center [564, 180] width 258 height 27
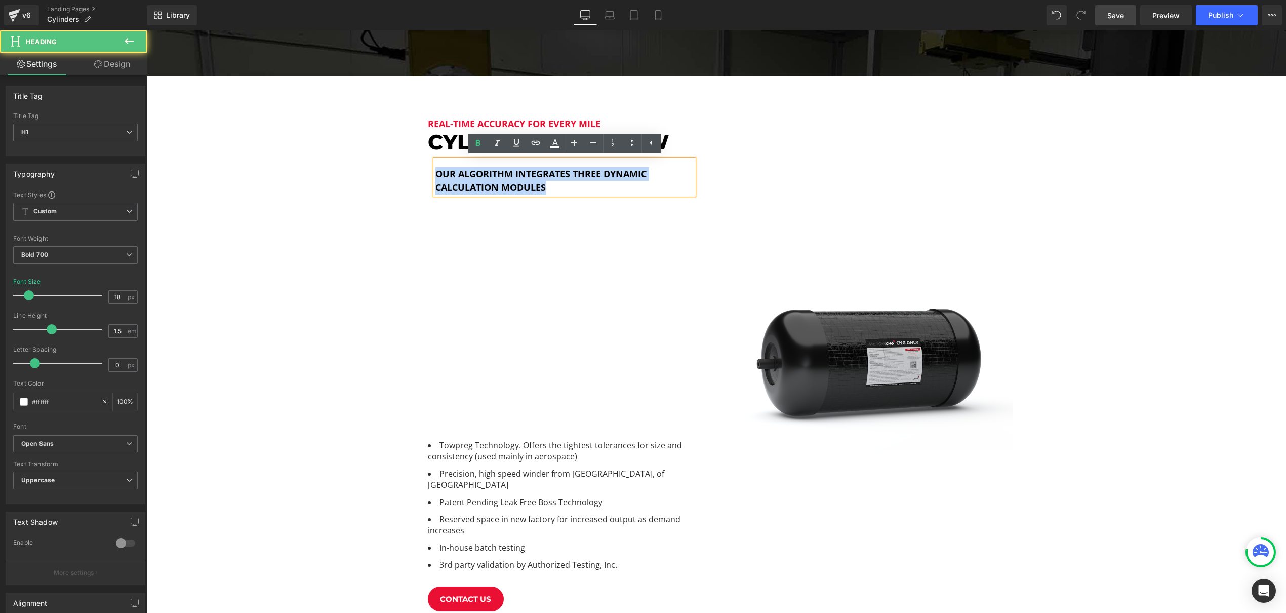
click at [508, 173] on h1 "Our algorithm integrates three dynamic calculation modules" at bounding box center [564, 180] width 258 height 27
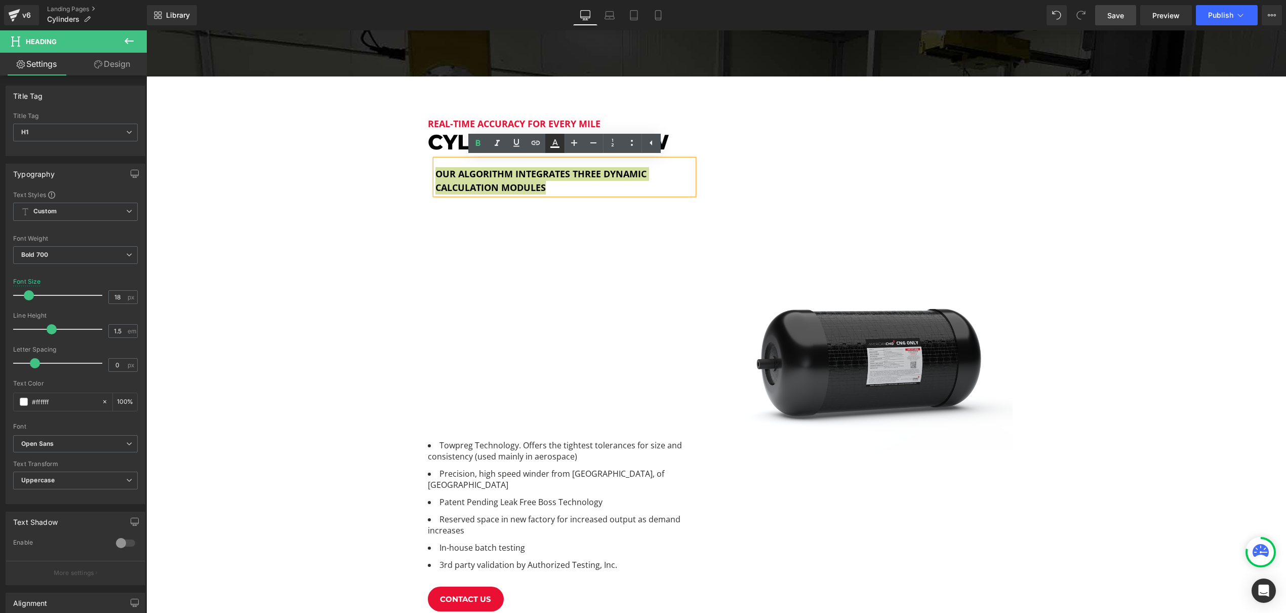
click at [550, 140] on icon at bounding box center [555, 143] width 12 height 12
type input "#ffffff"
type input "100"
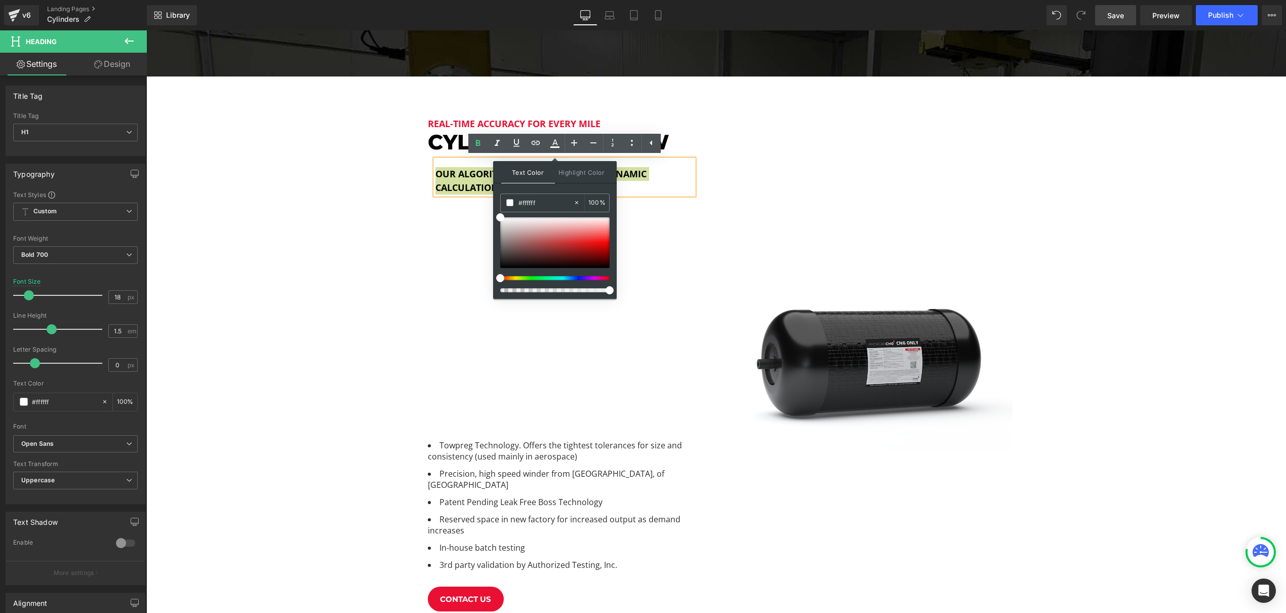
drag, startPoint x: 568, startPoint y: 273, endPoint x: 598, endPoint y: 265, distance: 30.9
click at [598, 268] on div at bounding box center [554, 254] width 109 height 75
type input "#000000"
drag, startPoint x: 750, startPoint y: 293, endPoint x: 623, endPoint y: 276, distance: 128.1
click at [367, 252] on div "Real-Time Accuracy for Every Mile Heading cylinder overview Heading Our algorit…" at bounding box center [715, 358] width 1139 height 565
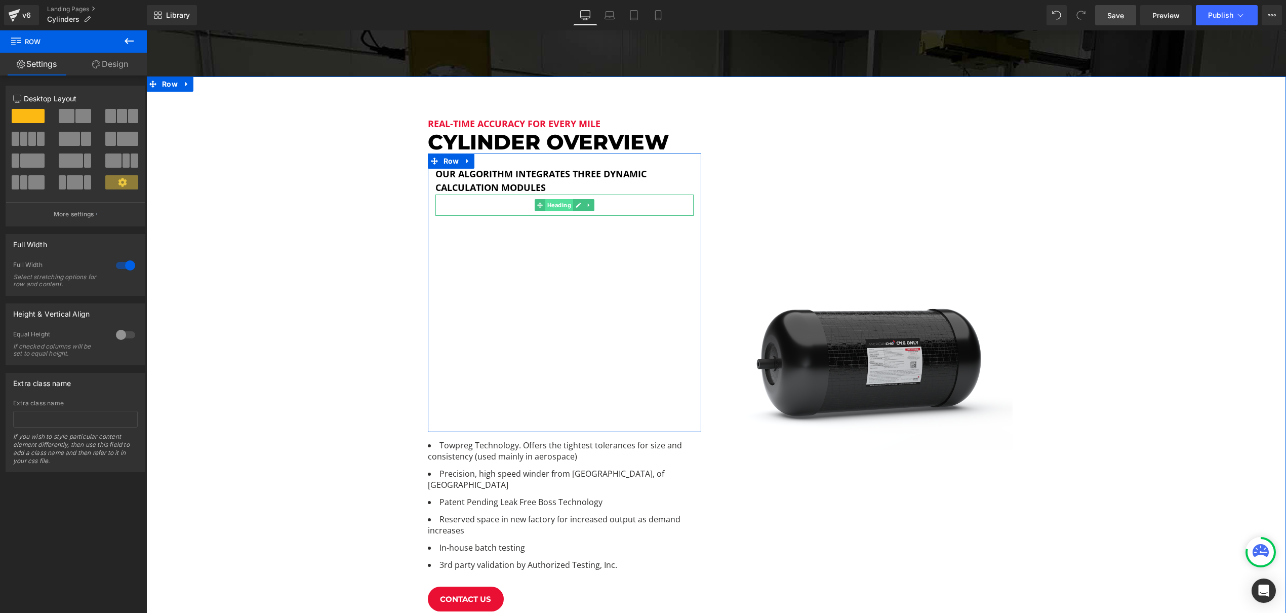
click at [557, 204] on span "Heading" at bounding box center [559, 205] width 28 height 12
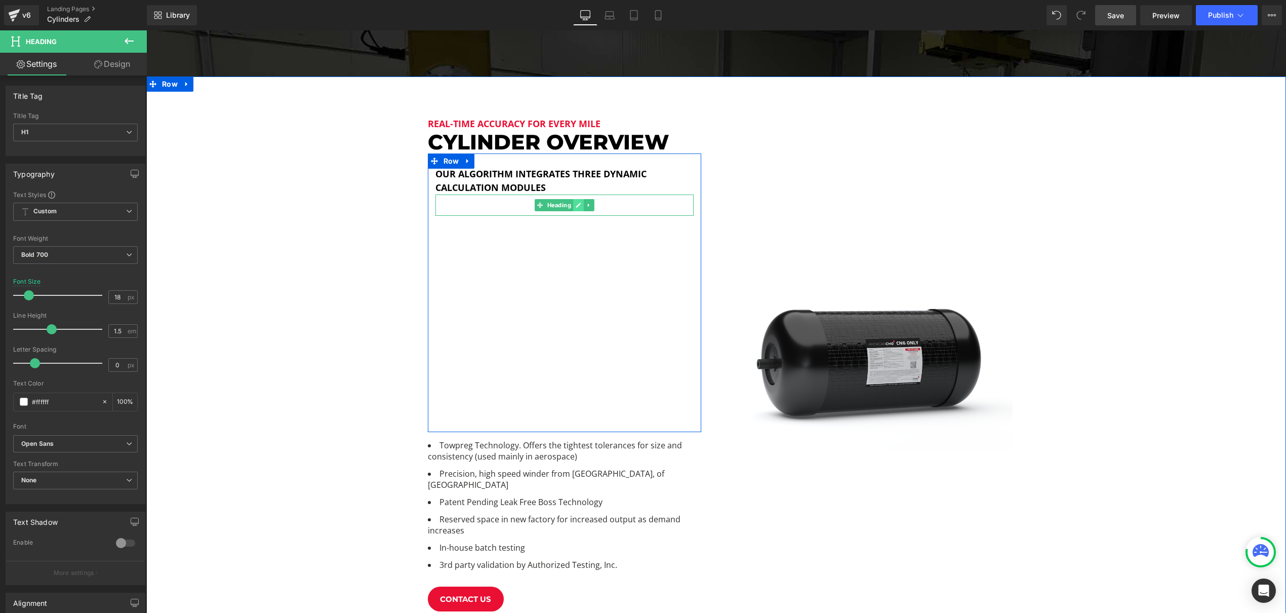
click at [576, 208] on icon at bounding box center [578, 204] width 5 height 5
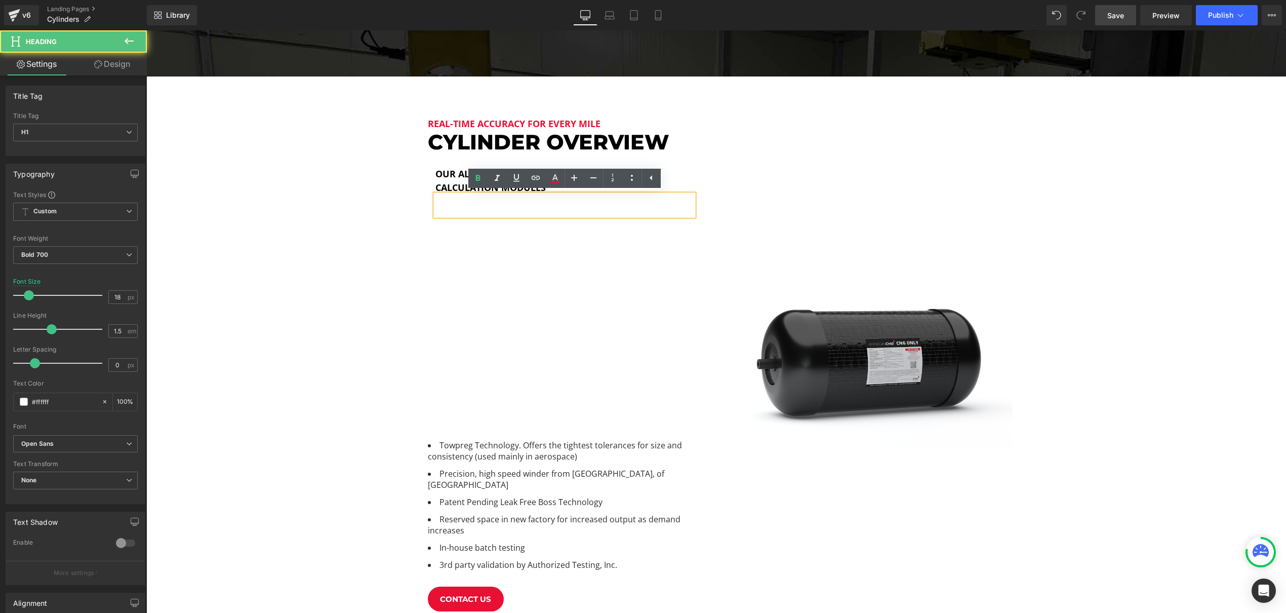
click at [576, 208] on h1 "1) Corrected Fuel Density" at bounding box center [564, 209] width 258 height 14
click at [558, 183] on icon at bounding box center [555, 178] width 12 height 12
type input "#ffffff"
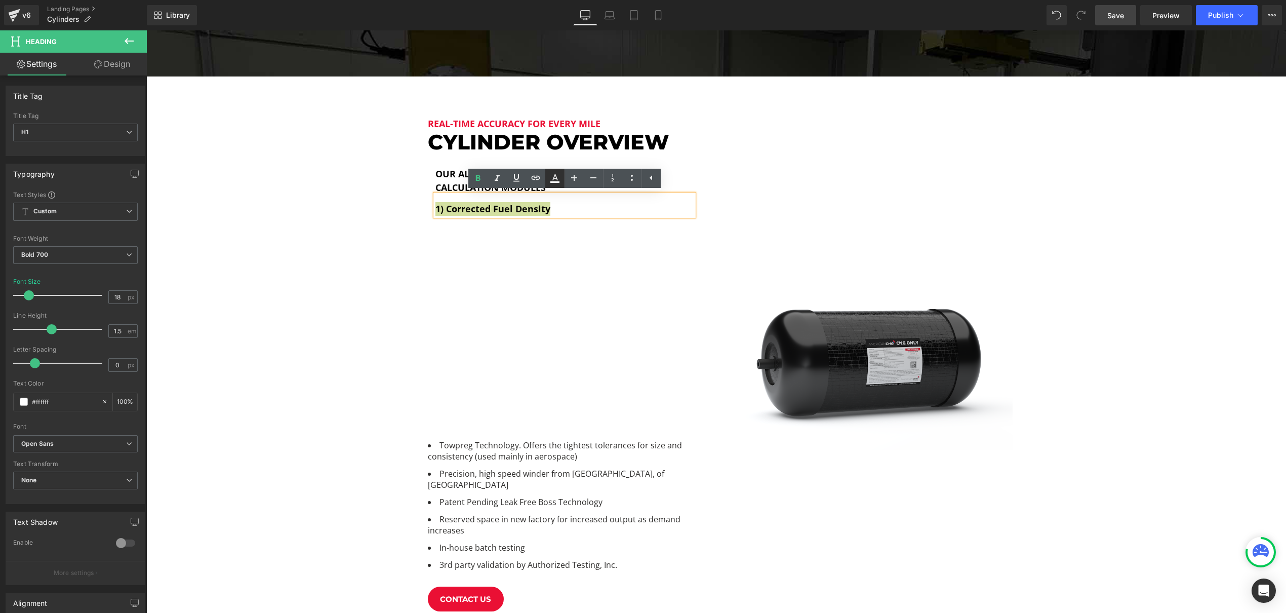
type input "100"
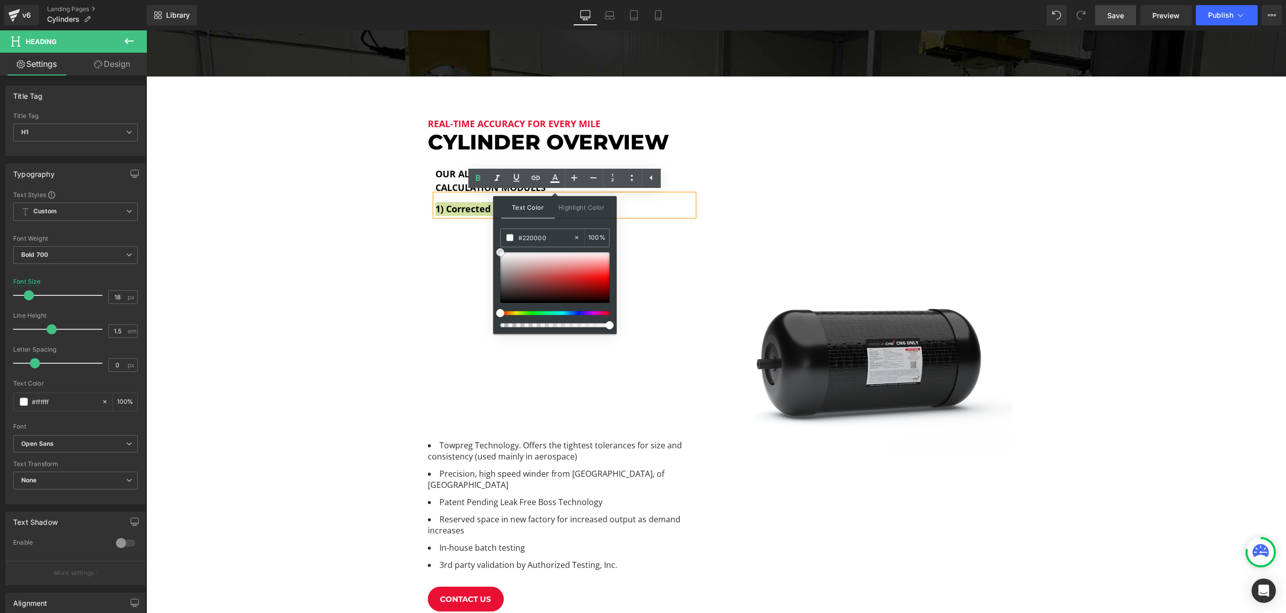
type input "#000000"
drag, startPoint x: 752, startPoint y: 332, endPoint x: 627, endPoint y: 317, distance: 125.9
click at [672, 281] on h1 "2) Real-Time Engine Efficiency Modeling" at bounding box center [564, 281] width 258 height 14
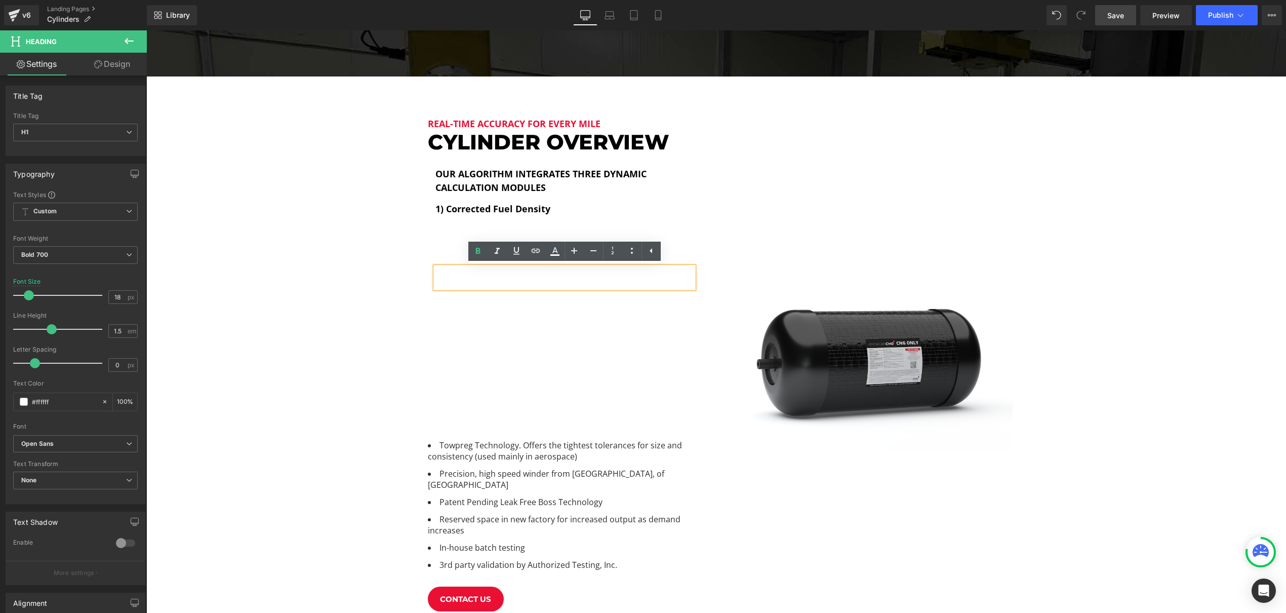
click at [434, 194] on div "Our algorithm integrates three dynamic calculation modules Heading 1) Corrected…" at bounding box center [564, 292] width 273 height 267
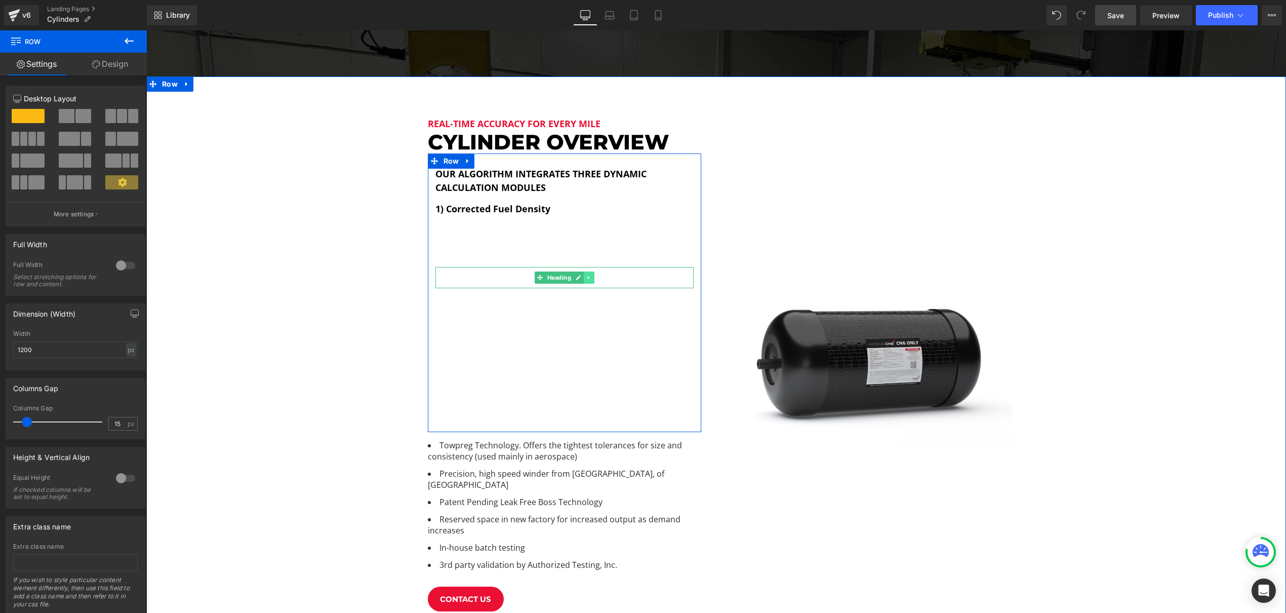
click at [589, 277] on icon at bounding box center [588, 278] width 2 height 4
click at [594, 277] on icon at bounding box center [594, 277] width 6 height 6
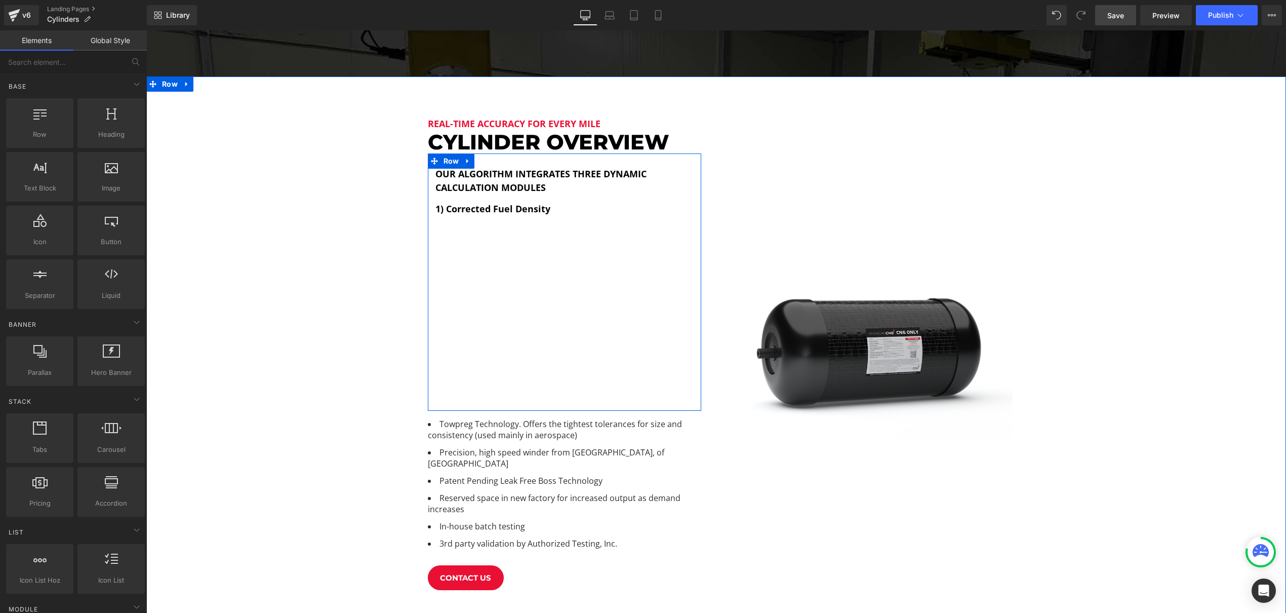
scroll to position [2046, 1139]
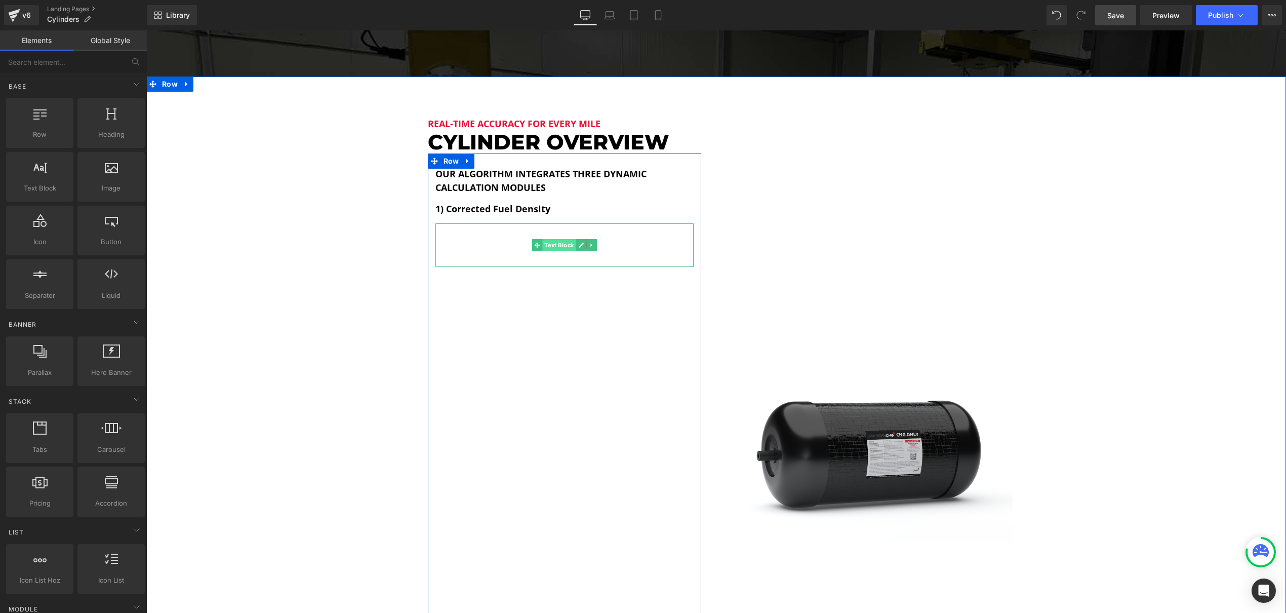
click at [567, 247] on span "Text Block" at bounding box center [558, 245] width 33 height 12
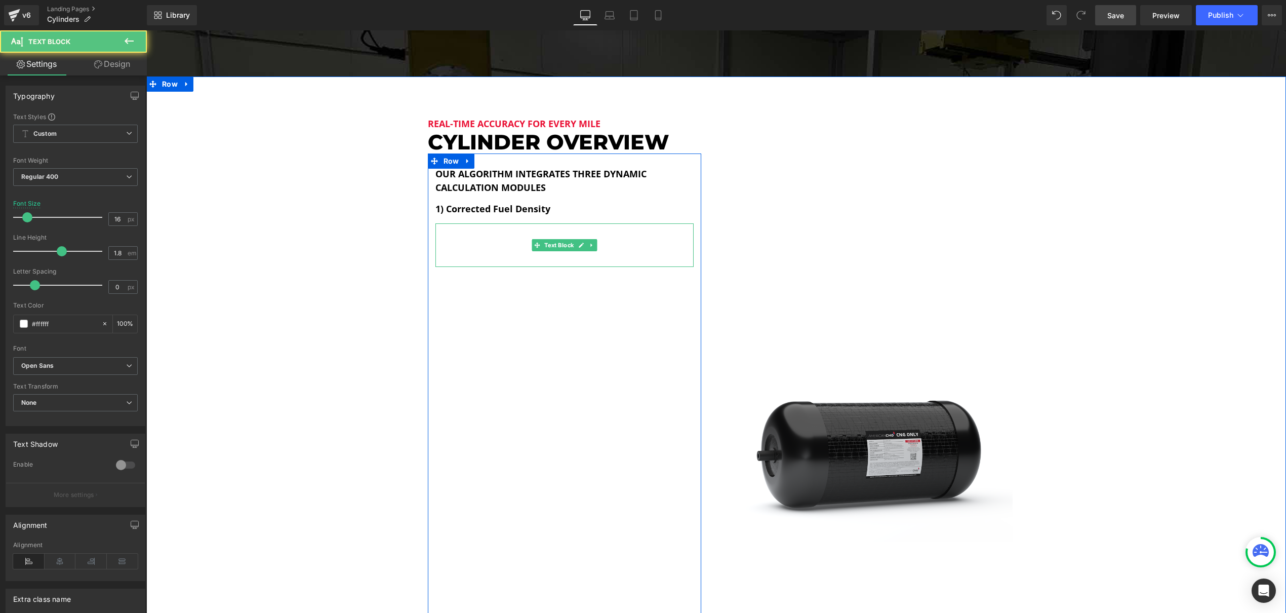
click at [610, 251] on div "b) Accounts for seasonal variations (±15% range impact between summer/winter)" at bounding box center [569, 252] width 248 height 29
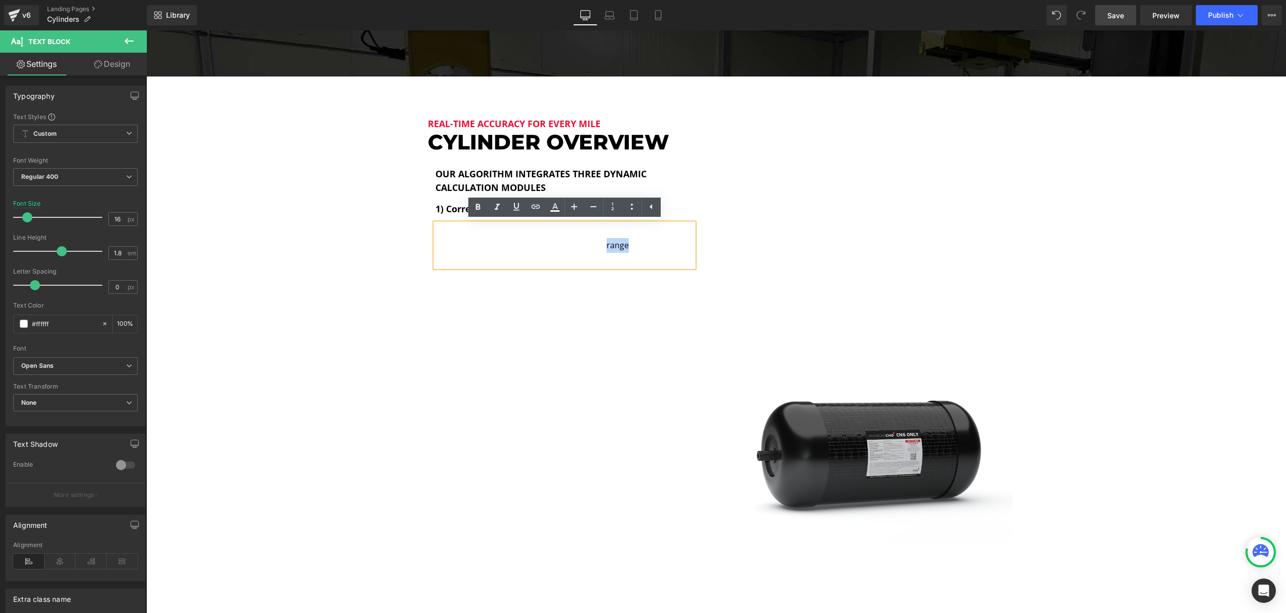
click at [610, 251] on div "b) Accounts for seasonal variations (±15% range impact between summer/winter)" at bounding box center [569, 252] width 248 height 29
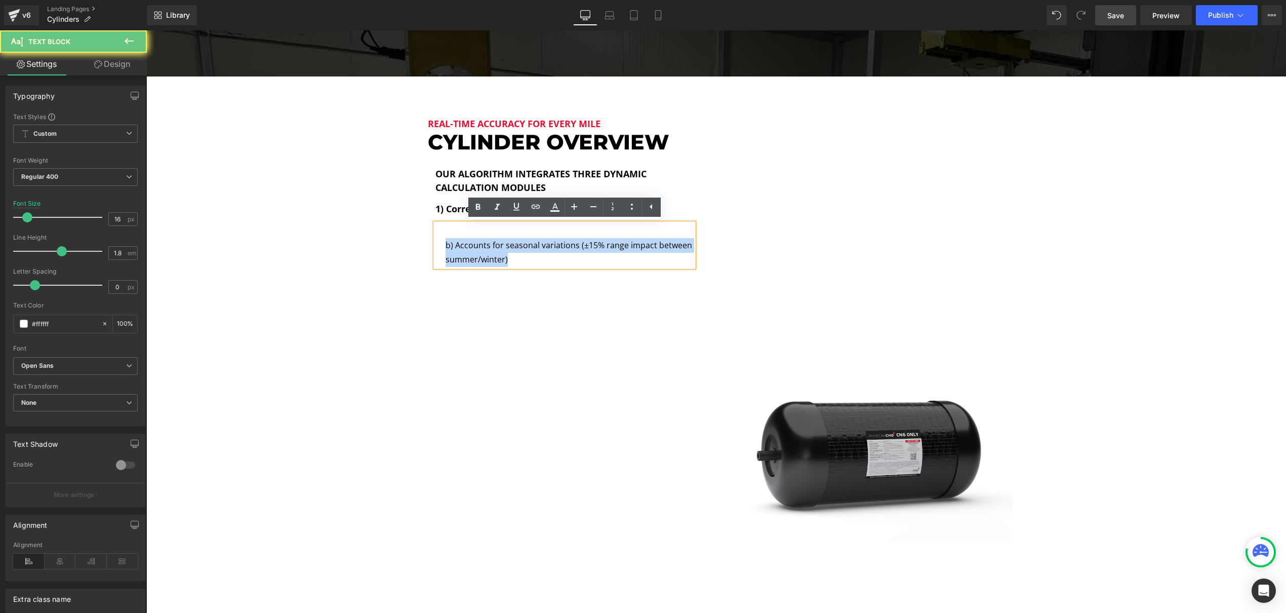
click at [610, 251] on div "b) Accounts for seasonal variations (±15% range impact between summer/winter)" at bounding box center [569, 252] width 248 height 29
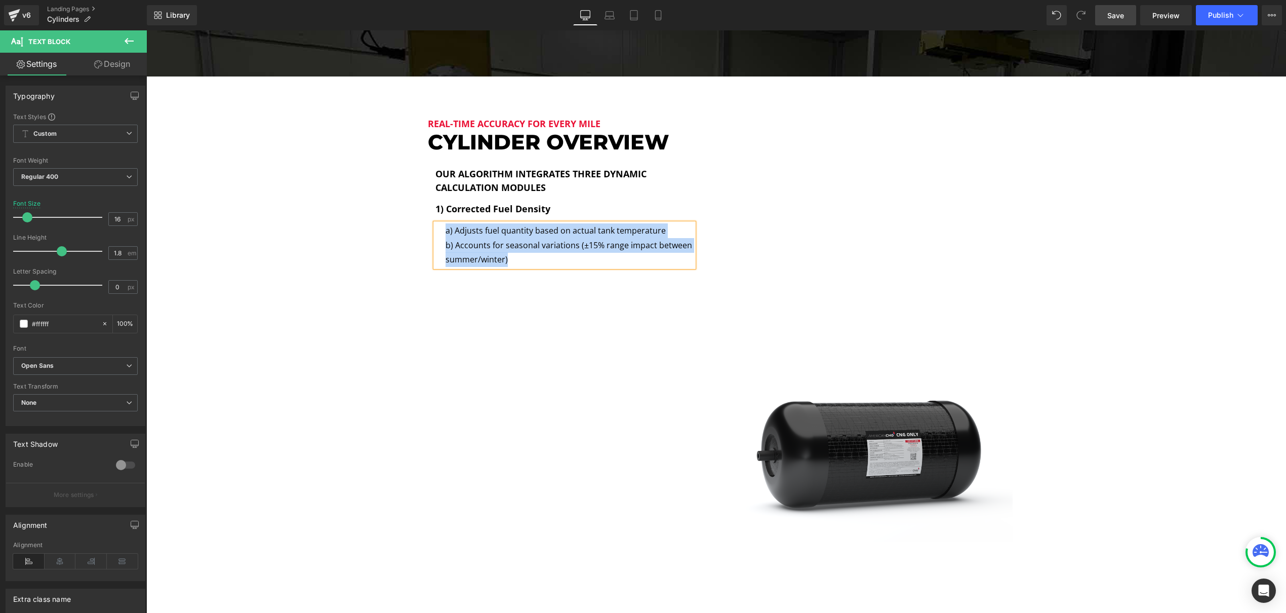
click at [515, 264] on div "b) Accounts for seasonal variations (±15% range impact between summer/winter)" at bounding box center [569, 252] width 248 height 29
drag, startPoint x: 507, startPoint y: 260, endPoint x: 429, endPoint y: 216, distance: 88.8
click at [429, 216] on div "Our algorithm integrates three dynamic calculation modules Heading 1) Corrected…" at bounding box center [564, 282] width 273 height 246
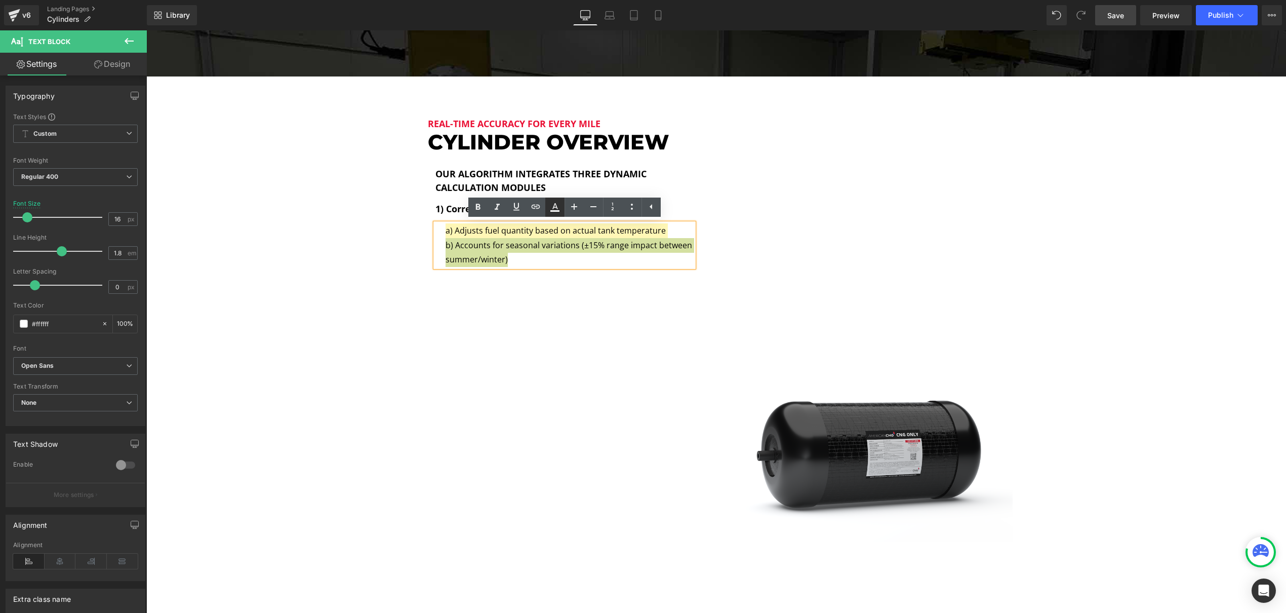
click at [558, 210] on icon at bounding box center [555, 207] width 12 height 12
type input "#ffffff"
type input "100"
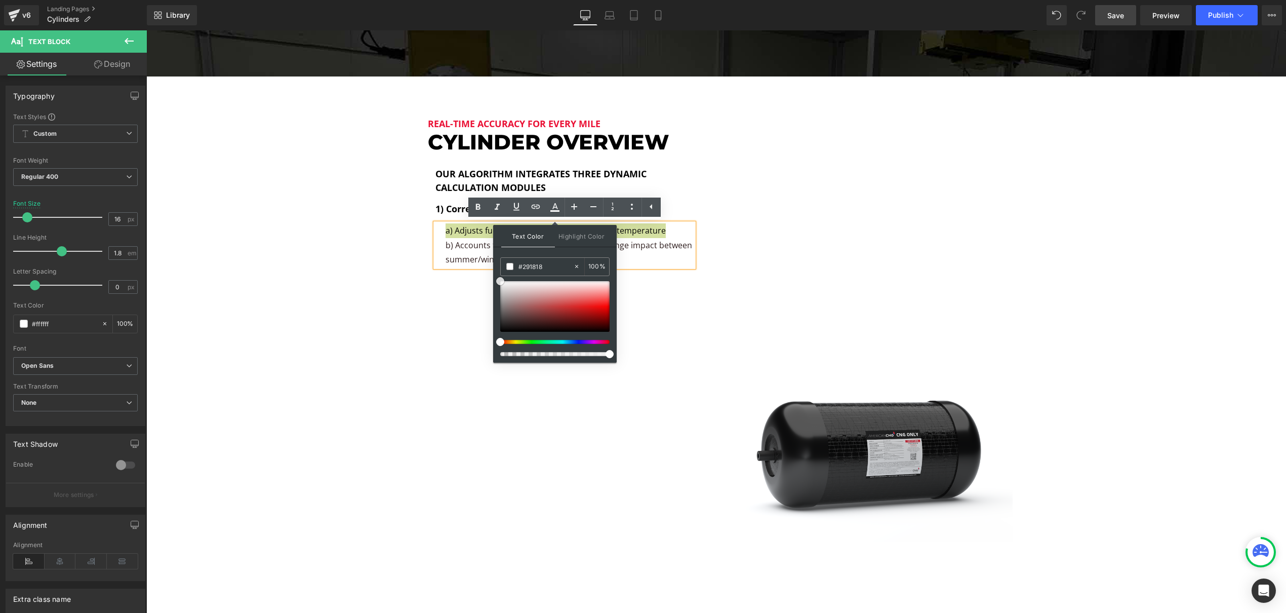
type input "#020202"
drag, startPoint x: 645, startPoint y: 361, endPoint x: 463, endPoint y: 347, distance: 182.8
click at [370, 263] on div "Real-Time Accuracy for Every Mile Heading cylinder overview Heading Our algorit…" at bounding box center [715, 450] width 1139 height 748
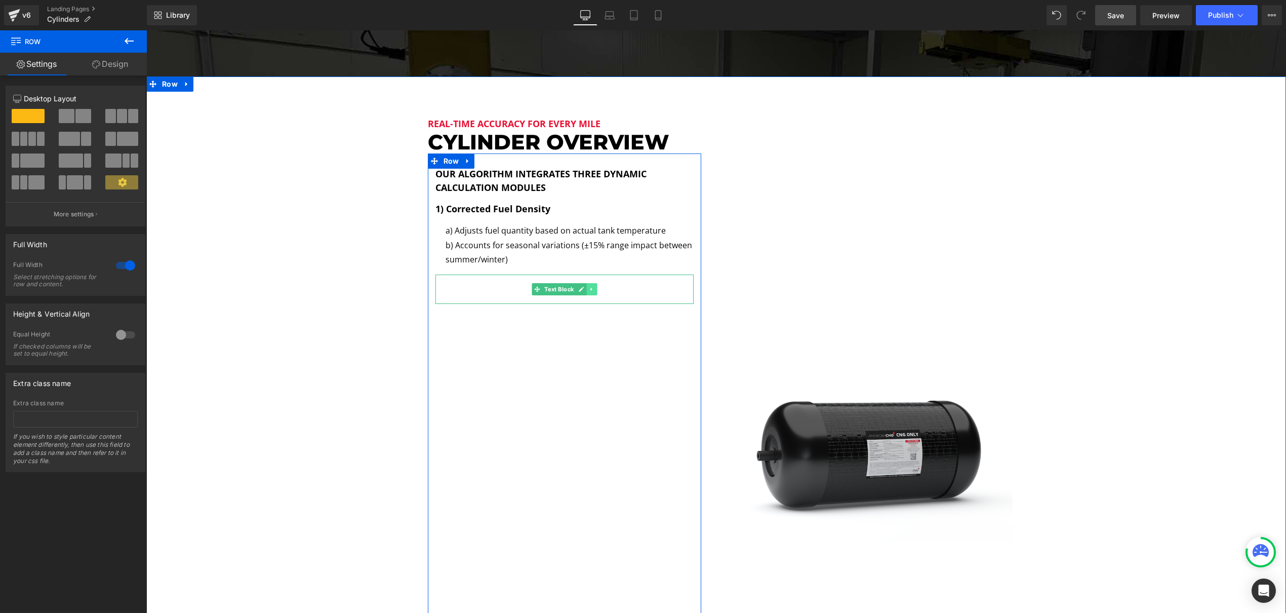
click at [593, 287] on icon at bounding box center [592, 289] width 6 height 6
click at [597, 288] on icon at bounding box center [597, 289] width 6 height 6
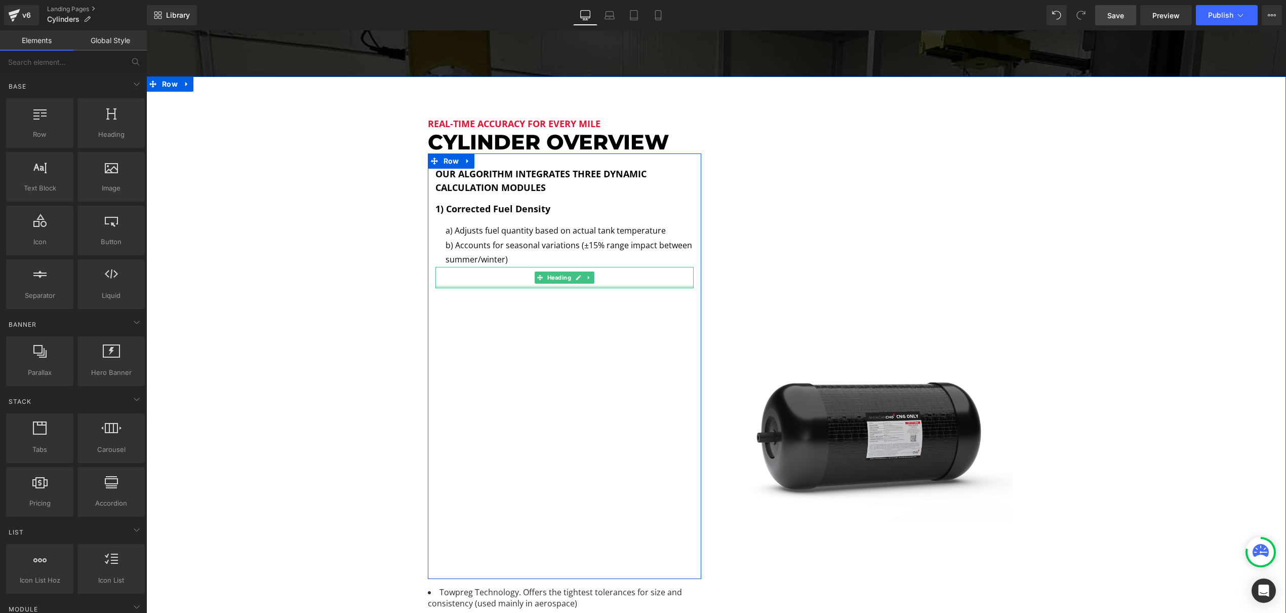
scroll to position [2009, 1139]
click at [590, 279] on icon at bounding box center [589, 277] width 6 height 6
click at [594, 278] on icon at bounding box center [594, 278] width 6 height 6
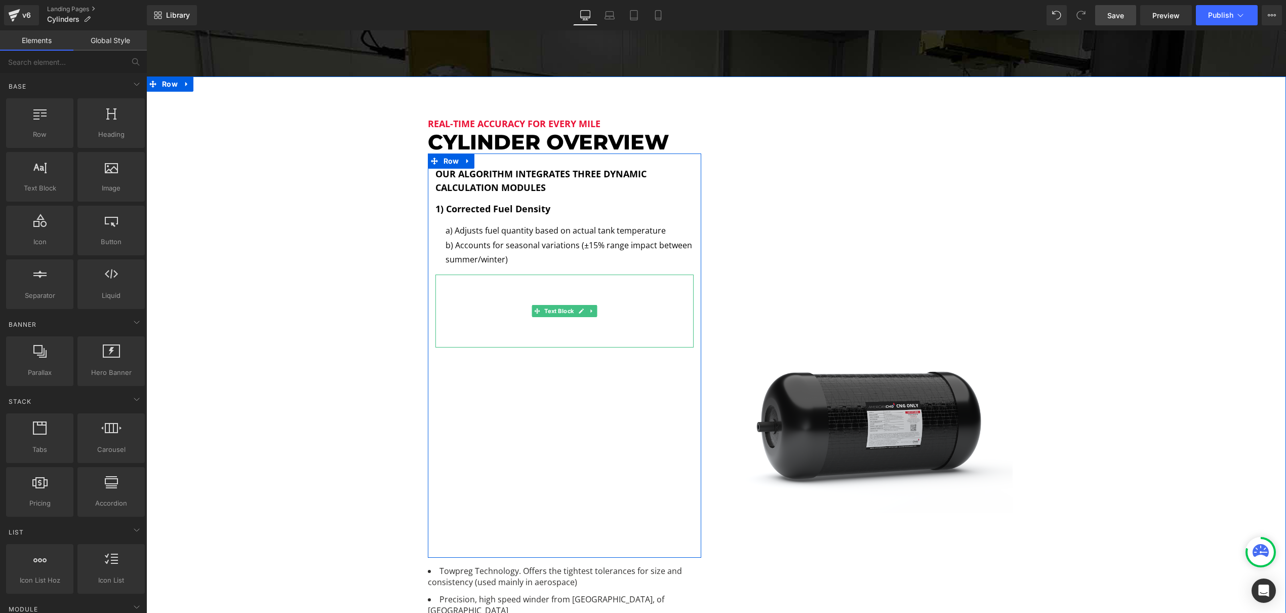
scroll to position [1988, 1139]
click at [592, 306] on div "a) Provides both theoretical and conservative (safety-margin) range estimates b…" at bounding box center [564, 310] width 258 height 73
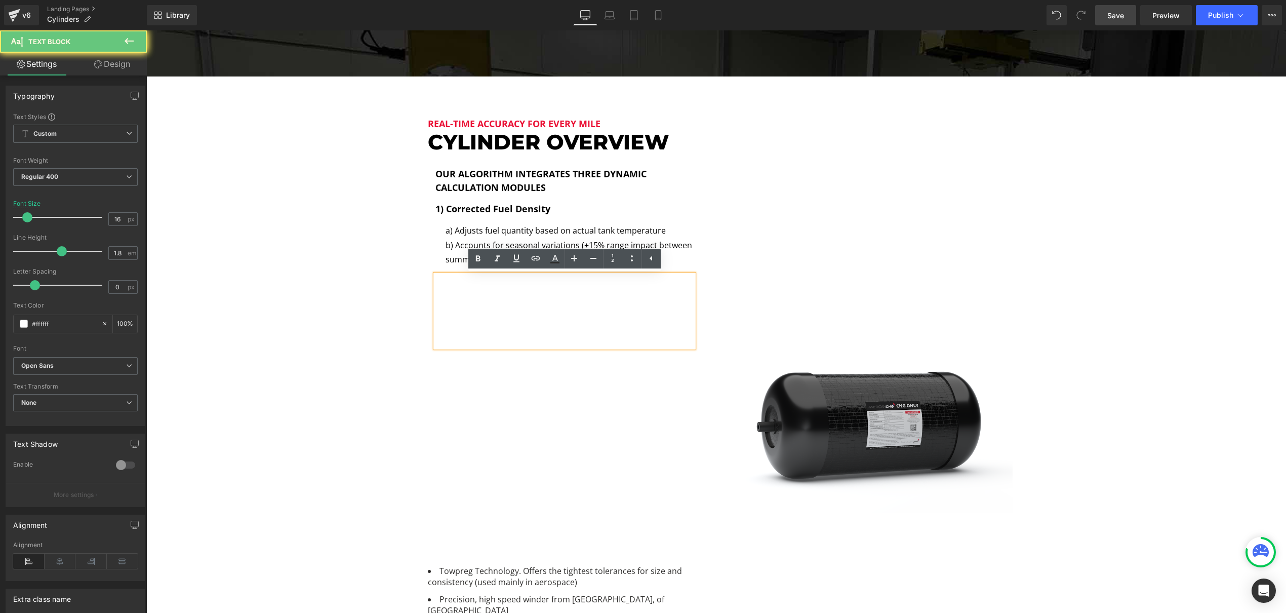
click at [592, 308] on div "b) Includes fuel status alerts and refueling recommendations (low fuel warnings)" at bounding box center [569, 318] width 248 height 29
click at [776, 255] on div "Image" at bounding box center [868, 422] width 304 height 640
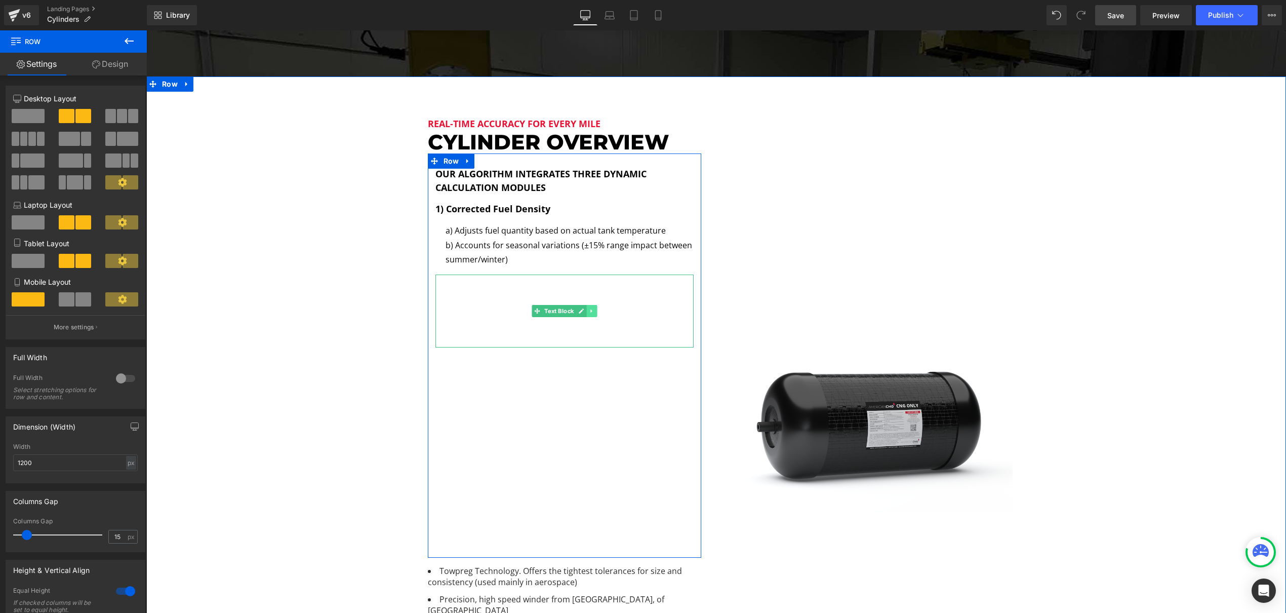
click at [590, 313] on icon at bounding box center [592, 311] width 6 height 6
click at [598, 312] on icon at bounding box center [597, 311] width 6 height 6
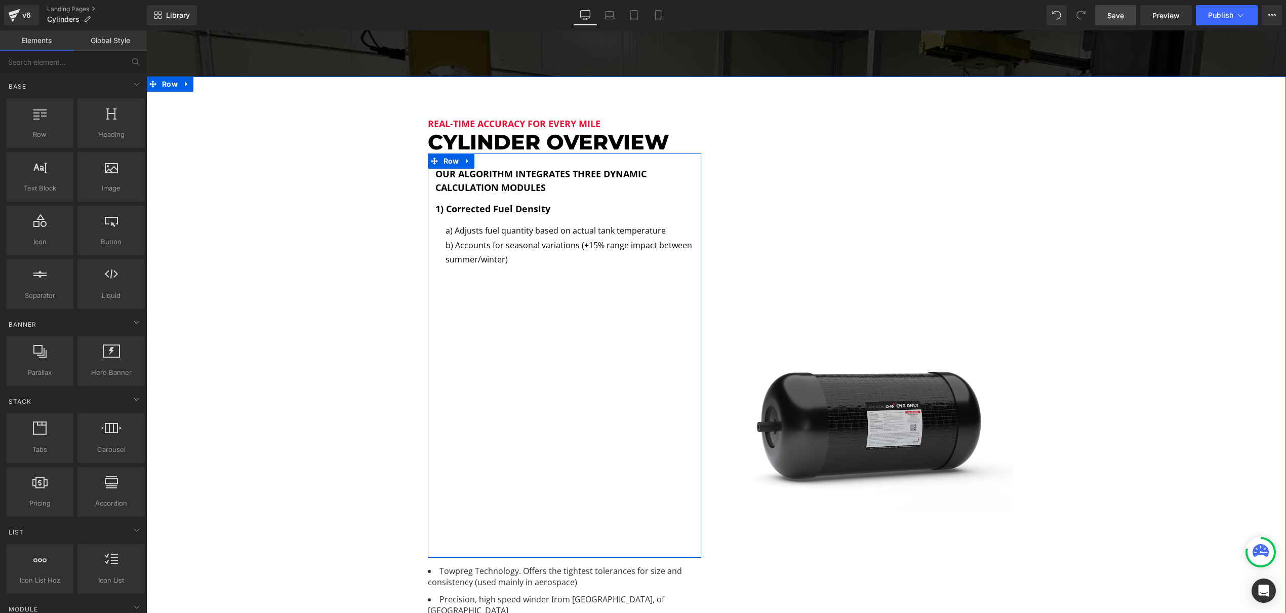
scroll to position [1907, 1139]
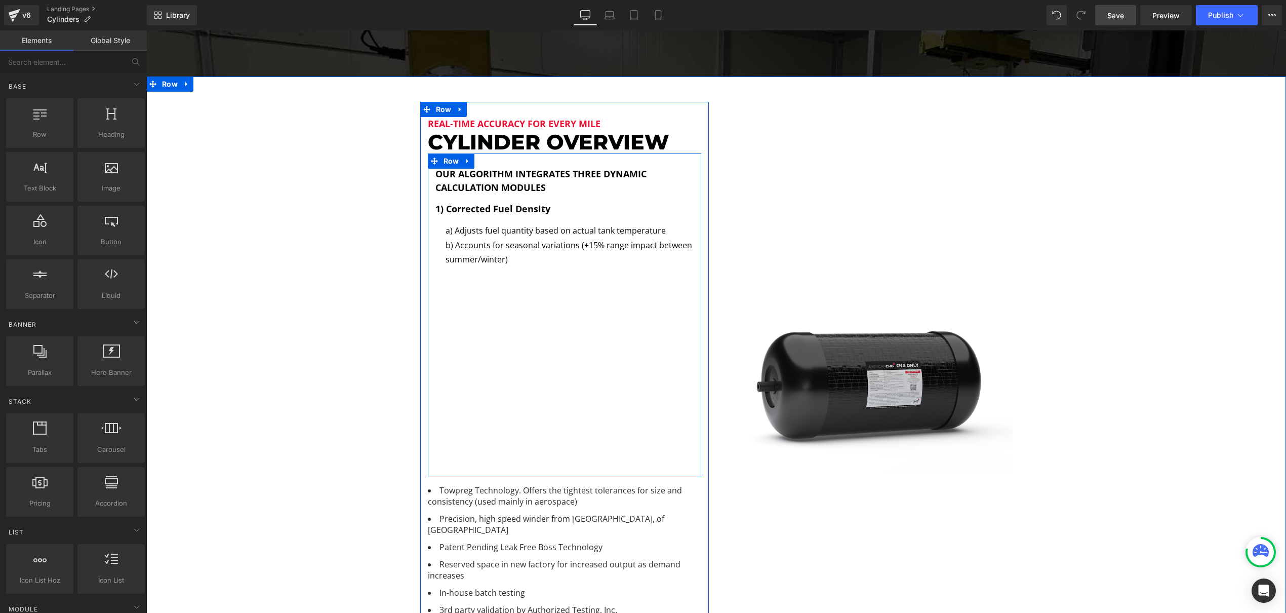
click at [556, 293] on div "Our algorithm integrates three dynamic calculation modules Heading 1) Corrected…" at bounding box center [564, 314] width 273 height 323
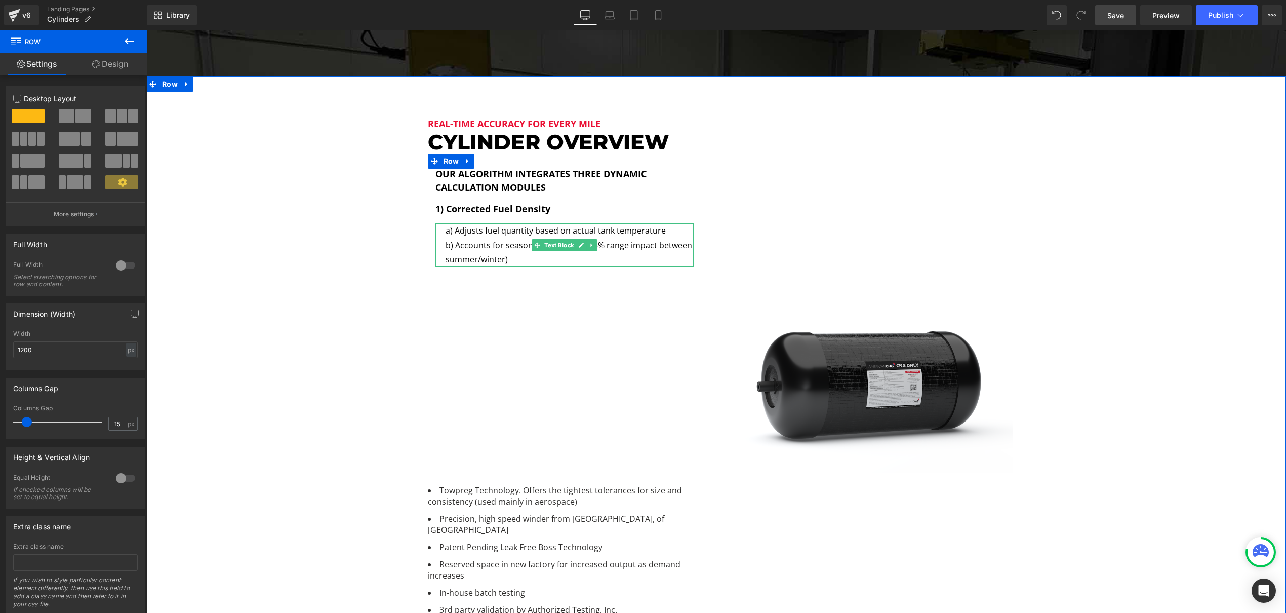
click at [507, 261] on div "b) Accounts for seasonal variations (±15% range impact between summer/winter)" at bounding box center [569, 252] width 248 height 29
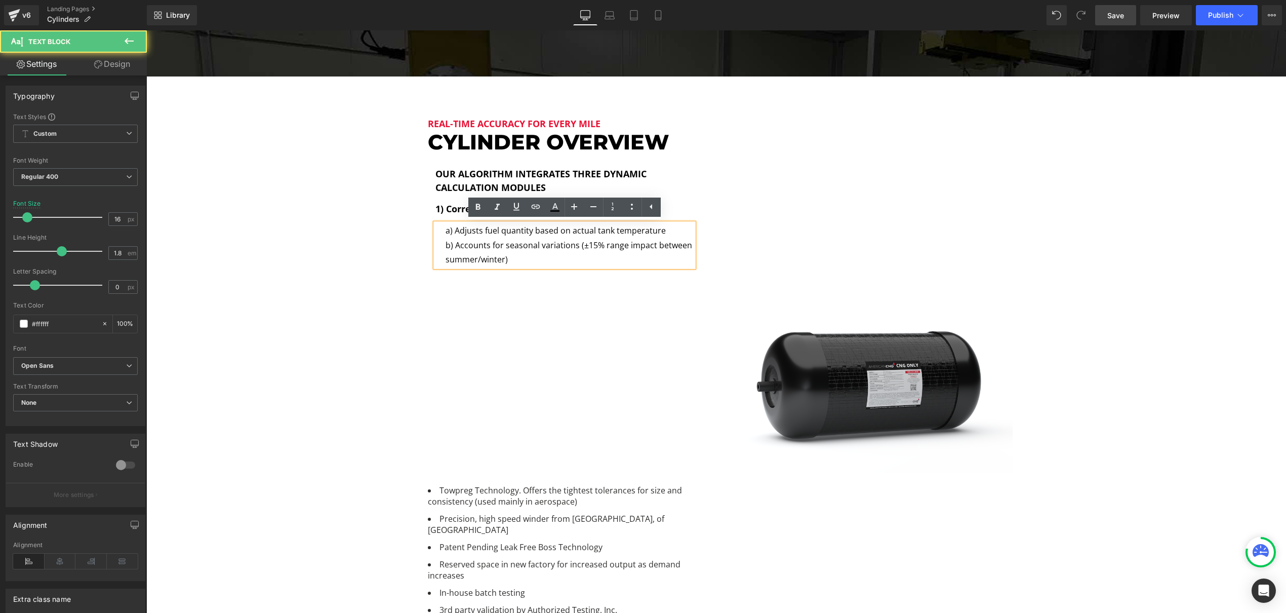
click at [503, 310] on div "Our algorithm integrates three dynamic calculation modules Heading 1) Corrected…" at bounding box center [564, 314] width 273 height 323
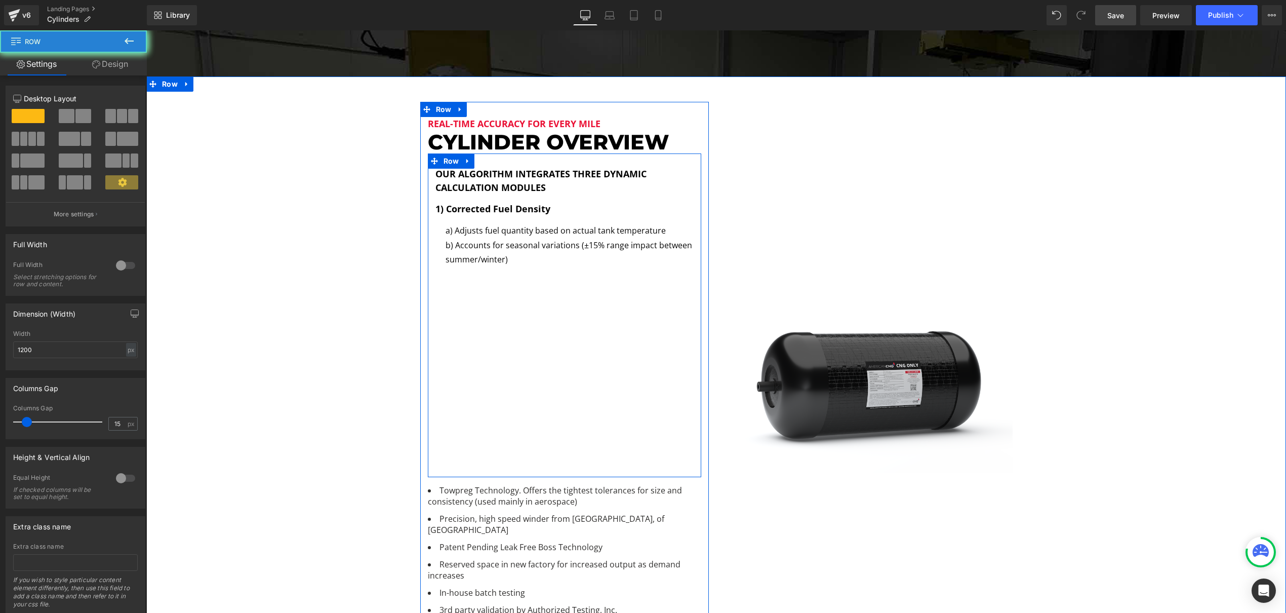
drag, startPoint x: 516, startPoint y: 446, endPoint x: 523, endPoint y: 468, distance: 22.9
click at [517, 446] on div "Our algorithm integrates three dynamic calculation modules Heading 1) Corrected…" at bounding box center [564, 314] width 273 height 323
click at [524, 469] on div "Our algorithm integrates three dynamic calculation modules Heading 1) Corrected…" at bounding box center [564, 314] width 273 height 323
click at [588, 261] on div "b) Accounts for seasonal variations (±15% range impact between summer/winter)" at bounding box center [569, 252] width 248 height 29
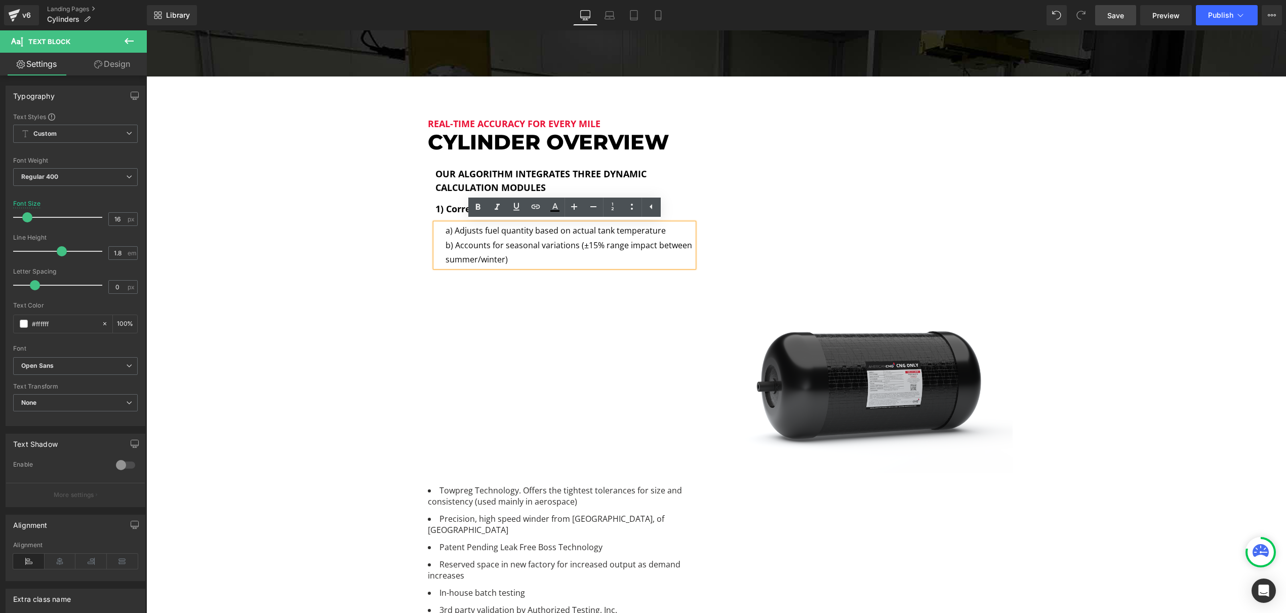
click at [597, 343] on div "Our algorithm integrates three dynamic calculation modules Heading 1) Corrected…" at bounding box center [564, 314] width 273 height 323
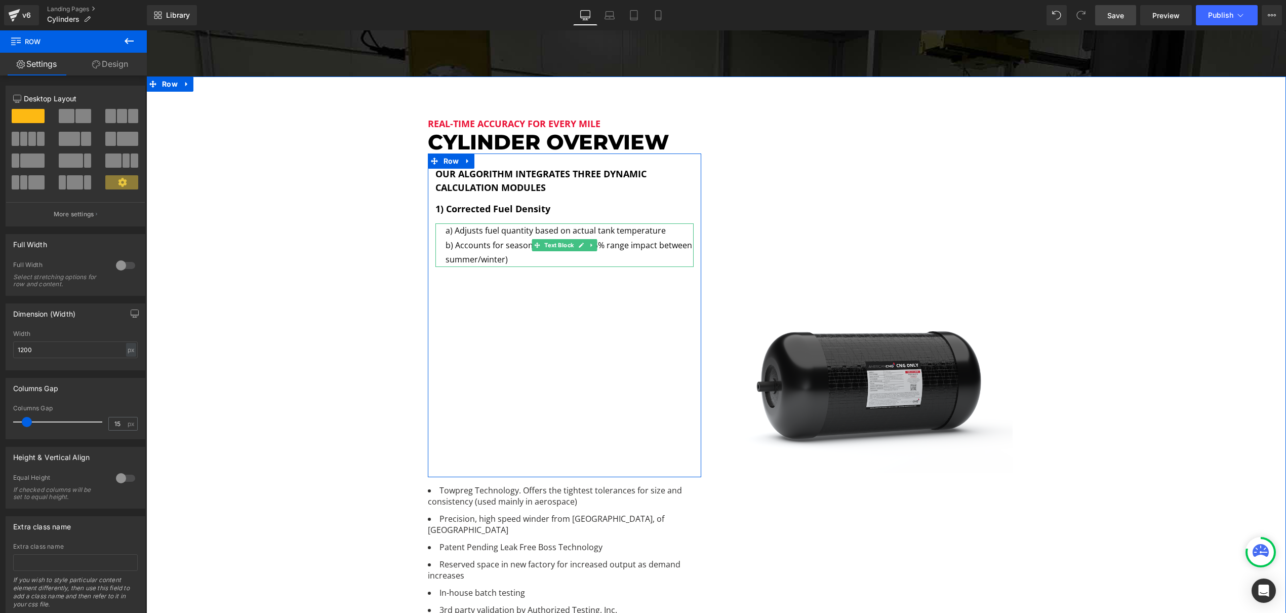
click at [459, 229] on span "a) Adjusts fuel quantity based on actual tank temperature" at bounding box center [555, 230] width 220 height 11
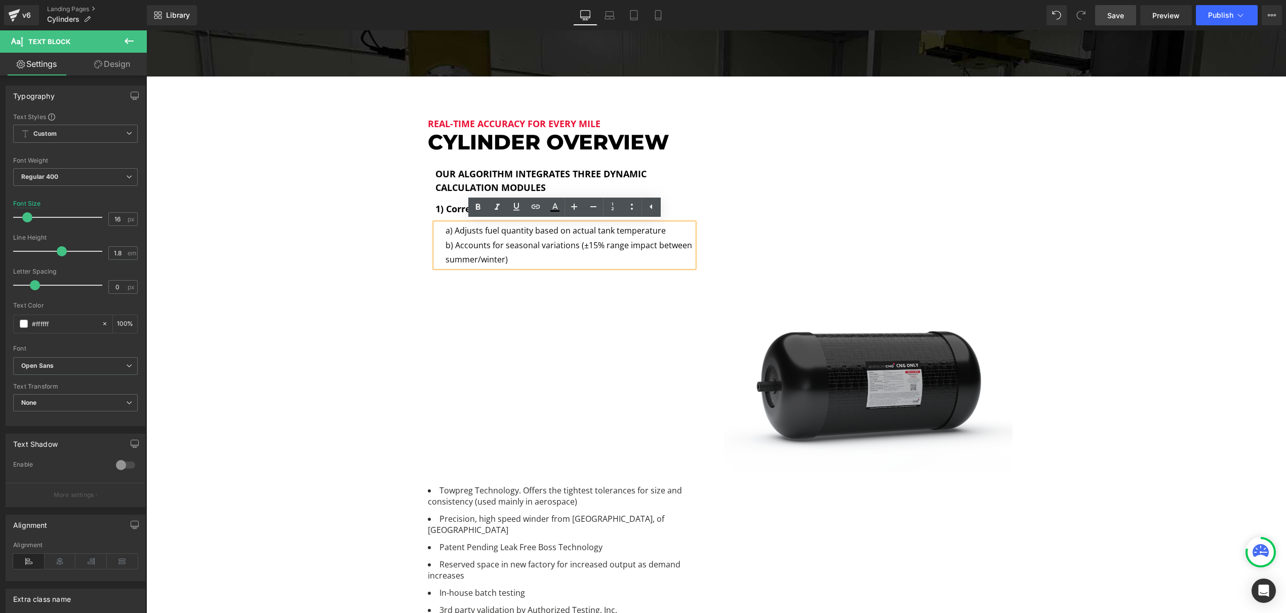
click at [768, 406] on img at bounding box center [868, 382] width 289 height 182
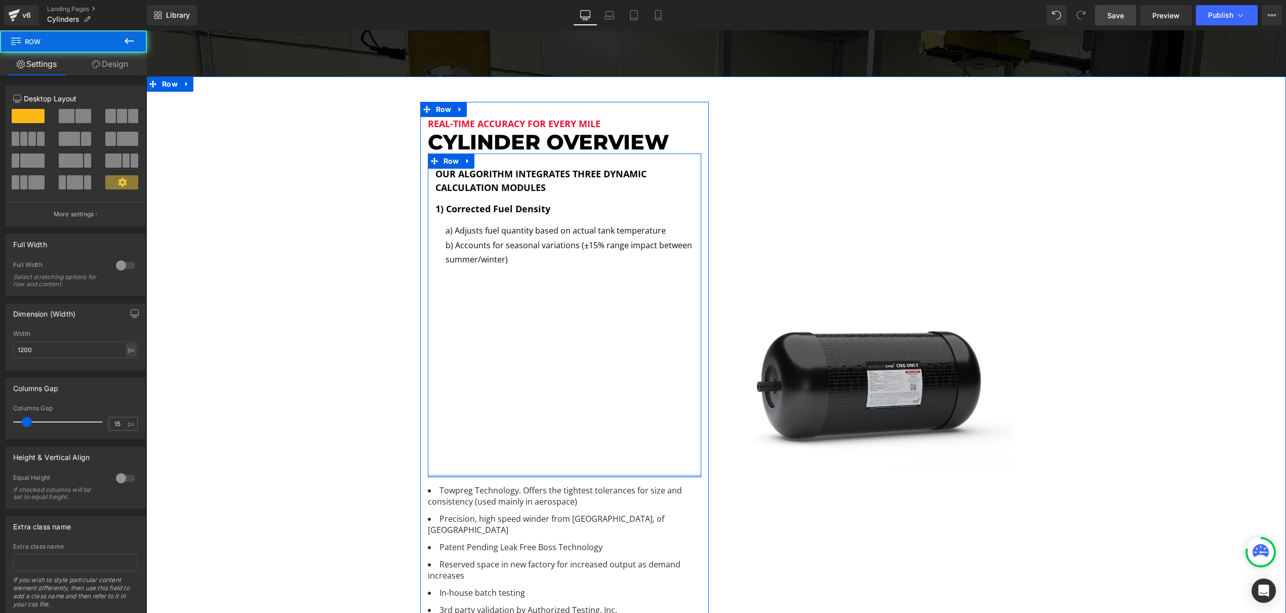
drag, startPoint x: 566, startPoint y: 472, endPoint x: 566, endPoint y: 408, distance: 64.3
click at [566, 408] on div "Our algorithm integrates three dynamic calculation modules Heading 1) Corrected…" at bounding box center [564, 314] width 273 height 323
click at [559, 372] on div "Our algorithm integrates three dynamic calculation modules Heading 1) Corrected…" at bounding box center [564, 314] width 273 height 323
drag, startPoint x: 575, startPoint y: 425, endPoint x: 527, endPoint y: 306, distance: 127.8
click at [573, 420] on div "Our algorithm integrates three dynamic calculation modules Heading 1) Corrected…" at bounding box center [564, 314] width 273 height 323
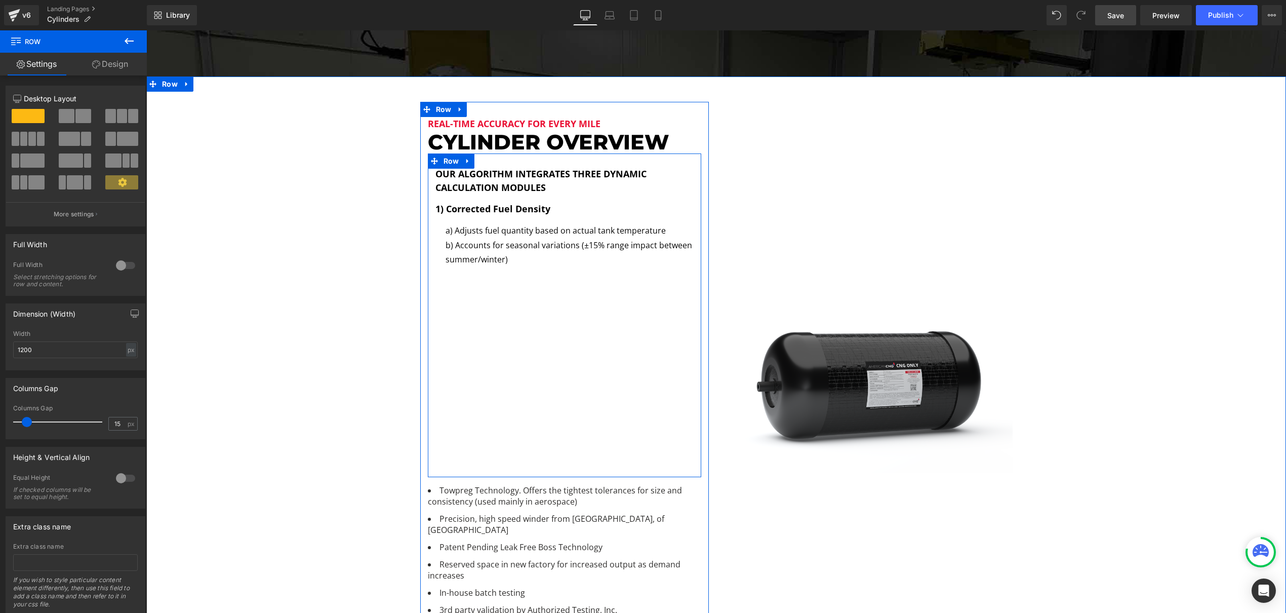
click at [514, 263] on div "b) Accounts for seasonal variations (±15% range impact between summer/winter)" at bounding box center [569, 252] width 248 height 29
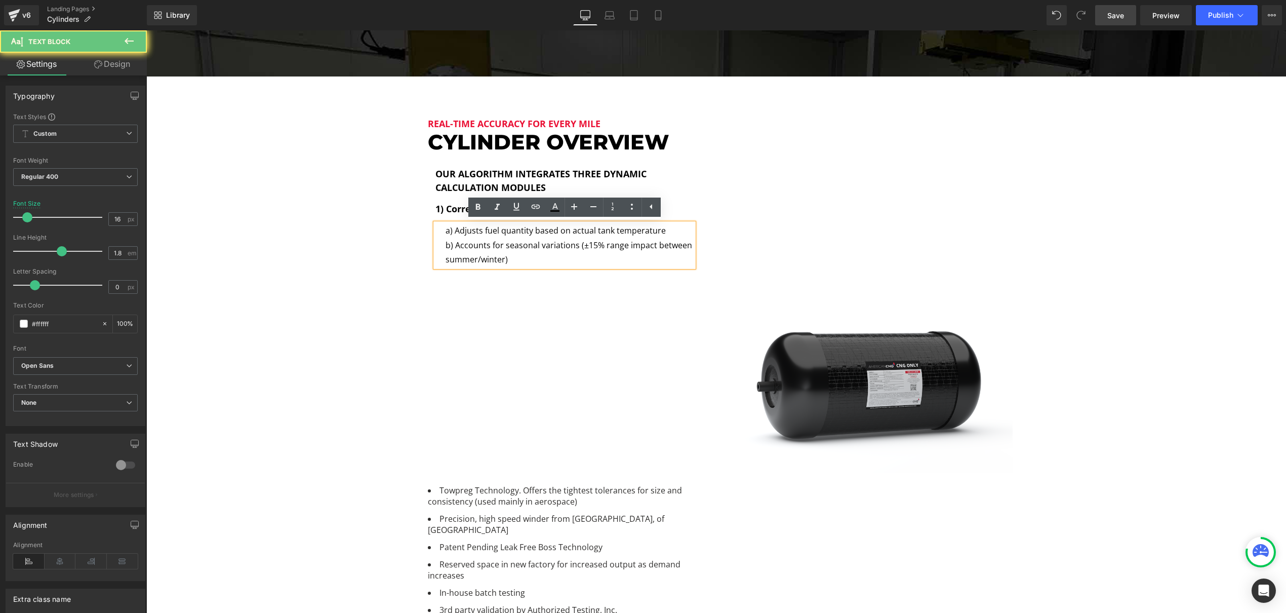
click at [514, 263] on div "b) Accounts for seasonal variations (±15% range impact between summer/winter)" at bounding box center [569, 252] width 248 height 29
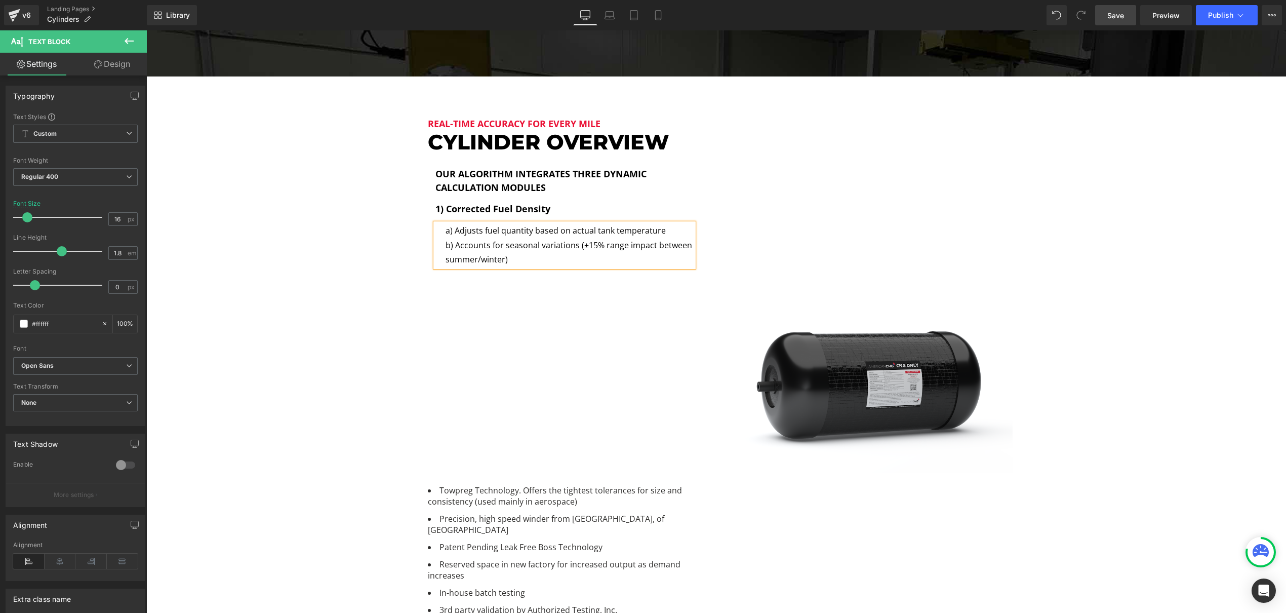
click at [527, 321] on div "Our algorithm integrates three dynamic calculation modules Heading 1) Corrected…" at bounding box center [564, 314] width 273 height 323
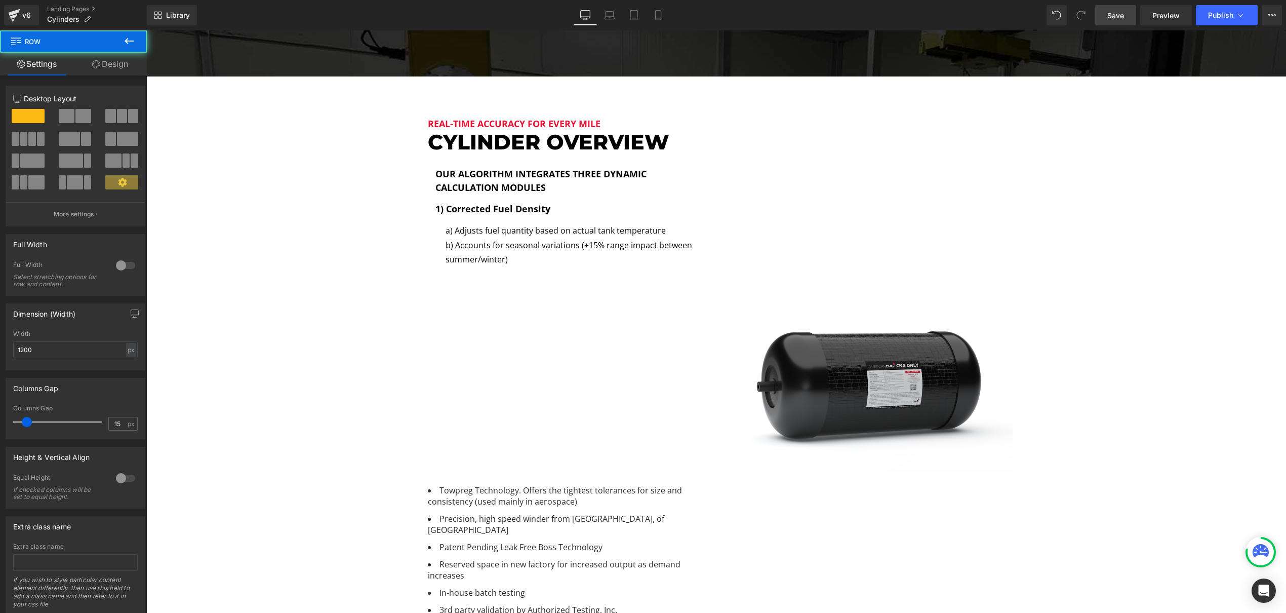
click at [527, 393] on div "Our algorithm integrates three dynamic calculation modules Heading 1) Corrected…" at bounding box center [564, 314] width 273 height 323
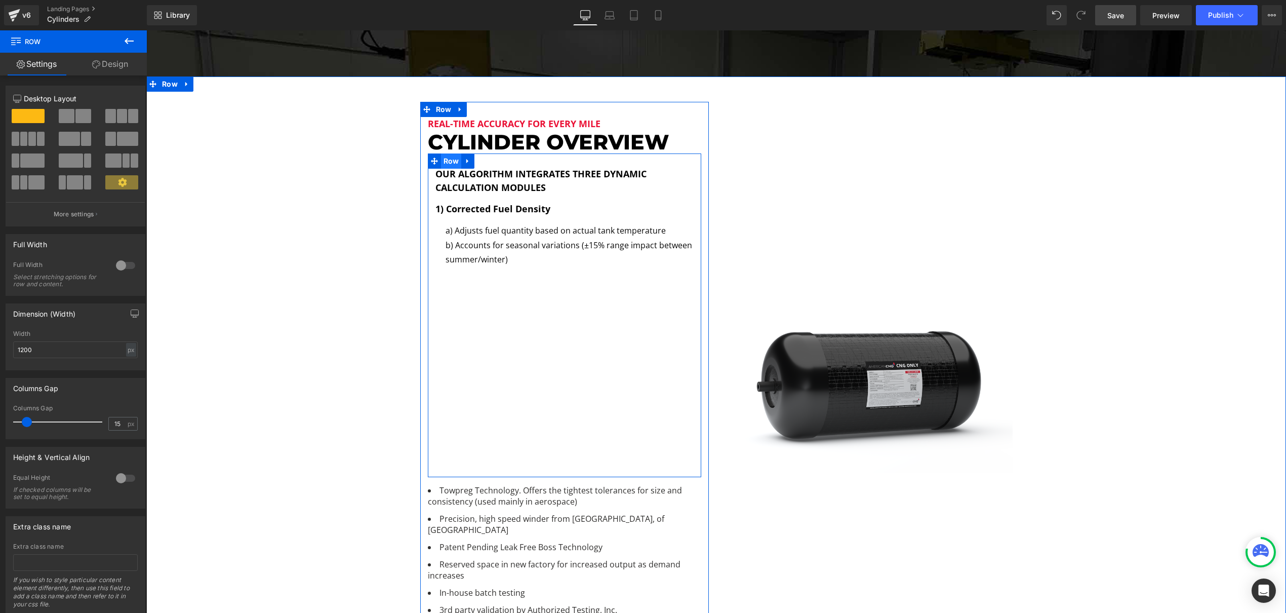
click at [444, 164] on span "Row" at bounding box center [451, 160] width 21 height 15
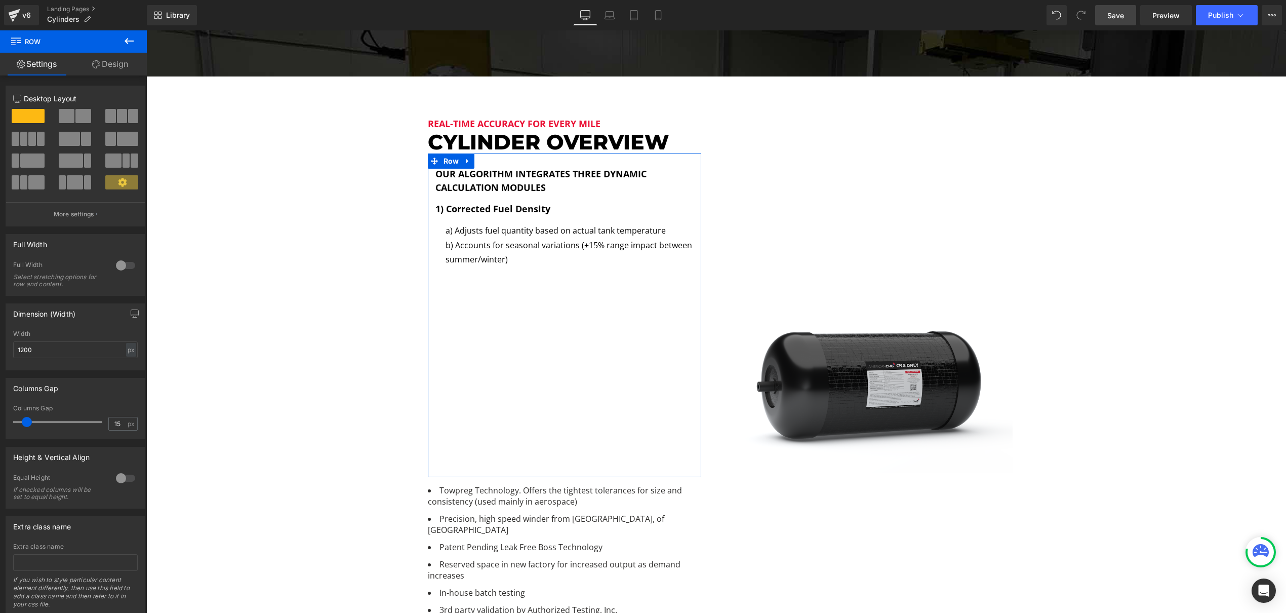
scroll to position [31, 0]
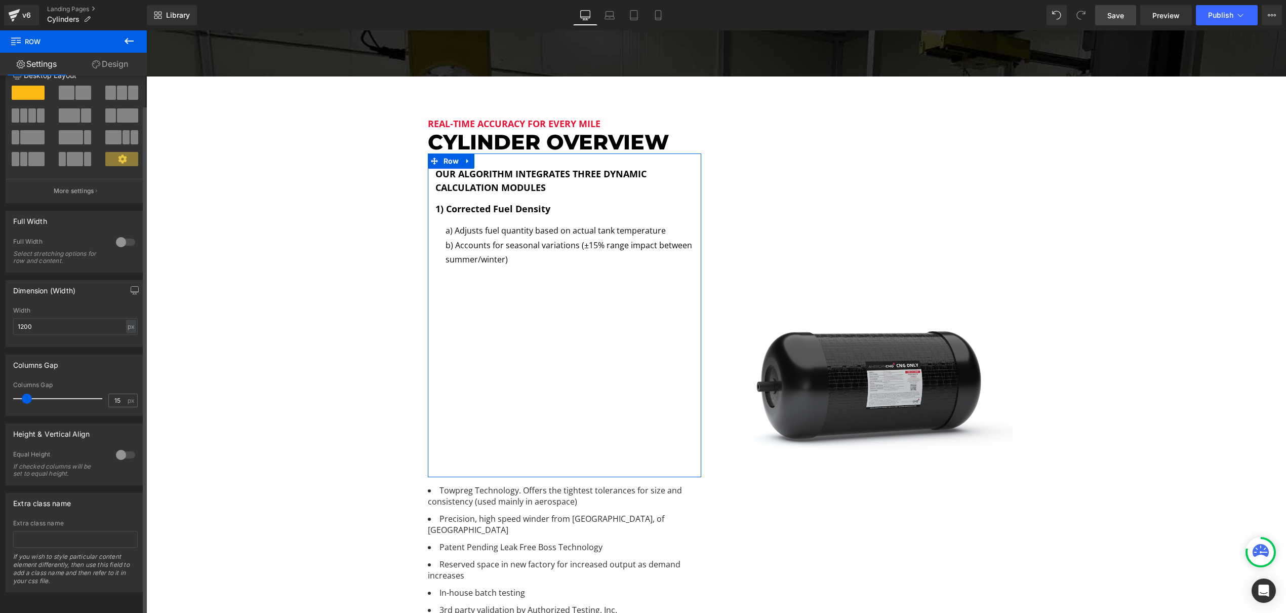
click at [118, 447] on div at bounding box center [125, 454] width 24 height 16
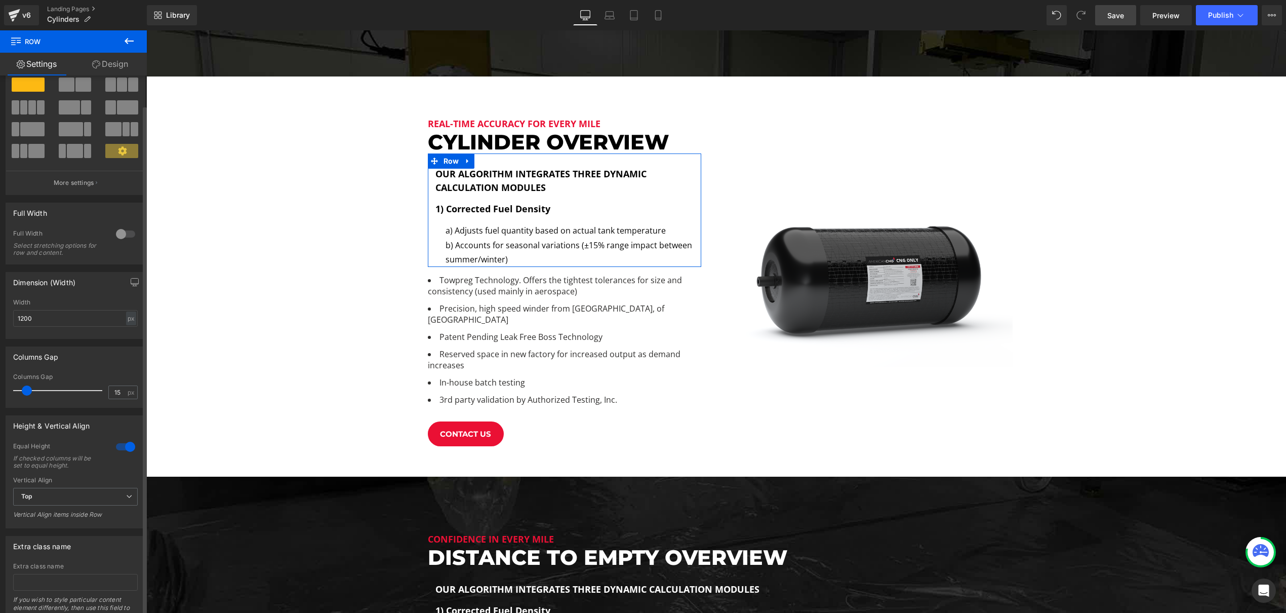
scroll to position [5, 5]
click at [118, 447] on div at bounding box center [125, 446] width 24 height 16
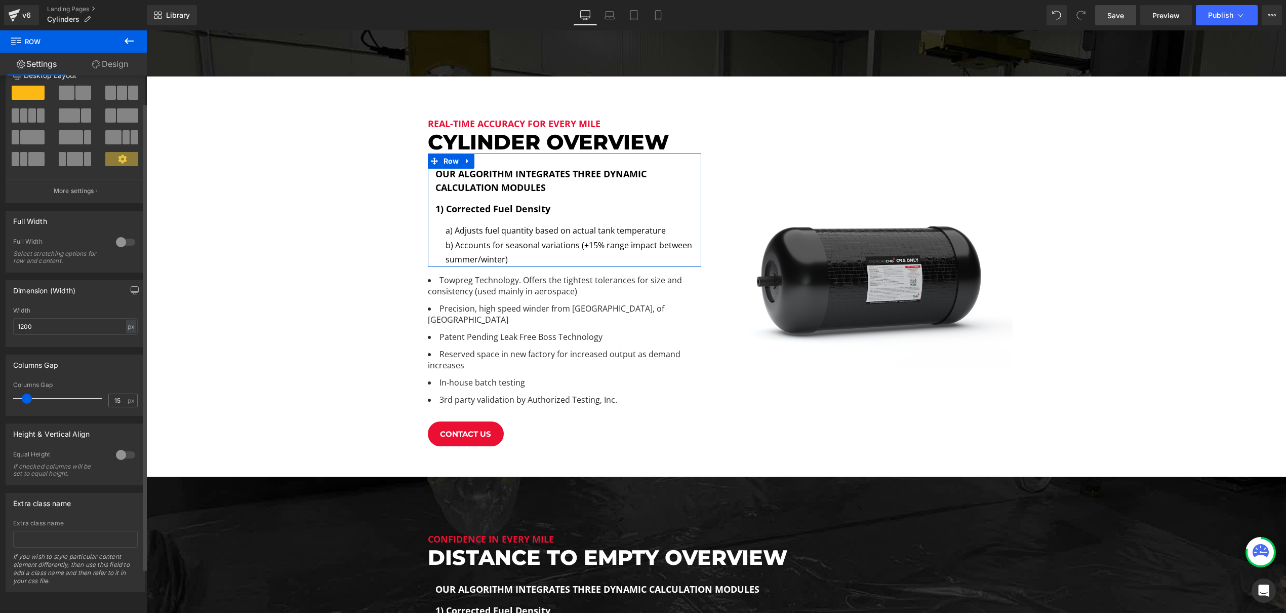
scroll to position [1902, 1139]
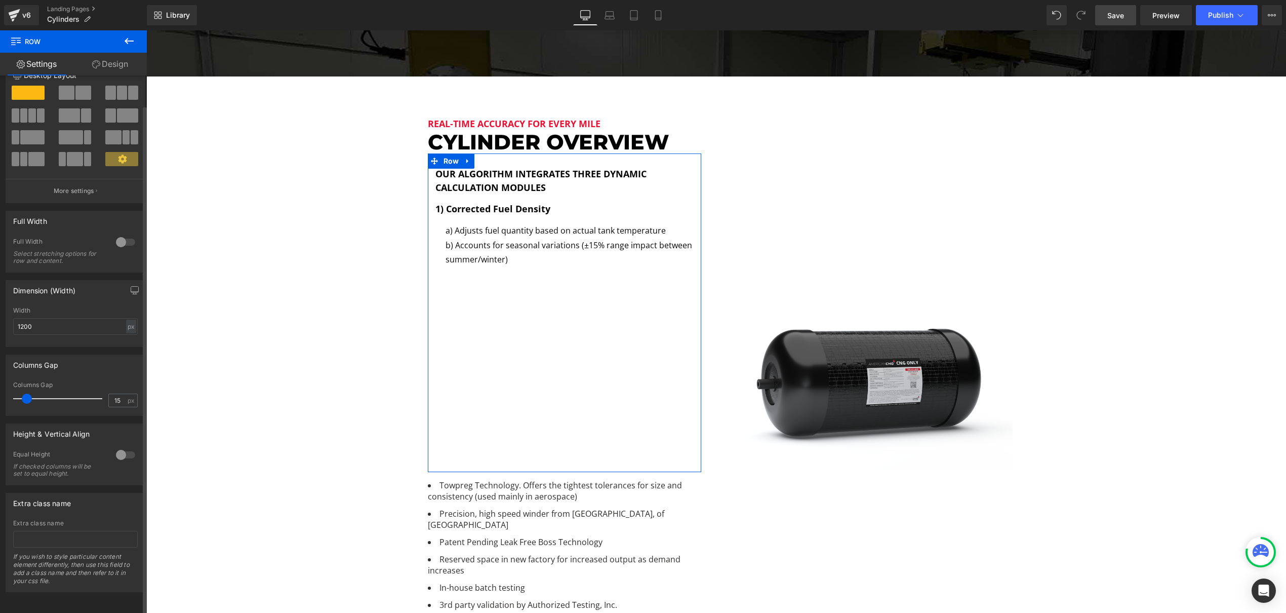
click at [118, 447] on div at bounding box center [125, 454] width 24 height 16
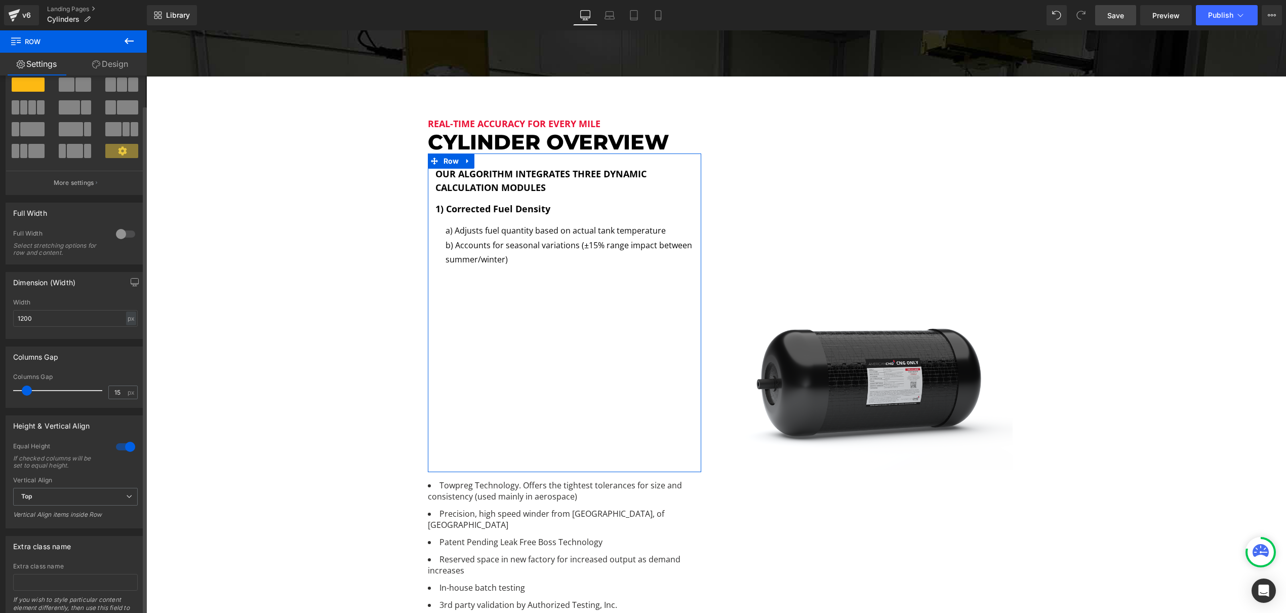
scroll to position [5, 5]
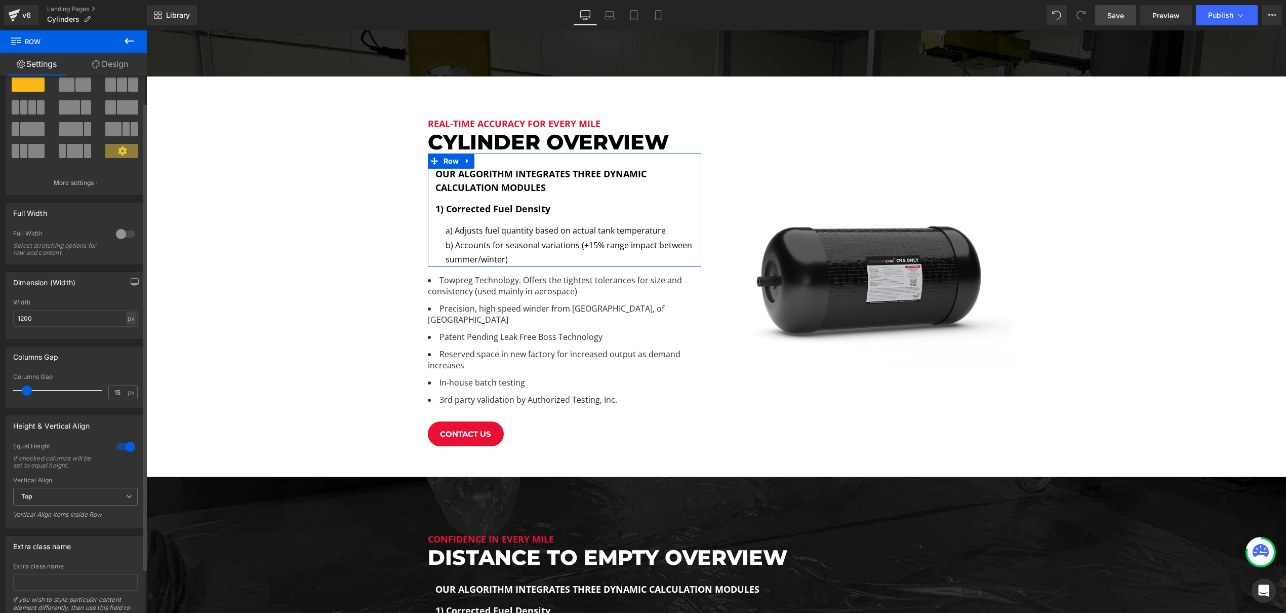
click at [118, 447] on div at bounding box center [125, 446] width 24 height 16
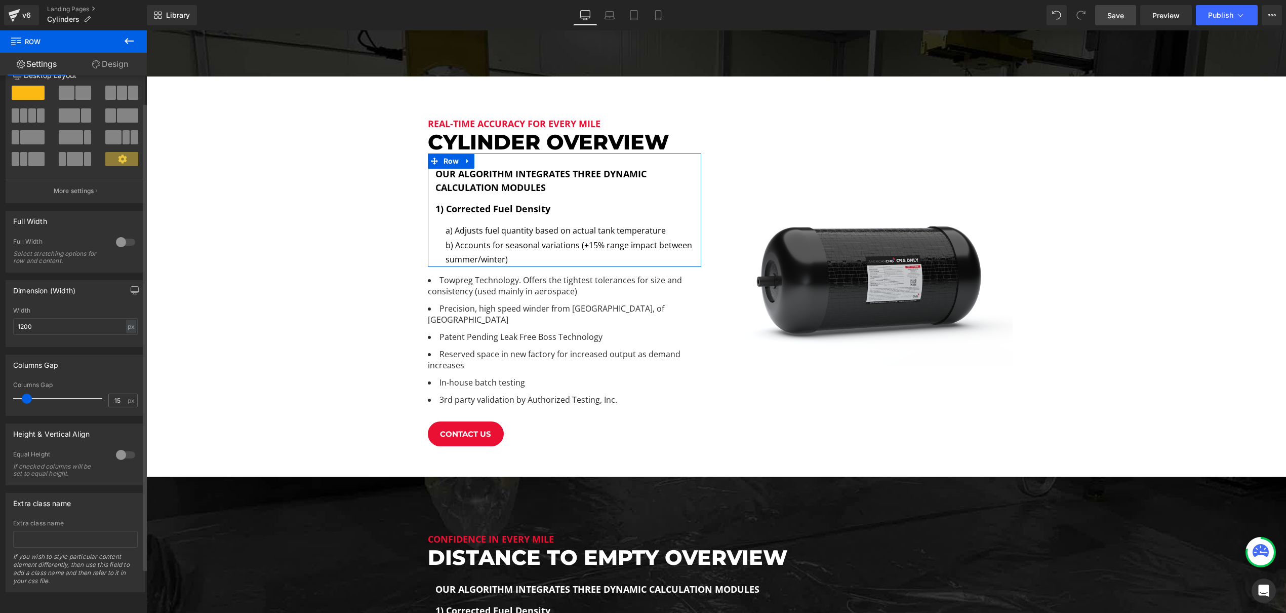
scroll to position [1902, 1139]
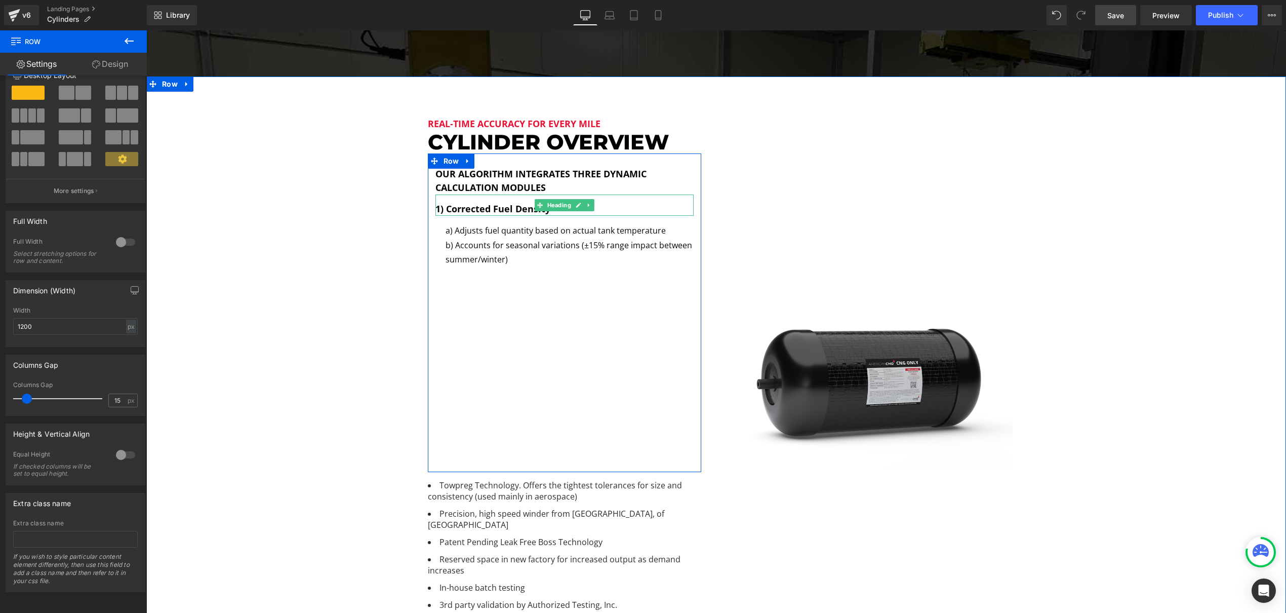
click at [444, 209] on span "1) Corrected Fuel Density" at bounding box center [492, 208] width 115 height 12
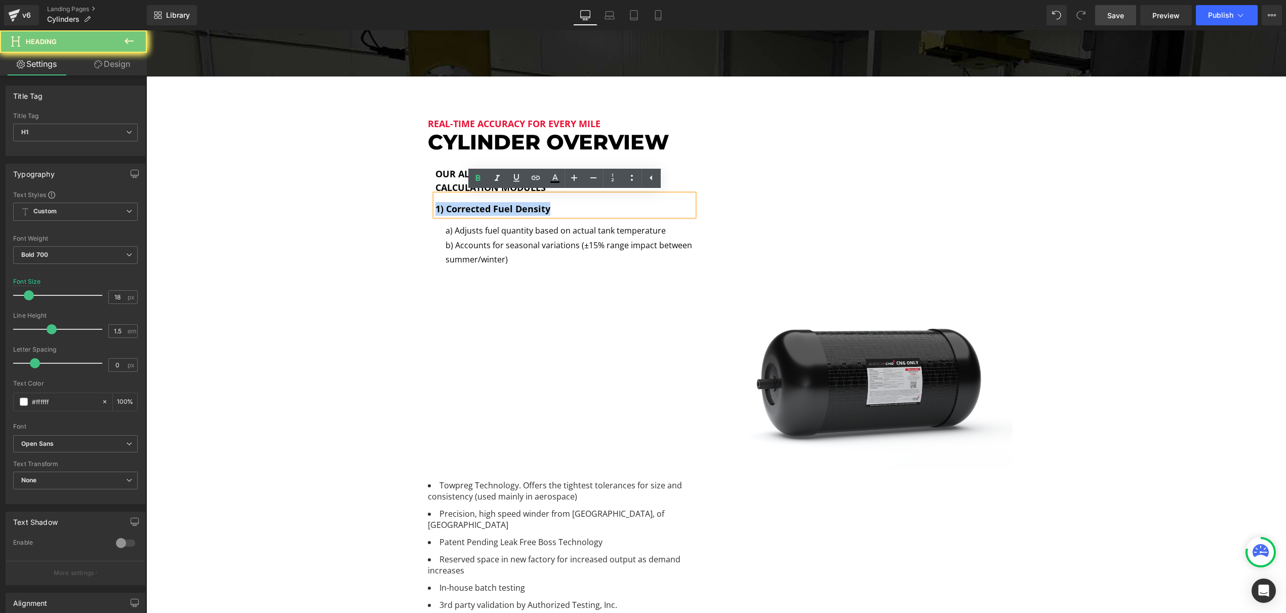
click at [444, 209] on span "1) Corrected Fuel Density" at bounding box center [492, 208] width 115 height 12
click at [451, 230] on span "a) Adjusts fuel quantity based on actual tank temperature" at bounding box center [555, 230] width 220 height 11
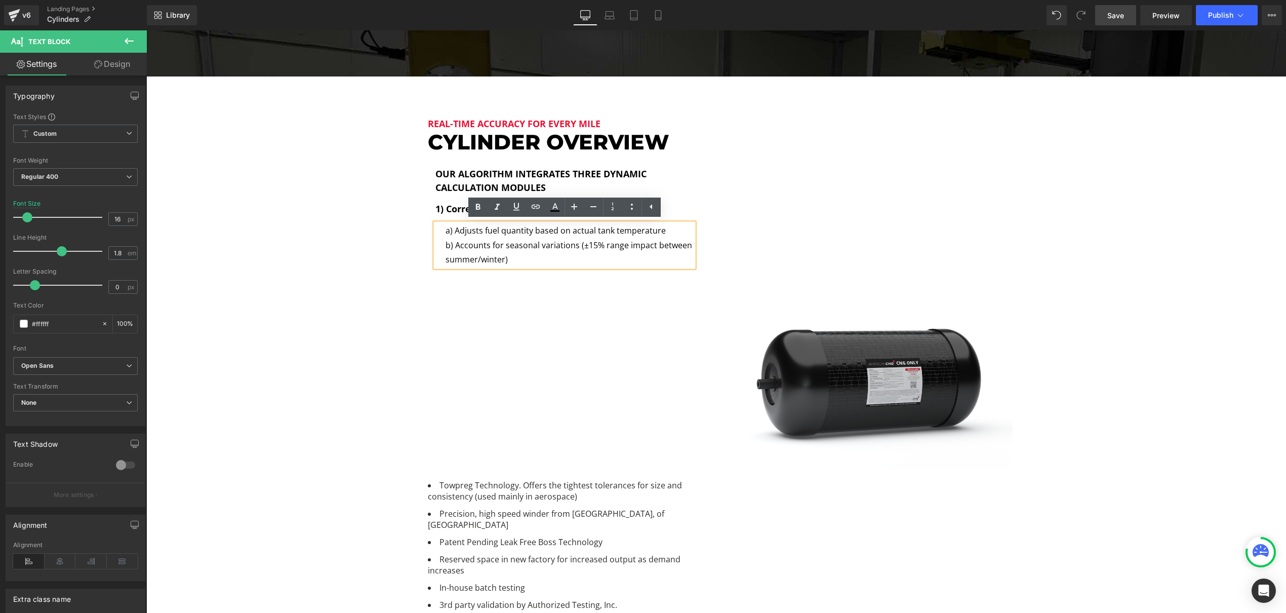
click at [454, 234] on span "a) Adjusts fuel quantity based on actual tank temperature" at bounding box center [555, 230] width 220 height 11
click at [445, 243] on span "b) Accounts for seasonal variations (±15% range impact between summer/winter)" at bounding box center [568, 252] width 247 height 26
click at [446, 209] on span "1) Corrected Fuel Density" at bounding box center [492, 208] width 115 height 12
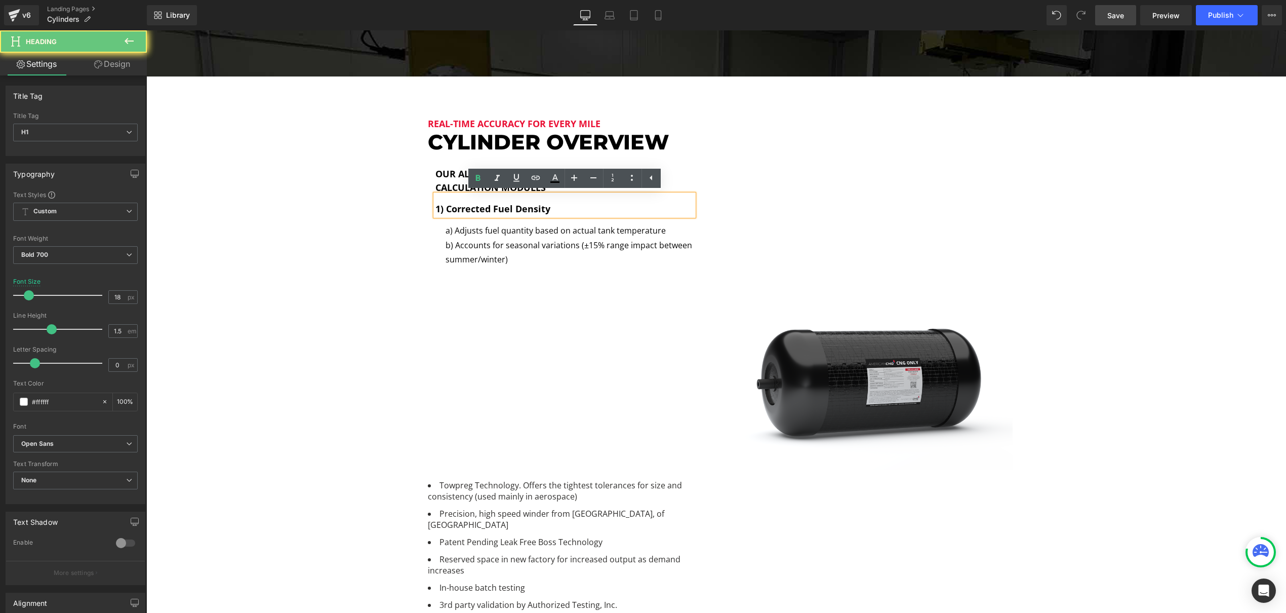
click at [446, 209] on span "1) Corrected Fuel Density" at bounding box center [492, 208] width 115 height 12
click at [457, 267] on div "Our algorithm integrates three dynamic calculation modules Heading 1) Corrected…" at bounding box center [564, 312] width 273 height 318
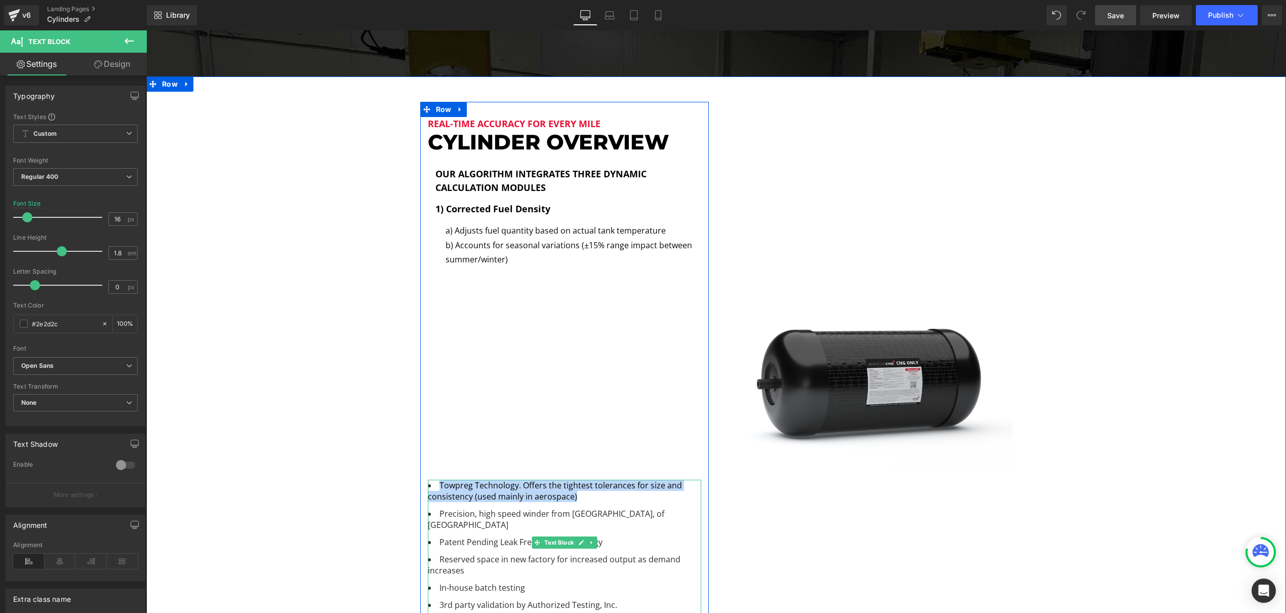
drag, startPoint x: 582, startPoint y: 499, endPoint x: 439, endPoint y: 485, distance: 143.5
click at [439, 485] on li "Towpreg Technology. Offers the tightest tolerances for size and consistency (us…" at bounding box center [564, 493] width 273 height 28
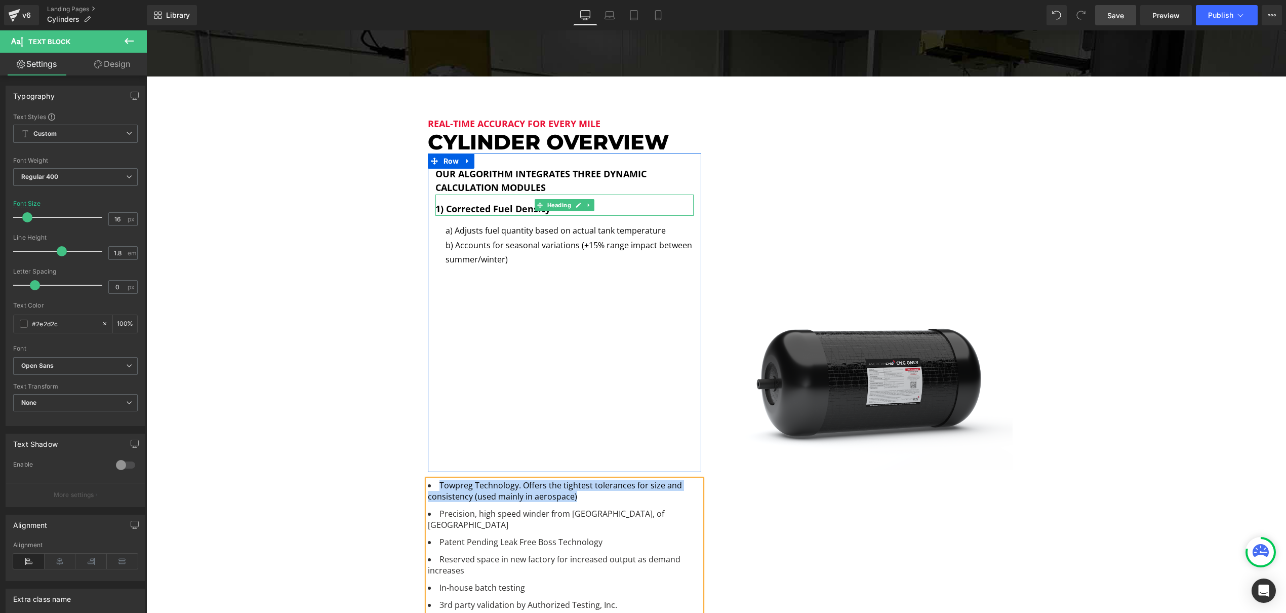
click at [516, 211] on span "1) Corrected Fuel Density" at bounding box center [492, 208] width 115 height 12
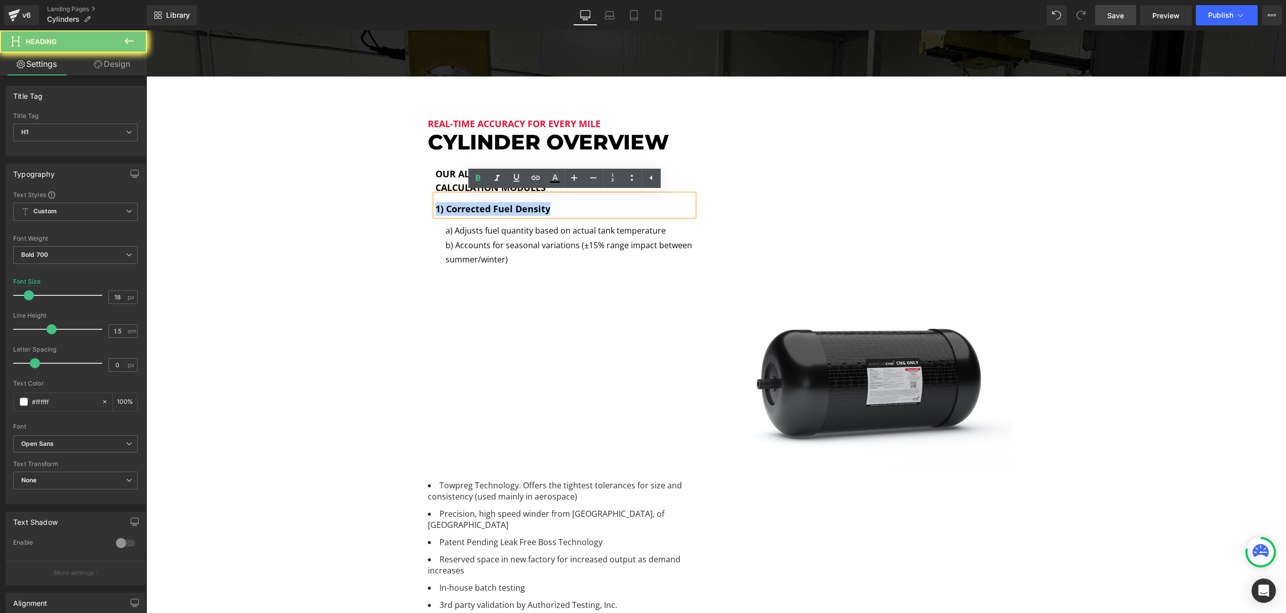
click at [516, 211] on span "1) Corrected Fuel Density" at bounding box center [492, 208] width 115 height 12
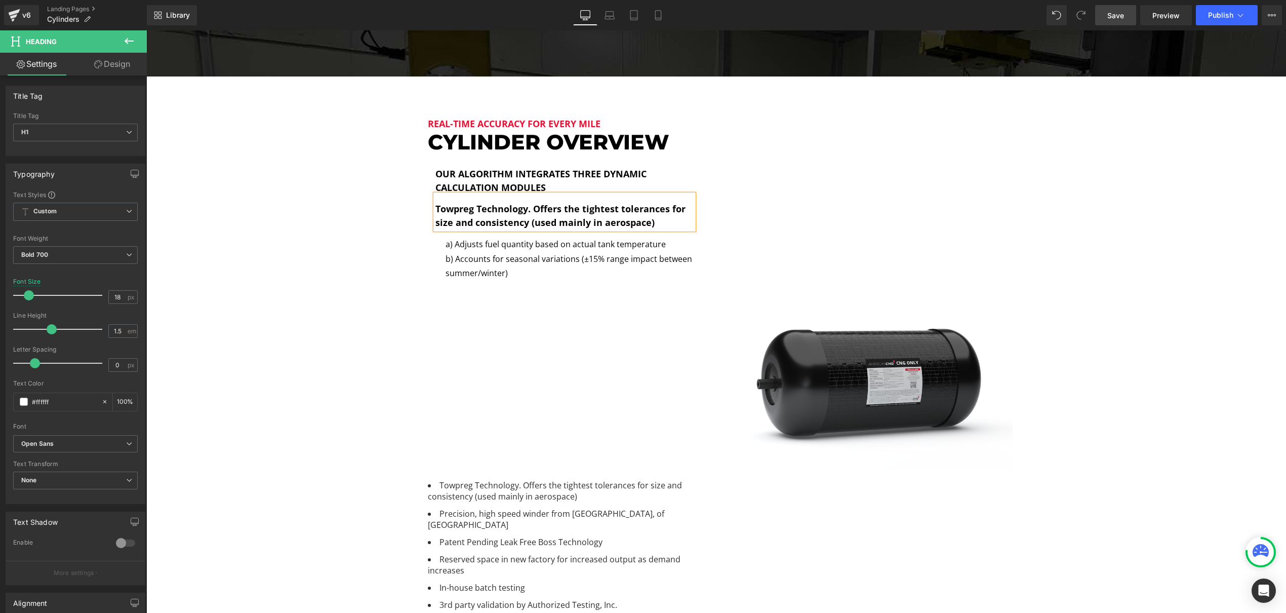
click at [435, 209] on span "Towpreg Technology. Offers the tightest tolerances for size and consistency (us…" at bounding box center [560, 215] width 250 height 26
click at [554, 246] on span "a) Adjusts fuel quantity based on actual tank temperature" at bounding box center [555, 243] width 220 height 11
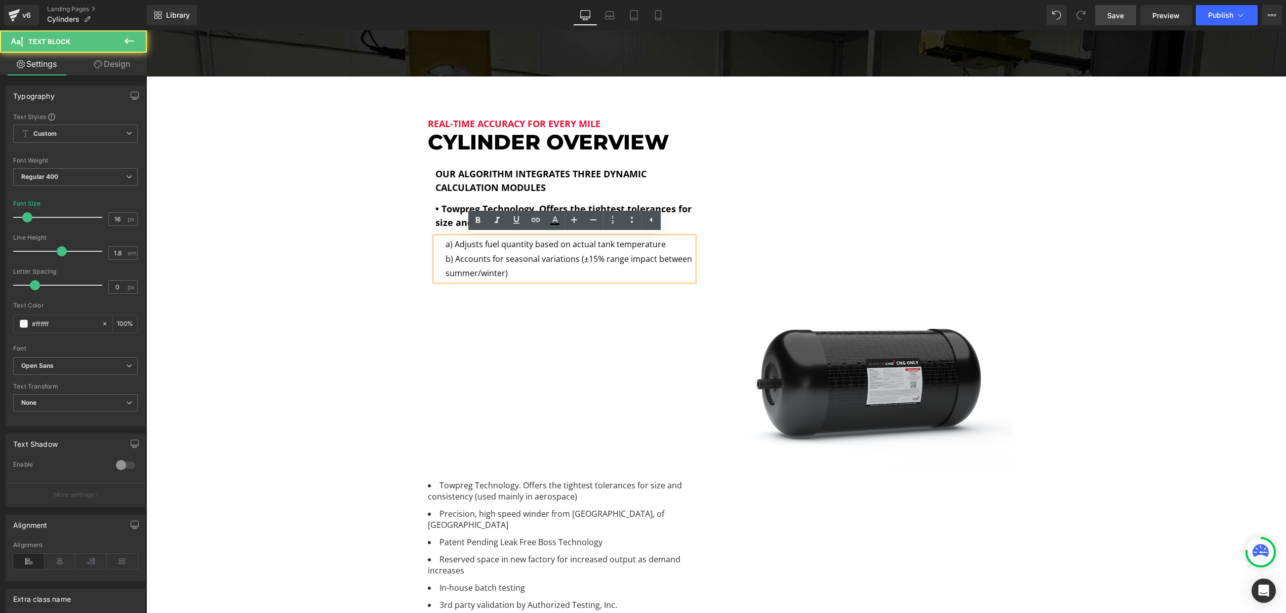
scroll to position [331, 0]
click at [447, 242] on span "a) Adjusts fuel quantity based on actual tank temperature" at bounding box center [555, 243] width 220 height 11
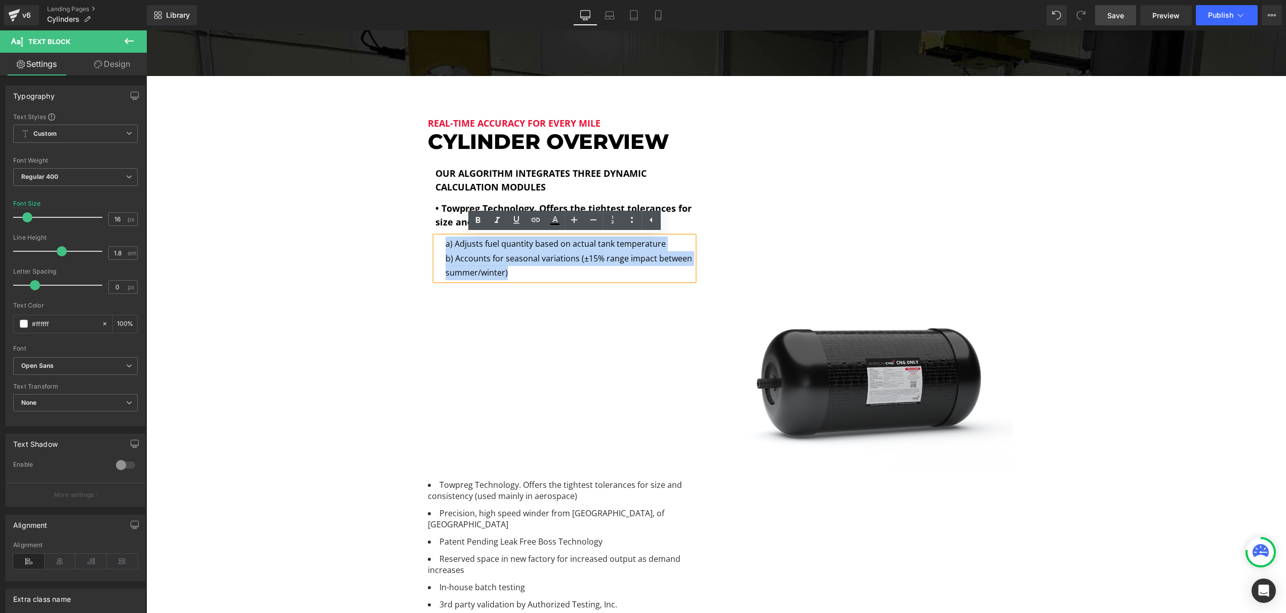
drag, startPoint x: 510, startPoint y: 274, endPoint x: 442, endPoint y: 243, distance: 73.9
click at [442, 243] on div "a) Adjusts fuel quantity based on actual tank temperature b) Accounts for seaso…" at bounding box center [564, 258] width 258 height 44
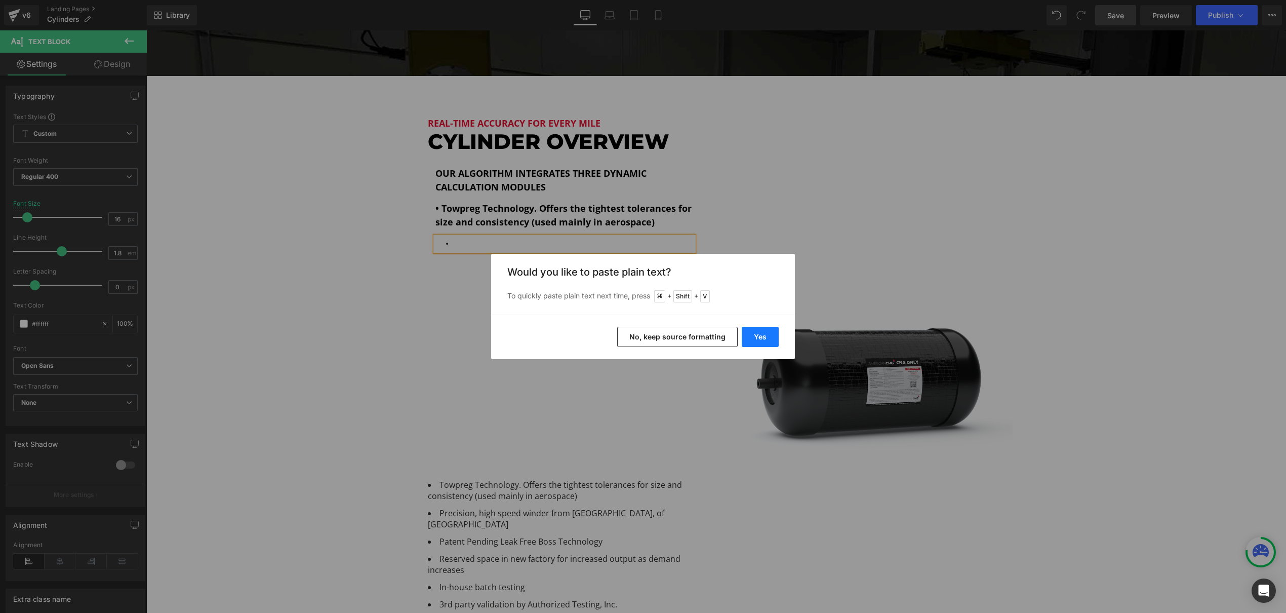
click at [759, 339] on button "Yes" at bounding box center [760, 336] width 37 height 20
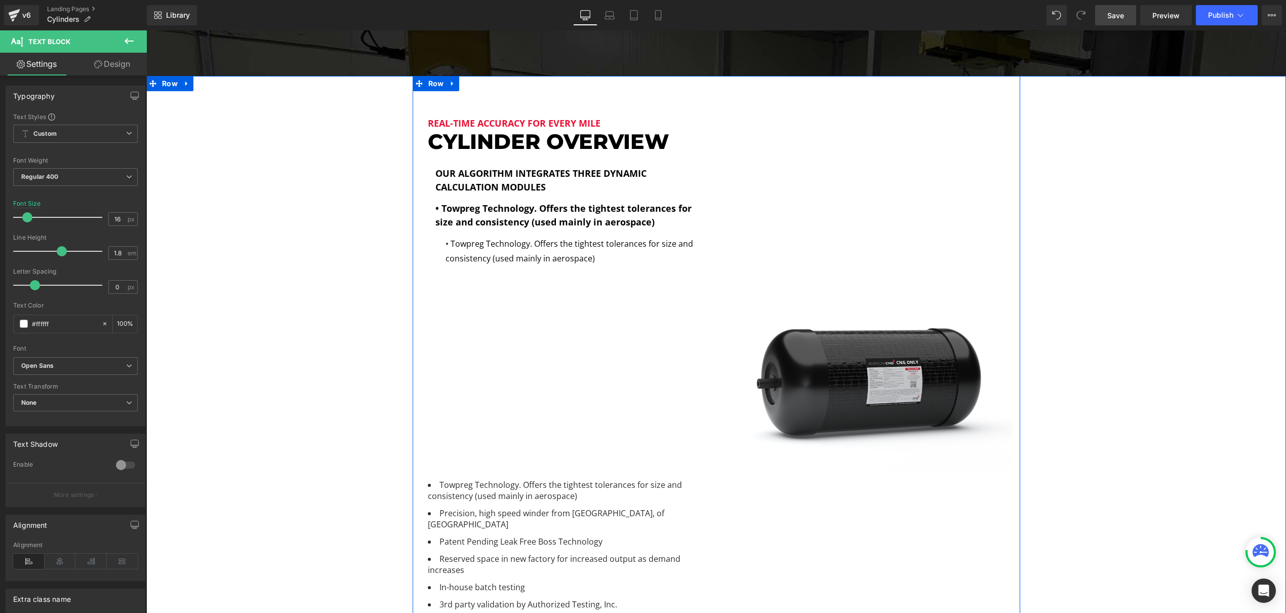
click at [443, 285] on div "Our algorithm integrates three dynamic calculation modules Heading • Towpreg Te…" at bounding box center [564, 312] width 273 height 318
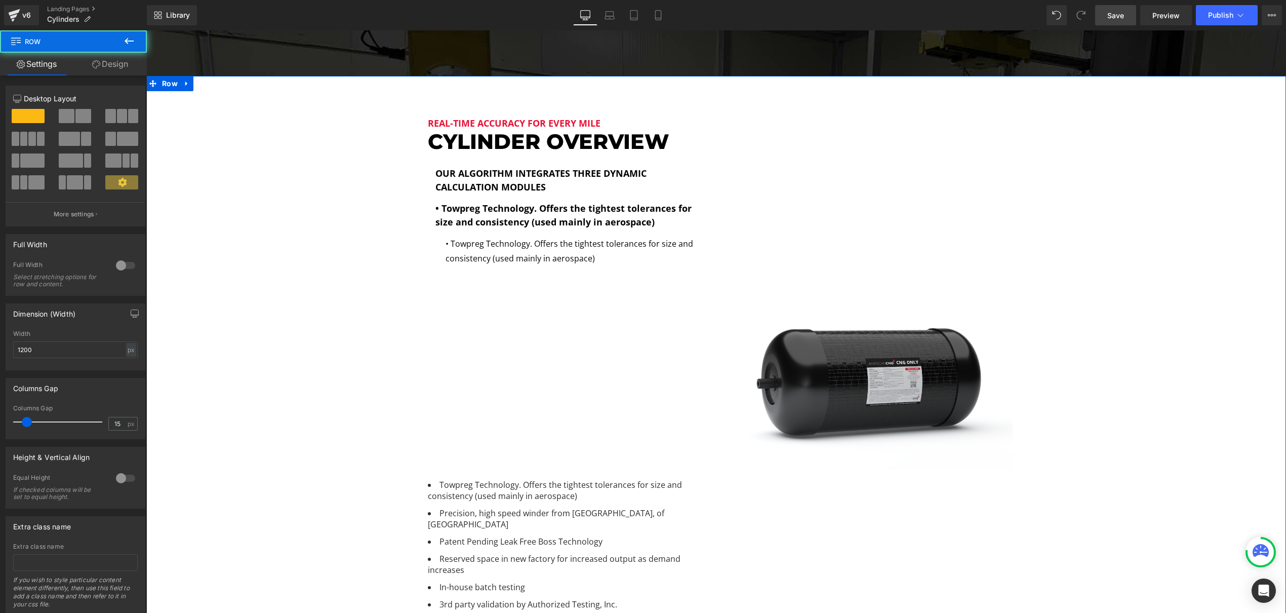
click at [291, 238] on div "Real-Time Accuracy for Every Mile Heading cylinder overview Heading Our algorit…" at bounding box center [715, 378] width 1139 height 605
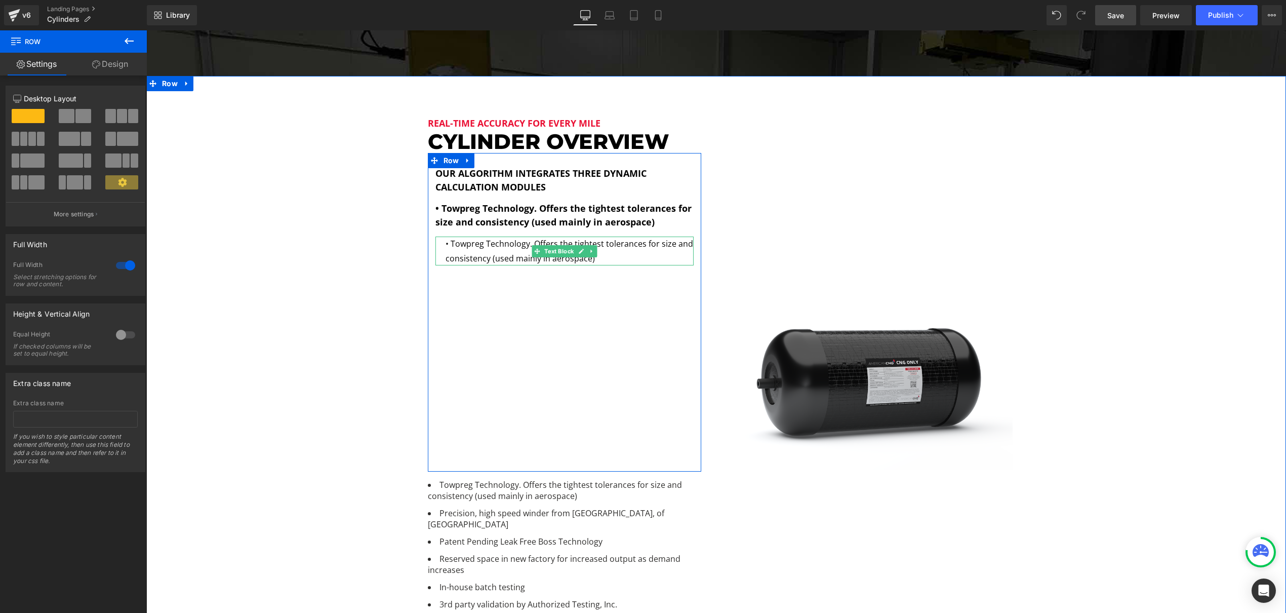
click at [444, 258] on div "• Towpreg Technology. Offers the tightest tolerances for size and consistency (…" at bounding box center [564, 250] width 258 height 29
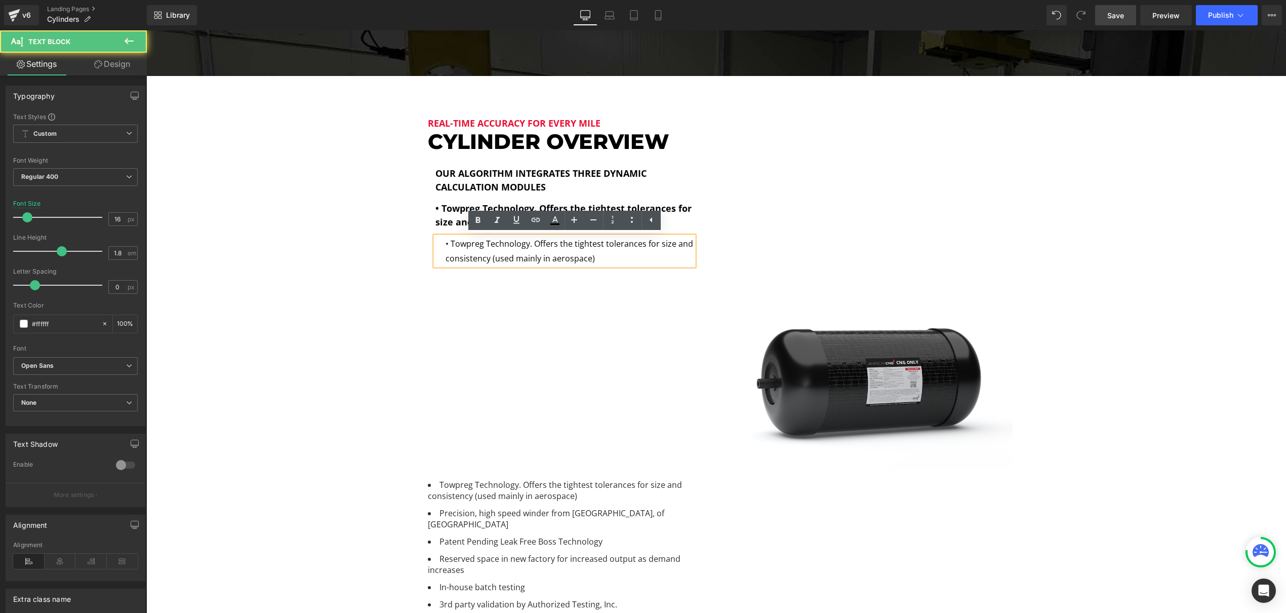
click at [453, 299] on div "Our algorithm integrates three dynamic calculation modules Heading • Towpreg Te…" at bounding box center [564, 312] width 273 height 318
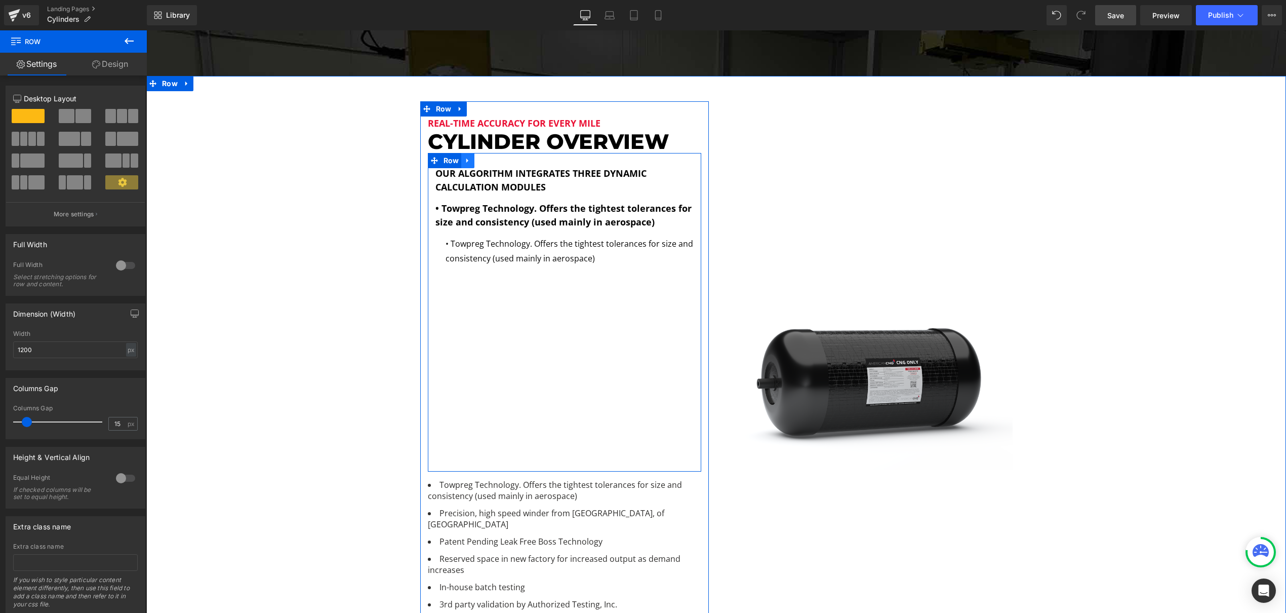
click at [470, 159] on icon at bounding box center [467, 160] width 7 height 8
click at [492, 161] on icon at bounding box center [494, 160] width 7 height 7
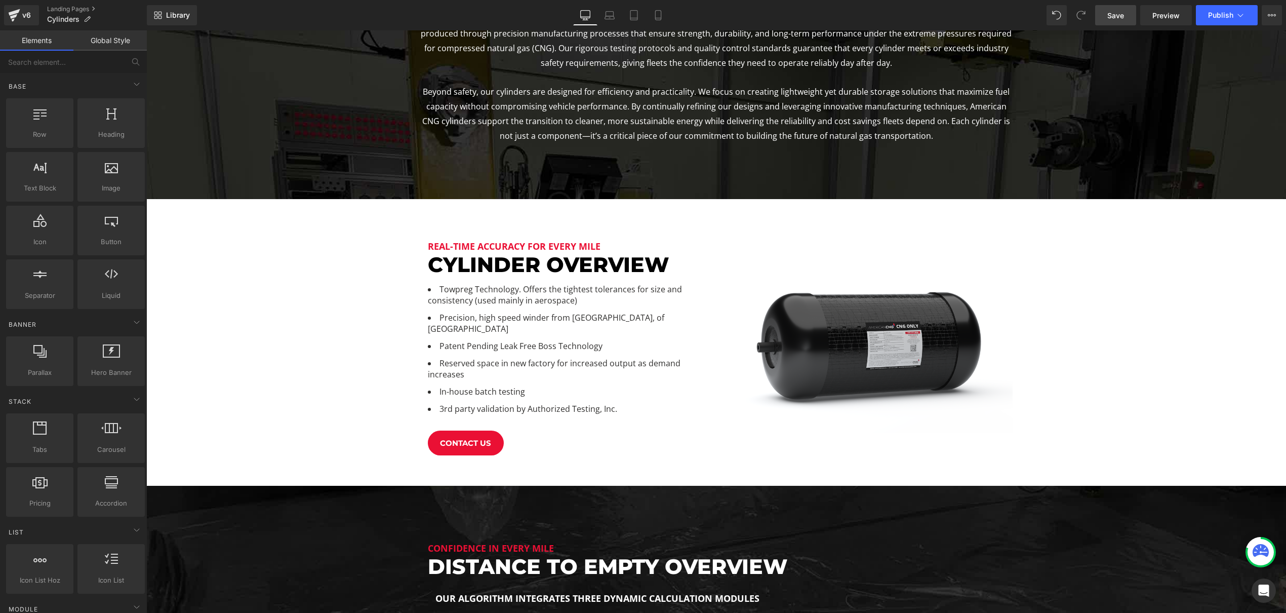
scroll to position [166, 0]
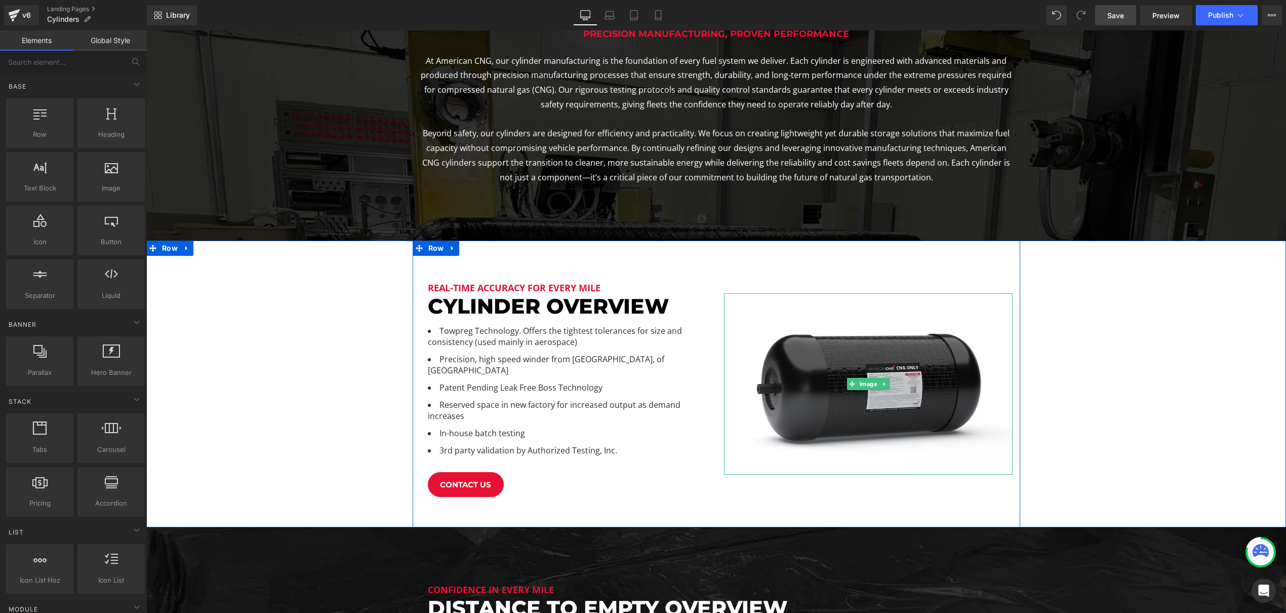
click at [1093, 421] on div "Real-Time Accuracy for Every Mile Heading cylinder overview Heading Towpreg Tec…" at bounding box center [715, 383] width 1139 height 287
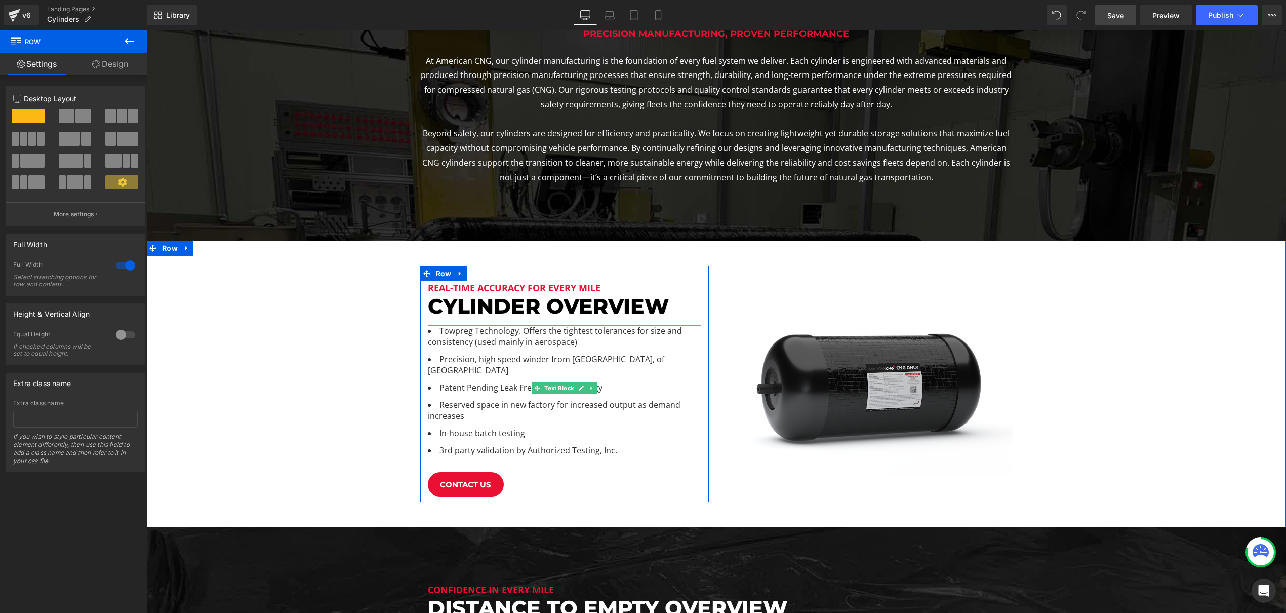
click at [431, 341] on li "Towpreg Technology. Offers the tightest tolerances for size and consistency (us…" at bounding box center [564, 339] width 273 height 28
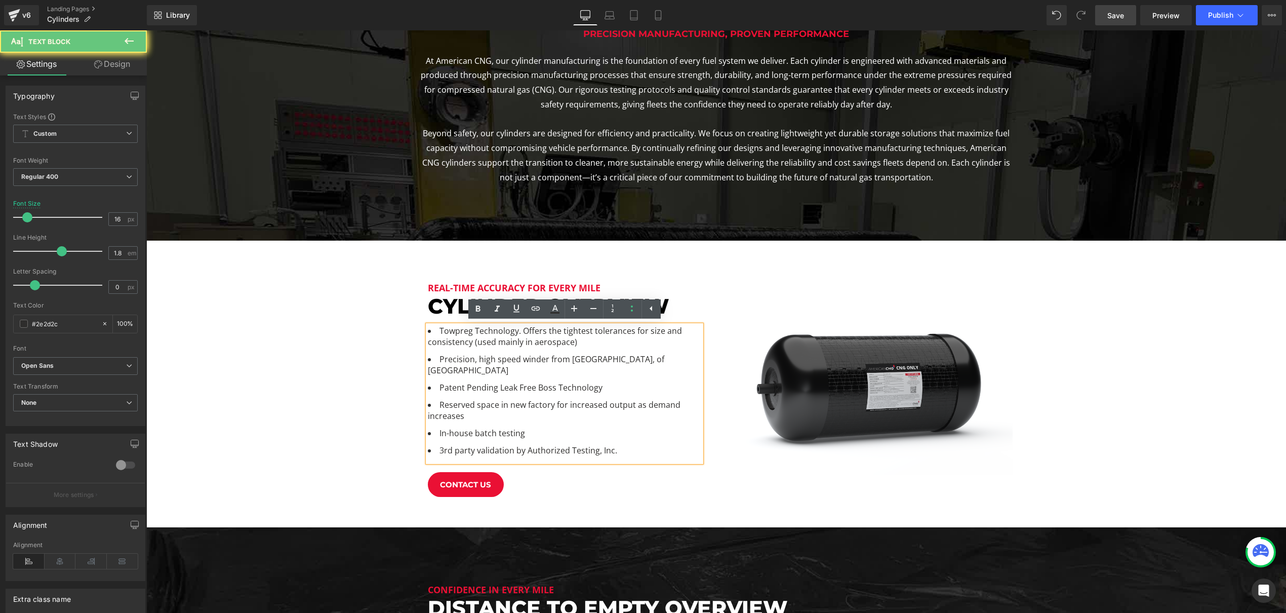
click at [428, 343] on div "Towpreg Technology. Offers the tightest tolerances for size and consistency (us…" at bounding box center [564, 393] width 273 height 137
click at [428, 355] on li "Precision, high speed winder from [GEOGRAPHIC_DATA], of [GEOGRAPHIC_DATA]" at bounding box center [564, 367] width 273 height 28
click at [443, 363] on li "Precision, high speed winder from [GEOGRAPHIC_DATA], of [GEOGRAPHIC_DATA]" at bounding box center [564, 367] width 273 height 28
click at [589, 307] on icon at bounding box center [593, 308] width 12 height 12
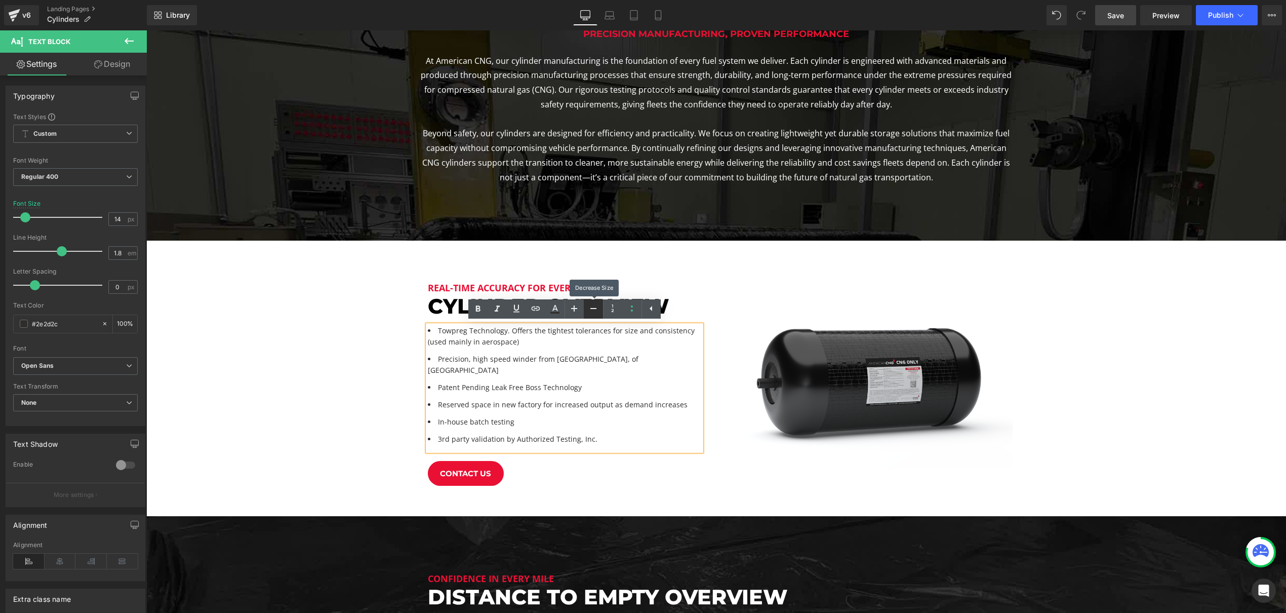
click at [589, 307] on icon at bounding box center [593, 308] width 12 height 12
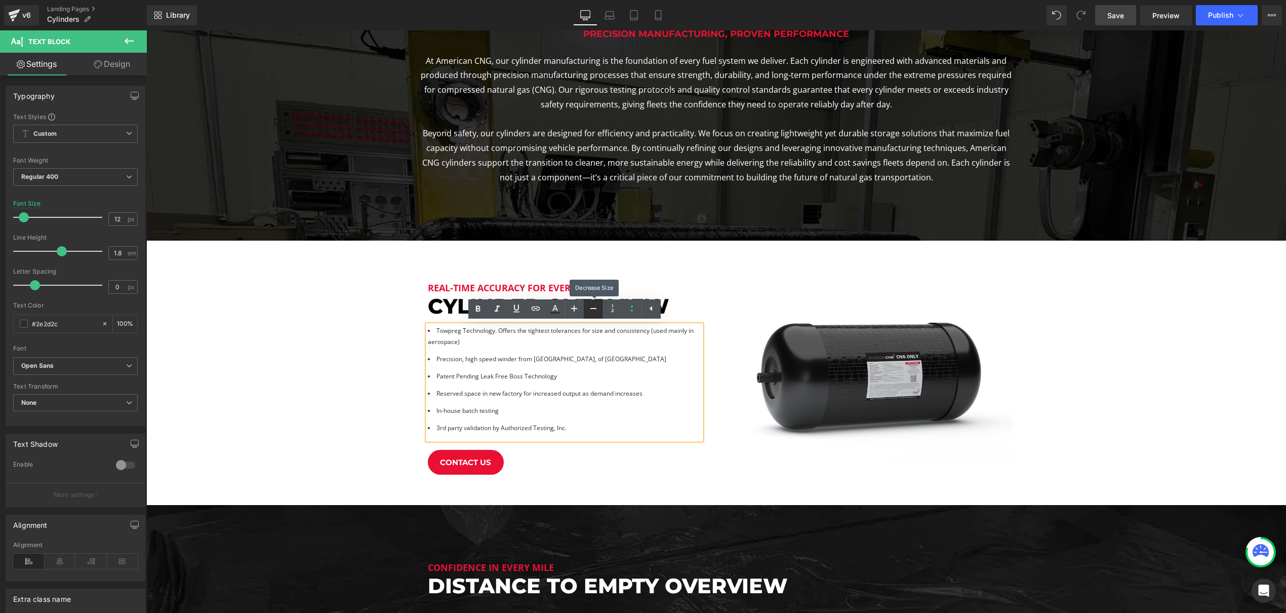
click at [589, 307] on icon at bounding box center [593, 308] width 12 height 12
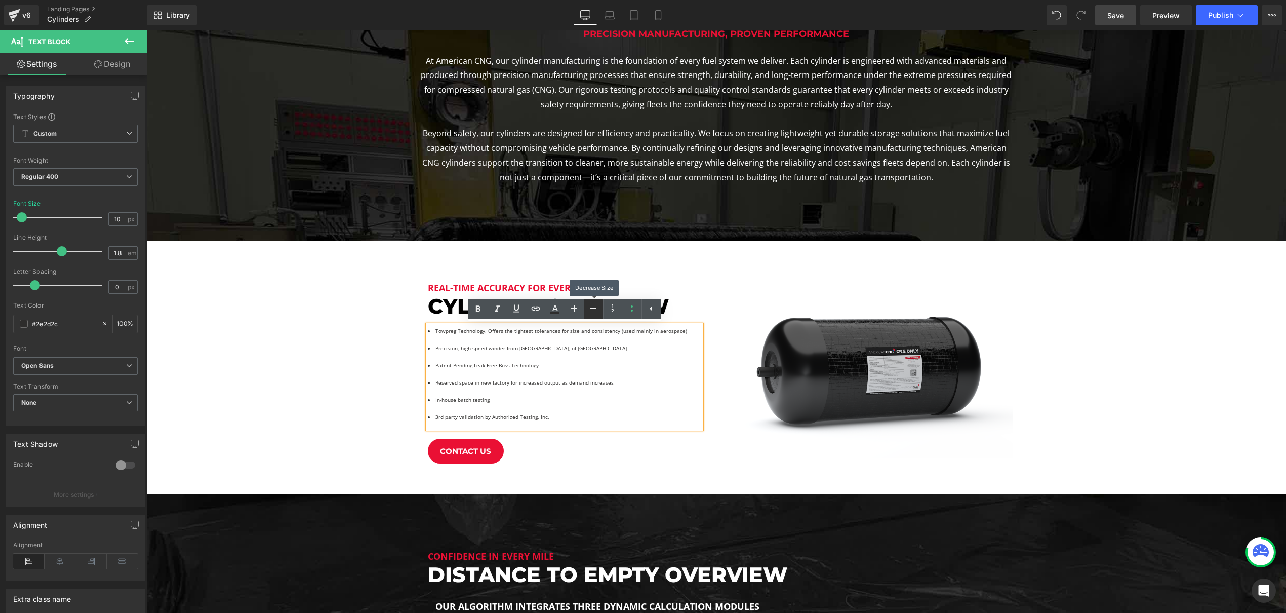
scroll to position [1562, 1139]
click at [573, 308] on icon at bounding box center [574, 308] width 6 height 6
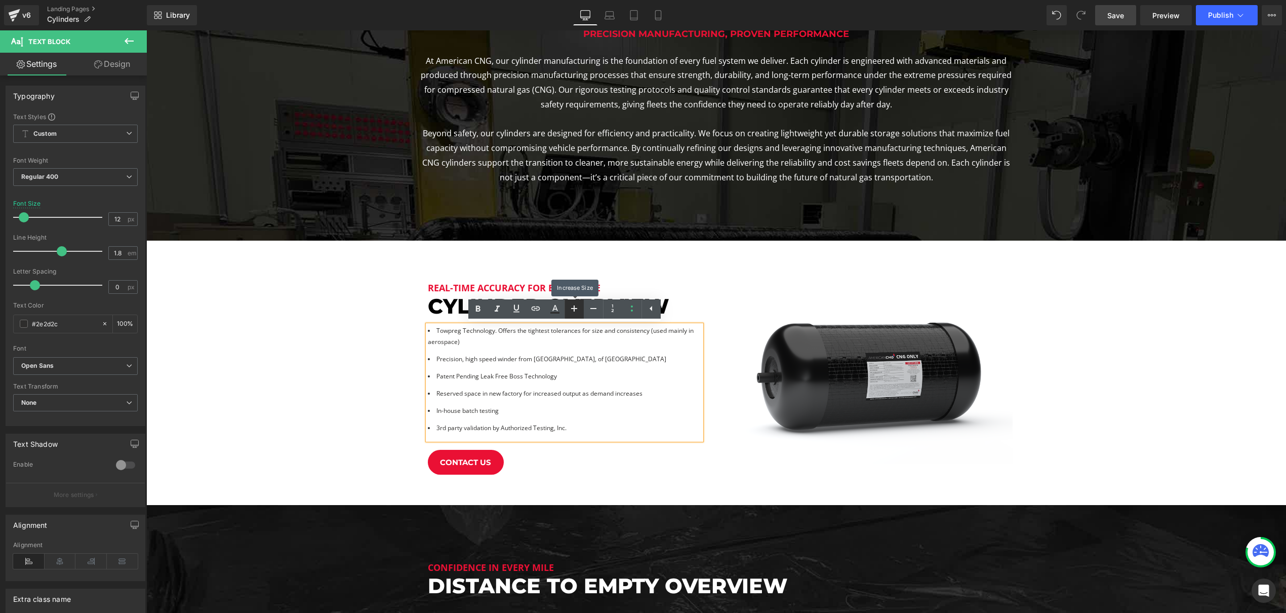
scroll to position [1573, 1139]
click at [573, 308] on icon at bounding box center [574, 308] width 6 height 6
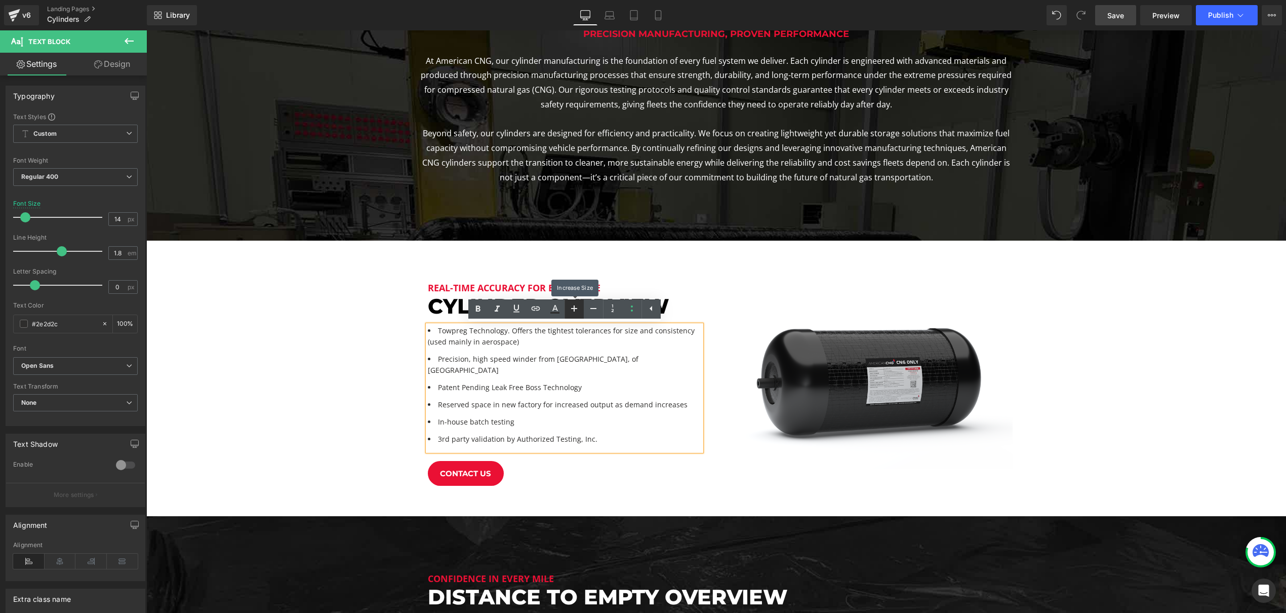
click at [573, 308] on icon at bounding box center [574, 308] width 6 height 6
type input "16"
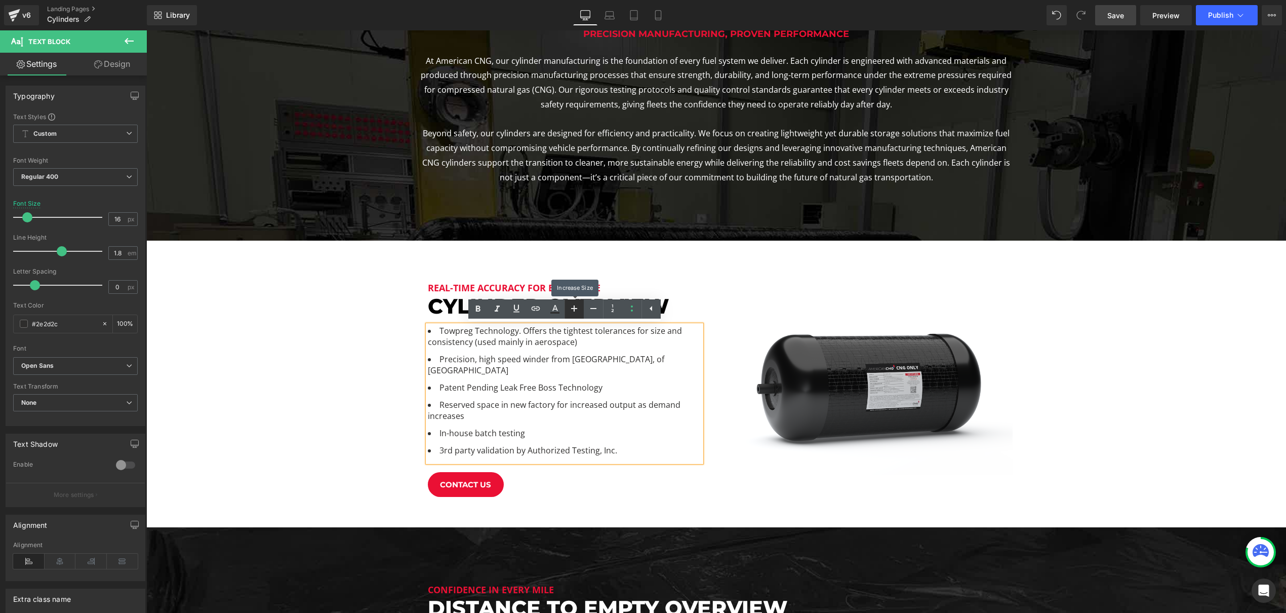
scroll to position [1584, 1139]
click at [572, 384] on li "Patent Pending Leak Free Boss Technology" at bounding box center [564, 390] width 273 height 17
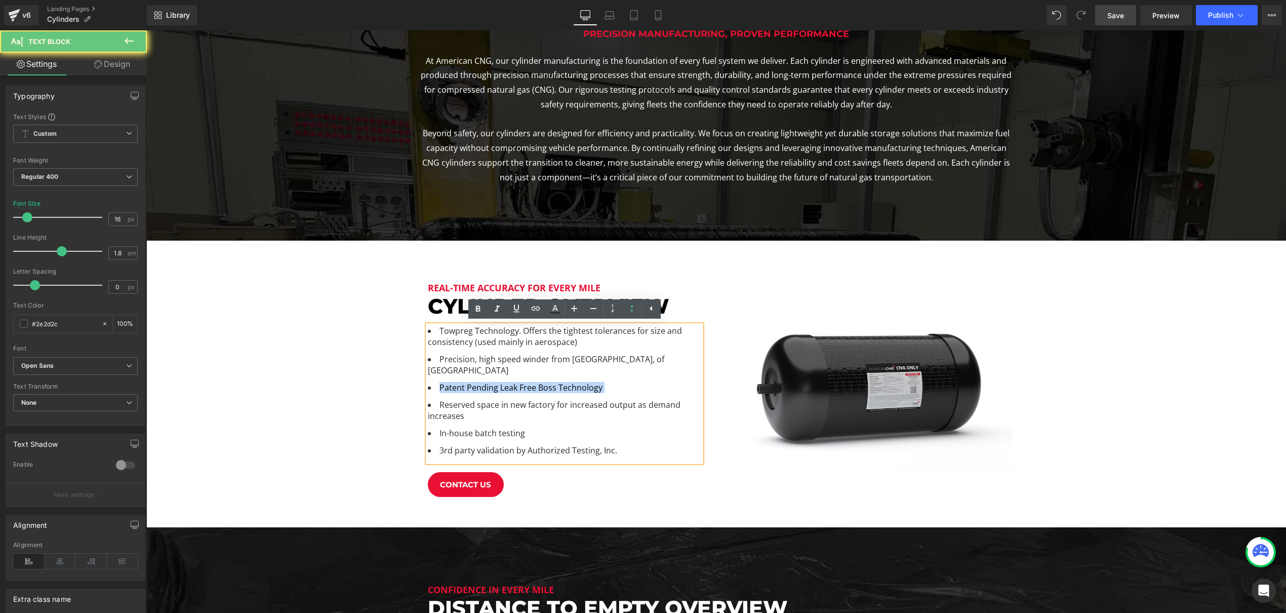
click at [572, 384] on li "Patent Pending Leak Free Boss Technology" at bounding box center [564, 390] width 273 height 17
click at [992, 455] on img at bounding box center [868, 384] width 289 height 182
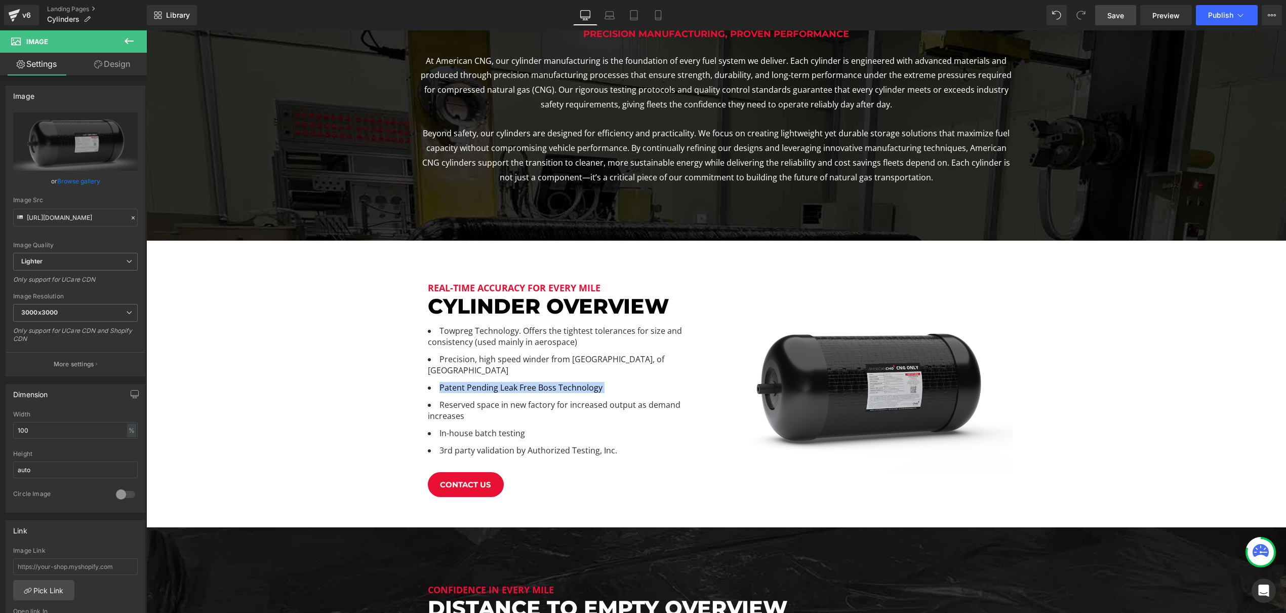
scroll to position [526, 0]
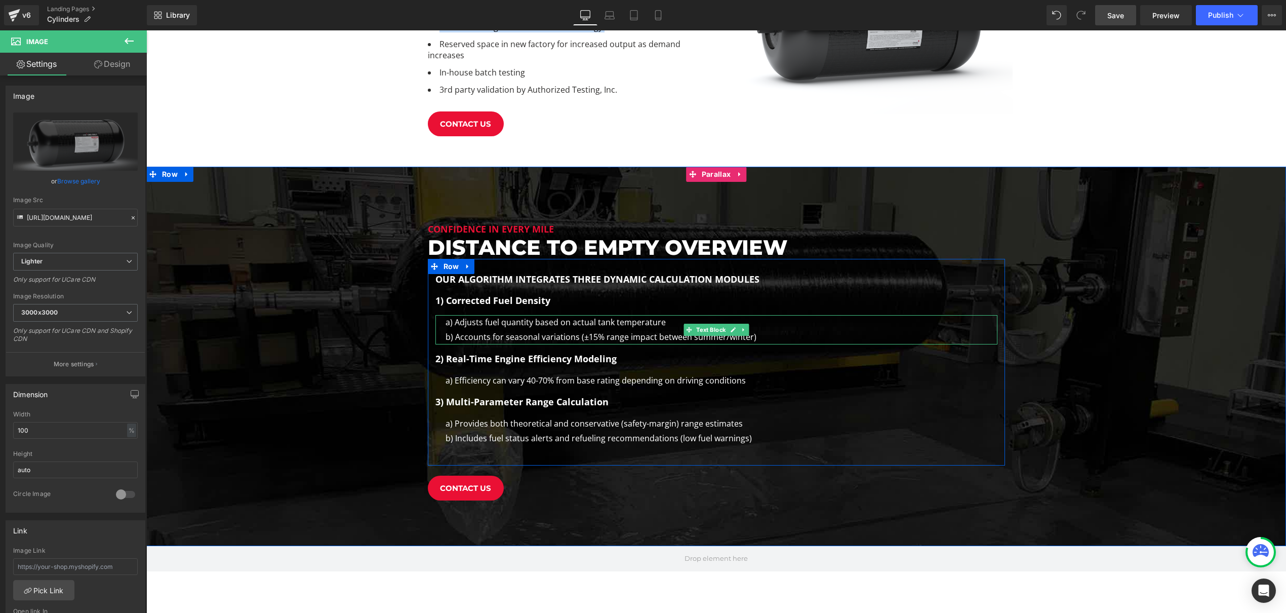
click at [555, 315] on div "a) Adjusts fuel quantity based on actual tank temperature b) Accounts for seaso…" at bounding box center [716, 329] width 562 height 29
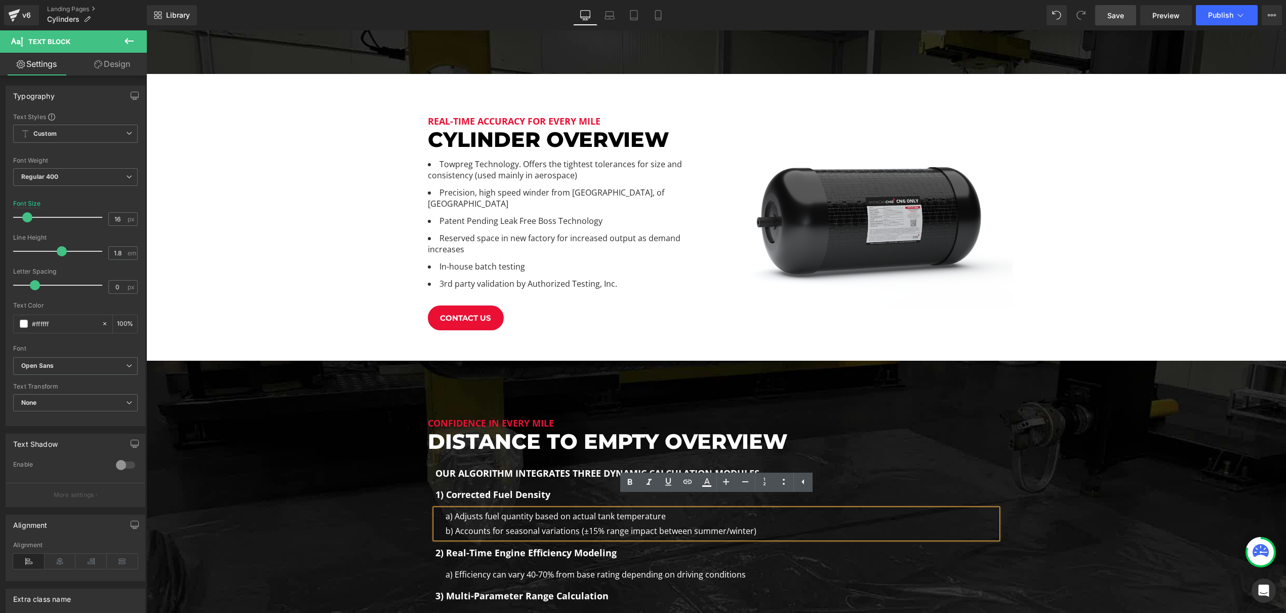
scroll to position [329, 0]
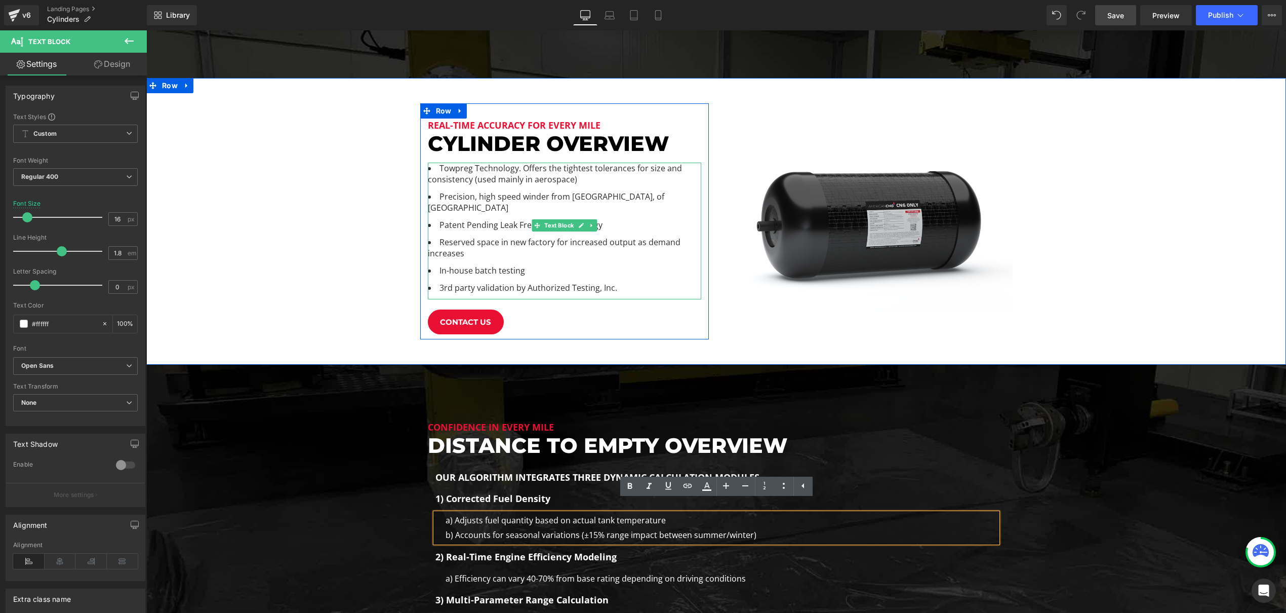
click at [518, 199] on li "Precision, high speed winder from [GEOGRAPHIC_DATA], of [GEOGRAPHIC_DATA]" at bounding box center [564, 205] width 273 height 28
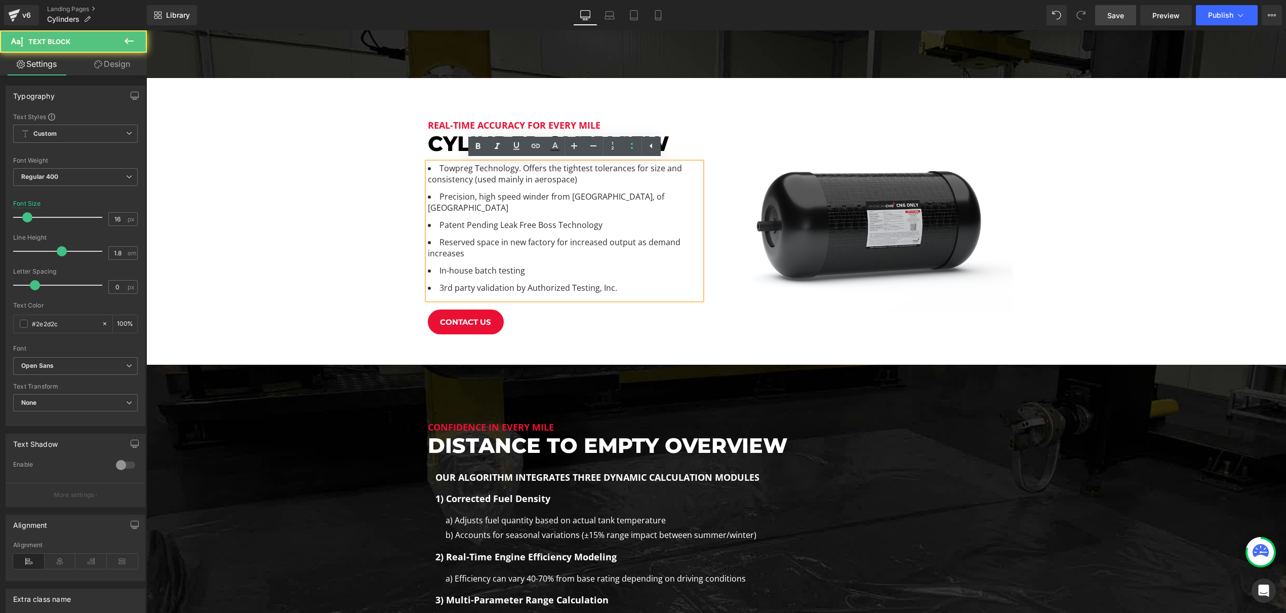
click at [518, 199] on li "Precision, high speed winder from [GEOGRAPHIC_DATA], of [GEOGRAPHIC_DATA]" at bounding box center [564, 205] width 273 height 28
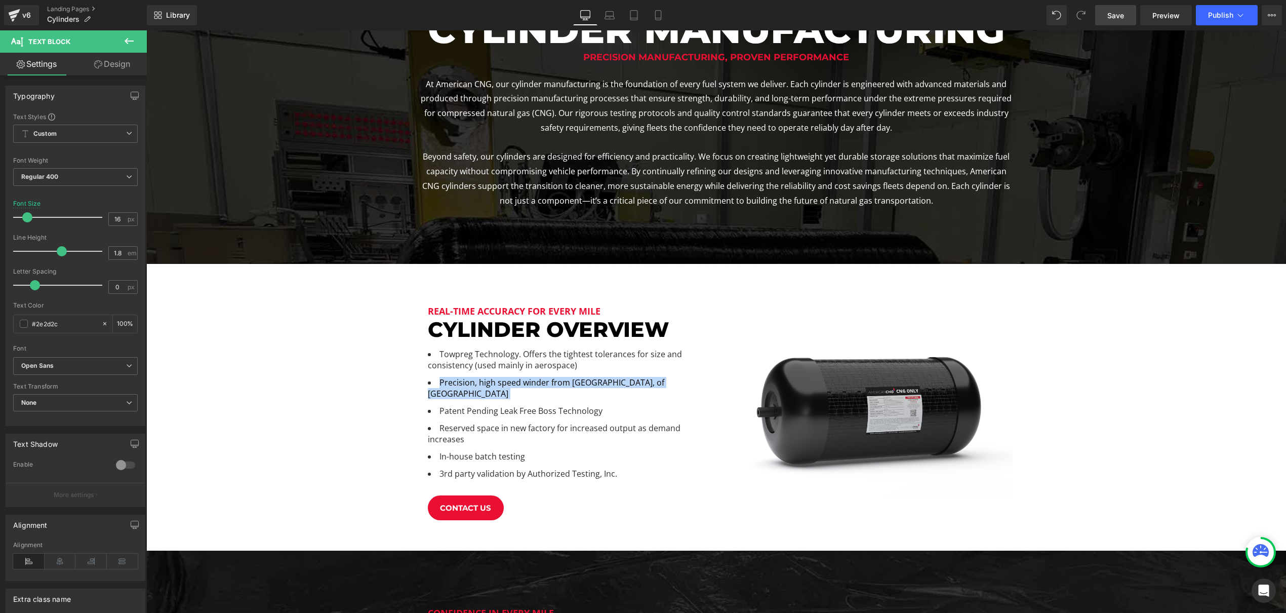
scroll to position [208, 0]
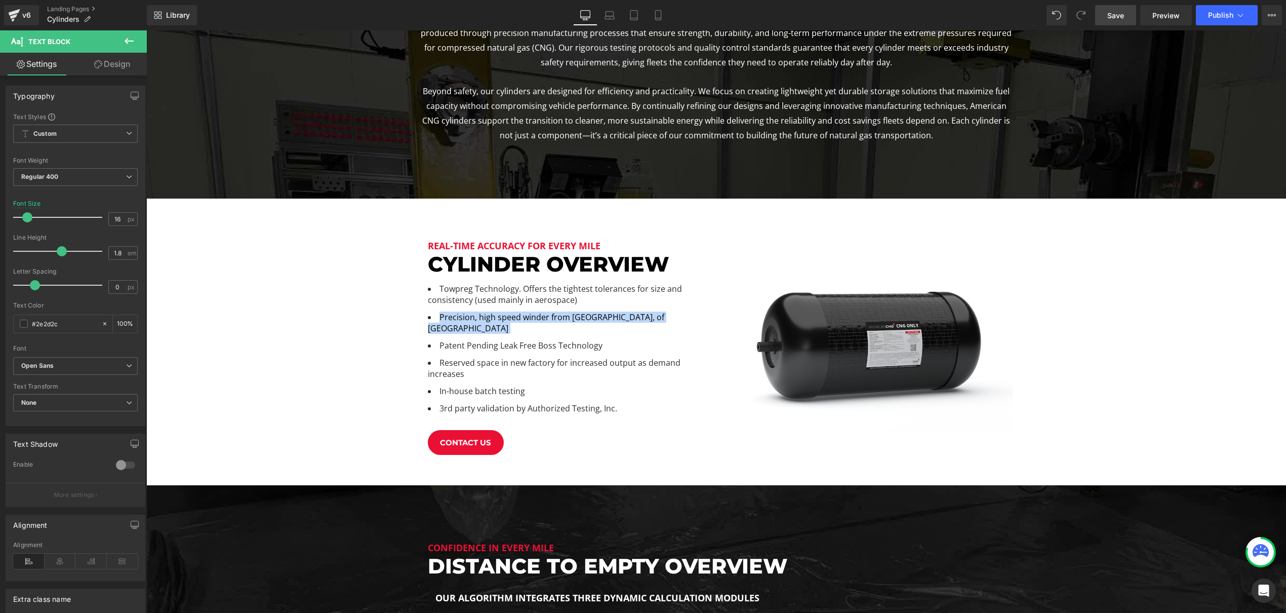
click at [703, 333] on div "Real-Time Accuracy for Every Mile Heading cylinder overview Heading Towpreg Tec…" at bounding box center [564, 347] width 289 height 216
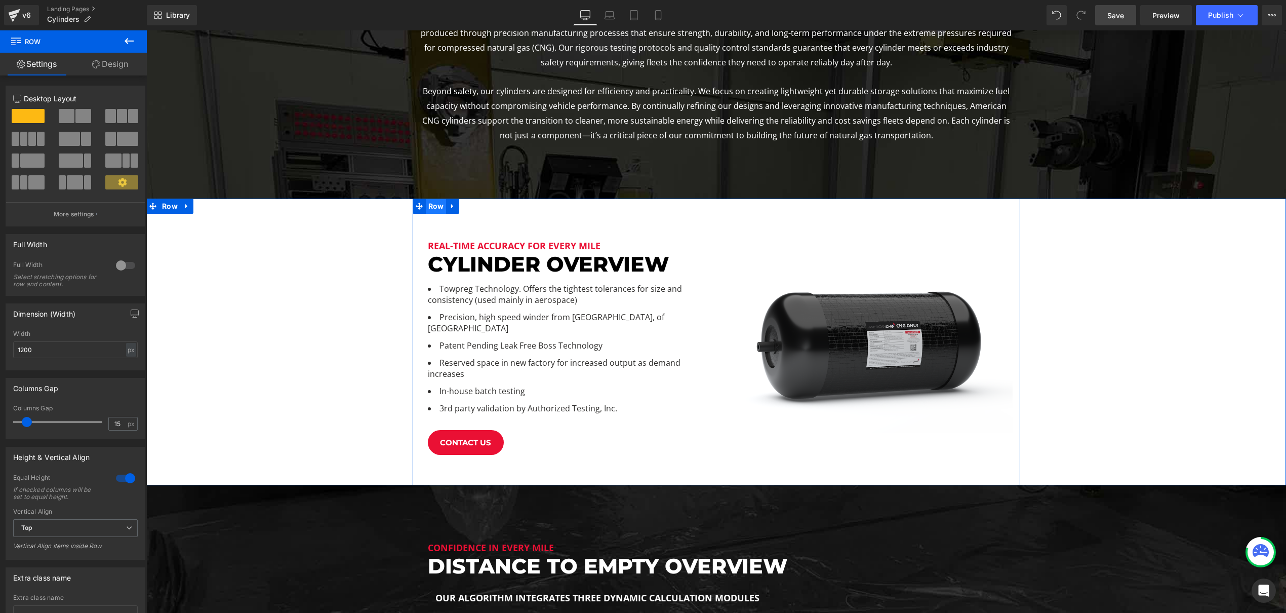
click at [434, 206] on span "Row" at bounding box center [436, 205] width 21 height 15
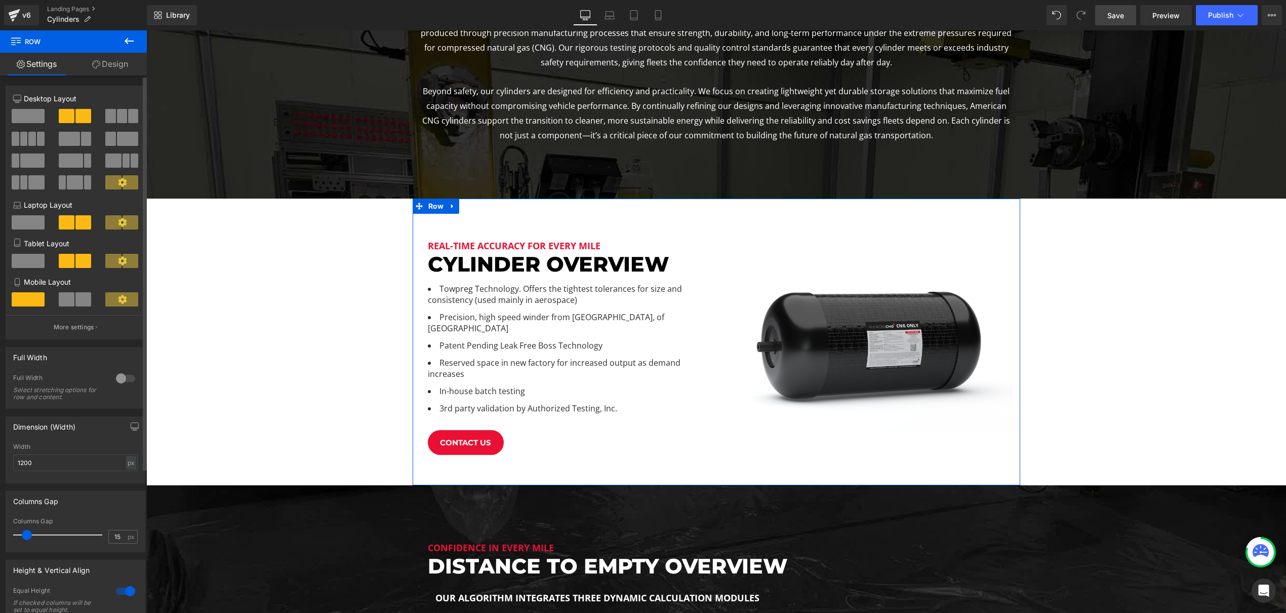
click at [71, 136] on span at bounding box center [69, 139] width 21 height 14
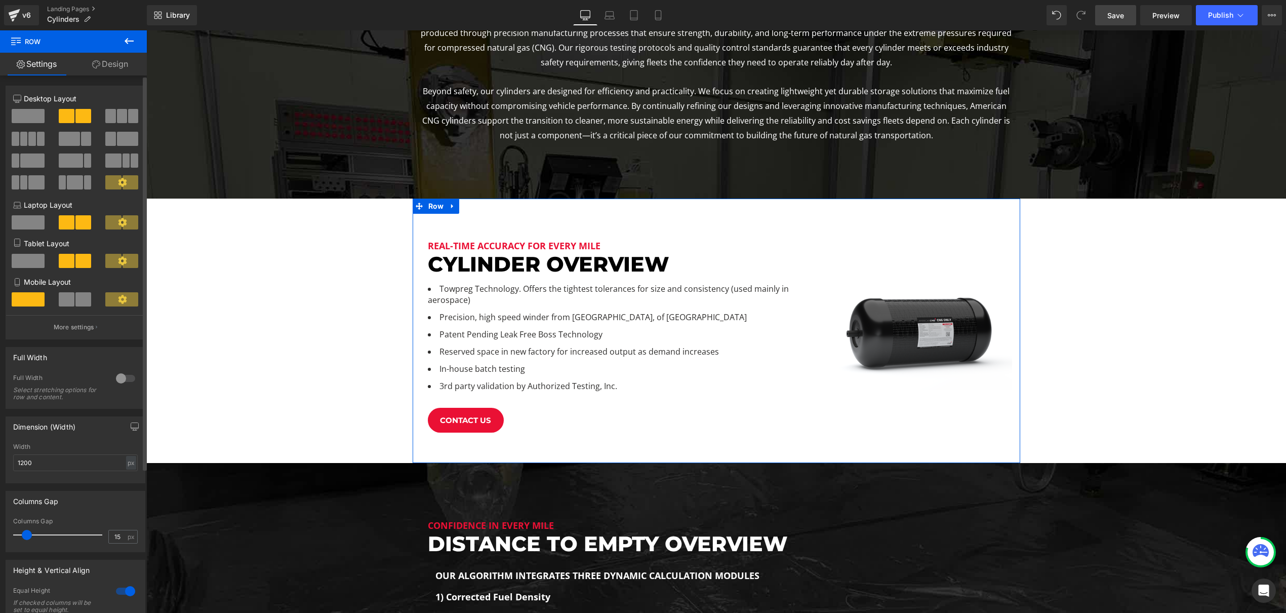
scroll to position [1573, 1139]
click at [72, 117] on button at bounding box center [76, 116] width 34 height 14
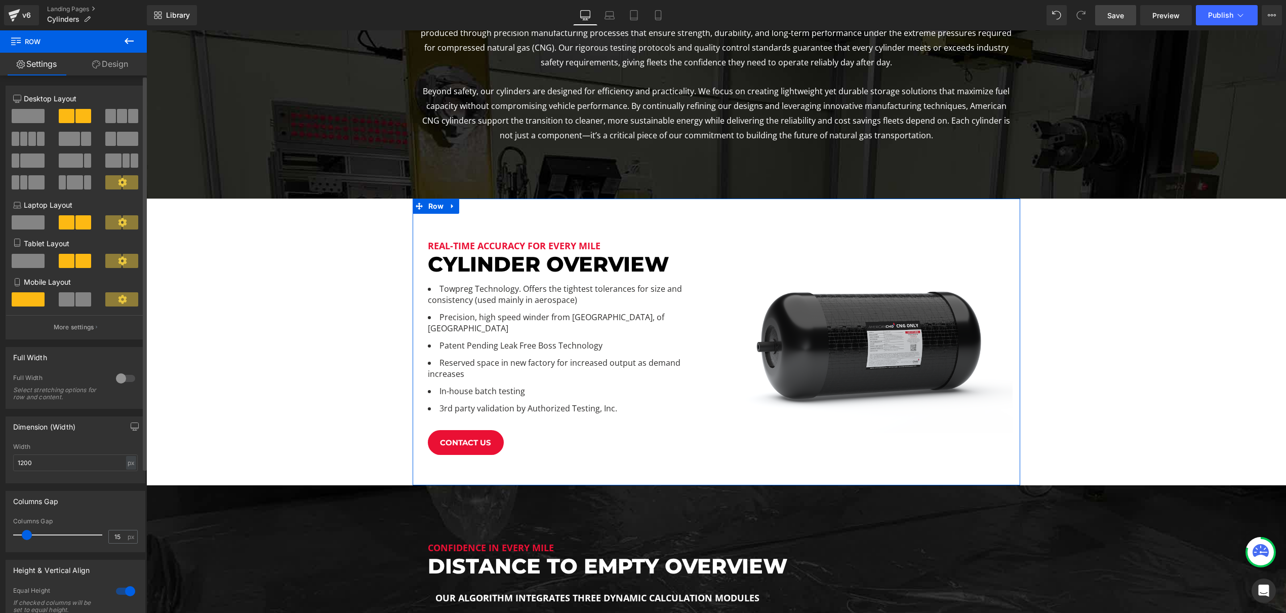
scroll to position [1584, 1139]
click at [1129, 394] on div "Real-Time Accuracy for Every Mile Heading cylinder overview Heading Towpreg Tec…" at bounding box center [715, 341] width 1139 height 287
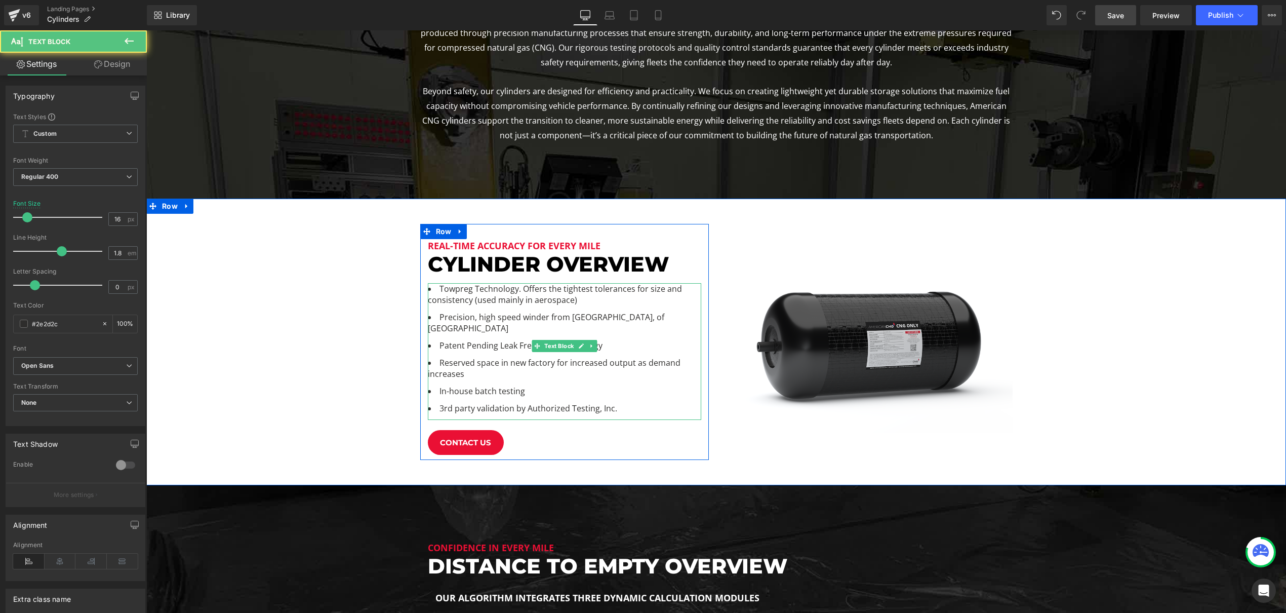
click at [523, 288] on li "Towpreg Technology. Offers the tightest tolerances for size and consistency (us…" at bounding box center [564, 297] width 273 height 28
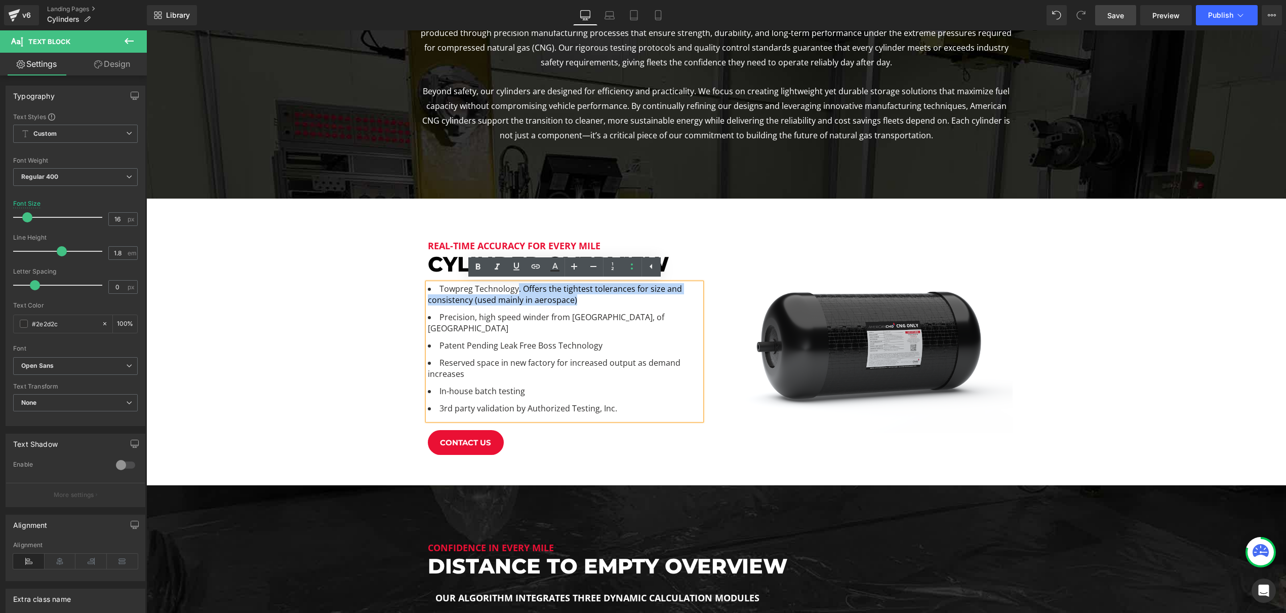
drag, startPoint x: 516, startPoint y: 289, endPoint x: 627, endPoint y: 301, distance: 111.0
click at [627, 301] on li "Towpreg Technology. Offers the tightest tolerances for size and consistency (us…" at bounding box center [564, 297] width 273 height 28
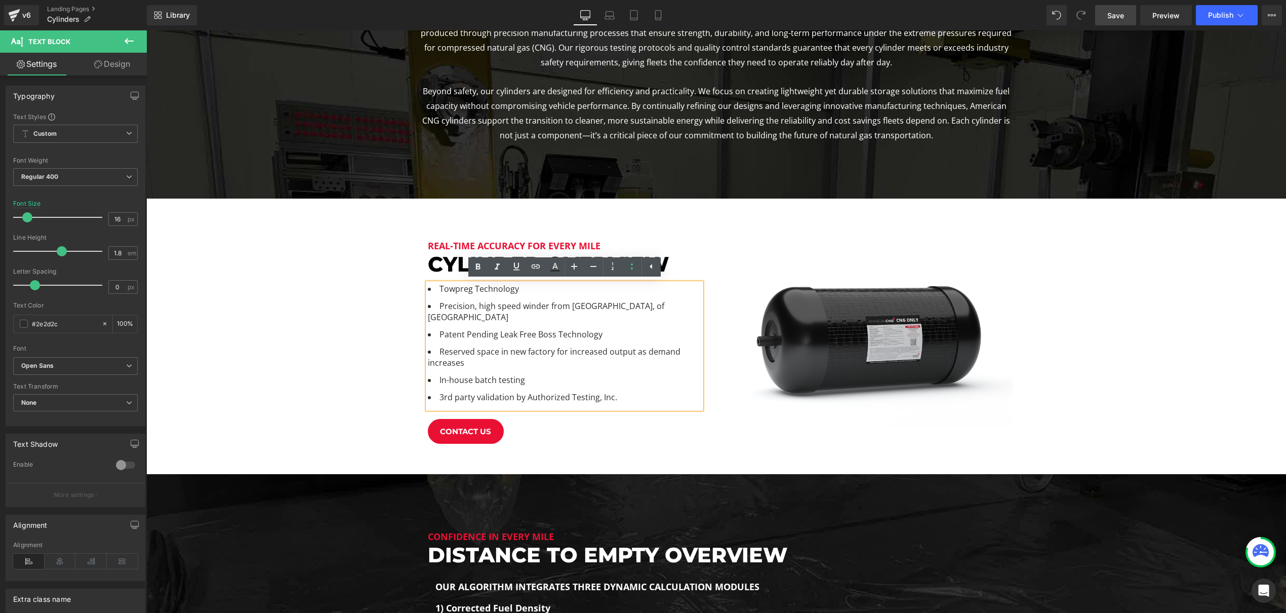
scroll to position [1573, 1139]
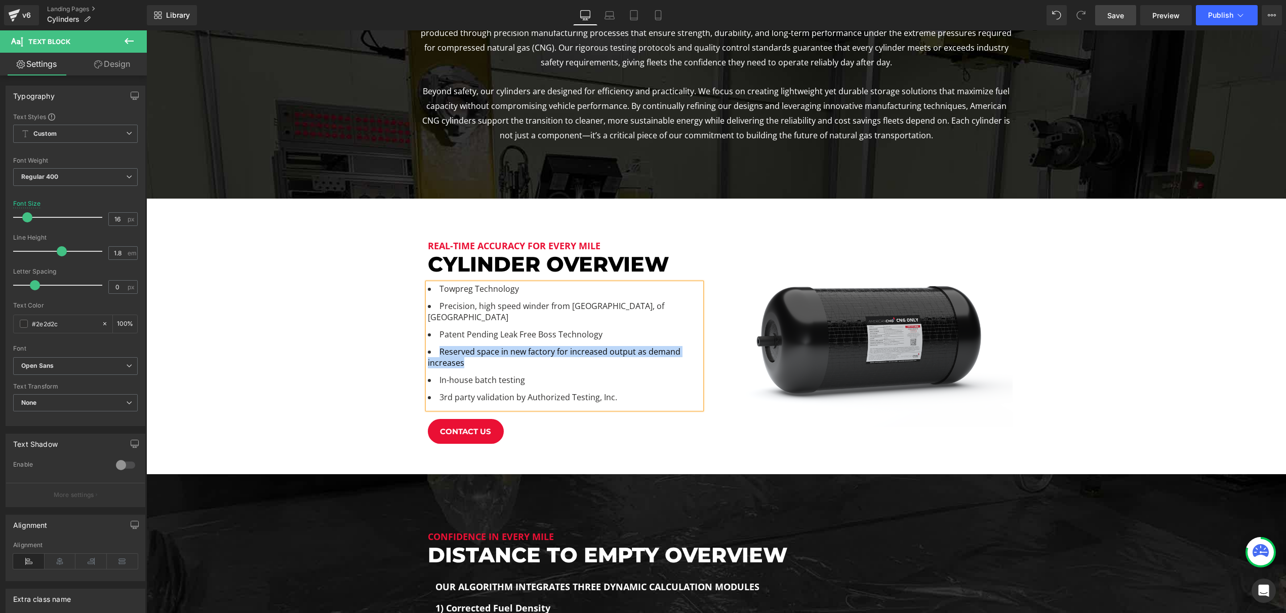
drag, startPoint x: 480, startPoint y: 353, endPoint x: 428, endPoint y: 339, distance: 53.5
click at [428, 346] on li "Reserved space in new factory for increased output as demand increases" at bounding box center [564, 360] width 273 height 28
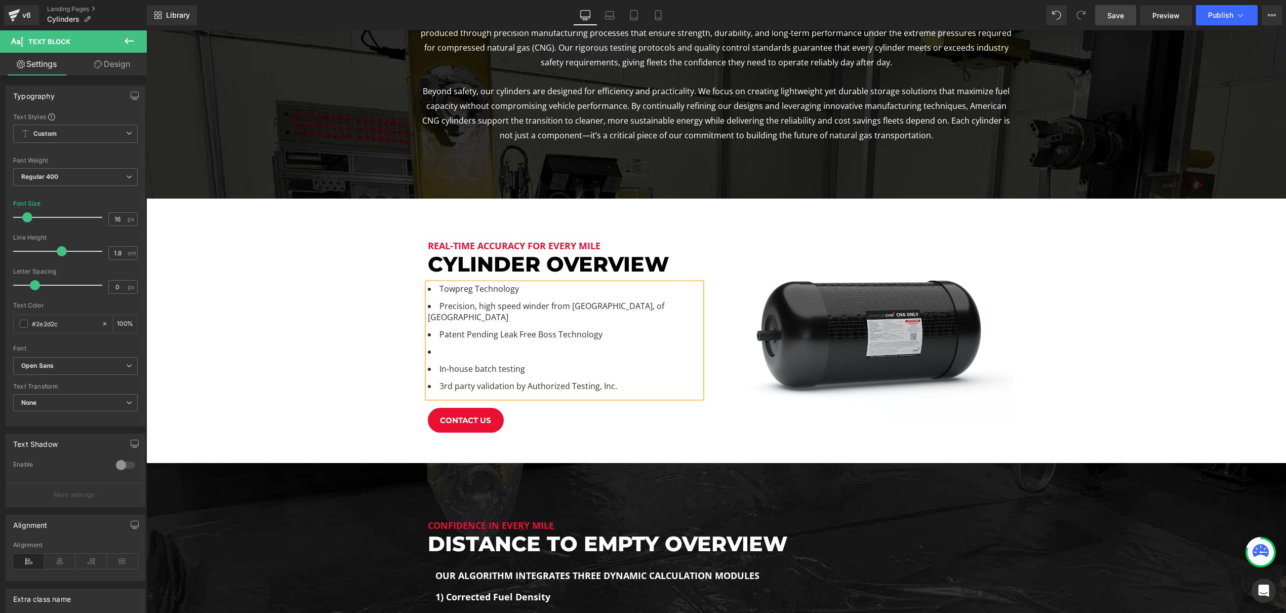
scroll to position [1544, 1139]
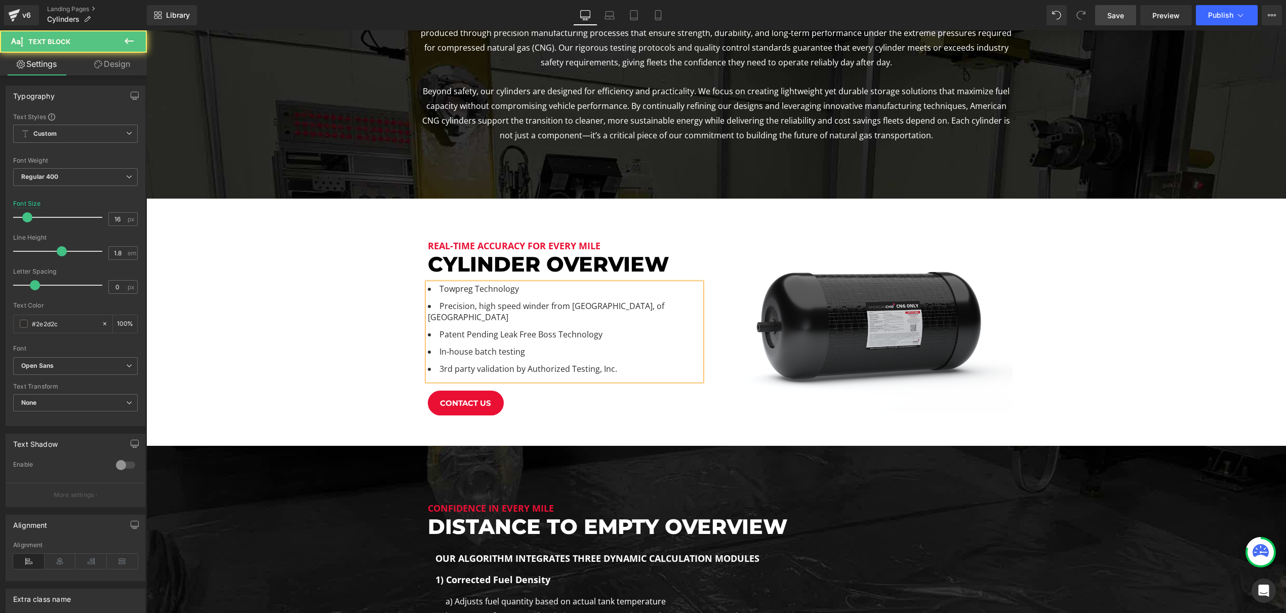
click at [528, 346] on li "In-house batch testing" at bounding box center [564, 354] width 273 height 17
click at [647, 346] on li "In-house batch testing" at bounding box center [564, 354] width 273 height 17
click at [278, 308] on div "Real-Time Accuracy for Every Mile Heading cylinder overview Heading Towpreg Tec…" at bounding box center [715, 321] width 1139 height 247
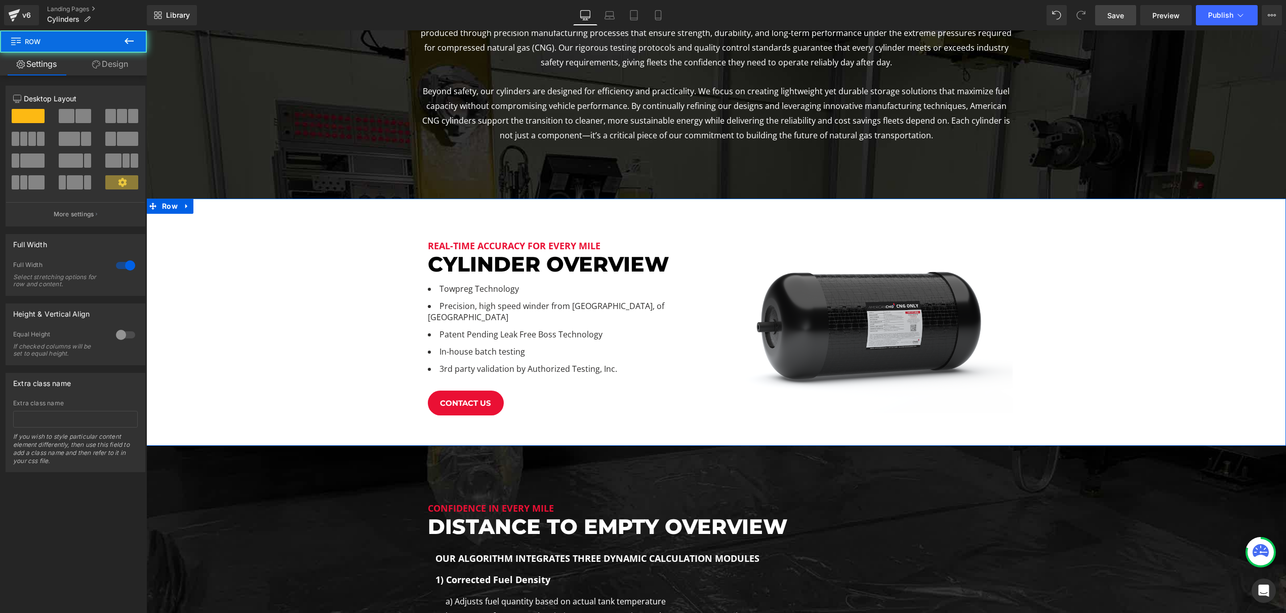
click at [347, 345] on div "Real-Time Accuracy for Every Mile Heading cylinder overview Heading Towpreg Tec…" at bounding box center [715, 321] width 1139 height 247
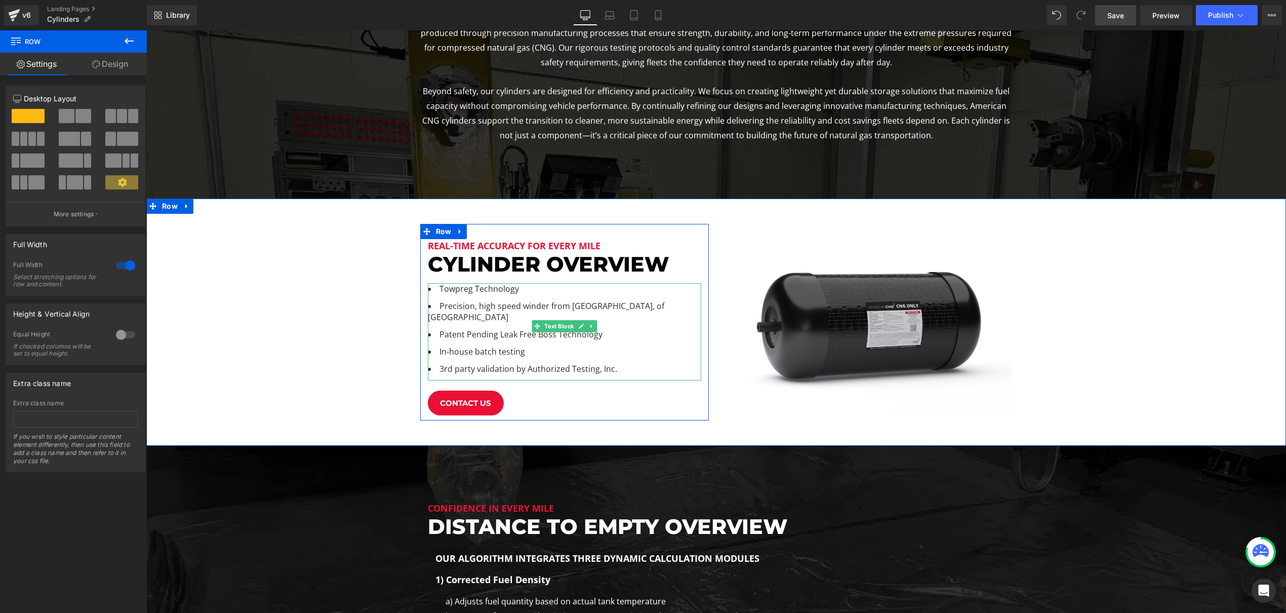
click at [537, 363] on li "3rd party validation by Authorized Testing, Inc." at bounding box center [564, 371] width 273 height 17
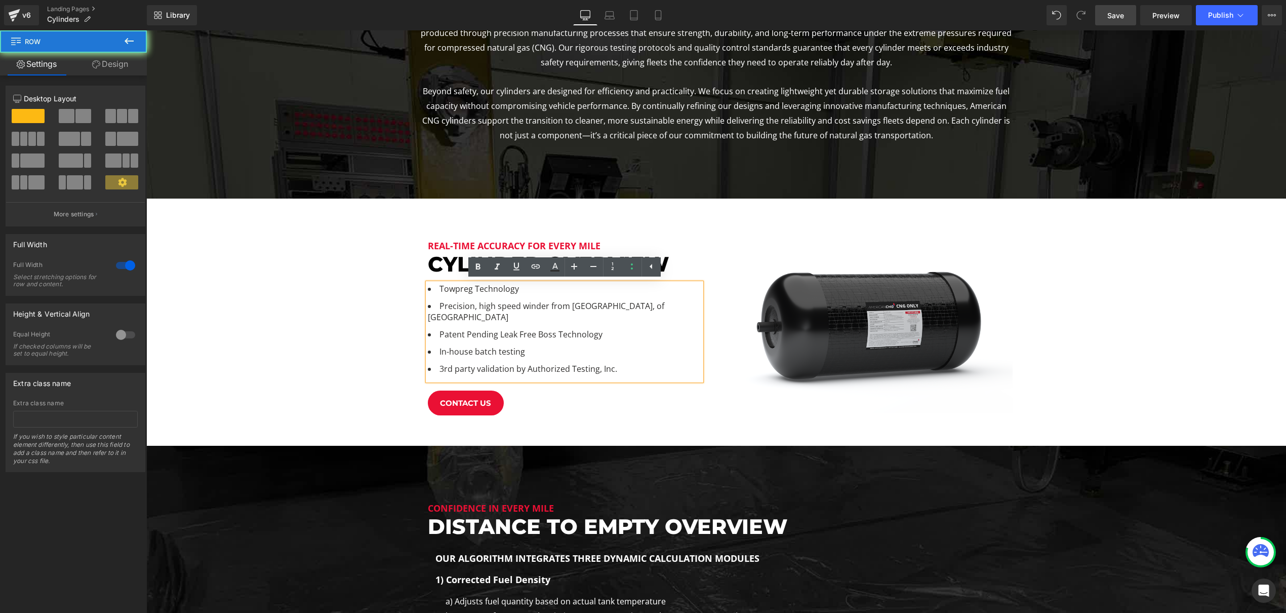
click at [1115, 354] on div "Real-Time Accuracy for Every Mile Heading cylinder overview Heading Towpreg Tec…" at bounding box center [715, 321] width 1139 height 247
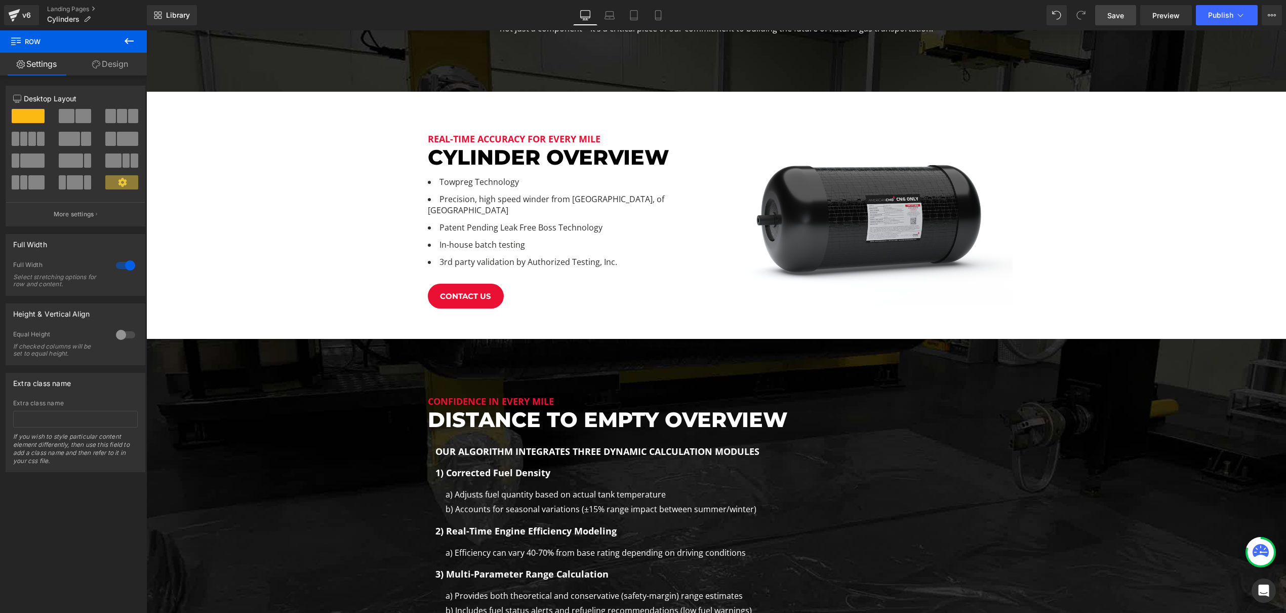
scroll to position [500, 0]
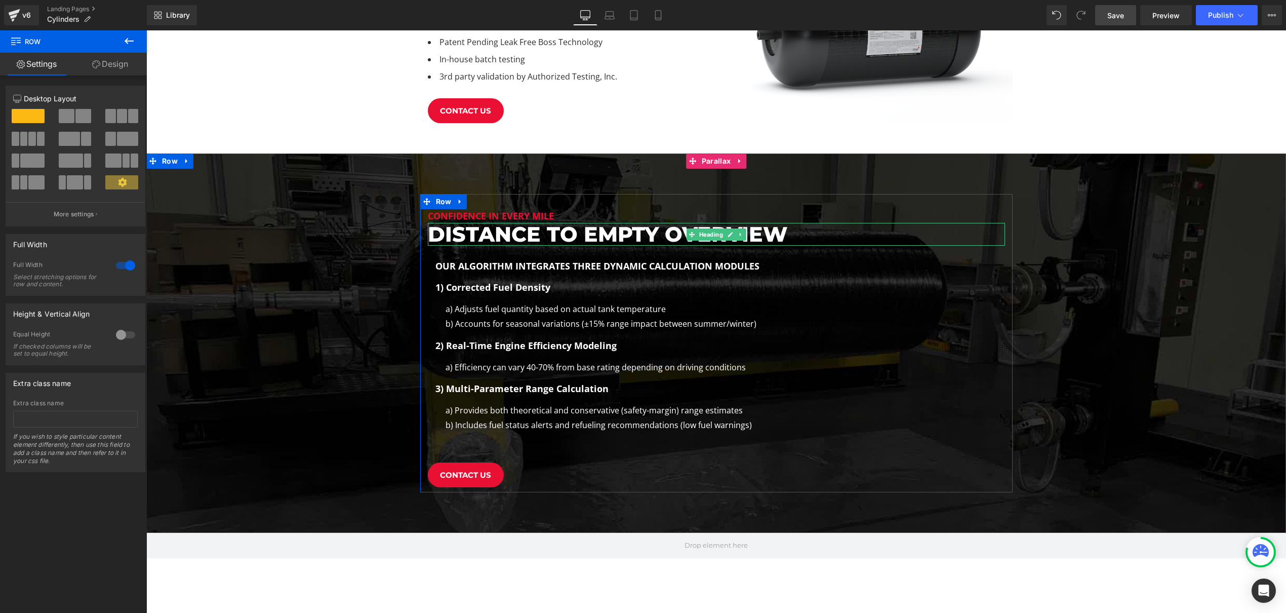
click at [622, 231] on h1 "Distance to empty overview" at bounding box center [716, 234] width 577 height 23
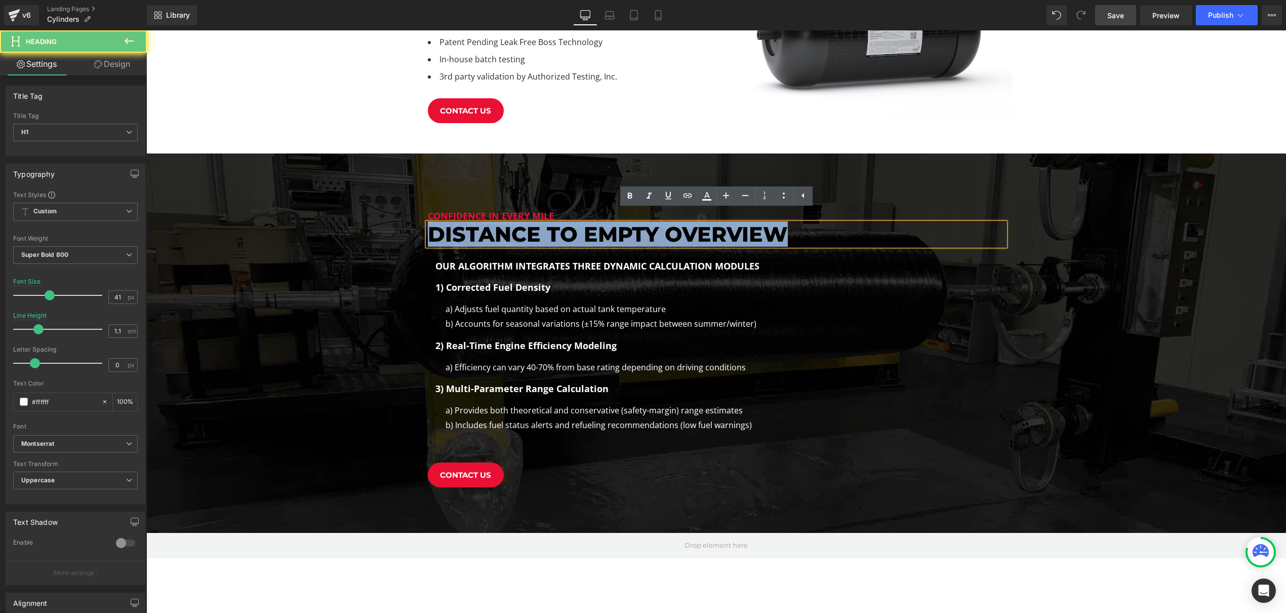
click at [622, 231] on h1 "Distance to empty overview" at bounding box center [716, 234] width 577 height 23
click at [621, 339] on h1 "2) Real-Time Engine Efficiency Modeling" at bounding box center [716, 346] width 562 height 14
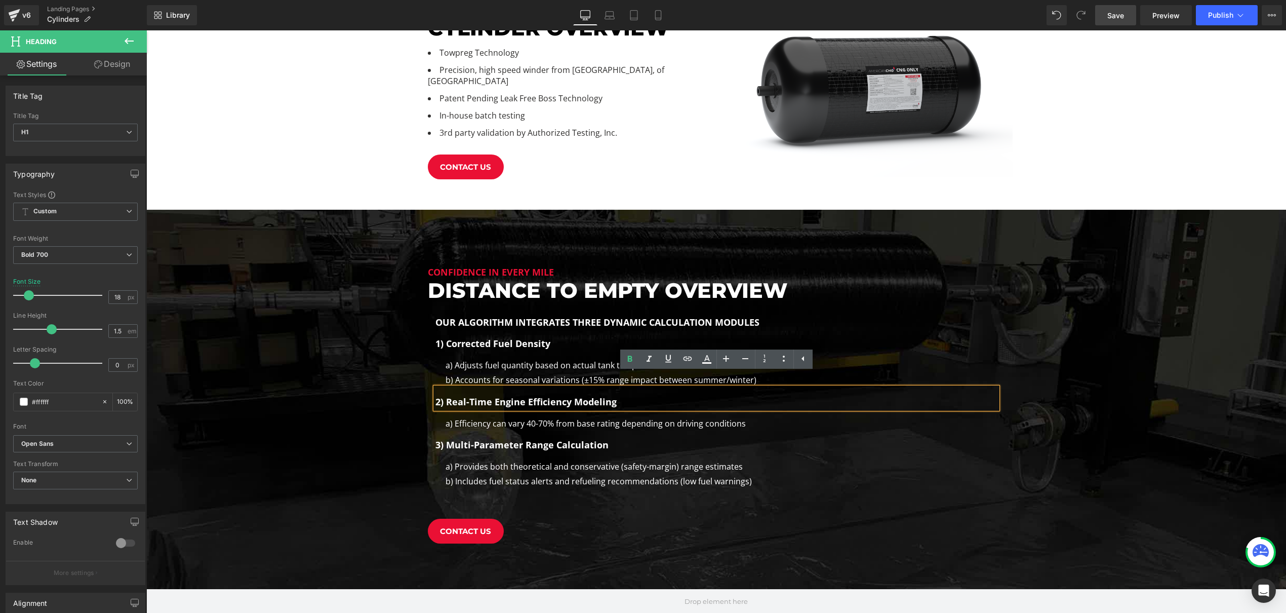
scroll to position [447, 0]
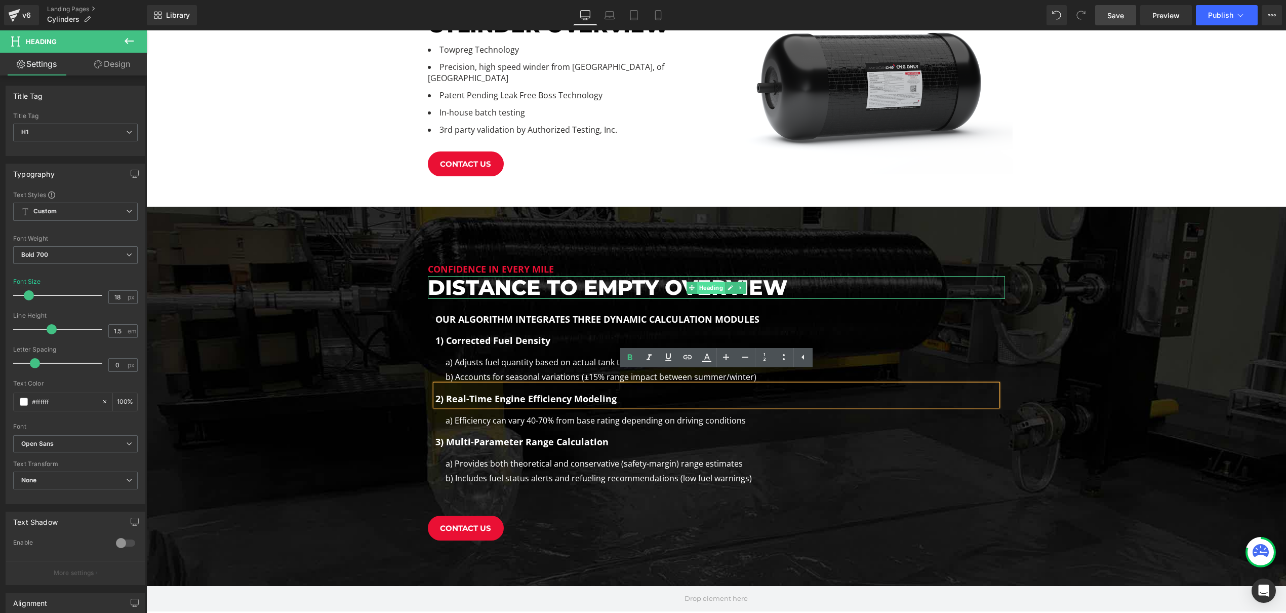
click at [705, 281] on span "Heading" at bounding box center [711, 287] width 28 height 12
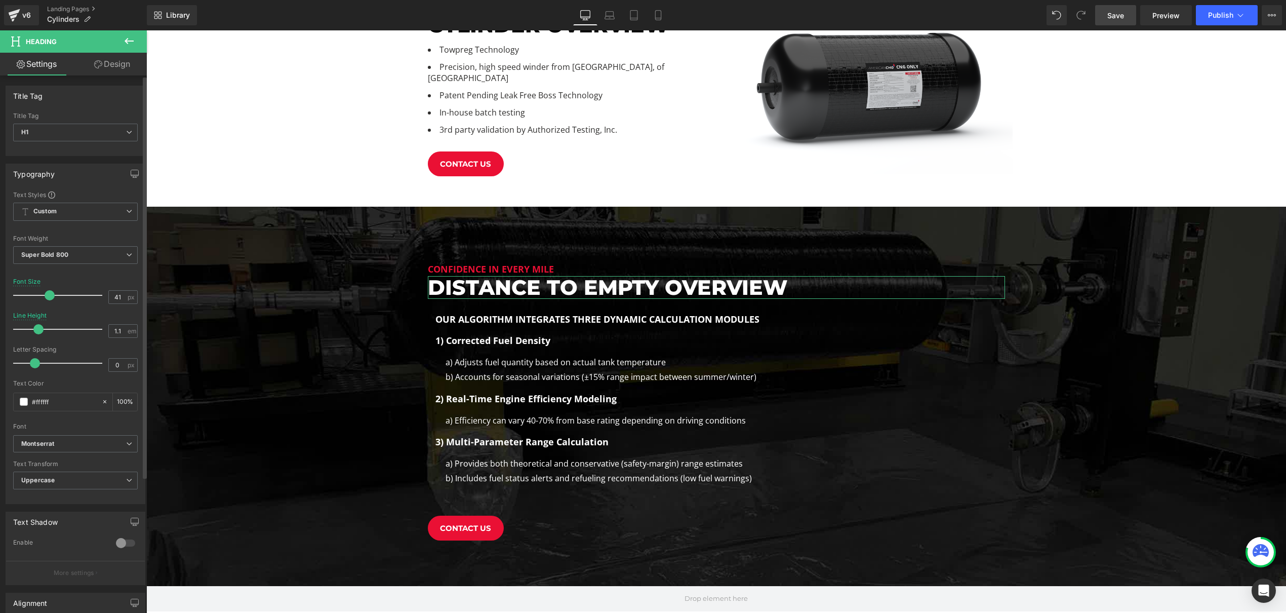
scroll to position [134, 0]
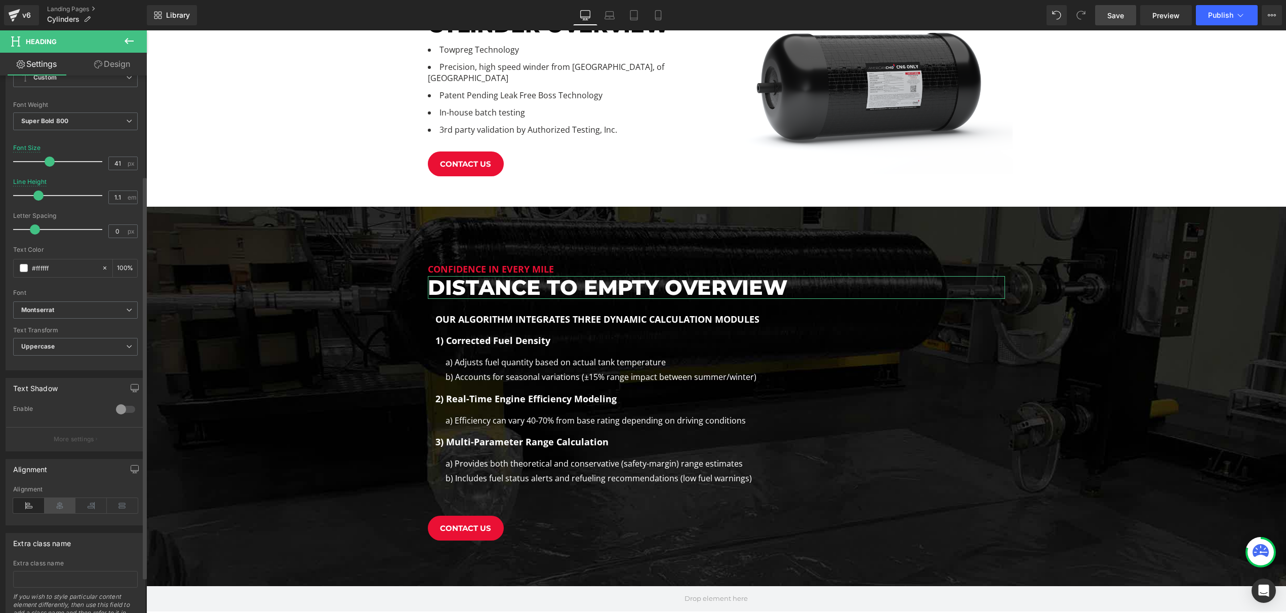
click at [63, 508] on icon at bounding box center [60, 505] width 31 height 15
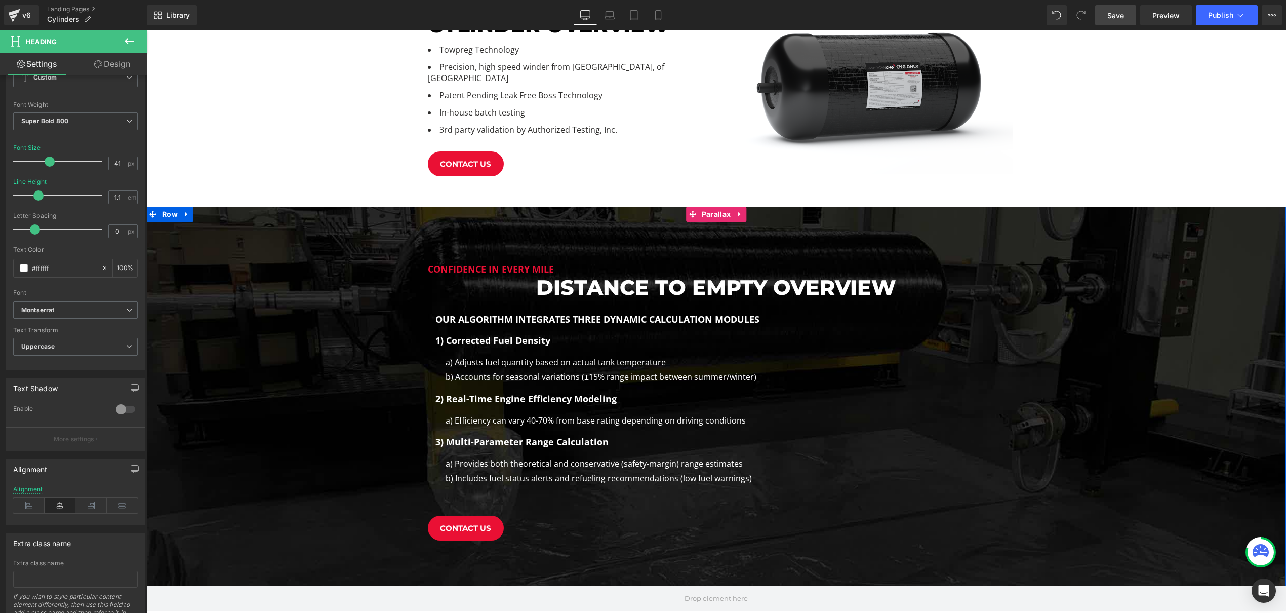
click at [249, 368] on span "Confidence in Every Mile Heading Distance to empty overview Heading Our algorit…" at bounding box center [715, 396] width 1139 height 349
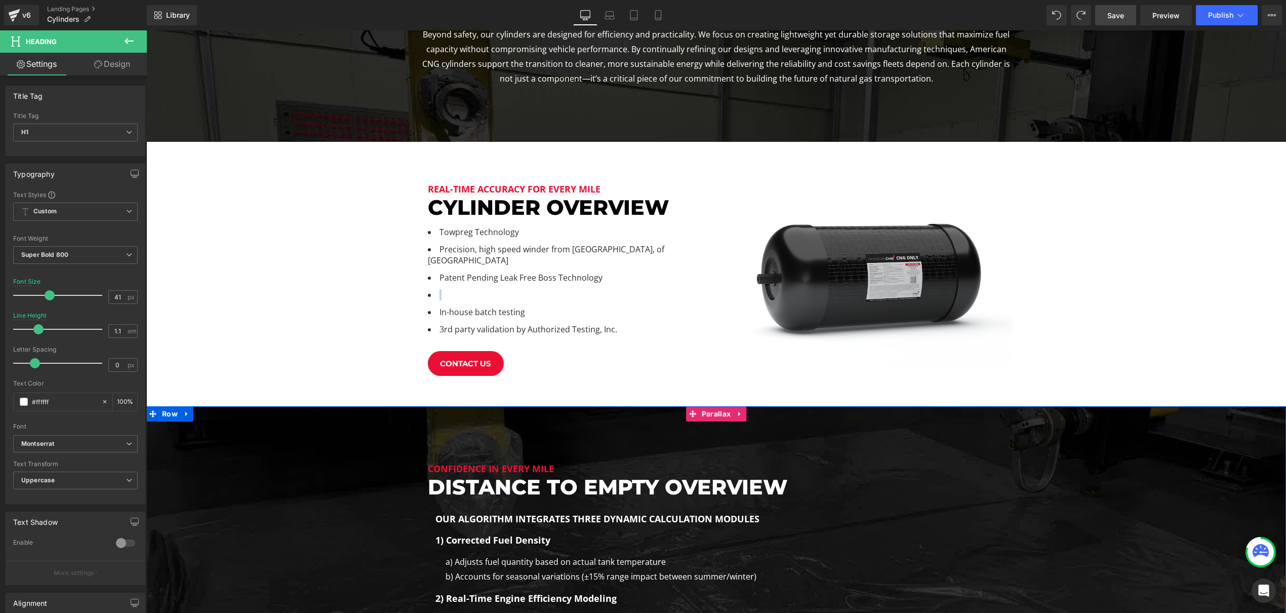
scroll to position [246, 0]
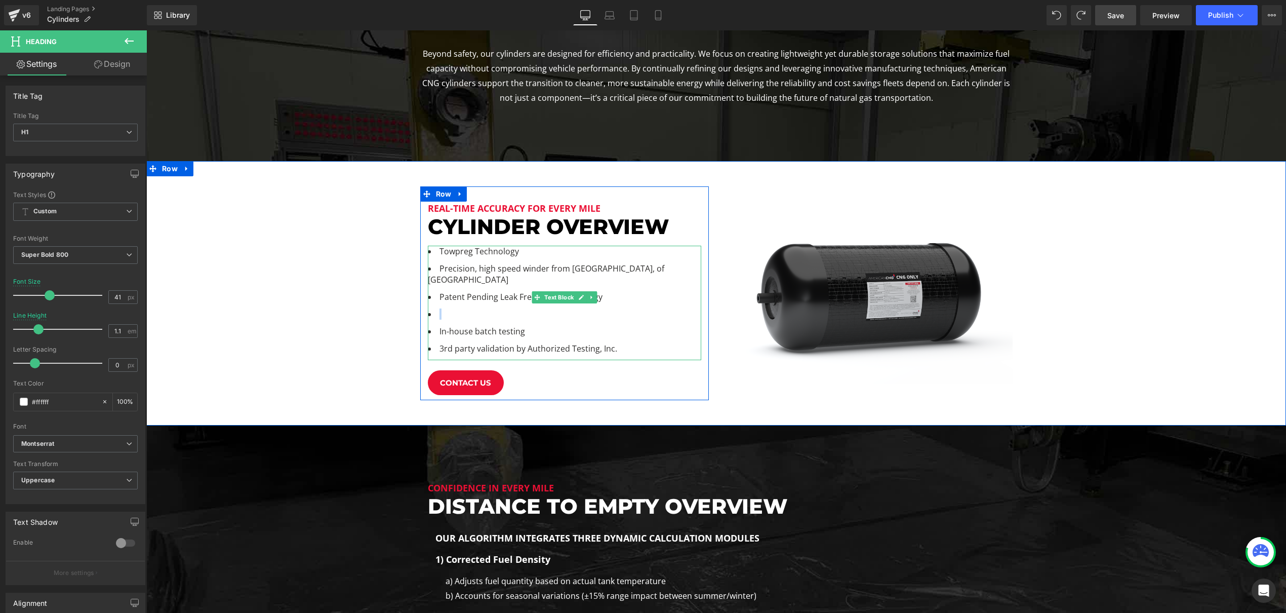
click at [453, 308] on li at bounding box center [564, 316] width 273 height 17
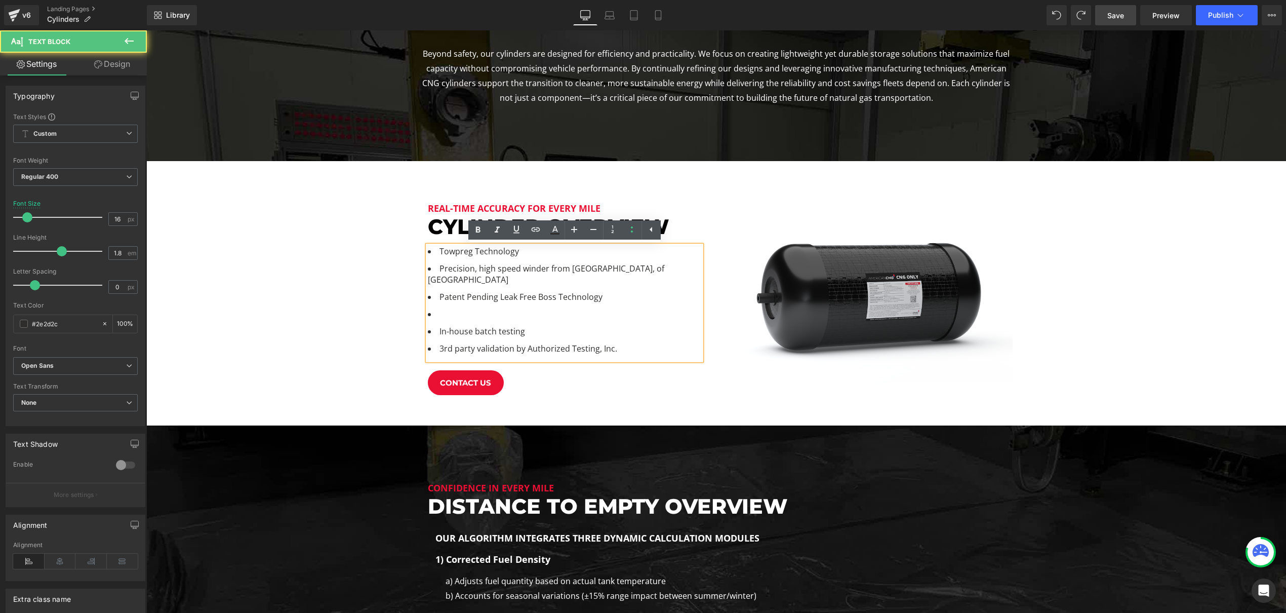
scroll to position [1544, 1139]
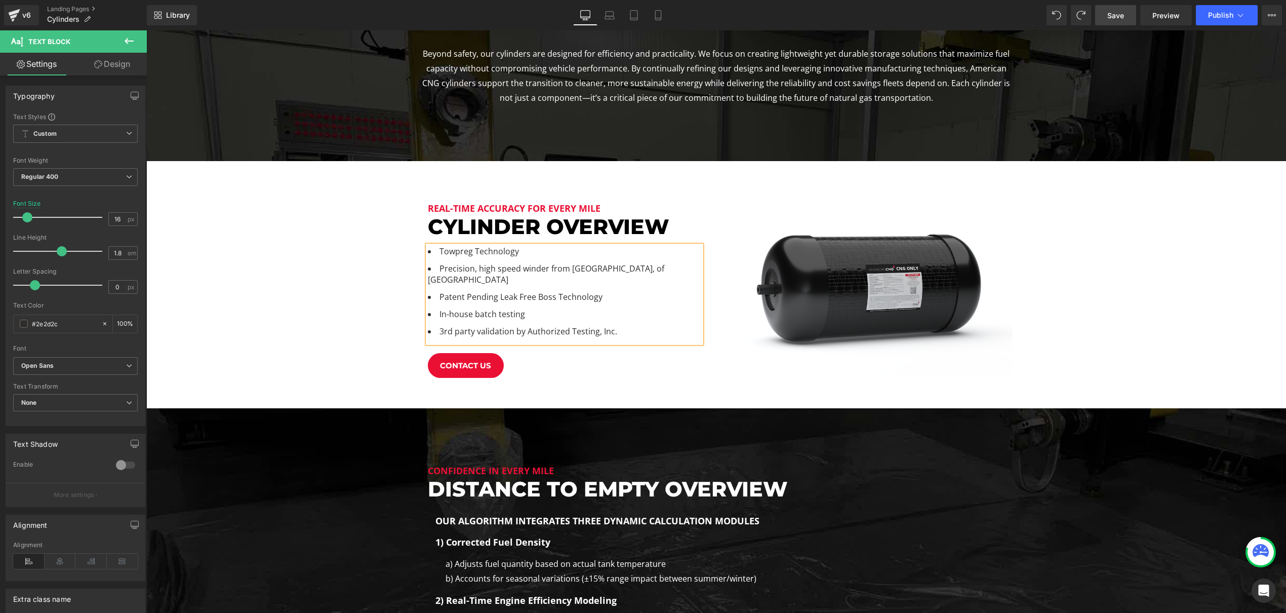
click at [330, 280] on div "Real-Time Accuracy for Every Mile Heading cylinder overview Heading Towpreg Tec…" at bounding box center [715, 284] width 1139 height 247
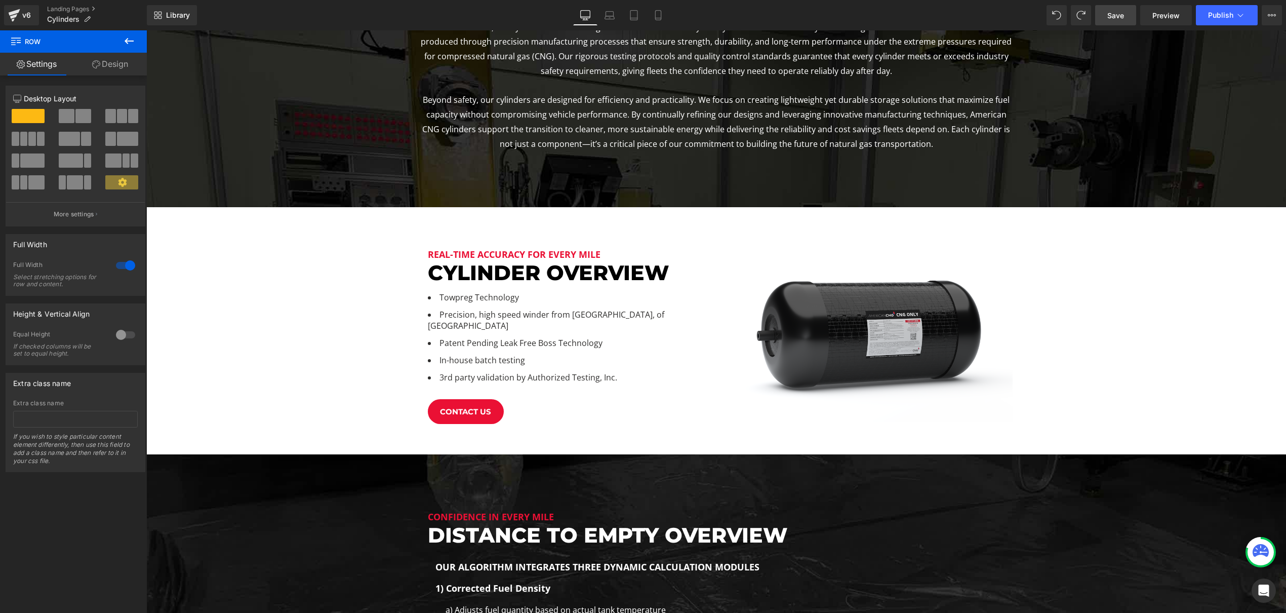
scroll to position [0, 0]
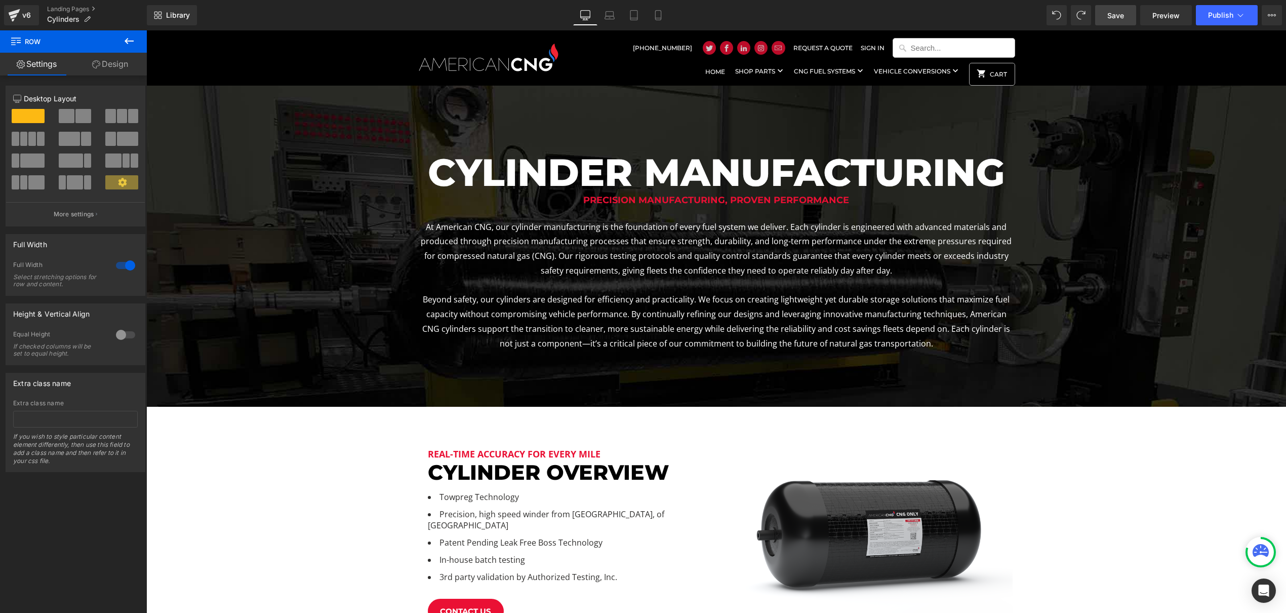
click at [1119, 15] on span "Save" at bounding box center [1115, 15] width 17 height 11
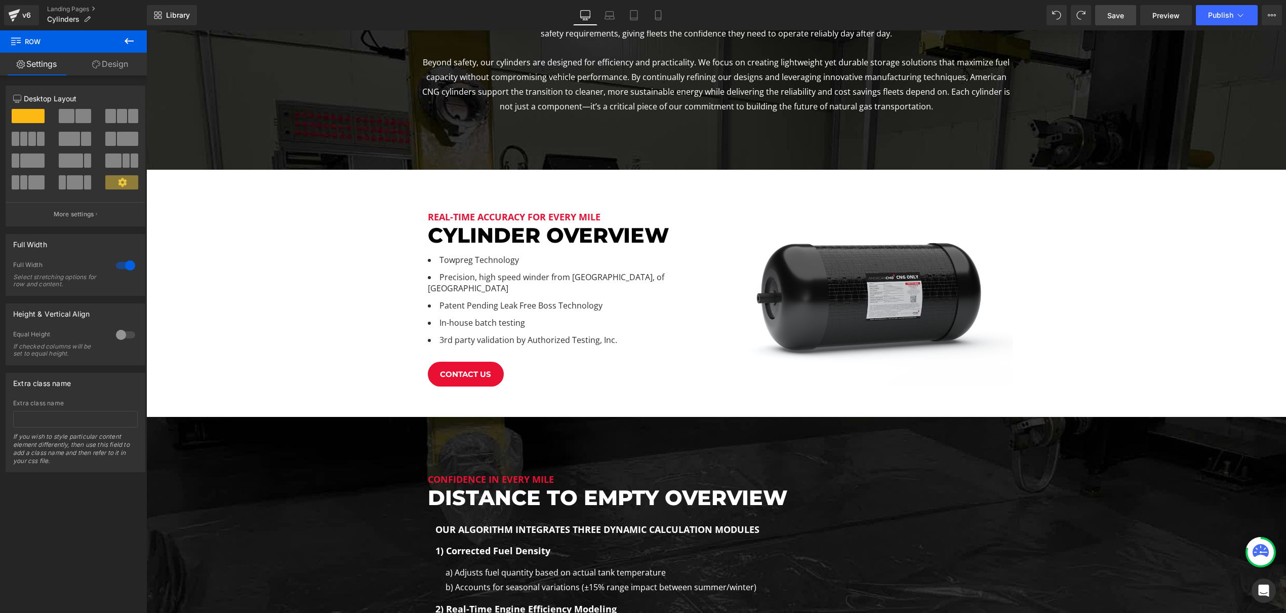
scroll to position [336, 0]
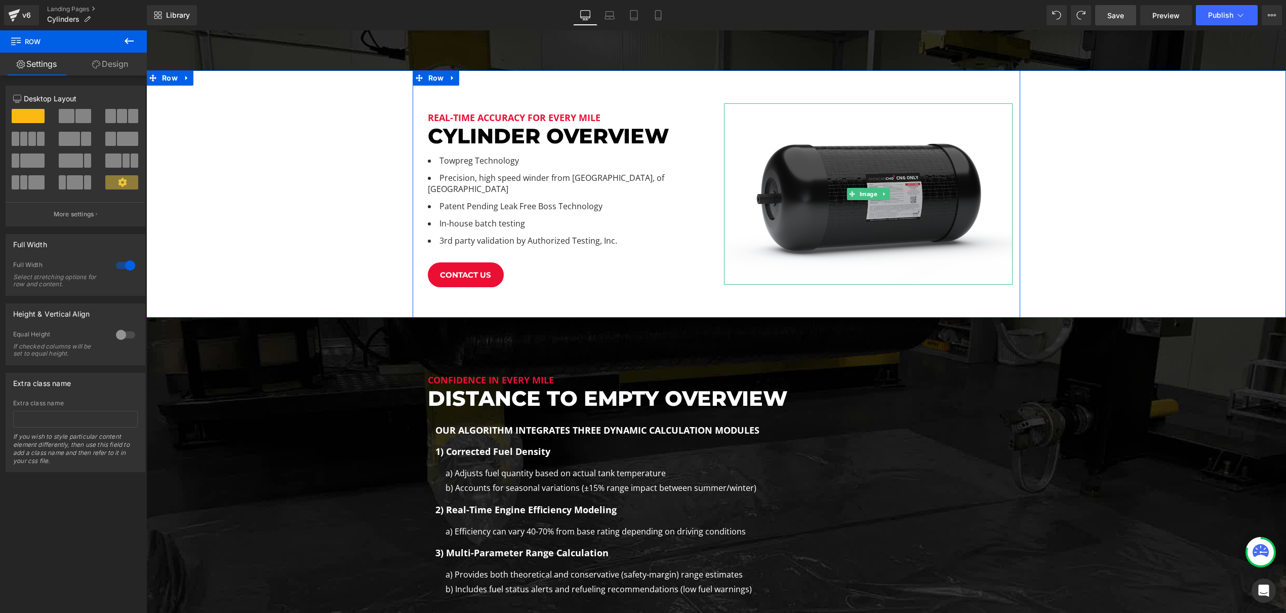
click at [948, 186] on img at bounding box center [868, 194] width 289 height 182
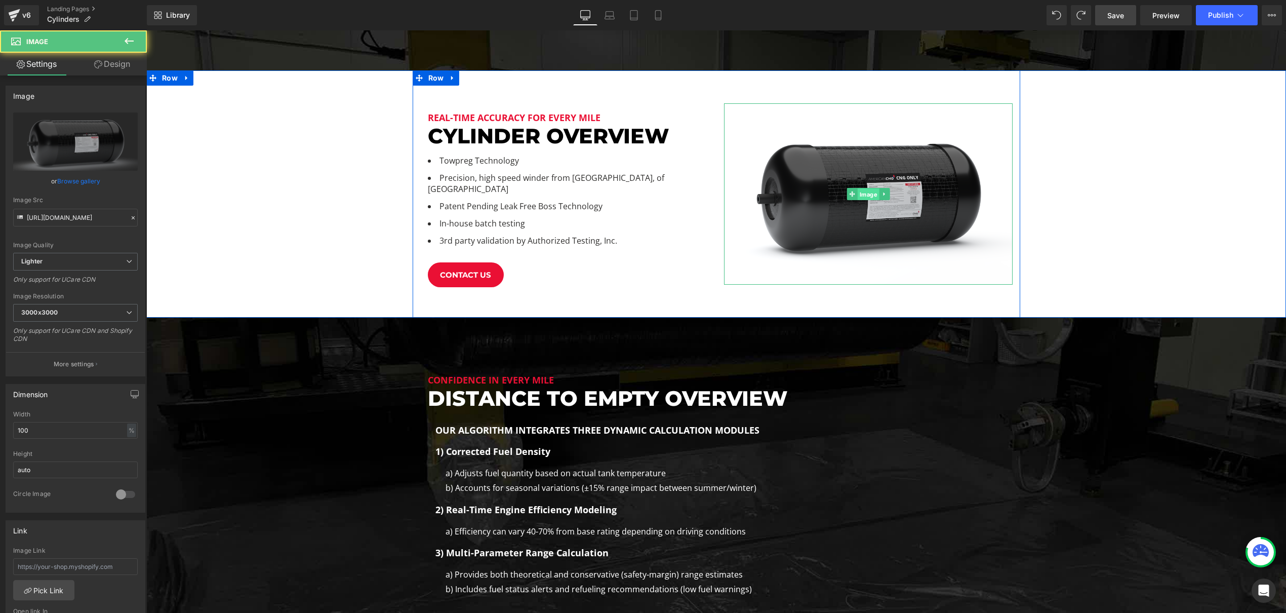
click at [874, 190] on span "Image" at bounding box center [868, 194] width 22 height 12
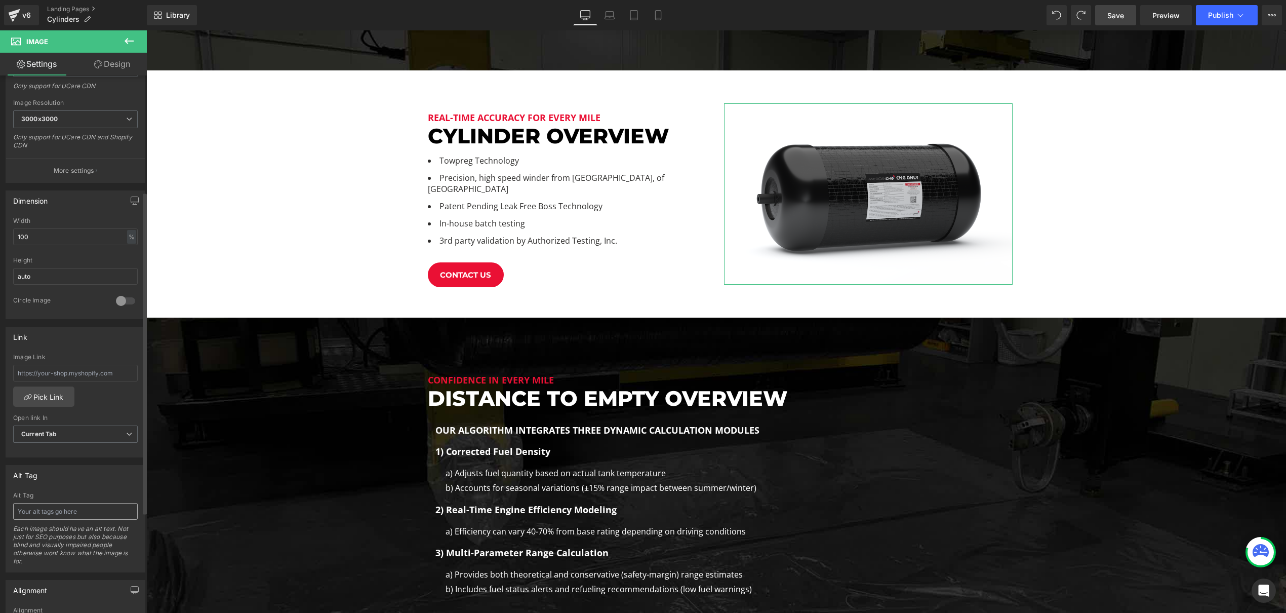
scroll to position [361, 0]
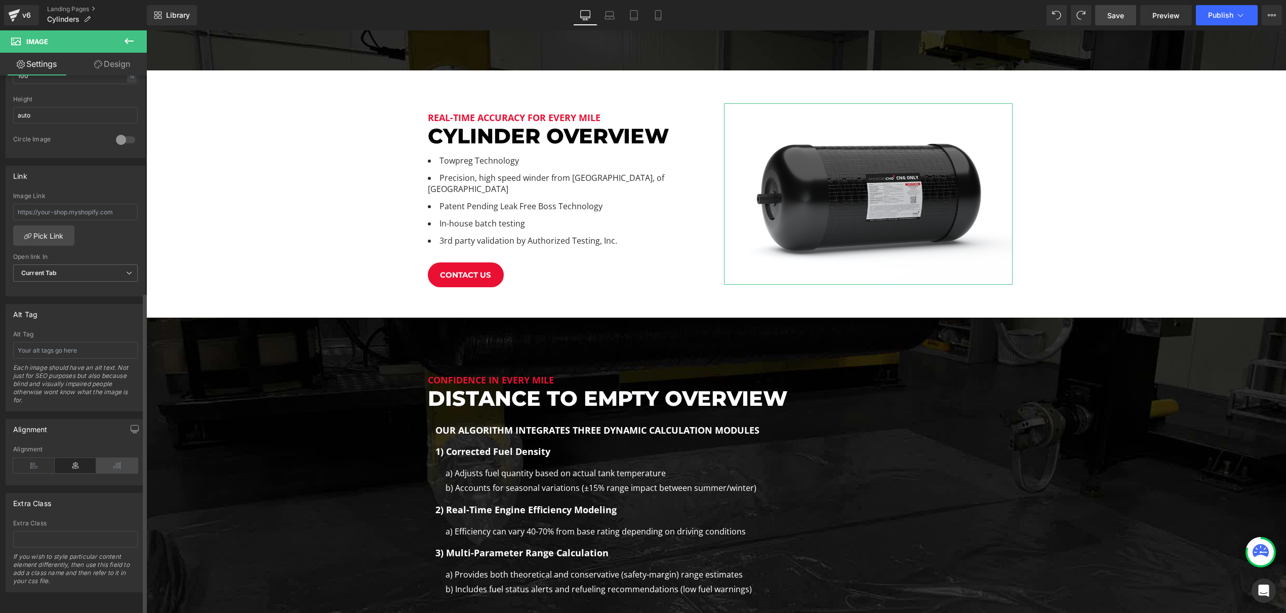
click at [117, 458] on icon at bounding box center [117, 465] width 42 height 15
click at [115, 458] on icon at bounding box center [117, 465] width 42 height 15
click at [46, 461] on icon at bounding box center [34, 465] width 42 height 15
click at [83, 458] on icon at bounding box center [76, 465] width 42 height 15
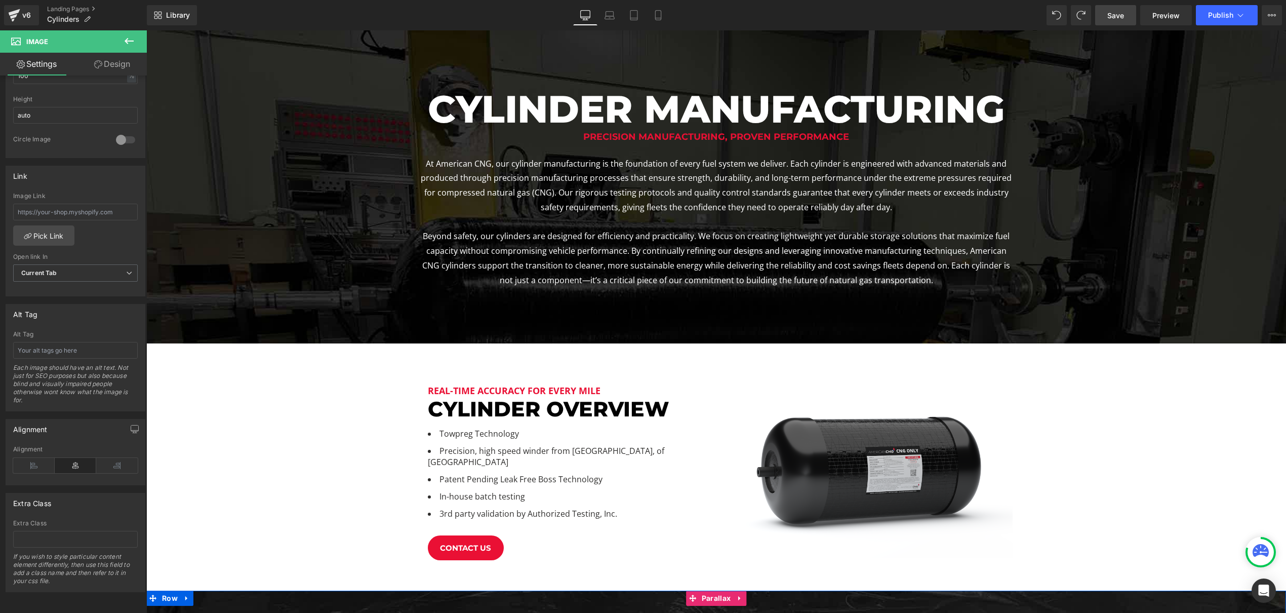
scroll to position [0, 0]
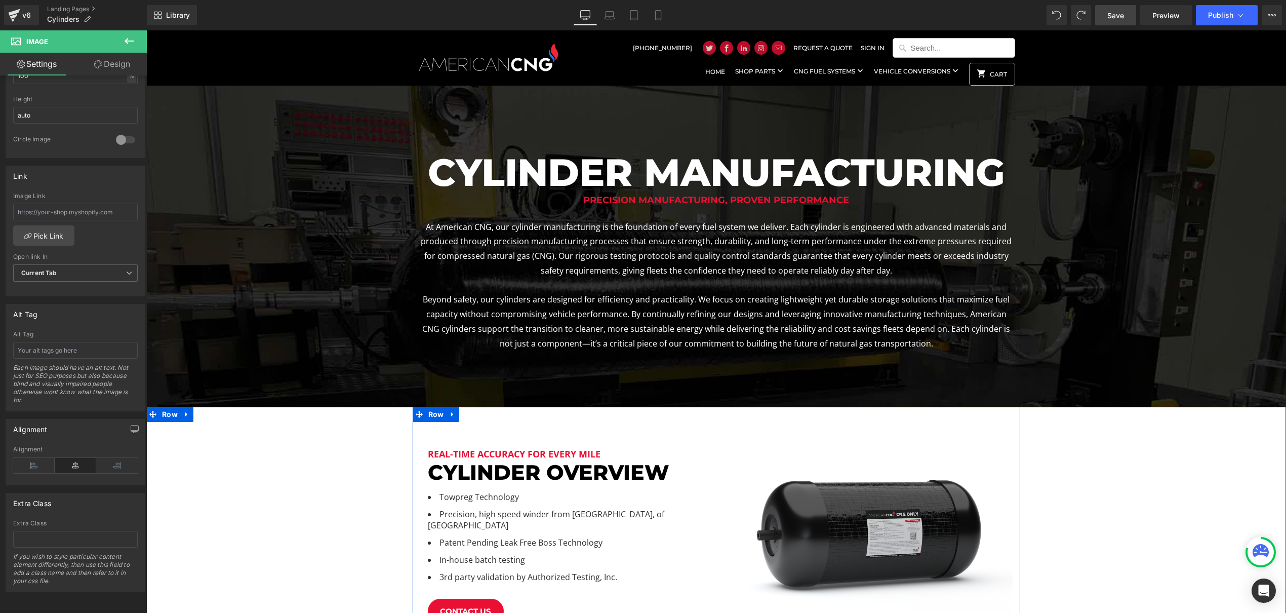
click at [715, 414] on div "Real-Time Accuracy for Every Mile Heading cylinder overview Heading Towpreg Tec…" at bounding box center [716, 529] width 607 height 247
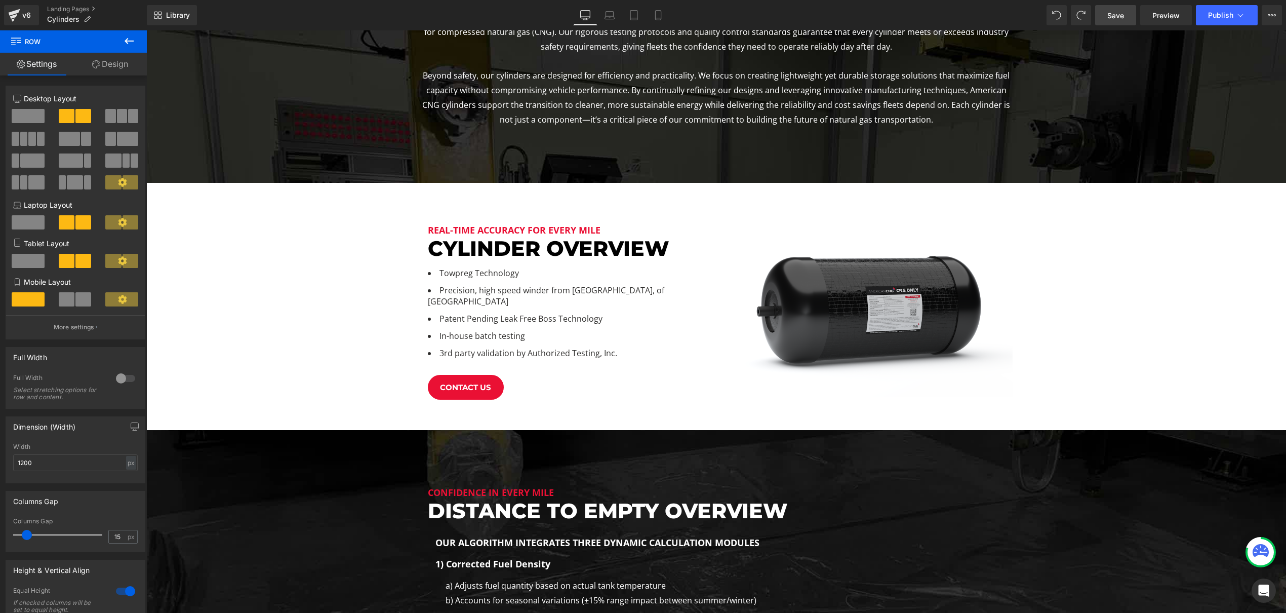
scroll to position [318, 0]
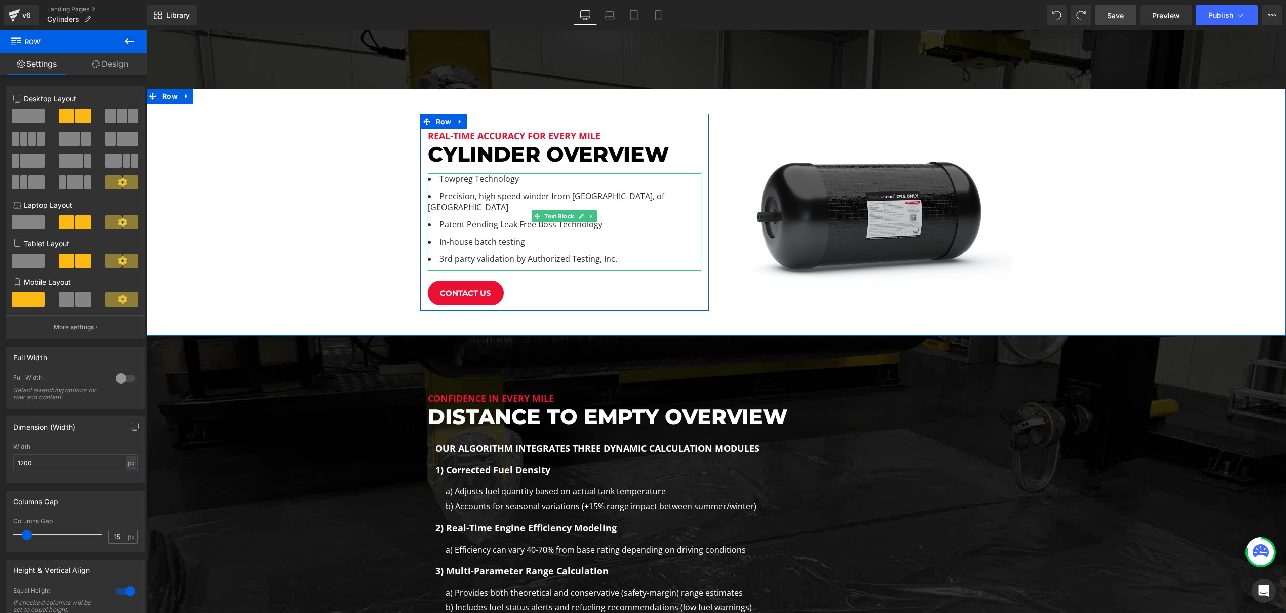
click at [462, 174] on div at bounding box center [564, 174] width 273 height 3
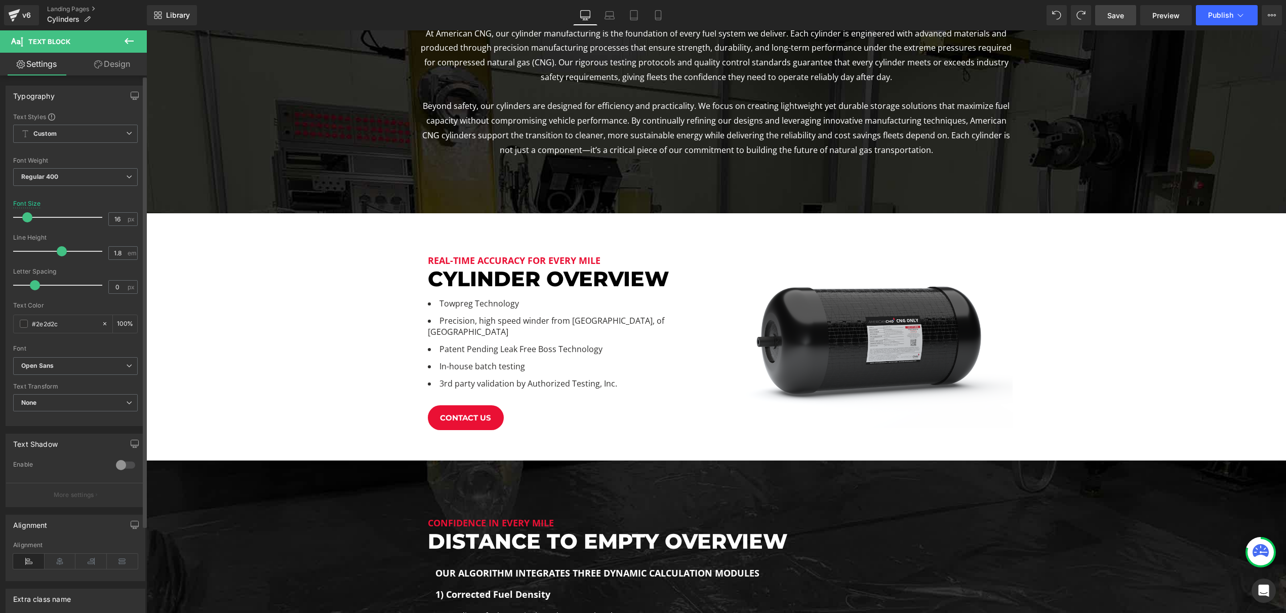
scroll to position [0, 0]
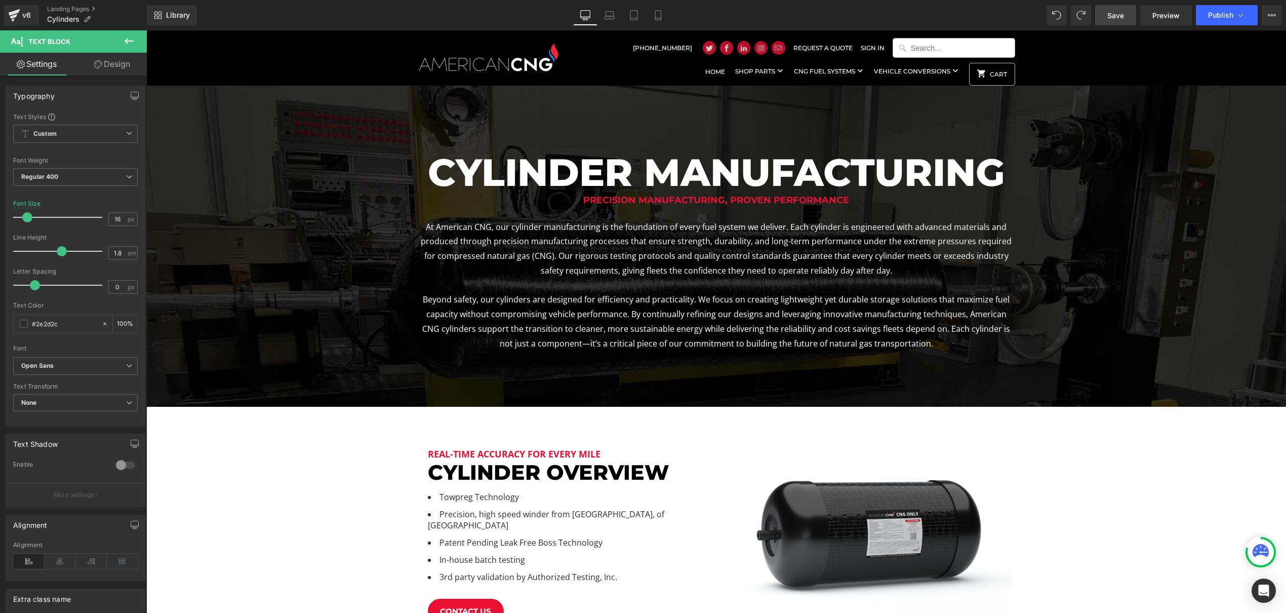
click at [1121, 16] on span "Save" at bounding box center [1115, 15] width 17 height 11
click at [65, 9] on link "Landing Pages" at bounding box center [97, 9] width 100 height 8
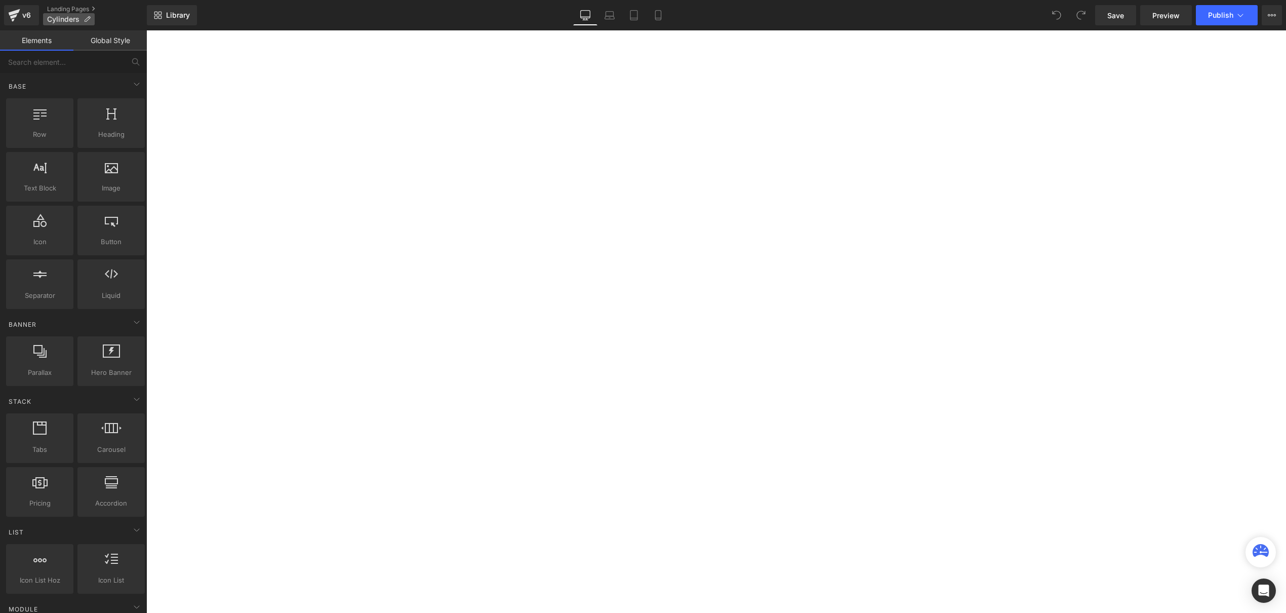
click at [70, 23] on span "Cylinders" at bounding box center [63, 19] width 32 height 8
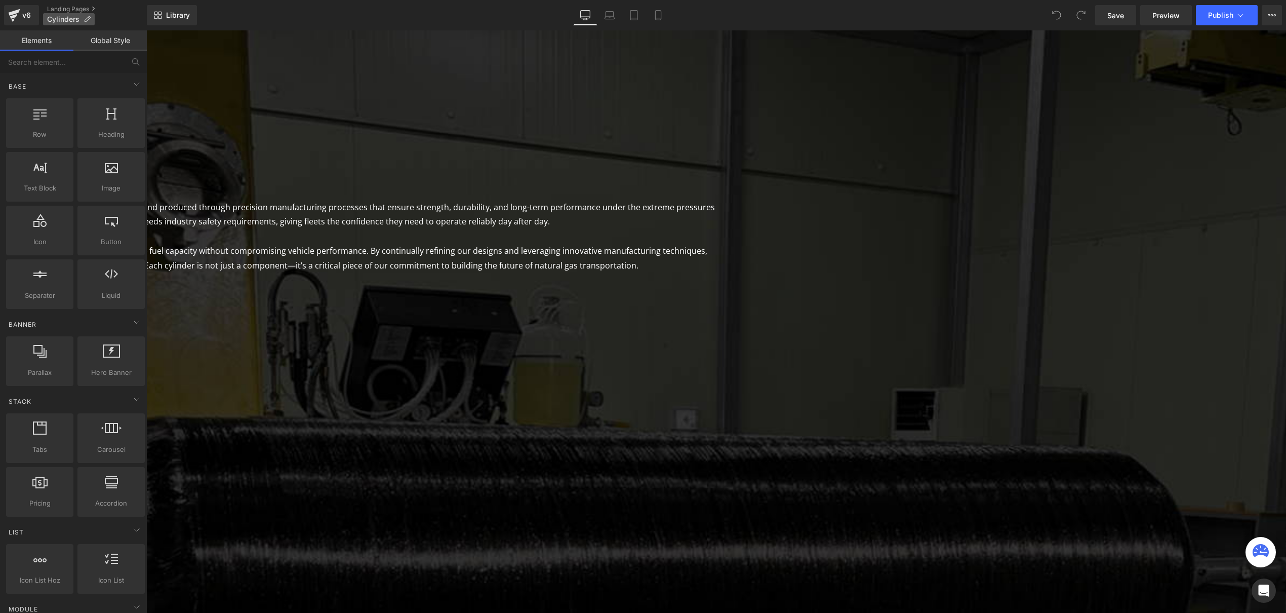
scroll to position [1351, 1139]
click at [86, 21] on icon at bounding box center [87, 19] width 7 height 7
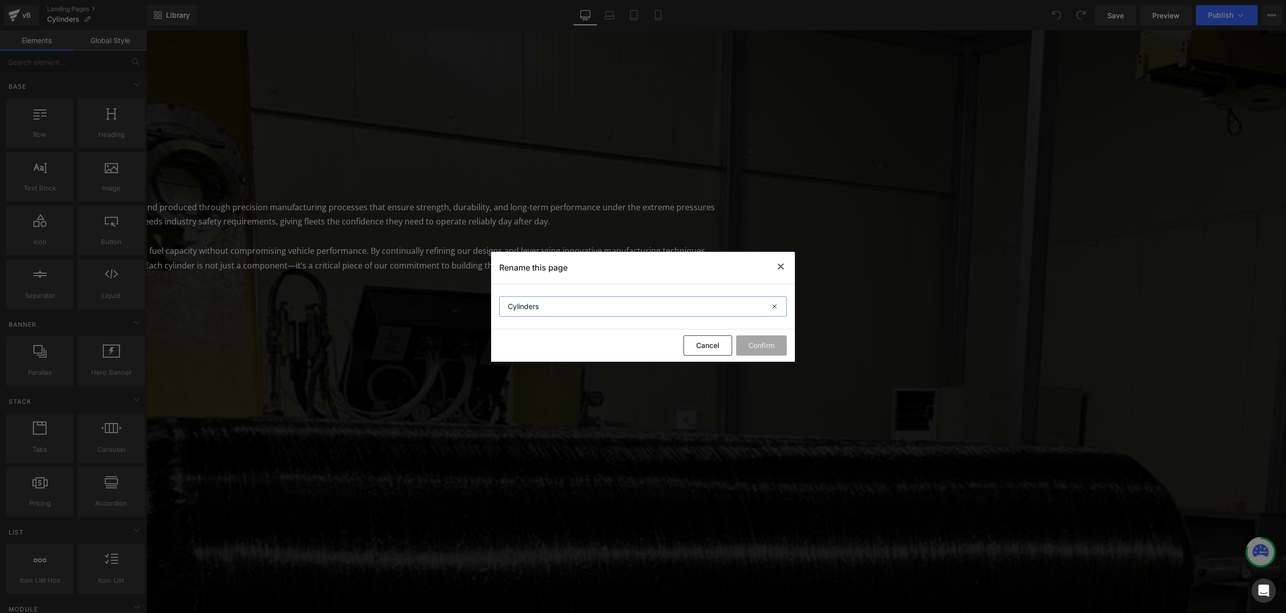
click at [609, 310] on input "Cylinders" at bounding box center [643, 306] width 288 height 20
type input "Cylinders old"
click at [769, 346] on button "Confirm" at bounding box center [761, 345] width 51 height 20
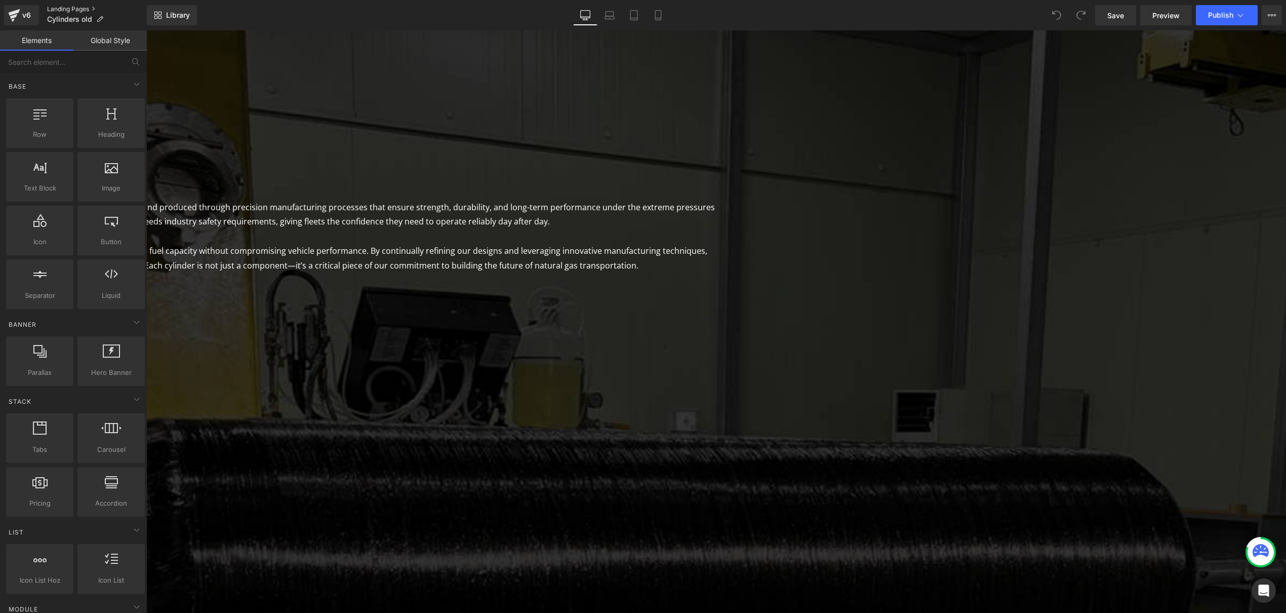
click at [58, 6] on link "Landing Pages" at bounding box center [97, 9] width 100 height 8
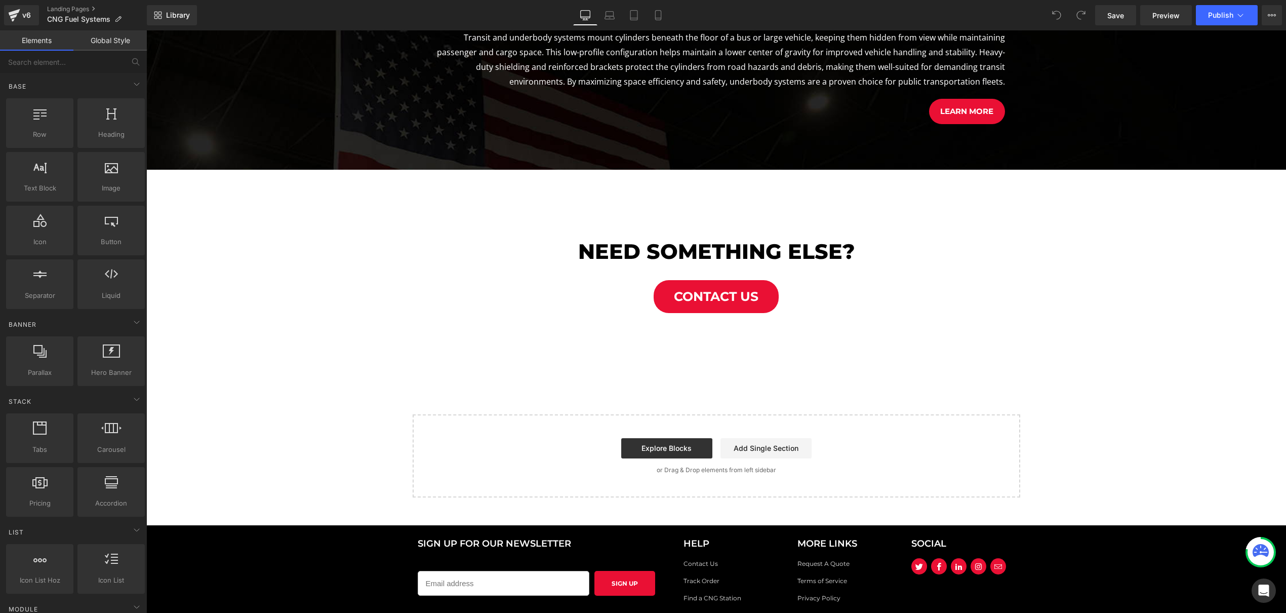
scroll to position [1288, 0]
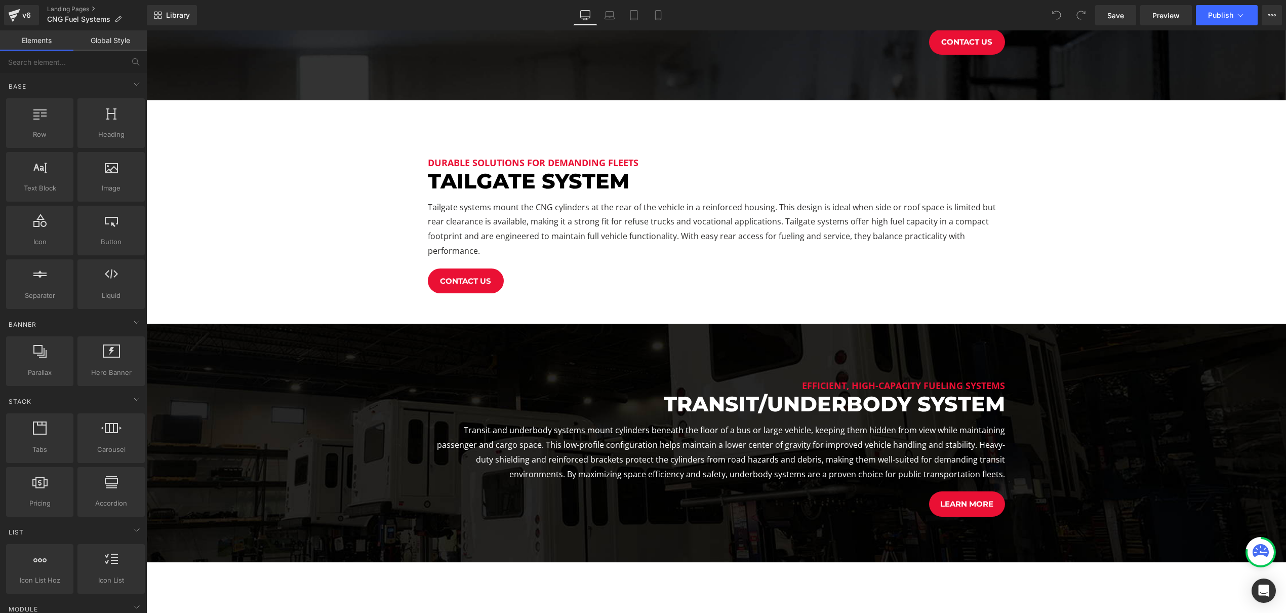
click div "Durable Solutions for Demanding Fleets Heading tailgate system Heading Tailgate…"
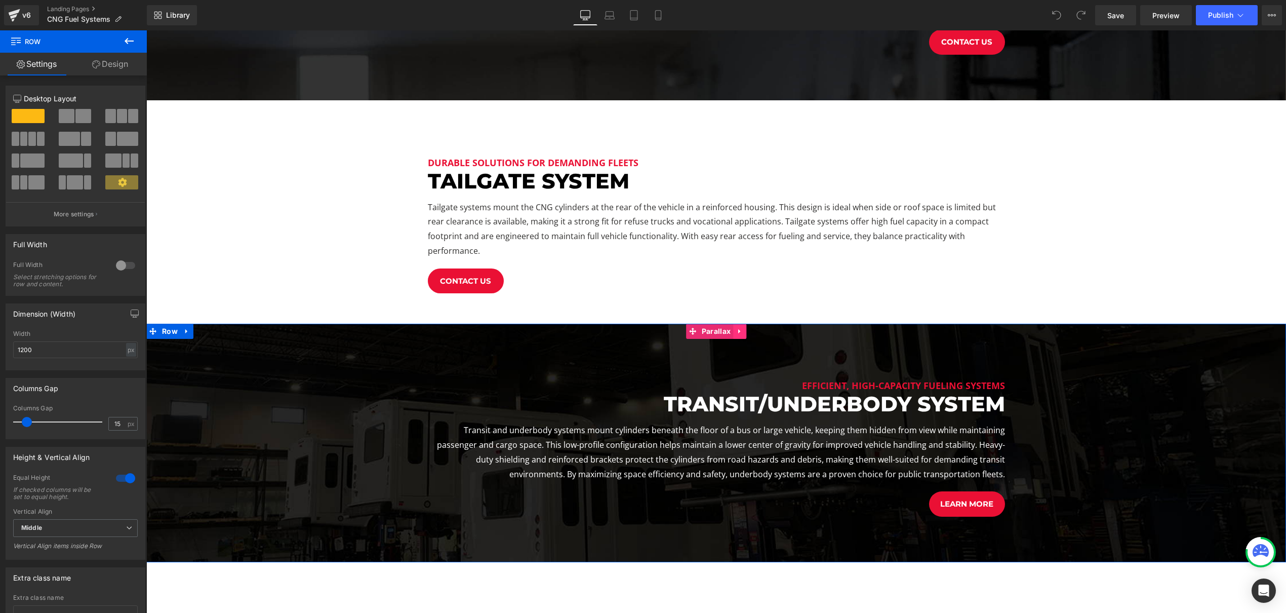
click icon
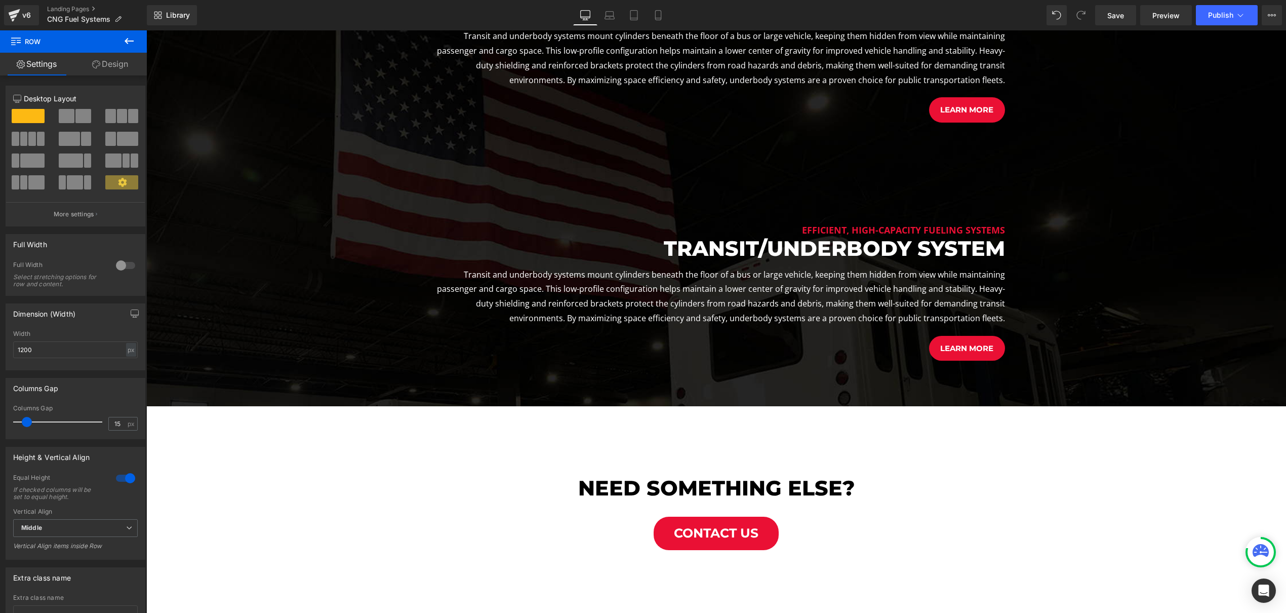
scroll to position [1637, 0]
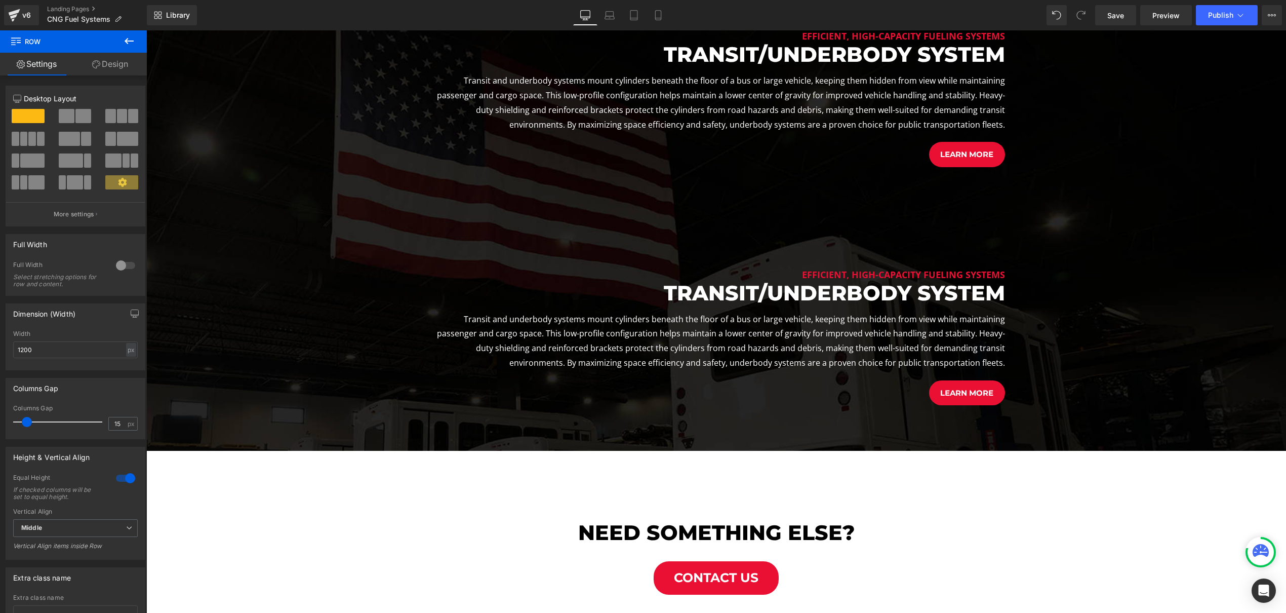
click h1 "Efficient, High-Capacity Fueling Systems"
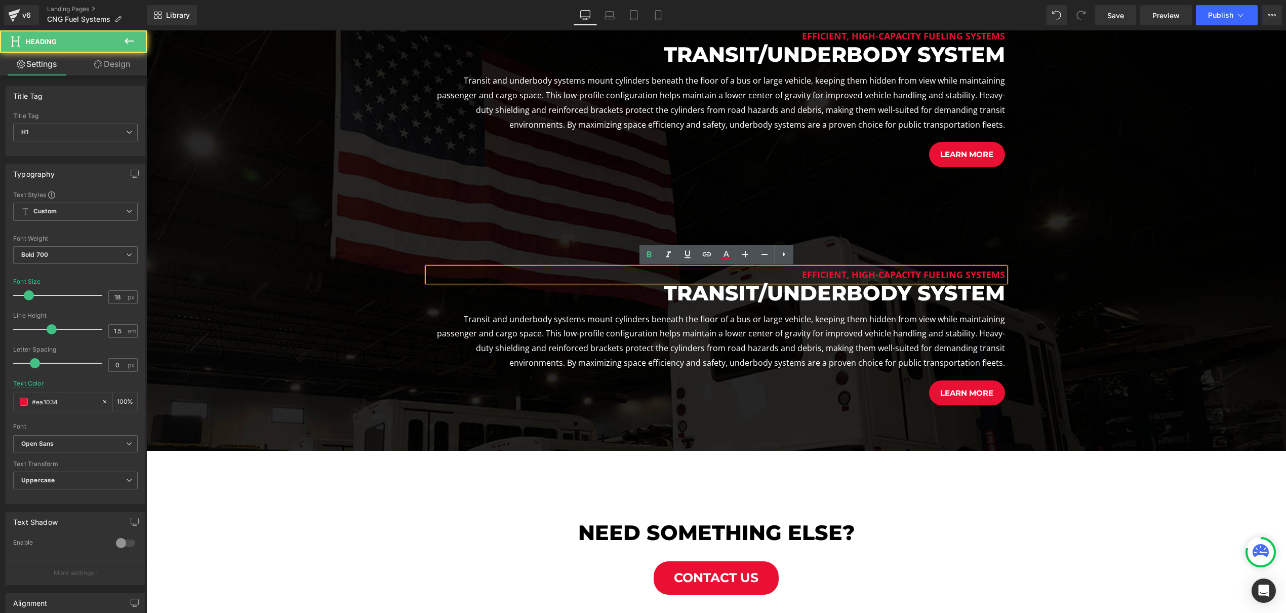
click h1 "Efficient, High-Capacity Fueling Systems"
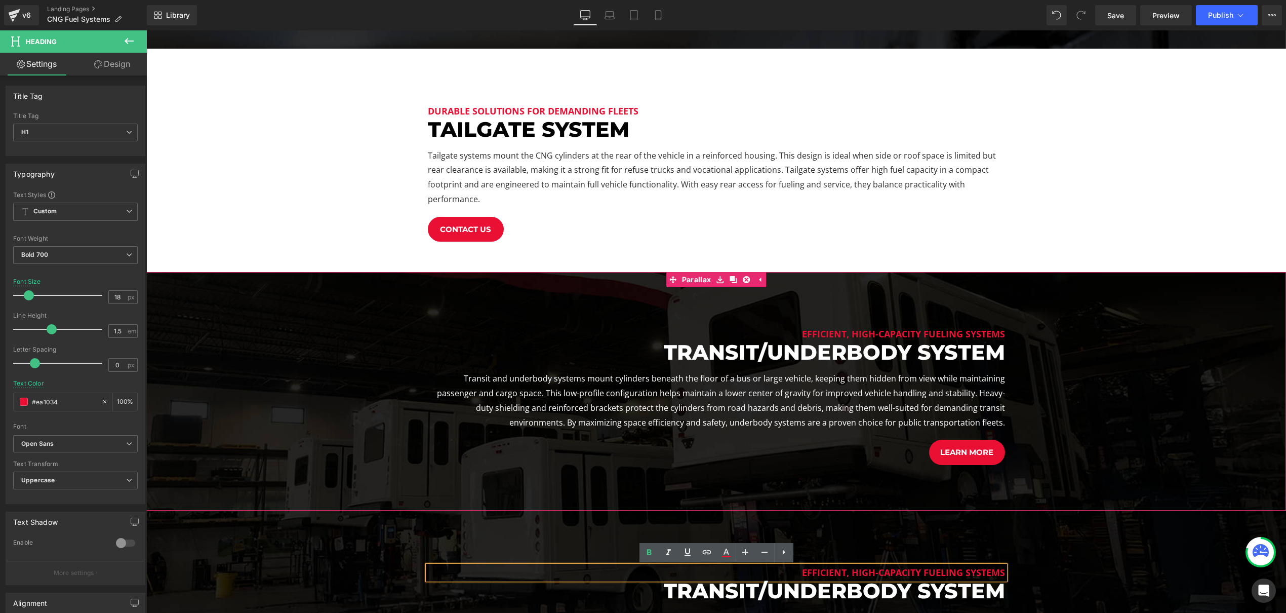
click span "Efficient, High-Capacity Fueling Systems Heading Transit/underbody system Headi…"
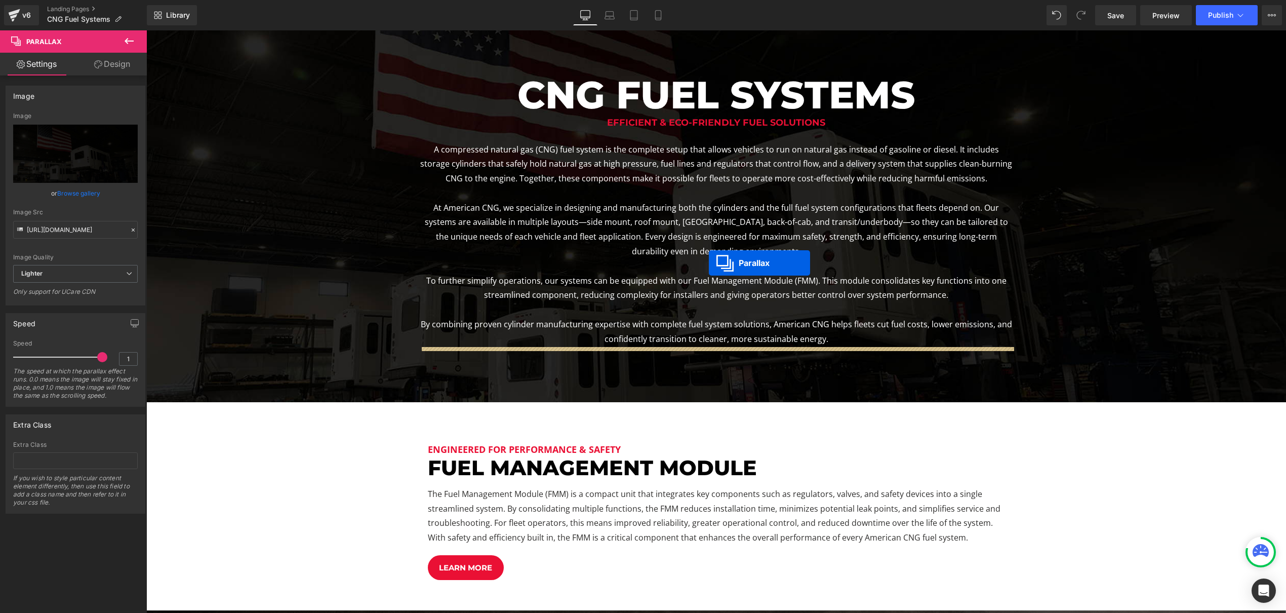
scroll to position [0, 0]
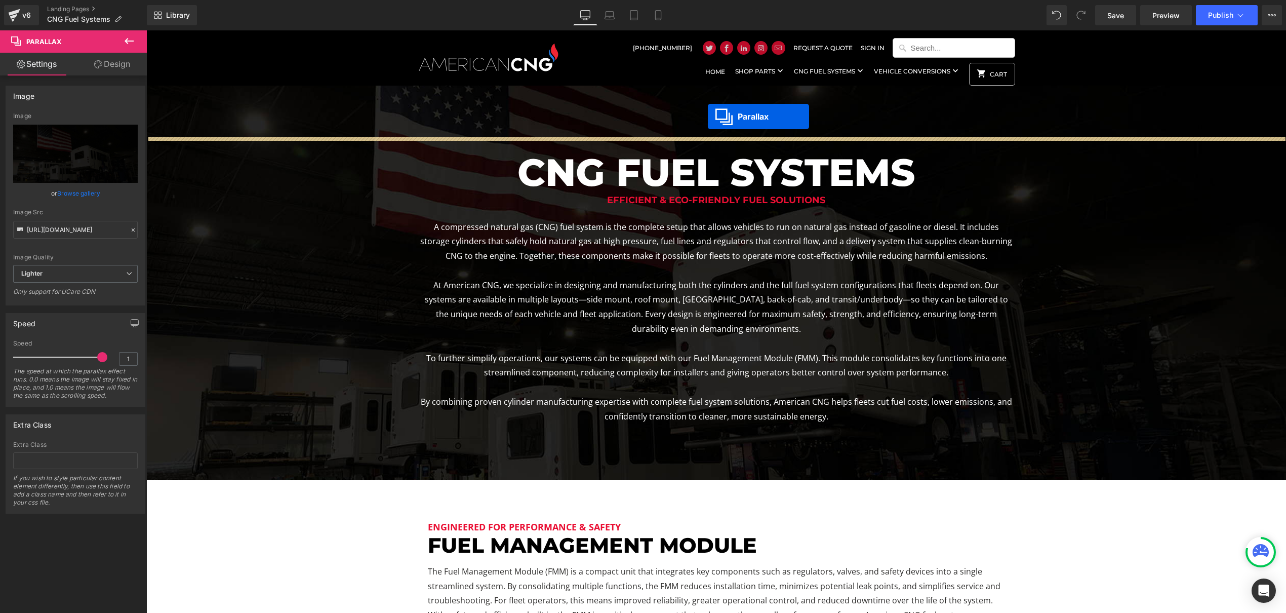
drag, startPoint x: 547, startPoint y: 404, endPoint x: 561, endPoint y: 86, distance: 318.7
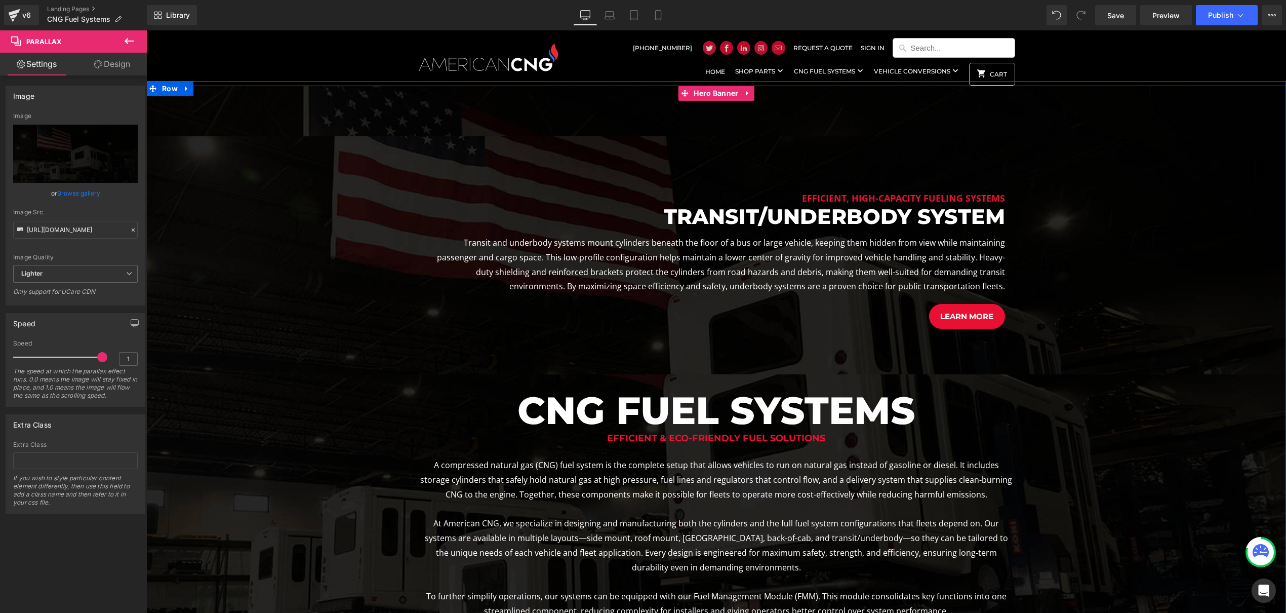
scroll to position [5, 5]
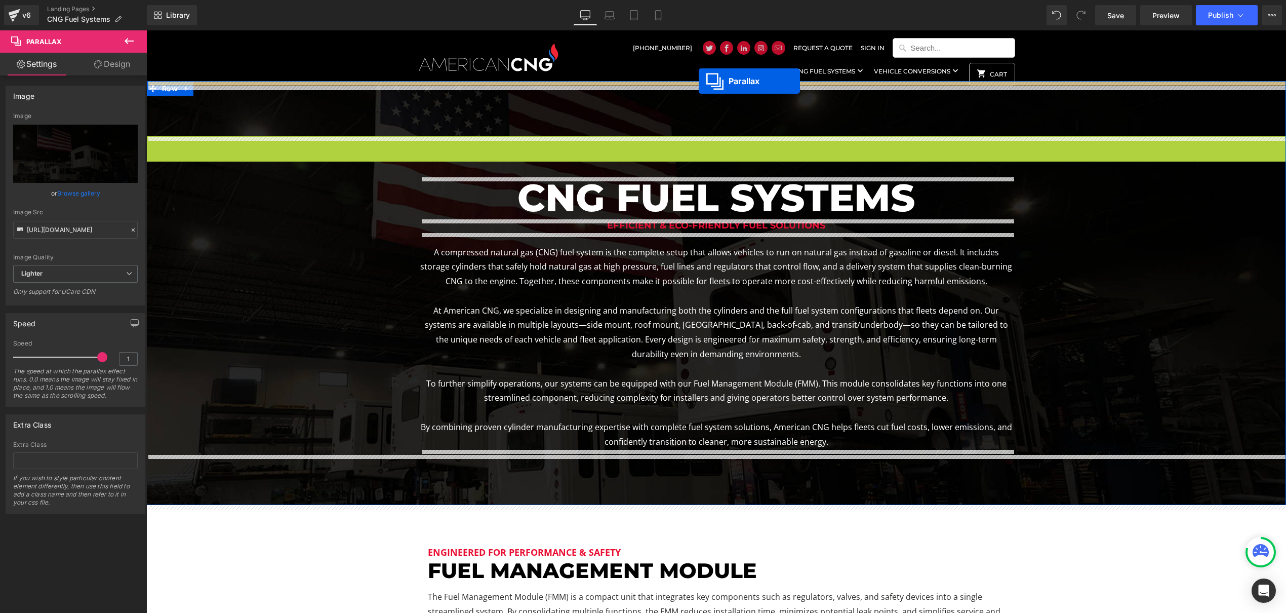
drag, startPoint x: 550, startPoint y: 114, endPoint x: 552, endPoint y: 51, distance: 63.3
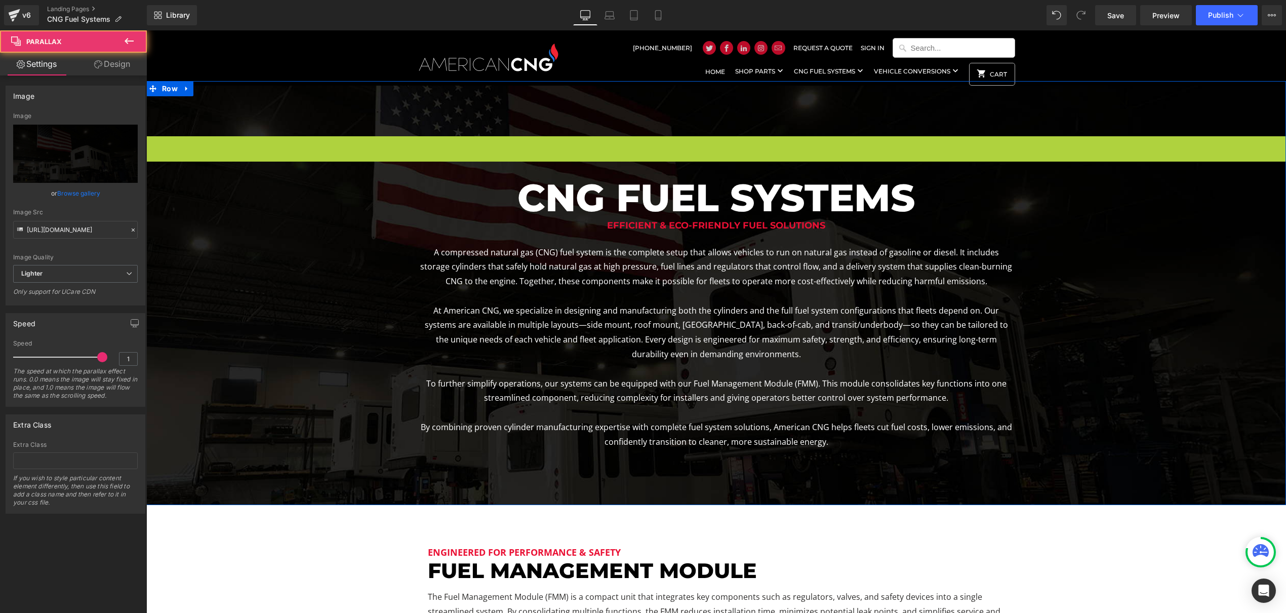
scroll to position [2581, 1139]
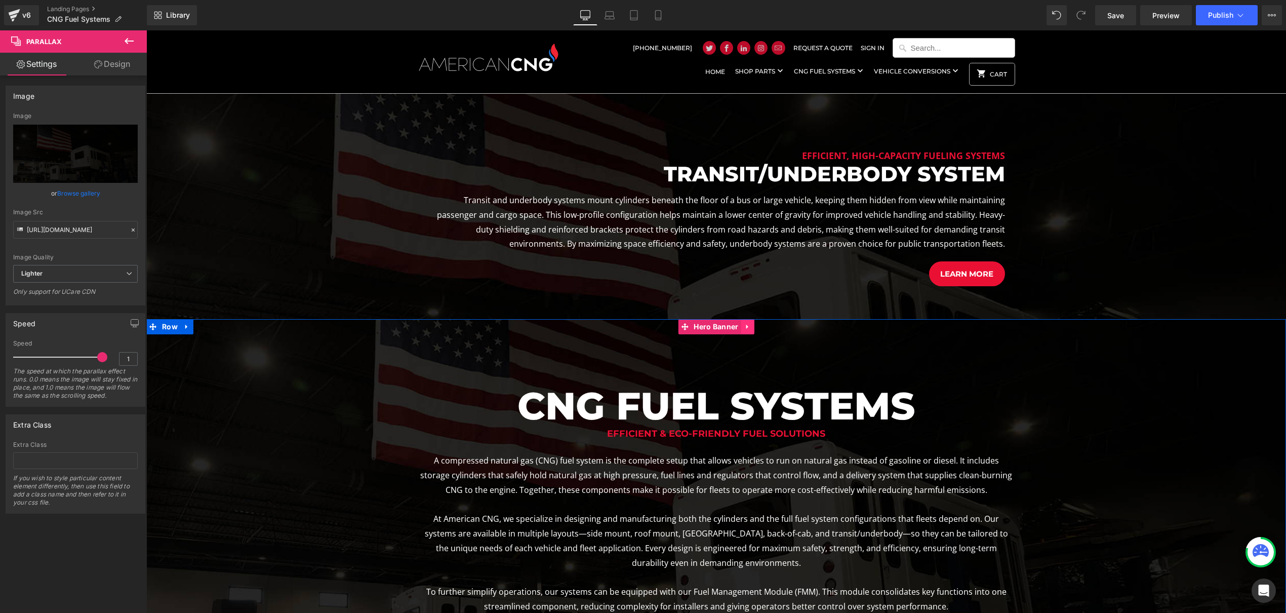
click link
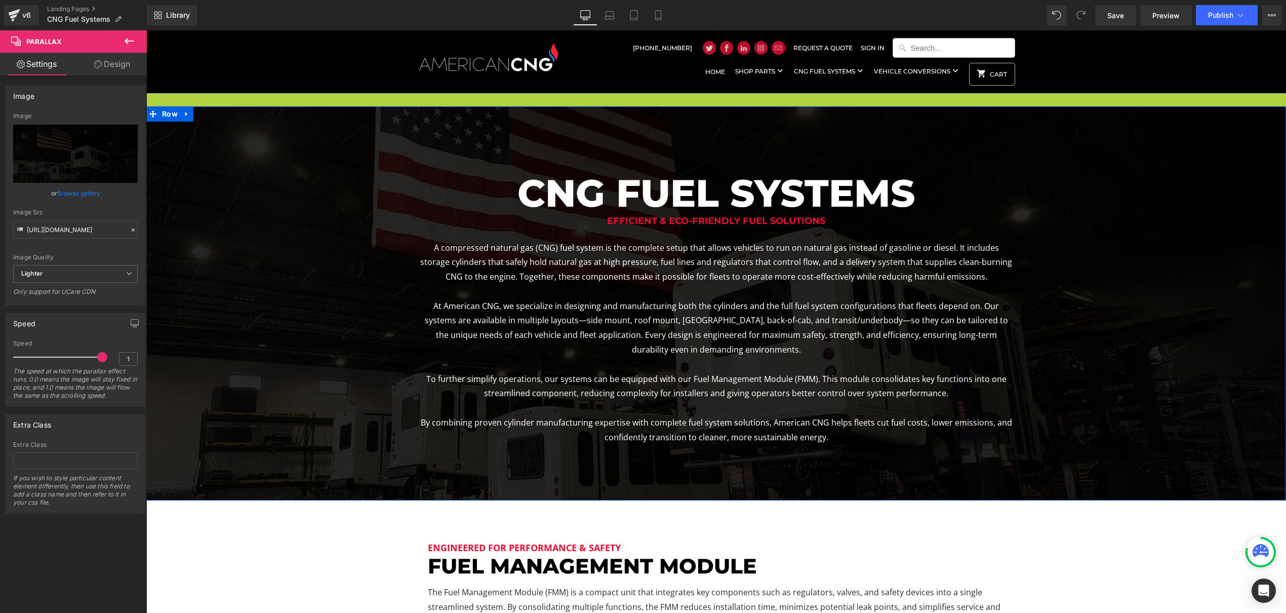
scroll to position [0, 0]
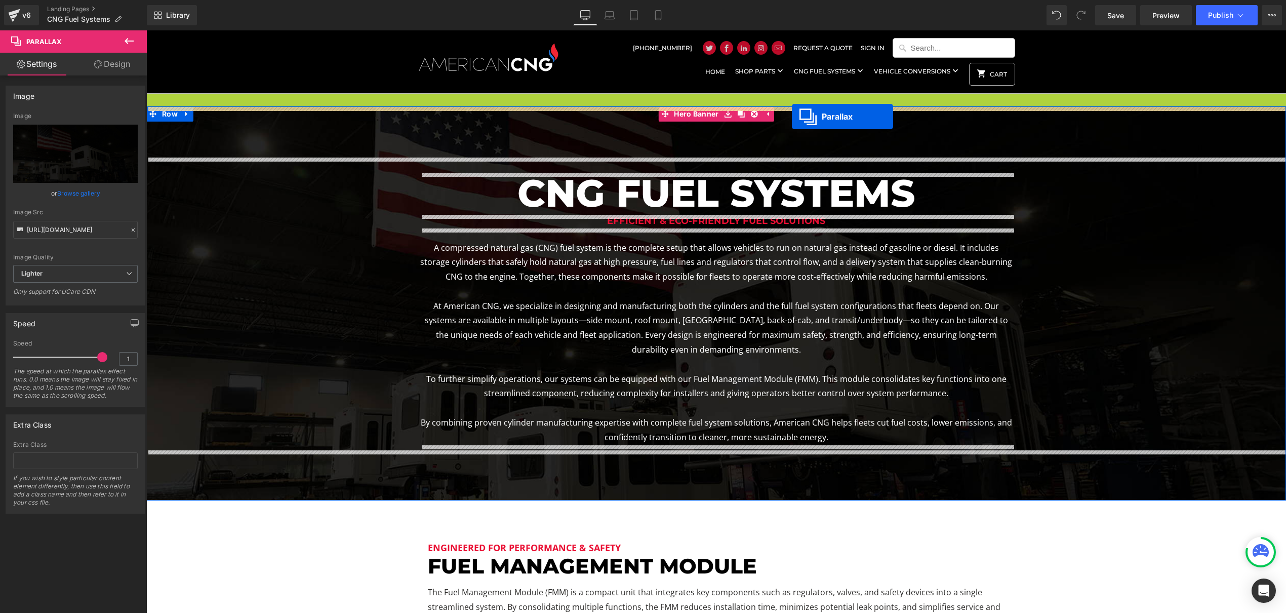
drag, startPoint x: 544, startPoint y: 69, endPoint x: 645, endPoint y: 86, distance: 102.6
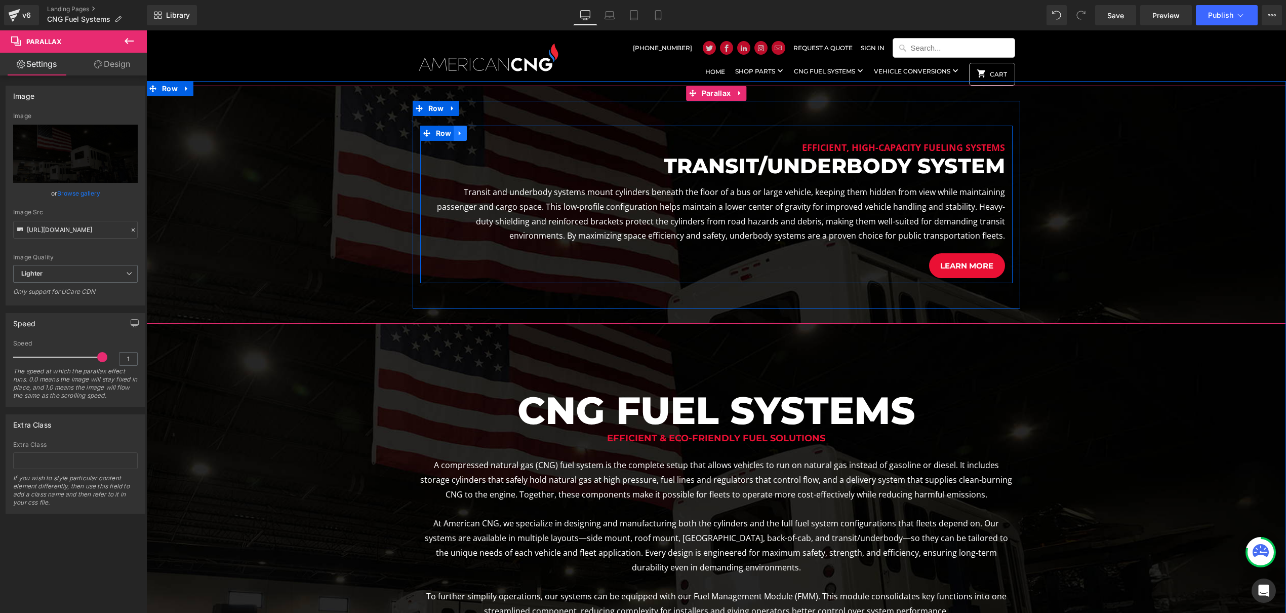
click icon
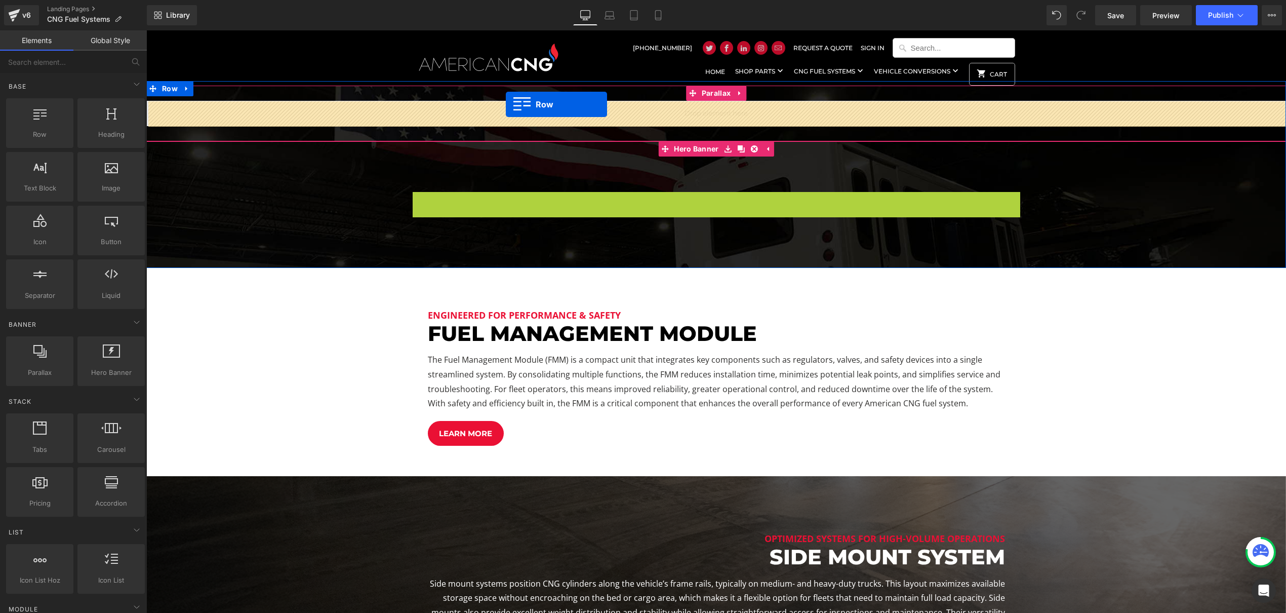
drag, startPoint x: 271, startPoint y: 167, endPoint x: 359, endPoint y: 74, distance: 127.8
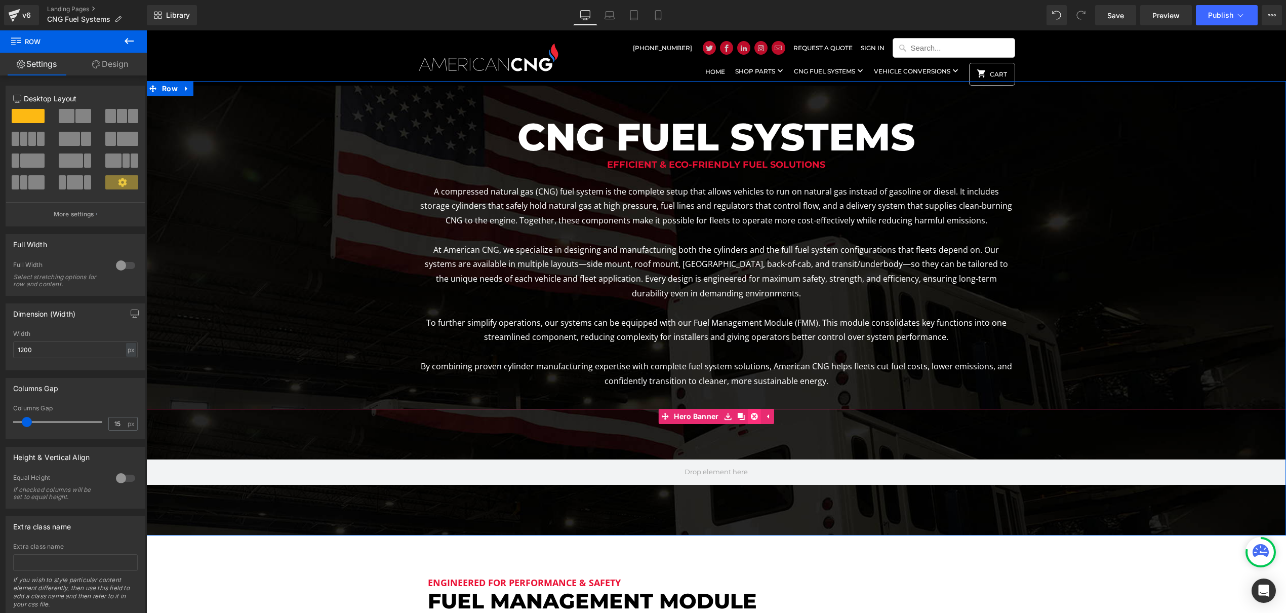
click icon
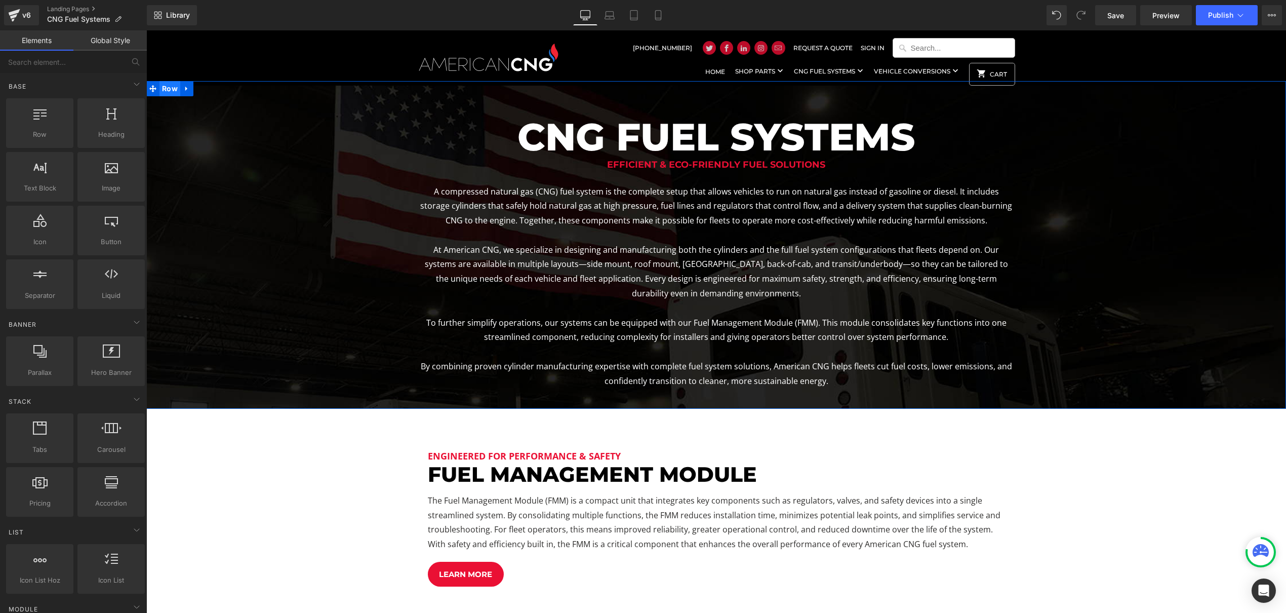
click span "Row"
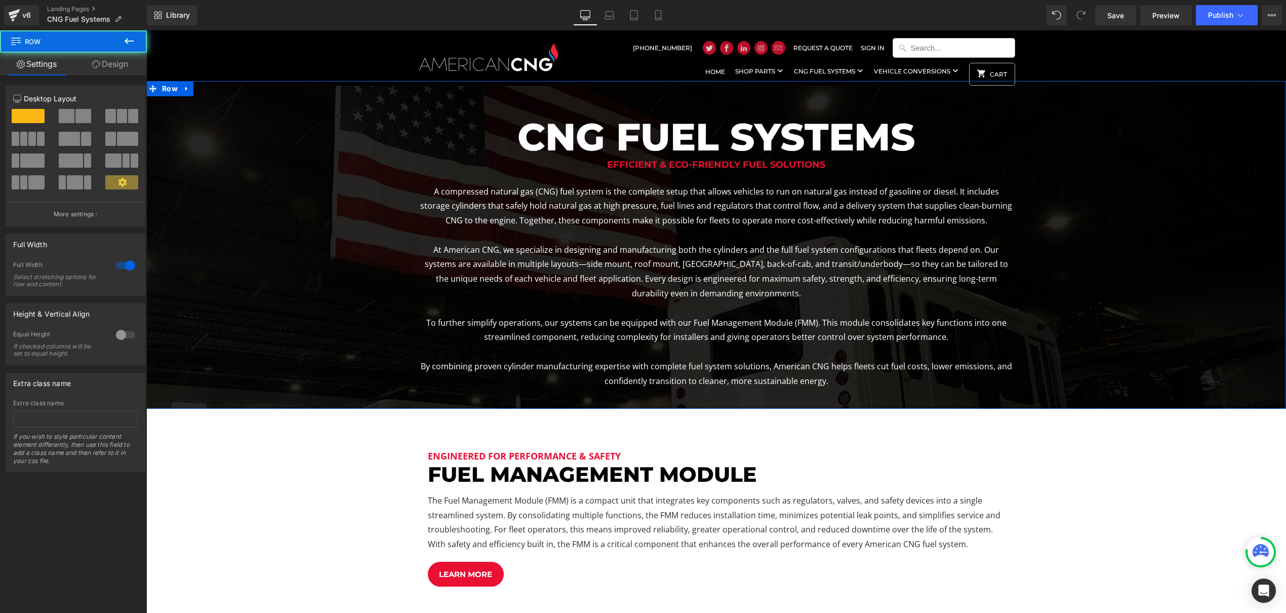
click link "Design"
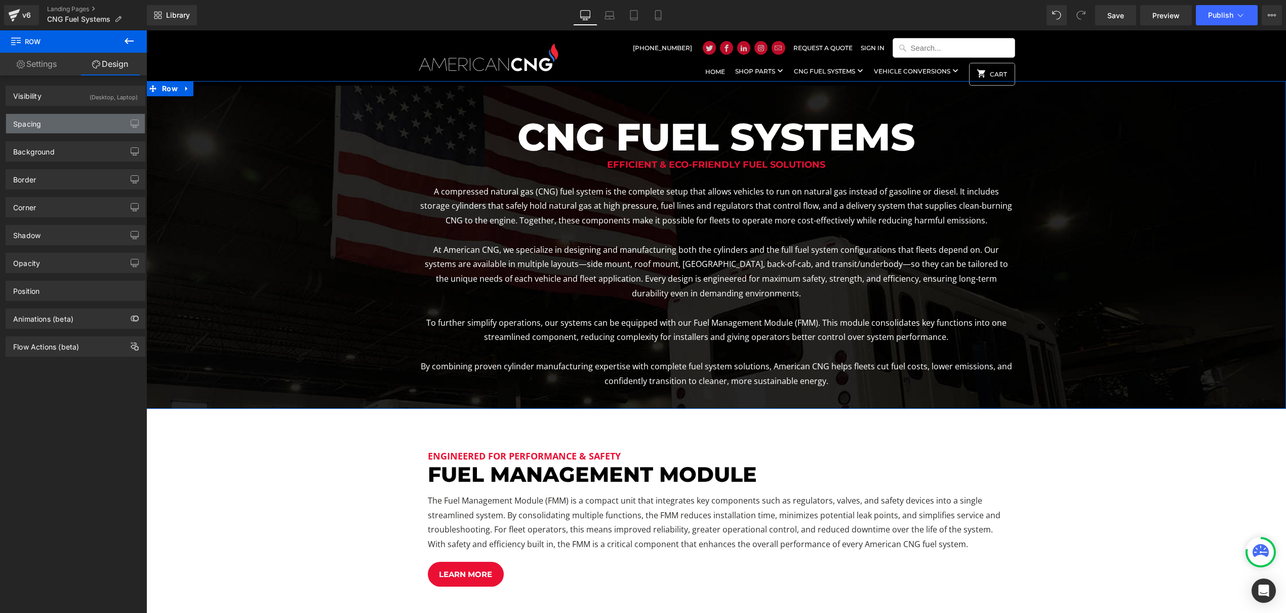
click div "Spacing"
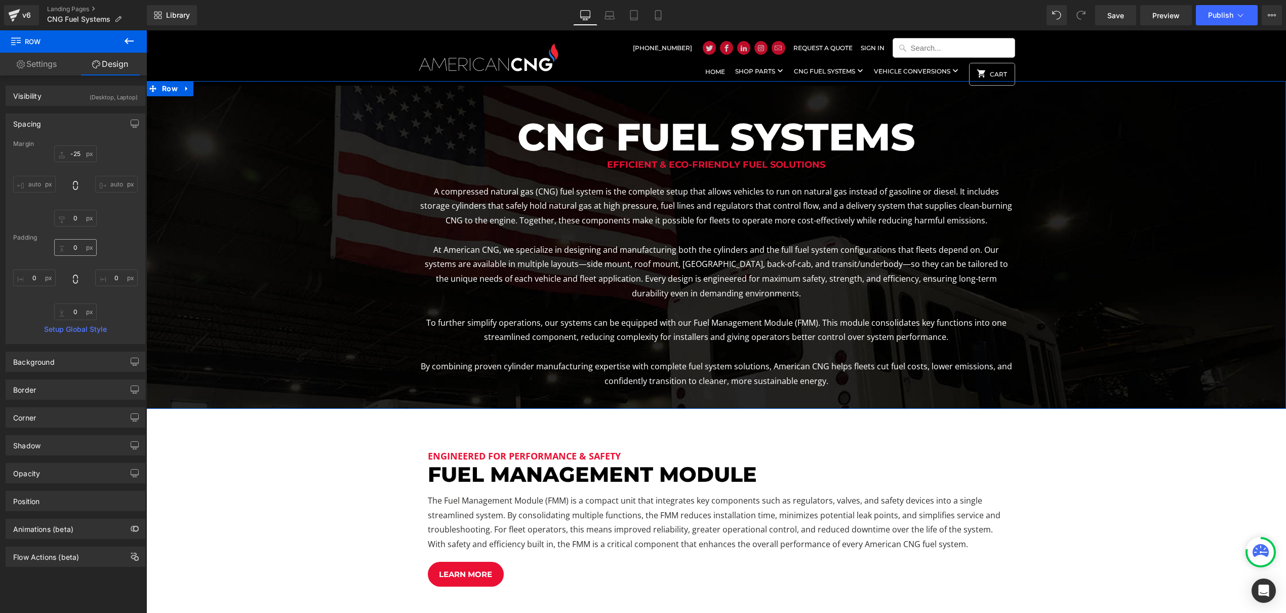
drag, startPoint x: 79, startPoint y: 255, endPoint x: 83, endPoint y: 246, distance: 9.6
click div "0px 0 0px 0 0px 0 0px 0"
click input "0"
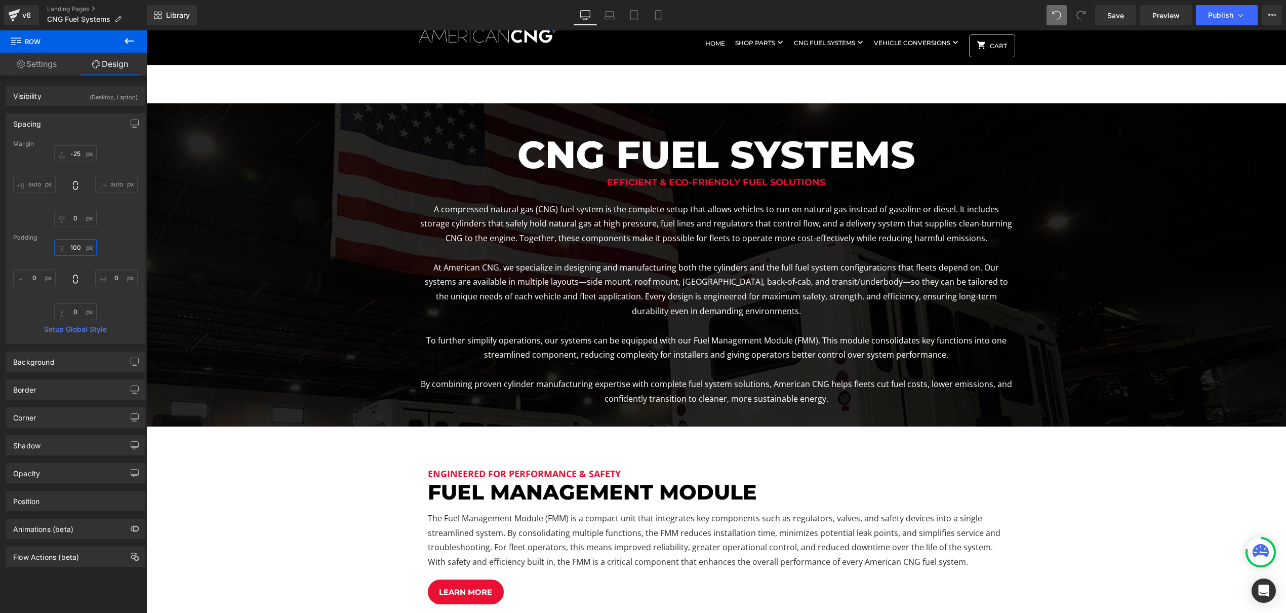
type input "100"
click icon
type input "-25"
type input "0"
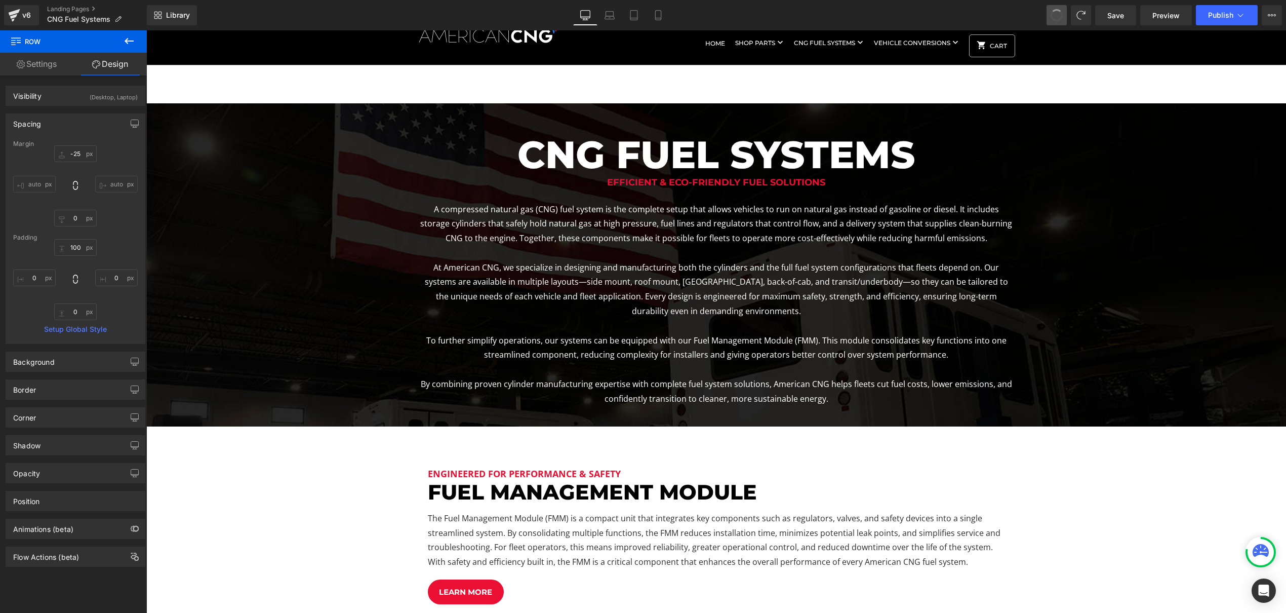
type input "0"
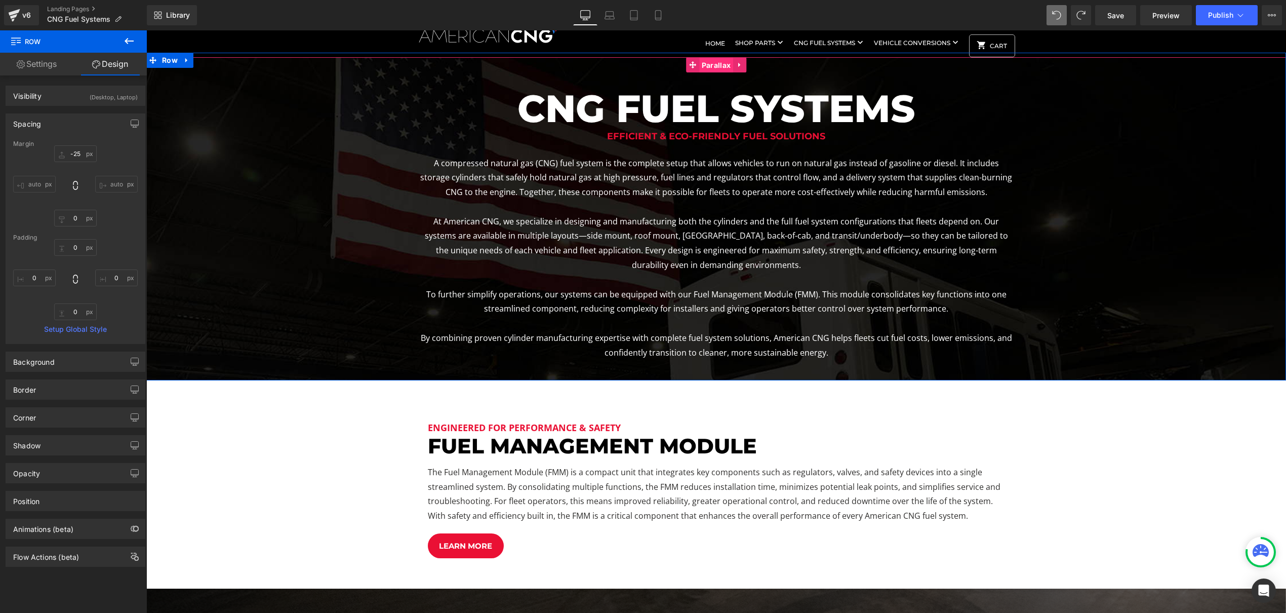
click span "Parallax"
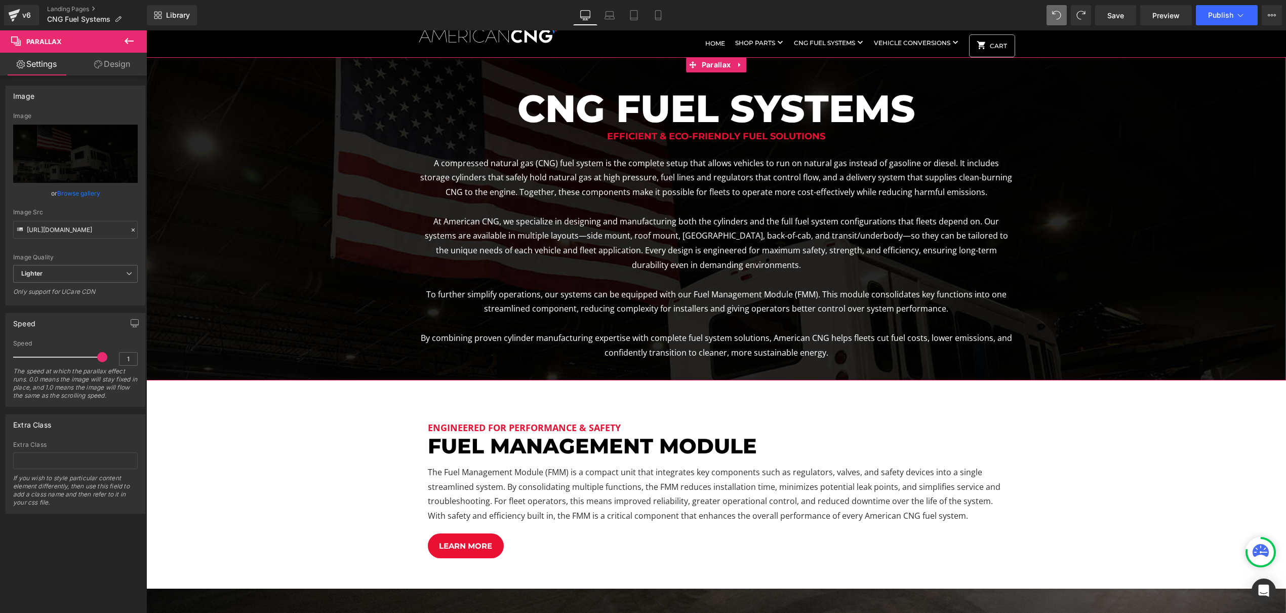
click link "Design"
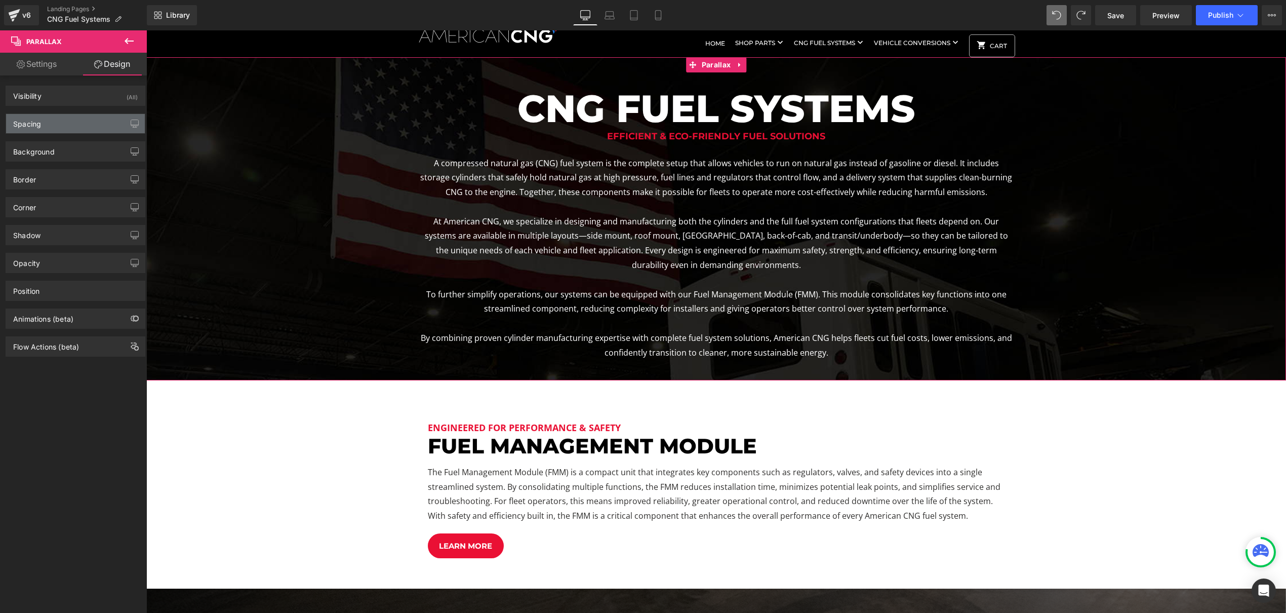
click div "Spacing"
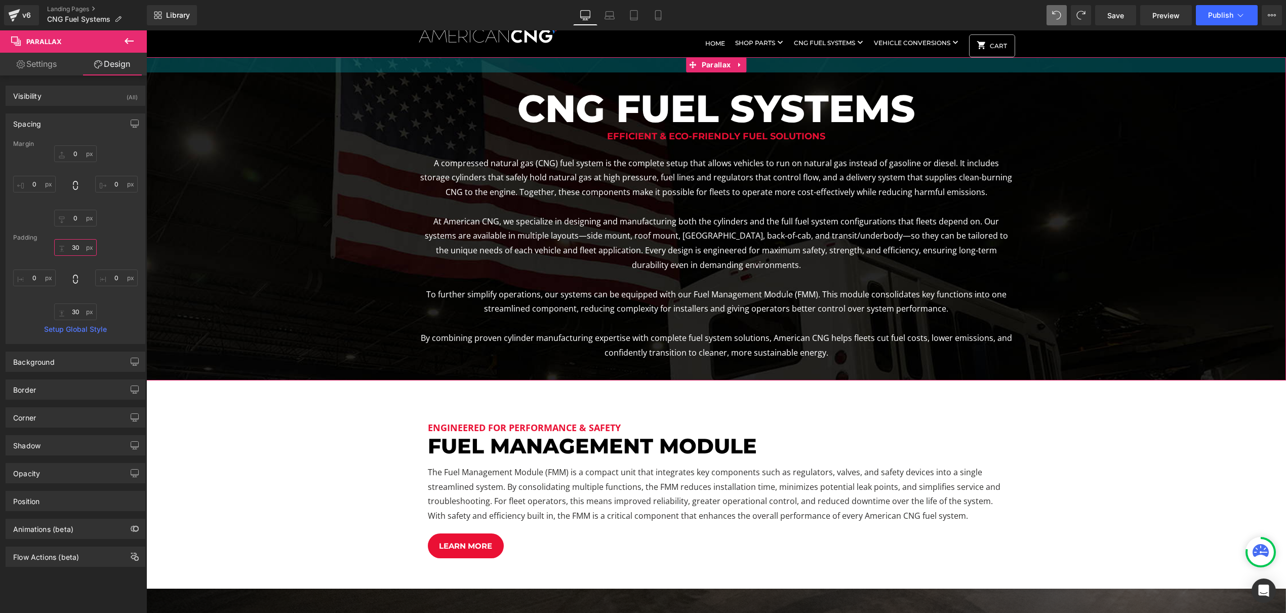
click input "30"
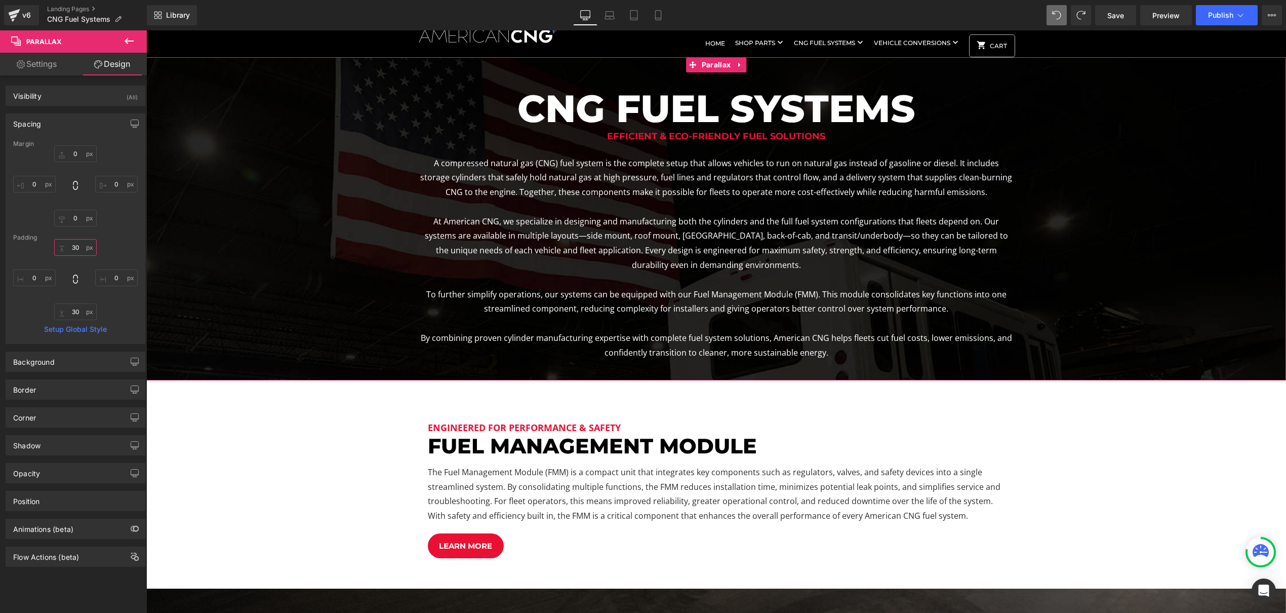
click input "30"
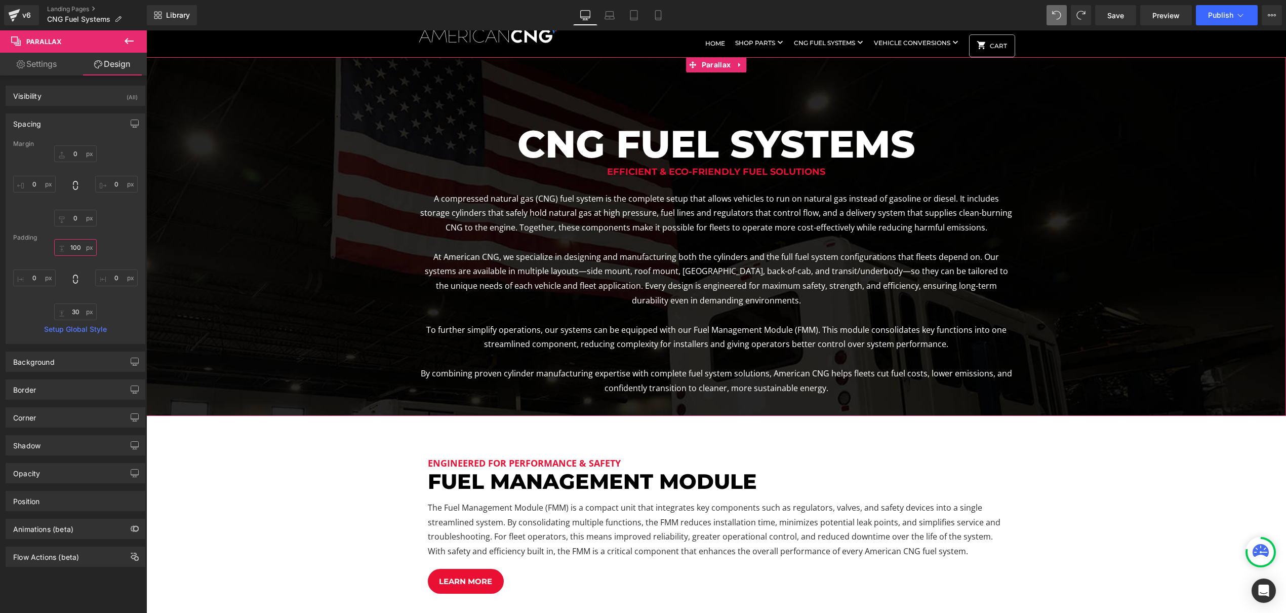
scroll to position [5, 5]
type input "100"
click input "30"
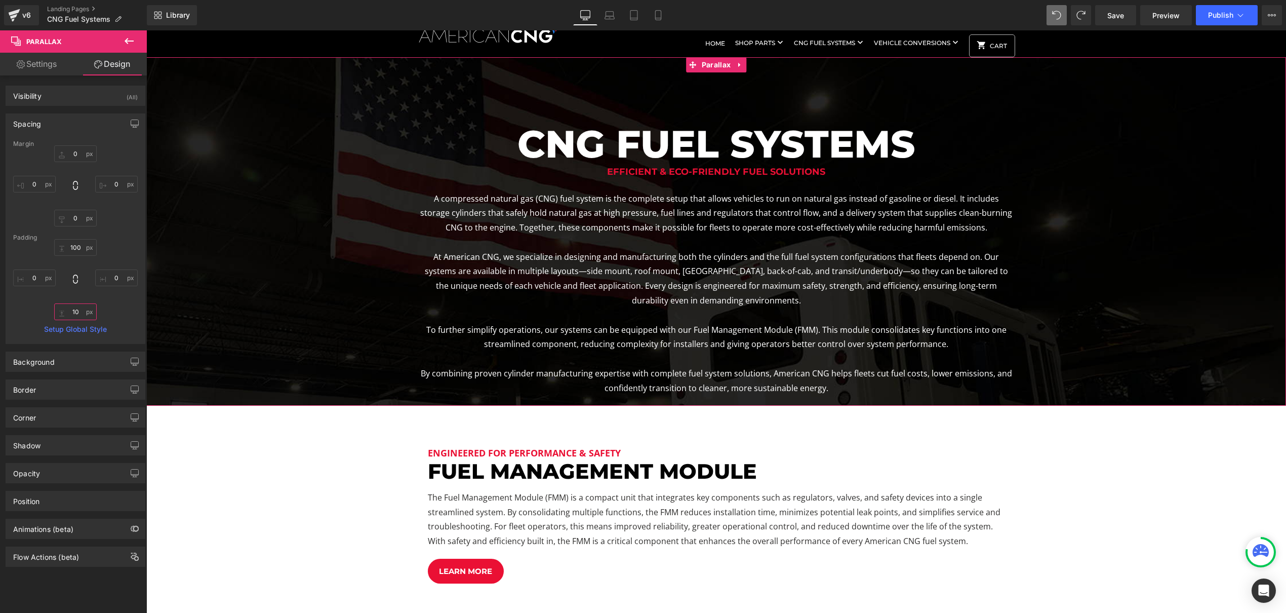
scroll to position [2301, 1139]
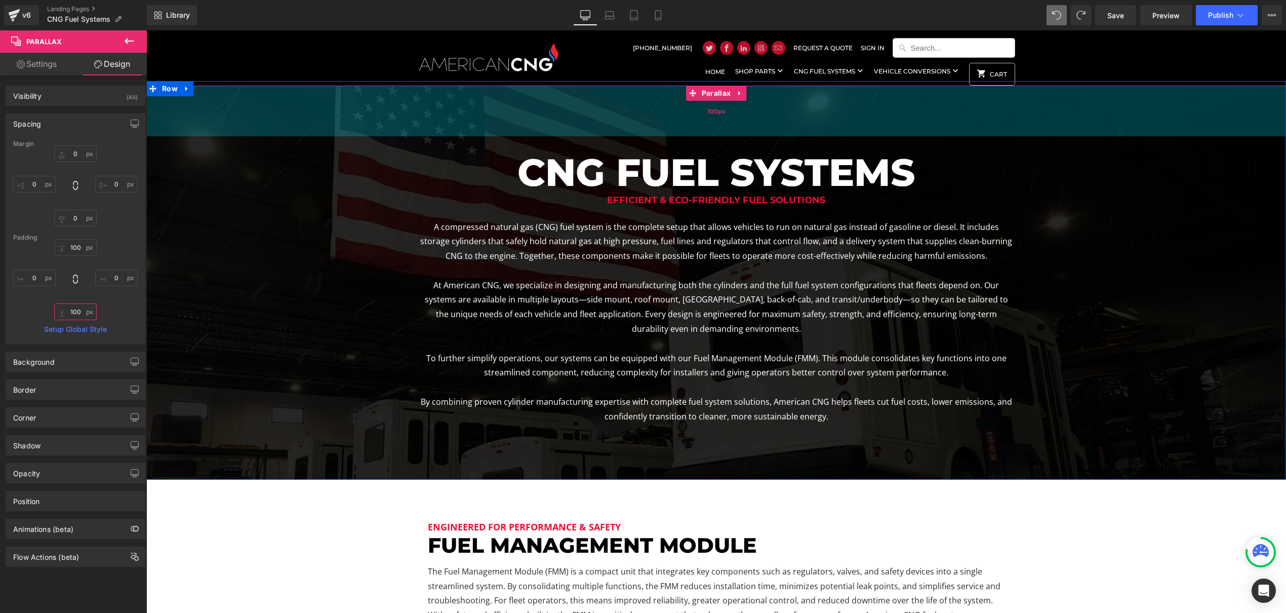
click div "100px"
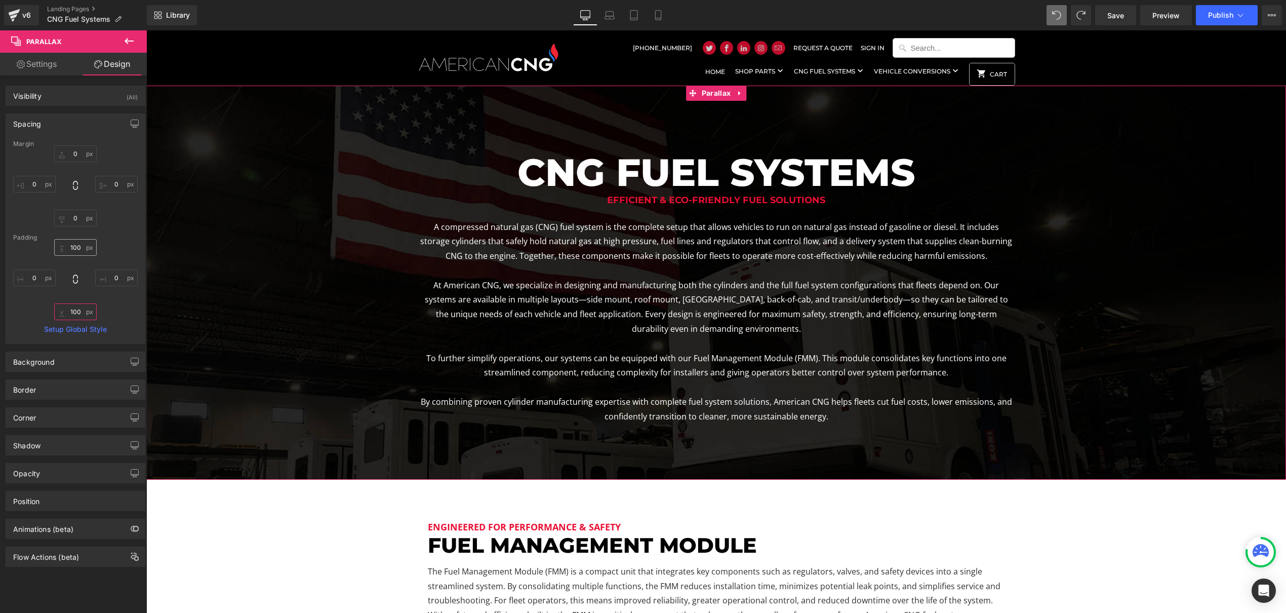
type input "100"
click input "100"
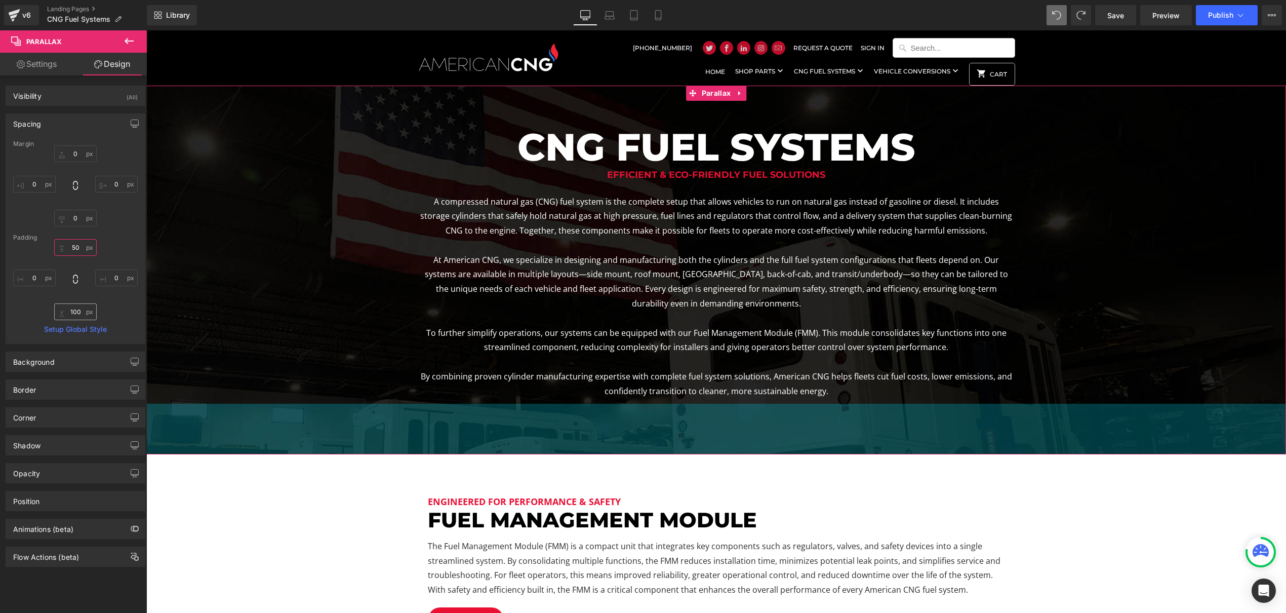
type input "50"
click input "100"
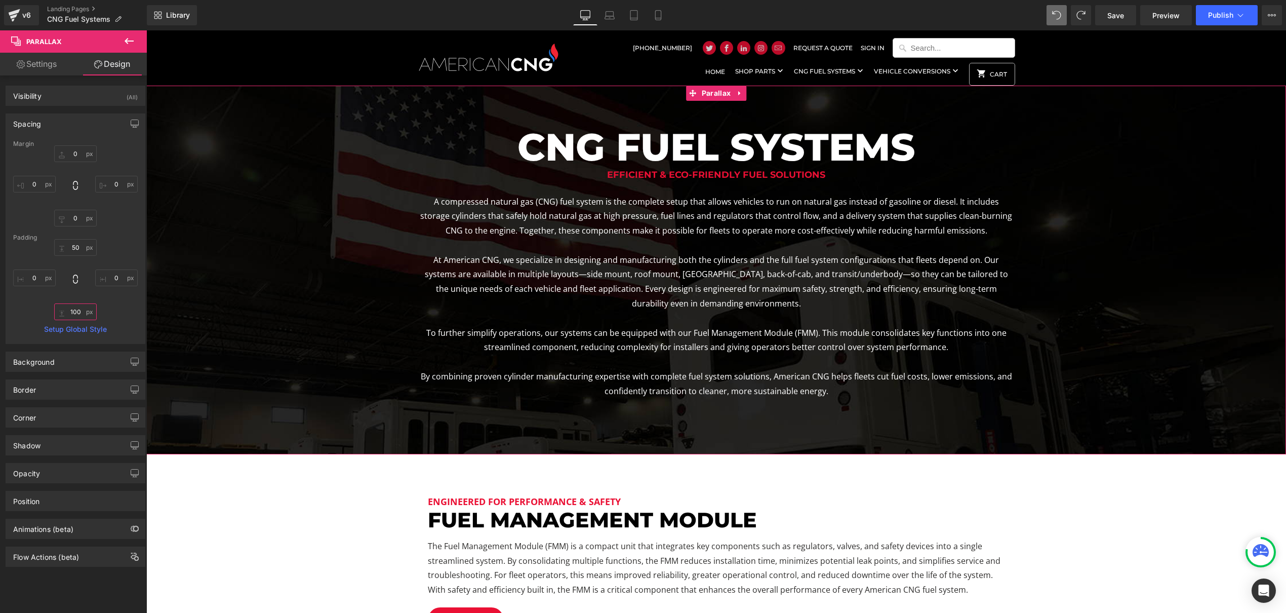
click input "100"
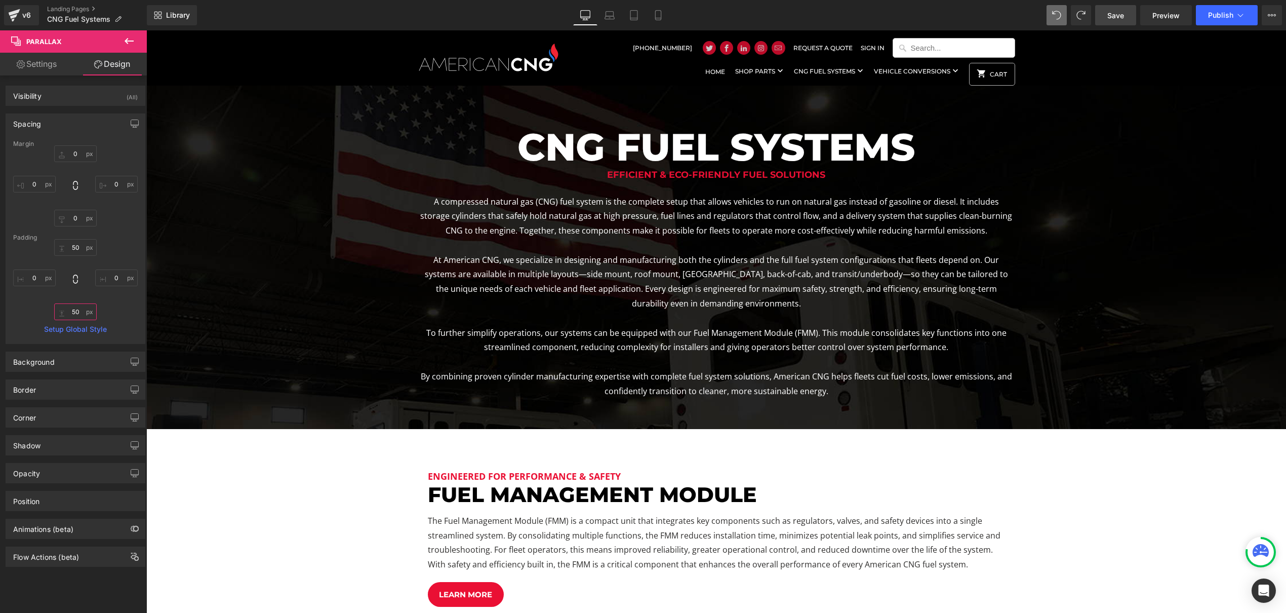
type input "50"
click span "Save"
click link "Landing Pages"
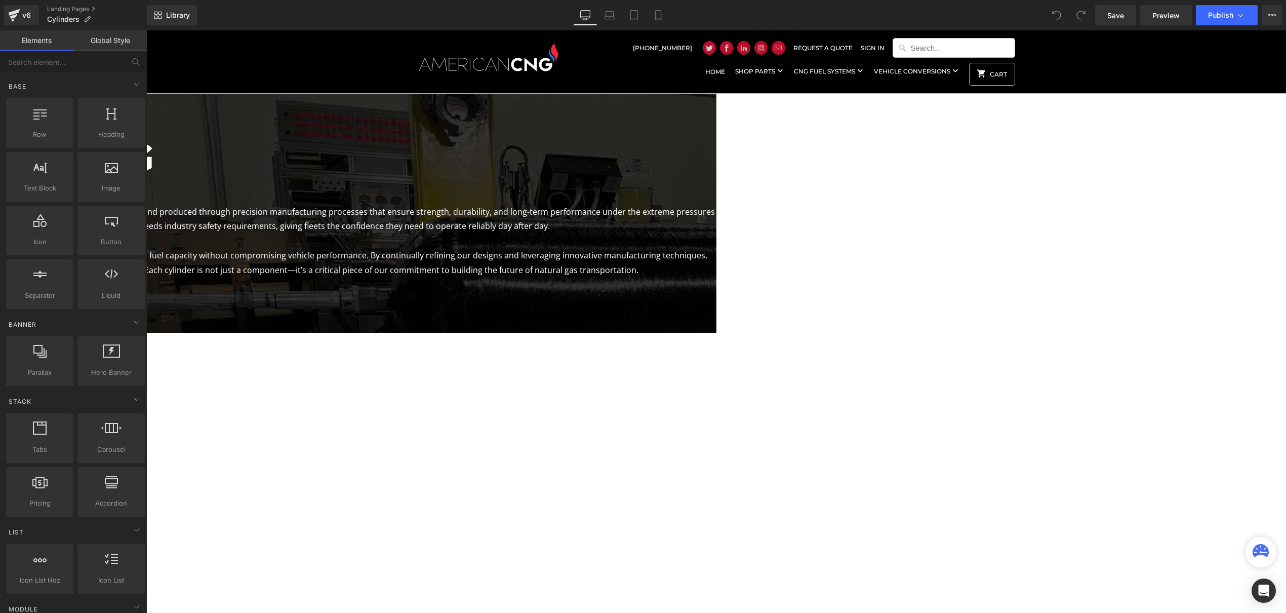
scroll to position [1544, 1139]
click at [146, 30] on span "Parallax" at bounding box center [146, 30] width 0 height 0
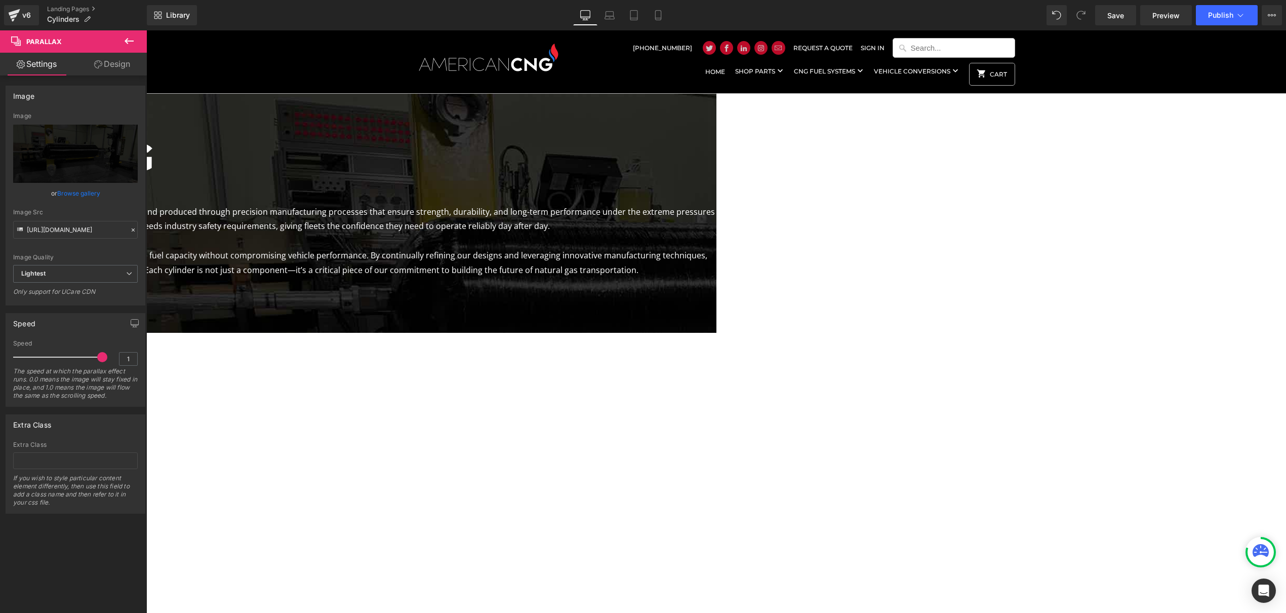
click at [131, 62] on link "Design" at bounding box center [111, 64] width 73 height 23
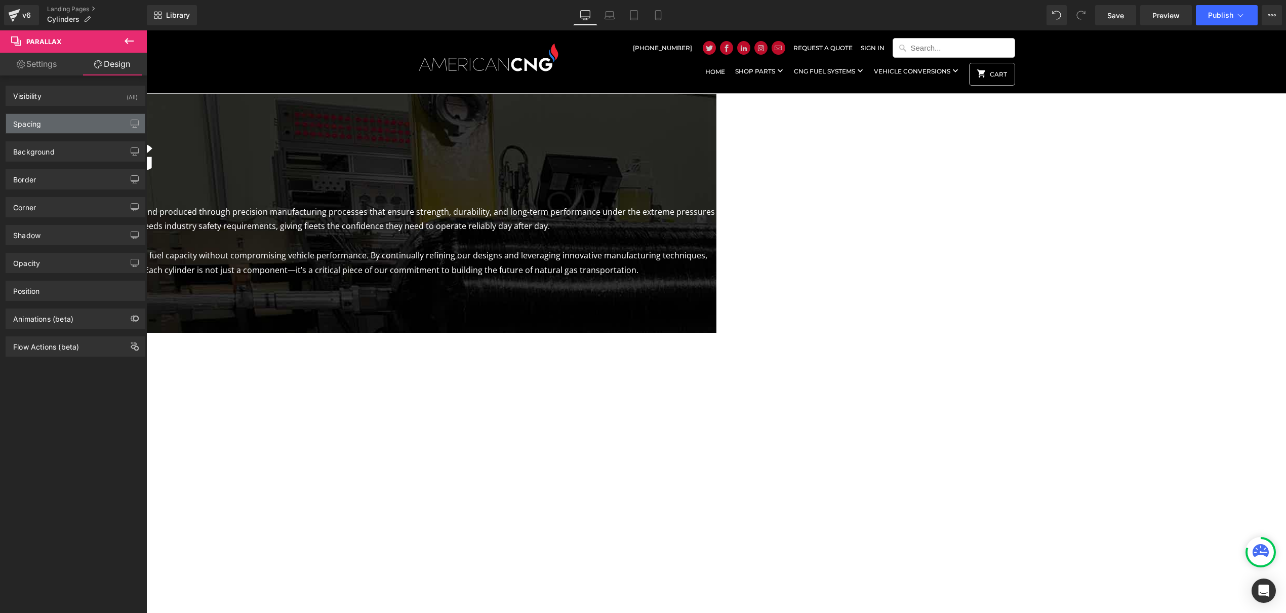
click at [76, 116] on div "Spacing" at bounding box center [75, 123] width 139 height 19
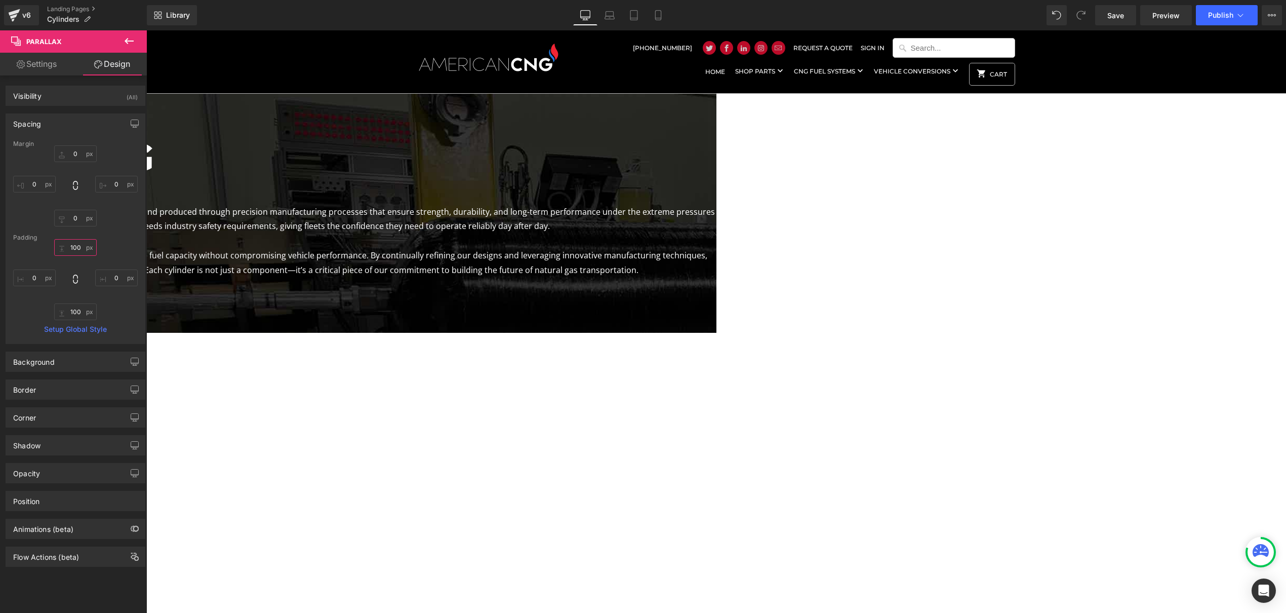
click at [75, 246] on input "100" at bounding box center [75, 247] width 43 height 17
click at [270, 469] on div "Real-Time Accuracy for Every Mile Heading cylinder overview Heading Towpreg Tec…" at bounding box center [146, 603] width 1139 height 541
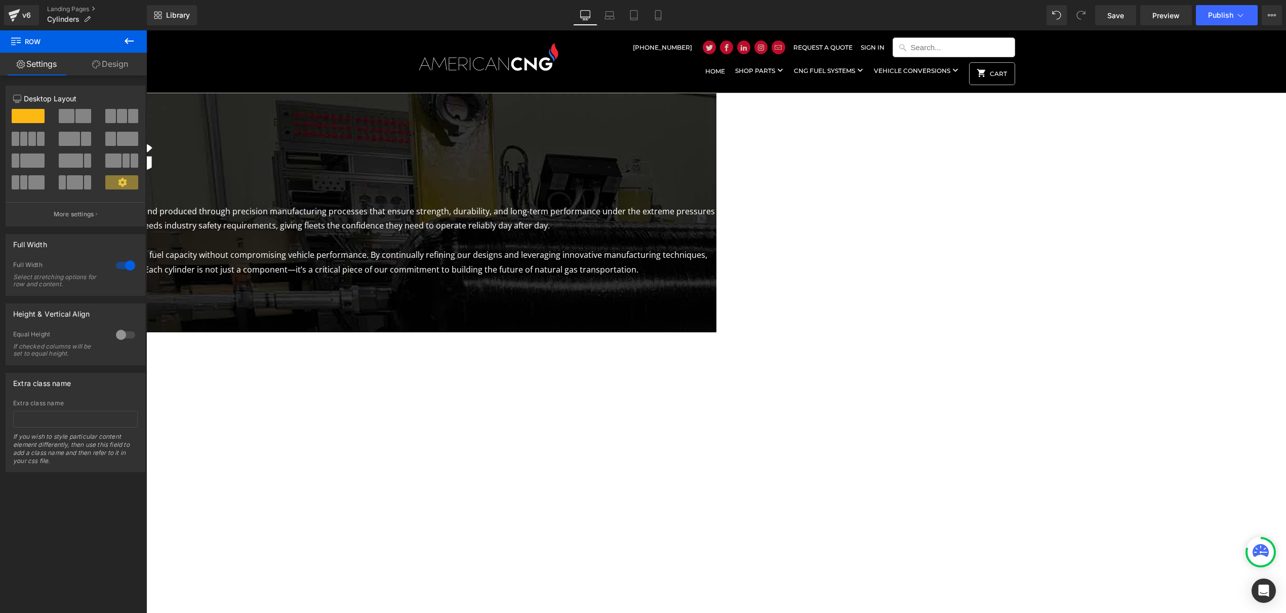
scroll to position [0, 0]
click at [68, 4] on div "v6 Landing Pages Cylinders" at bounding box center [73, 15] width 147 height 30
click at [67, 8] on link "Landing Pages" at bounding box center [97, 9] width 100 height 8
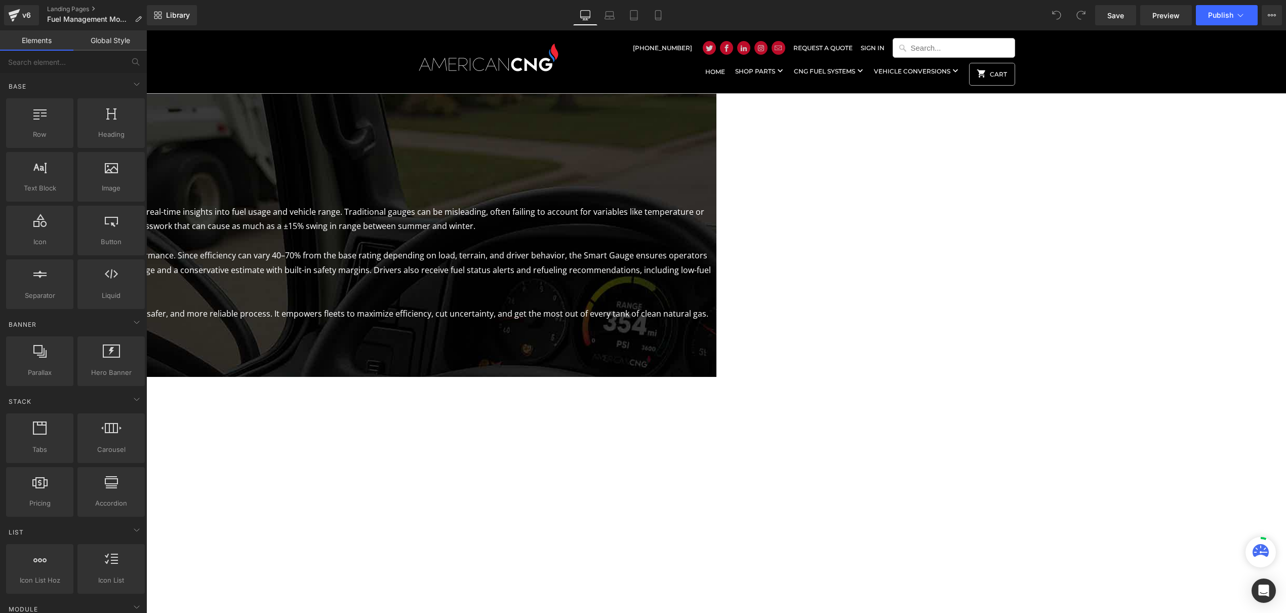
scroll to position [1626, 1139]
click at [146, 30] on span "Heading" at bounding box center [146, 30] width 0 height 0
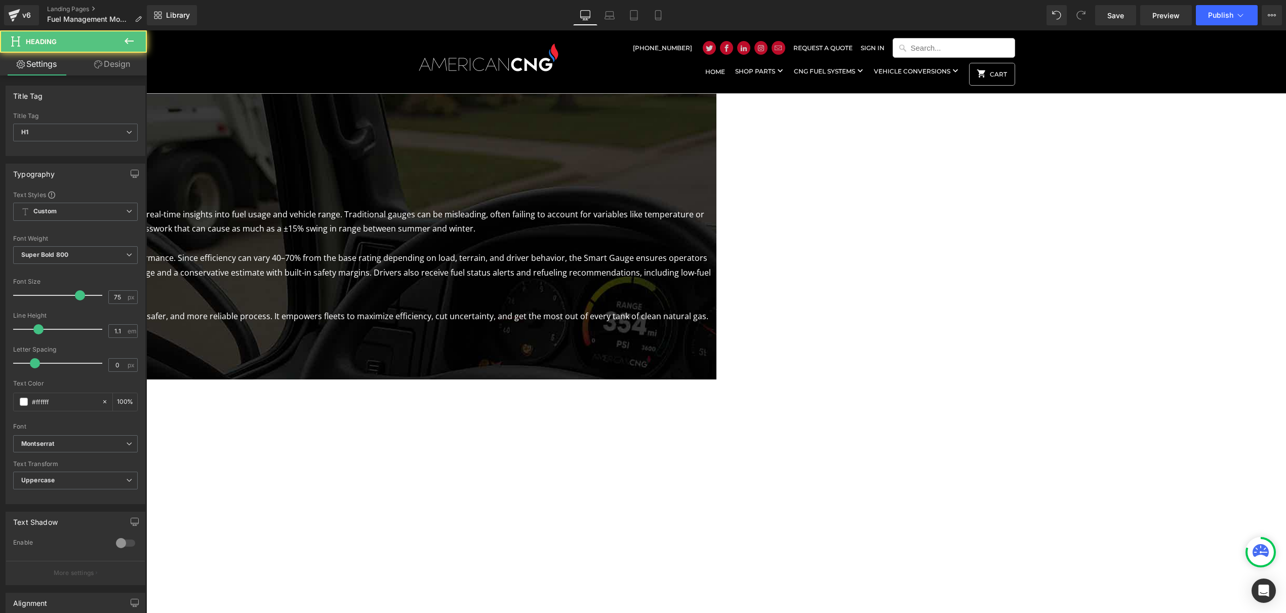
click at [716, 174] on h1 "smart gauge" at bounding box center [146, 157] width 1139 height 42
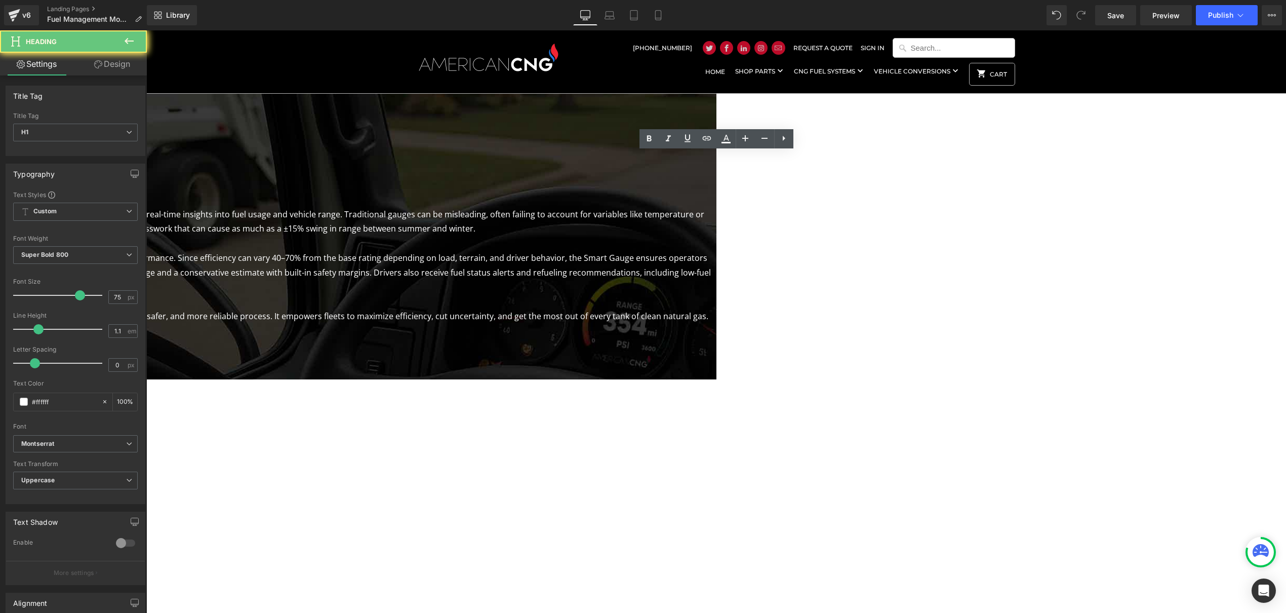
click at [716, 174] on h1 "smart gauge" at bounding box center [146, 157] width 1139 height 42
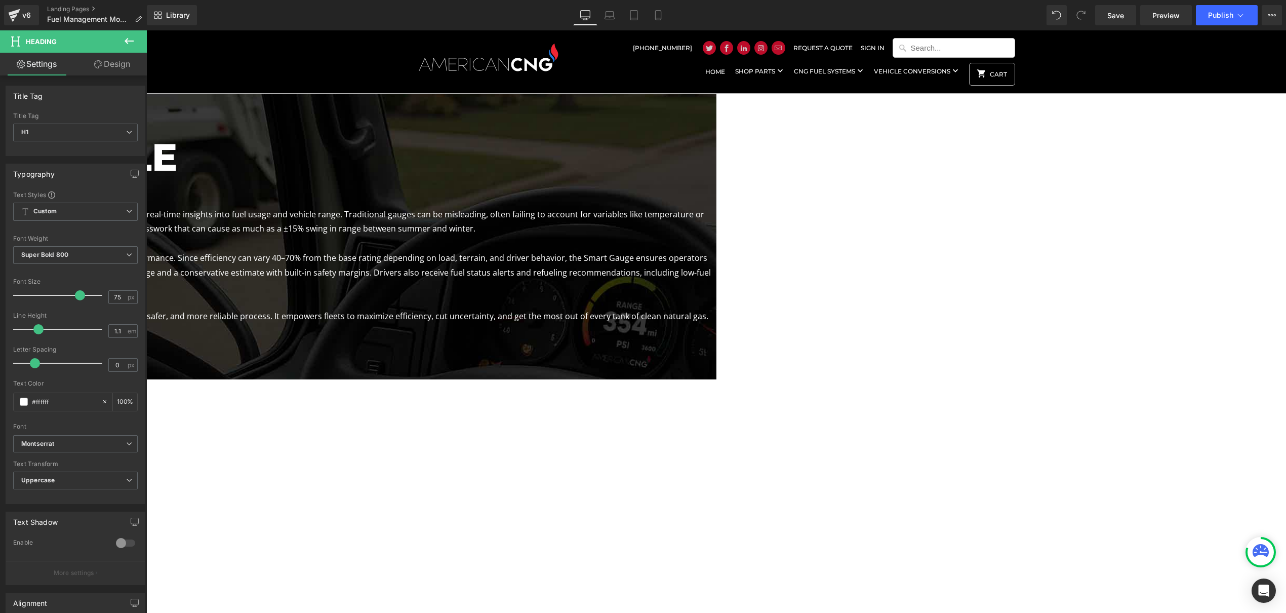
scroll to position [1667, 1139]
click at [716, 149] on span "fuel management module Heading Smarter Fuel Insights, Real Results Heading The …" at bounding box center [146, 232] width 1139 height 192
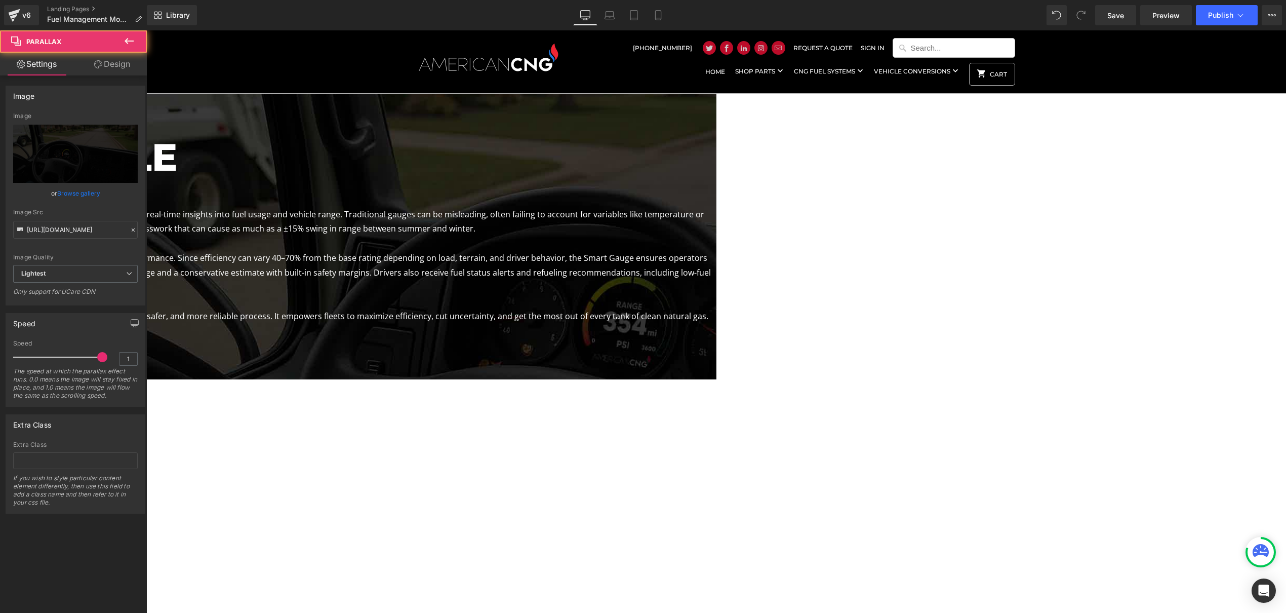
click at [716, 174] on h1 "fuel management module" at bounding box center [146, 157] width 1139 height 42
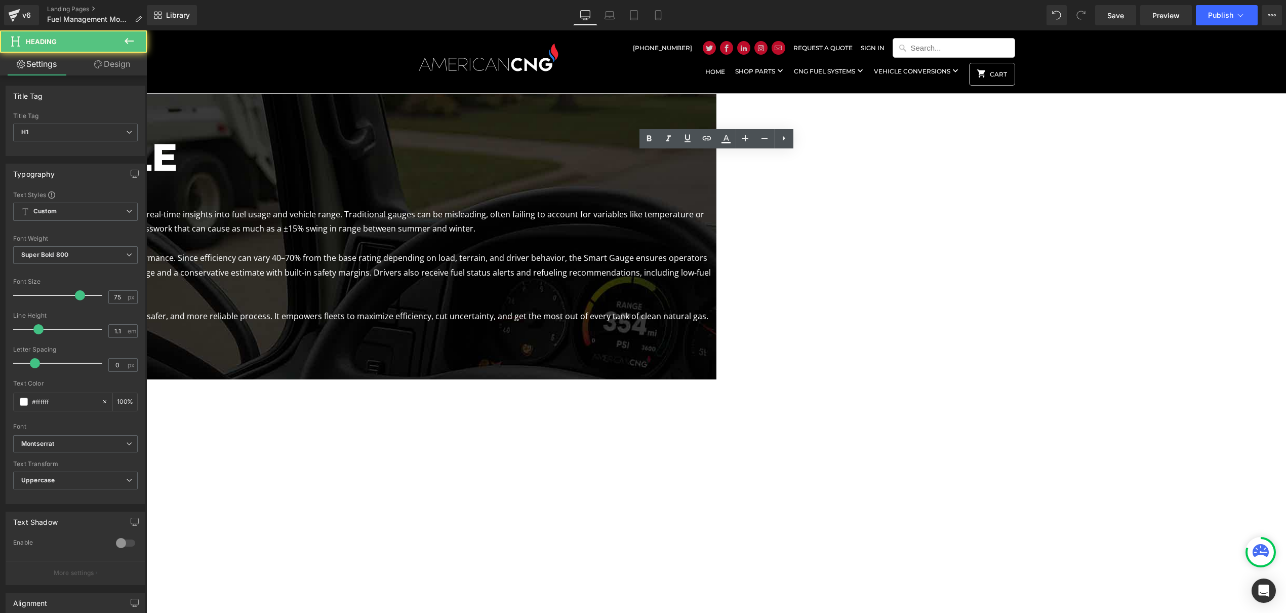
click at [716, 174] on h1 "fuel management module" at bounding box center [146, 157] width 1139 height 42
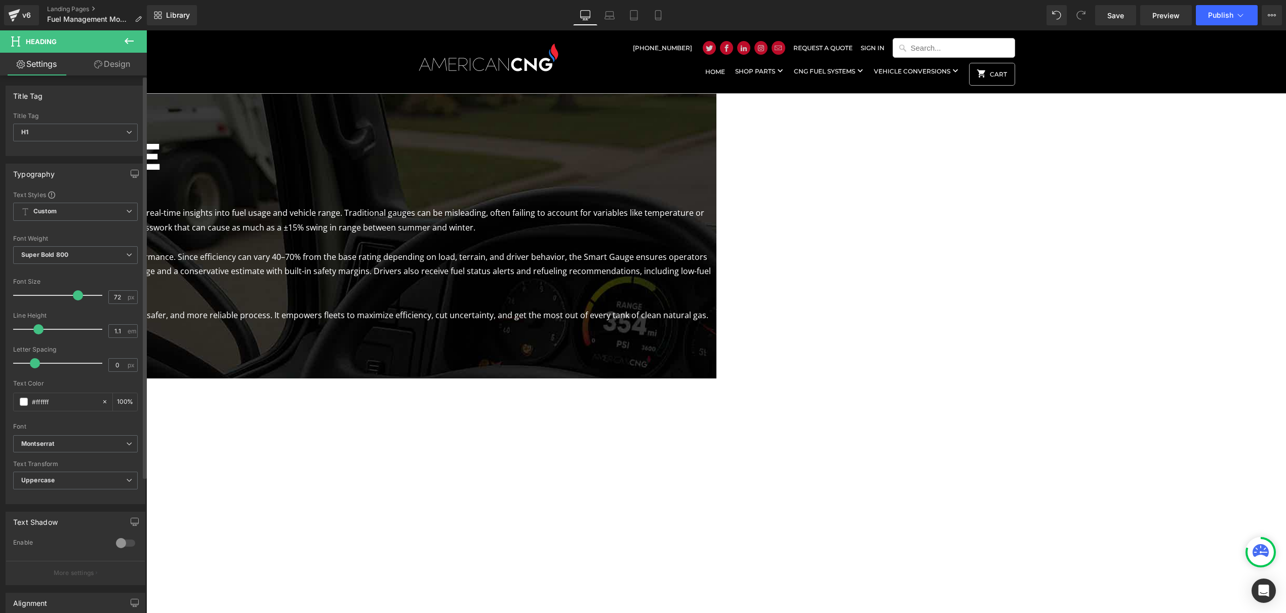
scroll to position [5, 5]
type input "70"
click at [70, 296] on span at bounding box center [75, 295] width 10 height 10
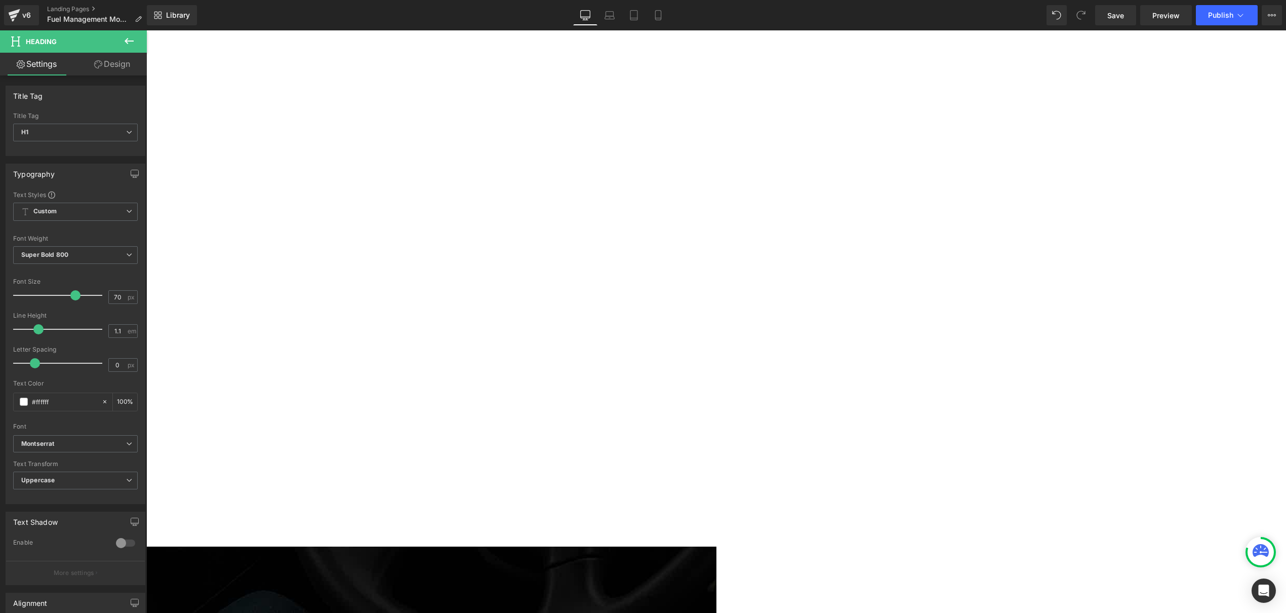
scroll to position [353, 0]
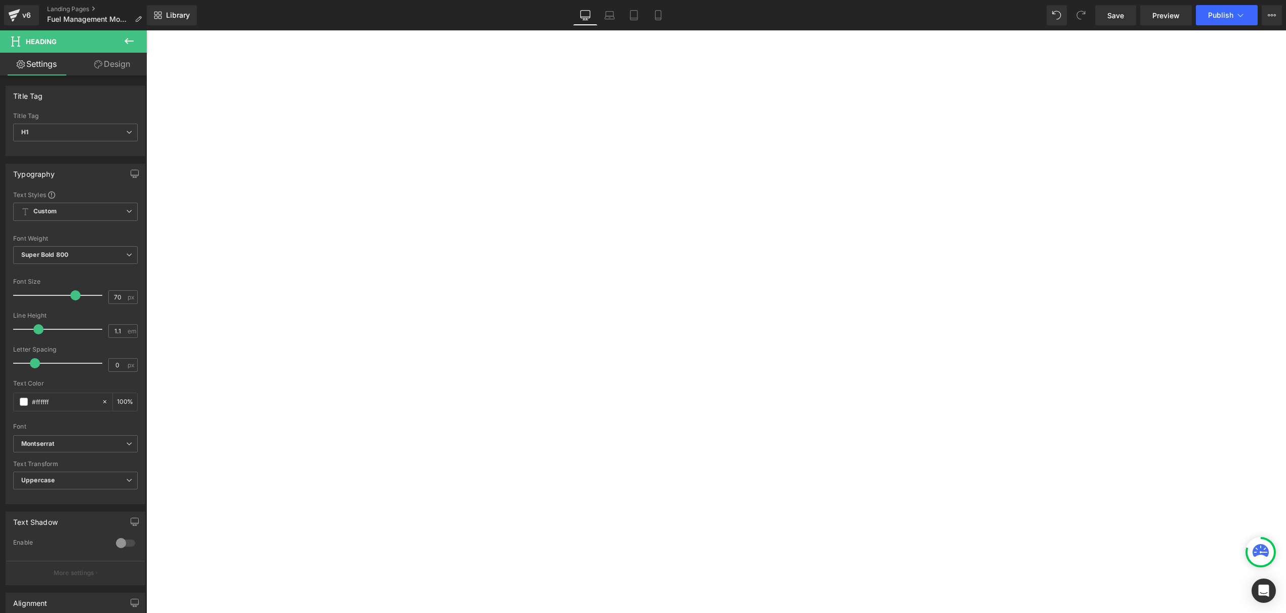
click at [146, 30] on icon at bounding box center [146, 30] width 0 height 0
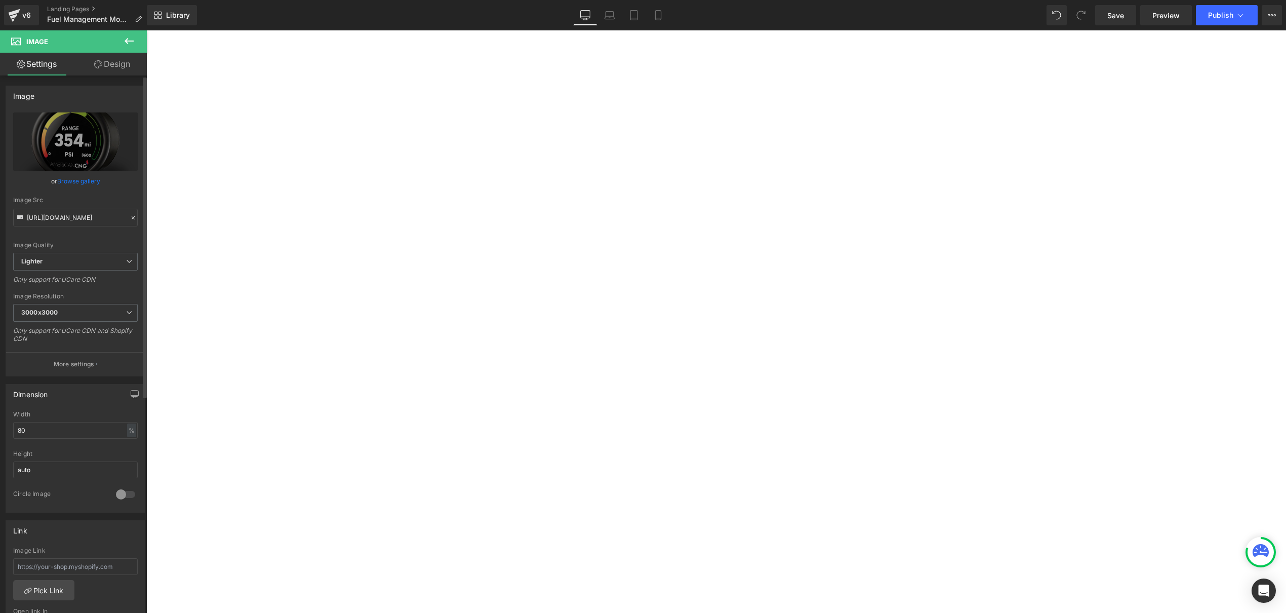
click at [77, 178] on link "Browse gallery" at bounding box center [78, 181] width 43 height 18
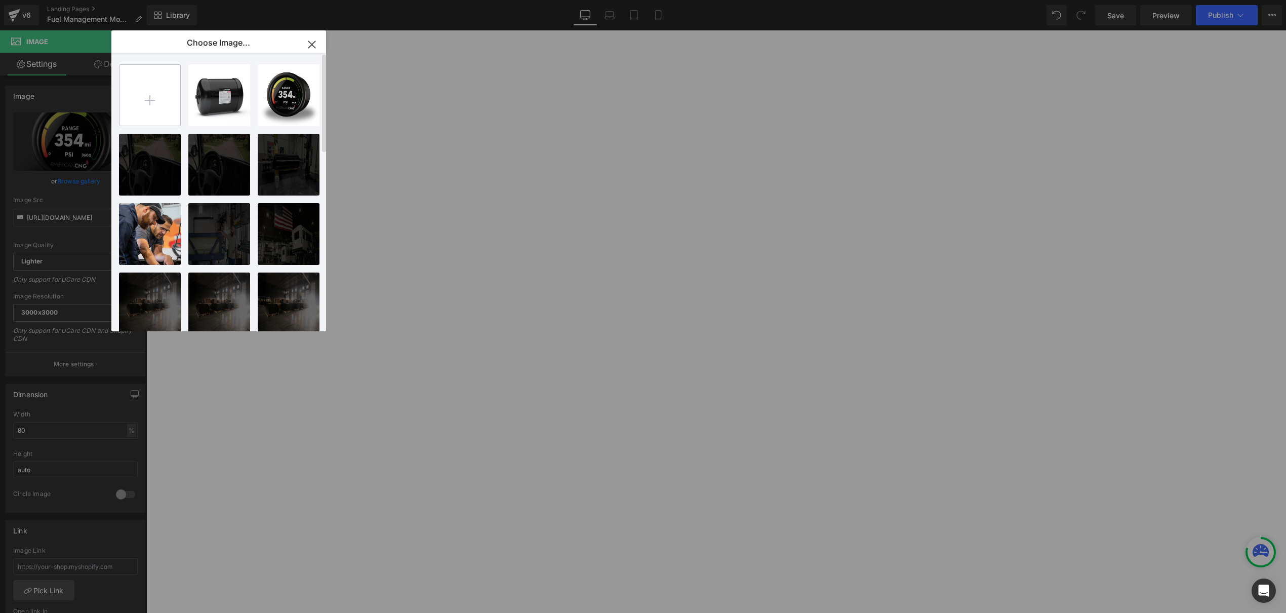
click at [147, 92] on input "file" at bounding box center [149, 95] width 61 height 61
type input "C:\fakepath\fmm3.png"
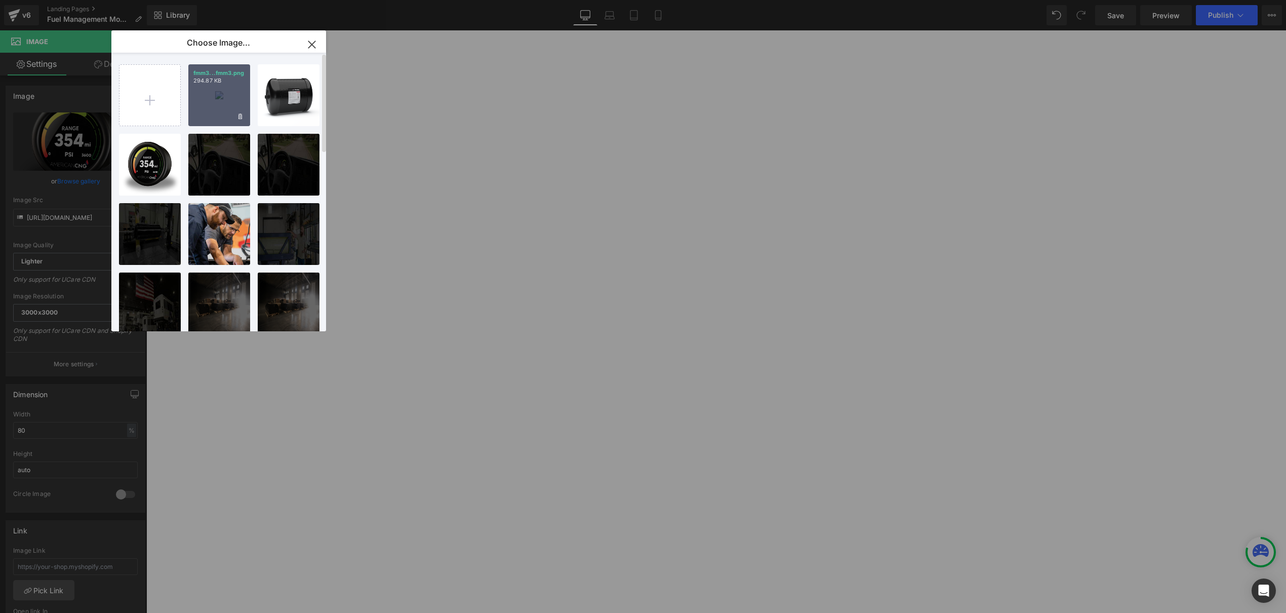
click at [220, 92] on div "fmm3...fmm3.png 294.87 KB" at bounding box center [219, 95] width 62 height 62
type input "https://ucarecdn.com/5ed1c648-cc15-4d11-955b-c3755e4c9361/-/format/auto/-/previ…"
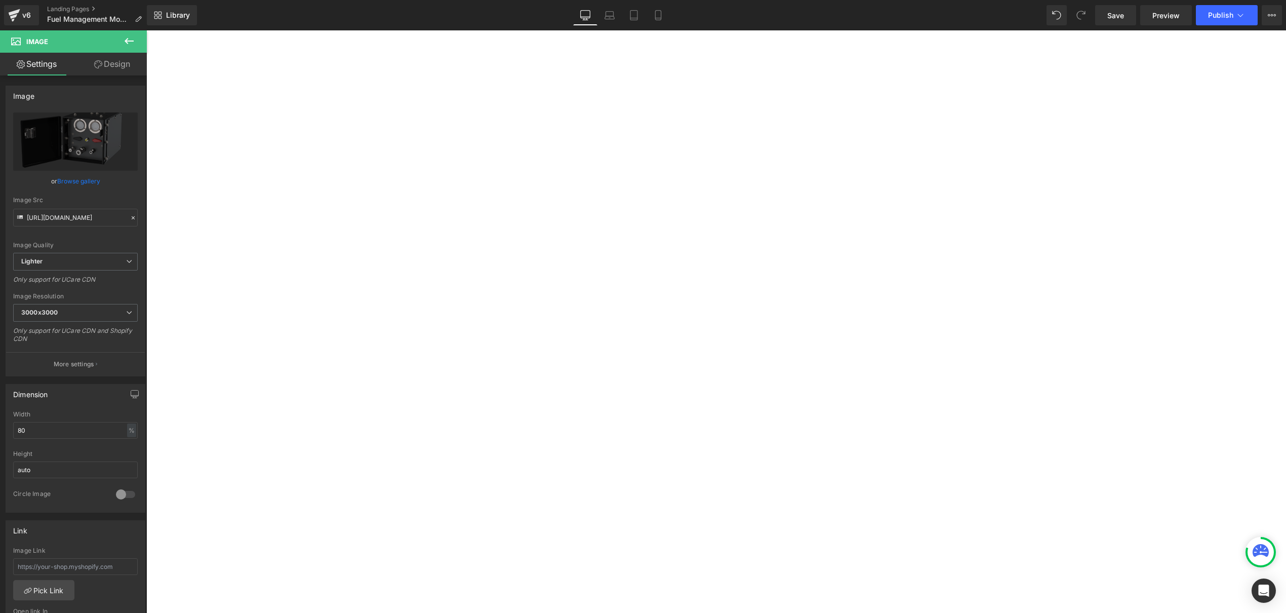
click at [146, 30] on span "Image" at bounding box center [146, 30] width 0 height 0
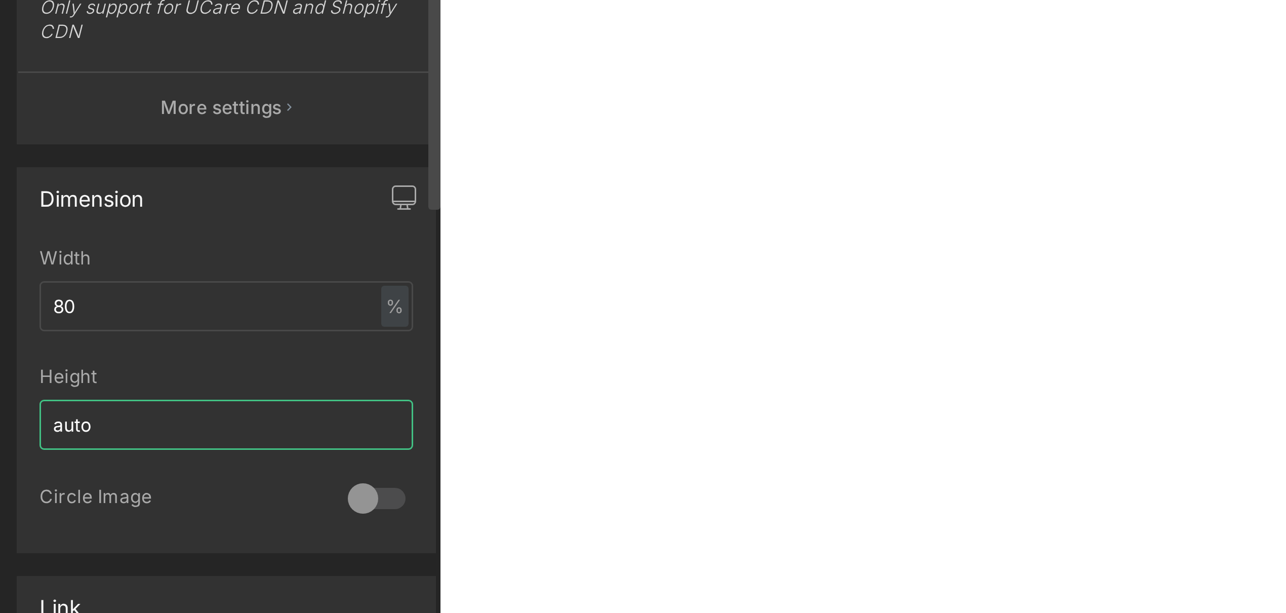
click at [13, 471] on input "auto" at bounding box center [75, 469] width 125 height 17
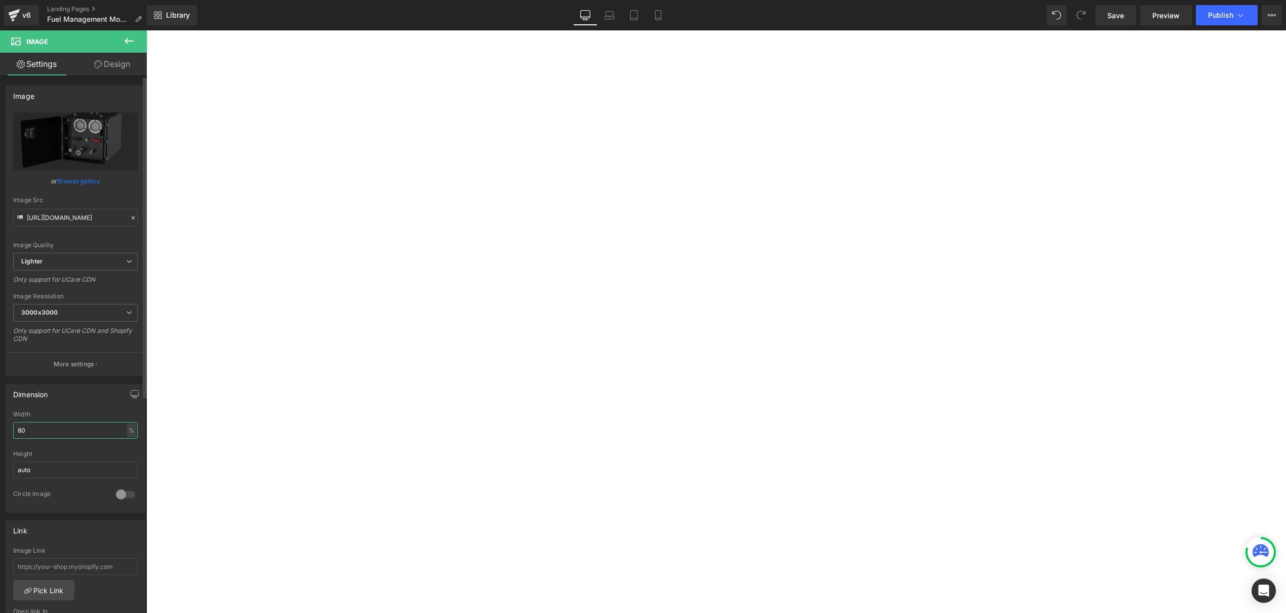
click at [46, 435] on input "80" at bounding box center [75, 430] width 125 height 17
type input "100"
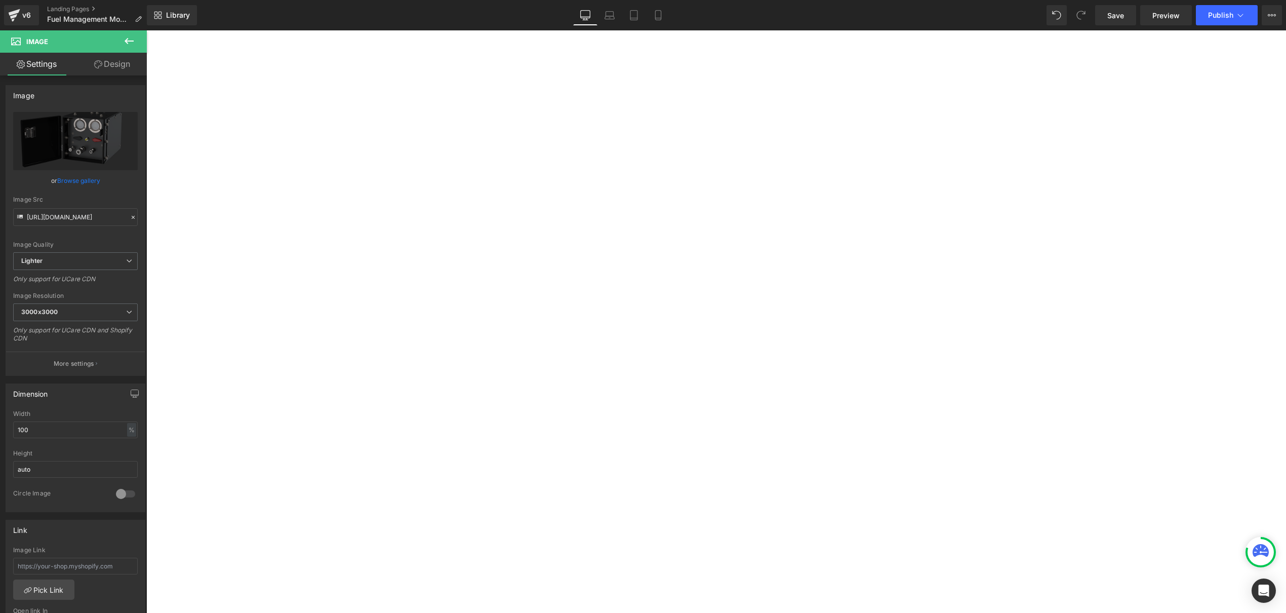
click at [716, 256] on div "Real-Time Accuracy for Every Mile Heading hardware overview Heading 2” LCD scre…" at bounding box center [146, 392] width 1139 height 729
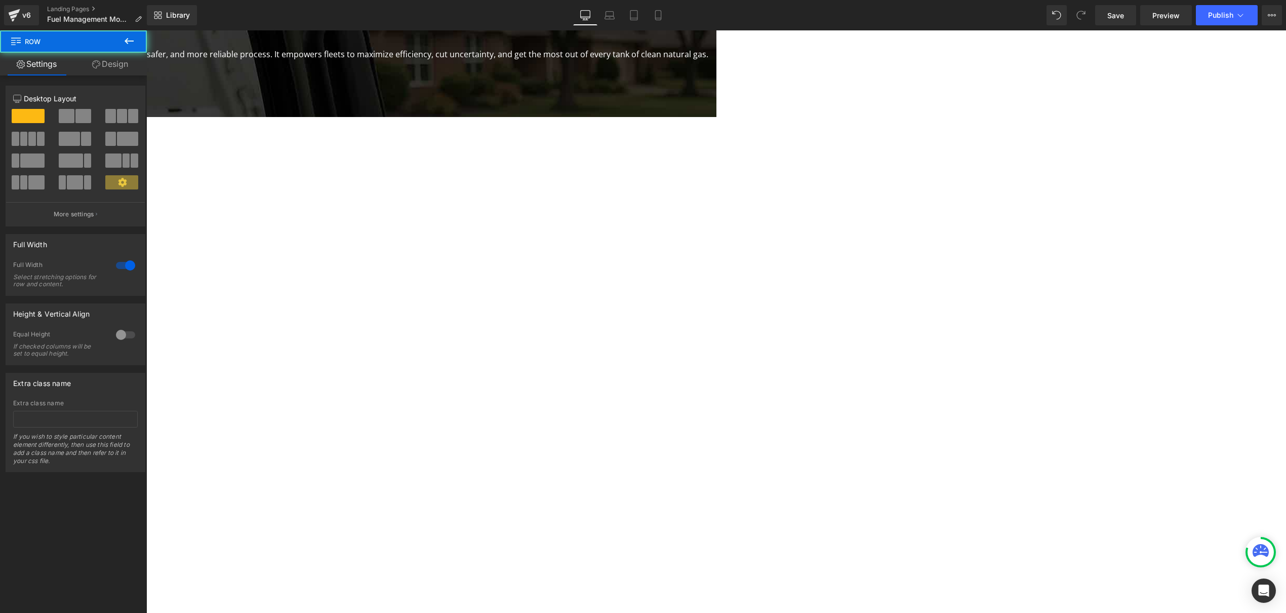
scroll to position [226, 0]
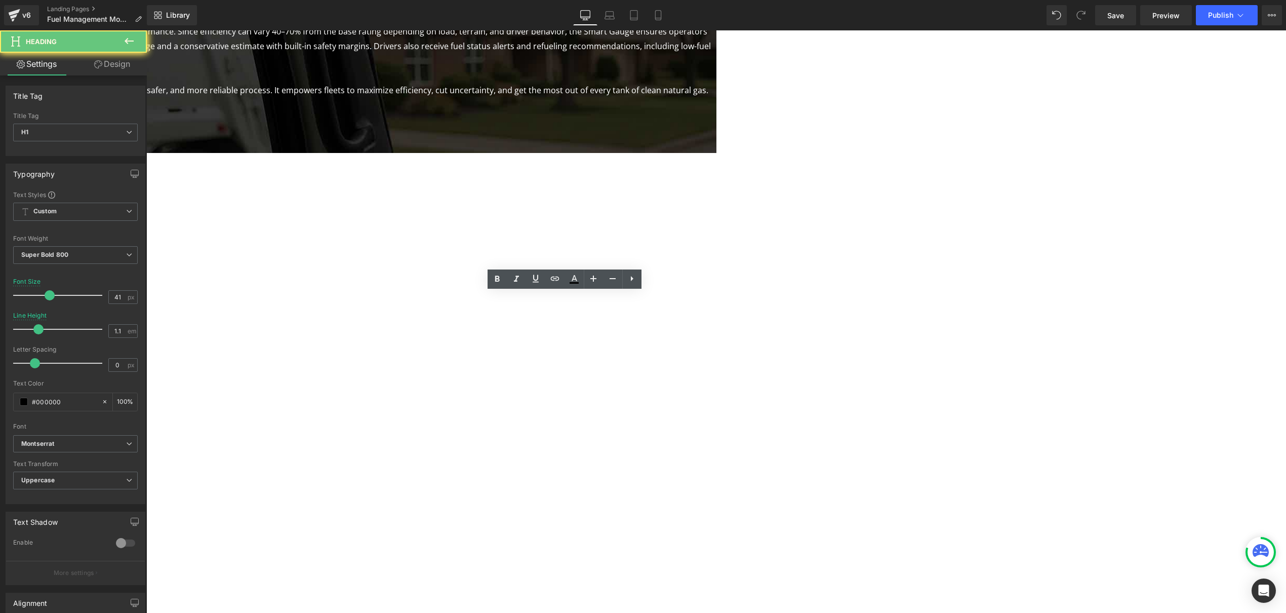
click at [359, 300] on div "Real-Time Accuracy for Every Mile Heading FMM OVerview Heading 2” LCD screen Pa…" at bounding box center [146, 520] width 1139 height 731
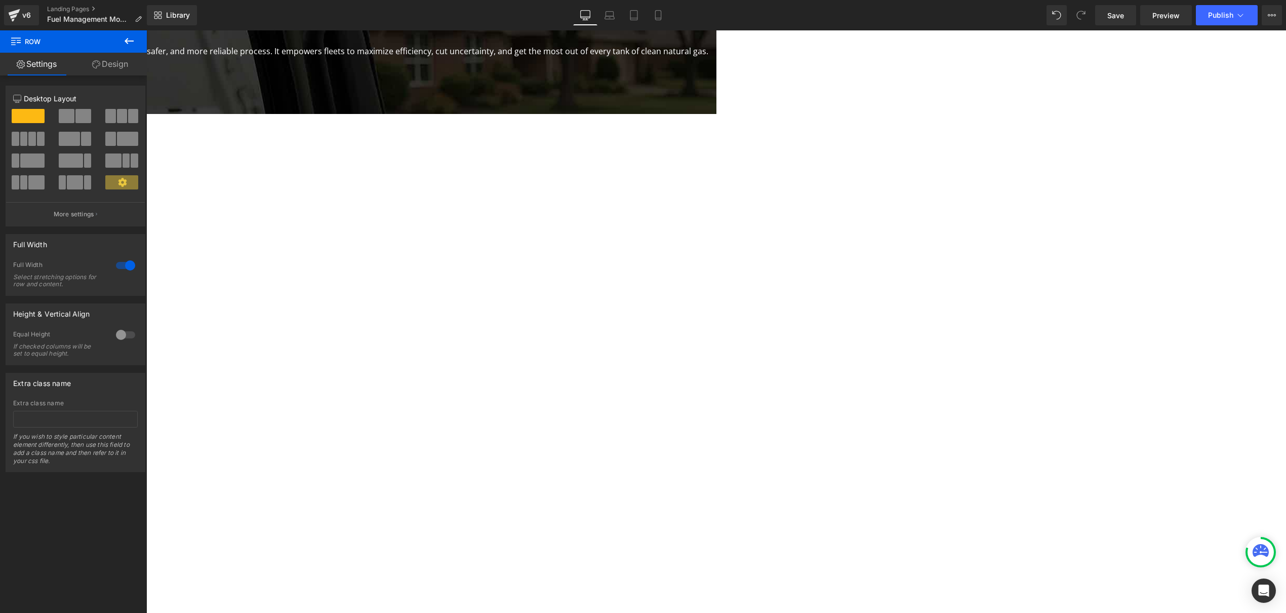
scroll to position [210, 0]
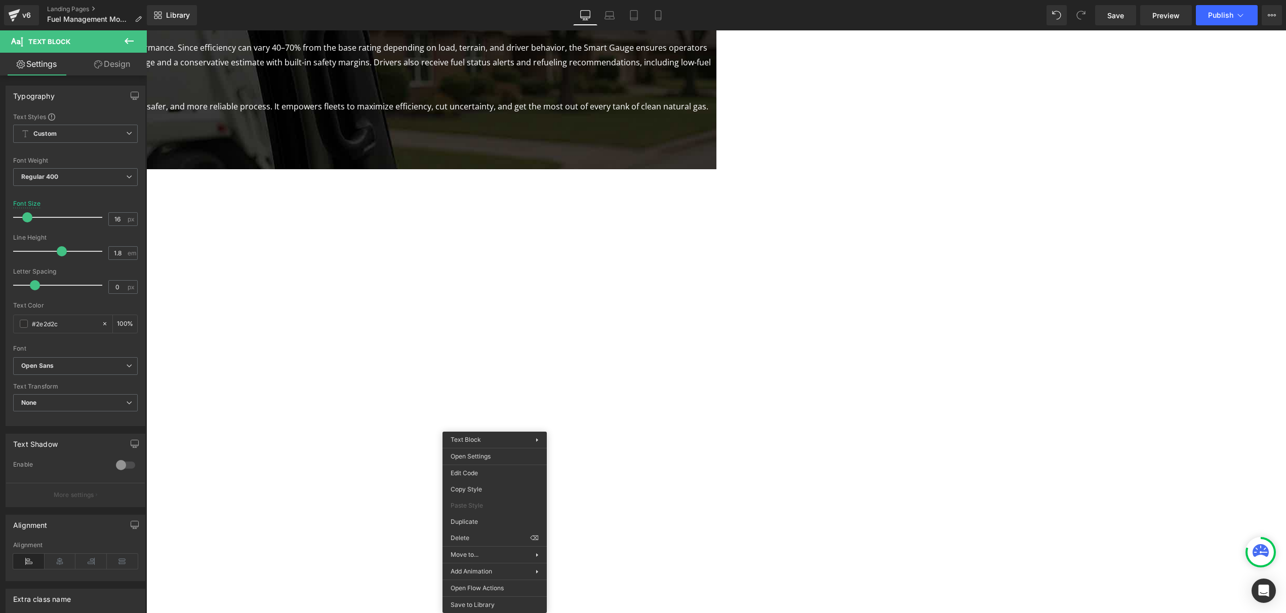
drag, startPoint x: 495, startPoint y: 442, endPoint x: 641, endPoint y: 475, distance: 150.4
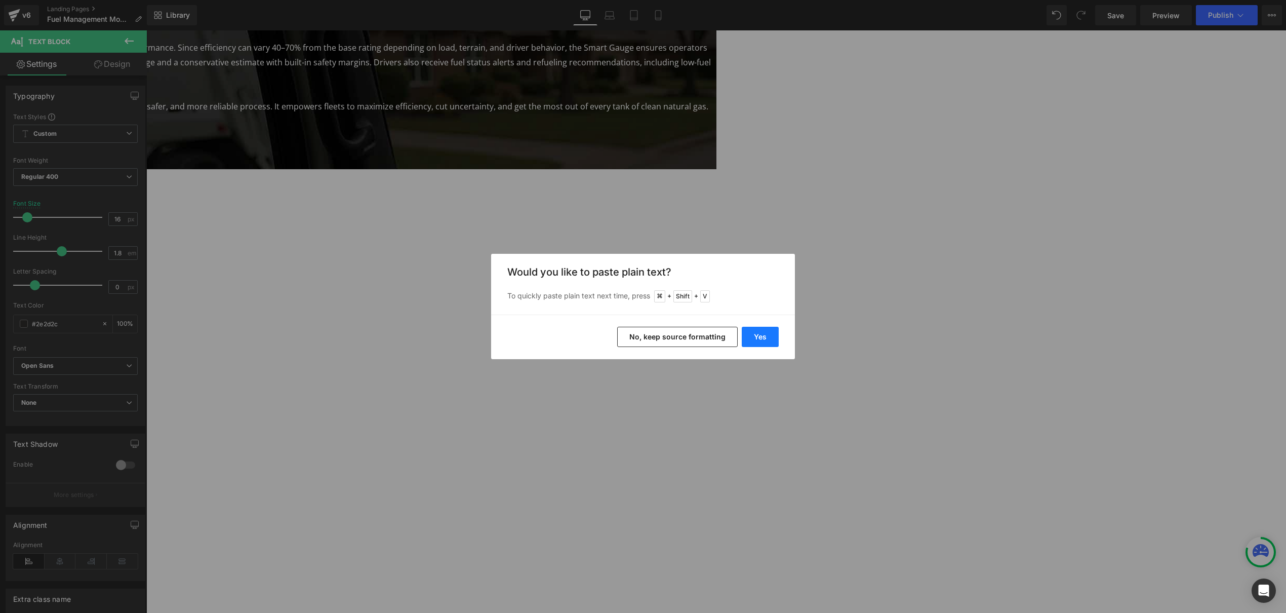
click at [762, 338] on button "Yes" at bounding box center [760, 336] width 37 height 20
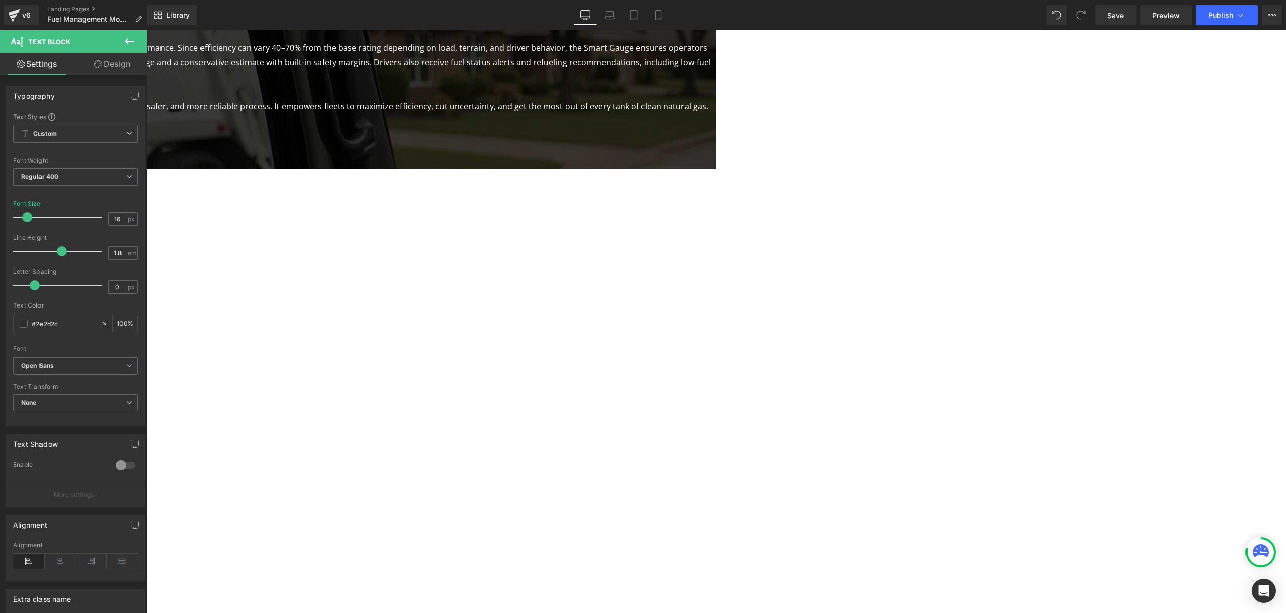
scroll to position [1640, 1139]
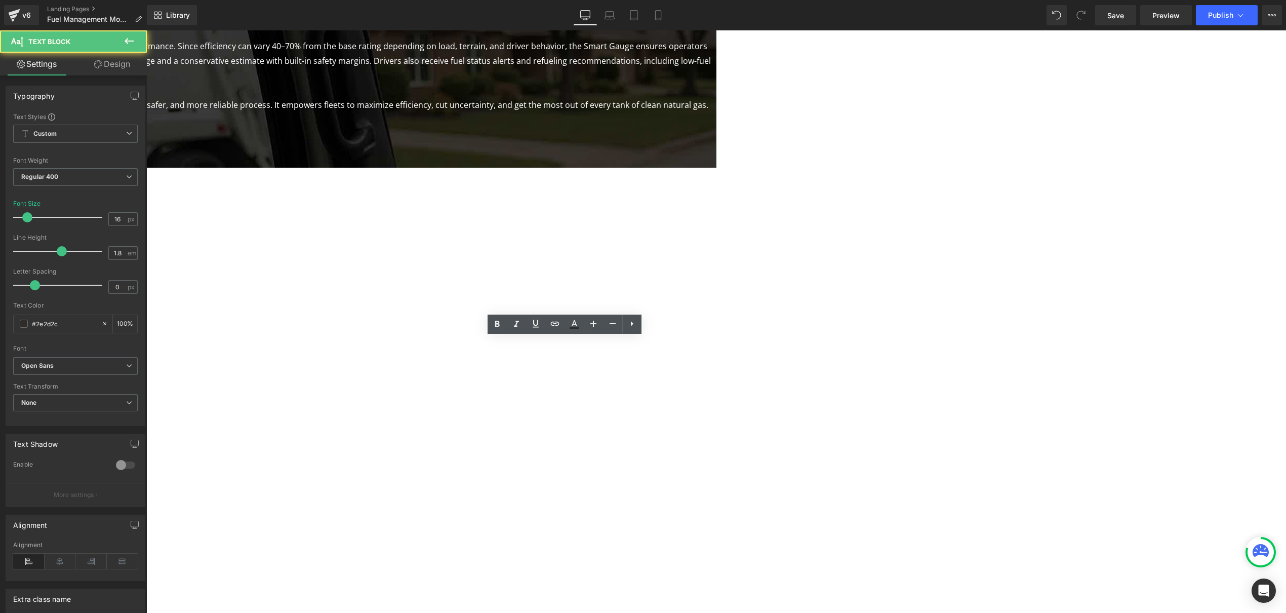
scroll to position [1626, 1139]
drag, startPoint x: 508, startPoint y: 344, endPoint x: 475, endPoint y: 344, distance: 32.9
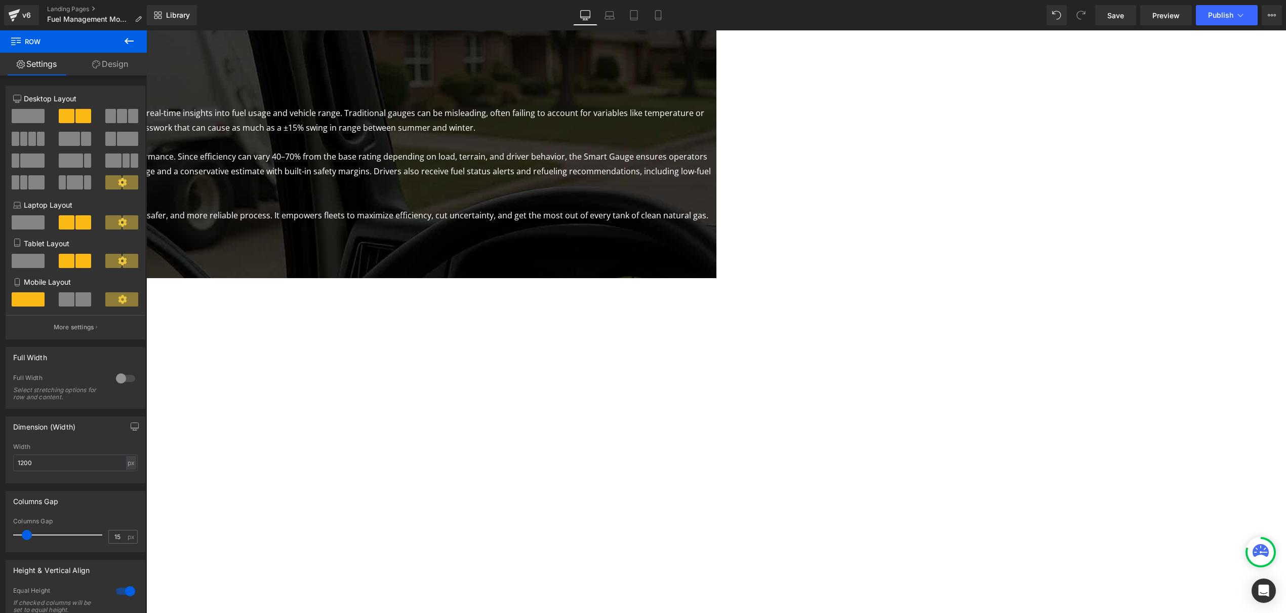
scroll to position [103, 0]
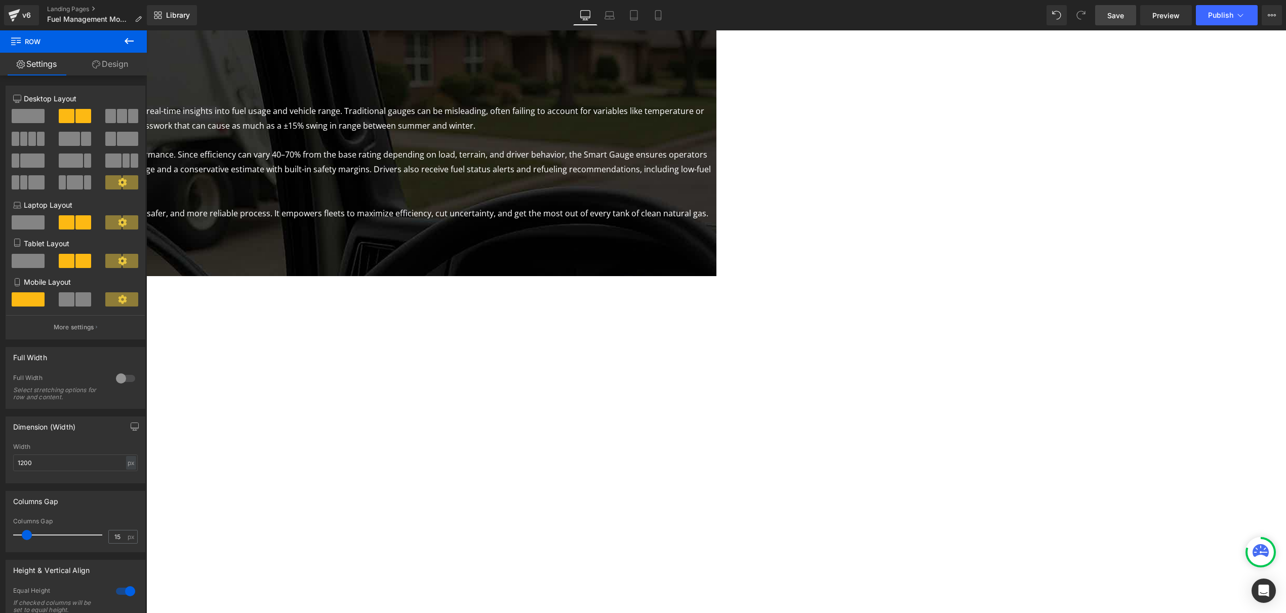
click at [1116, 16] on span "Save" at bounding box center [1115, 15] width 17 height 11
click at [85, 6] on link "Landing Pages" at bounding box center [98, 9] width 103 height 8
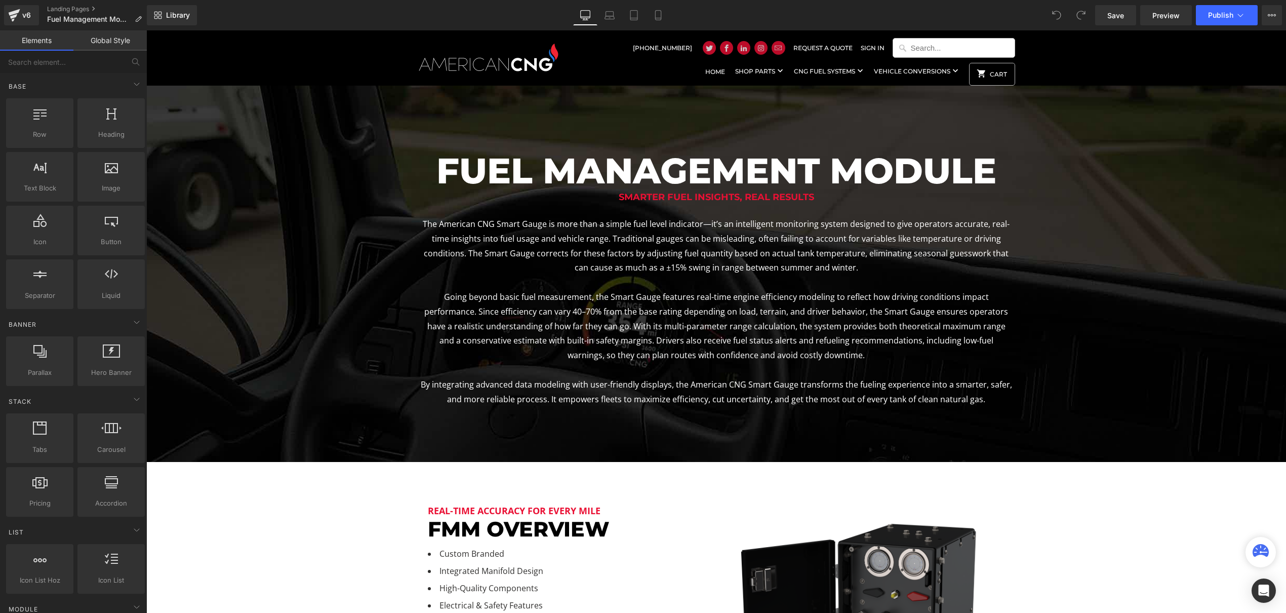
scroll to position [1626, 1139]
click at [757, 265] on p "The American CNG Smart Gauge is more than a simple fuel level indicator—it’s an…" at bounding box center [716, 246] width 592 height 58
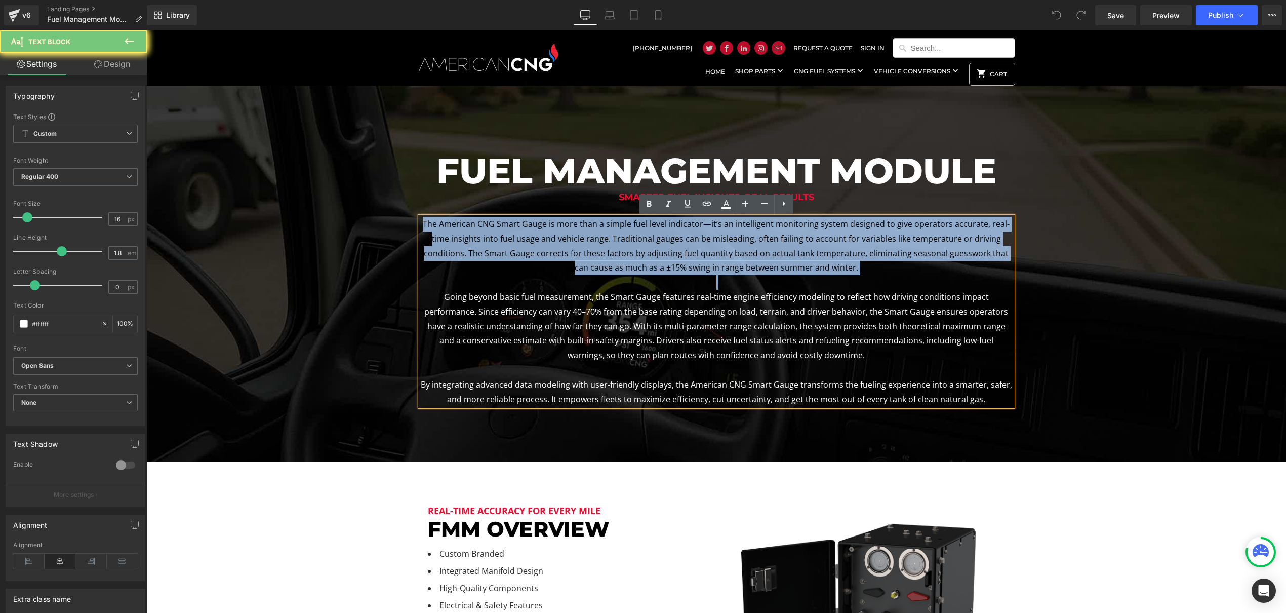
click at [757, 265] on p "The American CNG Smart Gauge is more than a simple fuel level indicator—it’s an…" at bounding box center [716, 246] width 592 height 58
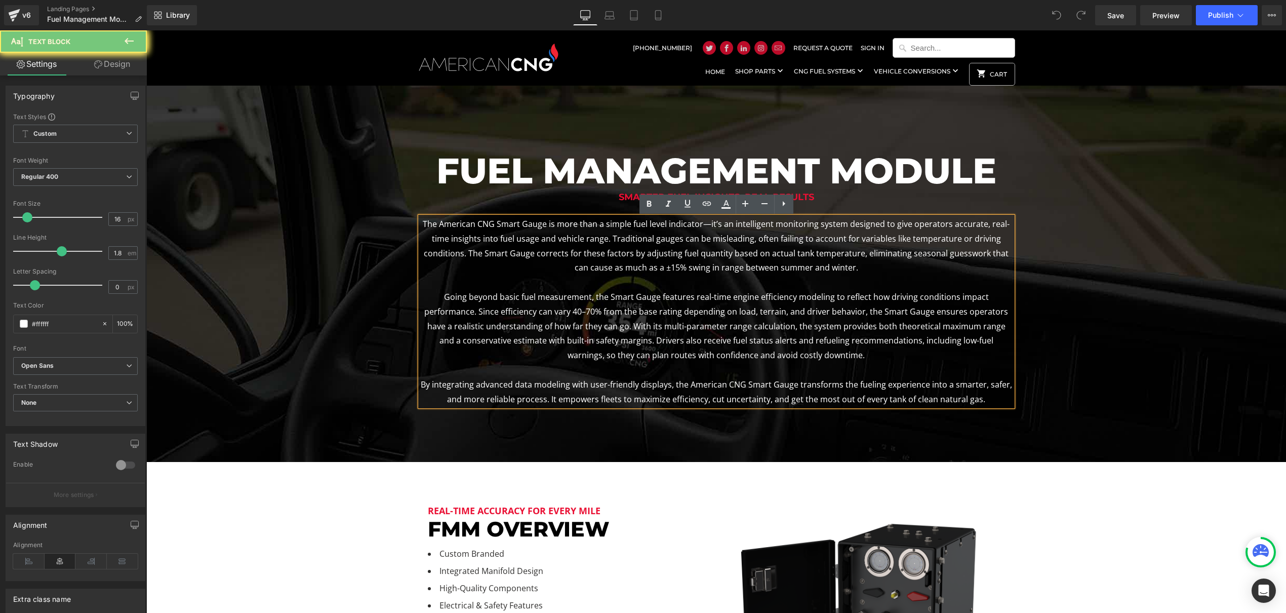
click at [768, 369] on p at bounding box center [716, 369] width 592 height 15
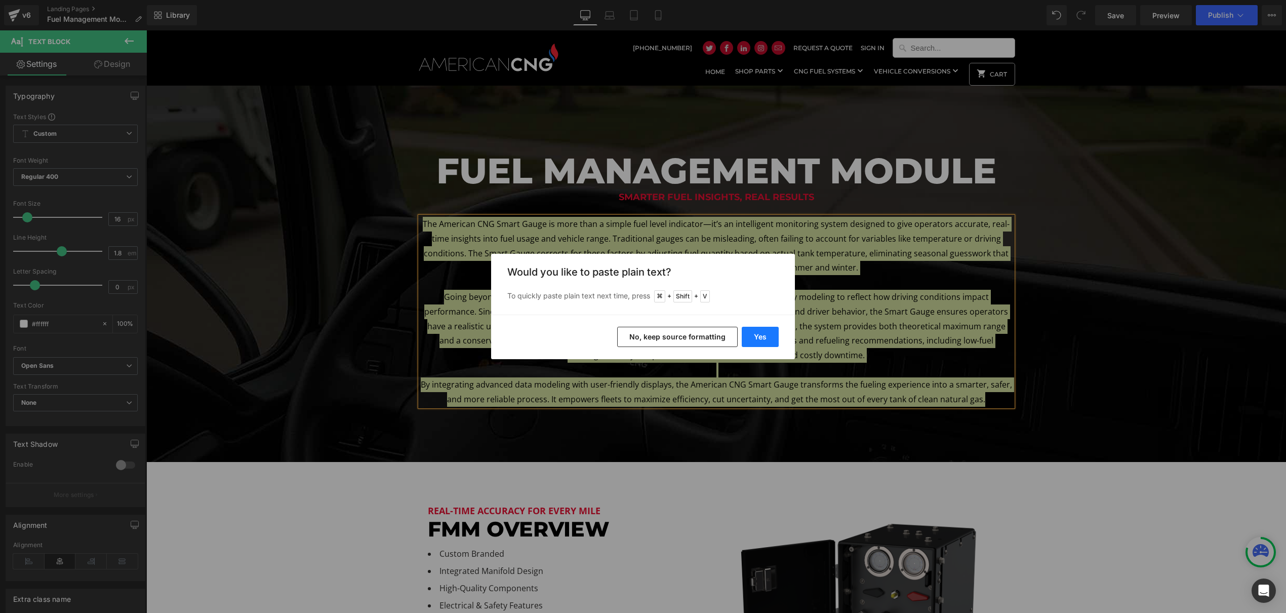
click at [768, 334] on button "Yes" at bounding box center [760, 336] width 37 height 20
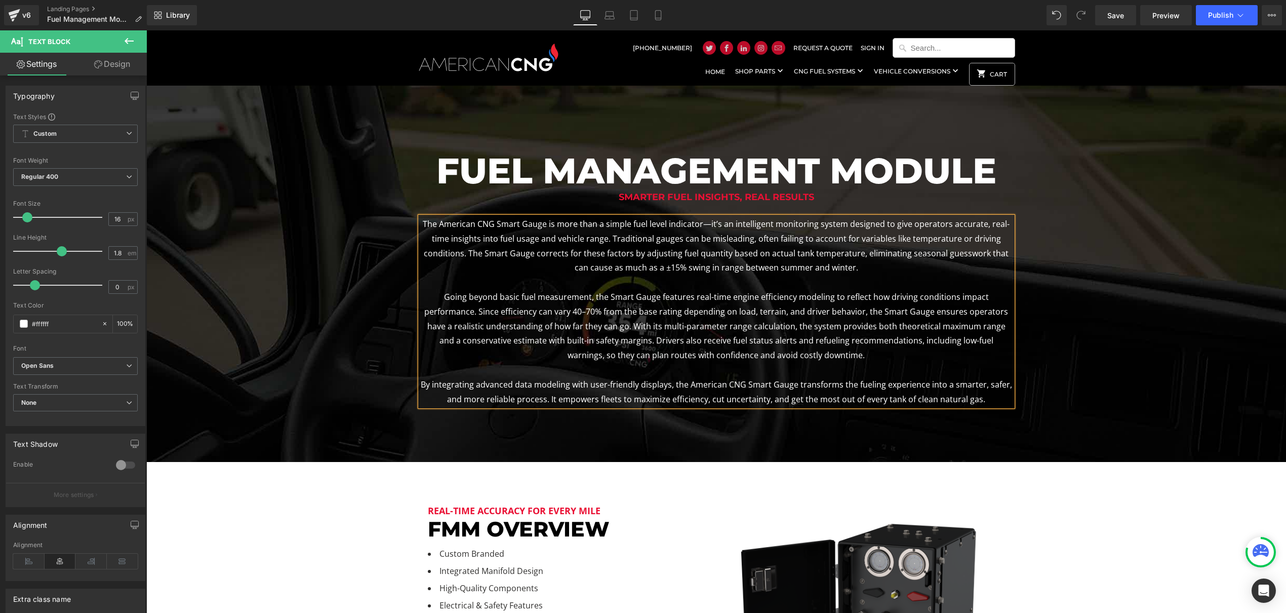
scroll to position [5, 5]
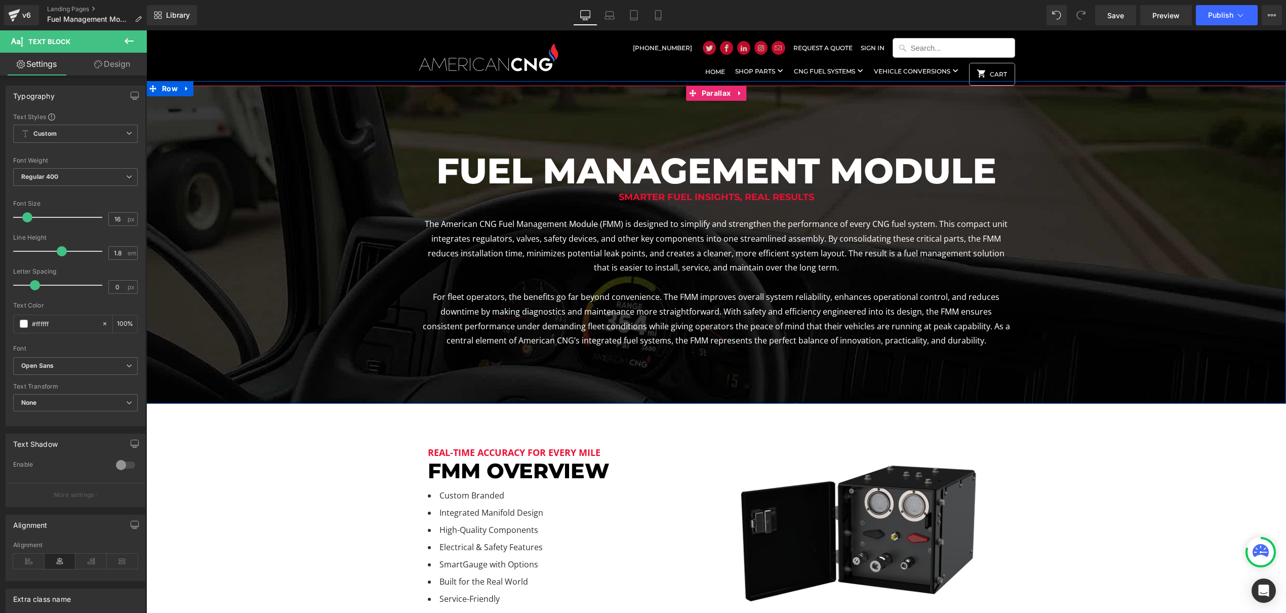
click at [1206, 272] on span "fuel management module Heading Smarter Fuel Insights, Real Results Heading The …" at bounding box center [715, 244] width 1139 height 217
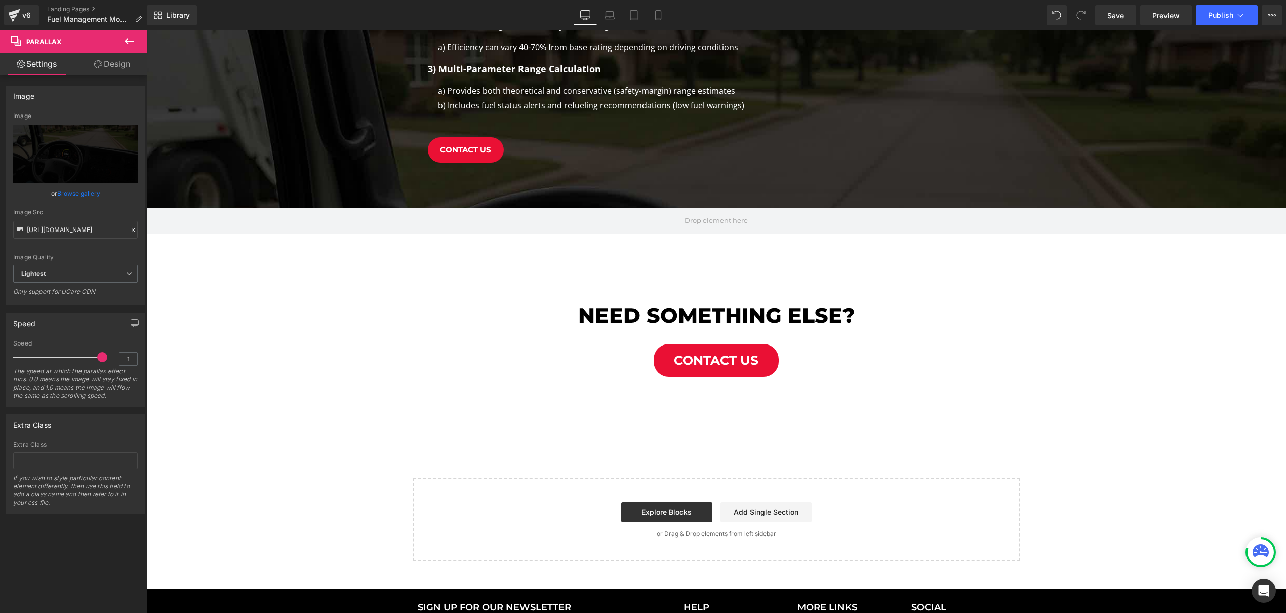
scroll to position [0, 0]
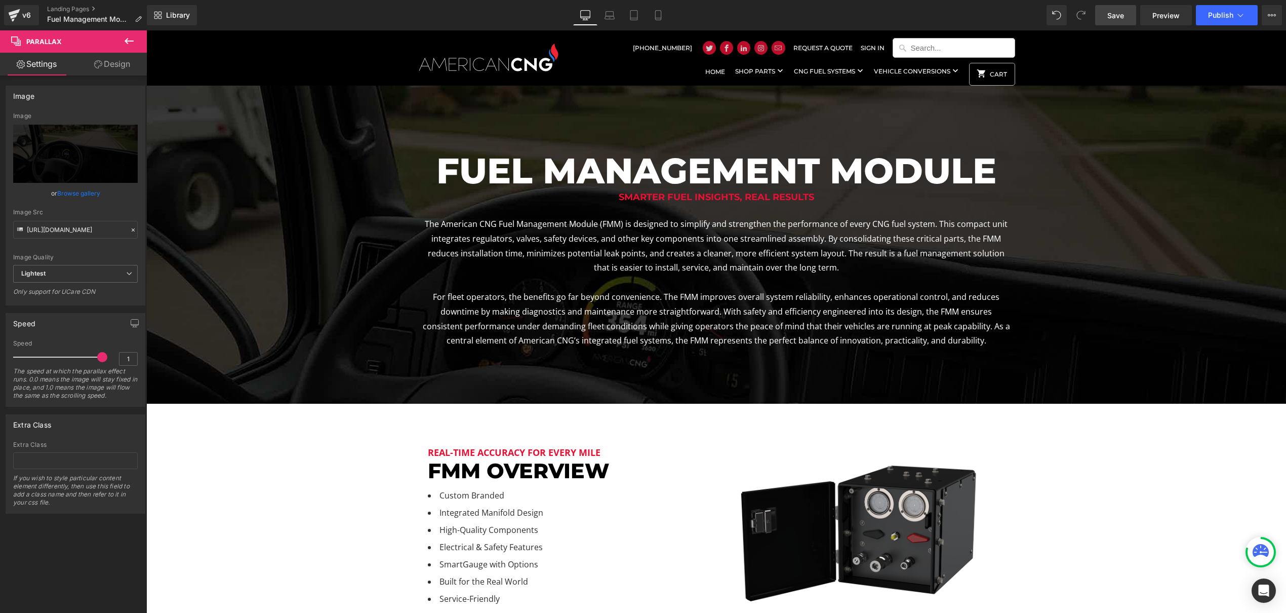
click at [1124, 16] on span "Save" at bounding box center [1115, 15] width 17 height 11
click at [77, 6] on link "Landing Pages" at bounding box center [98, 9] width 103 height 8
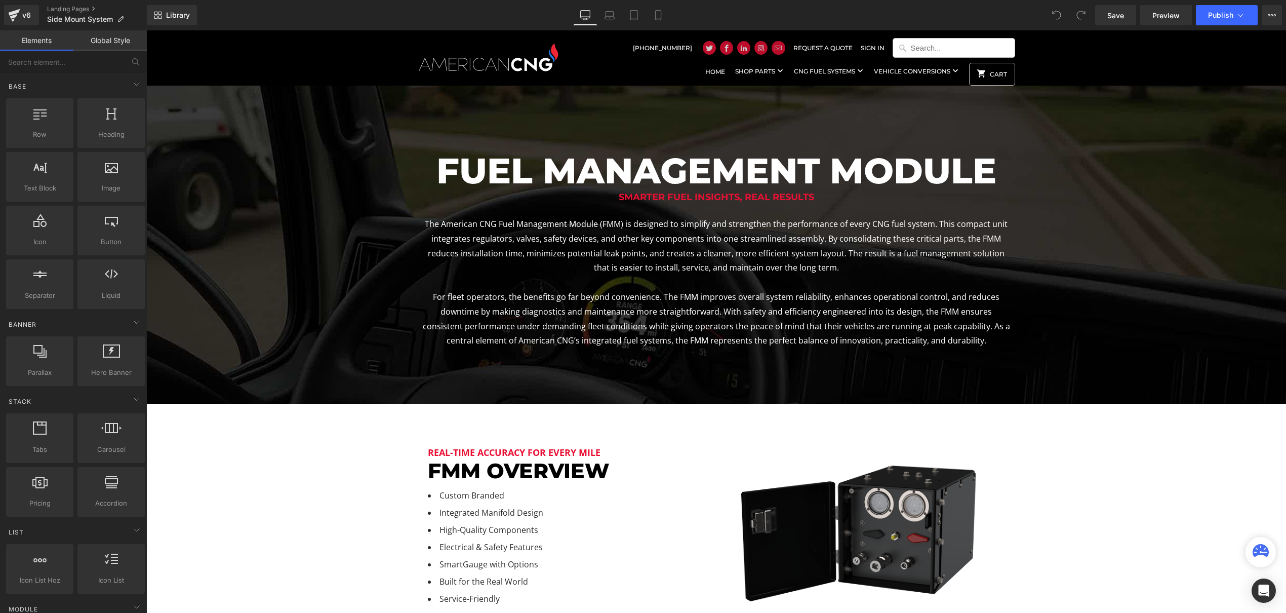
scroll to position [1568, 1139]
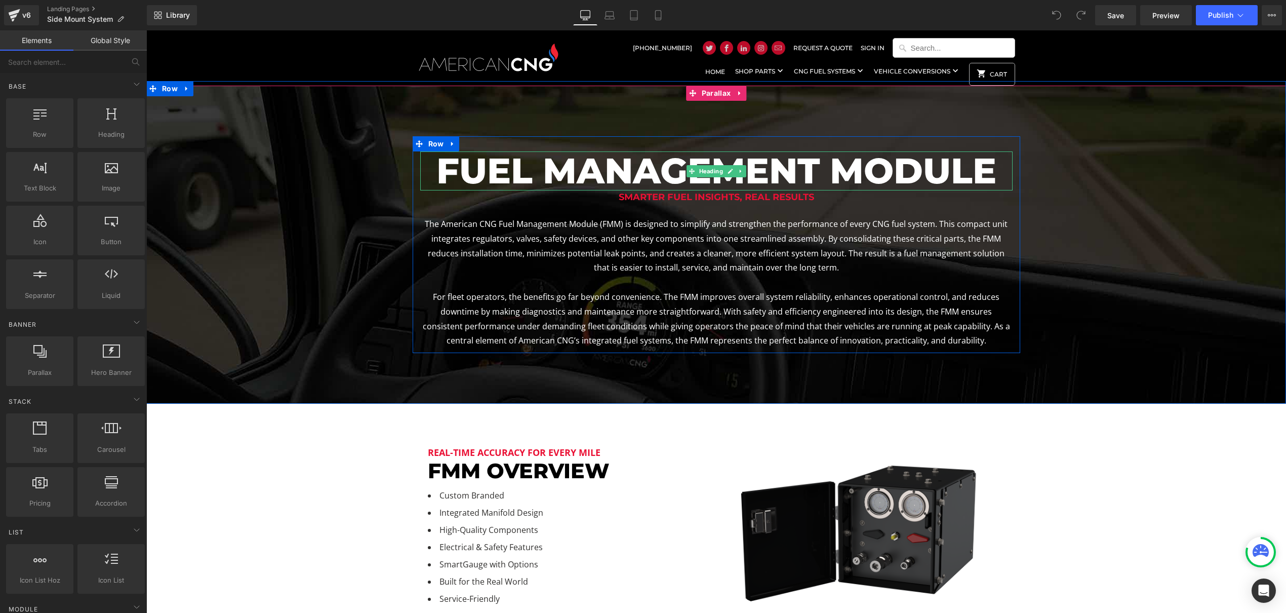
click at [787, 167] on h1 "fuel management module" at bounding box center [716, 170] width 592 height 39
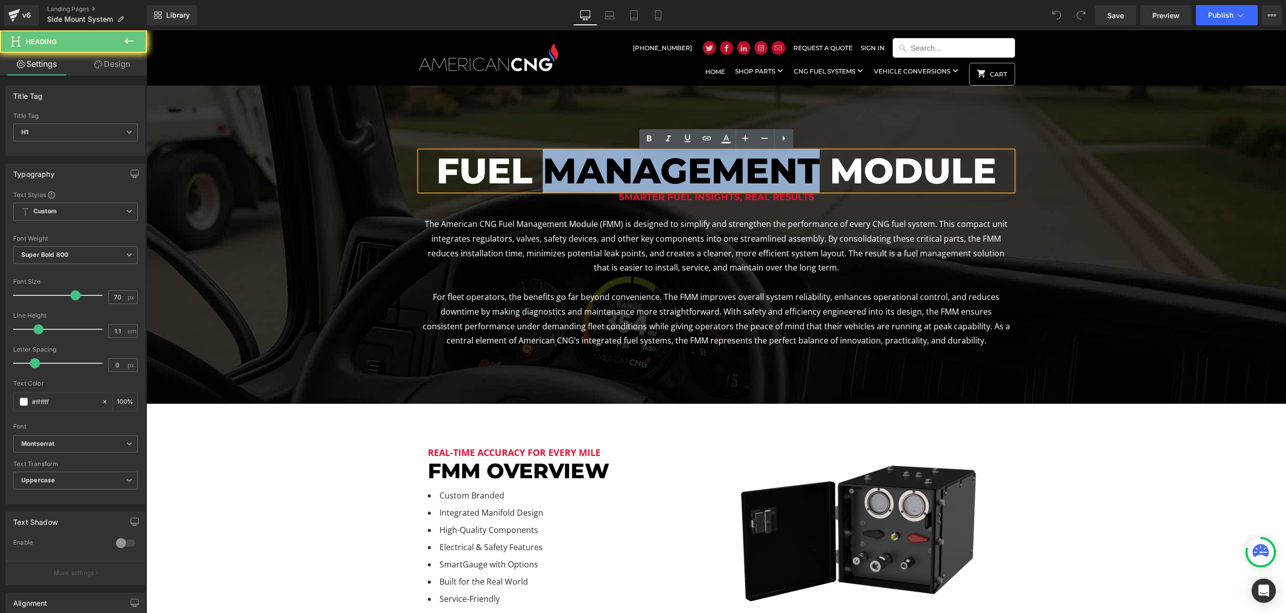
click at [787, 167] on h1 "fuel management module" at bounding box center [716, 170] width 592 height 39
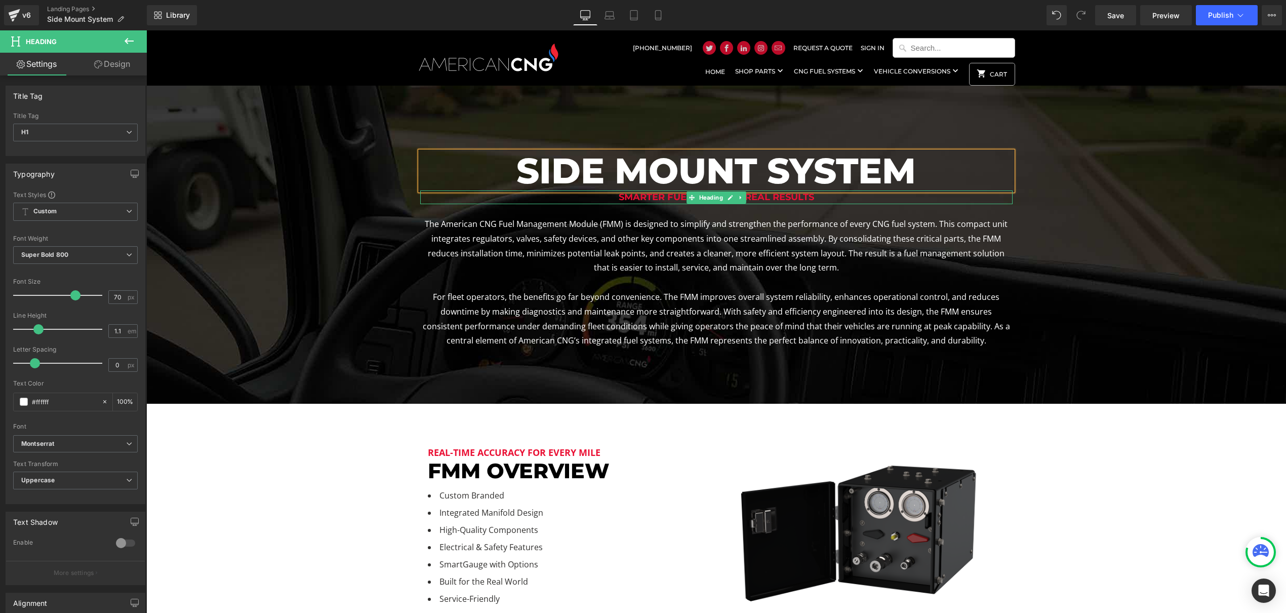
click at [764, 200] on h1 "Smarter Fuel Insights, Real Results" at bounding box center [716, 197] width 592 height 14
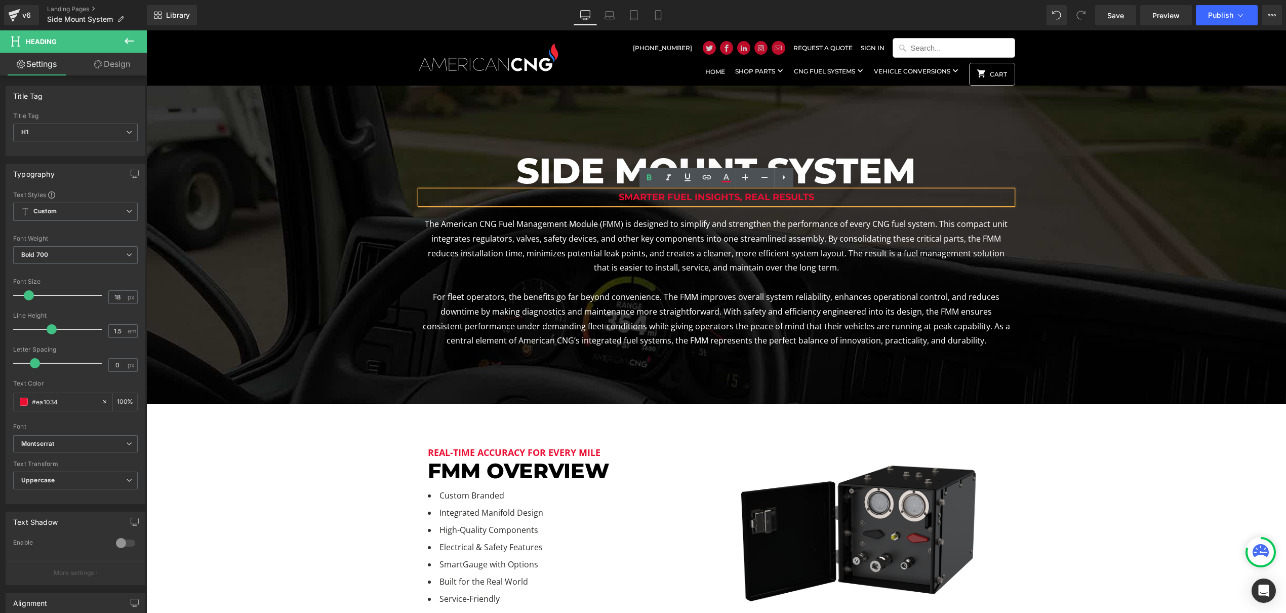
click at [1186, 270] on span "side mount system Heading Smarter Fuel Insights, Real Results Heading The Ameri…" at bounding box center [715, 244] width 1139 height 217
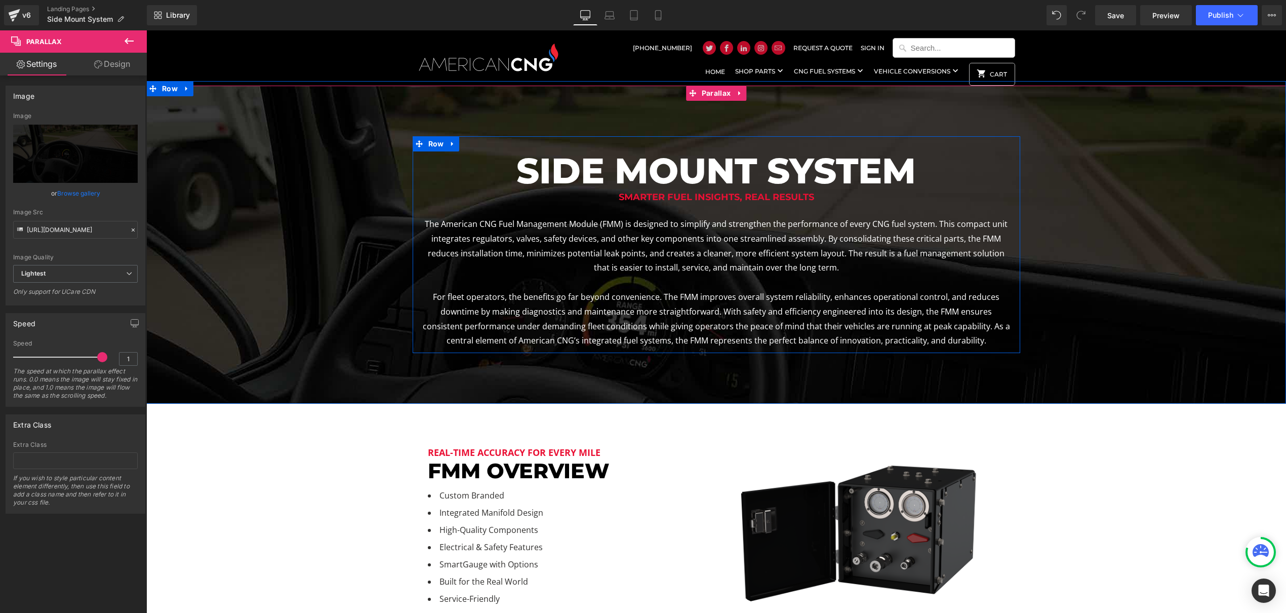
click at [788, 195] on h1 "Smarter Fuel Insights, Real Results" at bounding box center [716, 197] width 592 height 14
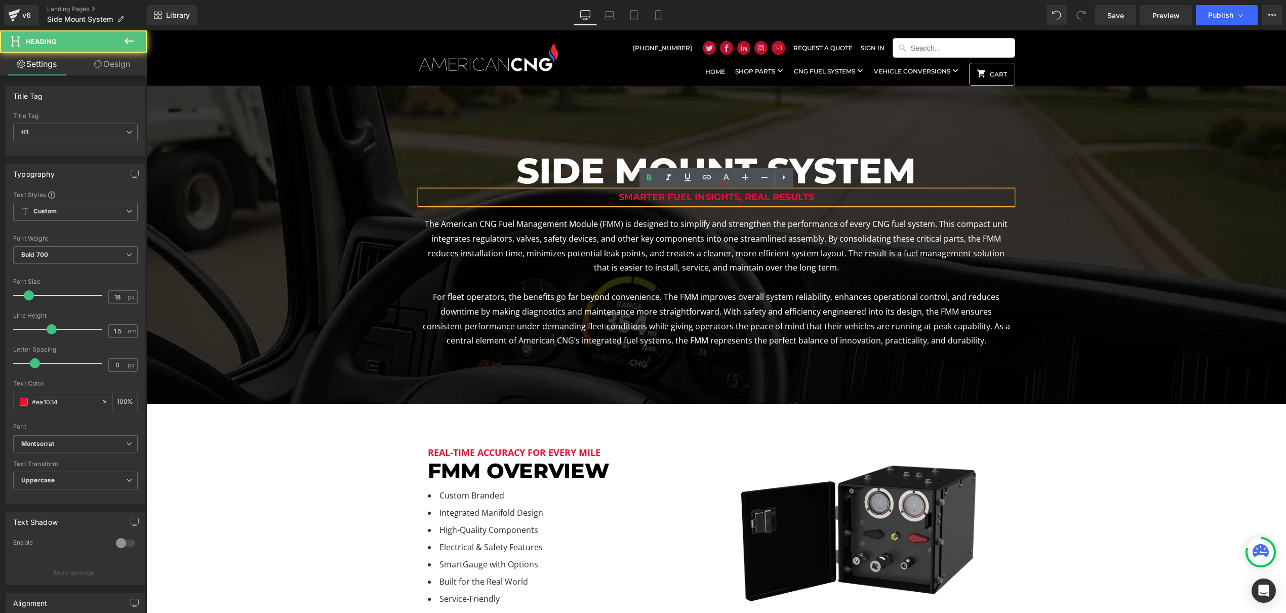
click at [1092, 200] on span "side mount system Heading Smarter Fuel Insights, Real Results Heading The Ameri…" at bounding box center [715, 244] width 1139 height 217
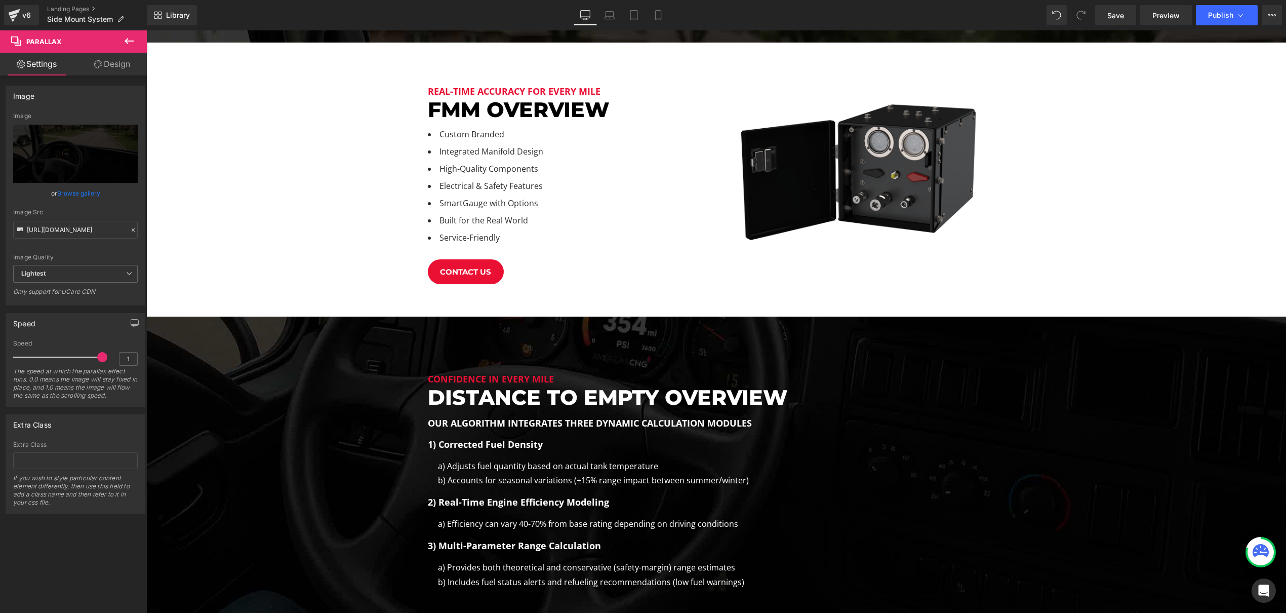
scroll to position [0, 0]
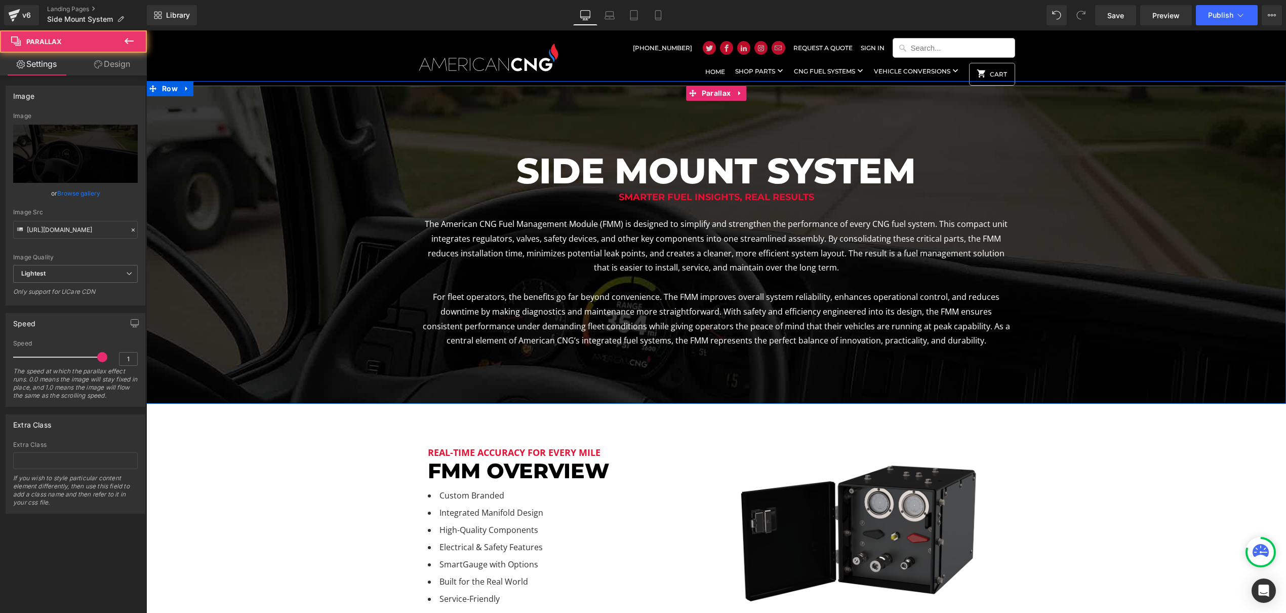
click at [702, 120] on div at bounding box center [715, 321] width 1139 height 582
click at [715, 96] on span "Parallax" at bounding box center [716, 93] width 34 height 15
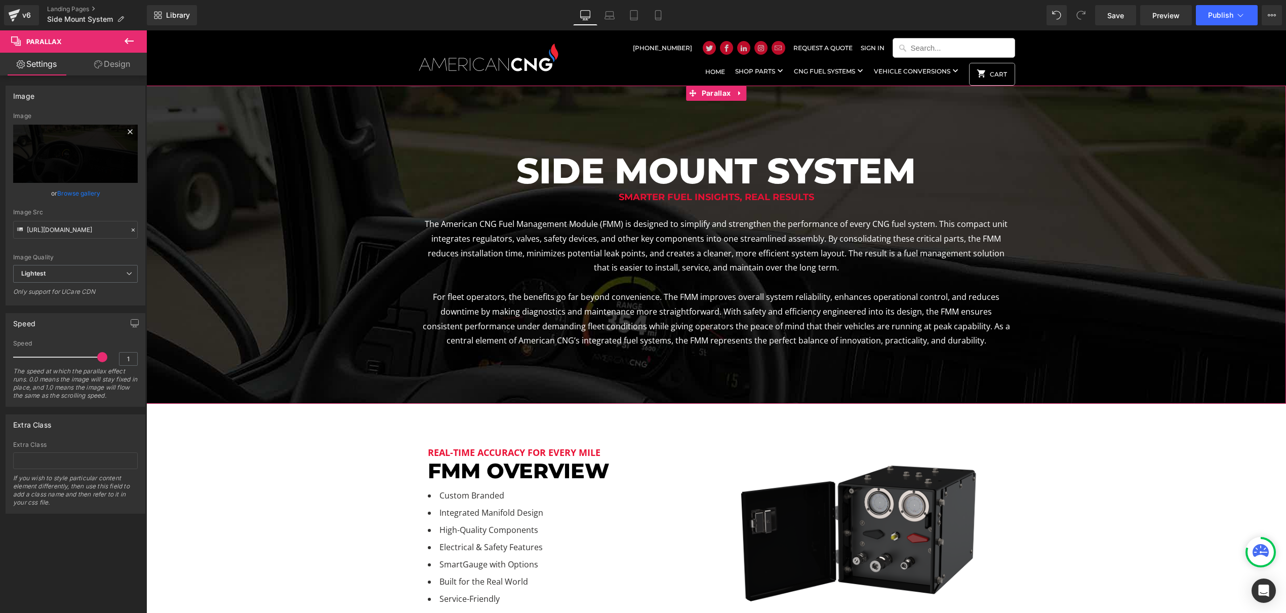
click at [126, 134] on icon at bounding box center [130, 132] width 12 height 12
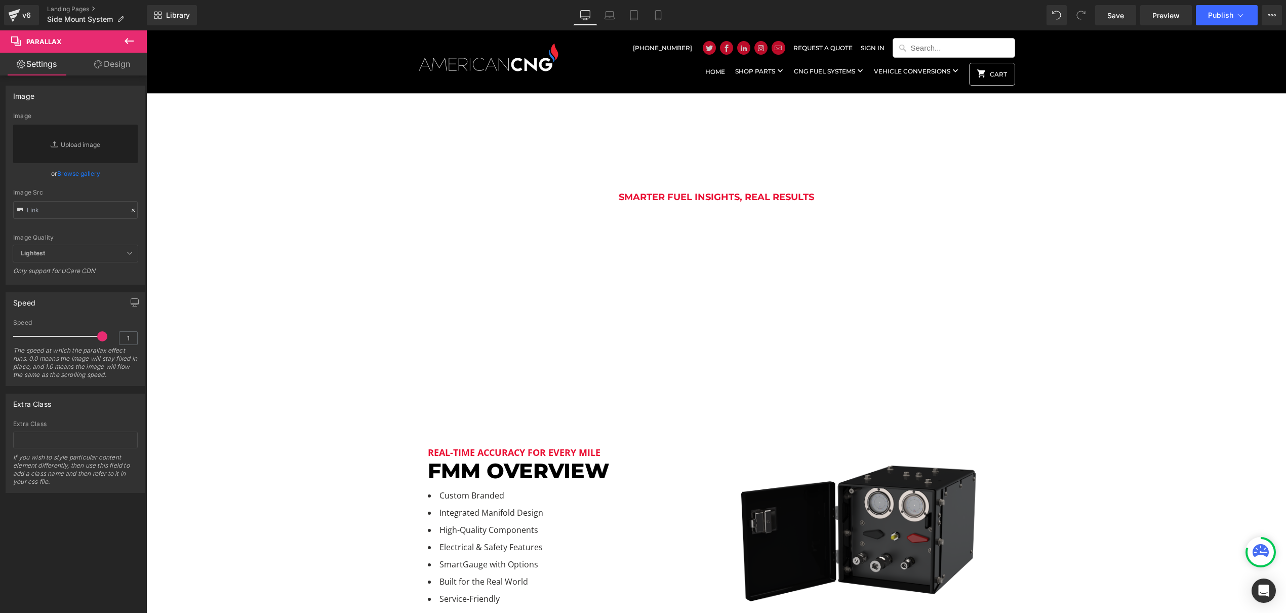
click at [72, 170] on link "Browse gallery" at bounding box center [78, 174] width 43 height 18
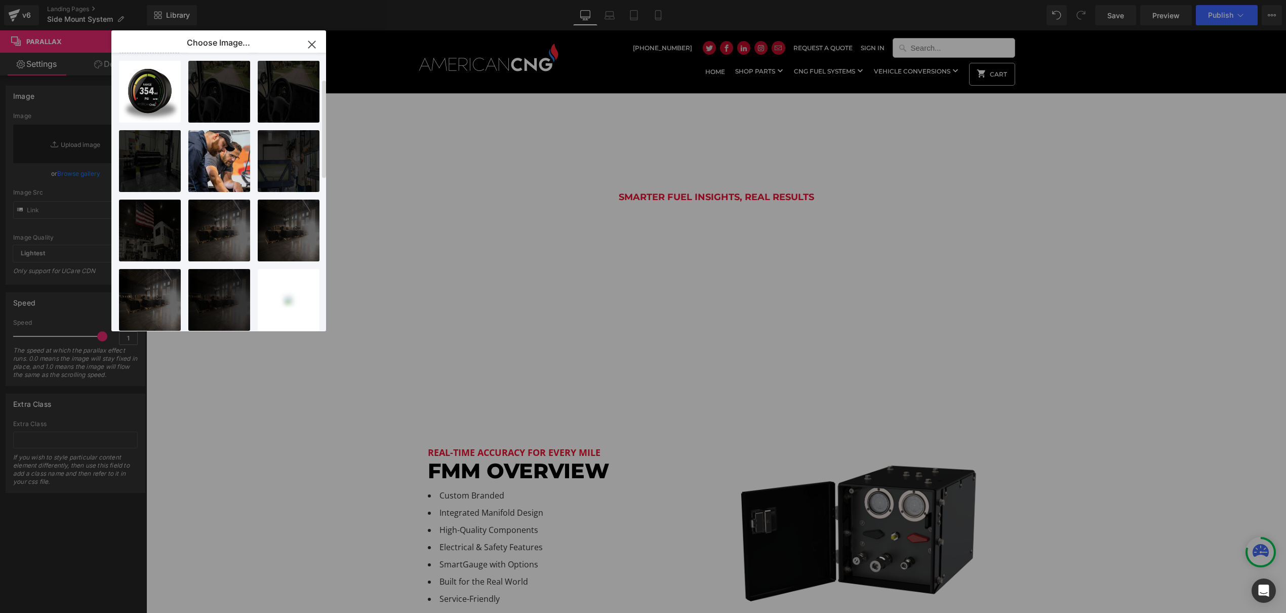
scroll to position [73, 0]
click at [222, 224] on div "2lighte...rmal.png 2.56 MB" at bounding box center [219, 230] width 62 height 62
type input "[URL][DOMAIN_NAME]"
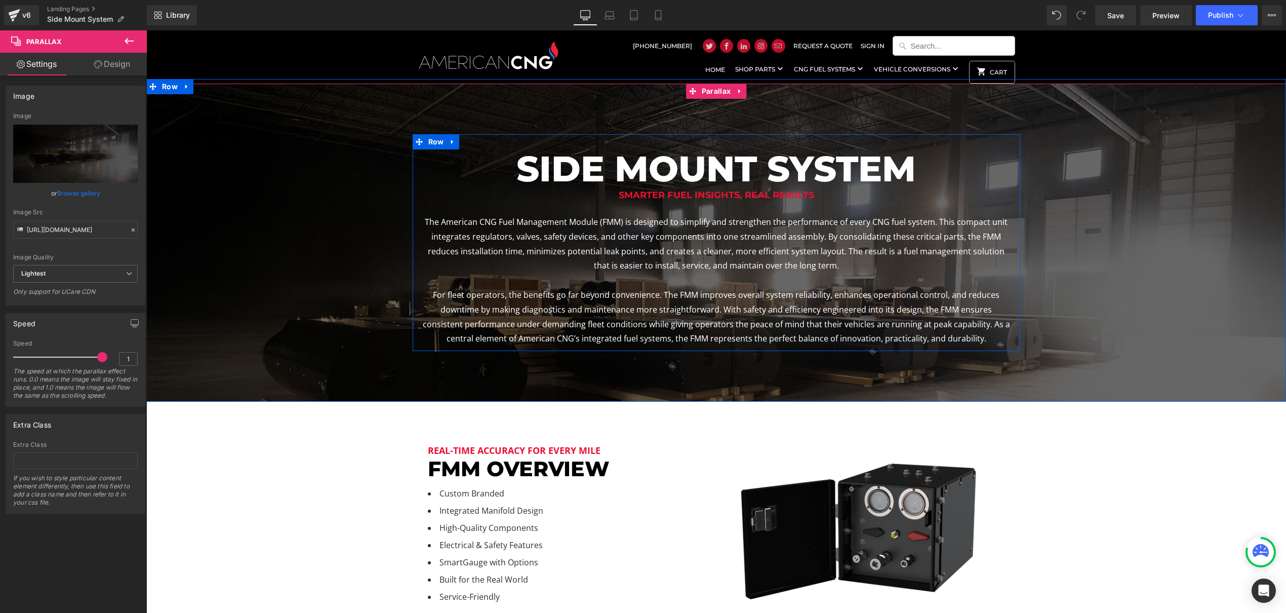
scroll to position [0, 0]
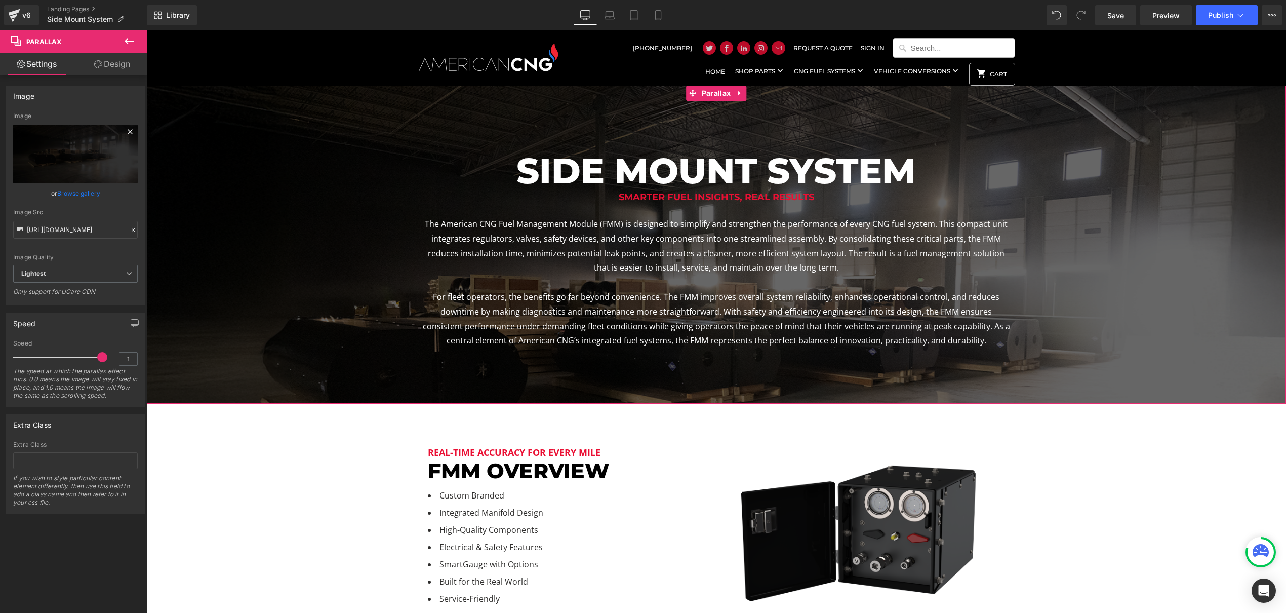
click at [128, 133] on icon at bounding box center [130, 131] width 5 height 5
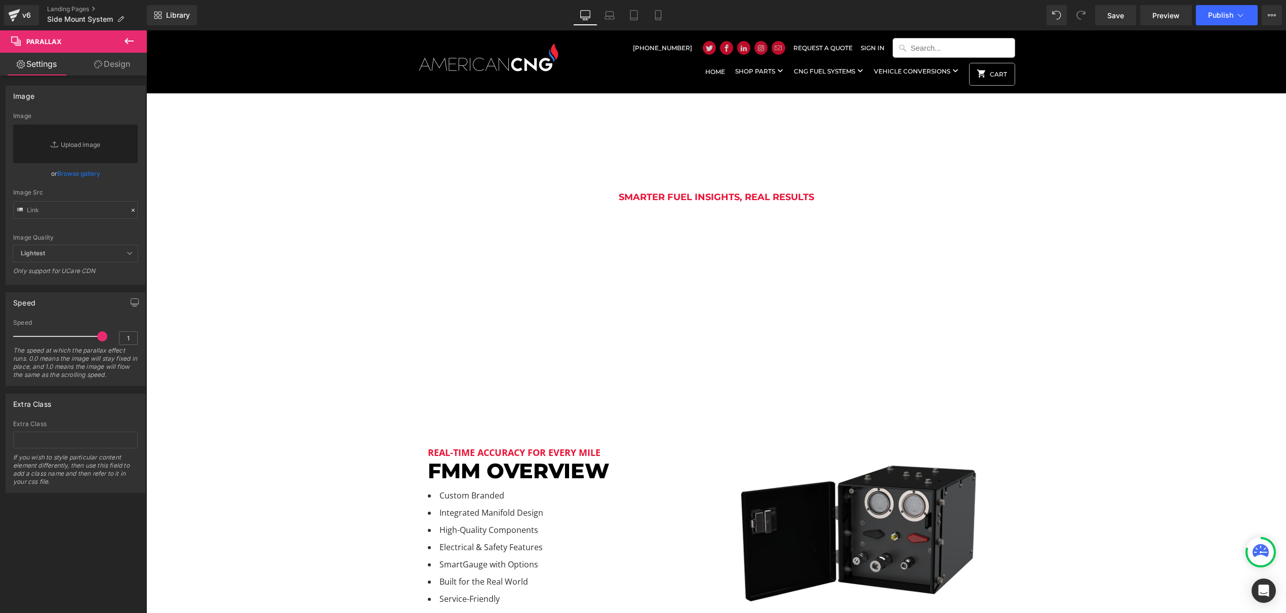
click at [79, 174] on link "Browse gallery" at bounding box center [78, 174] width 43 height 18
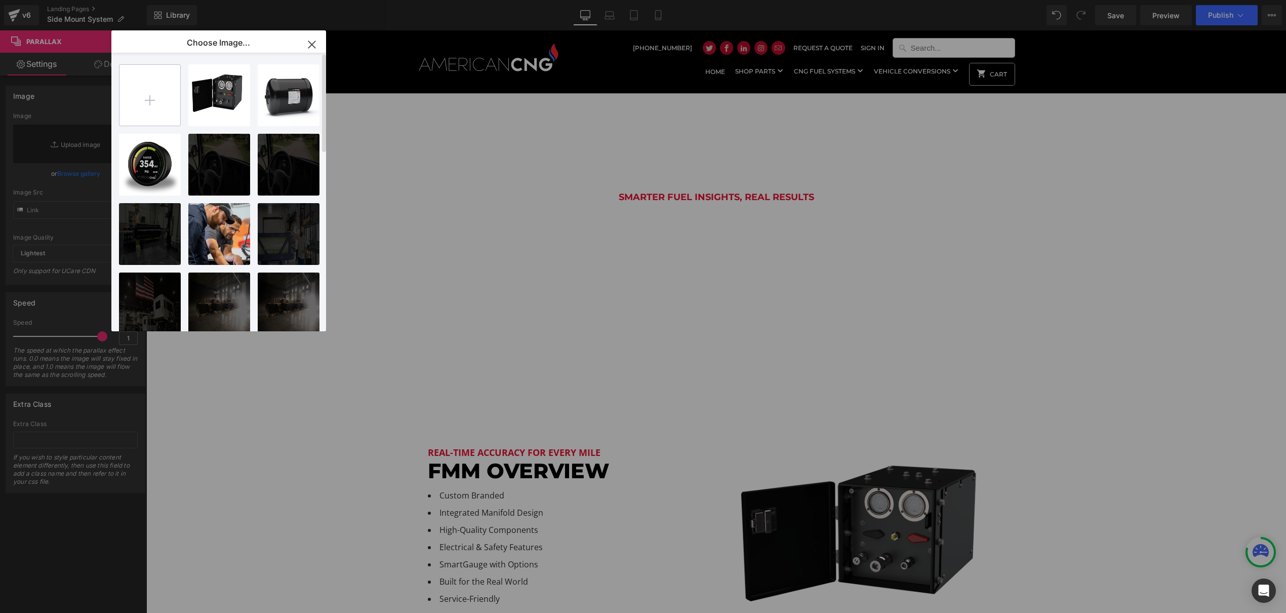
type input "C:\fakepath\sidemount2tall.jpg"
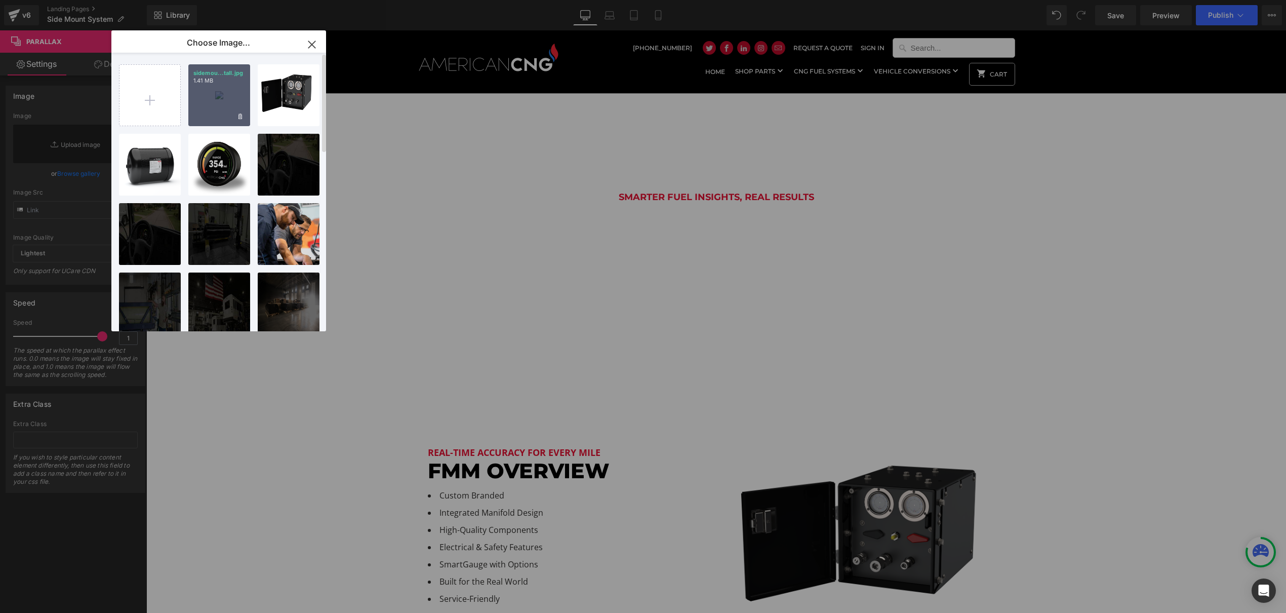
click at [226, 91] on div "sidemou...tall.jpg 1.41 MB" at bounding box center [219, 95] width 62 height 62
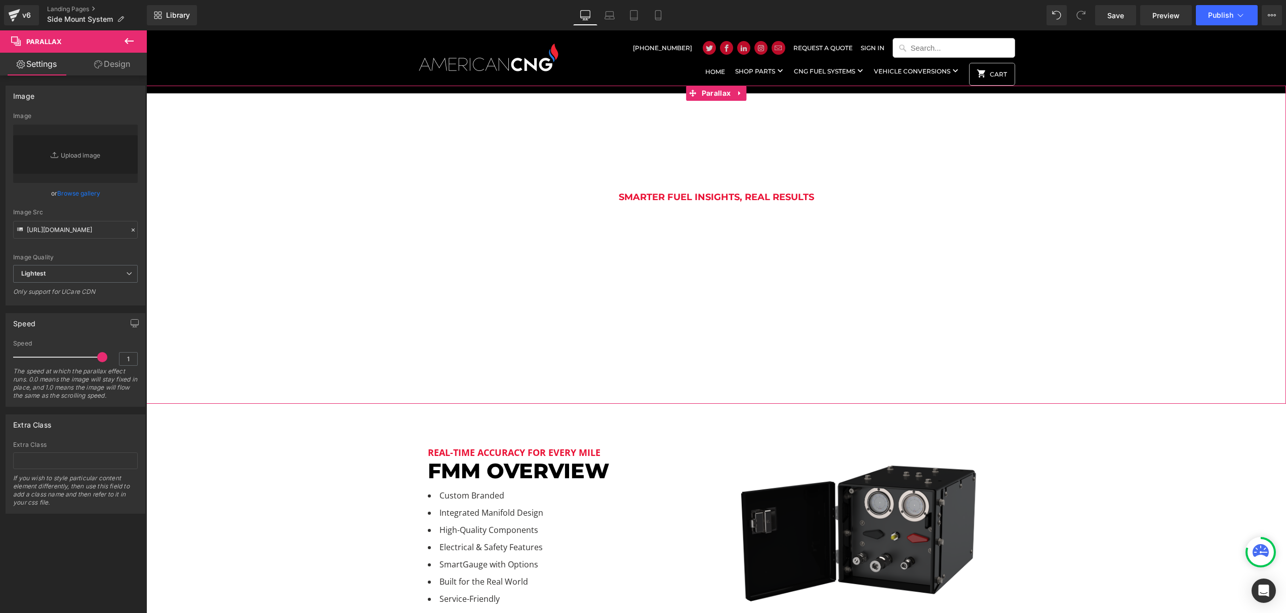
click at [84, 192] on link "Browse gallery" at bounding box center [78, 193] width 43 height 18
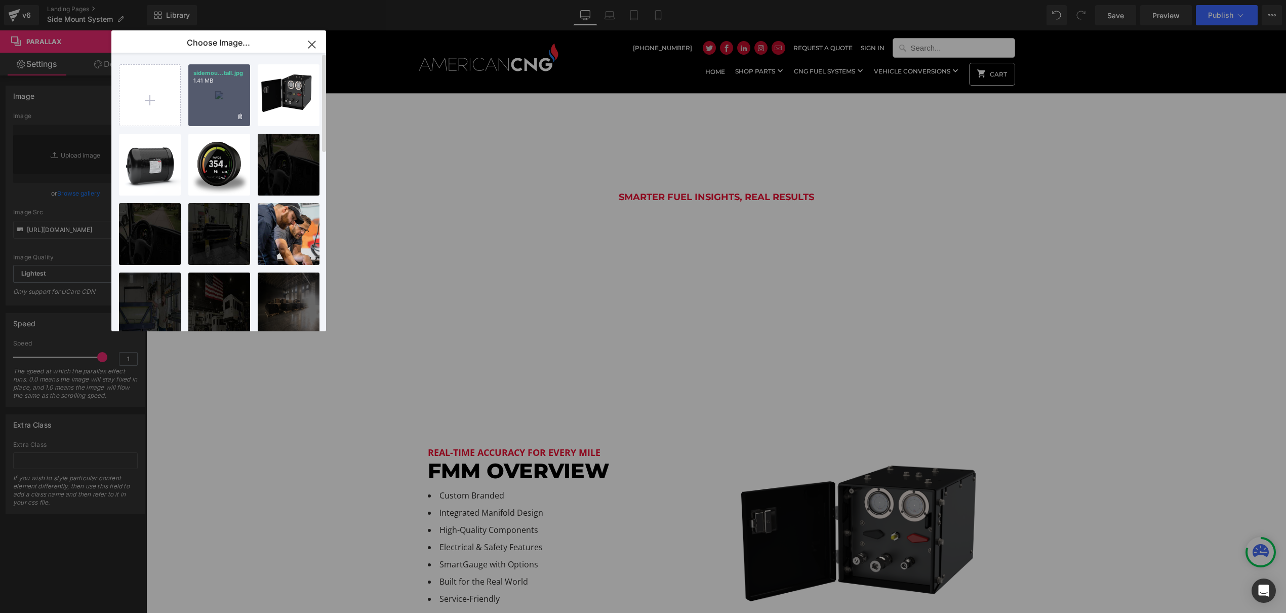
click at [217, 93] on div "sidemou...tall.jpg 1.41 MB" at bounding box center [219, 95] width 62 height 62
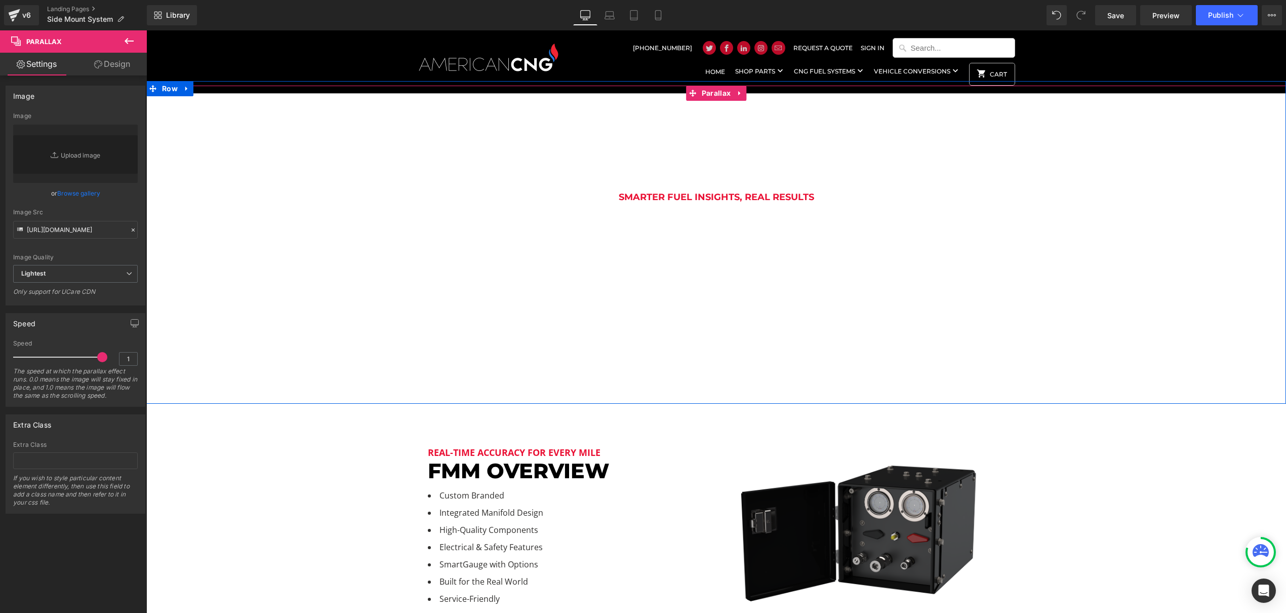
click at [282, 157] on span "side mount system Heading Smarter Fuel Insights, Real Results Heading The Ameri…" at bounding box center [715, 244] width 1139 height 217
click at [83, 190] on link "Browse gallery" at bounding box center [78, 193] width 43 height 18
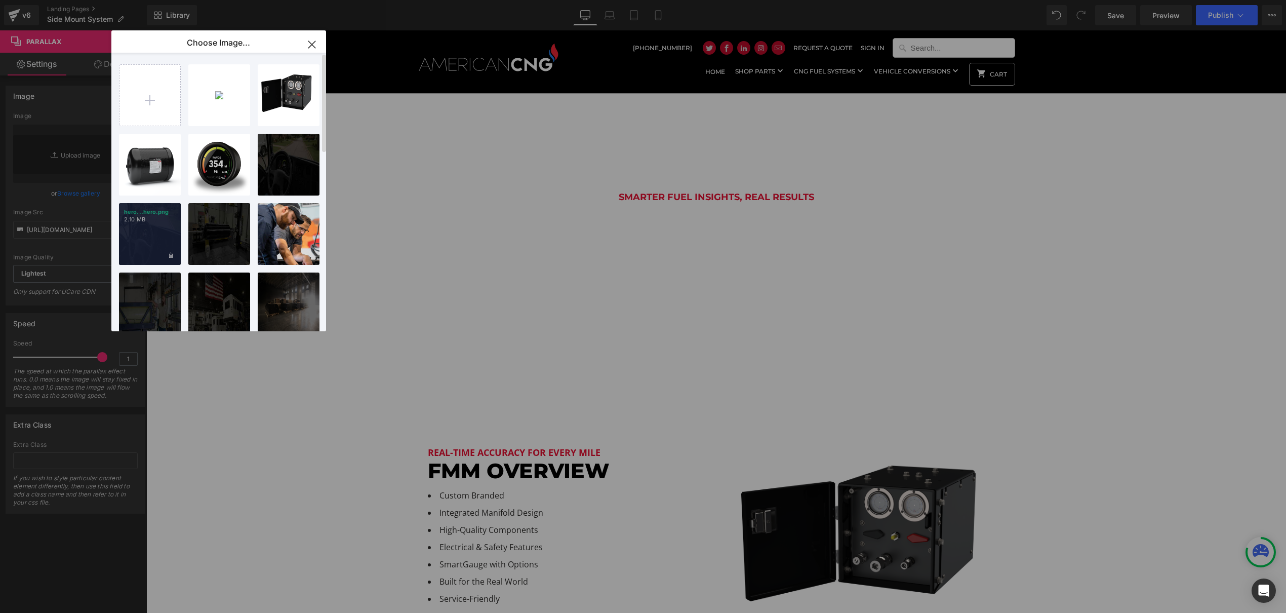
click at [153, 233] on div "hero...hero.png 2.10 MB" at bounding box center [150, 234] width 62 height 62
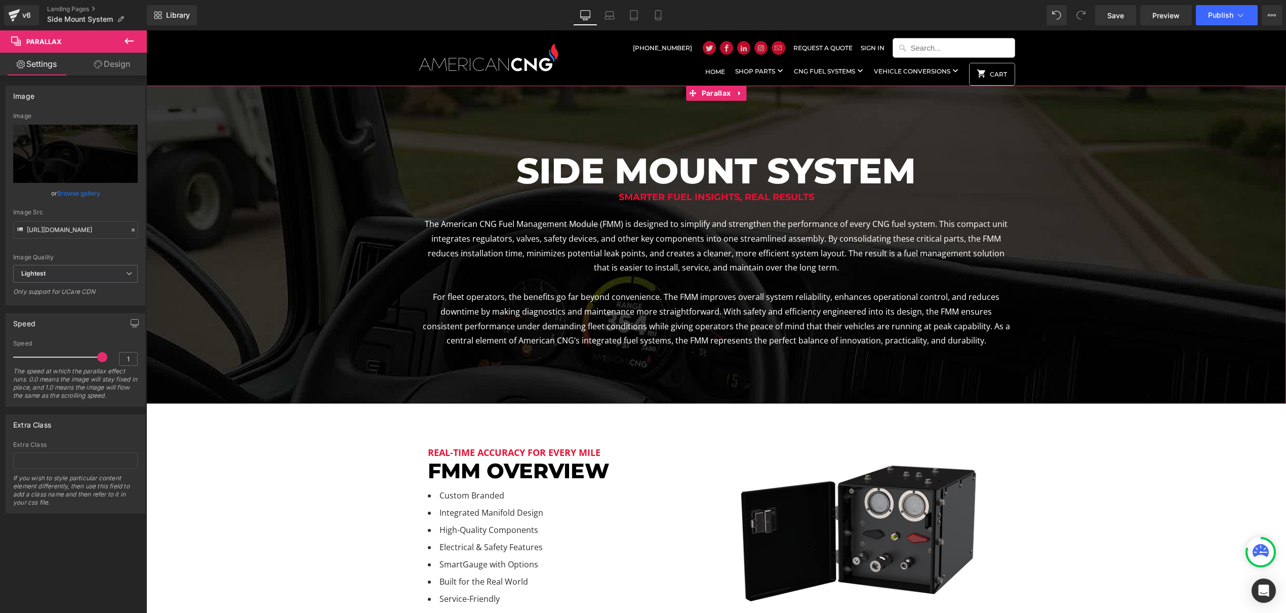
click at [73, 193] on link "Browse gallery" at bounding box center [78, 193] width 43 height 18
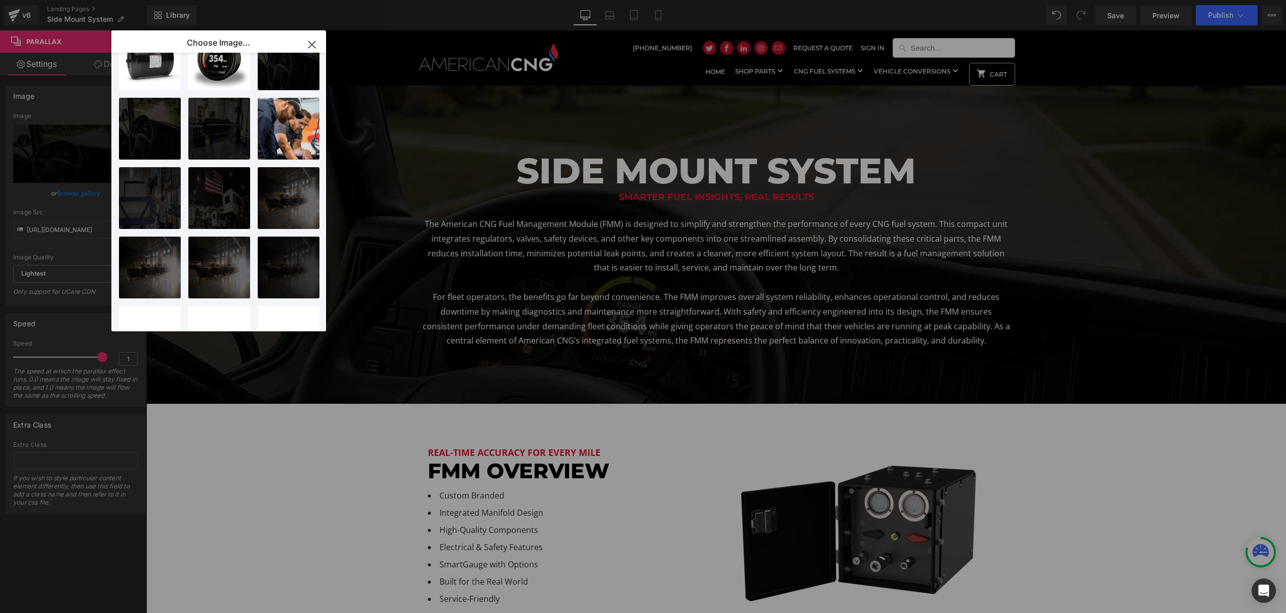
scroll to position [107, 0]
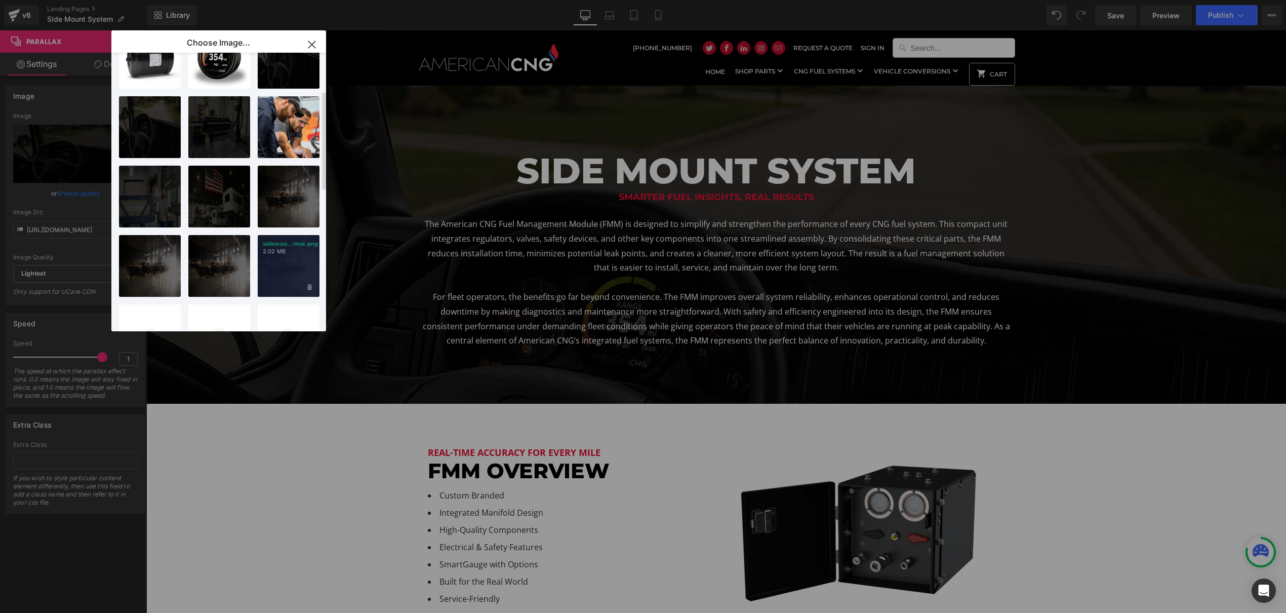
click at [287, 265] on div "sidemou...rmal.png 2.02 MB" at bounding box center [289, 266] width 62 height 62
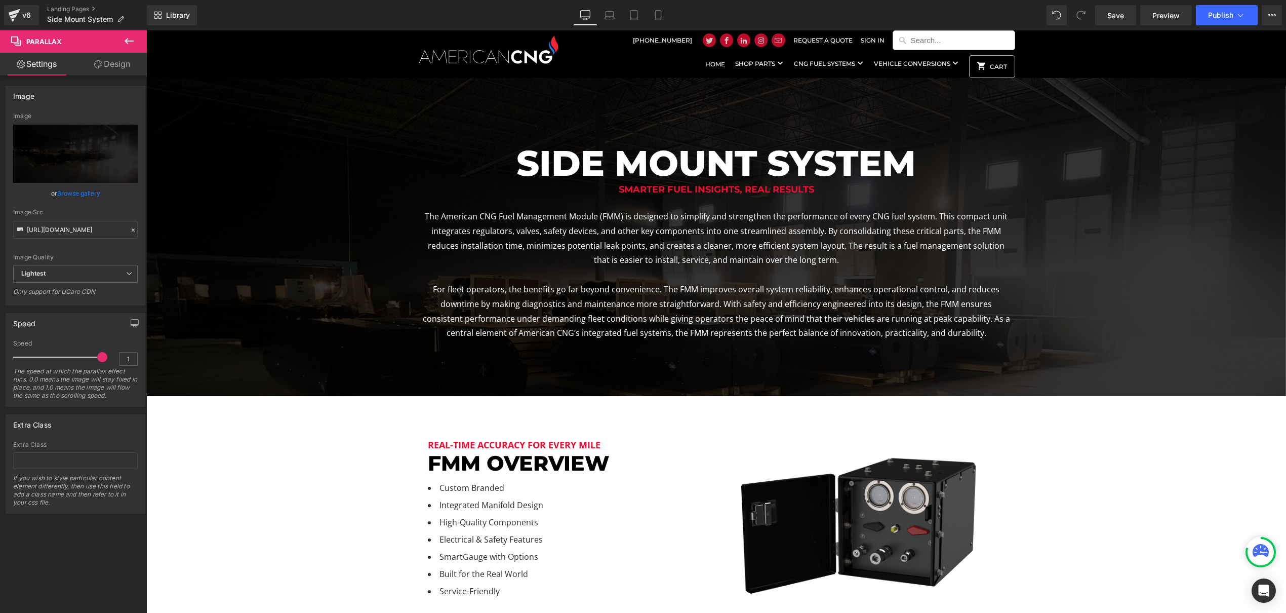
scroll to position [0, 0]
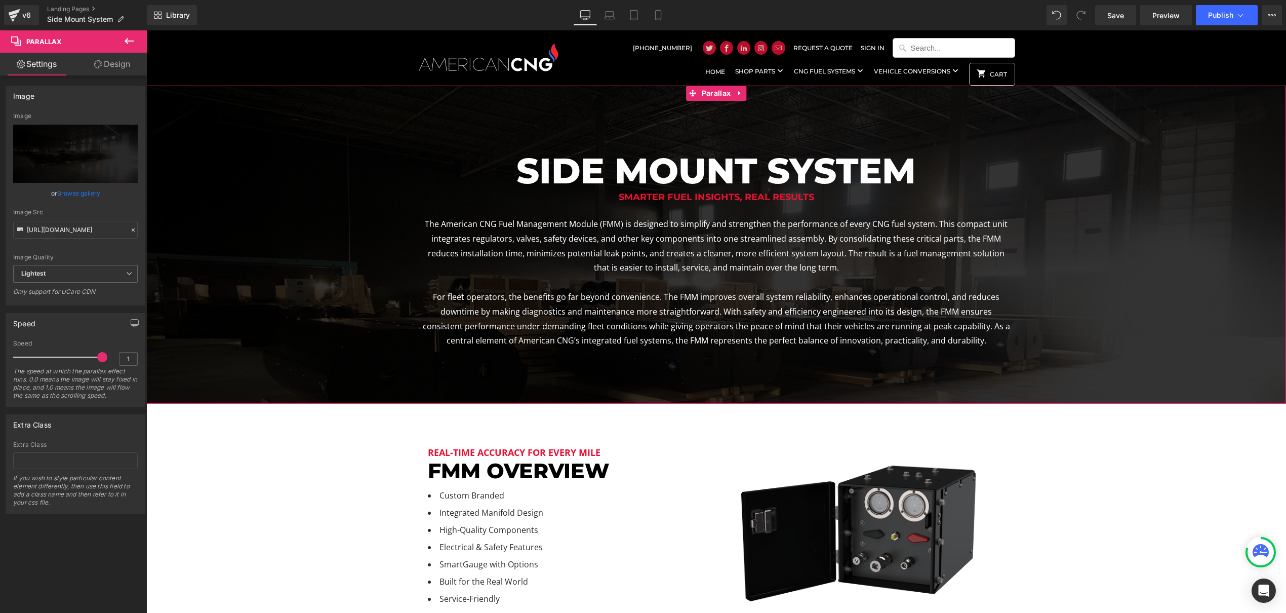
click at [86, 192] on link "Browse gallery" at bounding box center [78, 193] width 43 height 18
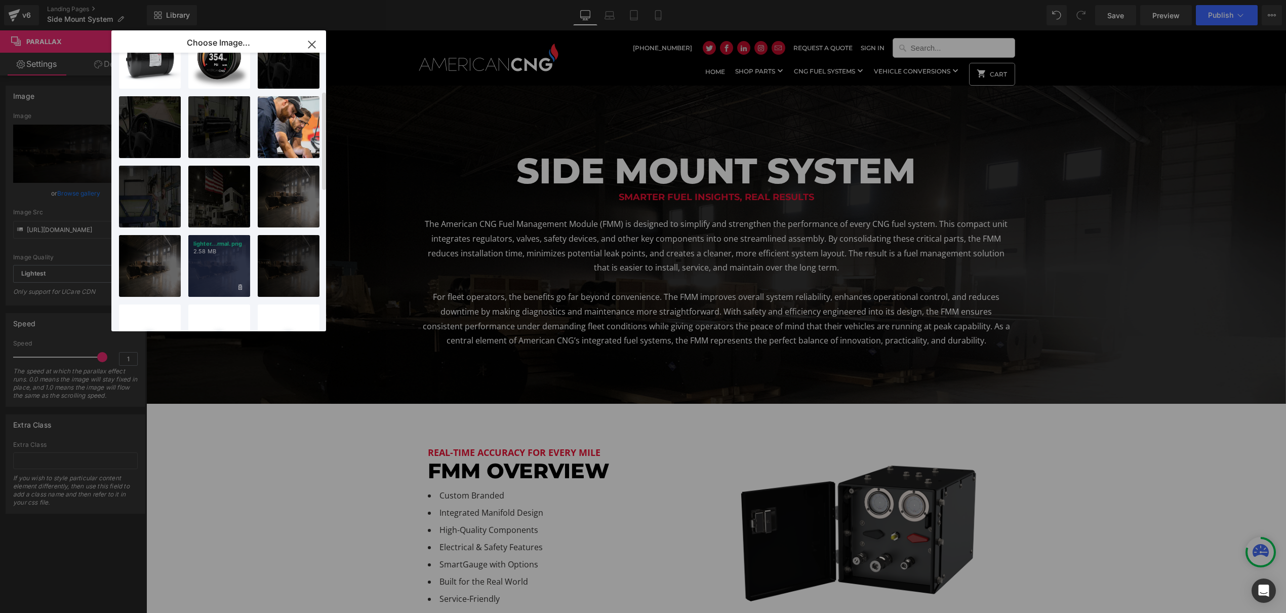
click at [236, 271] on div "lighter...rmal.png 2.58 MB" at bounding box center [219, 266] width 62 height 62
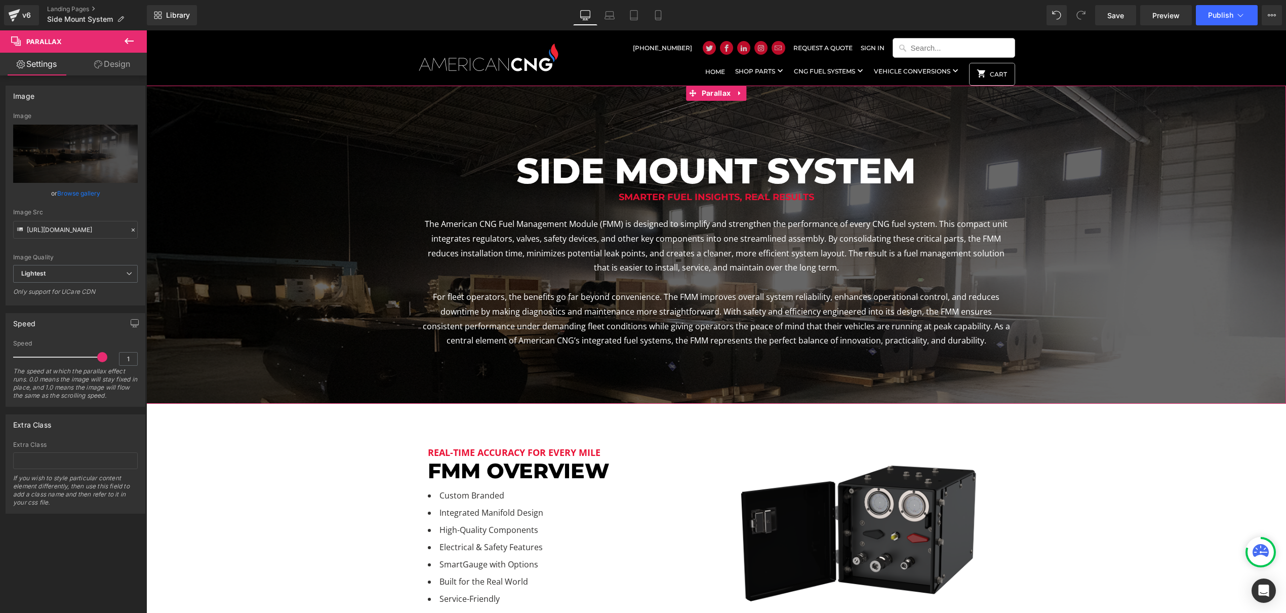
click at [77, 191] on link "Browse gallery" at bounding box center [78, 193] width 43 height 18
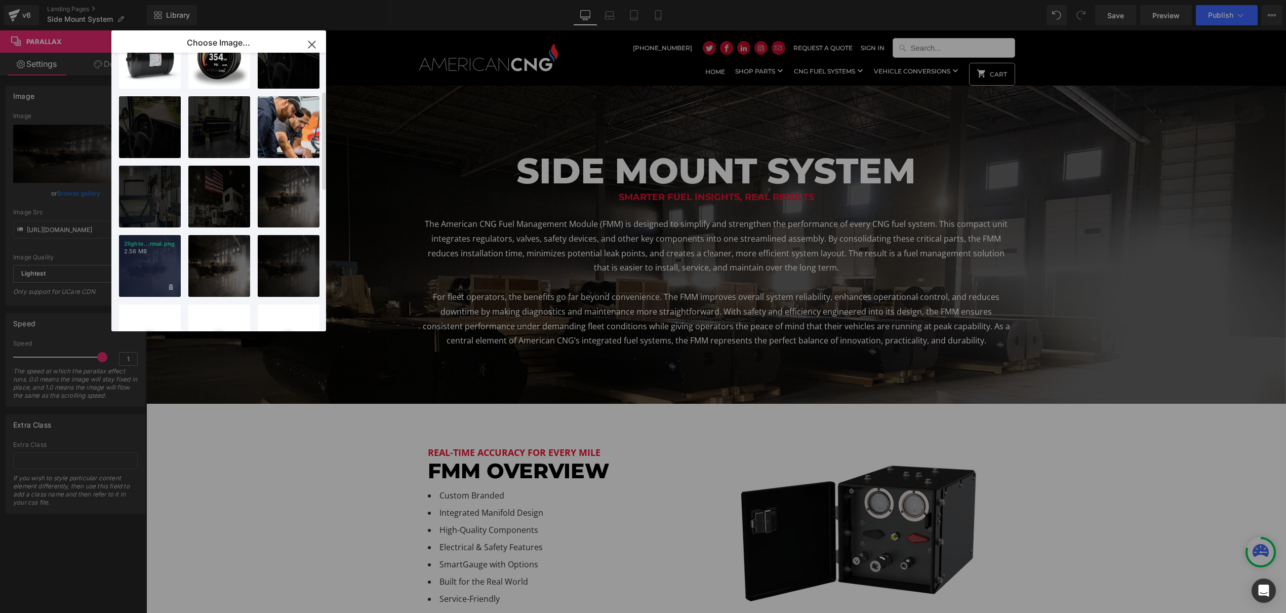
click at [144, 264] on div "2lighte...rmal.png 2.56 MB" at bounding box center [150, 266] width 62 height 62
type input "[URL][DOMAIN_NAME]"
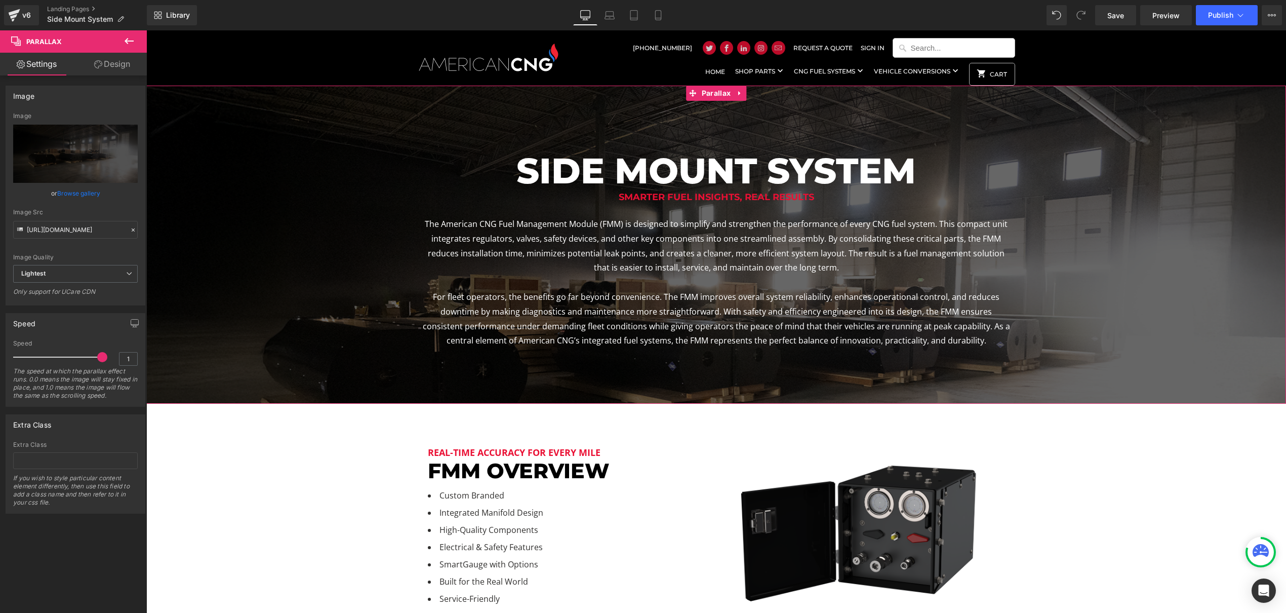
click at [70, 196] on link "Browse gallery" at bounding box center [78, 193] width 43 height 18
click at [734, 110] on div at bounding box center [715, 321] width 1139 height 582
click at [721, 94] on span "Parallax" at bounding box center [716, 93] width 34 height 15
click at [125, 131] on icon at bounding box center [130, 132] width 12 height 12
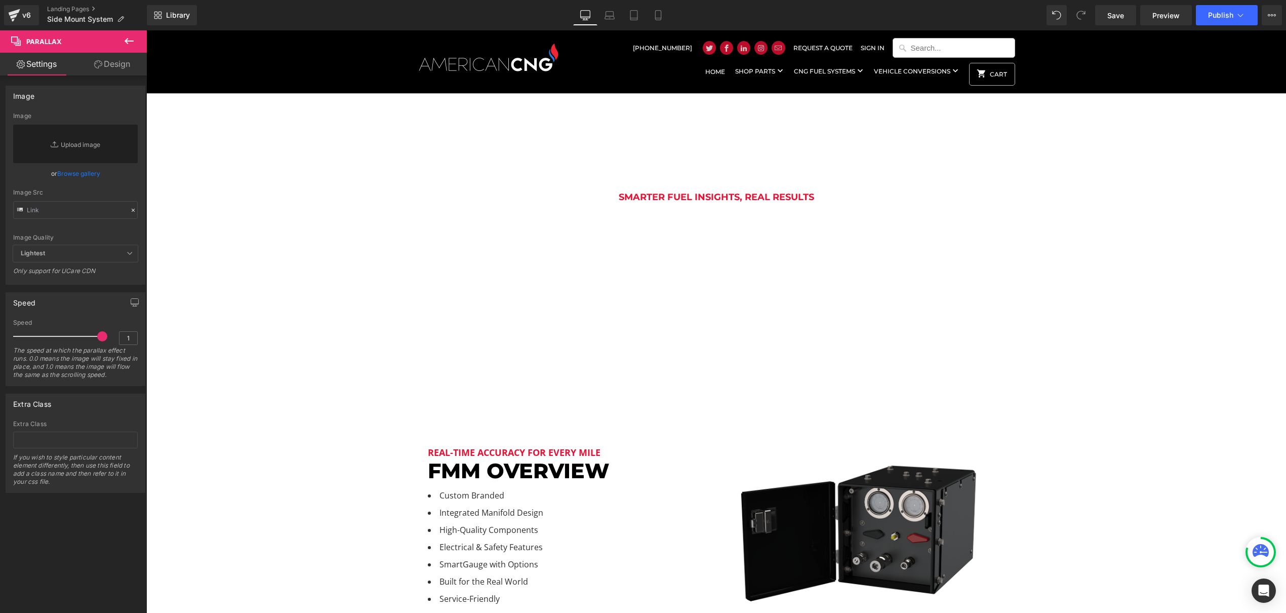
click at [76, 168] on link "Browse gallery" at bounding box center [78, 174] width 43 height 18
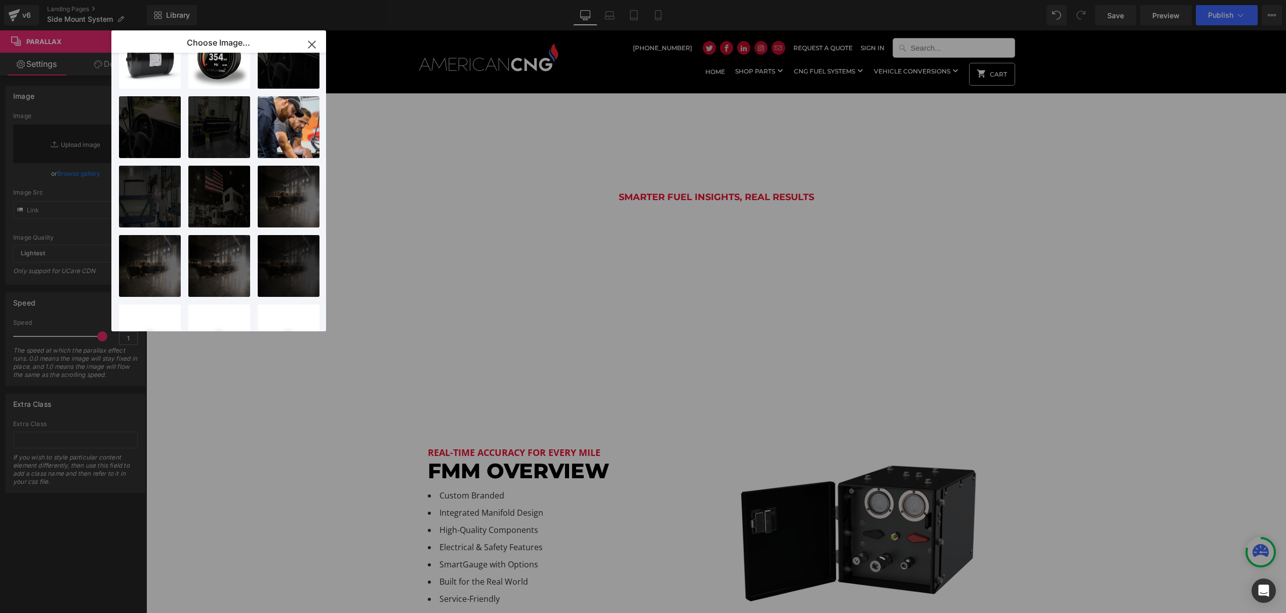
click at [77, 0] on div "Parallax You are previewing how the will restyle your page. You can not edit El…" at bounding box center [643, 0] width 1286 height 0
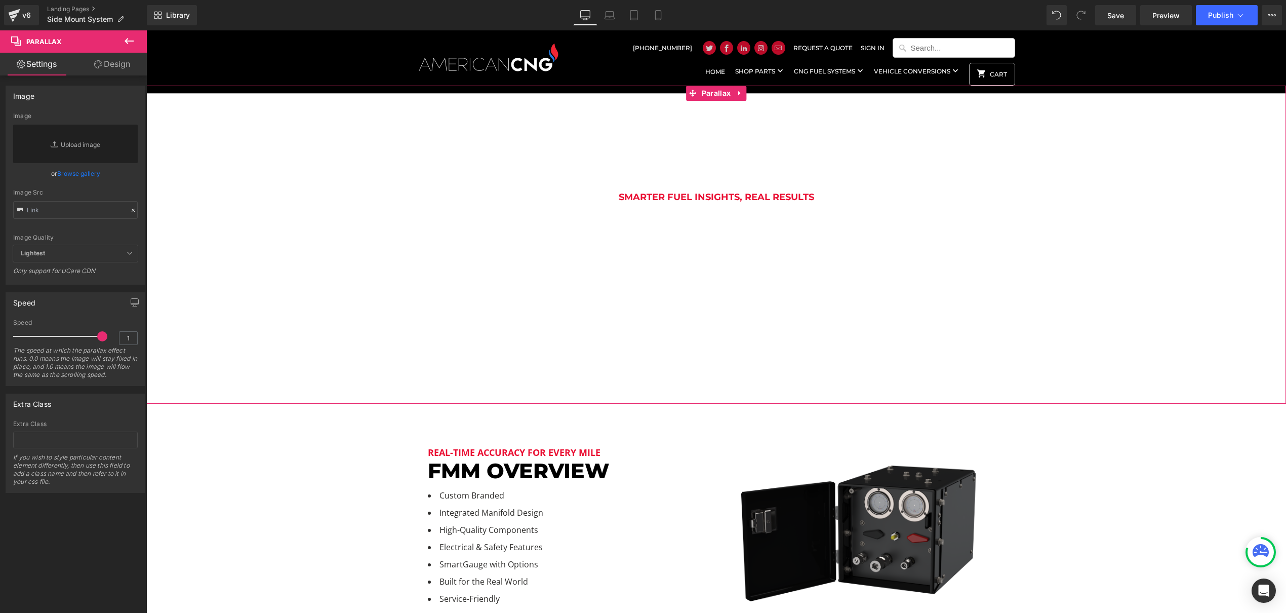
click at [83, 175] on link "Browse gallery" at bounding box center [78, 174] width 43 height 18
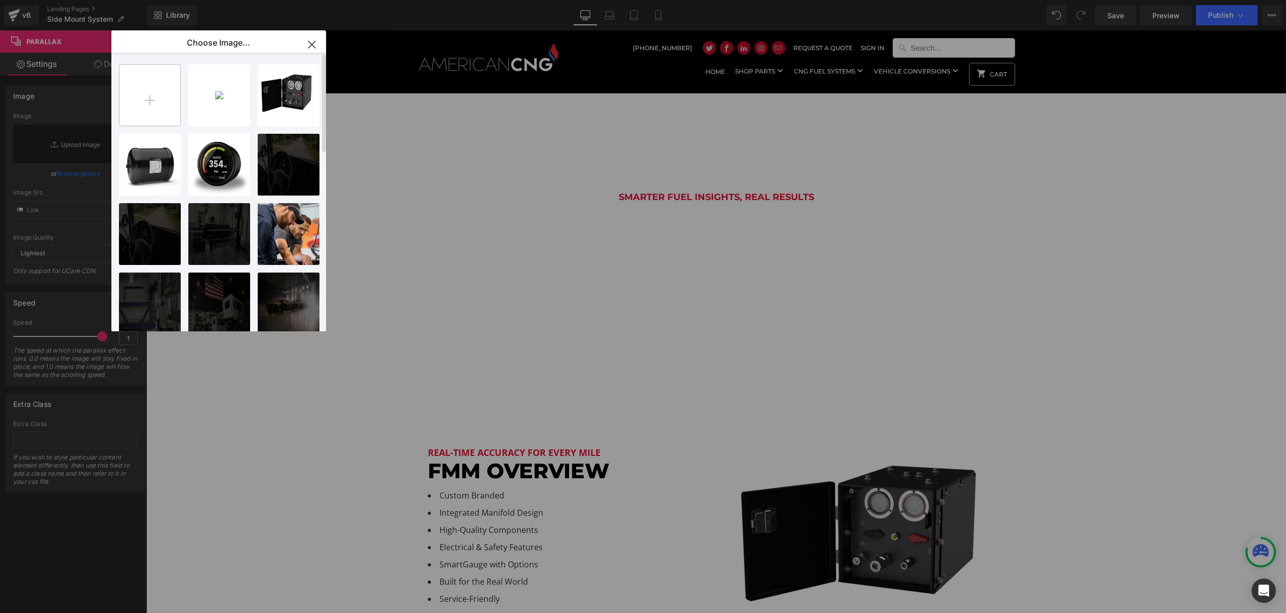
click at [160, 93] on input "file" at bounding box center [149, 95] width 61 height 61
type input "C:\fakepath\refuse.jpg"
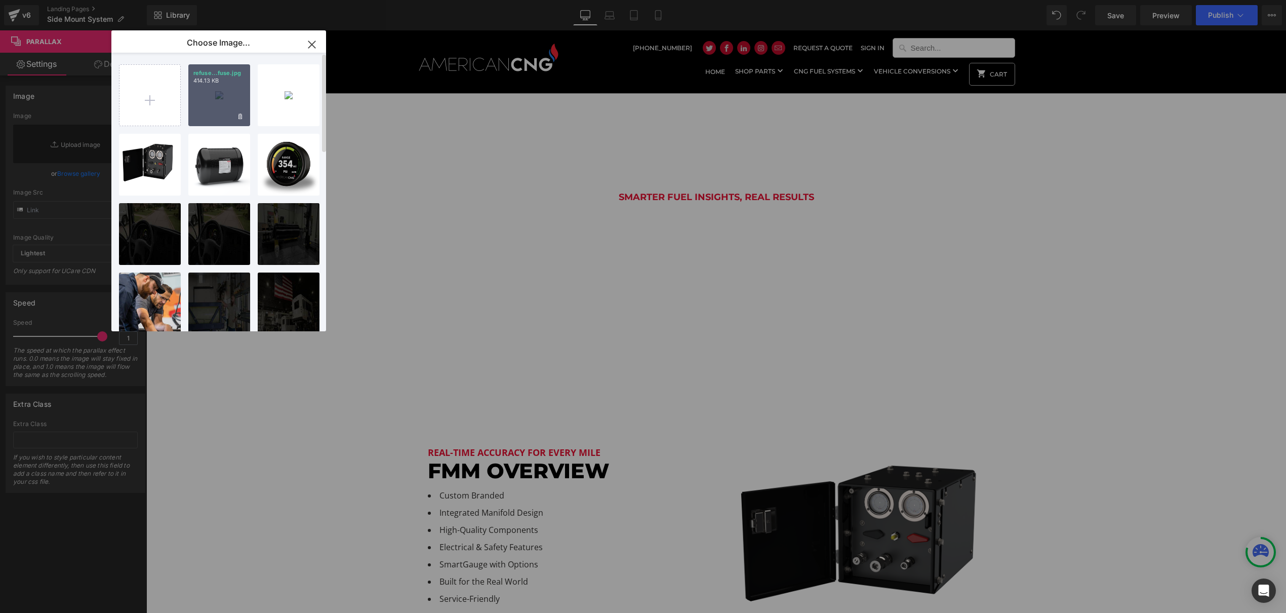
click at [207, 92] on div "refuse...fuse.jpg 414.13 KB" at bounding box center [219, 95] width 62 height 62
type input "[URL][DOMAIN_NAME]"
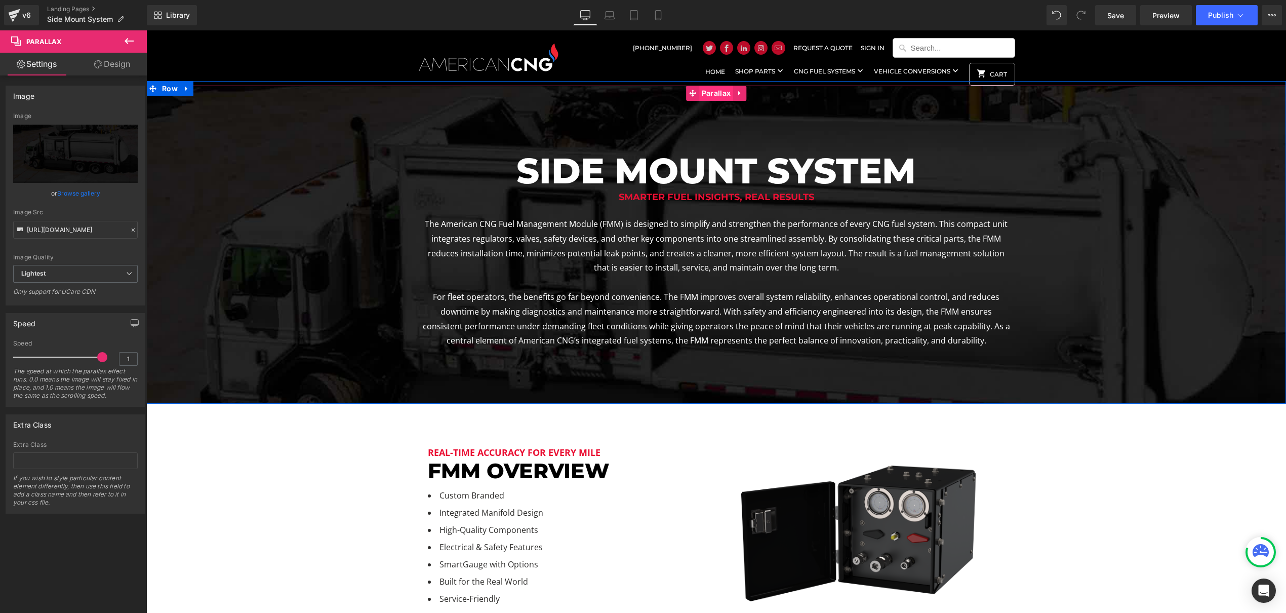
click at [715, 91] on span "Parallax" at bounding box center [716, 93] width 34 height 15
click at [124, 130] on icon at bounding box center [130, 132] width 12 height 12
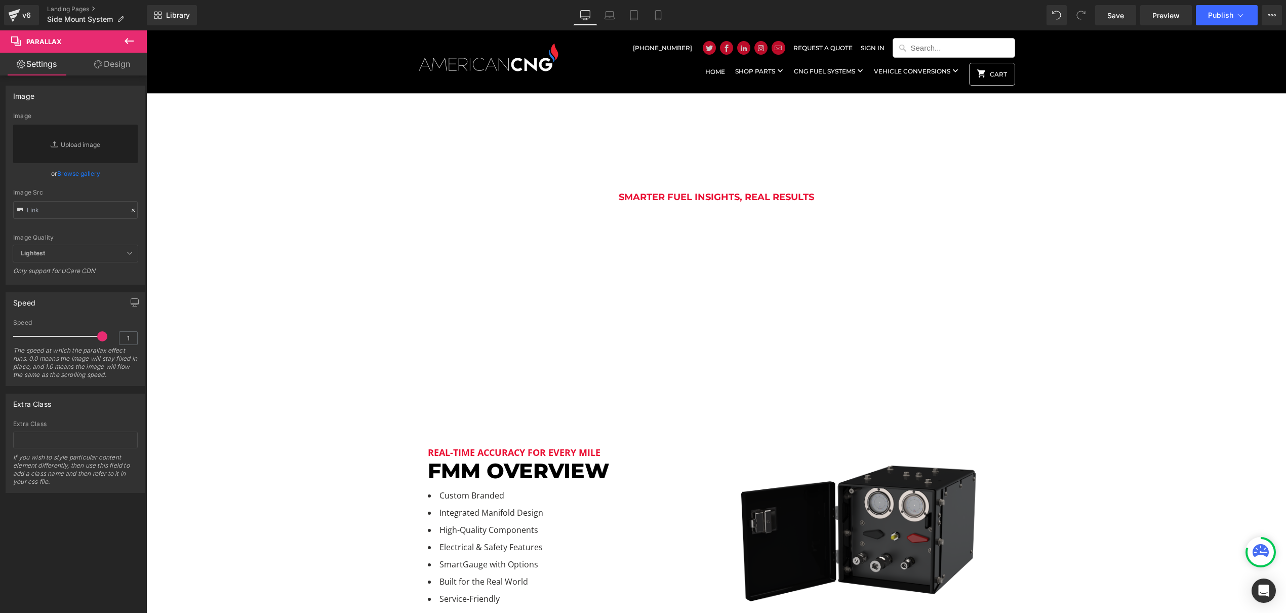
click at [80, 173] on link "Browse gallery" at bounding box center [78, 174] width 43 height 18
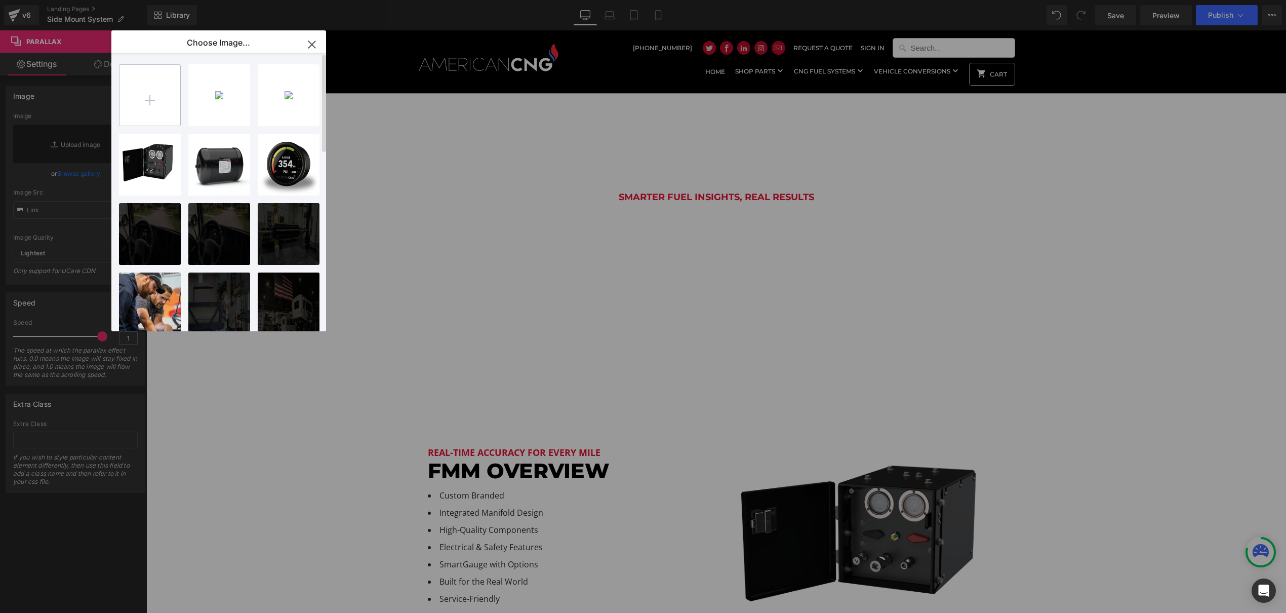
click at [143, 80] on input "file" at bounding box center [149, 95] width 61 height 61
type input "C:\fakepath\refuse2.jpg"
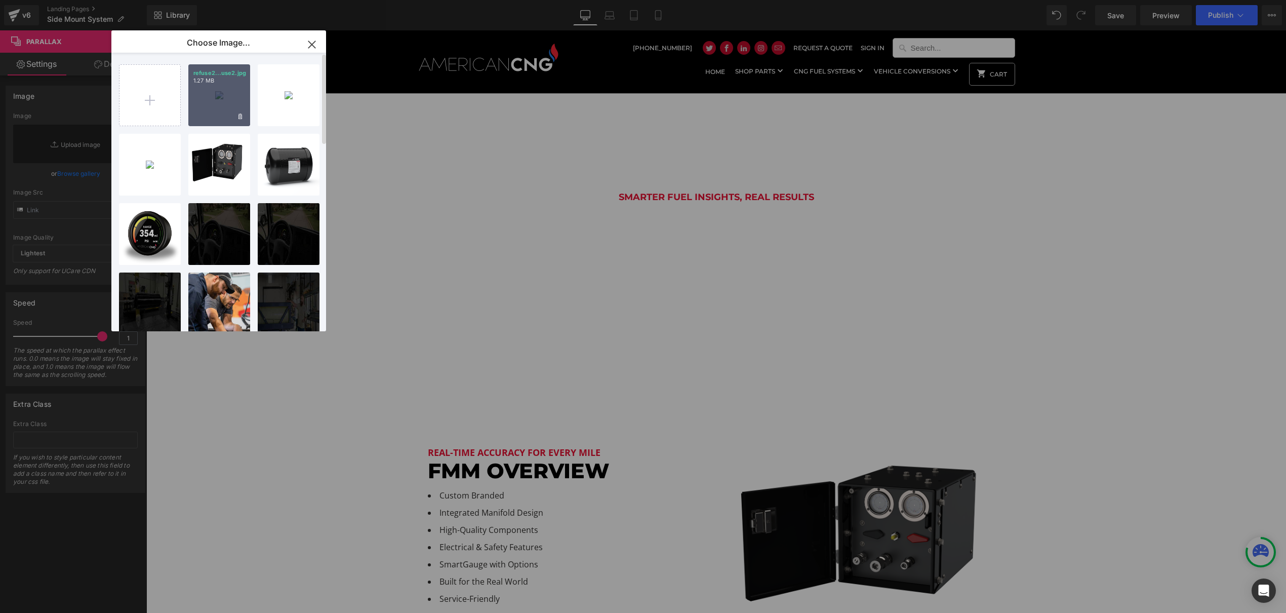
click at [215, 91] on div "refuse2...use2.jpg 1.27 MB" at bounding box center [219, 95] width 62 height 62
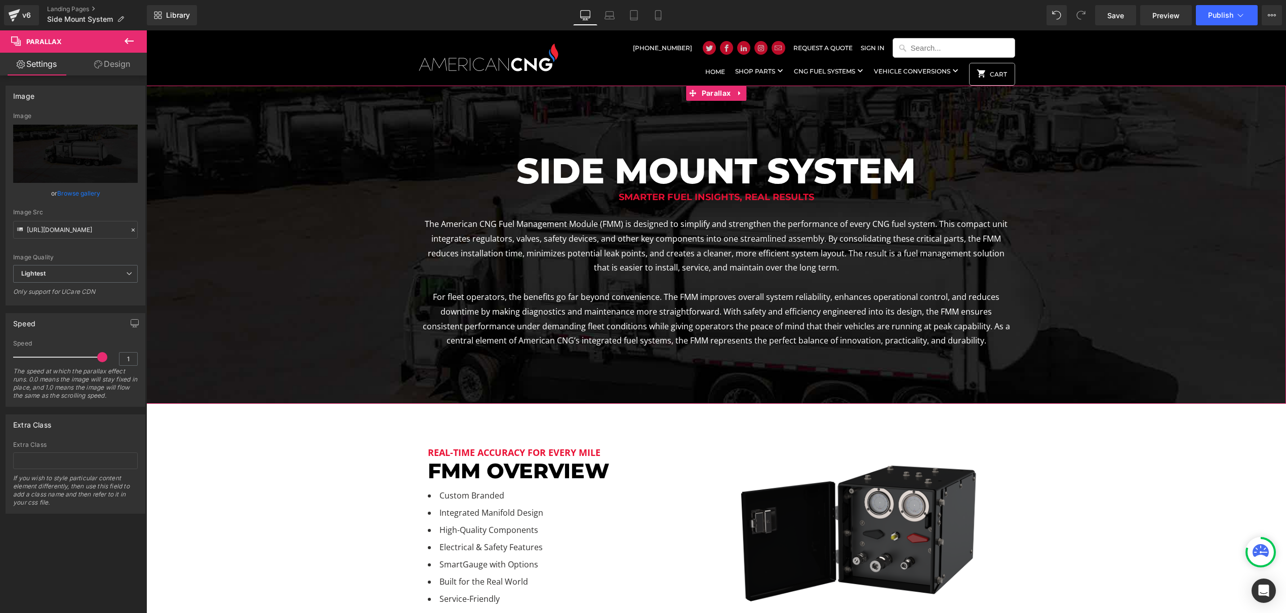
click at [83, 193] on link "Browse gallery" at bounding box center [78, 193] width 43 height 18
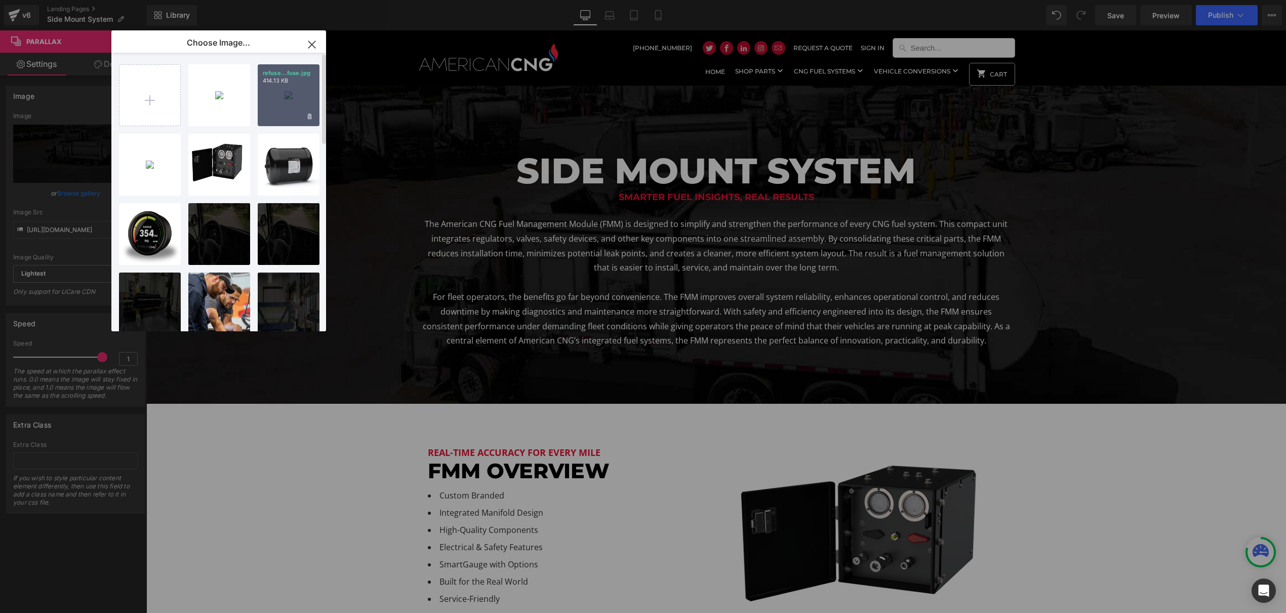
click at [296, 94] on div "refuse...fuse.jpg 414.13 KB" at bounding box center [289, 95] width 62 height 62
type input "[URL][DOMAIN_NAME]"
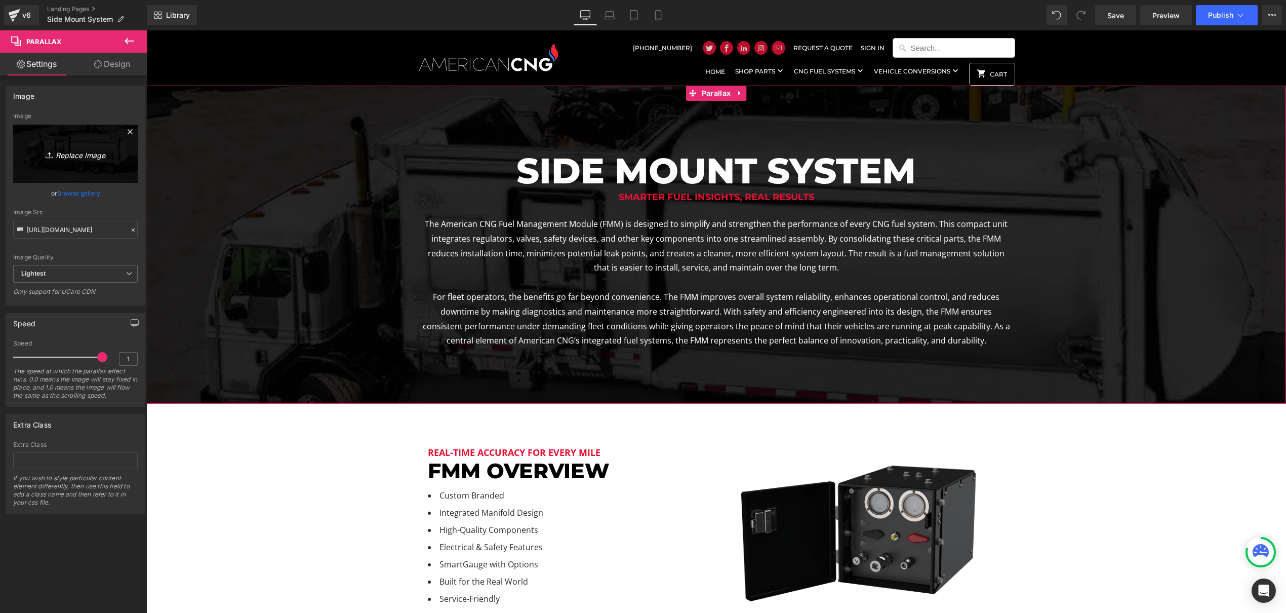
click at [85, 156] on icon "Replace Image" at bounding box center [75, 153] width 81 height 13
click at [726, 94] on span "Parallax" at bounding box center [716, 93] width 34 height 15
click at [129, 133] on icon at bounding box center [130, 132] width 12 height 12
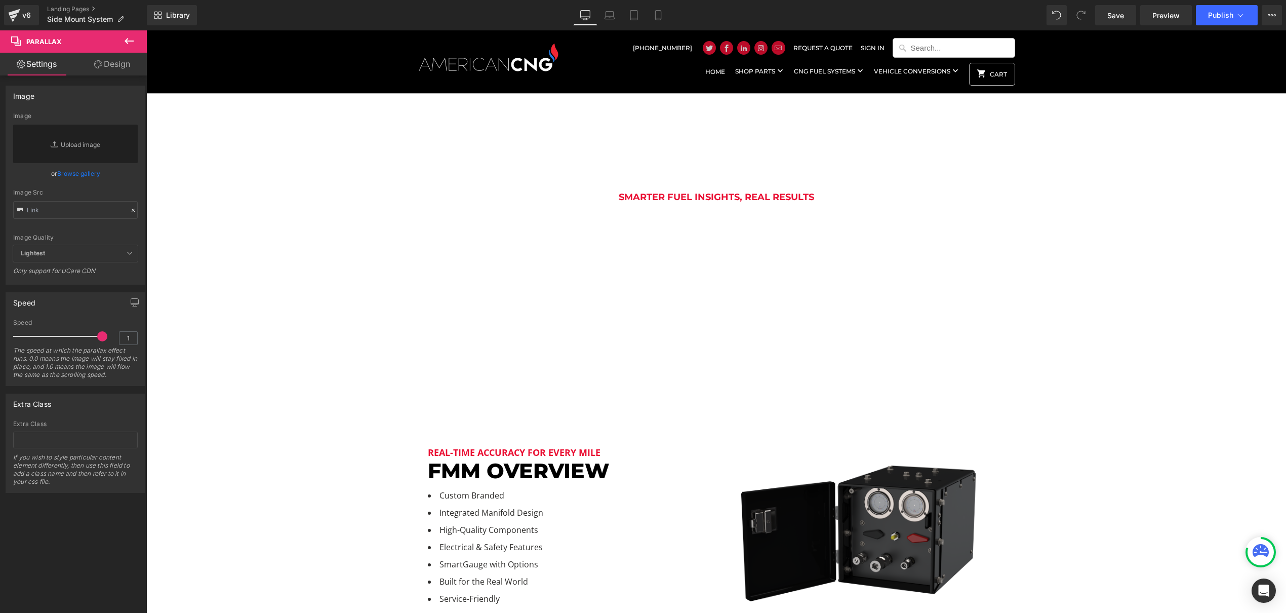
click at [79, 174] on link "Browse gallery" at bounding box center [78, 174] width 43 height 18
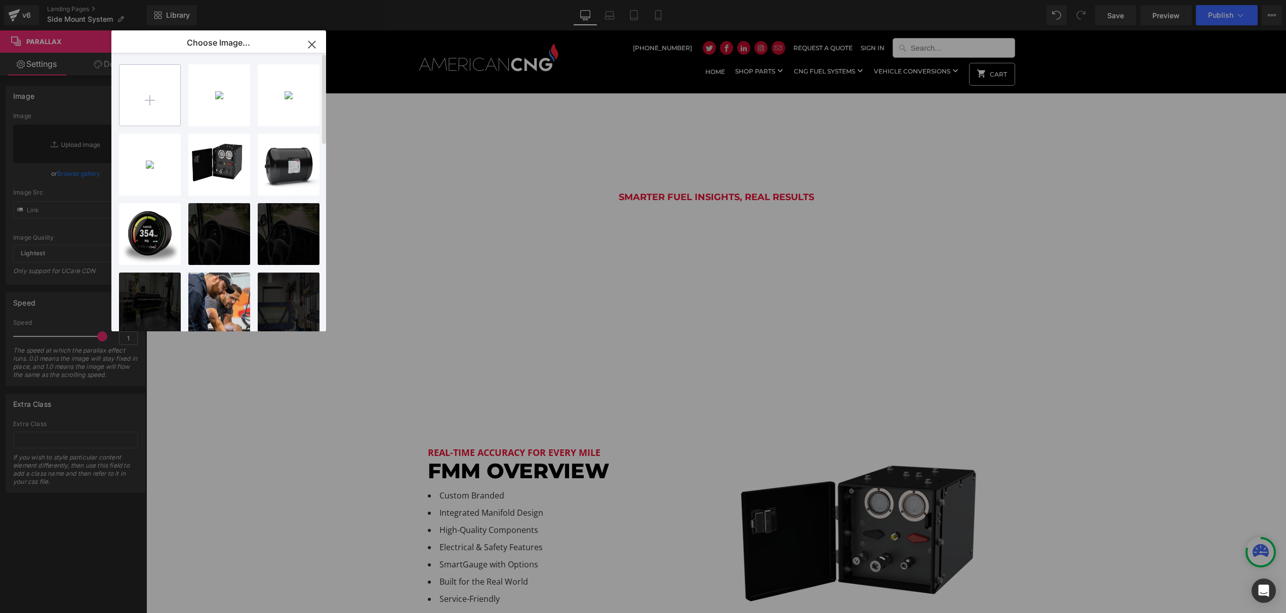
click at [151, 109] on input "file" at bounding box center [149, 95] width 61 height 61
type input "C:\fakepath\3.png"
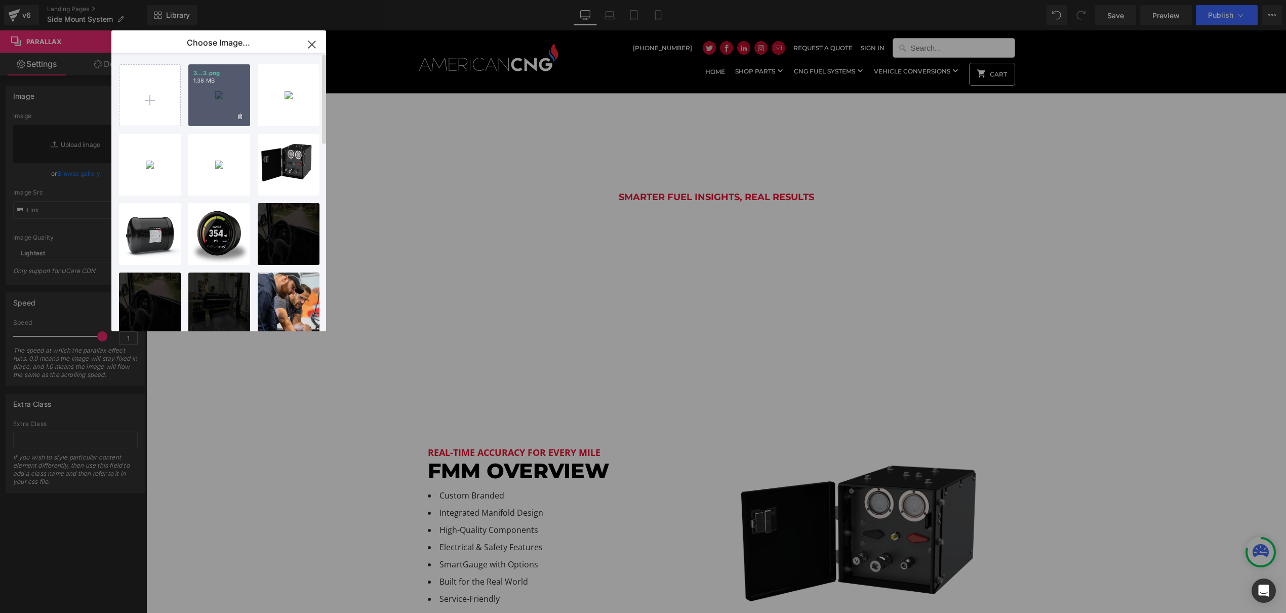
click at [195, 108] on div "3...3.png 1.38 MB" at bounding box center [219, 95] width 62 height 62
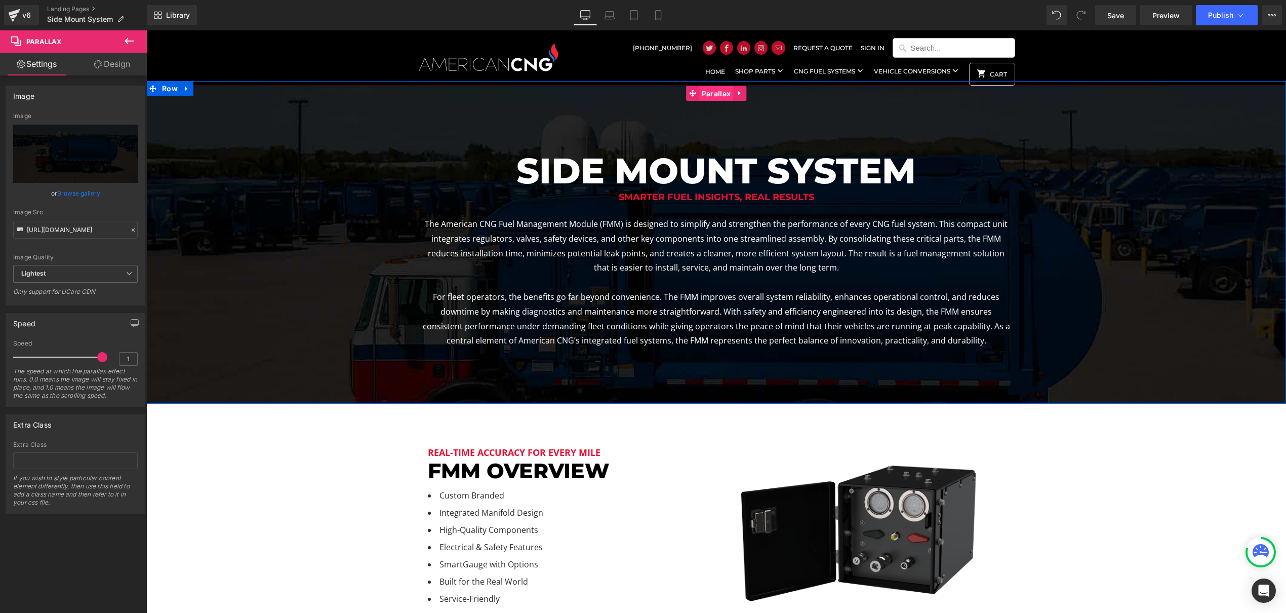
click at [708, 95] on span "Parallax" at bounding box center [716, 93] width 34 height 15
drag, startPoint x: 97, startPoint y: 259, endPoint x: 99, endPoint y: 272, distance: 13.8
click at [97, 260] on div "Image Quality" at bounding box center [75, 257] width 125 height 7
click at [99, 272] on span "Lightest" at bounding box center [75, 274] width 125 height 18
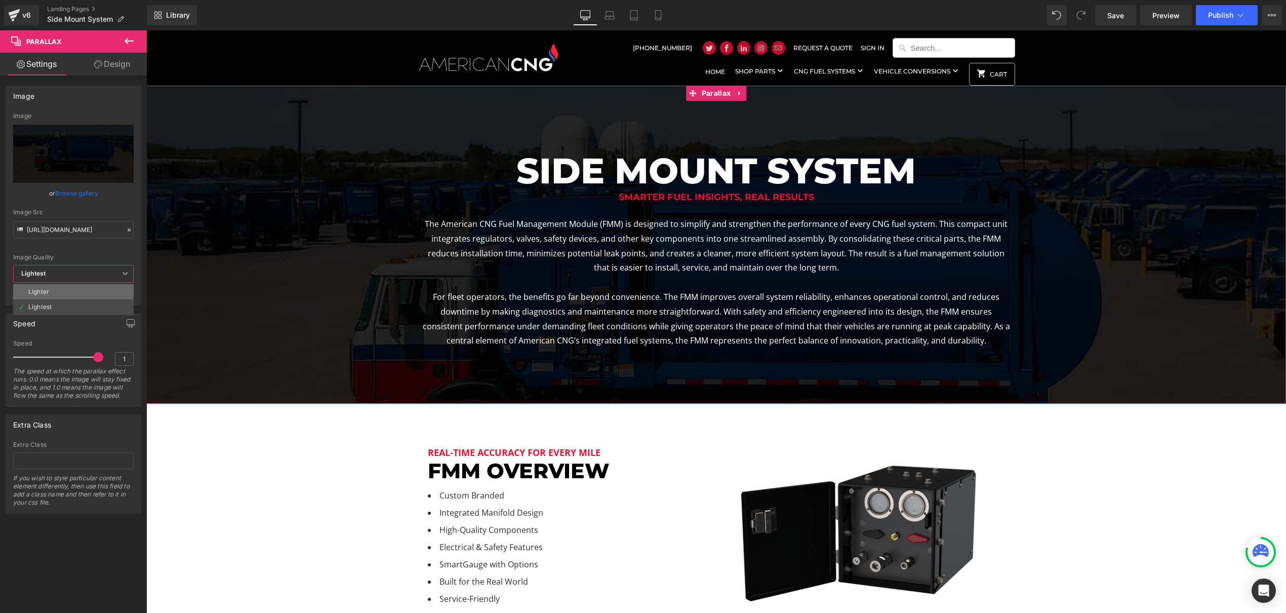
click at [104, 294] on li "Lighter" at bounding box center [73, 291] width 120 height 15
click at [117, 265] on span "Lighter" at bounding box center [75, 274] width 125 height 18
click at [100, 300] on li "Lightest" at bounding box center [73, 306] width 120 height 15
click at [111, 278] on span "Lightest" at bounding box center [75, 274] width 125 height 18
click at [96, 289] on li "Lighter" at bounding box center [73, 291] width 120 height 15
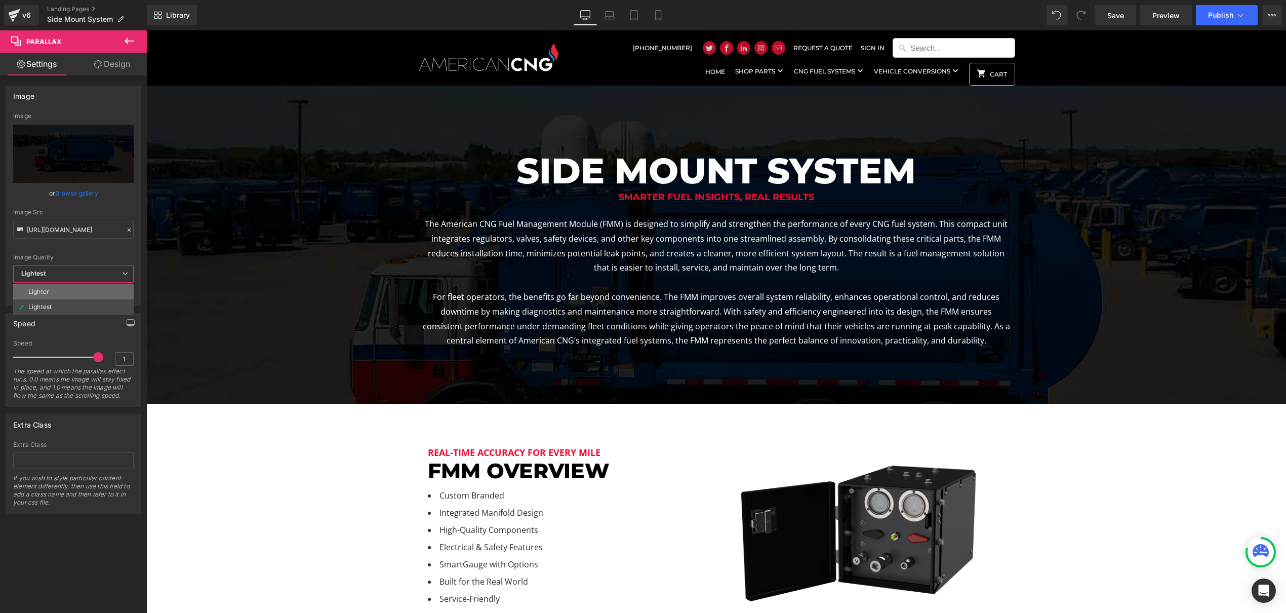
type input "[URL][DOMAIN_NAME]"
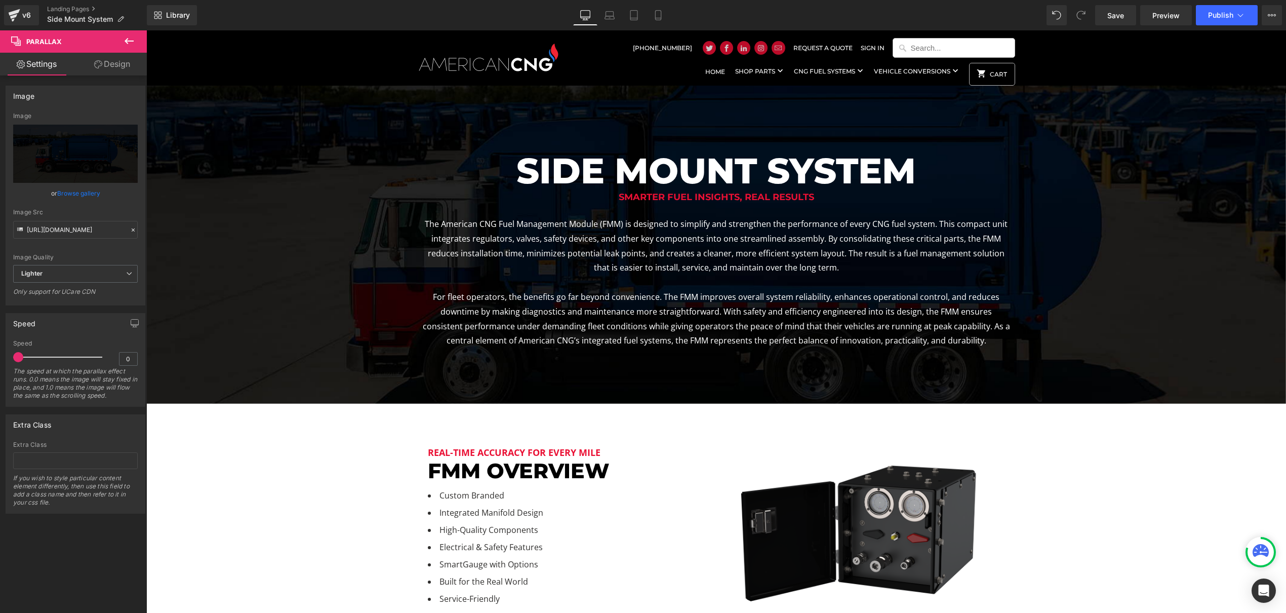
drag, startPoint x: 100, startPoint y: 357, endPoint x: -68, endPoint y: 348, distance: 168.8
click at [0, 348] on html "Parallax You are previewing how the will restyle your page. You can not edit El…" at bounding box center [643, 306] width 1286 height 613
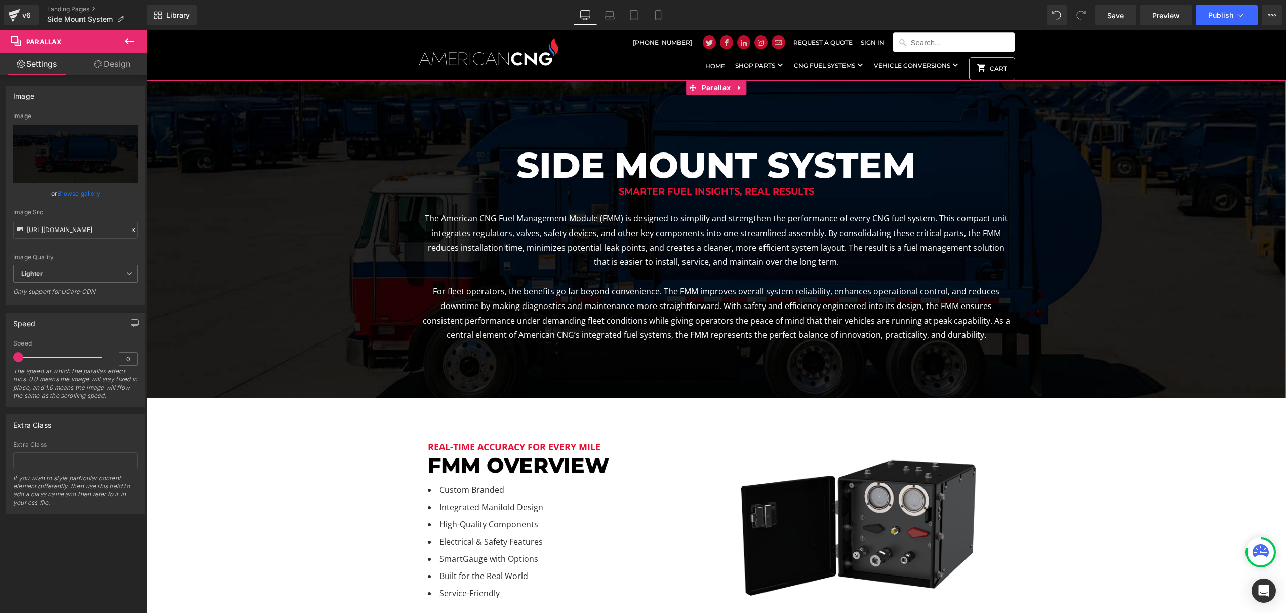
scroll to position [4, 0]
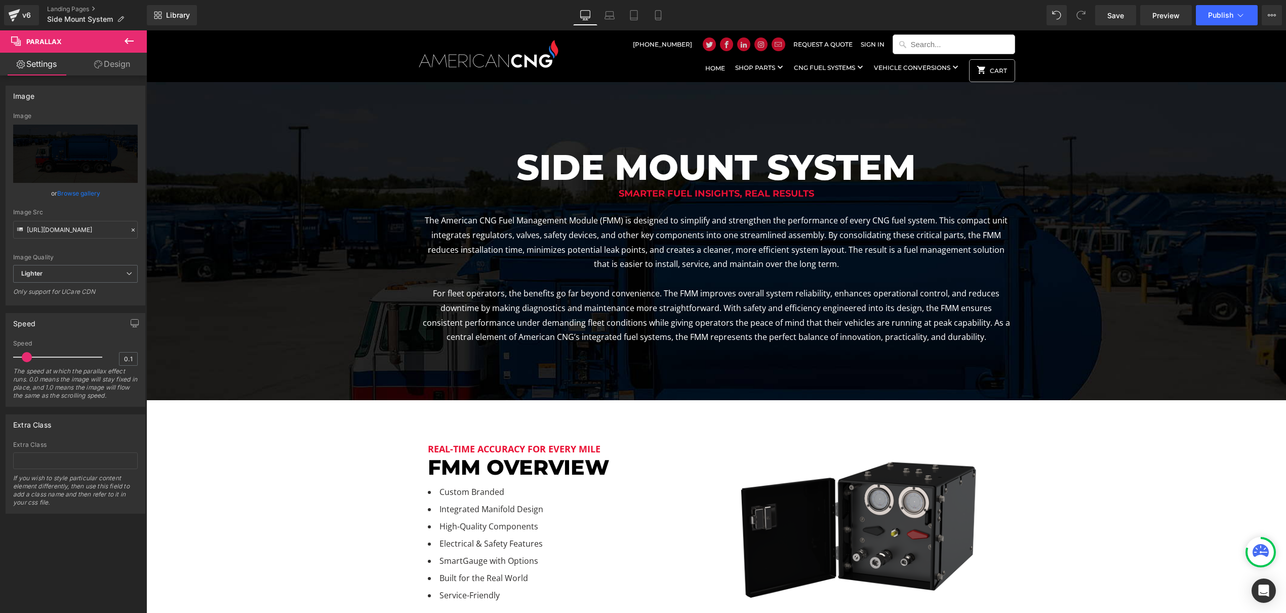
drag, startPoint x: 21, startPoint y: 356, endPoint x: 27, endPoint y: 356, distance: 6.1
click at [27, 356] on span at bounding box center [27, 357] width 10 height 10
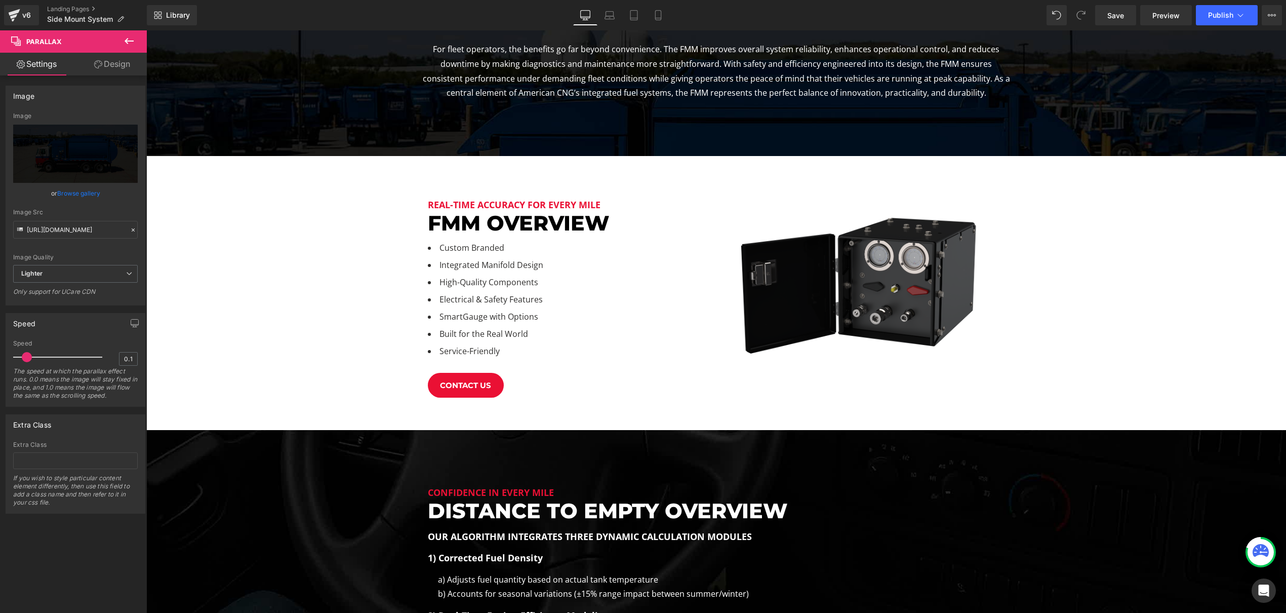
scroll to position [0, 0]
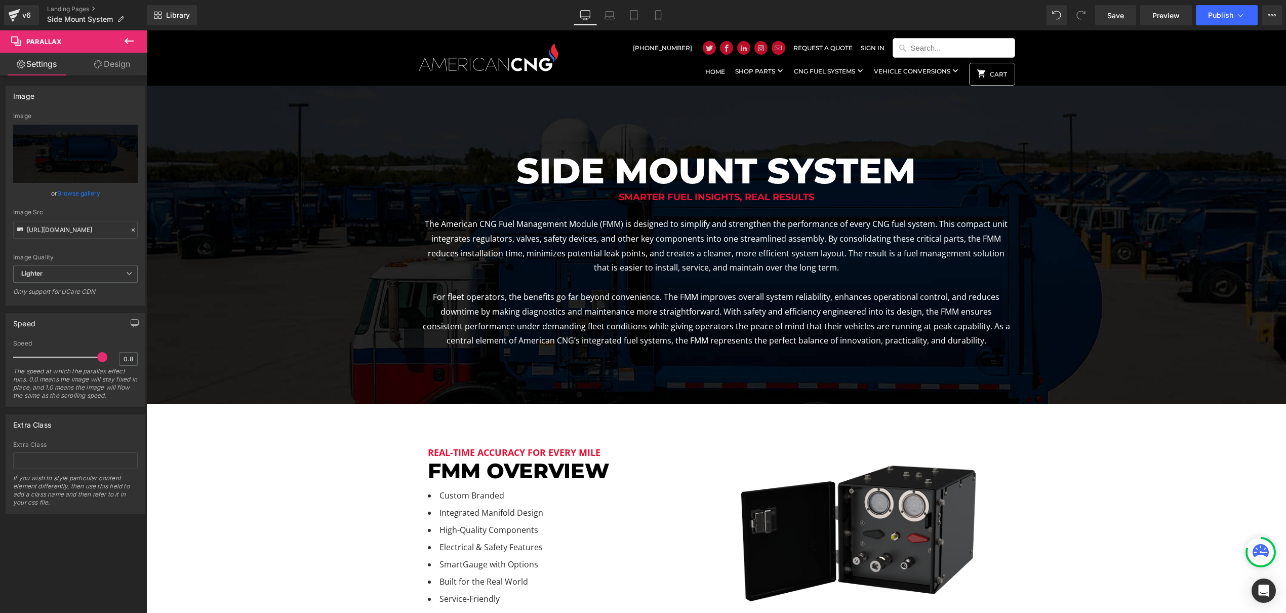
type input "1"
drag, startPoint x: 33, startPoint y: 354, endPoint x: 127, endPoint y: 359, distance: 93.8
click at [117, 359] on div "Speed 1 The speed at which the parallax effect runs. 0.0 means the image will s…" at bounding box center [75, 373] width 125 height 66
click at [127, 132] on icon at bounding box center [130, 132] width 12 height 12
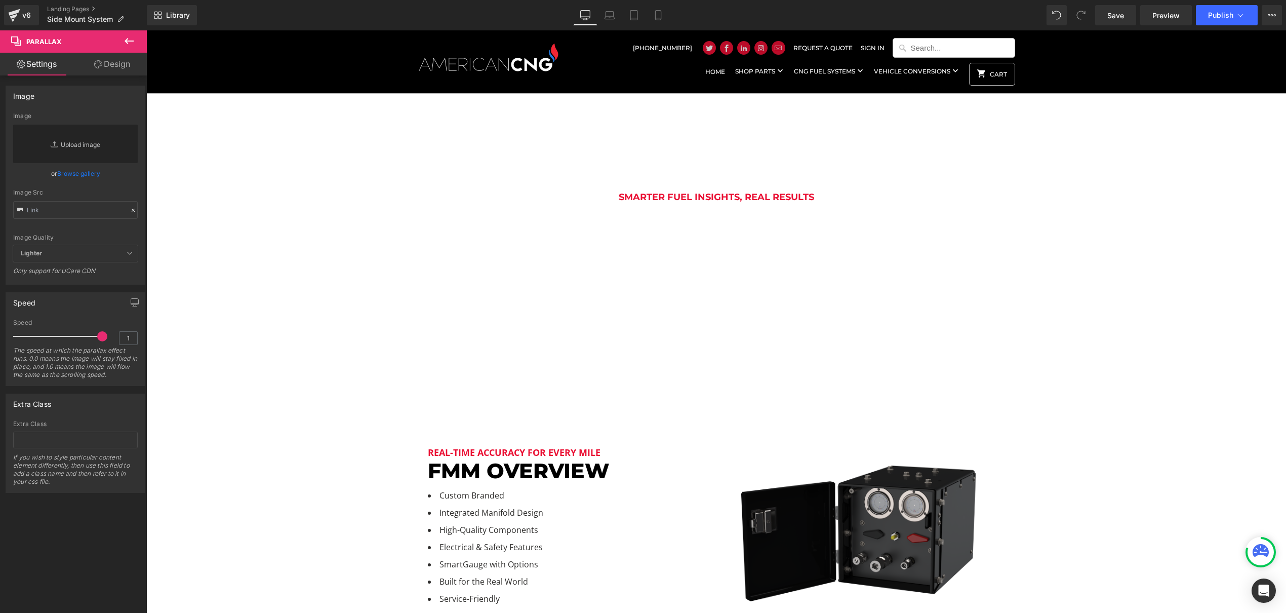
click at [90, 145] on link "Replace Image" at bounding box center [75, 144] width 125 height 38
type input "C:\fakepath\4.png"
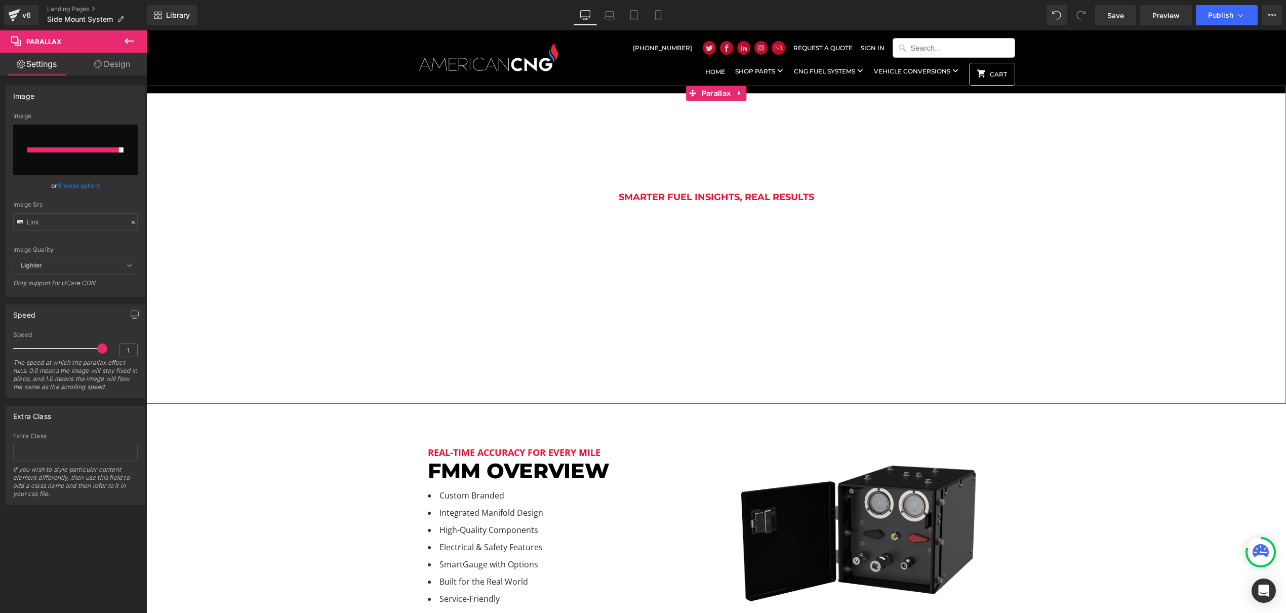
click at [77, 184] on link "Browse gallery" at bounding box center [78, 186] width 43 height 18
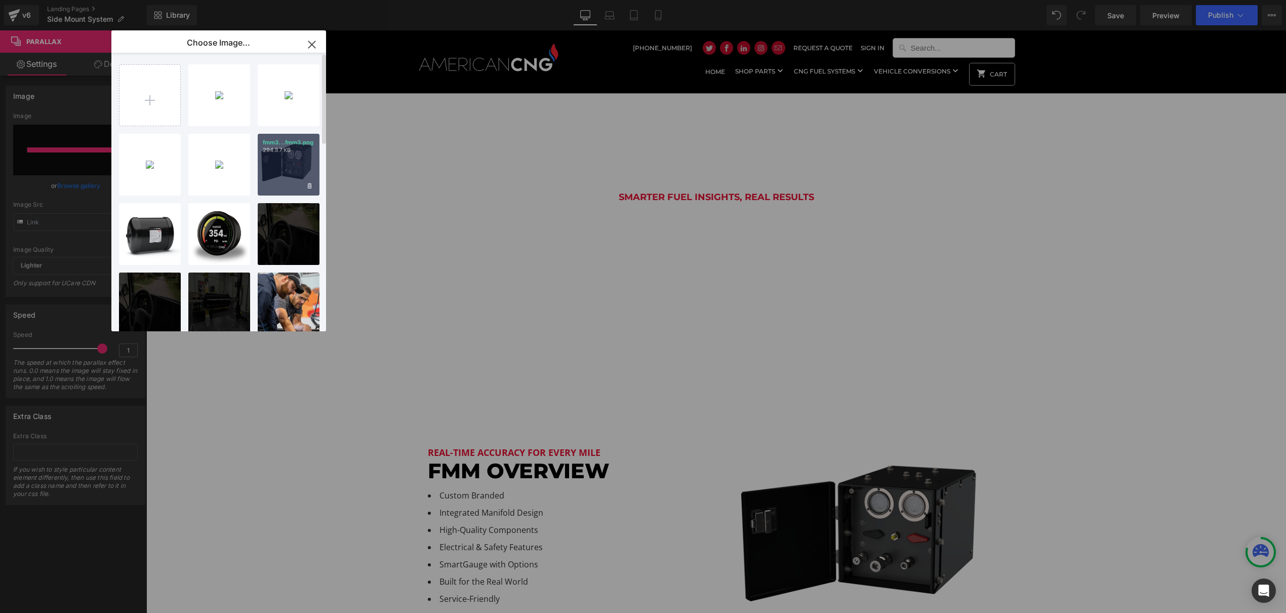
click at [293, 158] on div "fmm3...fmm3.png 294.87 KB" at bounding box center [289, 165] width 62 height 62
type input "[URL][DOMAIN_NAME]"
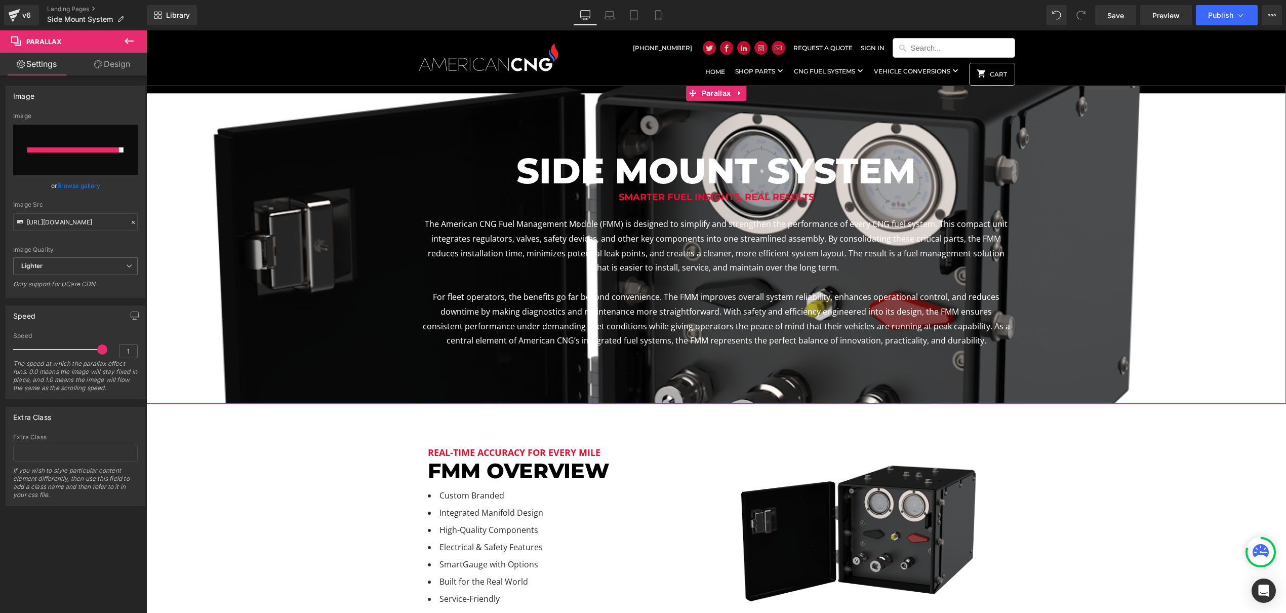
click at [118, 138] on input "file" at bounding box center [75, 150] width 125 height 51
click at [90, 187] on link "Browse gallery" at bounding box center [78, 186] width 43 height 18
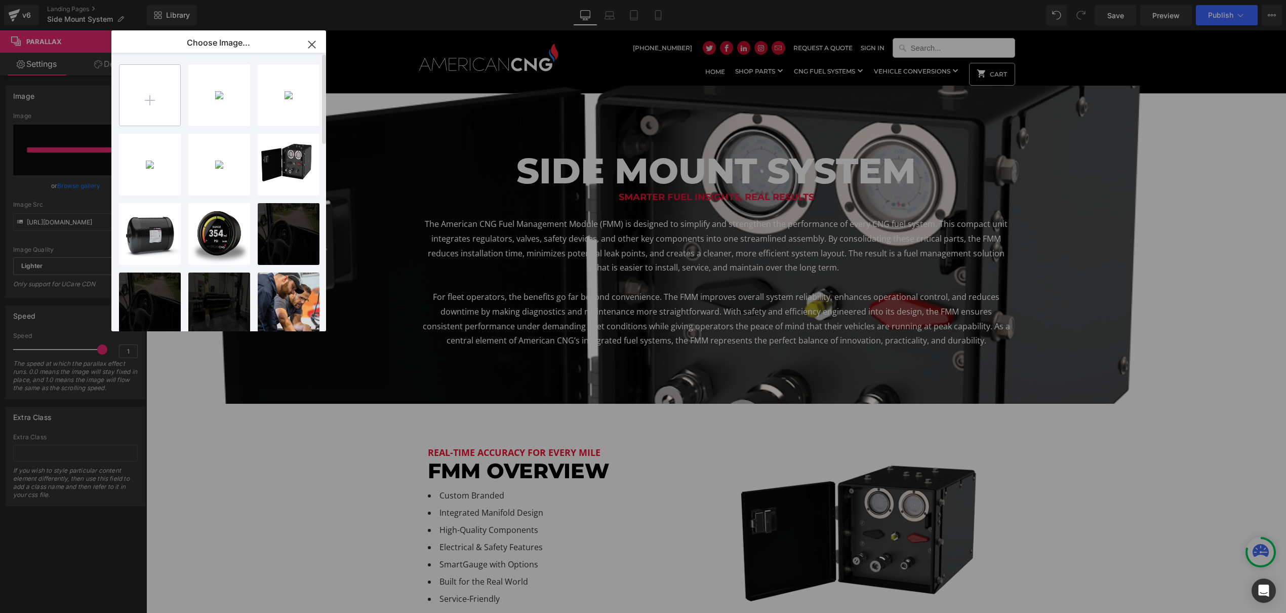
click at [158, 94] on input "file" at bounding box center [149, 95] width 61 height 61
type input "C:\fakepath\4.png"
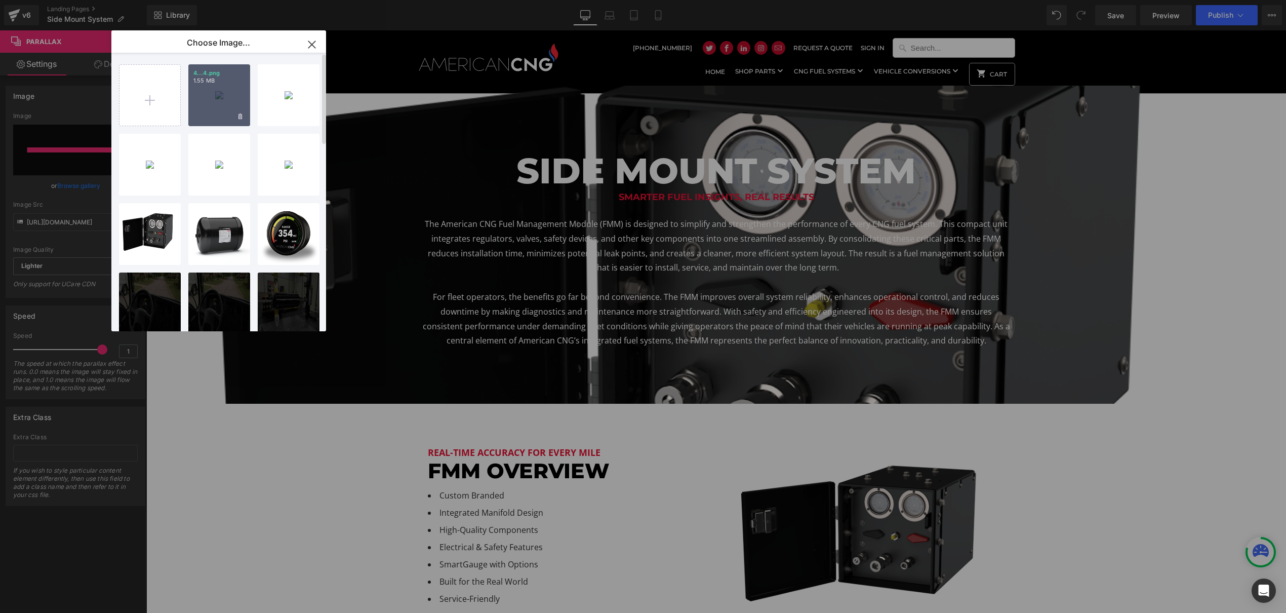
click at [237, 98] on div "4...4.png 1.55 MB" at bounding box center [219, 95] width 62 height 62
type input "[URL][DOMAIN_NAME]"
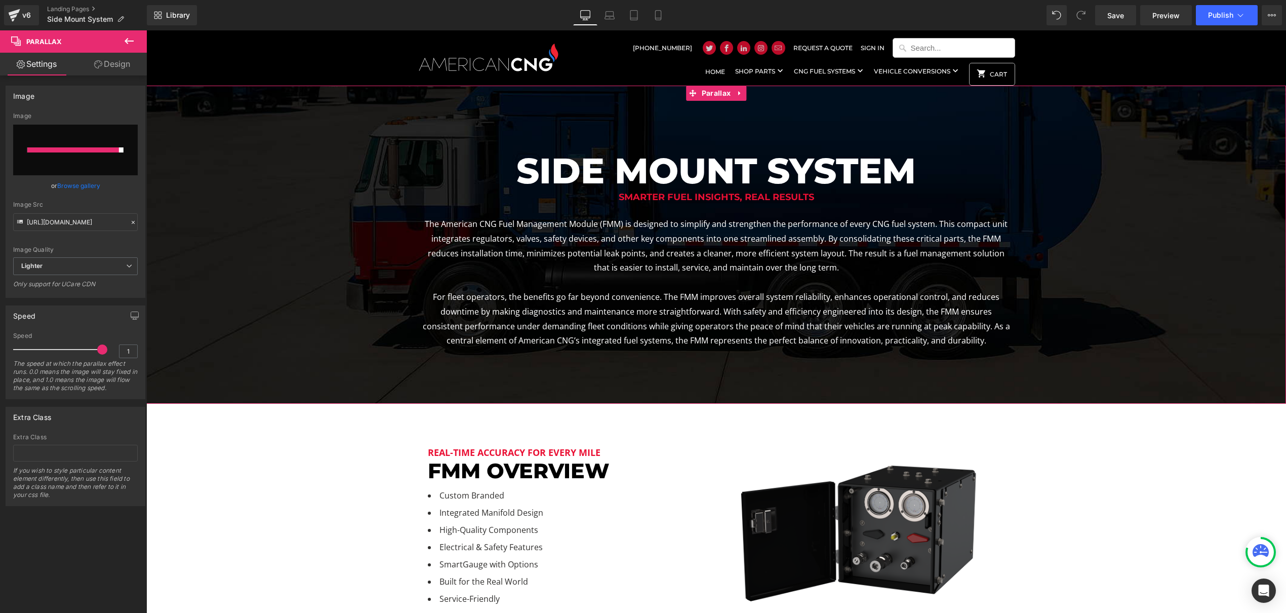
click at [78, 188] on link "Browse gallery" at bounding box center [78, 186] width 43 height 18
click at [81, 0] on div "Parallax You are previewing how the will restyle your page. You can not edit El…" at bounding box center [643, 0] width 1286 height 0
click at [85, 185] on link "Browse gallery" at bounding box center [78, 186] width 43 height 18
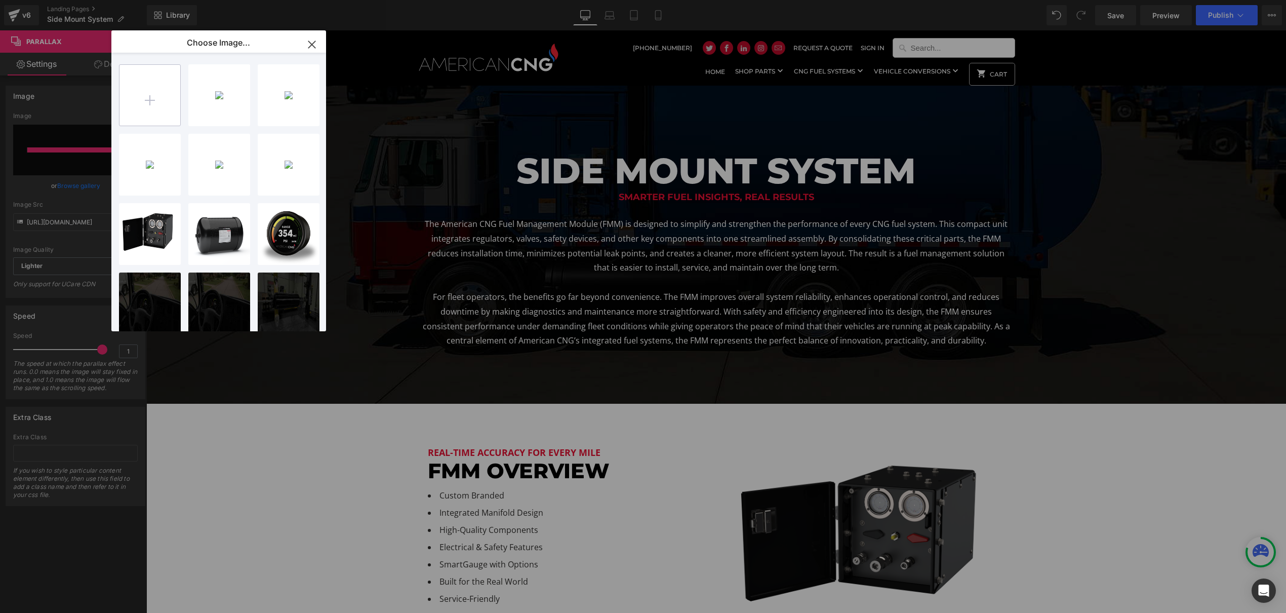
click at [139, 93] on input "file" at bounding box center [149, 95] width 61 height 61
type input "C:\fakepath\5.png"
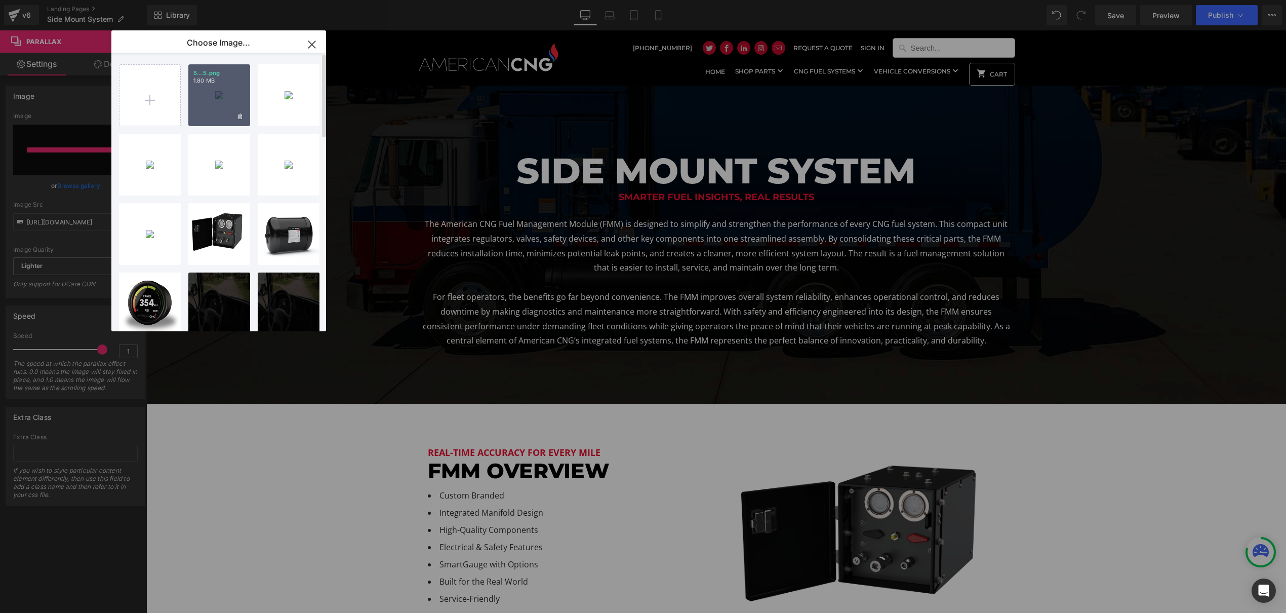
click at [218, 94] on div "5...5.png 1.80 MB" at bounding box center [219, 95] width 62 height 62
type input "[URL][DOMAIN_NAME]"
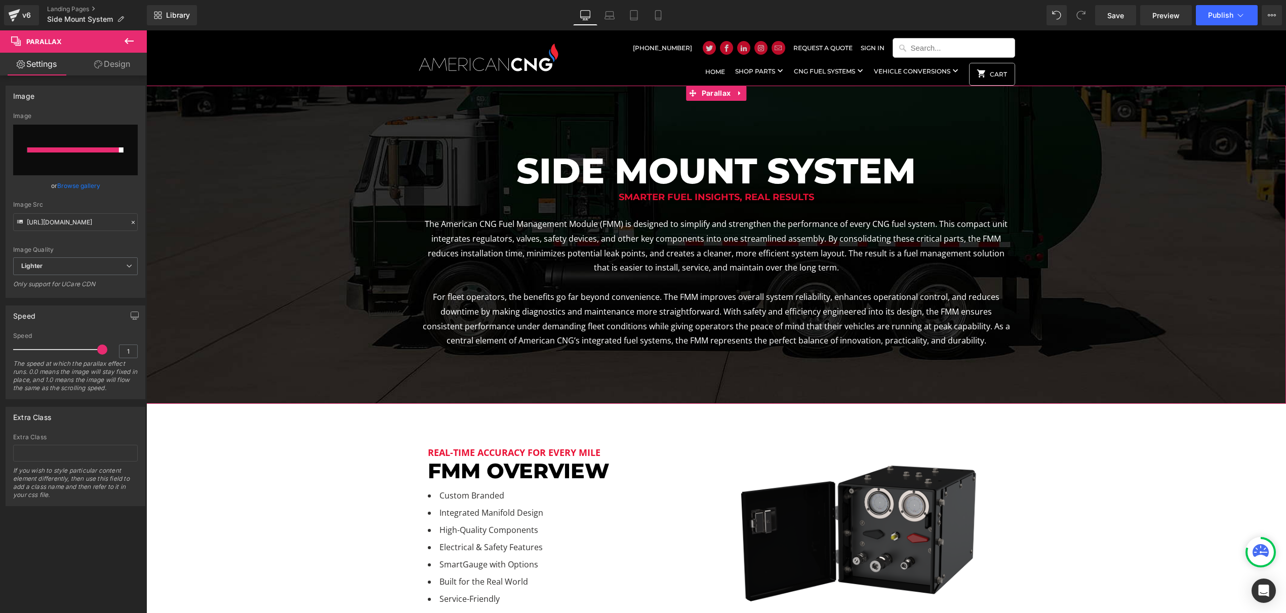
click at [83, 188] on link "Browse gallery" at bounding box center [78, 186] width 43 height 18
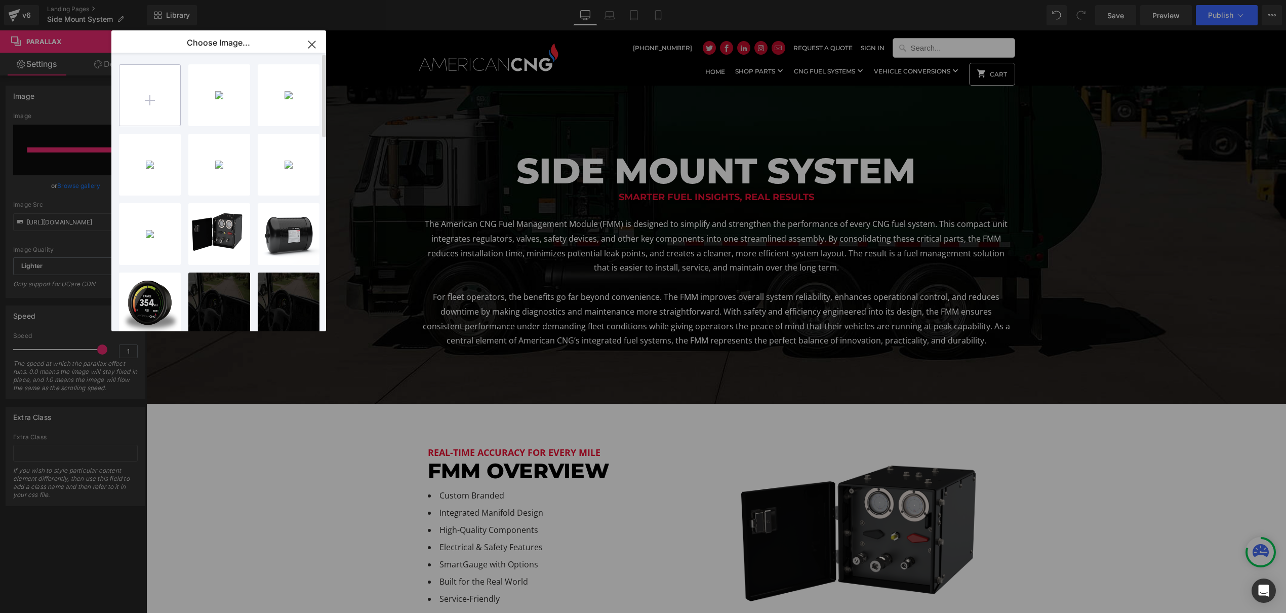
click at [159, 99] on input "file" at bounding box center [149, 95] width 61 height 61
type input "C:\fakepath\6.png"
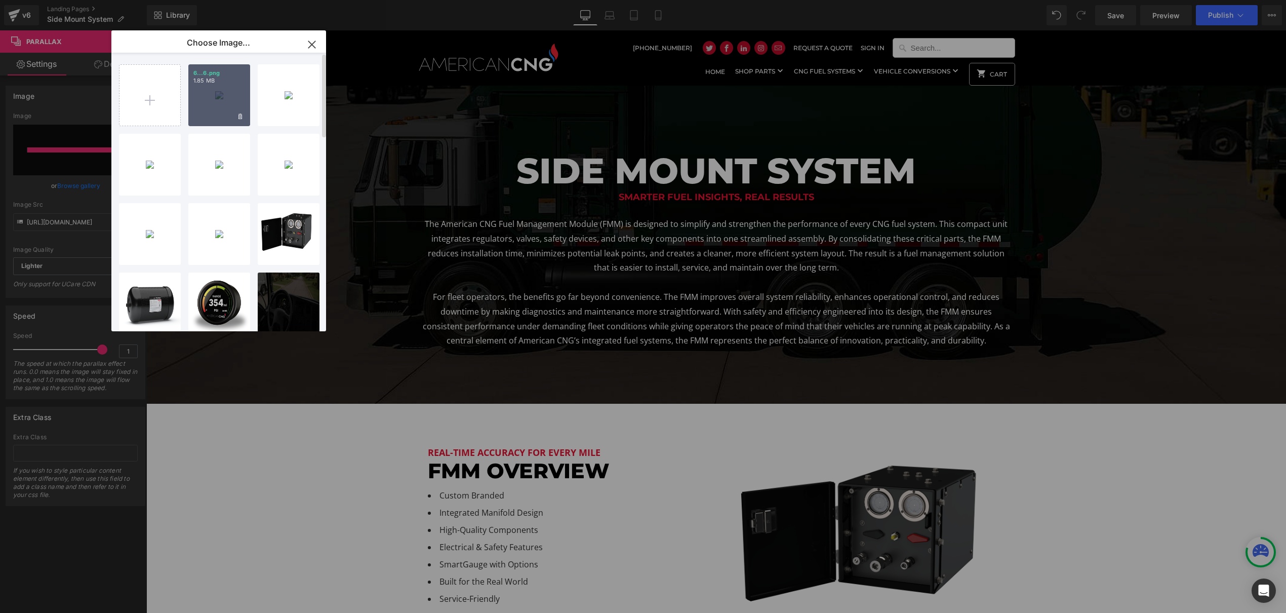
click at [215, 89] on div "6...6.png 1.85 MB" at bounding box center [219, 95] width 62 height 62
type input "[URL][DOMAIN_NAME]"
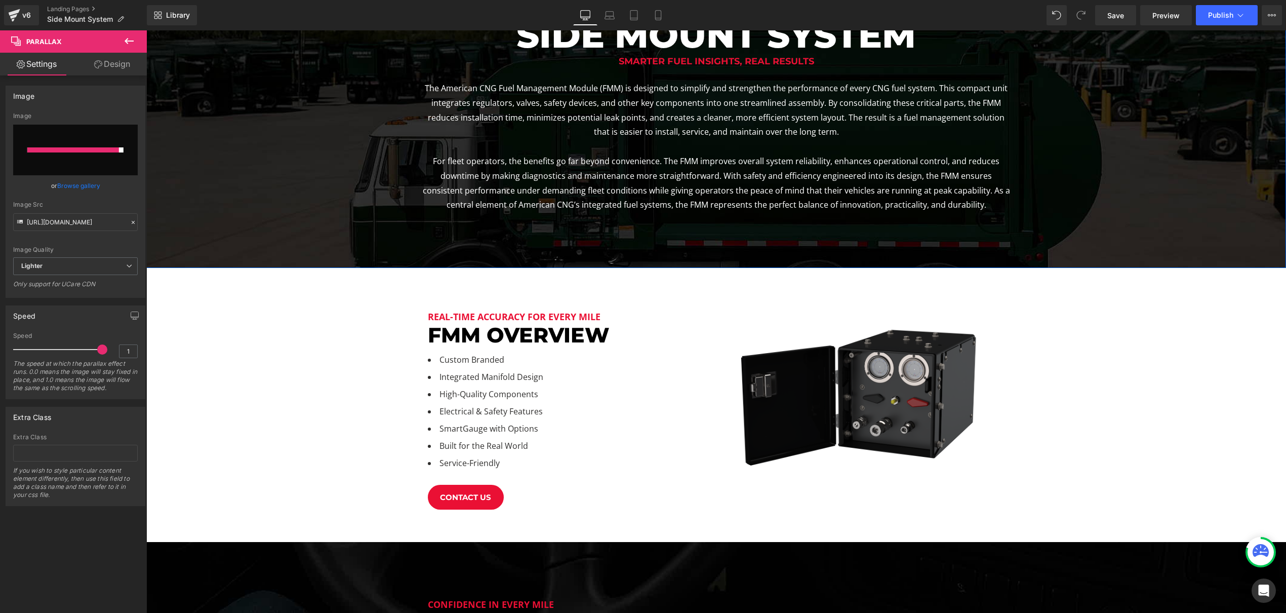
scroll to position [150, 0]
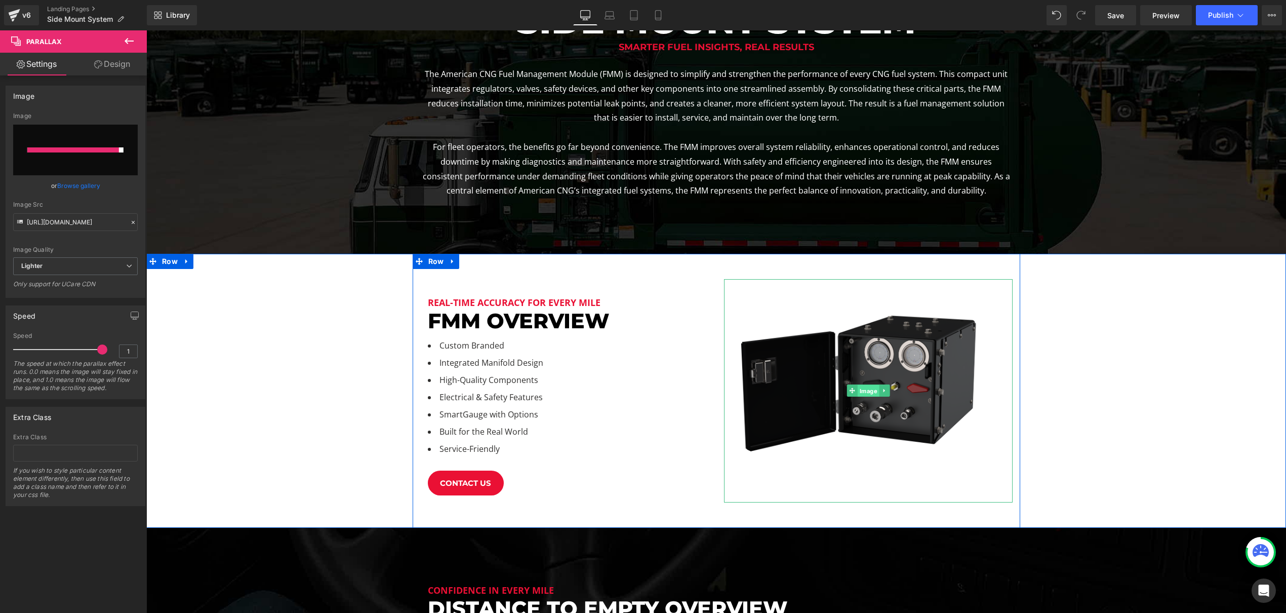
click at [867, 393] on span "Image" at bounding box center [868, 391] width 22 height 12
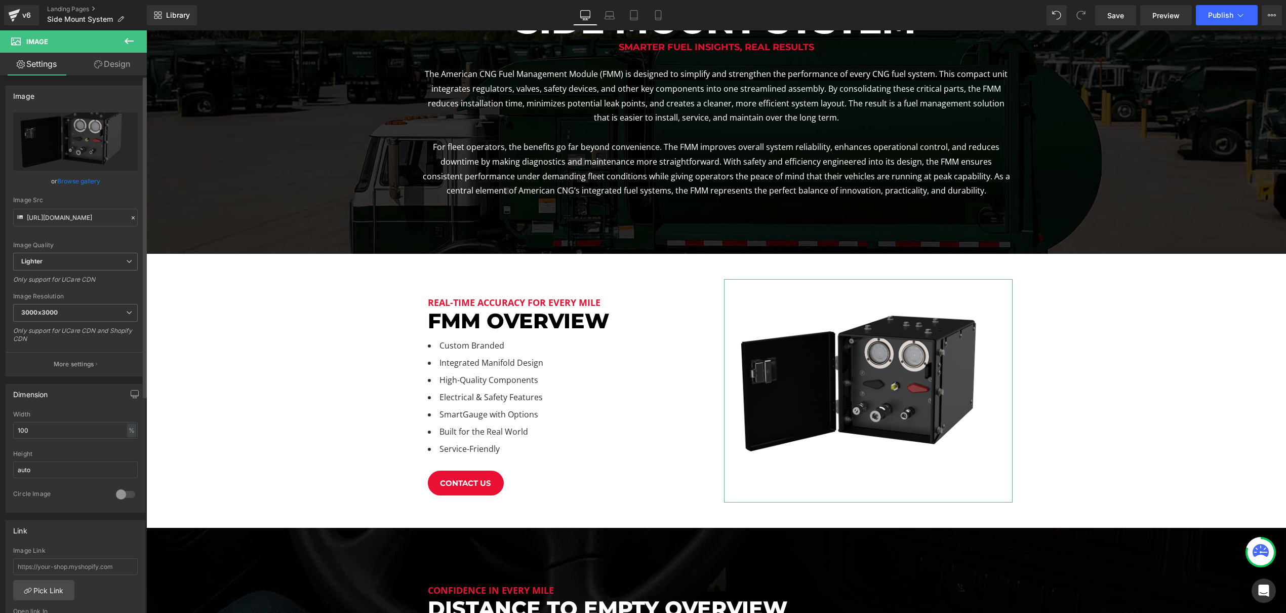
click at [79, 181] on link "Browse gallery" at bounding box center [78, 181] width 43 height 18
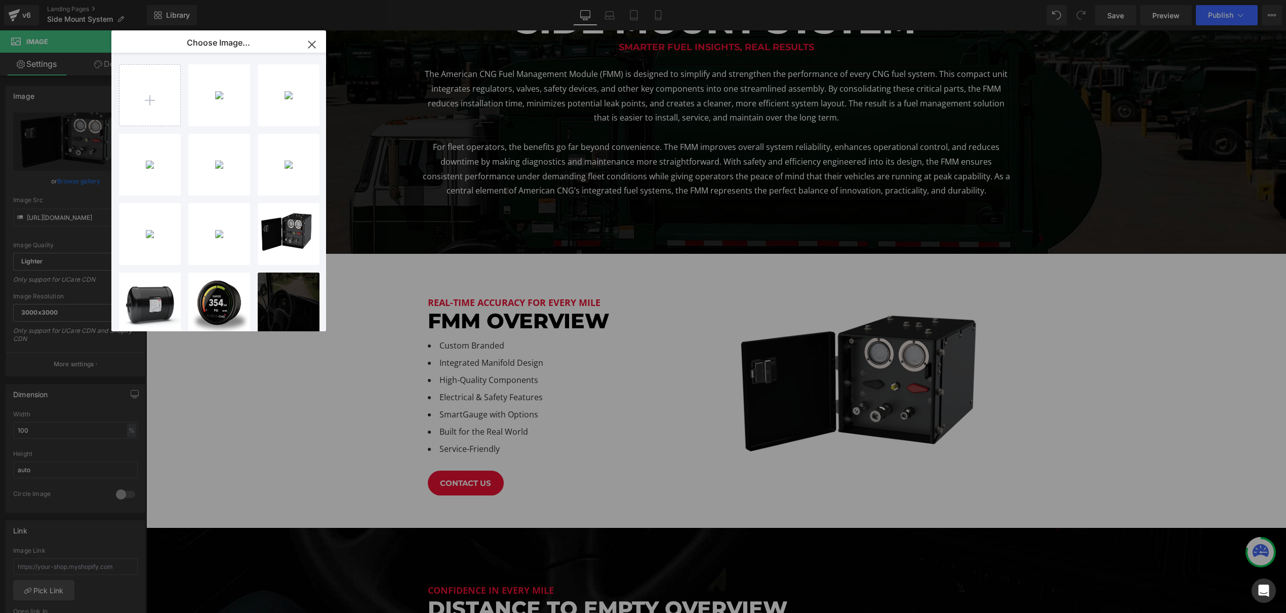
type input "C:\fakepath\cabinet2.png"
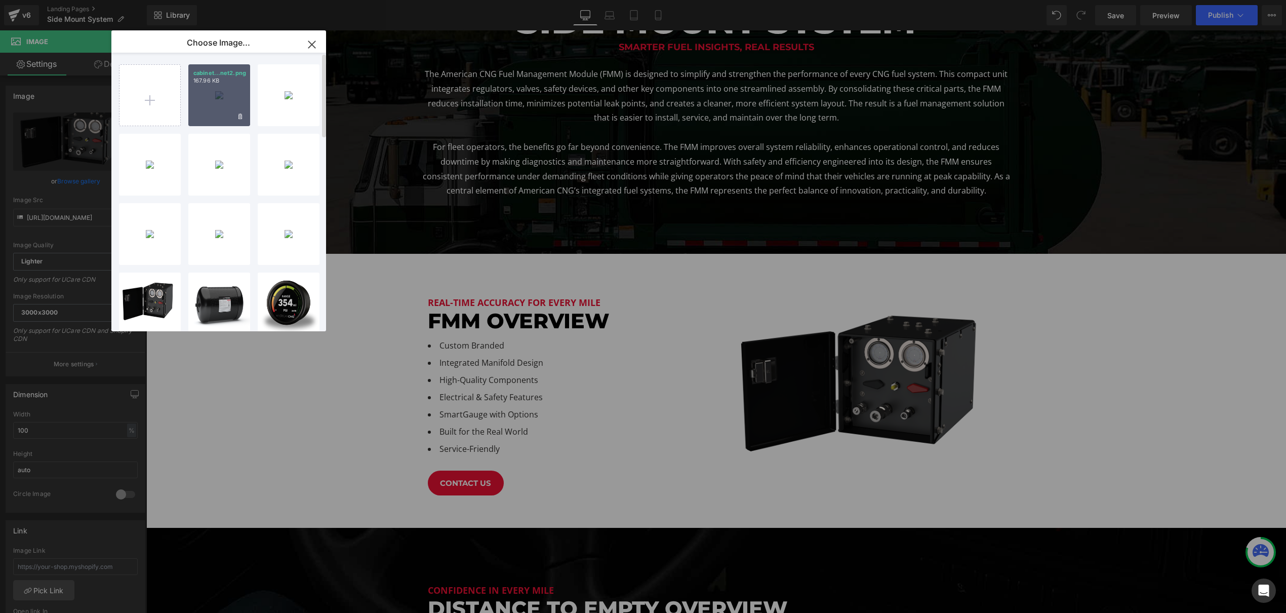
click at [217, 90] on div "cabinet...net2.png 167.96 KB" at bounding box center [219, 95] width 62 height 62
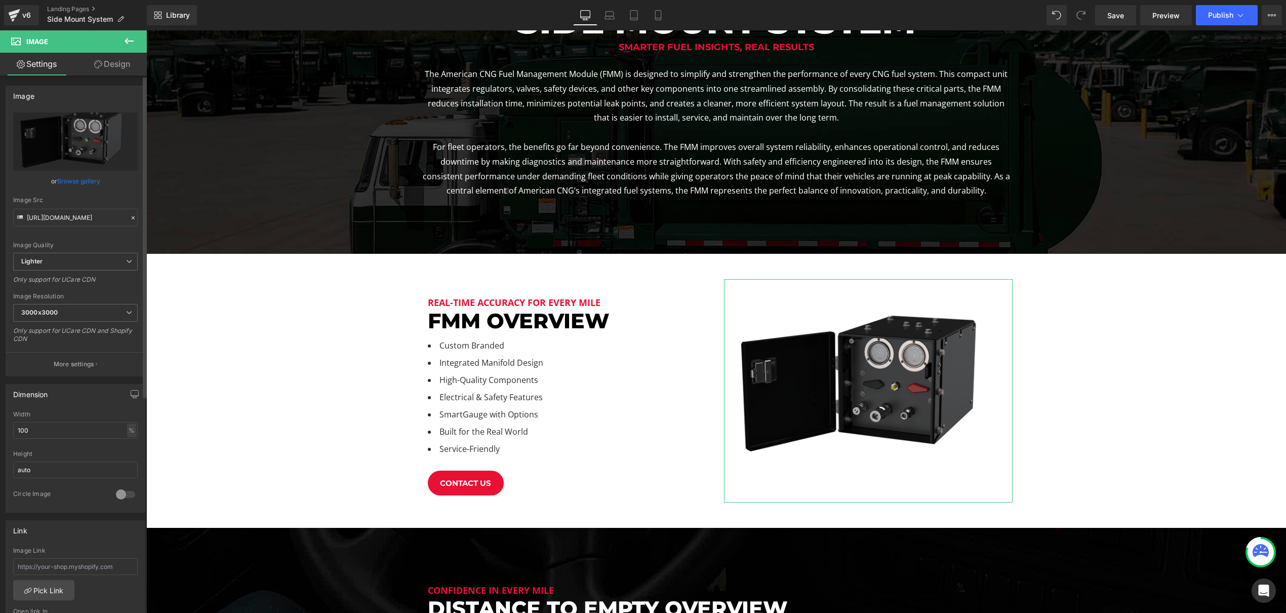
click at [85, 186] on link "Browse gallery" at bounding box center [78, 181] width 43 height 18
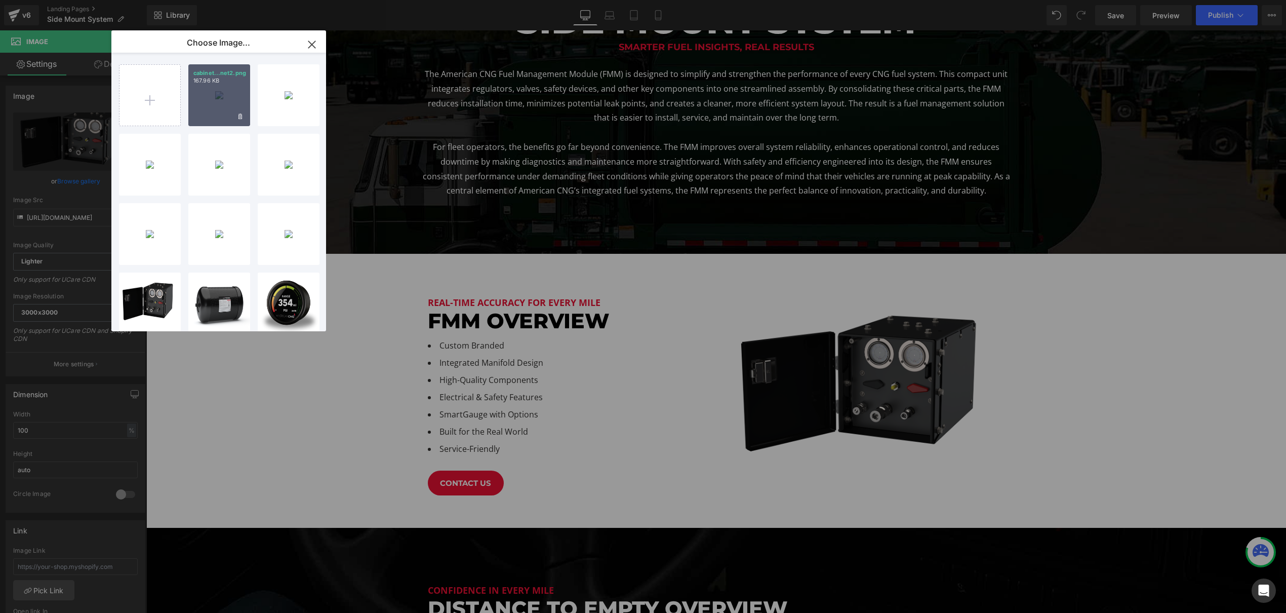
click at [215, 94] on div "cabinet...net2.png 167.96 KB" at bounding box center [219, 95] width 62 height 62
type input "[URL][DOMAIN_NAME]"
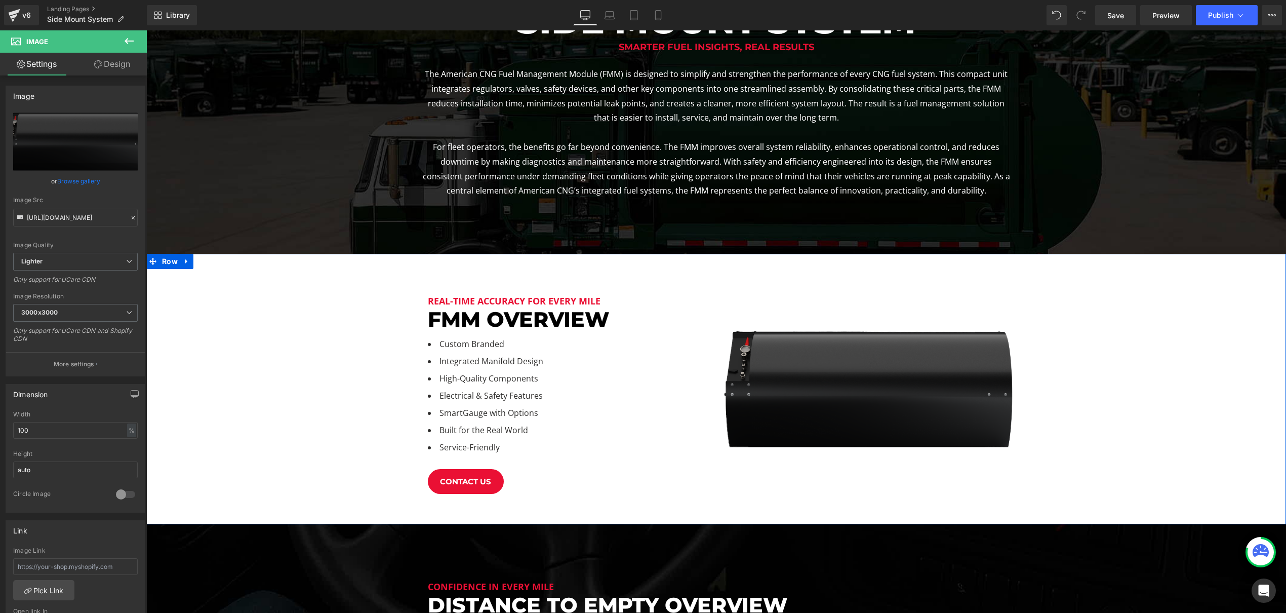
scroll to position [225, 0]
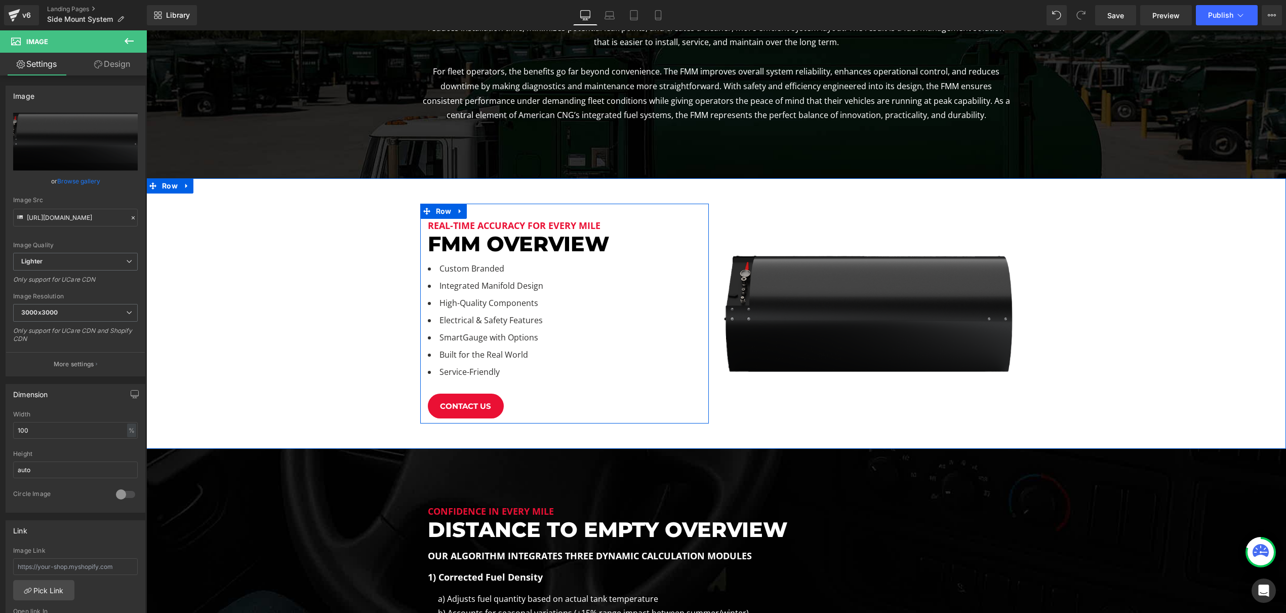
click at [511, 246] on h1 "FMM OVerview" at bounding box center [564, 243] width 273 height 23
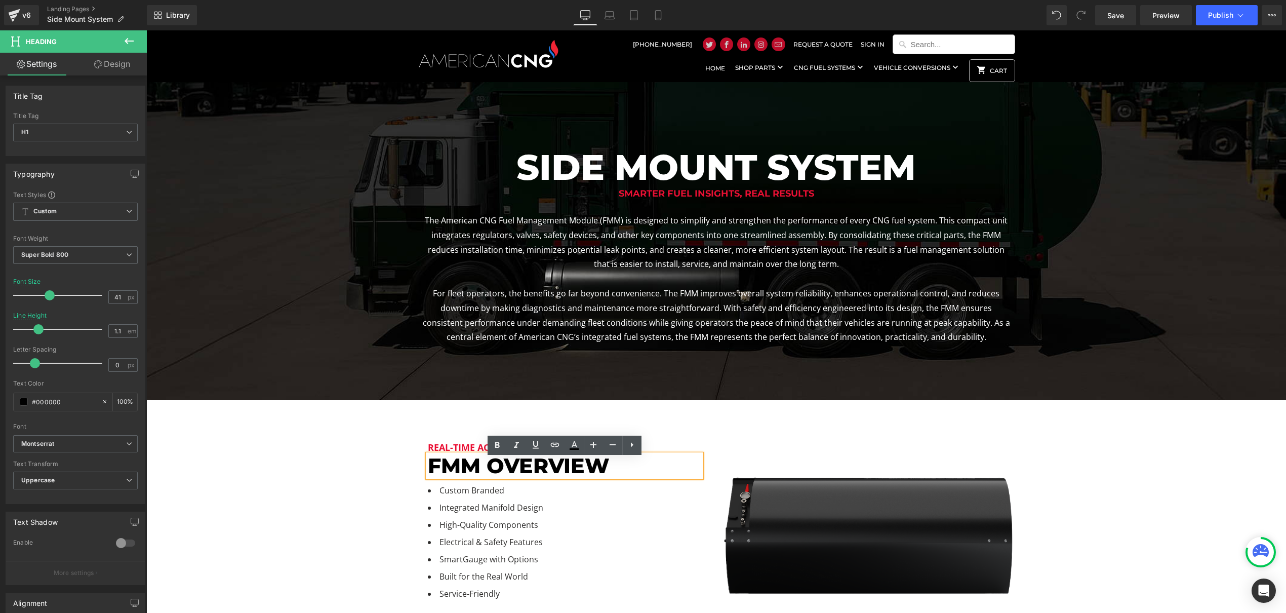
scroll to position [0, 0]
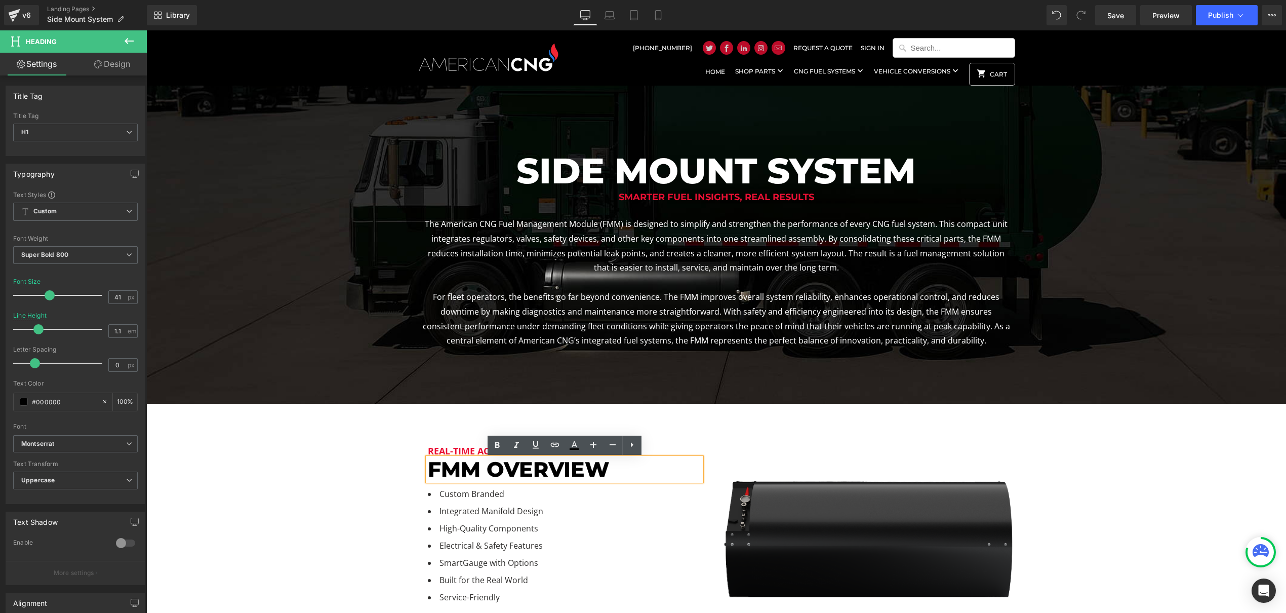
click at [485, 469] on h1 "FMM OVerview" at bounding box center [564, 469] width 273 height 23
drag, startPoint x: 477, startPoint y: 469, endPoint x: 433, endPoint y: 466, distance: 44.1
click at [433, 466] on h1 "FMM OVerview" at bounding box center [564, 469] width 273 height 23
click at [270, 442] on div "Real-Time Accuracy for Every Mile Heading SIDE MOUNT OVerview Heading Custom Br…" at bounding box center [715, 538] width 1139 height 270
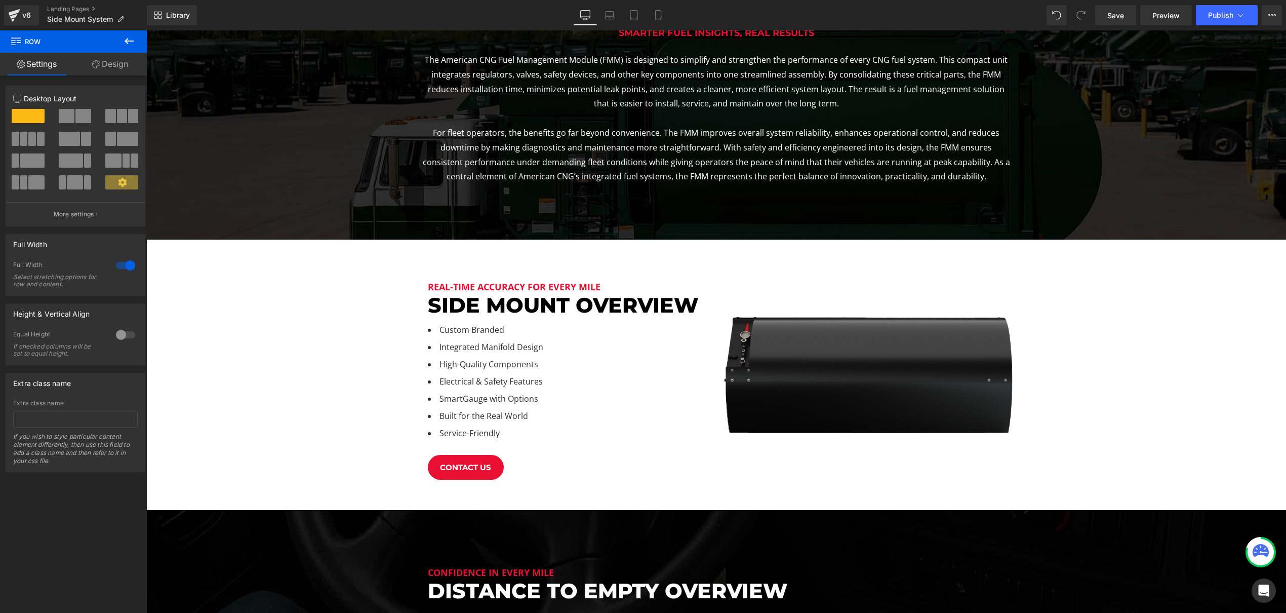
scroll to position [166, 0]
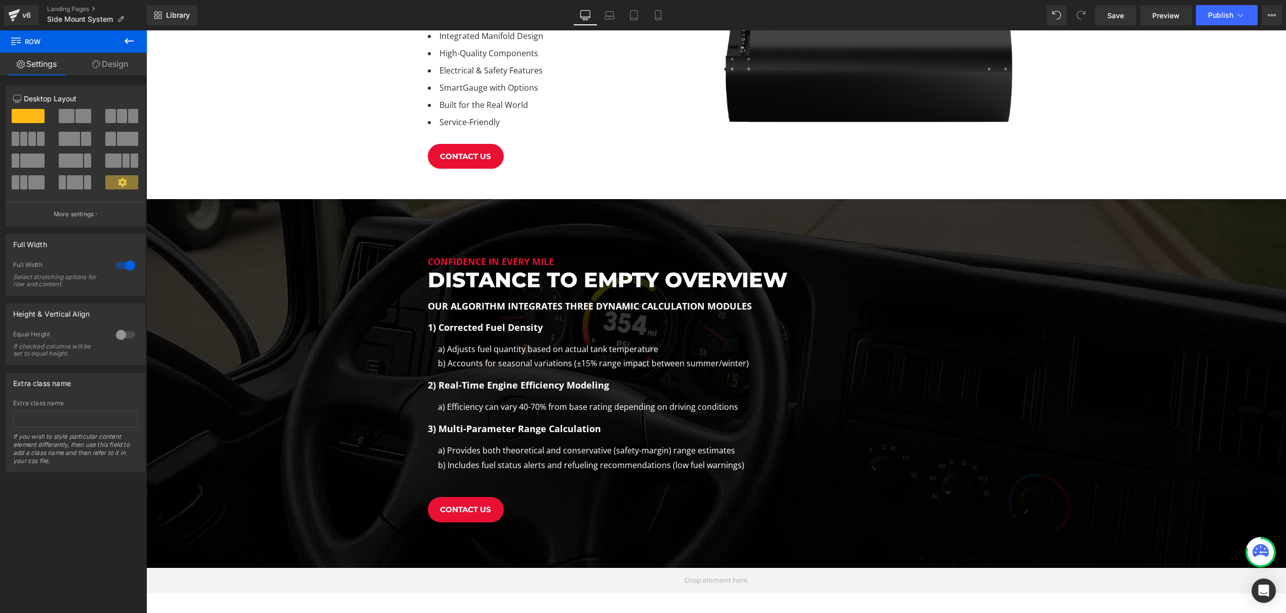
click at [887, 289] on div "Distance to empty overview Heading" at bounding box center [716, 279] width 577 height 23
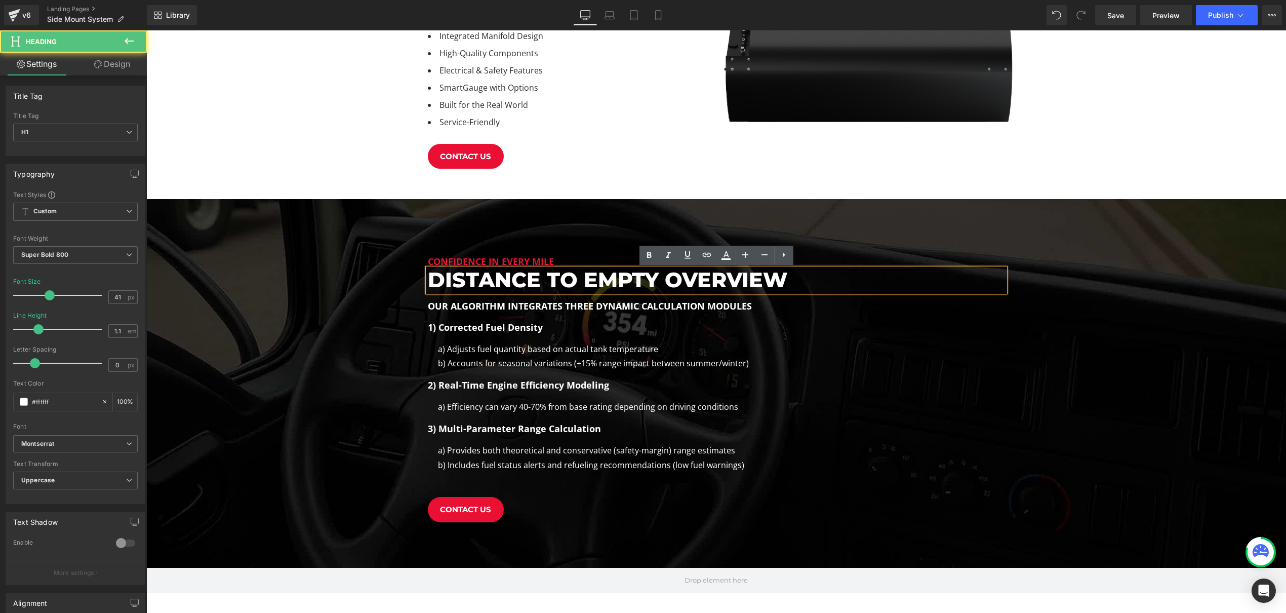
scroll to position [475, 0]
click at [629, 276] on h1 "Distance to empty overview" at bounding box center [716, 279] width 577 height 23
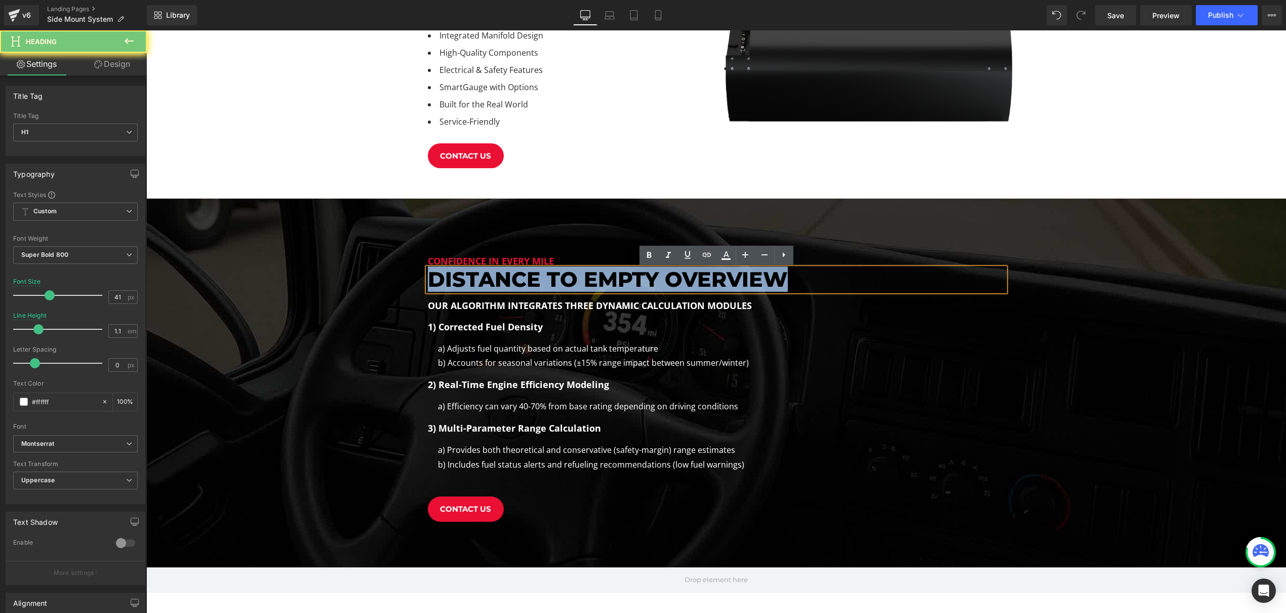
click at [629, 276] on h1 "Distance to empty overview" at bounding box center [716, 279] width 577 height 23
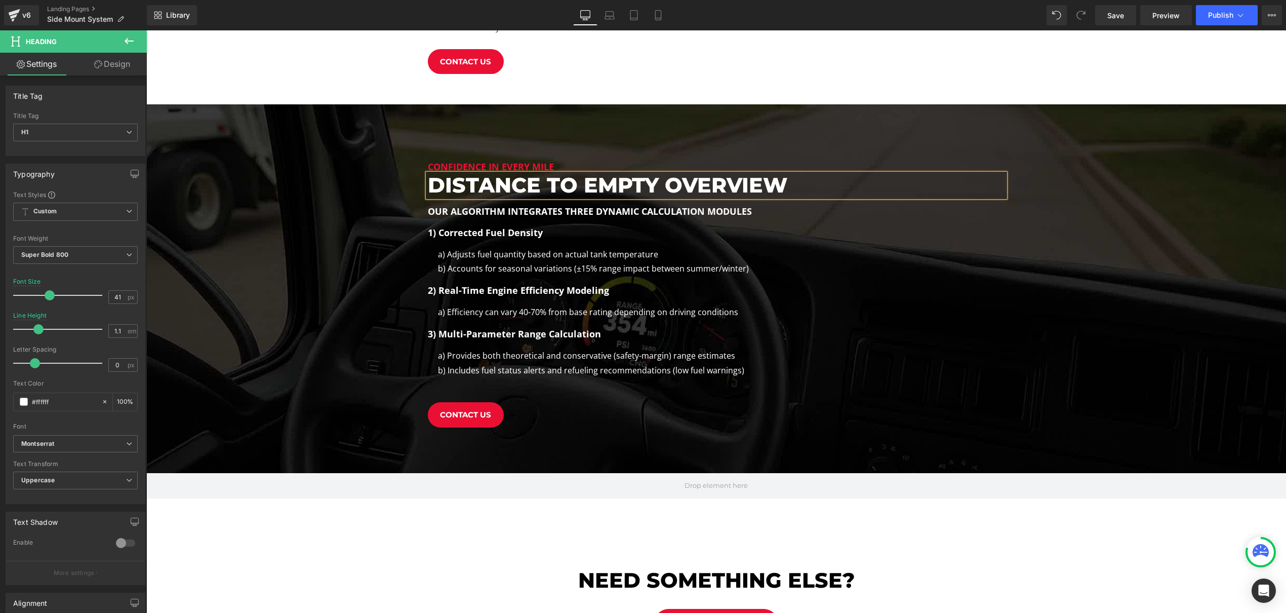
scroll to position [572, 0]
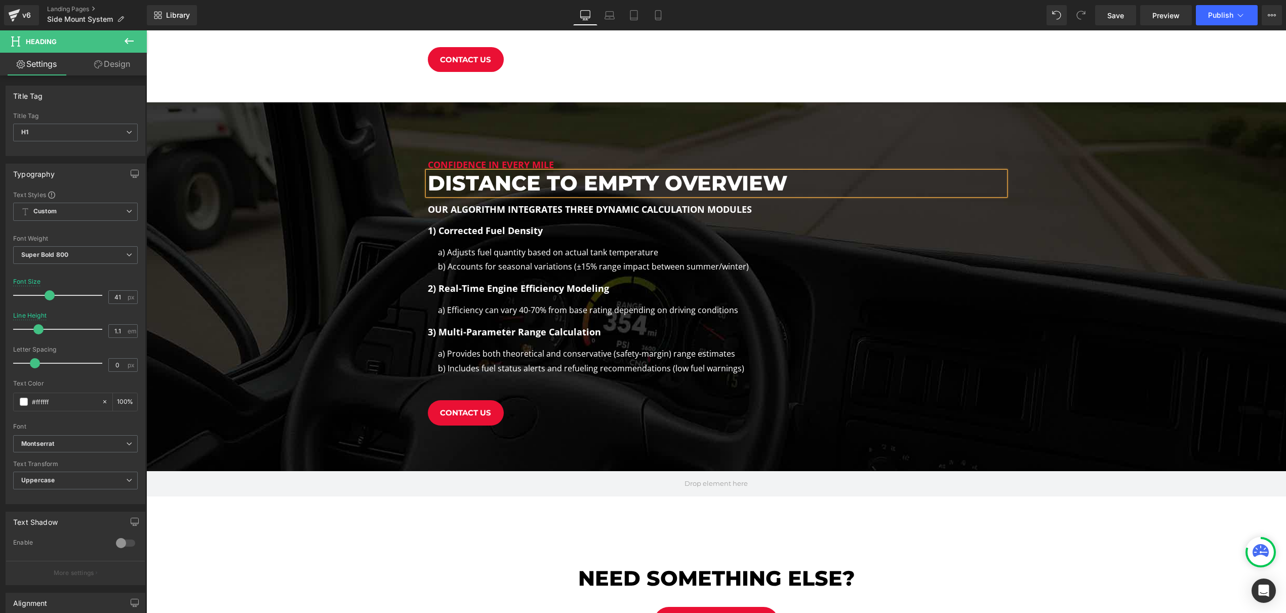
click at [694, 221] on div "1) Corrected Fuel Density Heading" at bounding box center [716, 226] width 577 height 21
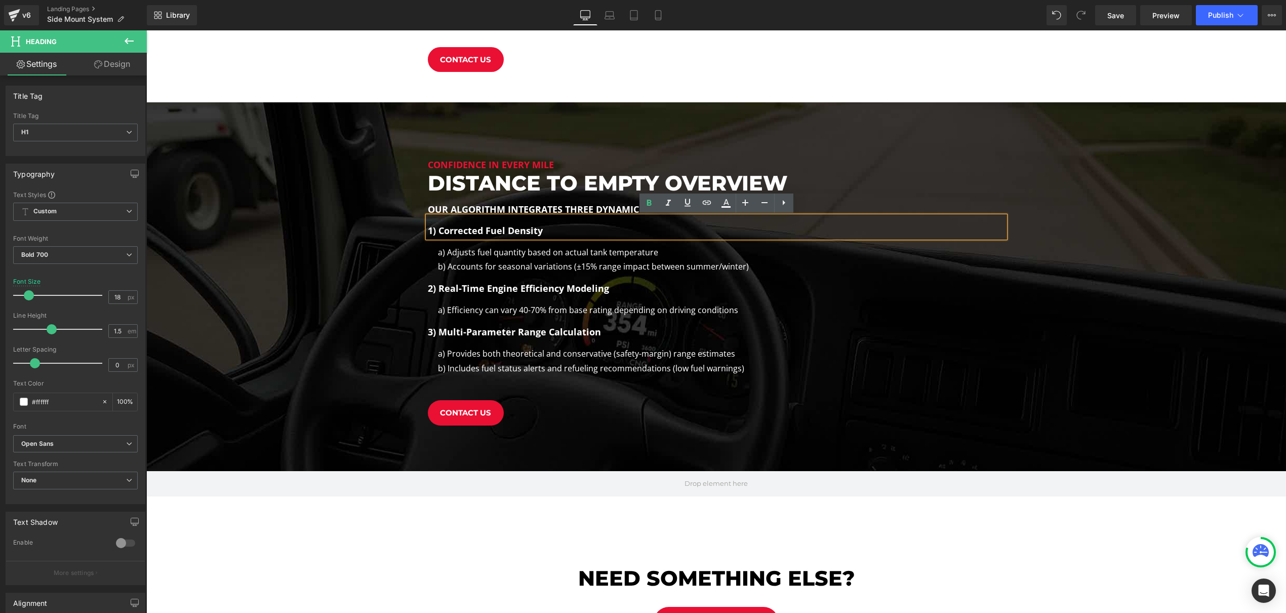
click at [527, 126] on div "Confidence in Every Mile Heading Distance to empty overview Heading Our algorit…" at bounding box center [716, 286] width 607 height 338
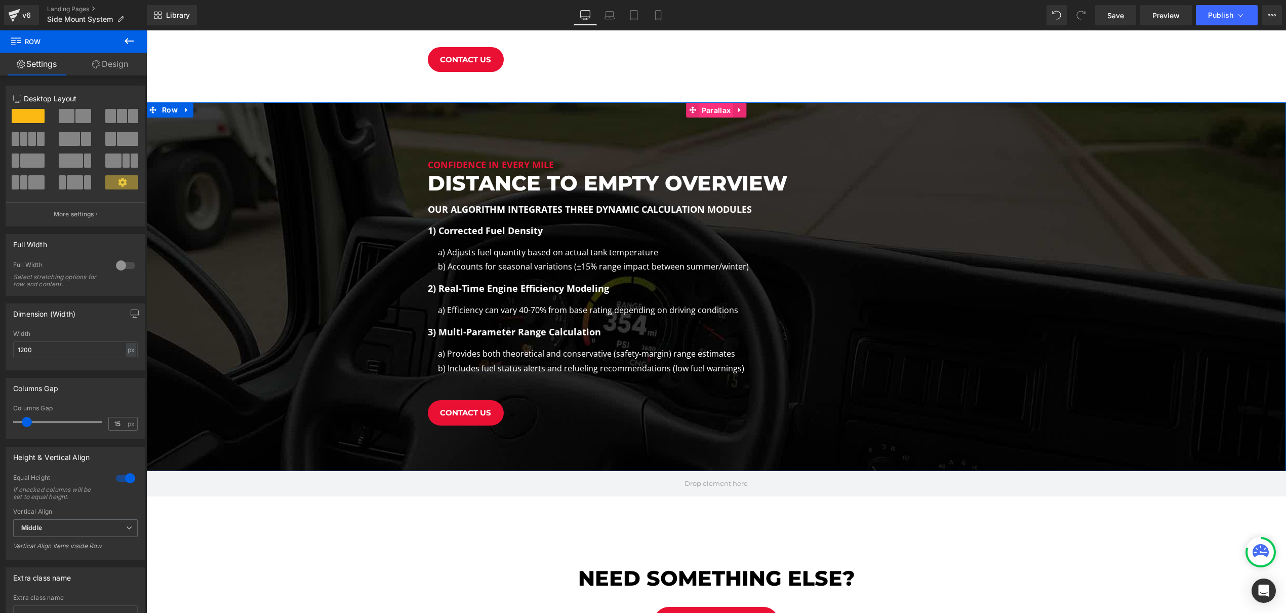
click at [716, 112] on span "Parallax" at bounding box center [716, 110] width 34 height 15
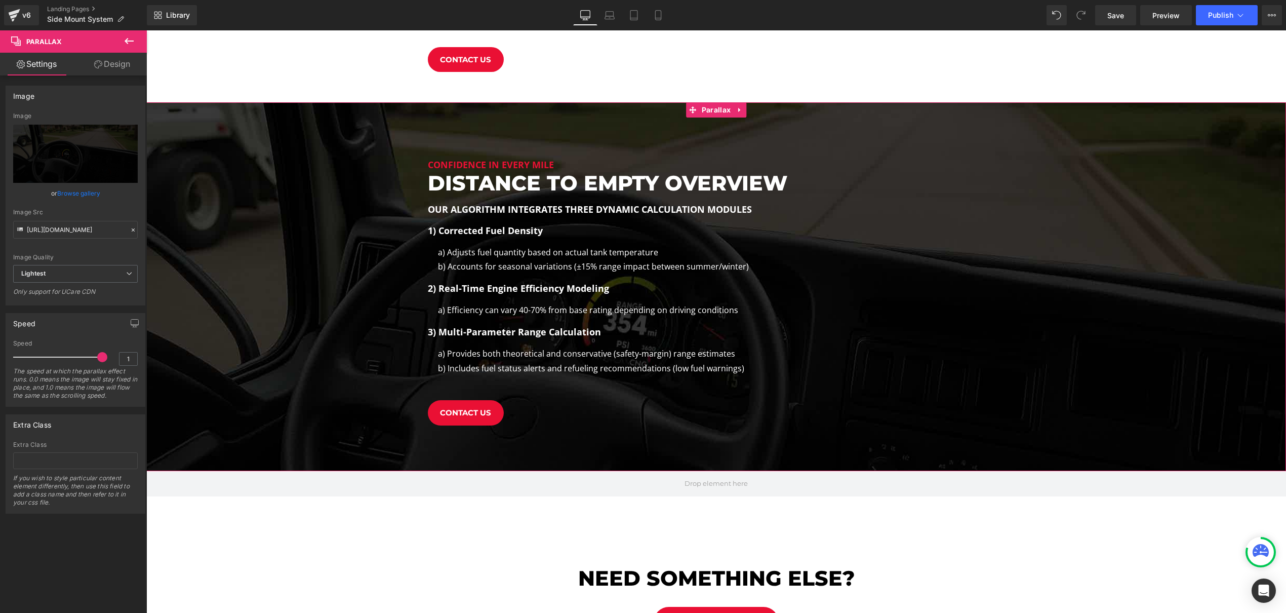
click at [81, 193] on link "Browse gallery" at bounding box center [78, 193] width 43 height 18
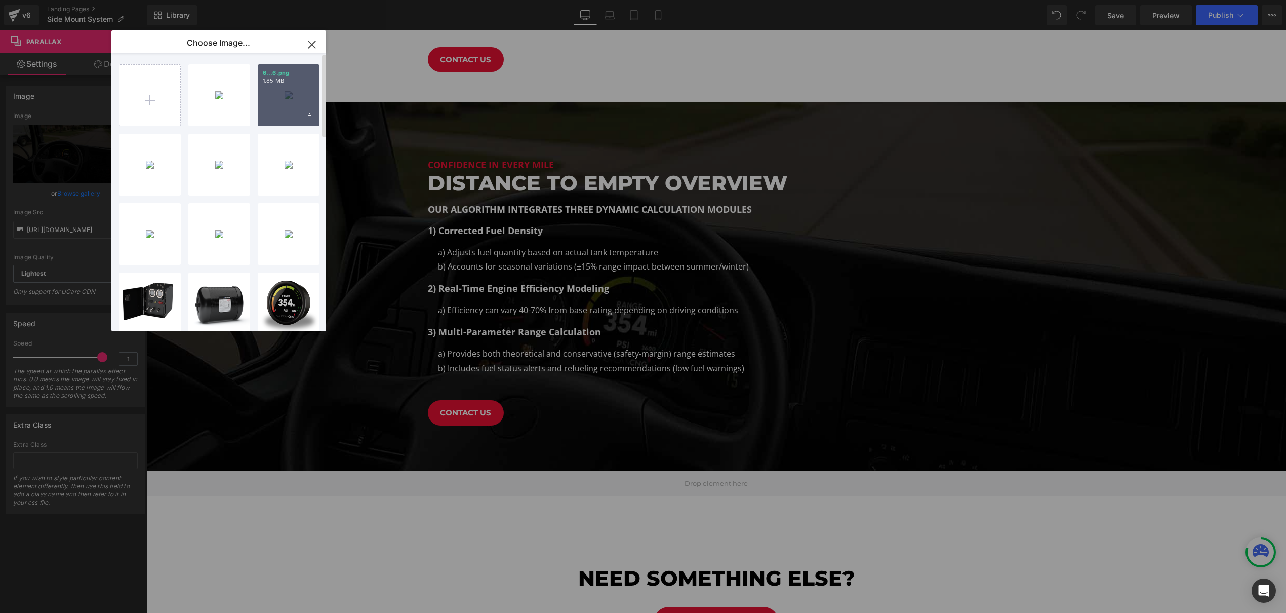
click at [287, 97] on div "6...6.png 1.85 MB" at bounding box center [289, 95] width 62 height 62
type input "[URL][DOMAIN_NAME]"
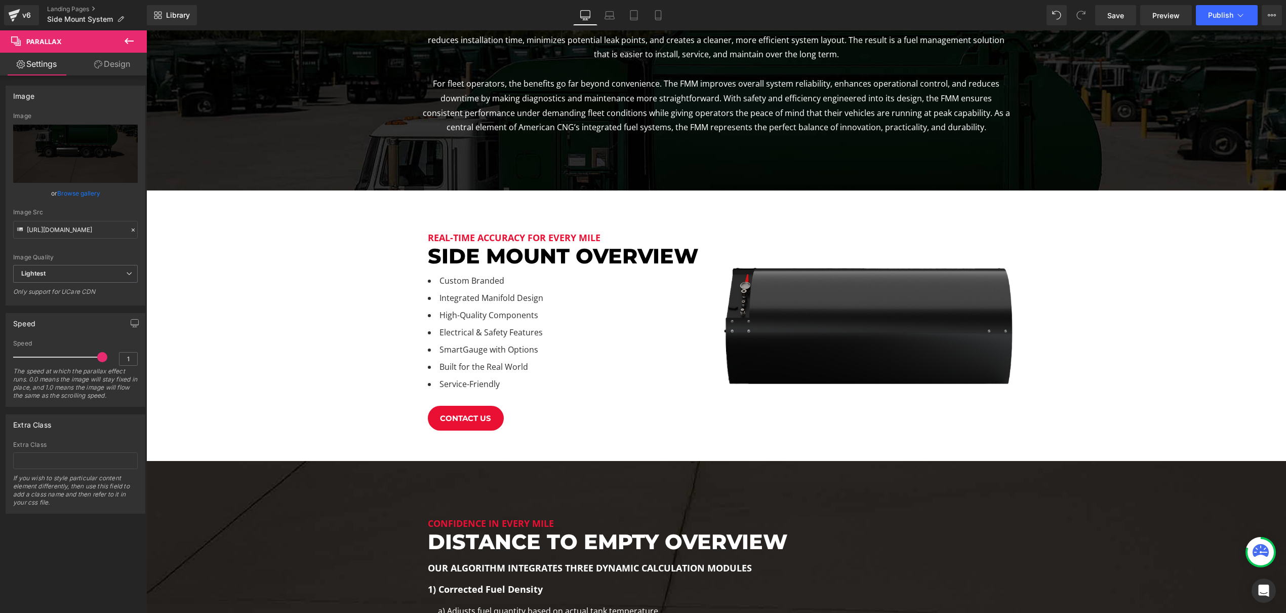
scroll to position [213, 0]
click at [134, 42] on icon at bounding box center [129, 41] width 12 height 12
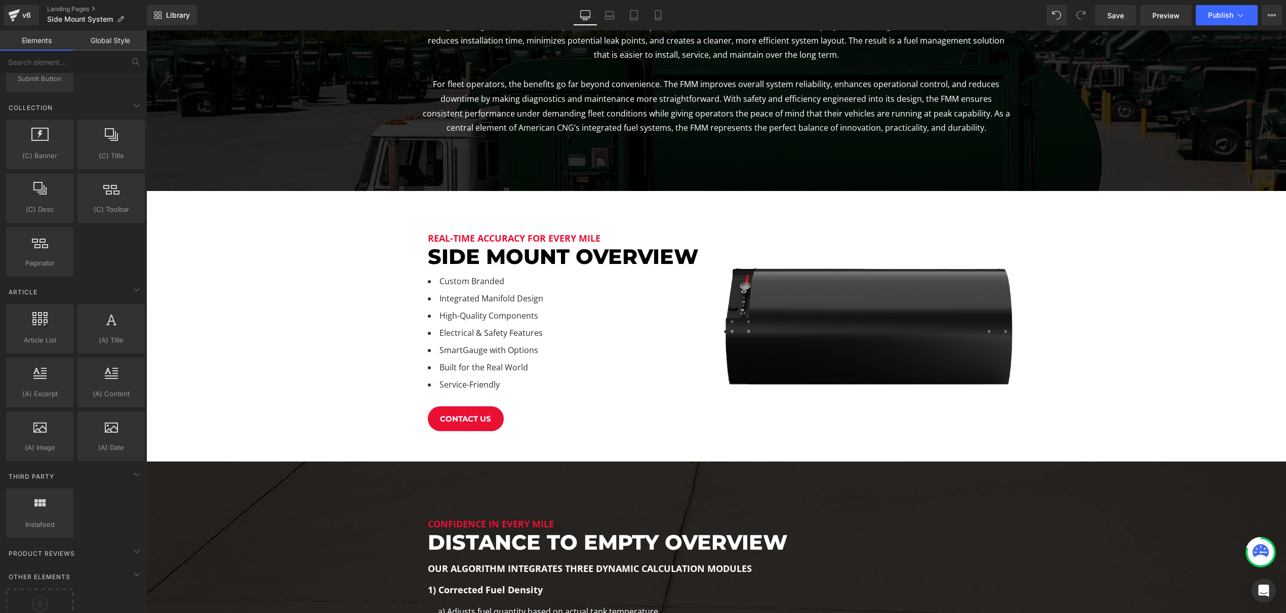
scroll to position [1586, 0]
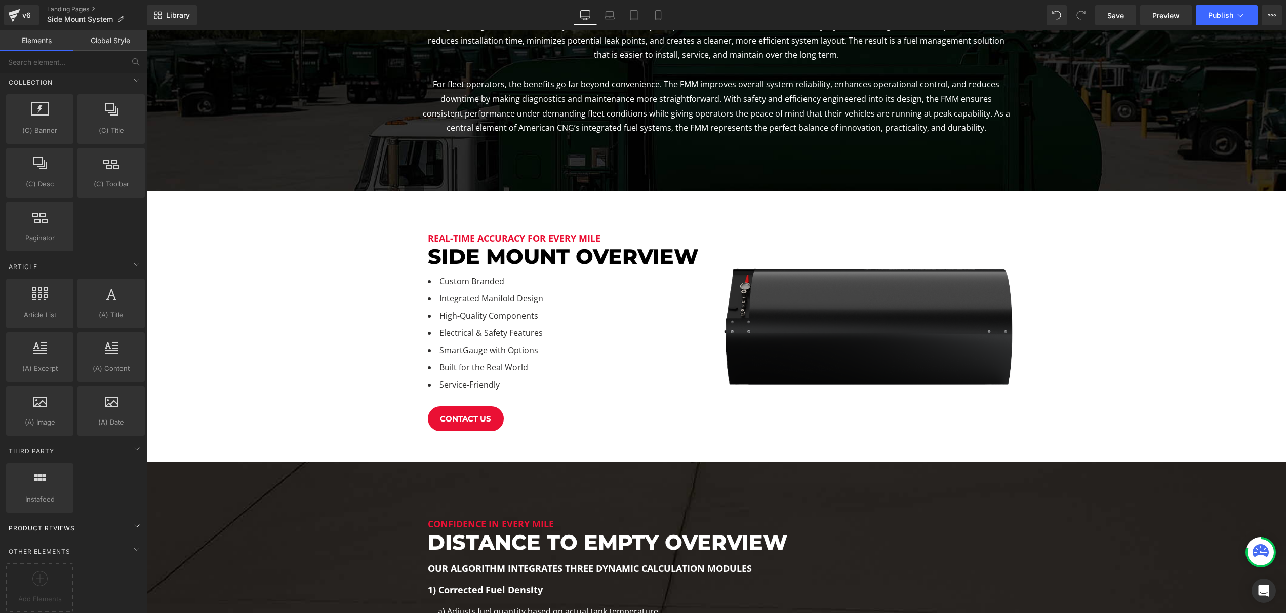
click at [111, 522] on div "Product Reviews" at bounding box center [75, 527] width 143 height 20
click at [134, 442] on icon at bounding box center [137, 448] width 12 height 12
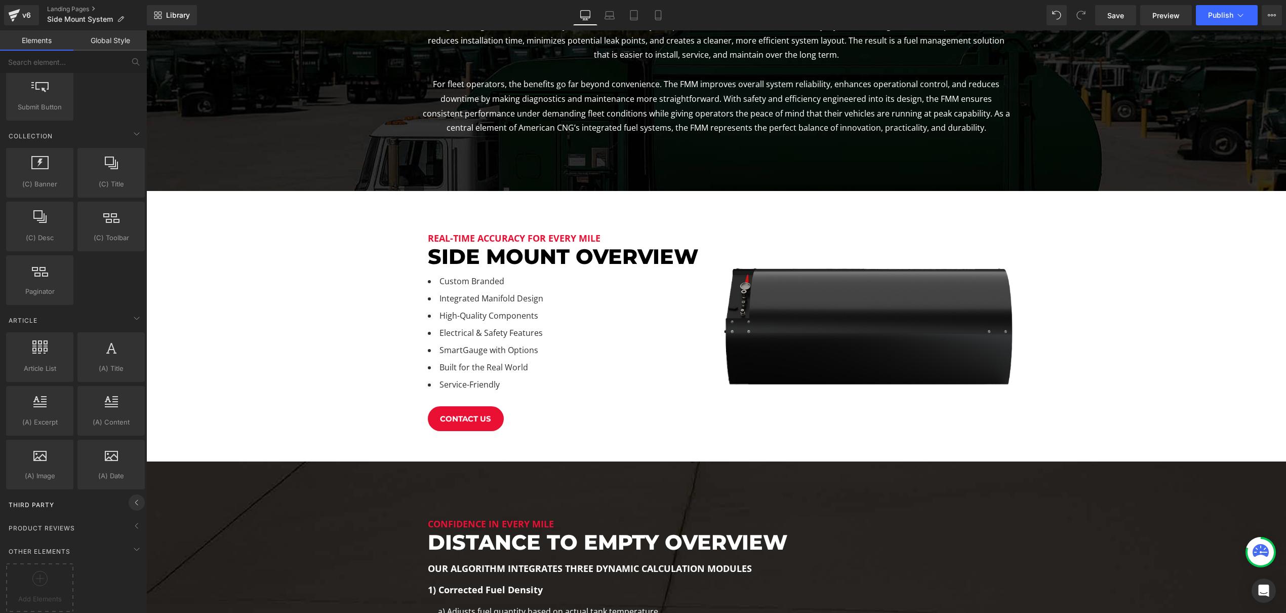
click at [131, 496] on icon at bounding box center [137, 502] width 12 height 12
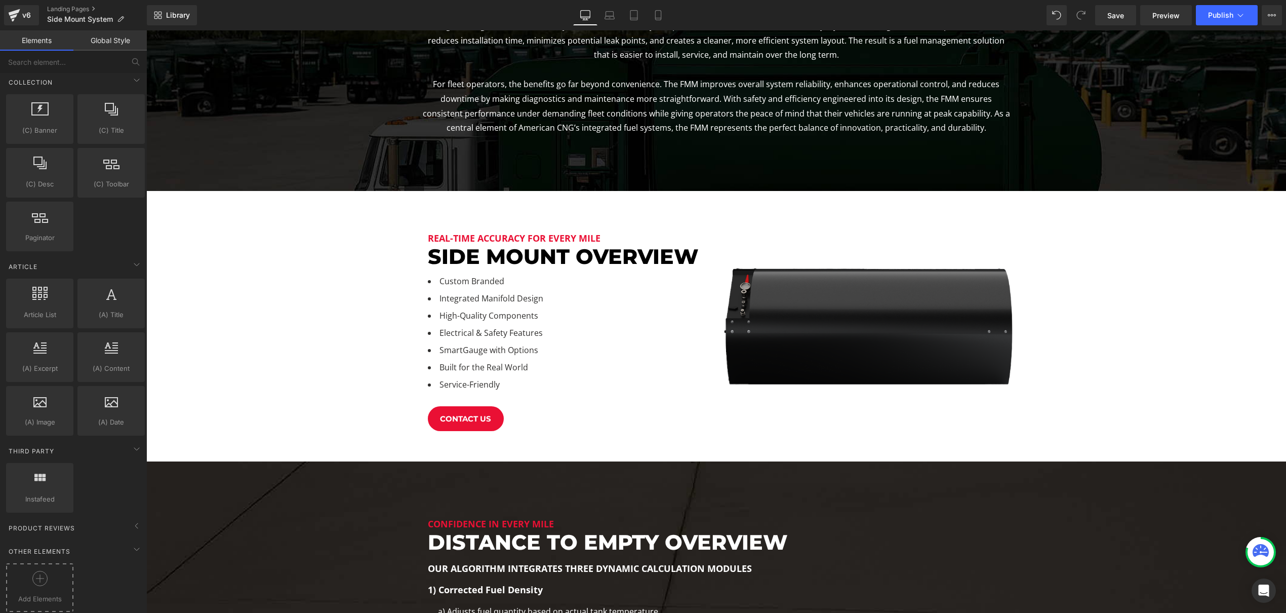
click at [40, 584] on div at bounding box center [40, 581] width 62 height 23
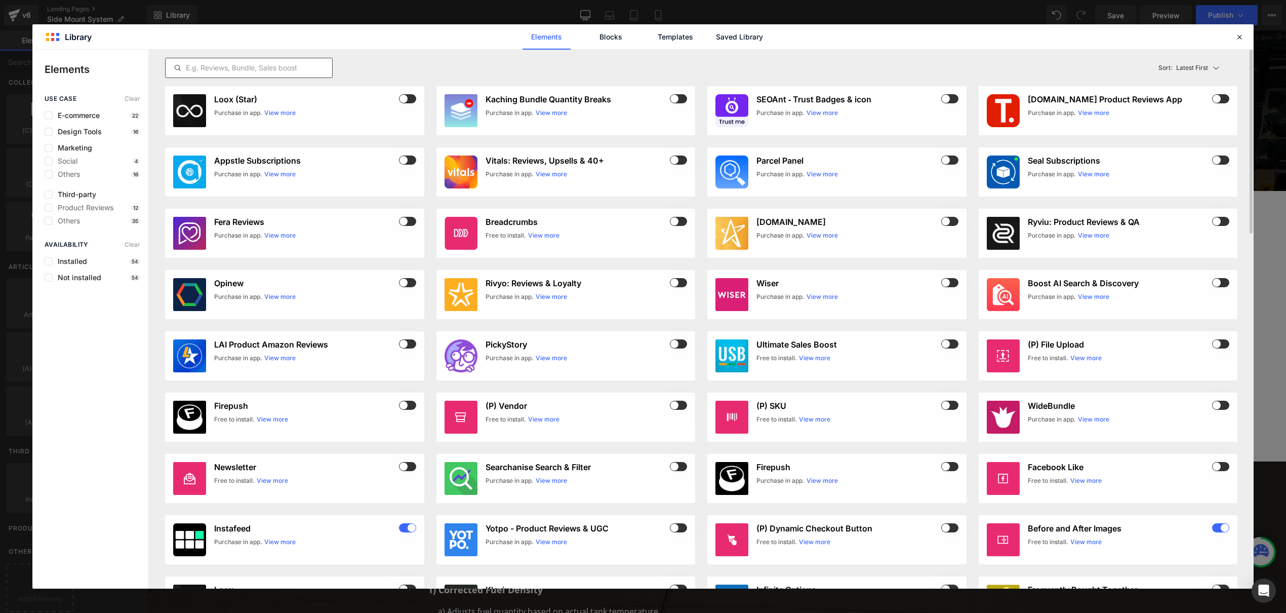
click at [246, 71] on input "text" at bounding box center [249, 68] width 167 height 12
click at [250, 69] on input "text" at bounding box center [249, 68] width 167 height 12
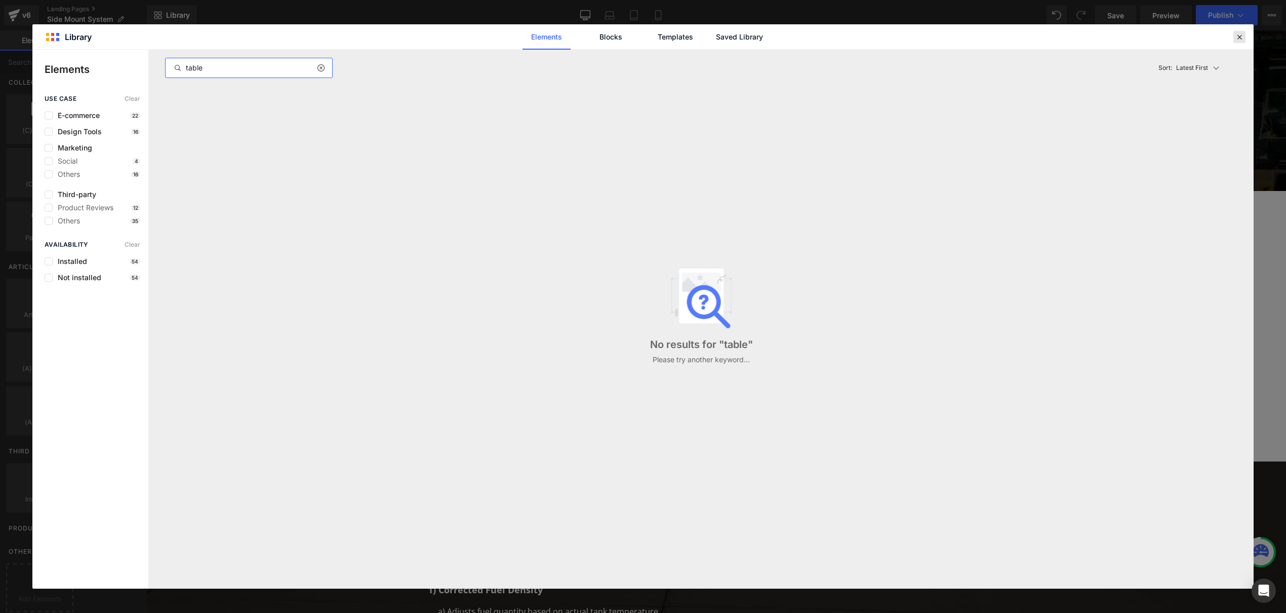
type input "table"
click at [1238, 40] on icon at bounding box center [1239, 36] width 9 height 9
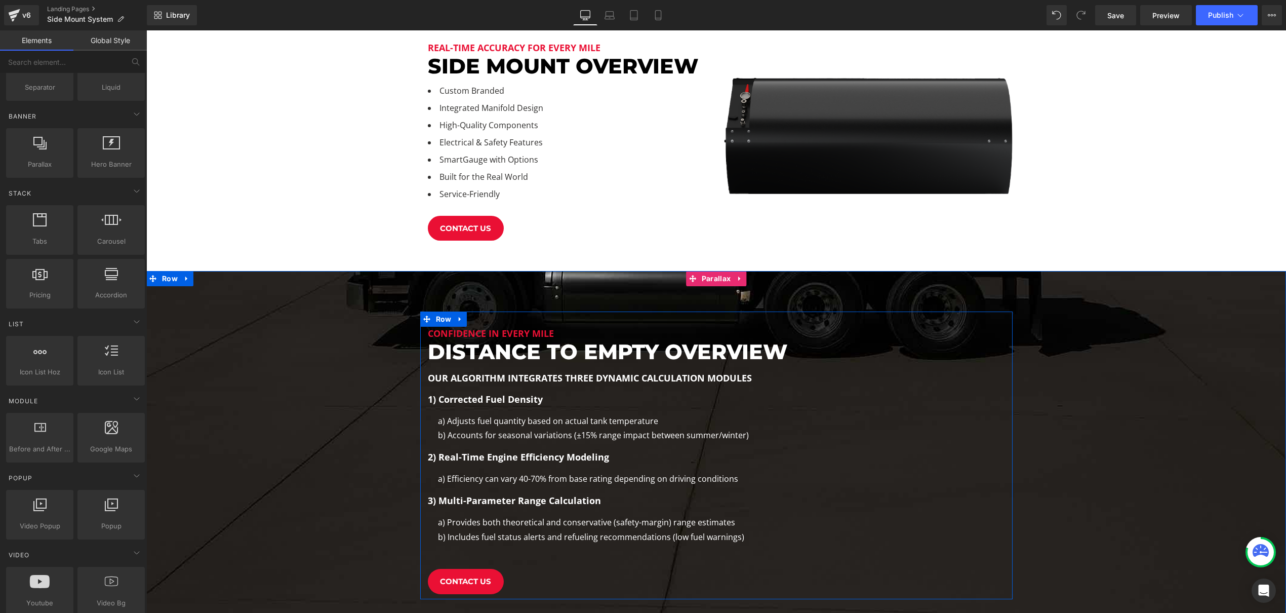
scroll to position [403, 0]
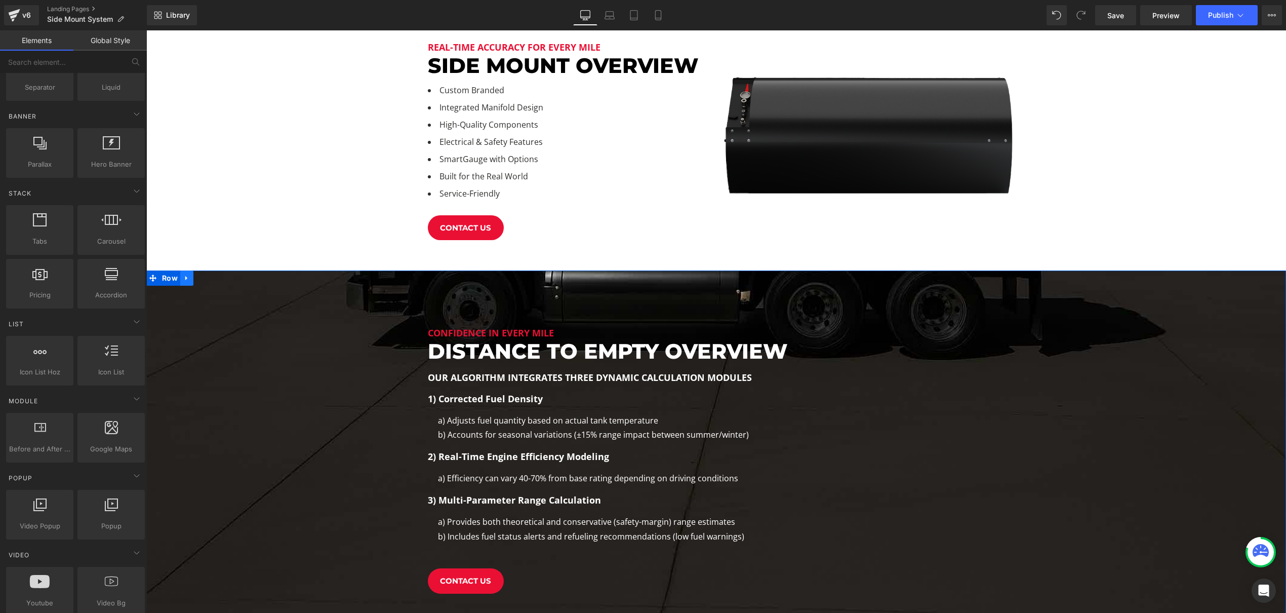
click at [188, 277] on icon at bounding box center [186, 278] width 7 height 8
drag, startPoint x: 204, startPoint y: 279, endPoint x: 322, endPoint y: 301, distance: 120.5
click at [204, 279] on link at bounding box center [199, 277] width 13 height 15
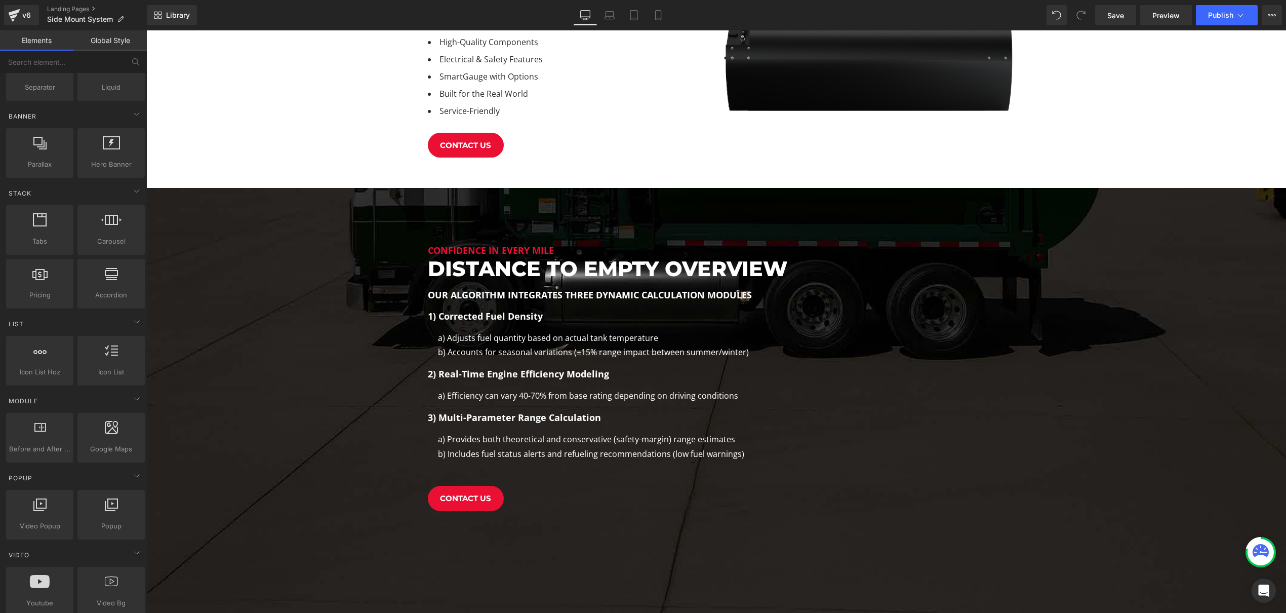
scroll to position [505, 0]
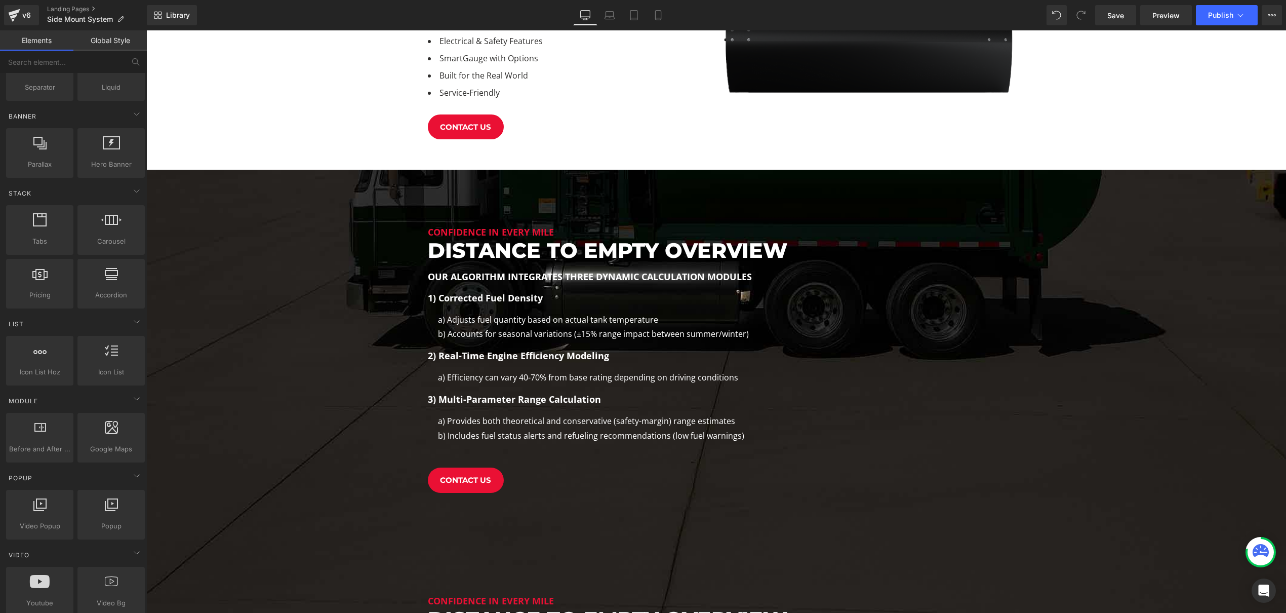
click at [398, 319] on span "Confidence in Every Mile Heading Distance to empty overview Heading Our algorit…" at bounding box center [715, 354] width 1139 height 338
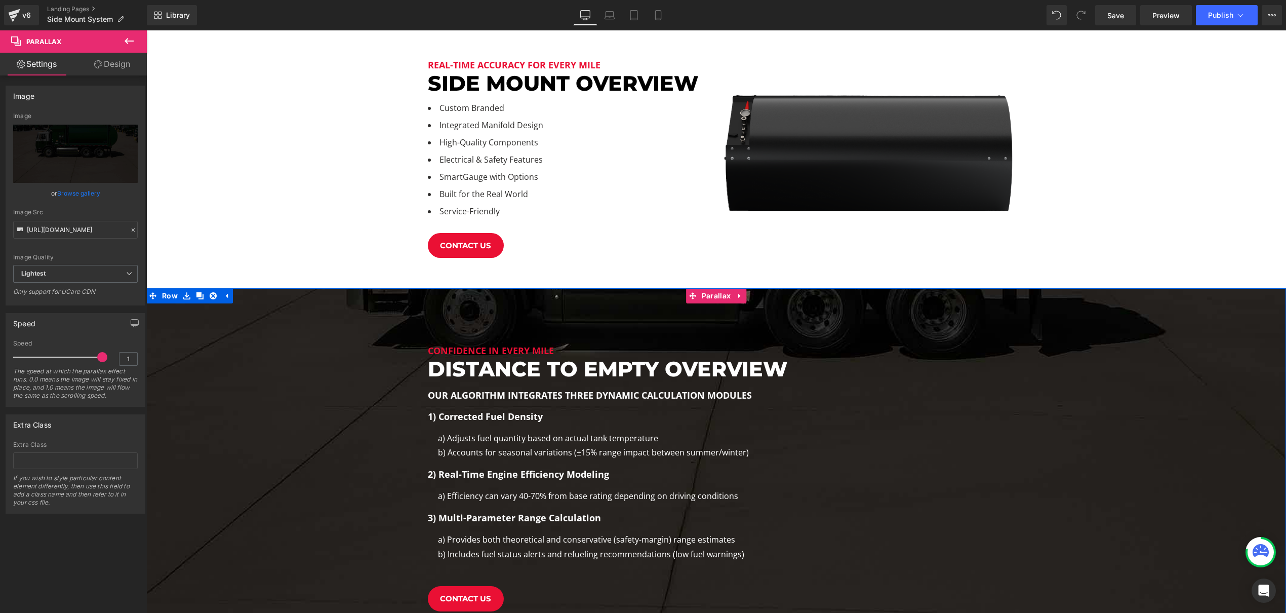
scroll to position [393, 0]
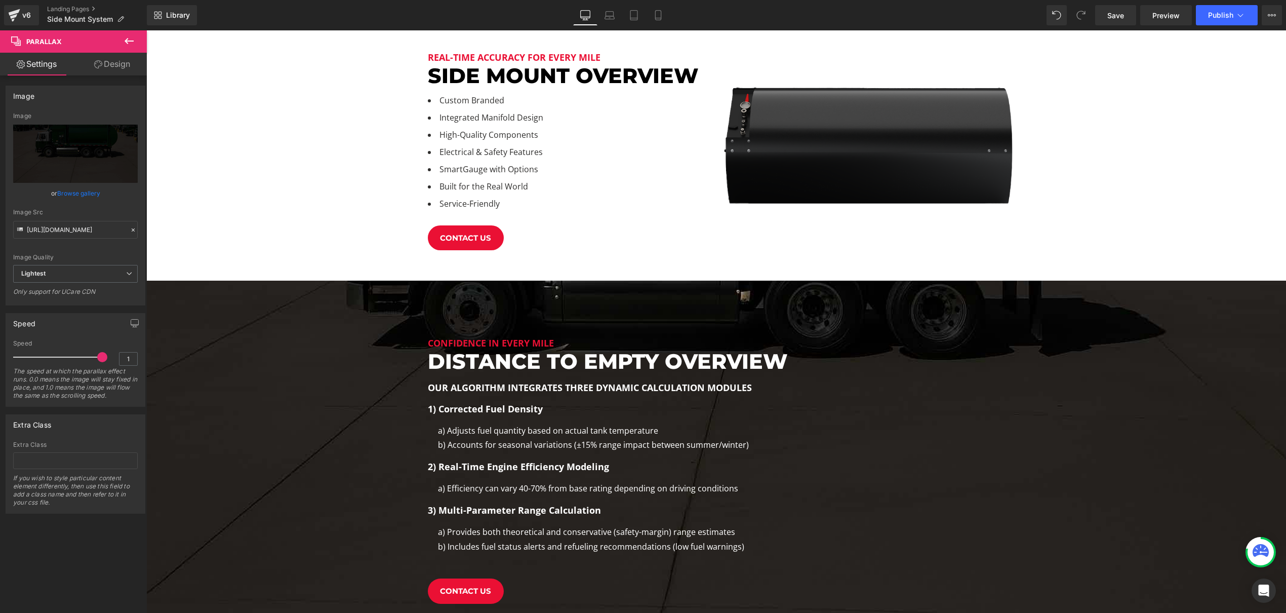
click at [136, 41] on button at bounding box center [128, 41] width 35 height 22
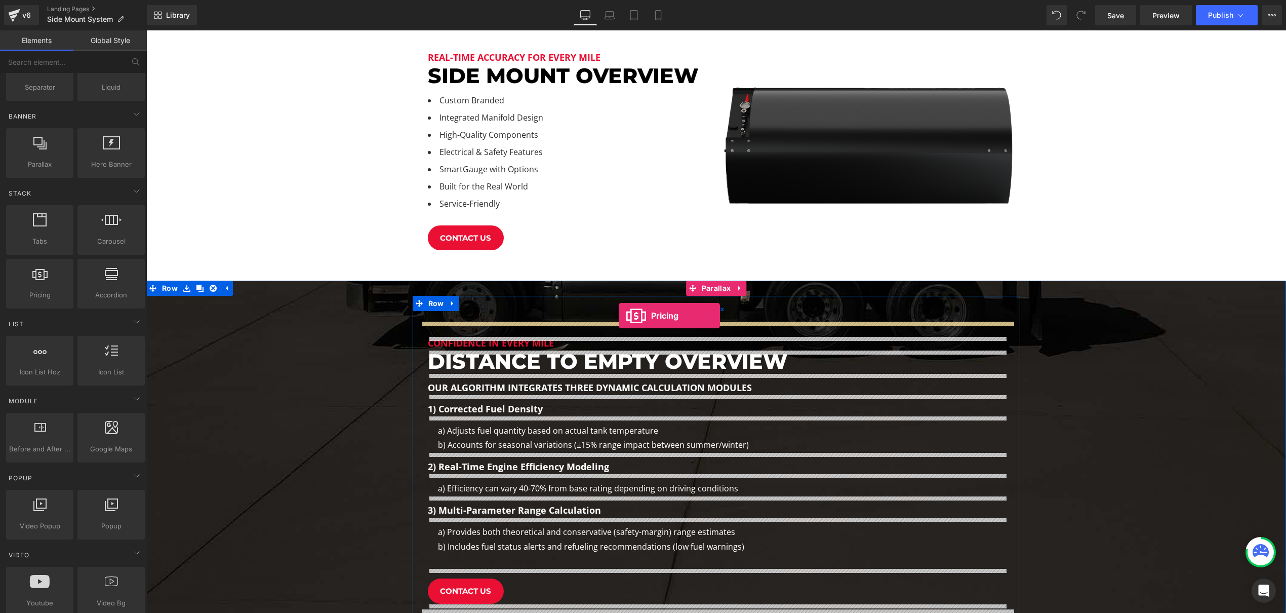
drag, startPoint x: 242, startPoint y: 322, endPoint x: 619, endPoint y: 315, distance: 376.7
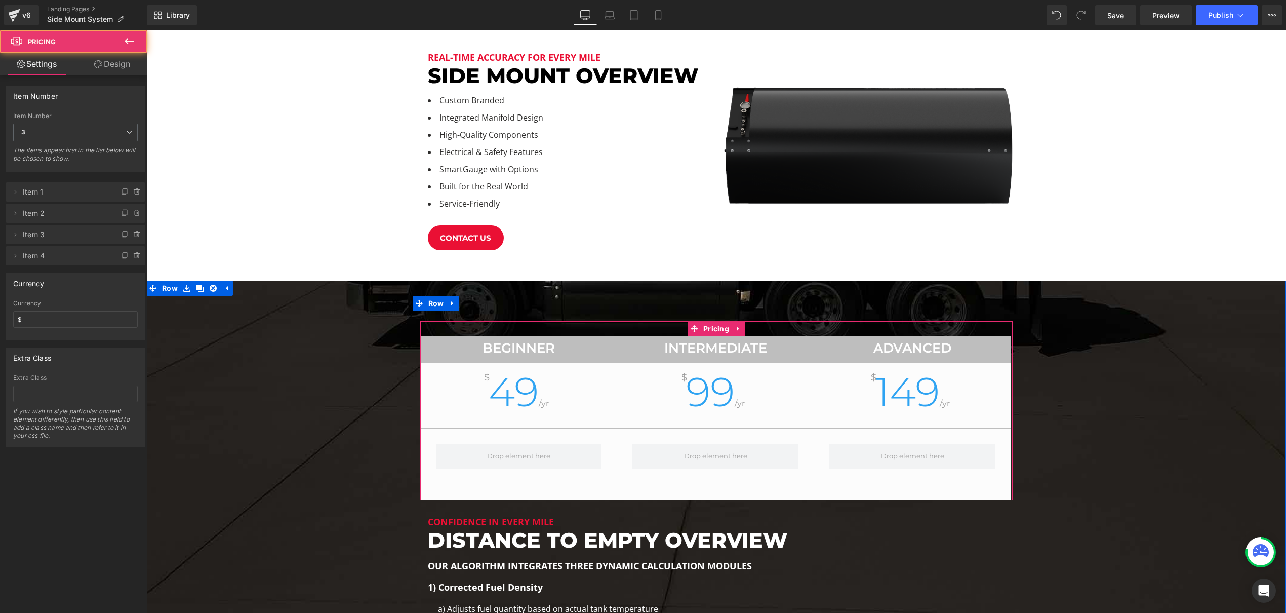
scroll to position [2290, 1139]
click at [576, 419] on div "$ 49 /yr" at bounding box center [519, 399] width 196 height 57
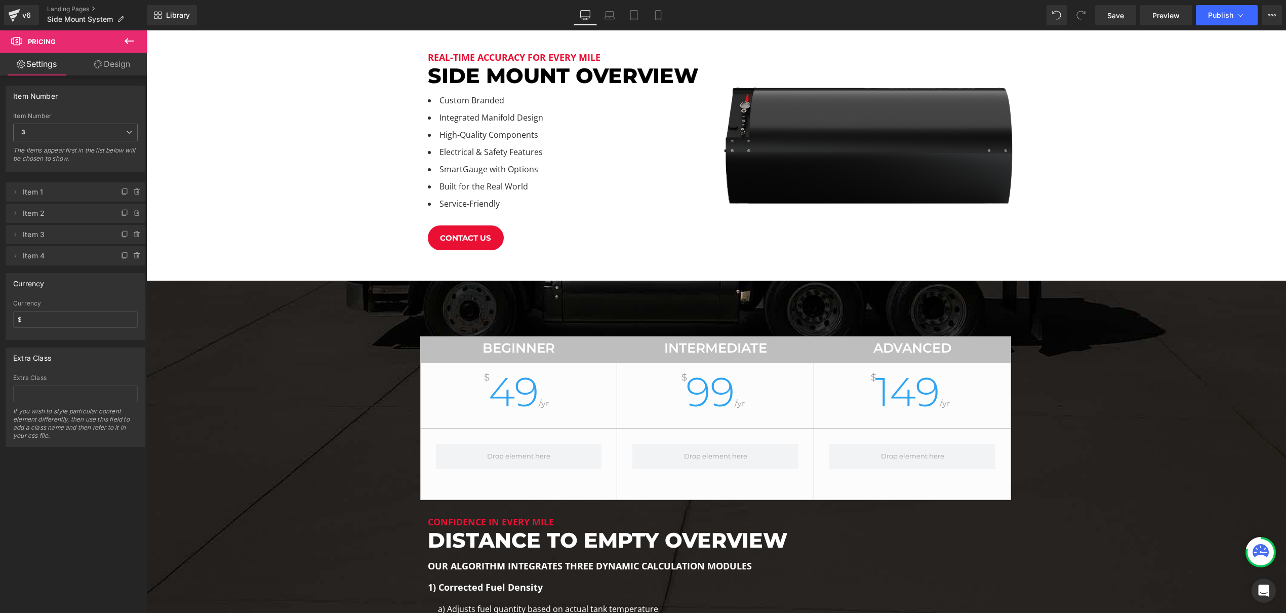
click at [128, 41] on icon at bounding box center [129, 41] width 9 height 6
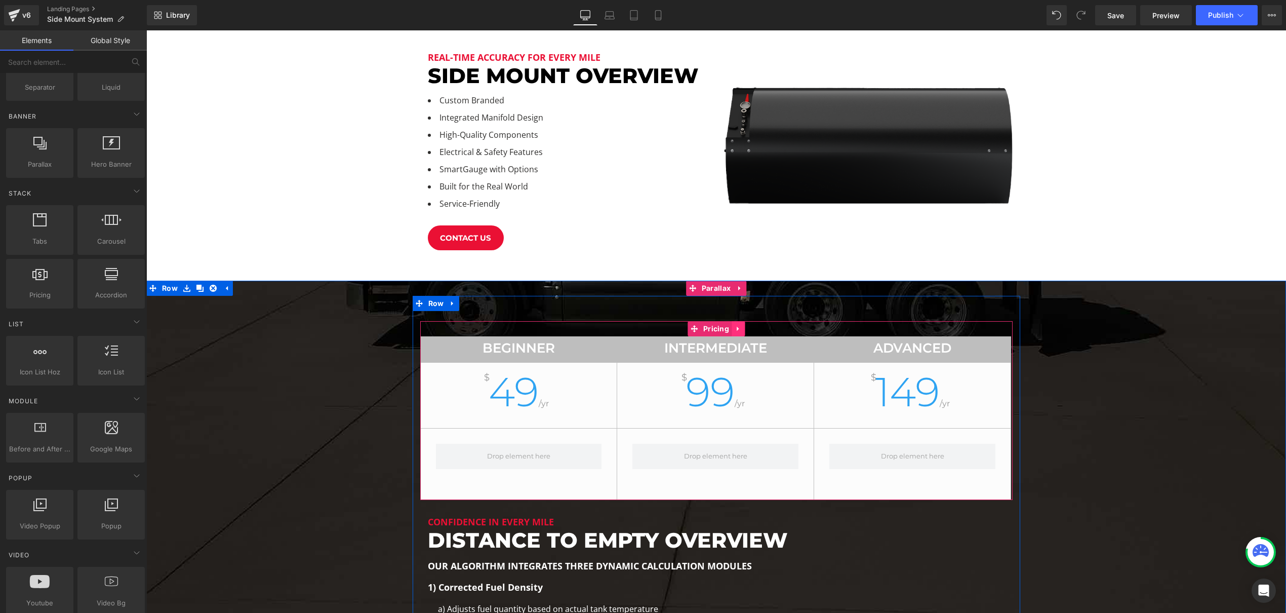
click at [734, 329] on icon at bounding box center [737, 329] width 7 height 8
click at [744, 329] on icon at bounding box center [744, 329] width 7 height 8
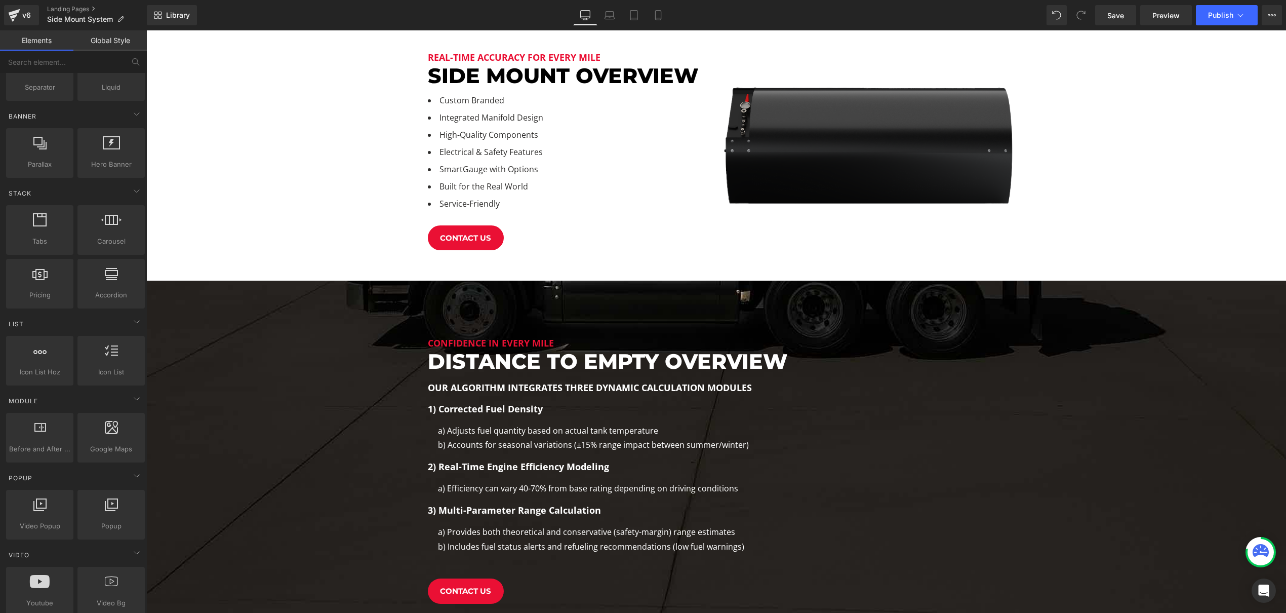
scroll to position [1933, 1139]
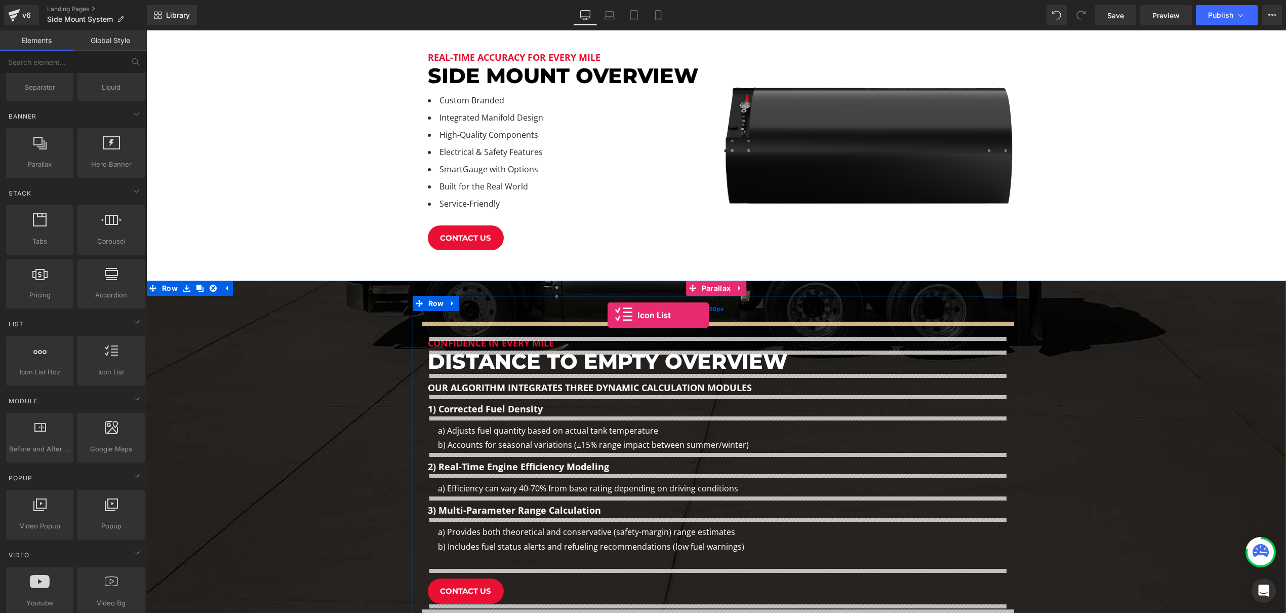
drag, startPoint x: 248, startPoint y: 394, endPoint x: 607, endPoint y: 315, distance: 368.0
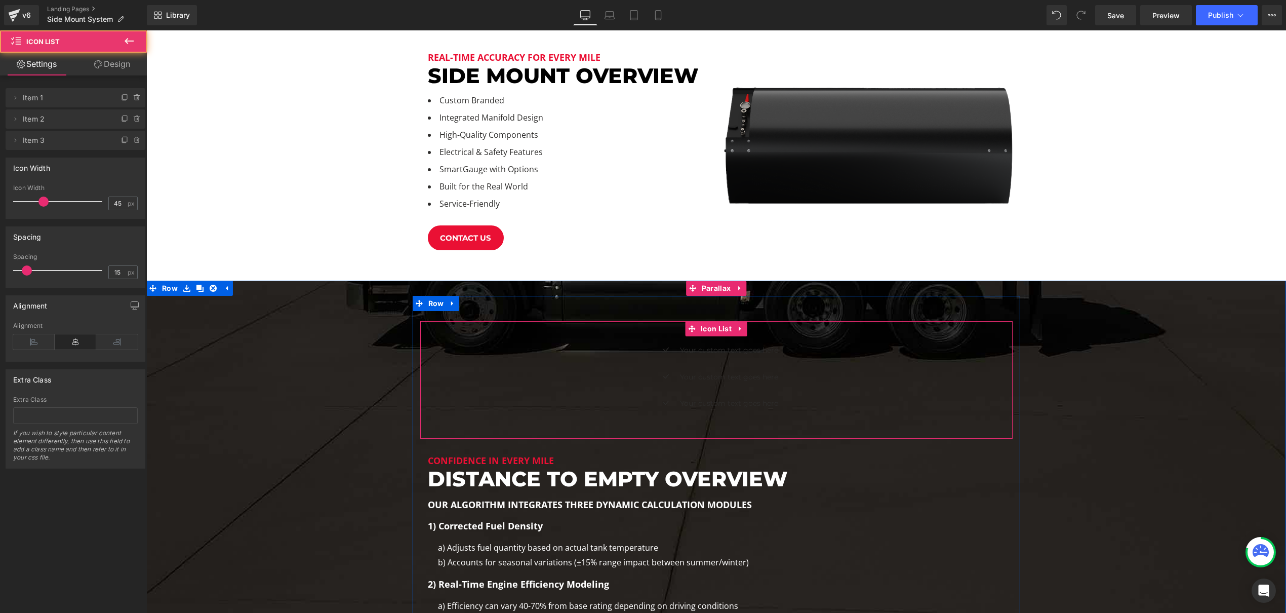
scroll to position [2168, 1139]
click at [740, 330] on icon at bounding box center [740, 328] width 2 height 5
click at [748, 329] on icon at bounding box center [747, 328] width 7 height 7
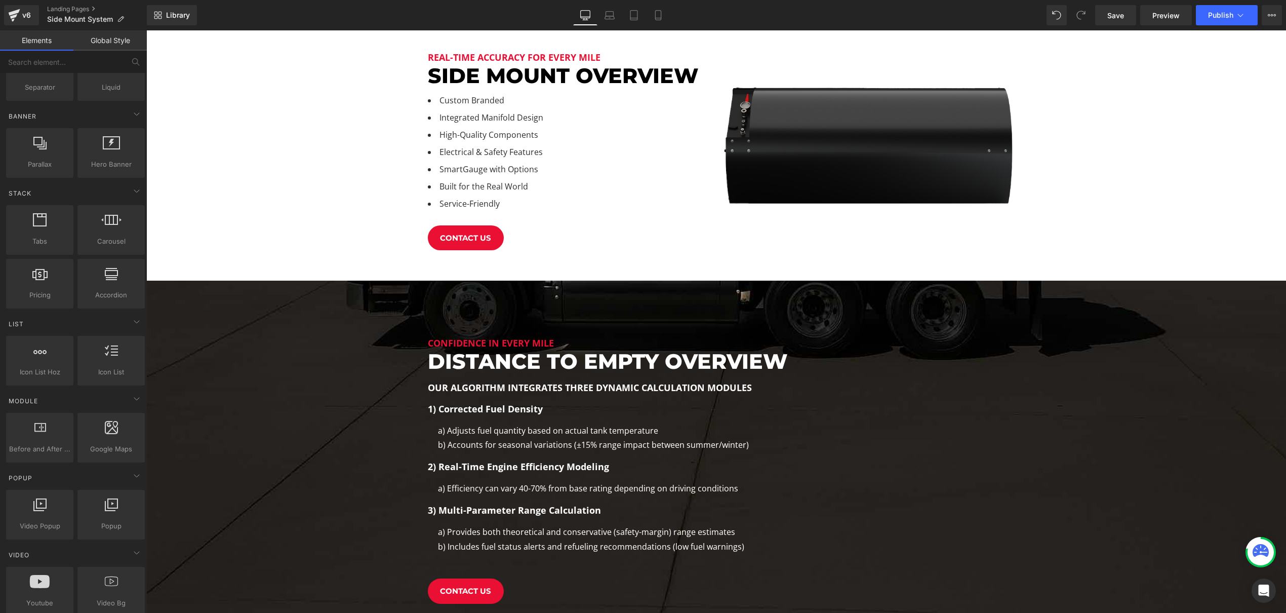
scroll to position [0, 0]
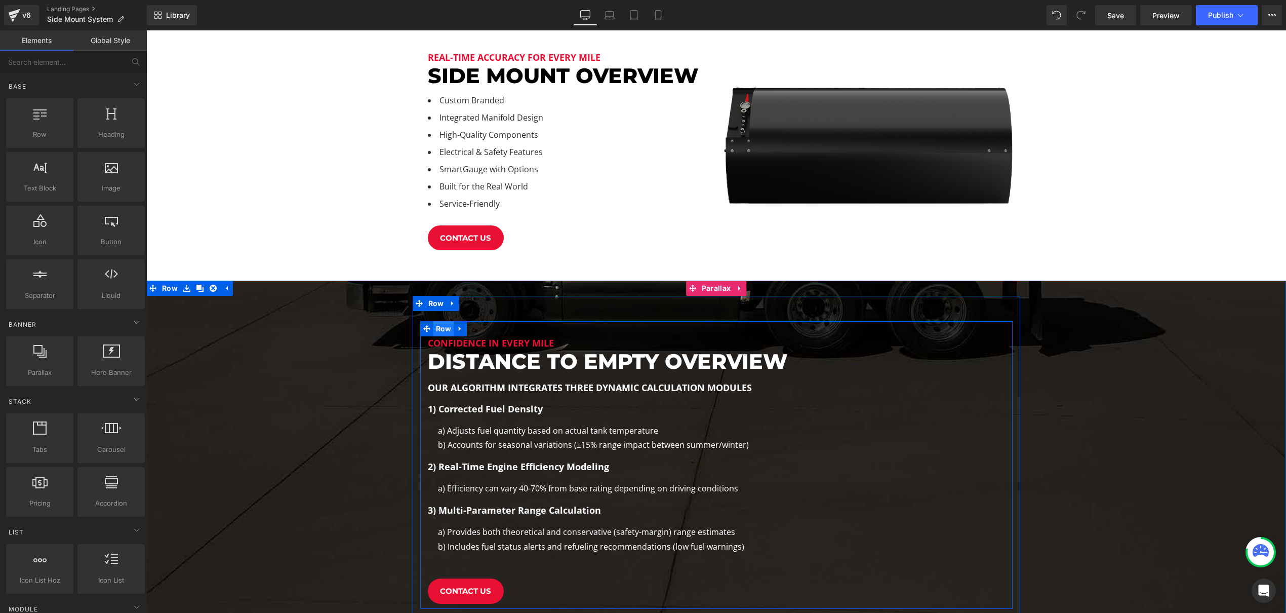
click at [445, 330] on span "Row" at bounding box center [443, 328] width 21 height 15
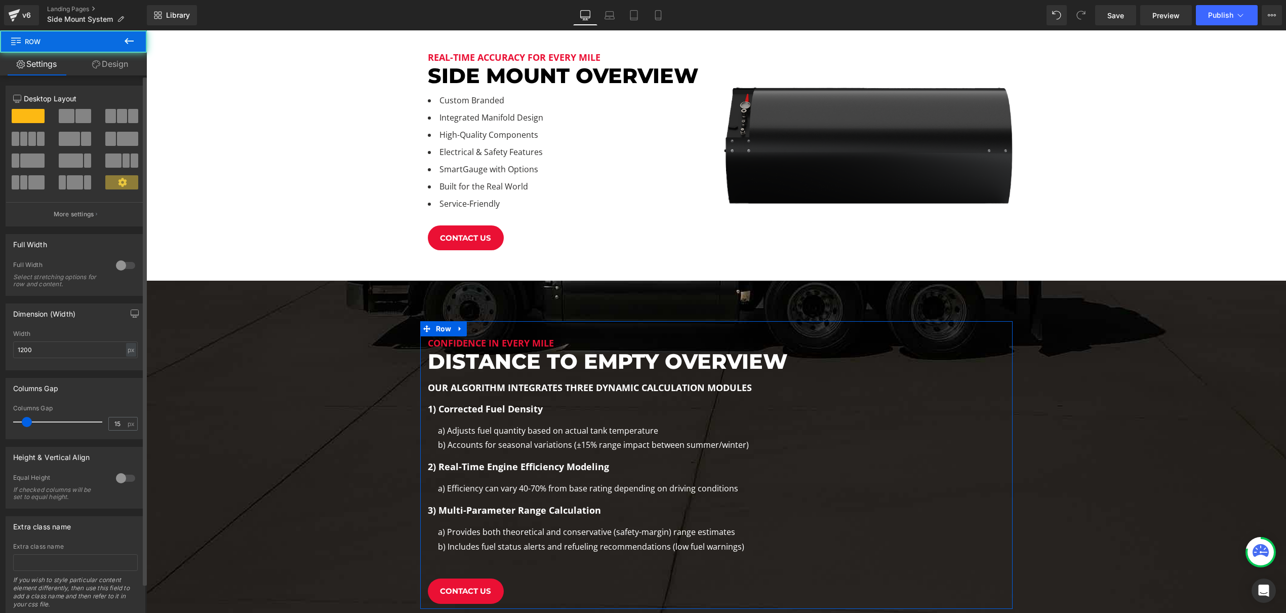
click at [75, 115] on span at bounding box center [83, 116] width 16 height 14
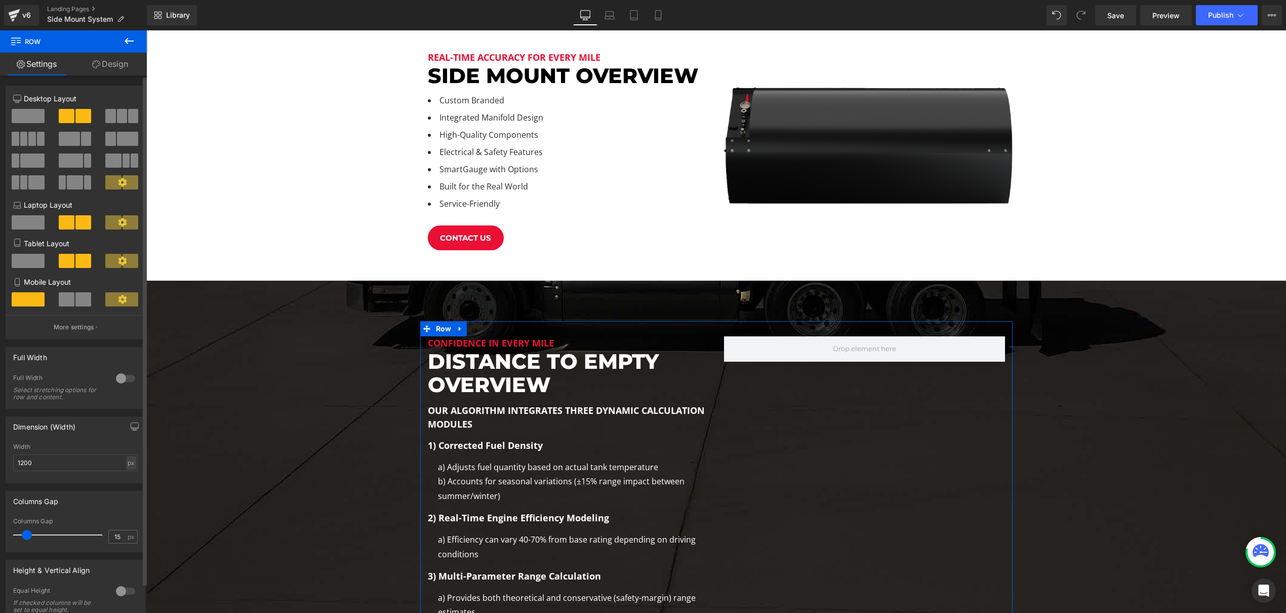
scroll to position [2028, 1139]
click at [128, 40] on icon at bounding box center [129, 41] width 9 height 6
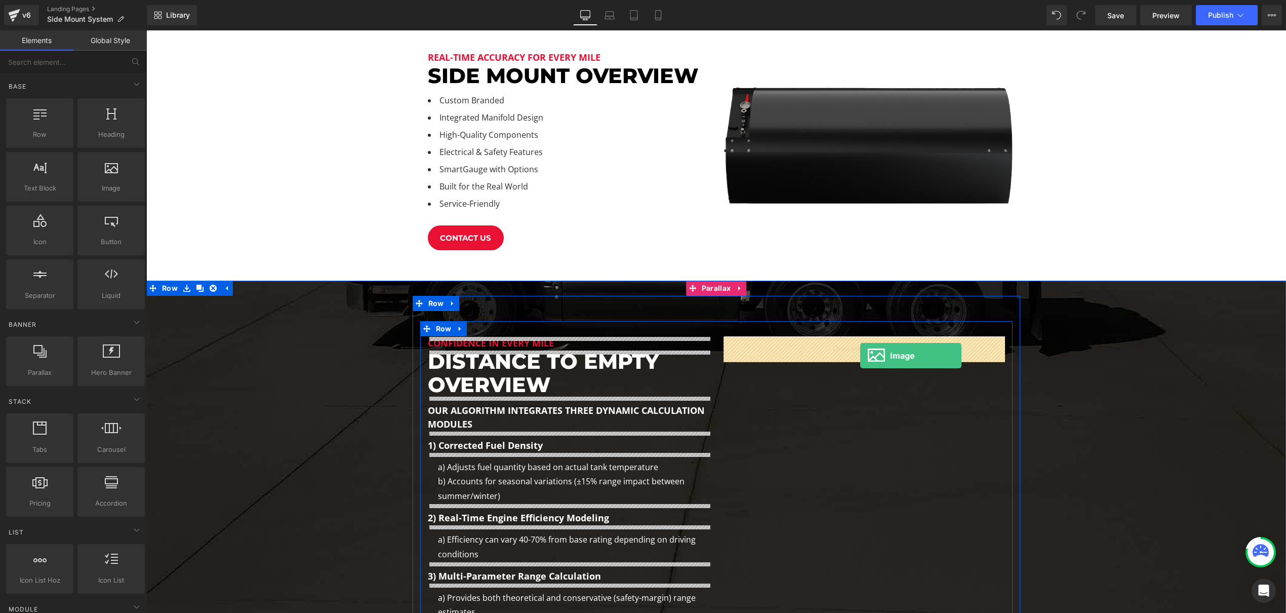
drag, startPoint x: 262, startPoint y: 209, endPoint x: 860, endPoint y: 355, distance: 615.5
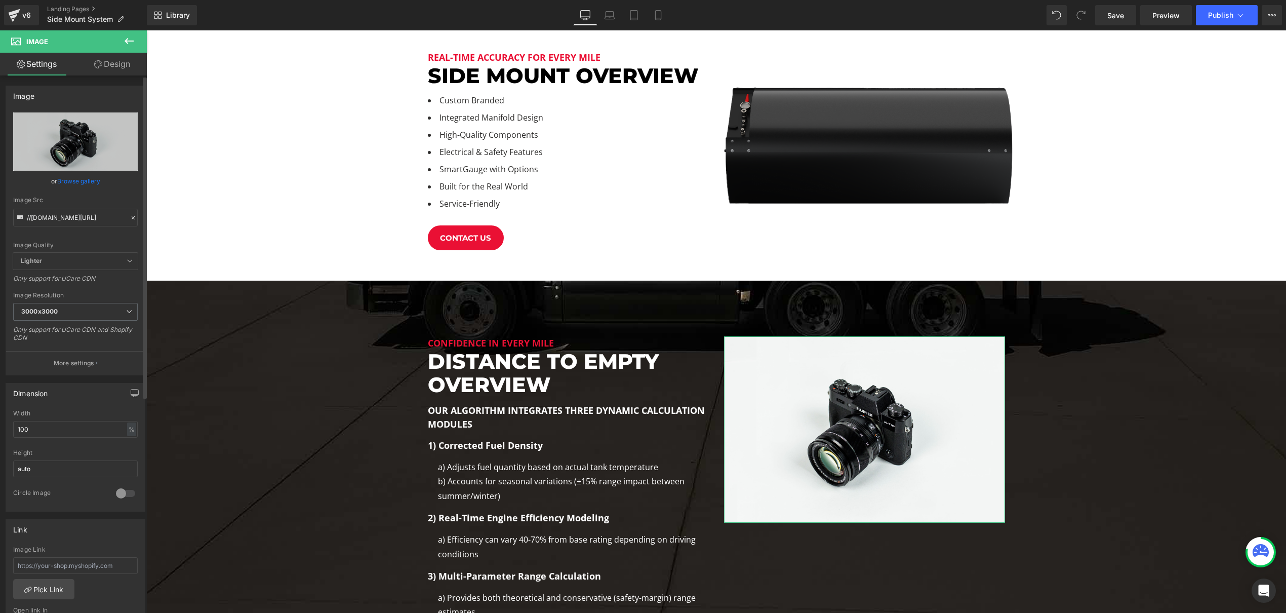
click at [90, 177] on link "Browse gallery" at bounding box center [78, 181] width 43 height 18
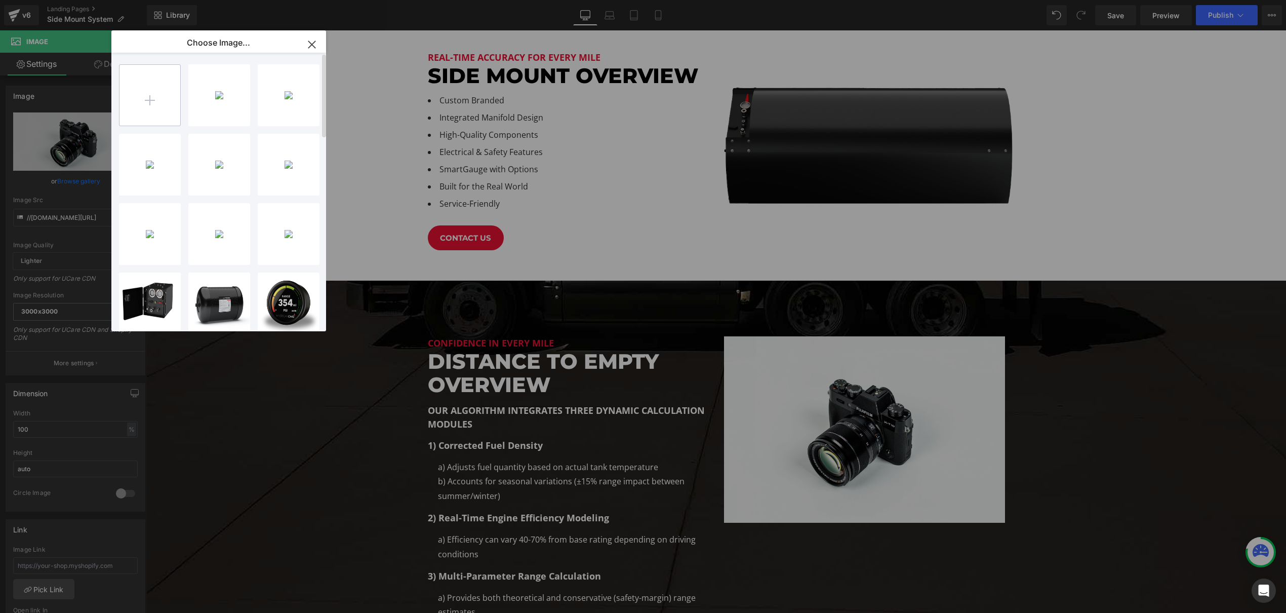
click at [143, 85] on input "file" at bounding box center [149, 95] width 61 height 61
type input "C:\fakepath\Screenshot [DATE] 3.06.56 PM.png"
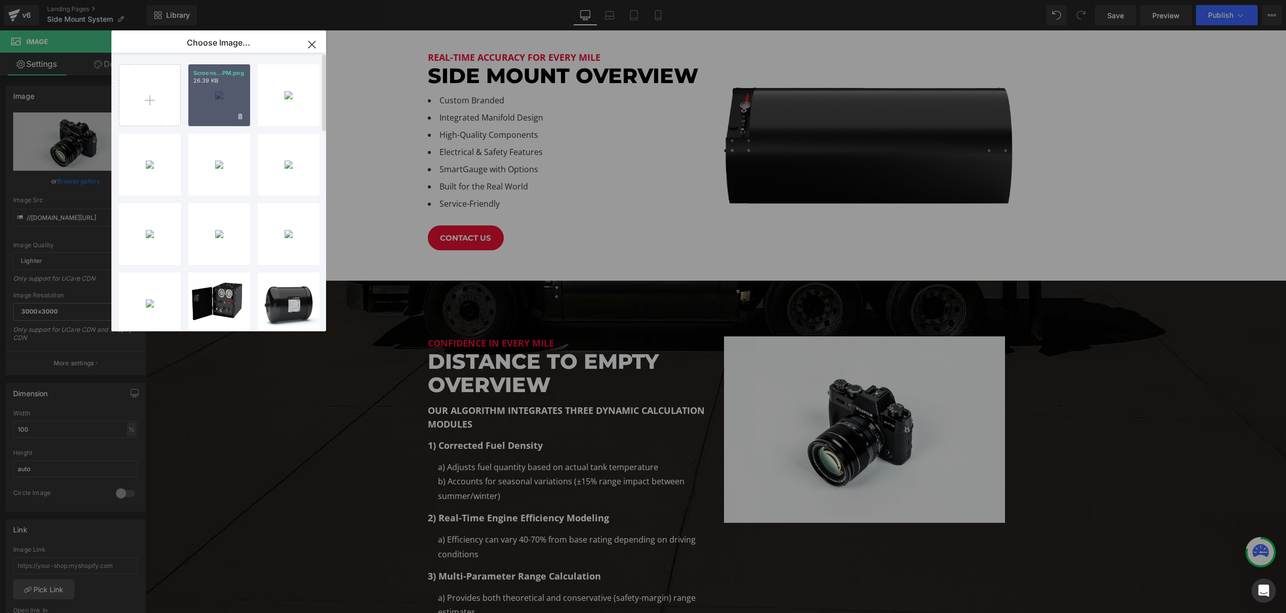
click at [224, 90] on div "Screens...PM.png 26.39 KB" at bounding box center [219, 95] width 62 height 62
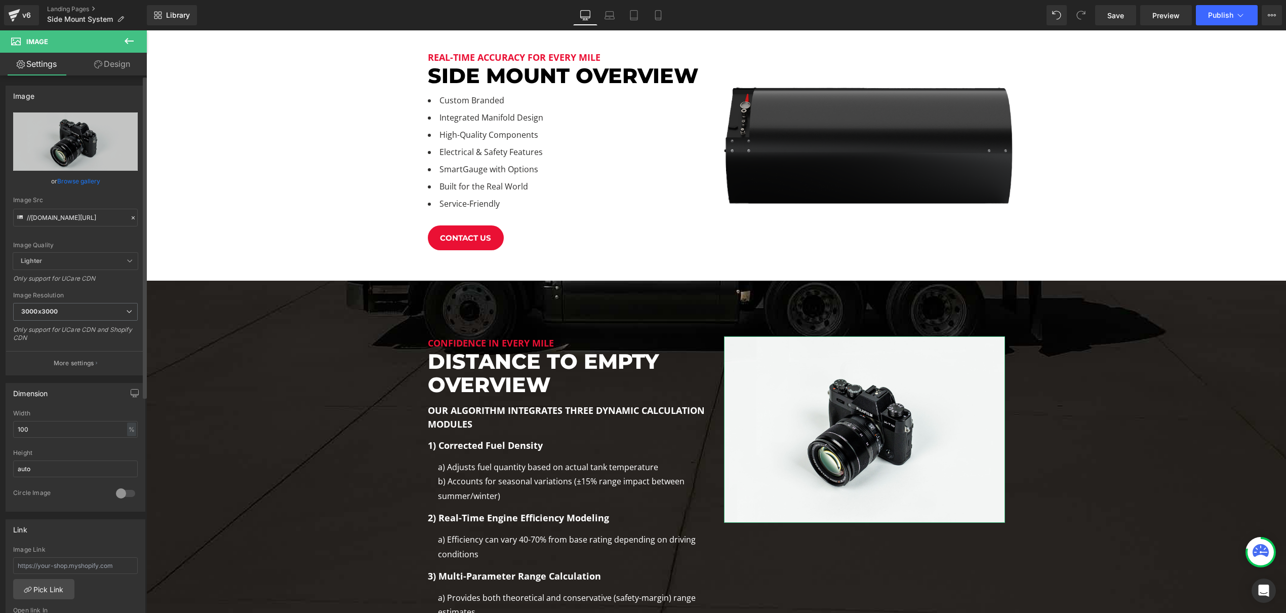
click at [76, 177] on link "Browse gallery" at bounding box center [78, 181] width 43 height 18
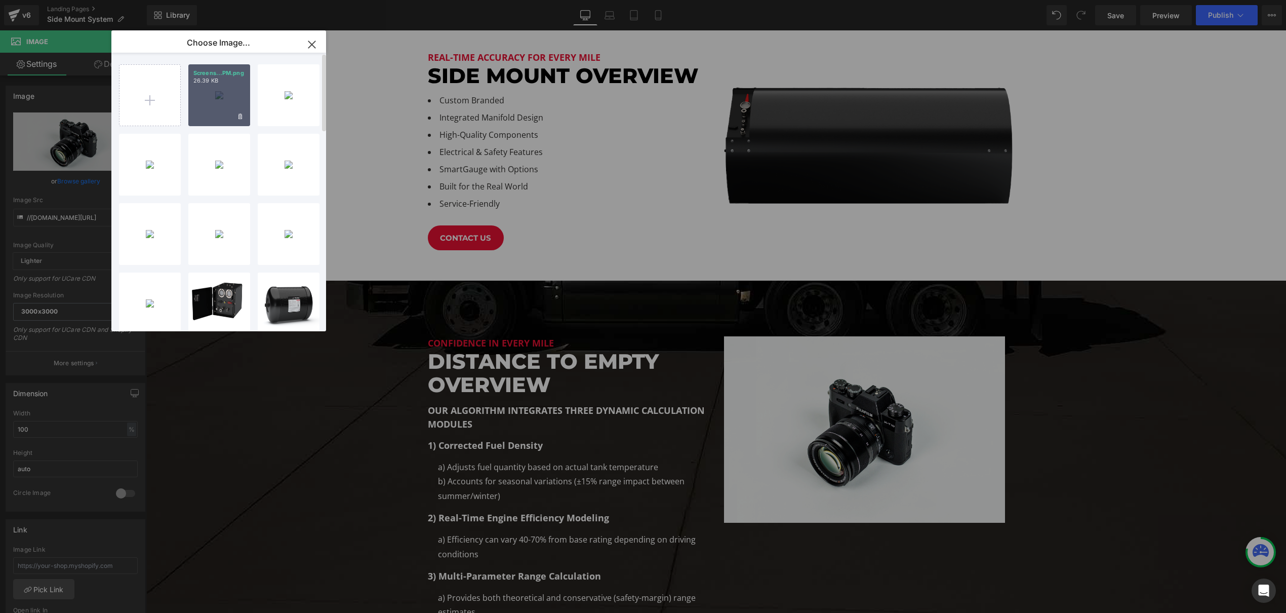
click at [217, 90] on div "Screens...PM.png 26.39 KB" at bounding box center [219, 95] width 62 height 62
type input "[URL][DOMAIN_NAME]"
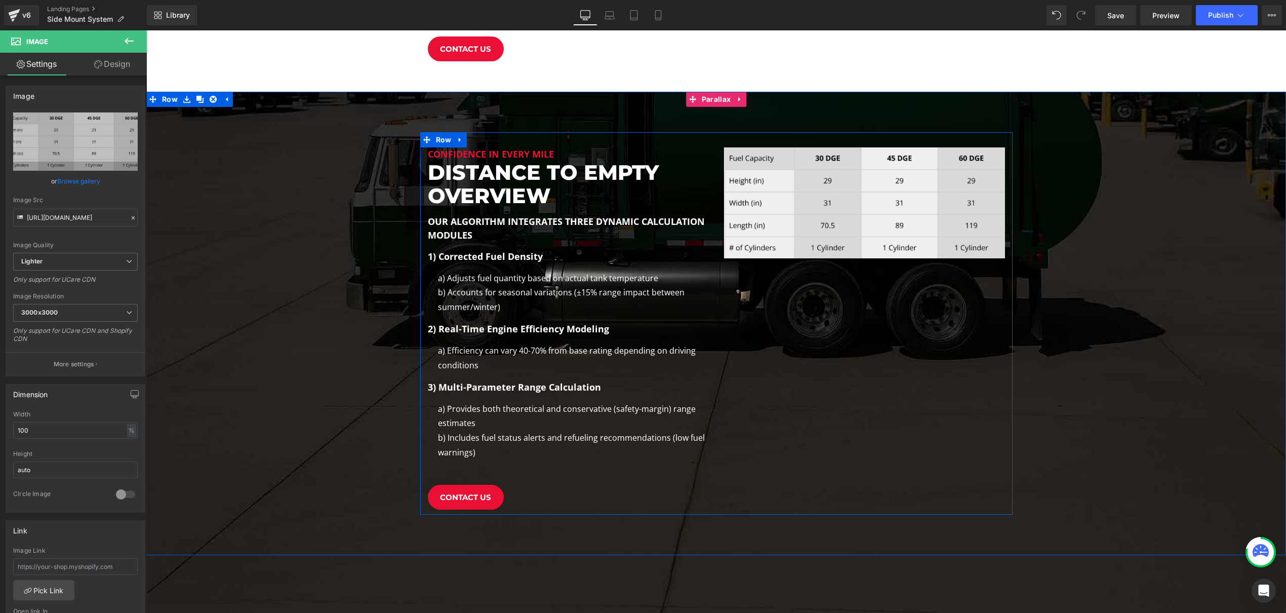
scroll to position [583, 0]
click at [593, 437] on icon at bounding box center [595, 437] width 6 height 6
click at [598, 437] on icon at bounding box center [601, 437] width 6 height 6
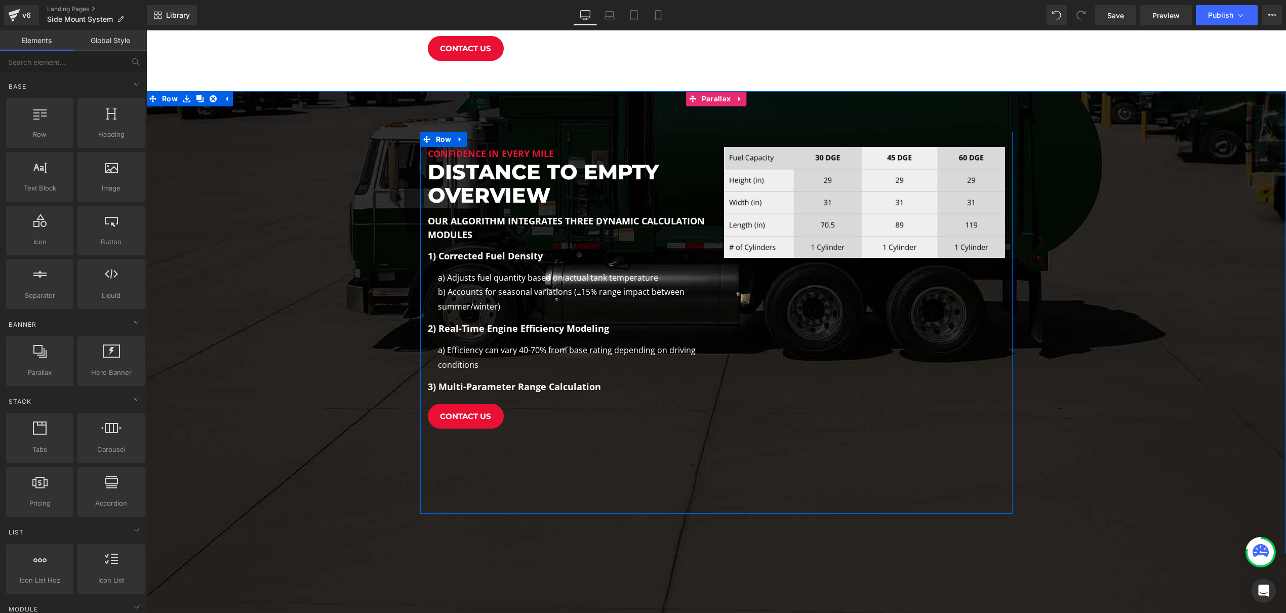
scroll to position [5, 5]
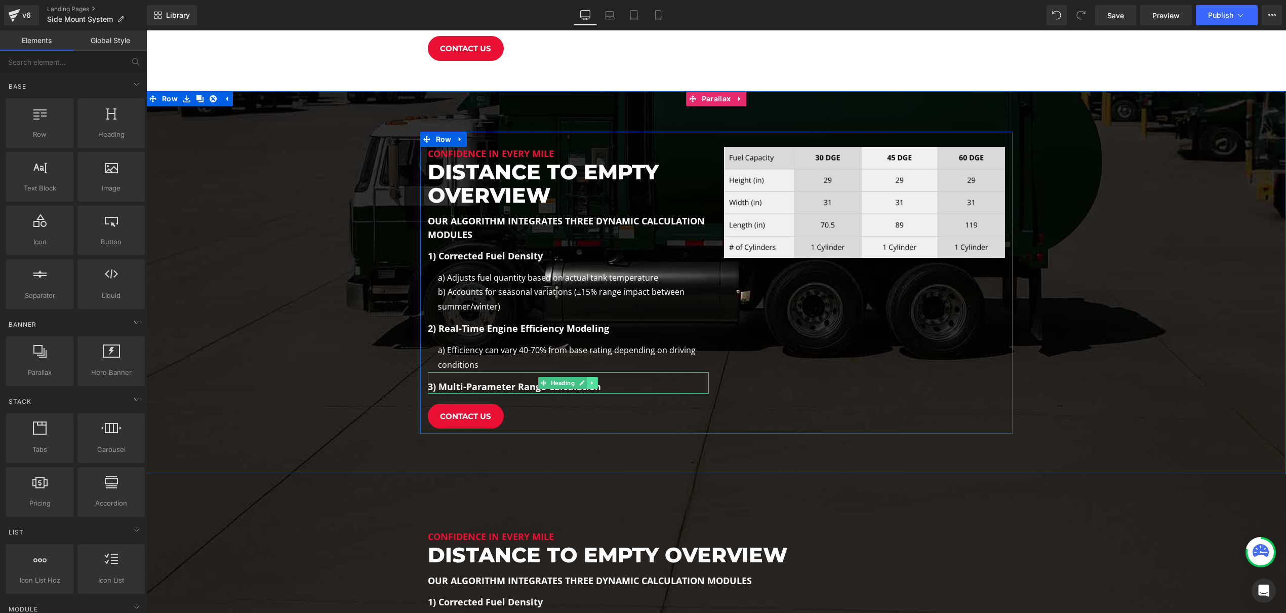
click at [596, 384] on link at bounding box center [592, 383] width 11 height 12
click at [598, 385] on icon at bounding box center [598, 383] width 6 height 6
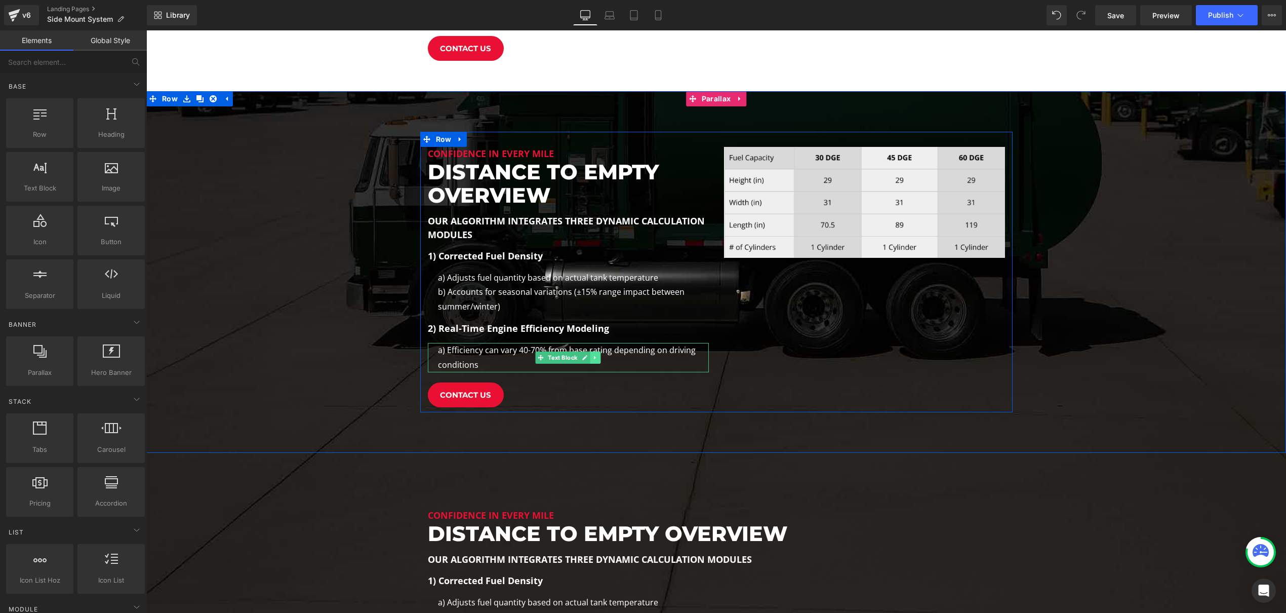
click at [592, 358] on icon at bounding box center [595, 357] width 6 height 6
click at [600, 360] on icon at bounding box center [601, 357] width 6 height 6
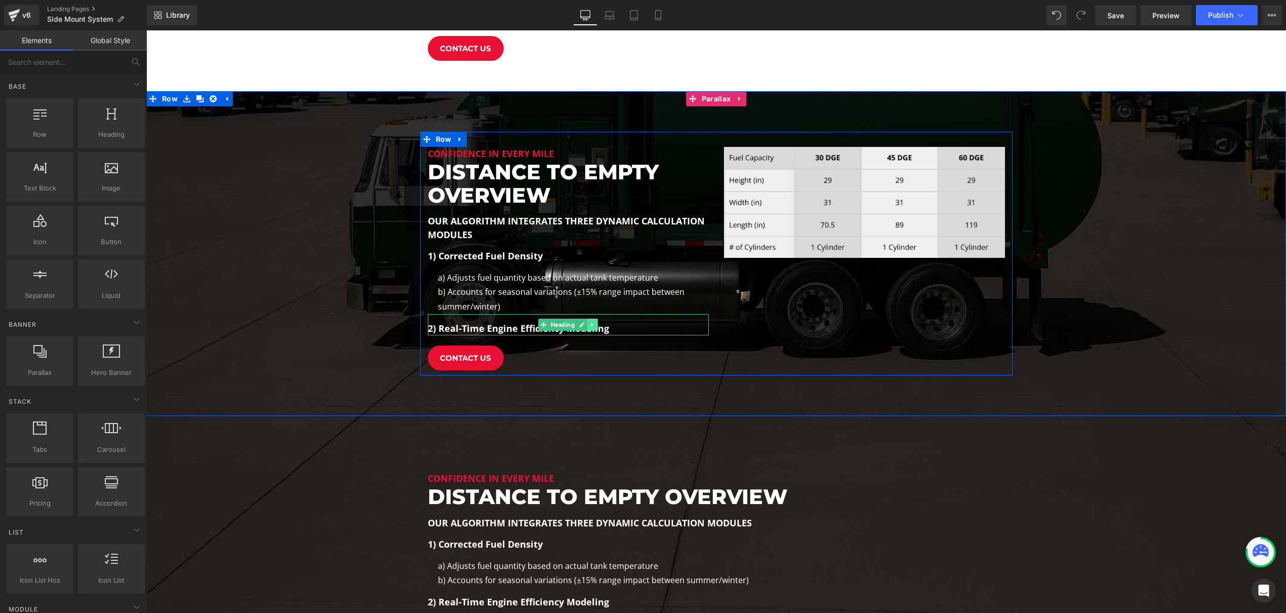
click at [596, 328] on link at bounding box center [592, 324] width 11 height 12
click at [599, 326] on icon at bounding box center [598, 324] width 6 height 6
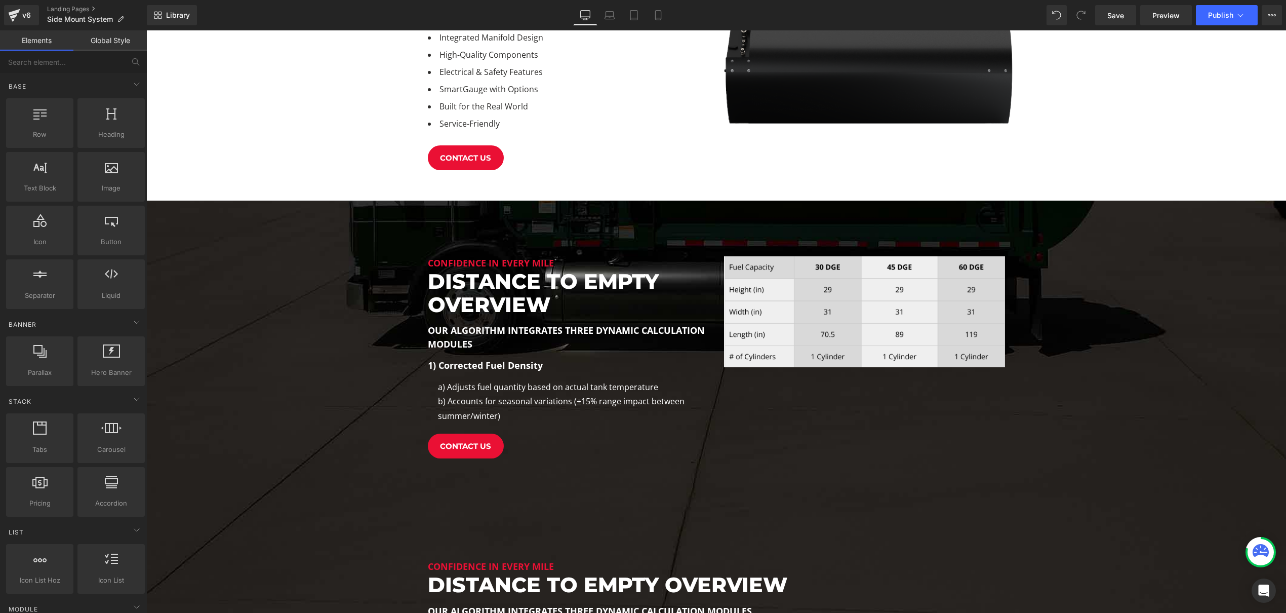
scroll to position [450, 0]
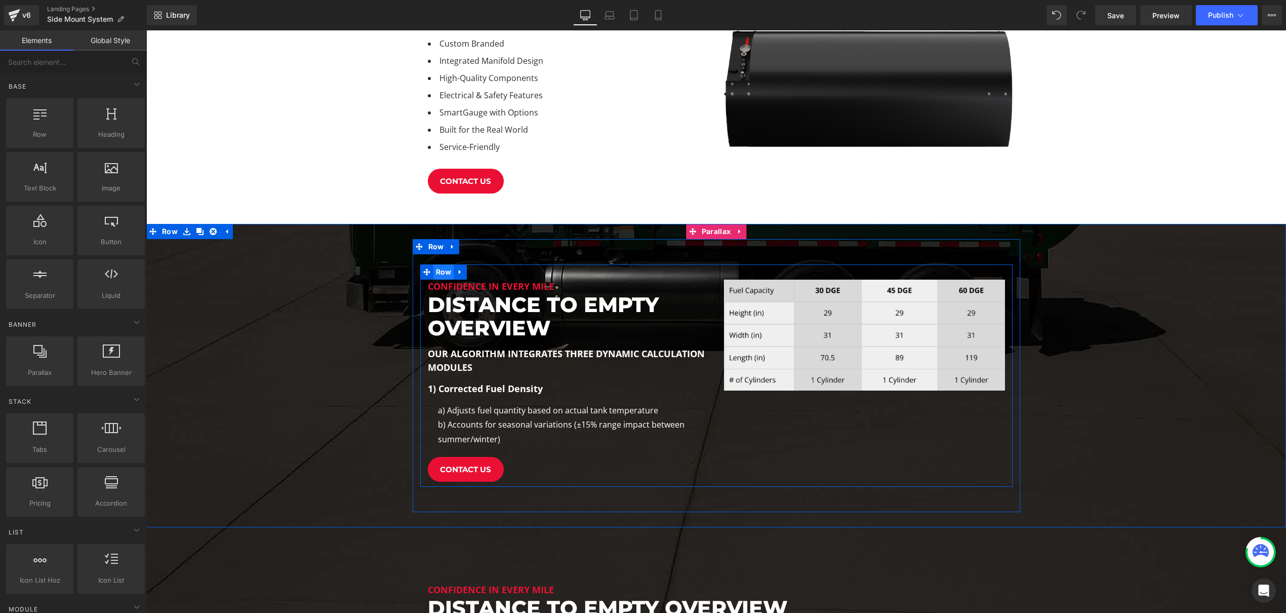
click at [444, 274] on span "Row" at bounding box center [443, 271] width 21 height 15
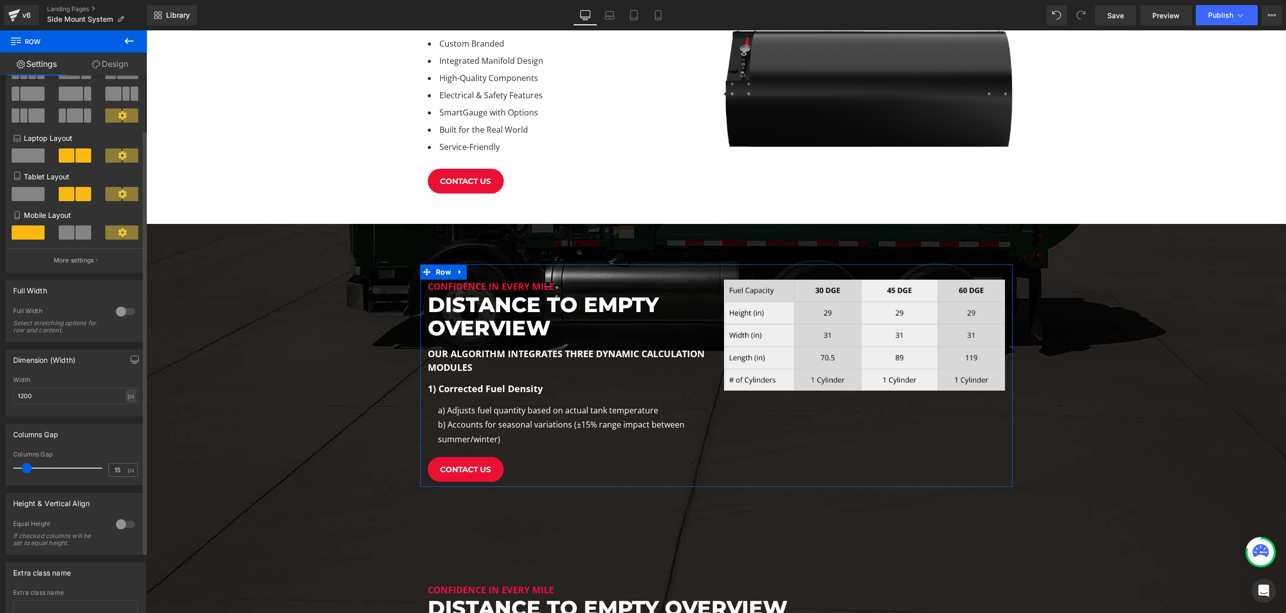
scroll to position [70, 0]
click at [125, 520] on div at bounding box center [125, 521] width 24 height 16
click at [114, 573] on span "Top" at bounding box center [75, 571] width 125 height 18
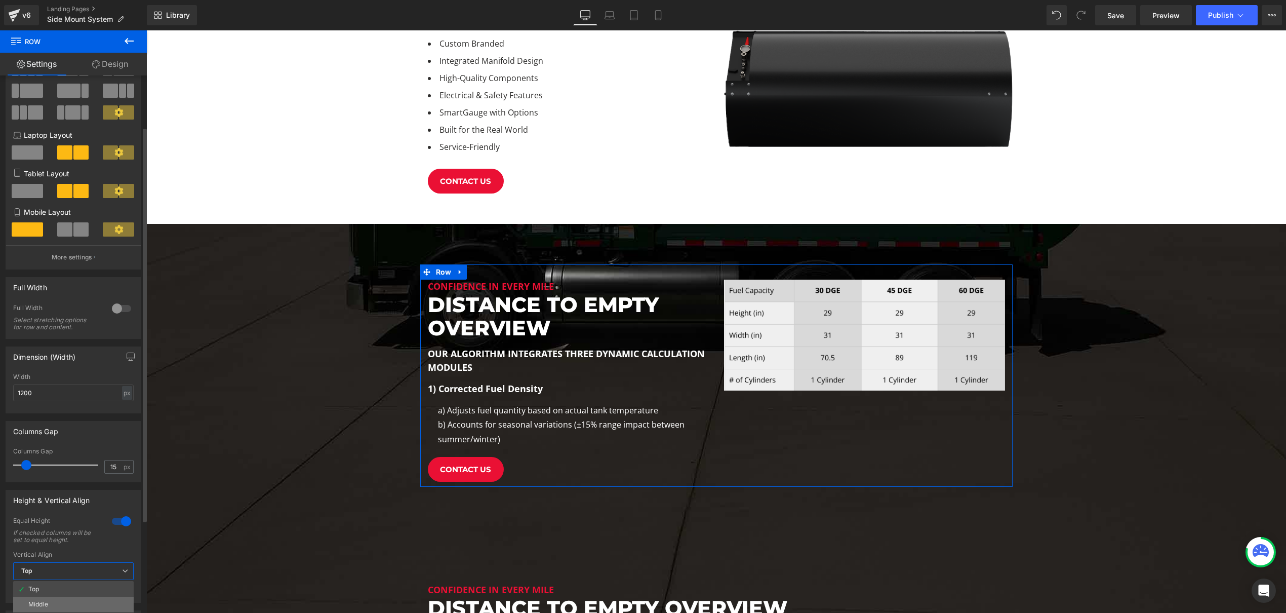
click at [102, 601] on li "Middle" at bounding box center [73, 603] width 120 height 15
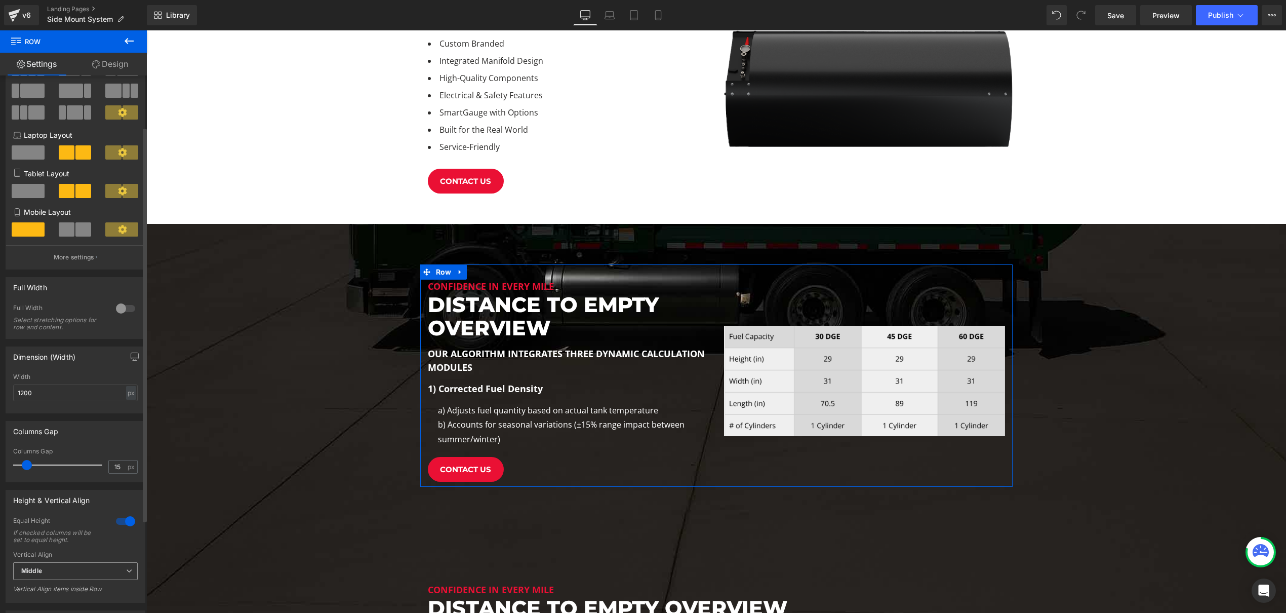
scroll to position [70, 0]
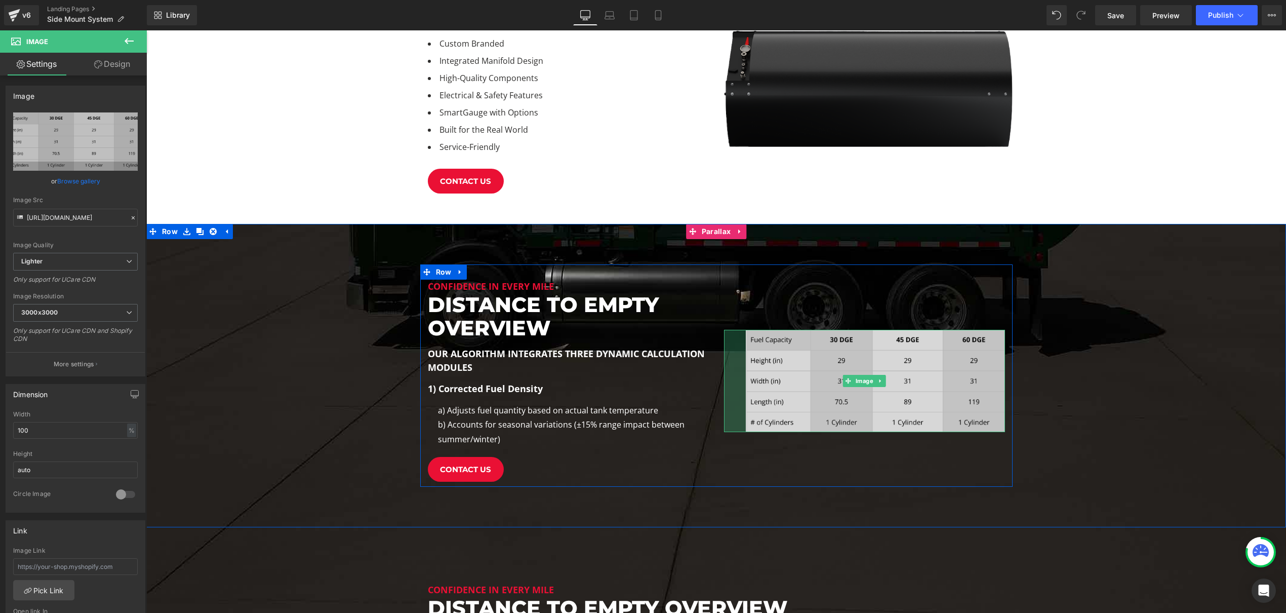
drag, startPoint x: 725, startPoint y: 367, endPoint x: 747, endPoint y: 367, distance: 21.8
click at [747, 367] on div "Image 43px" at bounding box center [864, 381] width 281 height 102
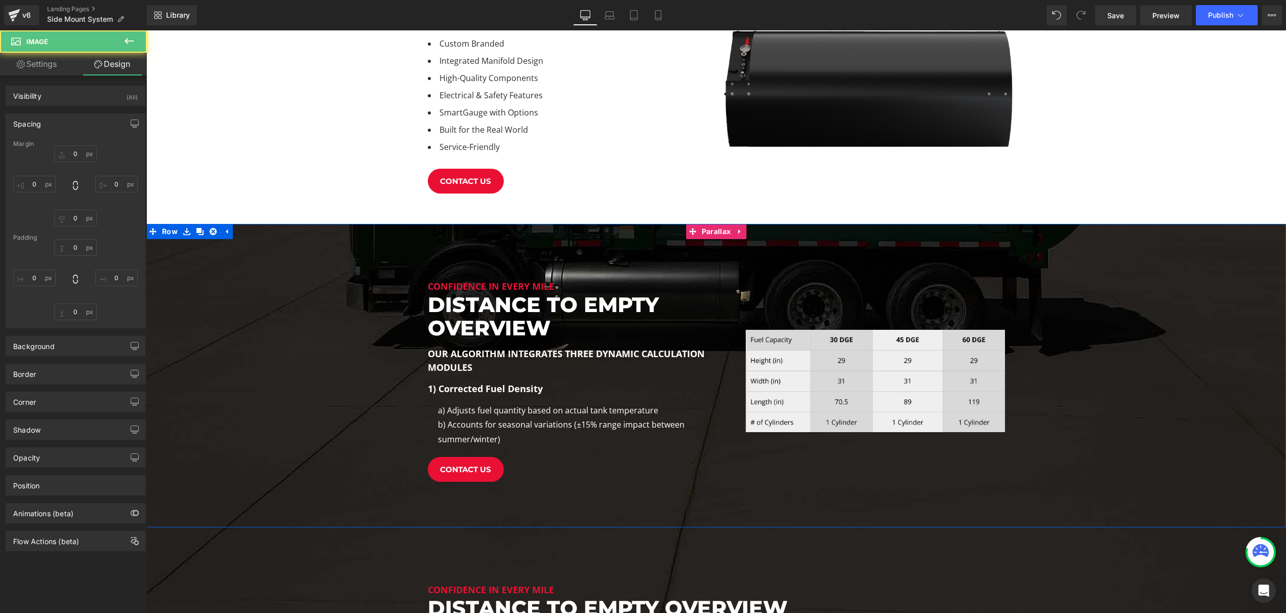
type input "0"
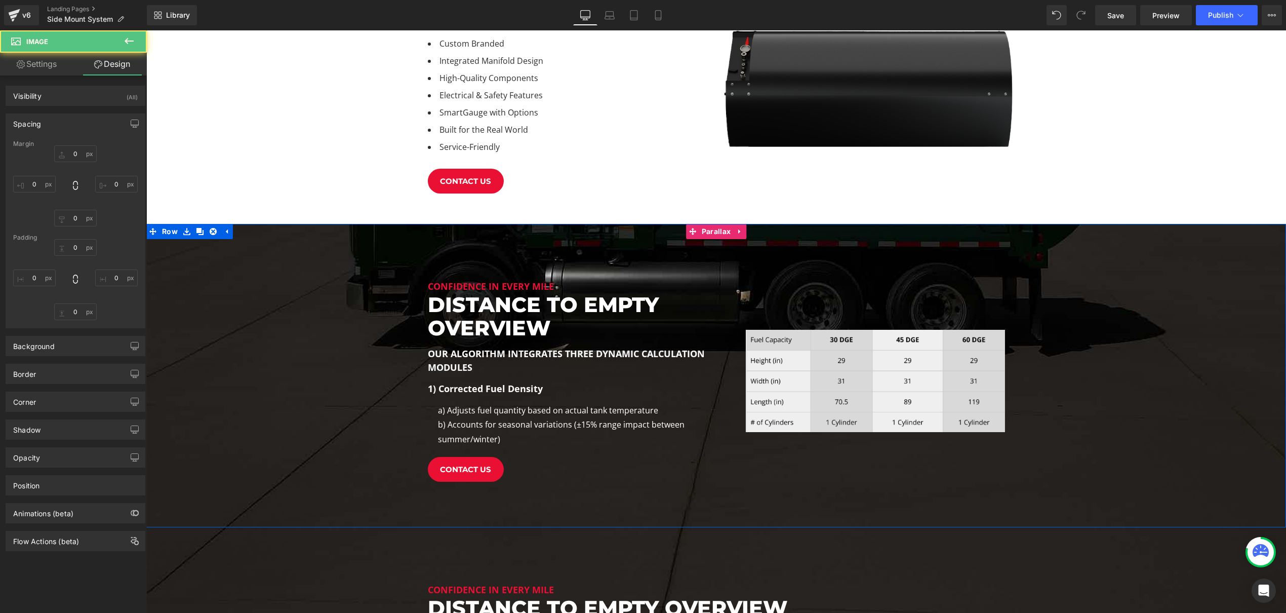
type input "0"
type input "43"
click at [1196, 432] on span "Confidence in Every Mile Heading Distance to empty overview Heading Our algorit…" at bounding box center [715, 375] width 1139 height 273
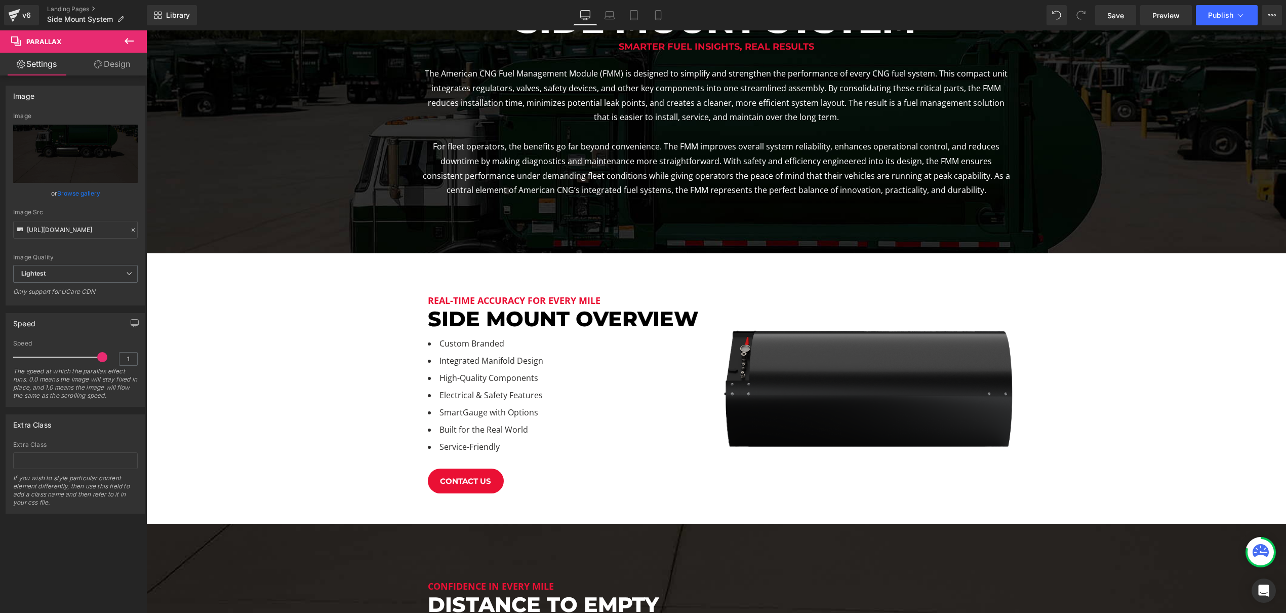
scroll to position [143, 0]
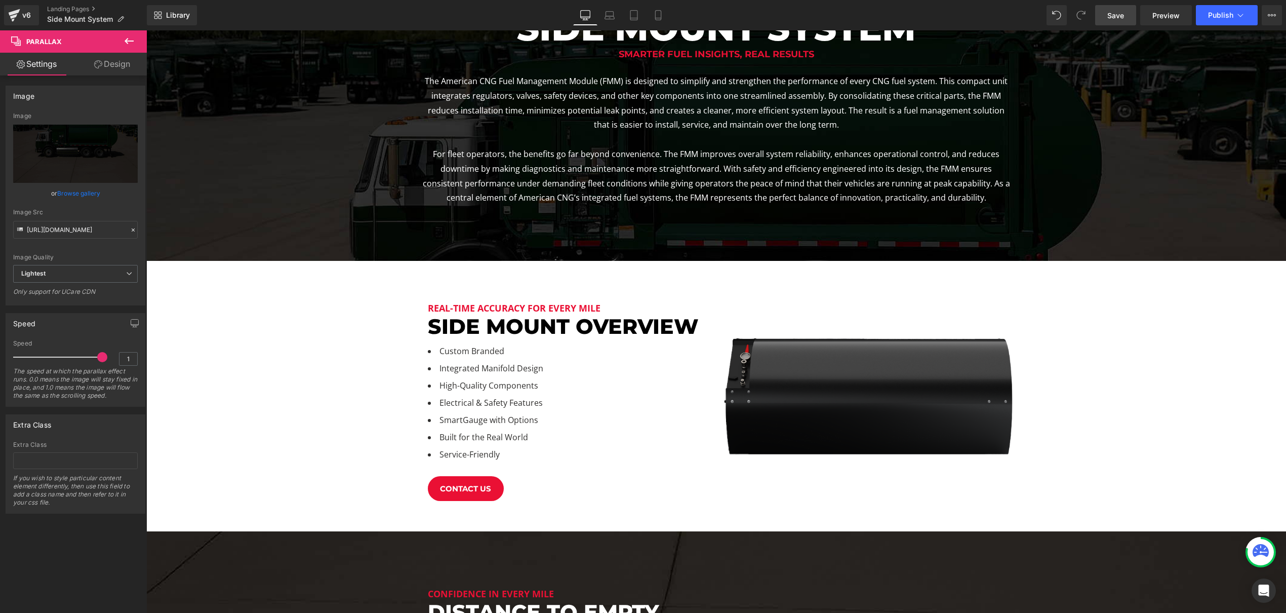
click at [1116, 17] on span "Save" at bounding box center [1115, 15] width 17 height 11
